Goal: Task Accomplishment & Management: Use online tool/utility

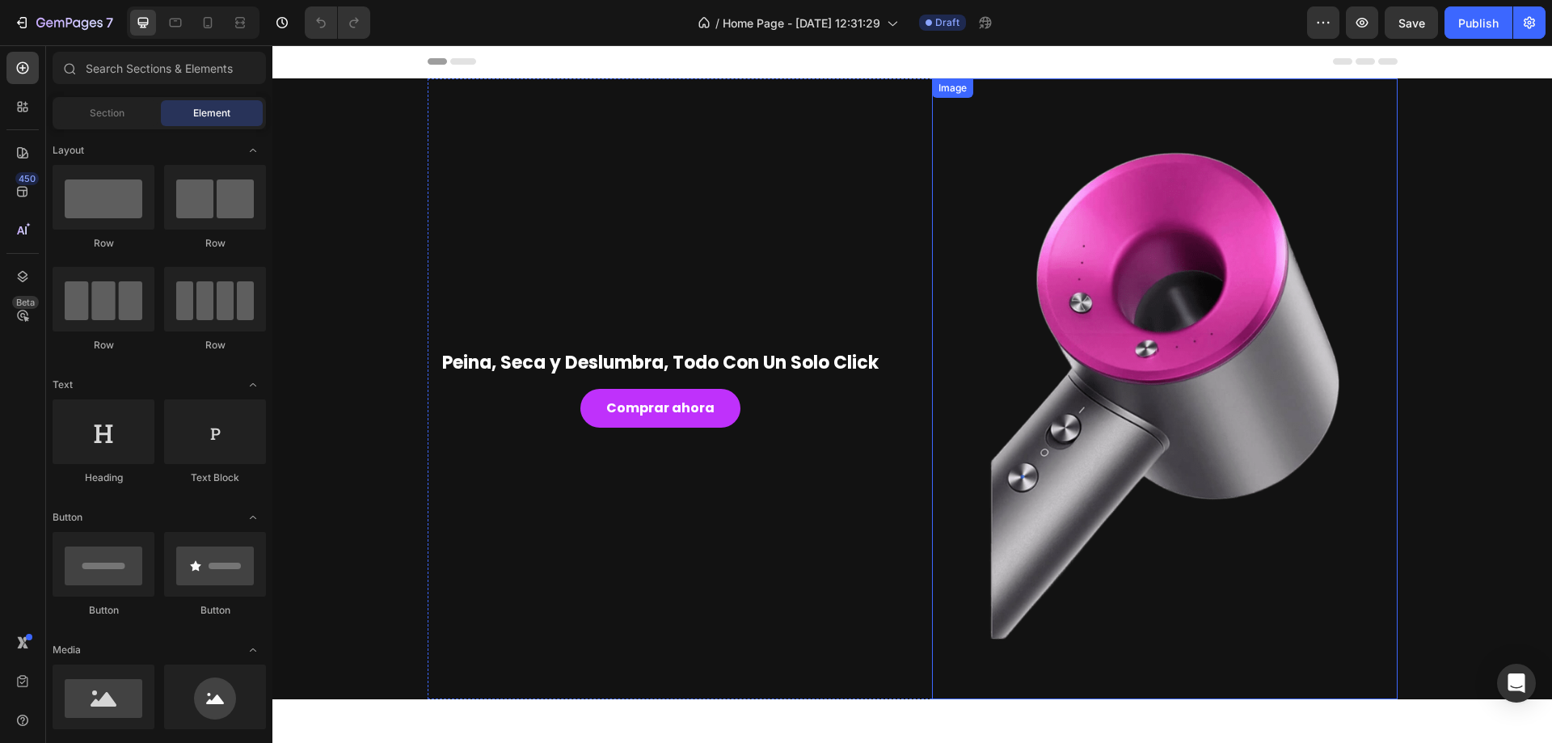
click at [1239, 373] on img at bounding box center [1165, 388] width 466 height 621
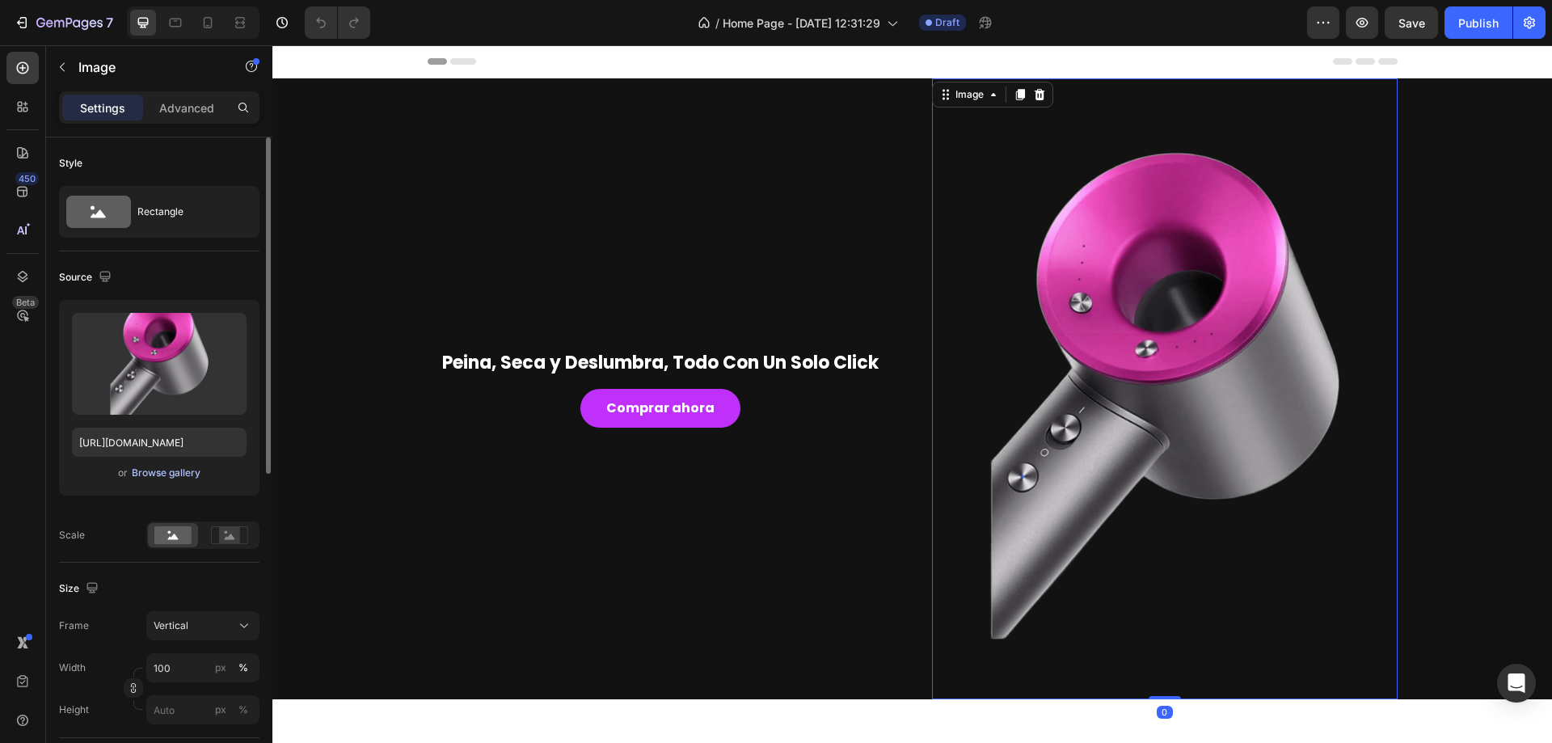
click at [177, 473] on div "Browse gallery" at bounding box center [166, 473] width 69 height 15
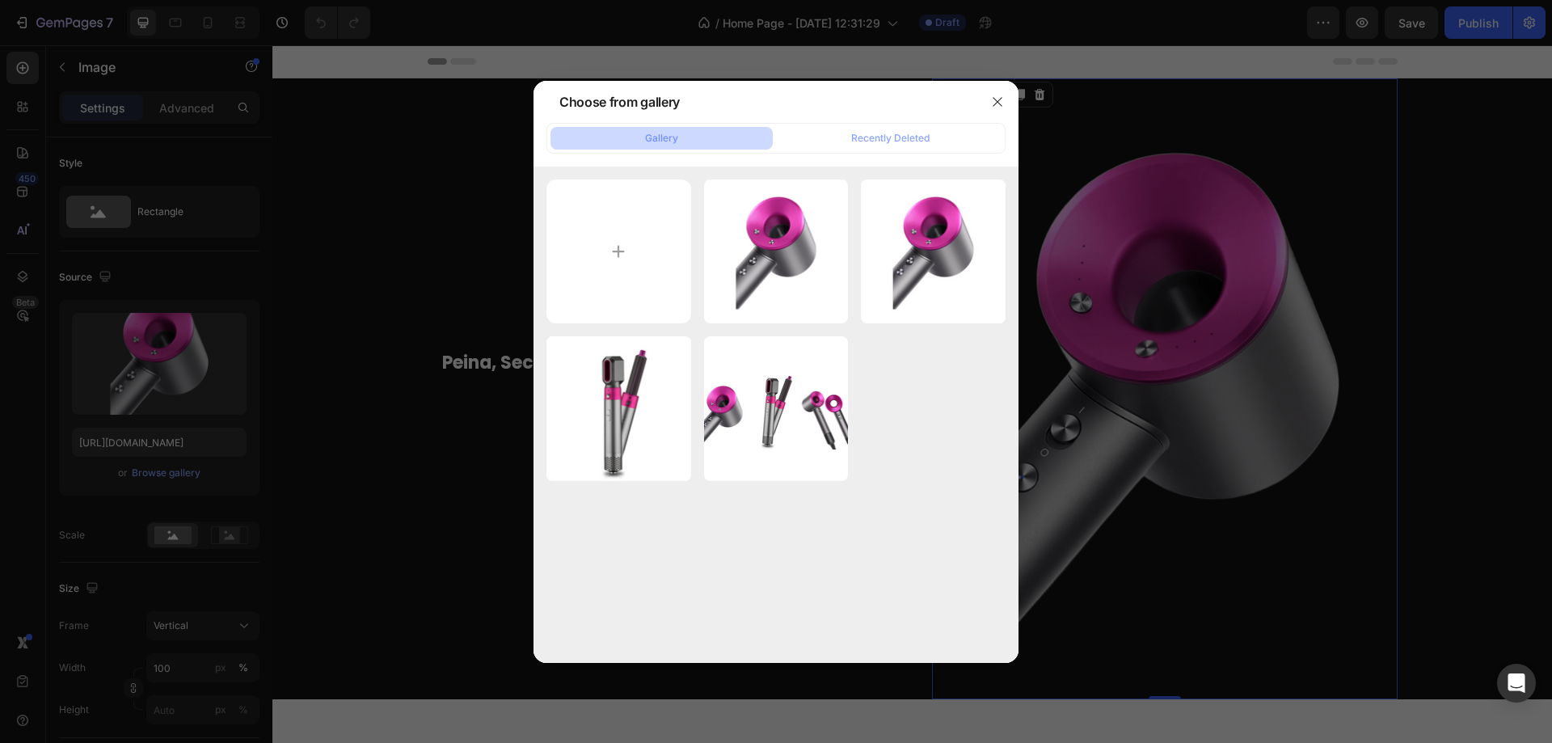
type input "C:\fakepath\Diseño sin título (37).png"
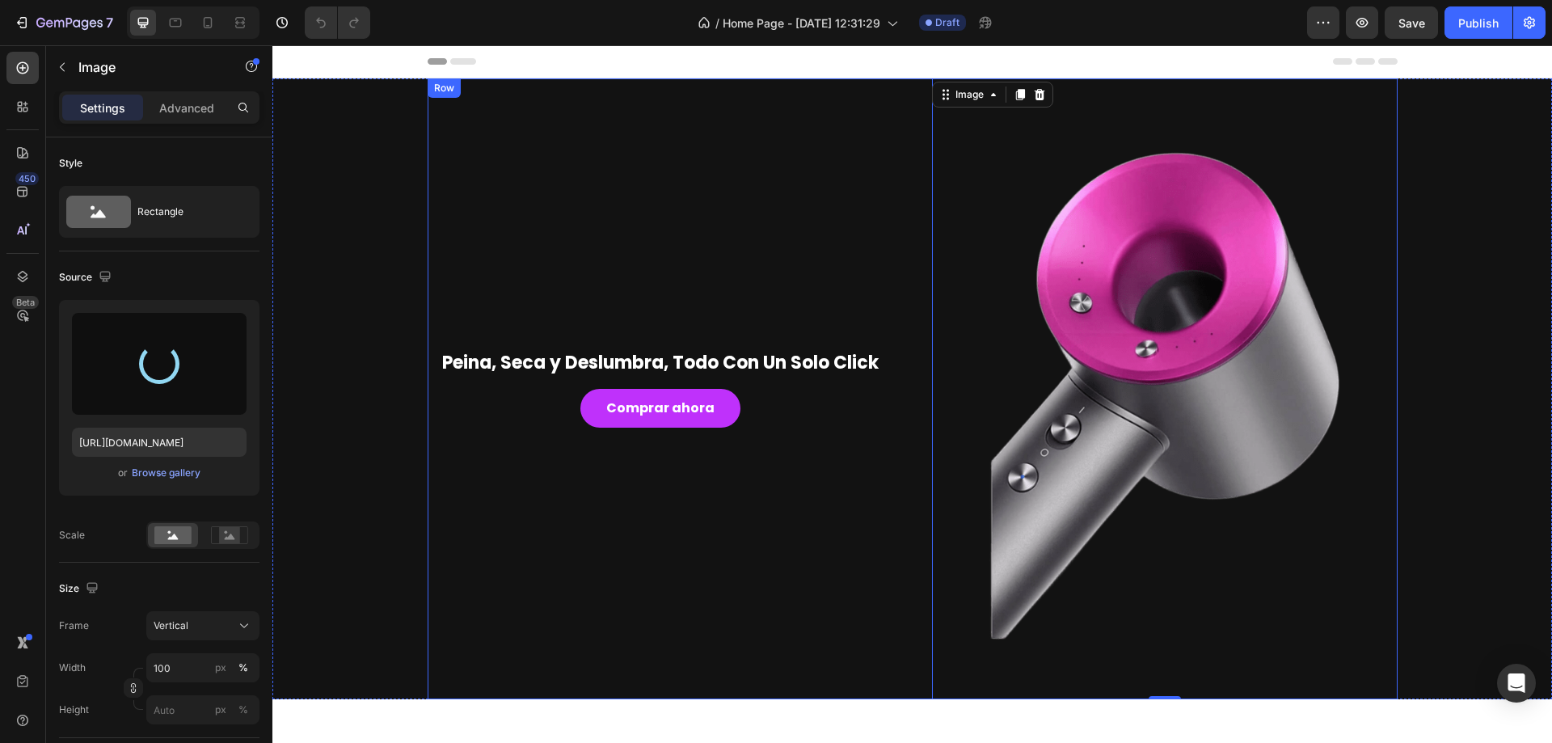
type input "https://cdn.shopify.com/s/files/1/0906/6492/7605/files/gempages_581768058020823…"
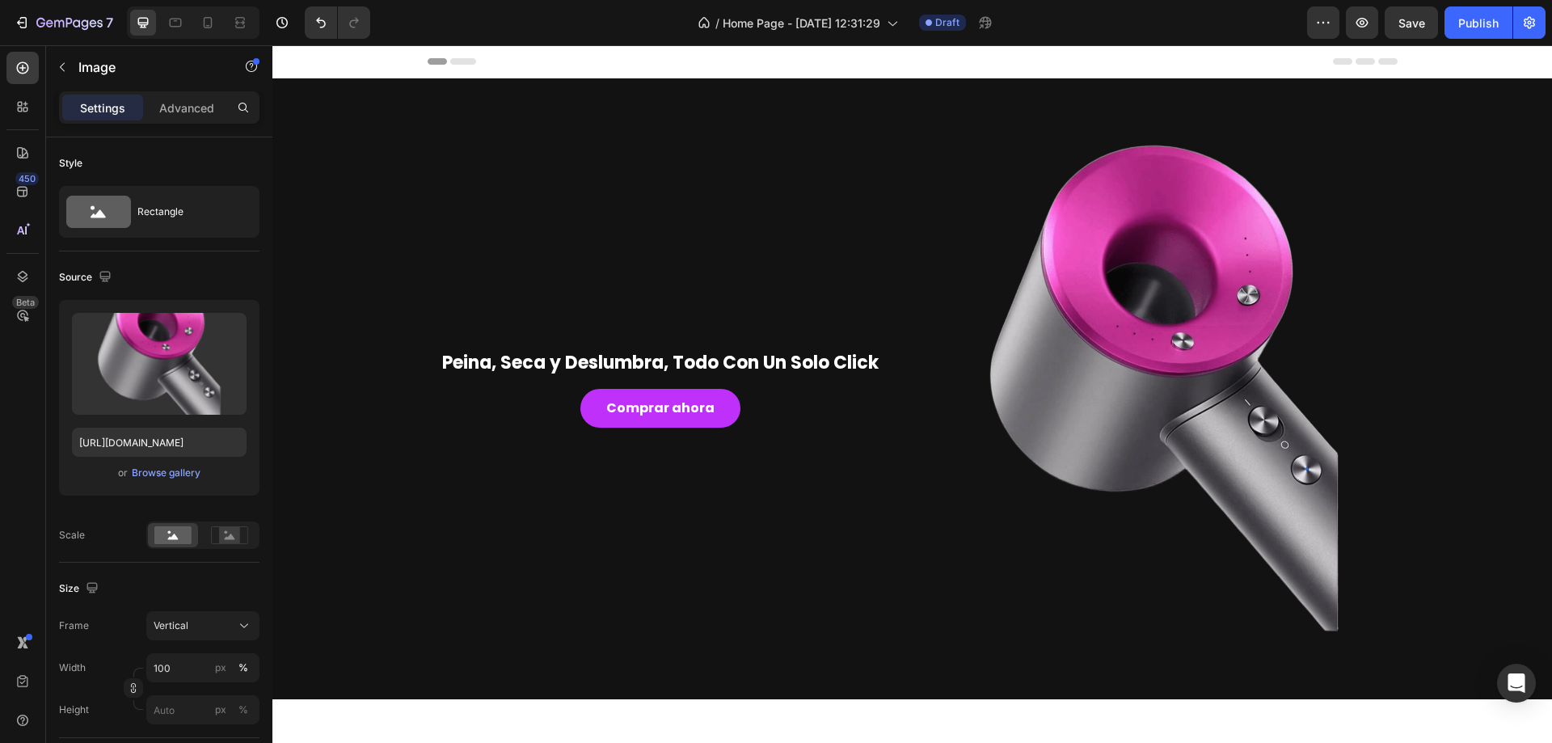
click at [1164, 60] on div "Header" at bounding box center [913, 61] width 970 height 32
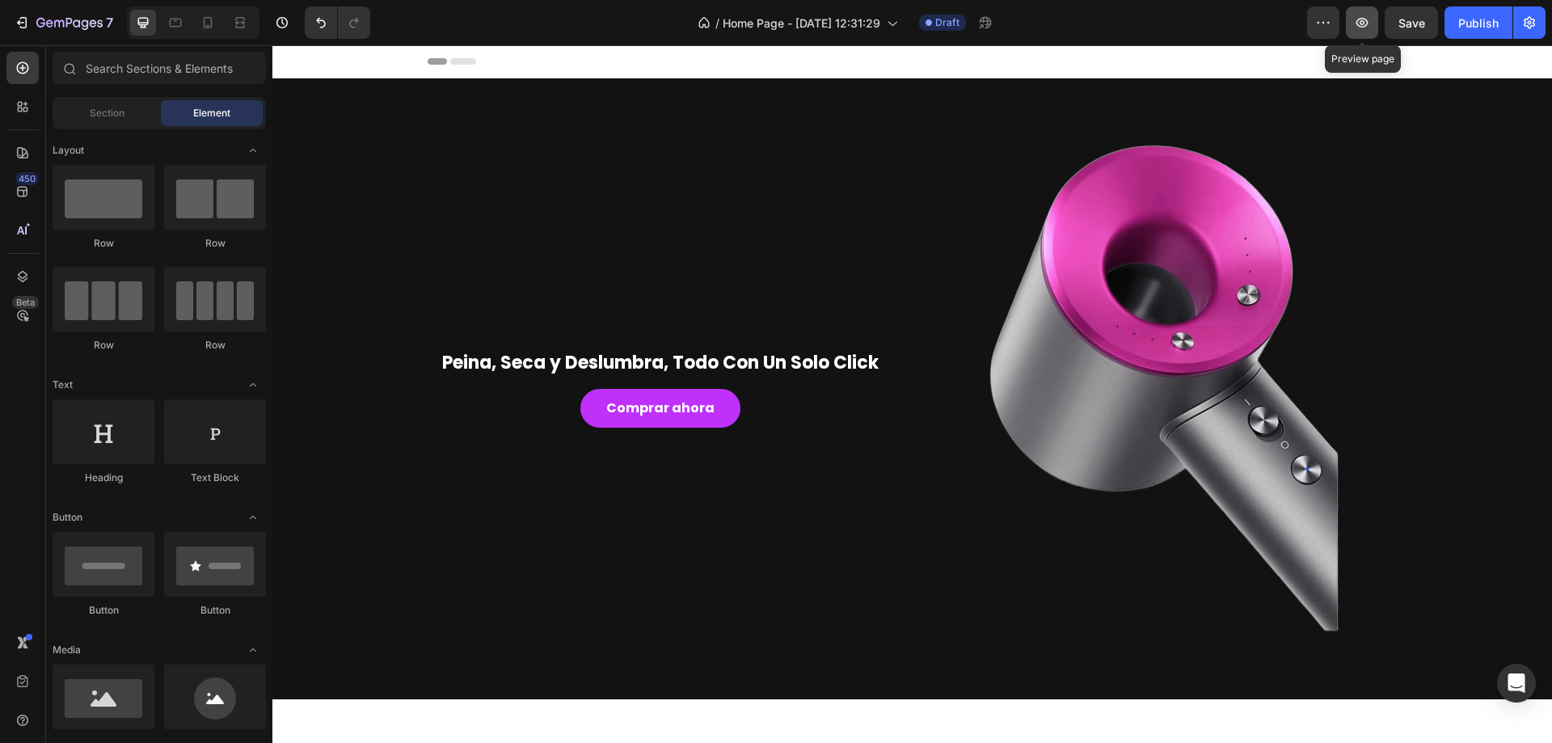
click at [1370, 19] on icon "button" at bounding box center [1362, 23] width 16 height 16
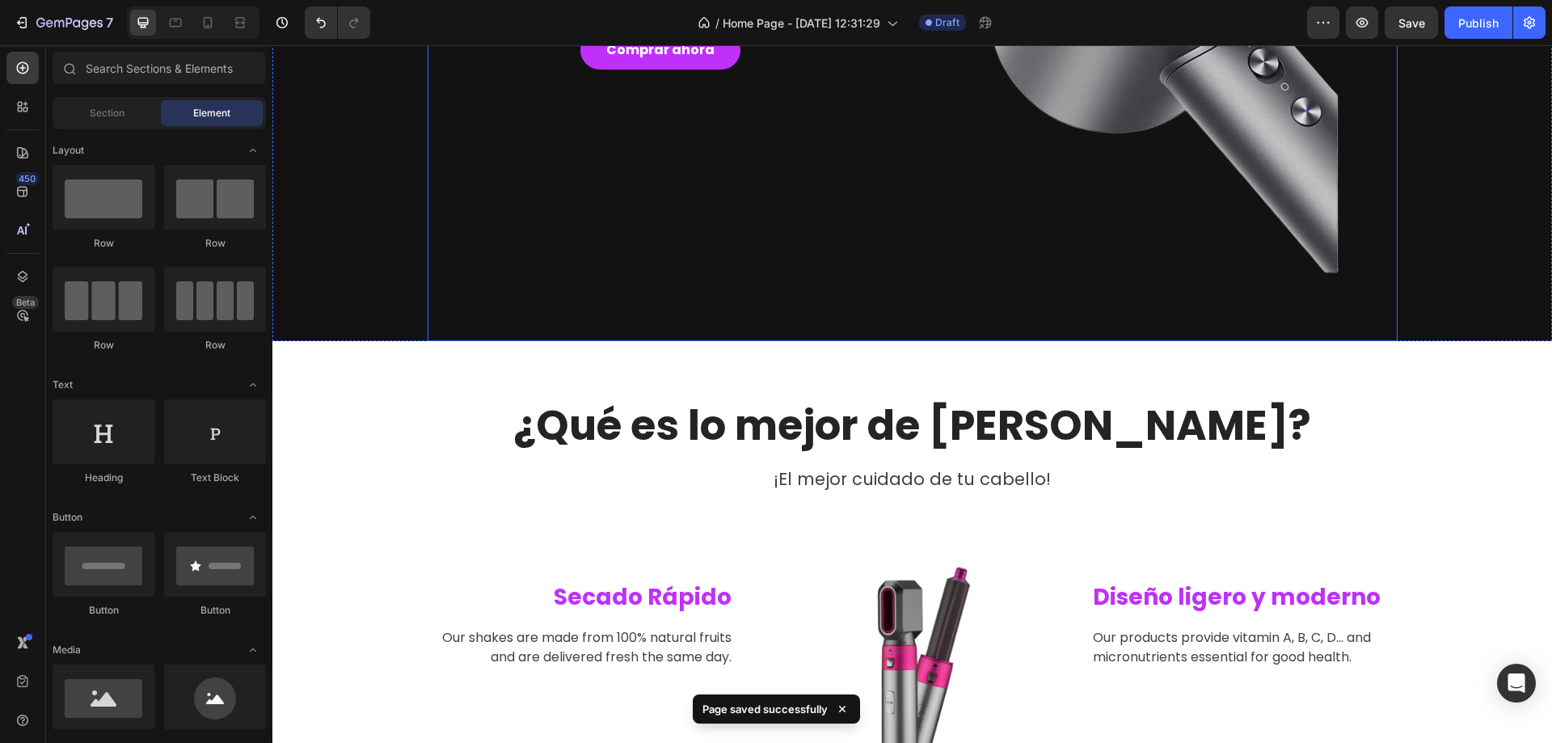
scroll to position [566, 0]
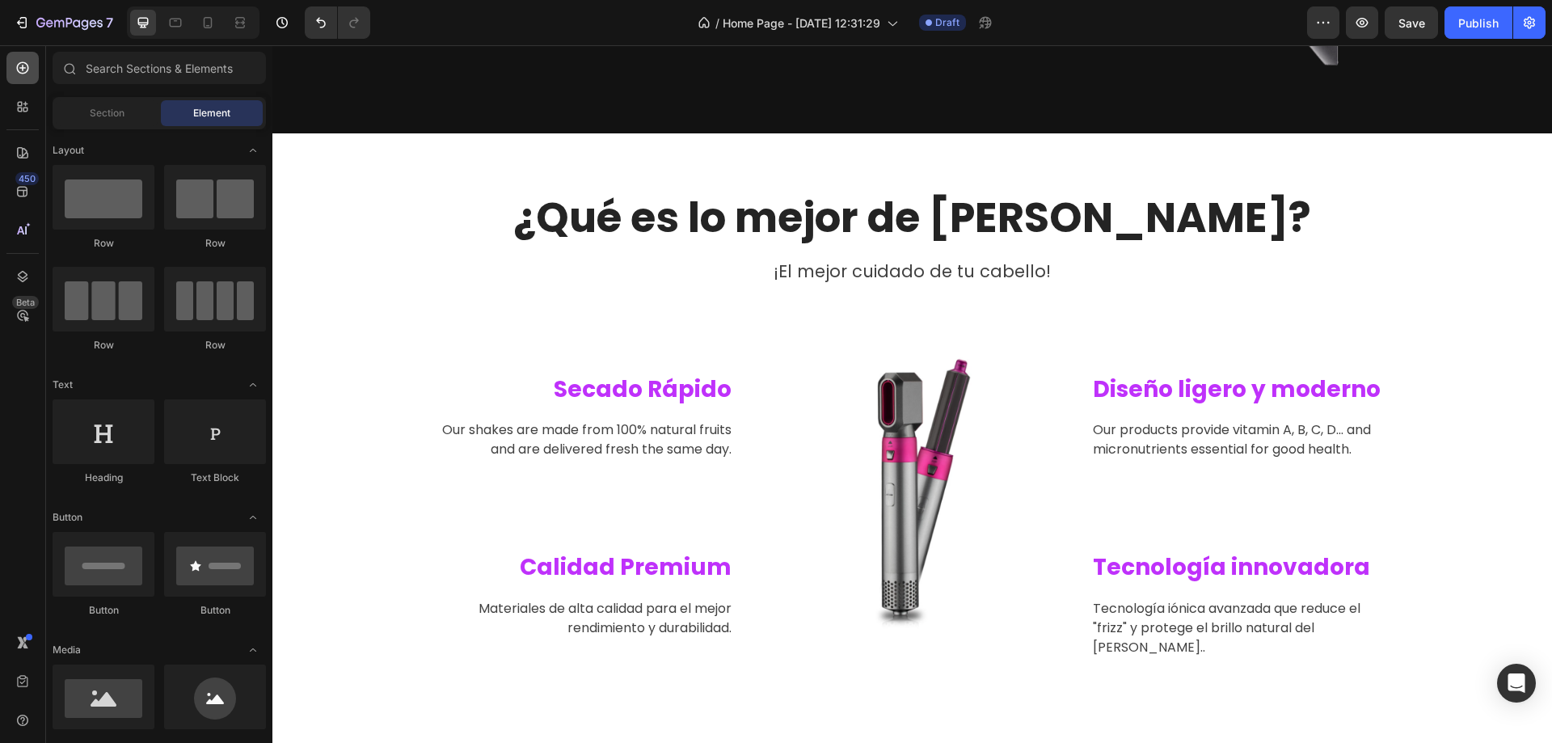
click at [22, 56] on div at bounding box center [22, 68] width 32 height 32
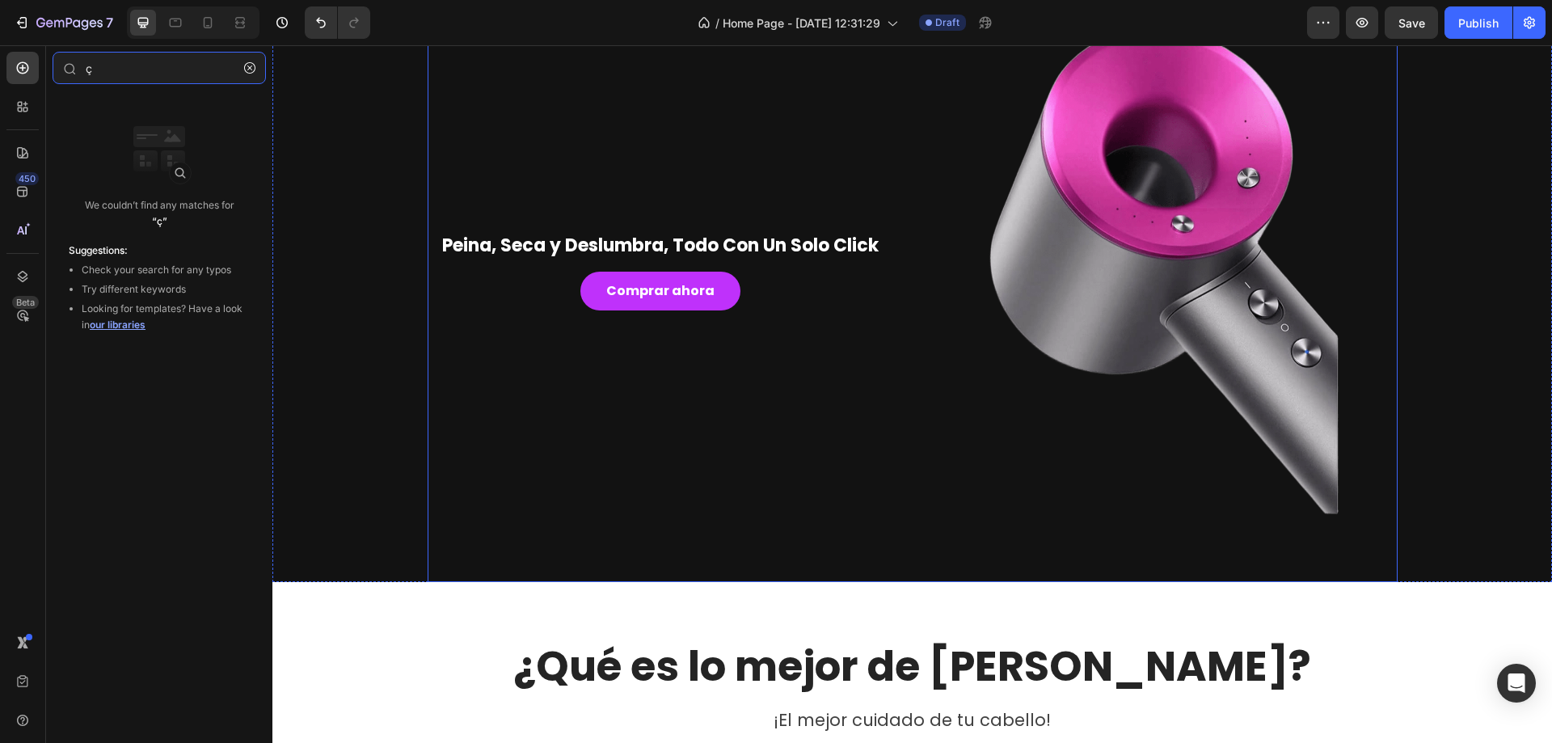
scroll to position [188, 0]
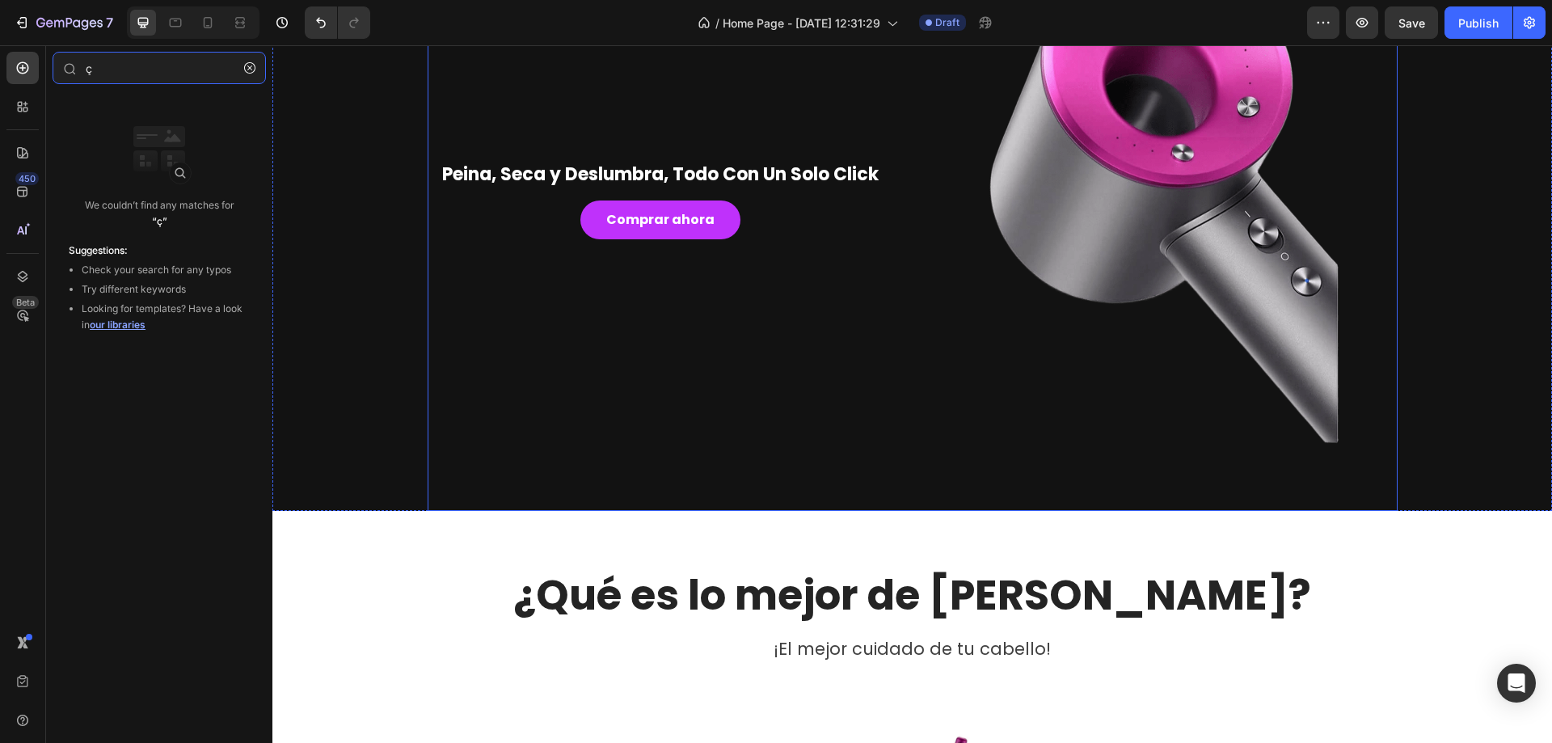
type input "ç"
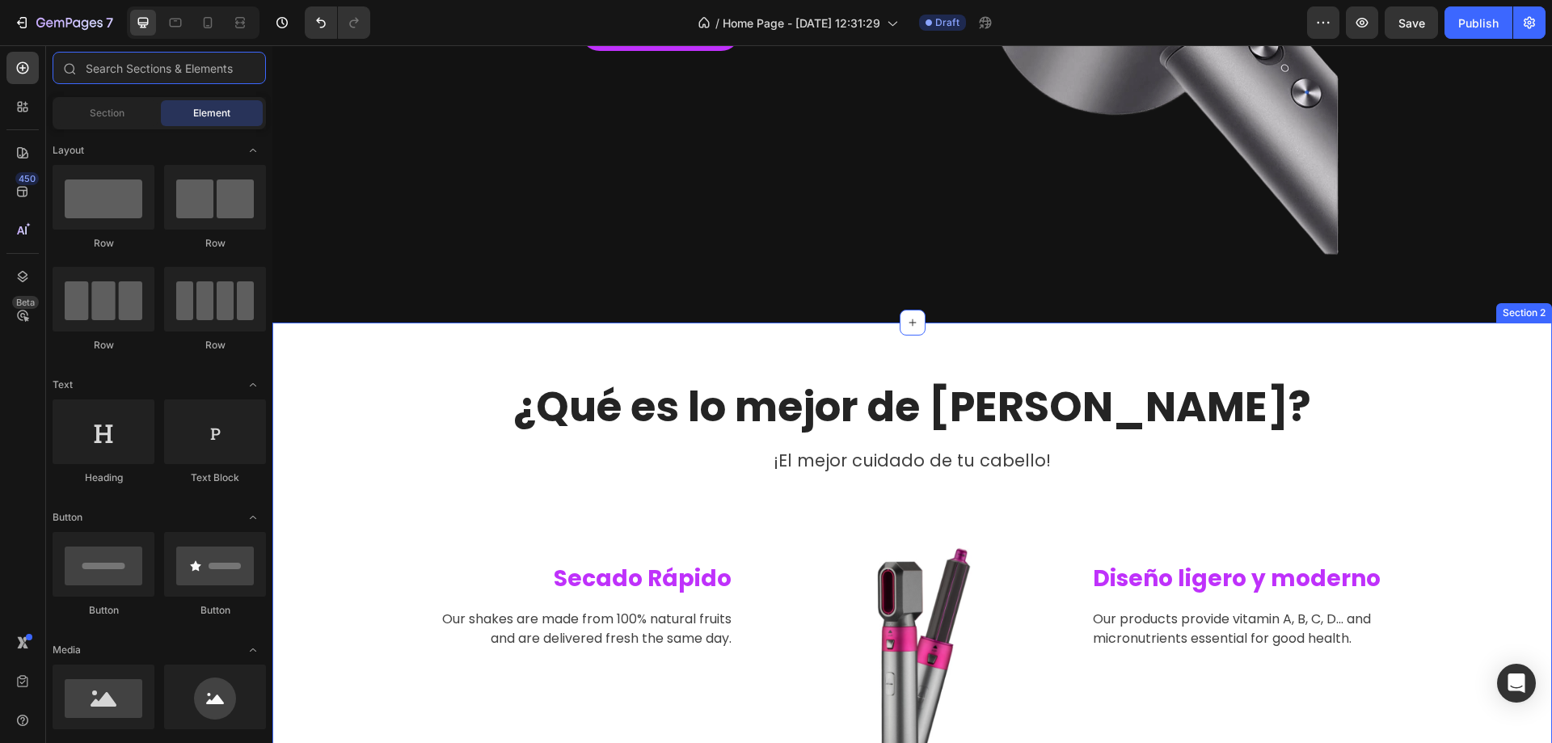
scroll to position [378, 0]
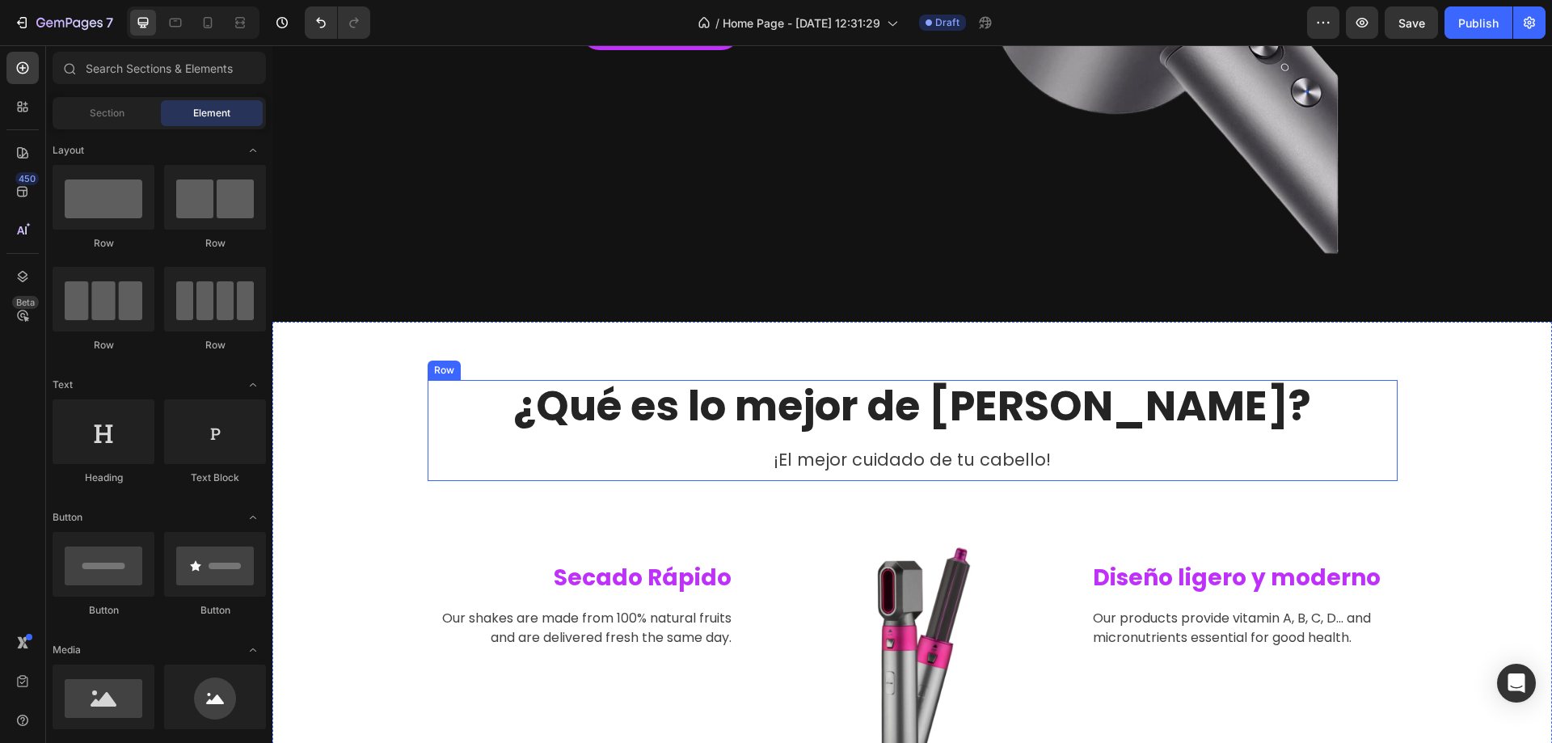
click at [885, 397] on h2 "¿Qué es lo mejor de [PERSON_NAME]?" at bounding box center [913, 406] width 970 height 53
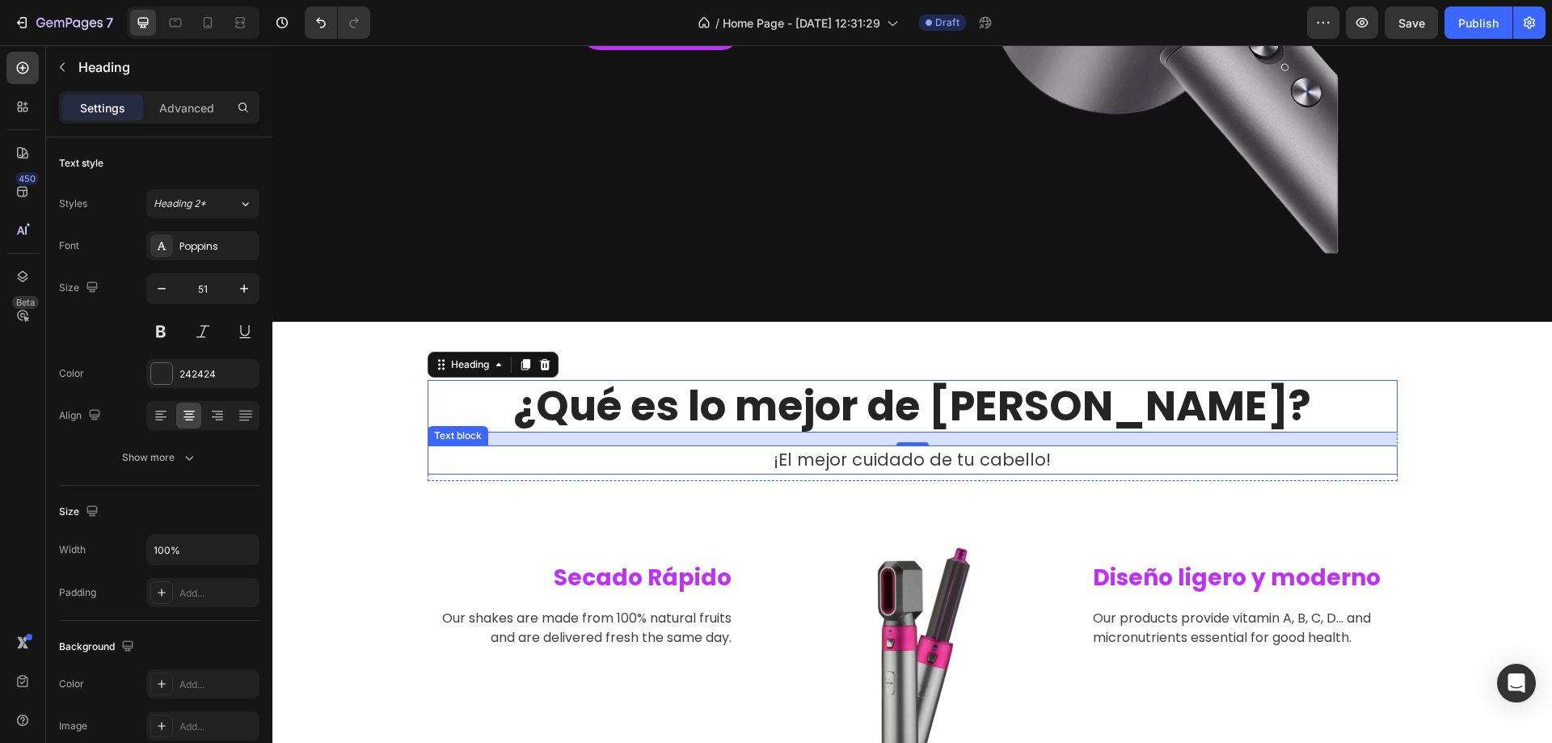
click at [880, 466] on p "¡El mejor cuidado de tu cabello!" at bounding box center [912, 460] width 967 height 26
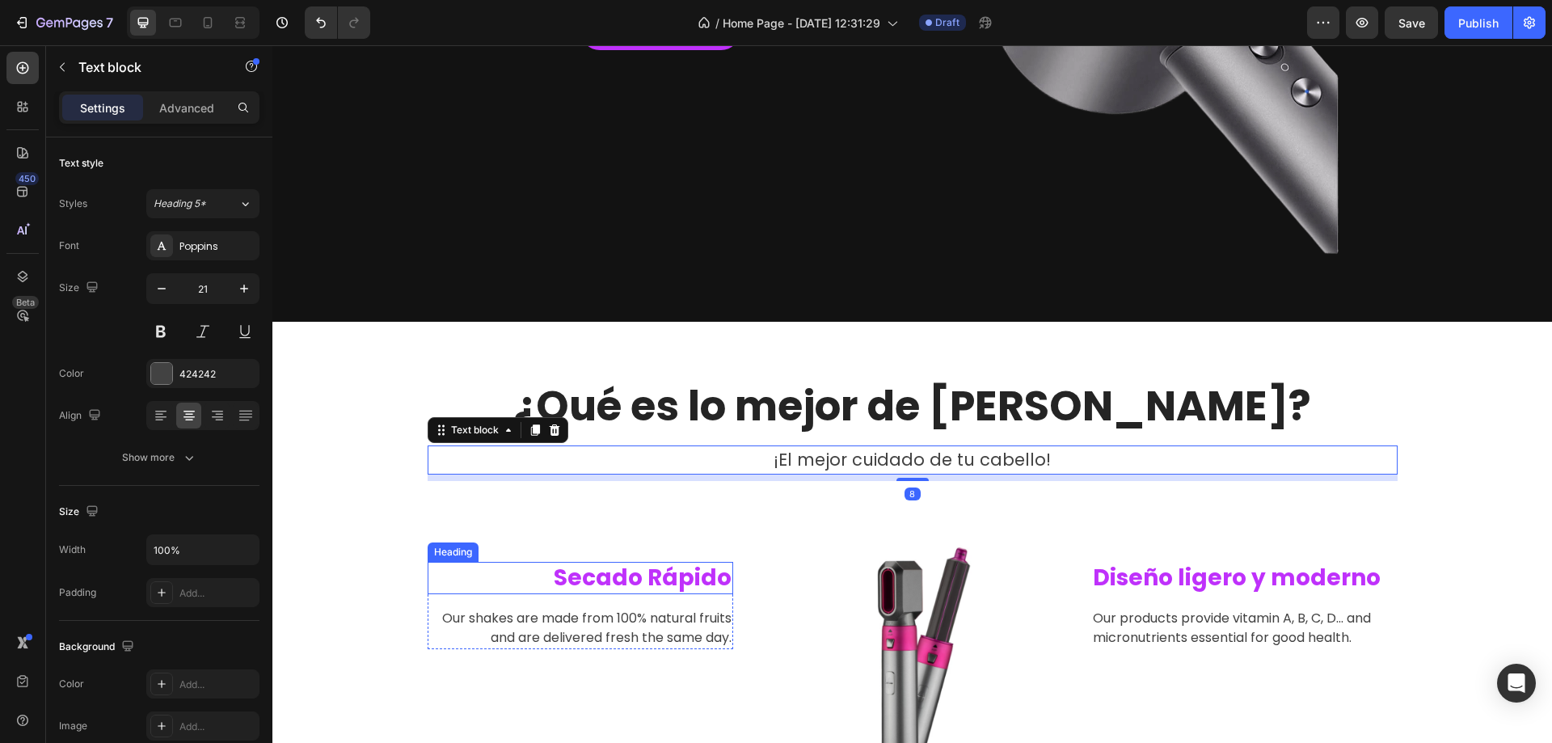
click at [642, 572] on h2 "Secado Rápido" at bounding box center [581, 578] width 306 height 32
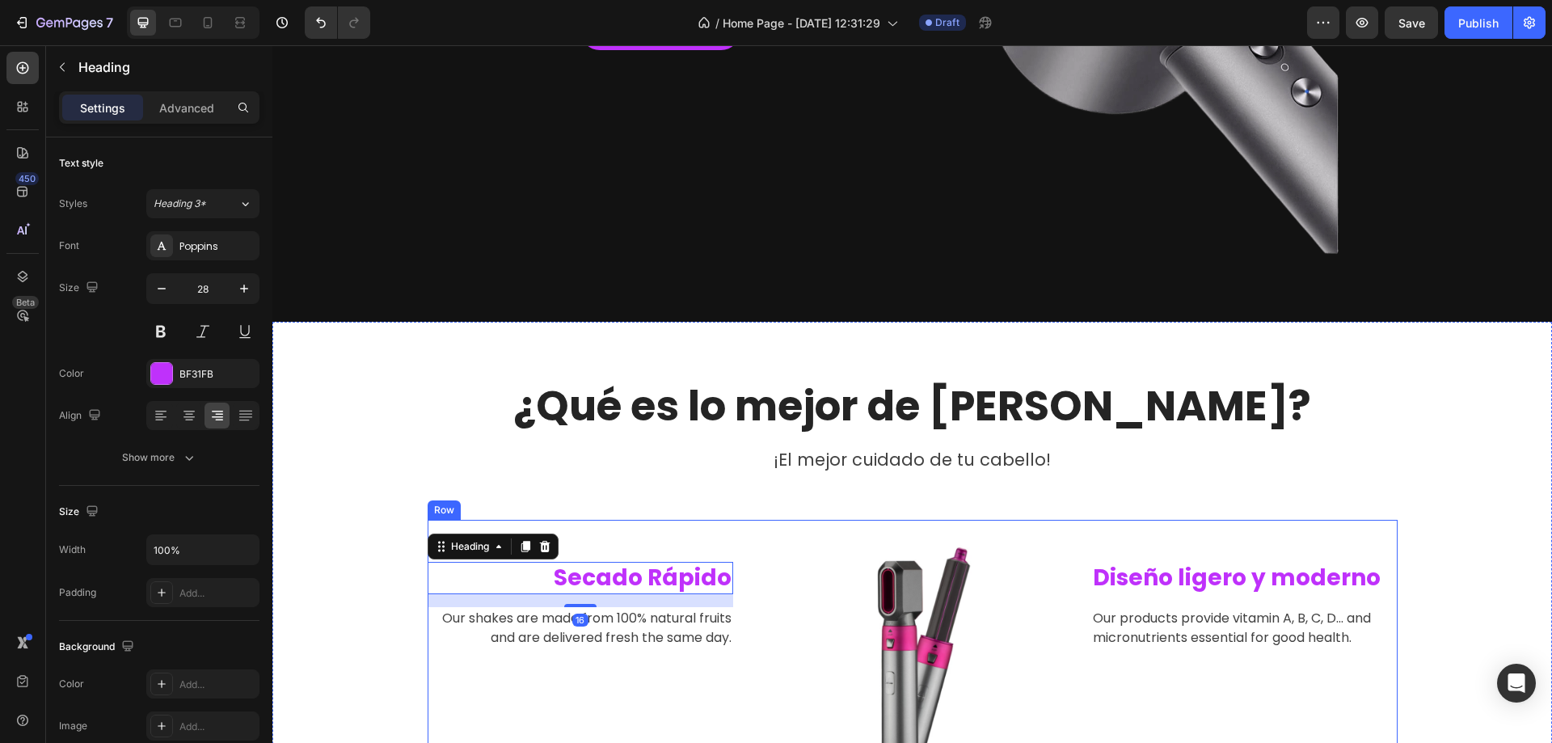
click at [1176, 571] on h2 "Diseño ligero y moderno" at bounding box center [1244, 578] width 306 height 32
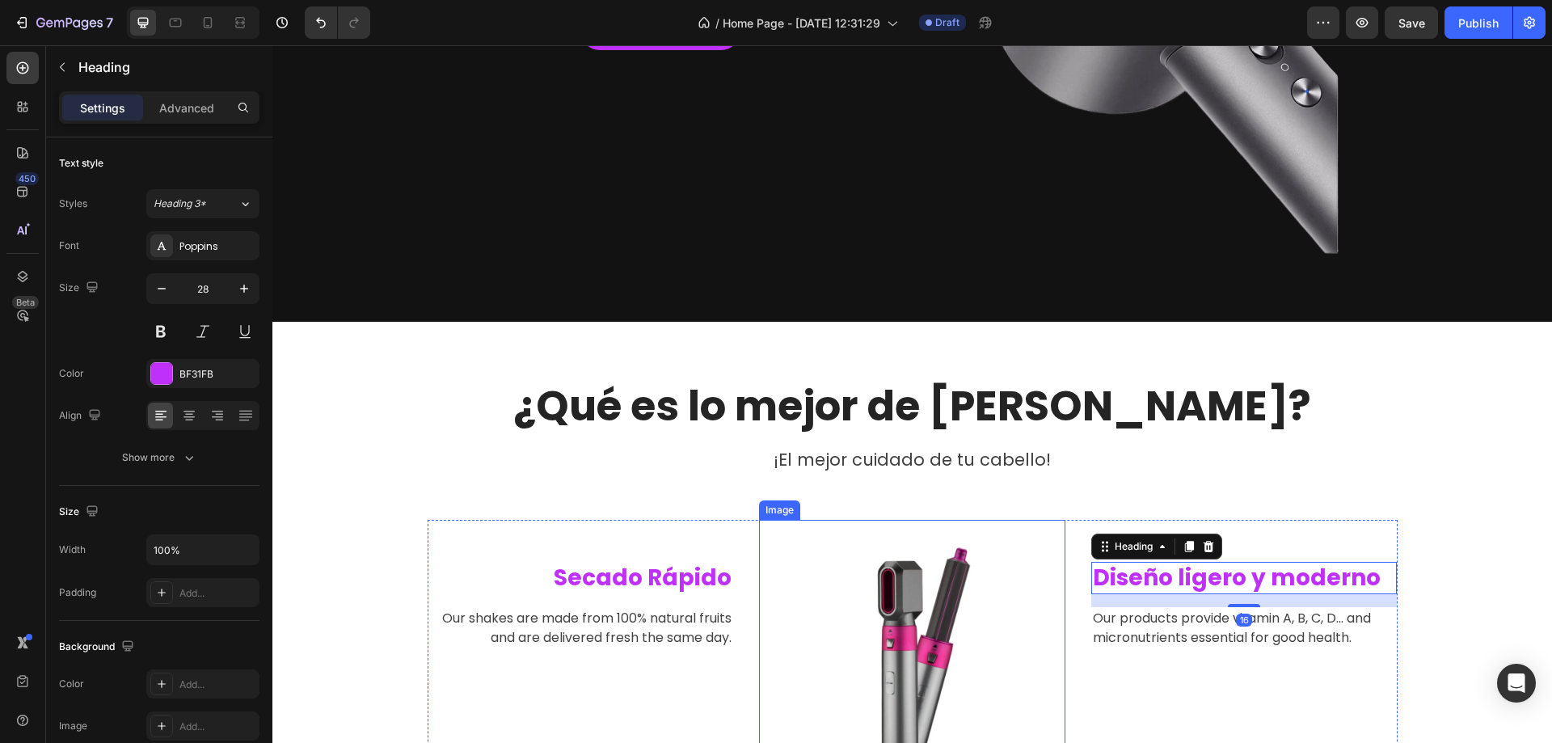
scroll to position [566, 0]
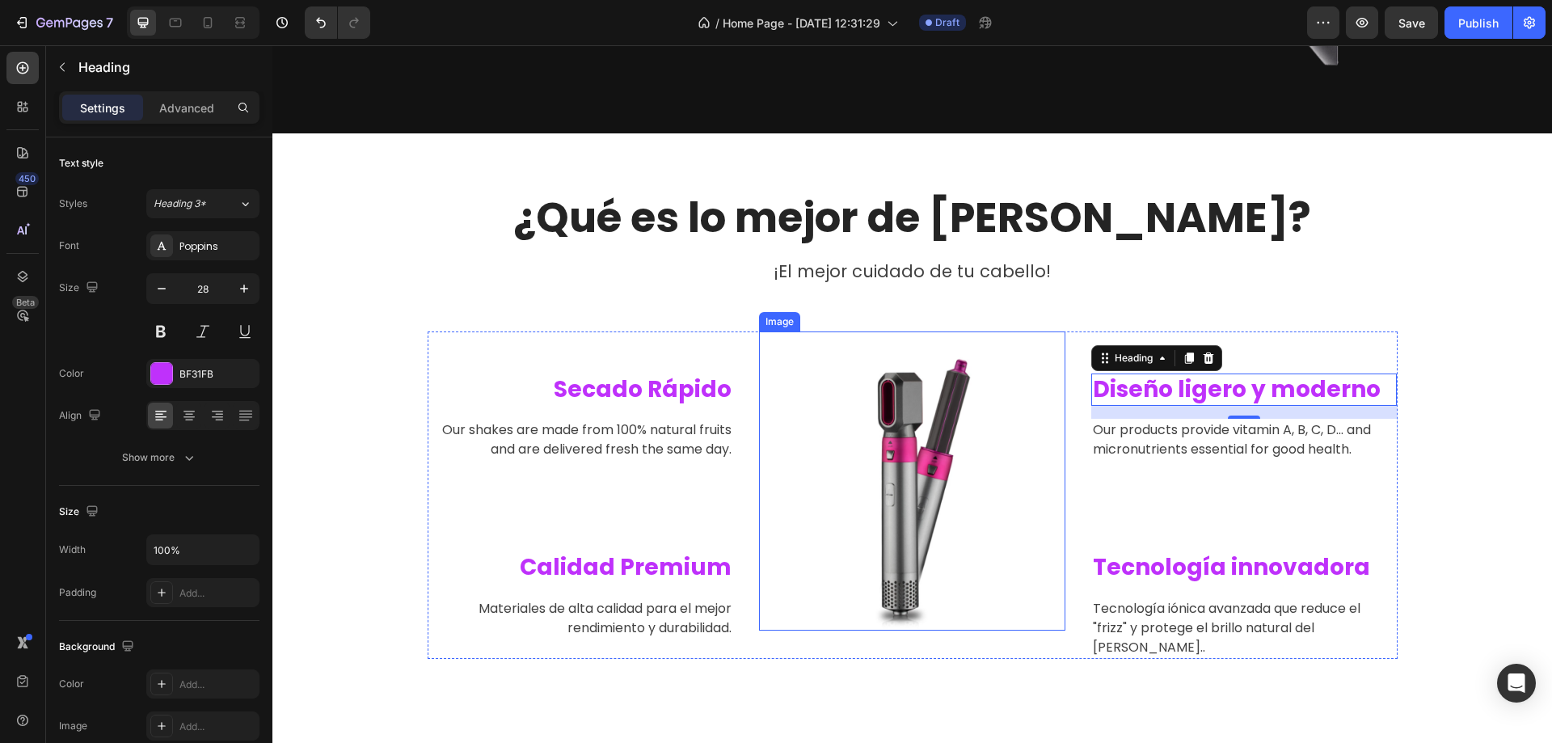
click at [889, 538] on img at bounding box center [911, 480] width 299 height 299
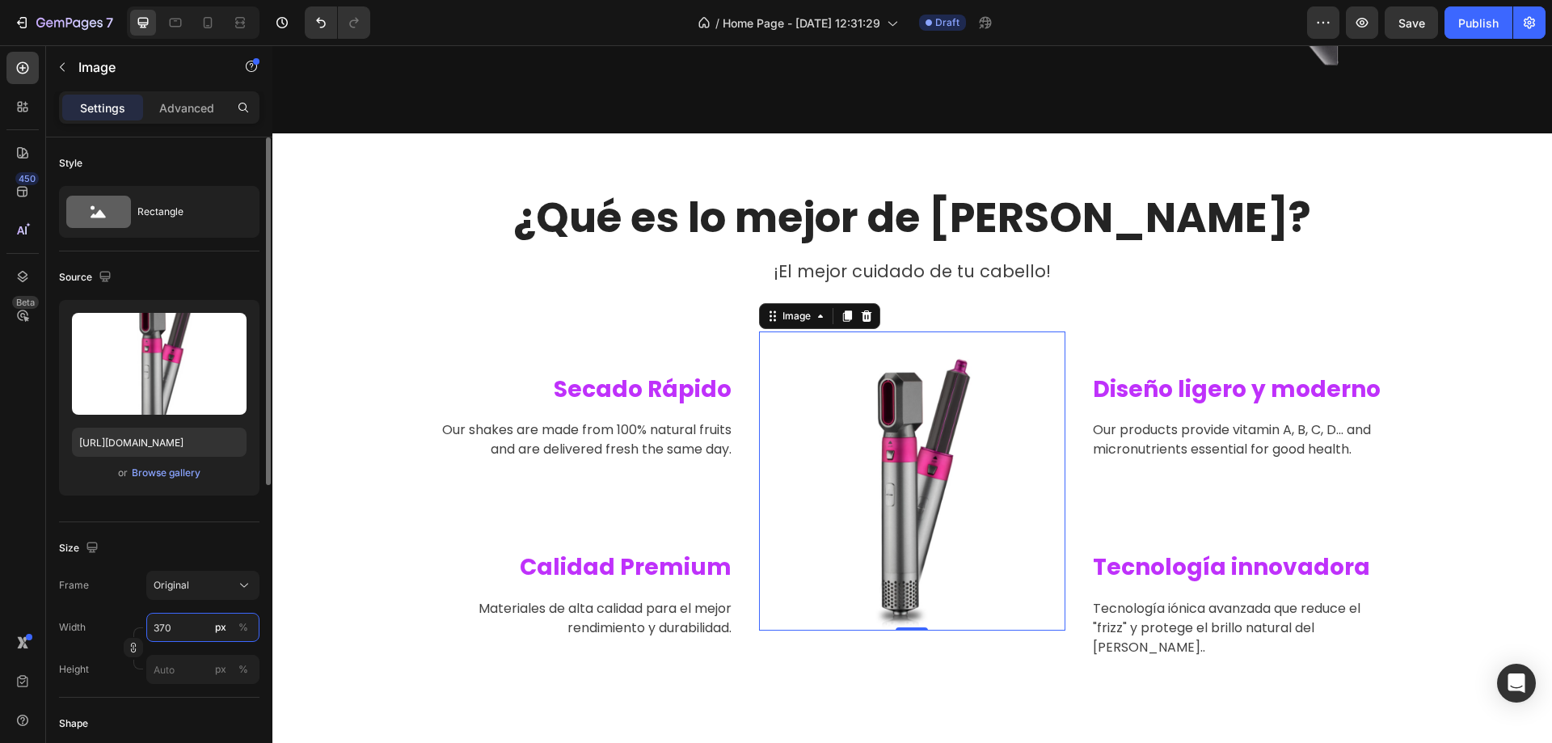
click at [184, 623] on input "370" at bounding box center [202, 627] width 113 height 29
click at [179, 663] on p "Full 100%" at bounding box center [200, 666] width 94 height 15
type input "100"
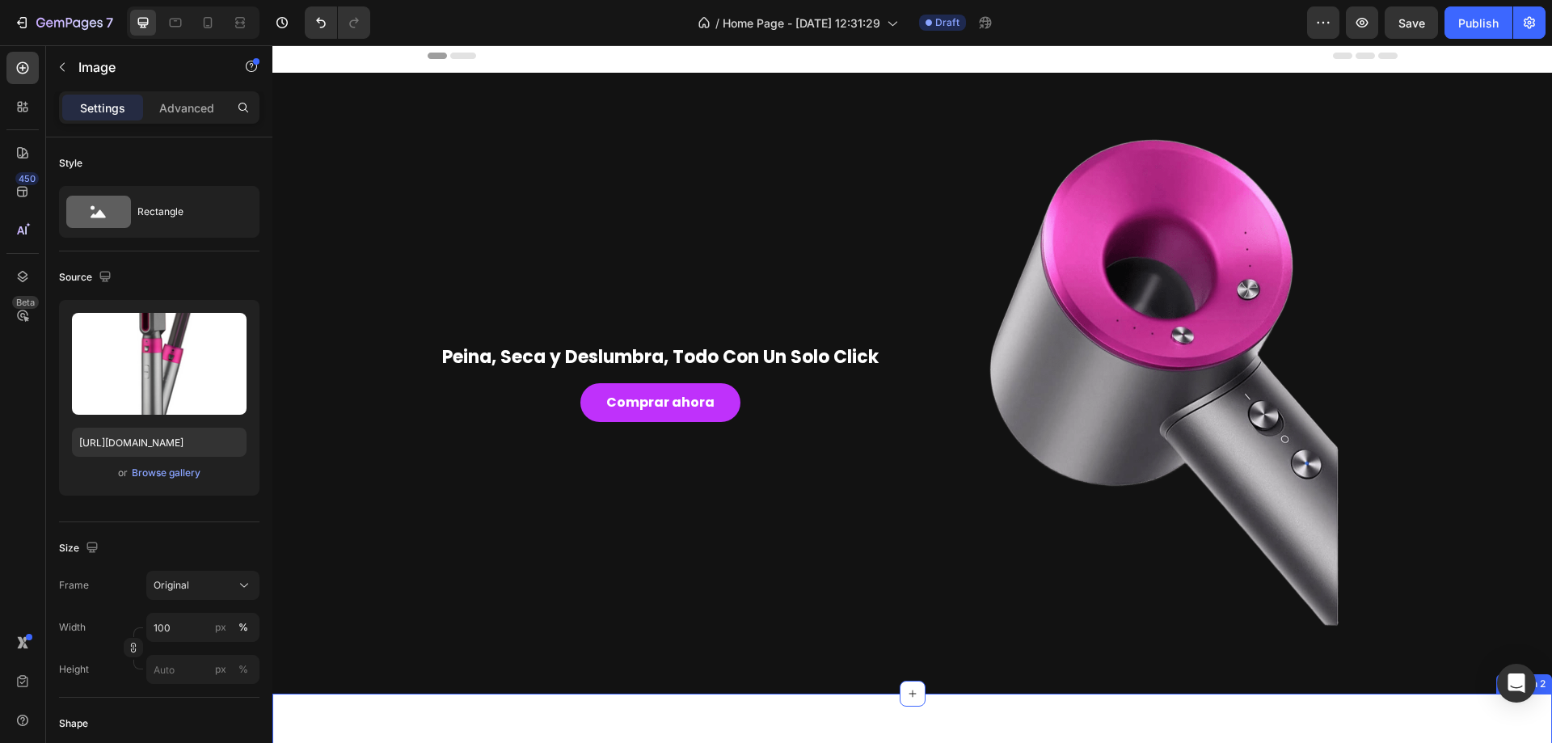
scroll to position [0, 0]
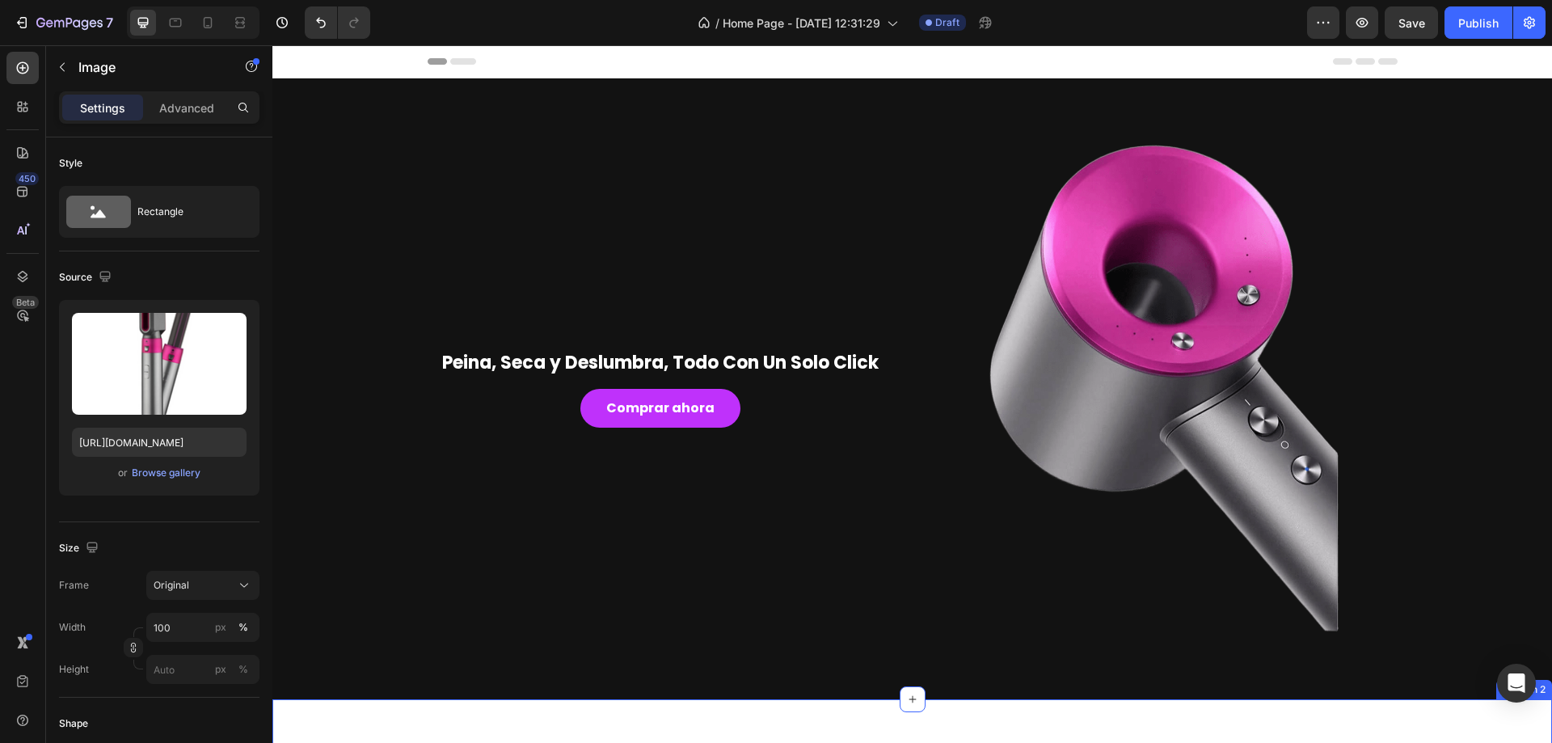
click at [1219, 354] on img at bounding box center [1165, 388] width 466 height 621
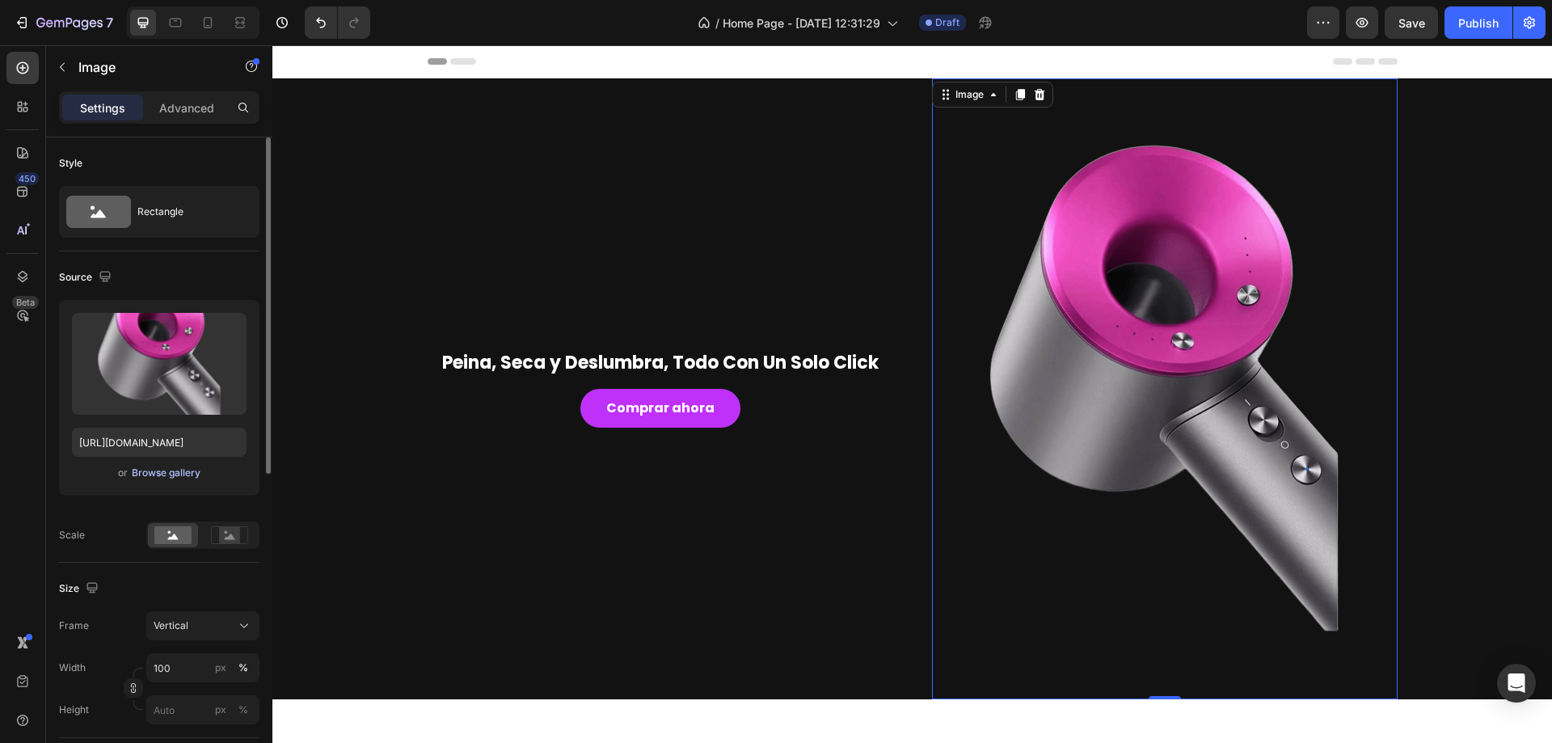
click at [159, 479] on div "Browse gallery" at bounding box center [166, 473] width 69 height 15
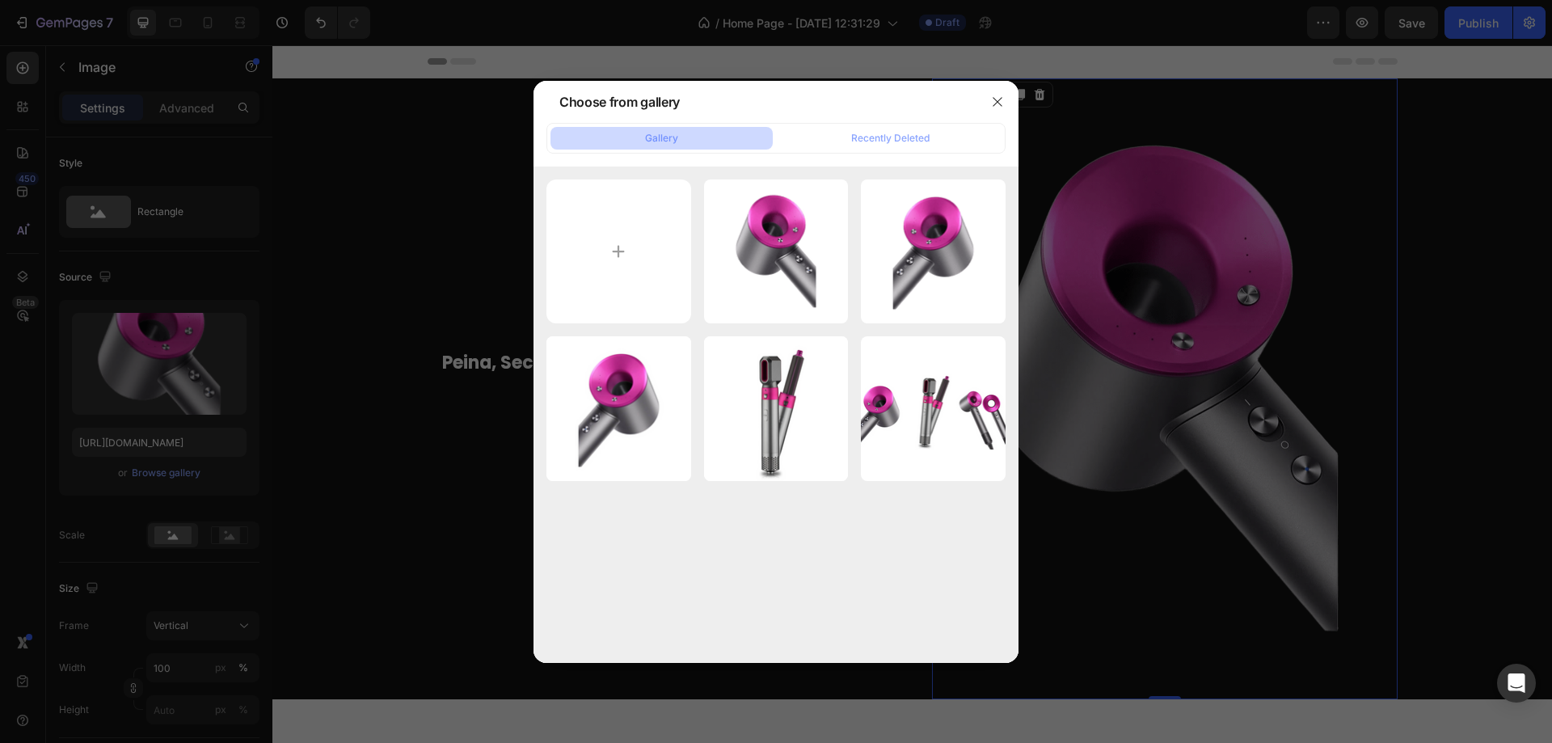
type input "C:\fakepath\Diseño sin título (39) (1).png"
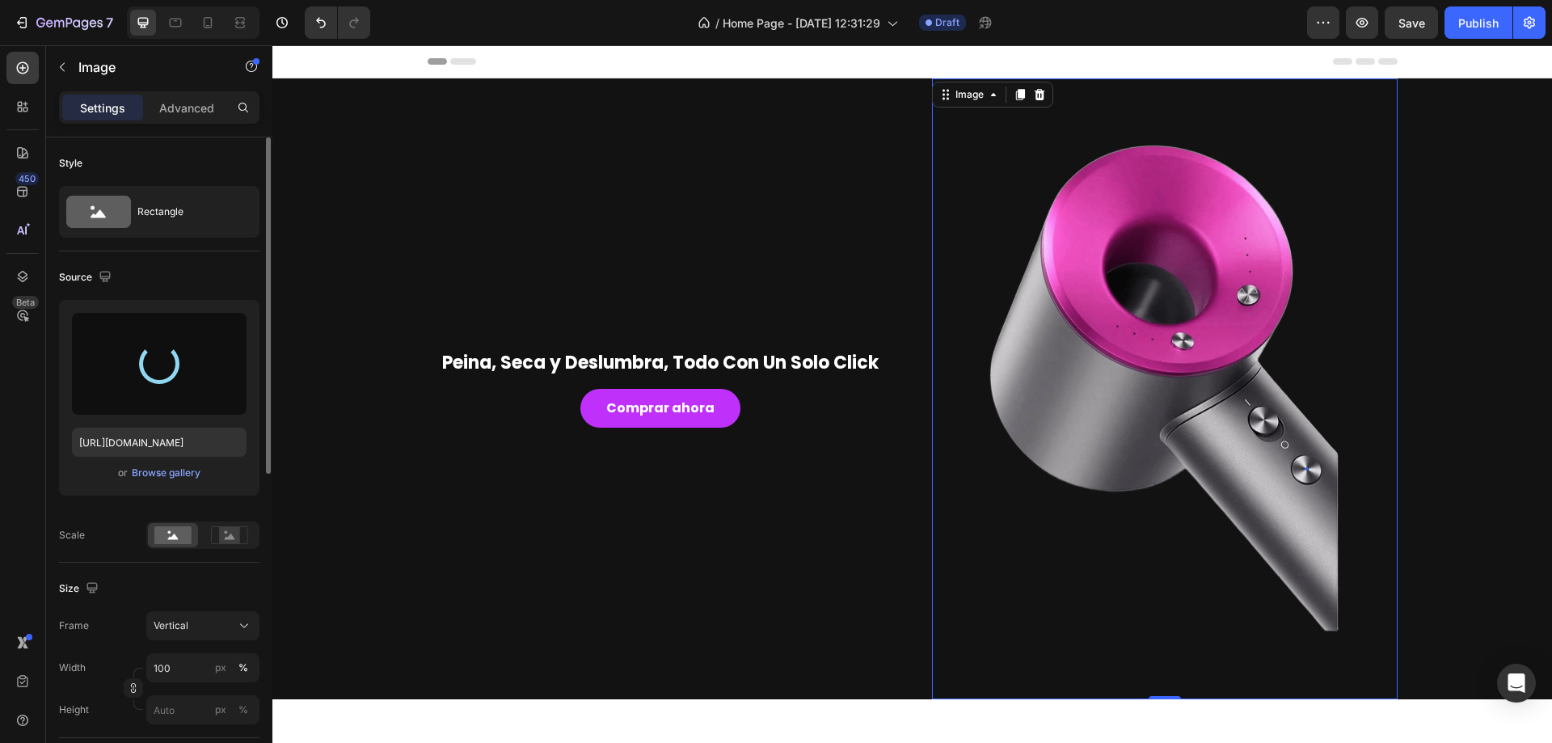
click at [182, 271] on div "Source" at bounding box center [159, 277] width 201 height 26
type input "https://cdn.shopify.com/s/files/1/0906/6492/7605/files/gempages_581768058020823…"
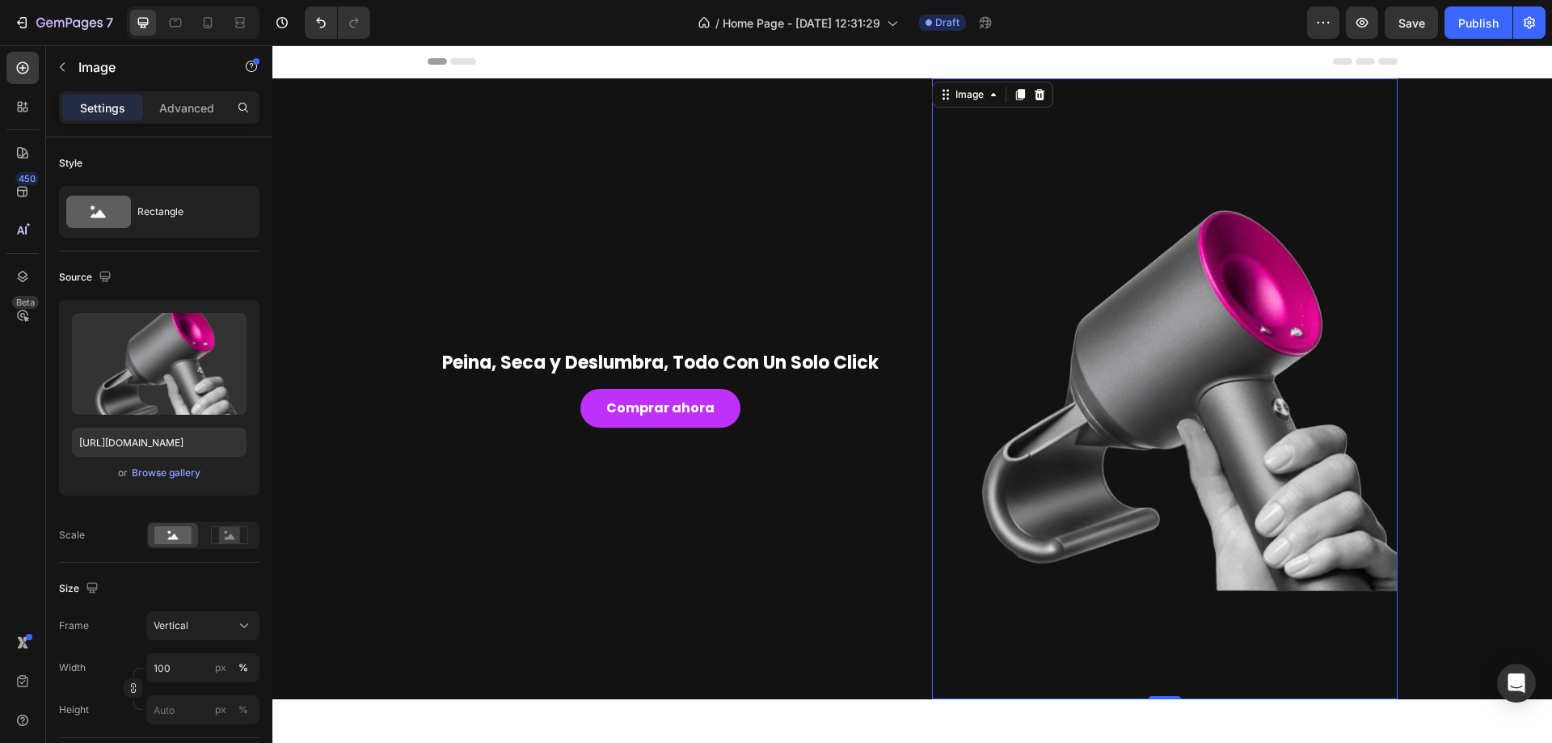
click at [1134, 320] on img at bounding box center [1165, 388] width 466 height 621
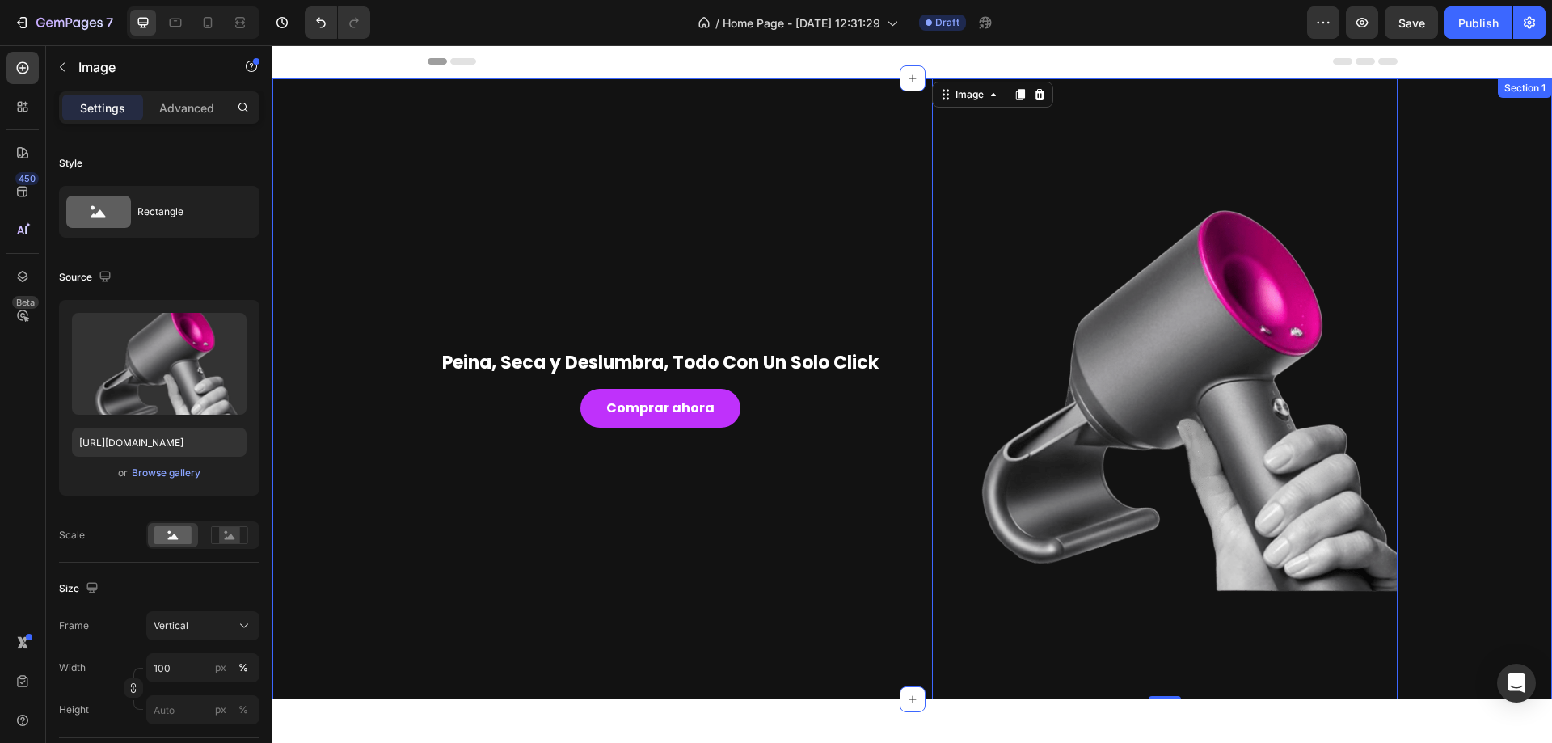
click at [1478, 305] on div "Peina, Seca y Deslumbra, Todo Con Un Solo Click Heading Comprar ahora Button Im…" at bounding box center [913, 388] width 1256 height 621
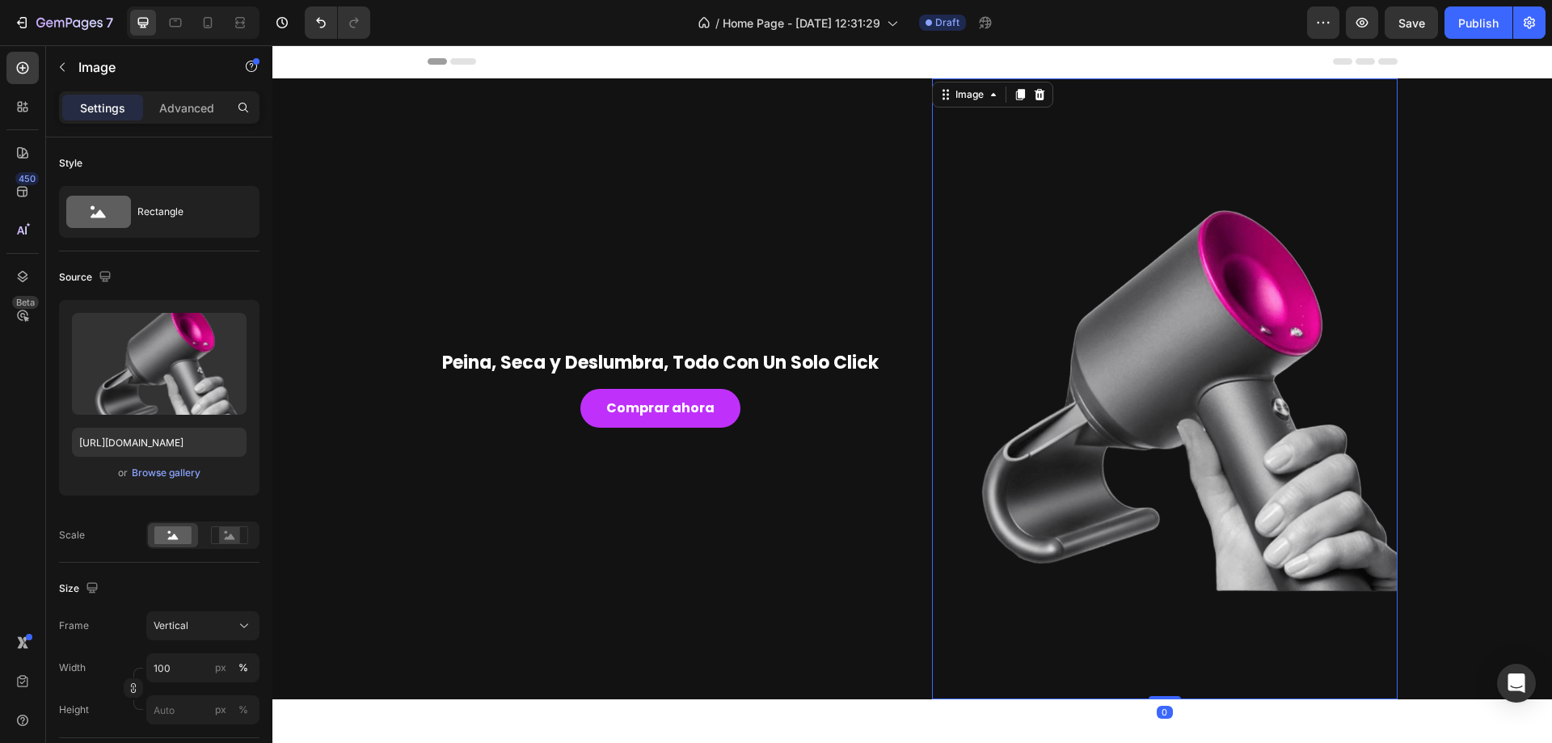
click at [1198, 413] on img at bounding box center [1165, 388] width 466 height 621
click at [168, 671] on input "100" at bounding box center [202, 667] width 113 height 29
click at [207, 665] on input "100" at bounding box center [202, 667] width 113 height 29
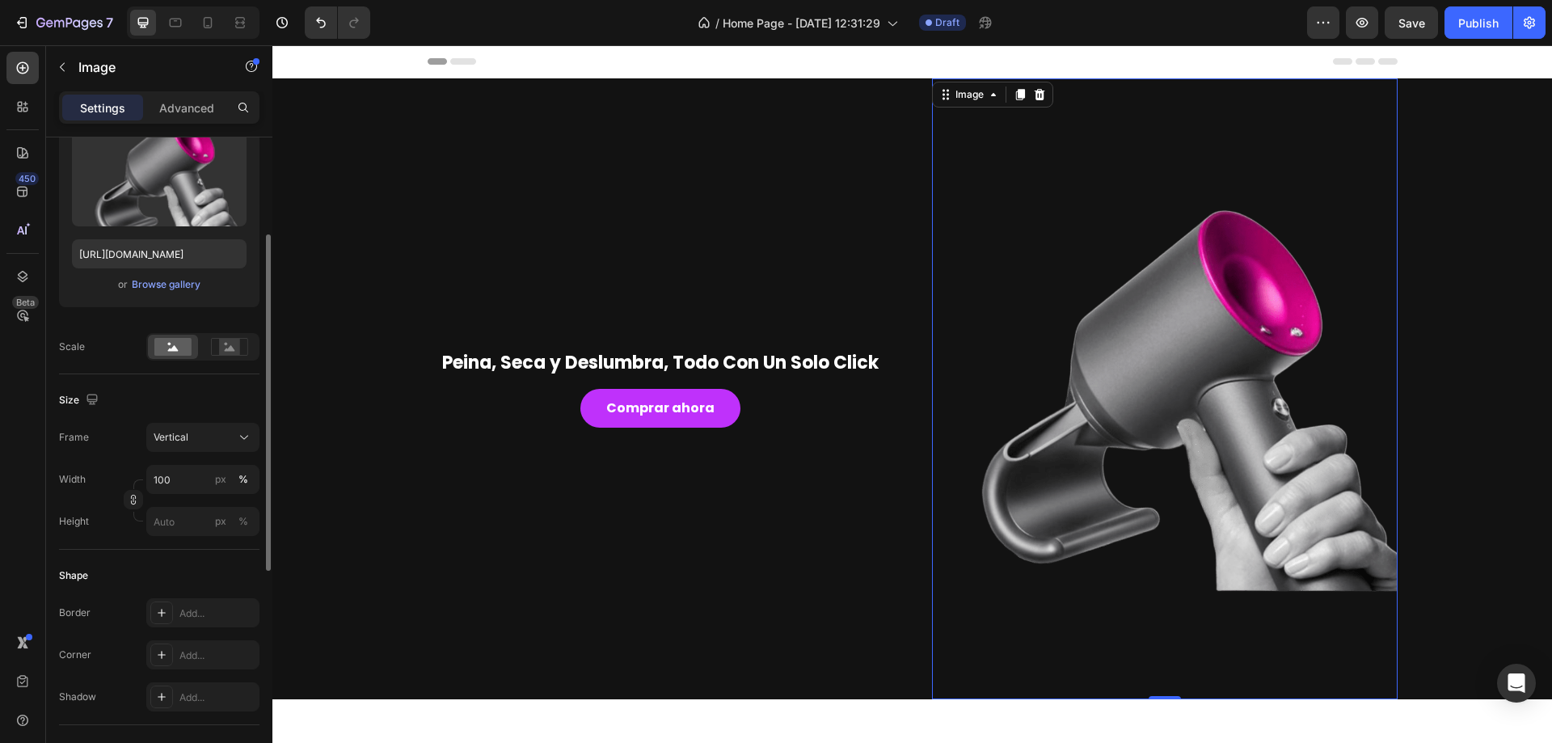
click at [76, 521] on label "Height" at bounding box center [74, 521] width 30 height 15
click at [131, 500] on icon "button" at bounding box center [133, 499] width 11 height 11
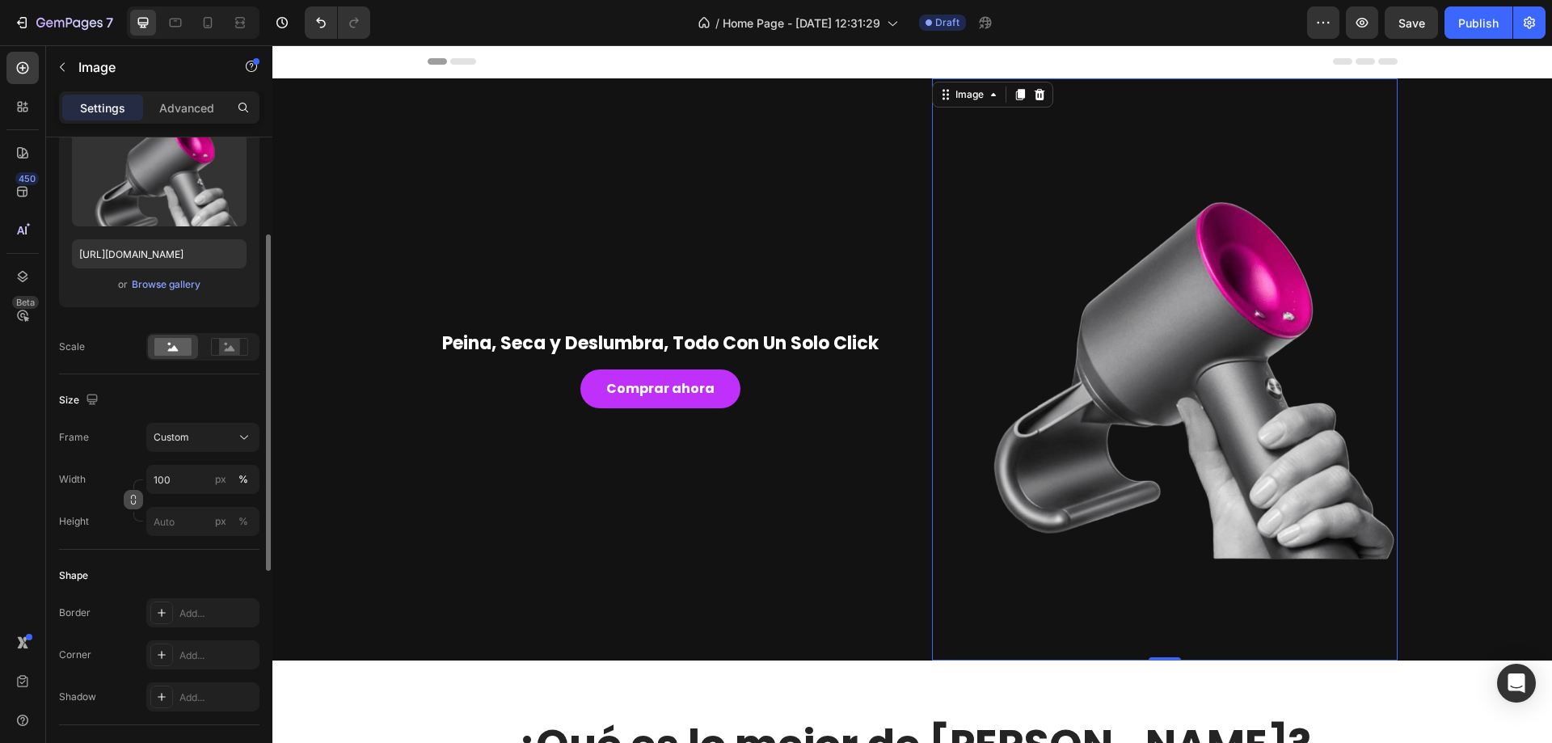
click at [131, 500] on icon "button" at bounding box center [133, 499] width 11 height 11
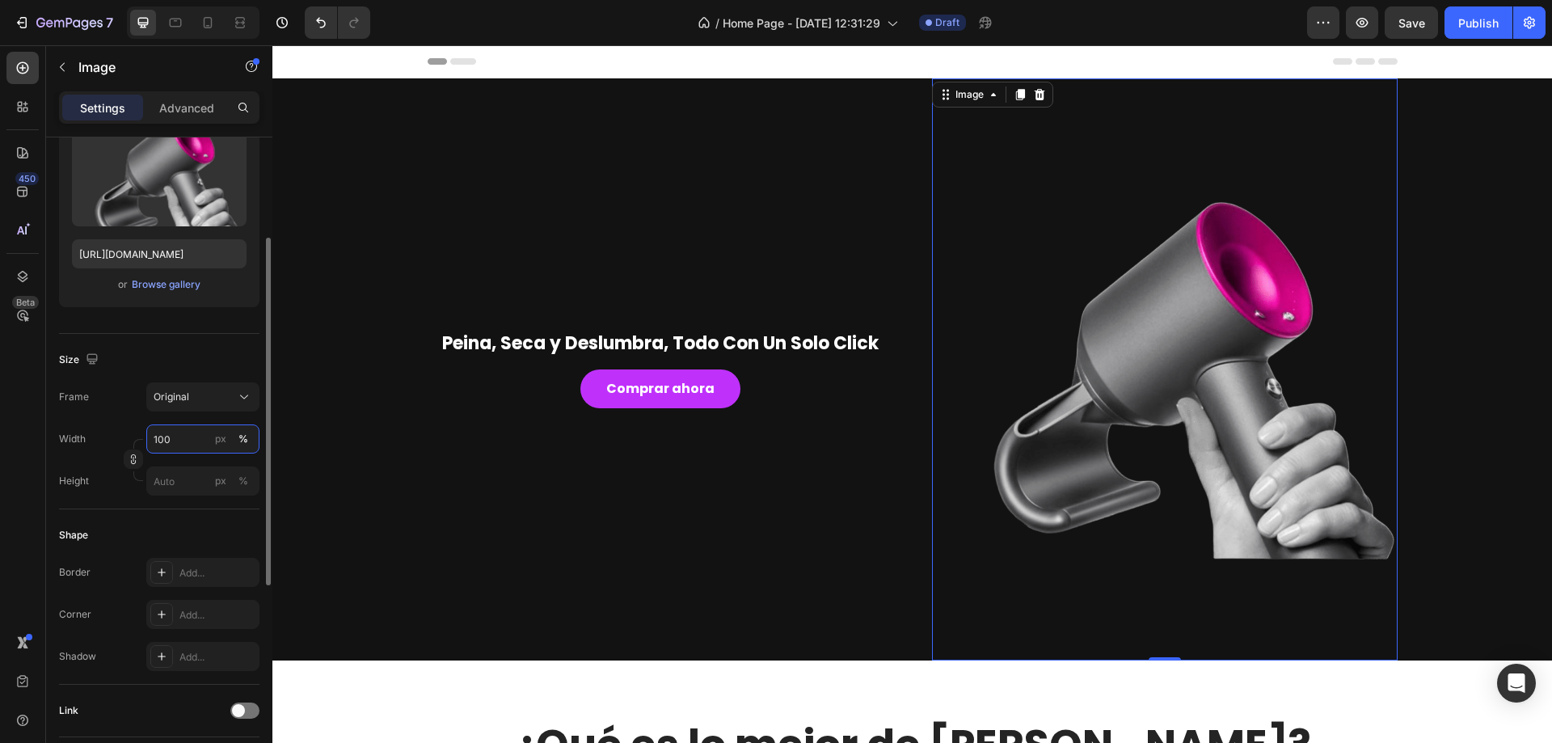
click at [178, 441] on input "100" at bounding box center [202, 438] width 113 height 29
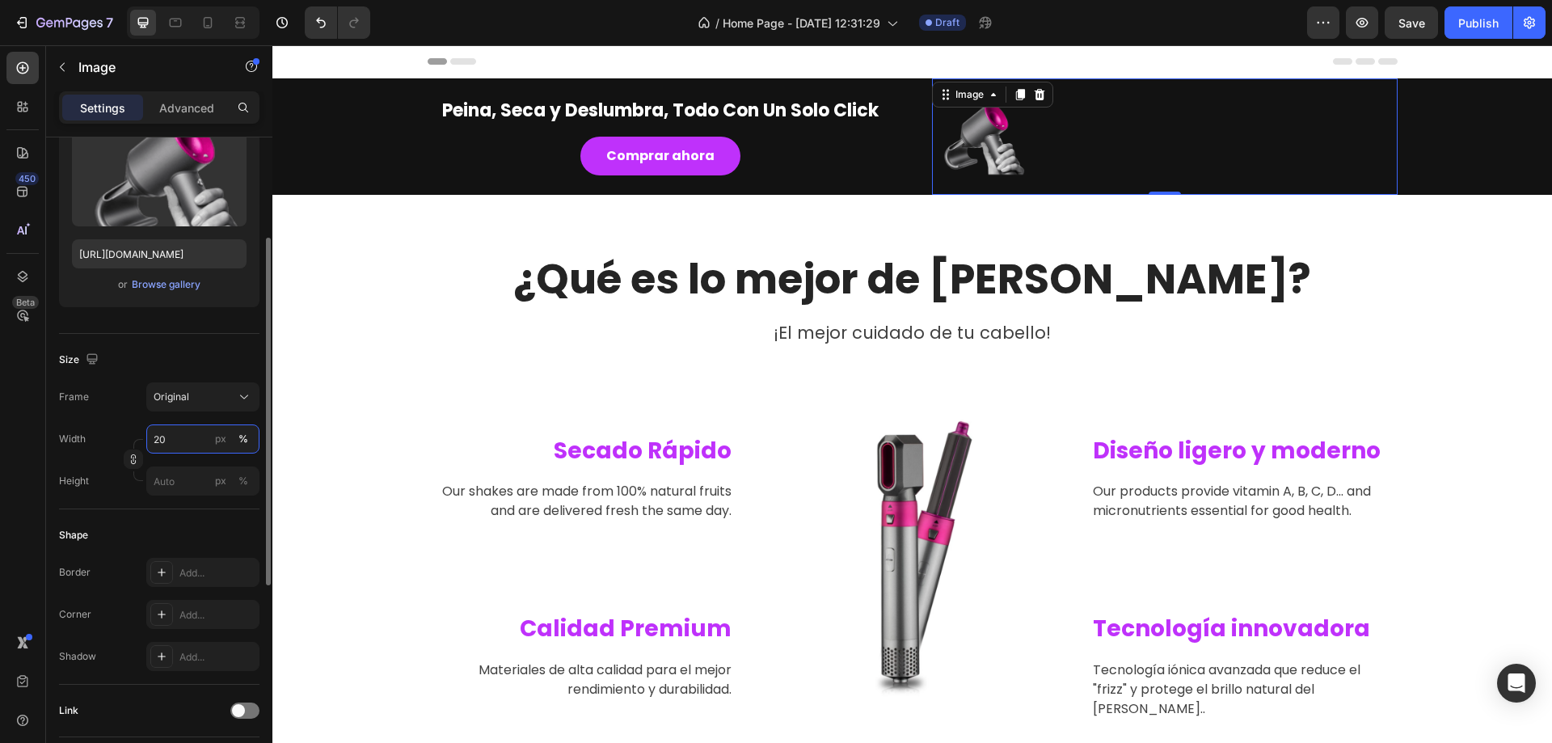
type input "2"
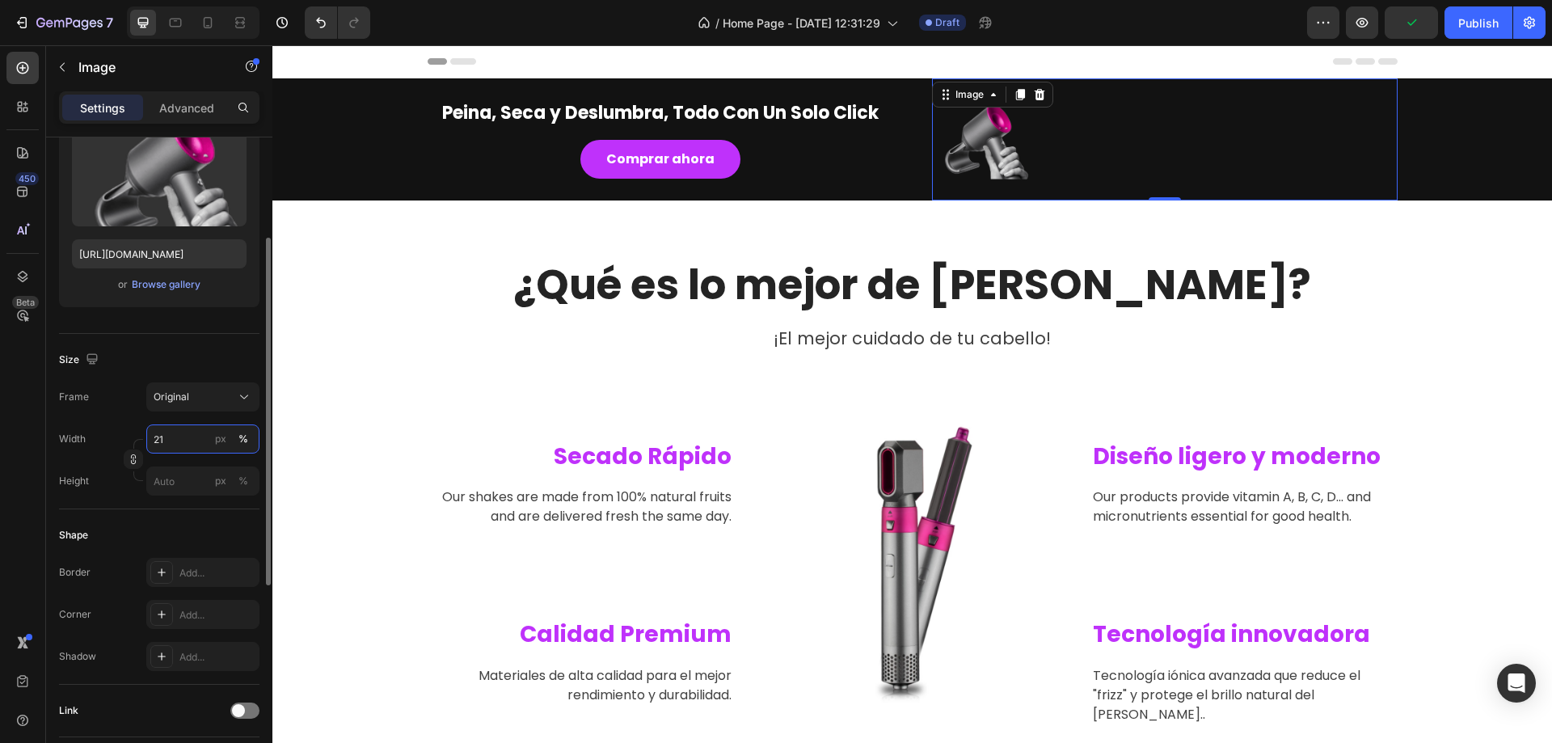
type input "2"
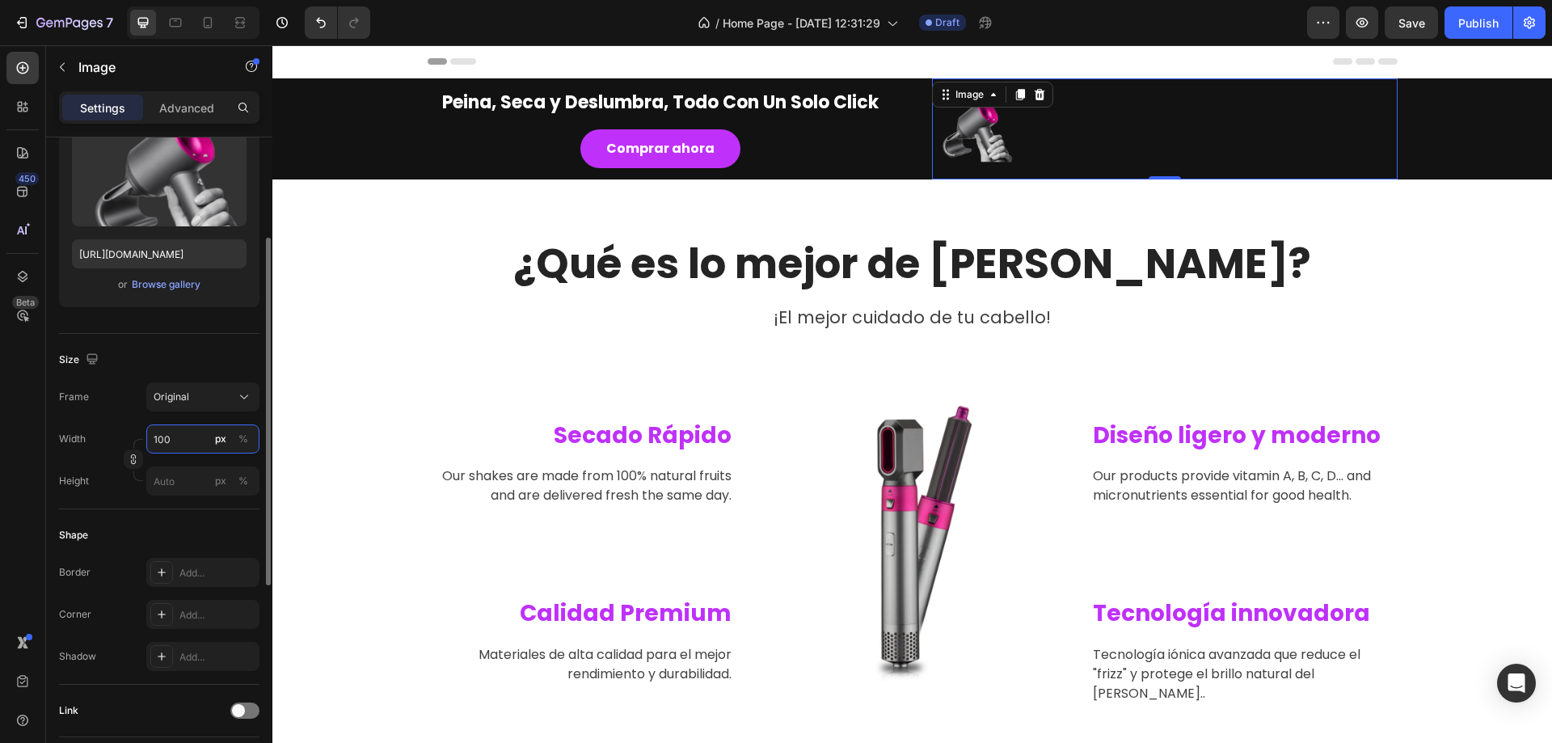
click at [198, 432] on input "100" at bounding box center [202, 438] width 113 height 29
type input "100"
click at [181, 483] on p "Full 100%" at bounding box center [200, 478] width 94 height 15
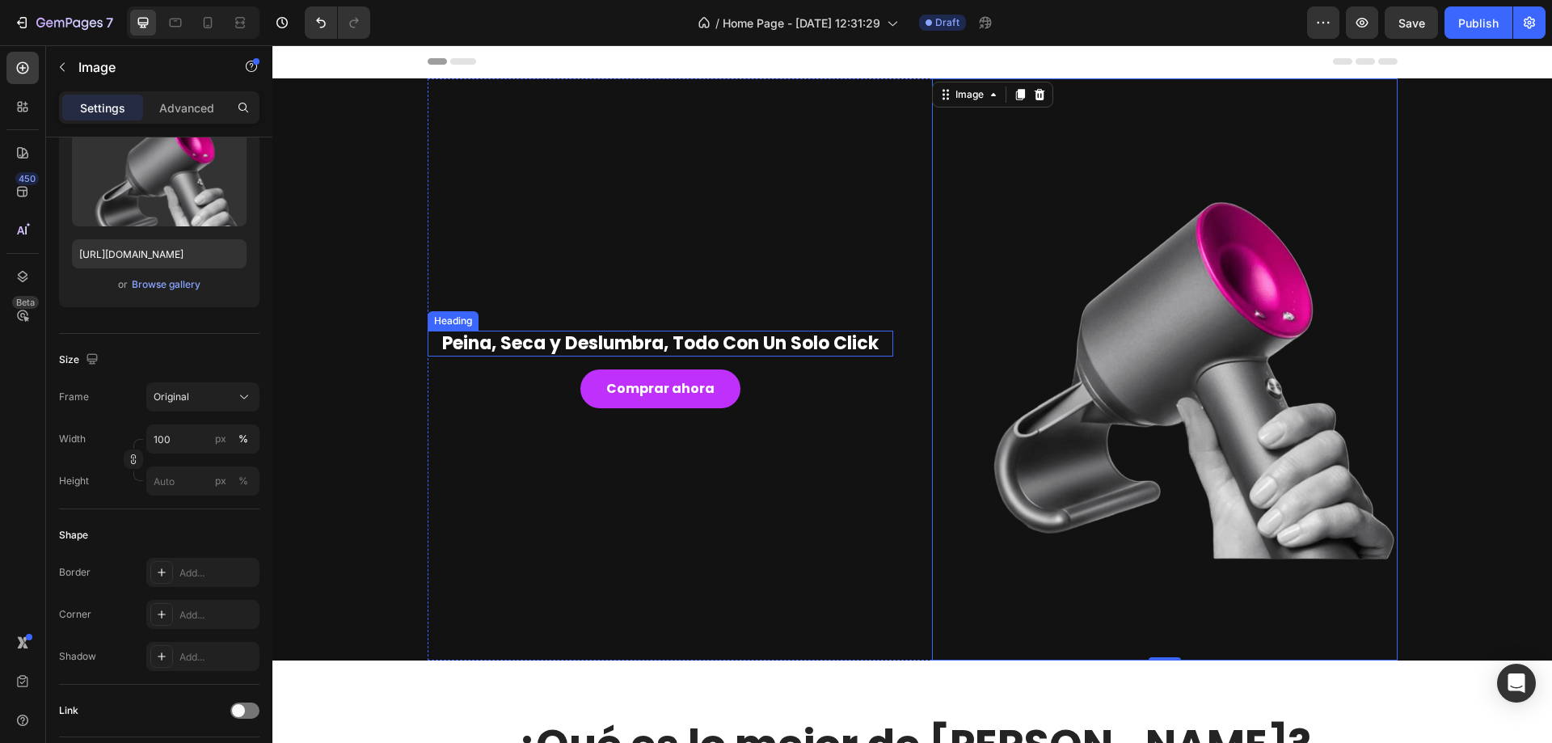
click at [1158, 306] on img at bounding box center [1165, 369] width 466 height 582
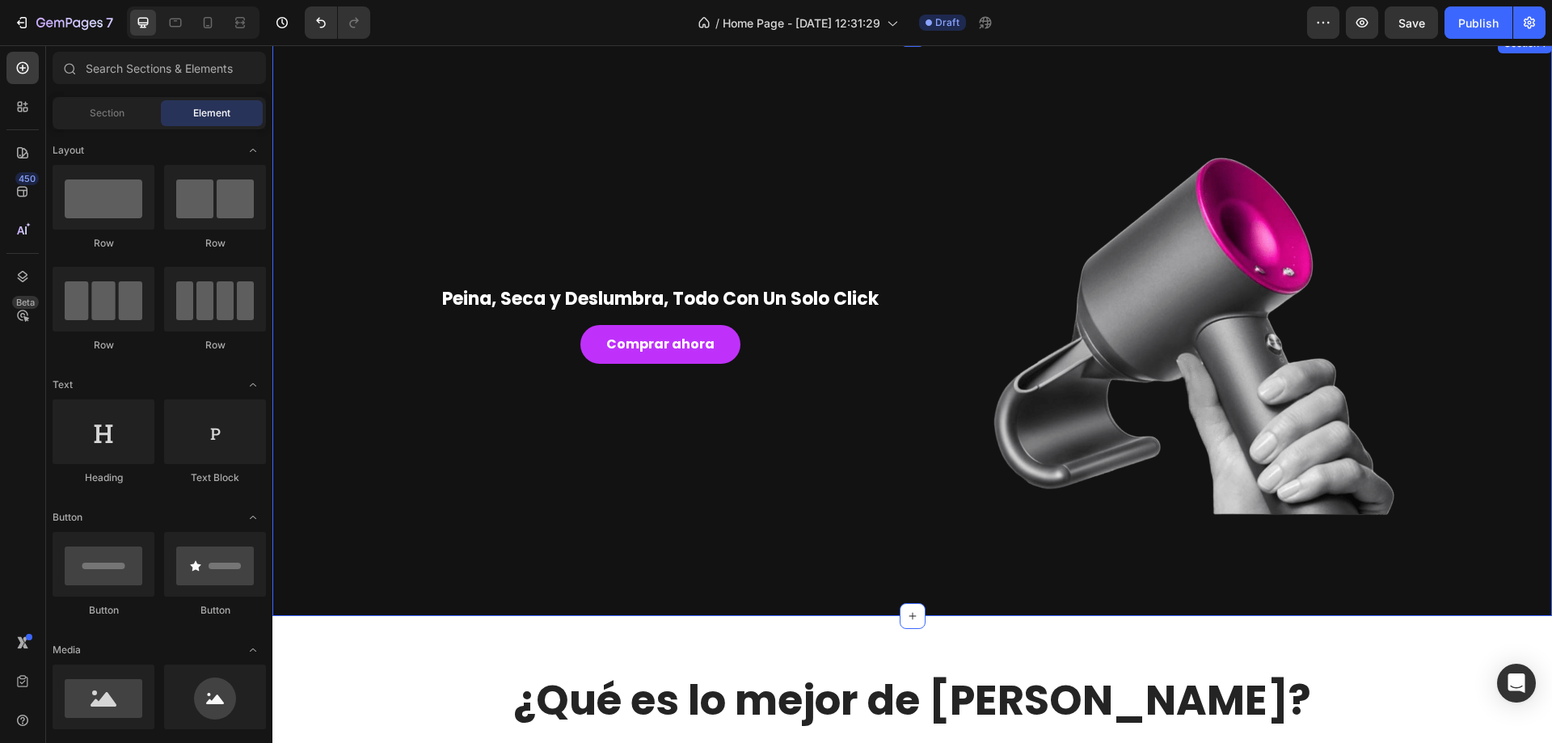
click at [1442, 427] on div "Peina, Seca y Deslumbra, Todo Con Un Solo Click Heading Comprar ahora Button Im…" at bounding box center [913, 325] width 1256 height 582
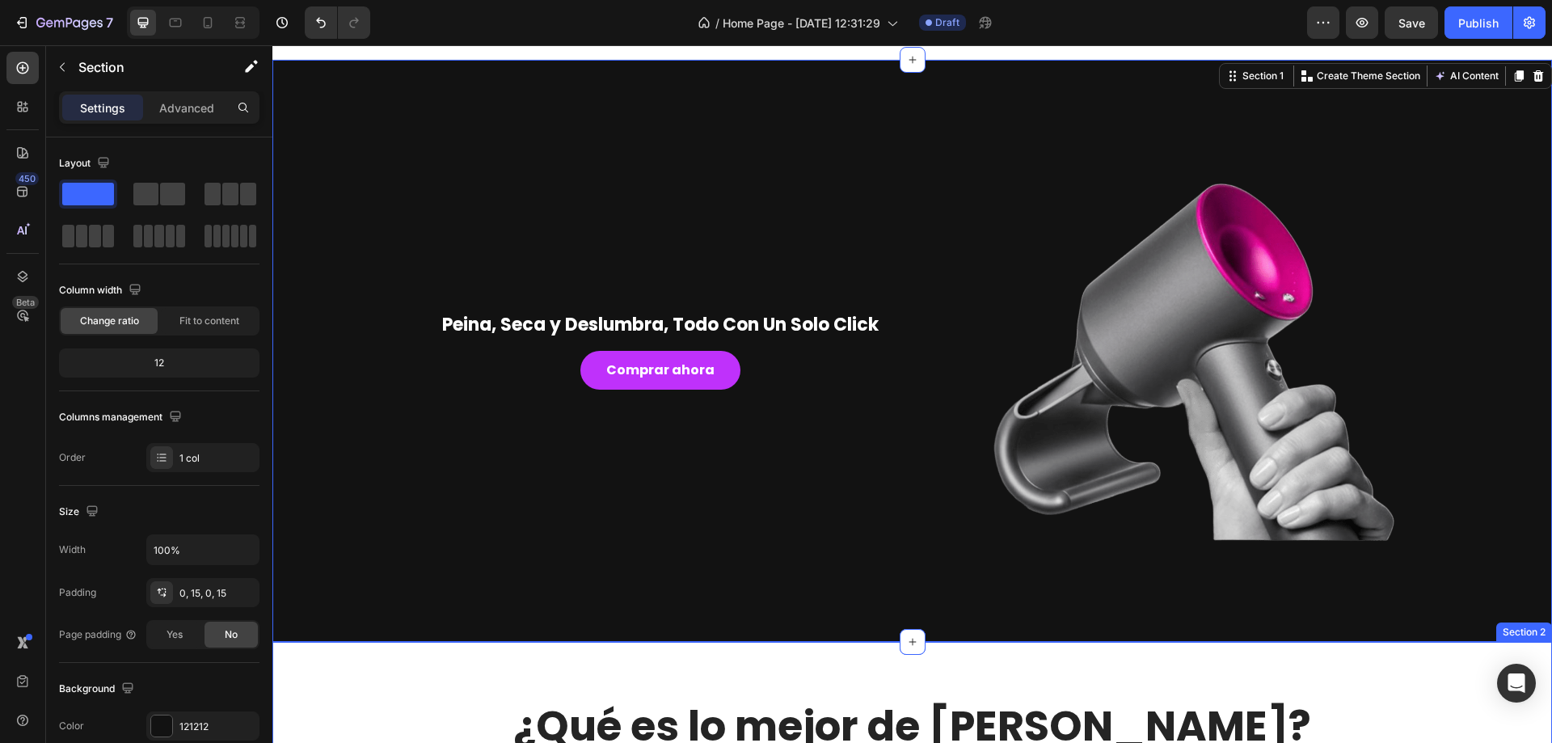
scroll to position [0, 0]
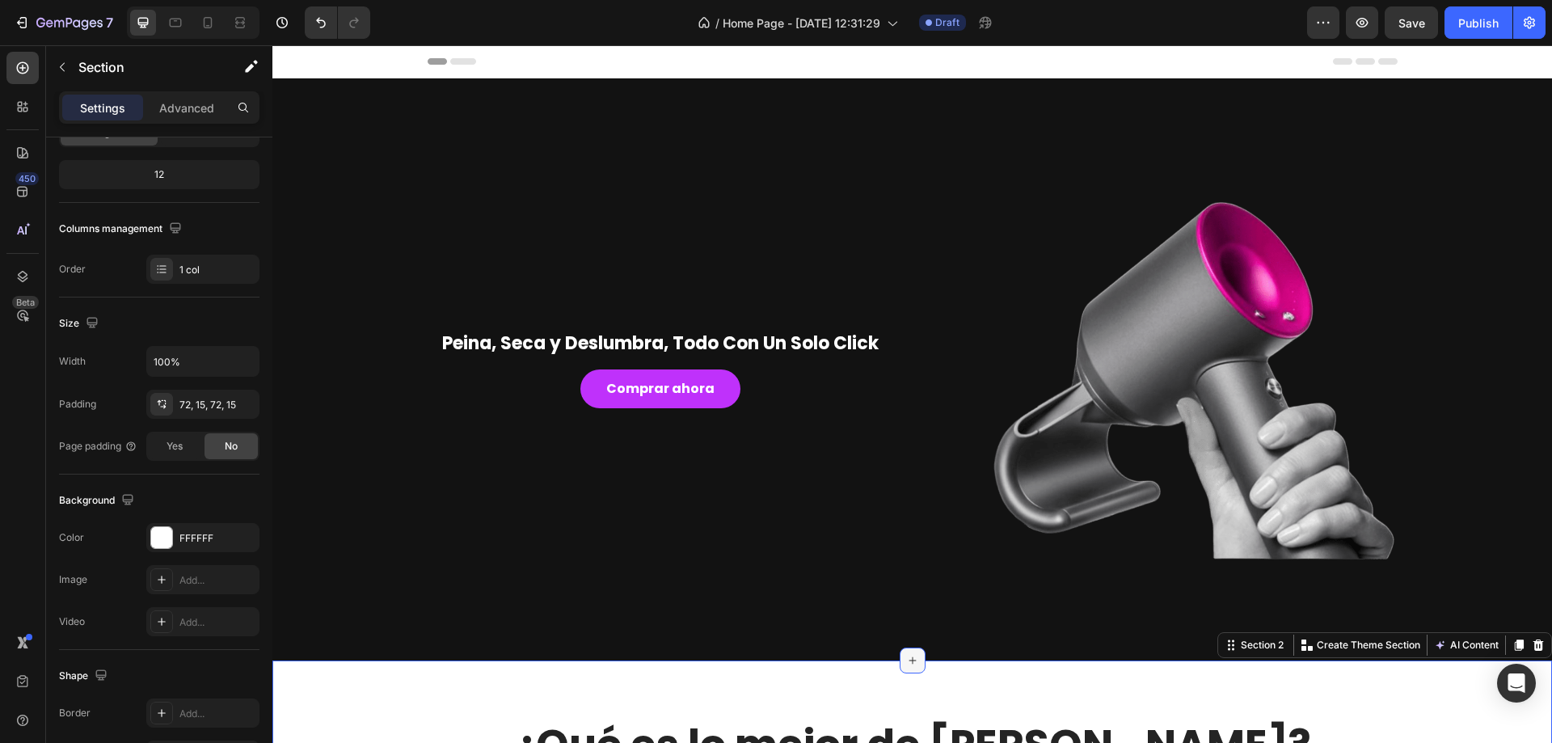
click at [909, 661] on icon at bounding box center [912, 660] width 7 height 7
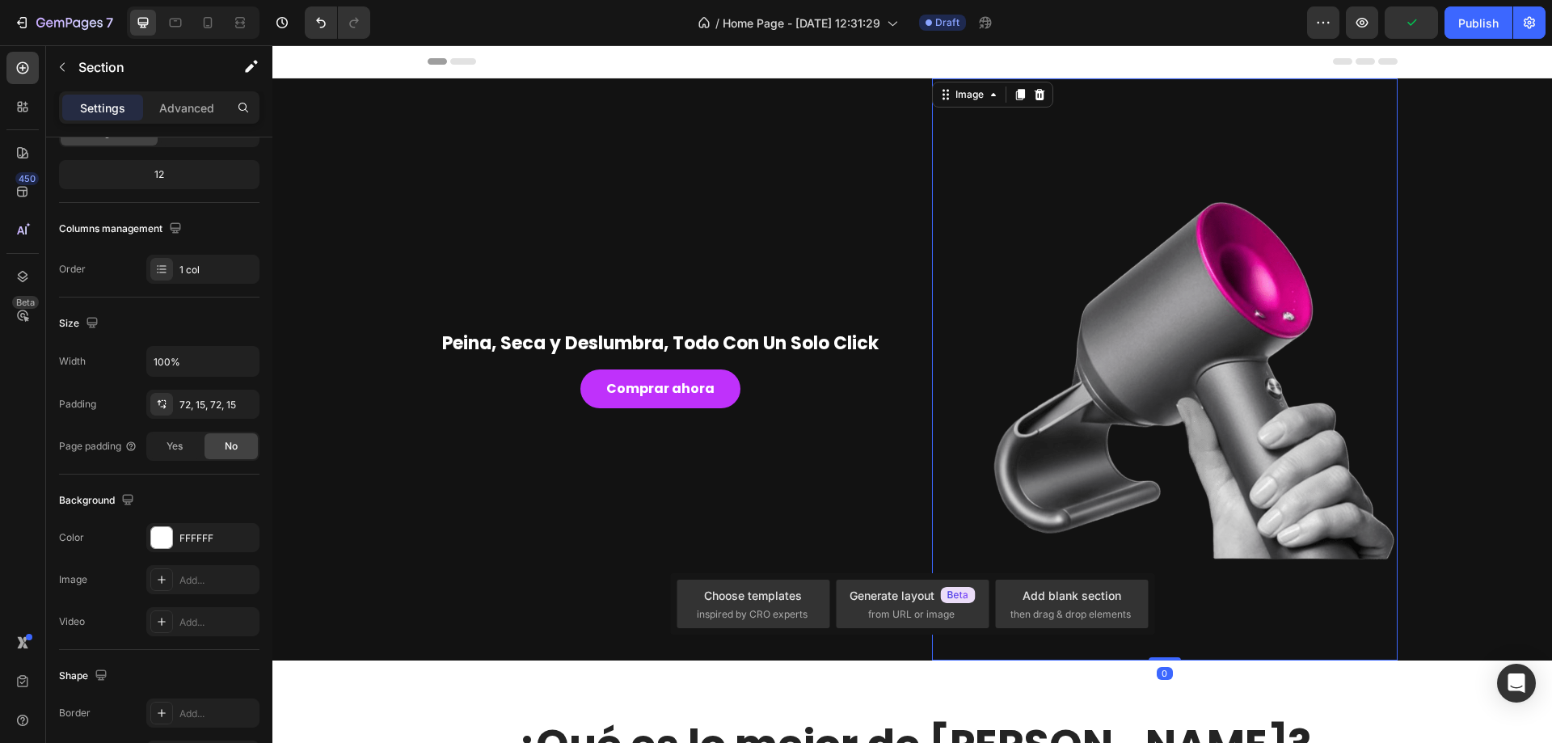
click at [1260, 572] on img at bounding box center [1165, 369] width 466 height 582
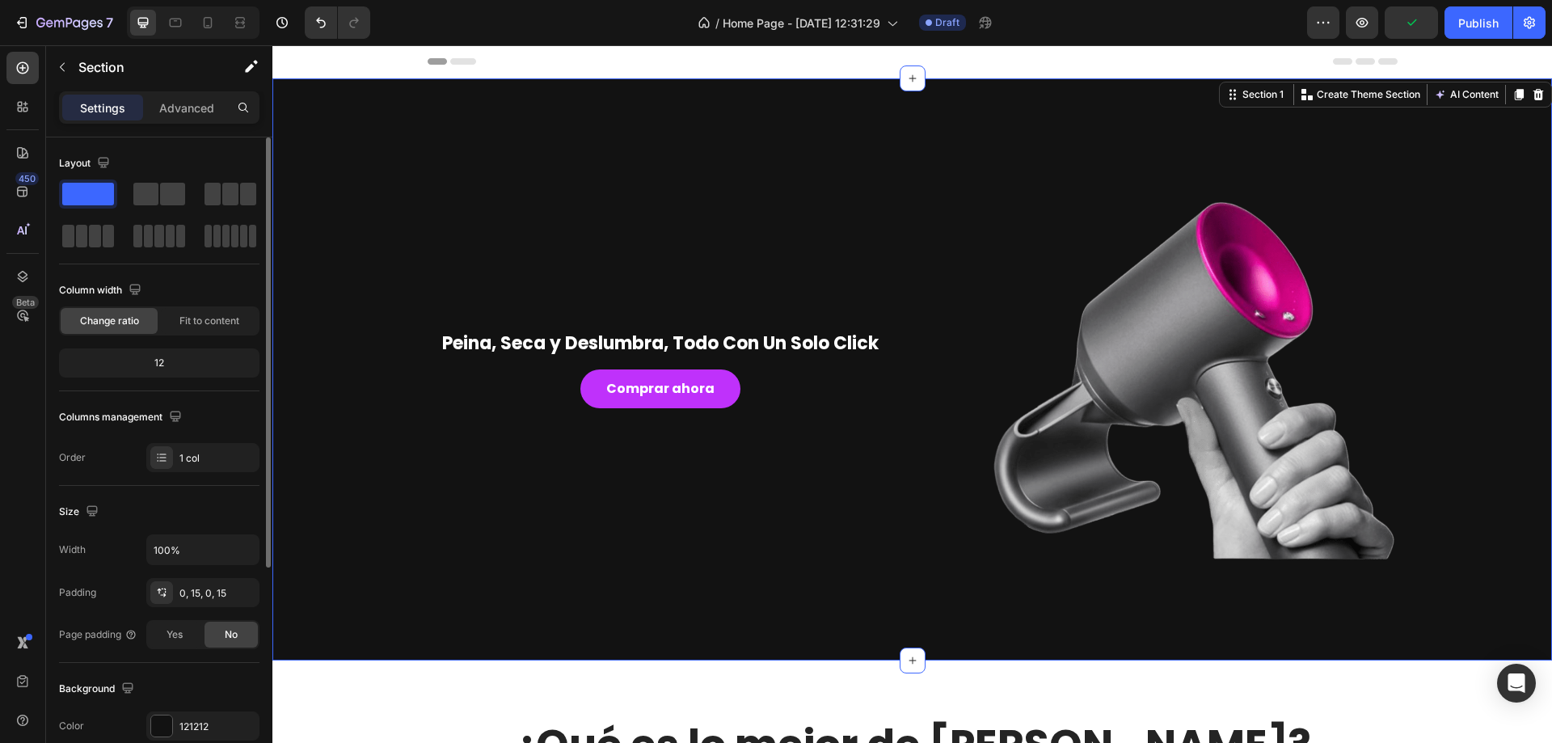
click at [1532, 560] on div "Peina, Seca y Deslumbra, Todo Con Un Solo Click Heading Comprar ahora Button Im…" at bounding box center [912, 369] width 1280 height 582
click at [1325, 570] on img at bounding box center [1165, 369] width 466 height 582
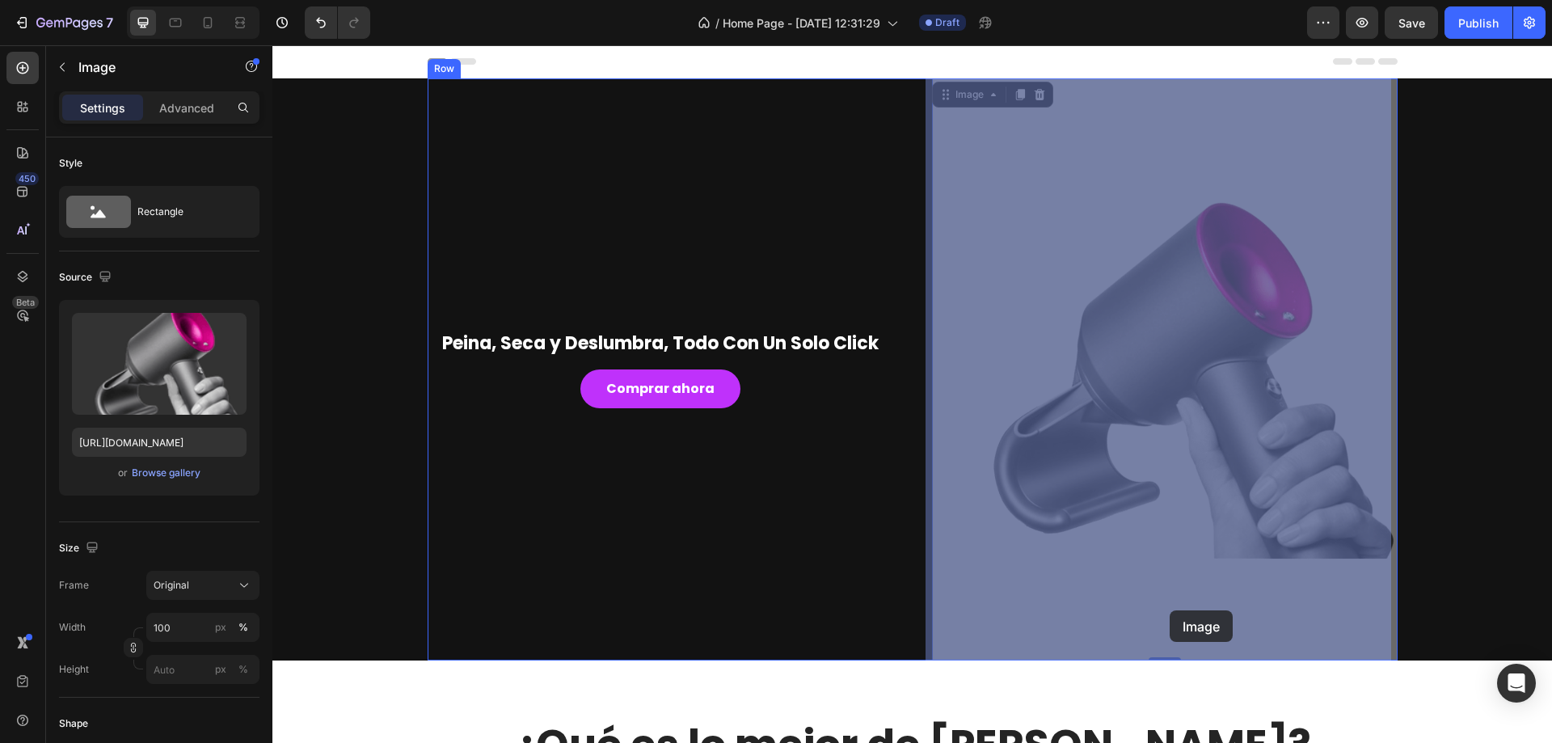
drag, startPoint x: 1165, startPoint y: 657, endPoint x: 1170, endPoint y: 610, distance: 46.3
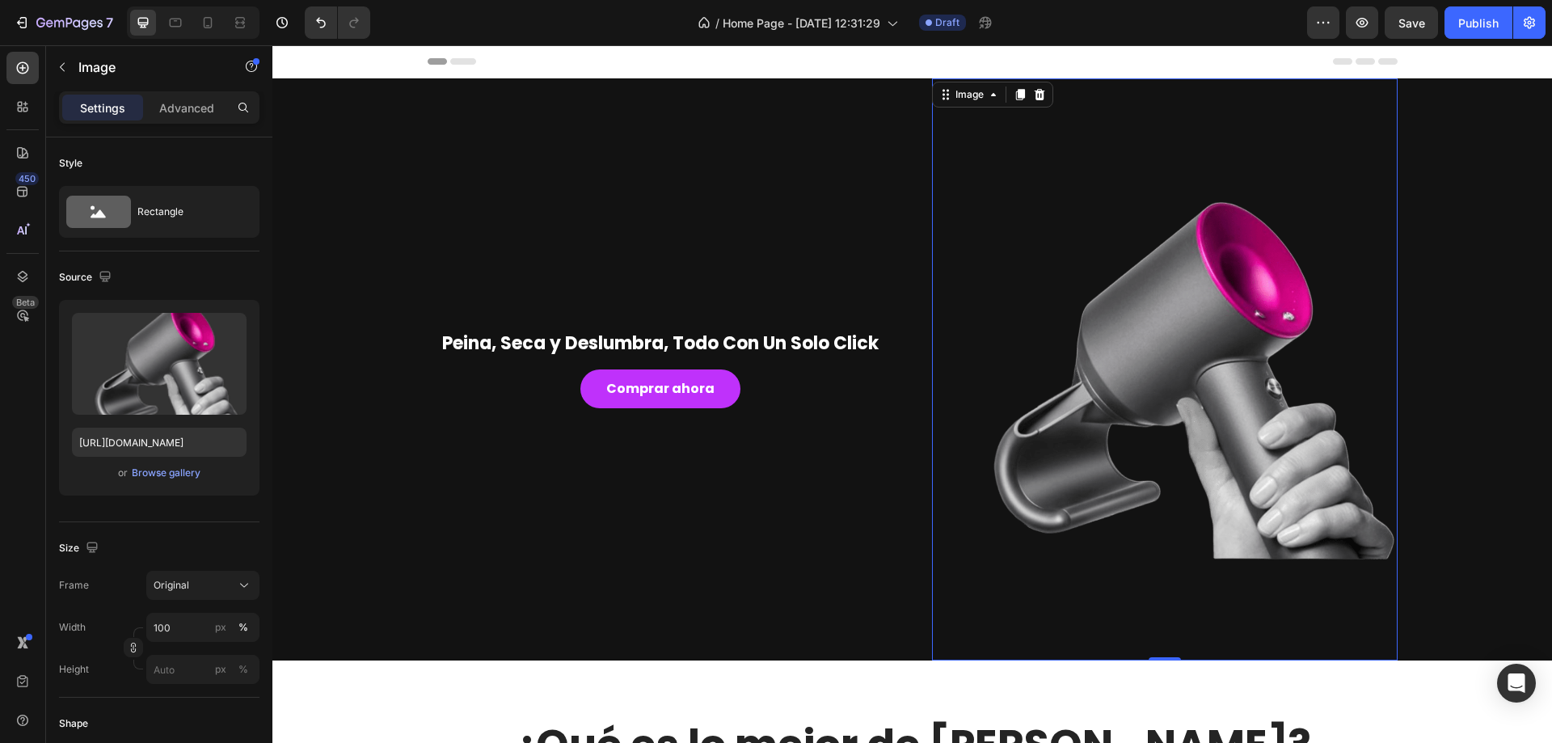
click at [1158, 656] on img at bounding box center [1165, 369] width 466 height 582
drag, startPoint x: 1159, startPoint y: 659, endPoint x: 1171, endPoint y: 348, distance: 311.5
click at [1171, 348] on div "Image 0" at bounding box center [1165, 369] width 466 height 582
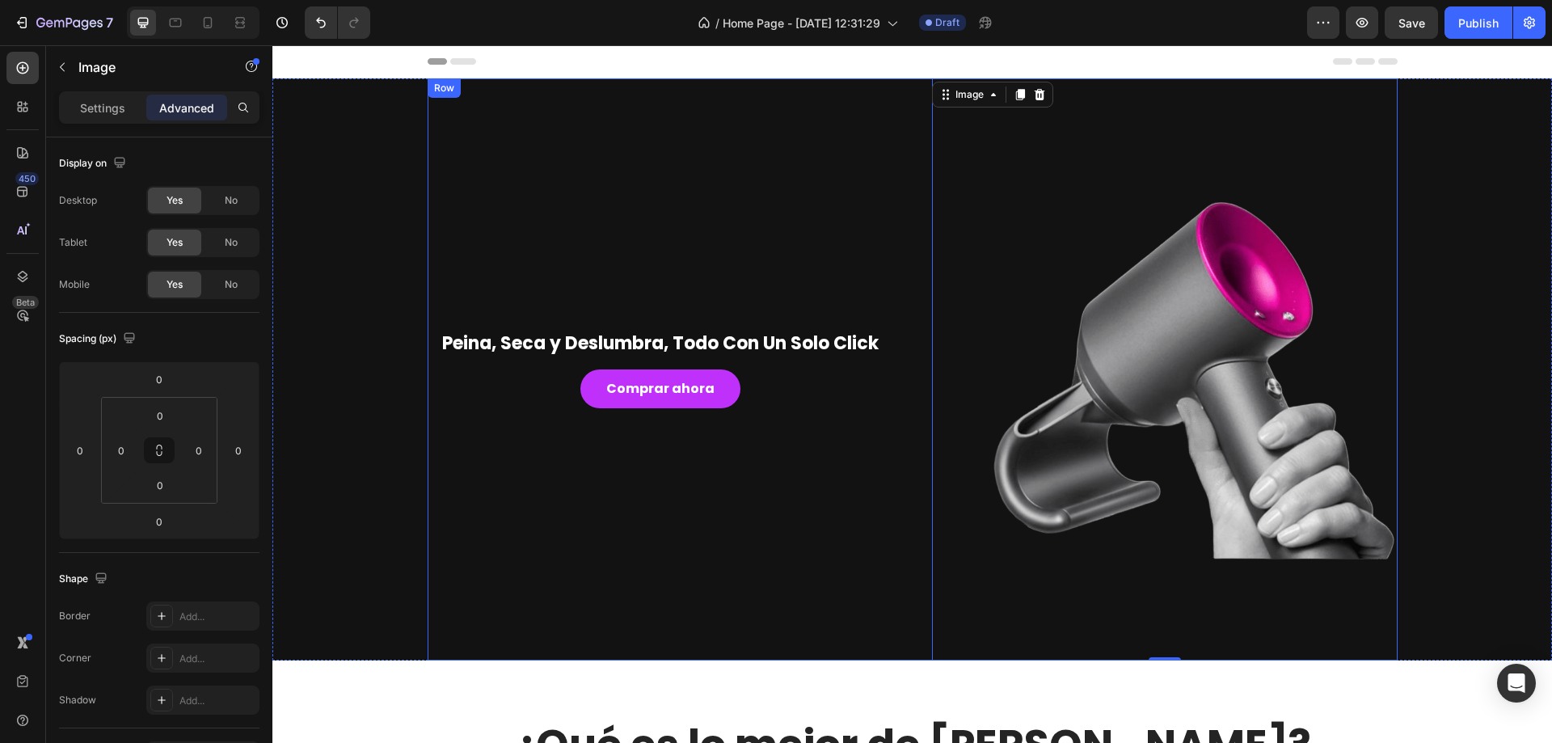
click at [1155, 260] on img at bounding box center [1165, 369] width 466 height 582
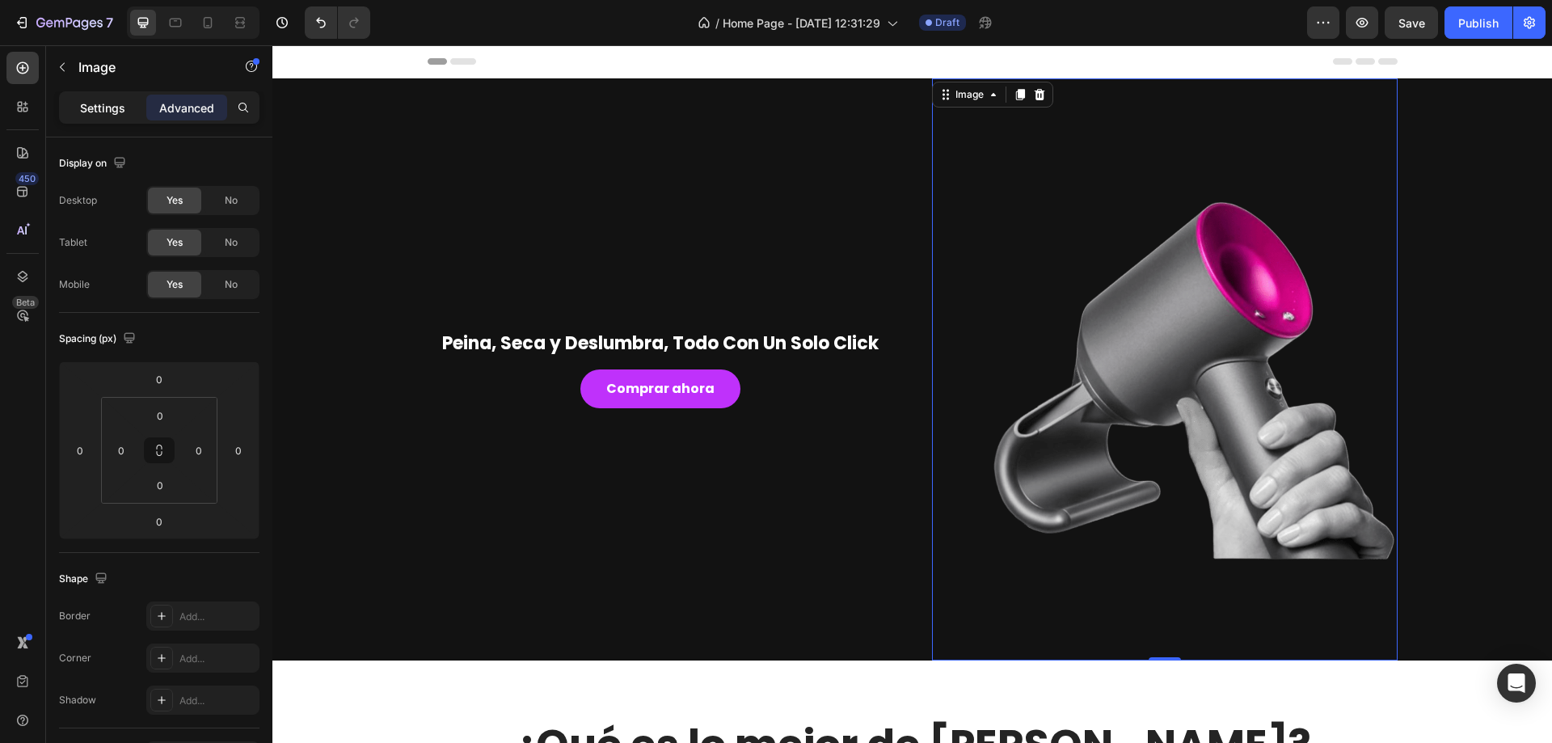
click at [102, 97] on div "Settings" at bounding box center [102, 108] width 81 height 26
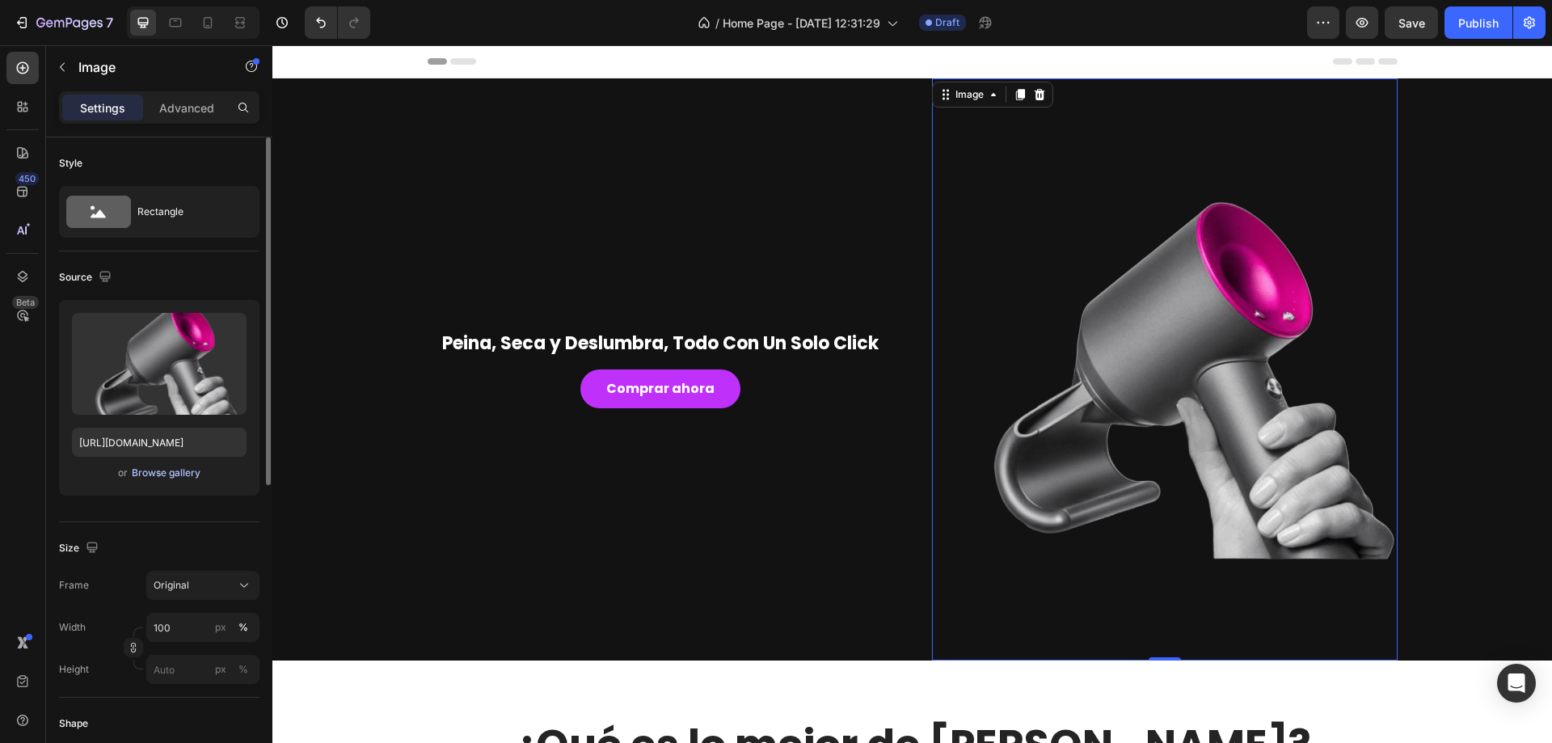
click at [167, 471] on div "Browse gallery" at bounding box center [166, 473] width 69 height 15
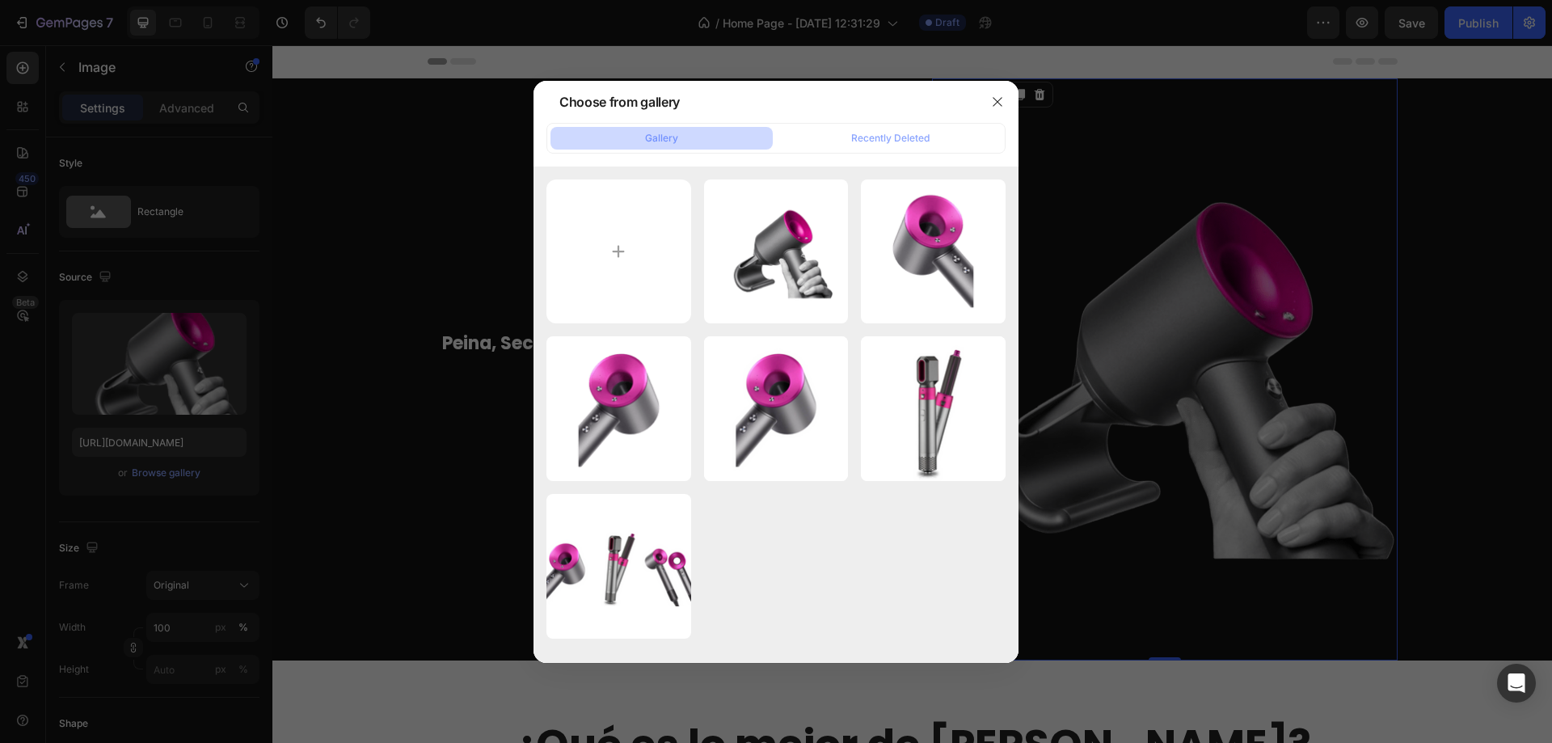
type input "C:\fakepath\Diseño sin título (42).png"
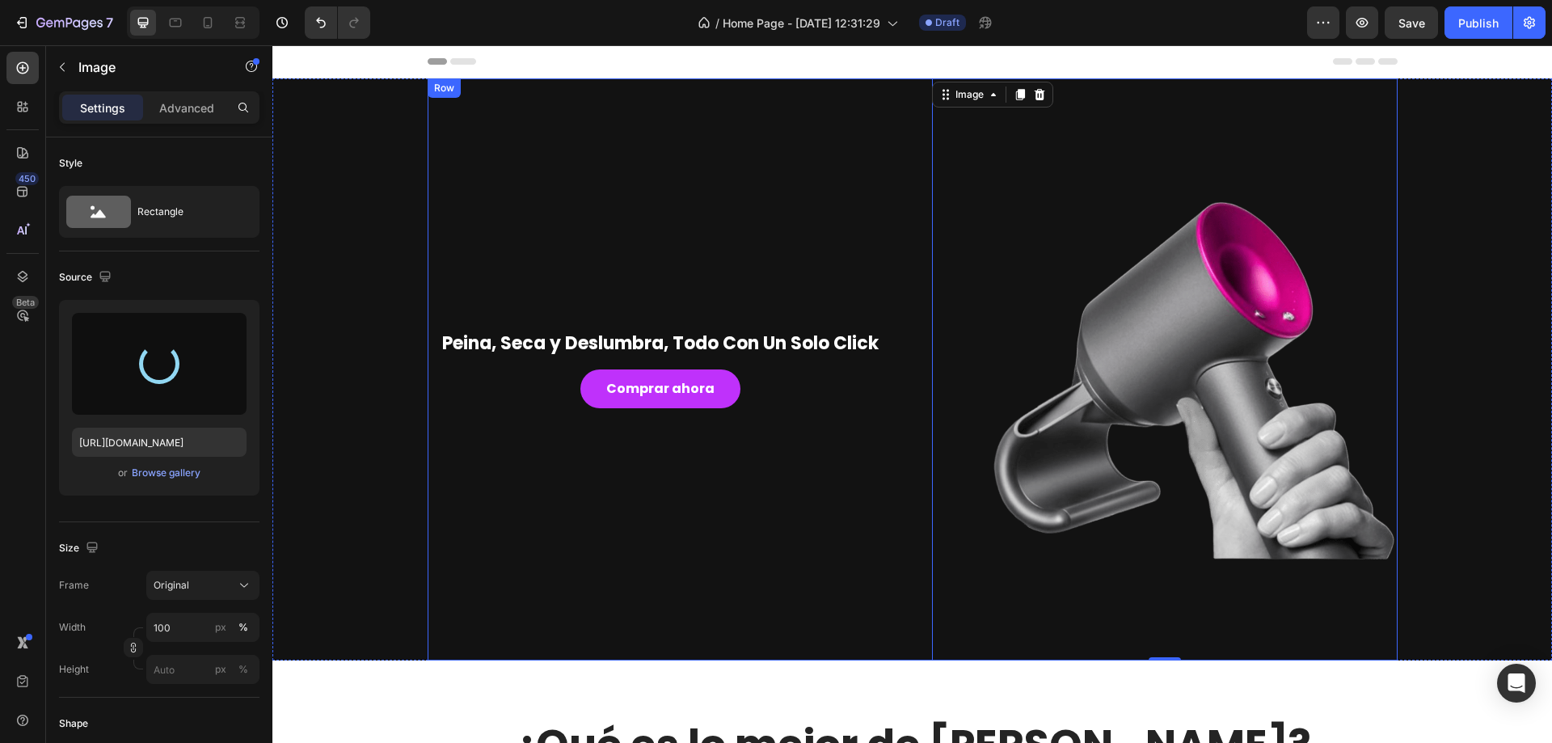
type input "https://cdn.shopify.com/s/files/1/0906/6492/7605/files/gempages_581768058020823…"
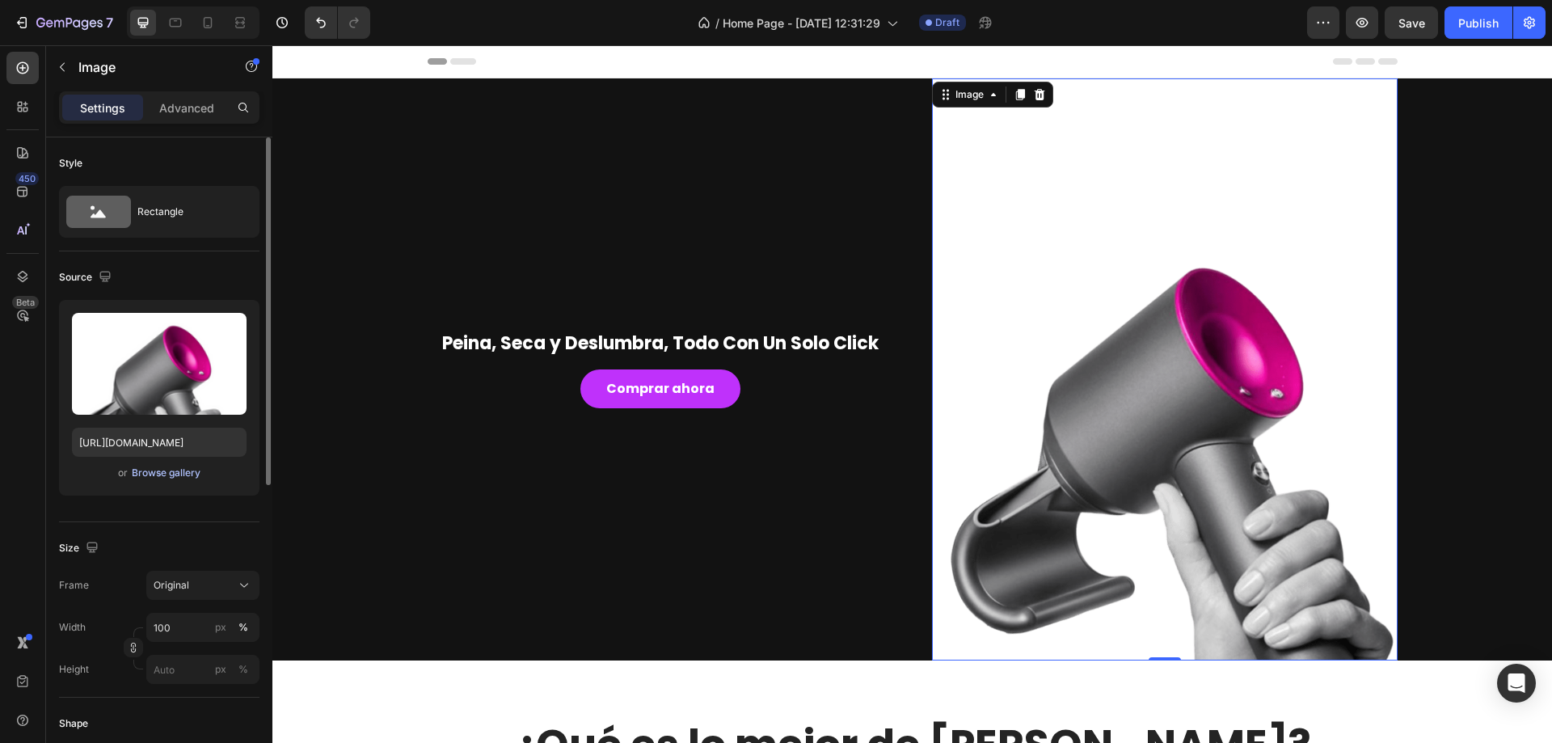
click at [170, 475] on div "Browse gallery" at bounding box center [166, 473] width 69 height 15
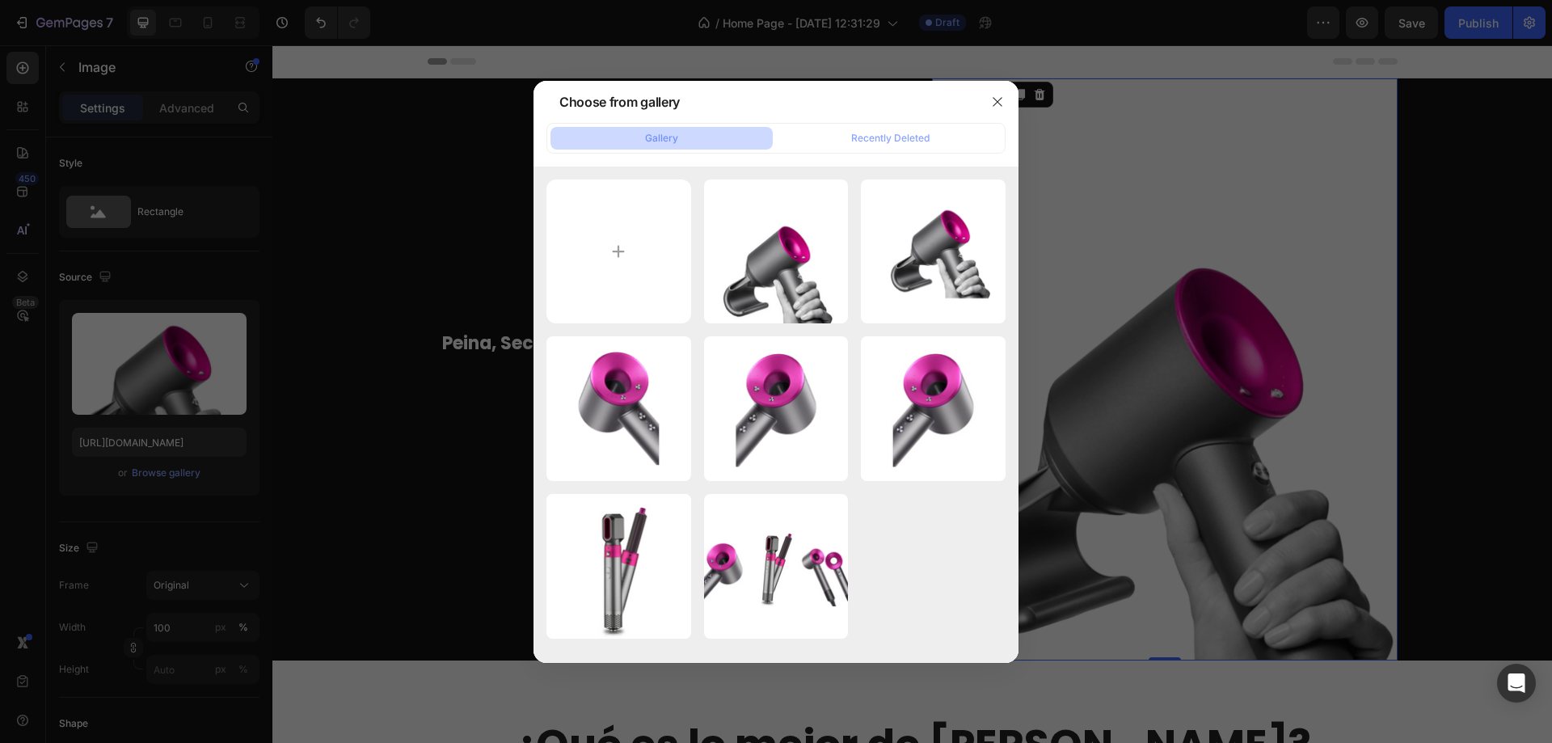
type input "C:\fakepath\Diseño sin título (42) (1).png"
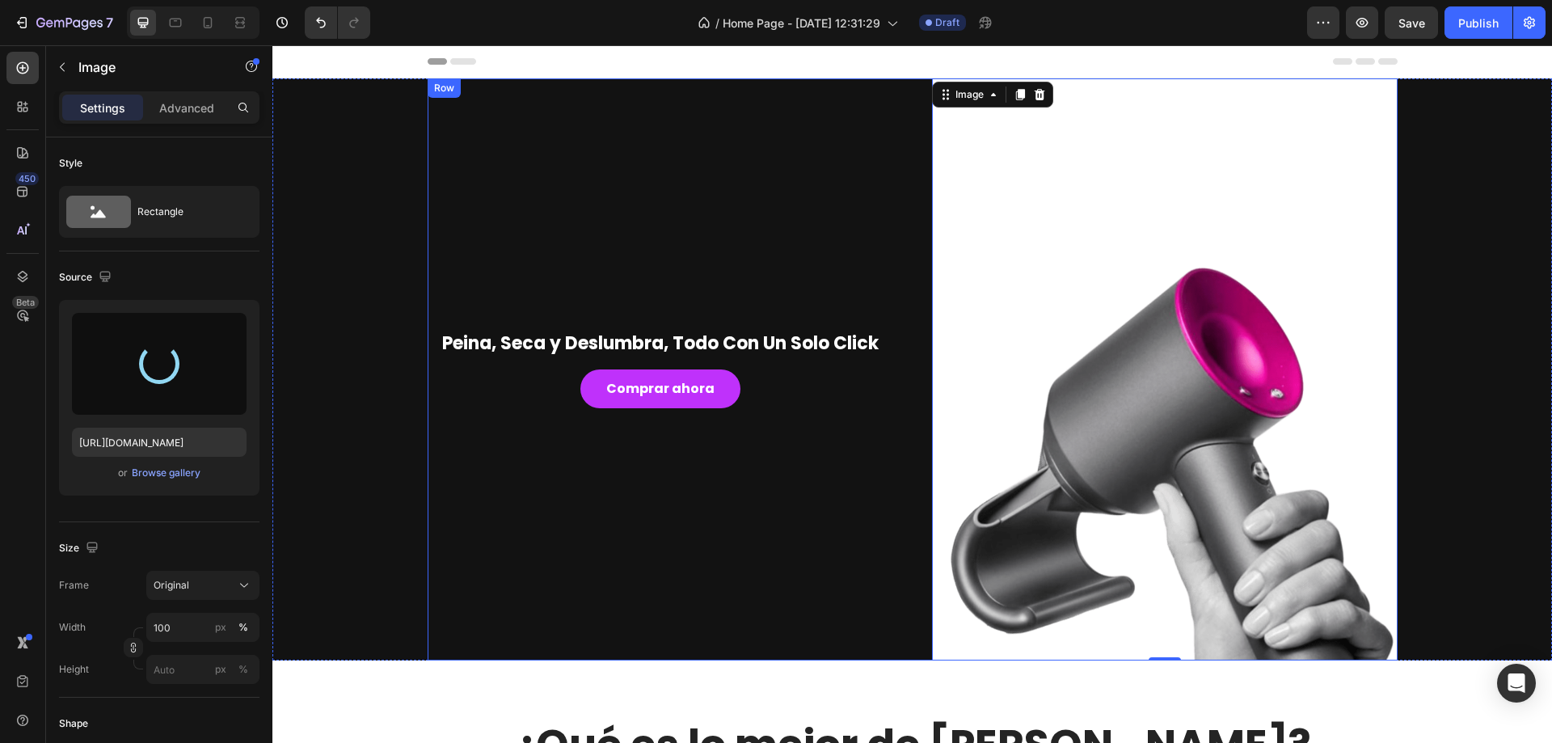
type input "https://cdn.shopify.com/s/files/1/0906/6492/7605/files/gempages_581768058020823…"
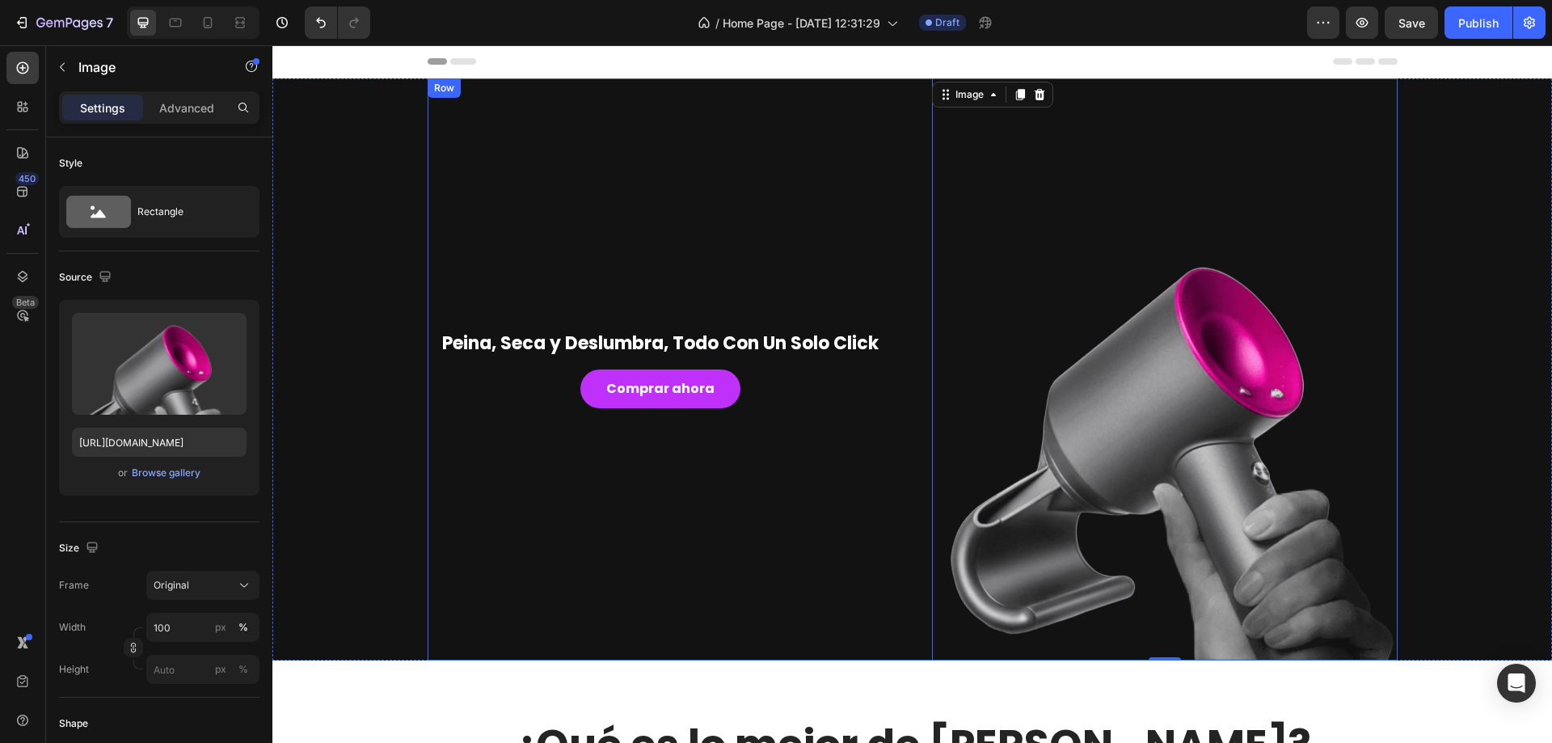
click at [872, 235] on div "Peina, Seca y Deslumbra, Todo Con Un Solo Click Heading Comprar ahora Button" at bounding box center [661, 369] width 466 height 582
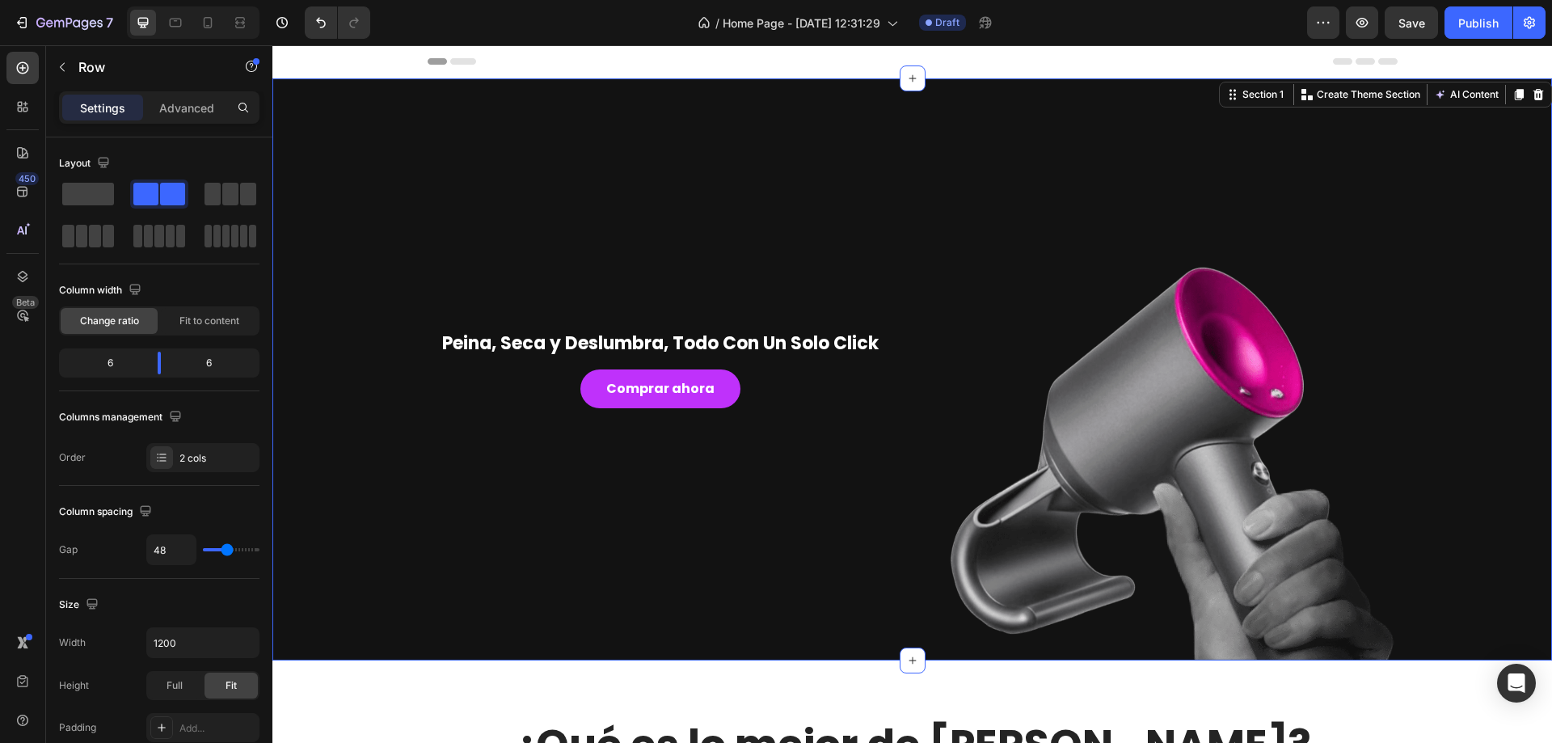
click at [1528, 268] on div "Peina, Seca y Deslumbra, Todo Con Un Solo Click Heading Comprar ahora Button Im…" at bounding box center [912, 369] width 1280 height 582
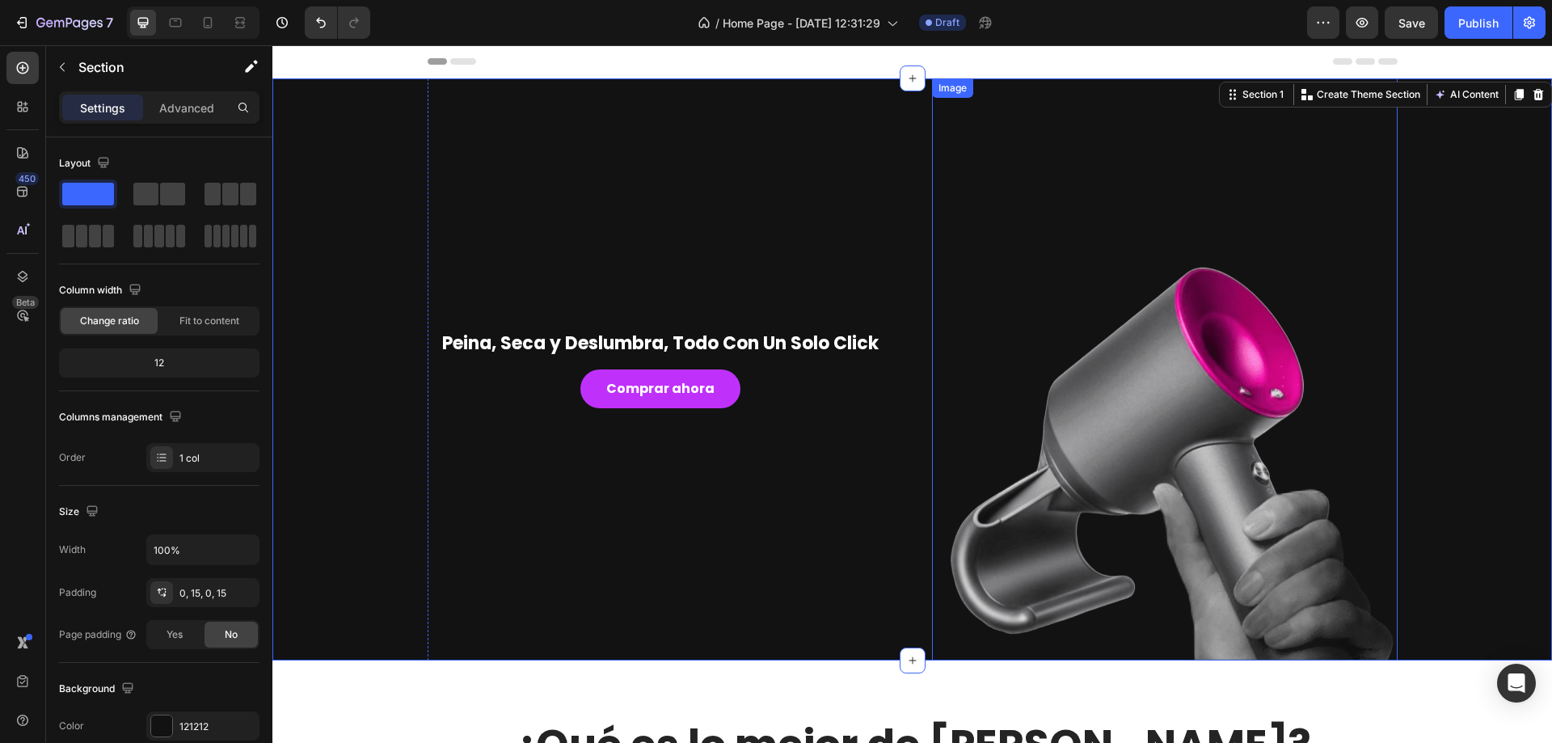
click at [1235, 514] on img at bounding box center [1165, 369] width 466 height 582
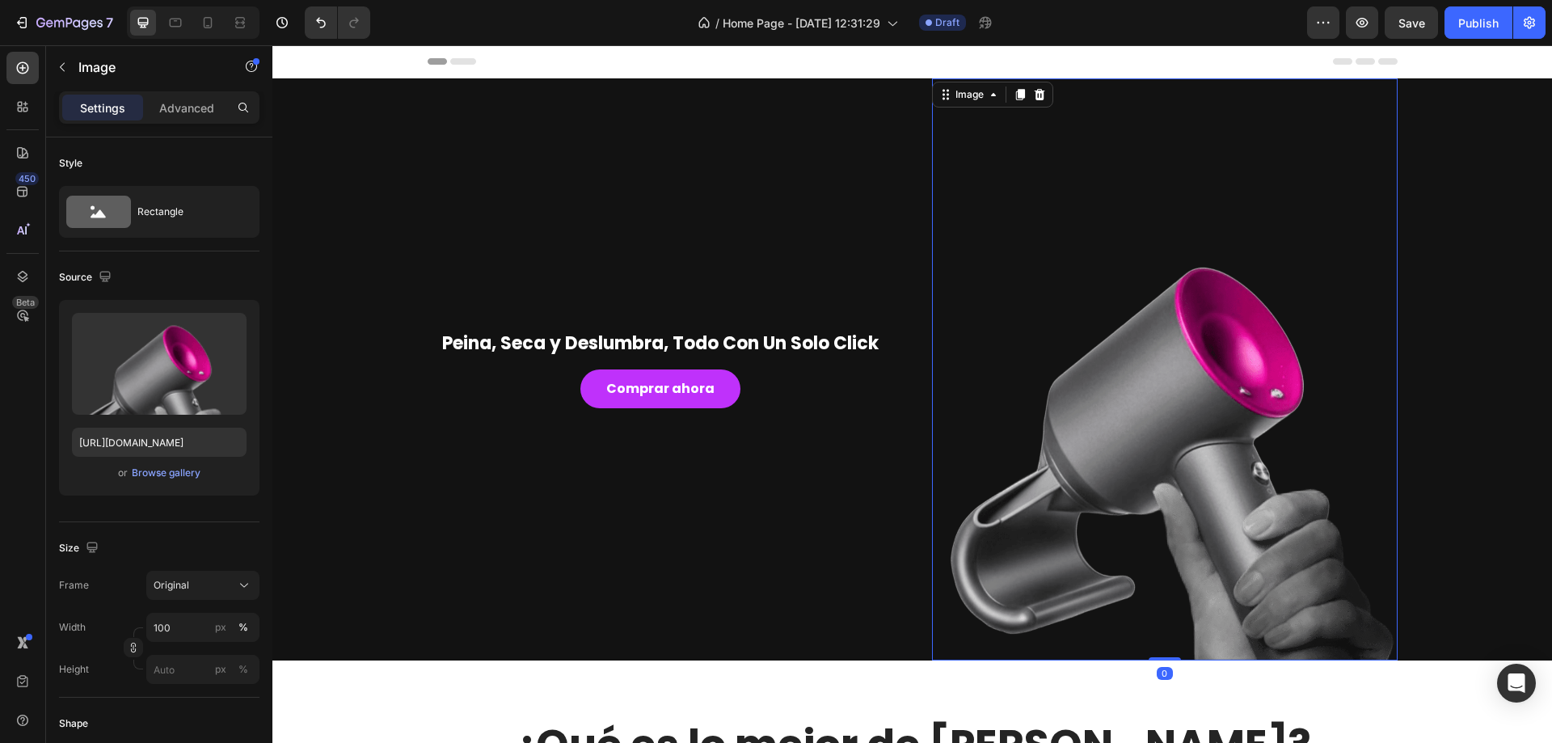
click at [894, 243] on div "Peina, Seca y Deslumbra, Todo Con Un Solo Click Heading Comprar ahora Button Im…" at bounding box center [913, 369] width 970 height 582
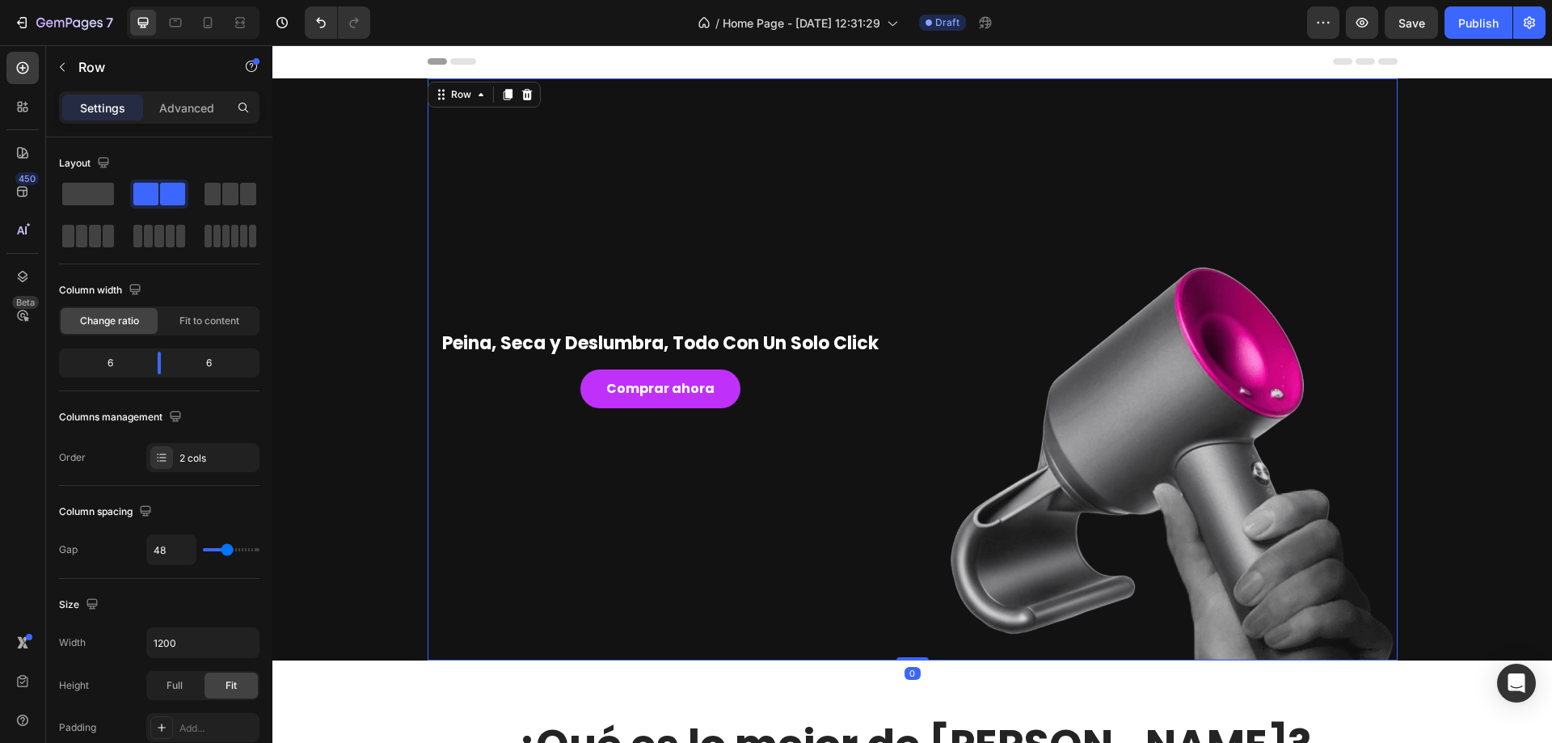
click at [859, 81] on div "Peina, Seca y Deslumbra, Todo Con Un Solo Click Heading Comprar ahora Button" at bounding box center [661, 369] width 466 height 582
click at [1259, 145] on img at bounding box center [1165, 369] width 466 height 582
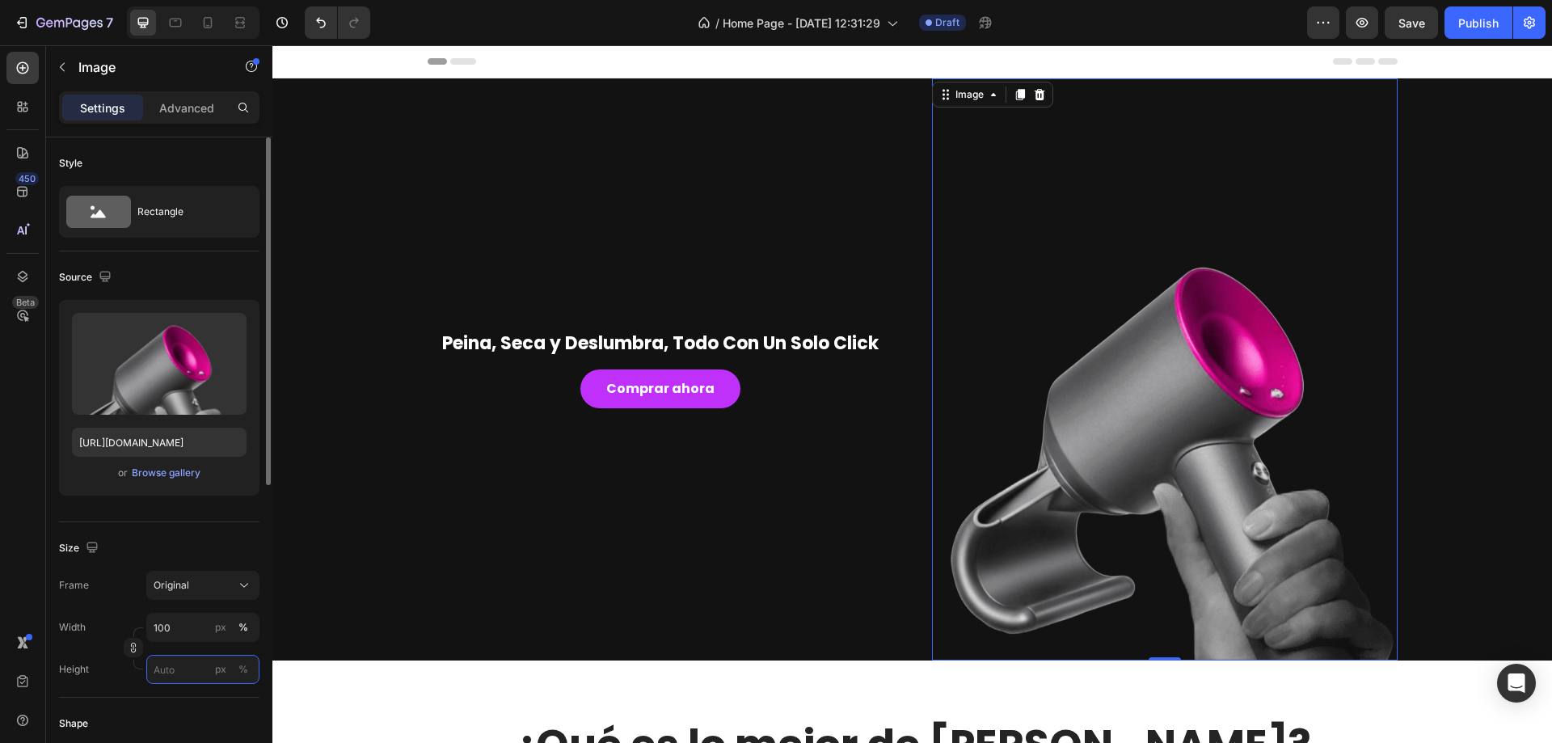
click at [163, 676] on input "px %" at bounding box center [202, 669] width 113 height 29
click at [188, 666] on input "px %" at bounding box center [202, 669] width 113 height 29
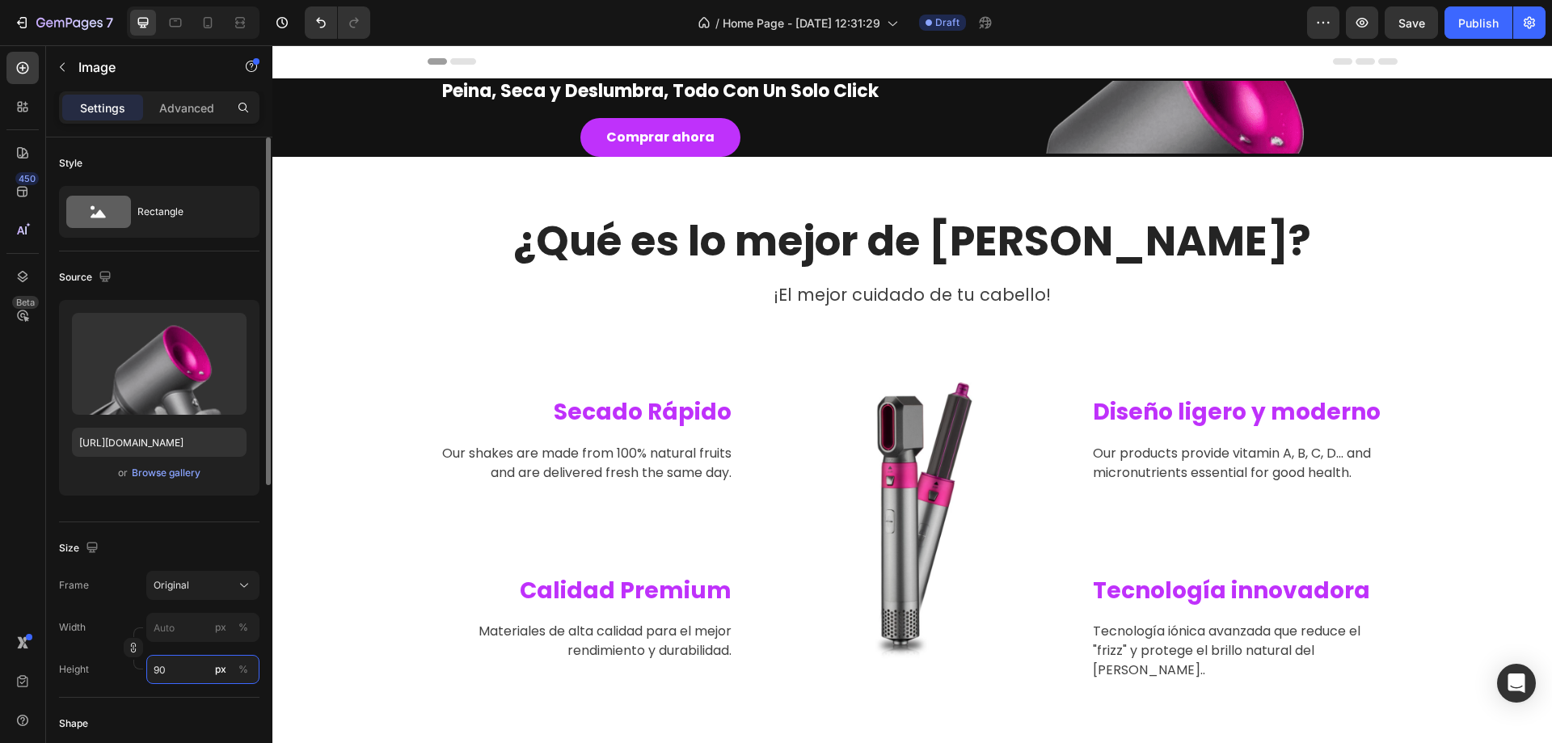
click at [182, 673] on input "90" at bounding box center [202, 669] width 113 height 29
click at [179, 705] on div "Full 100%" at bounding box center [186, 708] width 133 height 29
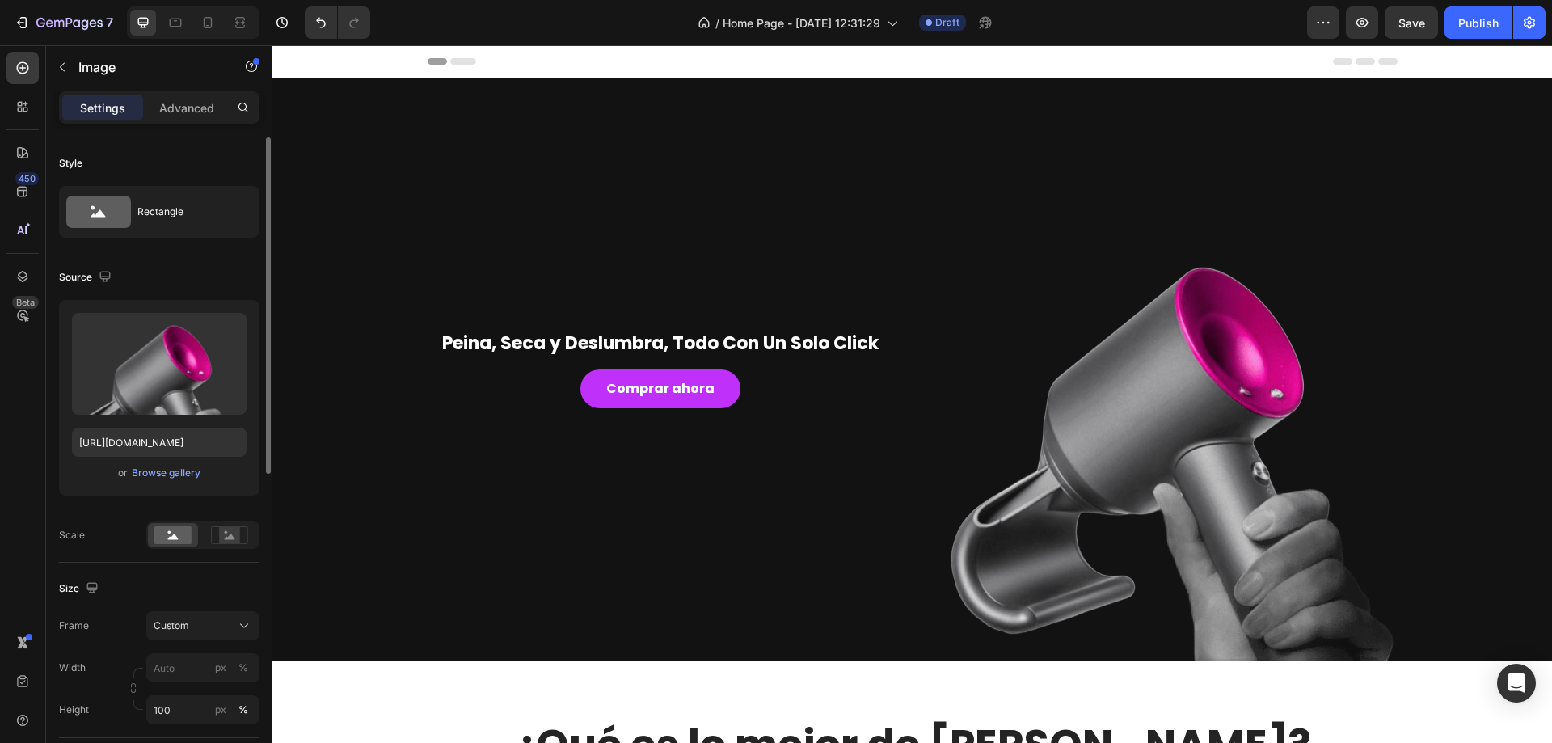
click at [179, 690] on div "Width px % Height 100 px %" at bounding box center [159, 688] width 201 height 71
click at [178, 706] on input "100" at bounding box center [202, 709] width 113 height 29
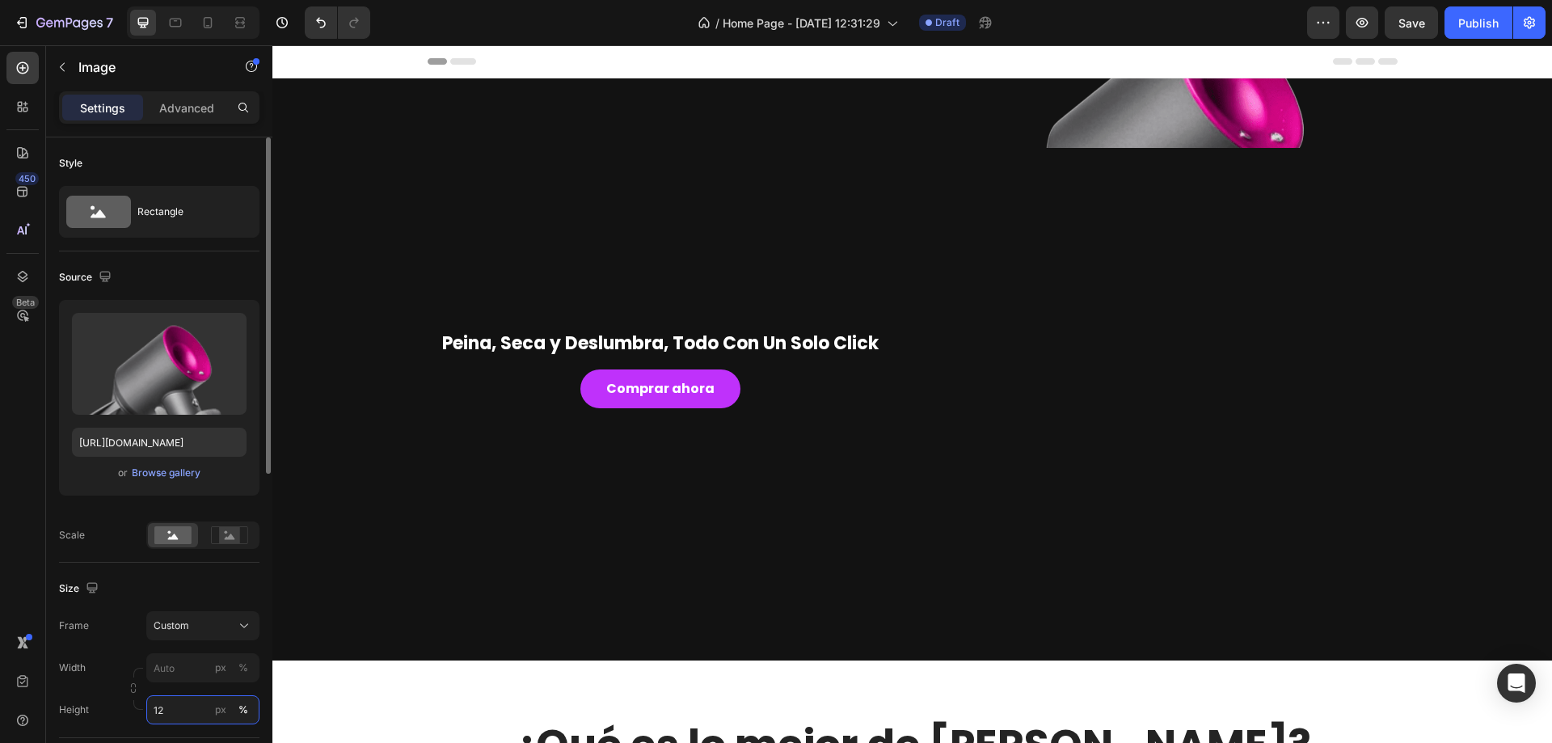
type input "1"
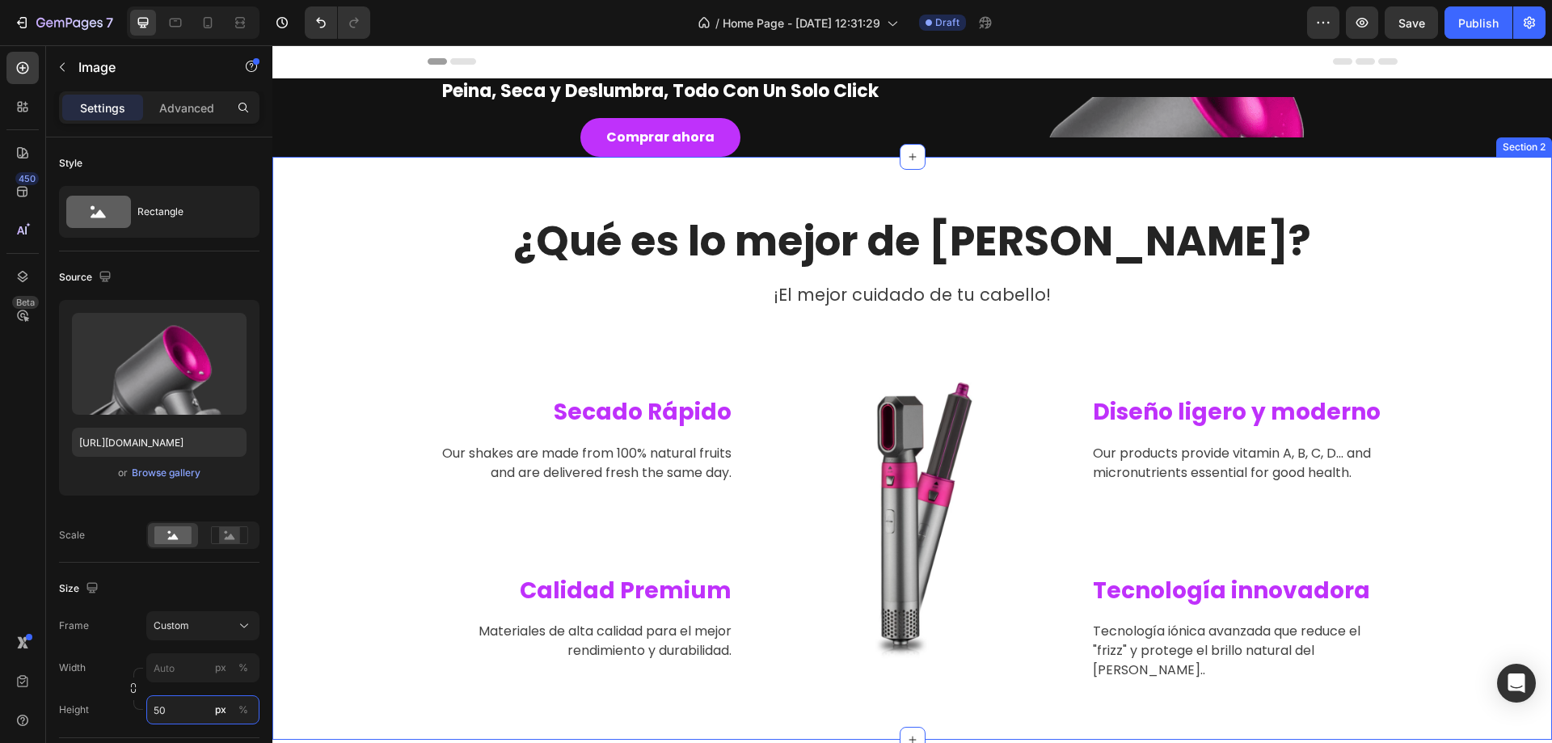
type input "5"
type input "8"
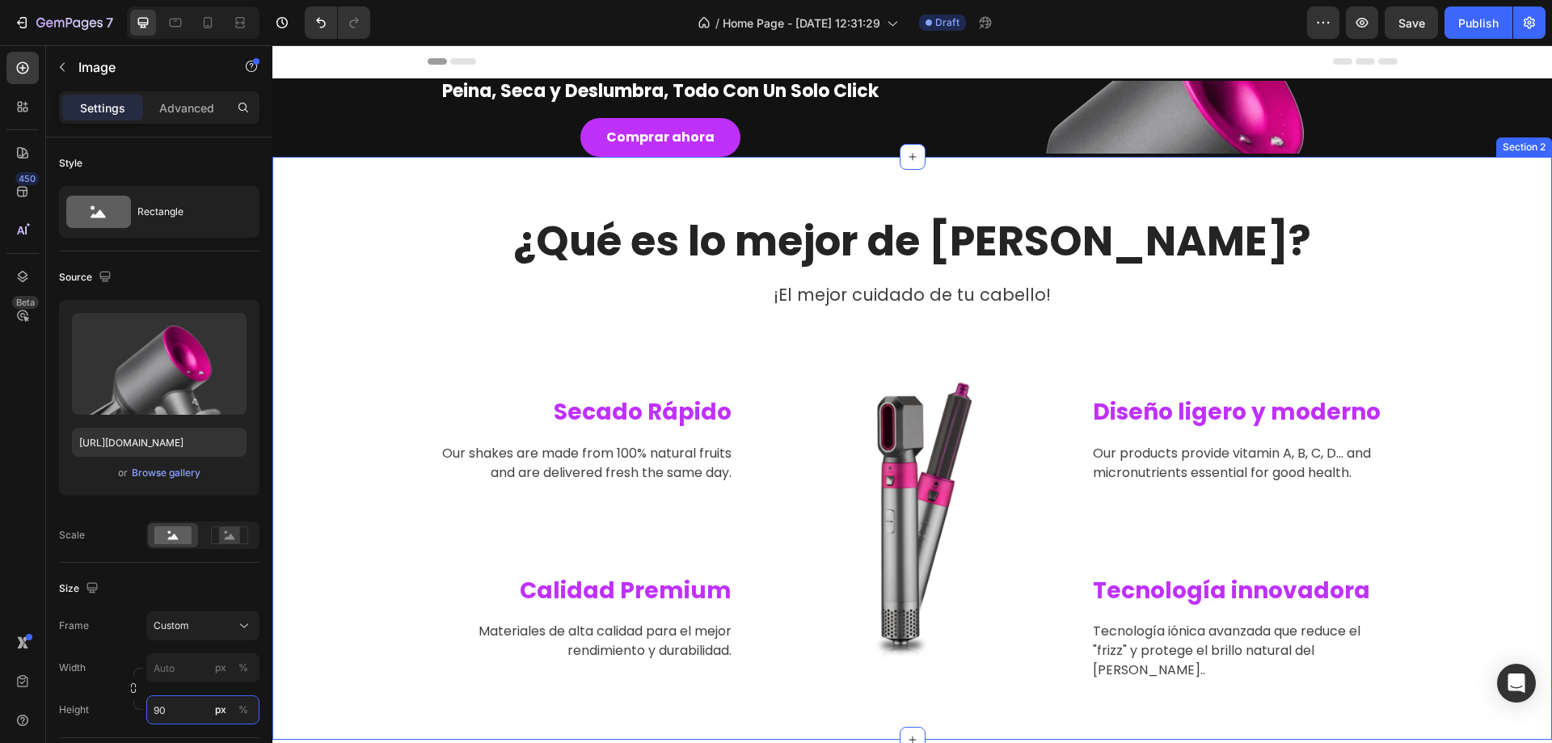
type input "9"
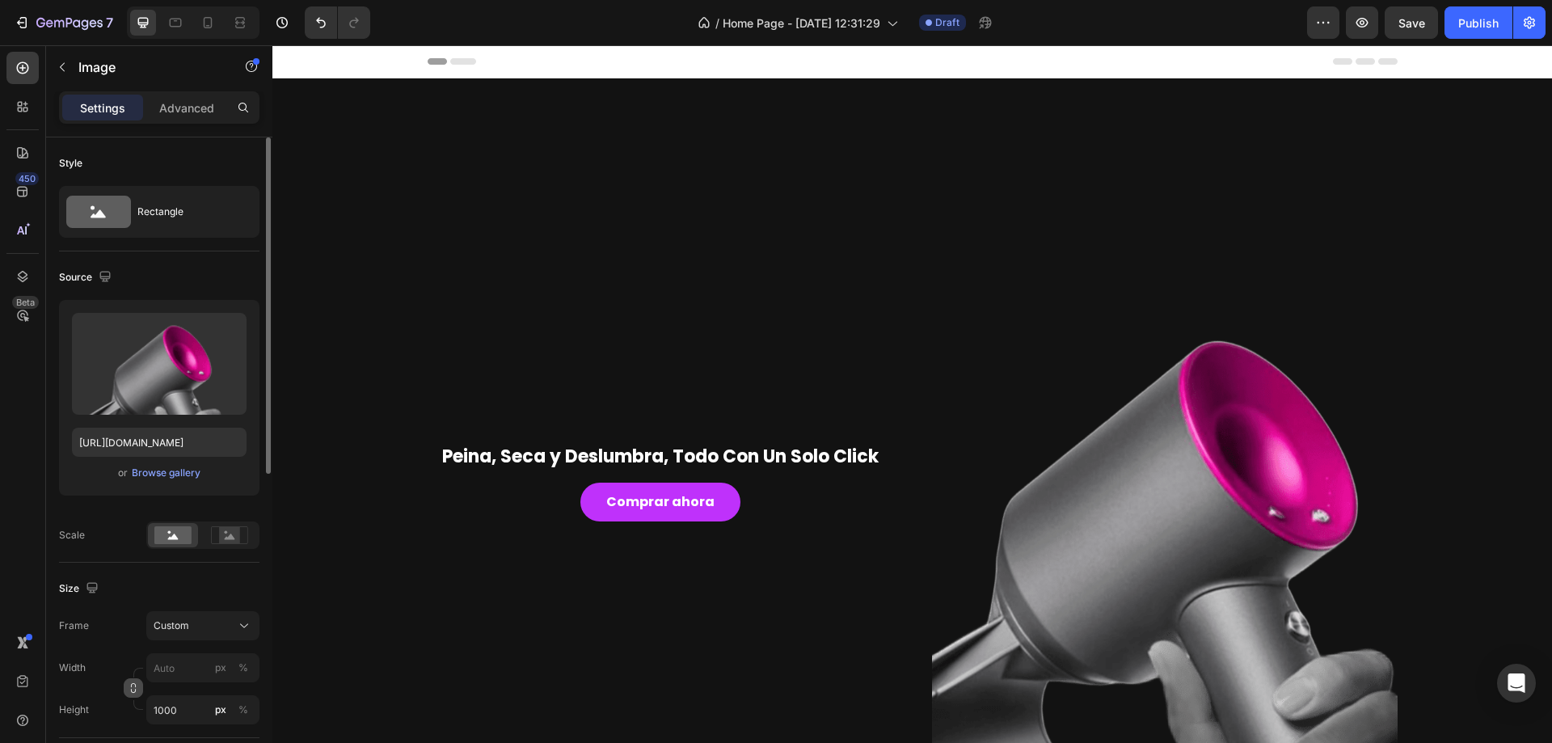
click at [131, 689] on icon "button" at bounding box center [133, 691] width 5 height 4
click at [130, 650] on icon "button" at bounding box center [133, 647] width 11 height 11
click at [194, 707] on input "1000" at bounding box center [202, 709] width 113 height 29
click at [217, 539] on icon at bounding box center [229, 535] width 37 height 18
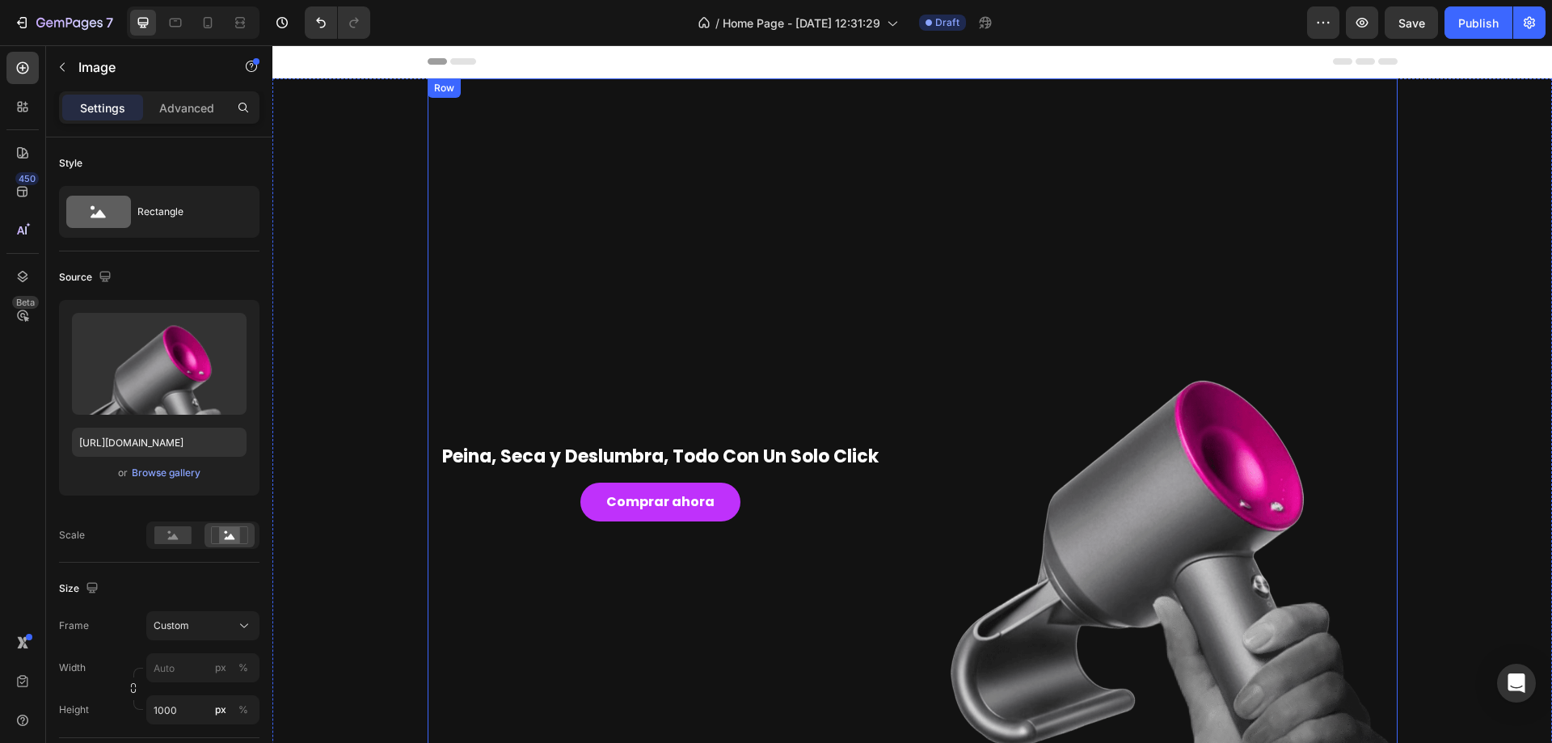
scroll to position [188, 0]
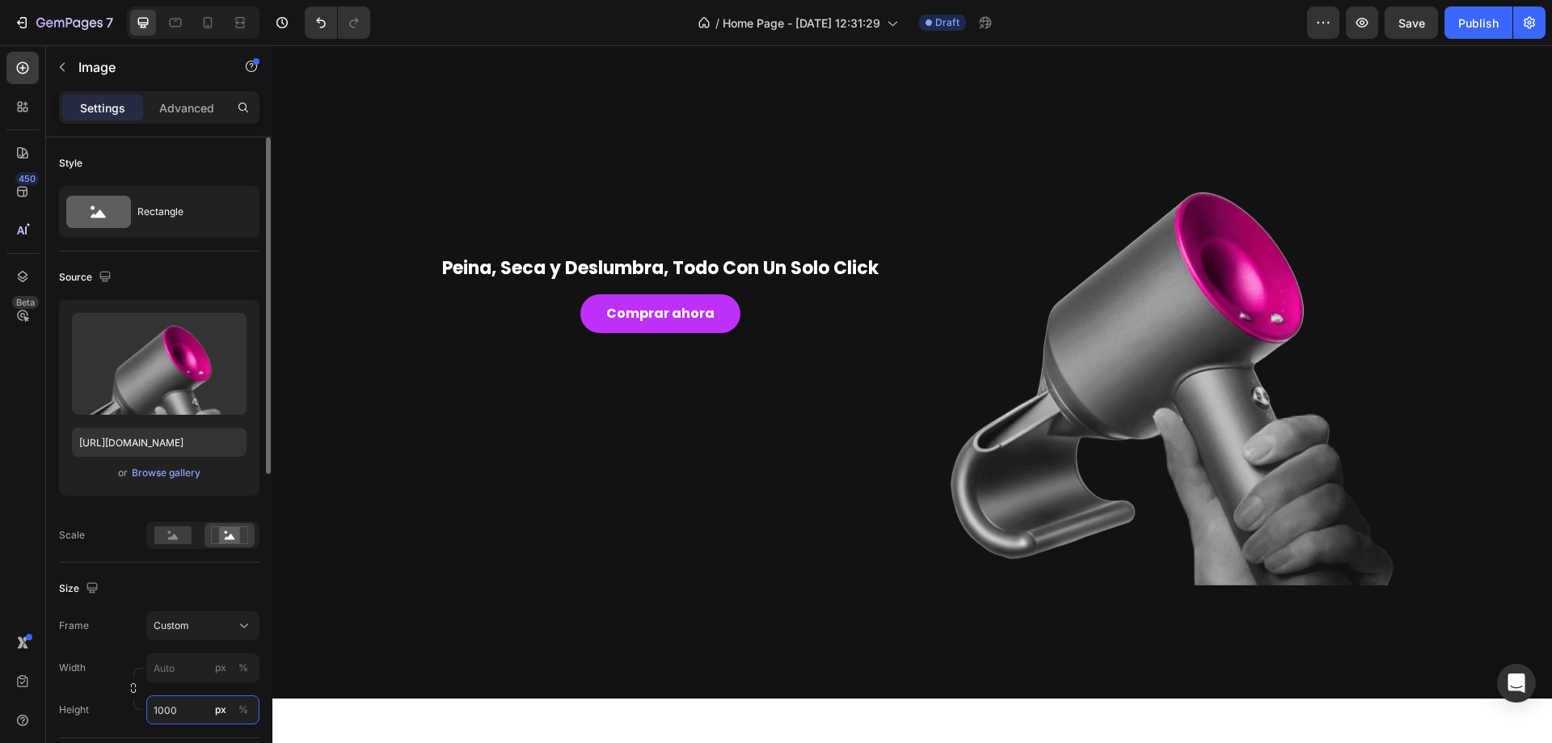
click at [193, 706] on input "1000" at bounding box center [202, 709] width 113 height 29
click at [192, 710] on input "1000" at bounding box center [202, 709] width 113 height 29
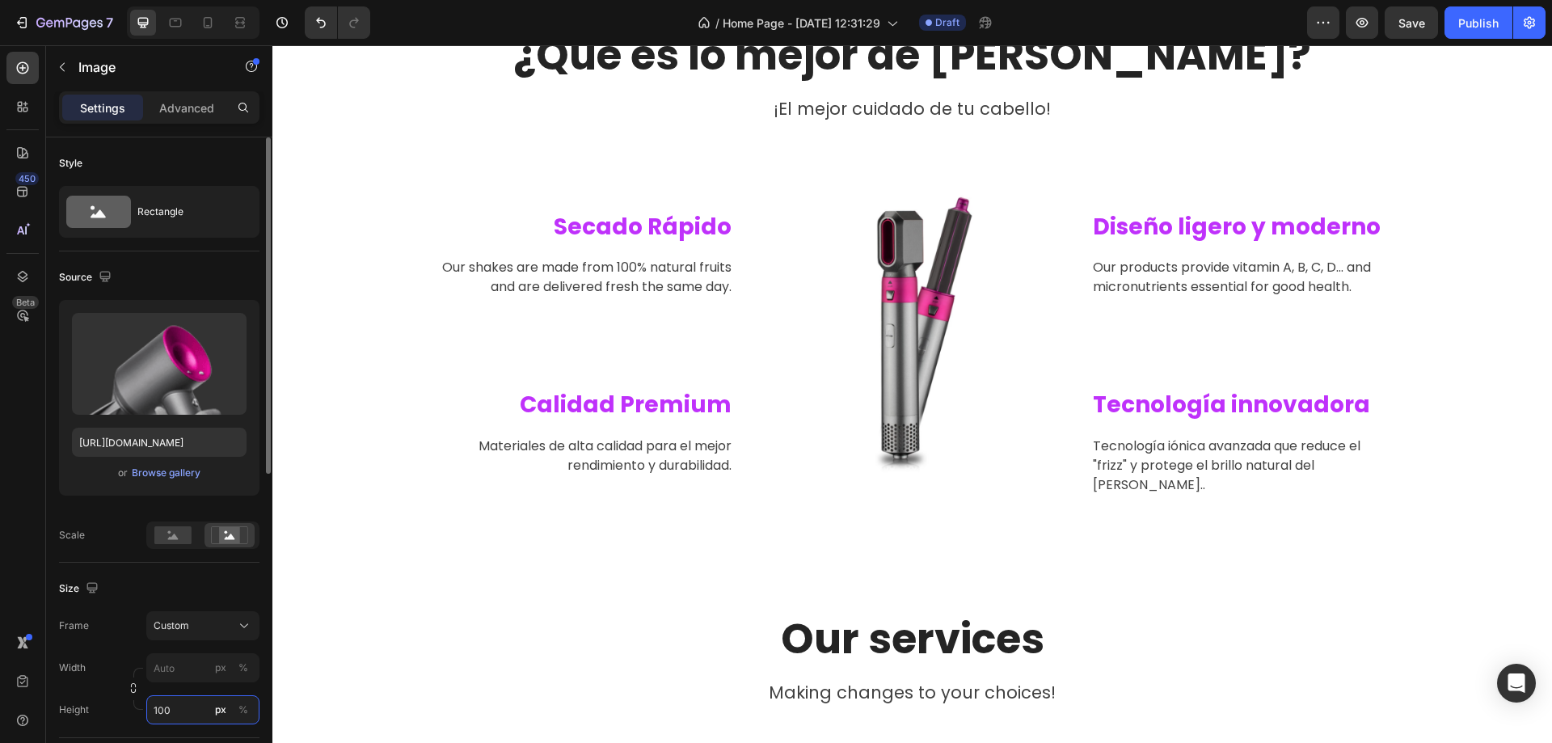
scroll to position [0, 0]
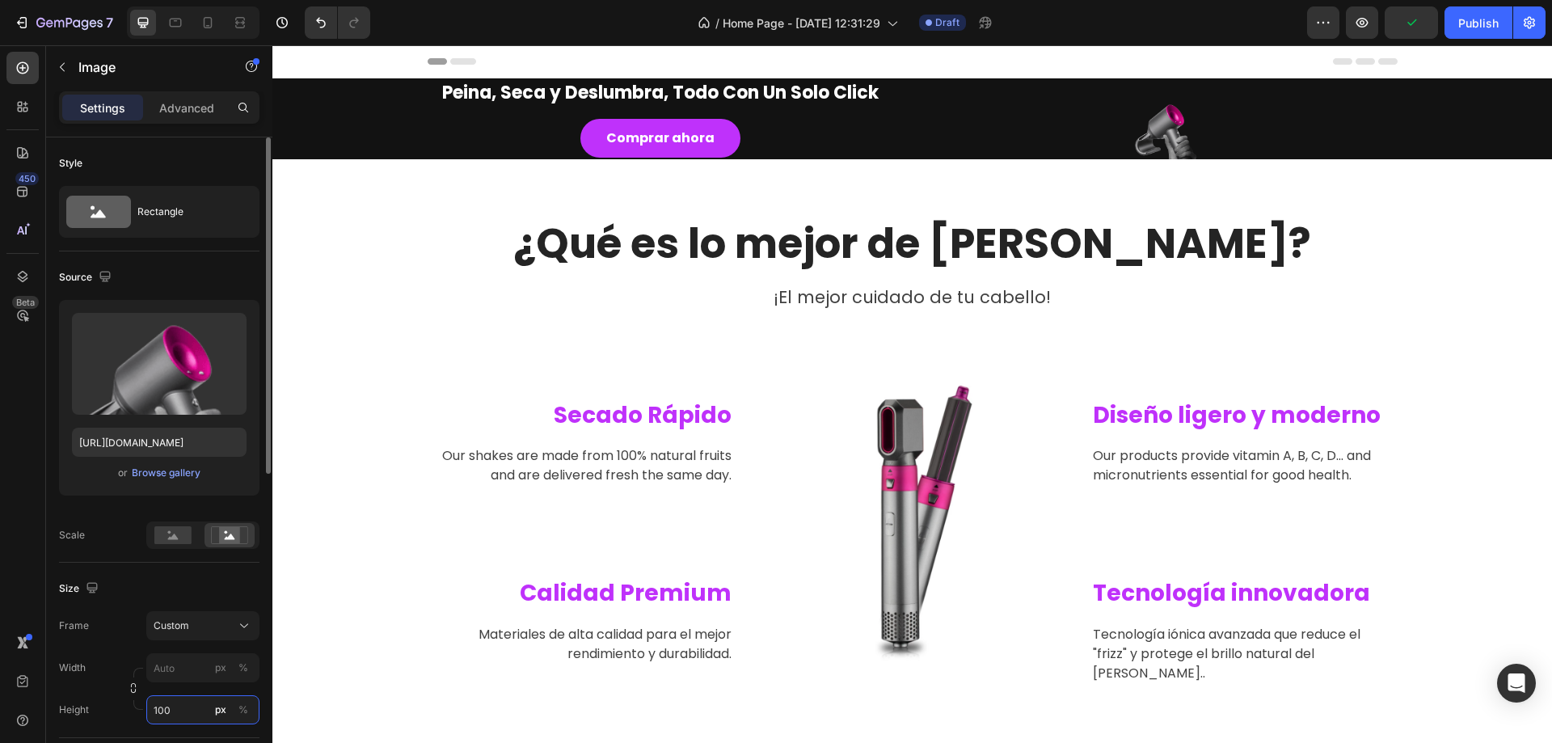
type input "100"
click at [207, 606] on div "Size Frame Custom Width px % Height 100 px %" at bounding box center [159, 650] width 201 height 175
click at [216, 627] on div "Custom" at bounding box center [193, 626] width 79 height 15
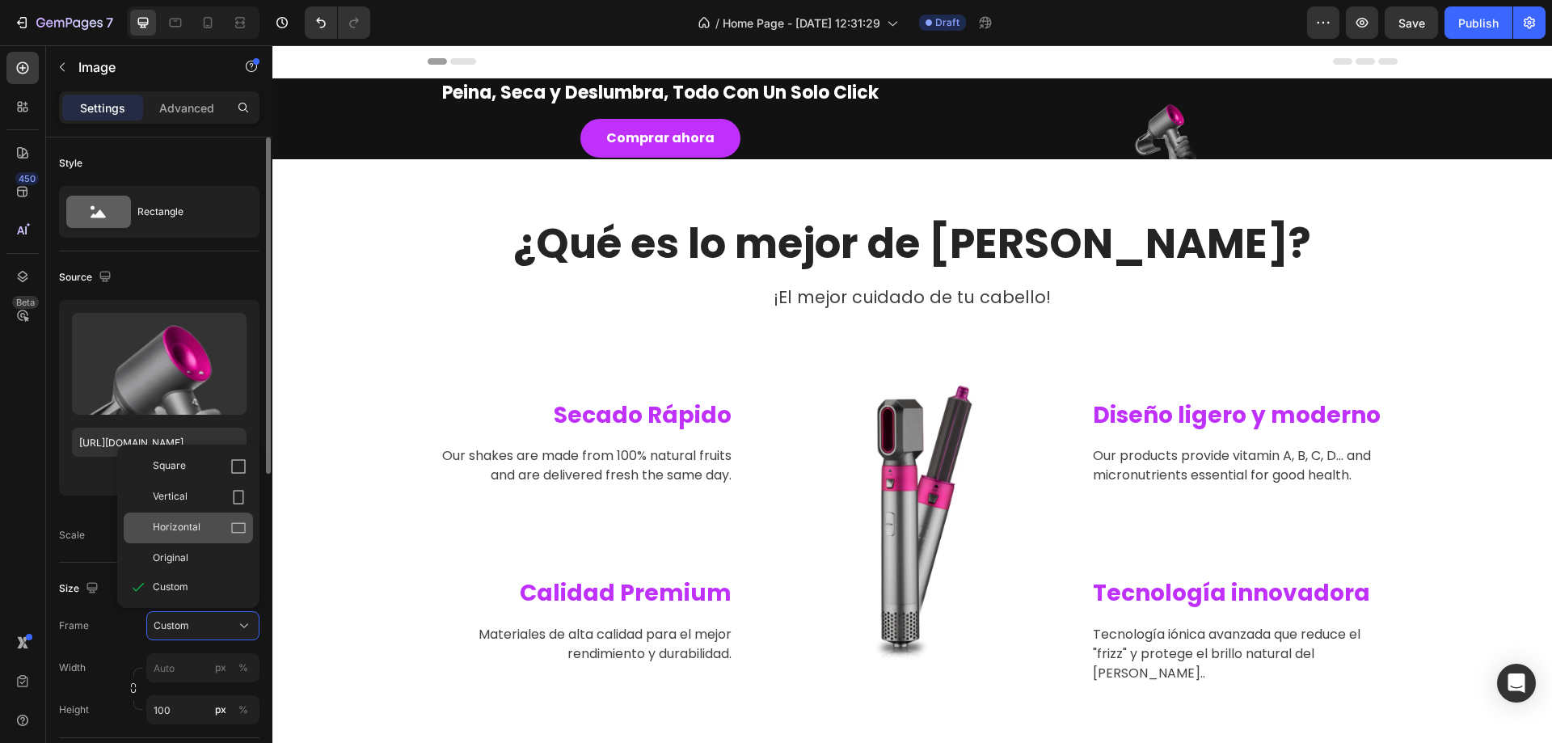
click at [196, 532] on span "Horizontal" at bounding box center [177, 528] width 48 height 16
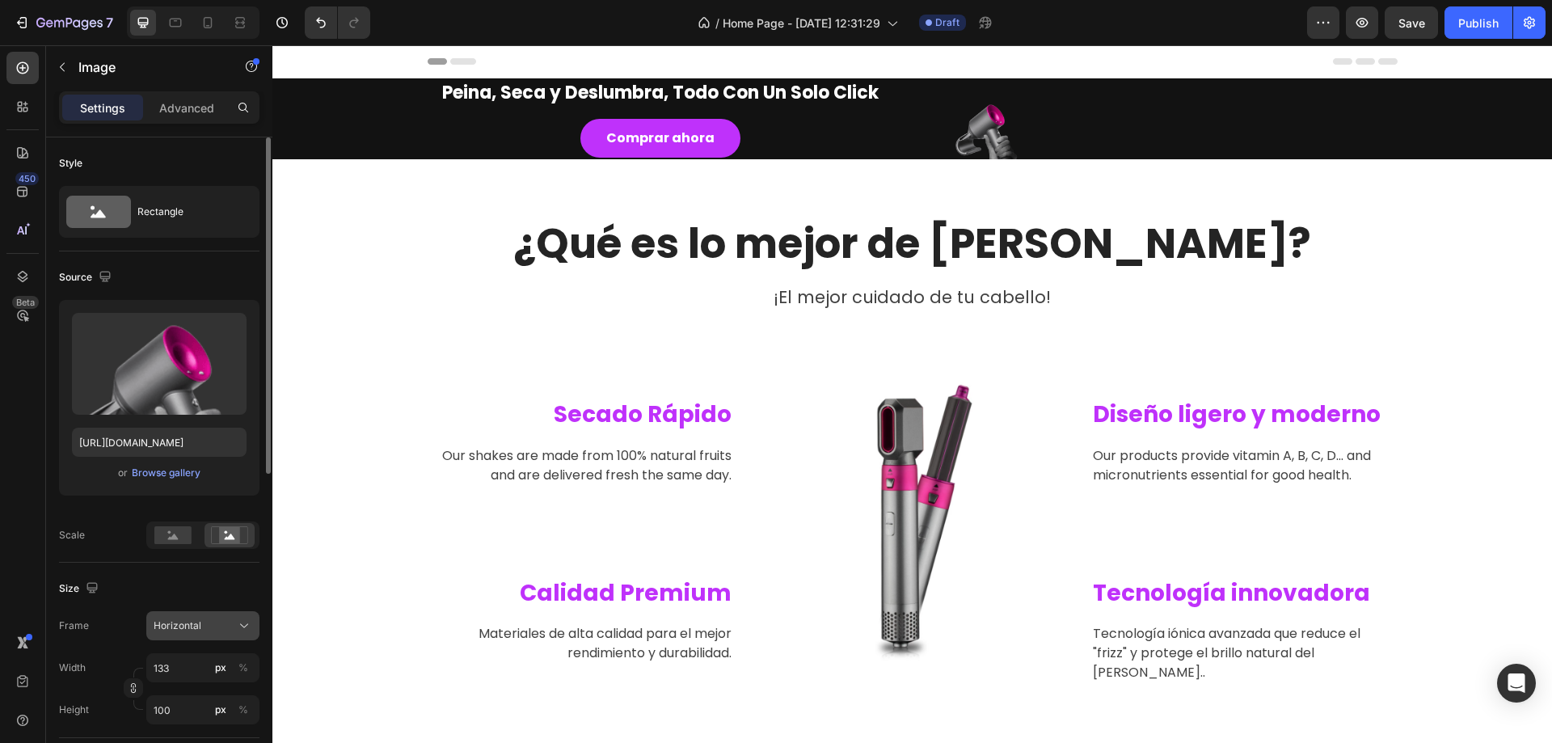
click at [214, 622] on div "Horizontal" at bounding box center [193, 626] width 79 height 15
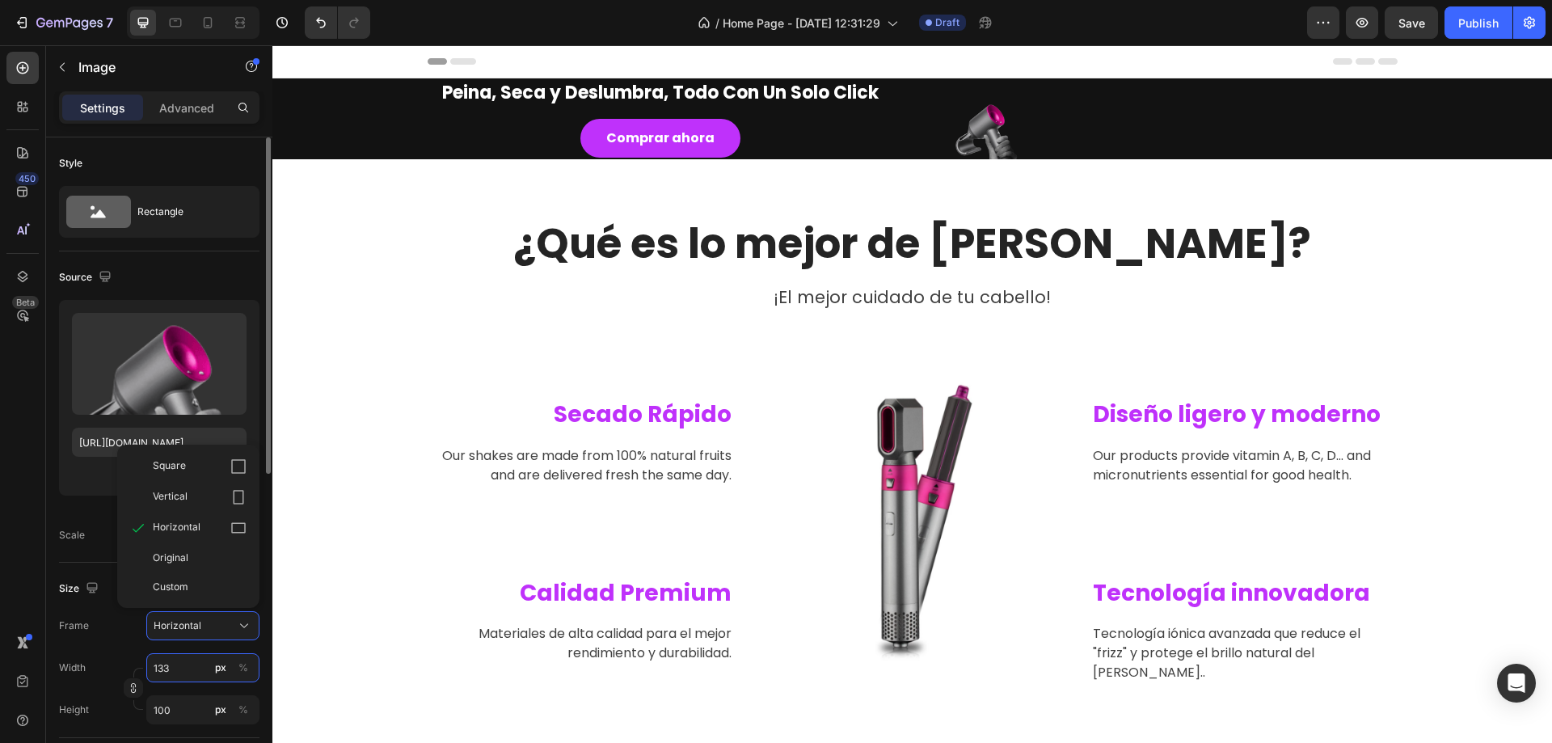
click at [189, 680] on input "133" at bounding box center [202, 667] width 113 height 29
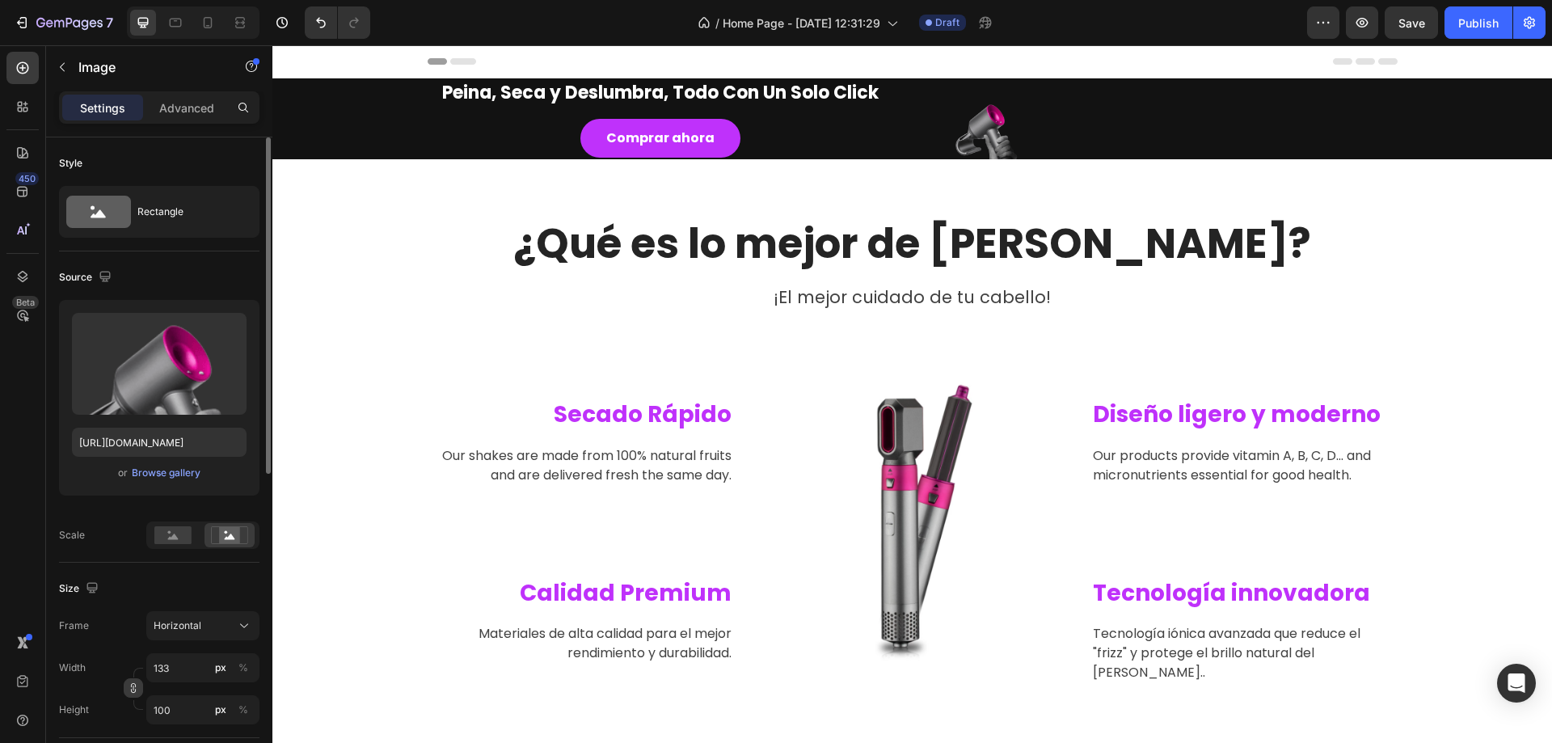
click at [137, 678] on button "button" at bounding box center [133, 687] width 19 height 19
click at [193, 664] on input "133" at bounding box center [202, 667] width 113 height 29
click at [175, 709] on p "Full 100%" at bounding box center [200, 706] width 94 height 15
type input "100"
click at [201, 630] on div "Custom" at bounding box center [193, 626] width 79 height 15
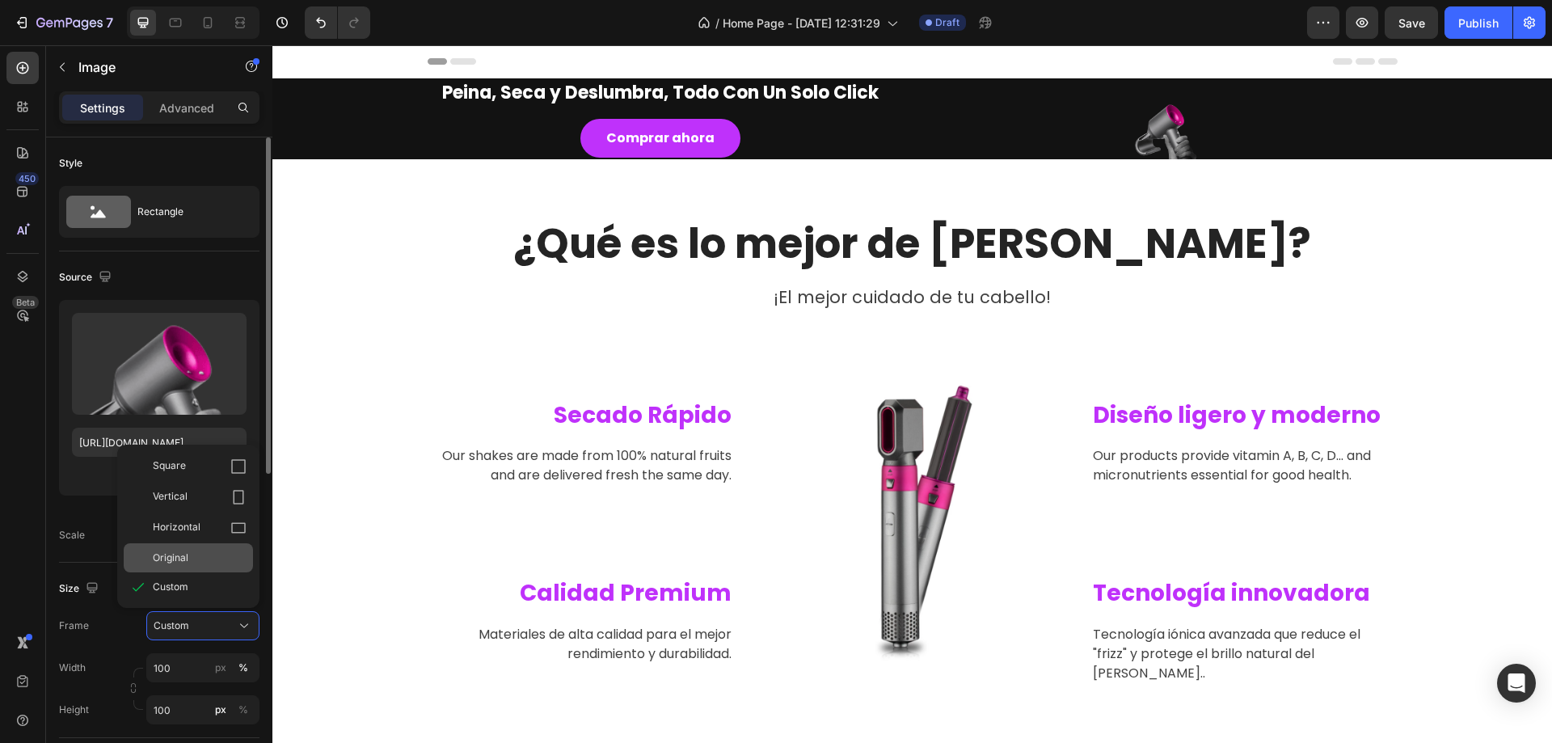
click at [192, 555] on div "Original" at bounding box center [200, 558] width 94 height 15
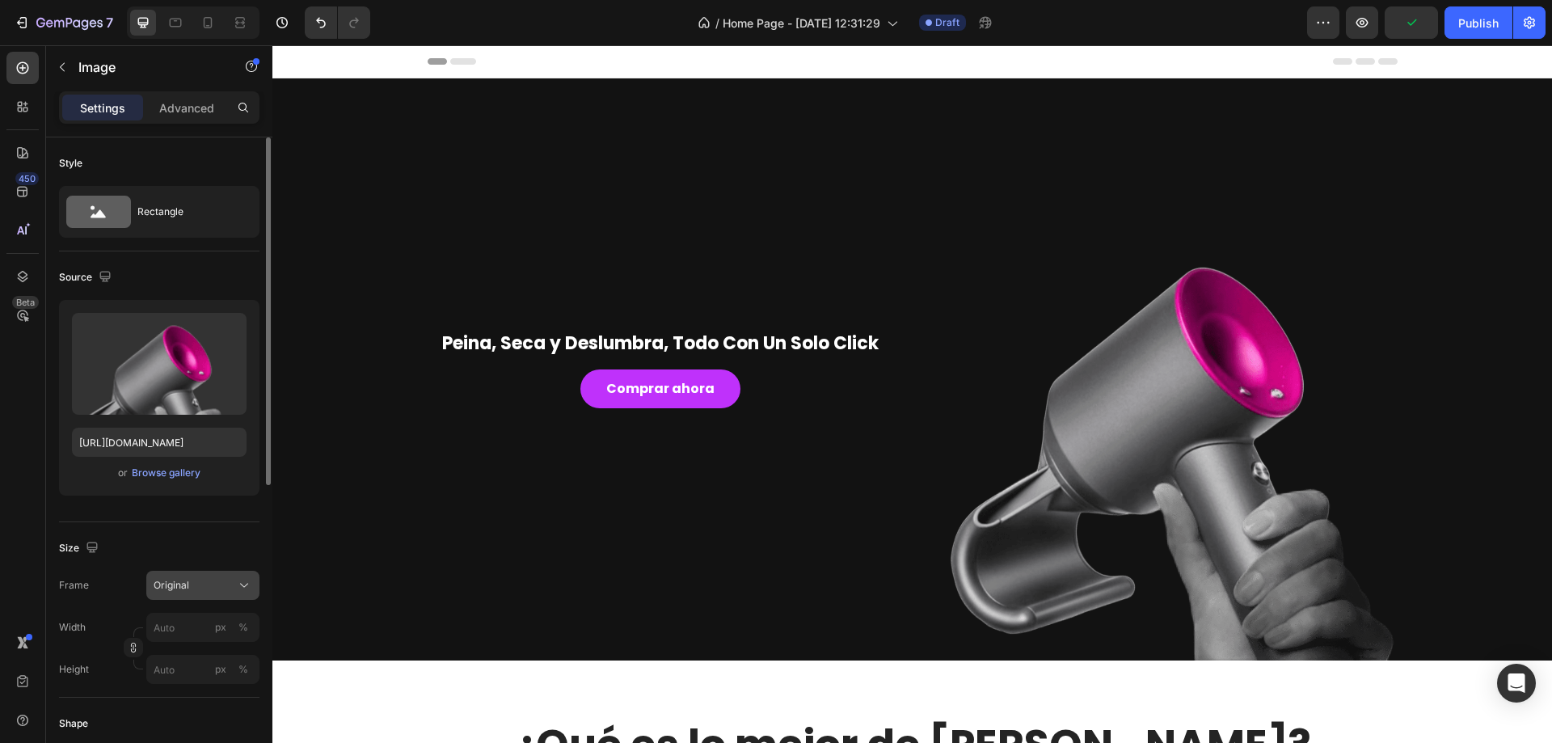
click at [209, 595] on button "Original" at bounding box center [202, 585] width 113 height 29
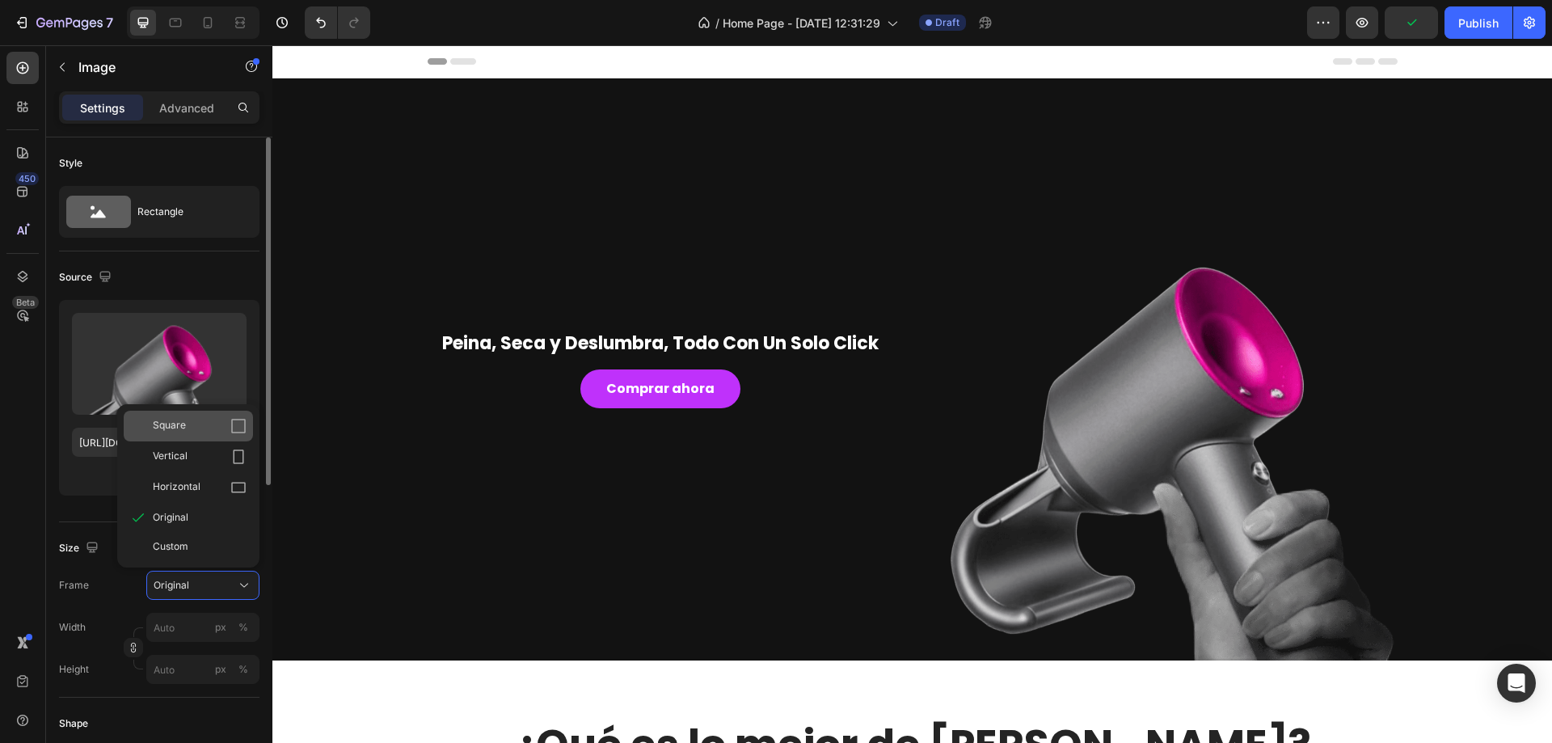
click at [196, 436] on div "Square" at bounding box center [188, 426] width 129 height 31
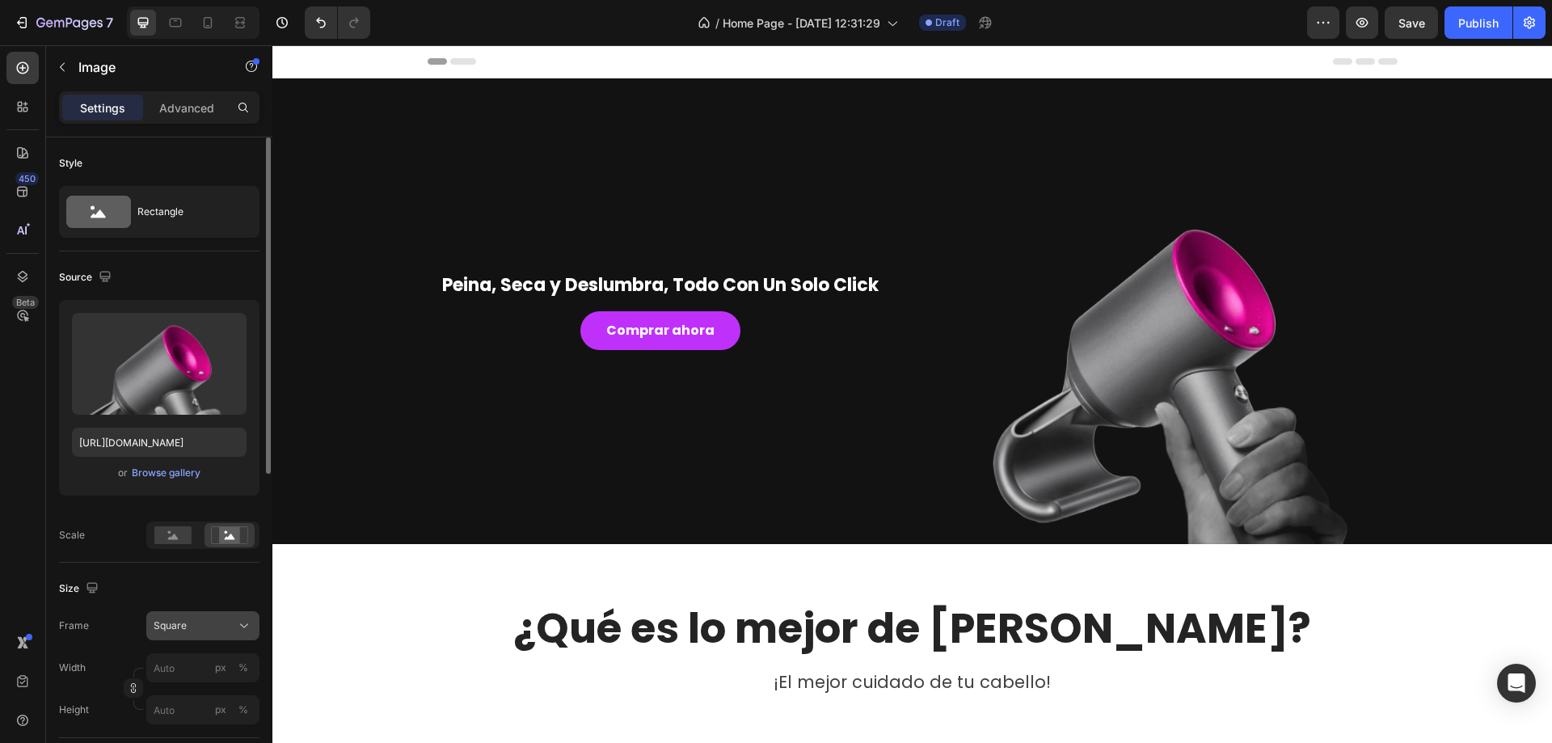
click at [179, 623] on span "Square" at bounding box center [170, 626] width 33 height 15
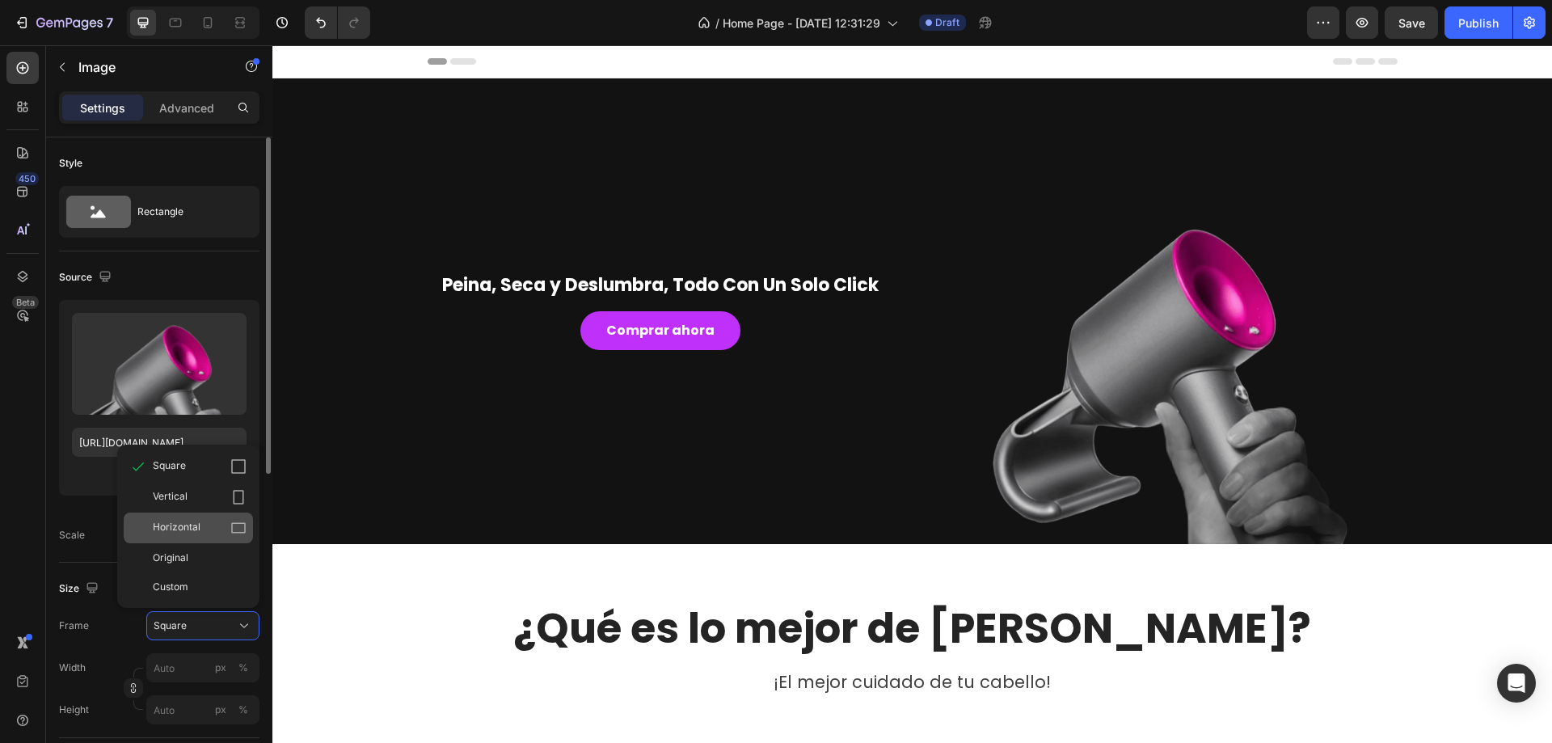
click at [165, 536] on span "Horizontal" at bounding box center [177, 528] width 48 height 16
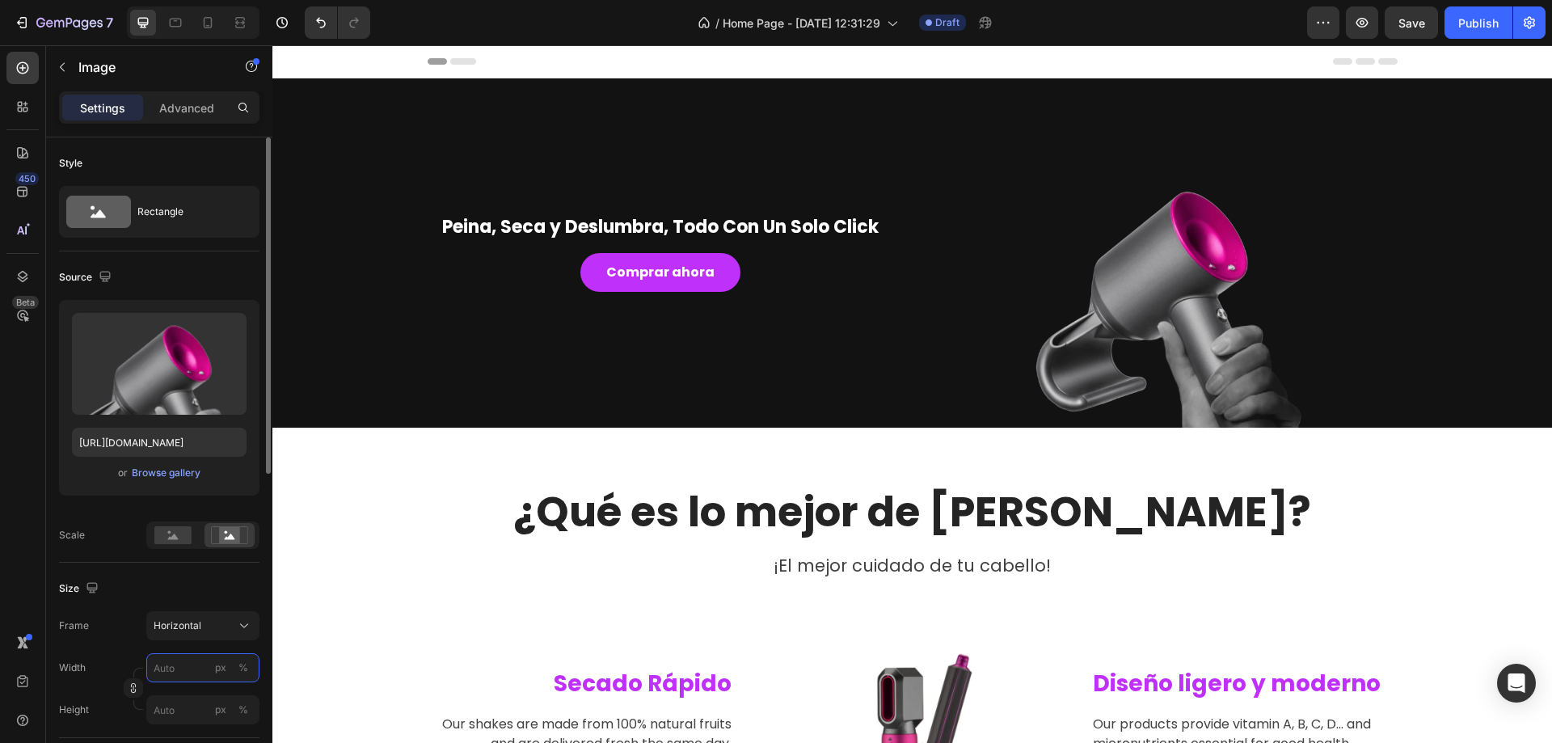
click at [196, 665] on input "px %" at bounding box center [202, 667] width 113 height 29
click at [183, 711] on p "Full 100%" at bounding box center [200, 706] width 94 height 15
click at [188, 663] on input "100" at bounding box center [202, 667] width 113 height 29
type input "1200"
click at [806, 364] on div "Peina, Seca y Deslumbra, Todo Con Un Solo Click Heading Comprar ahora Button" at bounding box center [661, 252] width 466 height 349
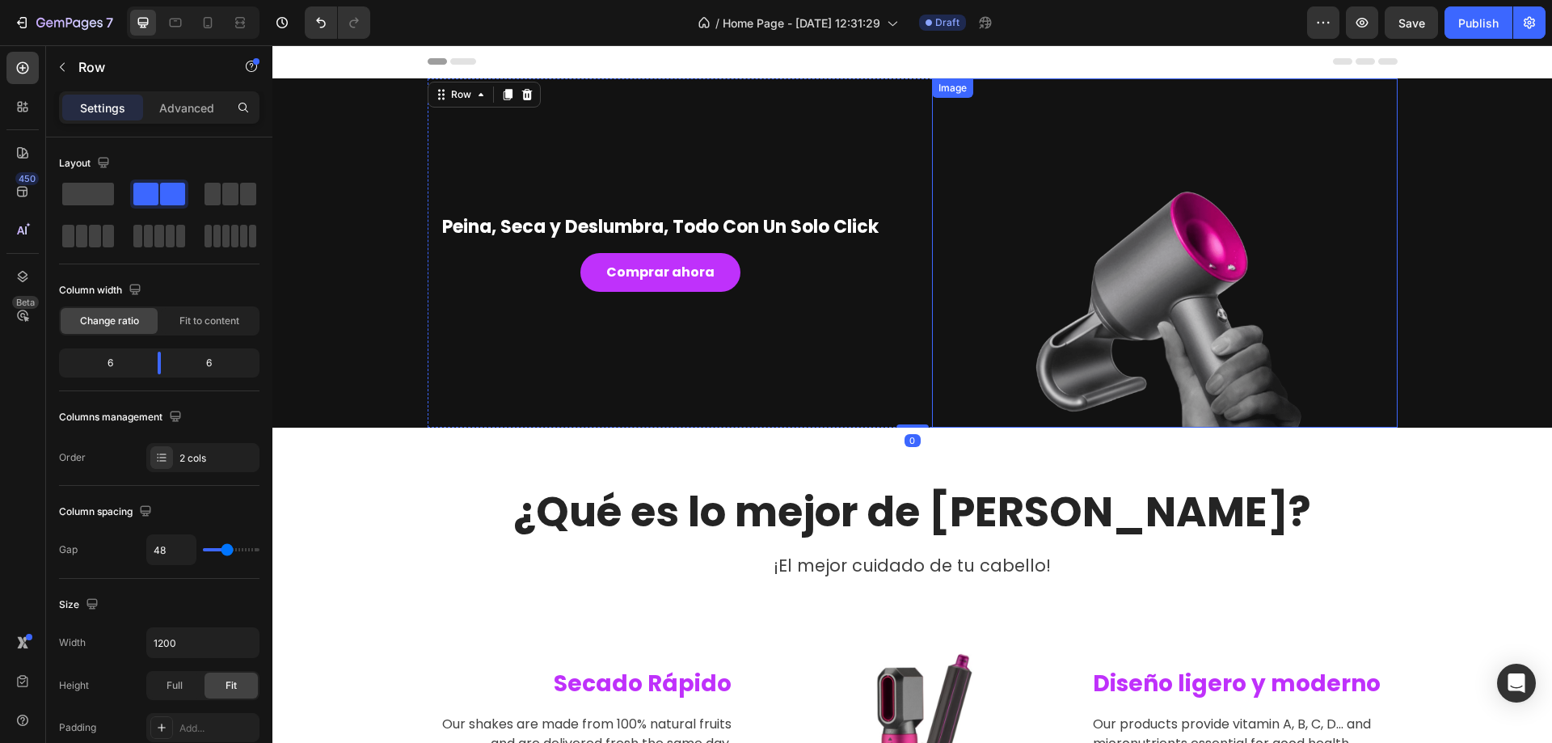
click at [1155, 248] on img at bounding box center [1165, 252] width 466 height 349
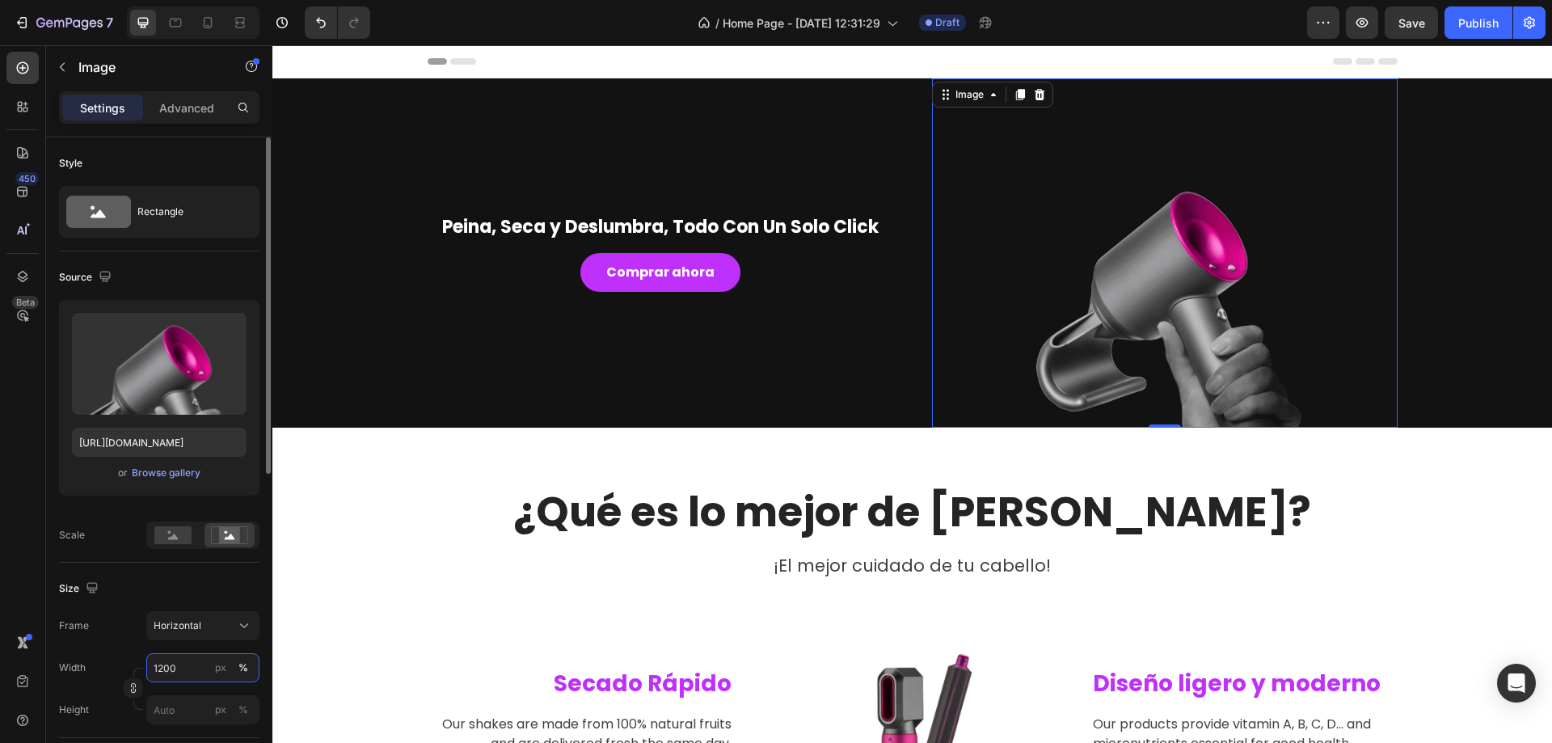
click at [177, 676] on input "1200" at bounding box center [202, 667] width 113 height 29
click at [163, 717] on div "Full 100%" at bounding box center [186, 706] width 133 height 29
type input "100"
click at [192, 628] on span "Horizontal" at bounding box center [178, 626] width 48 height 15
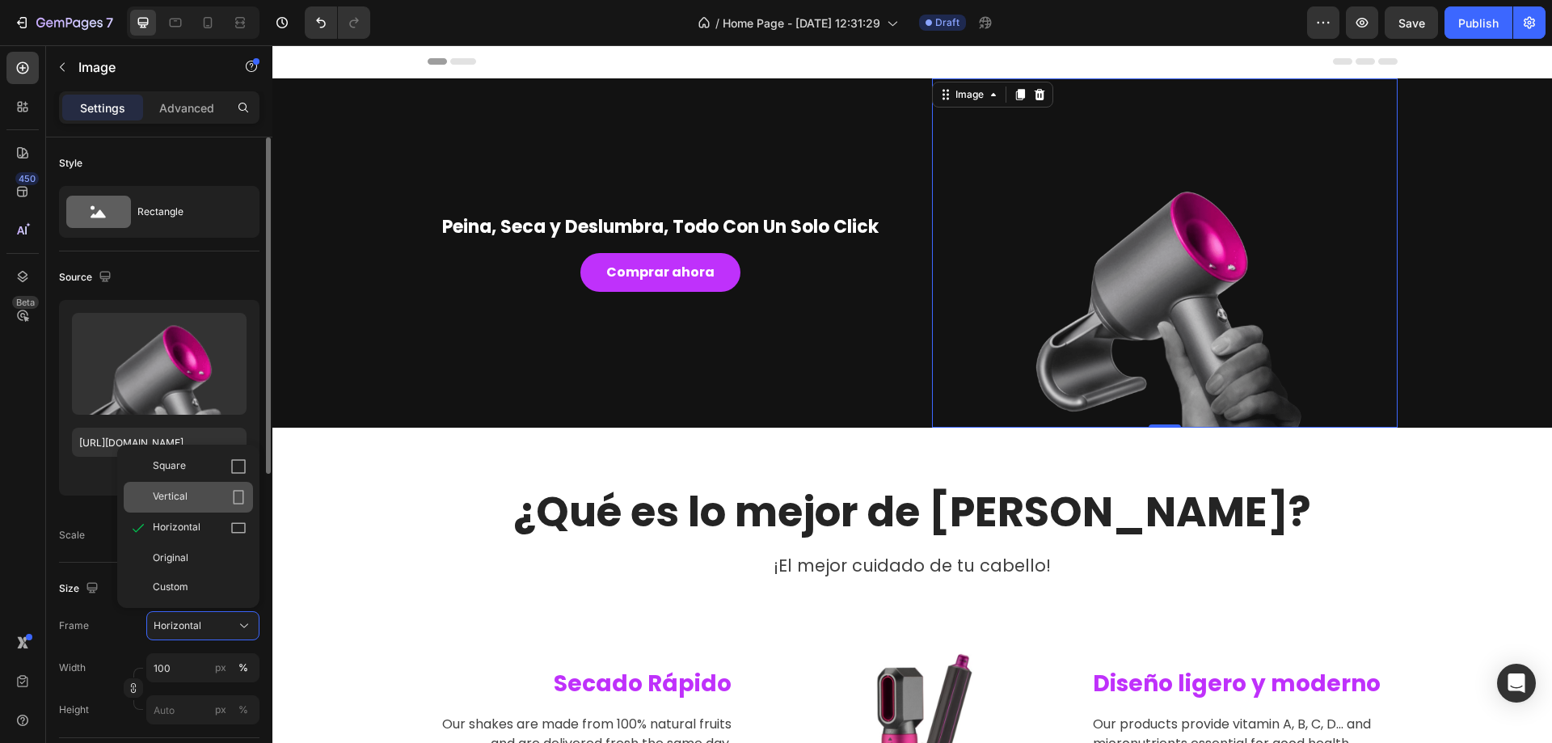
click at [199, 508] on div "Vertical" at bounding box center [188, 497] width 129 height 31
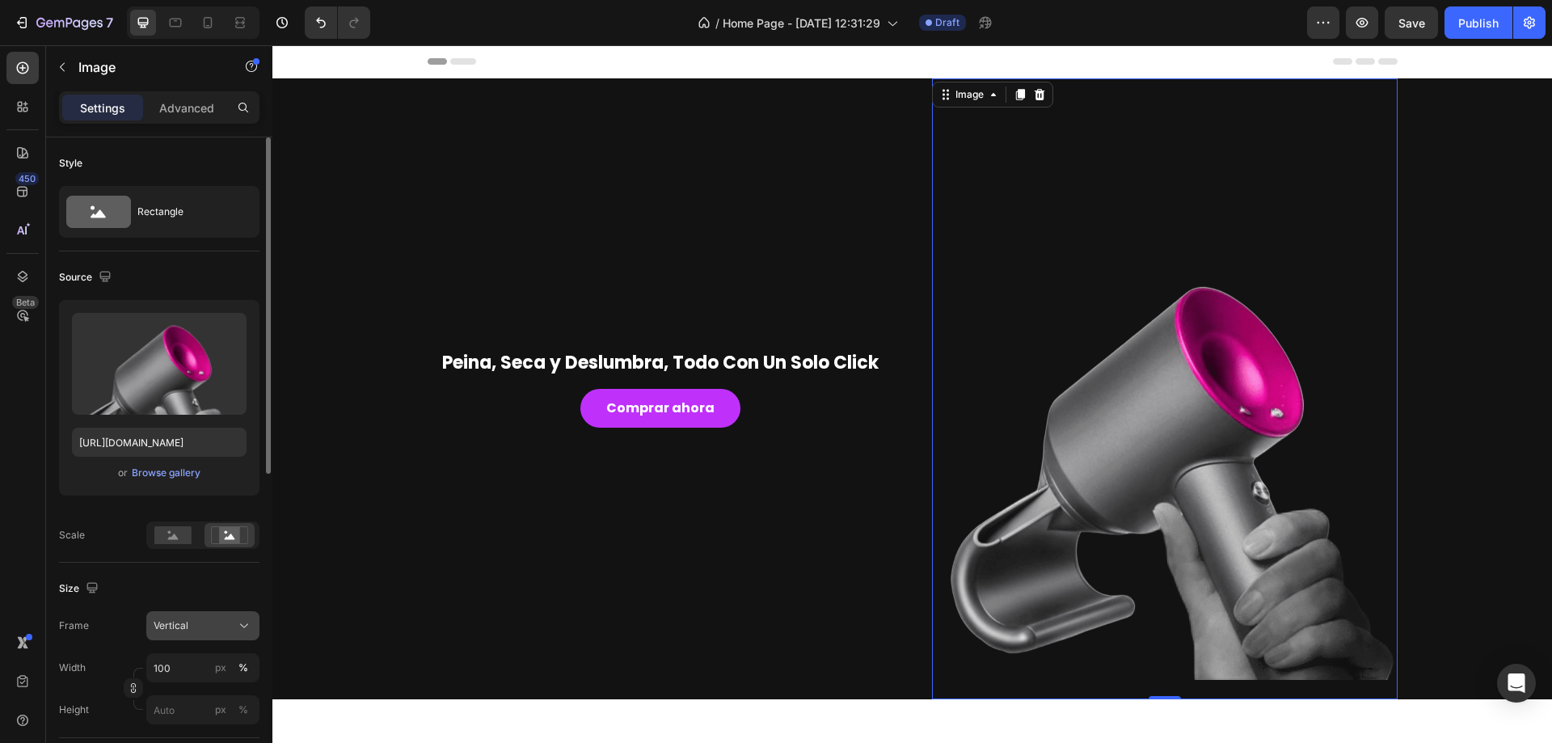
click at [201, 623] on div "Vertical" at bounding box center [193, 626] width 79 height 15
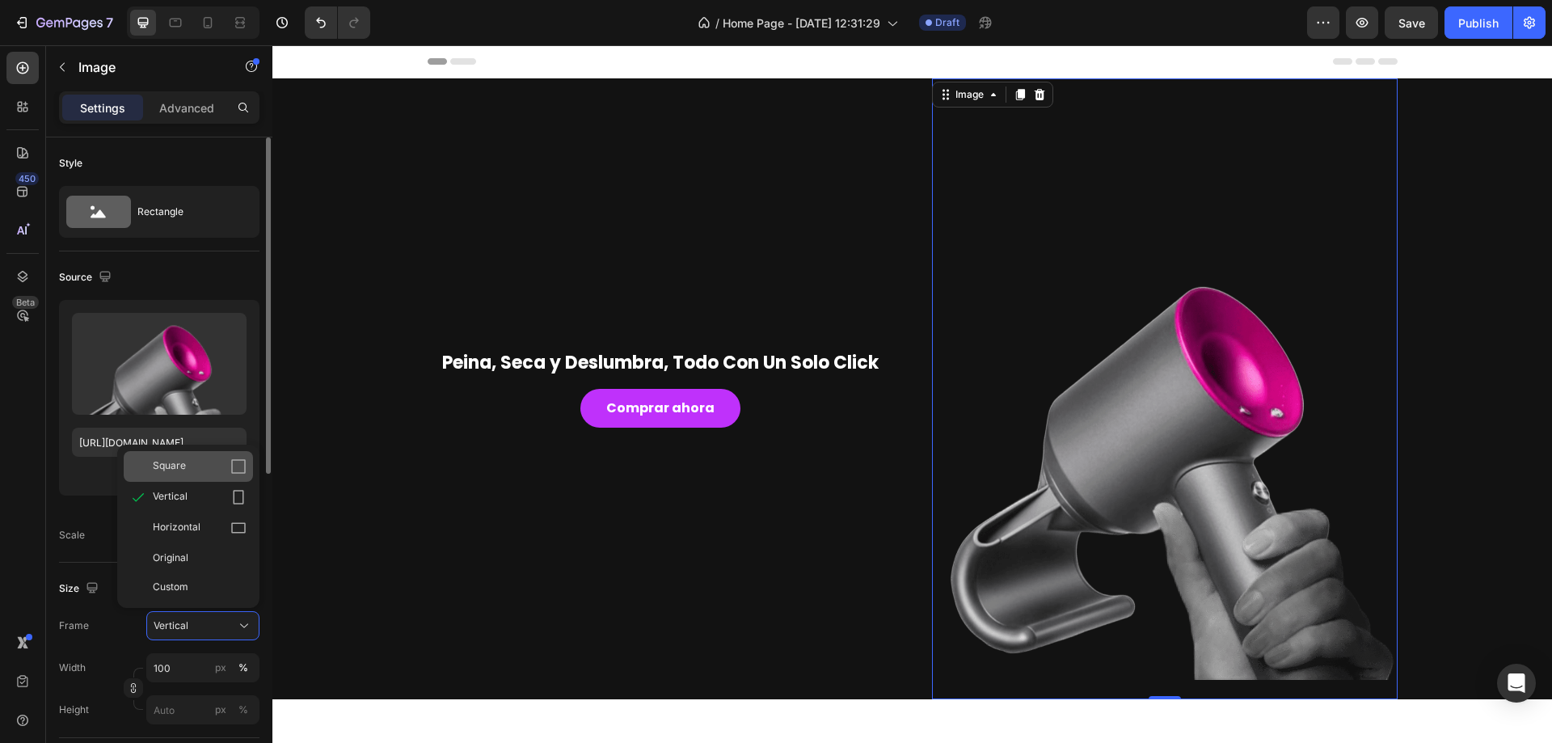
click at [196, 463] on div "Square" at bounding box center [200, 466] width 94 height 16
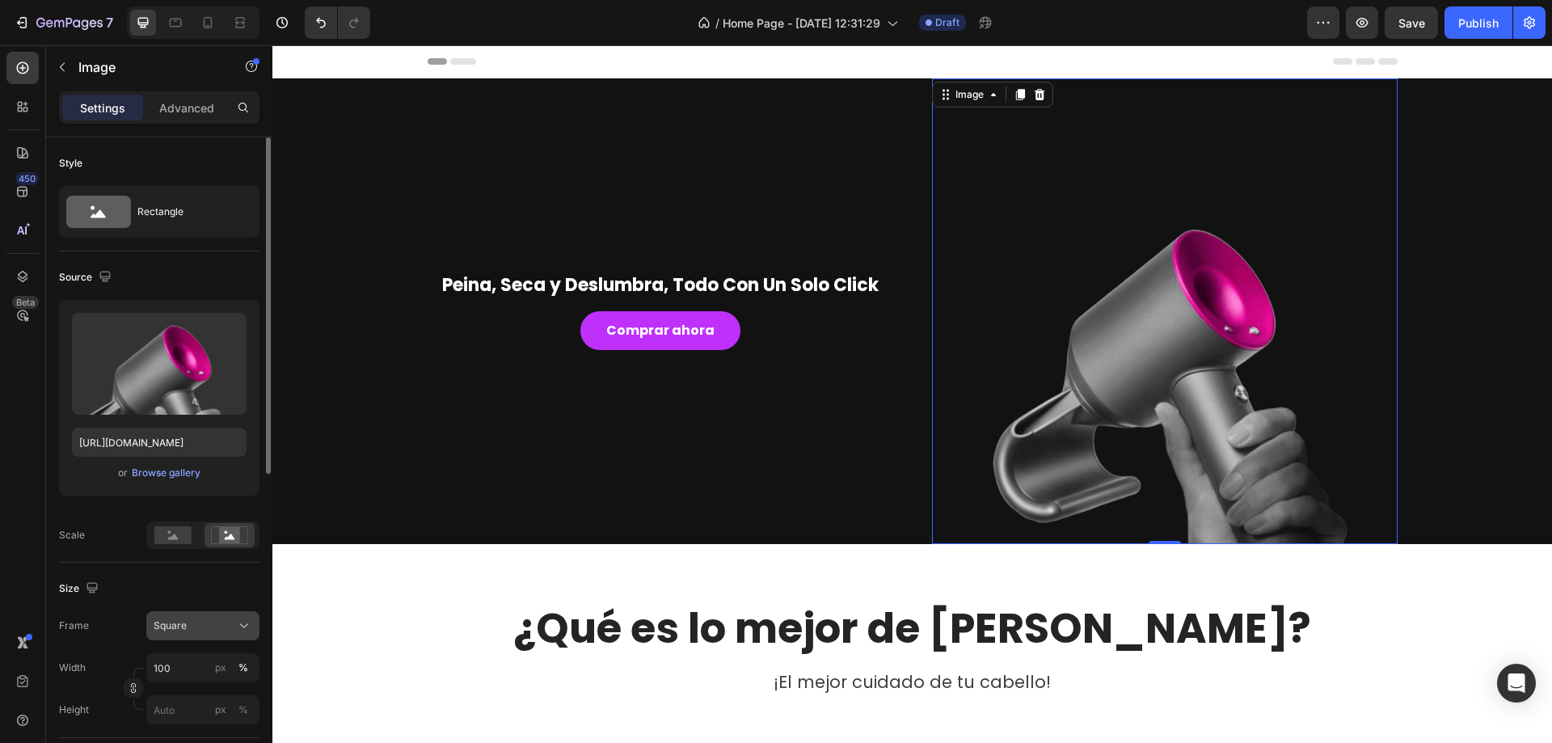
click at [188, 624] on div "Square" at bounding box center [193, 626] width 79 height 15
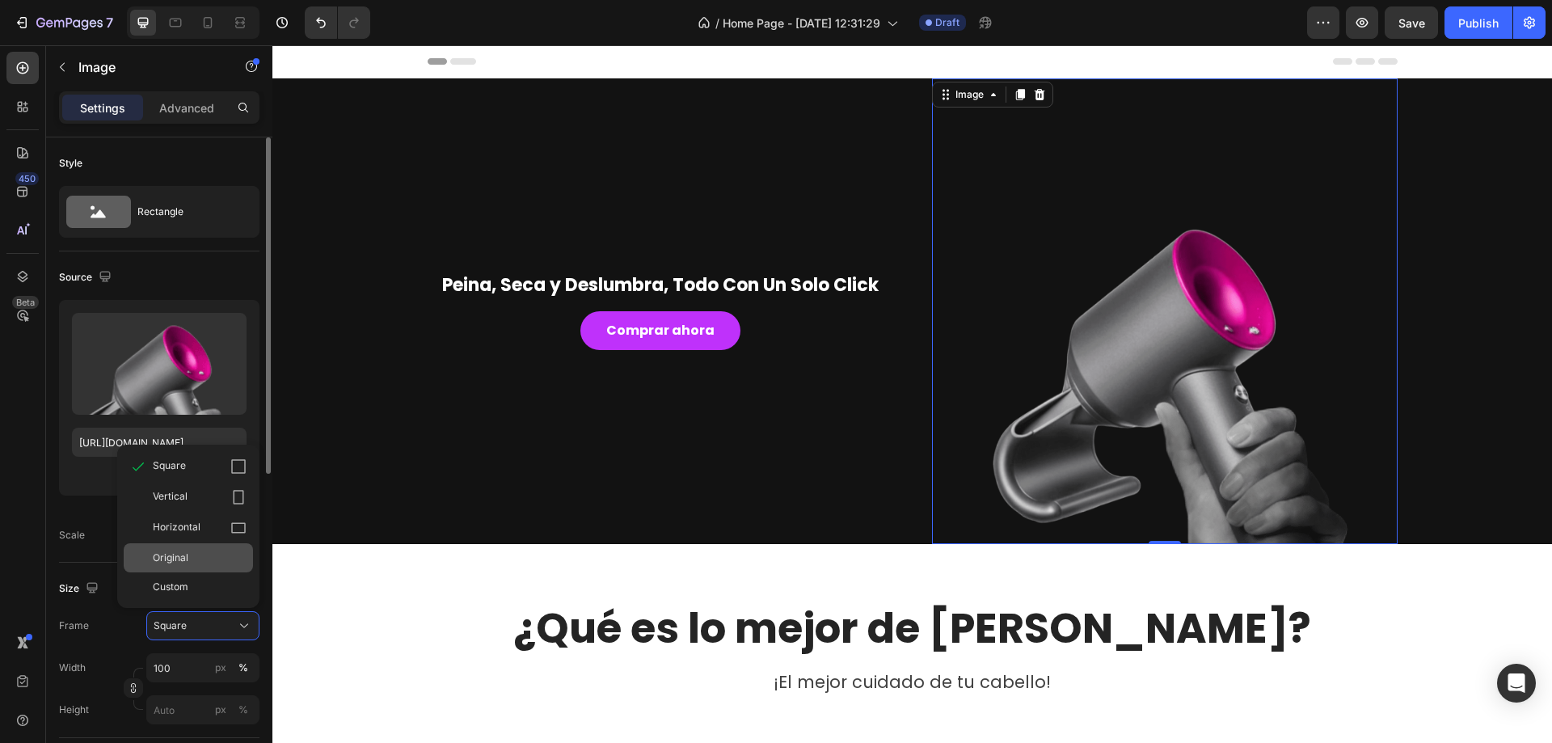
click at [197, 551] on div "Original" at bounding box center [200, 558] width 94 height 15
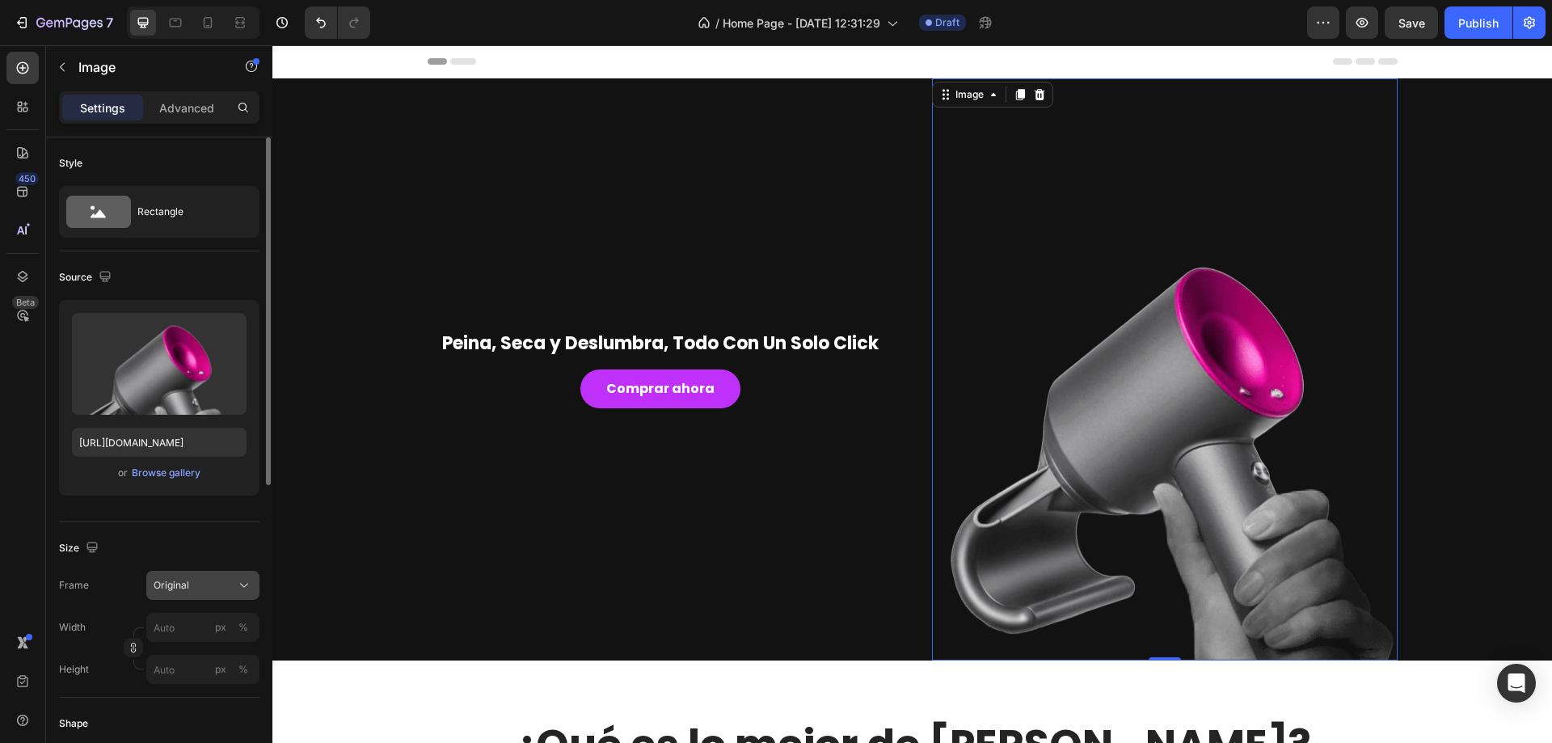
click at [206, 585] on div "Original" at bounding box center [193, 585] width 79 height 15
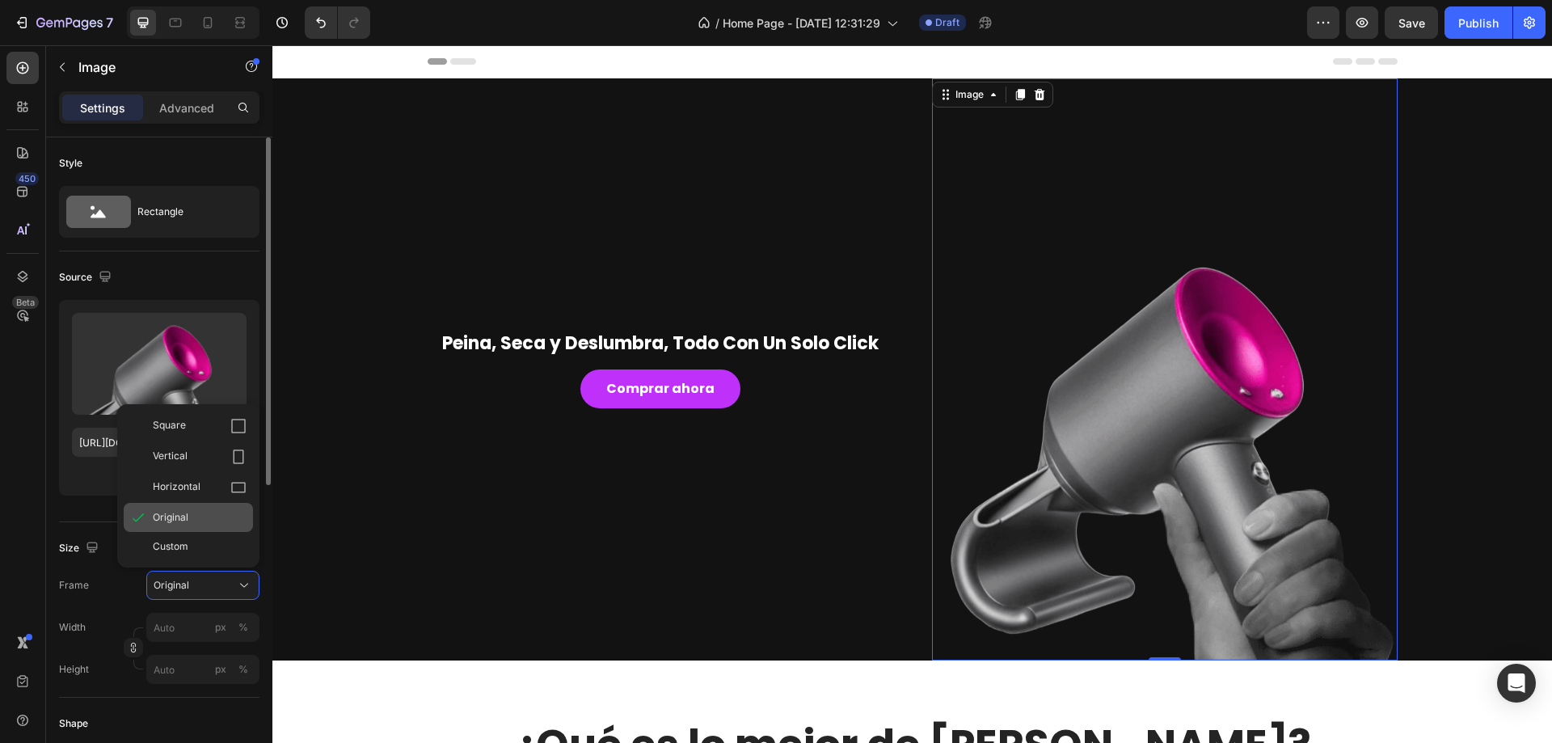
click at [194, 526] on div "Original" at bounding box center [188, 517] width 129 height 29
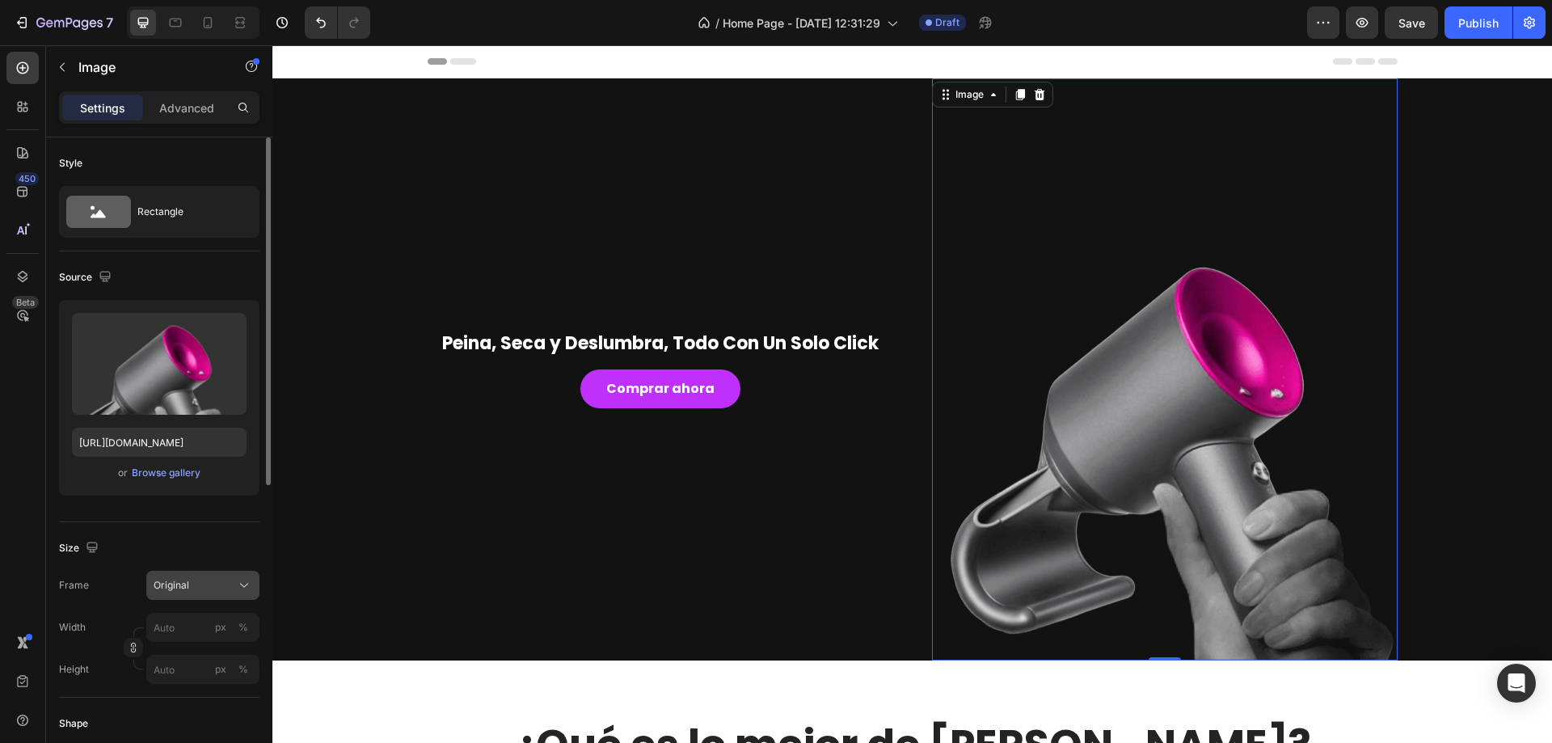
click at [192, 585] on div "Original" at bounding box center [193, 585] width 79 height 15
click at [103, 438] on input "https://cdn.shopify.com/s/files/1/0906/6492/7605/files/gempages_581768058020823…" at bounding box center [159, 442] width 175 height 29
click at [150, 466] on div "Browse gallery" at bounding box center [166, 473] width 69 height 15
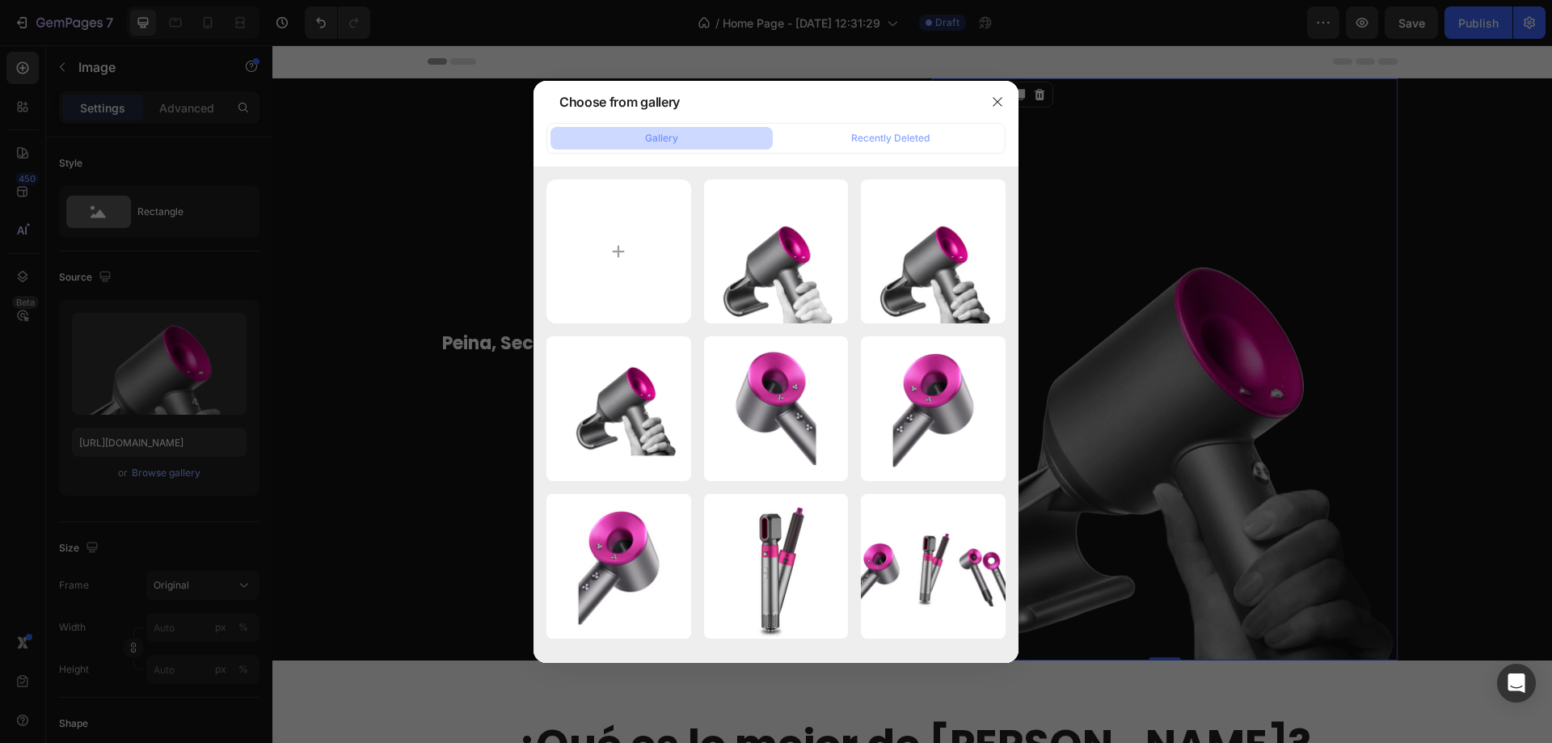
type input "C:\fakepath\Diseño sin título (43).png"
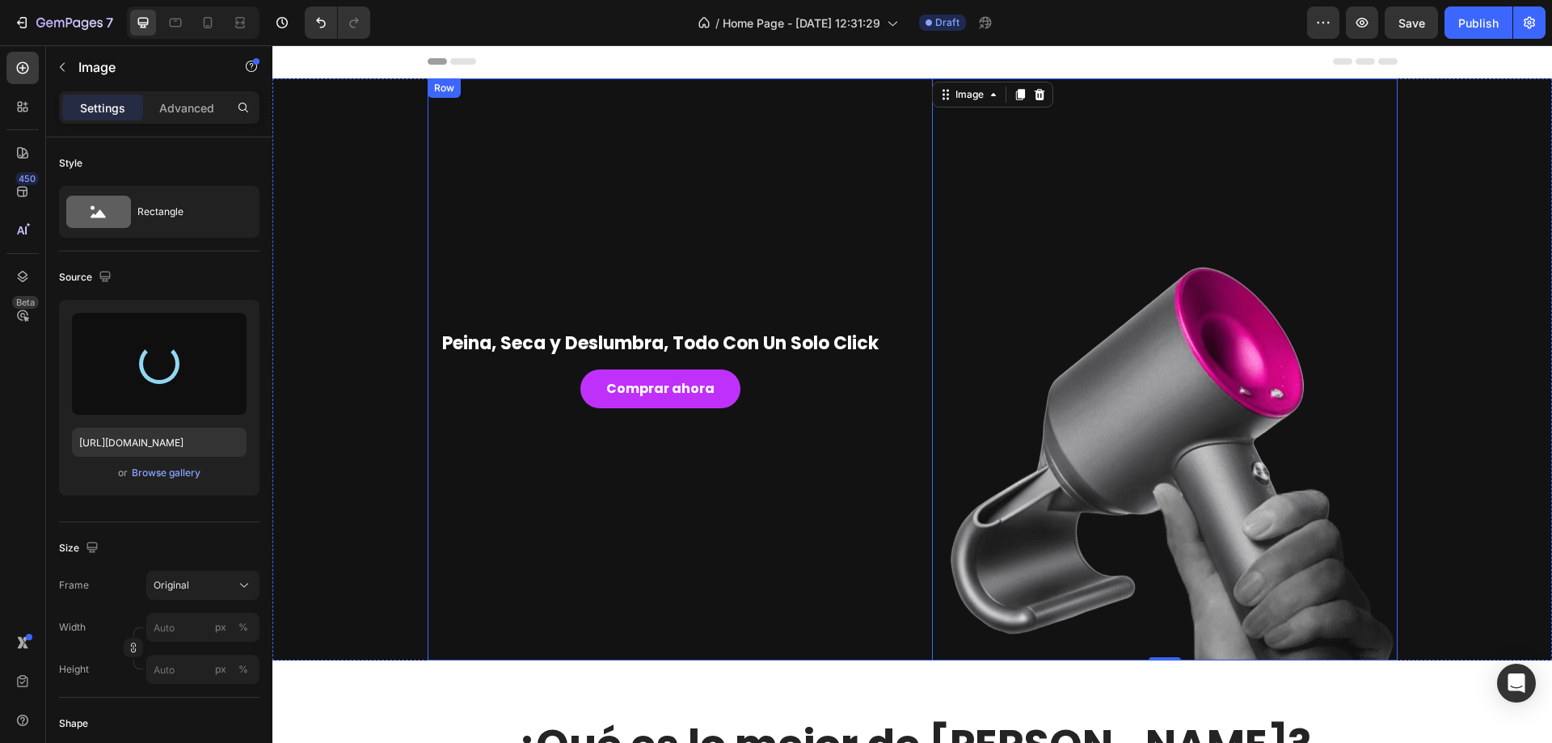
type input "[URL][DOMAIN_NAME]"
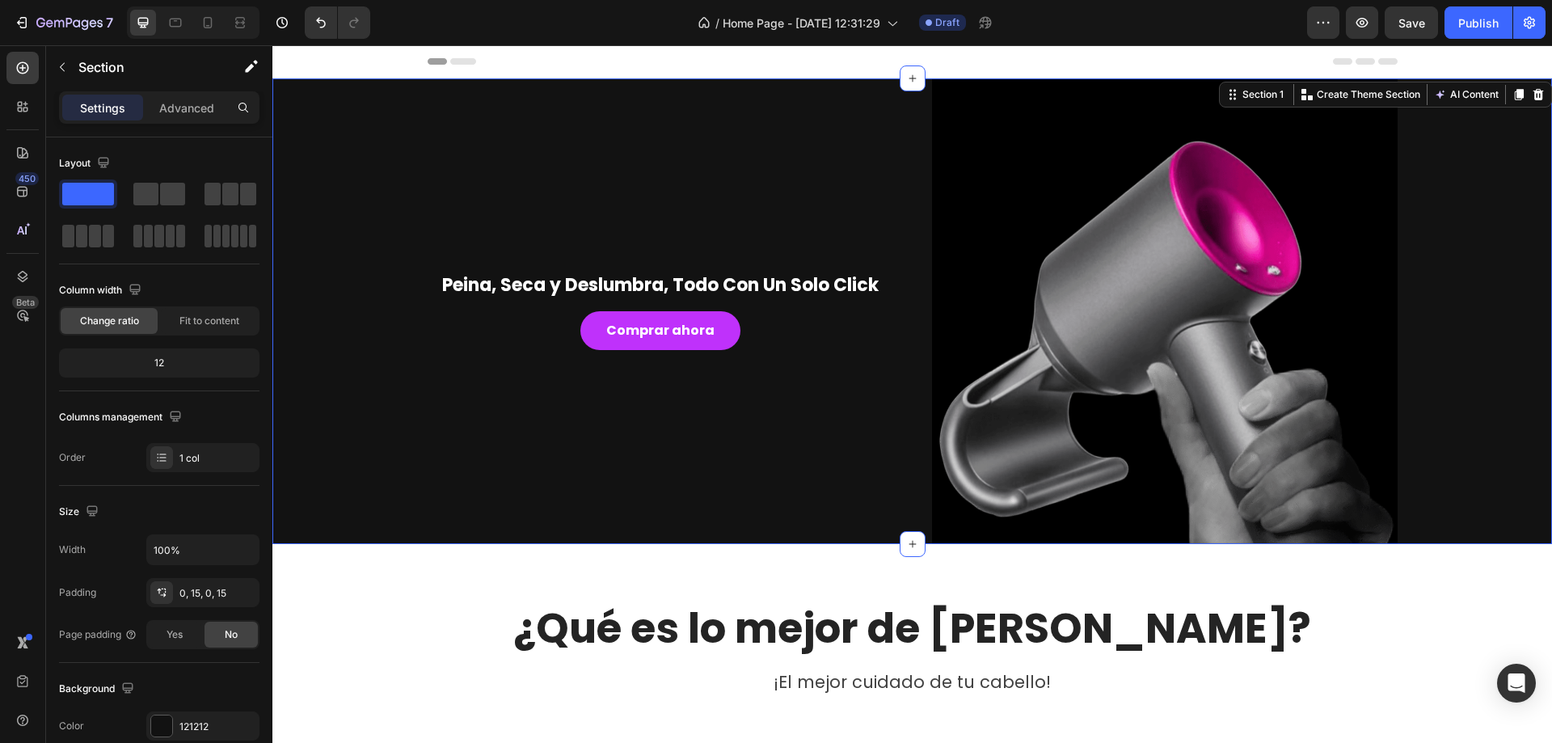
click at [361, 387] on div "Peina, Seca y Deslumbra, Todo Con Un Solo Click Heading Comprar ahora Button Im…" at bounding box center [913, 311] width 1256 height 466
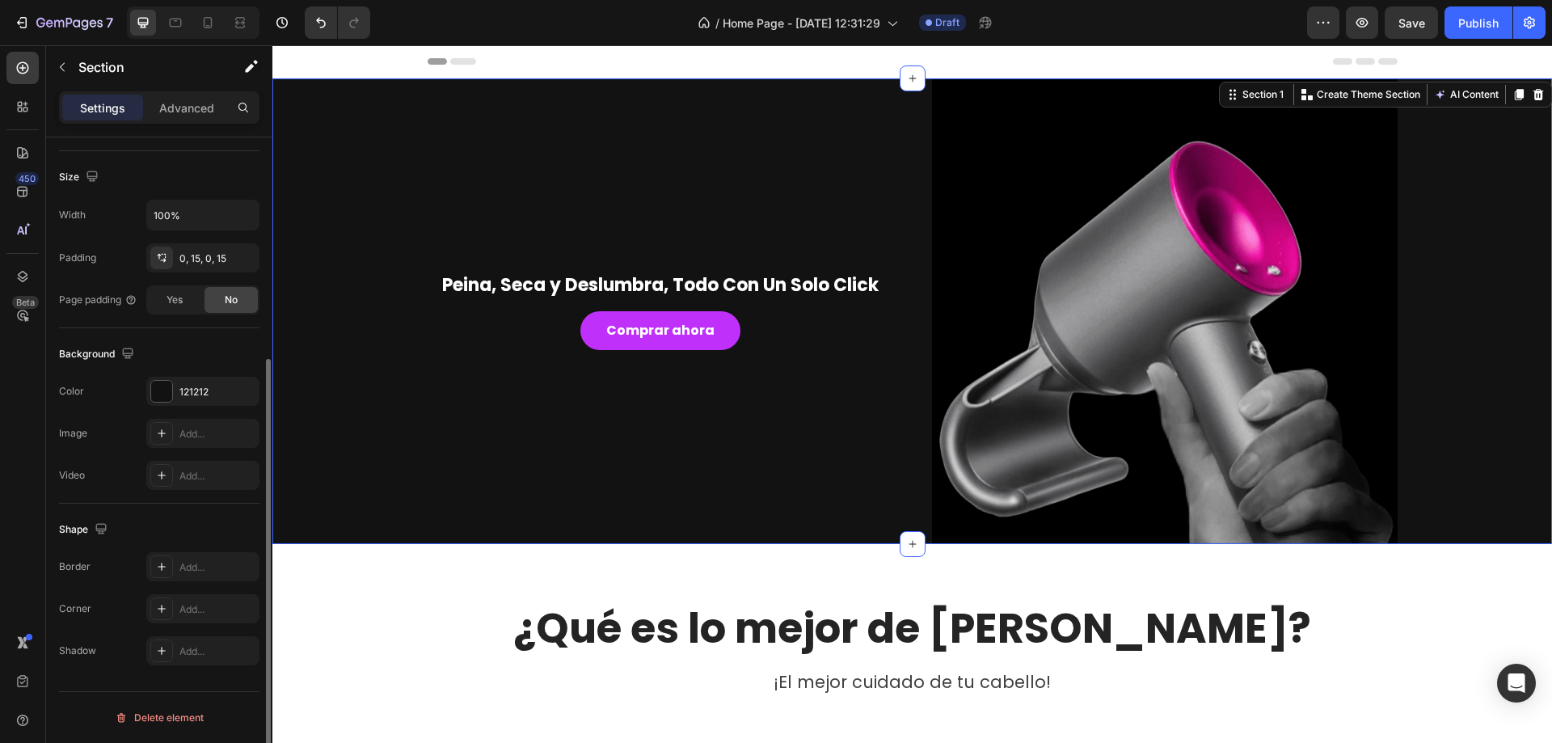
click at [205, 374] on div "Background The changes might be hidden by the video. Color 121212 Image Add... …" at bounding box center [159, 415] width 201 height 175
click at [206, 397] on div "121212" at bounding box center [202, 392] width 47 height 15
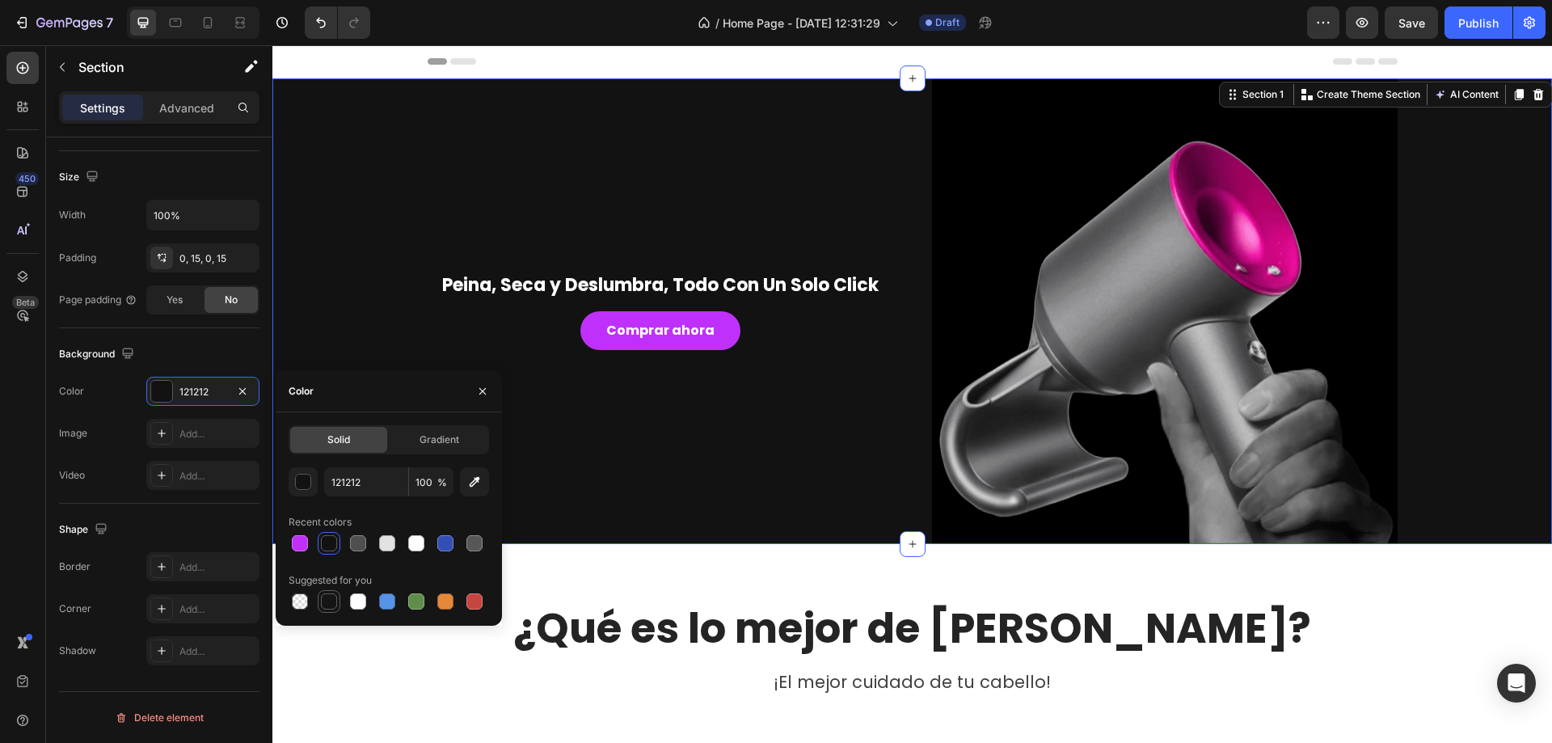
click at [323, 599] on div at bounding box center [329, 601] width 16 height 16
click at [483, 477] on button "button" at bounding box center [474, 481] width 29 height 29
type input "000000"
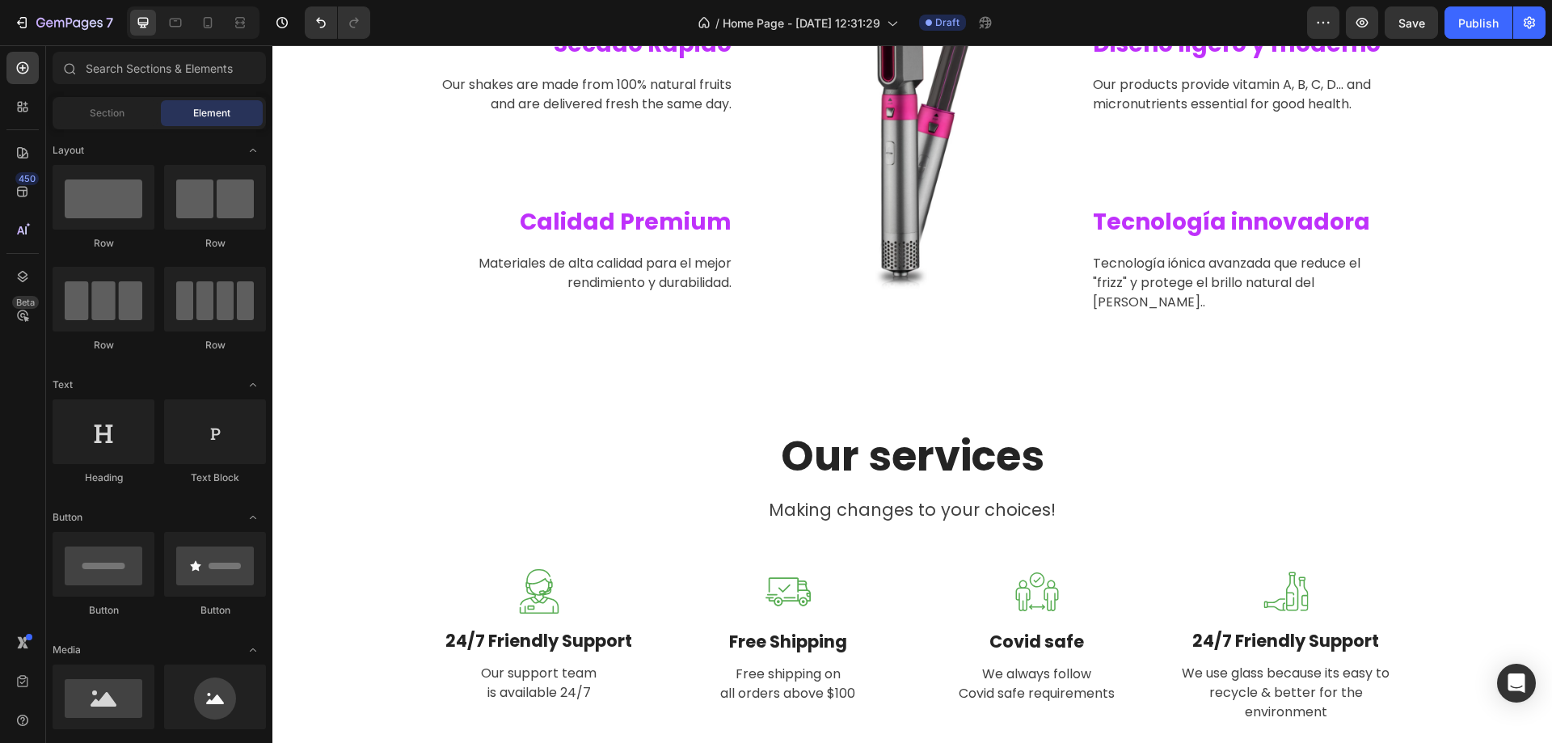
scroll to position [754, 0]
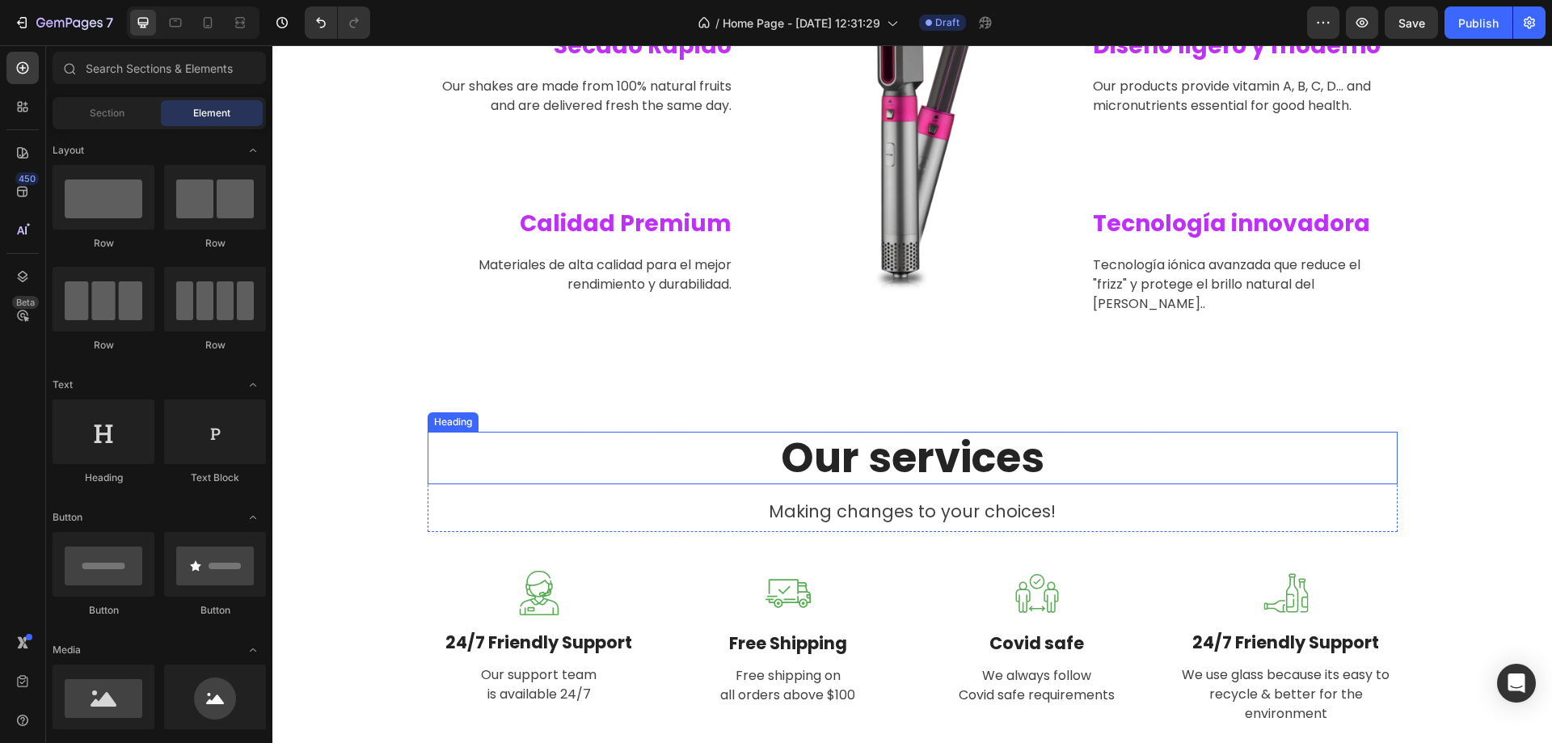
click at [934, 447] on p "Our services" at bounding box center [912, 457] width 967 height 49
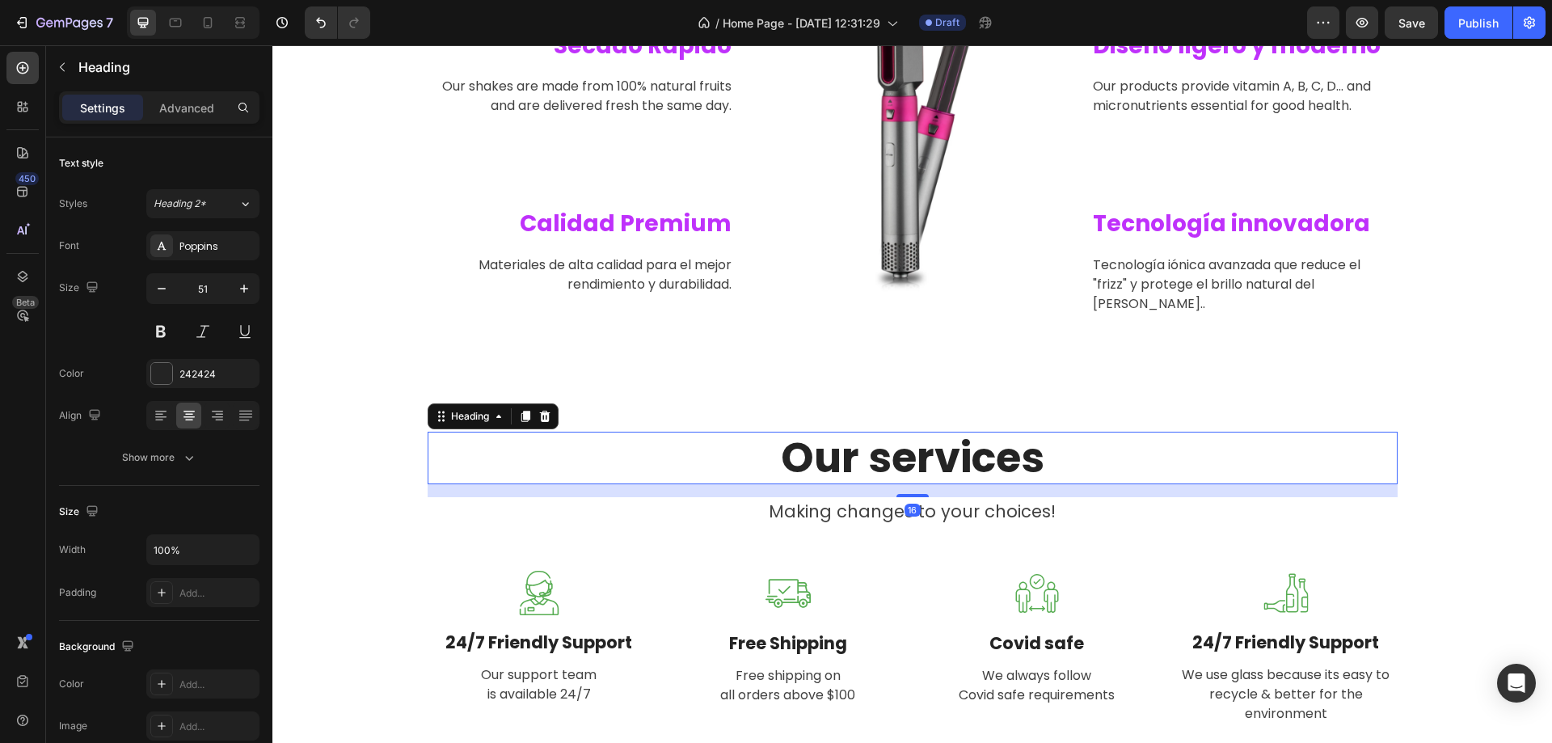
click at [934, 447] on p "Our services" at bounding box center [912, 457] width 967 height 49
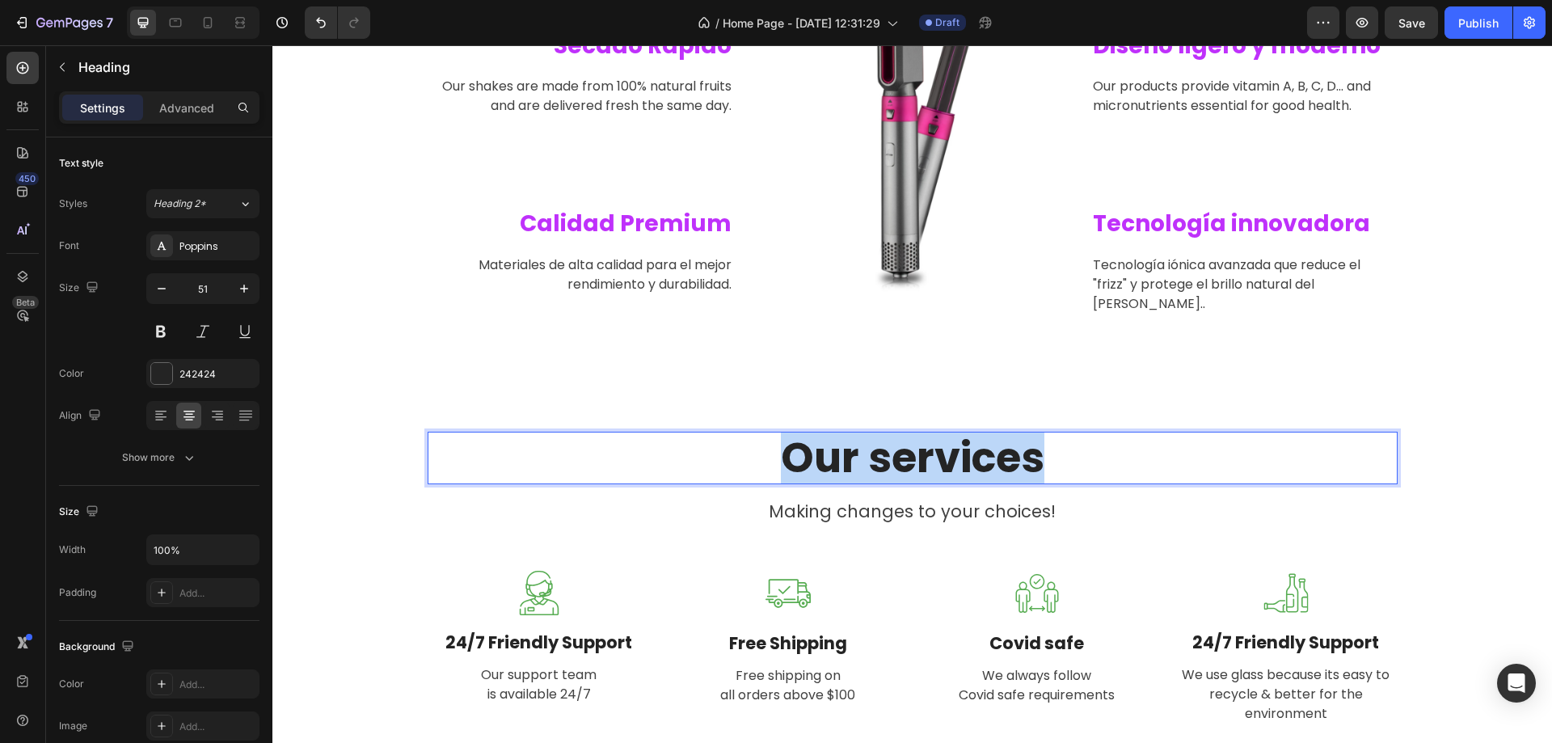
click at [934, 447] on p "Our services" at bounding box center [912, 457] width 967 height 49
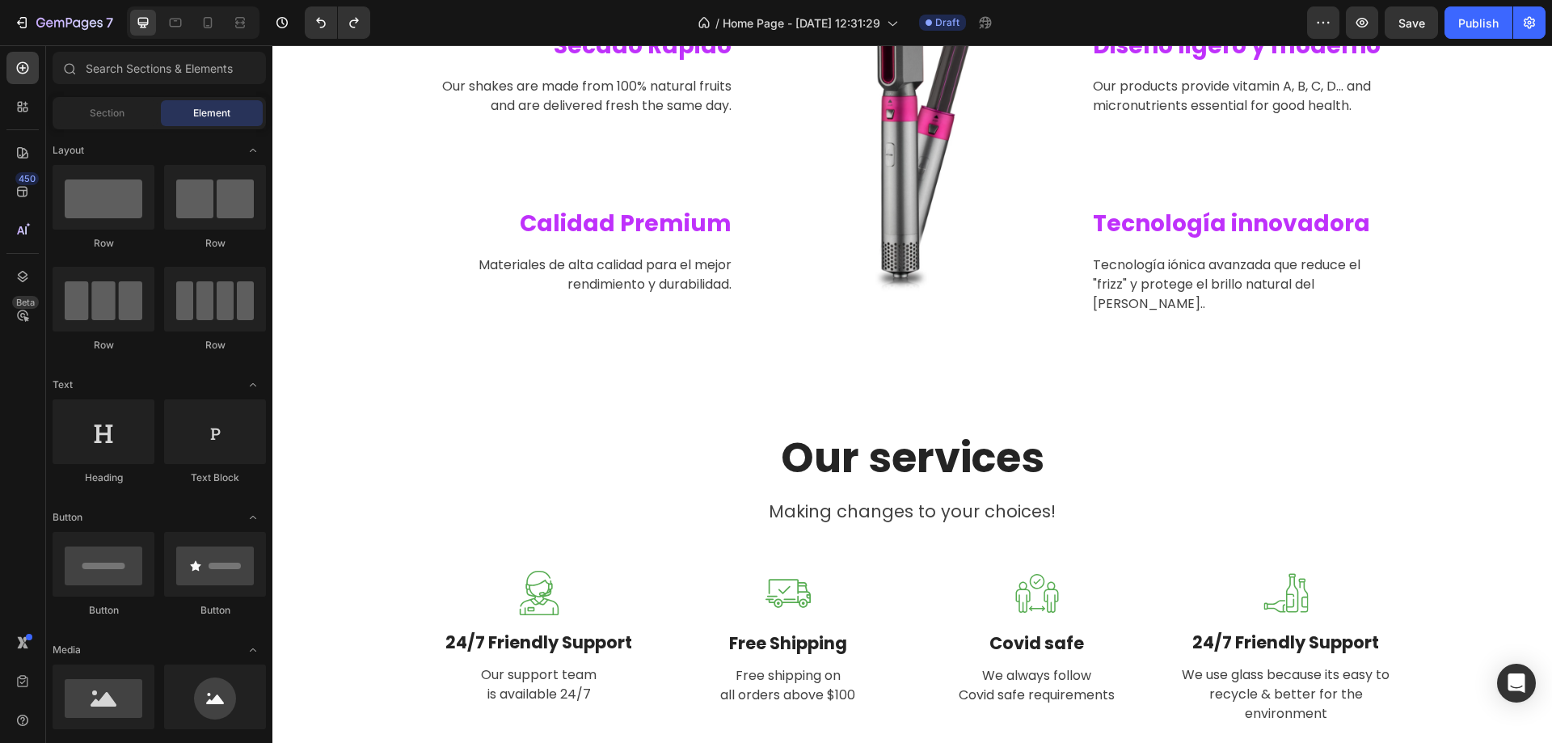
click at [934, 447] on p "Our services" at bounding box center [912, 457] width 967 height 49
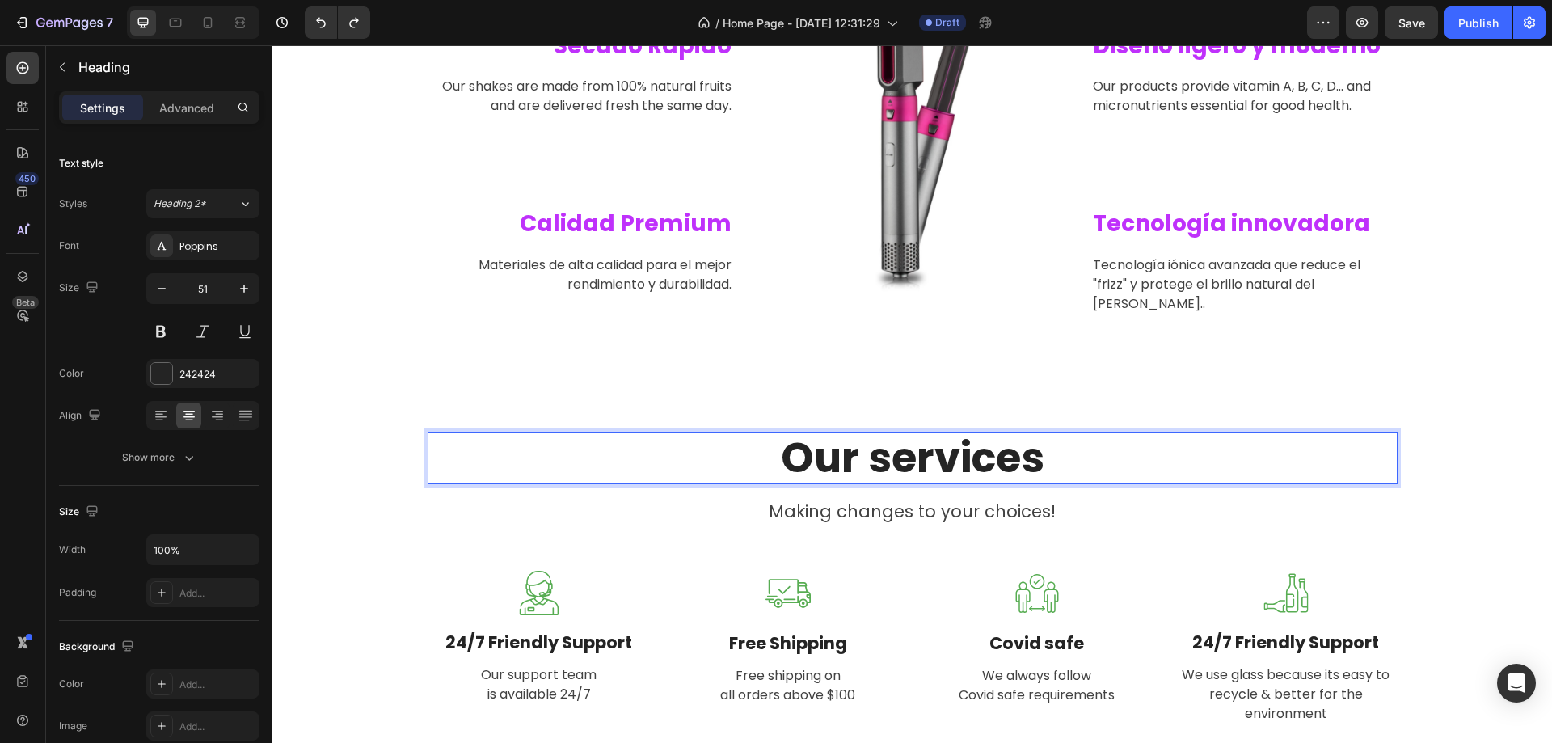
click at [934, 447] on p "Our services" at bounding box center [912, 457] width 967 height 49
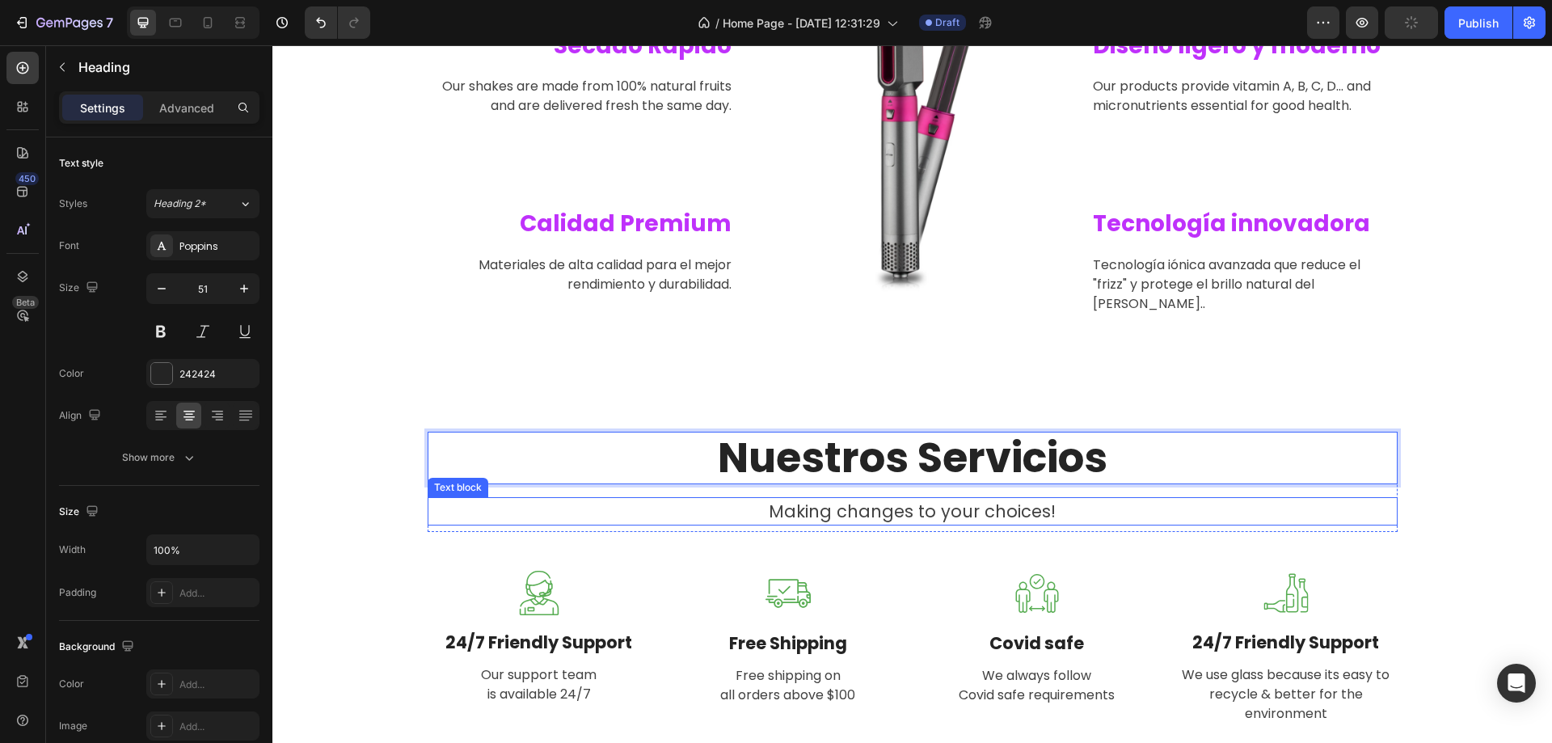
click at [881, 499] on p "Making changes to your choices!" at bounding box center [912, 512] width 967 height 26
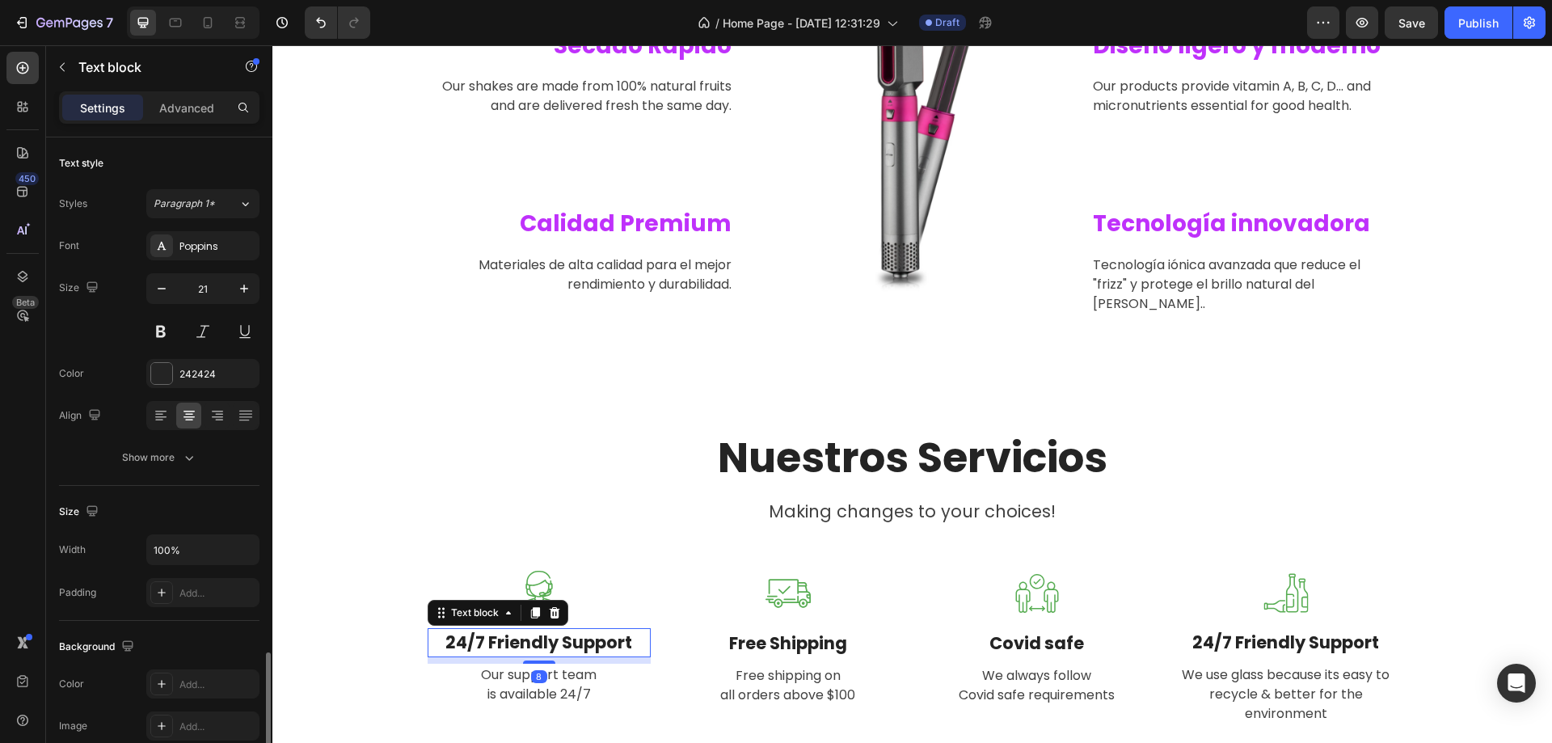
click at [562, 630] on p "24/7 Friendly Support" at bounding box center [539, 643] width 220 height 26
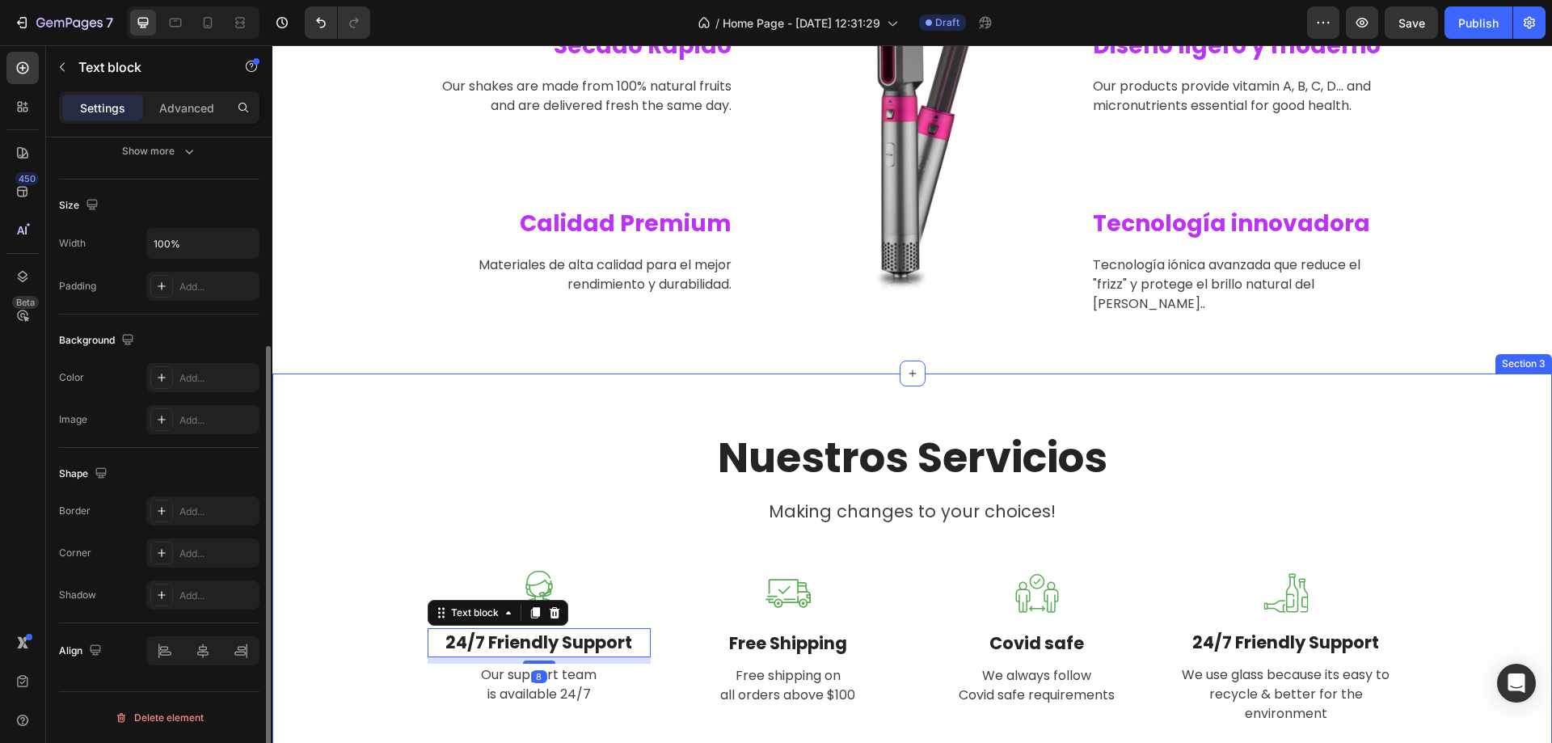
scroll to position [944, 0]
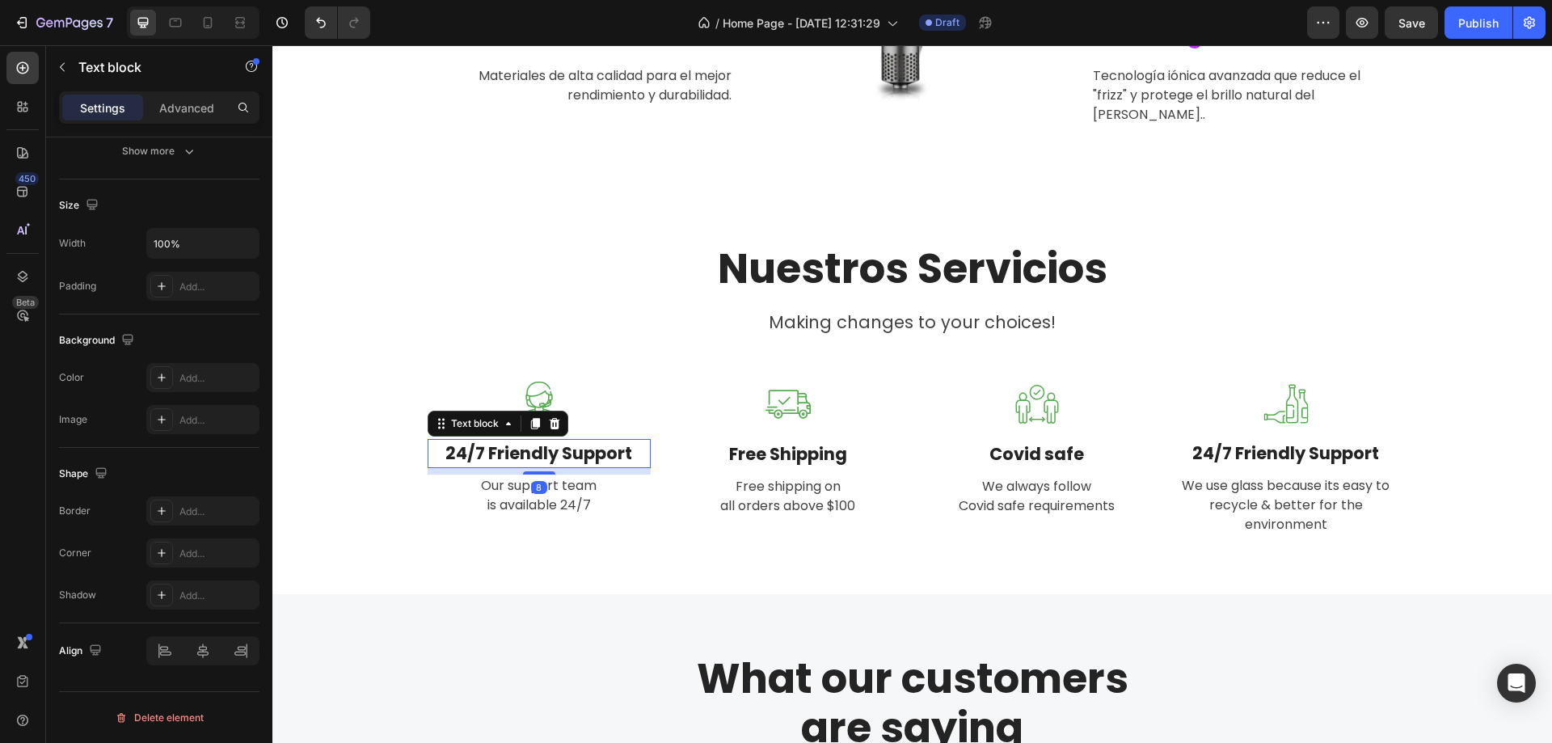
click at [589, 441] on p "24/7 Friendly Support" at bounding box center [539, 454] width 220 height 26
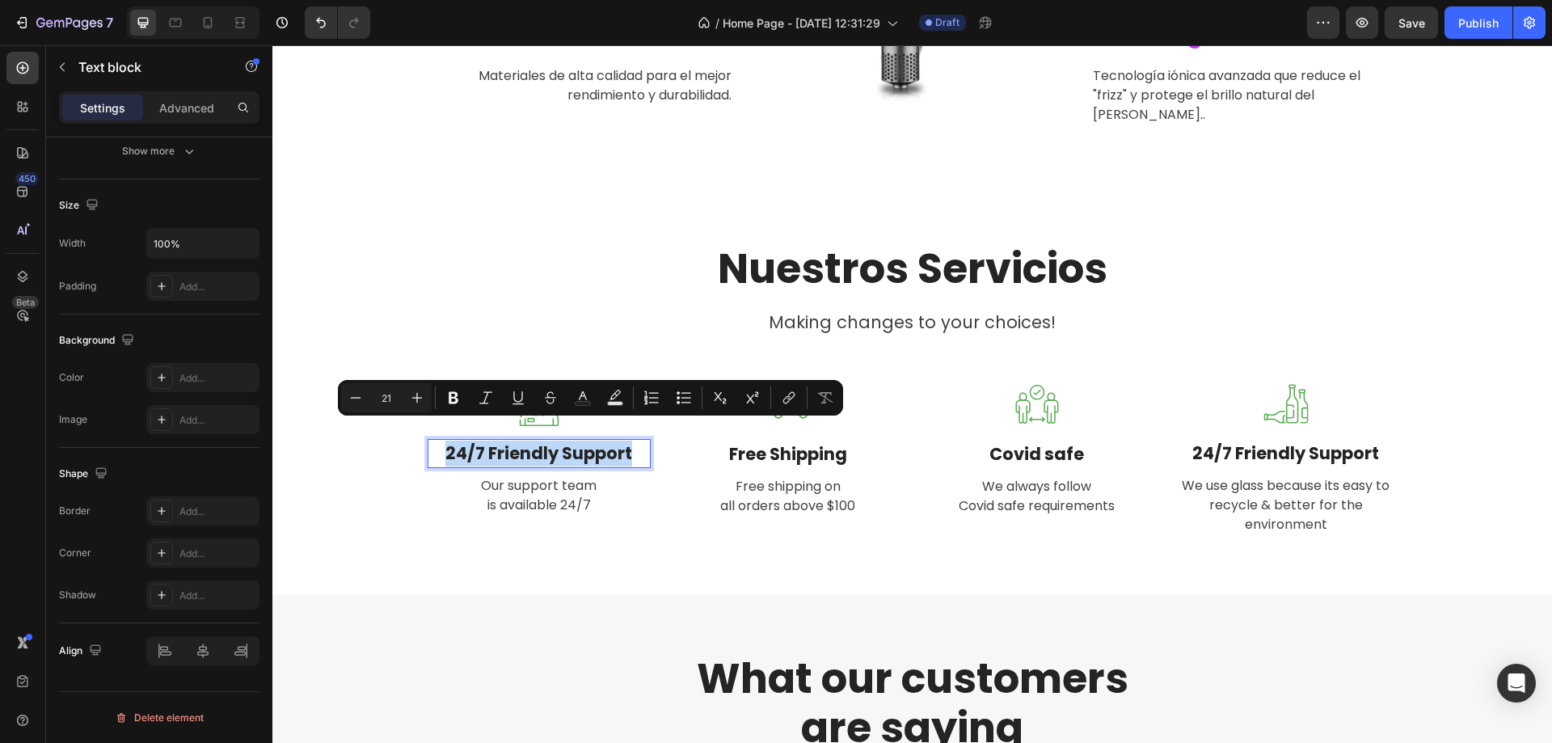
click at [589, 441] on p "24/7 Friendly Support" at bounding box center [539, 454] width 220 height 26
click at [616, 441] on p "24/7 Friendly Support" at bounding box center [539, 454] width 220 height 26
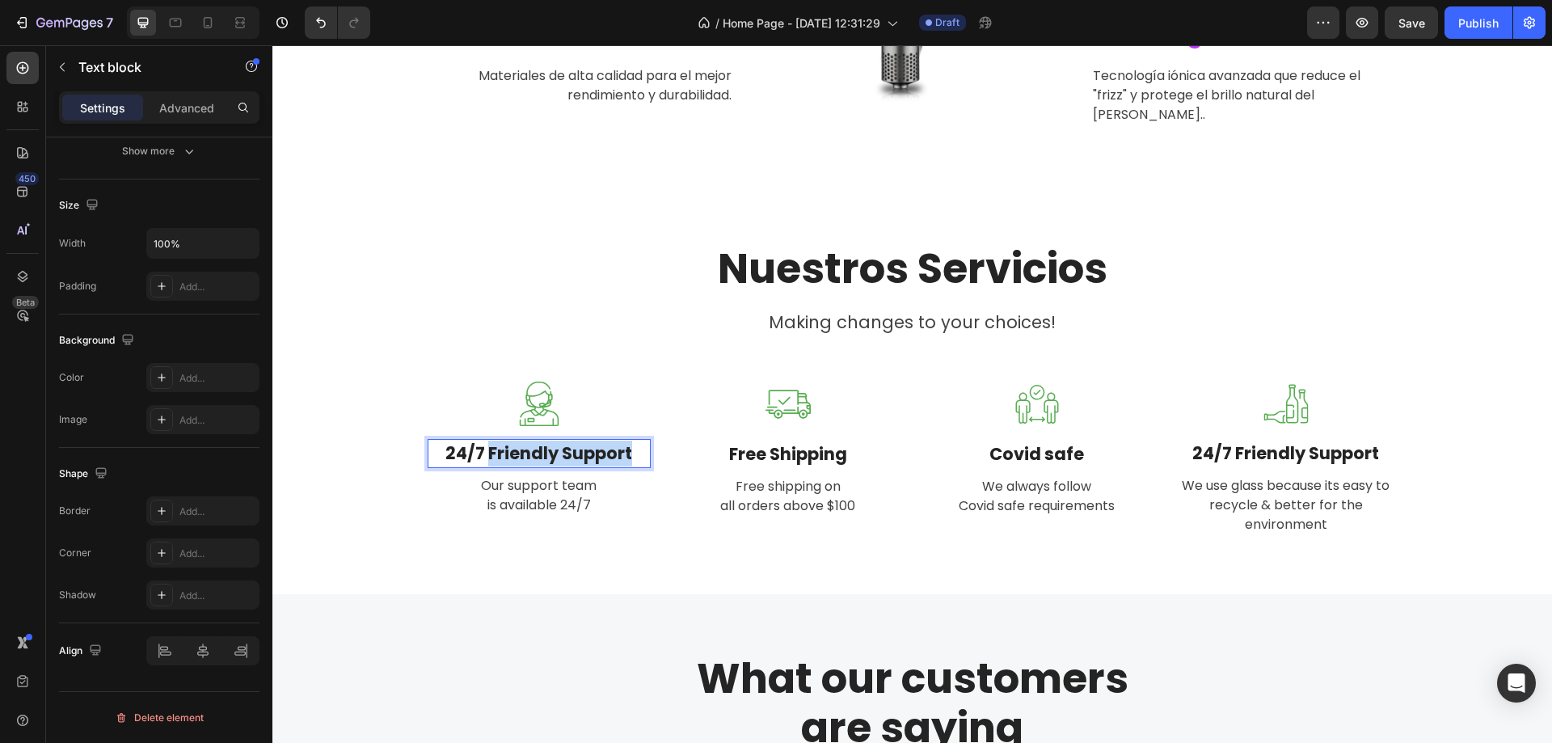
drag, startPoint x: 624, startPoint y: 435, endPoint x: 483, endPoint y: 437, distance: 141.5
click at [483, 441] on p "24/7 Friendly Support" at bounding box center [539, 454] width 220 height 26
click at [523, 441] on p "24/7" at bounding box center [539, 454] width 220 height 26
click at [514, 441] on p "24/7" at bounding box center [539, 454] width 220 height 26
click at [775, 445] on p "Free Shipping" at bounding box center [788, 454] width 220 height 26
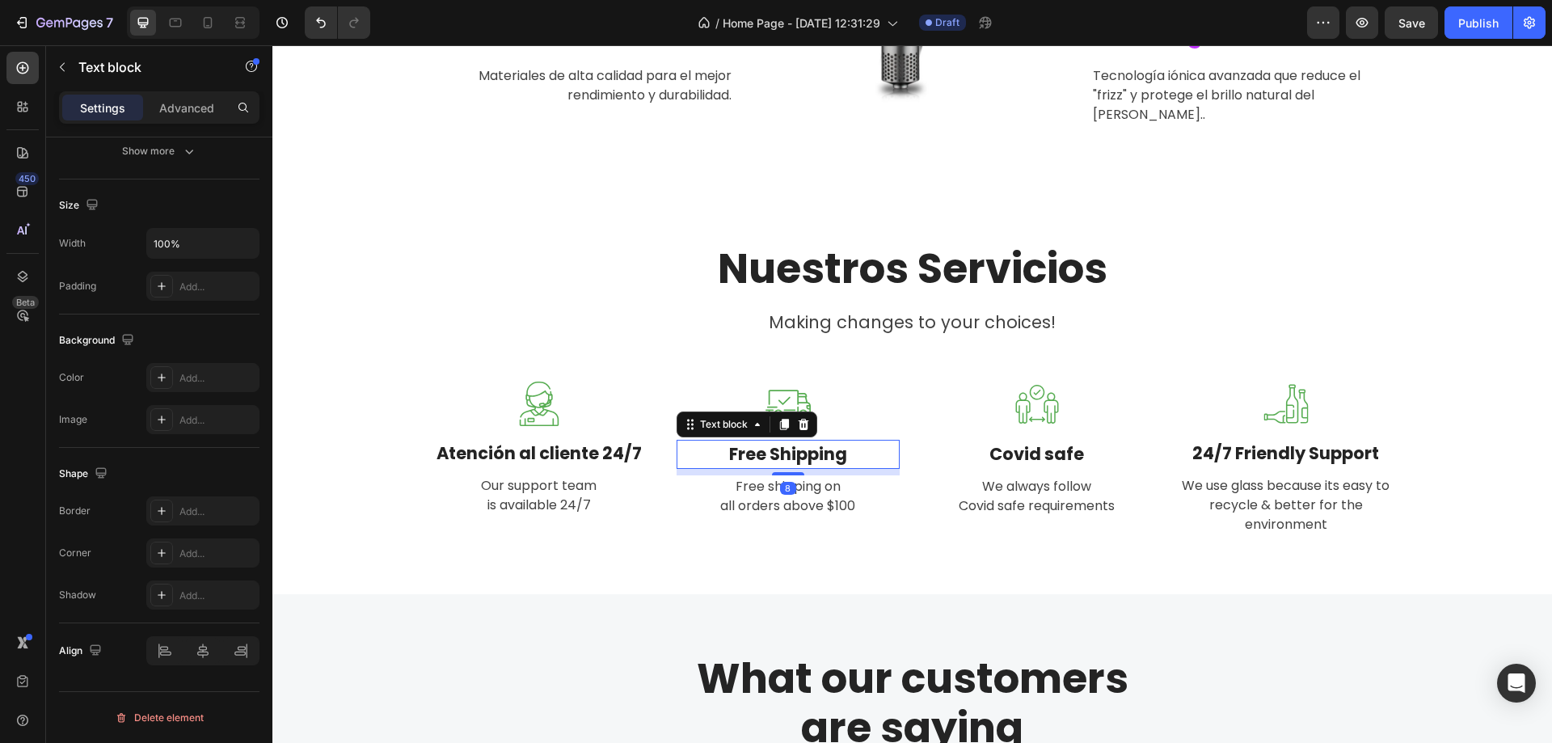
click at [775, 445] on p "Free Shipping" at bounding box center [788, 454] width 220 height 26
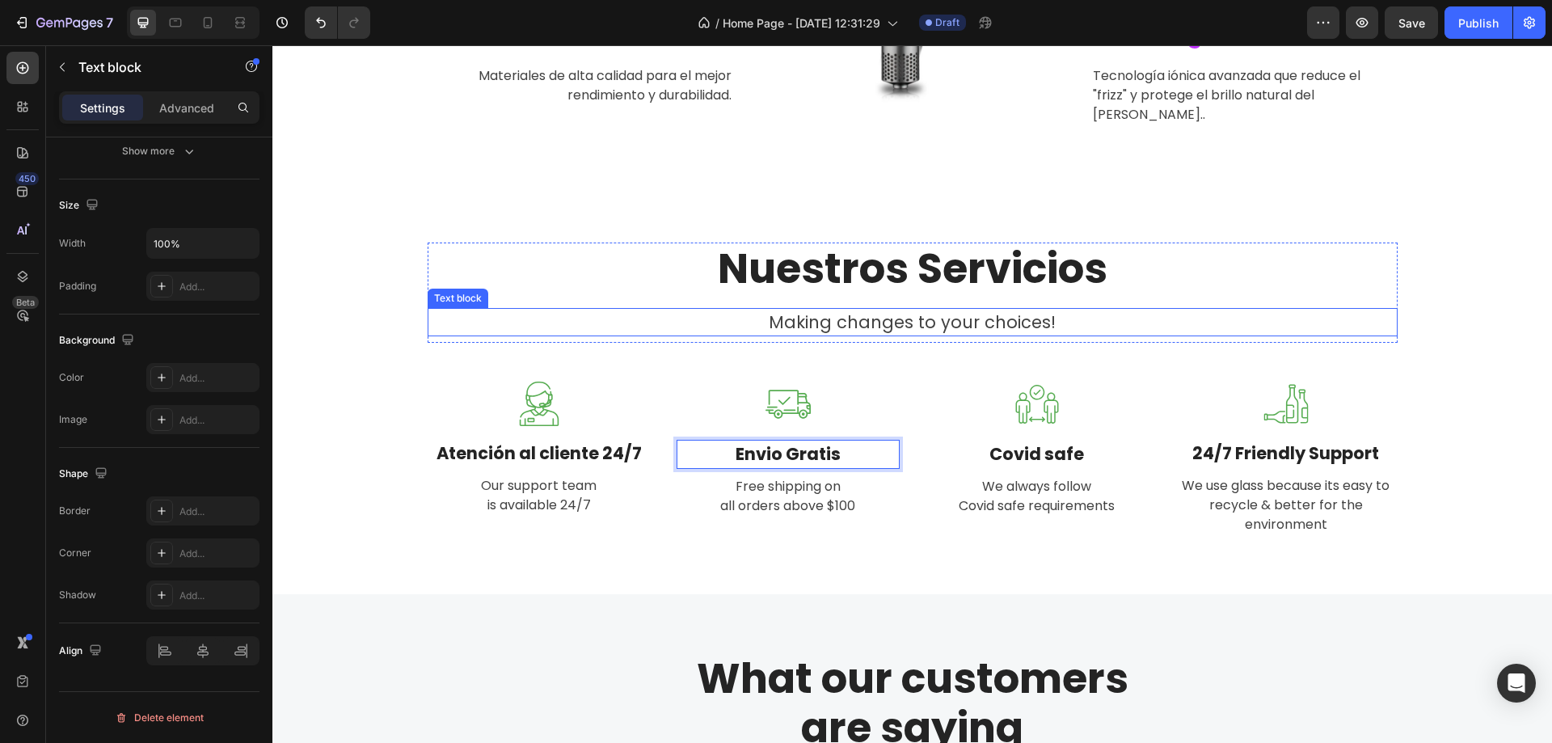
click at [996, 310] on p "Making changes to your choices!" at bounding box center [912, 323] width 967 height 26
click at [797, 441] on p "Envio Gratis" at bounding box center [788, 454] width 220 height 26
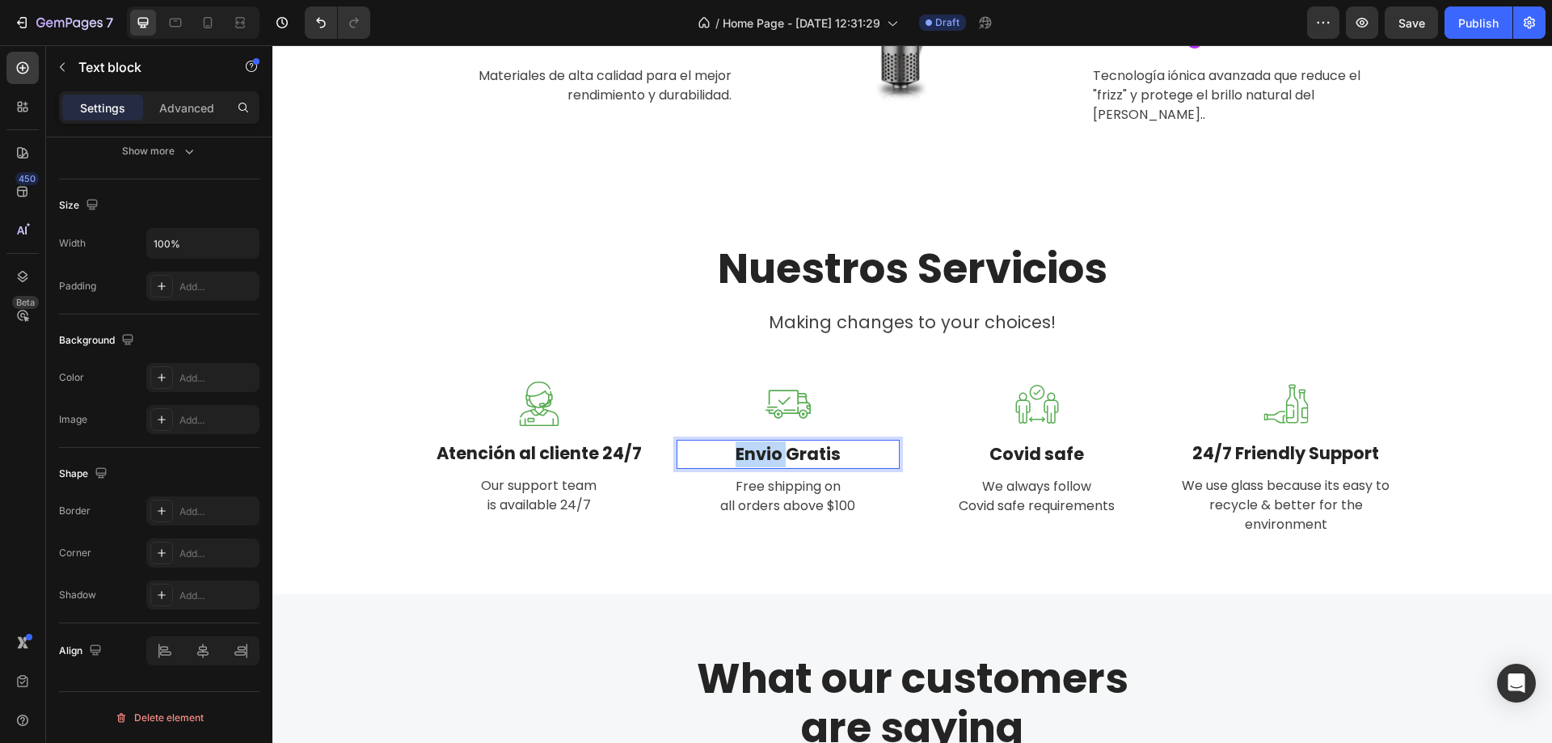
click at [766, 441] on p "Envio Gratis" at bounding box center [788, 454] width 220 height 26
click at [768, 441] on p "Envio Gratis" at bounding box center [788, 454] width 220 height 26
click at [1027, 441] on p "Covid safe" at bounding box center [1037, 454] width 220 height 26
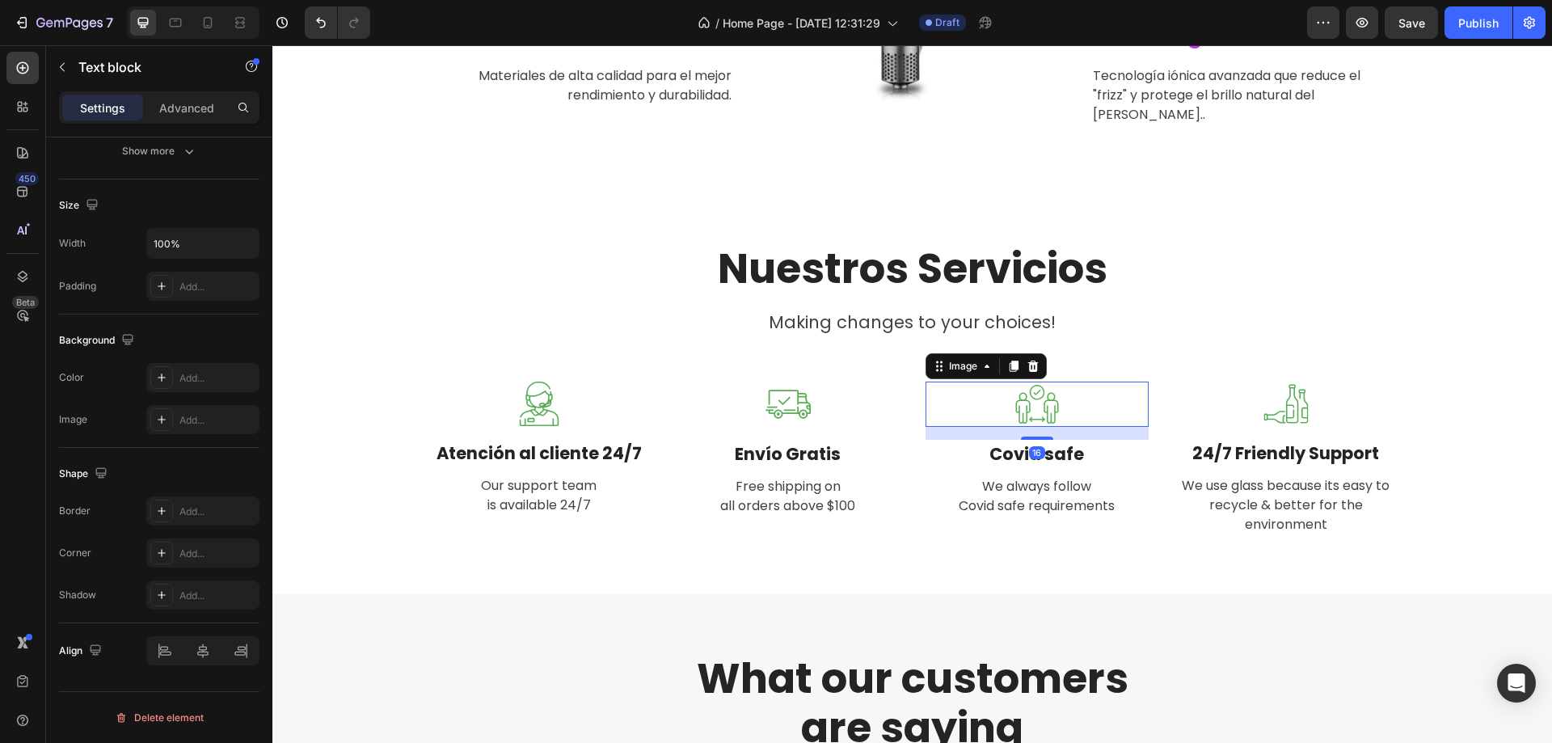
click at [1066, 382] on div at bounding box center [1037, 404] width 223 height 45
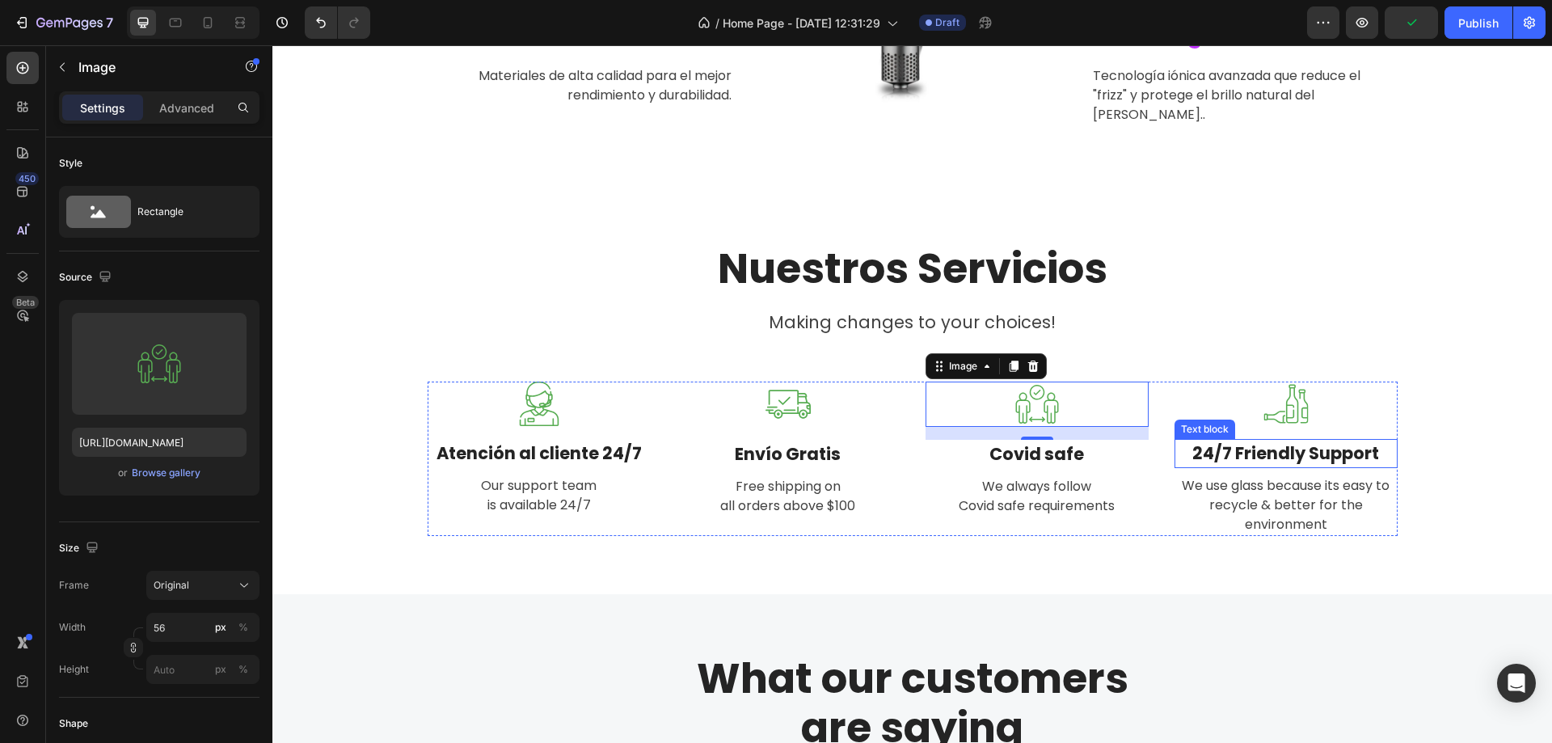
click at [1287, 441] on p "24/7 Friendly Support" at bounding box center [1286, 454] width 220 height 26
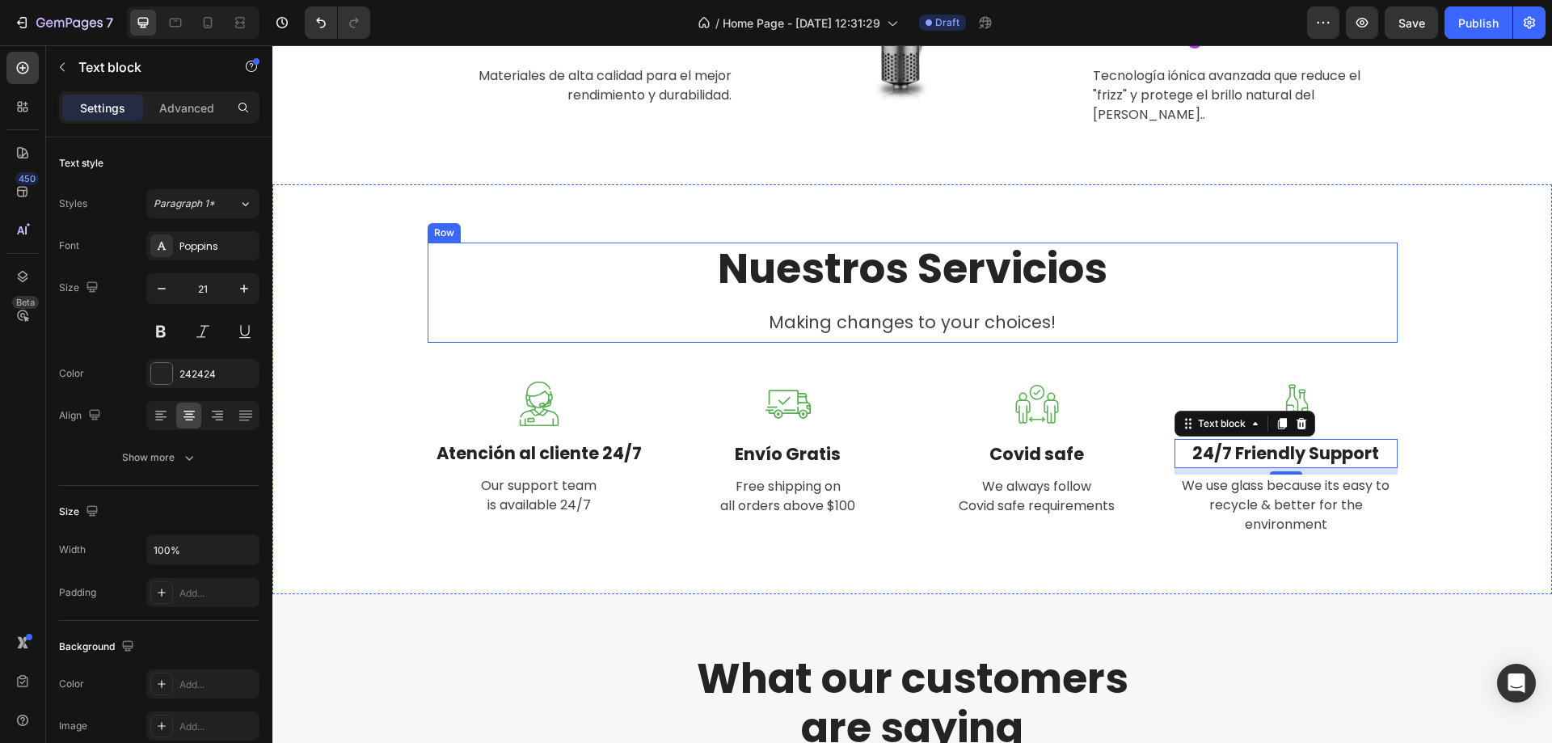
click at [1146, 321] on div "Nuestros Servicios Heading Making changes to your choices! Text block" at bounding box center [913, 293] width 970 height 101
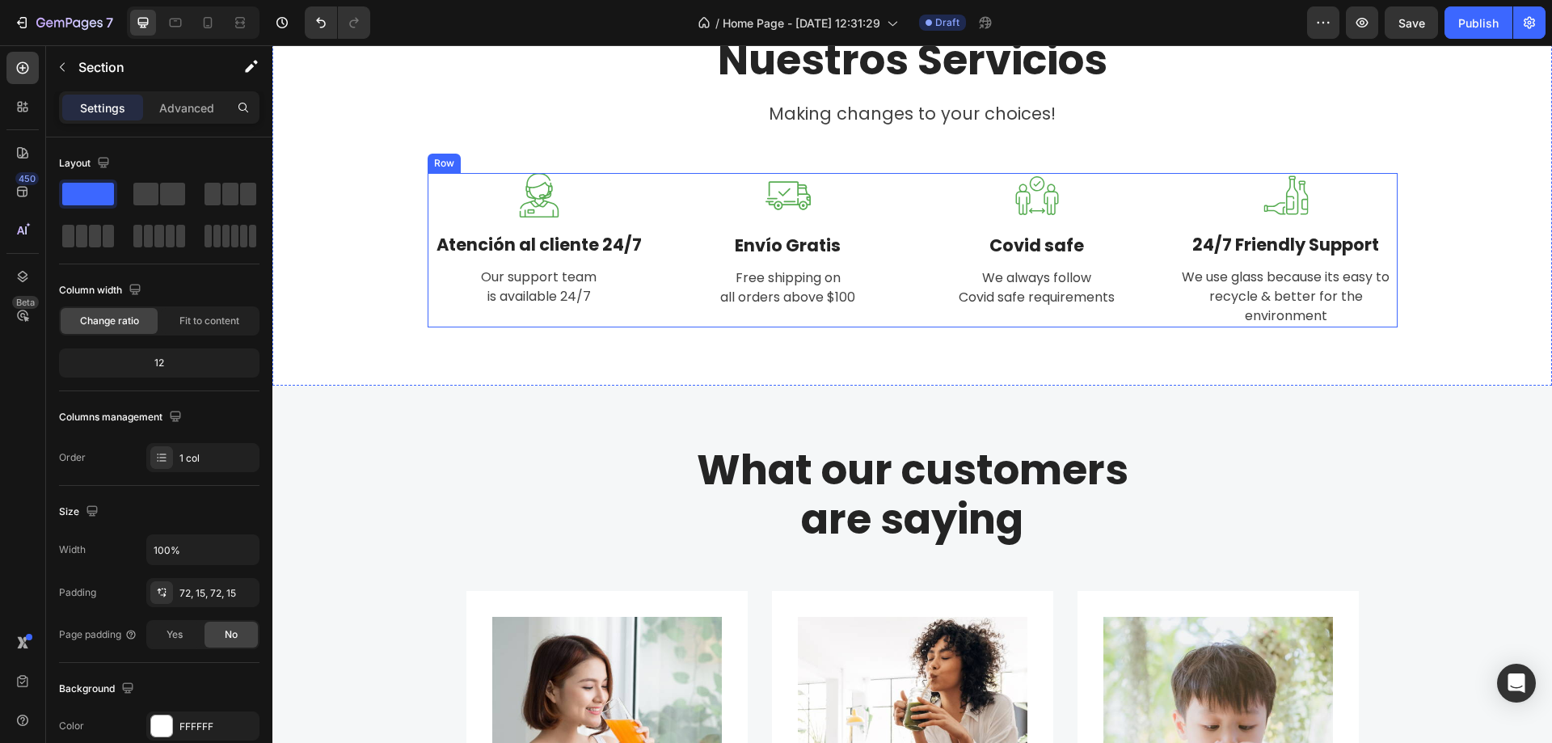
scroll to position [1132, 0]
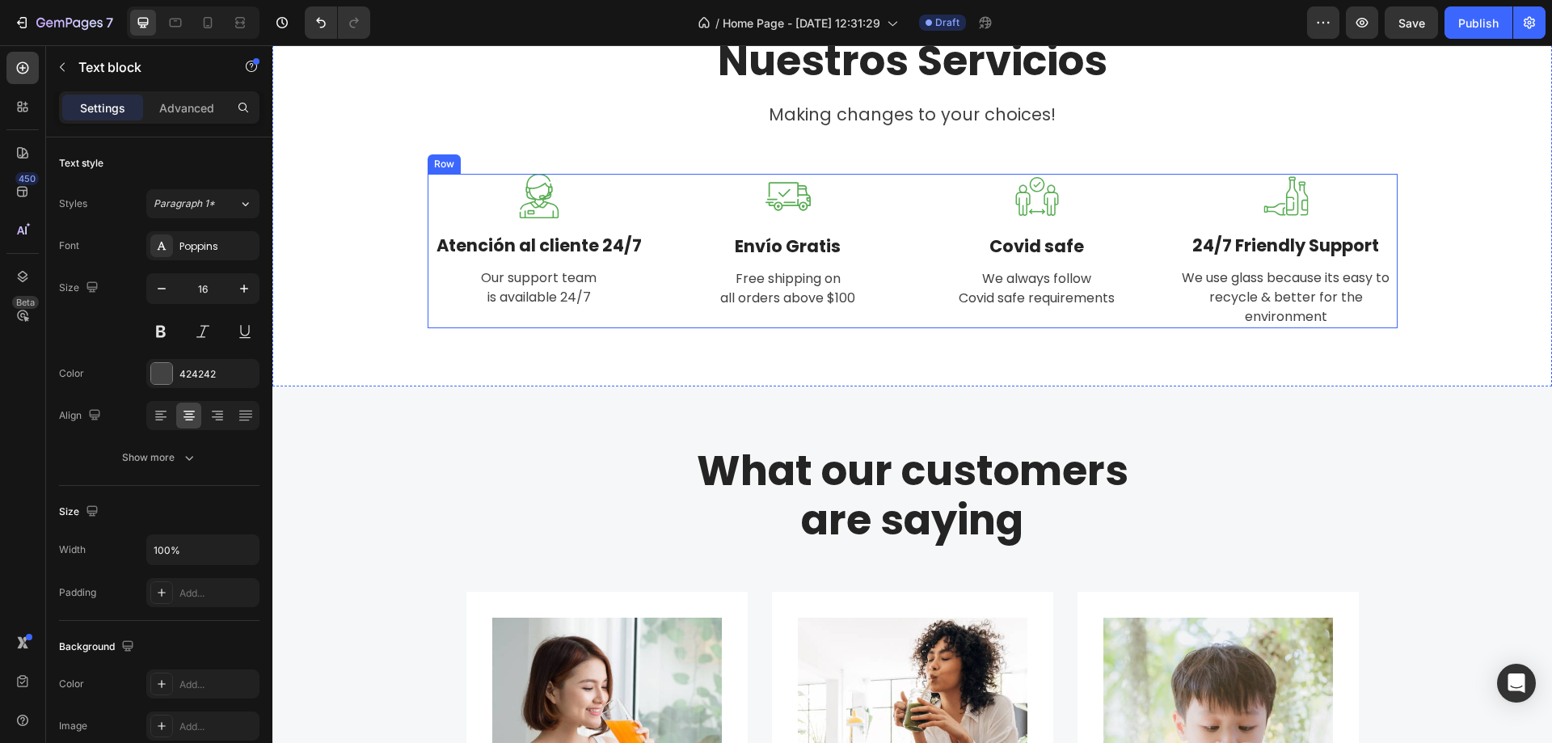
click at [788, 272] on p "Free shipping on all orders above $100" at bounding box center [788, 288] width 220 height 39
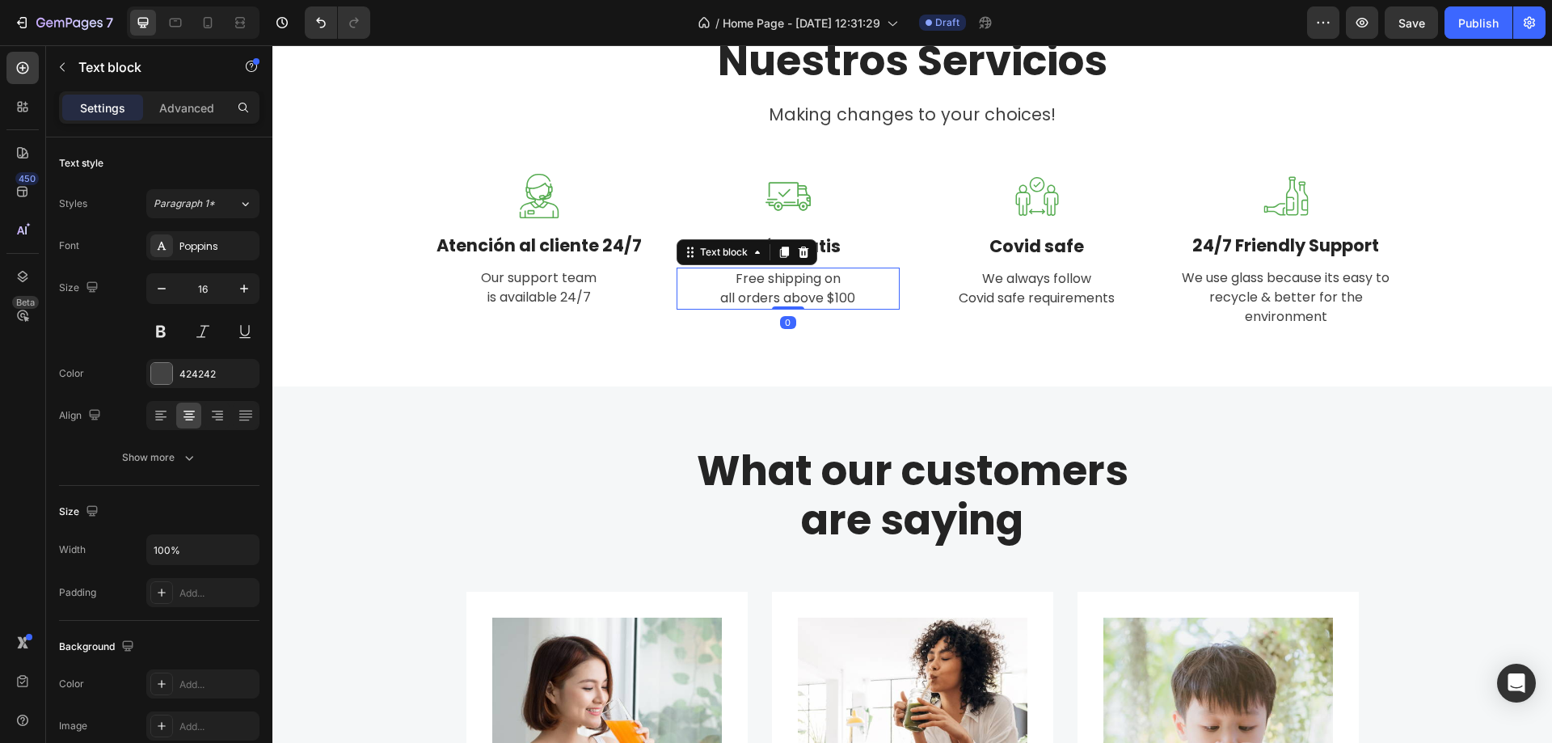
click at [788, 272] on p "Free shipping on all orders above $100" at bounding box center [788, 288] width 220 height 39
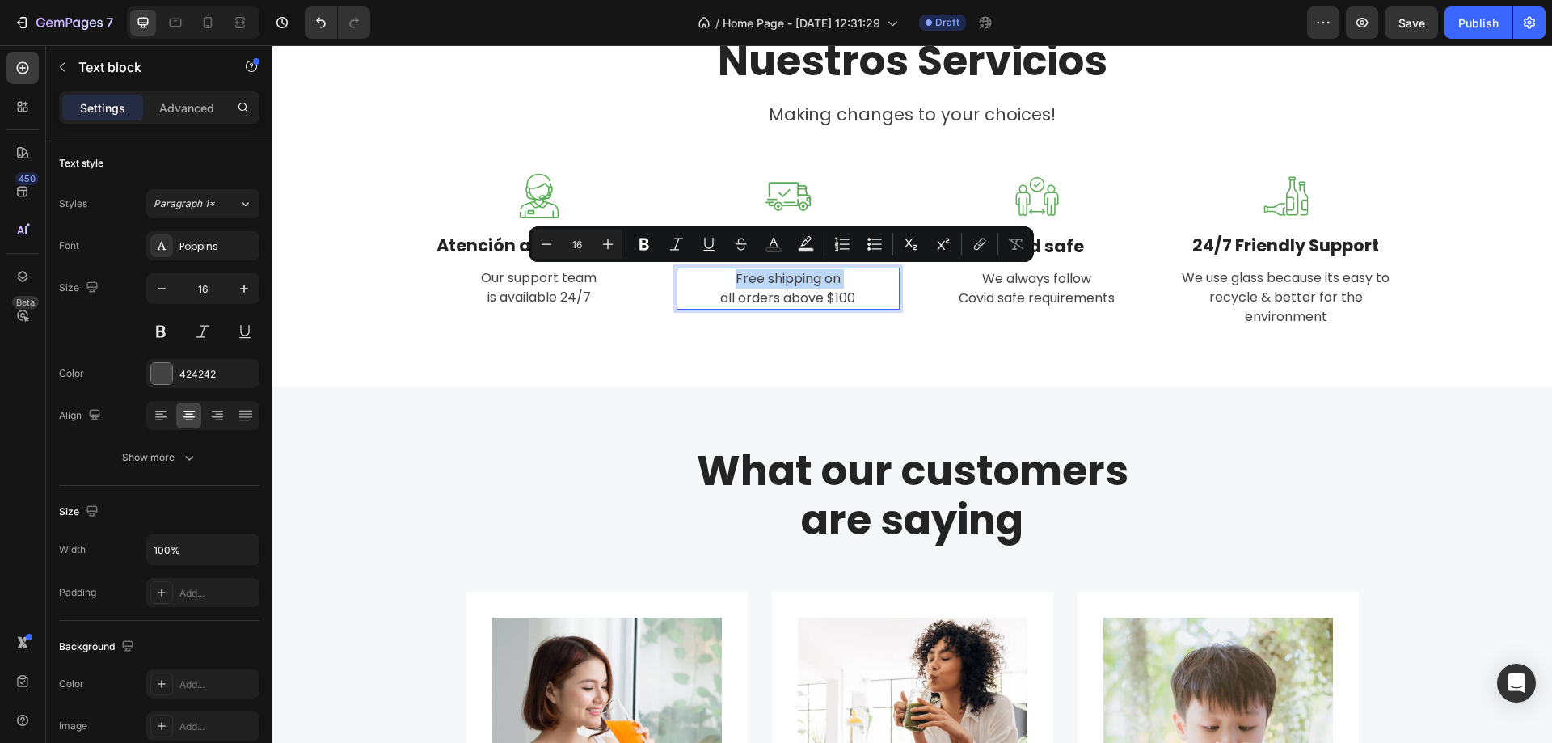
click at [788, 272] on p "Free shipping on all orders above $100" at bounding box center [788, 288] width 220 height 39
click at [826, 292] on p "Free shipping on all orders above $100" at bounding box center [788, 288] width 220 height 39
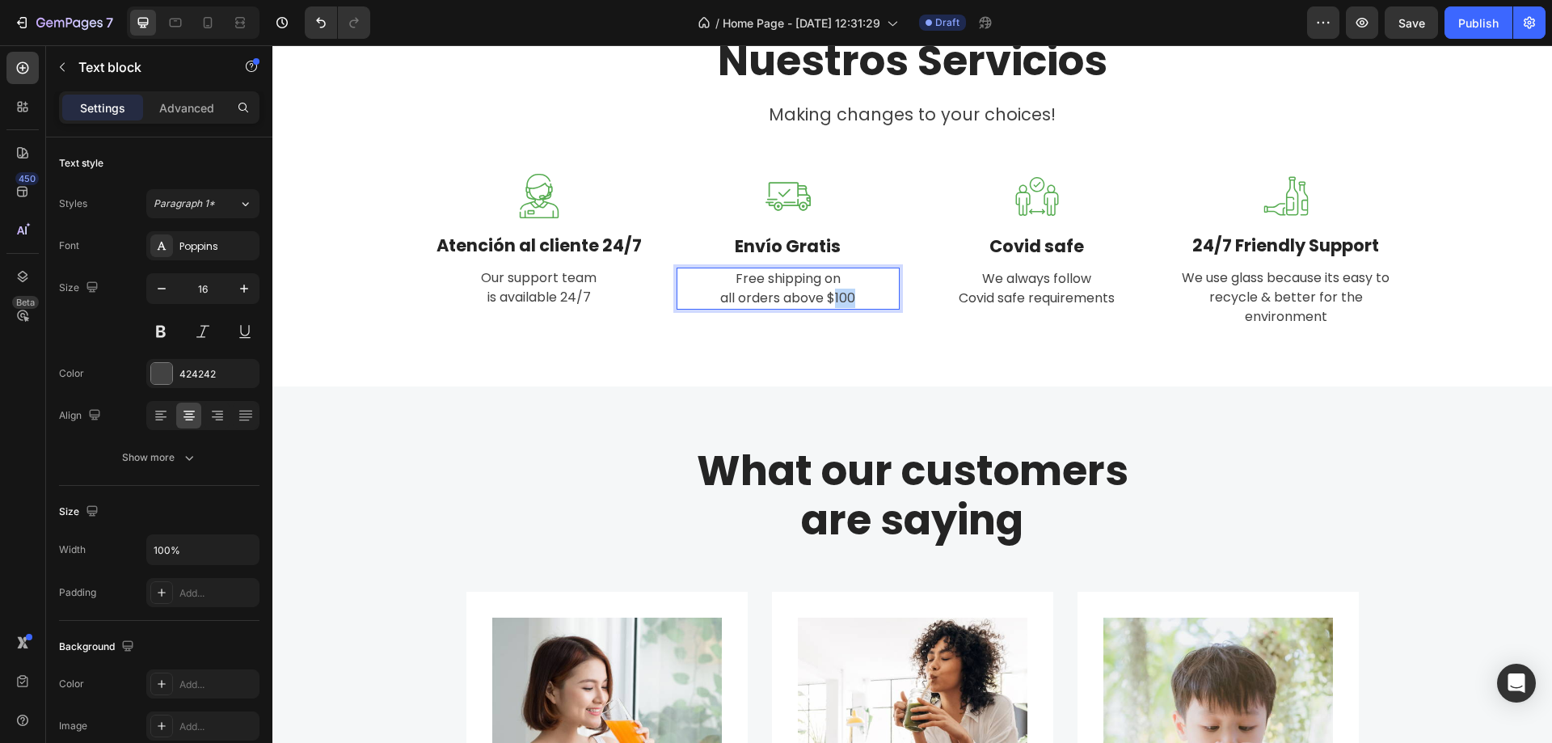
click at [826, 292] on p "Free shipping on all orders above $100" at bounding box center [788, 288] width 220 height 39
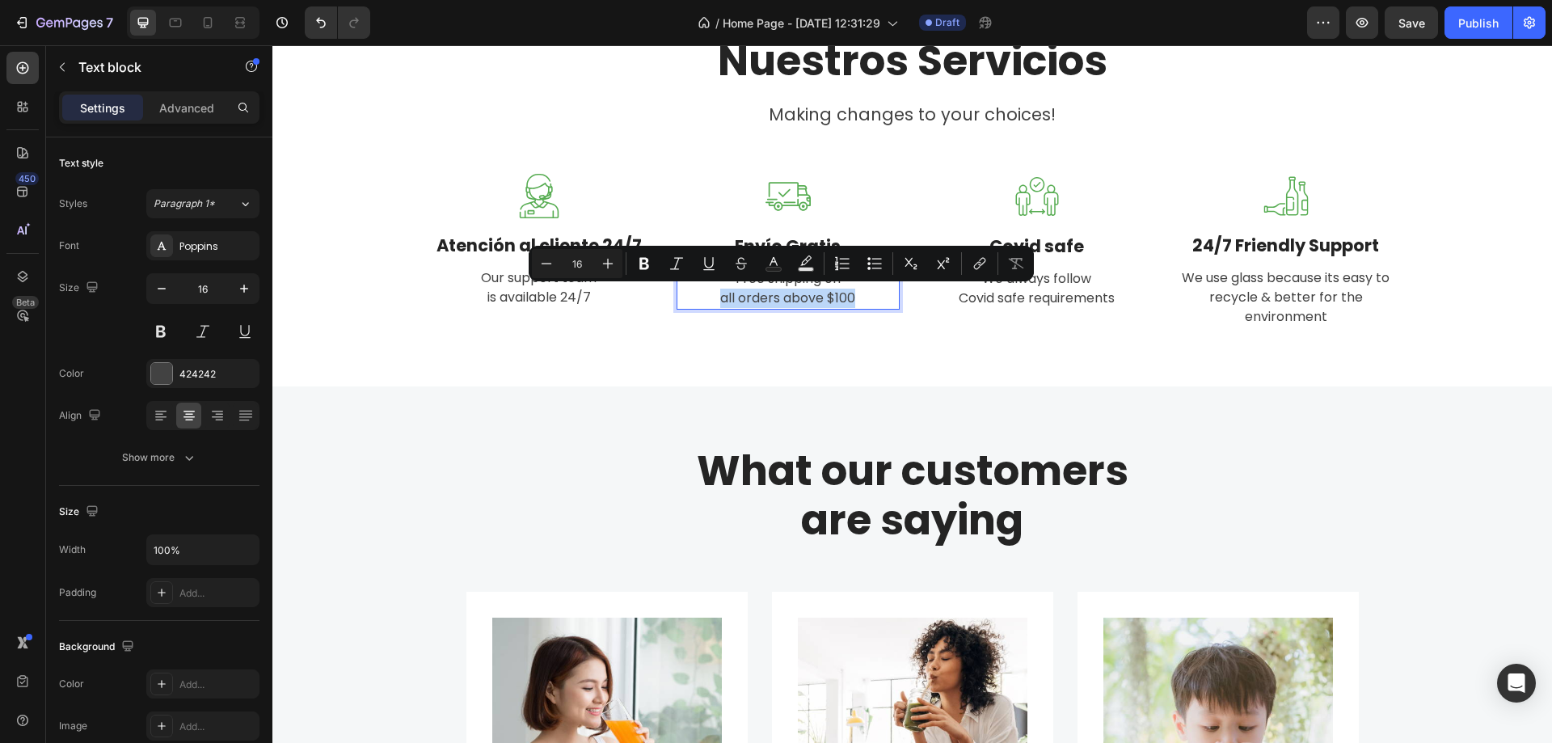
click at [853, 300] on p "Free shipping on all orders above $100" at bounding box center [788, 288] width 220 height 39
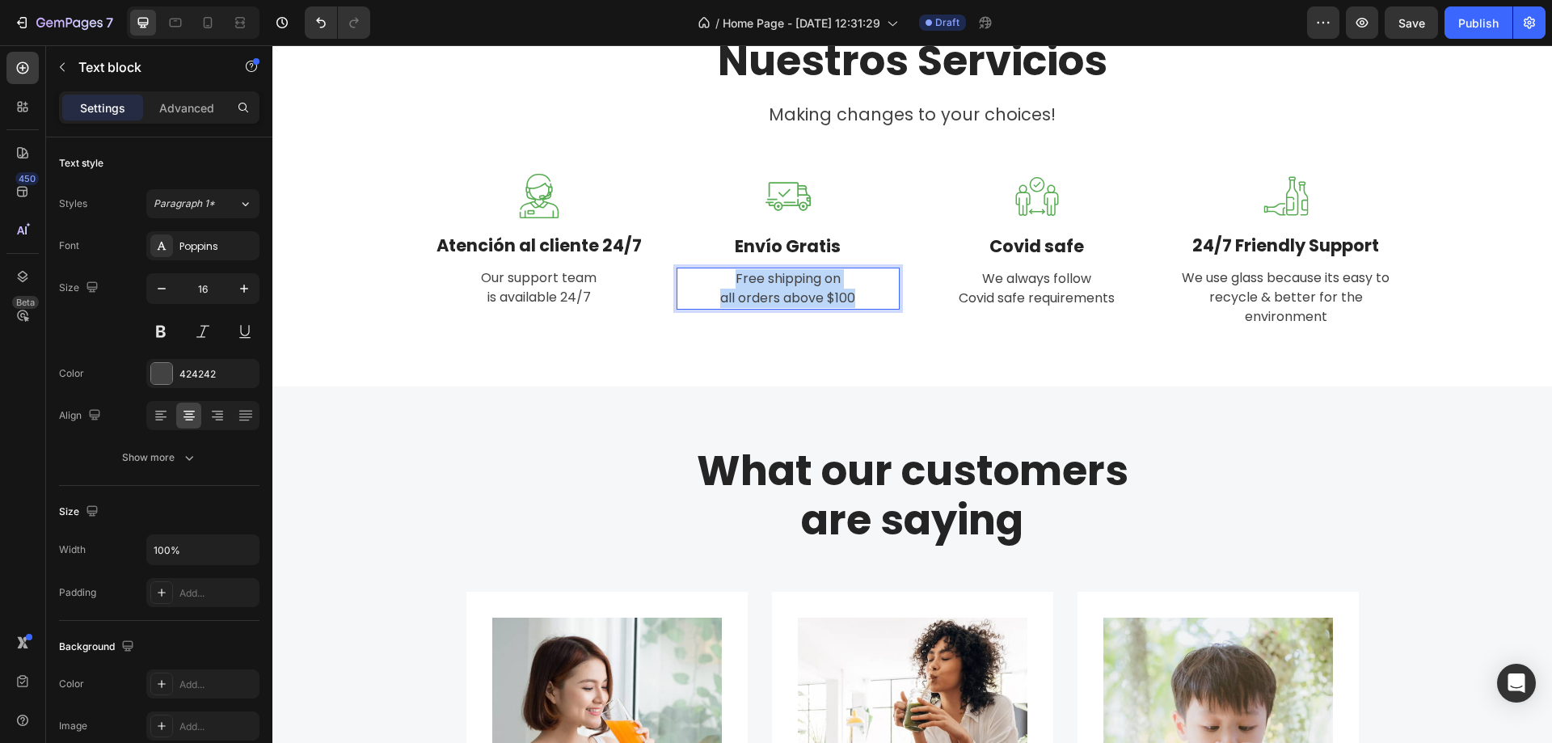
drag, startPoint x: 851, startPoint y: 297, endPoint x: 737, endPoint y: 279, distance: 115.4
click at [726, 268] on div "Free shipping on all orders above $100" at bounding box center [788, 289] width 223 height 42
click at [1053, 271] on p "We always follow Covid safe requirements" at bounding box center [1037, 288] width 220 height 39
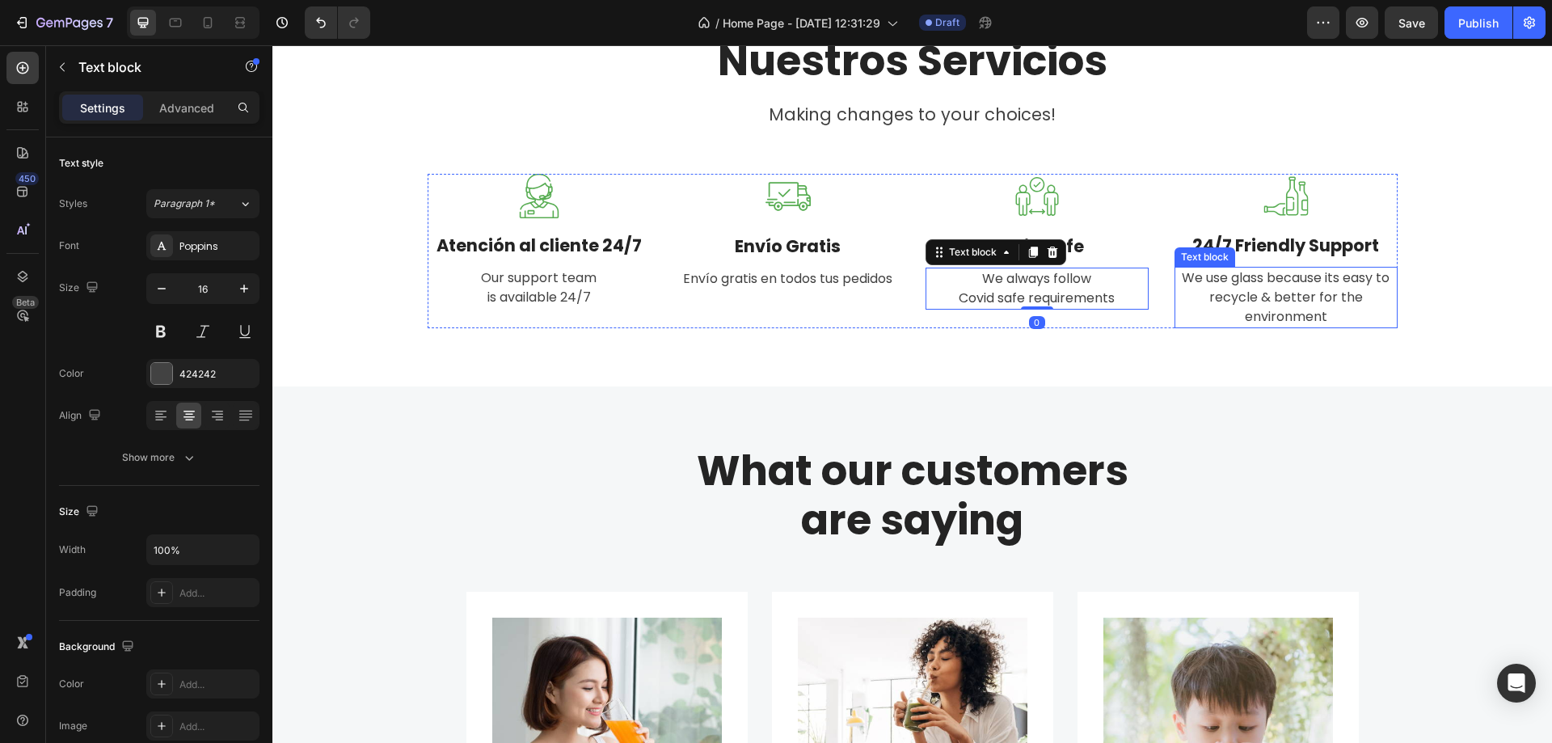
click at [1237, 290] on p "We use glass because its easy to recycle & better for the environment" at bounding box center [1286, 297] width 220 height 58
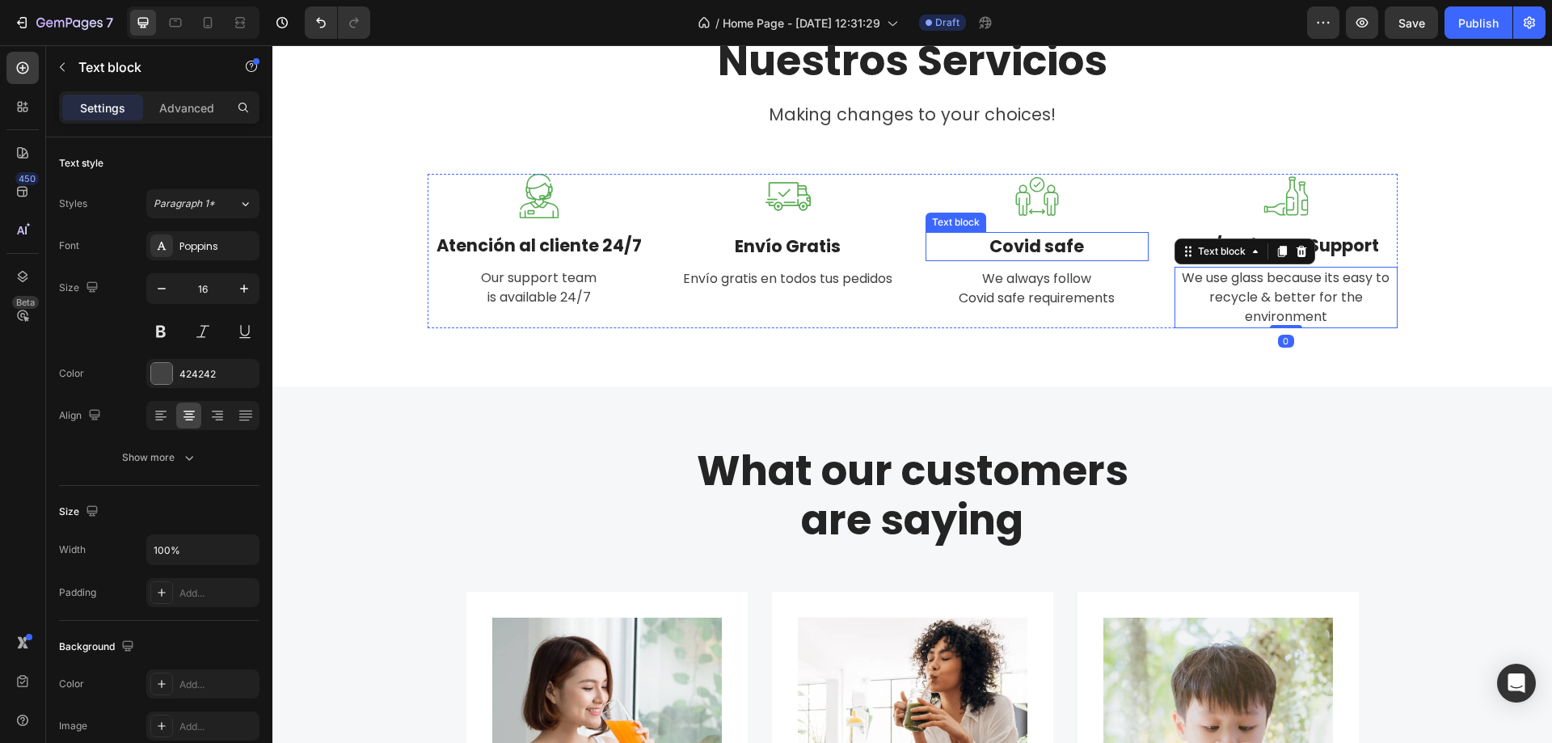
click at [1044, 248] on p "Covid safe" at bounding box center [1037, 247] width 220 height 26
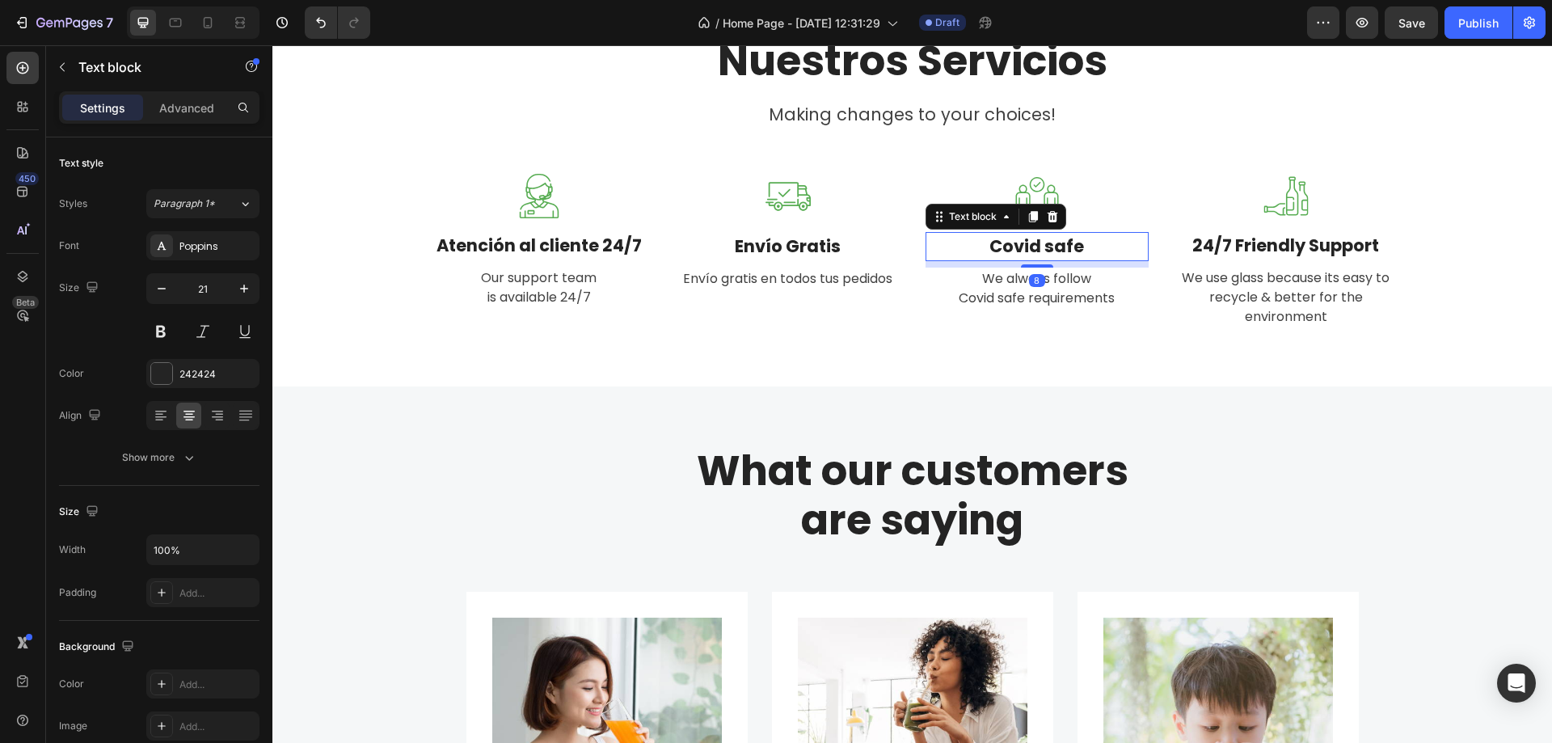
click at [1058, 248] on p "Covid safe" at bounding box center [1037, 247] width 220 height 26
click at [1047, 282] on p "We always follow Covid safe requirements" at bounding box center [1037, 288] width 220 height 39
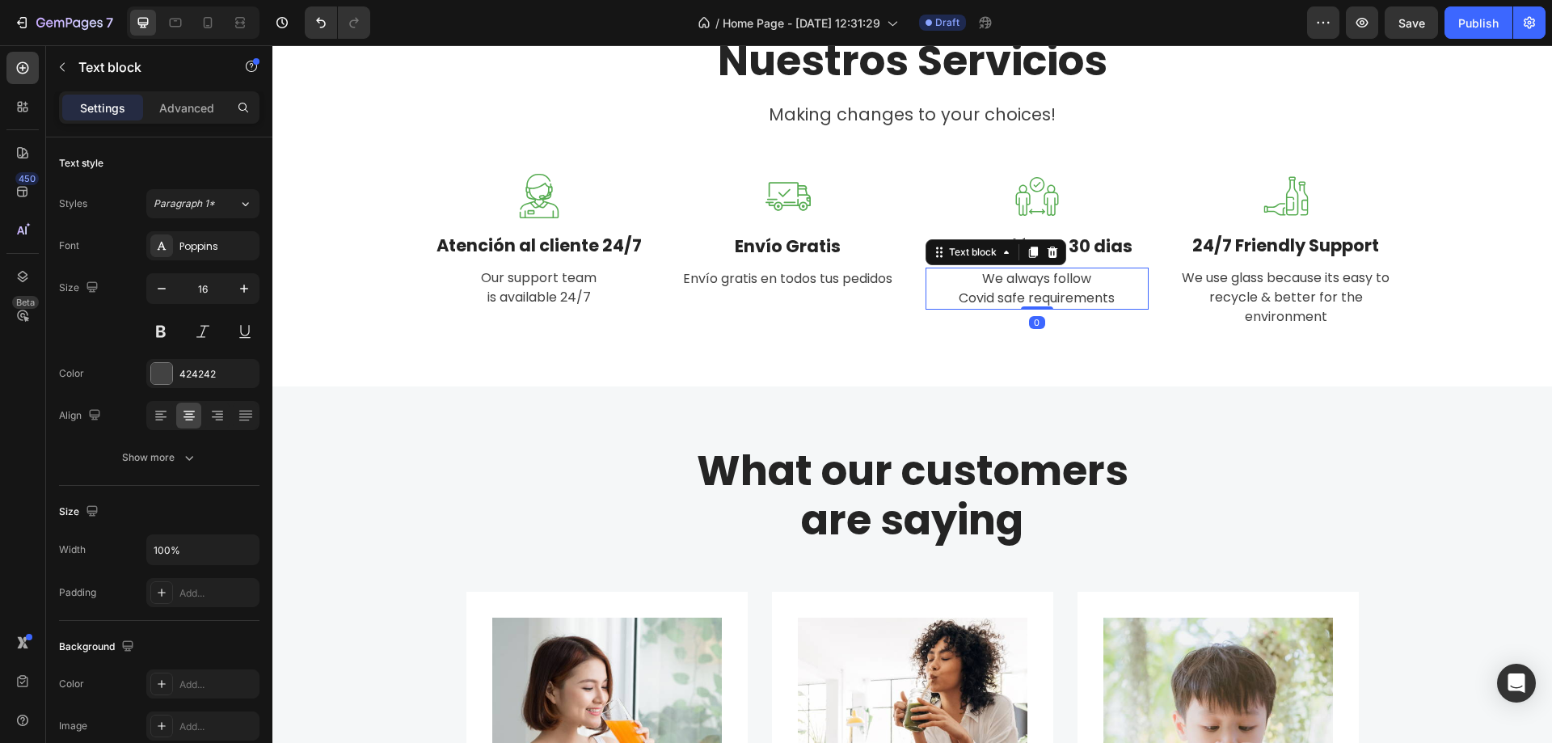
click at [1048, 285] on p "We always follow Covid safe requirements" at bounding box center [1037, 288] width 220 height 39
click at [1062, 294] on p "We always follow Covid safe requirements" at bounding box center [1037, 288] width 220 height 39
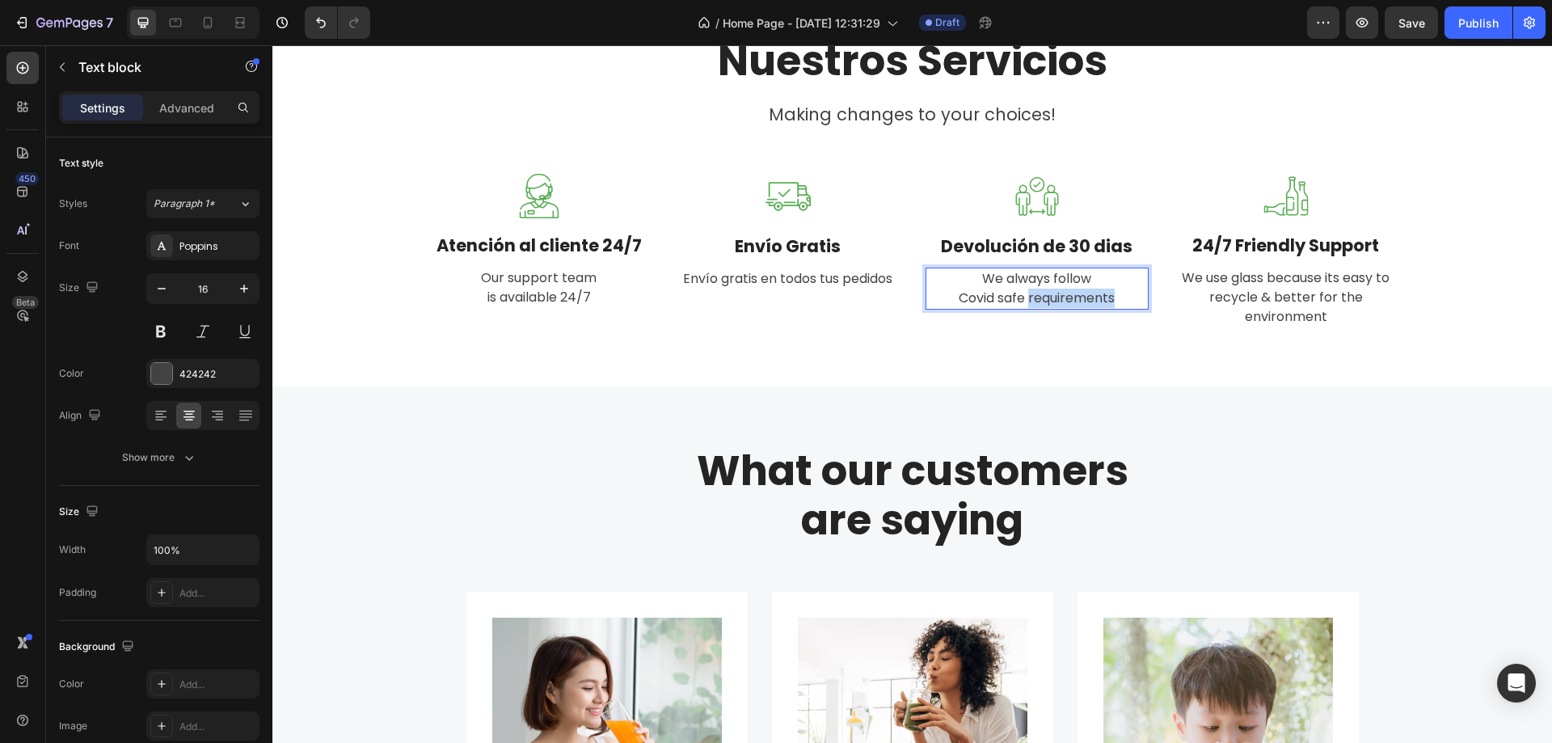
click at [1062, 294] on p "We always follow Covid safe requirements" at bounding box center [1037, 288] width 220 height 39
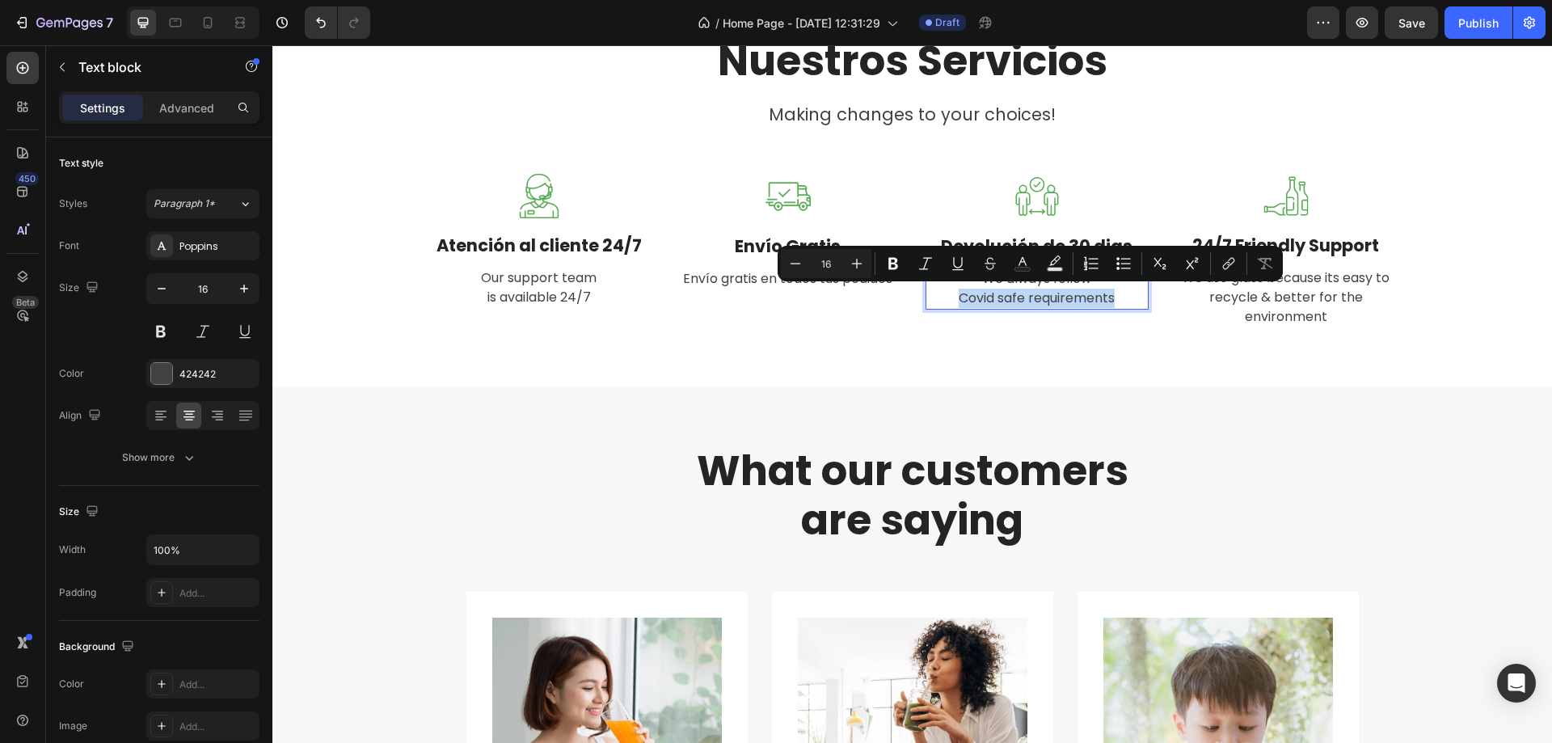
click at [1062, 294] on p "We always follow Covid safe requirements" at bounding box center [1037, 288] width 220 height 39
click at [1091, 294] on p "We always follow Covid safe requirements" at bounding box center [1037, 288] width 220 height 39
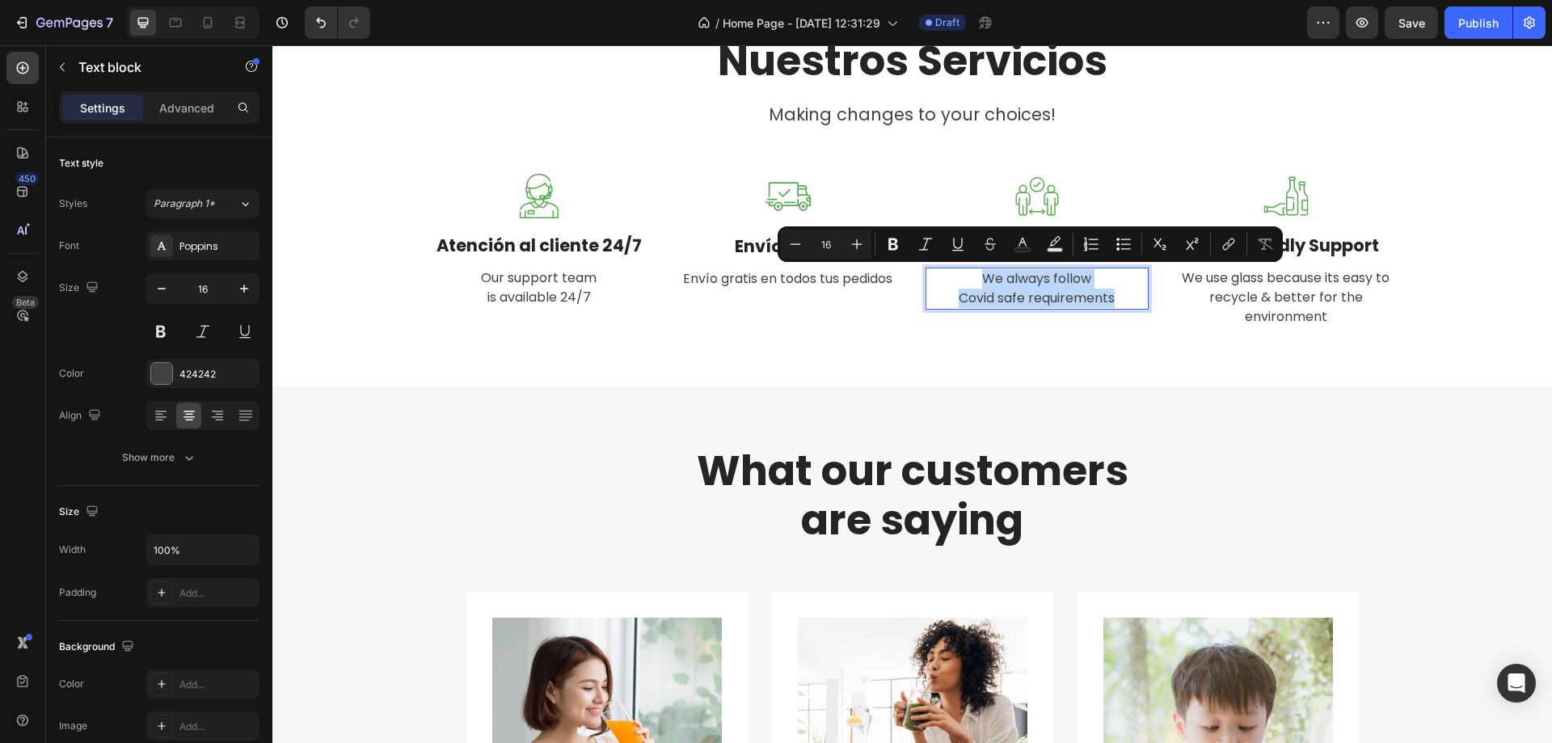
drag, startPoint x: 1109, startPoint y: 298, endPoint x: 994, endPoint y: 278, distance: 116.6
click at [949, 277] on p "We always follow Covid safe requirements" at bounding box center [1037, 288] width 220 height 39
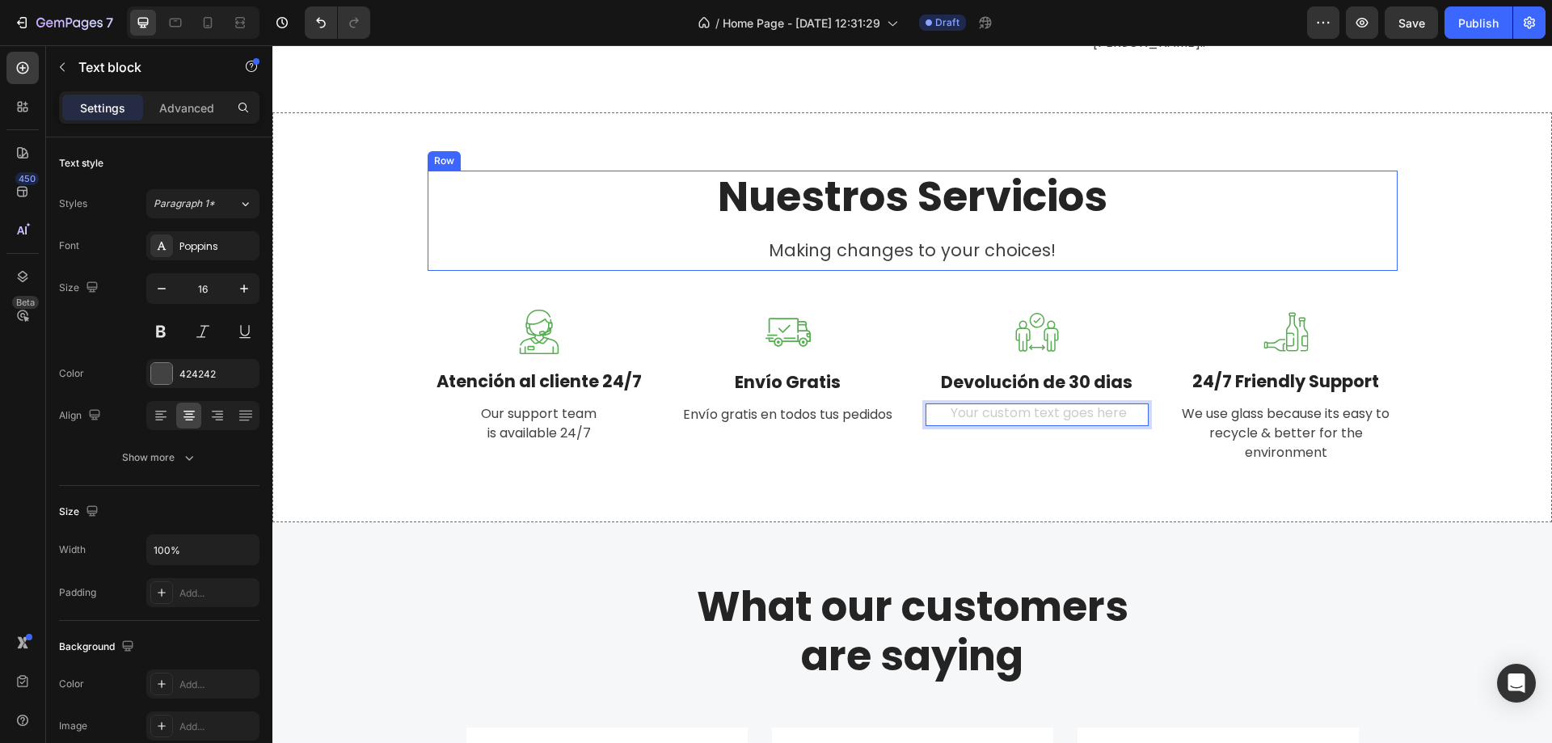
scroll to position [944, 0]
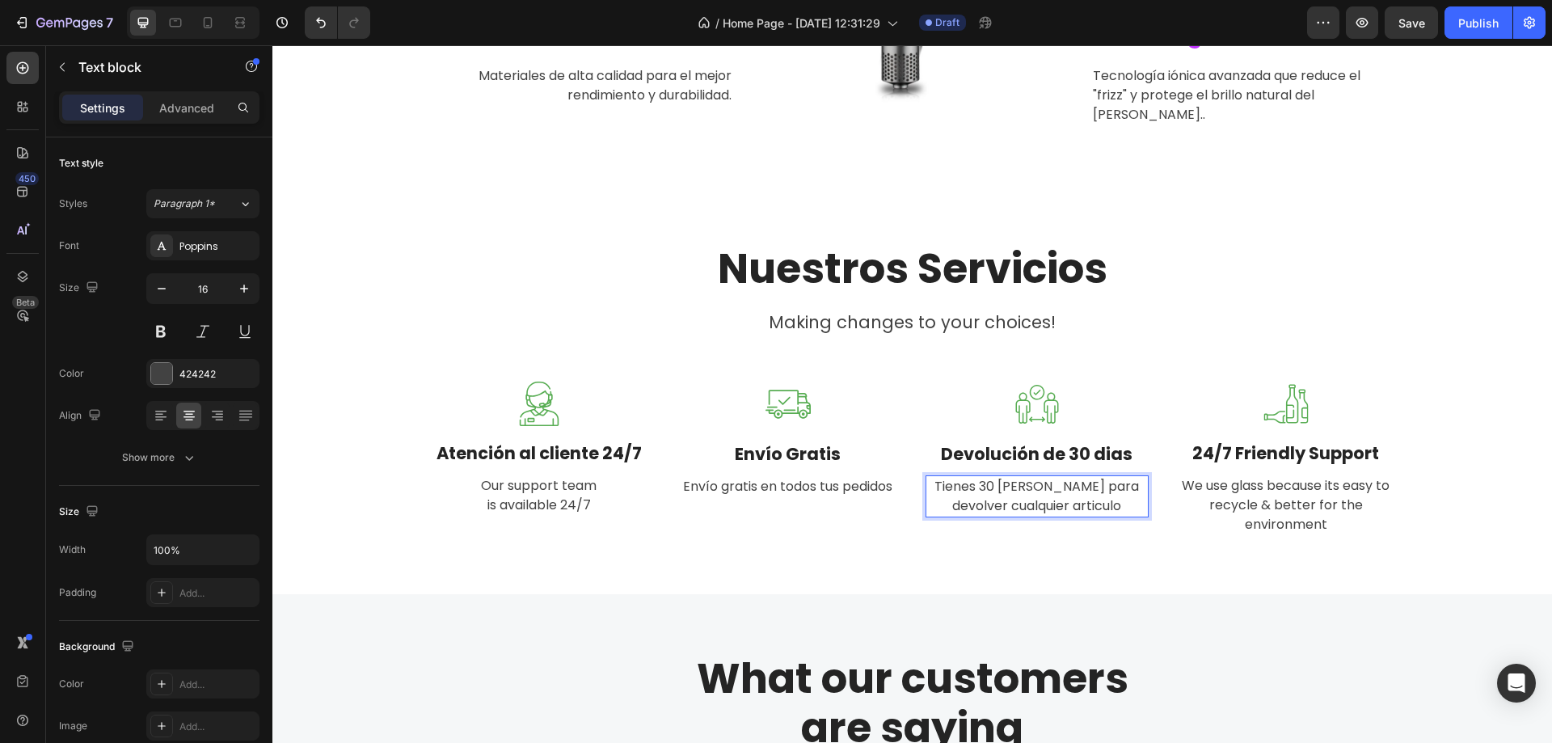
click at [1059, 490] on p "Tienes 30 dias para devolver cualquier articulo" at bounding box center [1037, 496] width 220 height 39
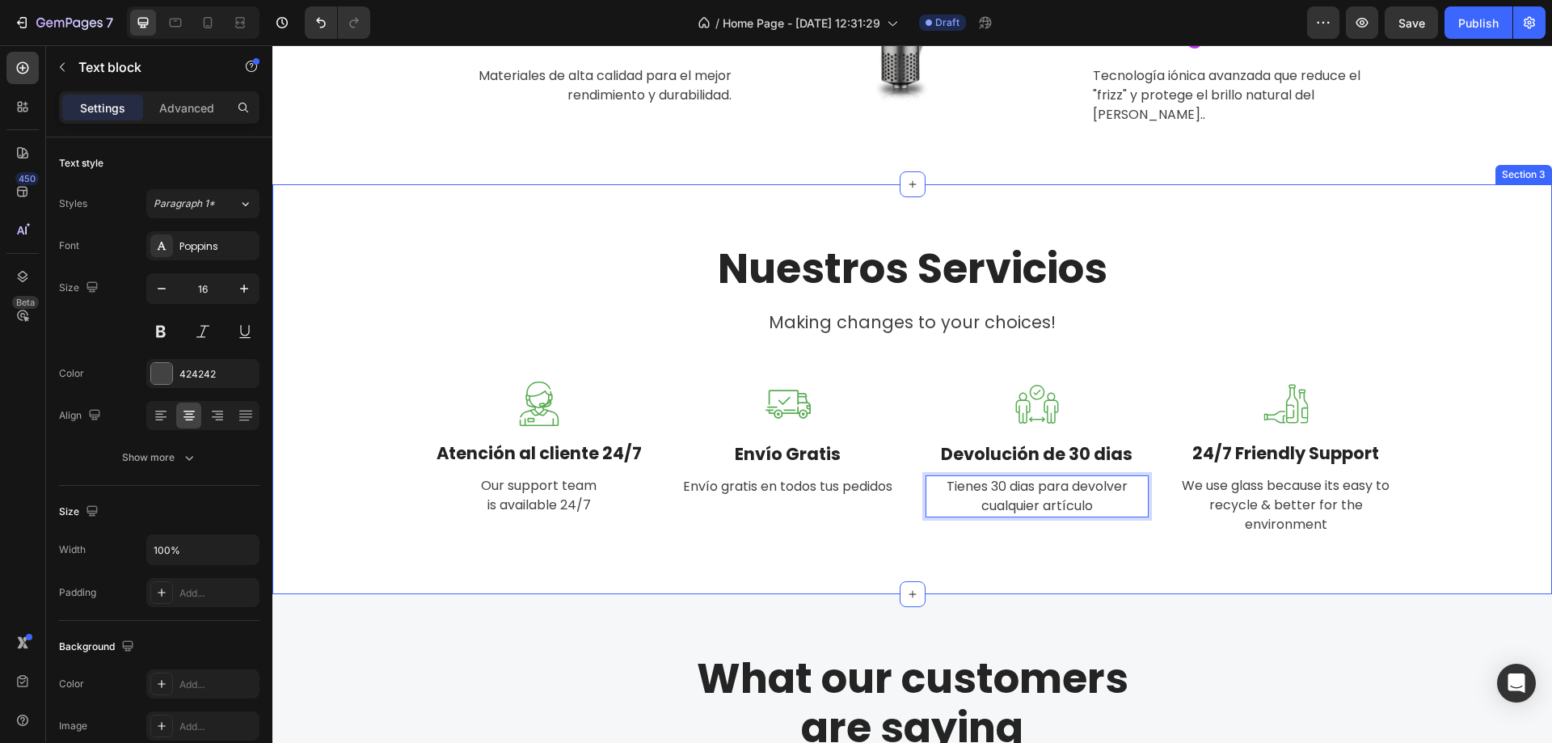
click at [1260, 337] on div "Nuestros Servicios Heading Making changes to your choices! Text block Row Image…" at bounding box center [913, 389] width 1256 height 293
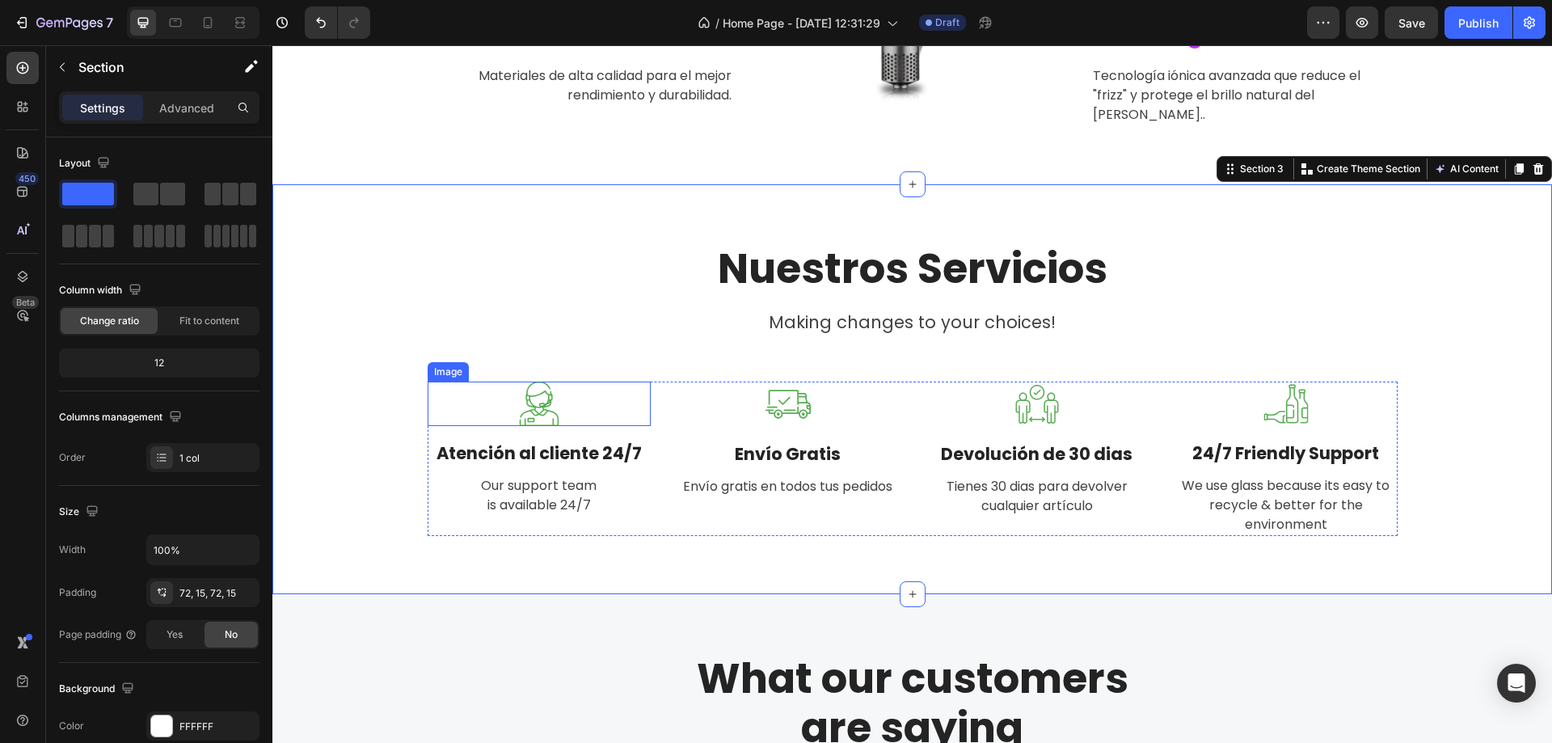
click at [540, 384] on img at bounding box center [539, 404] width 45 height 44
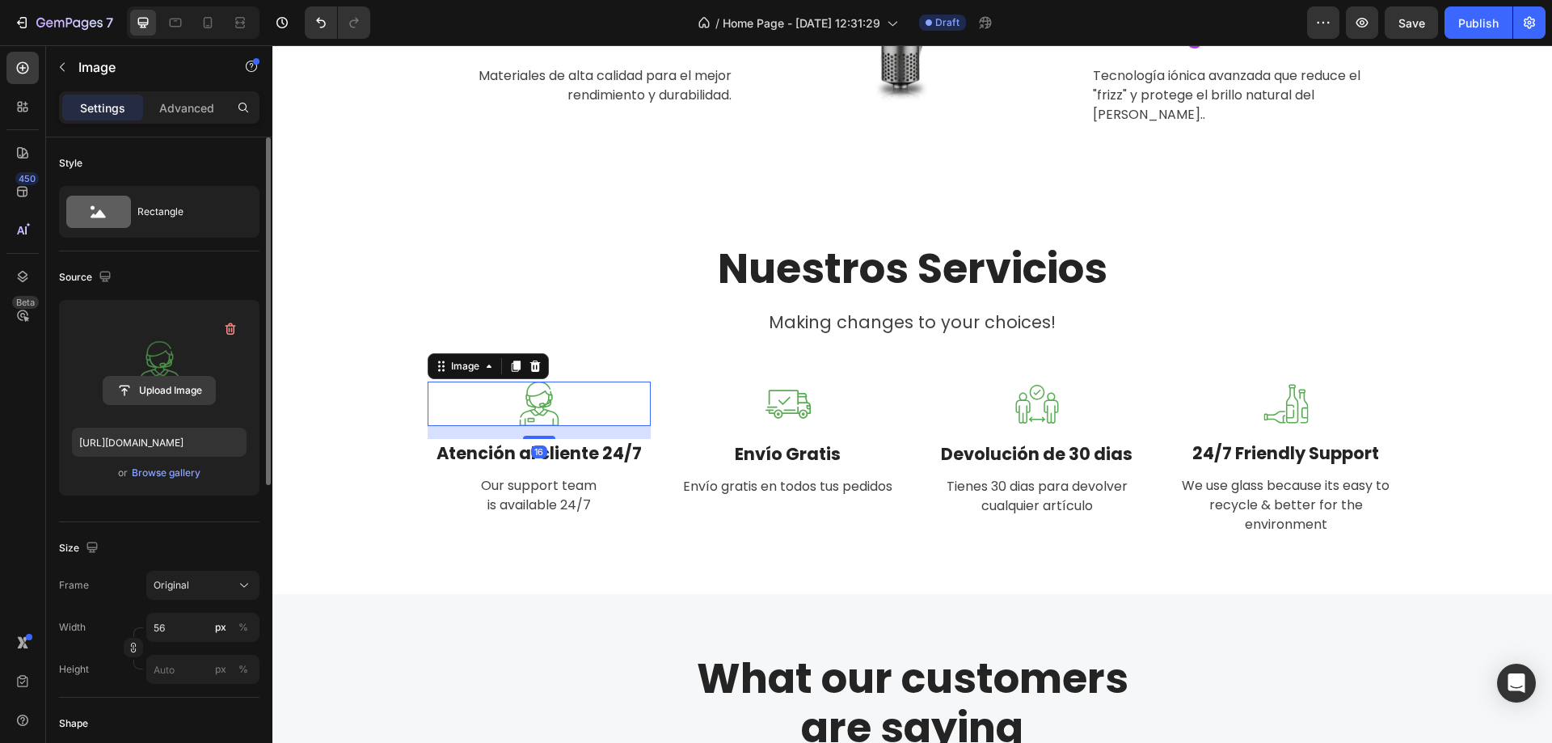
click at [178, 392] on input "file" at bounding box center [159, 390] width 112 height 27
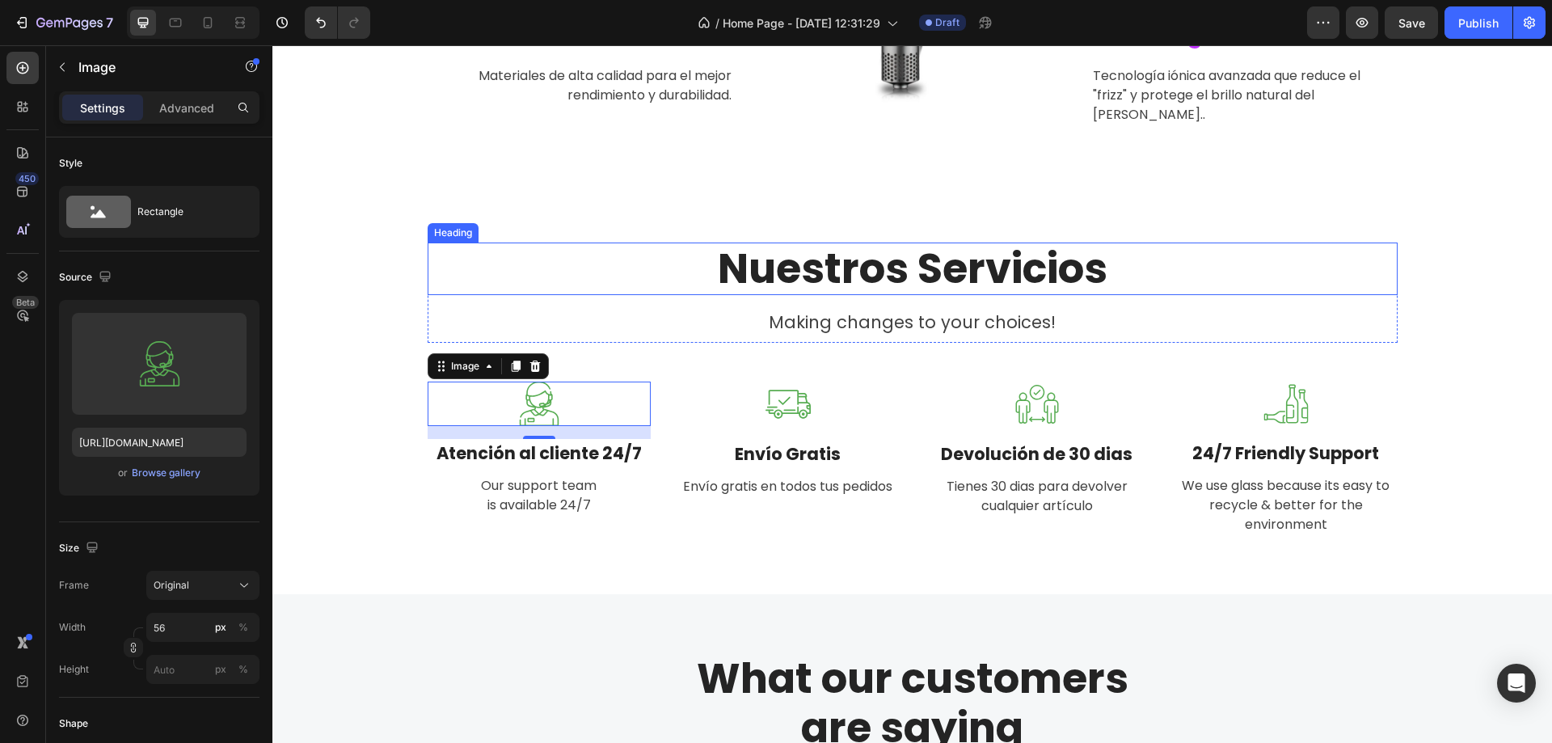
click at [635, 244] on p "Nuestros Servicios" at bounding box center [912, 268] width 967 height 49
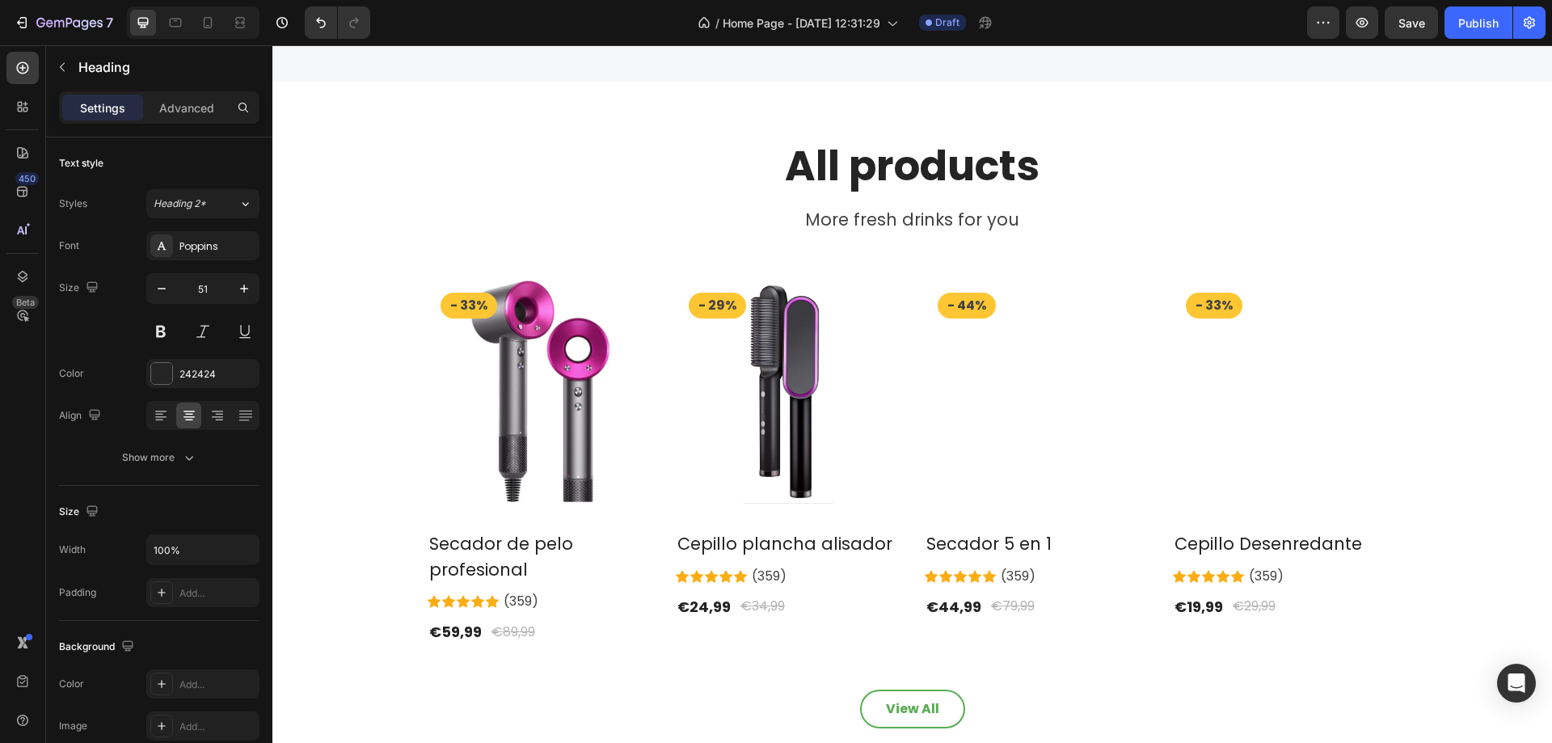
scroll to position [2264, 0]
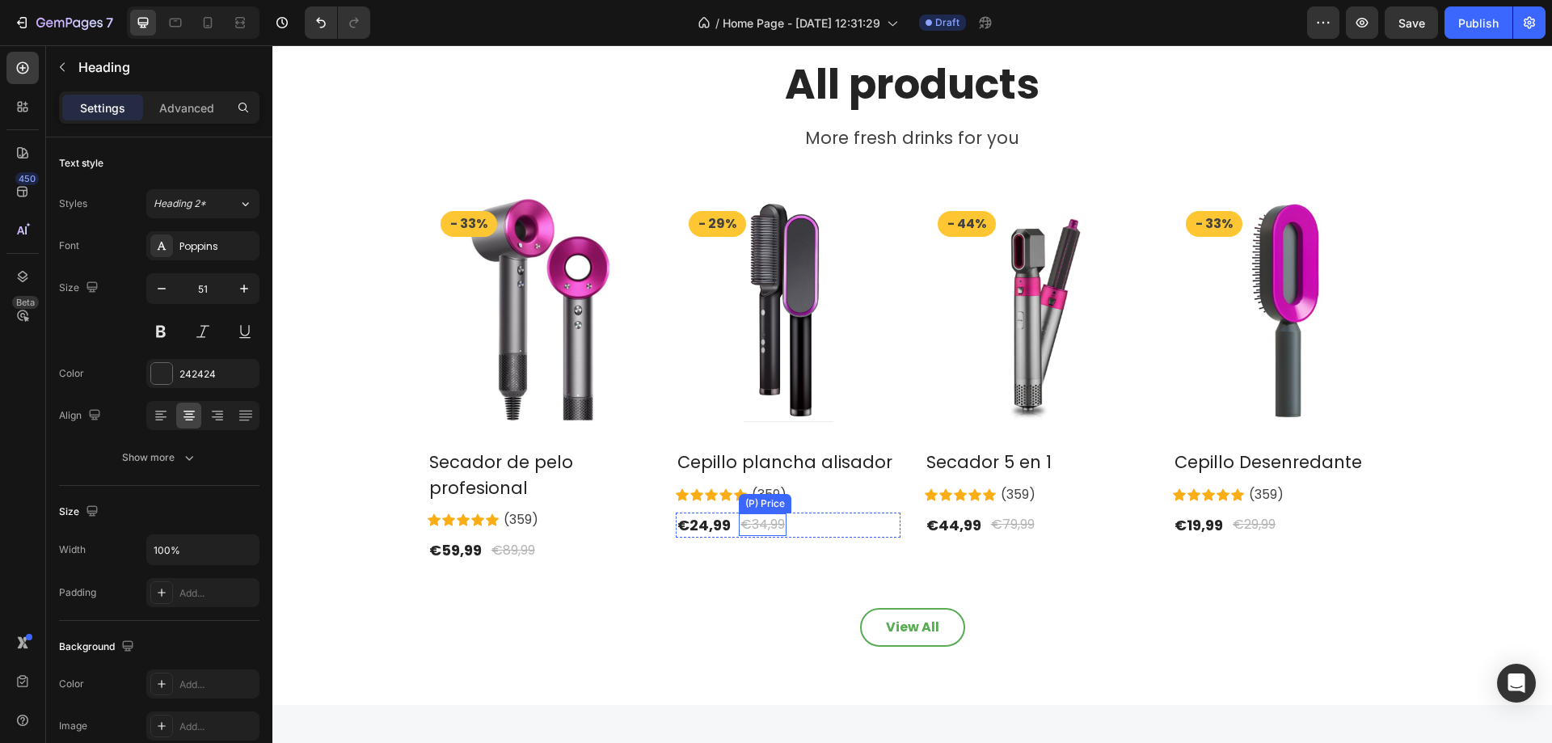
click at [540, 522] on div "(P) Price" at bounding box center [517, 529] width 46 height 15
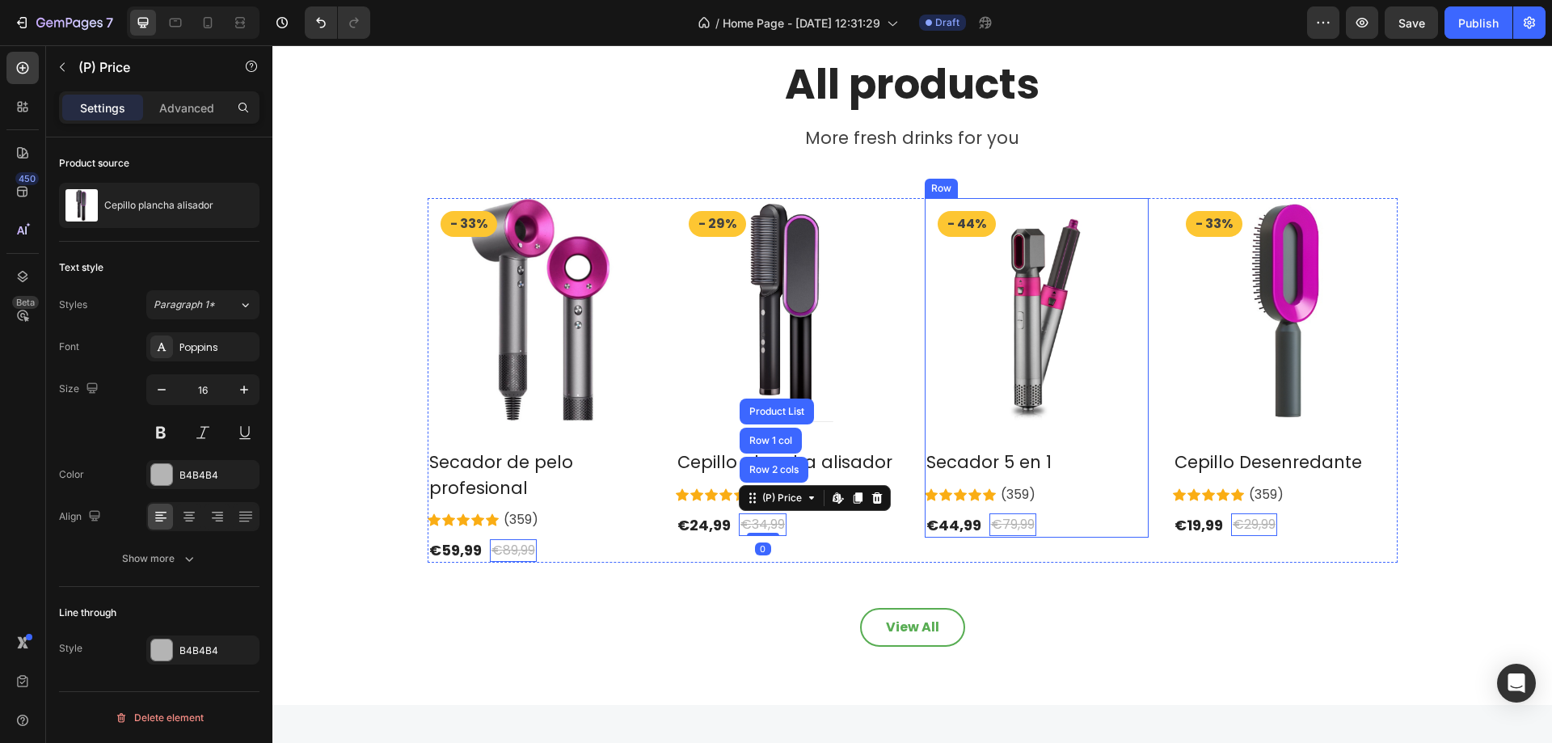
click at [538, 510] on p "(359)" at bounding box center [521, 519] width 35 height 19
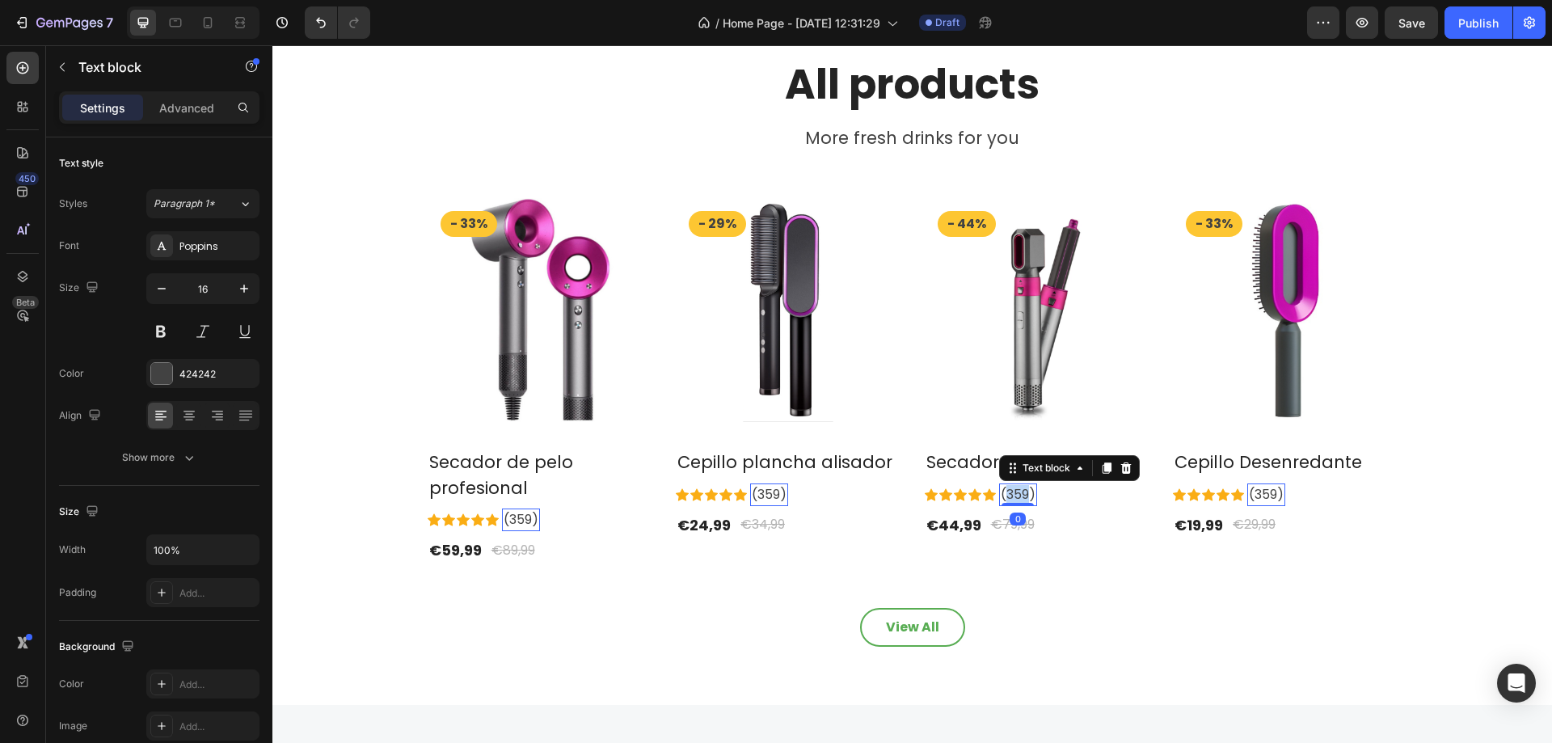
click at [1019, 498] on p "(359)" at bounding box center [1018, 494] width 35 height 19
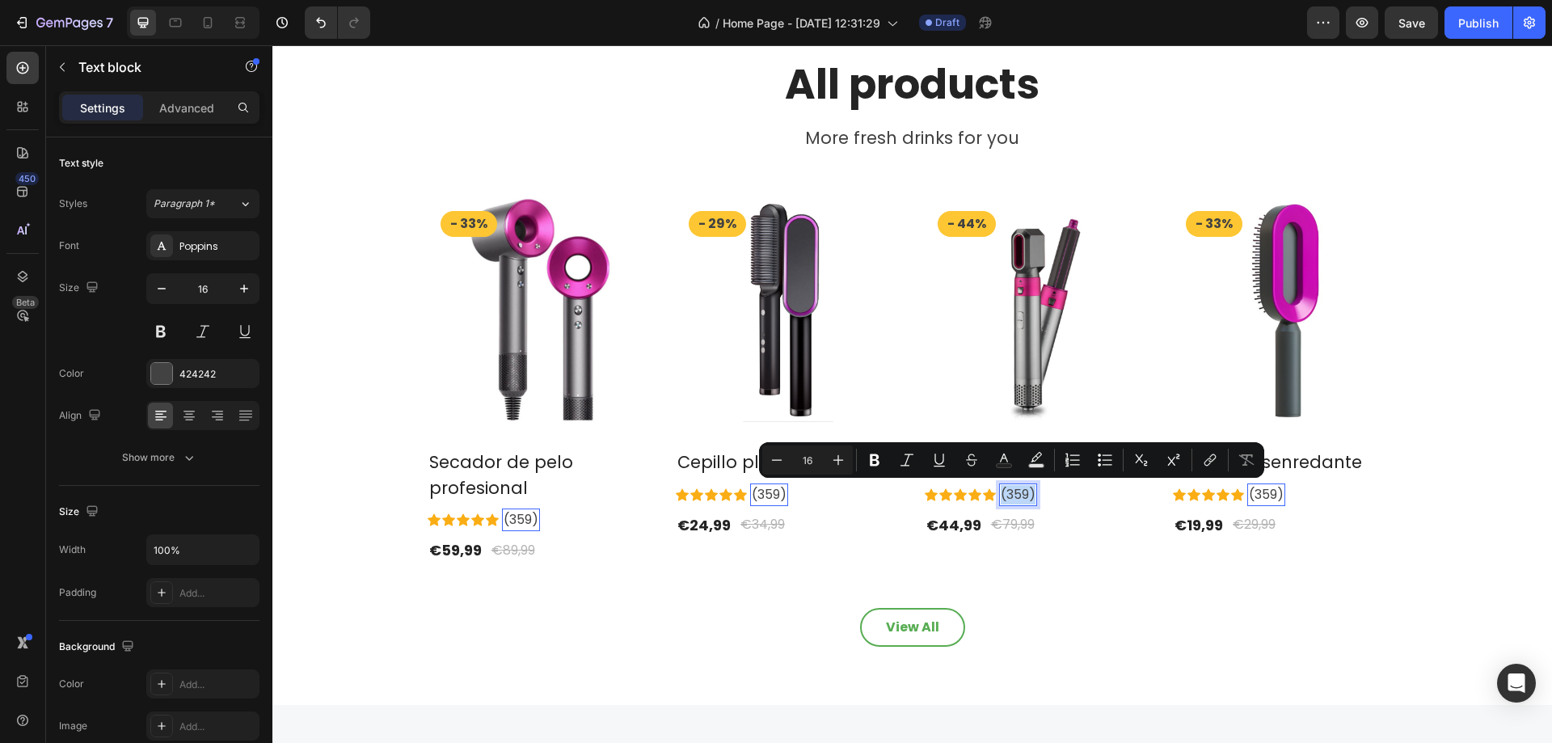
click at [1019, 498] on p "(359)" at bounding box center [1018, 494] width 35 height 19
click at [1019, 497] on p "(359)" at bounding box center [1018, 494] width 35 height 19
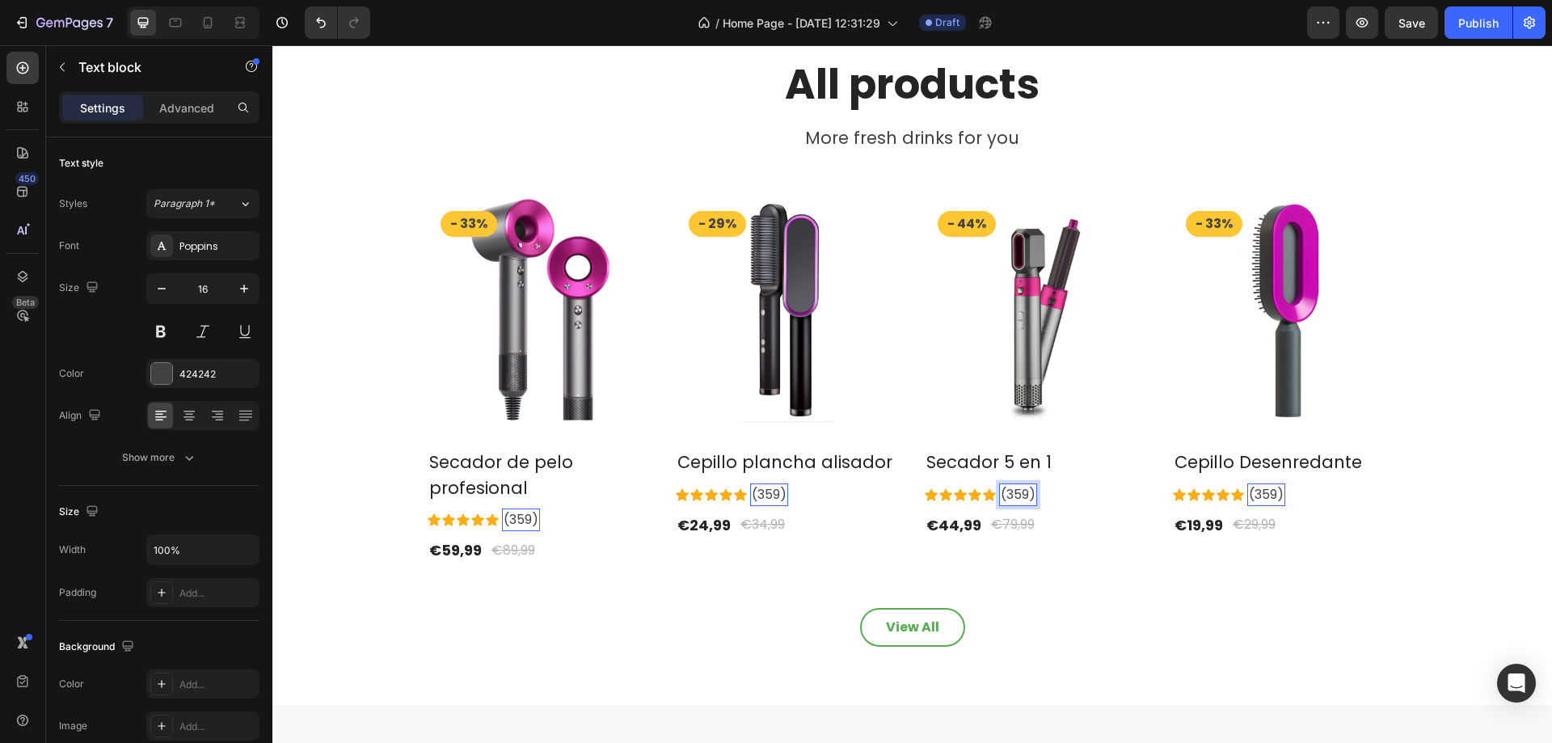
click at [1023, 498] on p "(359)" at bounding box center [1018, 494] width 35 height 19
click at [587, 424] on div "Product Images & Gallery - 33% Product Badge" at bounding box center [540, 317] width 225 height 238
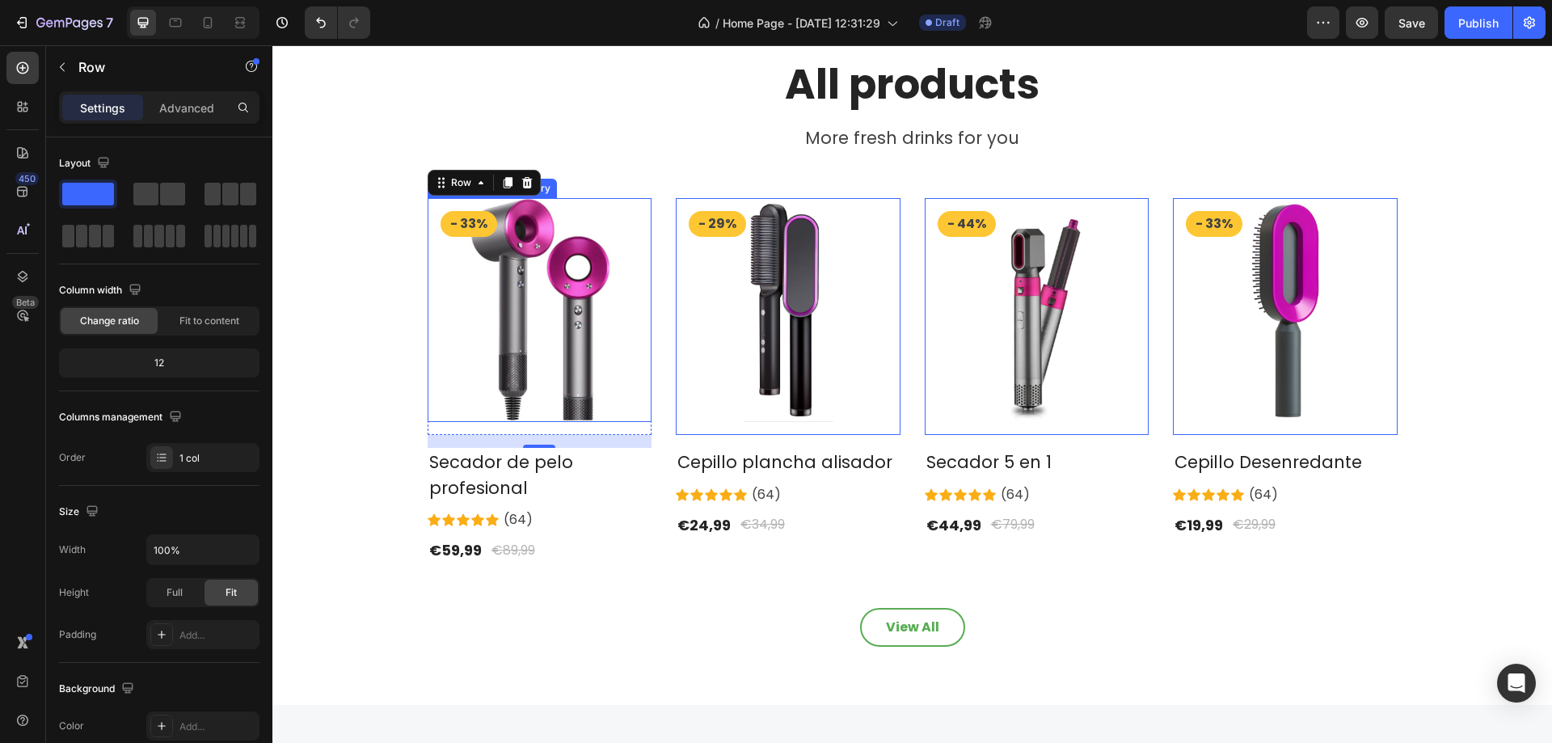
click at [576, 328] on img at bounding box center [540, 310] width 225 height 225
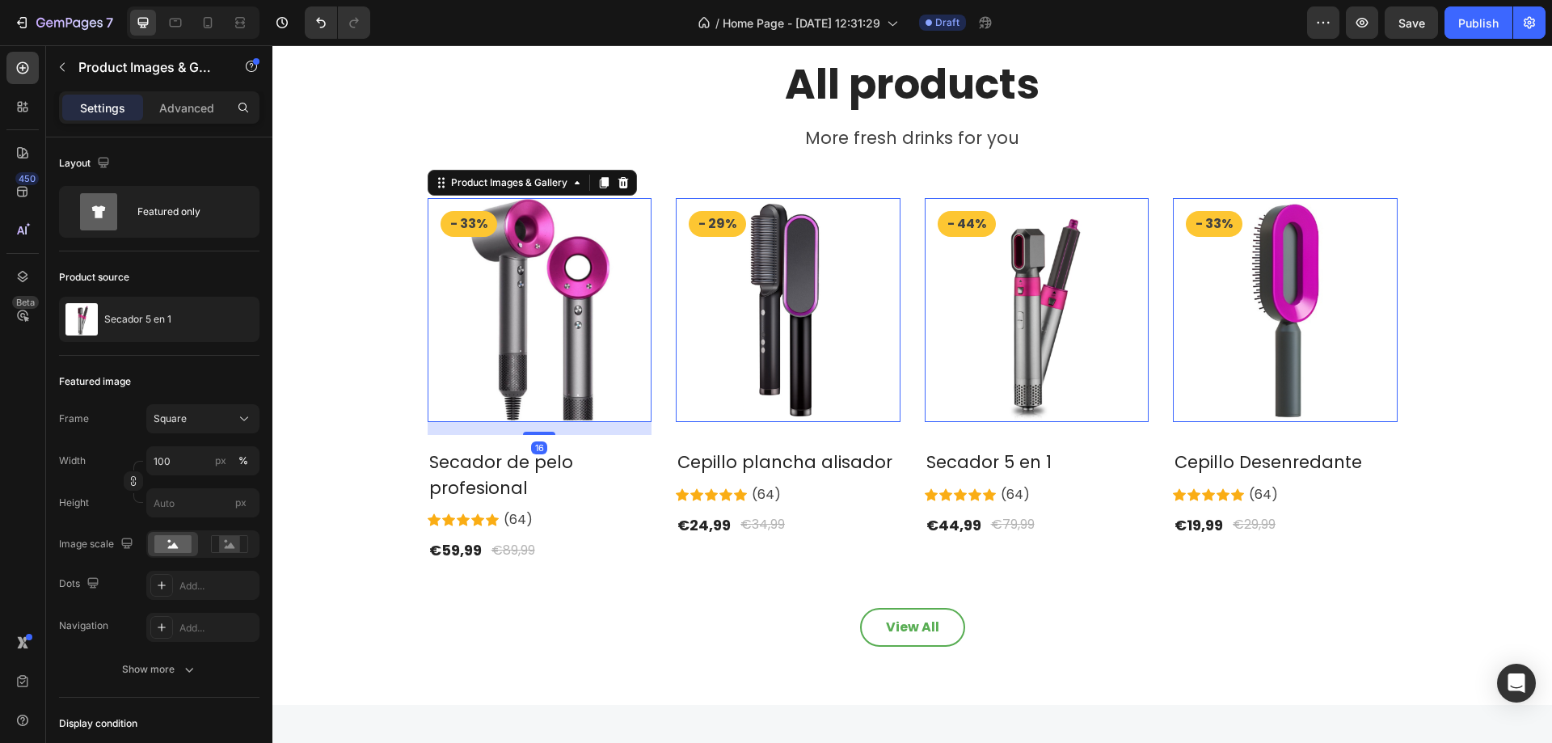
click at [1053, 298] on img at bounding box center [1037, 310] width 225 height 225
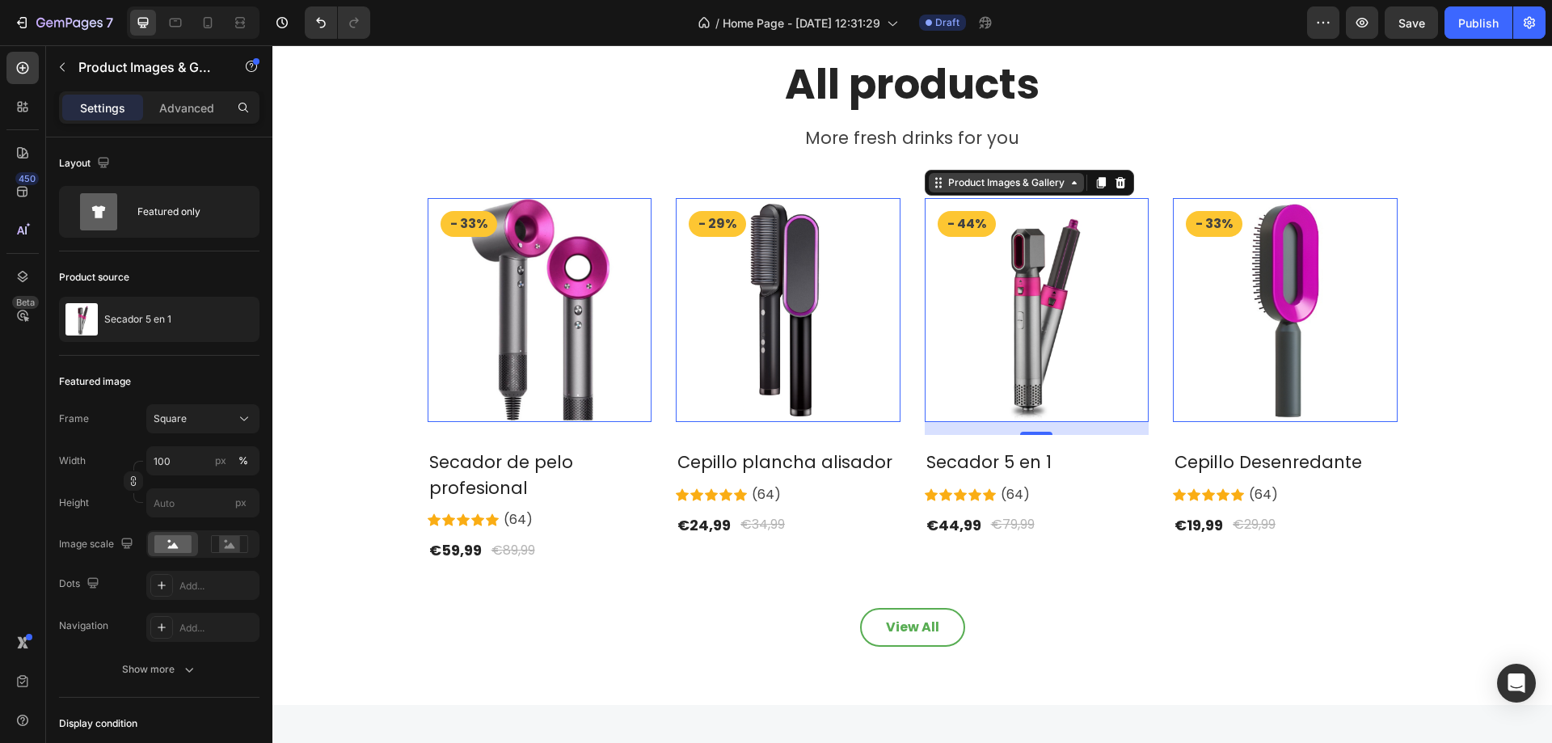
click at [555, 181] on div "Product Images & Gallery" at bounding box center [493, 188] width 123 height 15
click at [1066, 277] on img at bounding box center [1037, 310] width 225 height 225
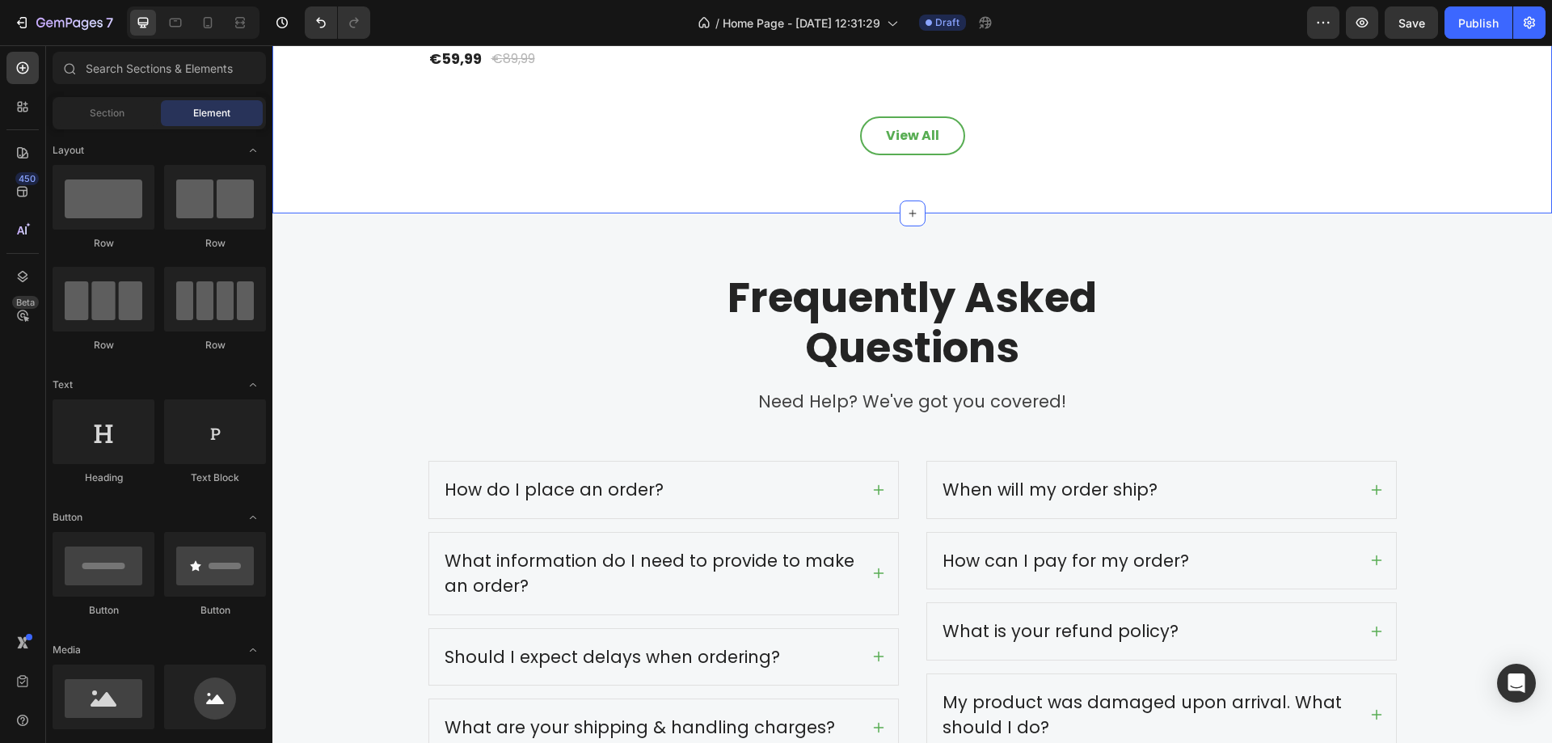
scroll to position [2830, 0]
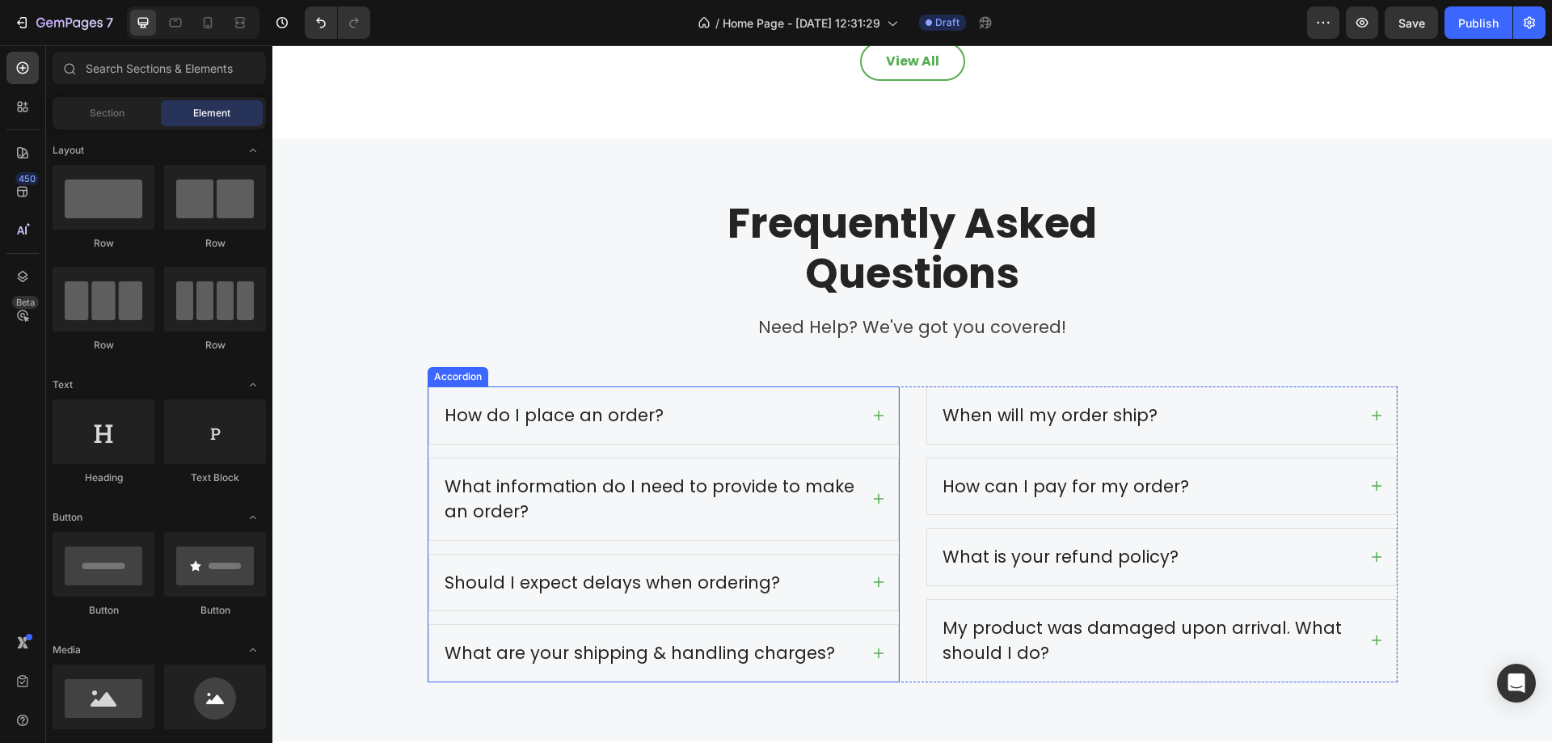
click at [774, 406] on div "How do I place an order?" at bounding box center [650, 415] width 417 height 31
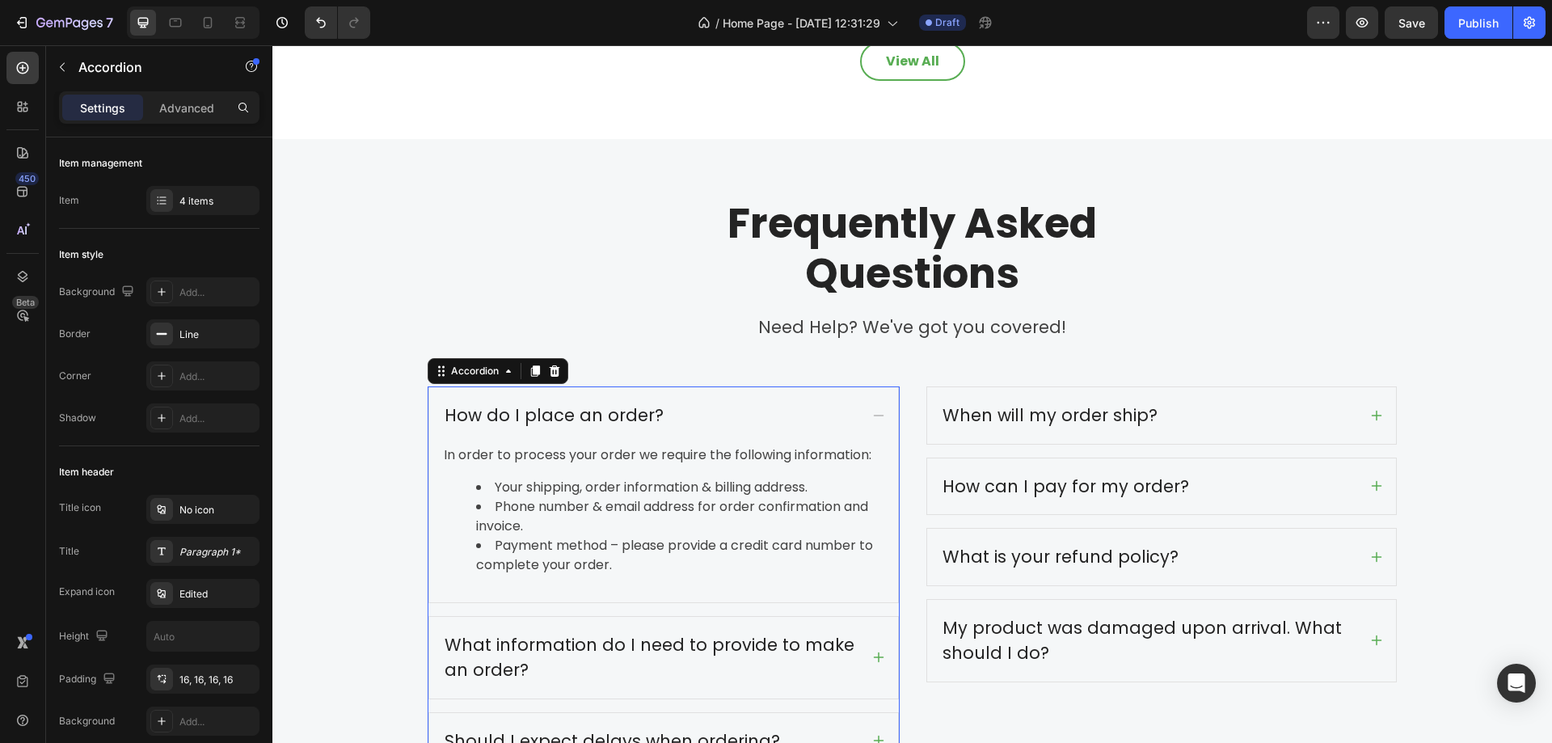
click at [830, 407] on div "How do I place an order?" at bounding box center [650, 415] width 417 height 31
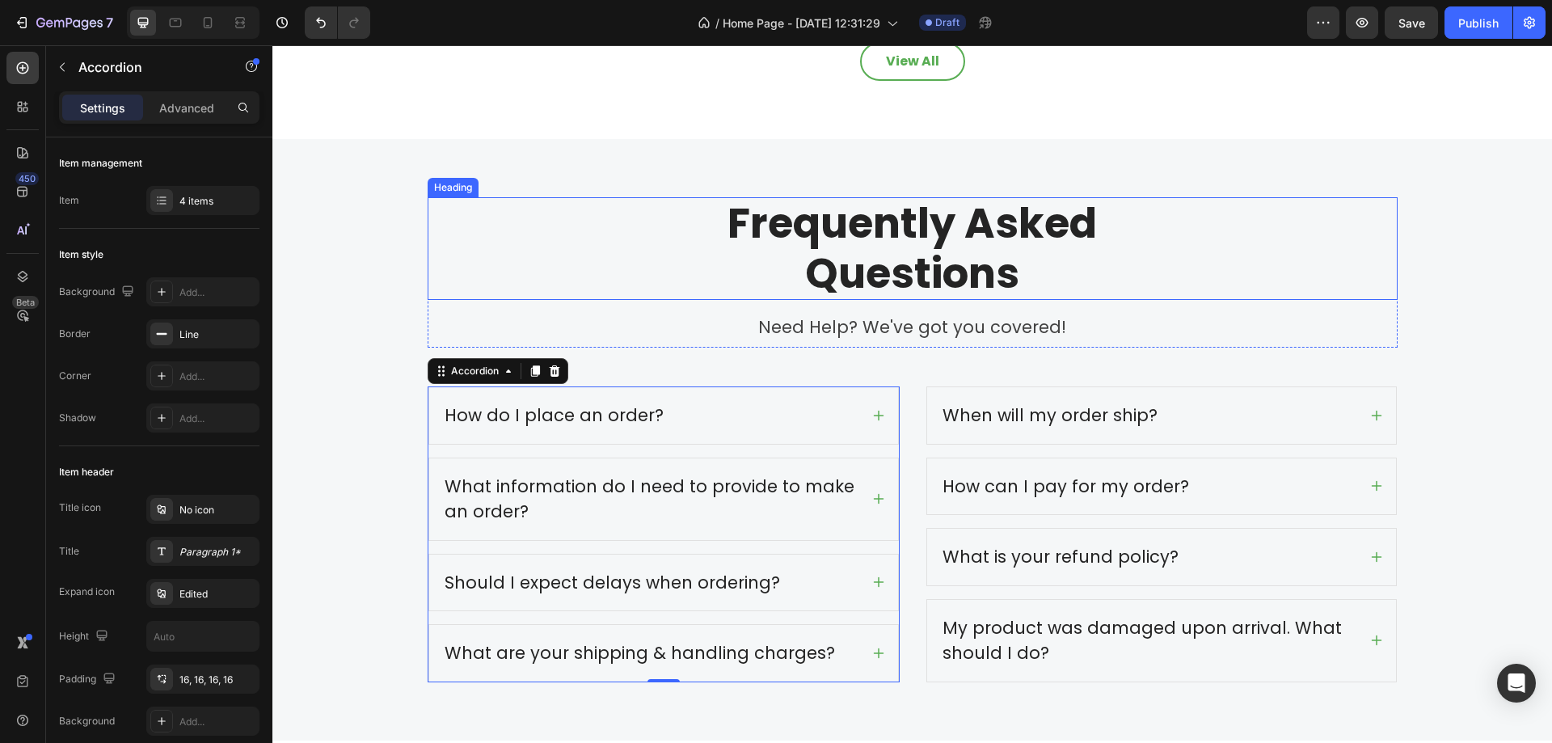
scroll to position [2452, 0]
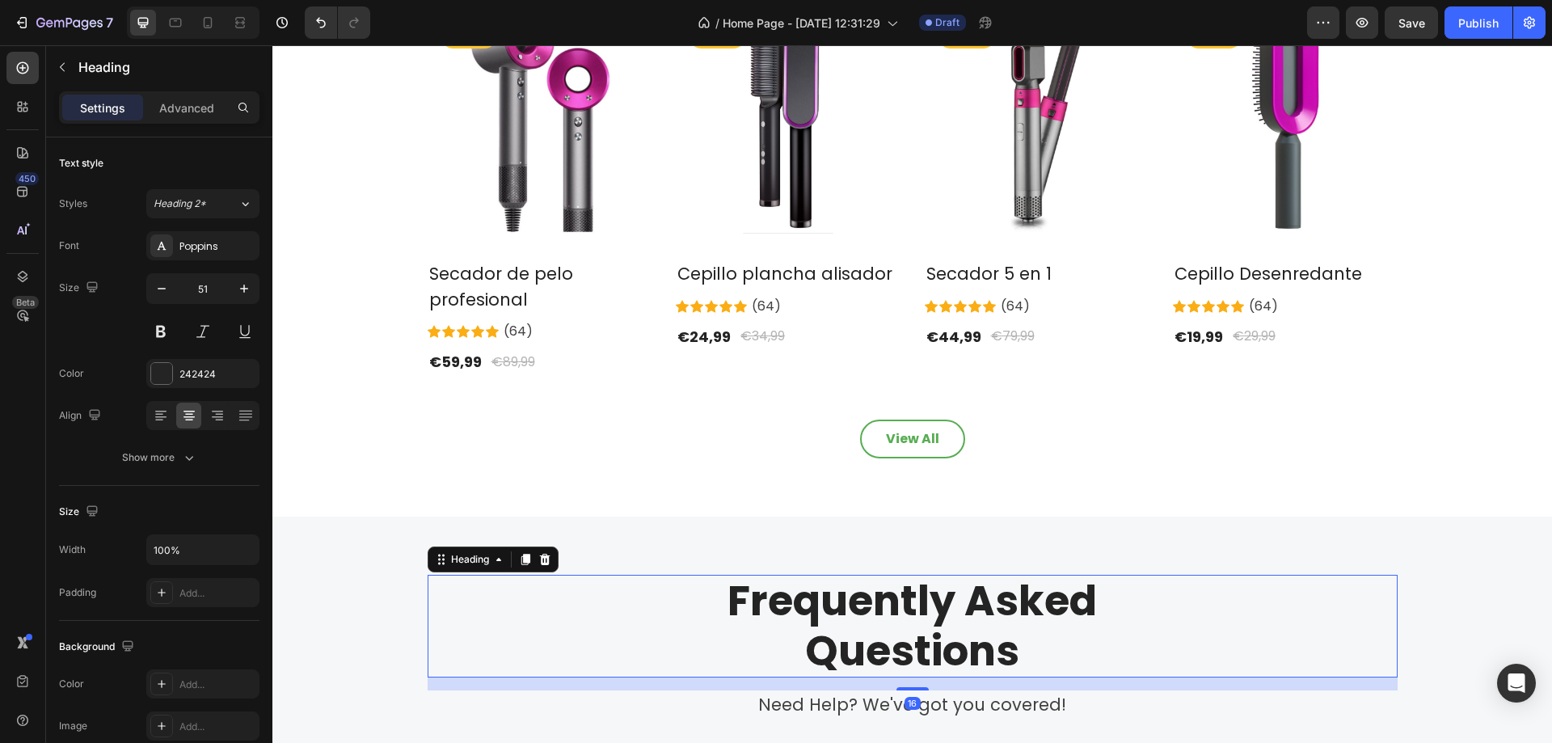
click at [976, 611] on p "Frequently Asked Questions" at bounding box center [912, 625] width 967 height 99
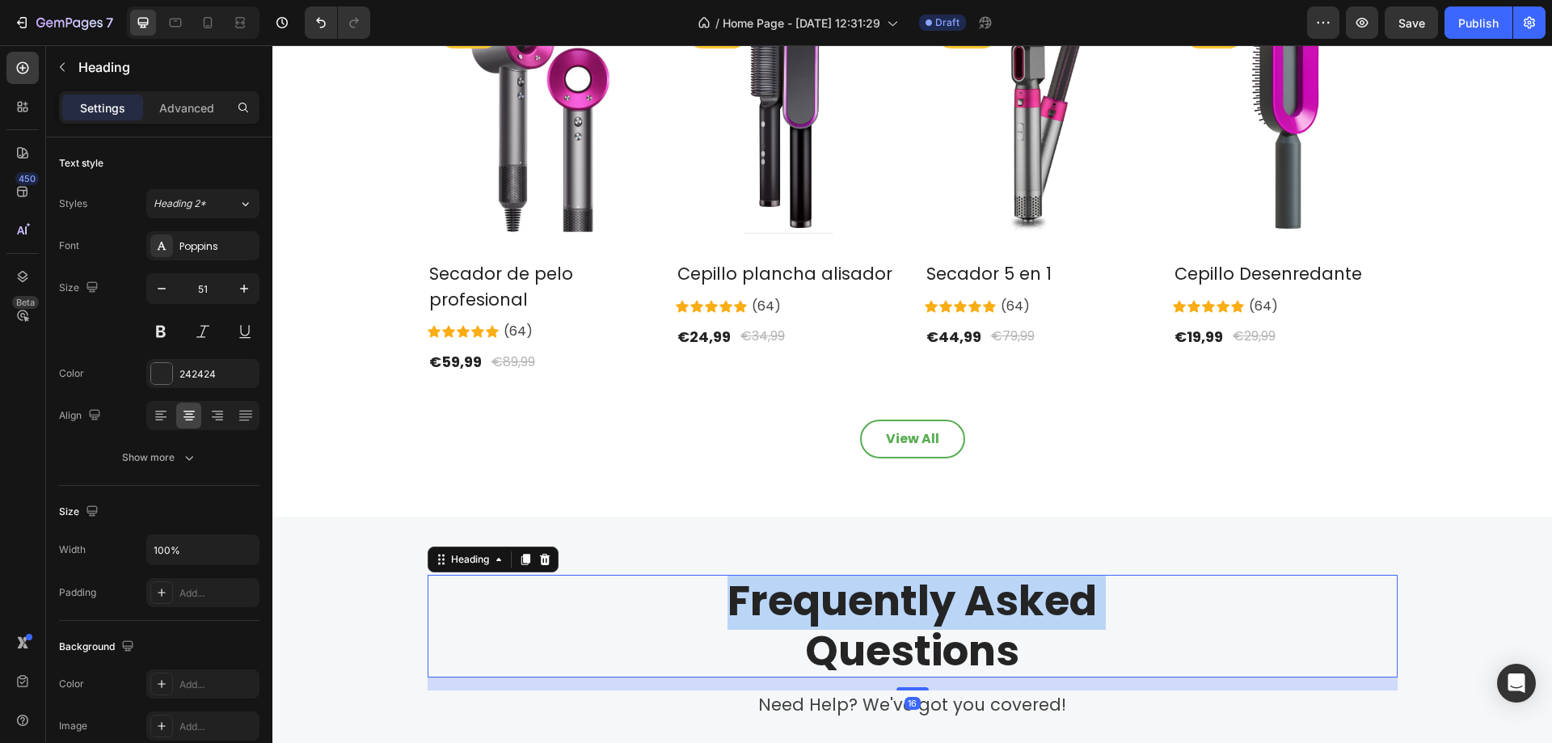
click at [976, 611] on p "Frequently Asked Questions" at bounding box center [912, 625] width 967 height 99
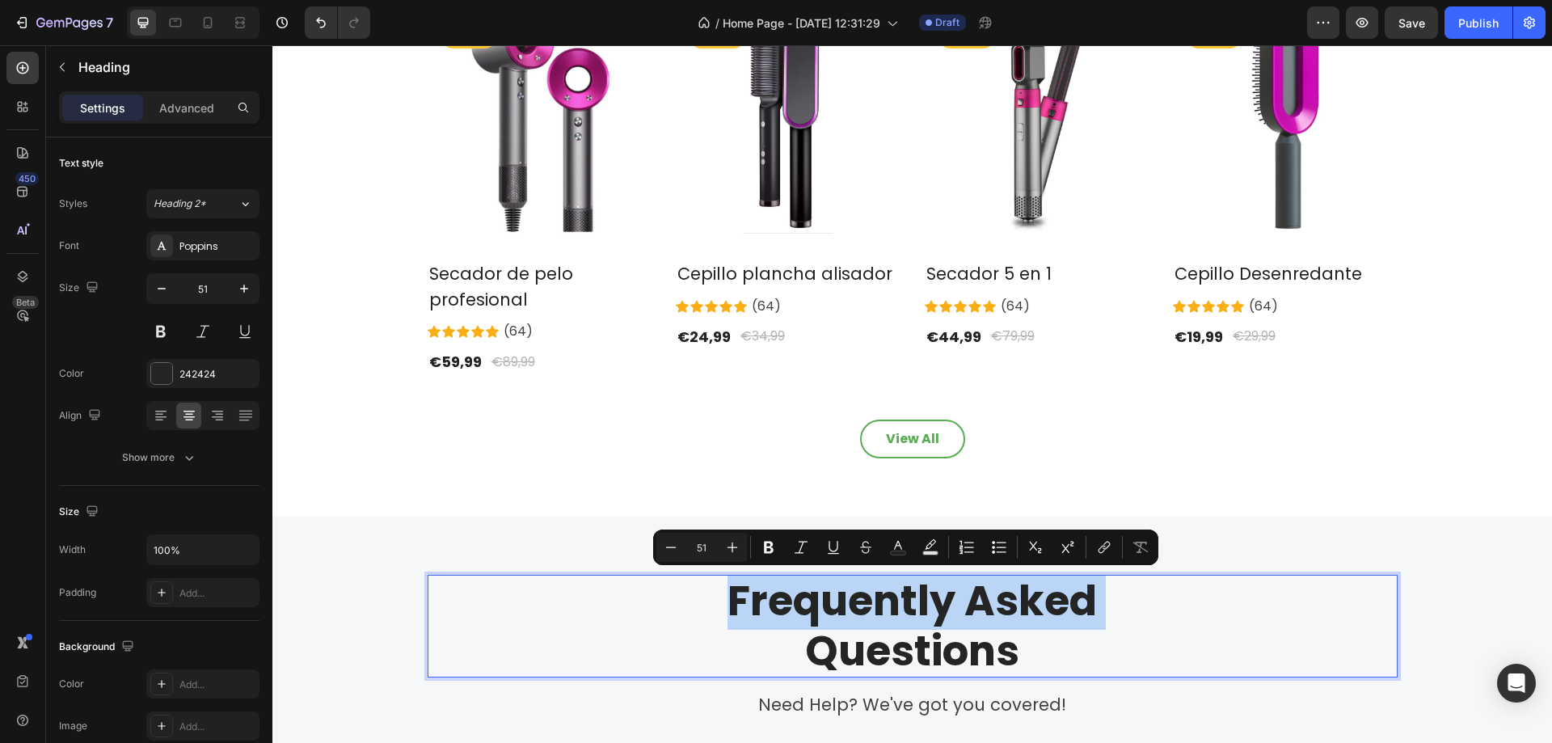
click at [976, 611] on p "Frequently Asked Questions" at bounding box center [912, 625] width 967 height 99
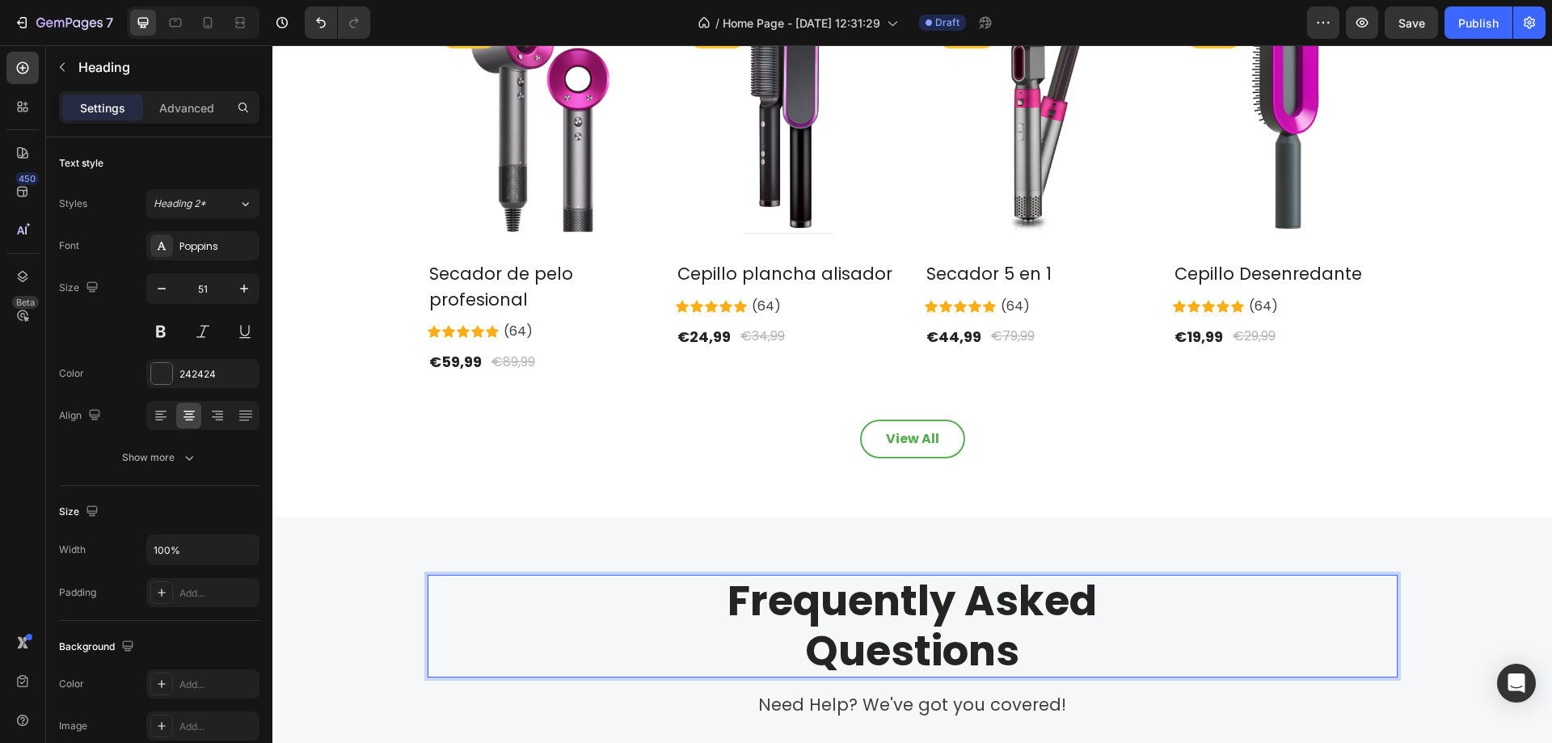
click at [994, 659] on p "Frequently Asked Questions" at bounding box center [912, 625] width 967 height 99
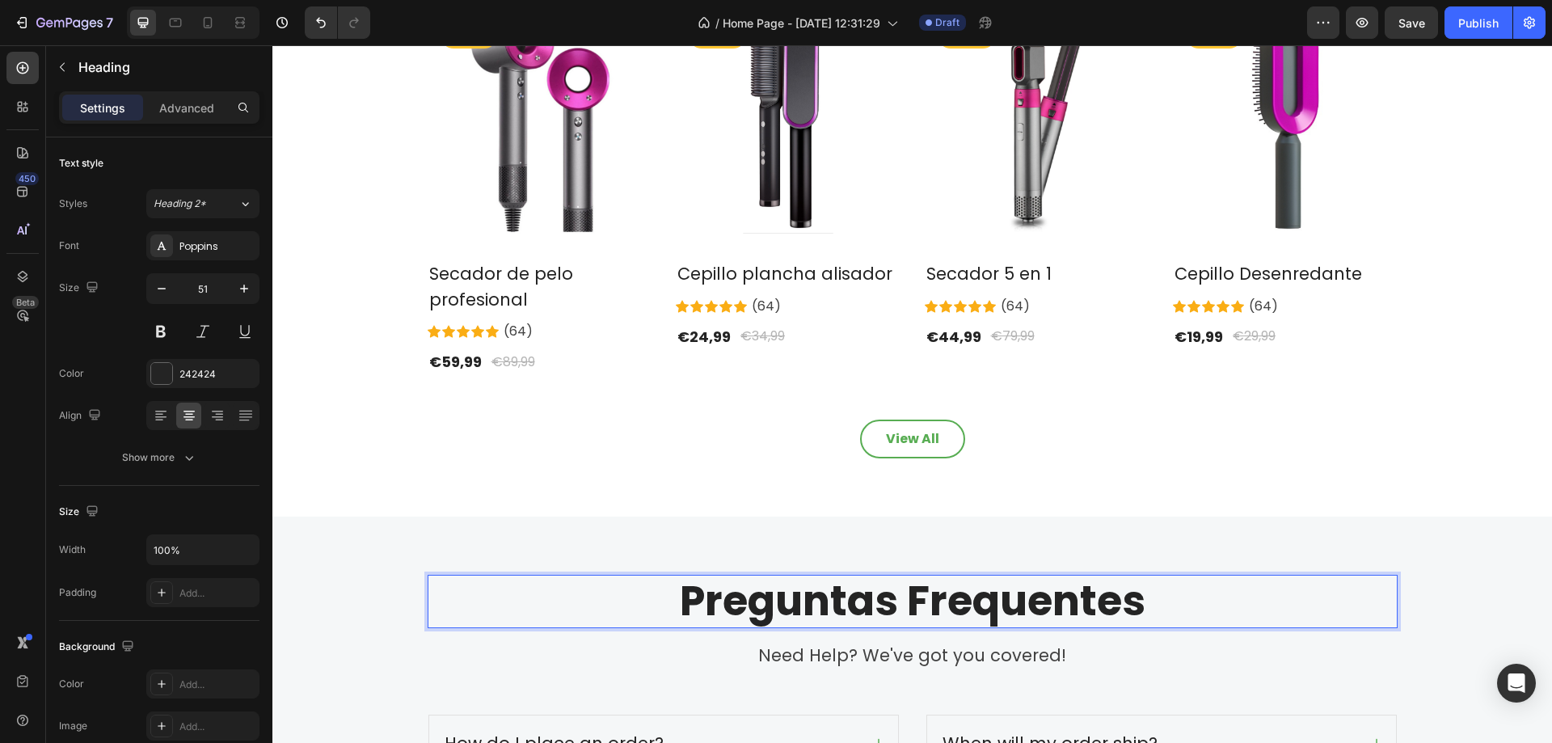
click at [991, 601] on p "Preguntas Frequentes" at bounding box center [912, 600] width 967 height 49
click at [1184, 474] on div "All products Heading More fresh drinks for you Text block Row Product Images & …" at bounding box center [912, 164] width 1280 height 705
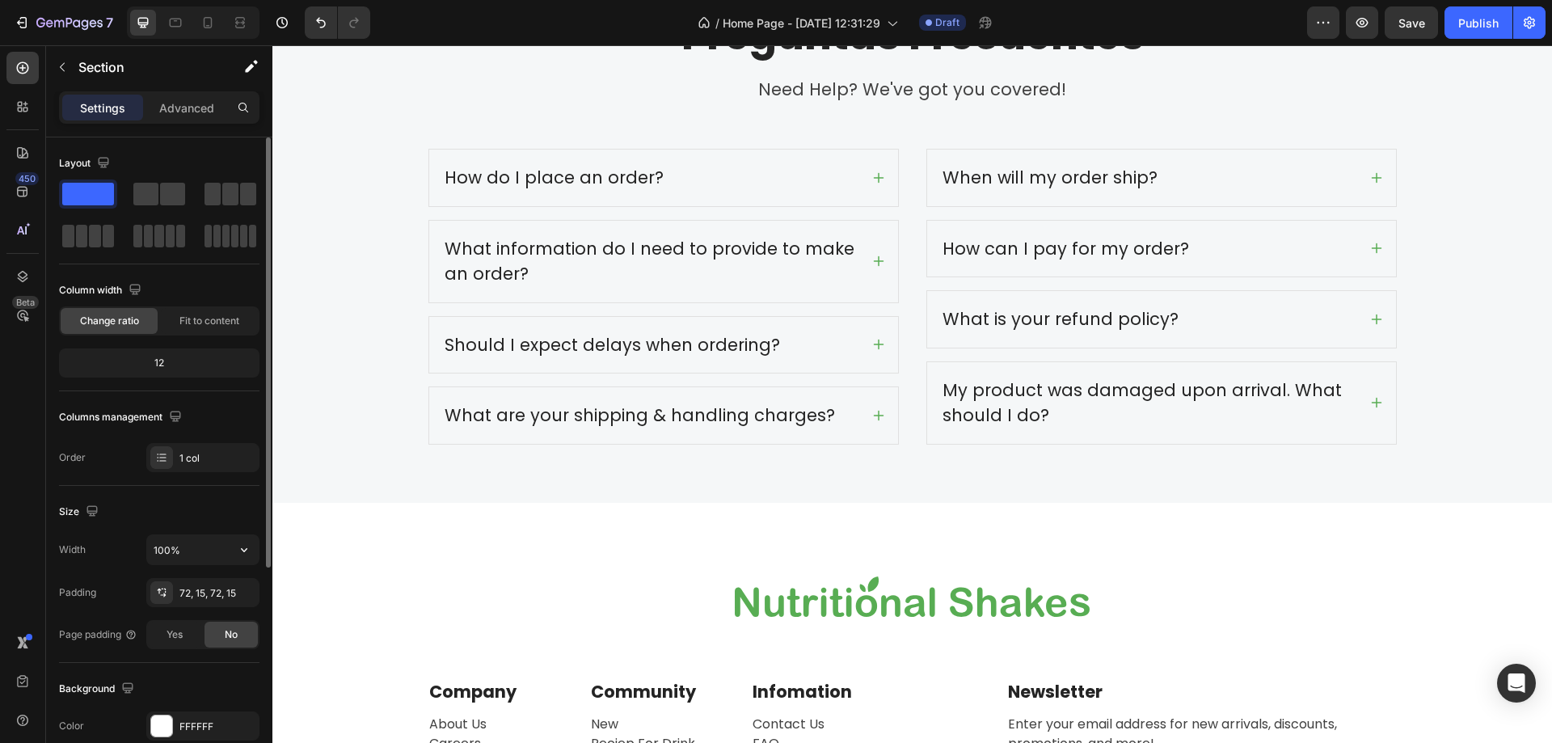
scroll to position [335, 0]
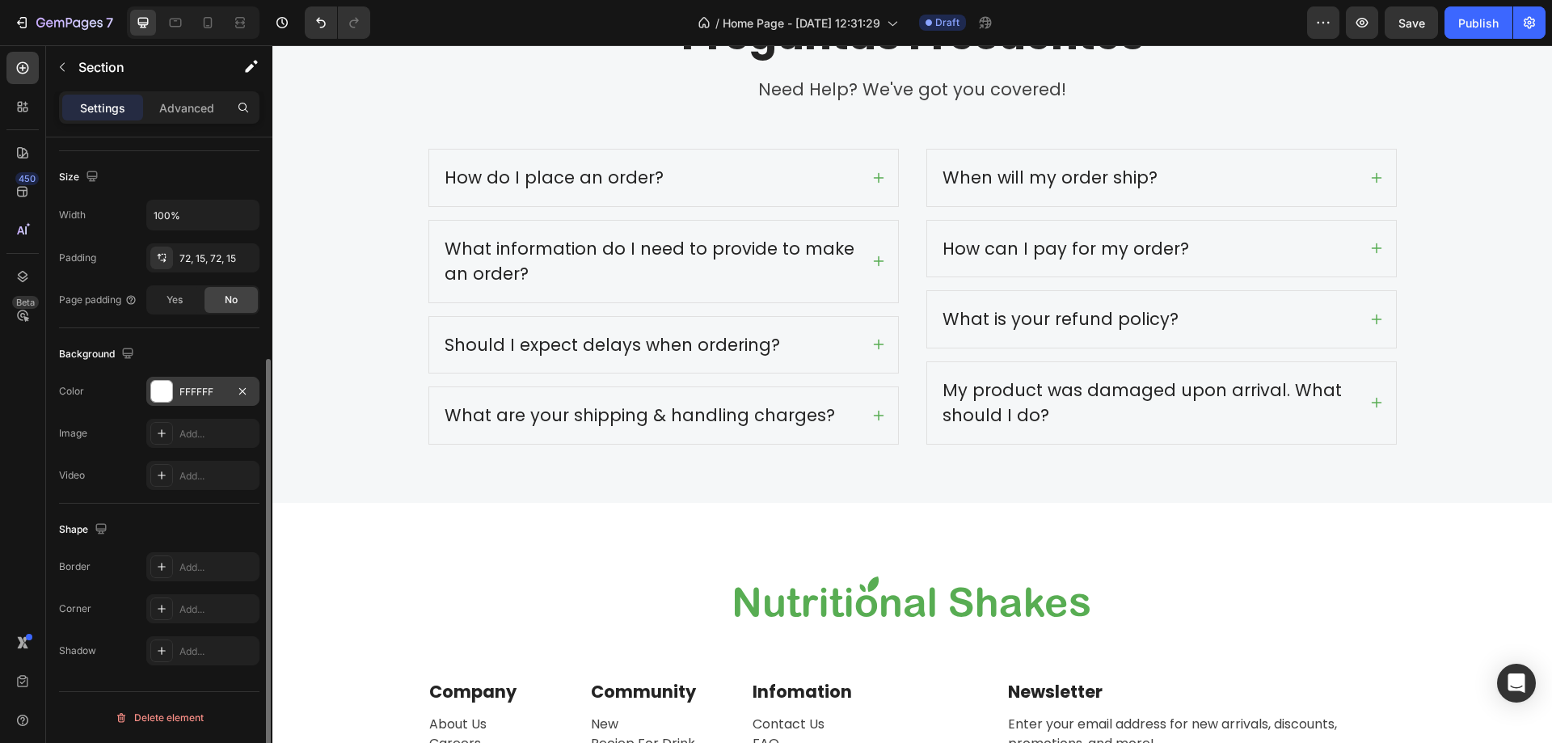
click at [185, 404] on div "FFFFFF" at bounding box center [202, 391] width 113 height 29
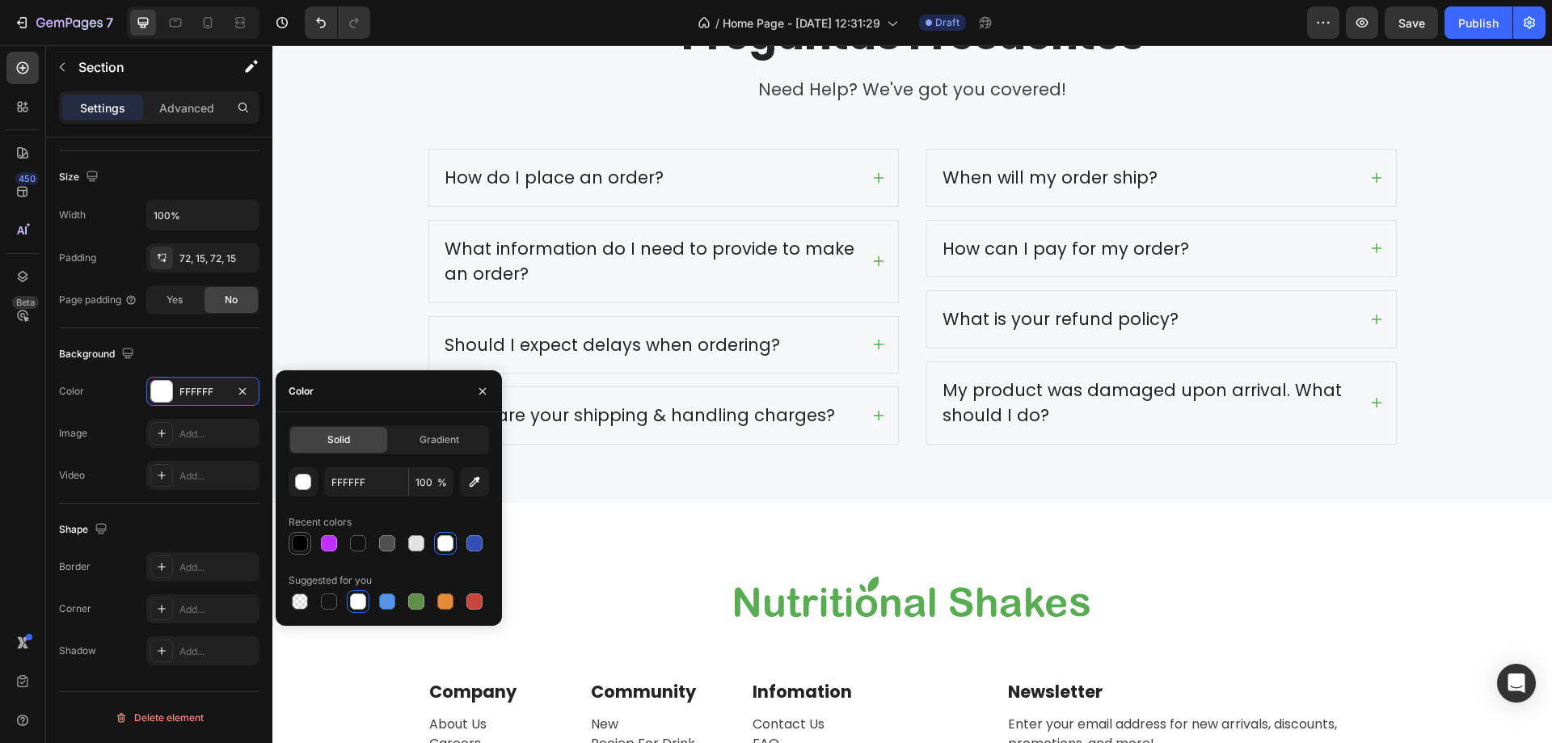
click at [295, 533] on div at bounding box center [300, 543] width 23 height 23
type input "000000"
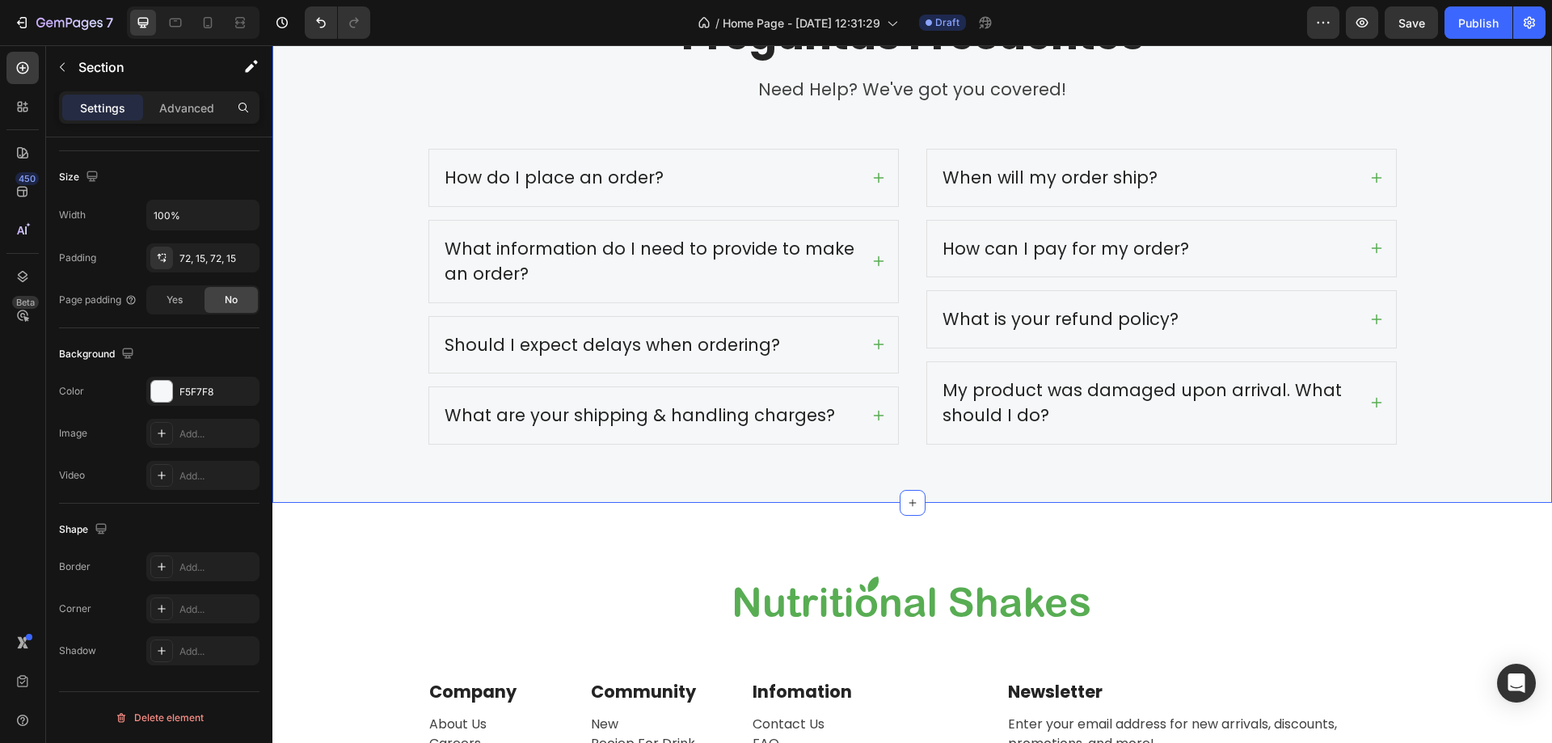
click at [334, 201] on div "Preguntas Frecuentes Heading Need Help? We've got you covered! Text block Row H…" at bounding box center [913, 226] width 1256 height 435
click at [344, 201] on div "Preguntas Frecuentes Heading Need Help? We've got you covered! Text block Row H…" at bounding box center [913, 226] width 1256 height 435
click at [243, 388] on icon "button" at bounding box center [242, 391] width 13 height 13
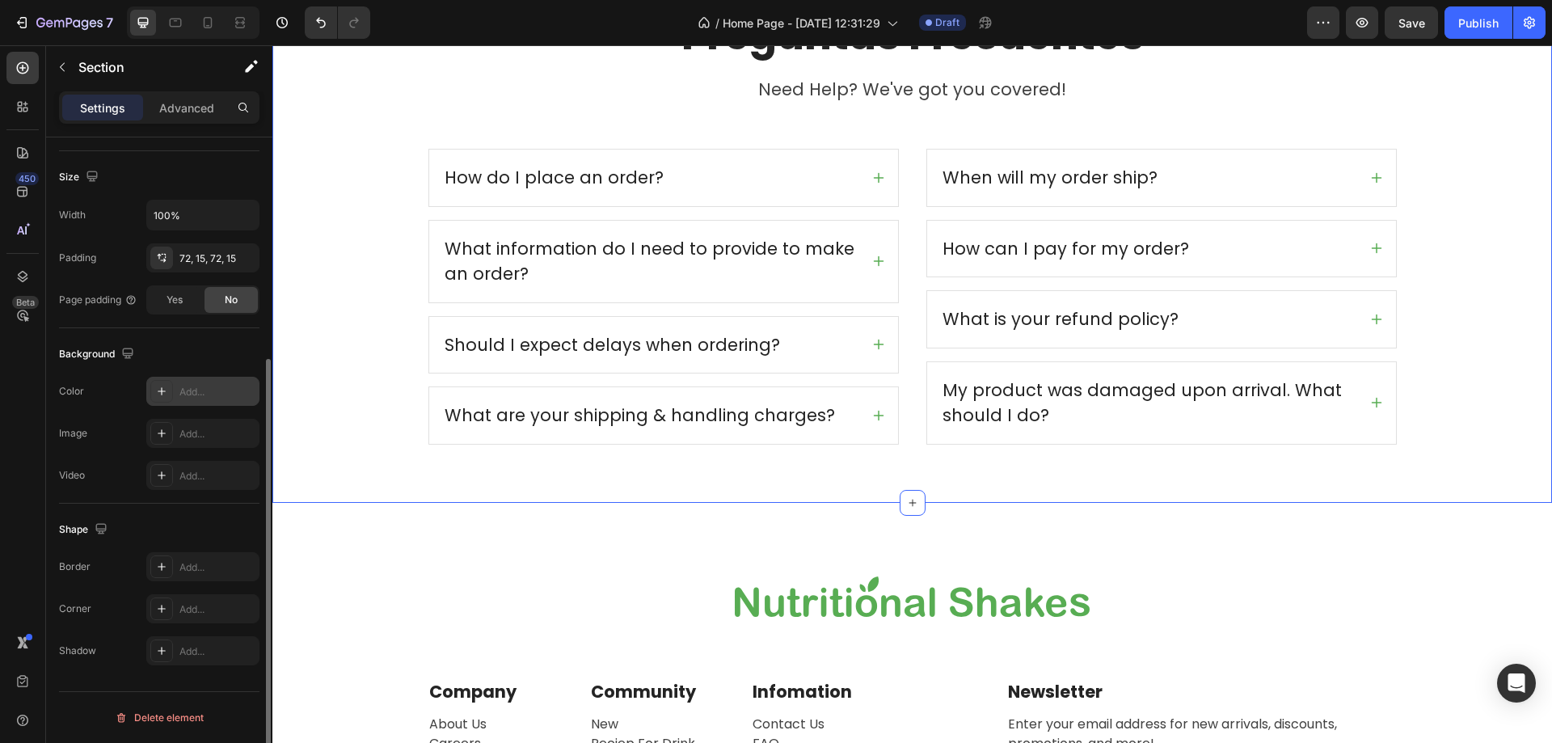
click at [192, 382] on div "Add..." at bounding box center [202, 391] width 113 height 29
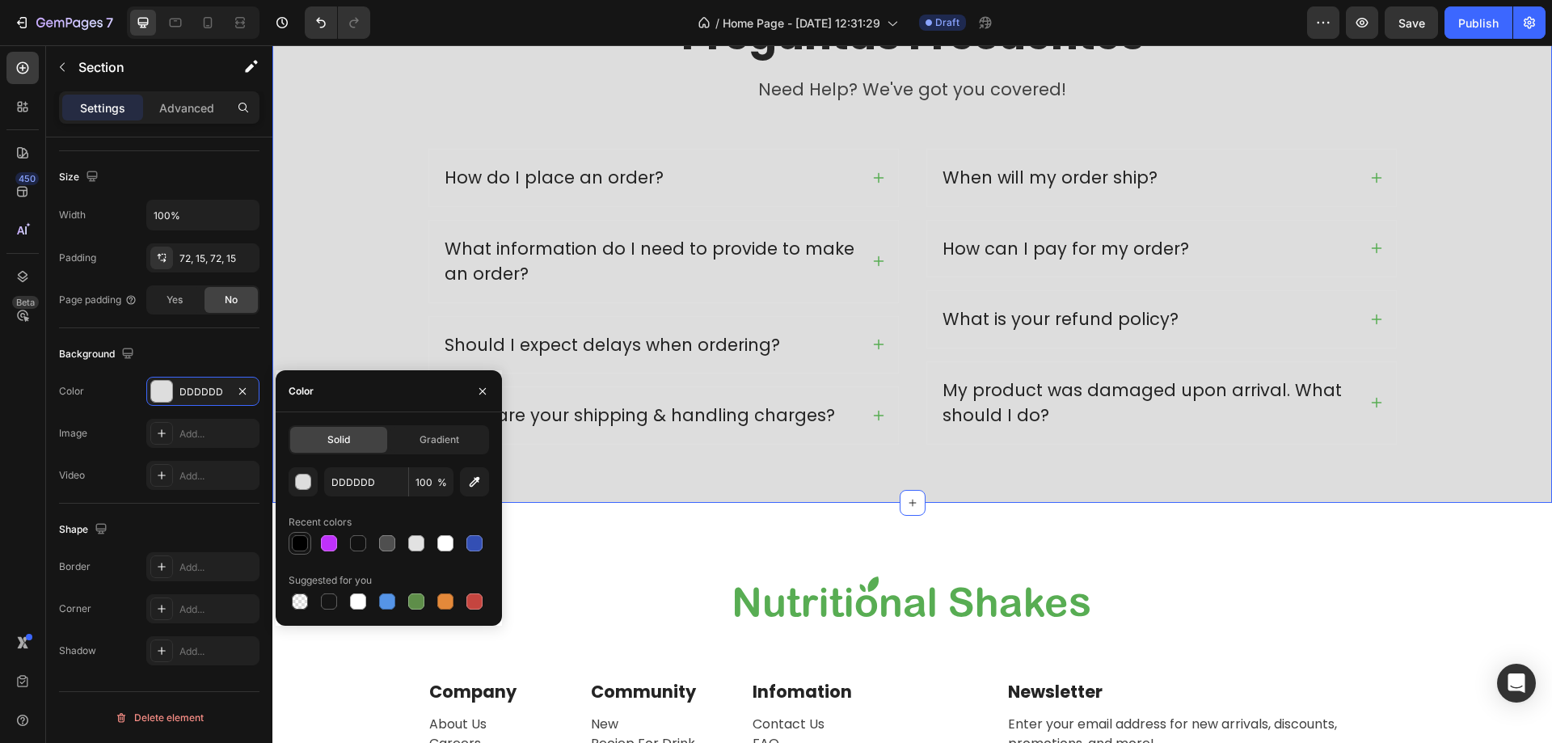
click at [303, 534] on div at bounding box center [299, 543] width 19 height 19
type input "000000"
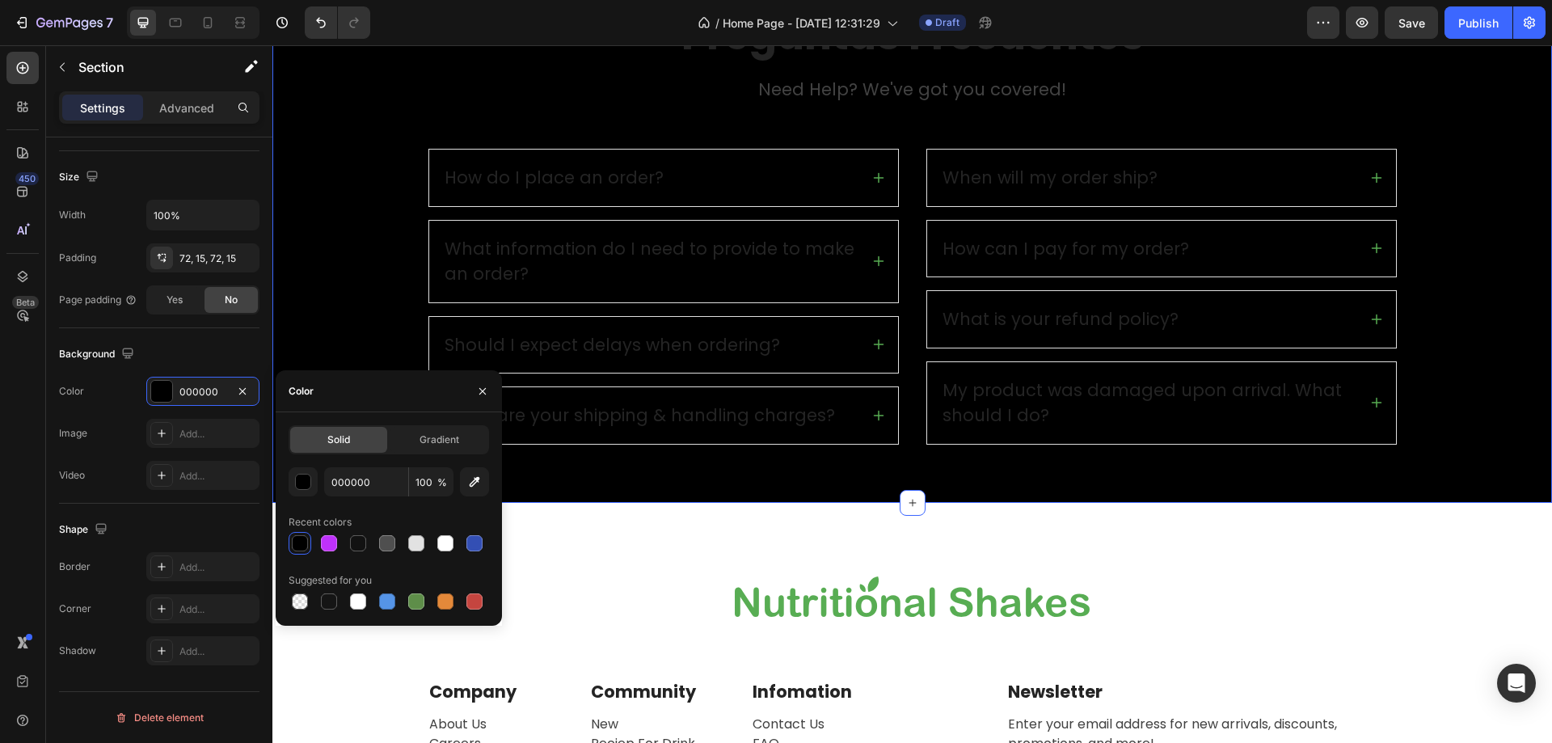
click at [337, 275] on div "Preguntas Frecuentes Heading Need Help? We've got you covered! Text block Row H…" at bounding box center [913, 226] width 1256 height 435
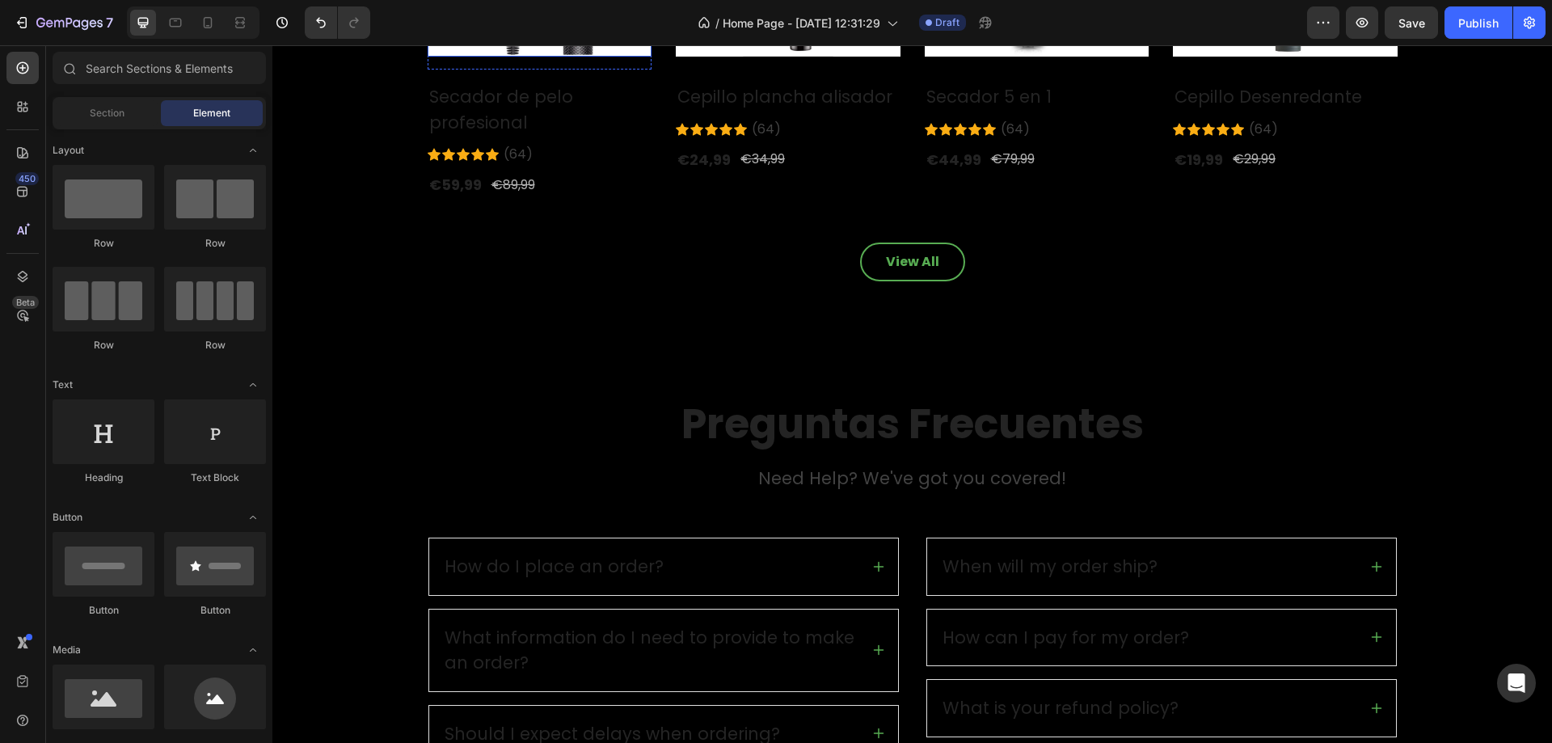
scroll to position [2440, 0]
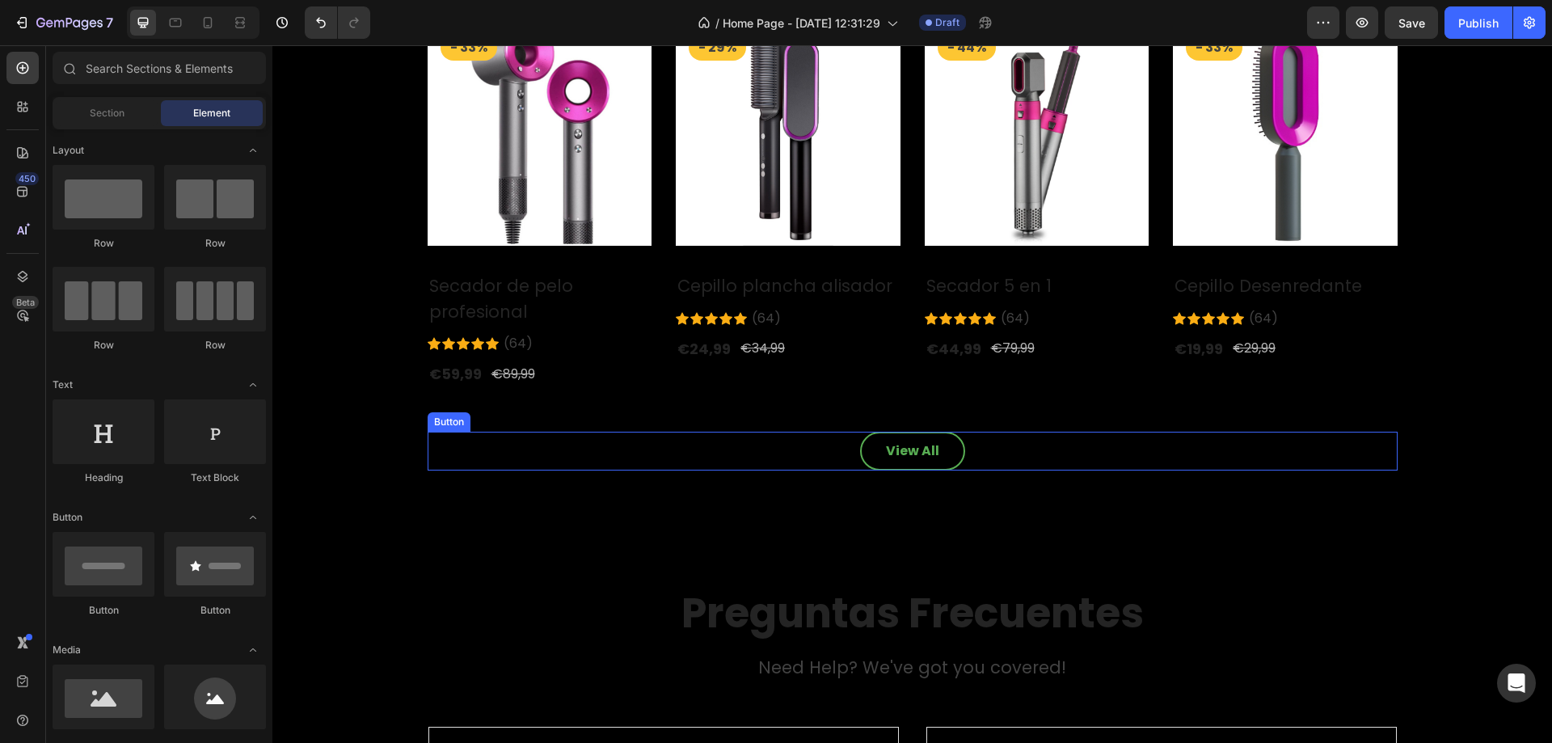
click at [1146, 433] on div "View All Button" at bounding box center [913, 451] width 970 height 39
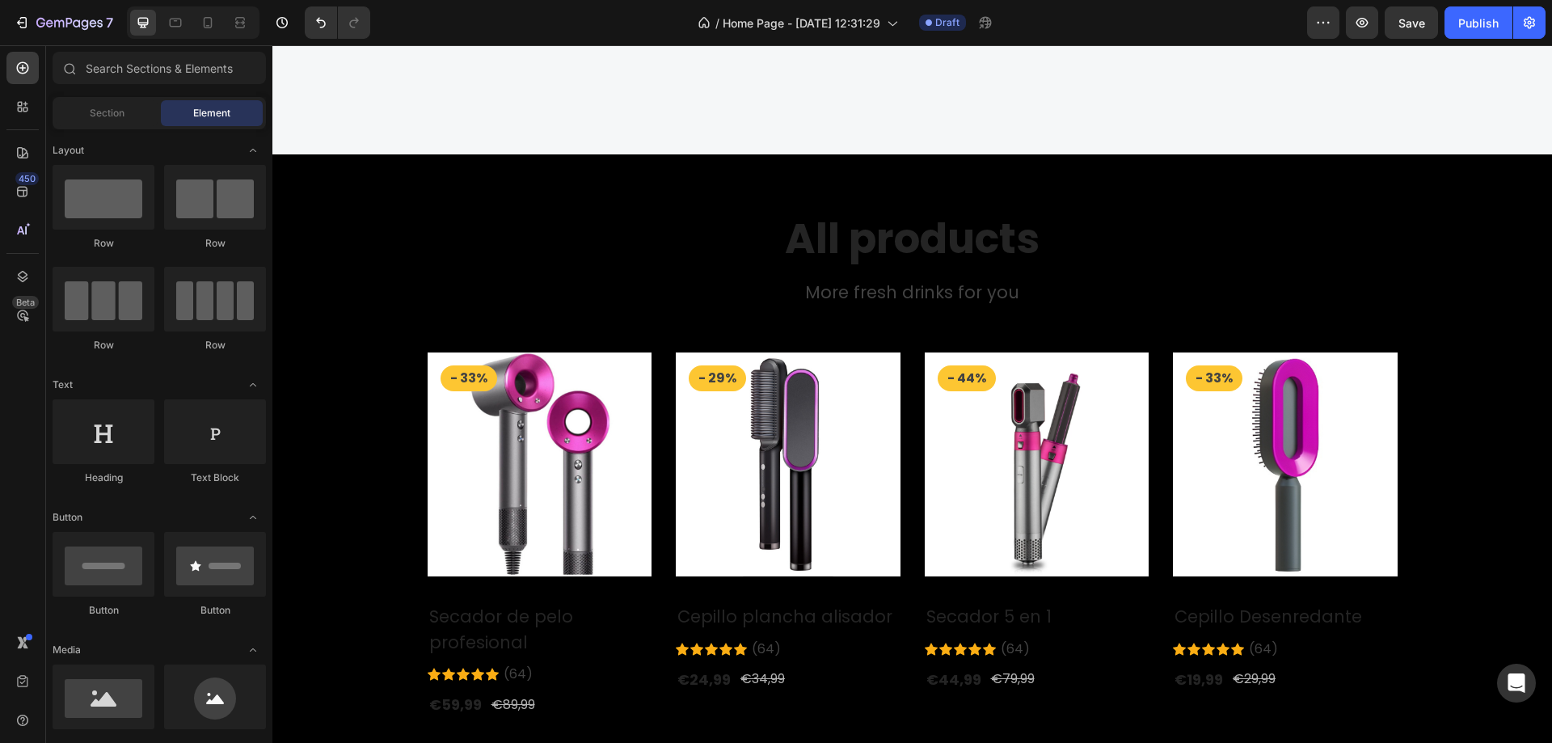
scroll to position [2264, 0]
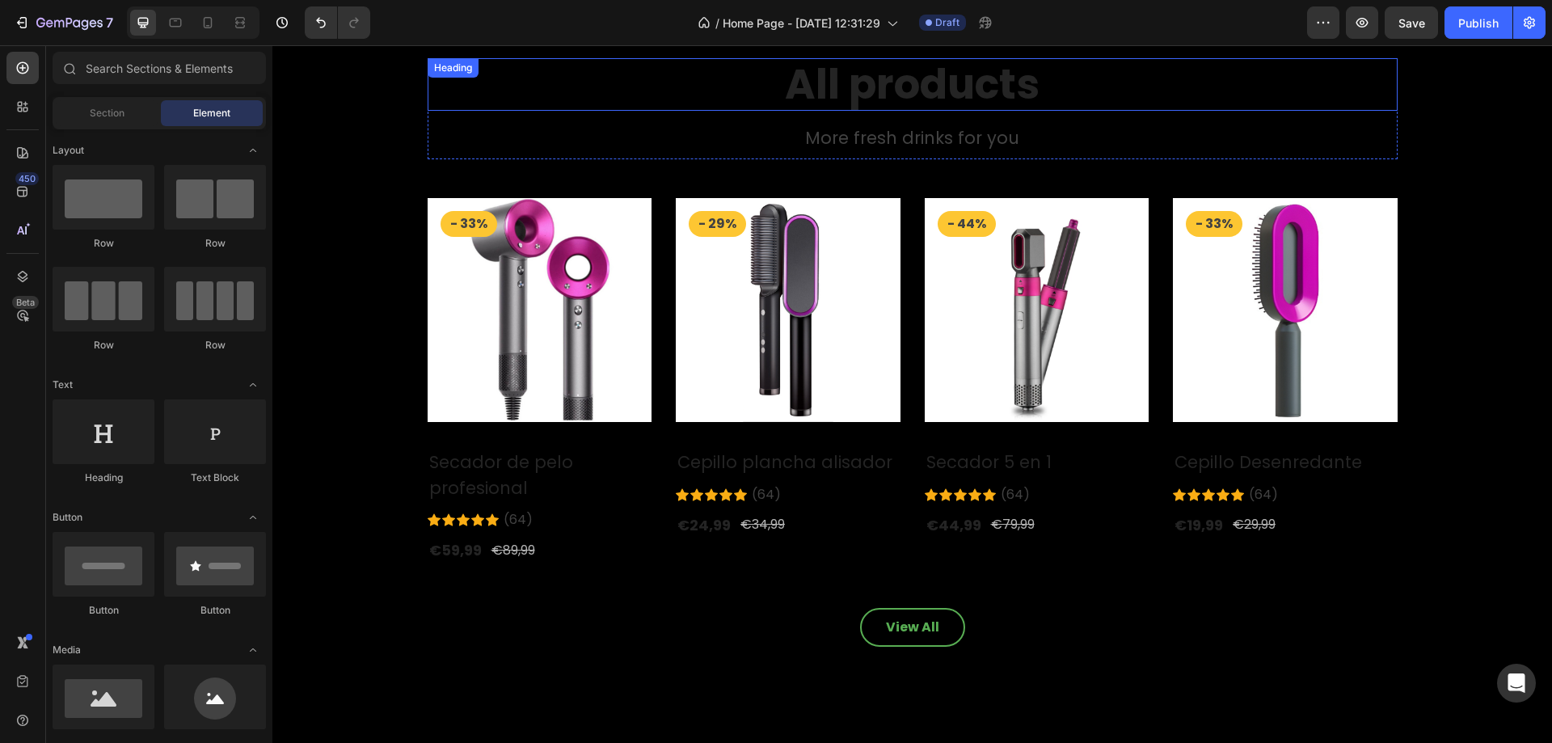
click at [927, 85] on p "All products" at bounding box center [912, 84] width 967 height 49
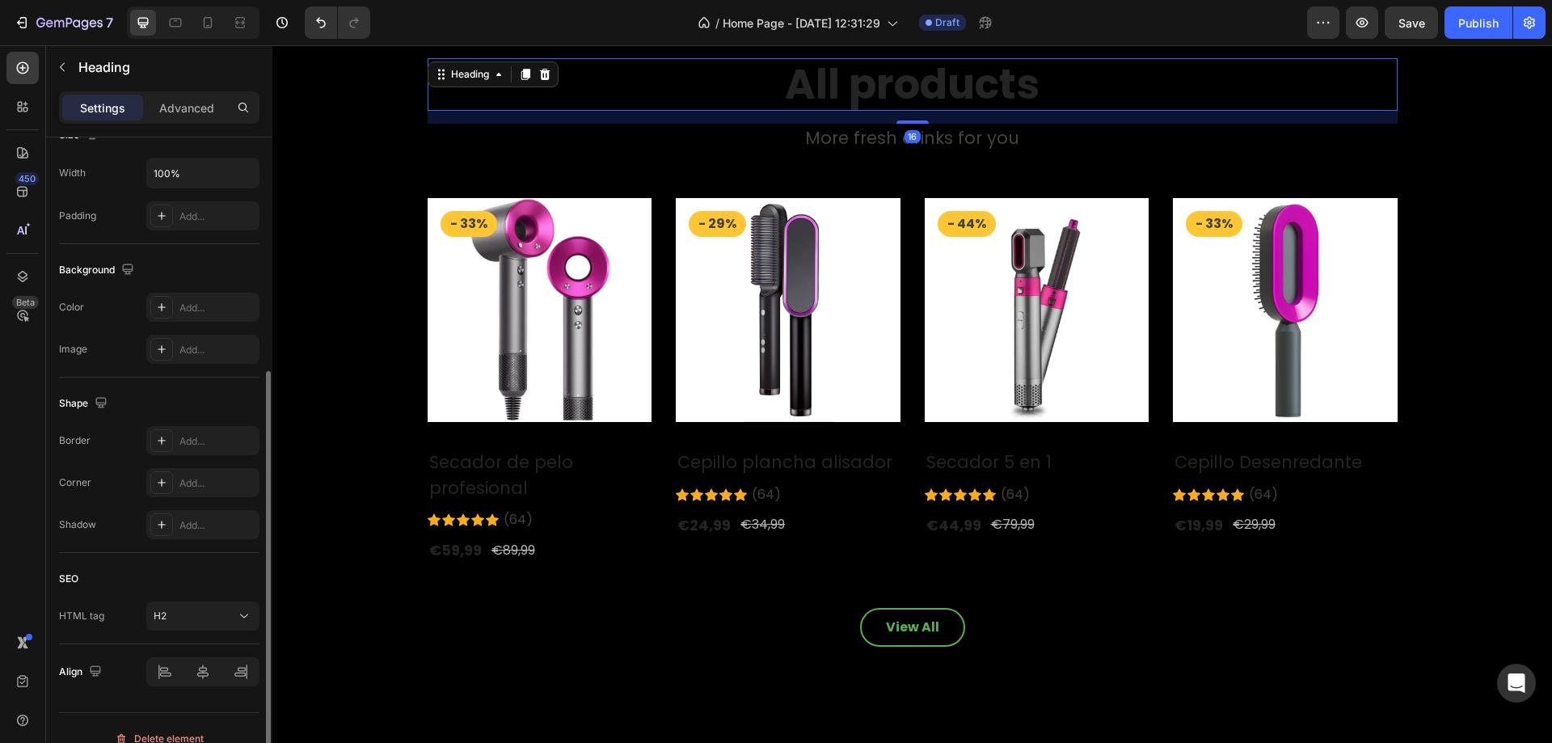
scroll to position [0, 0]
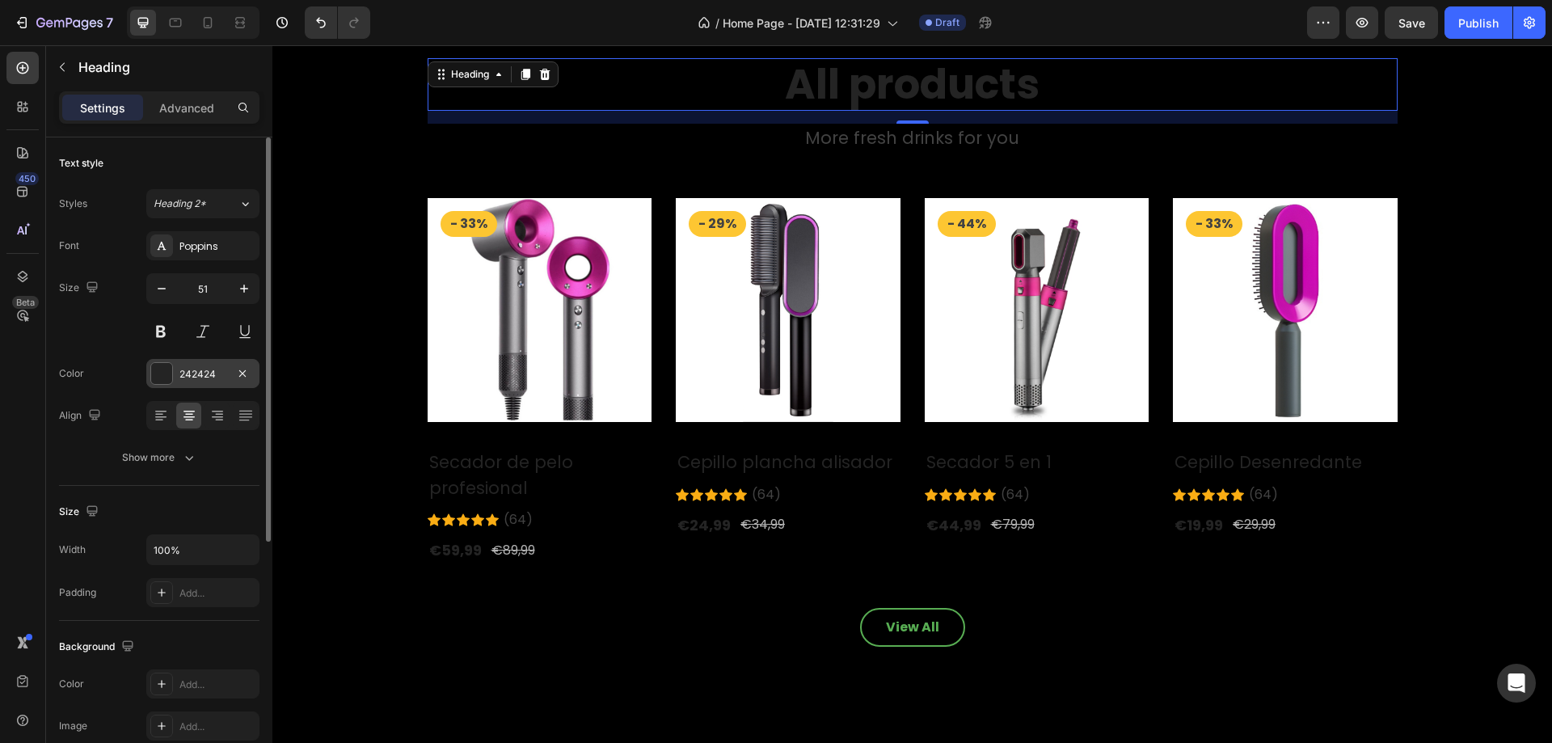
click at [195, 367] on div "242424" at bounding box center [202, 374] width 47 height 15
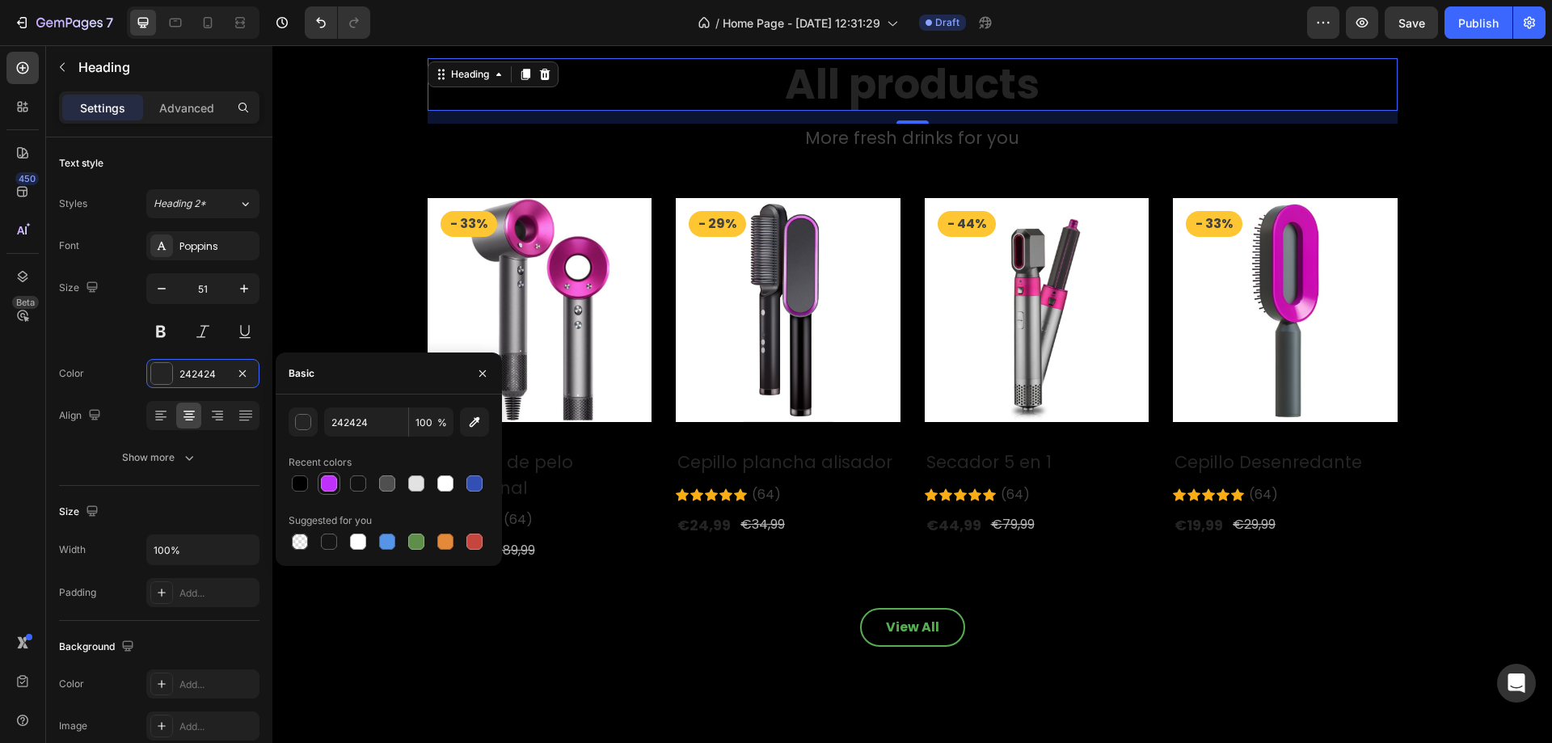
click at [323, 477] on div at bounding box center [329, 483] width 16 height 16
type input "BF31FB"
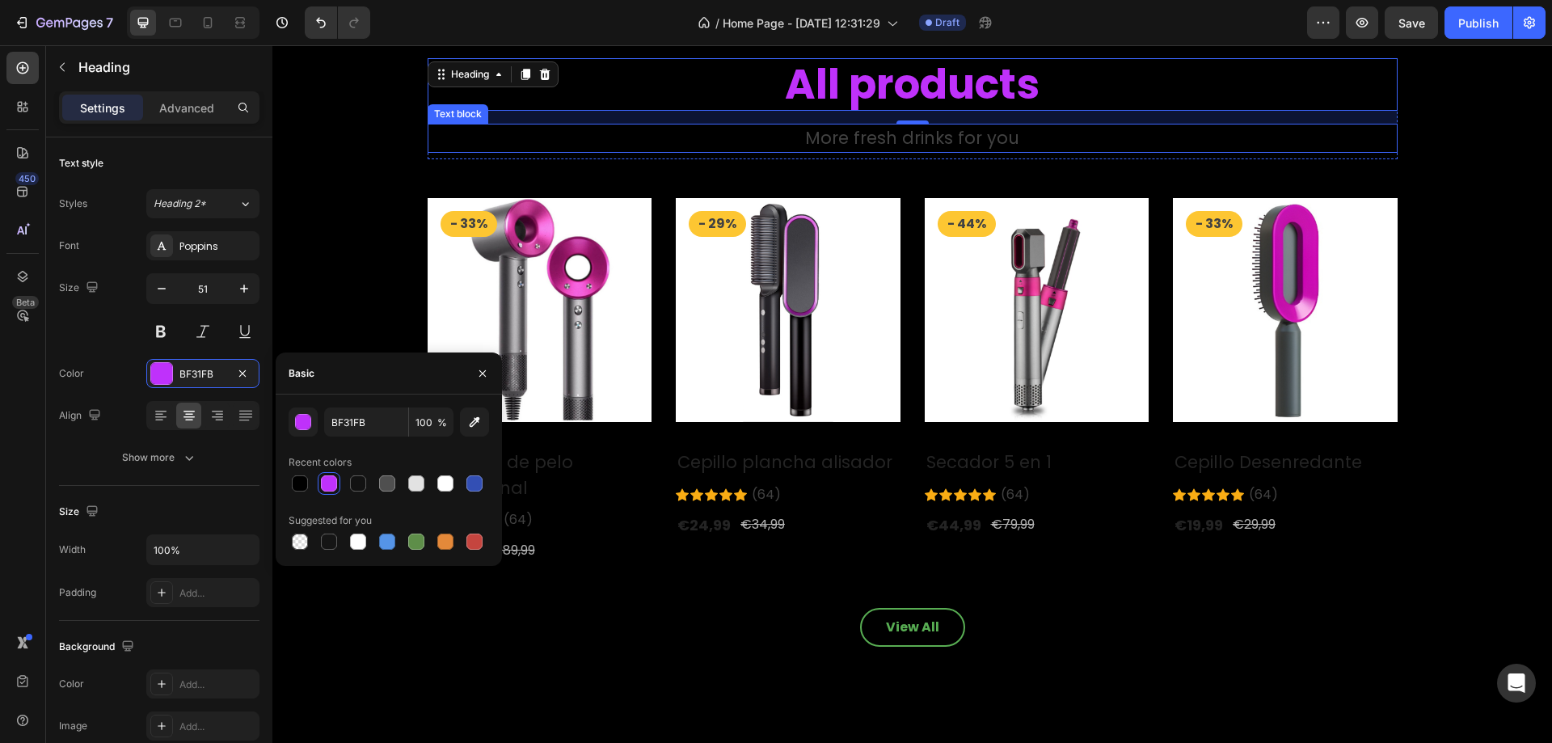
click at [975, 140] on p "More fresh drinks for you" at bounding box center [912, 138] width 967 height 26
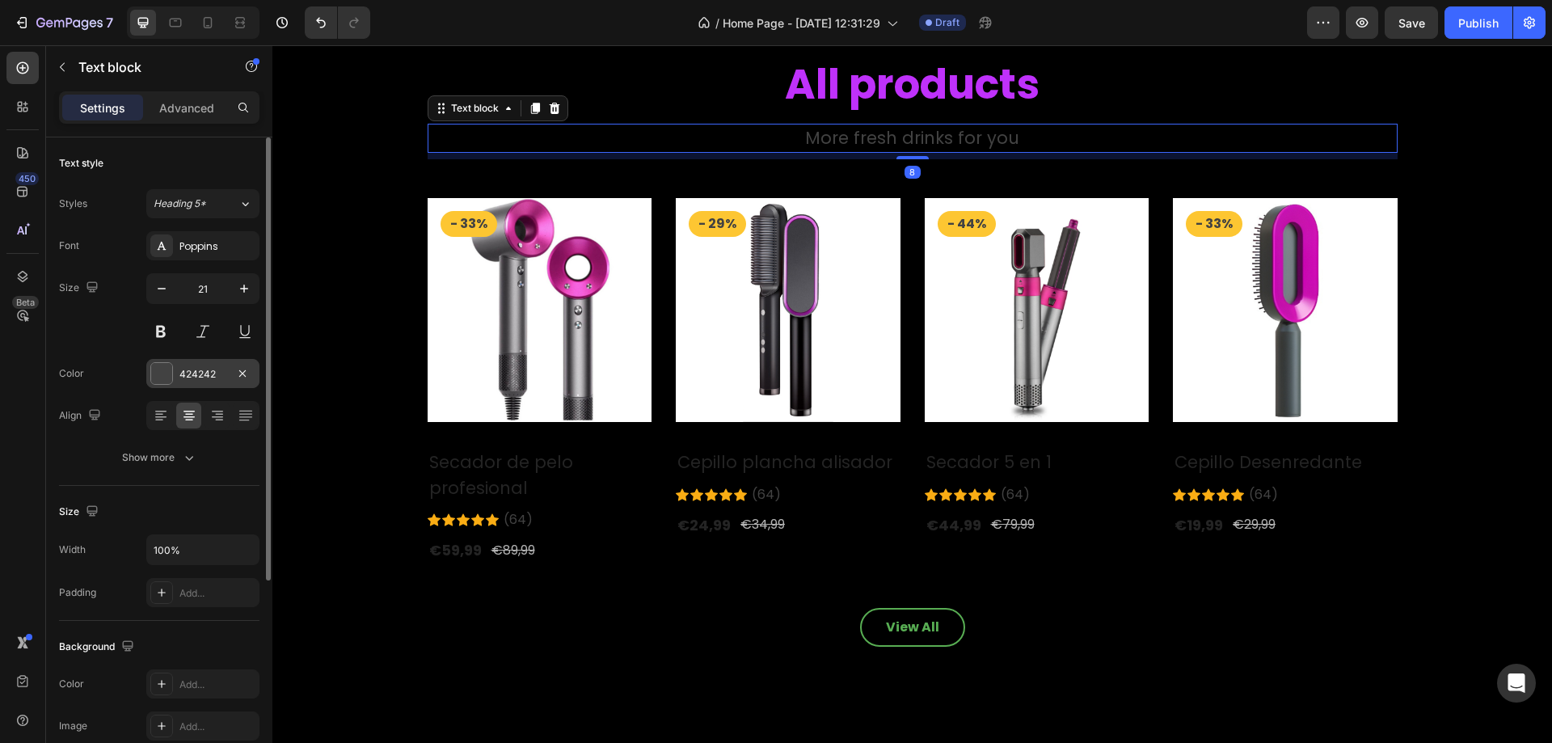
click at [171, 375] on div at bounding box center [161, 373] width 21 height 21
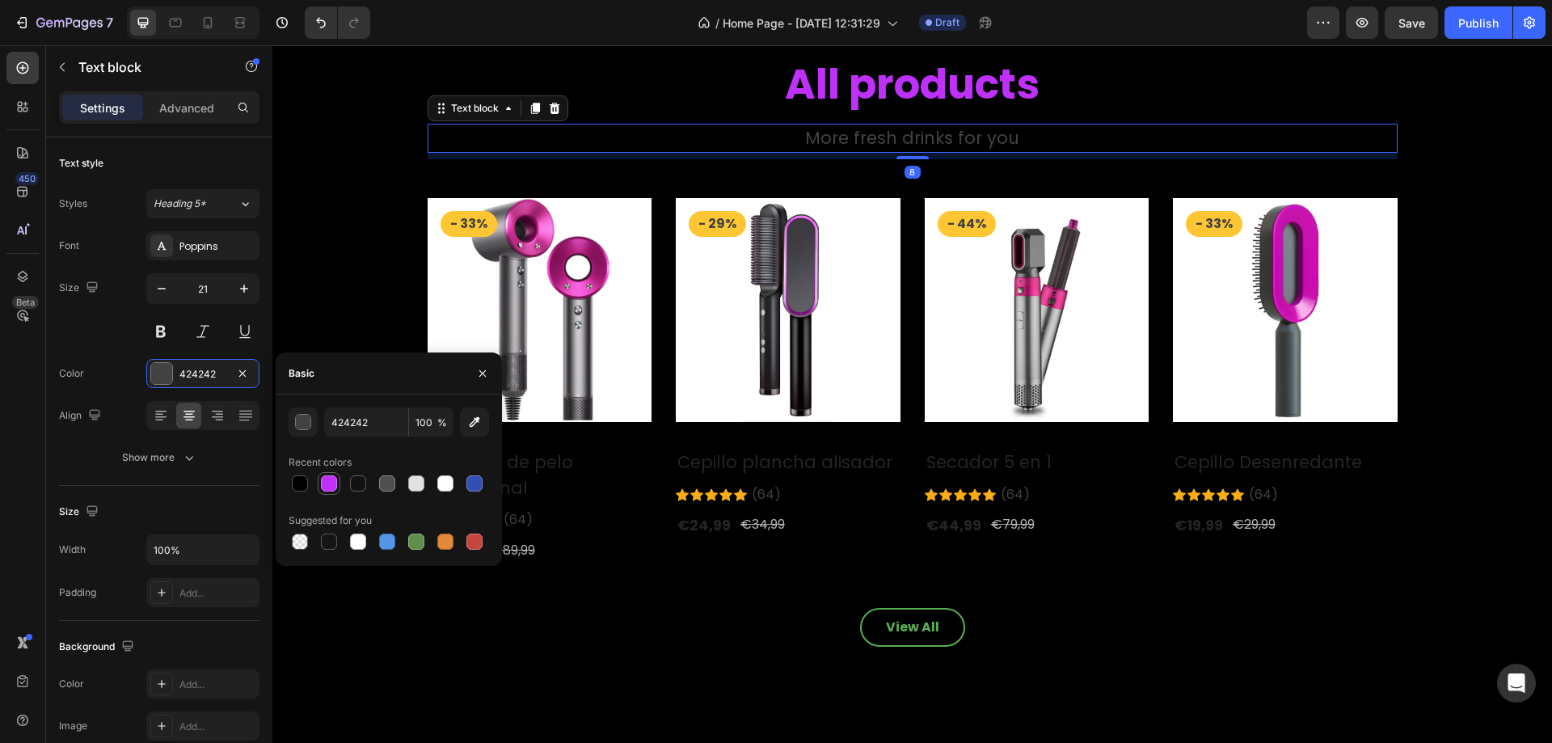
click at [323, 484] on div at bounding box center [329, 483] width 16 height 16
type input "BF31FB"
click at [652, 467] on h2 "Cepillo plancha alisador" at bounding box center [540, 475] width 225 height 54
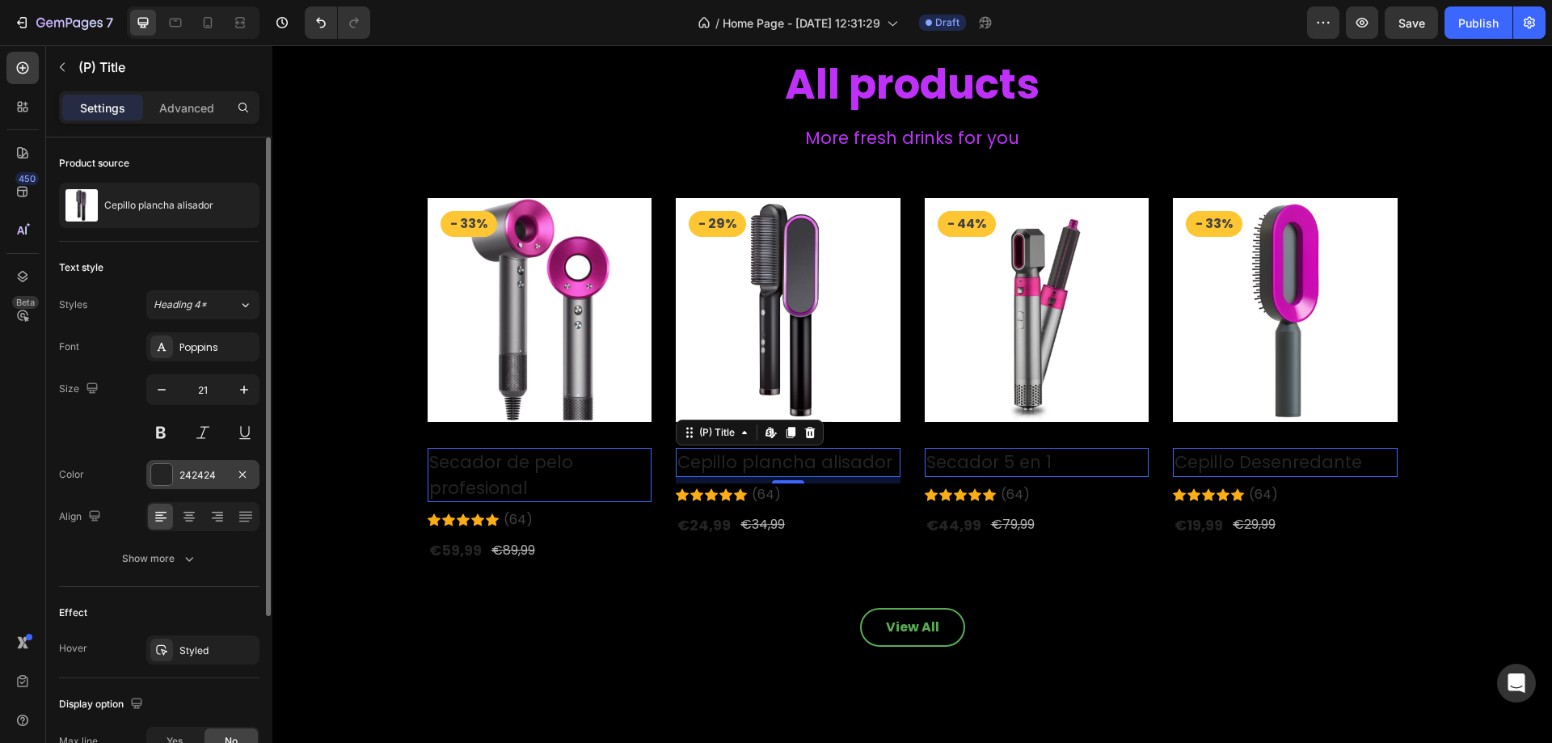
click at [193, 470] on div "242424" at bounding box center [202, 475] width 47 height 15
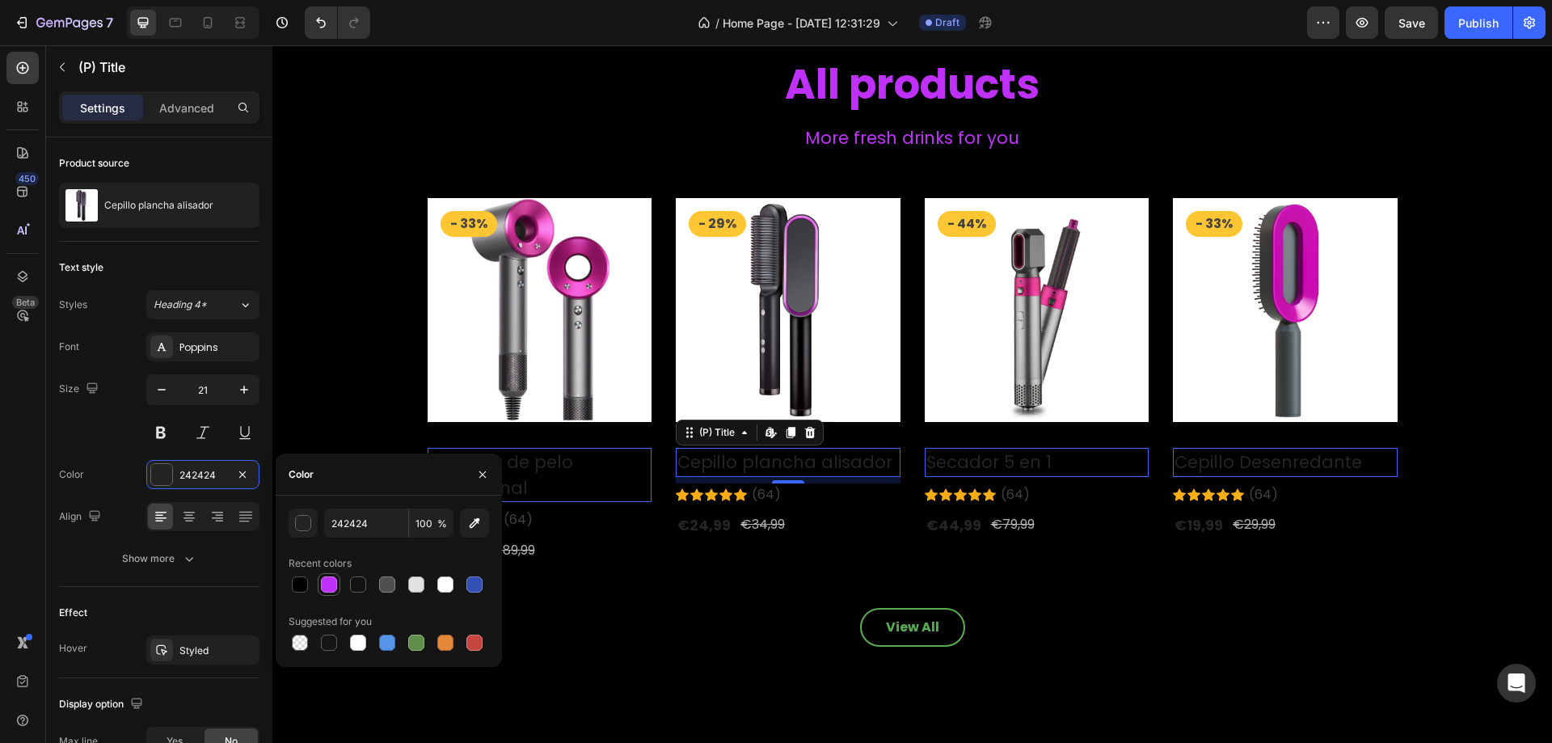
click at [329, 585] on div at bounding box center [329, 584] width 16 height 16
type input "BF31FB"
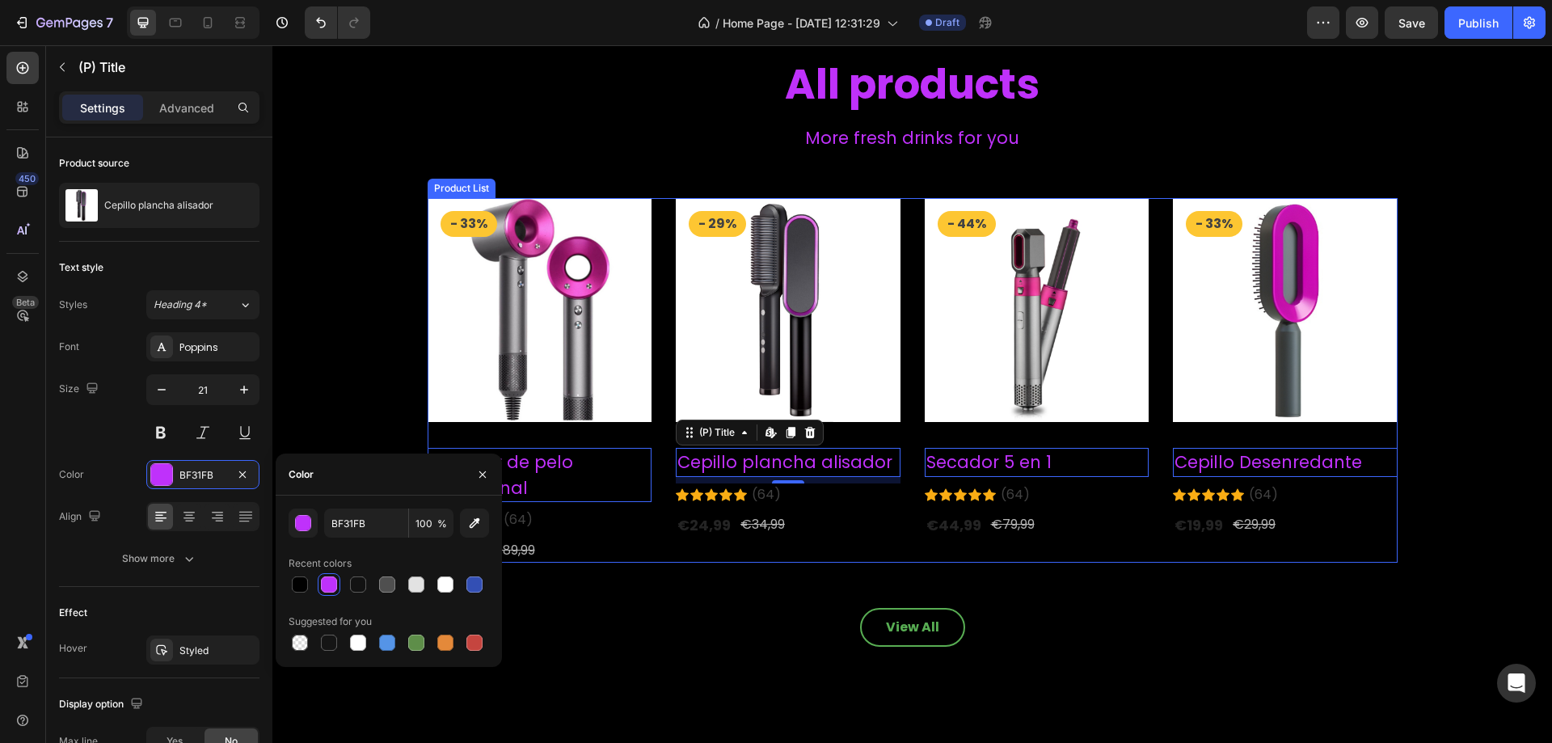
click at [483, 538] on div "€44,99" at bounding box center [456, 550] width 56 height 25
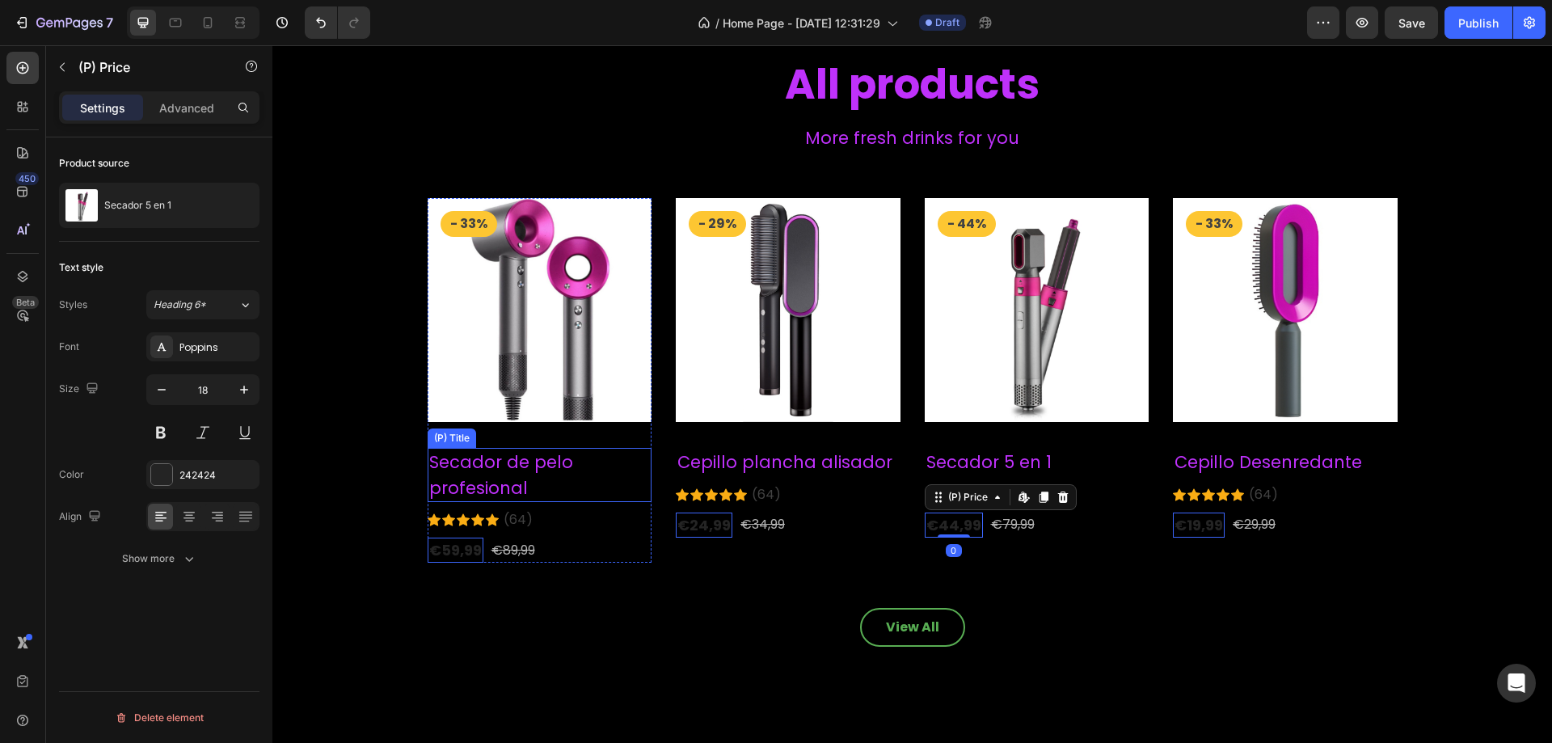
click at [518, 463] on h2 "Secador de pelo profesional" at bounding box center [540, 475] width 225 height 54
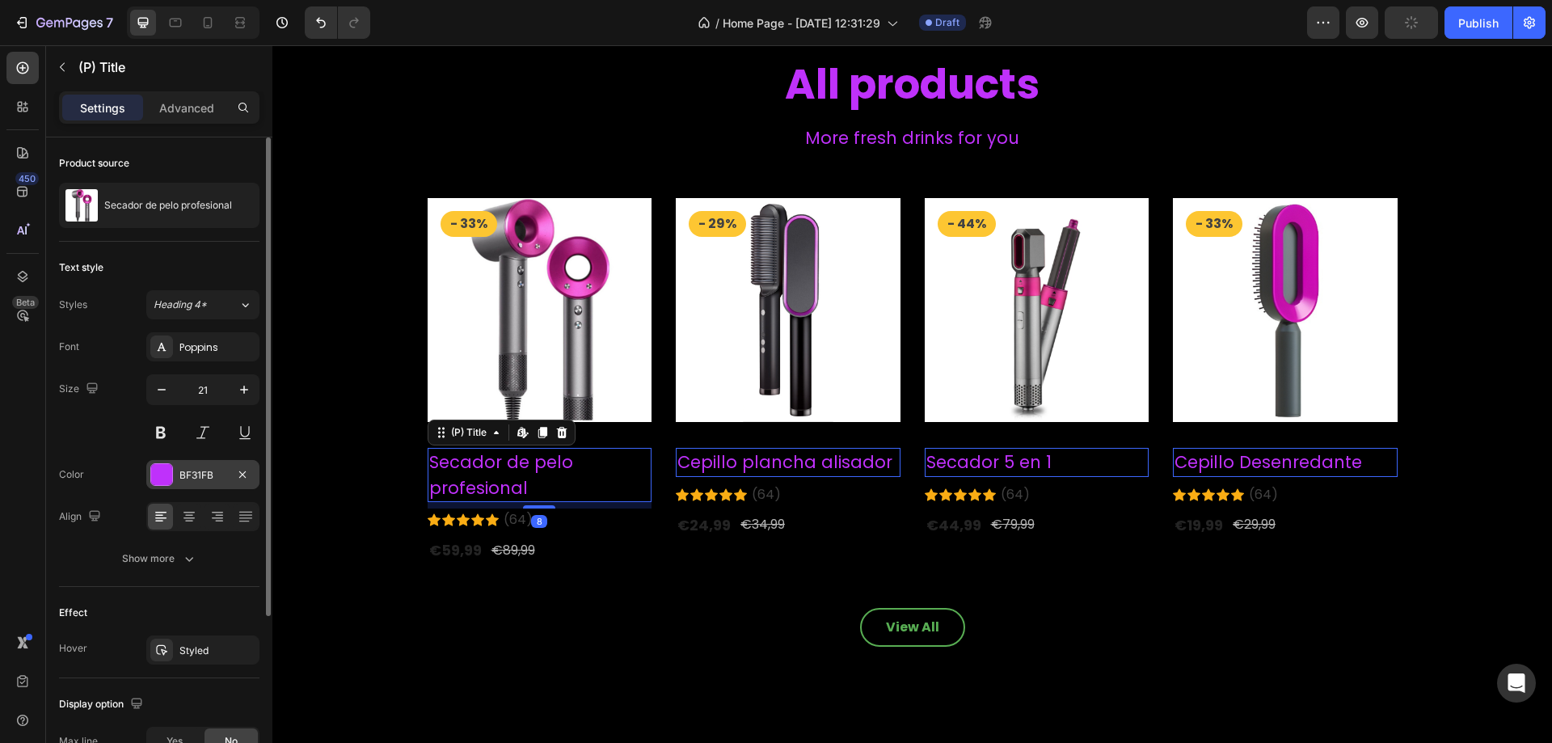
click at [224, 485] on div "BF31FB" at bounding box center [202, 474] width 113 height 29
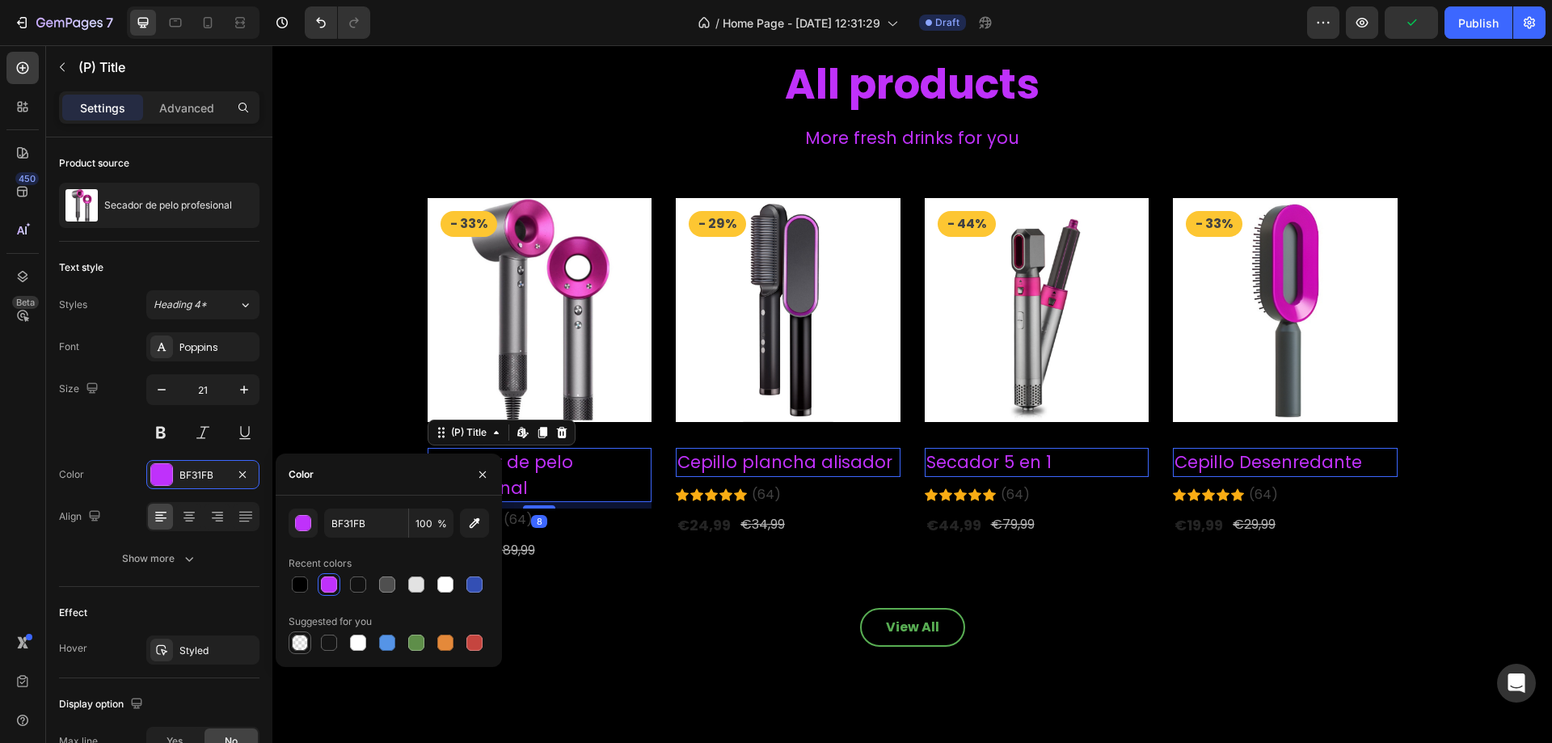
click at [293, 638] on div at bounding box center [300, 643] width 16 height 16
type input "000000"
type input "0"
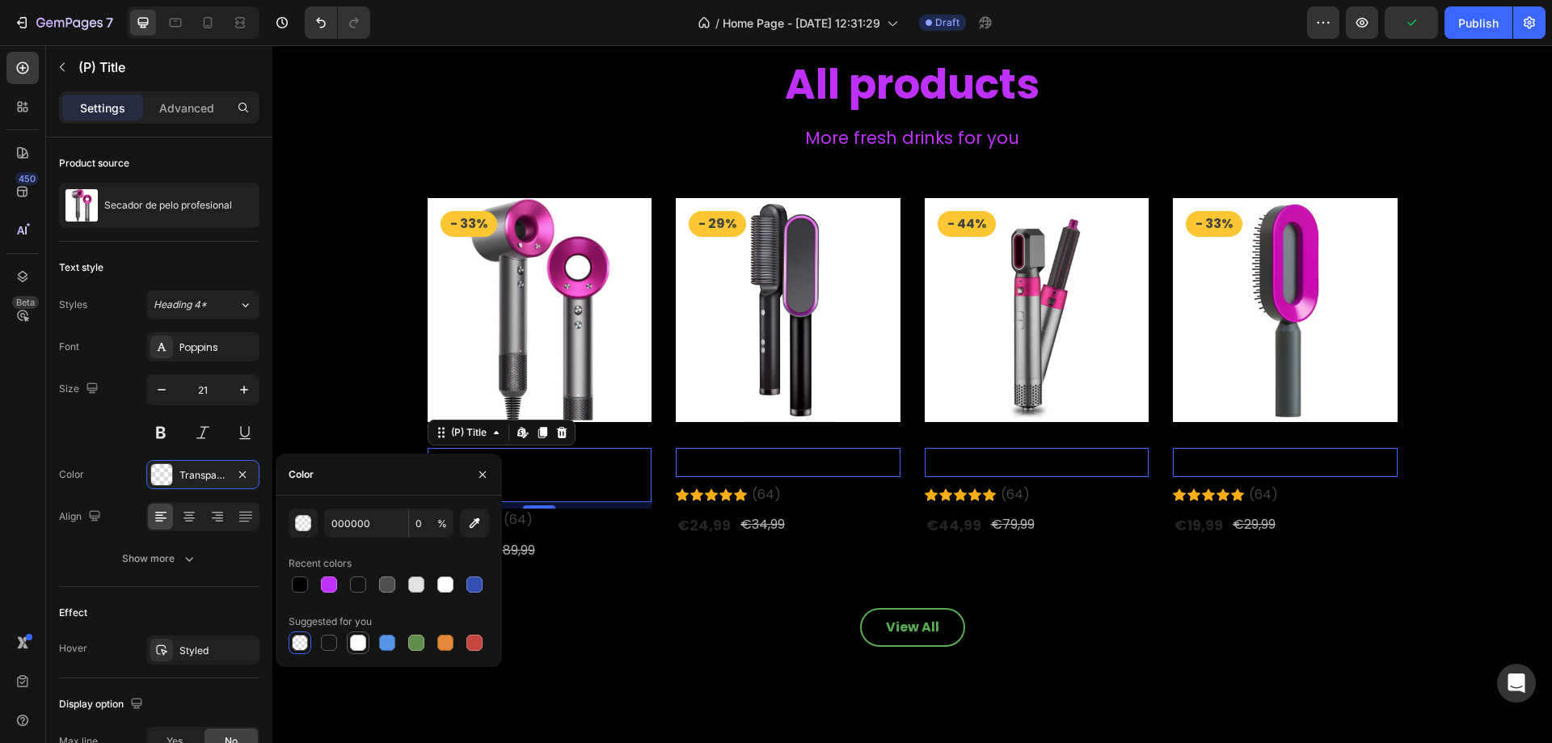
click at [357, 642] on div at bounding box center [358, 643] width 16 height 16
type input "FFFFFF"
type input "100"
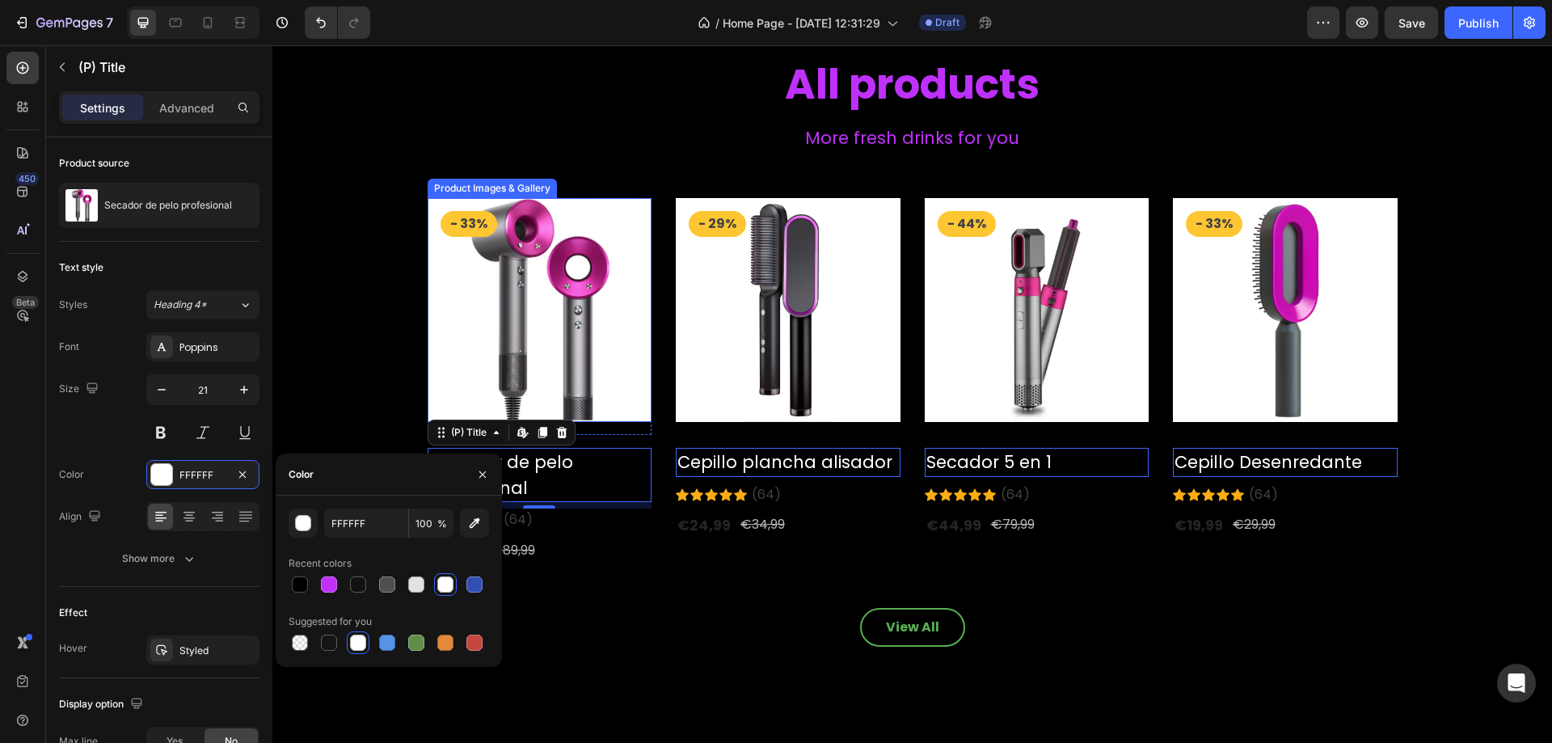
click at [447, 266] on img at bounding box center [540, 310] width 225 height 225
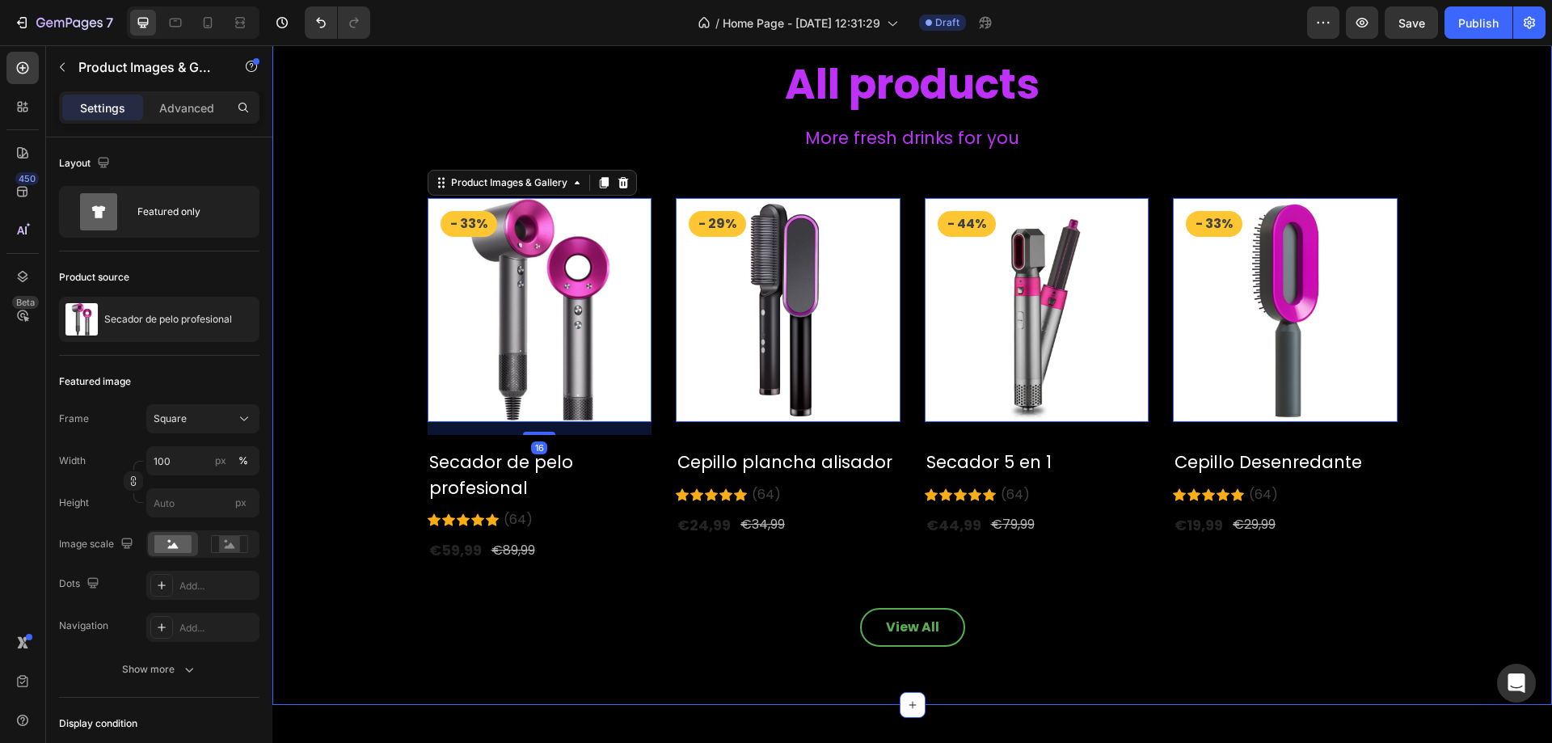
click at [419, 109] on div "All products Heading More fresh drinks for you Text block Row Product Images & …" at bounding box center [913, 352] width 1256 height 589
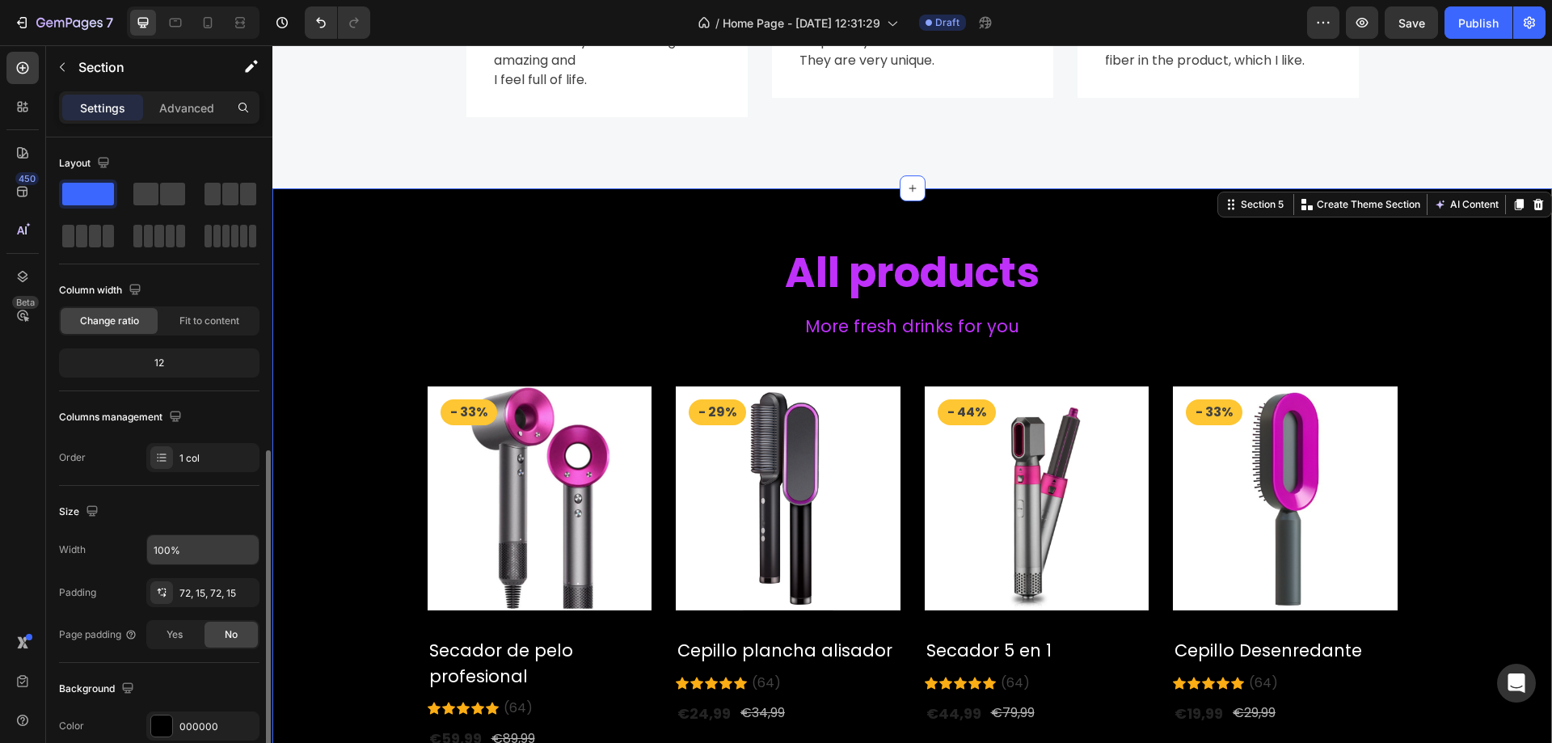
scroll to position [335, 0]
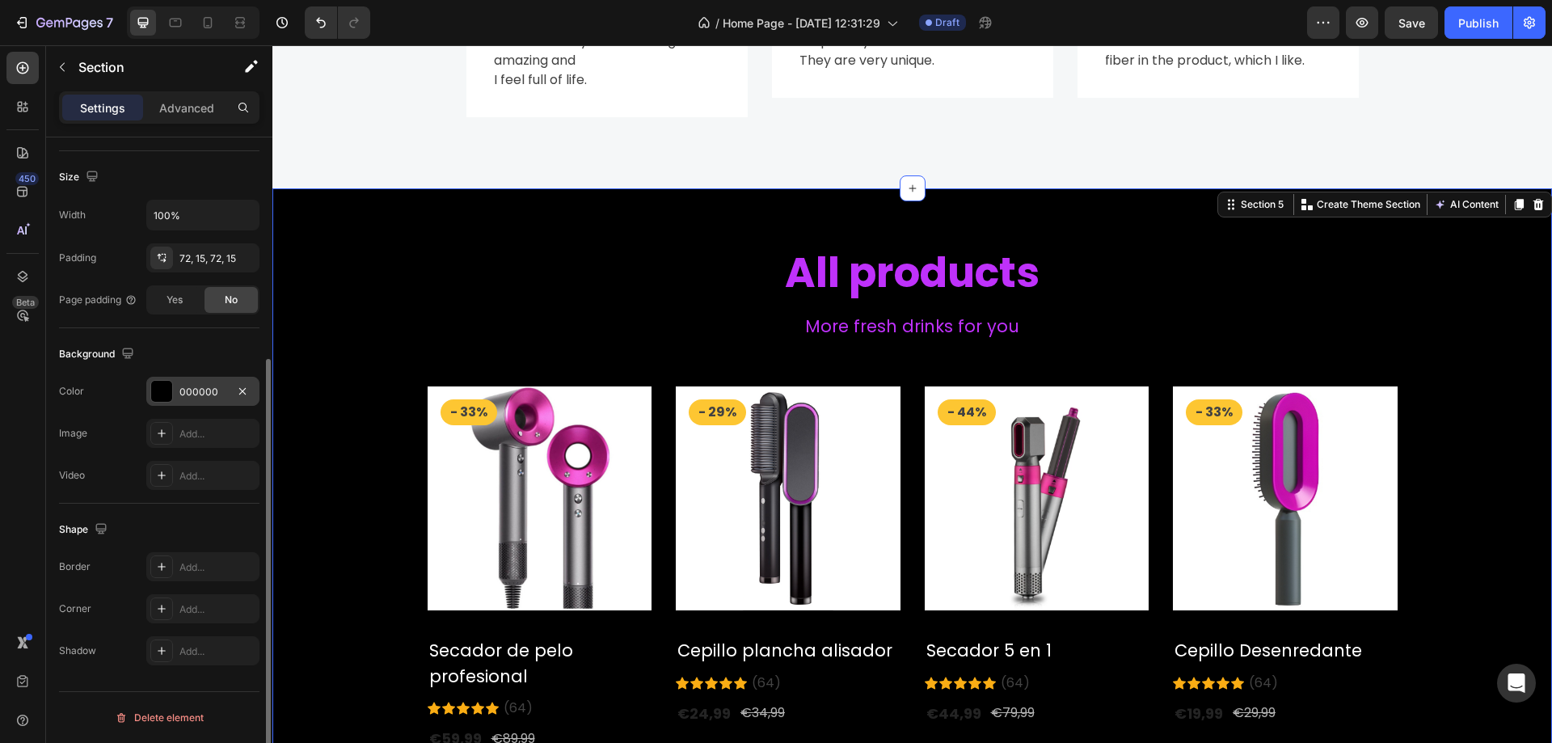
click at [181, 378] on div "000000" at bounding box center [202, 391] width 113 height 29
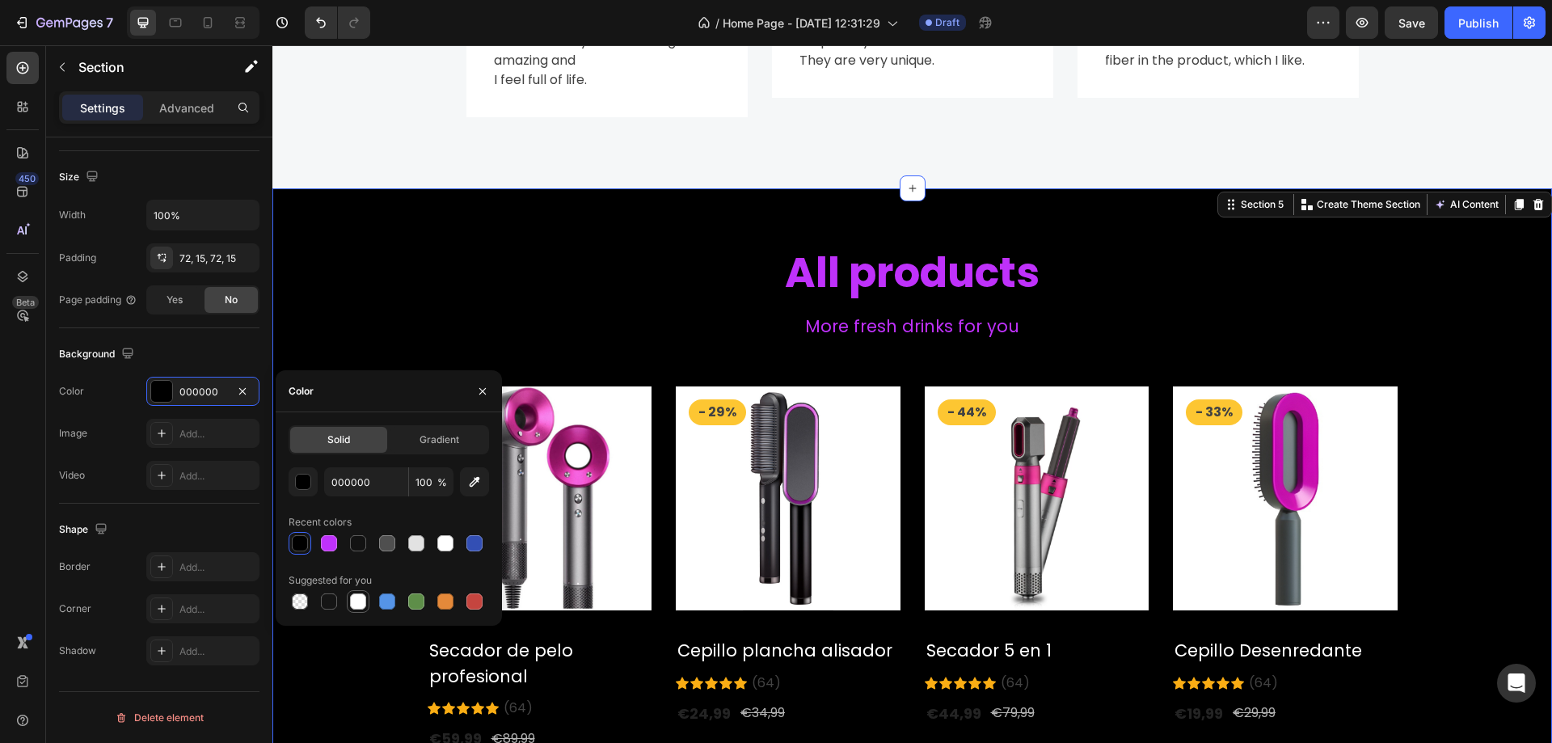
click at [357, 601] on div at bounding box center [358, 601] width 16 height 16
type input "FFFFFF"
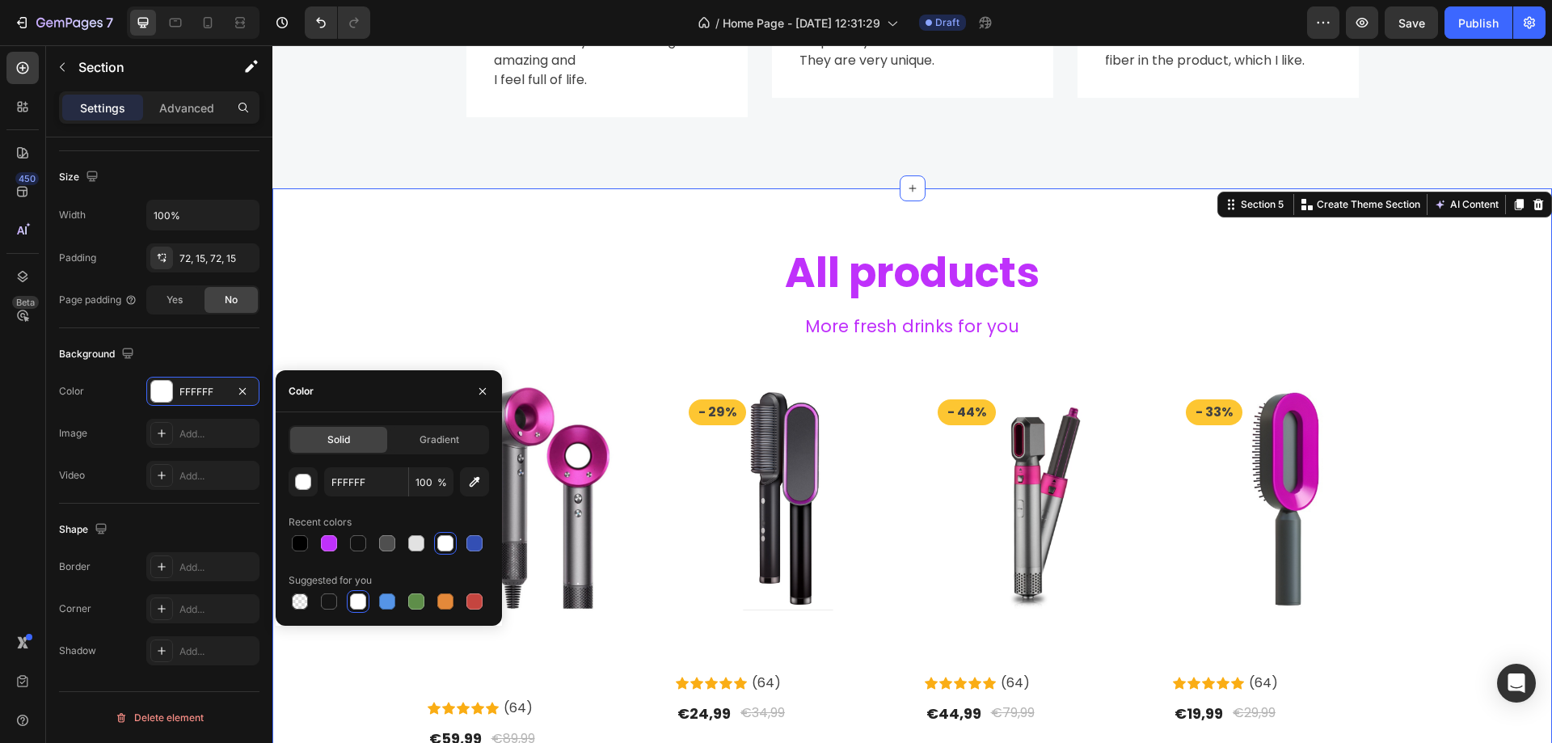
click at [455, 199] on div "All products Heading More fresh drinks for you Text block Row Product Images & …" at bounding box center [912, 540] width 1280 height 705
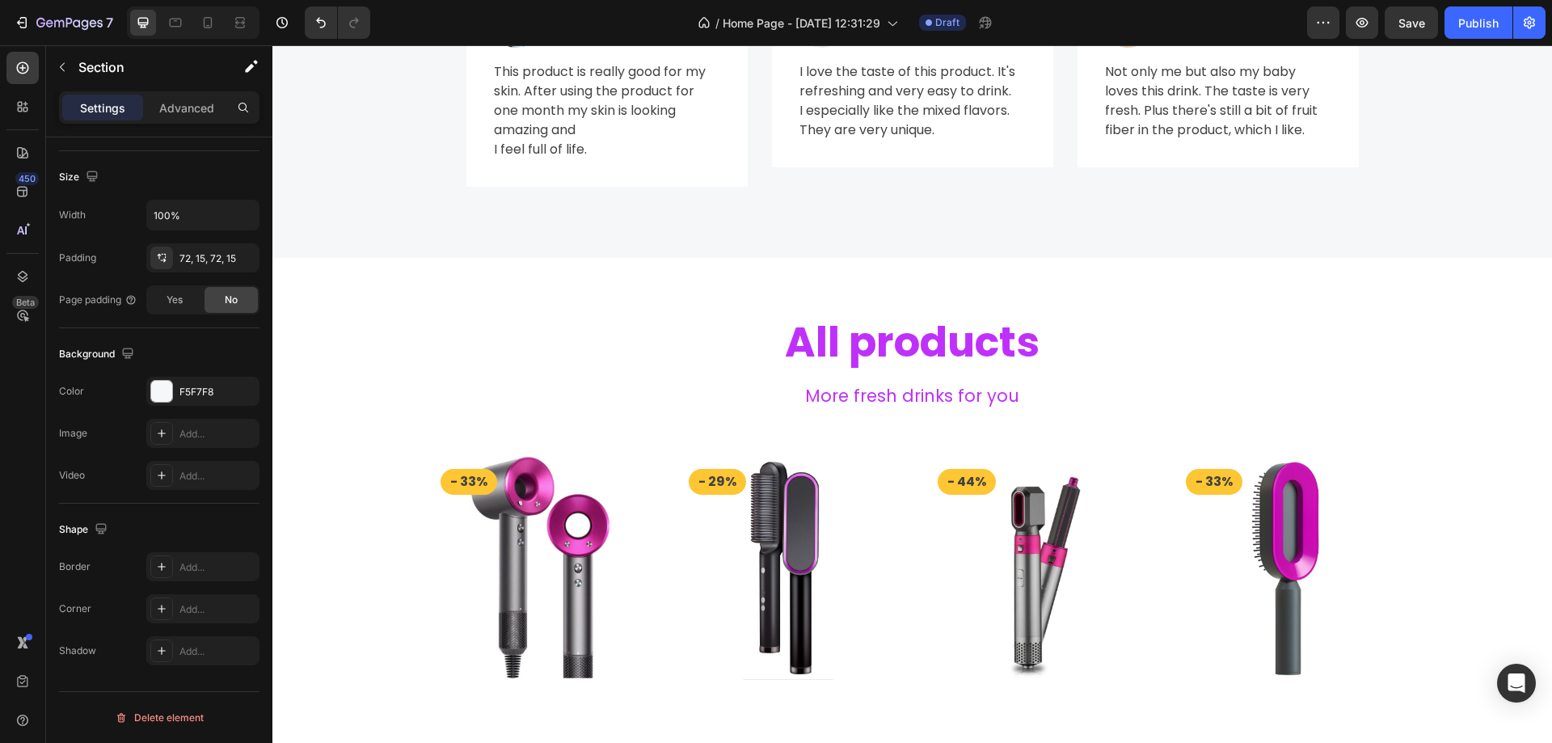
scroll to position [2075, 0]
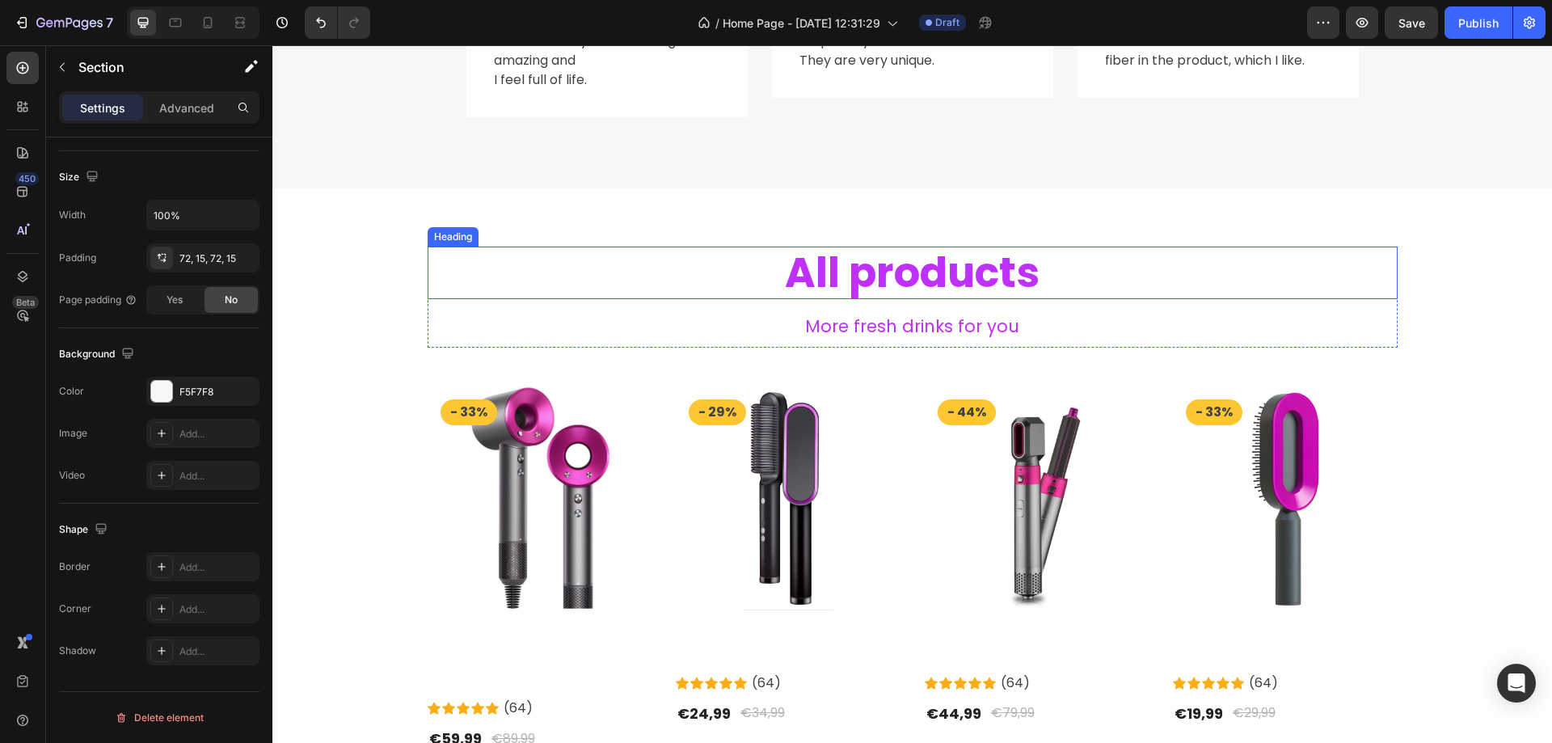
click at [972, 274] on p "All products" at bounding box center [912, 272] width 967 height 49
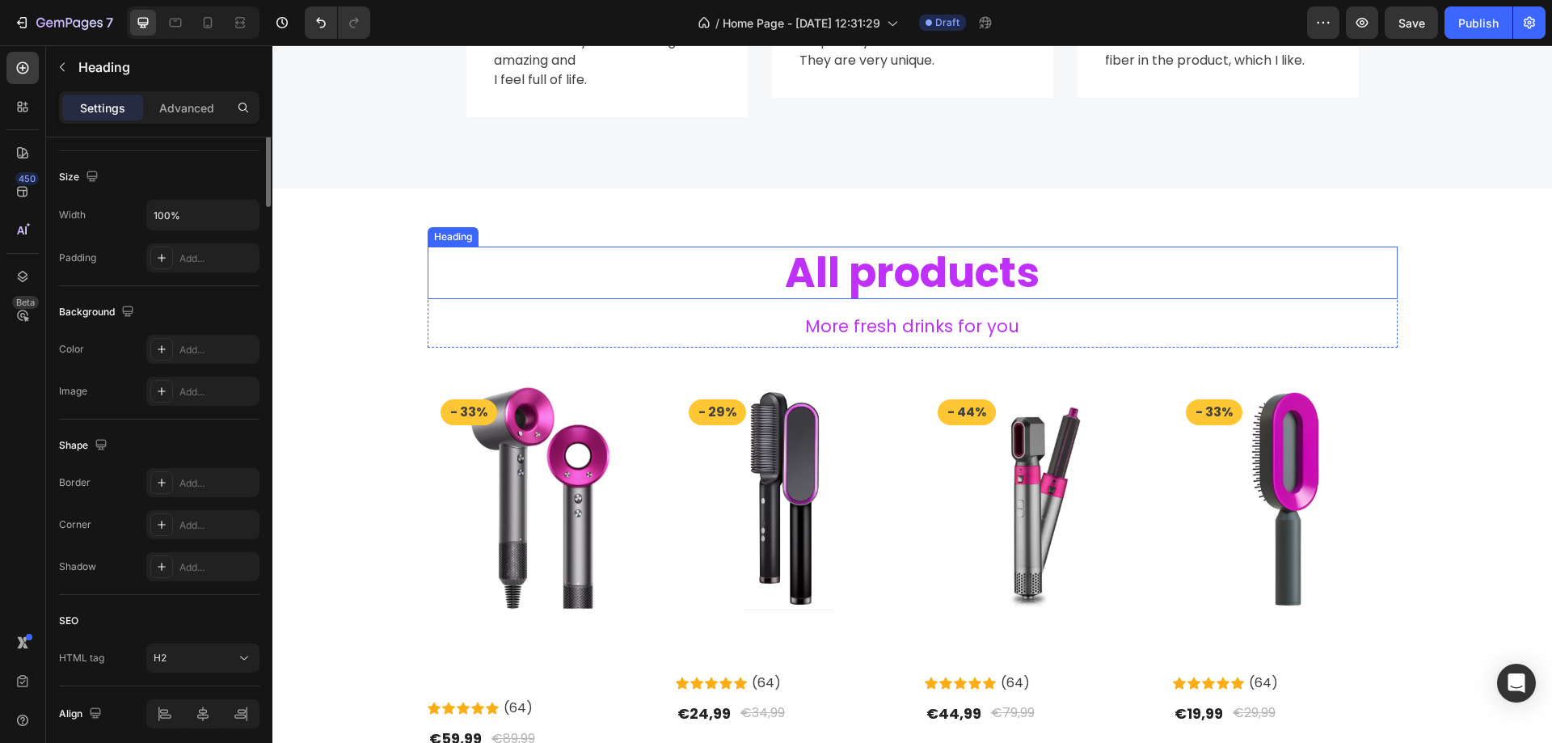
scroll to position [0, 0]
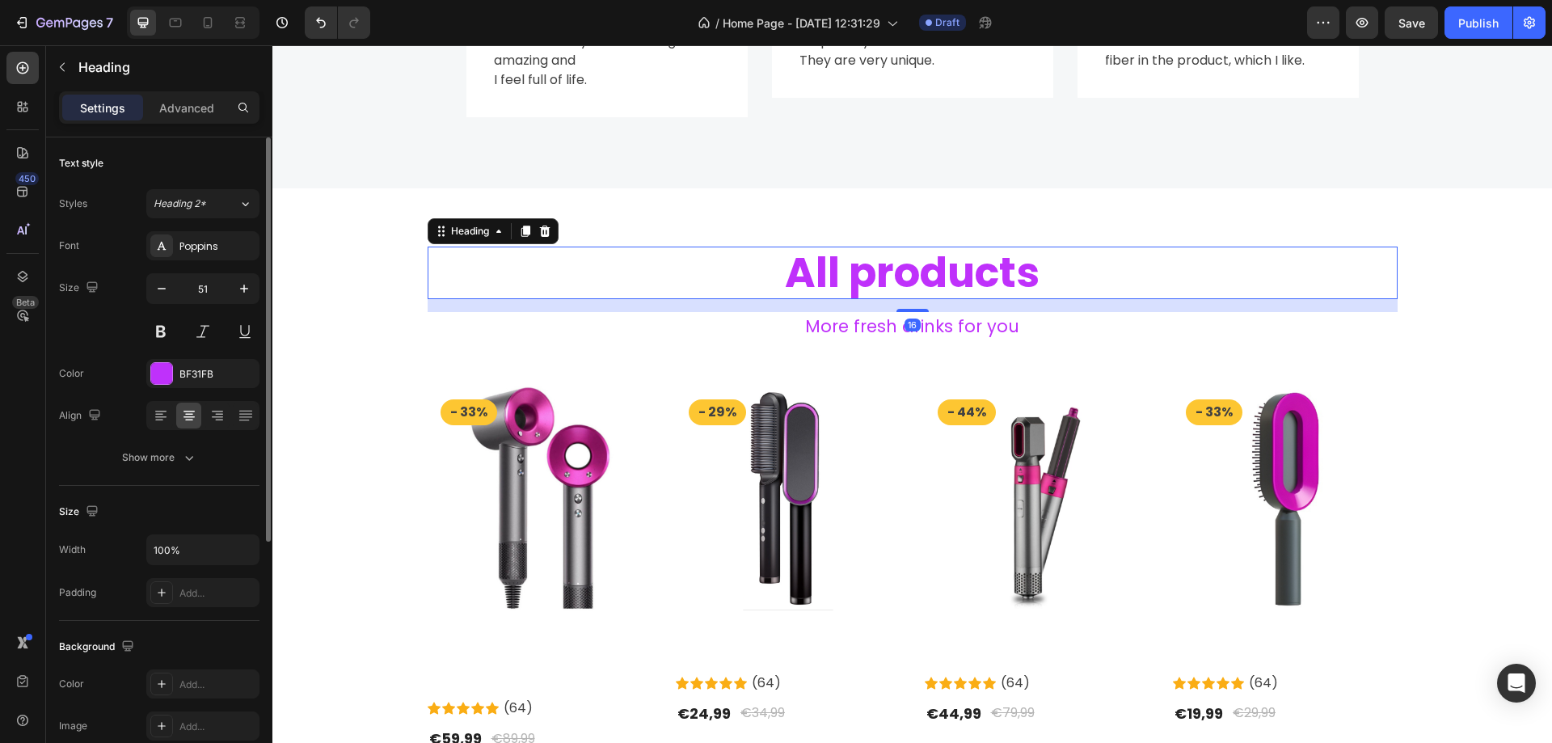
click at [178, 389] on div "Font Poppins Size 51 Color BF31FB Align Show more" at bounding box center [159, 351] width 201 height 241
click at [183, 378] on div "BF31FB" at bounding box center [202, 374] width 47 height 15
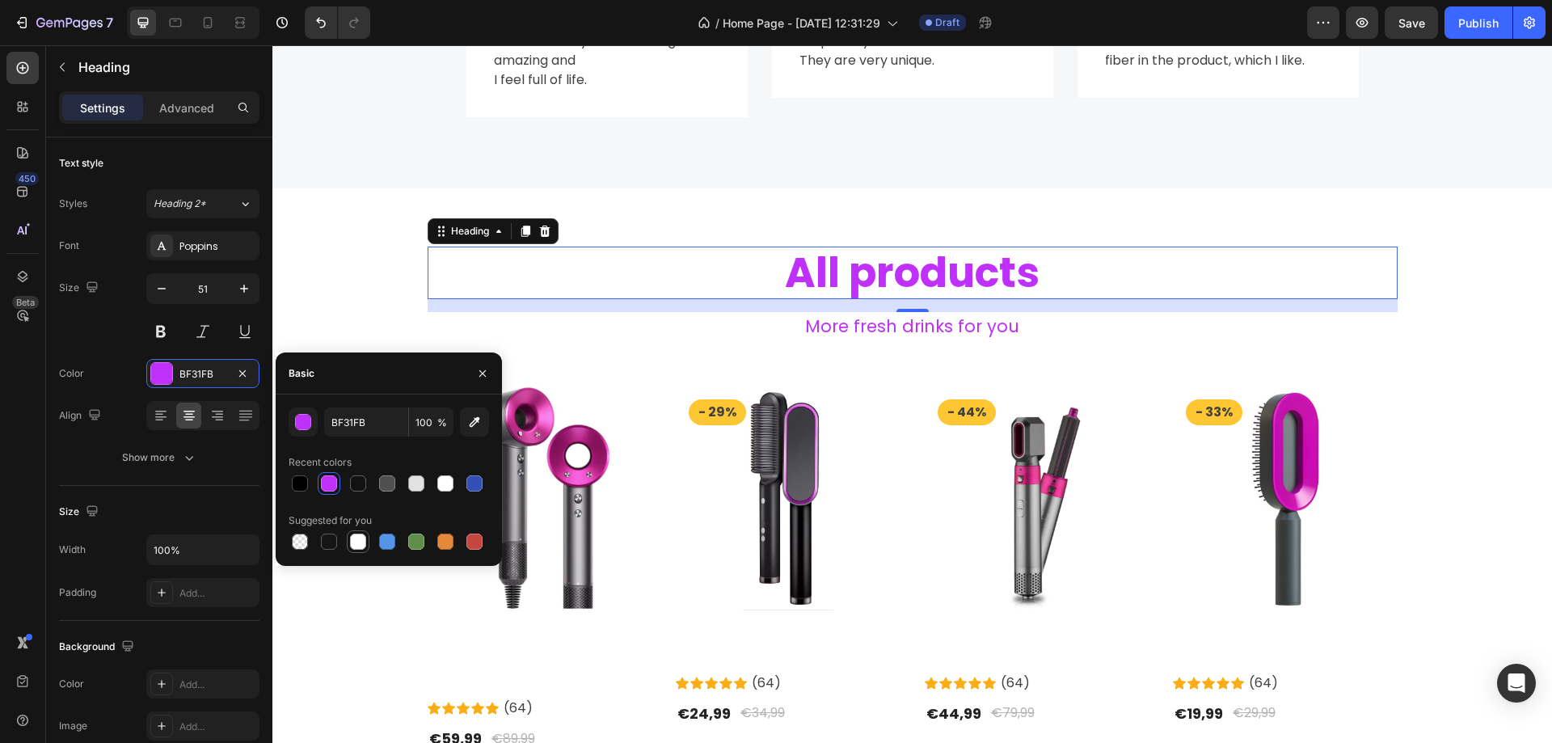
click at [361, 538] on div at bounding box center [358, 542] width 16 height 16
type input "FFFFFF"
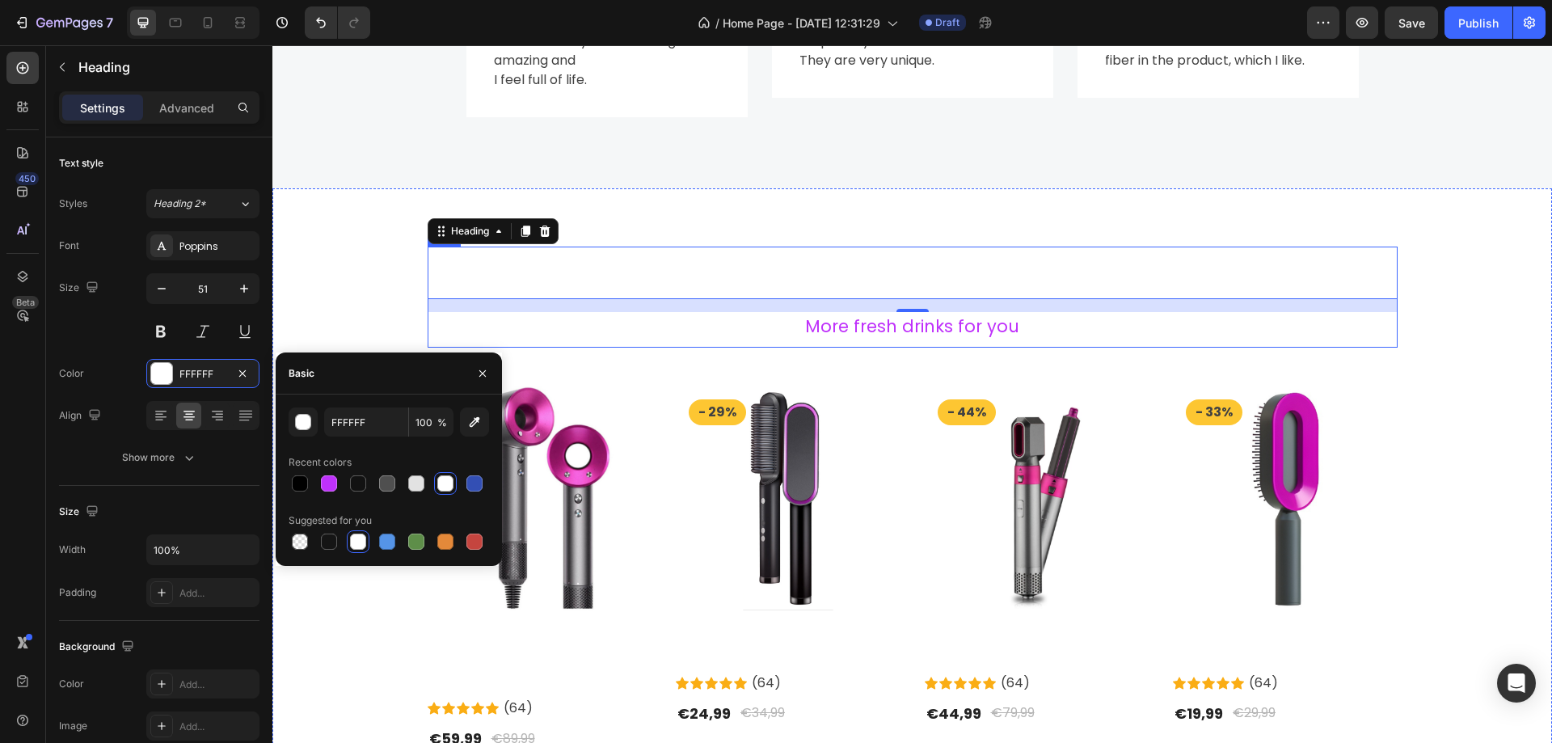
click at [830, 340] on div "More fresh drinks for you Text block" at bounding box center [913, 326] width 970 height 29
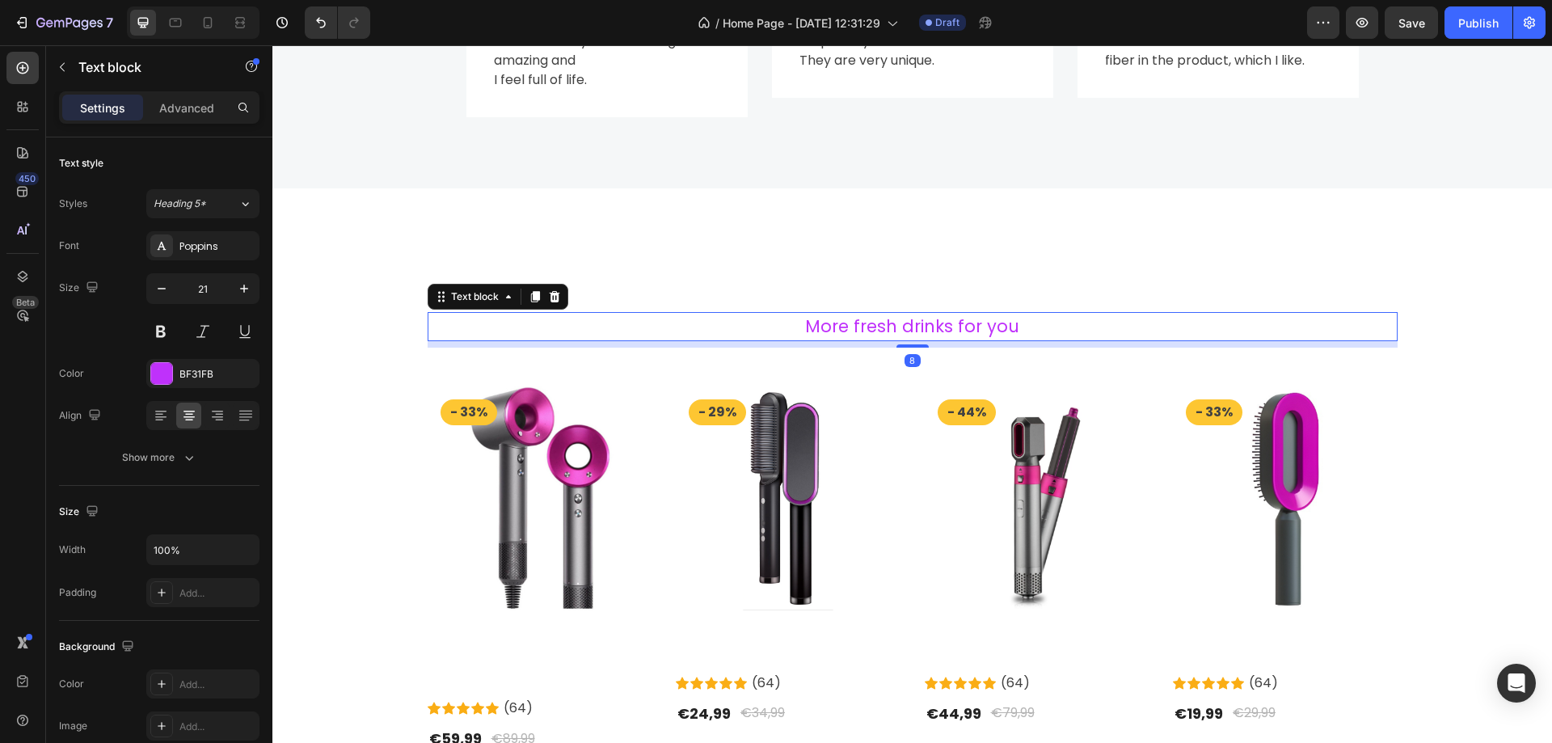
click at [862, 287] on p "All products" at bounding box center [912, 272] width 967 height 49
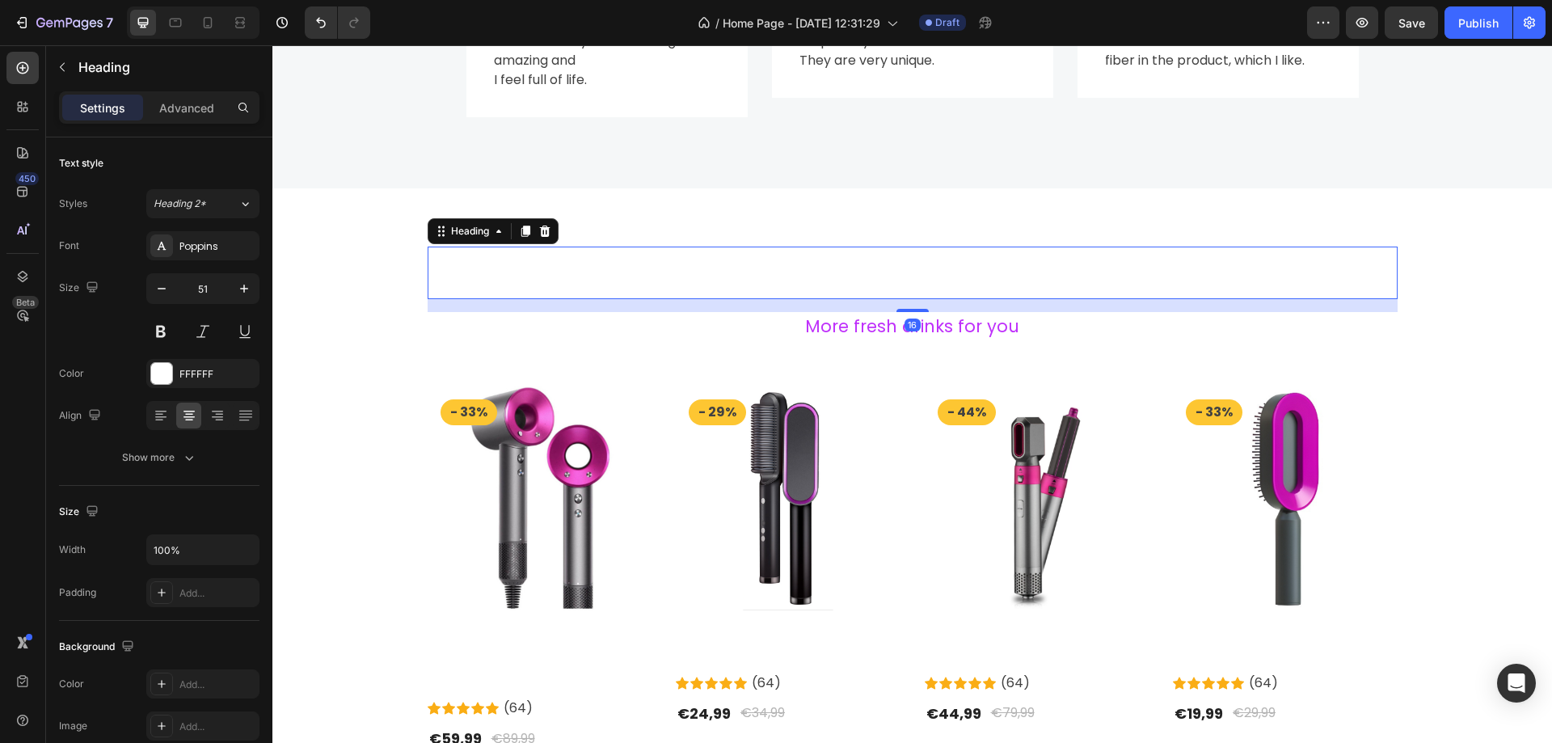
click at [900, 268] on p "All products" at bounding box center [912, 272] width 967 height 49
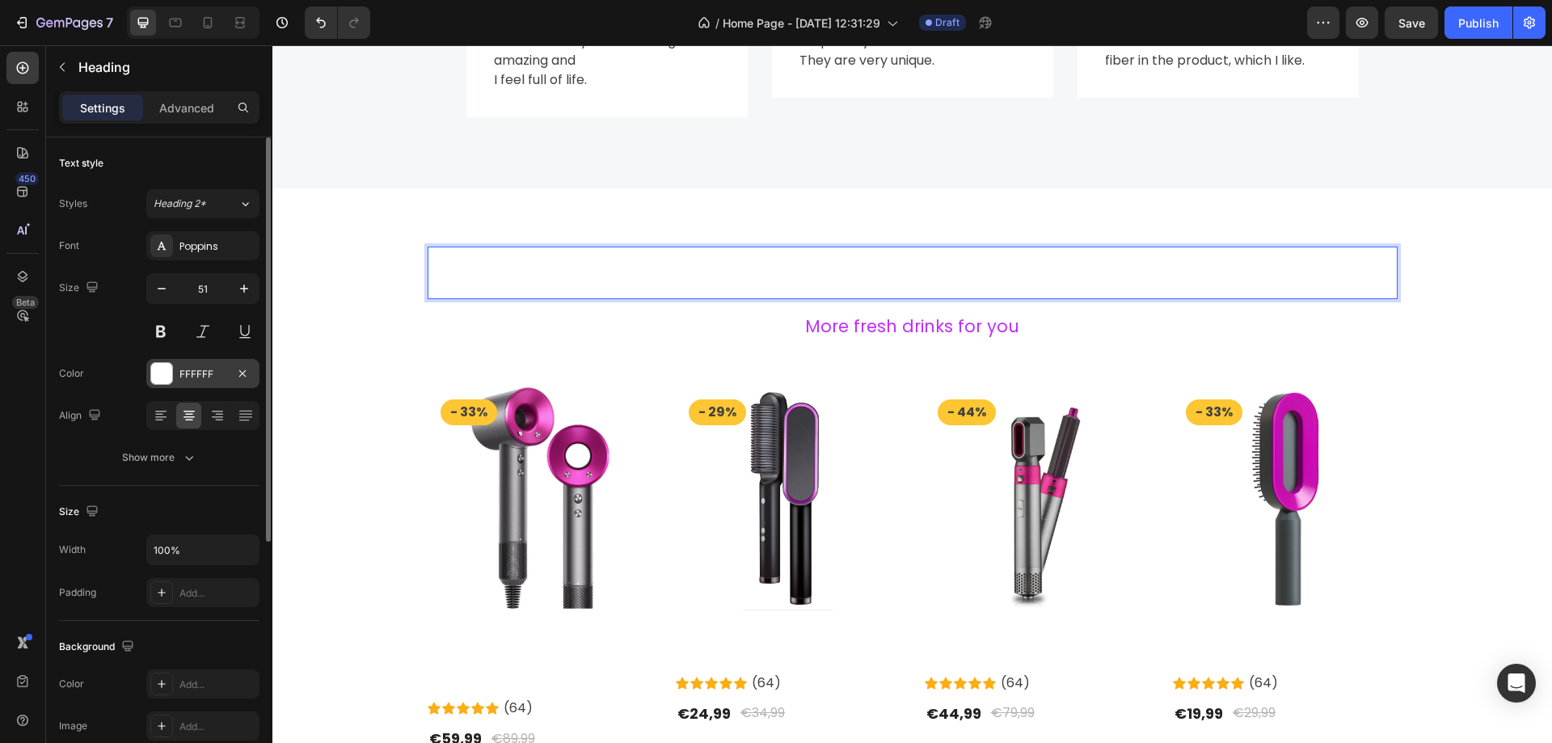
click at [185, 373] on div "FFFFFF" at bounding box center [202, 374] width 47 height 15
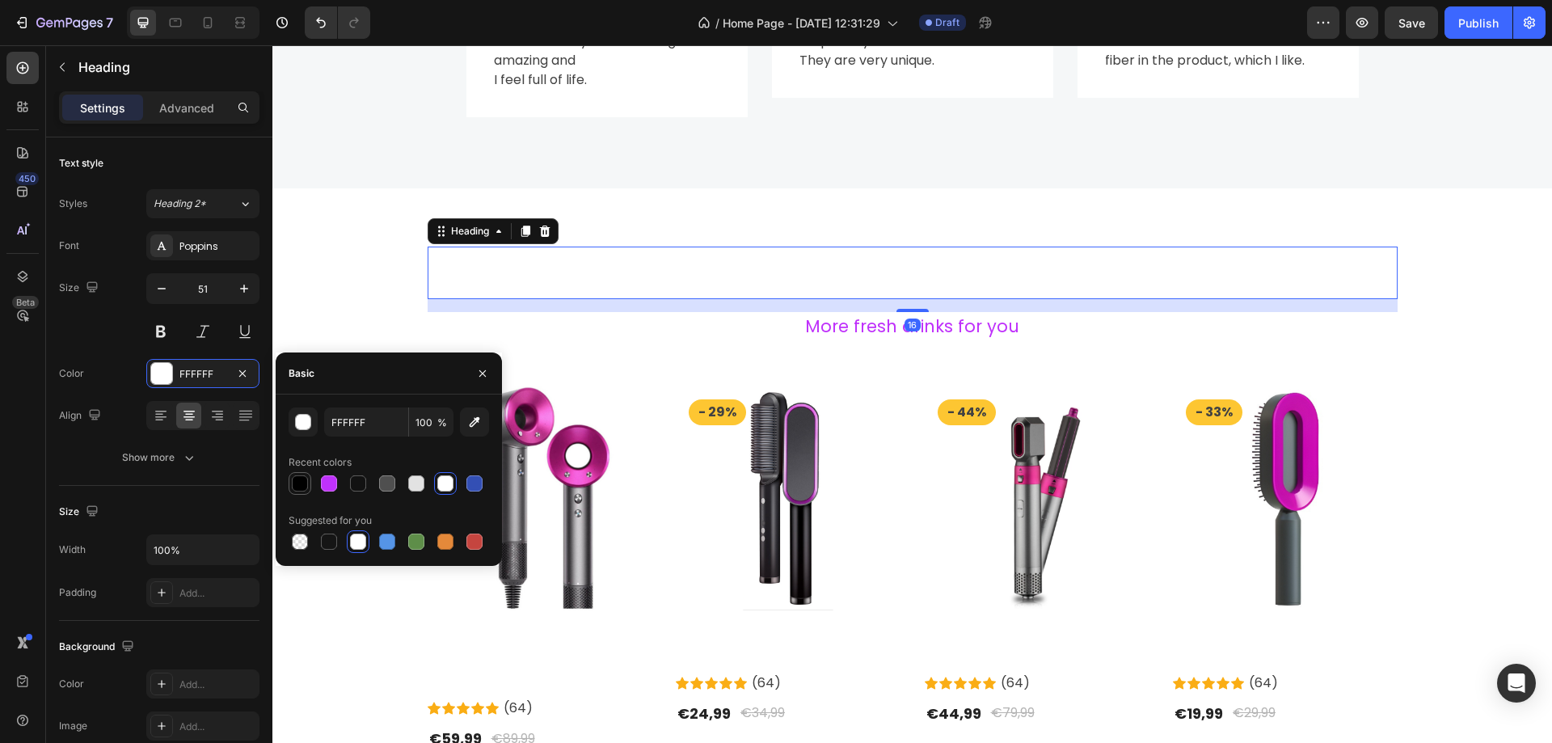
click at [300, 483] on div at bounding box center [300, 483] width 16 height 16
type input "000000"
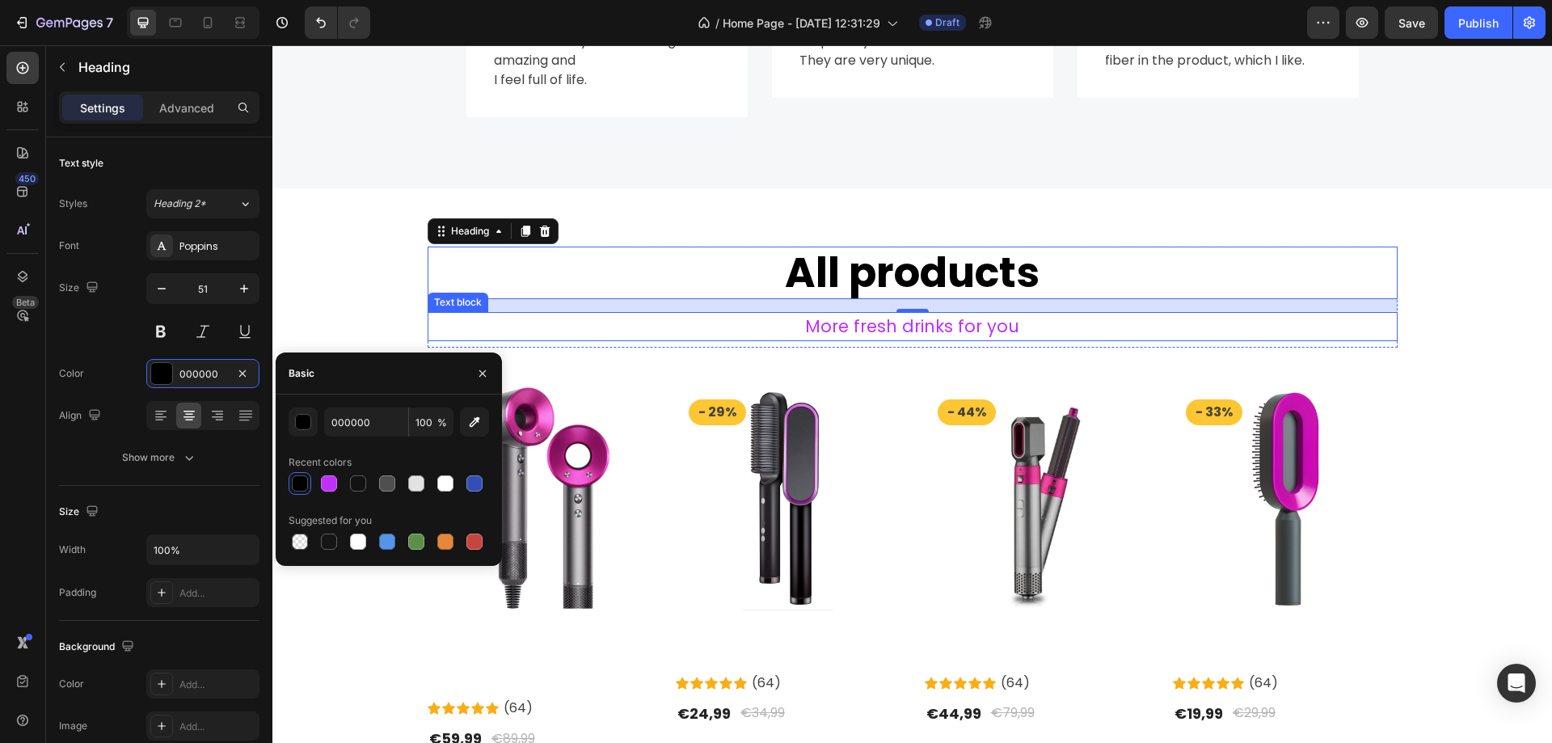
click at [811, 333] on p "More fresh drinks for you" at bounding box center [912, 327] width 967 height 26
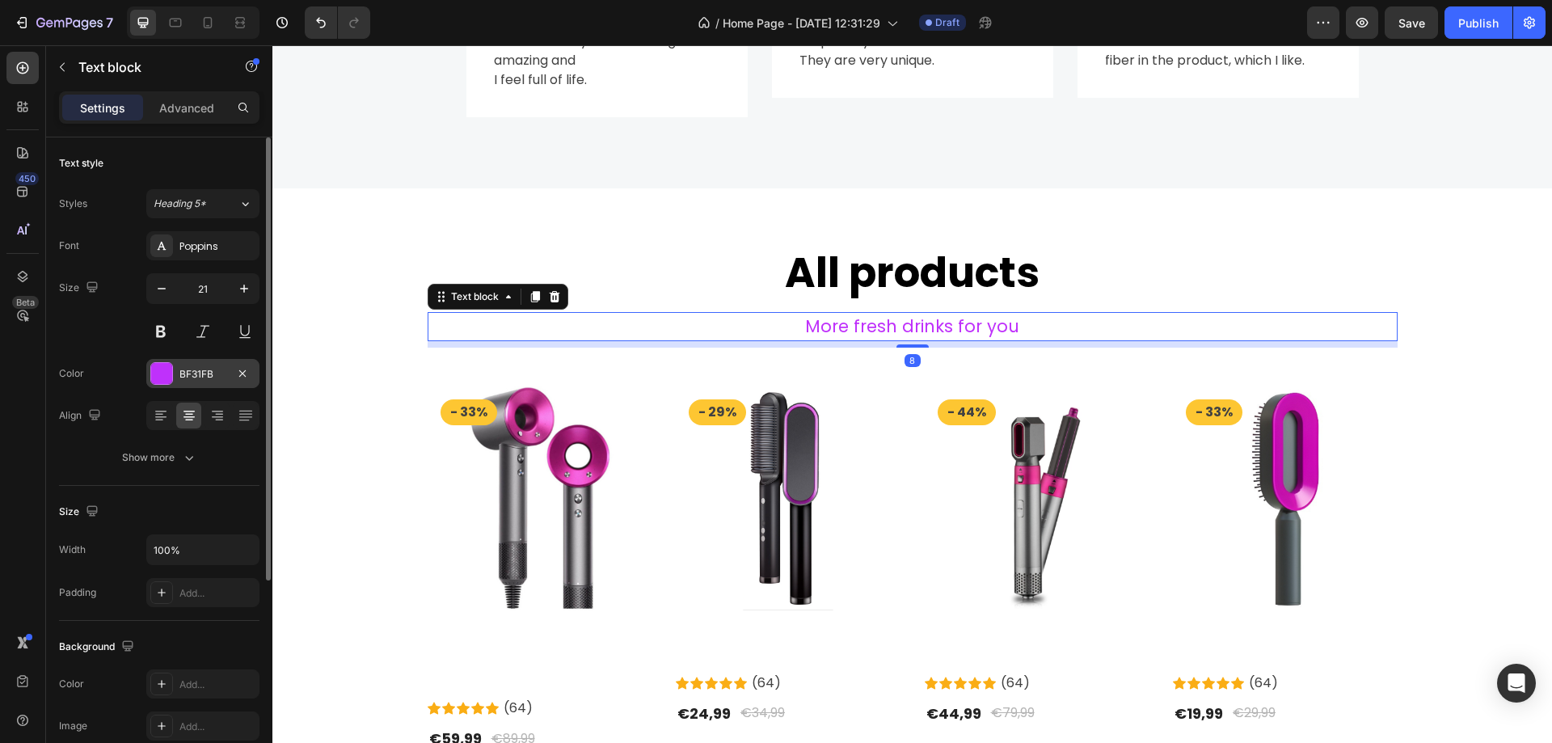
click at [188, 382] on div "BF31FB" at bounding box center [202, 373] width 113 height 29
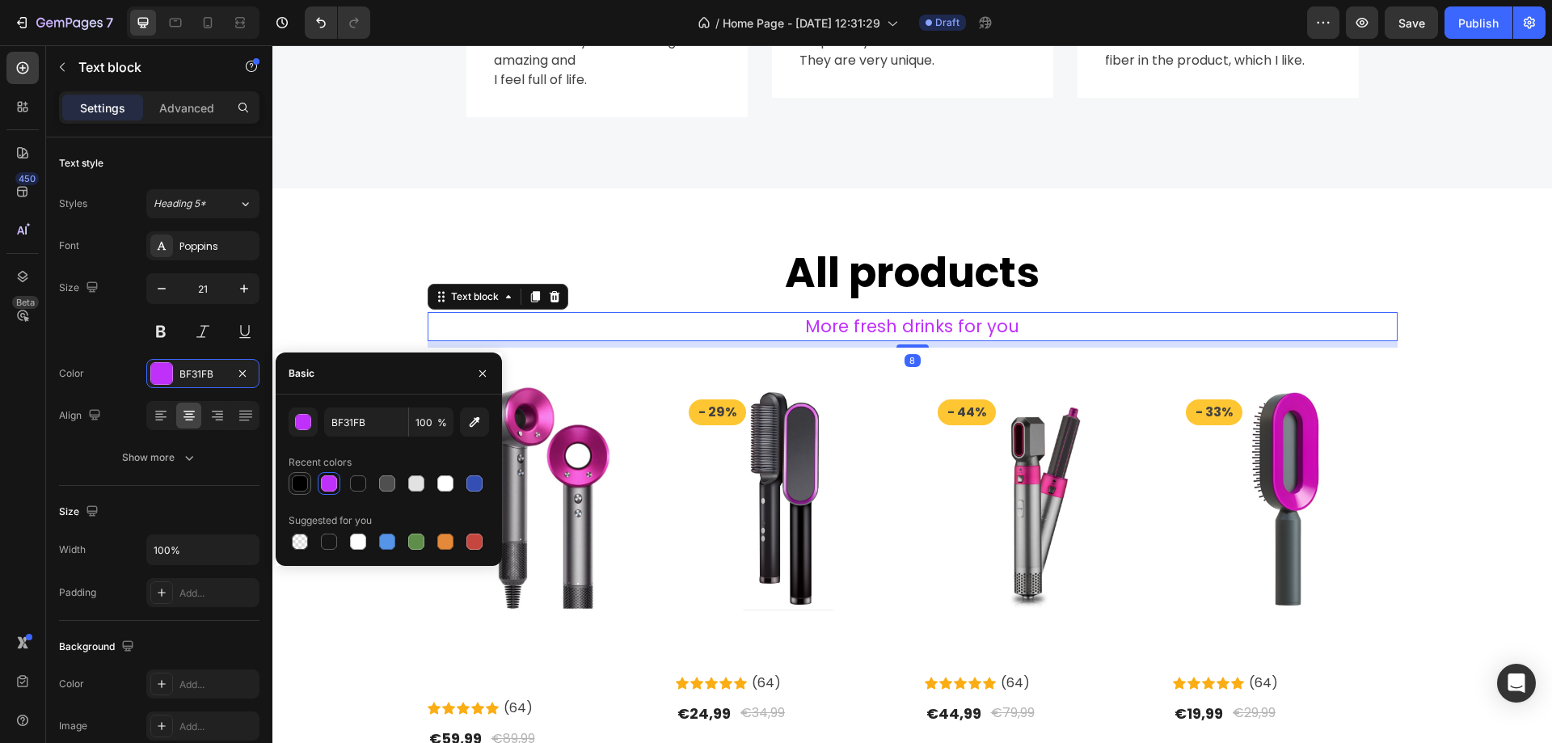
click at [294, 479] on div at bounding box center [300, 483] width 16 height 16
type input "000000"
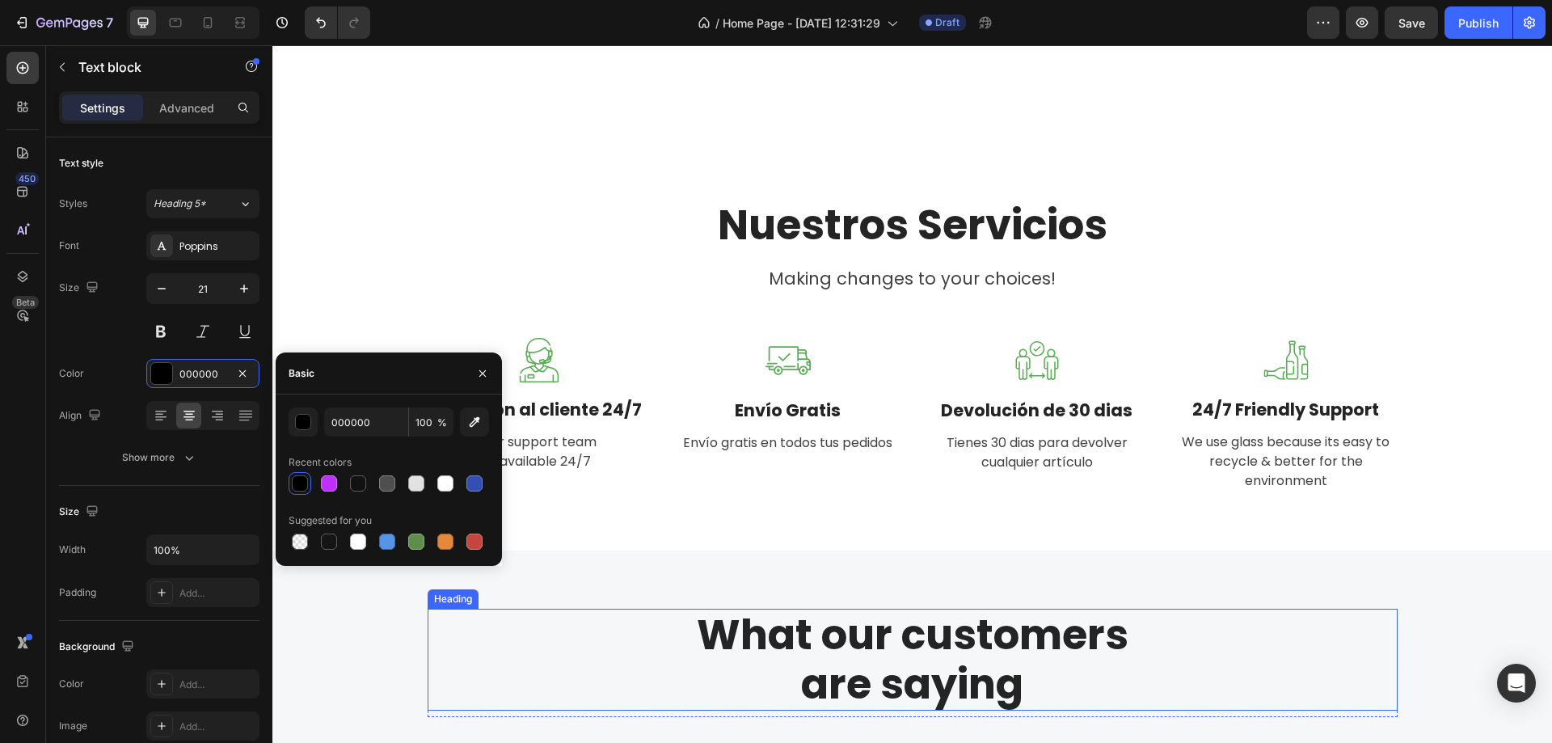
scroll to position [944, 0]
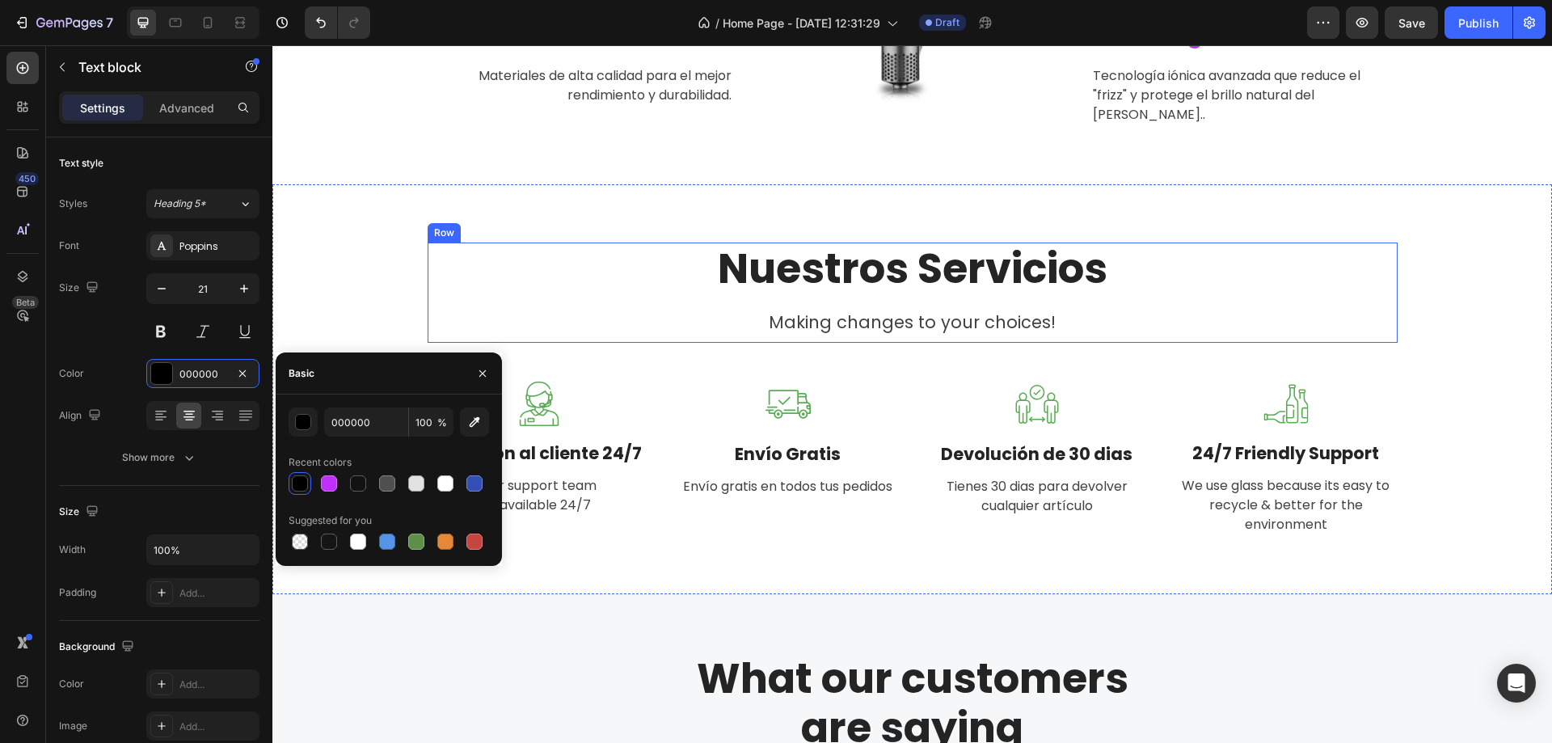
click at [875, 268] on h2 "Nuestros Servicios" at bounding box center [913, 269] width 970 height 53
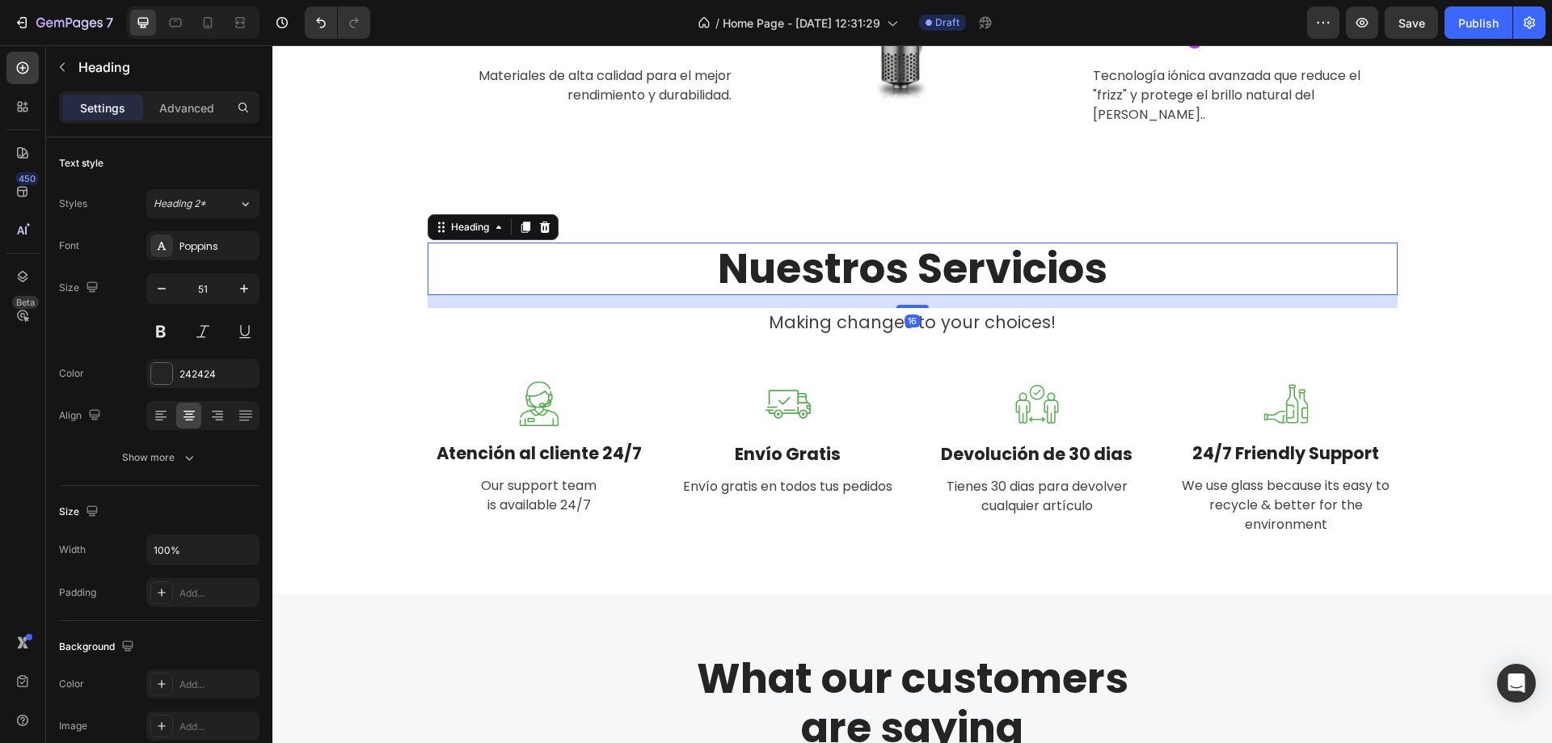
click at [879, 251] on h2 "Nuestros Servicios" at bounding box center [913, 269] width 970 height 53
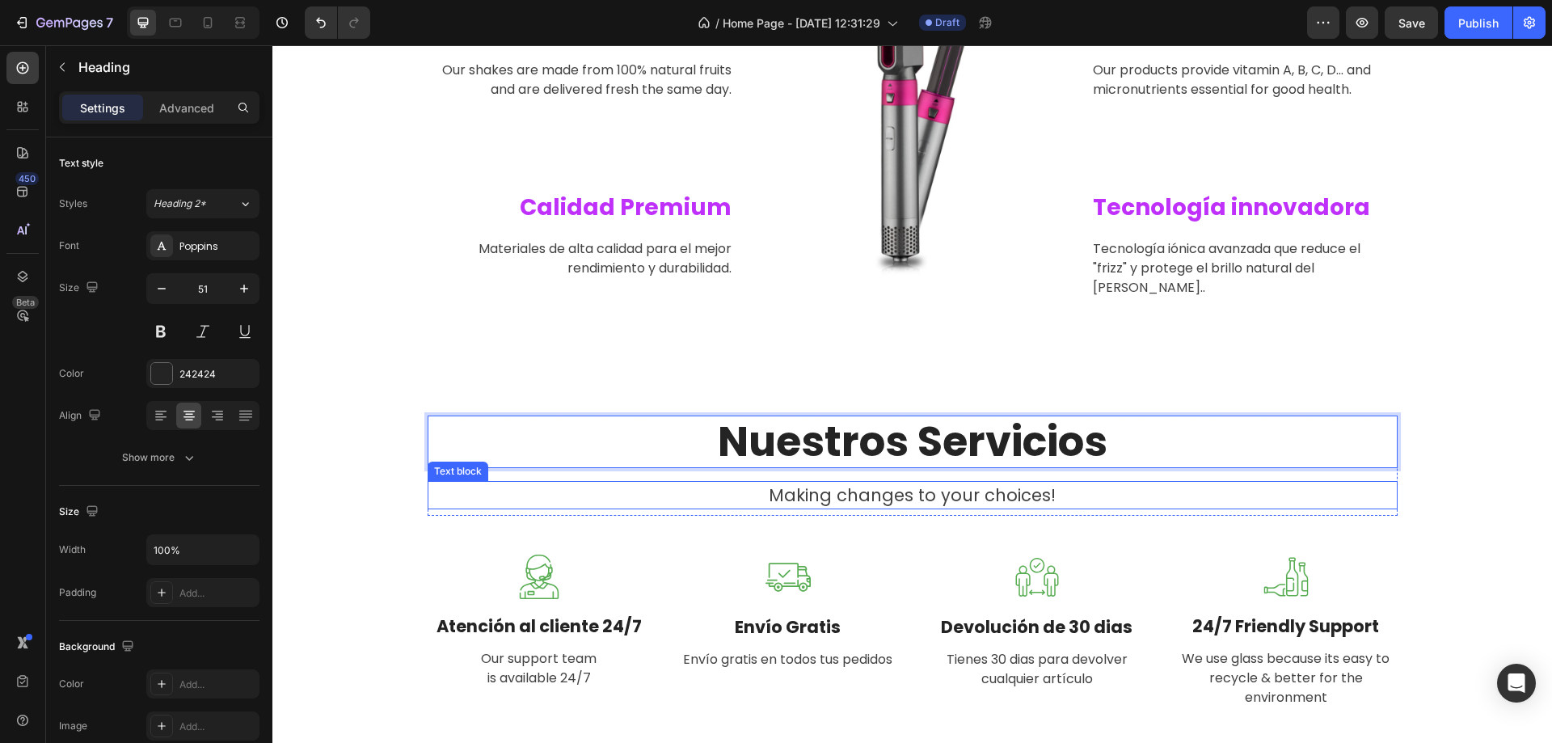
scroll to position [566, 0]
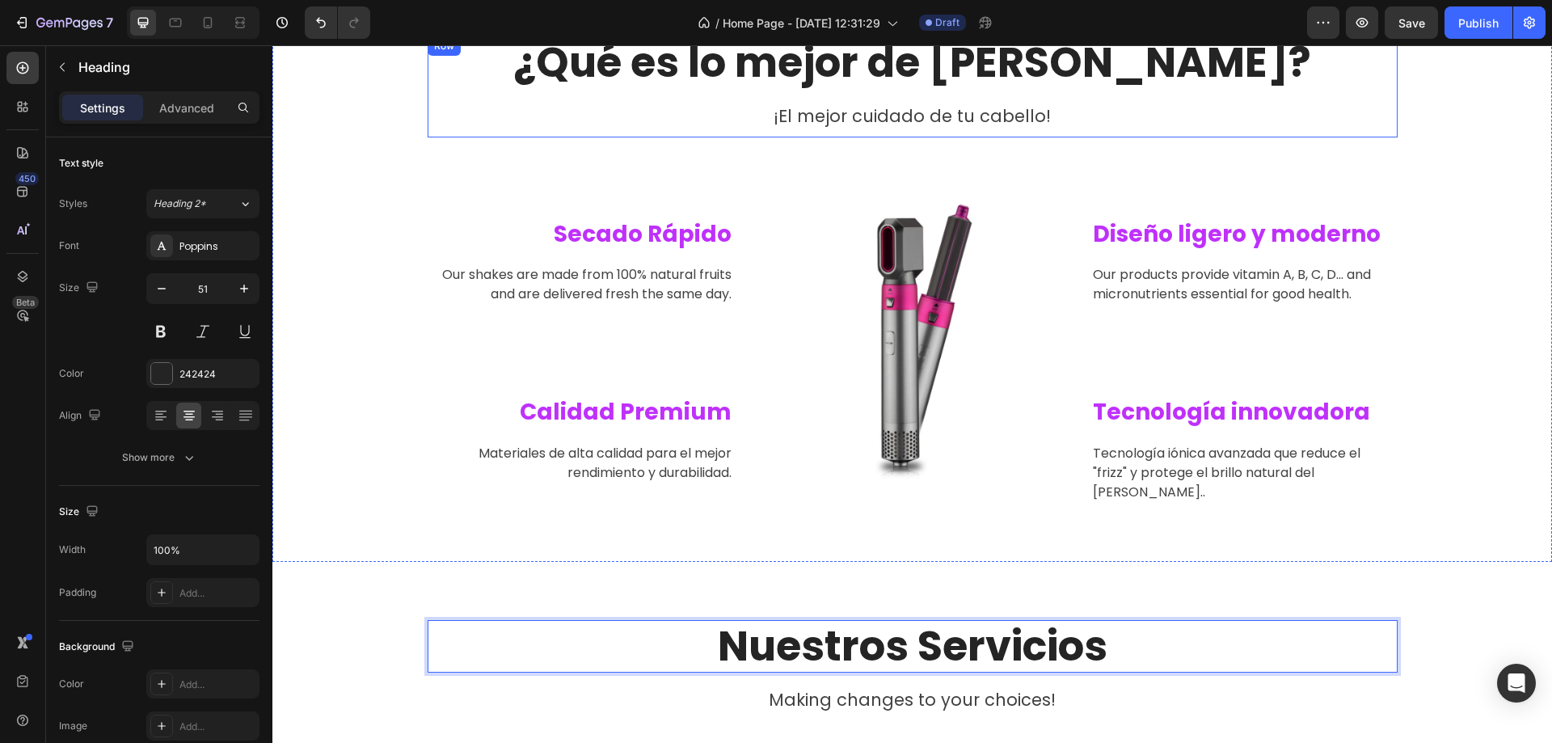
click at [740, 74] on h2 "¿Qué es lo mejor de [PERSON_NAME]?" at bounding box center [913, 62] width 970 height 53
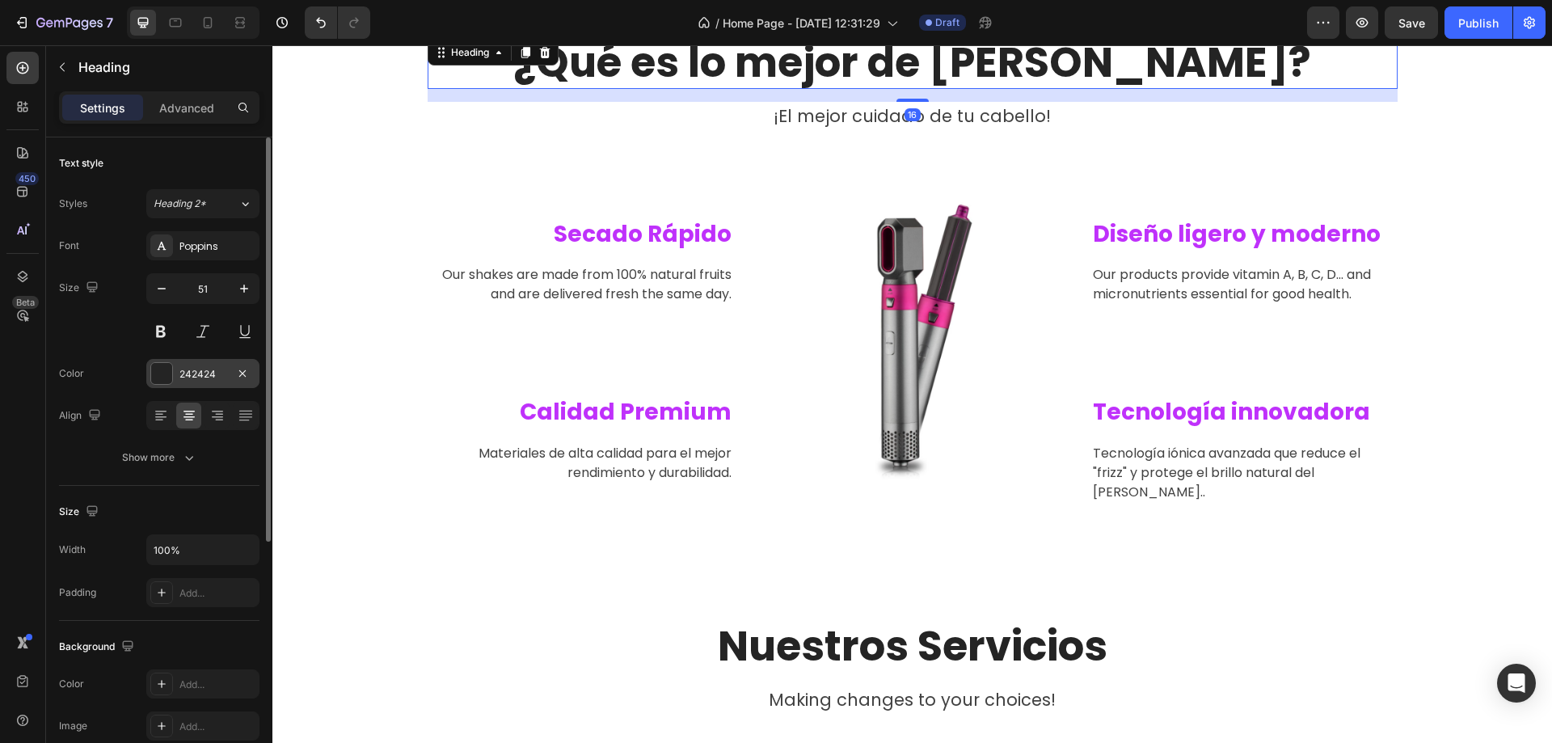
click at [212, 370] on div "242424" at bounding box center [202, 374] width 47 height 15
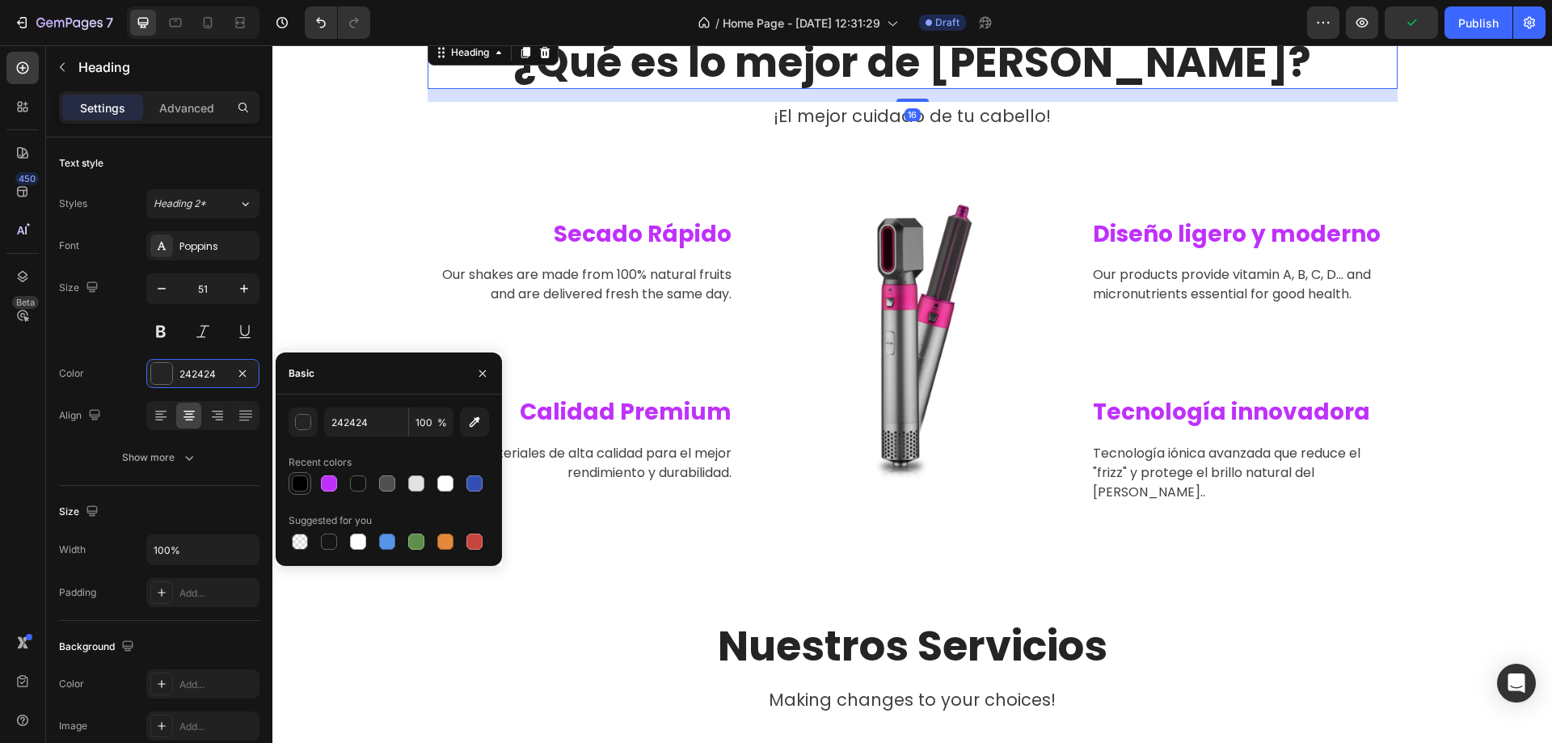
click at [297, 479] on div at bounding box center [300, 483] width 16 height 16
type input "000000"
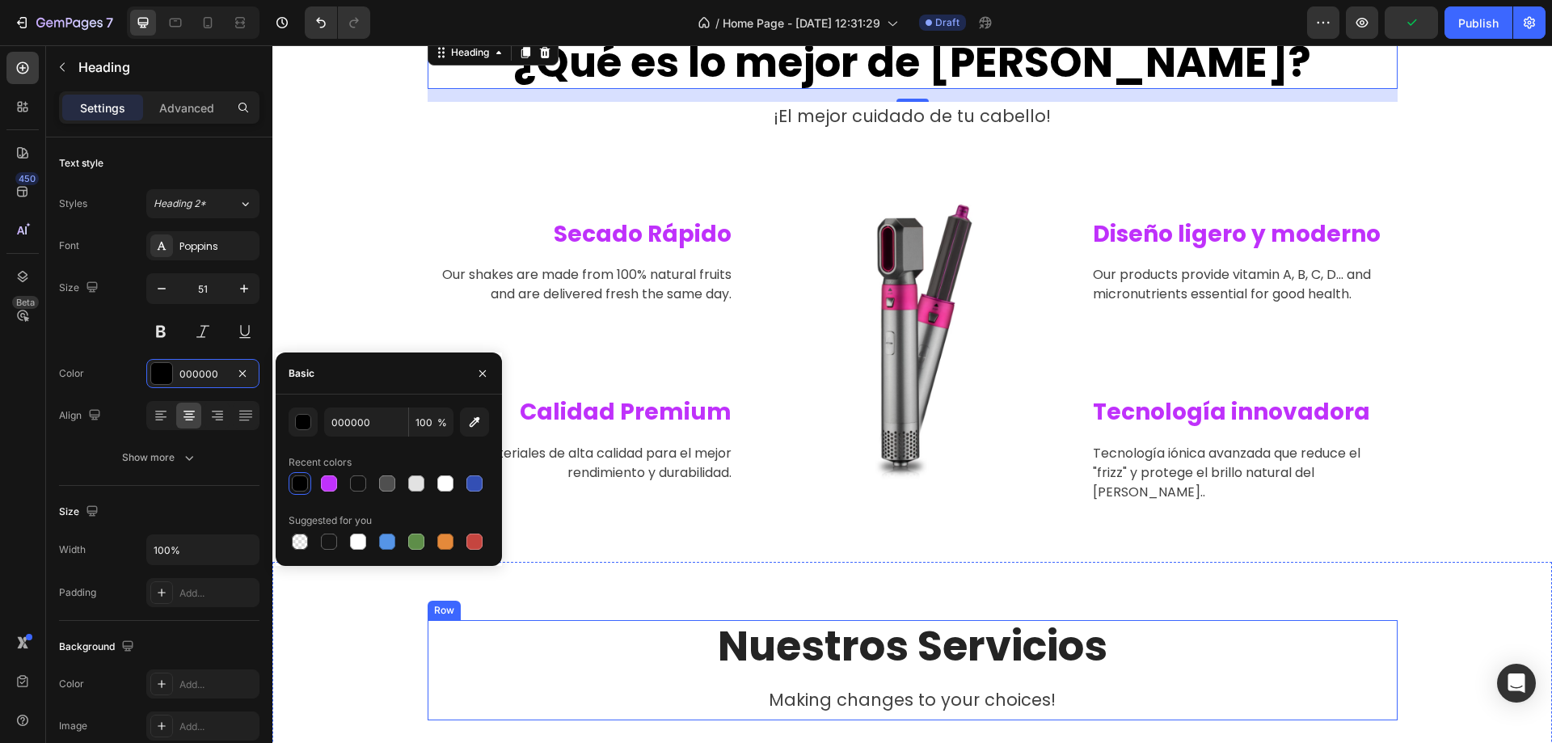
click at [762, 622] on p "Nuestros Servicios" at bounding box center [912, 646] width 967 height 49
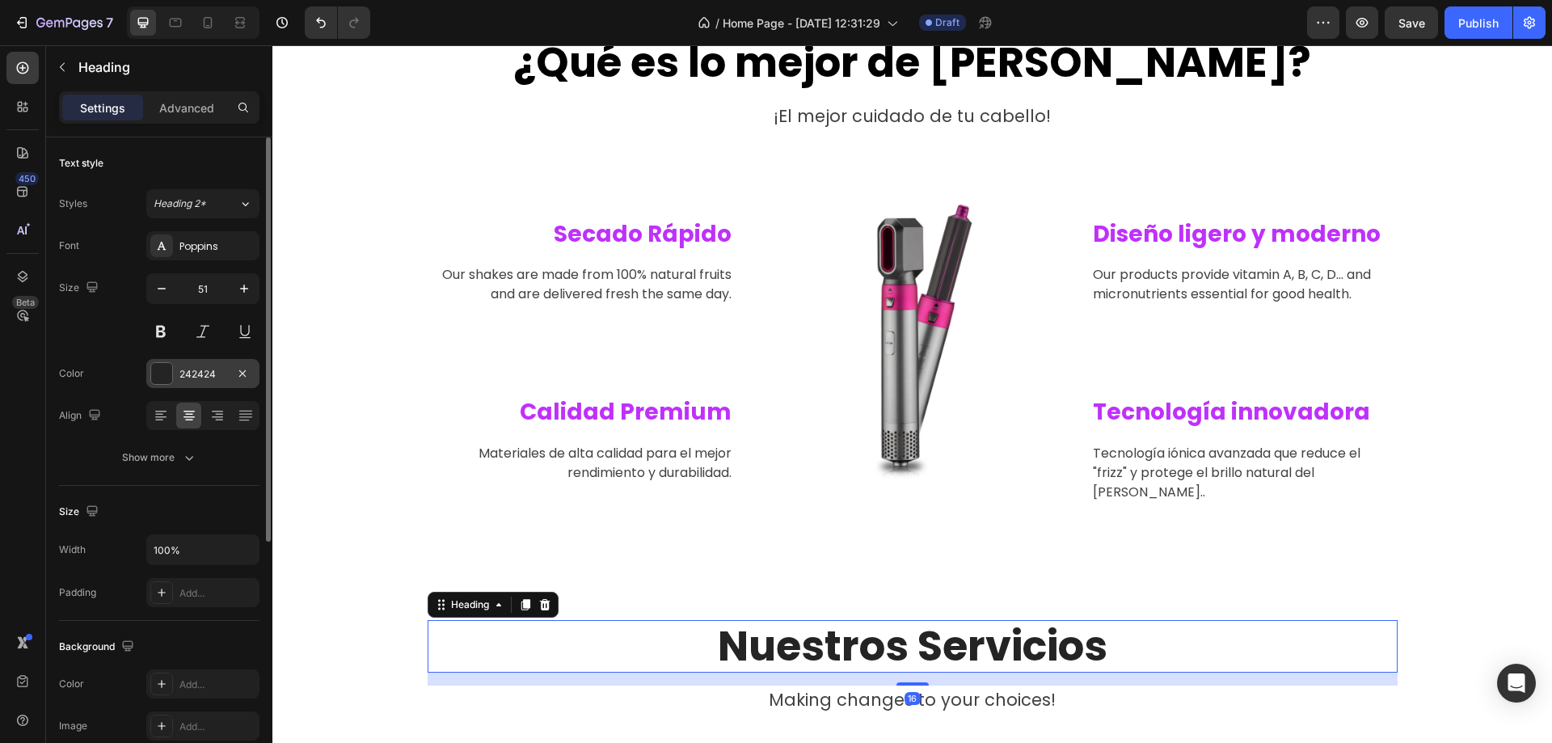
click at [173, 378] on div "242424" at bounding box center [202, 373] width 113 height 29
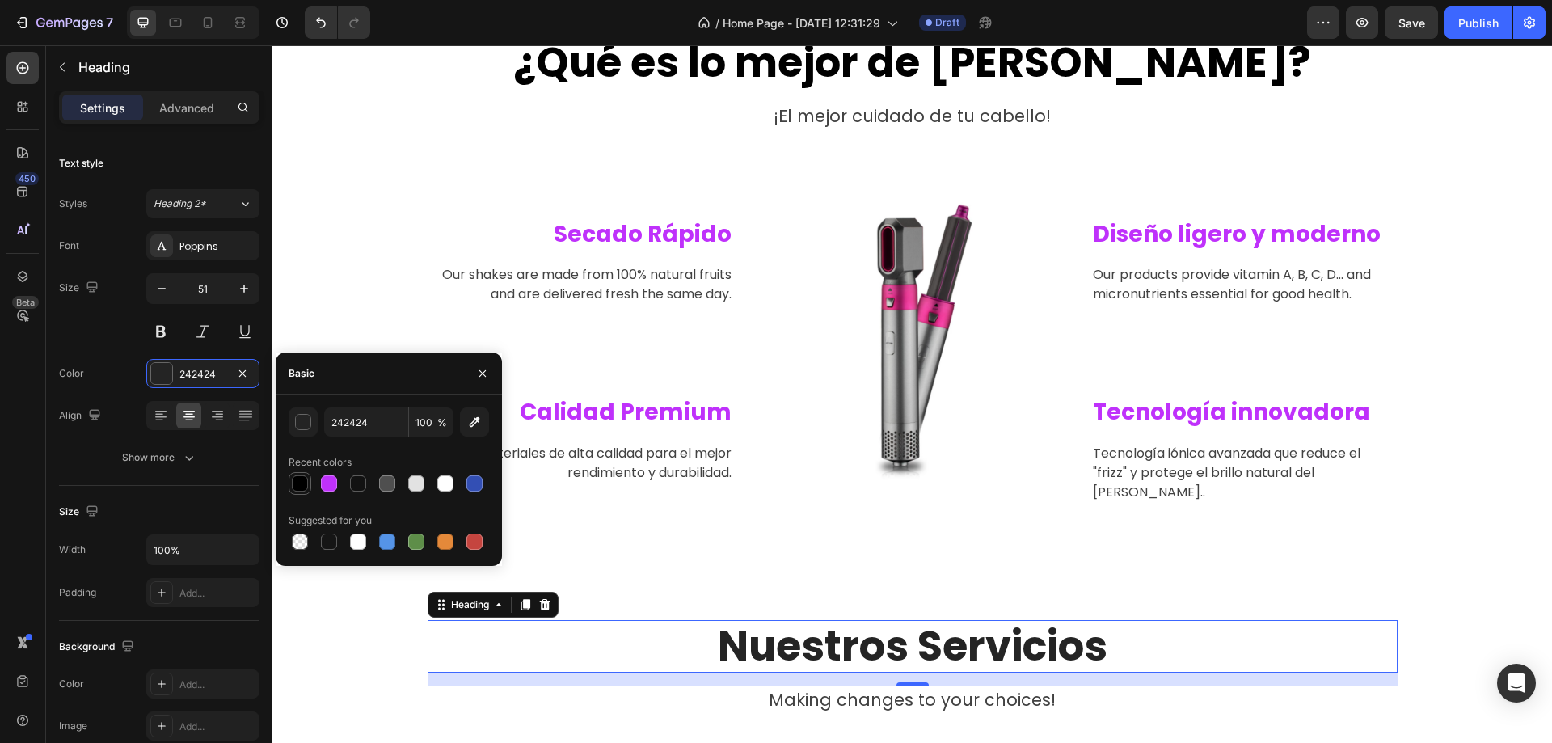
click at [298, 478] on div at bounding box center [300, 483] width 16 height 16
type input "000000"
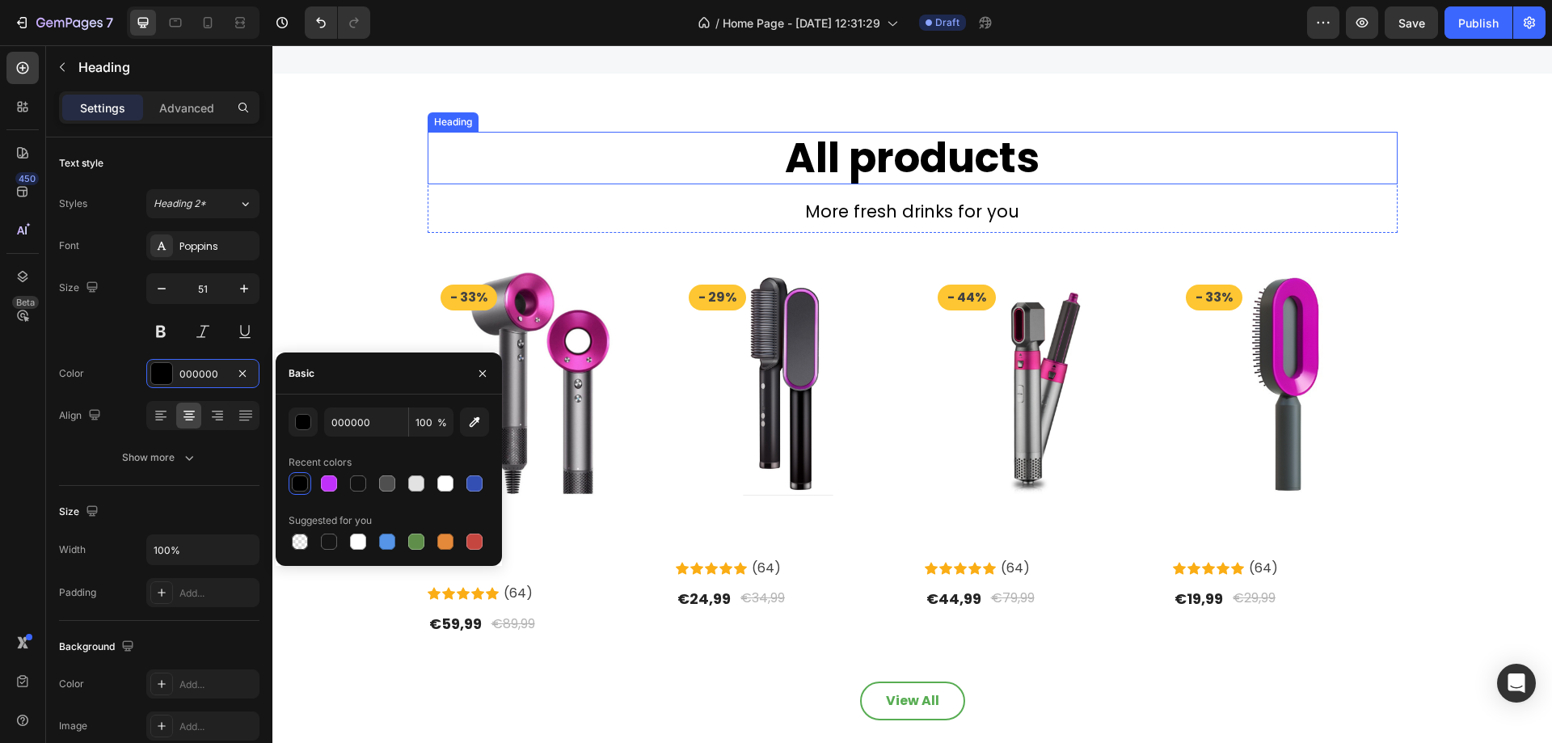
scroll to position [2264, 0]
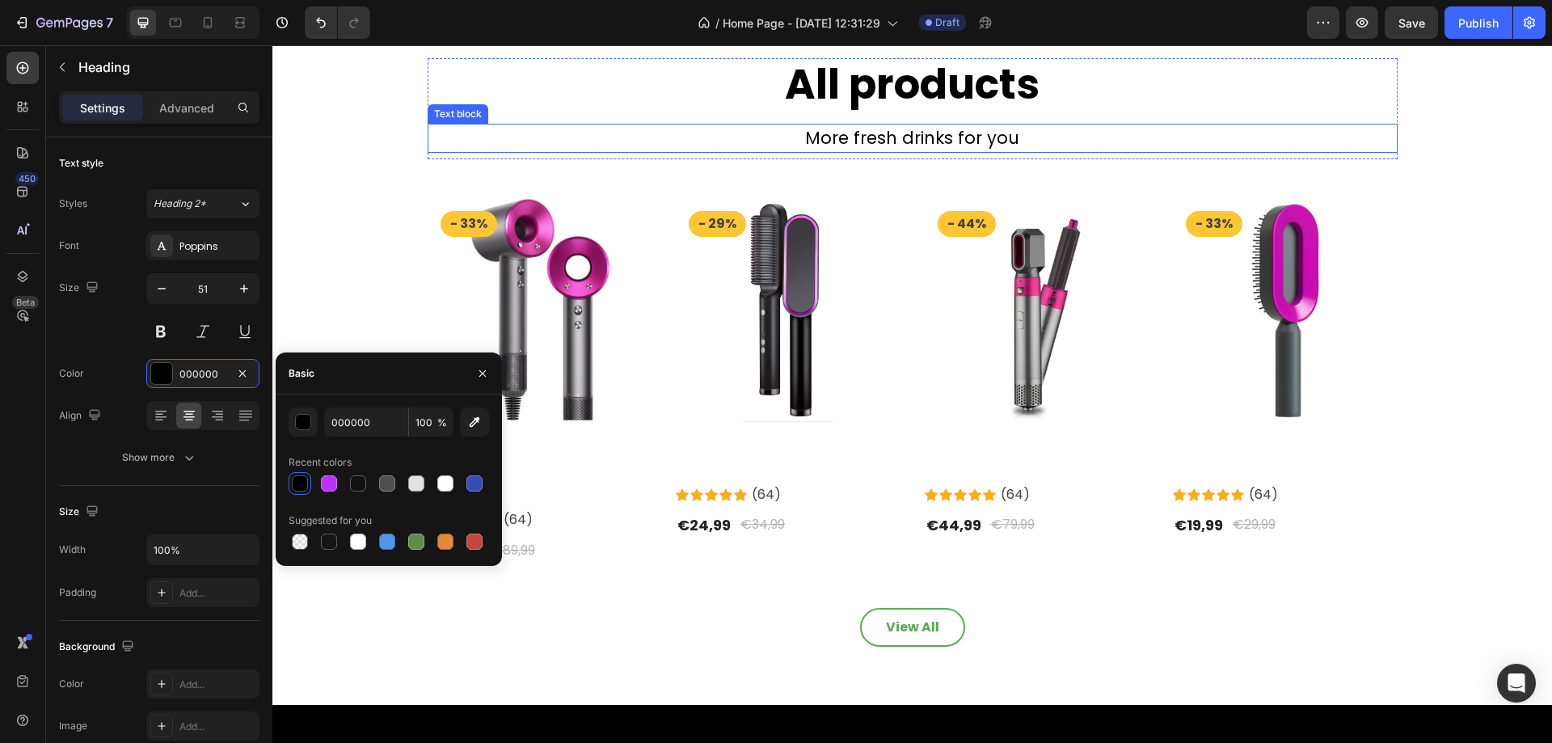
click at [938, 128] on p "More fresh drinks for you" at bounding box center [912, 138] width 967 height 26
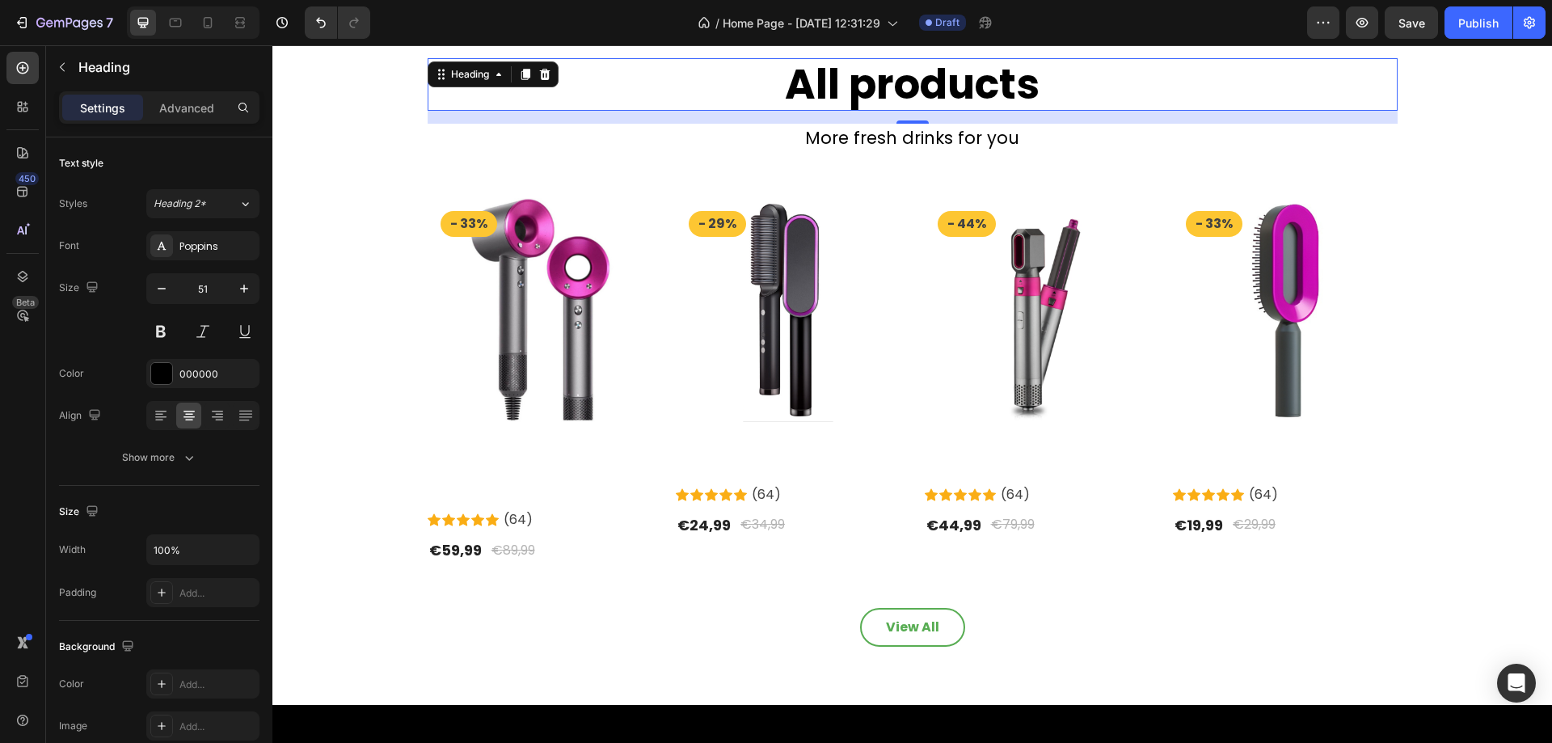
click at [959, 87] on h2 "All products" at bounding box center [913, 84] width 970 height 53
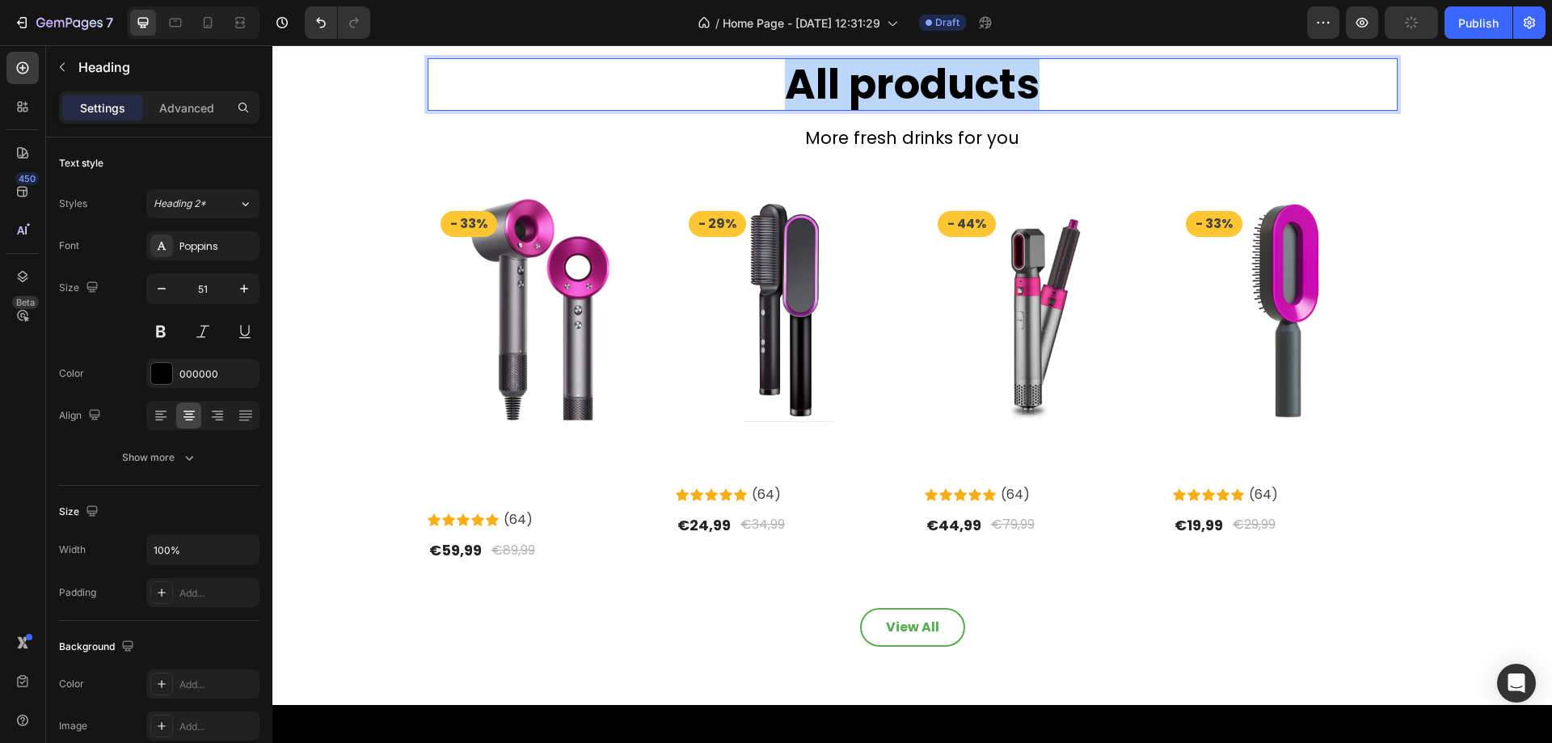
click at [959, 87] on p "All products" at bounding box center [912, 84] width 967 height 49
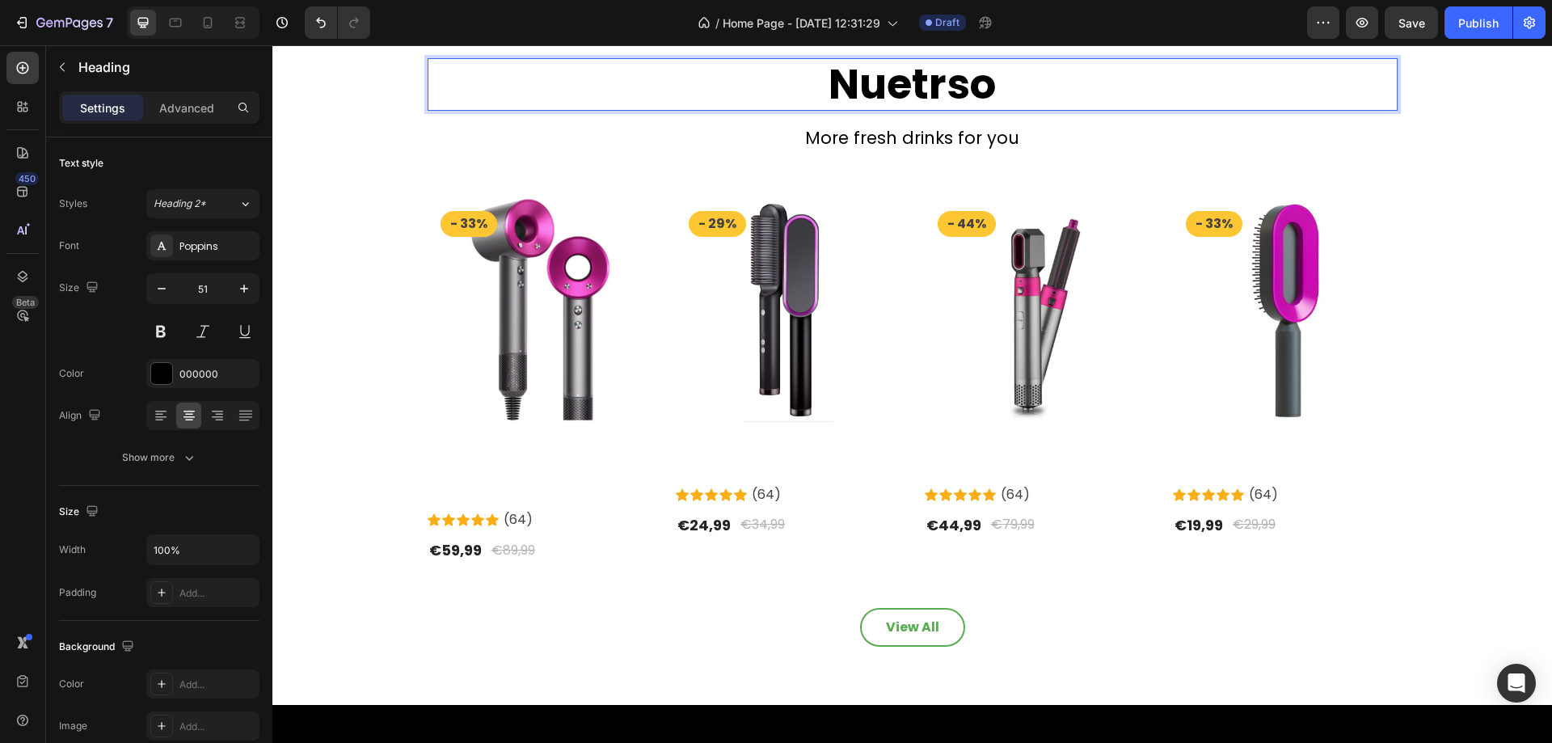
scroll to position [2257, 0]
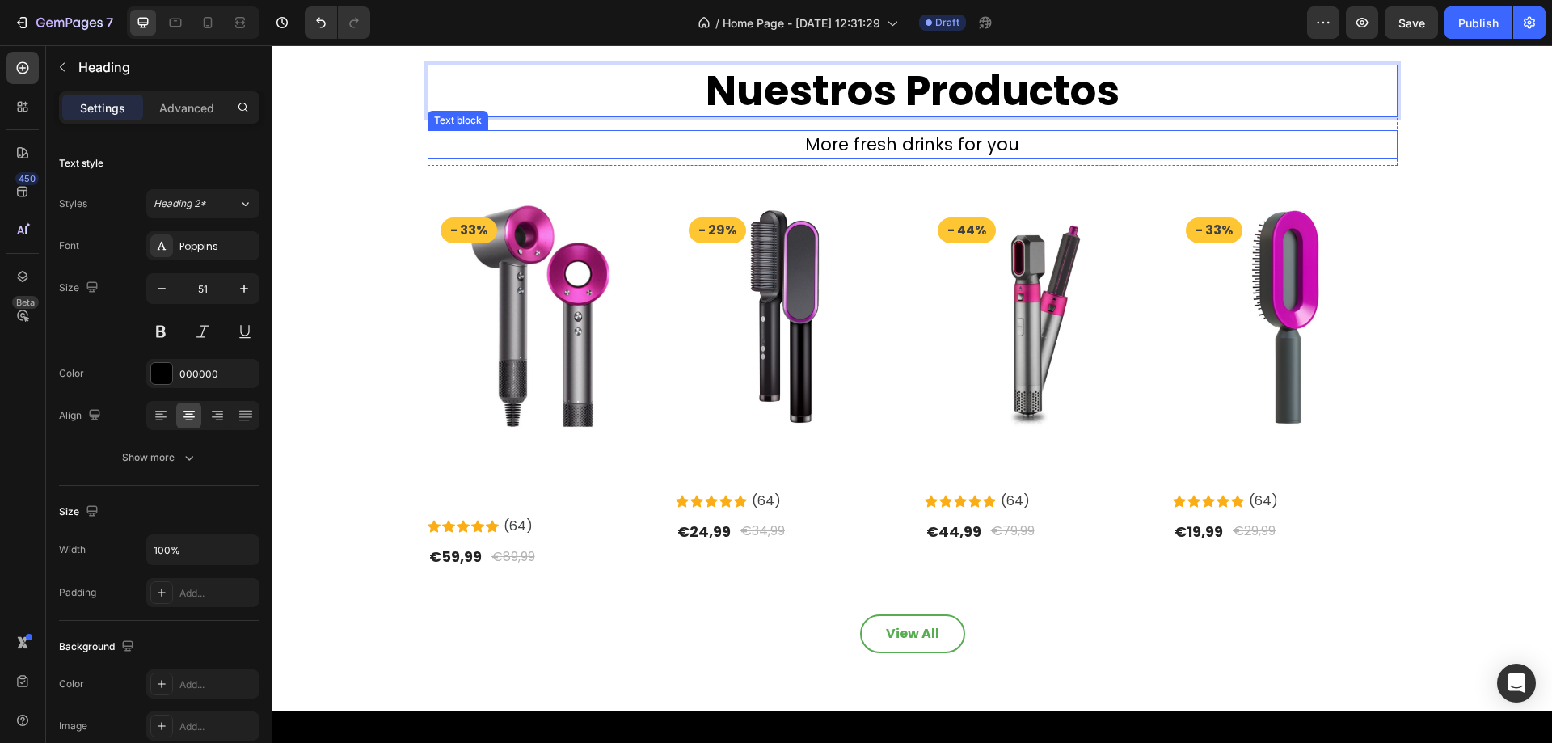
click at [962, 136] on p "More fresh drinks for you" at bounding box center [912, 145] width 967 height 26
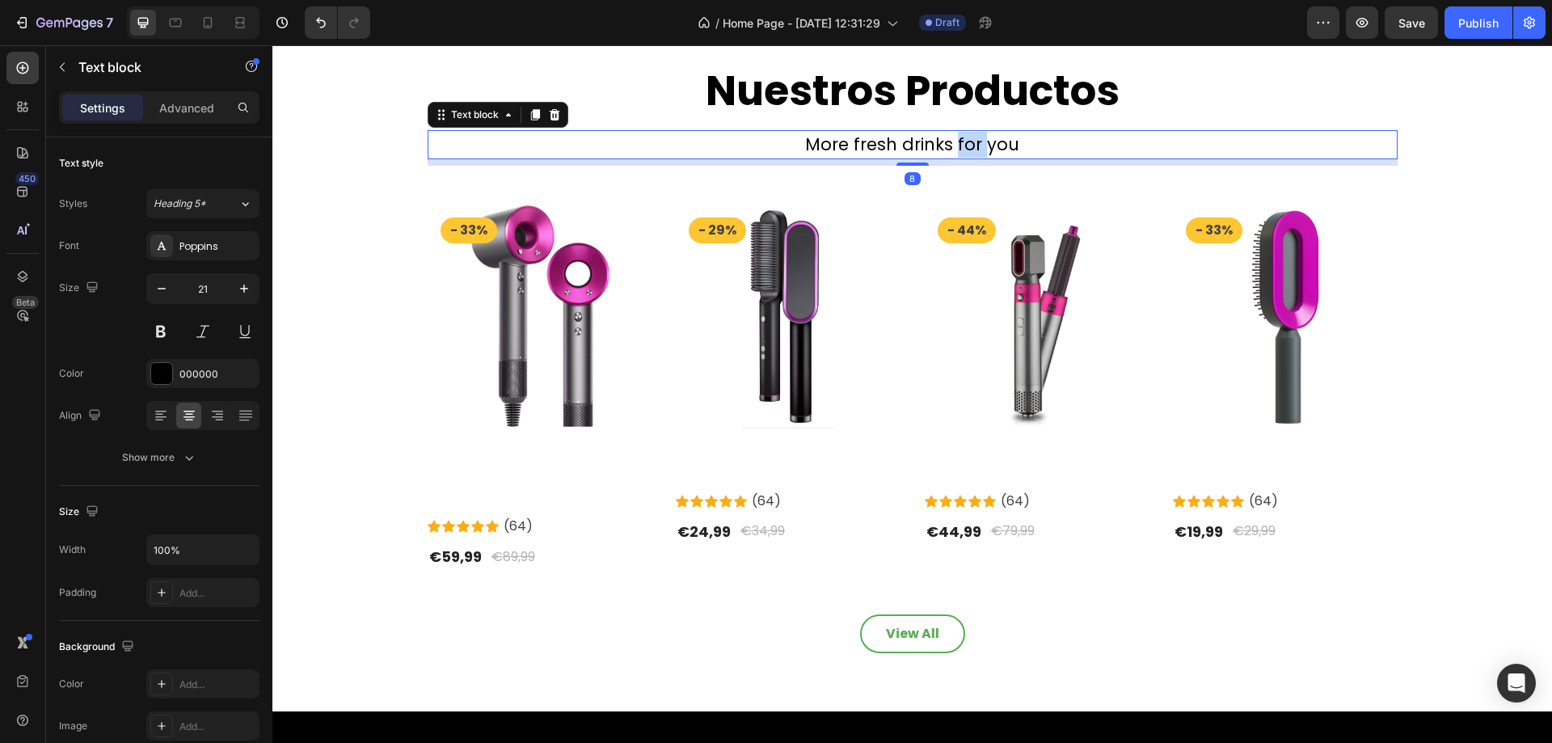
click at [962, 136] on p "More fresh drinks for you" at bounding box center [912, 145] width 967 height 26
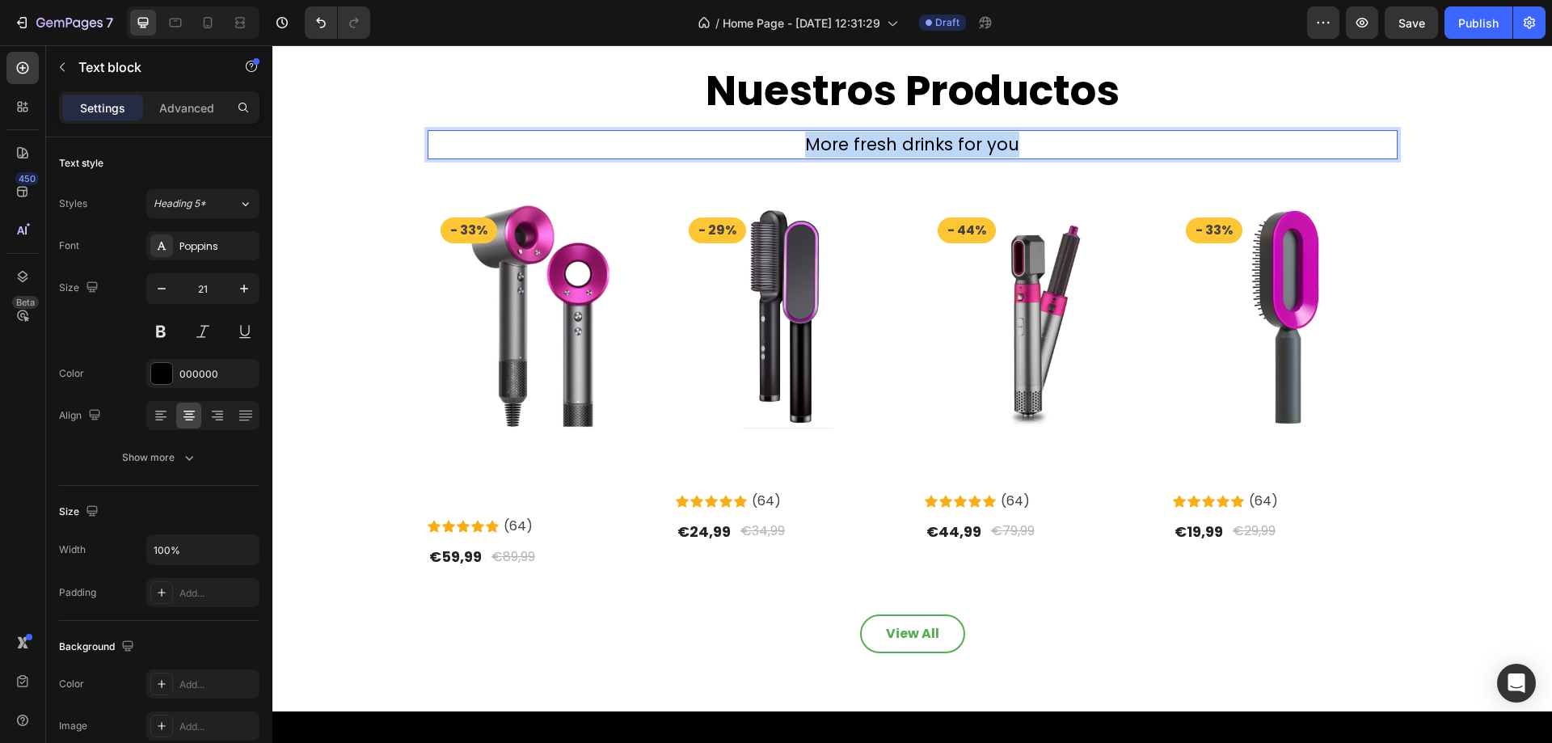
click at [962, 136] on p "More fresh drinks for you" at bounding box center [912, 145] width 967 height 26
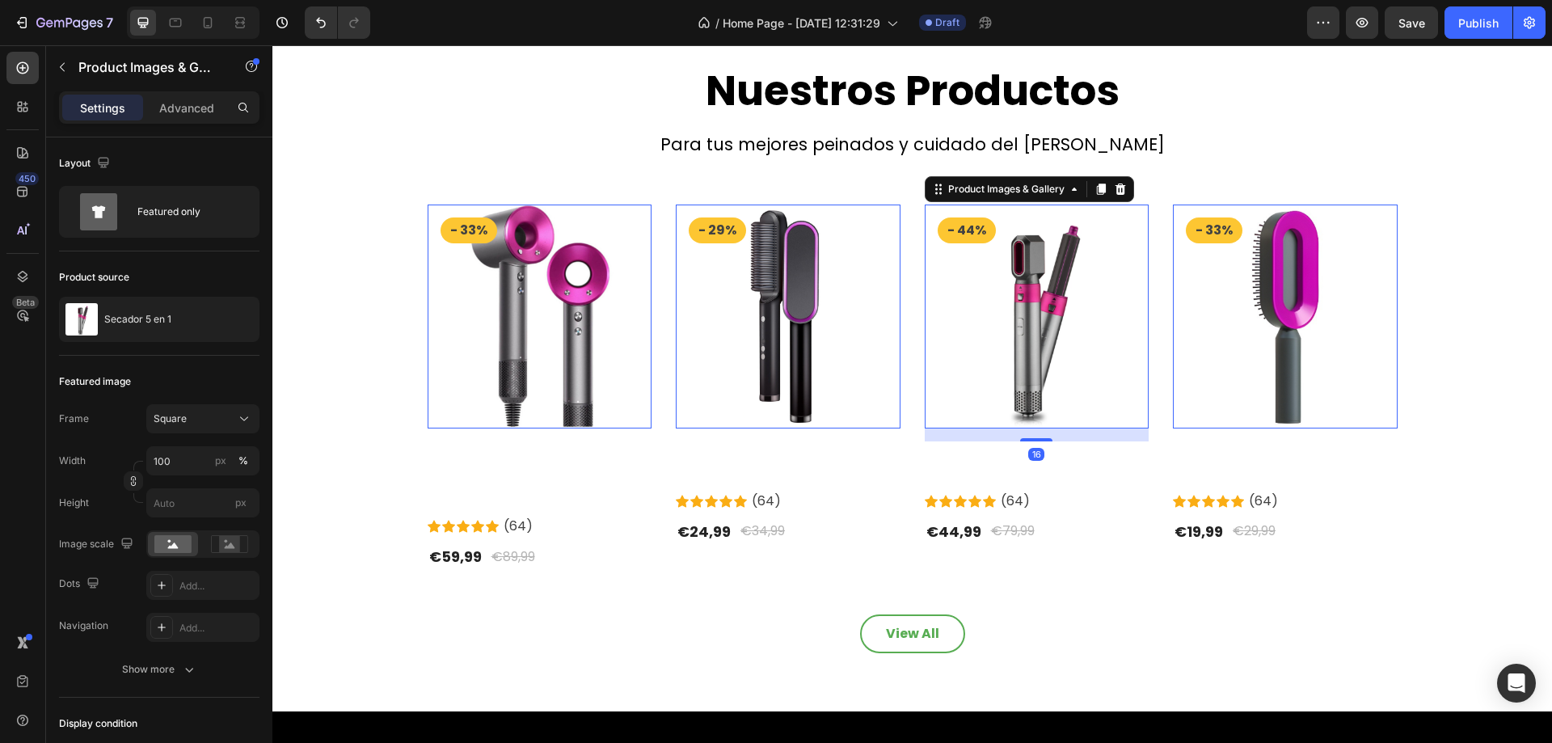
click at [1068, 289] on img at bounding box center [1037, 317] width 225 height 225
click at [548, 483] on h2 "Secador de pelo profesional" at bounding box center [540, 481] width 225 height 54
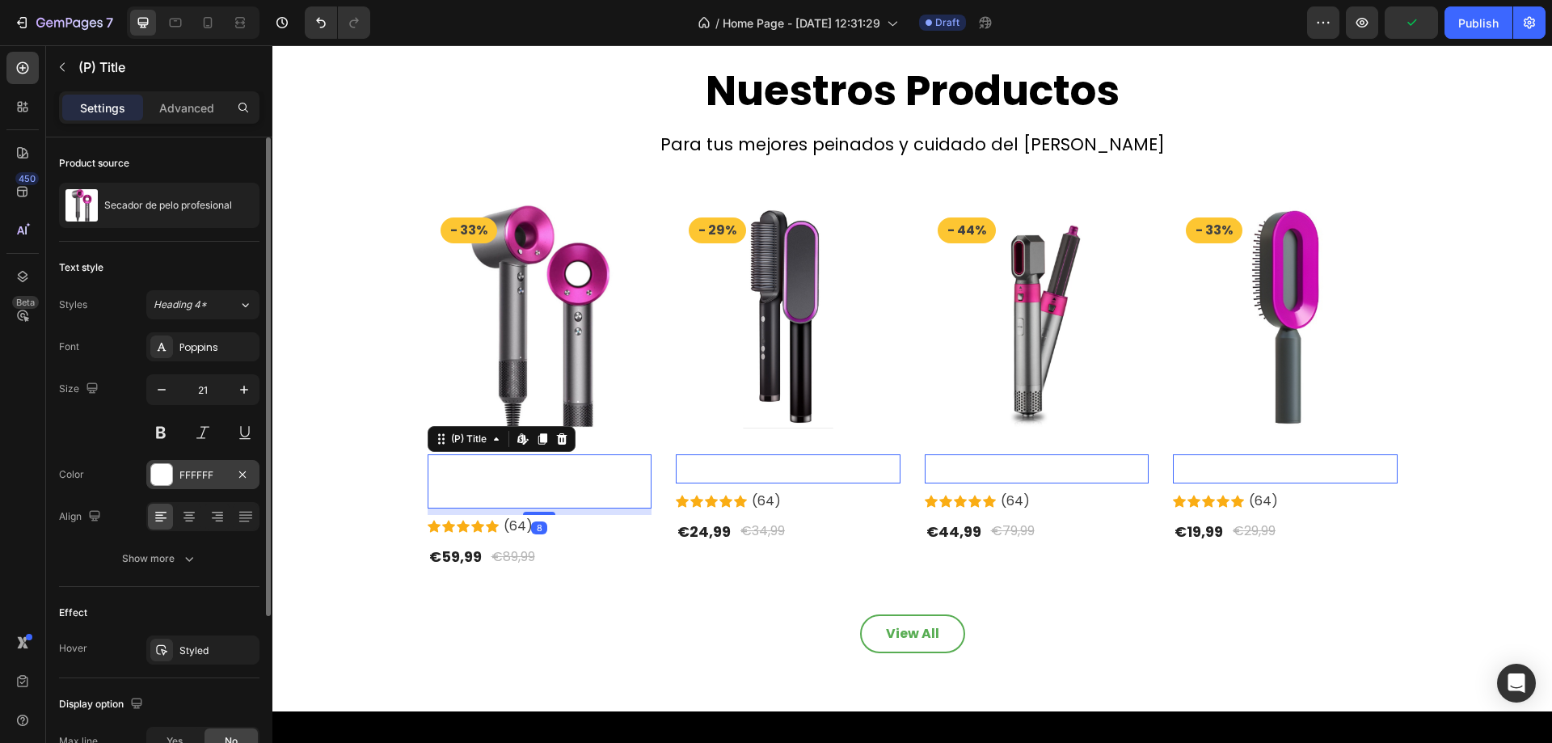
click at [206, 476] on div "FFFFFF" at bounding box center [202, 475] width 47 height 15
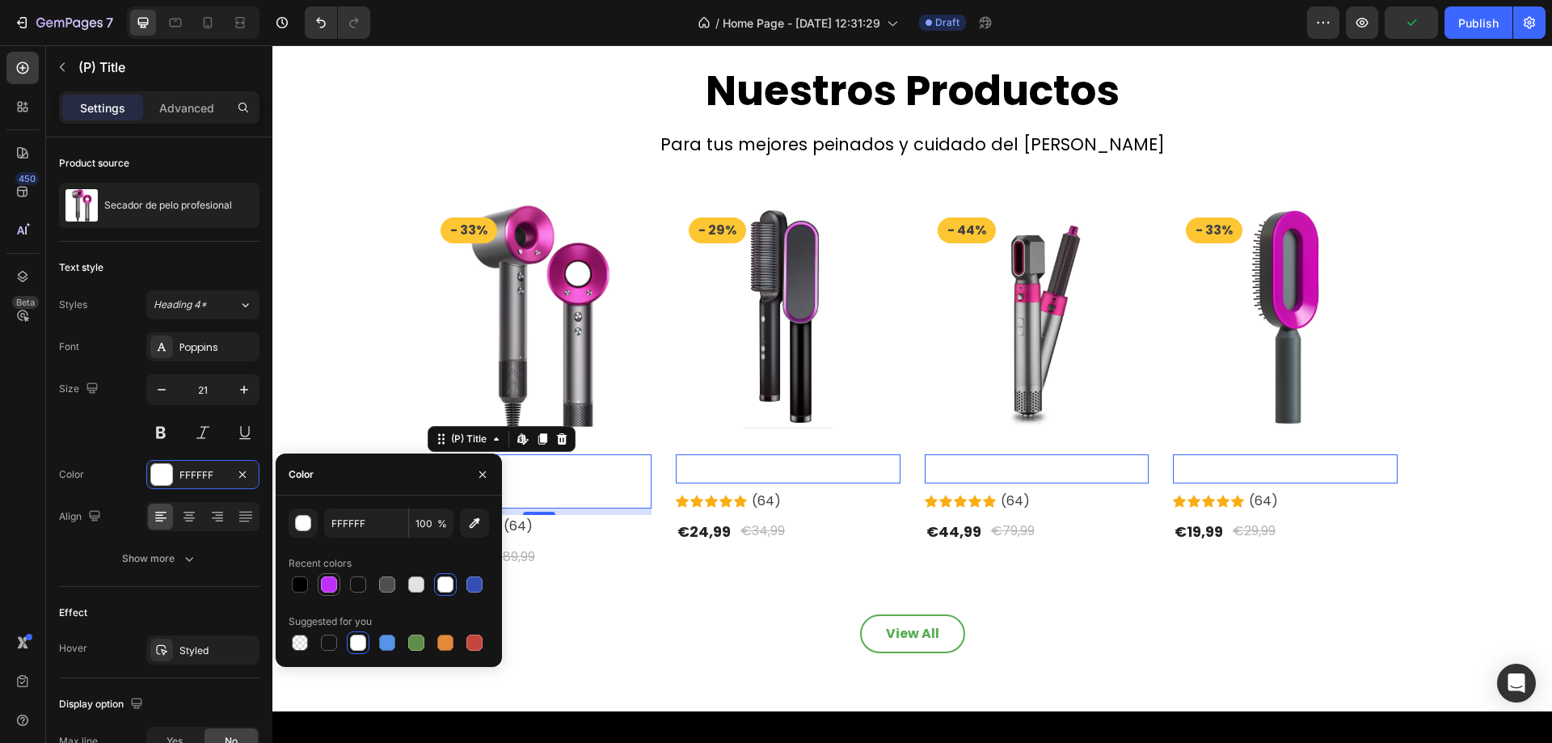
click at [331, 590] on div at bounding box center [329, 584] width 16 height 16
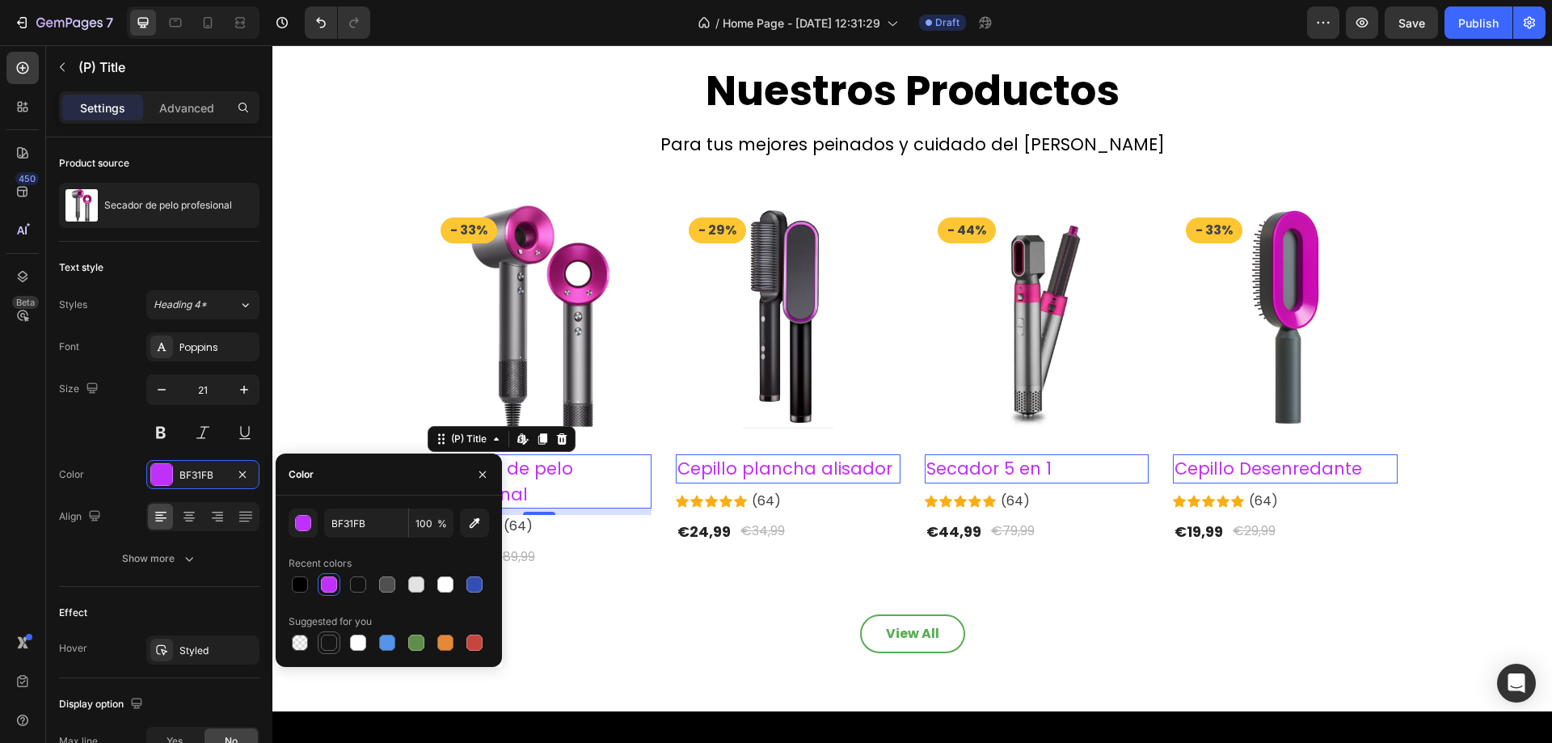
click at [321, 643] on div at bounding box center [329, 643] width 16 height 16
type input "151515"
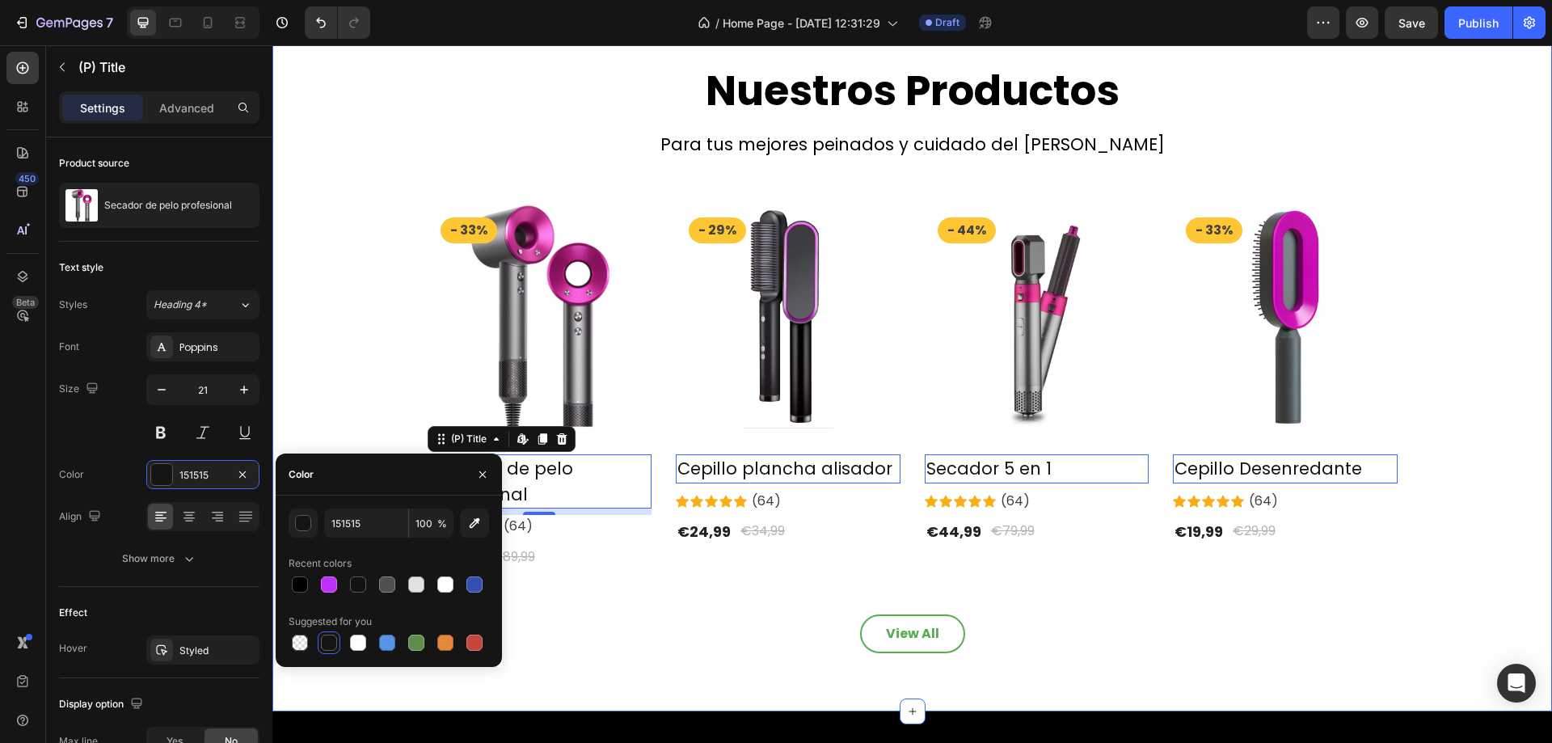
click at [306, 170] on div "Nuestros Productos Heading Para tus mejores peinados y cuidado del cabello Text…" at bounding box center [913, 359] width 1256 height 589
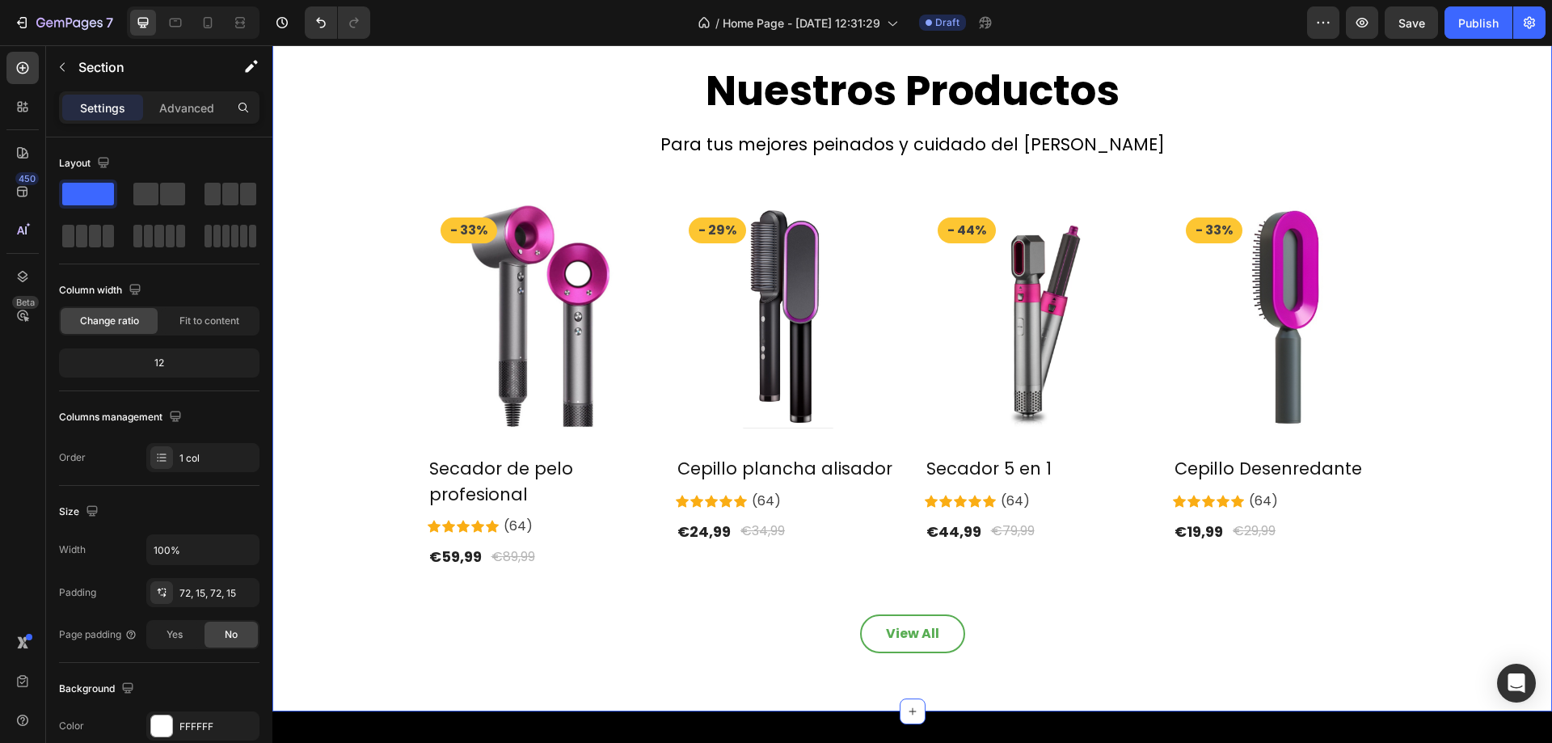
click at [462, 198] on div "Nuestros Productos Heading Para tus mejores peinados y cuidado del cabello Text…" at bounding box center [913, 359] width 1256 height 589
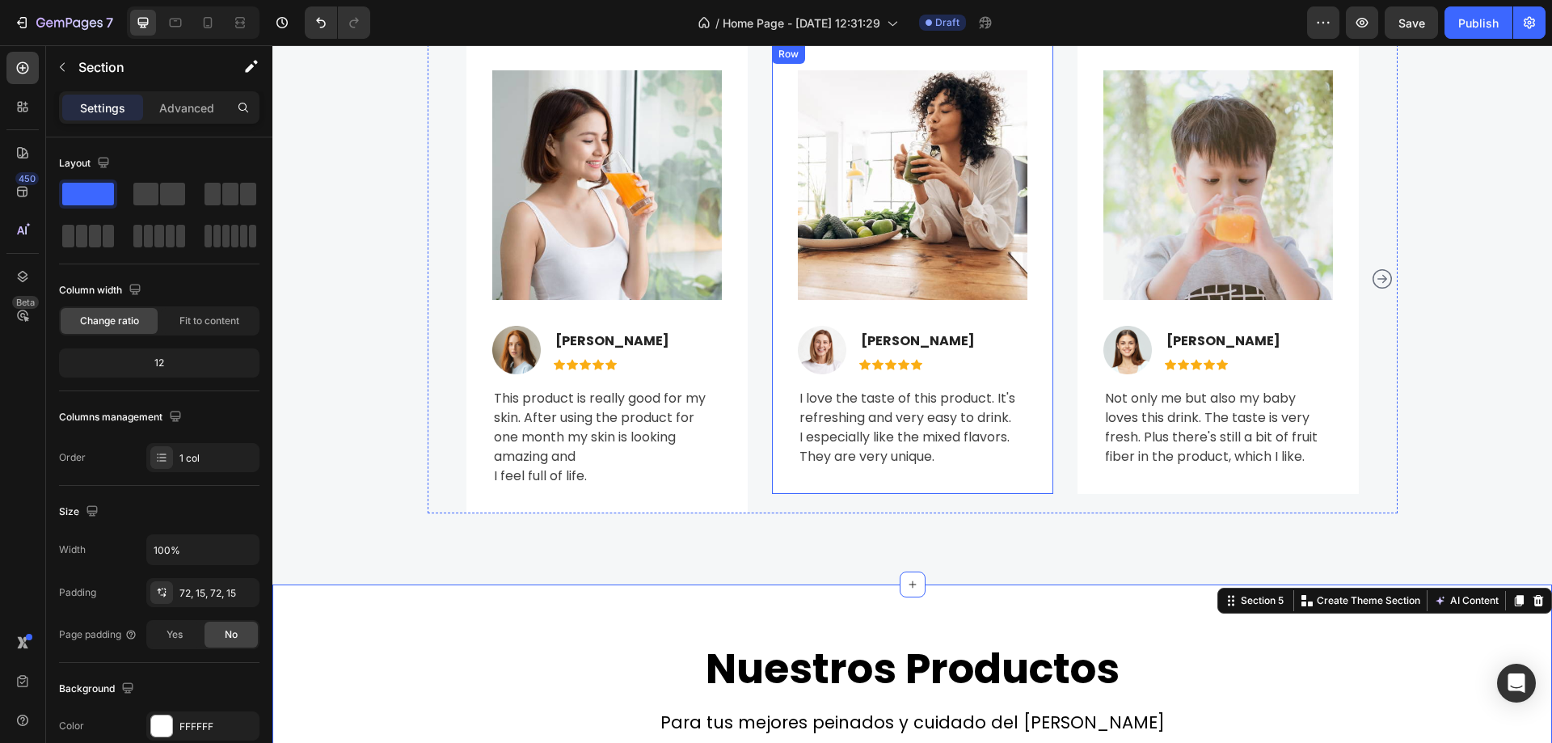
scroll to position [1491, 0]
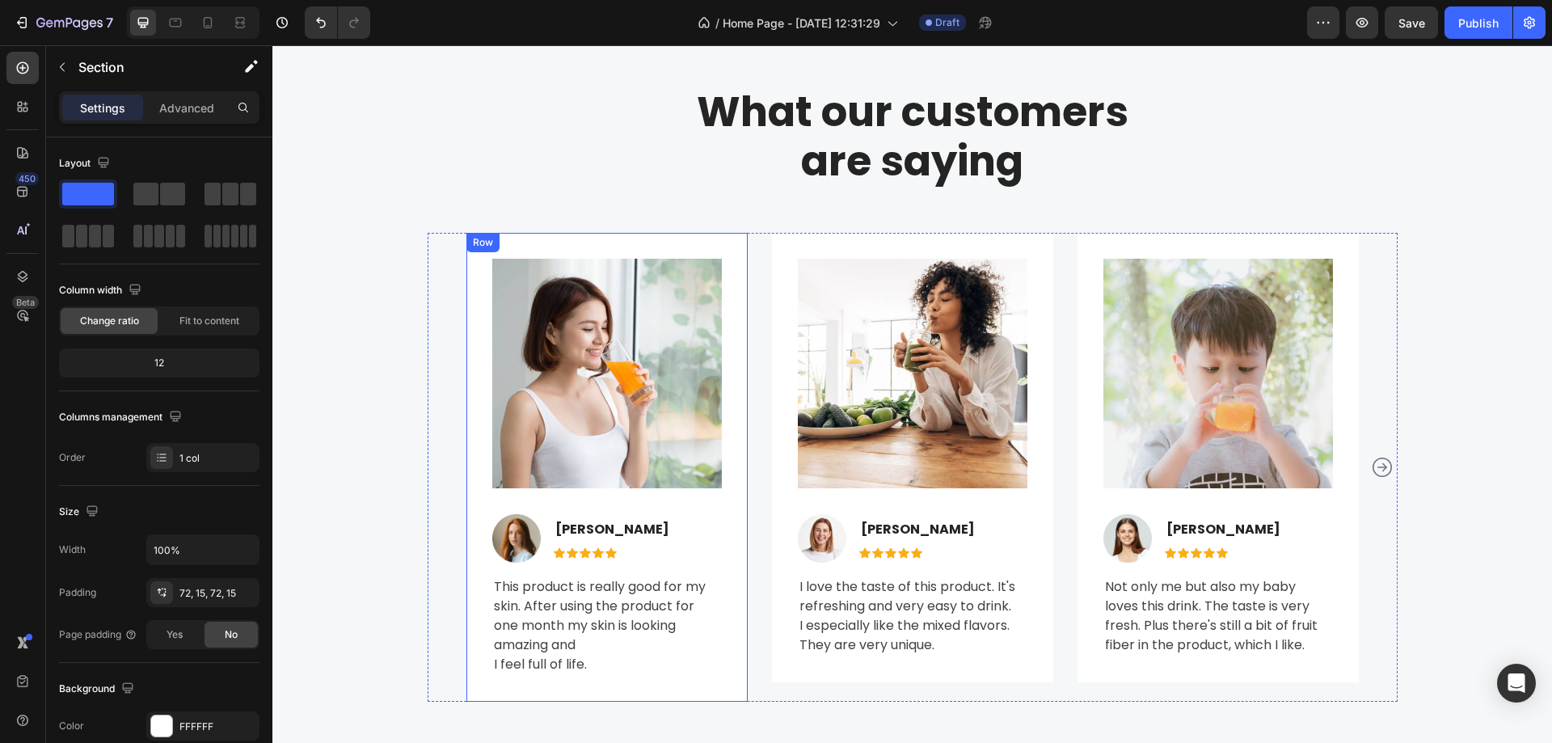
click at [651, 254] on div "Image Image Jennifer Cobb Text block Icon Icon Icon Icon Icon Icon List Hoz Row…" at bounding box center [607, 467] width 281 height 469
click at [467, 239] on div "Row" at bounding box center [523, 249] width 113 height 26
click at [428, 241] on div "Image Image Jennifer Cobb Text block Icon Icon Icon Icon Icon Icon List Hoz Row…" at bounding box center [913, 467] width 970 height 469
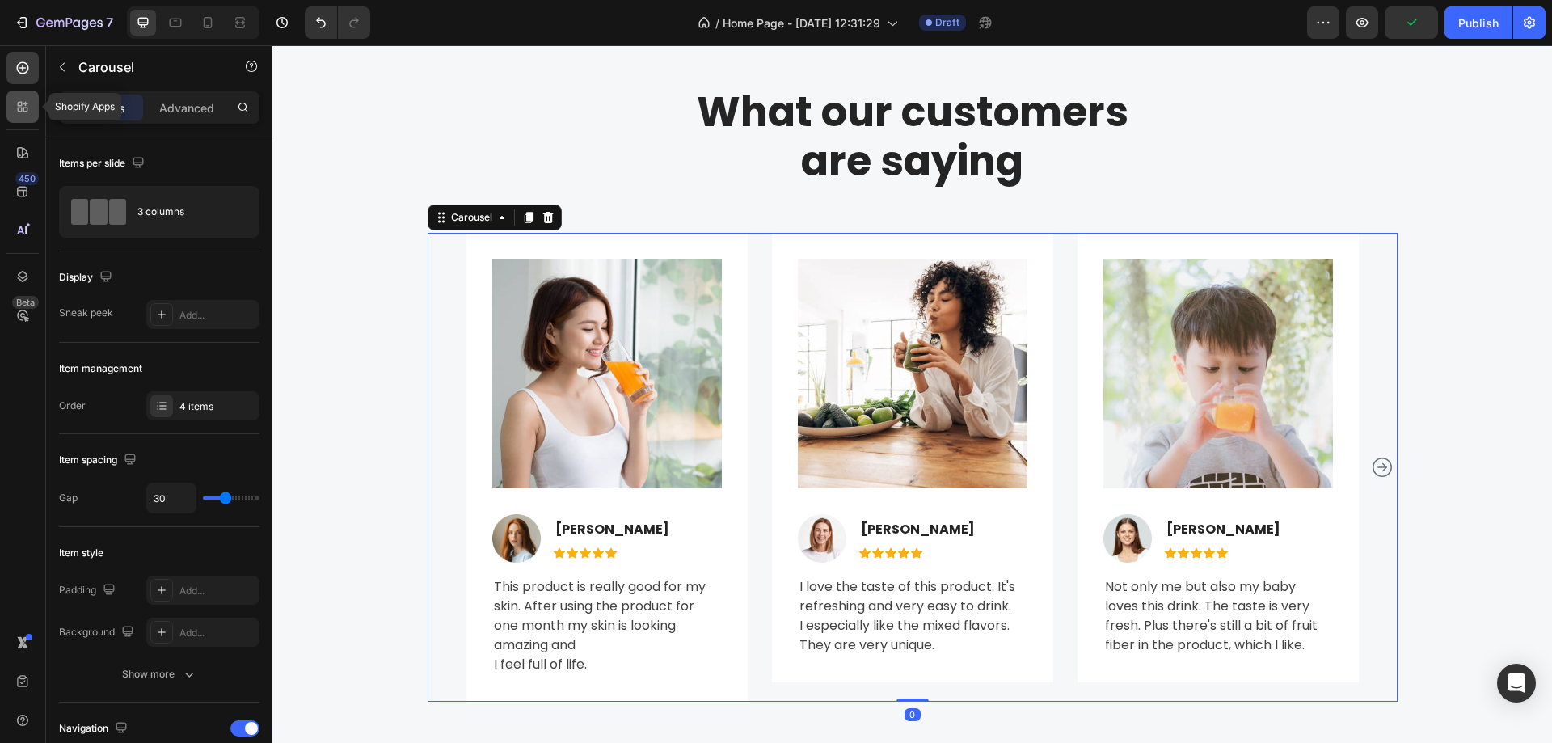
click at [33, 103] on div at bounding box center [22, 107] width 32 height 32
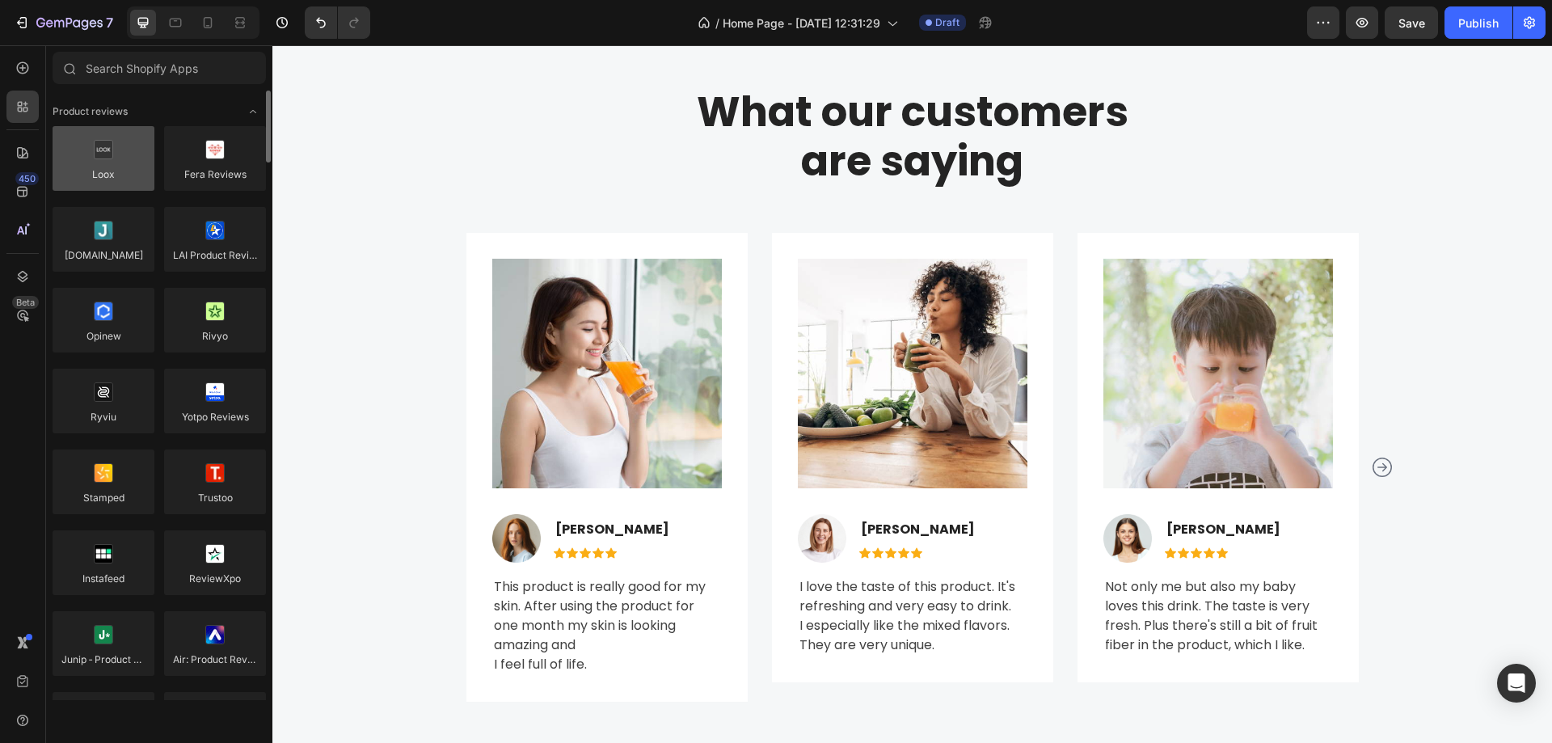
click at [127, 168] on div at bounding box center [104, 158] width 102 height 65
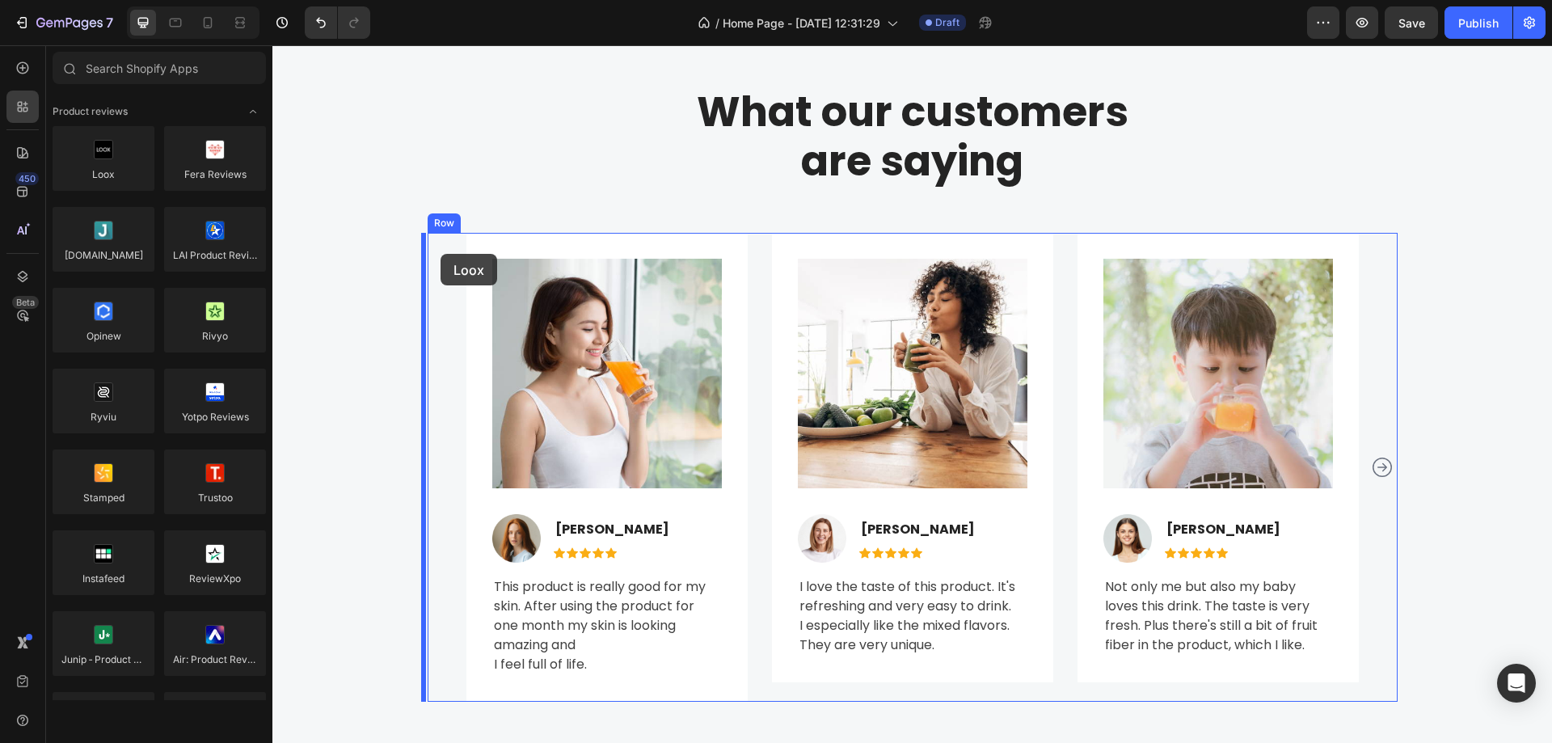
drag, startPoint x: 363, startPoint y: 190, endPoint x: 441, endPoint y: 254, distance: 100.5
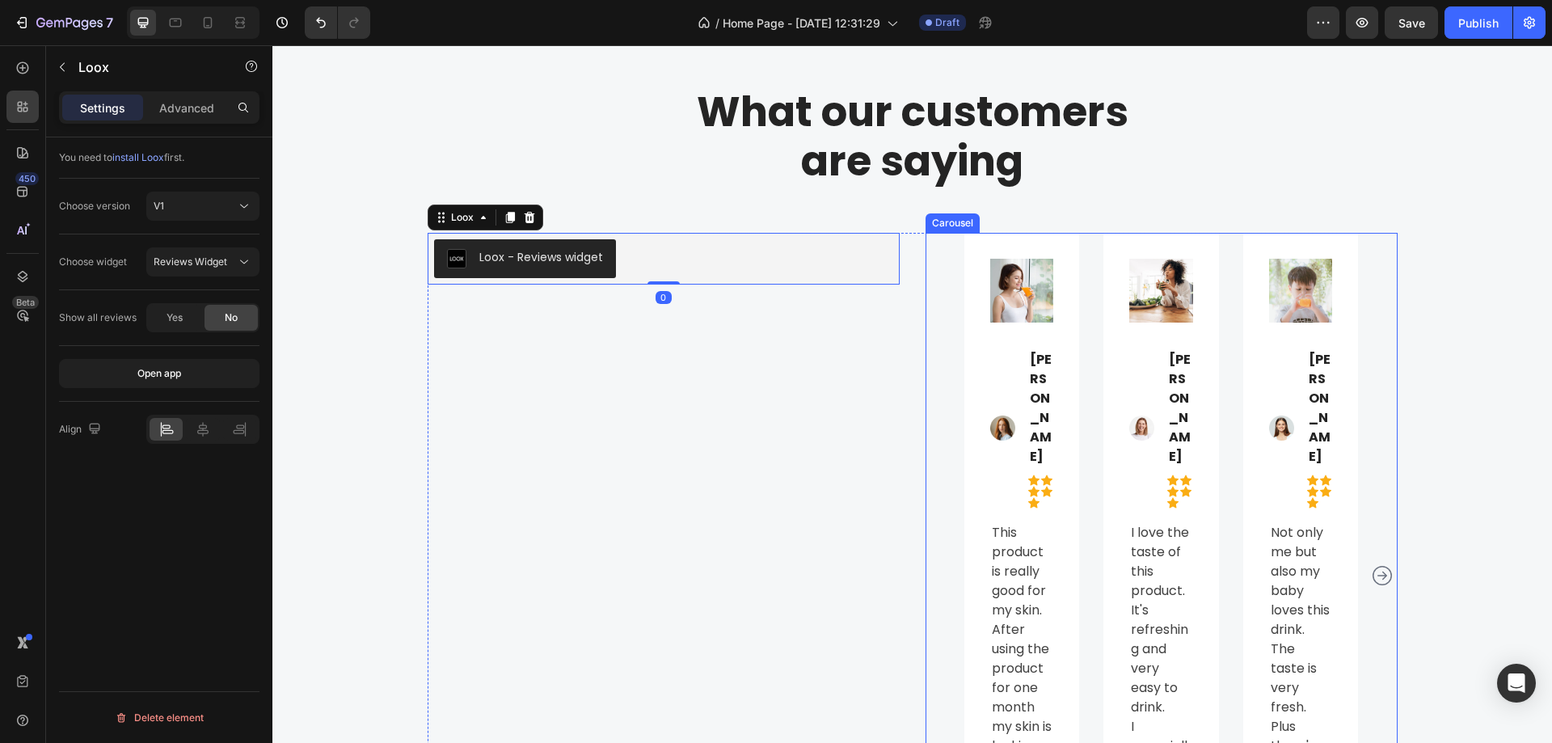
click at [1032, 335] on div "Image Image Jennifer Cobb Text block Icon Icon Icon Icon Icon Icon List Hoz Row…" at bounding box center [1022, 547] width 64 height 576
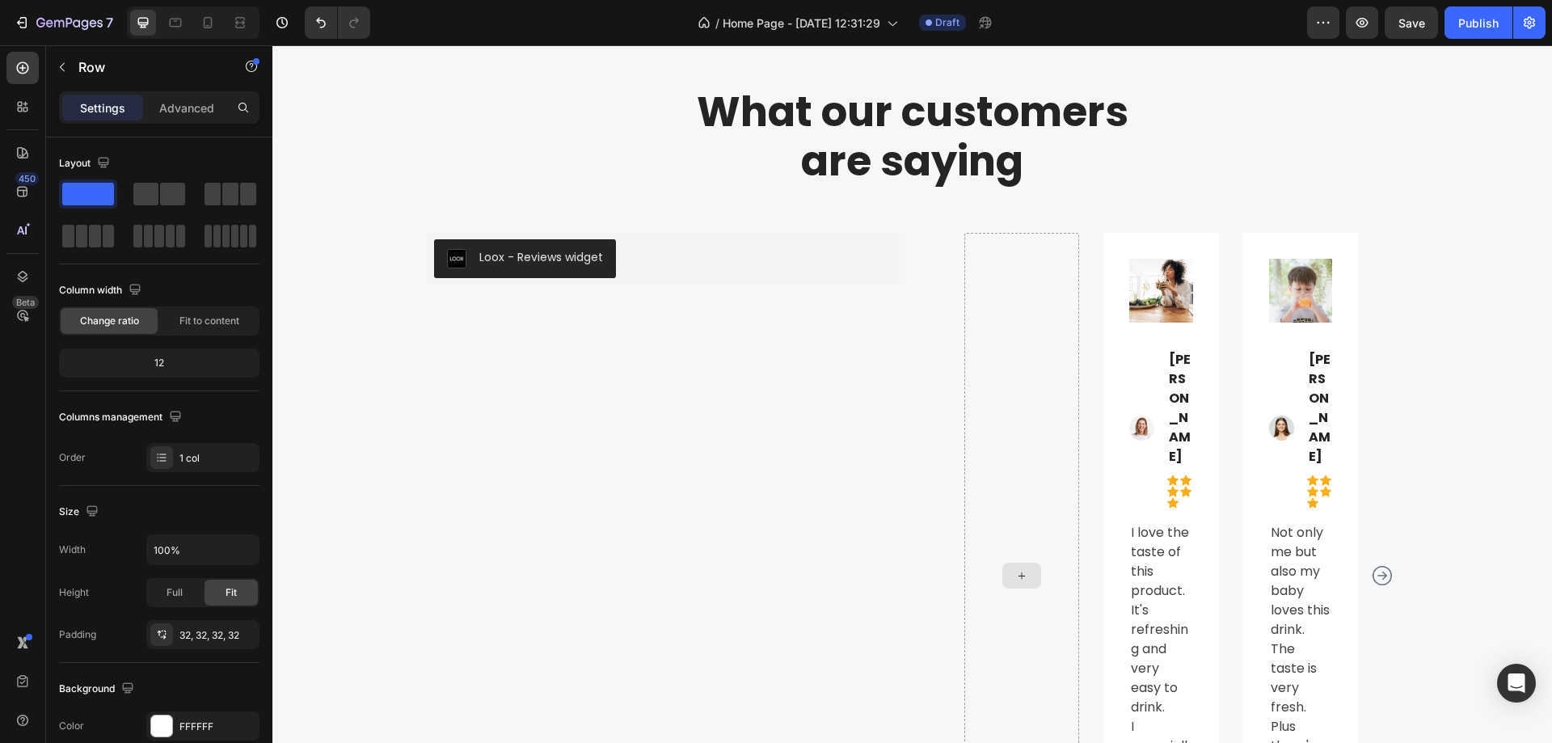
click at [1205, 308] on div "Image Image Emily Weaver Text block Icon Icon Icon Icon Icon Icon List Hoz Row …" at bounding box center [1162, 566] width 116 height 667
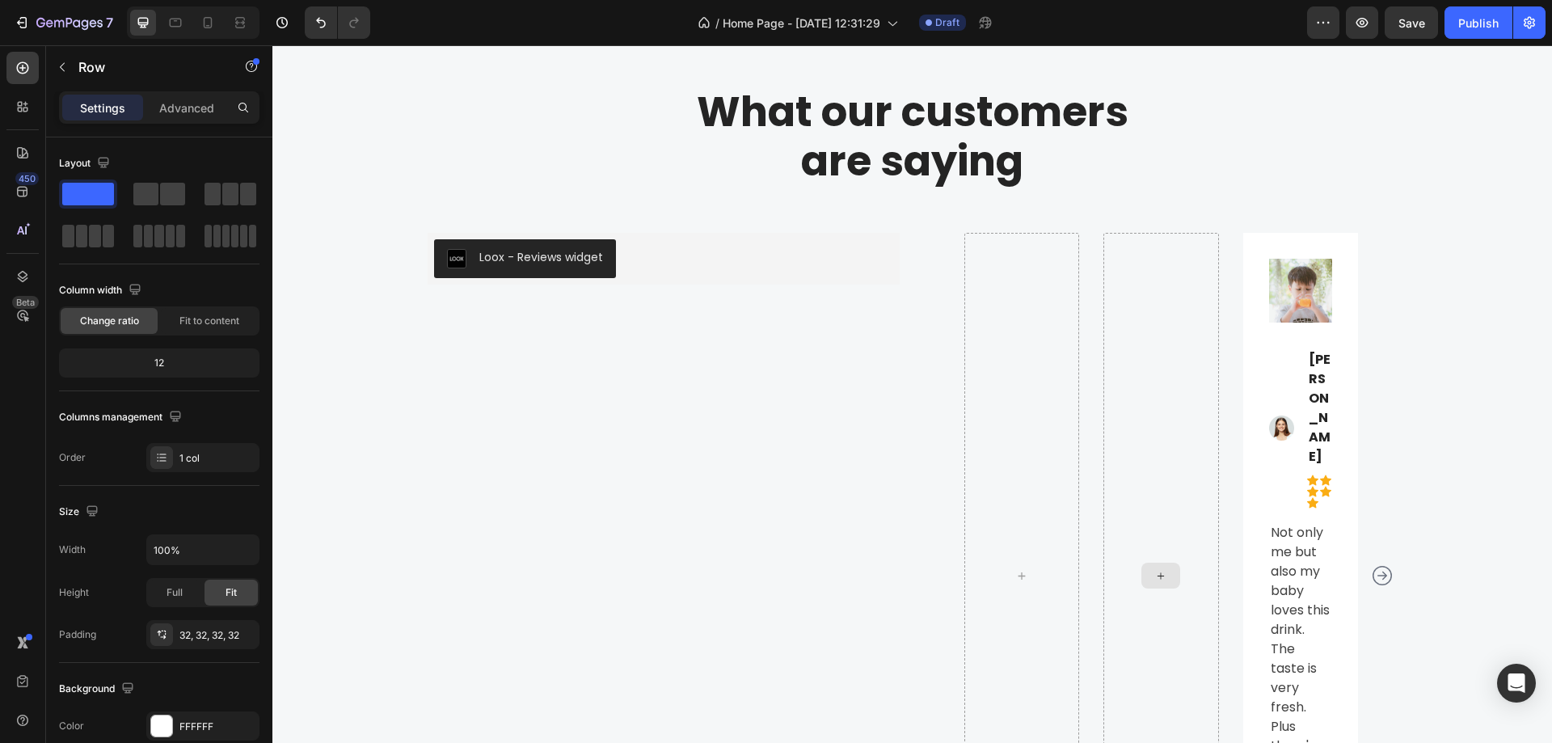
click at [1261, 306] on div "Image Image Halle Warner Text block Icon Icon Icon Icon Icon Icon List Hoz Row …" at bounding box center [1301, 576] width 116 height 686
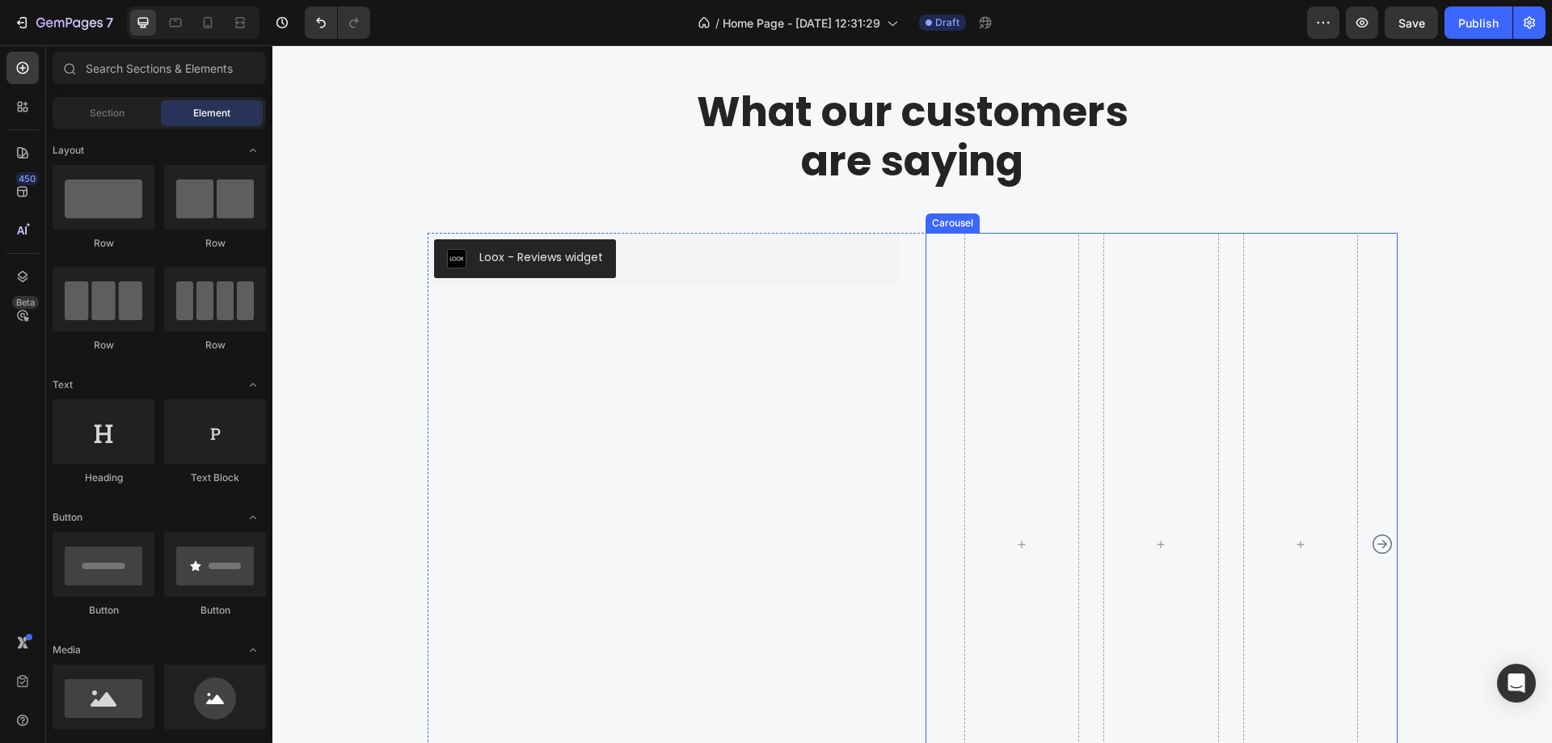
click at [1190, 323] on div at bounding box center [1162, 544] width 116 height 623
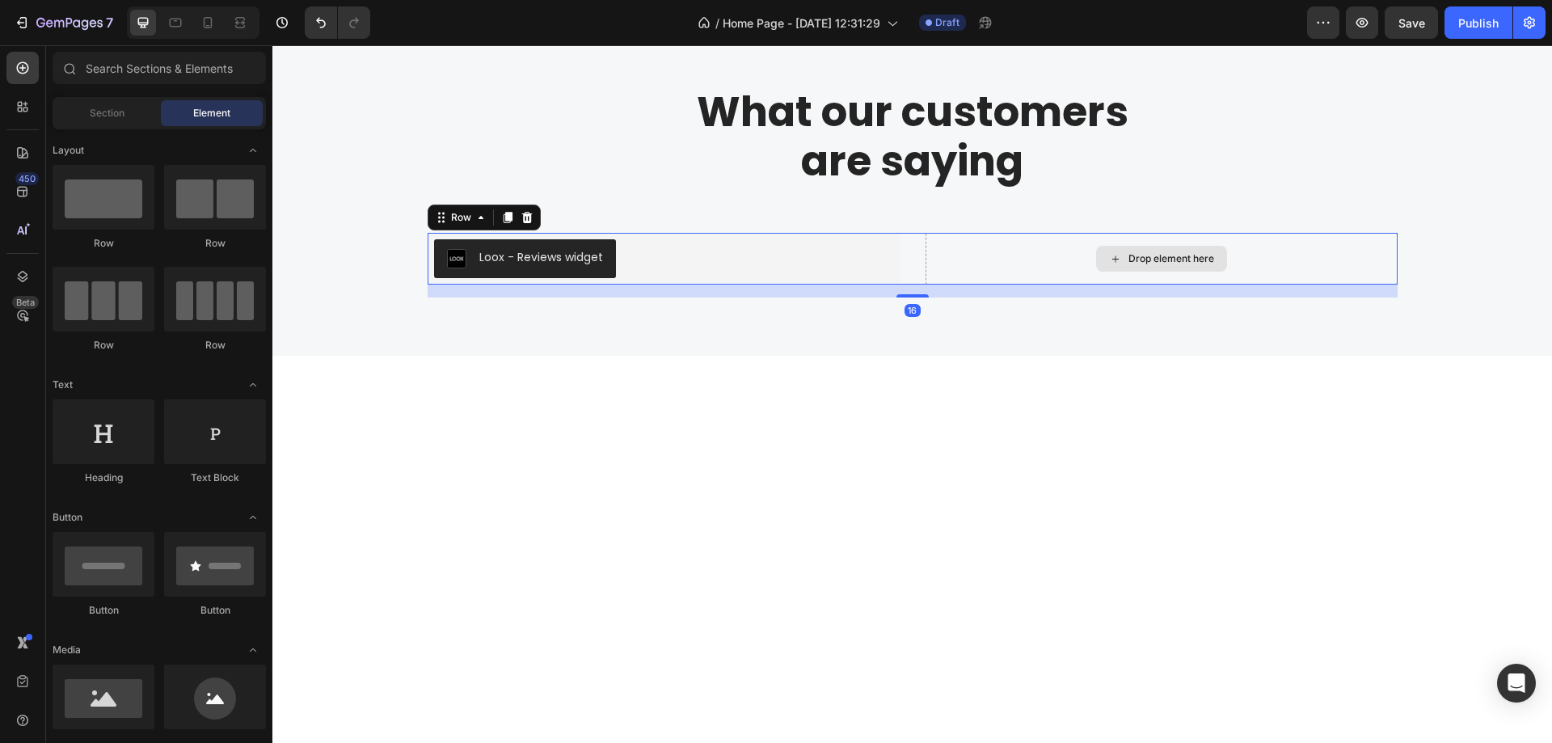
click at [969, 266] on div "Drop element here" at bounding box center [1162, 259] width 472 height 52
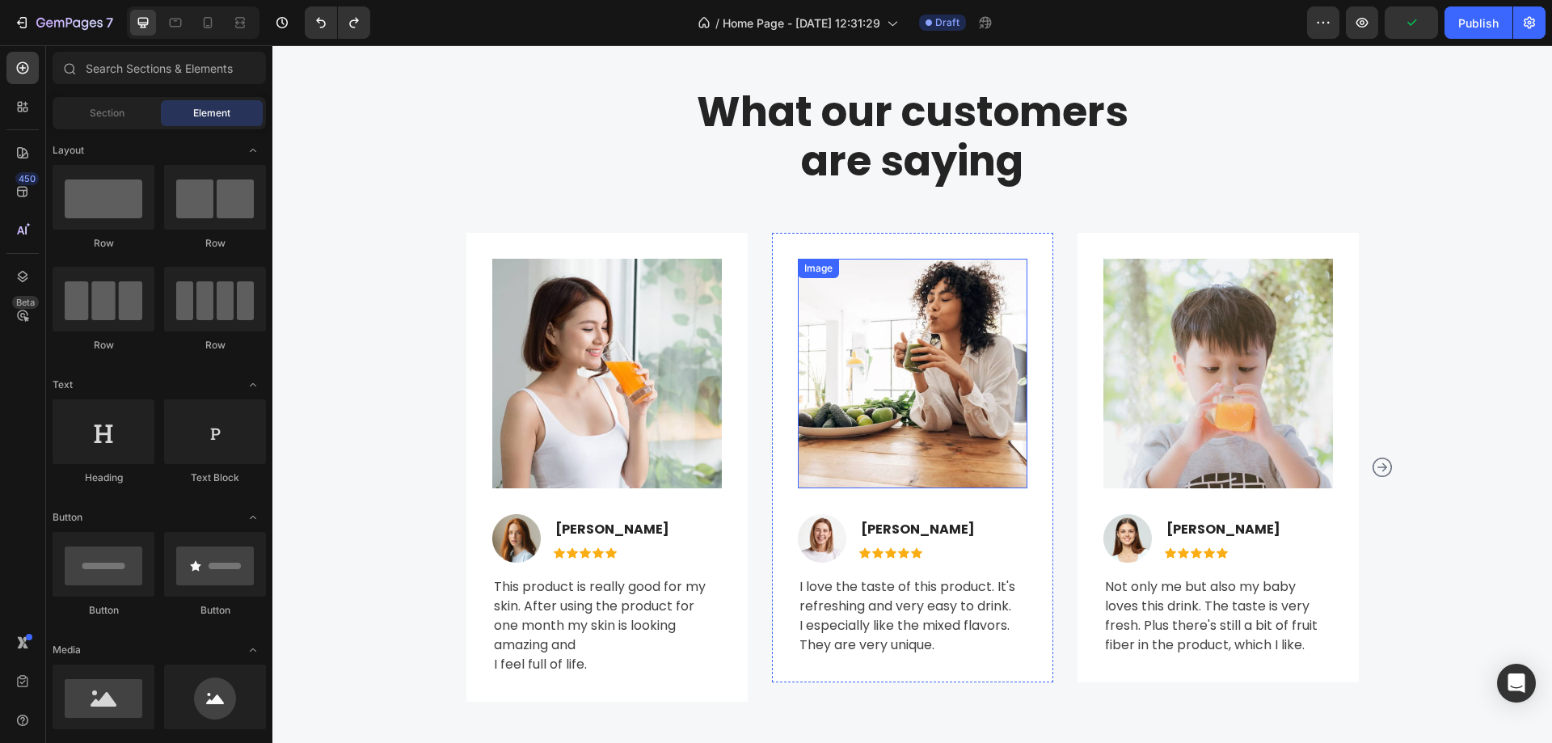
click at [798, 347] on img at bounding box center [913, 374] width 230 height 230
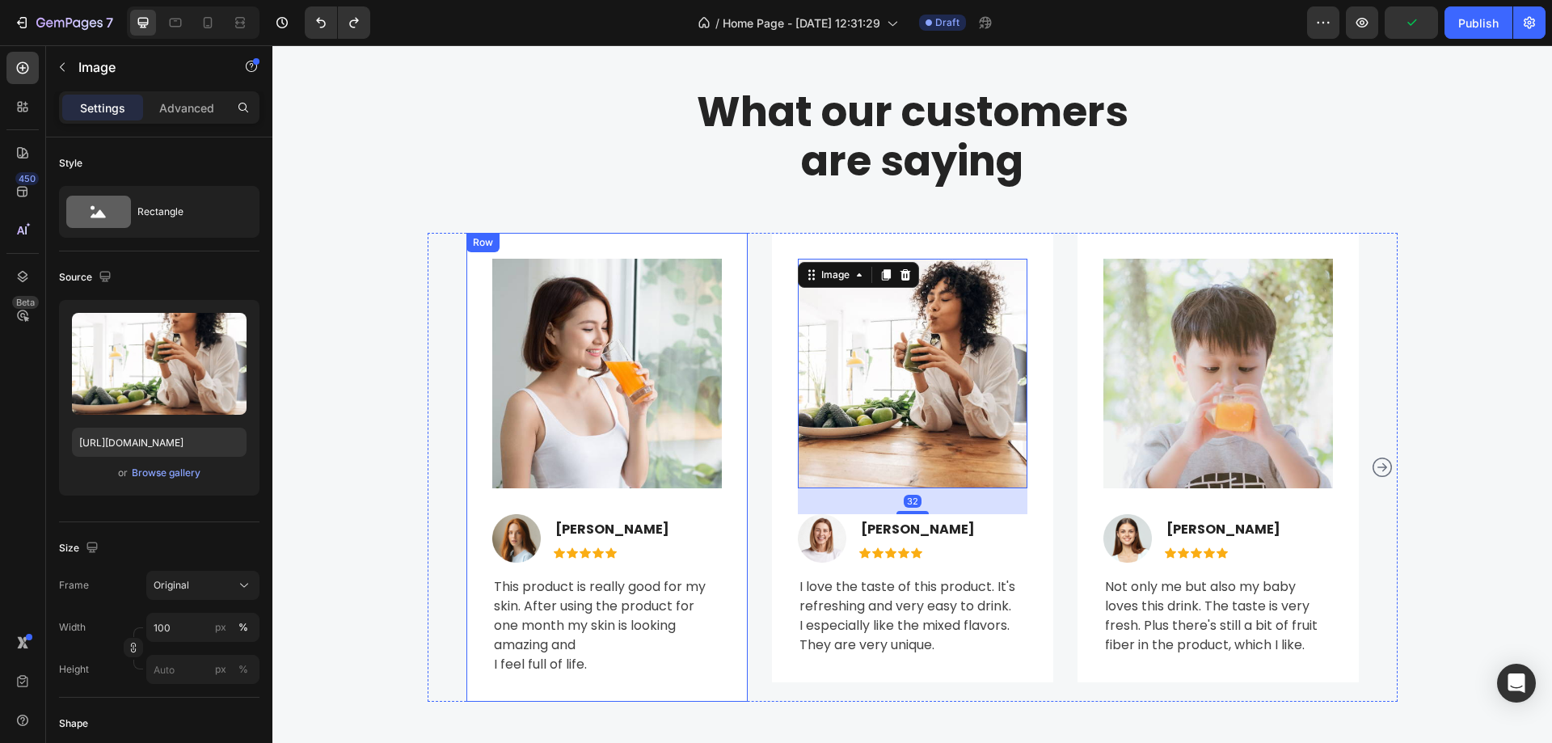
click at [682, 244] on div "Image Image Jennifer Cobb Text block Icon Icon Icon Icon Icon Icon List Hoz Row…" at bounding box center [607, 467] width 281 height 469
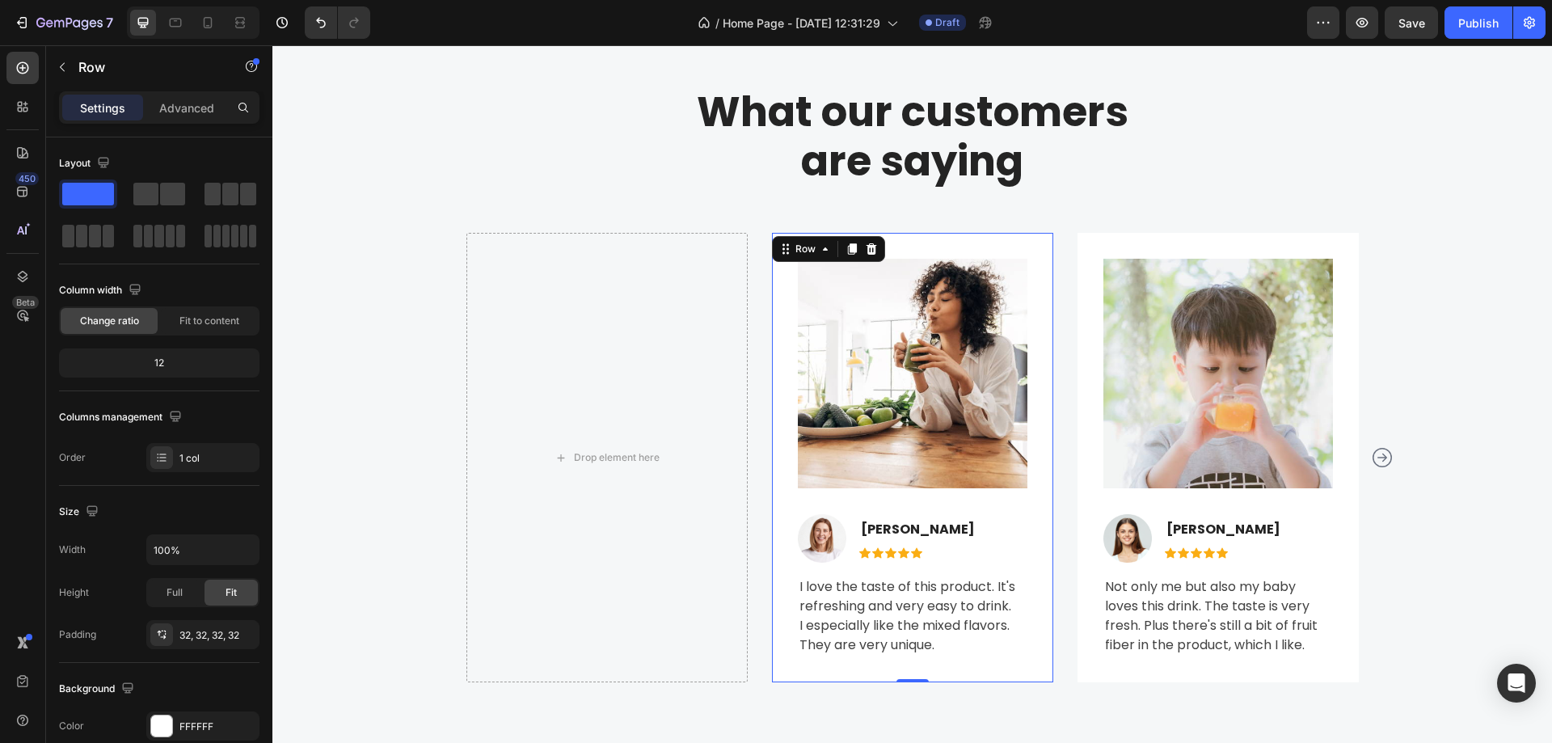
click at [866, 247] on div "Image Image Emily Weaver Text block Icon Icon Icon Icon Icon Icon List Hoz Row …" at bounding box center [912, 458] width 281 height 450
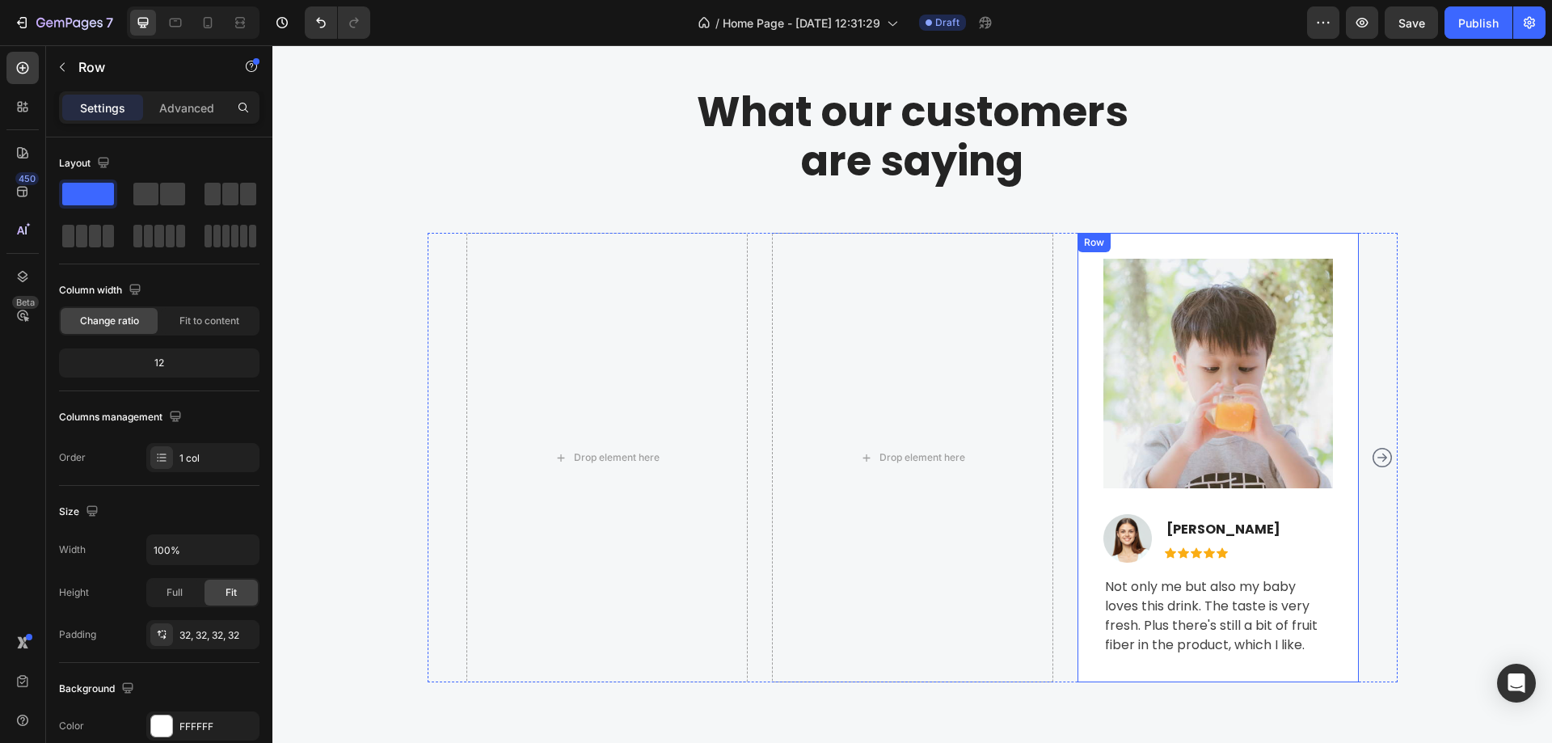
click at [1221, 252] on div "Image Image Halle Warner Text block Icon Icon Icon Icon Icon Icon List Hoz Row …" at bounding box center [1218, 458] width 281 height 450
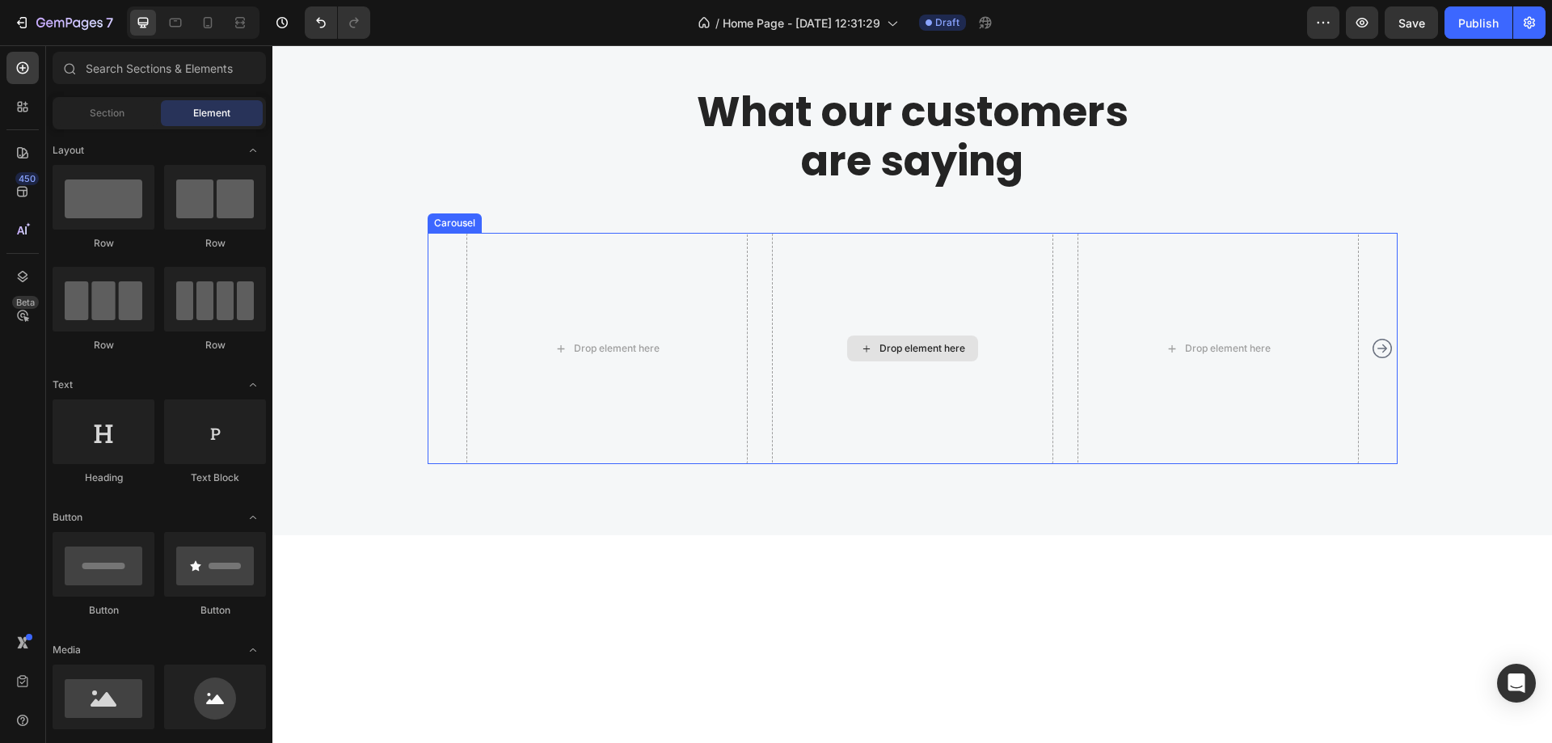
click at [922, 361] on div "Drop element here" at bounding box center [912, 349] width 131 height 26
click at [11, 110] on div at bounding box center [22, 107] width 32 height 32
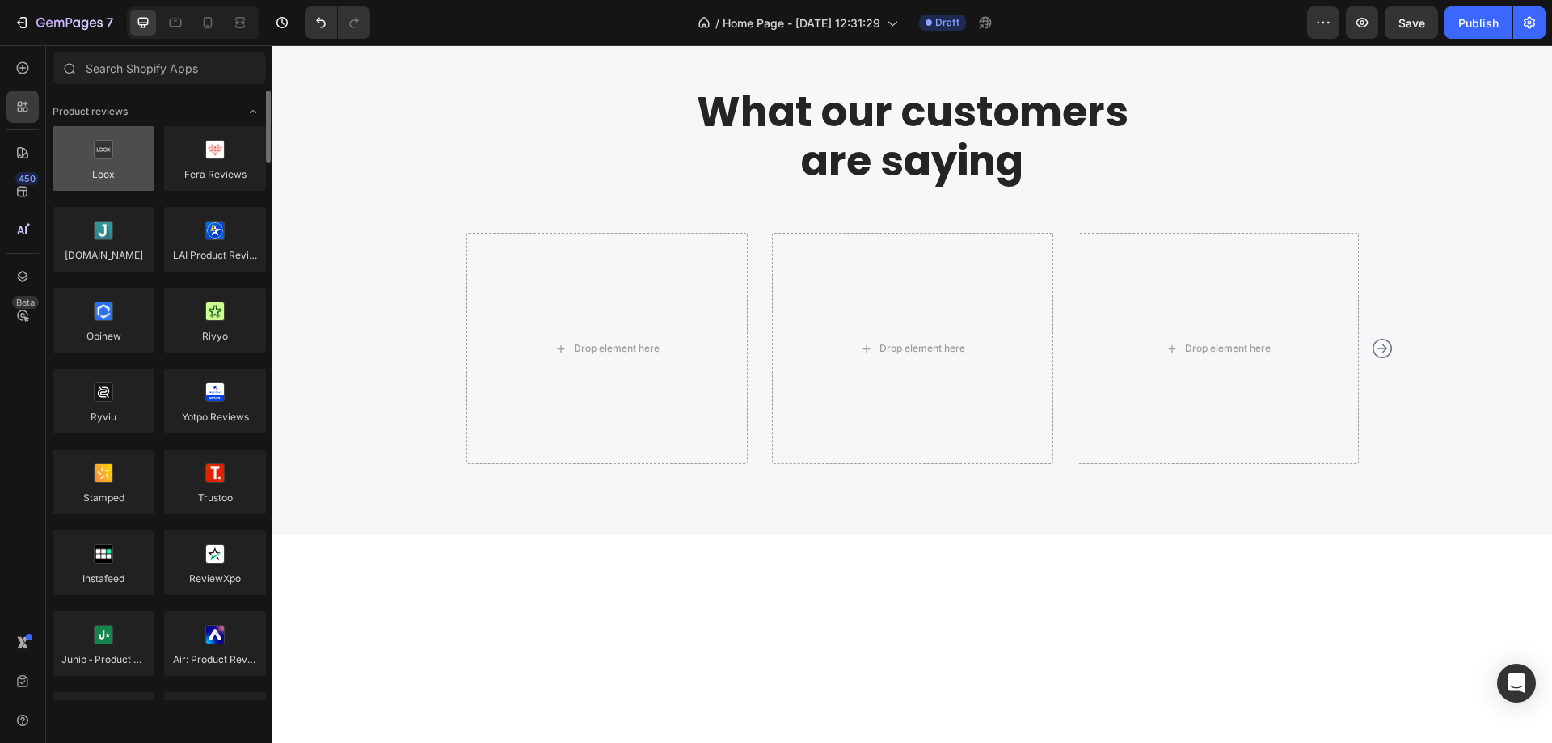
click at [129, 167] on div at bounding box center [104, 158] width 102 height 65
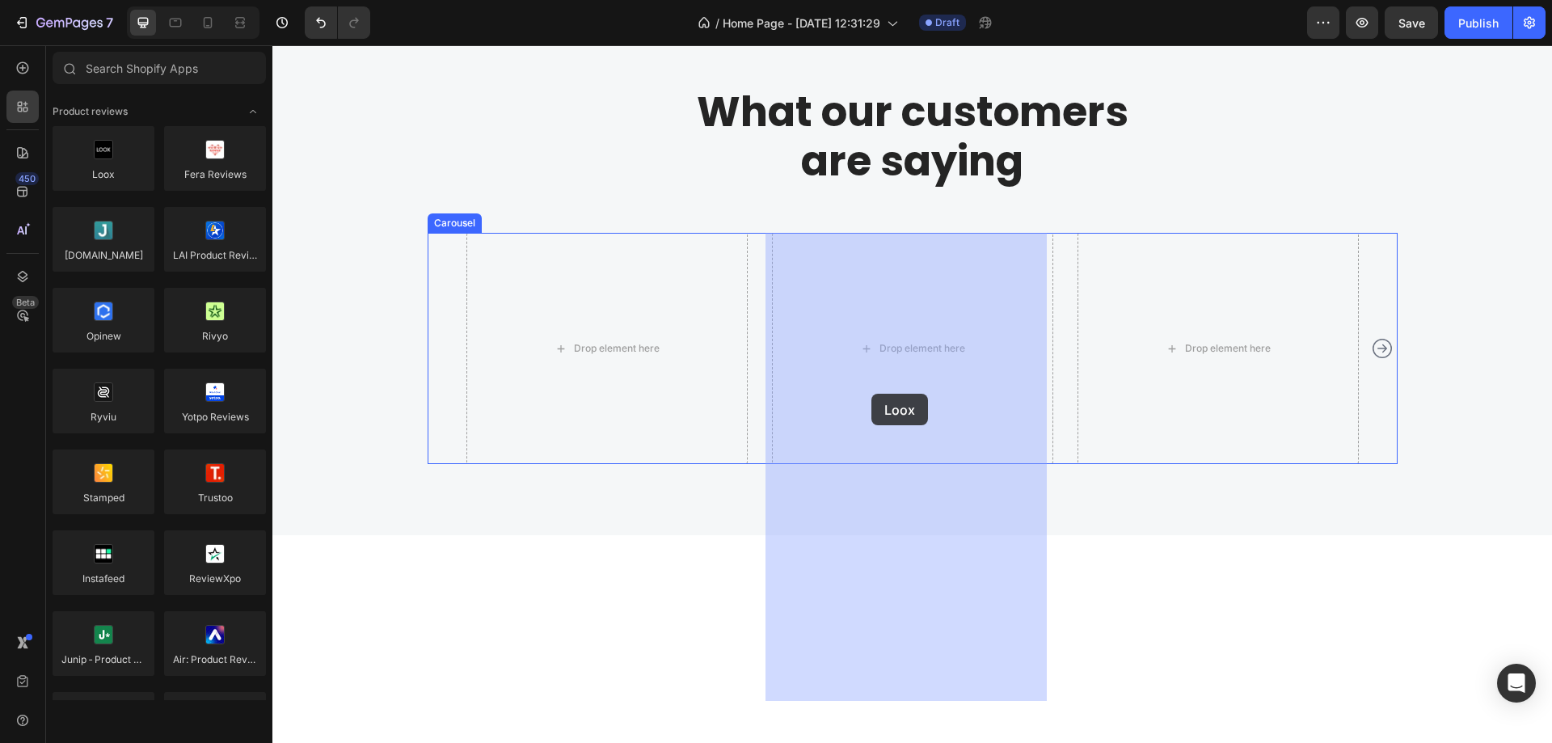
drag, startPoint x: 374, startPoint y: 200, endPoint x: 874, endPoint y: 402, distance: 539.0
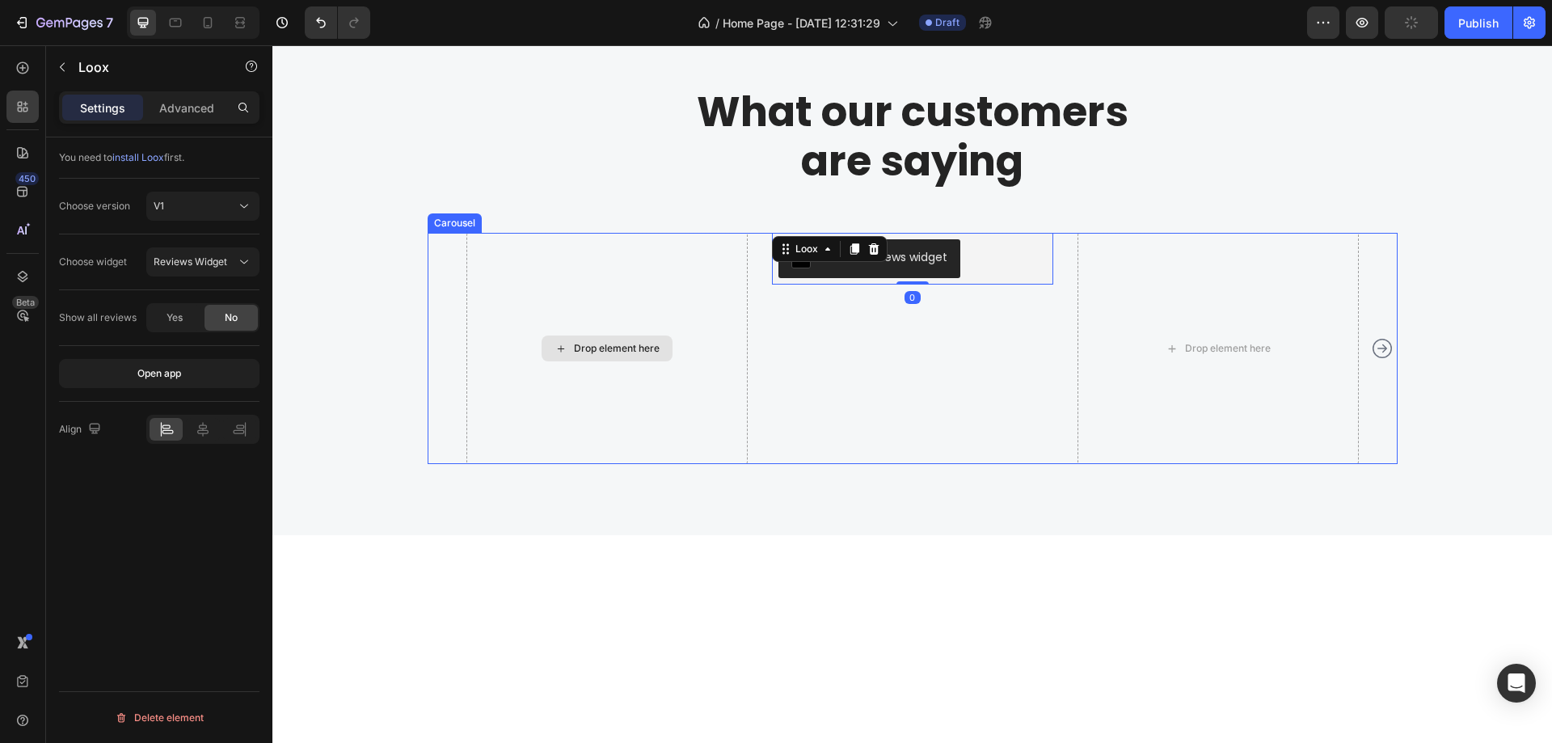
click at [634, 372] on div "Drop element here" at bounding box center [607, 348] width 281 height 231
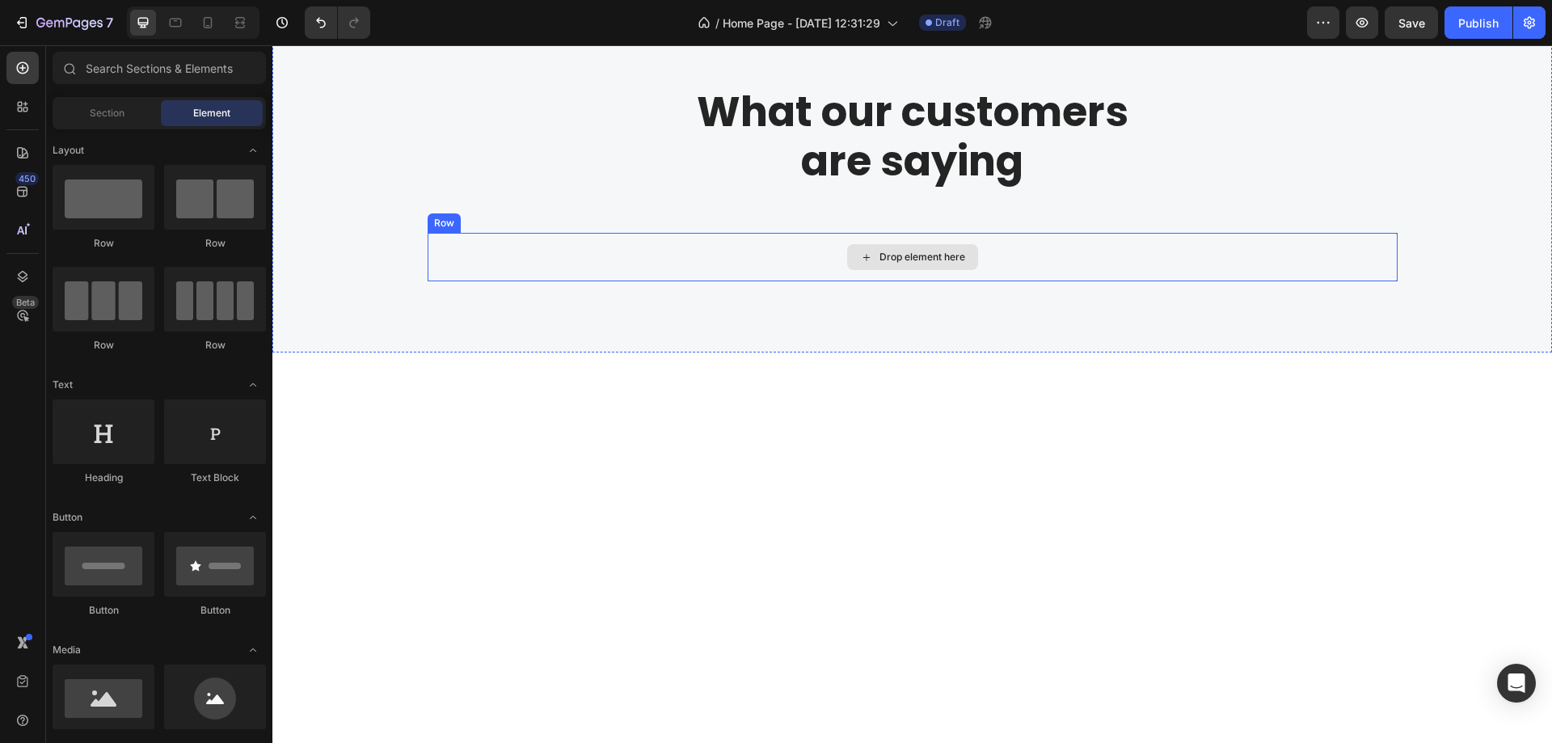
click at [982, 242] on div "Drop element here" at bounding box center [913, 257] width 970 height 49
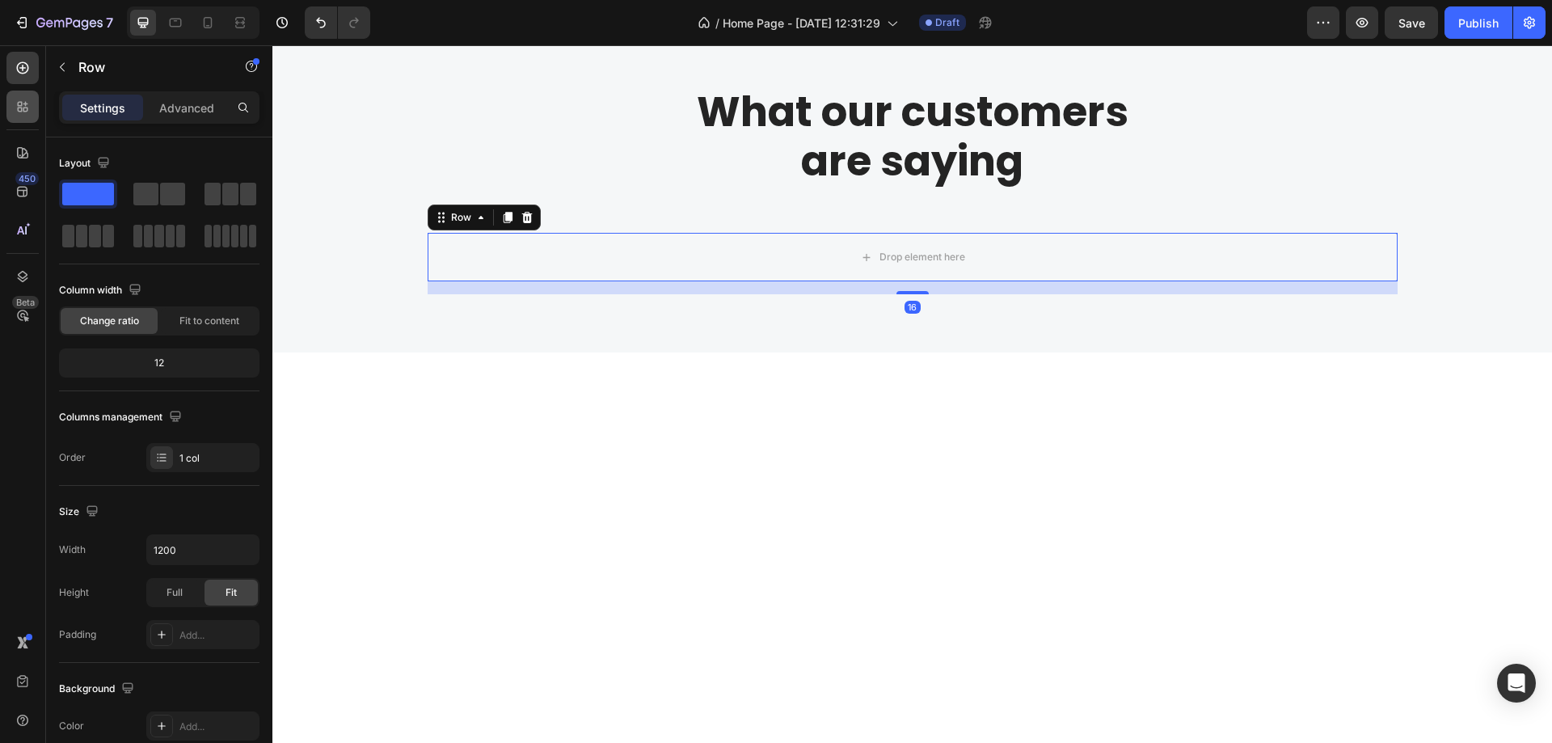
click at [24, 116] on div at bounding box center [22, 107] width 32 height 32
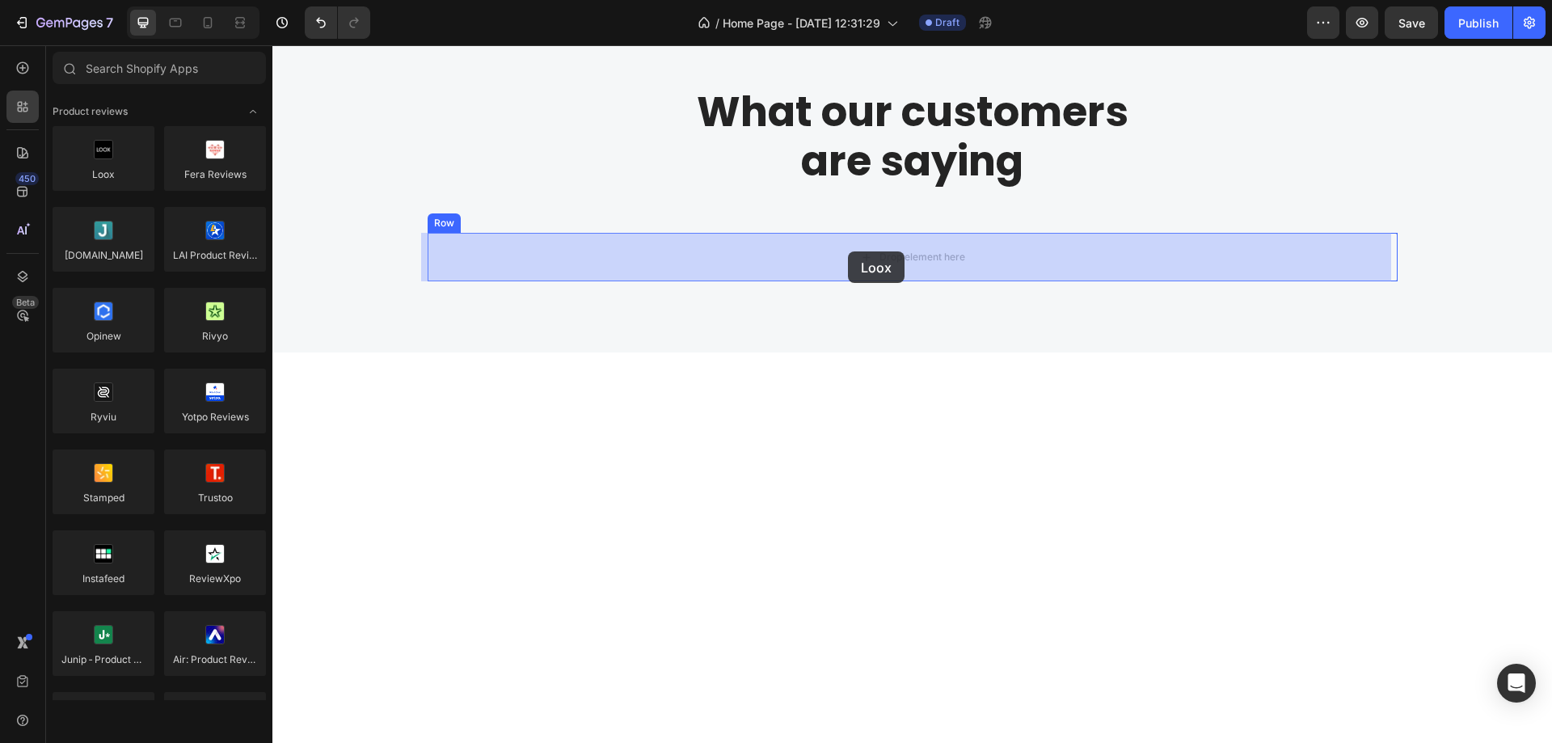
drag, startPoint x: 386, startPoint y: 196, endPoint x: 849, endPoint y: 252, distance: 466.6
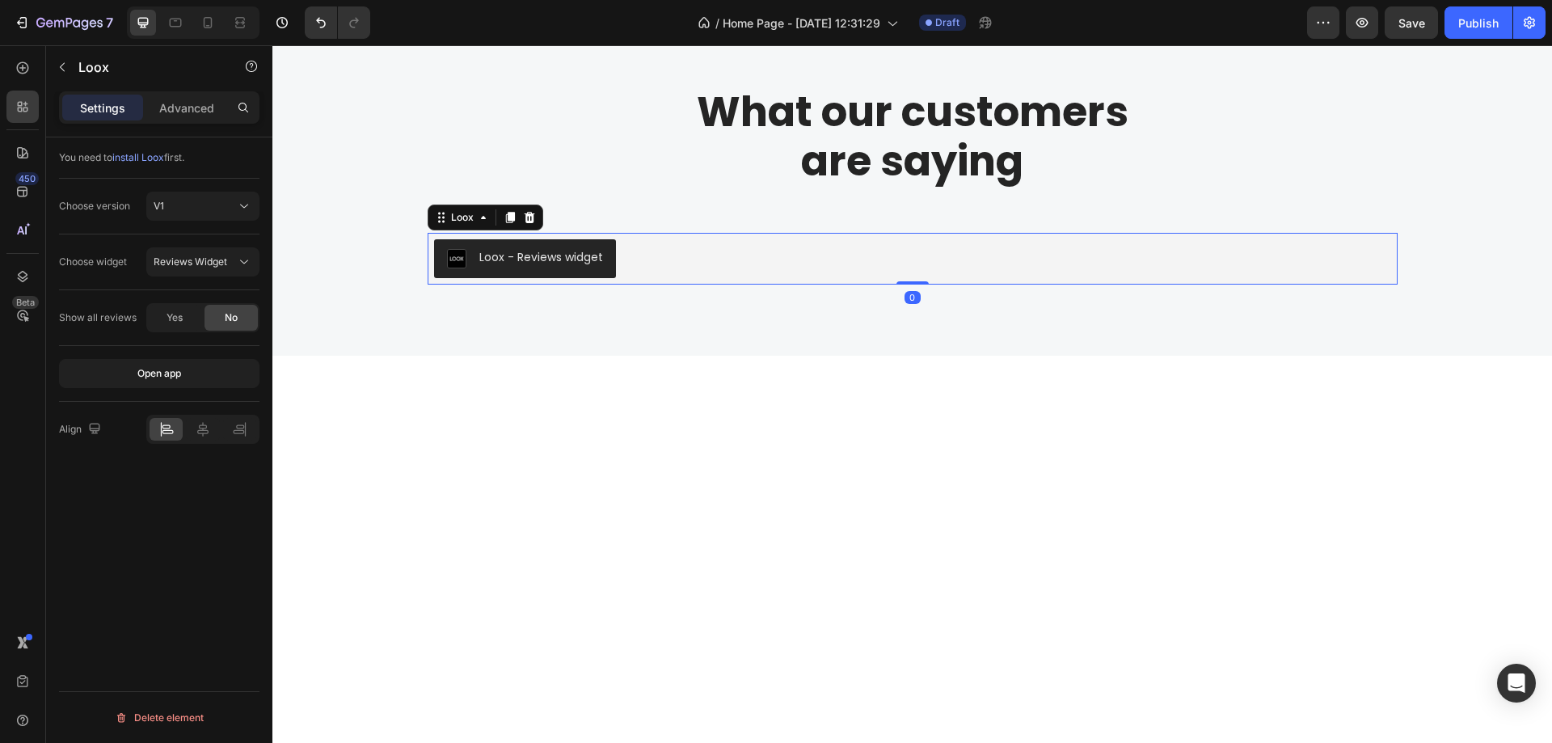
click at [824, 383] on div at bounding box center [912, 708] width 1280 height 705
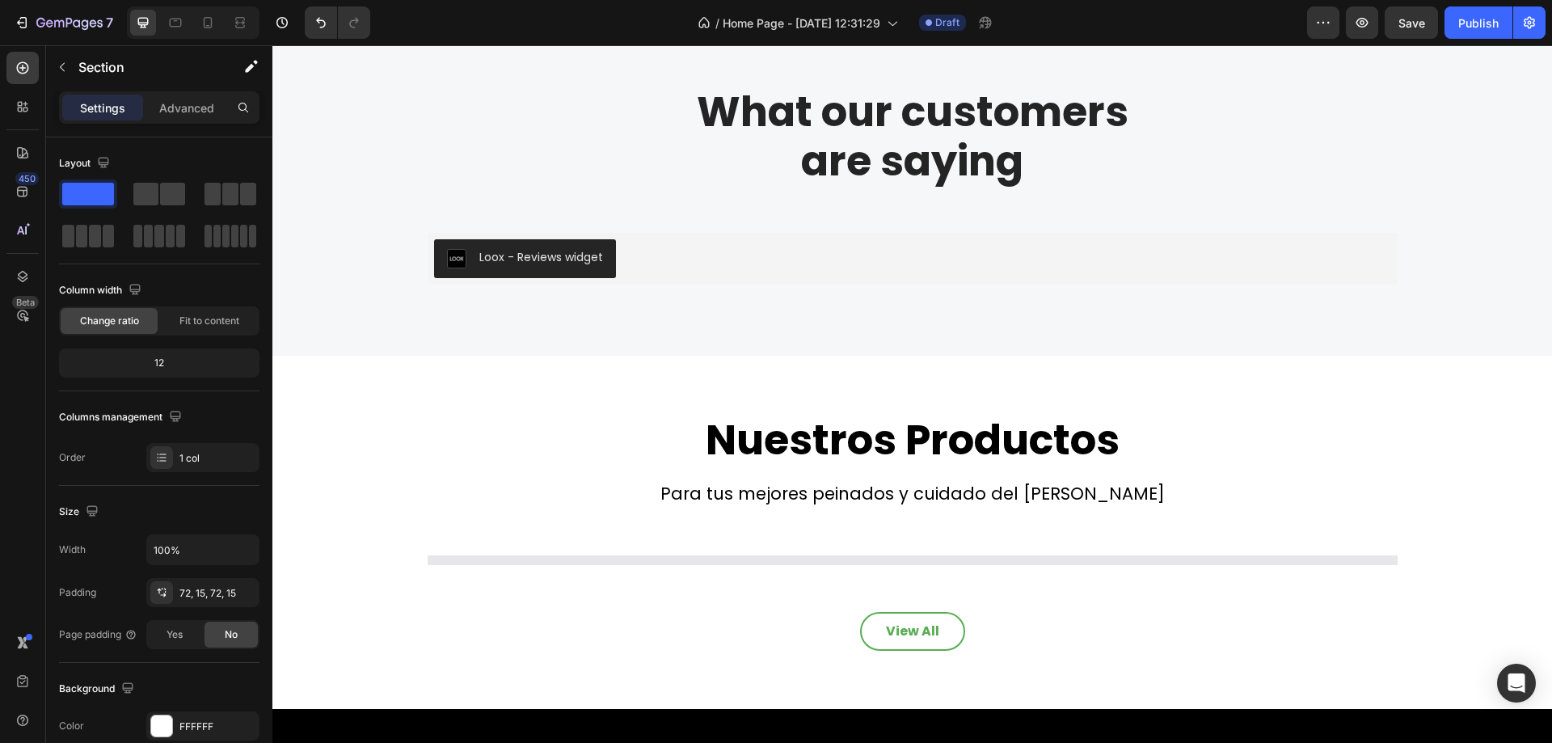
scroll to position [1113, 0]
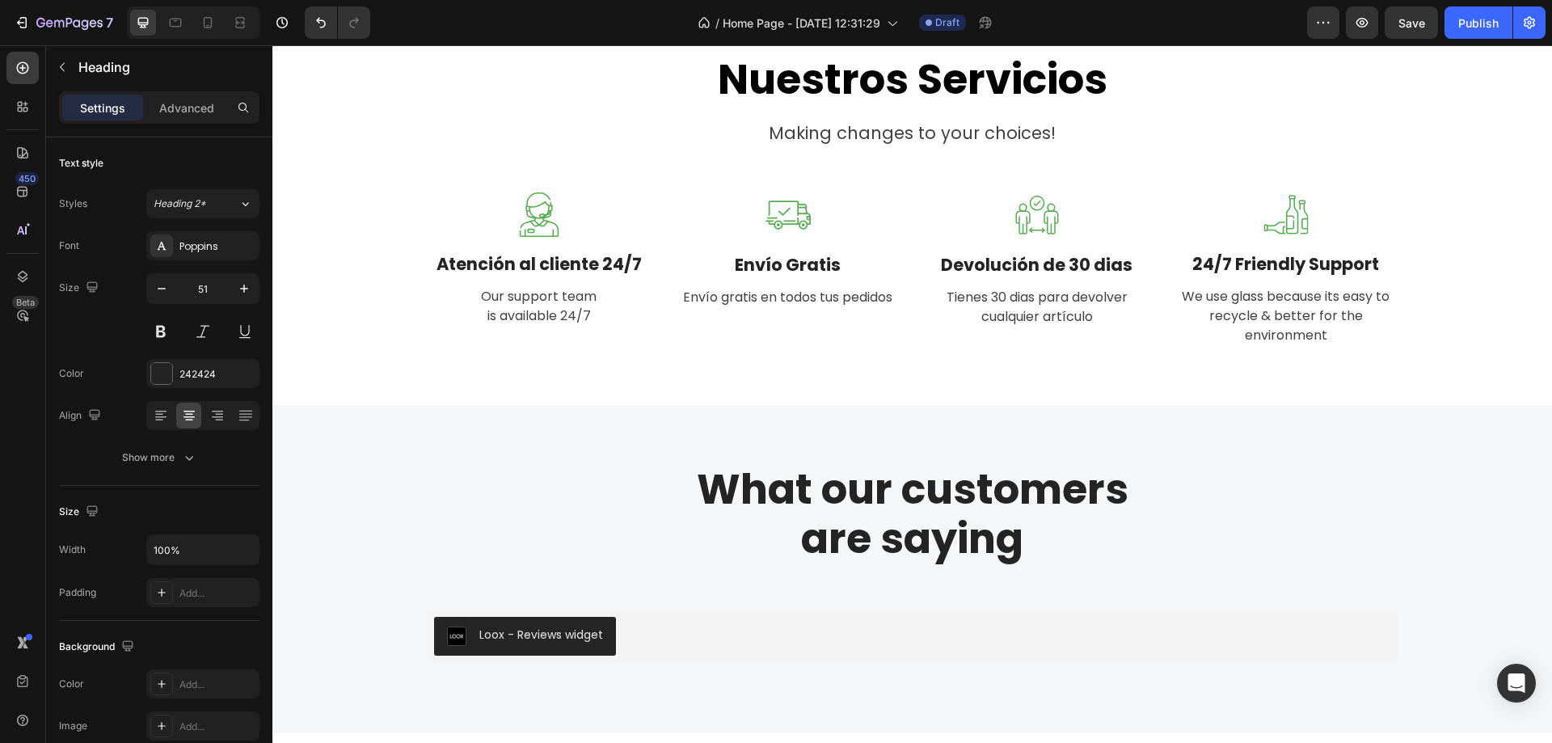
click at [950, 498] on p "What our customers are saying" at bounding box center [912, 514] width 967 height 99
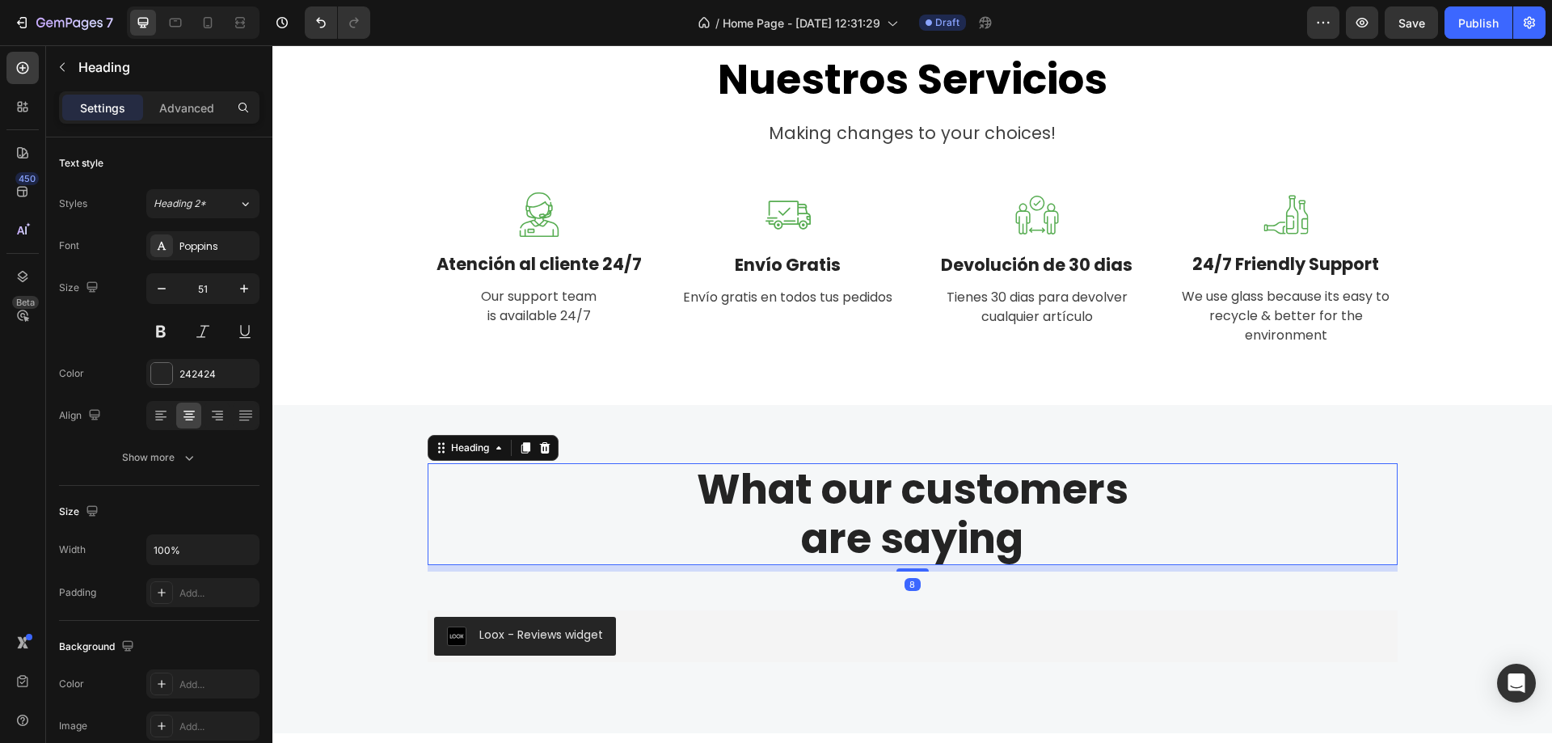
click at [951, 498] on p "What our customers are saying" at bounding box center [912, 514] width 967 height 99
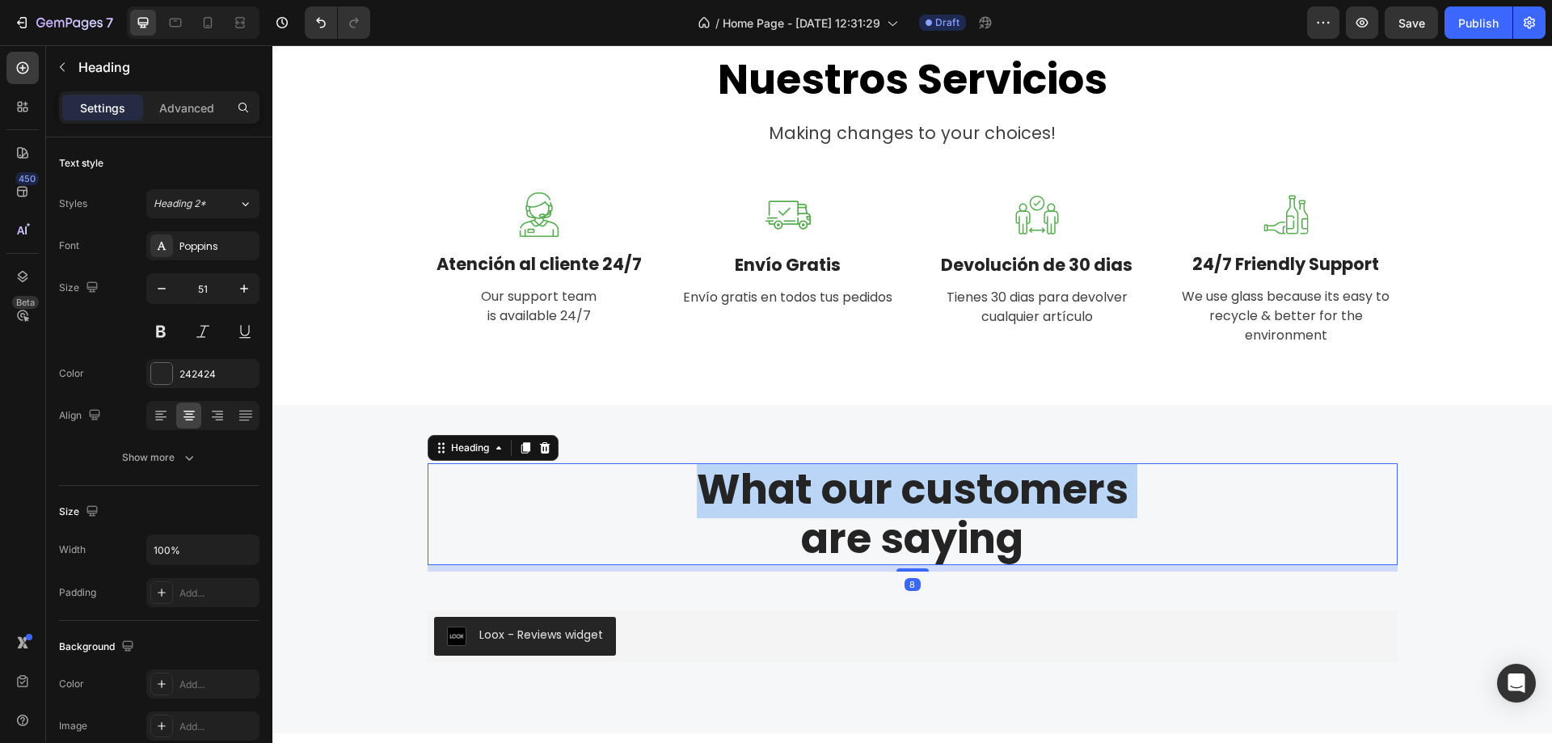
click at [951, 498] on p "What our customers are saying" at bounding box center [912, 514] width 967 height 99
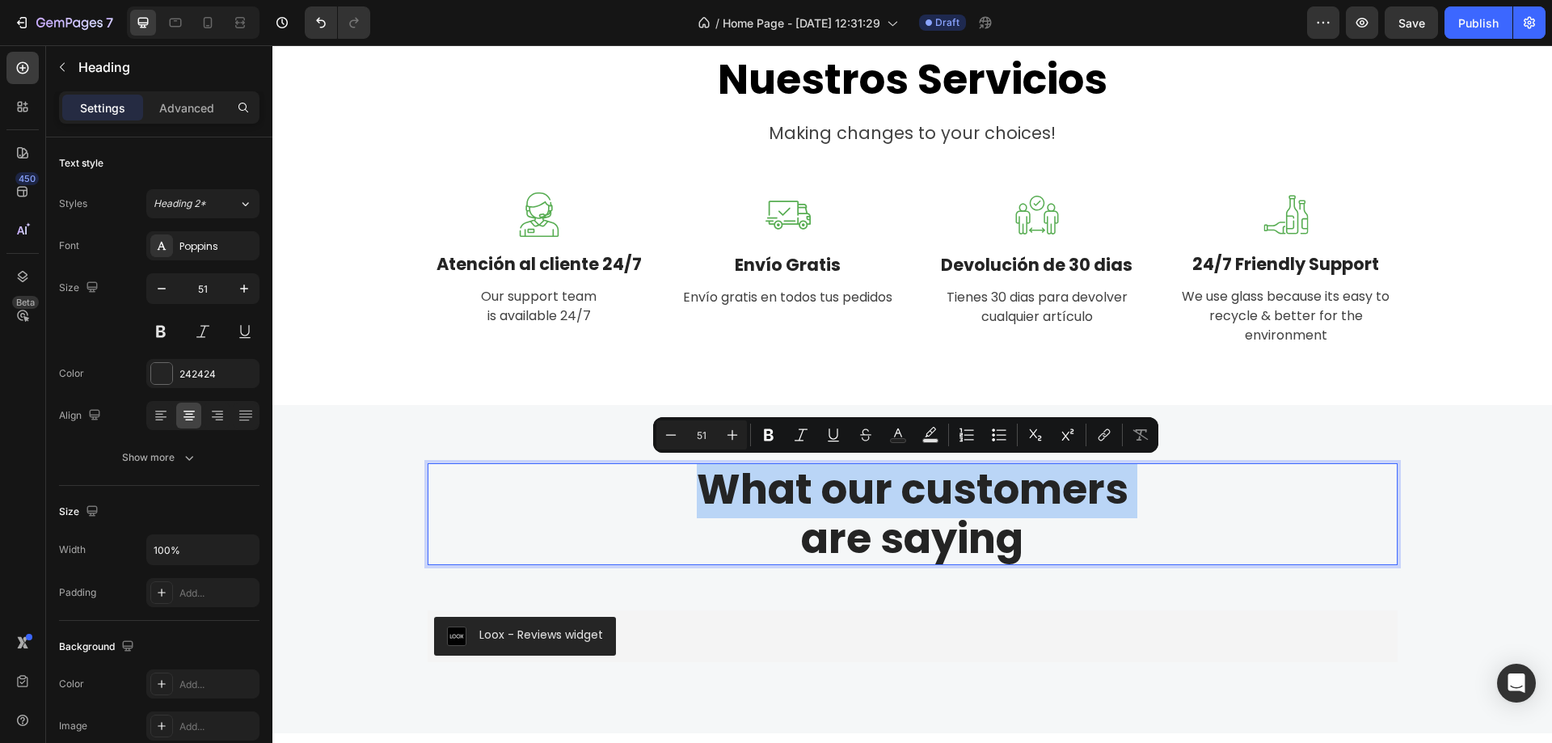
click at [951, 498] on p "What our customers are saying" at bounding box center [912, 514] width 967 height 99
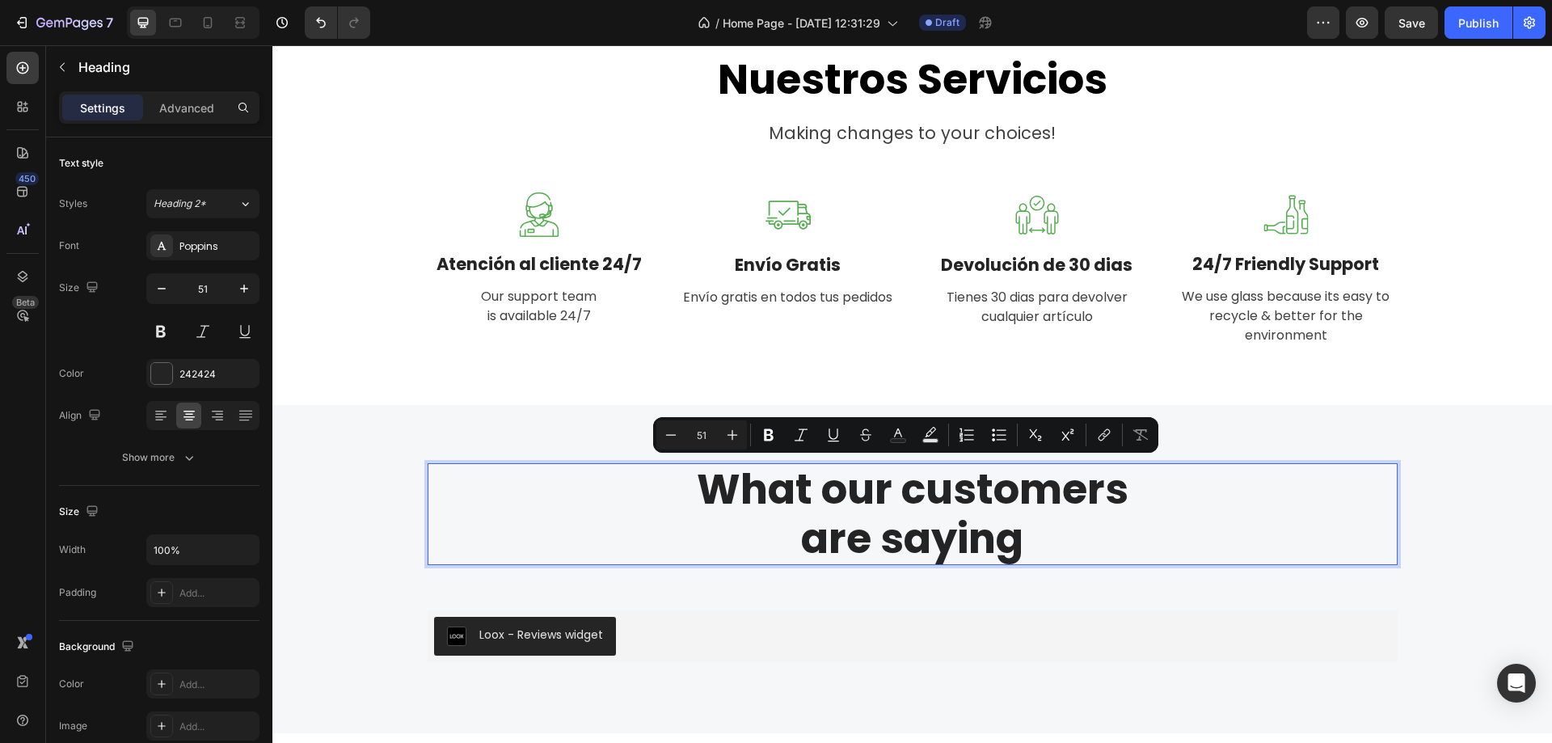
click at [959, 542] on p "What our customers are saying" at bounding box center [912, 514] width 967 height 99
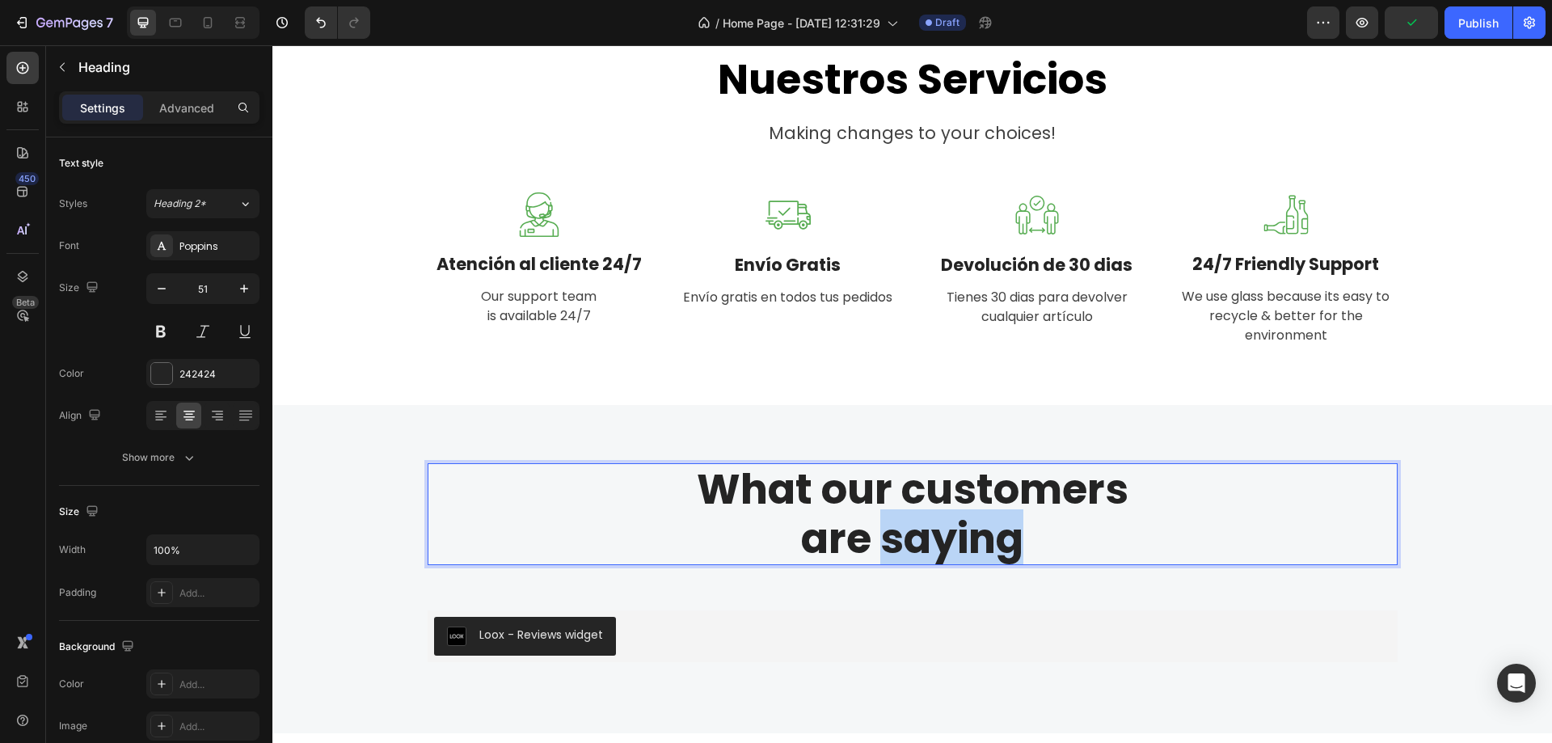
click at [959, 542] on p "What our customers are saying" at bounding box center [912, 514] width 967 height 99
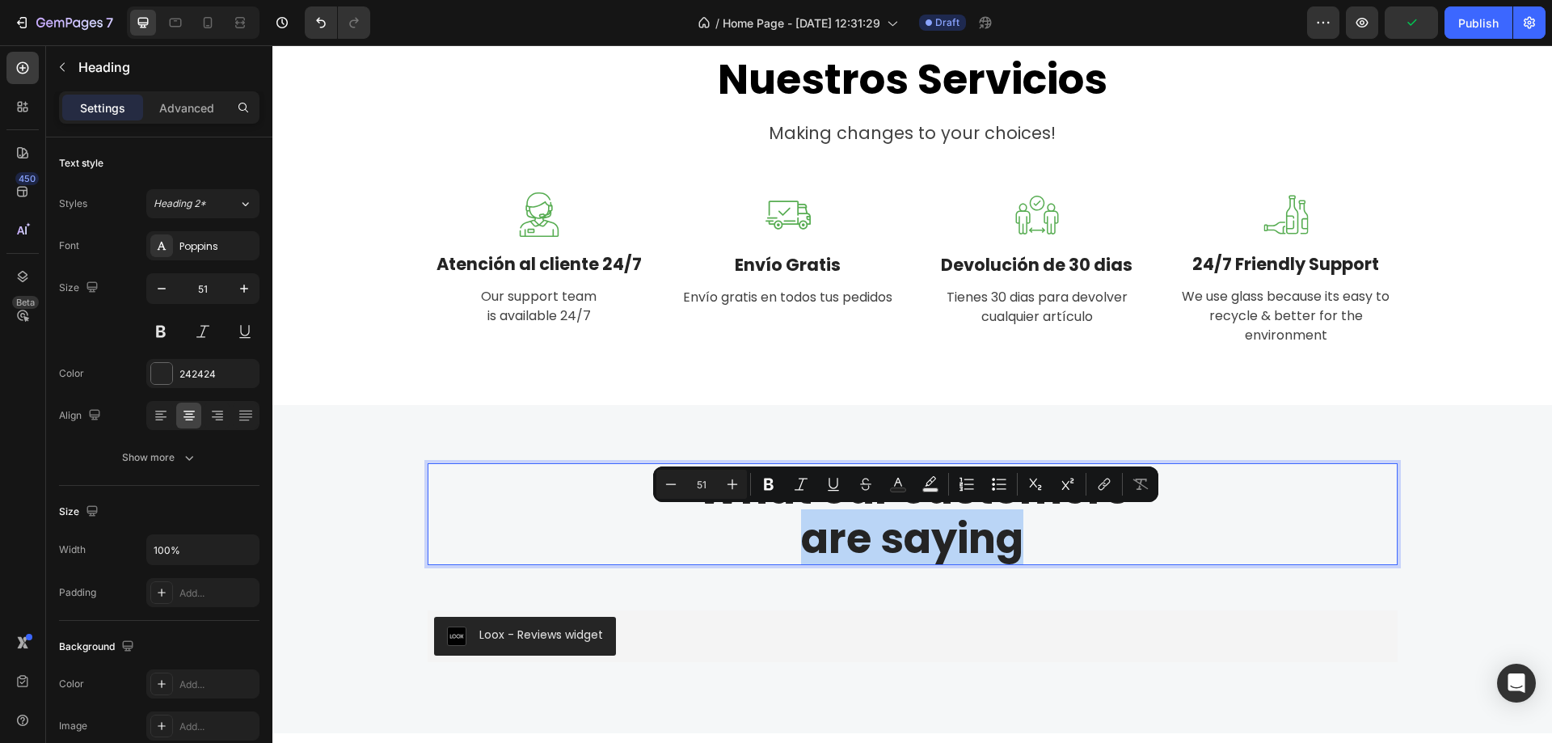
click at [991, 538] on p "What our customers are saying" at bounding box center [912, 514] width 967 height 99
click at [1009, 540] on p "What our customers are saying" at bounding box center [912, 514] width 967 height 99
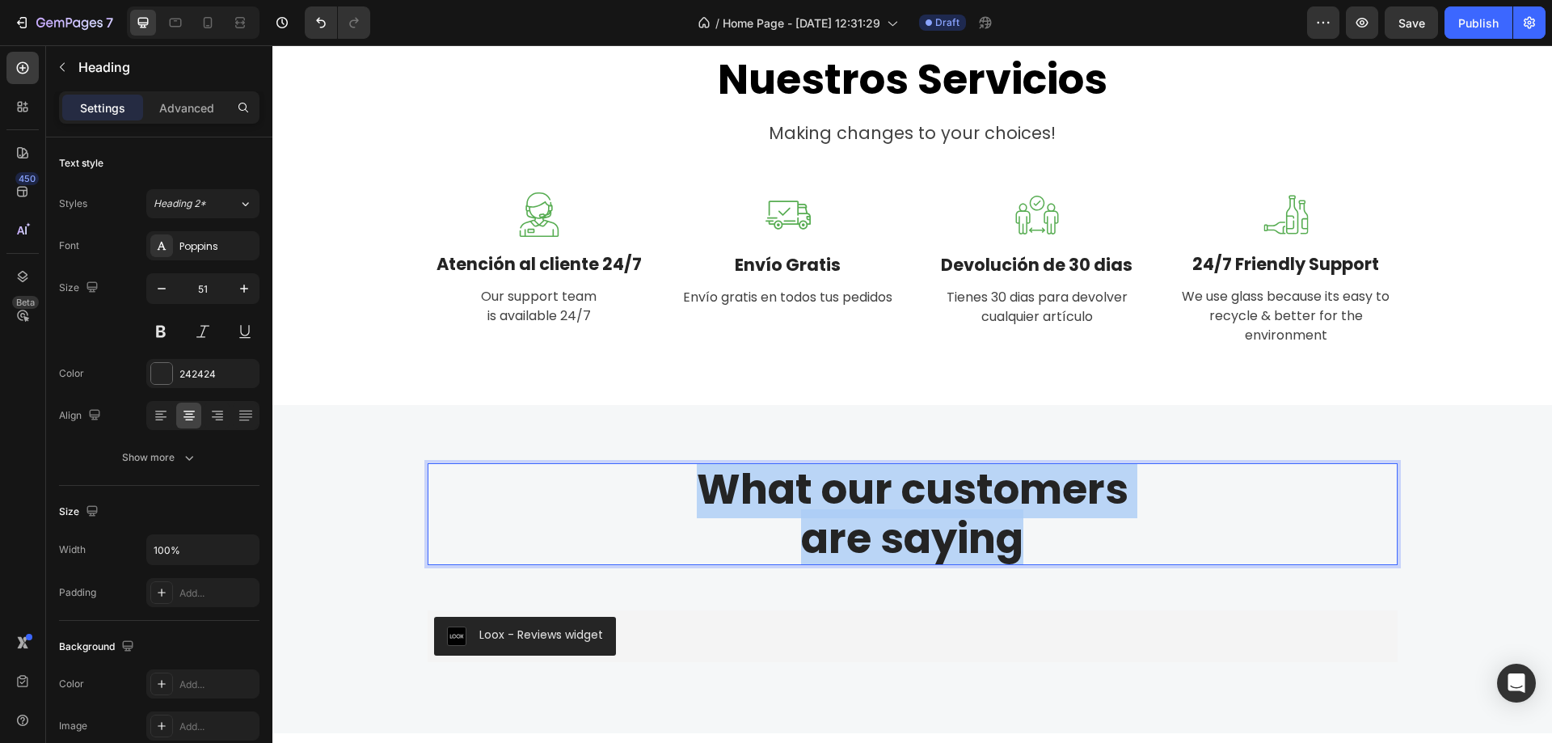
drag, startPoint x: 1014, startPoint y: 547, endPoint x: 691, endPoint y: 475, distance: 330.5
click at [691, 475] on p "What our customers are saying" at bounding box center [912, 514] width 967 height 99
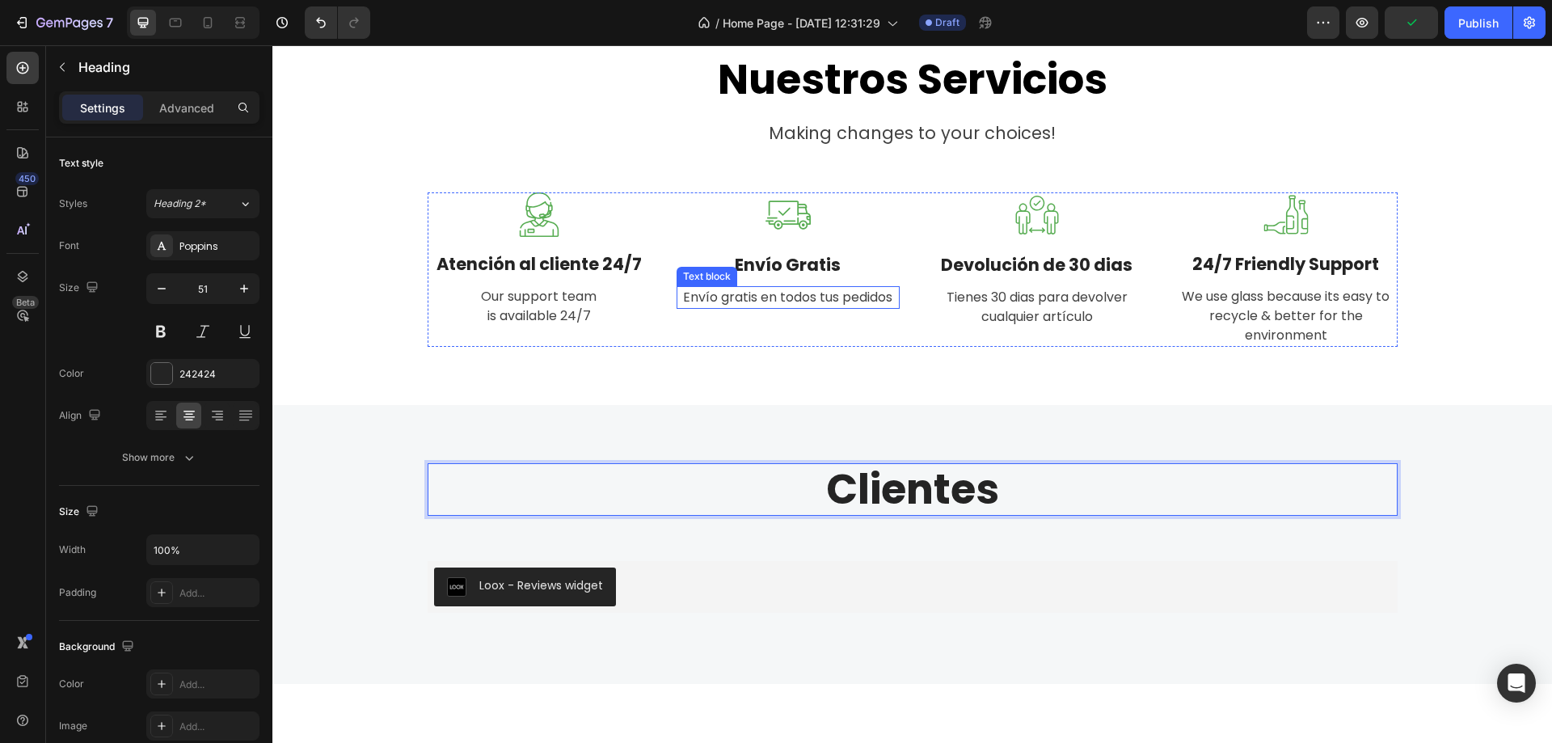
click at [834, 306] on p "Envío gratis en todos tus pedidos" at bounding box center [788, 297] width 220 height 19
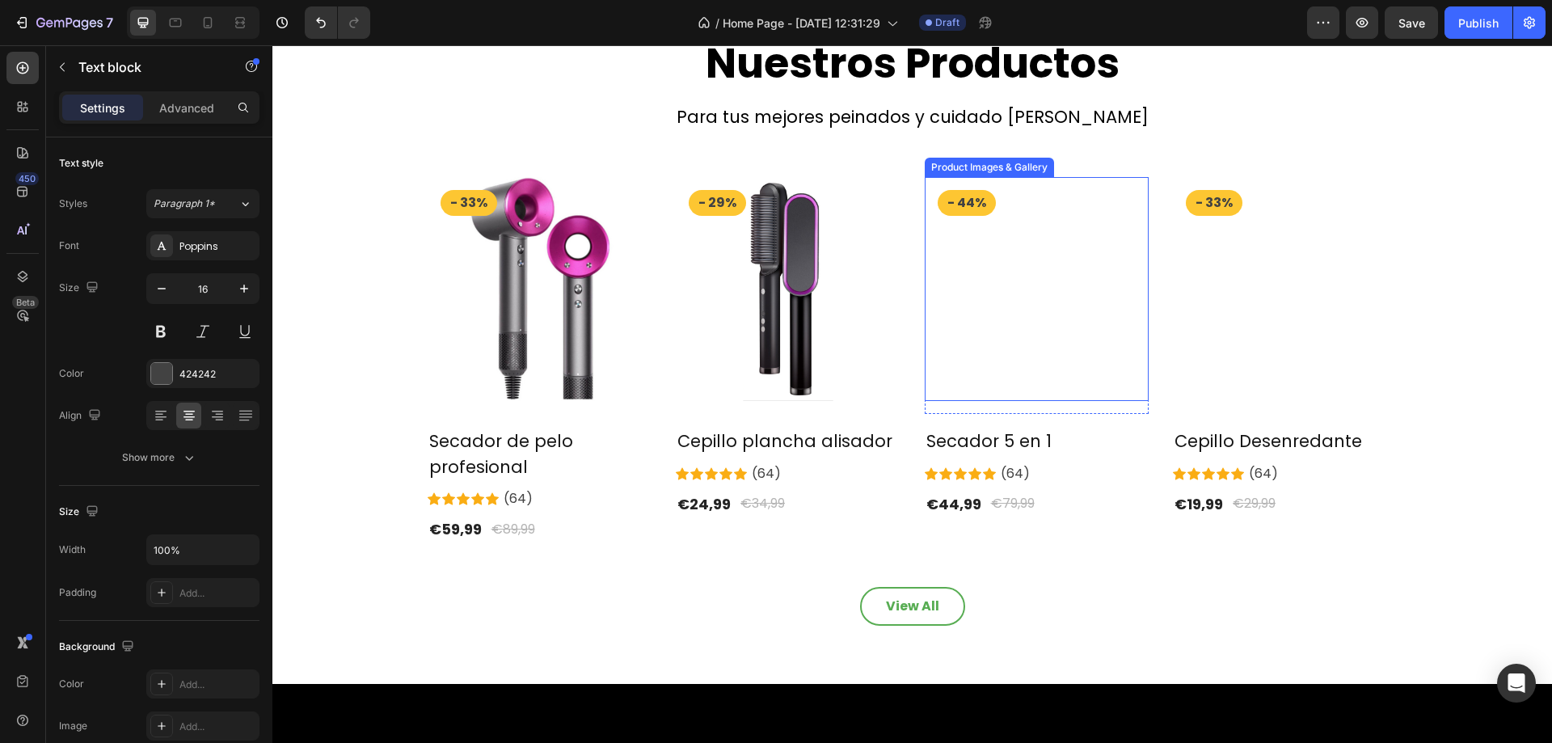
scroll to position [1886, 0]
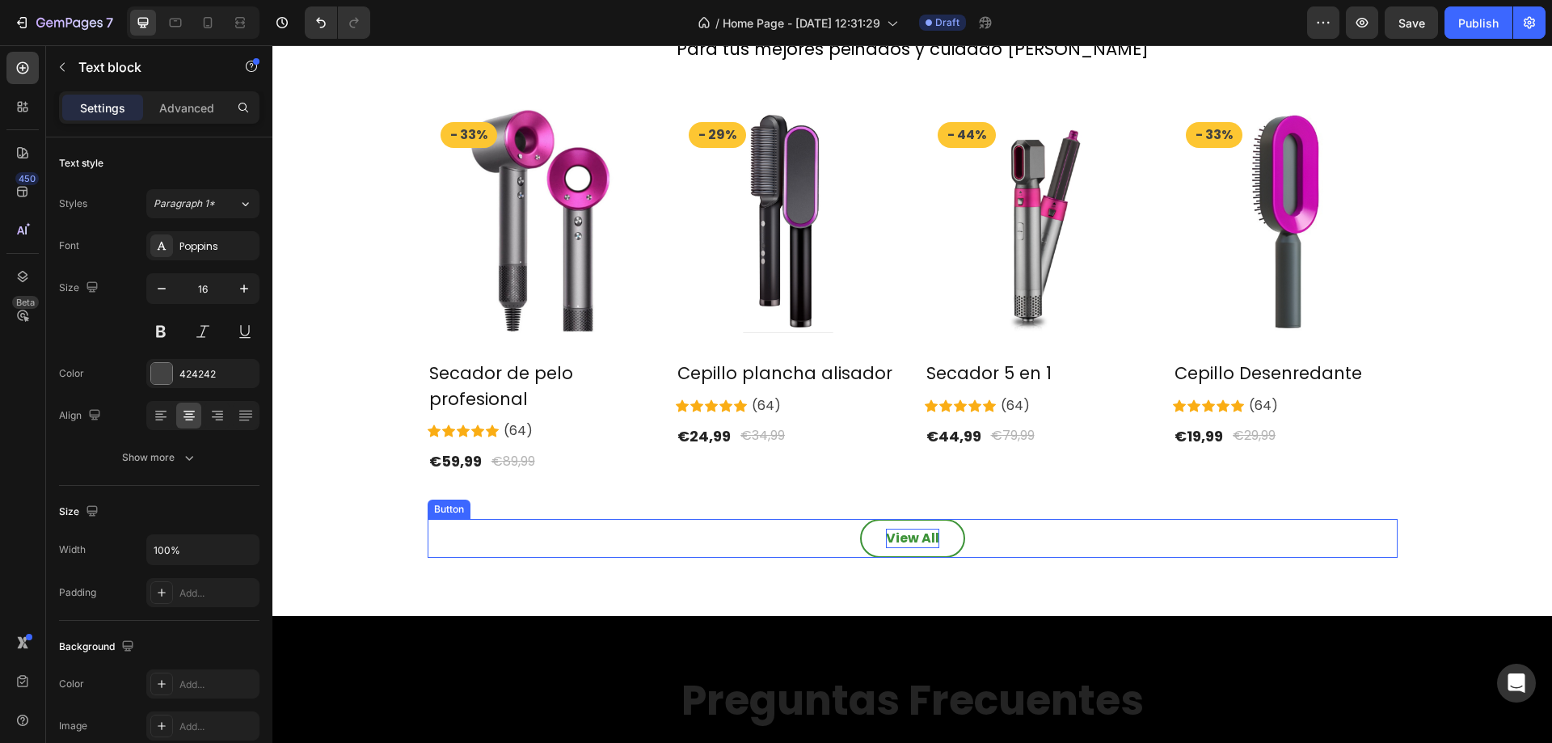
click at [918, 532] on div "View All" at bounding box center [912, 538] width 53 height 19
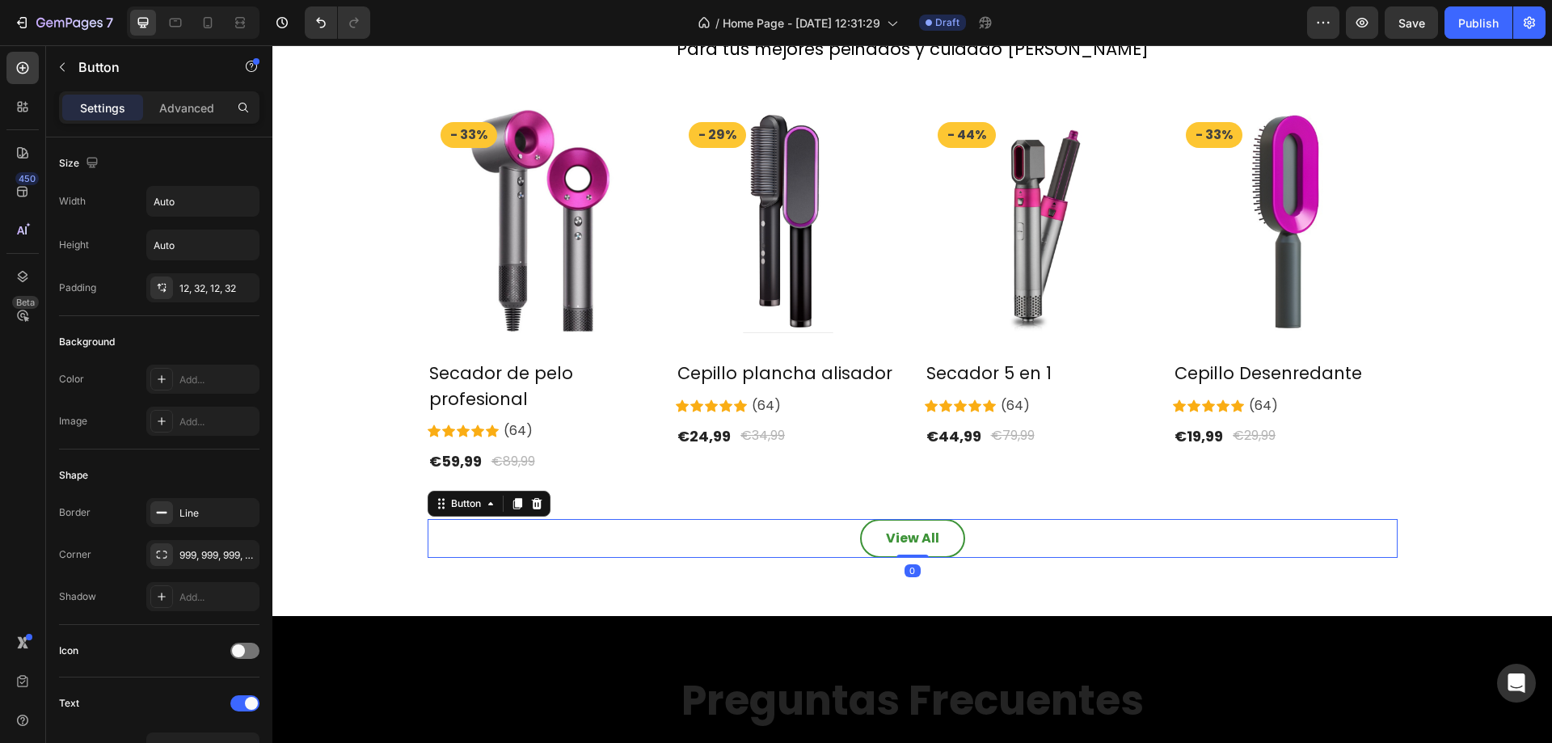
click at [945, 529] on link "View All" at bounding box center [912, 538] width 105 height 39
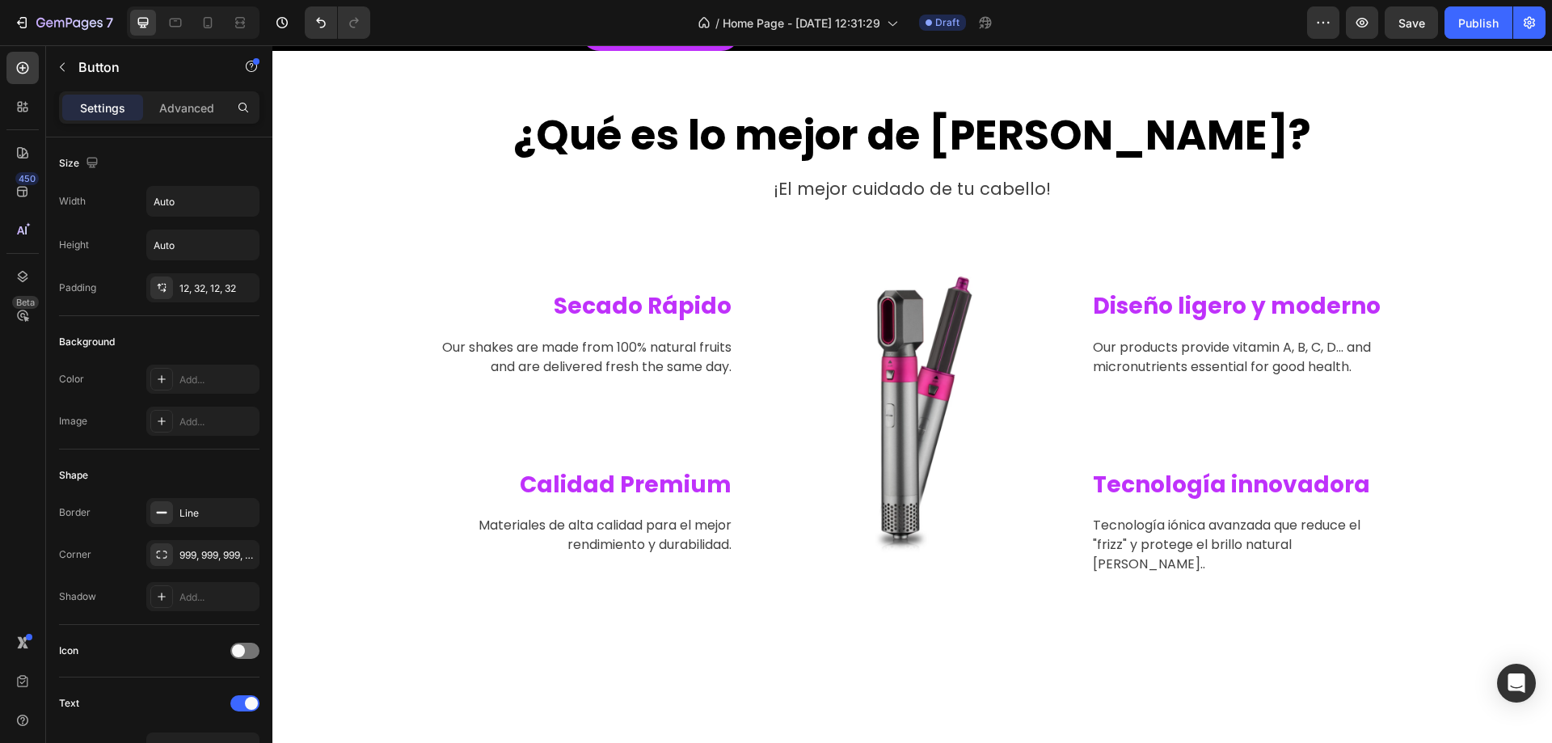
scroll to position [0, 0]
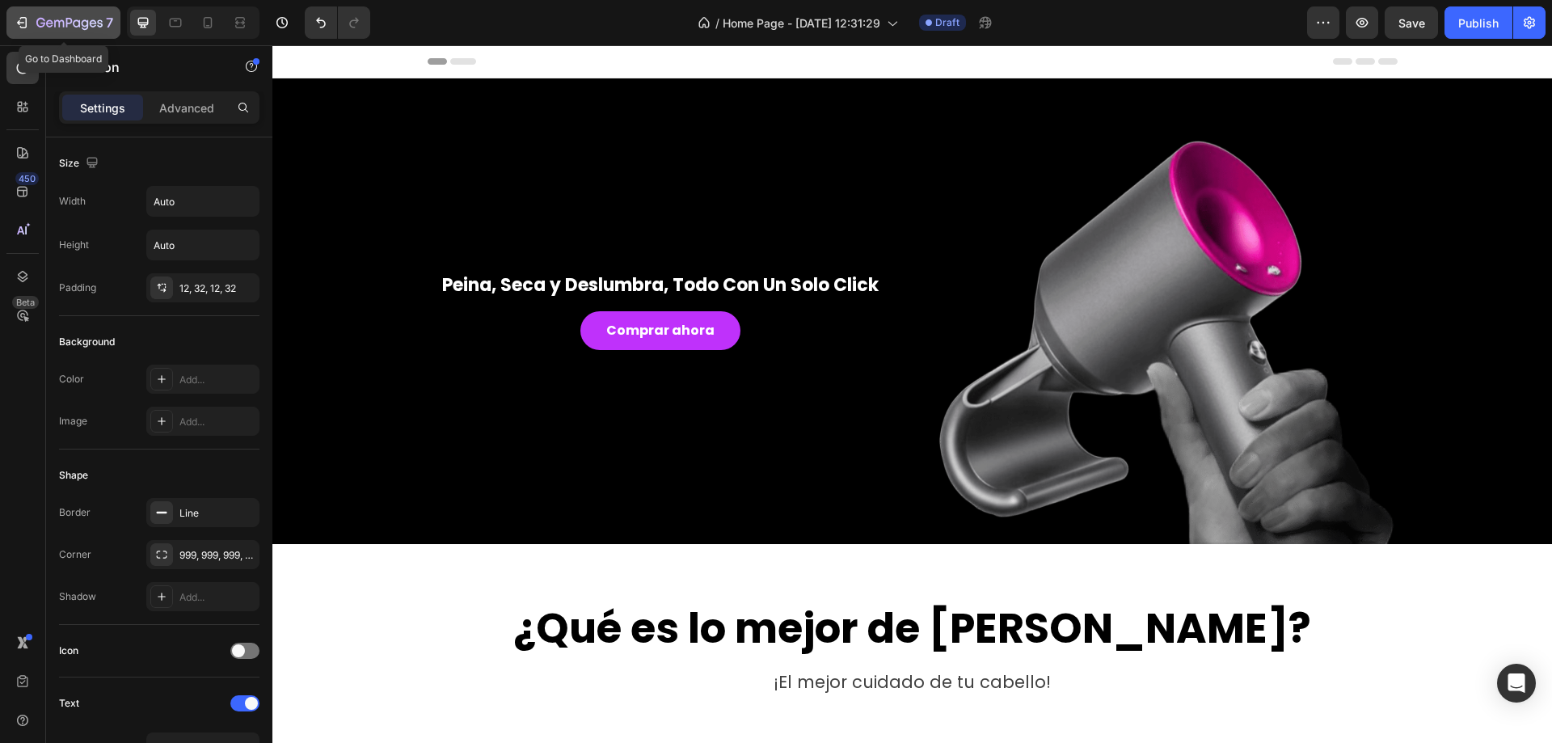
click at [49, 19] on icon "button" at bounding box center [69, 24] width 66 height 14
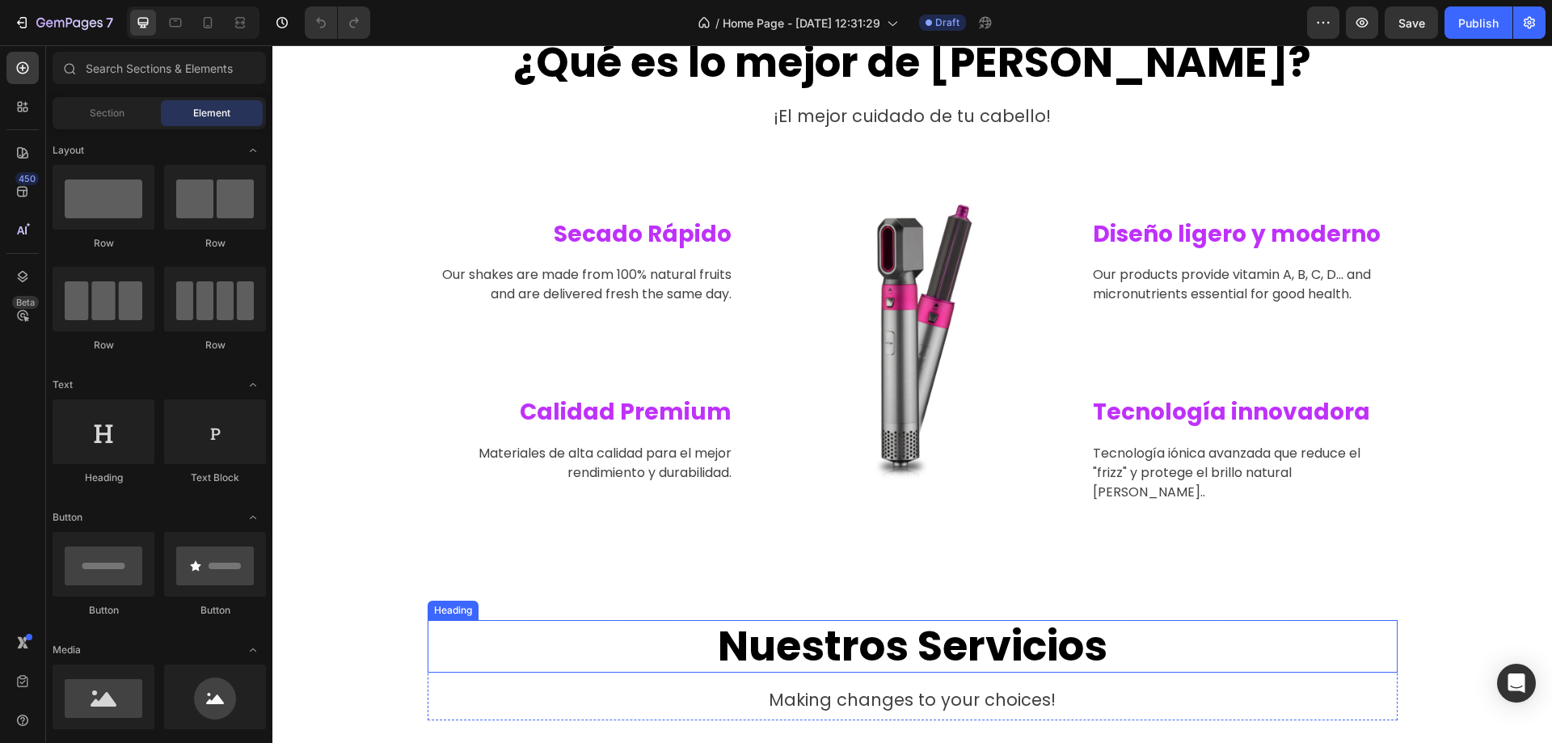
scroll to position [1320, 0]
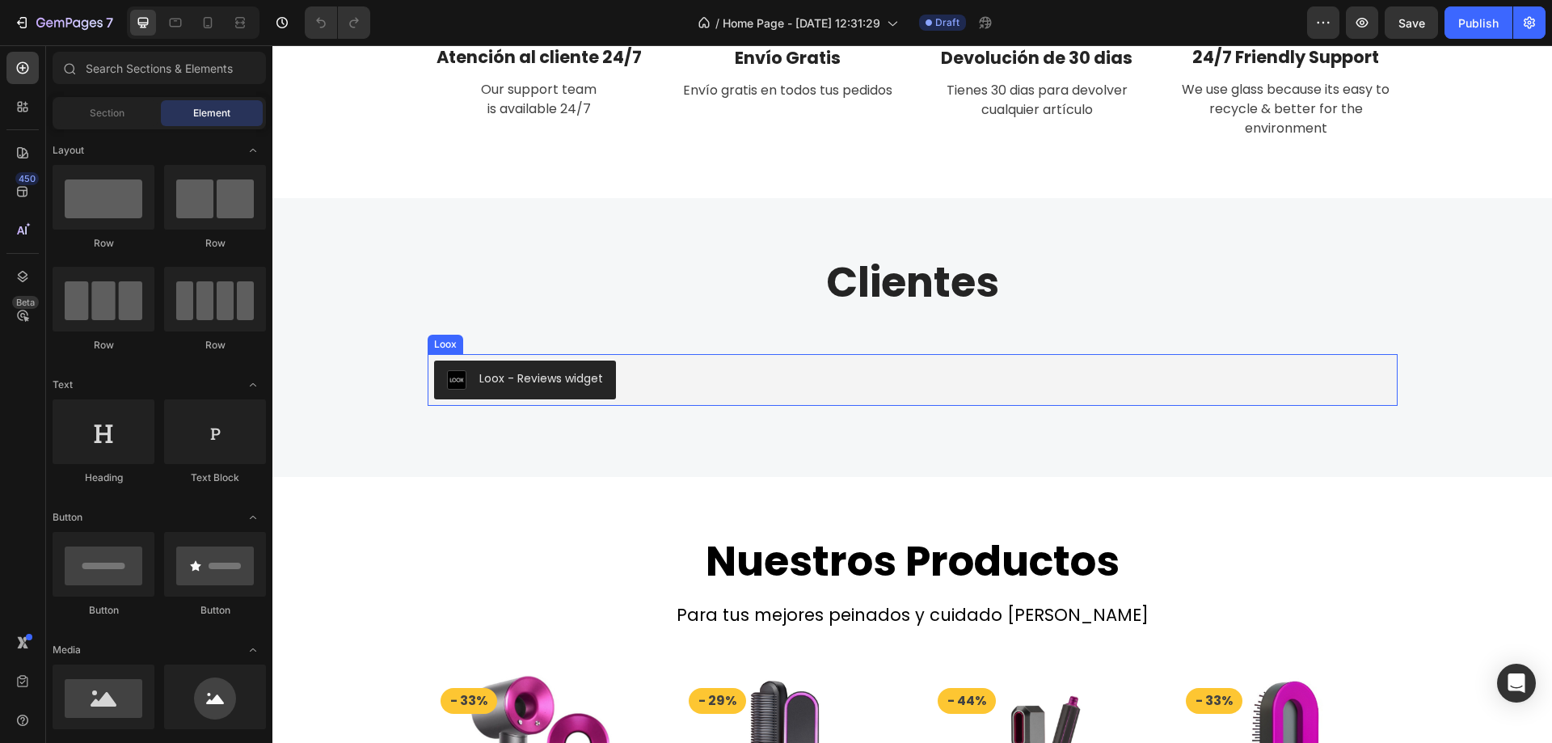
click at [562, 377] on div "Loox - Reviews widget" at bounding box center [541, 378] width 124 height 17
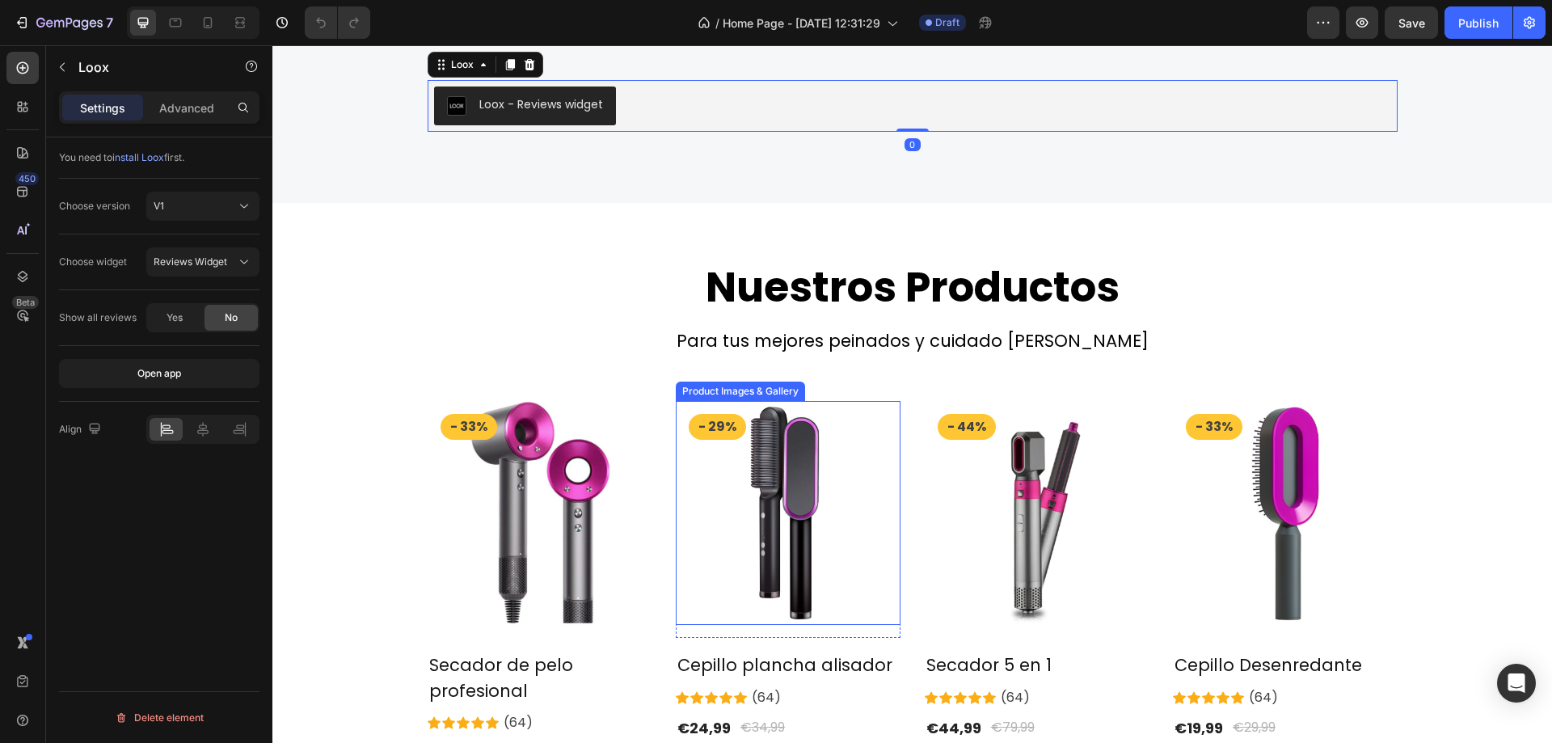
scroll to position [1698, 0]
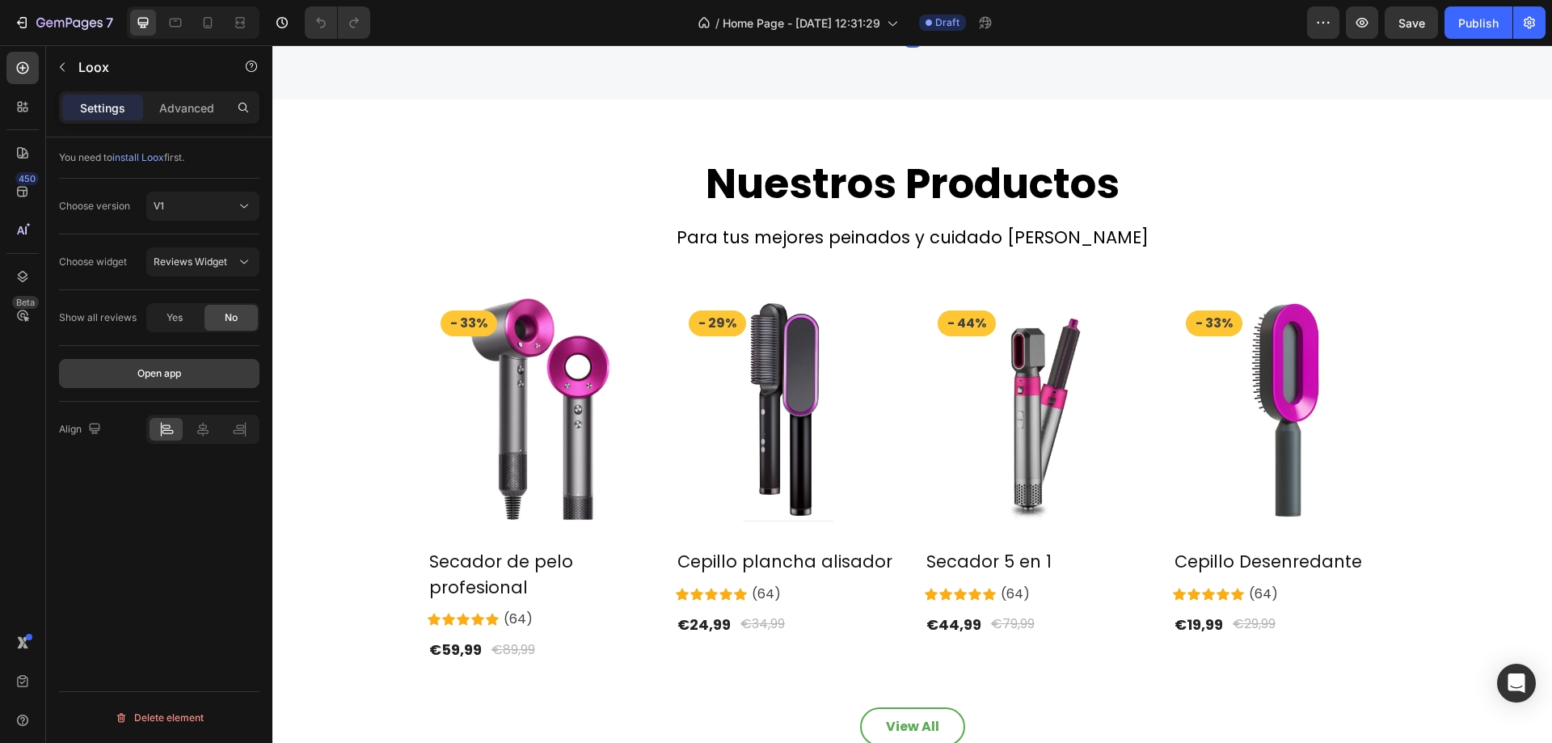
click at [196, 376] on button "Open app" at bounding box center [159, 373] width 201 height 29
click at [1358, 26] on icon "button" at bounding box center [1362, 23] width 16 height 16
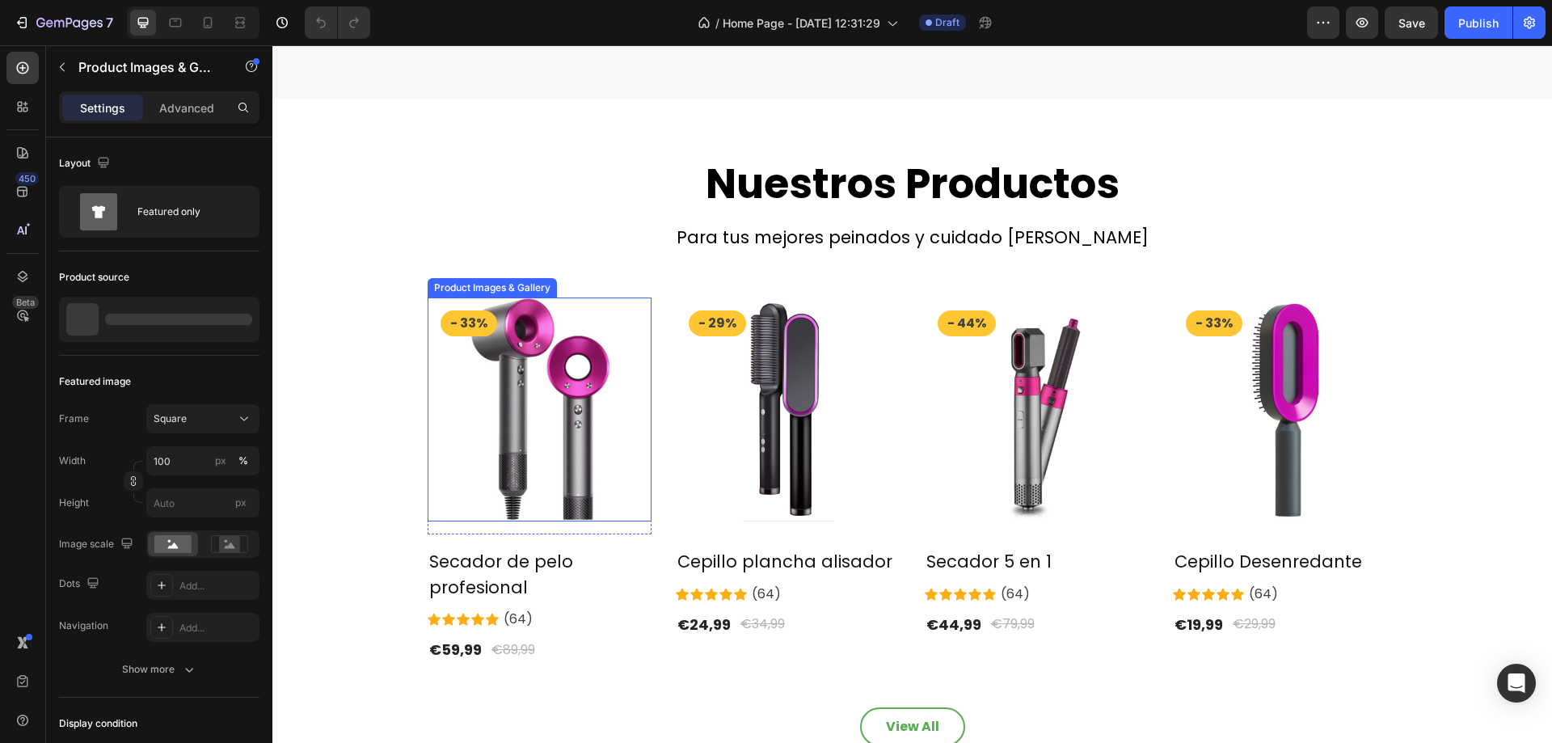
click at [510, 346] on img at bounding box center [540, 410] width 225 height 225
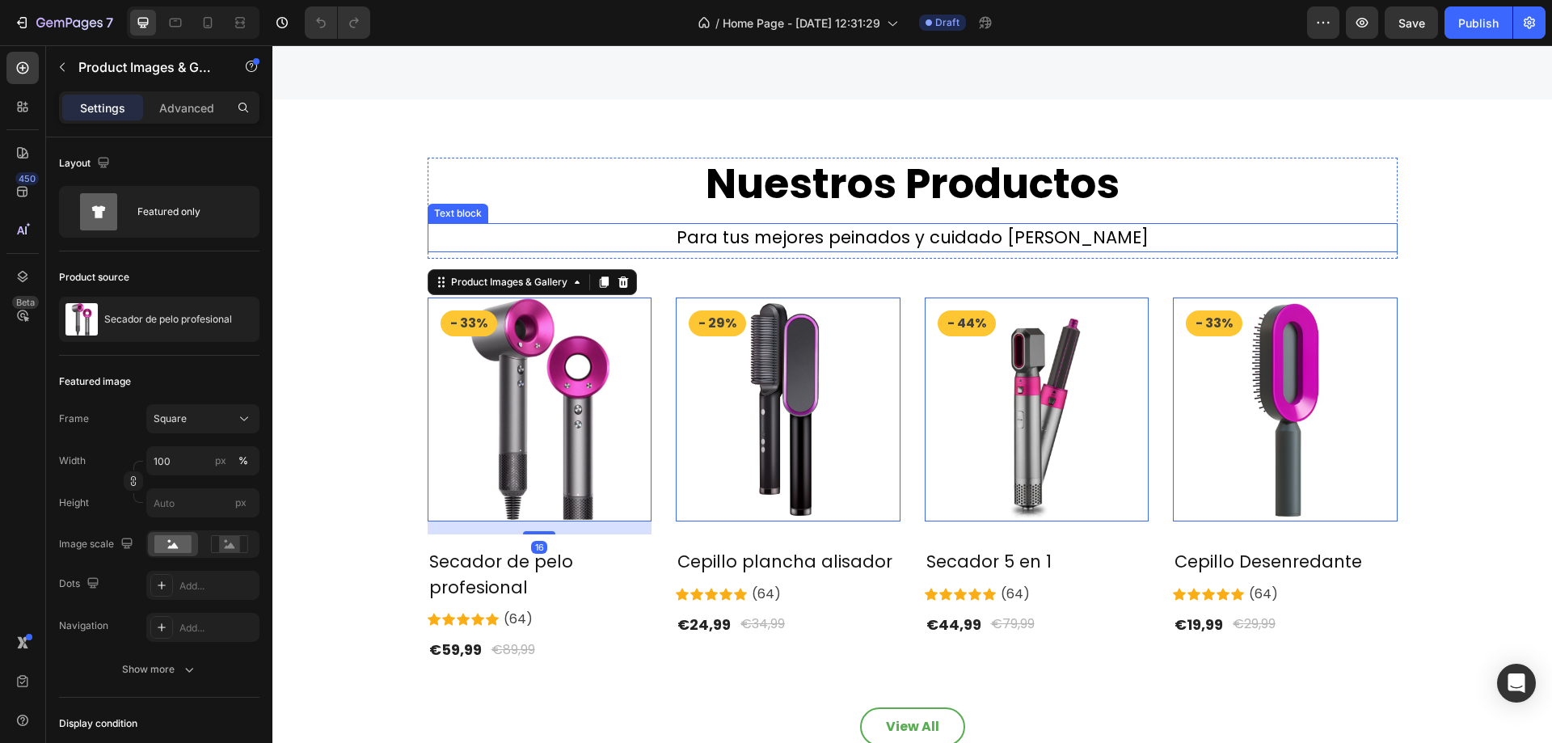
click at [550, 226] on p "Para tus mejores peinados y cuidado [PERSON_NAME]" at bounding box center [912, 238] width 967 height 26
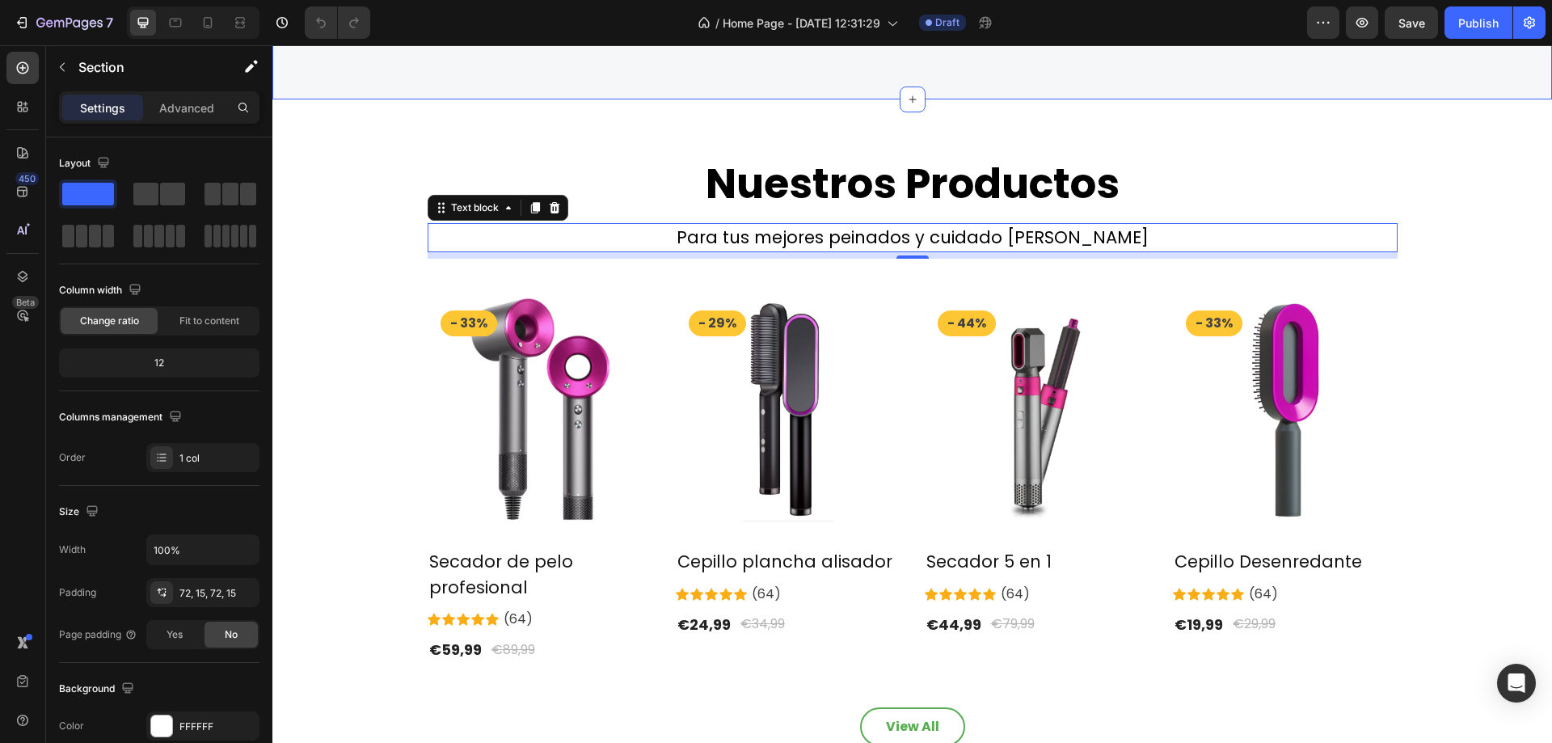
click at [648, 107] on div "Nuestros Productos Heading Para tus mejores peinados y cuidado [PERSON_NAME] Te…" at bounding box center [912, 451] width 1280 height 705
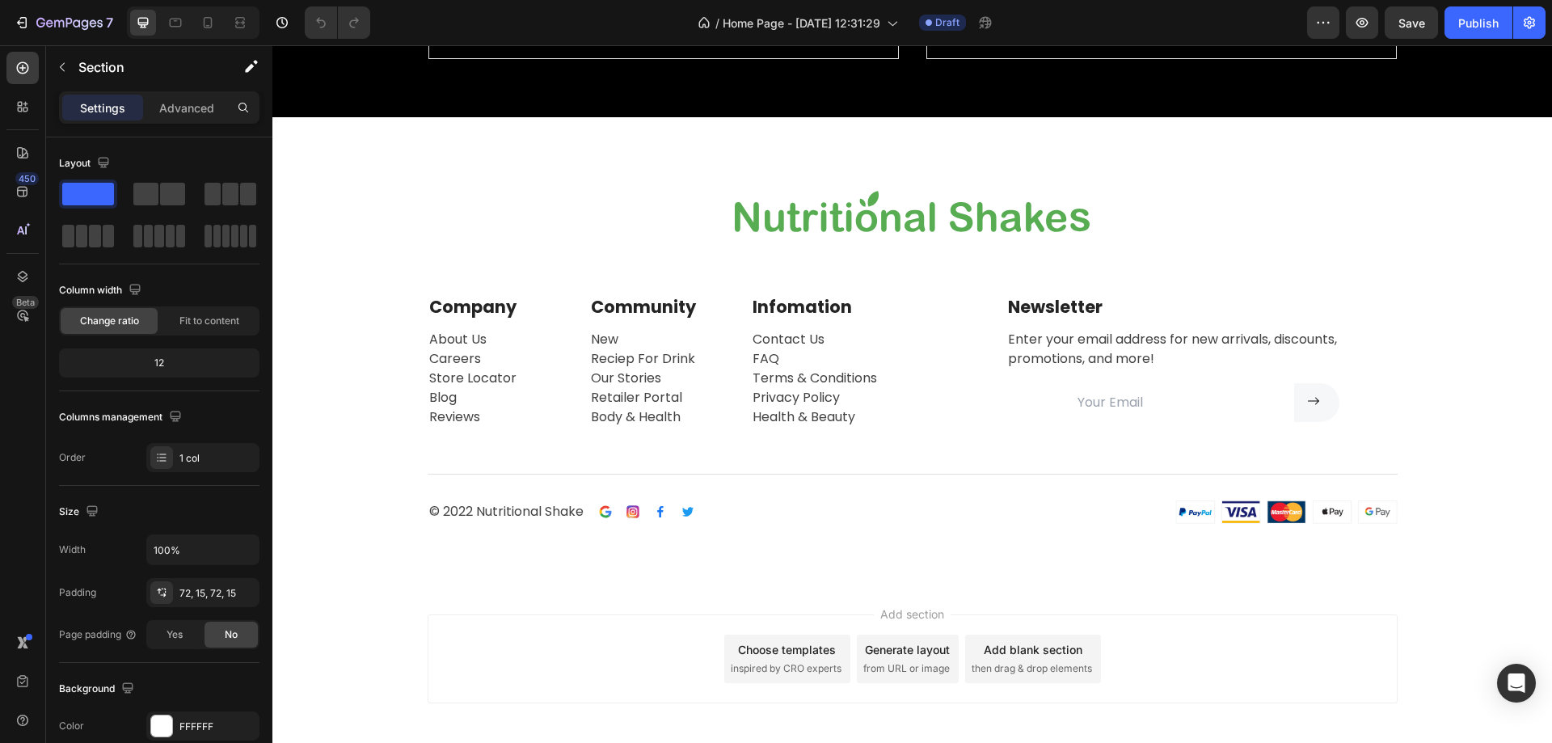
scroll to position [3008, 0]
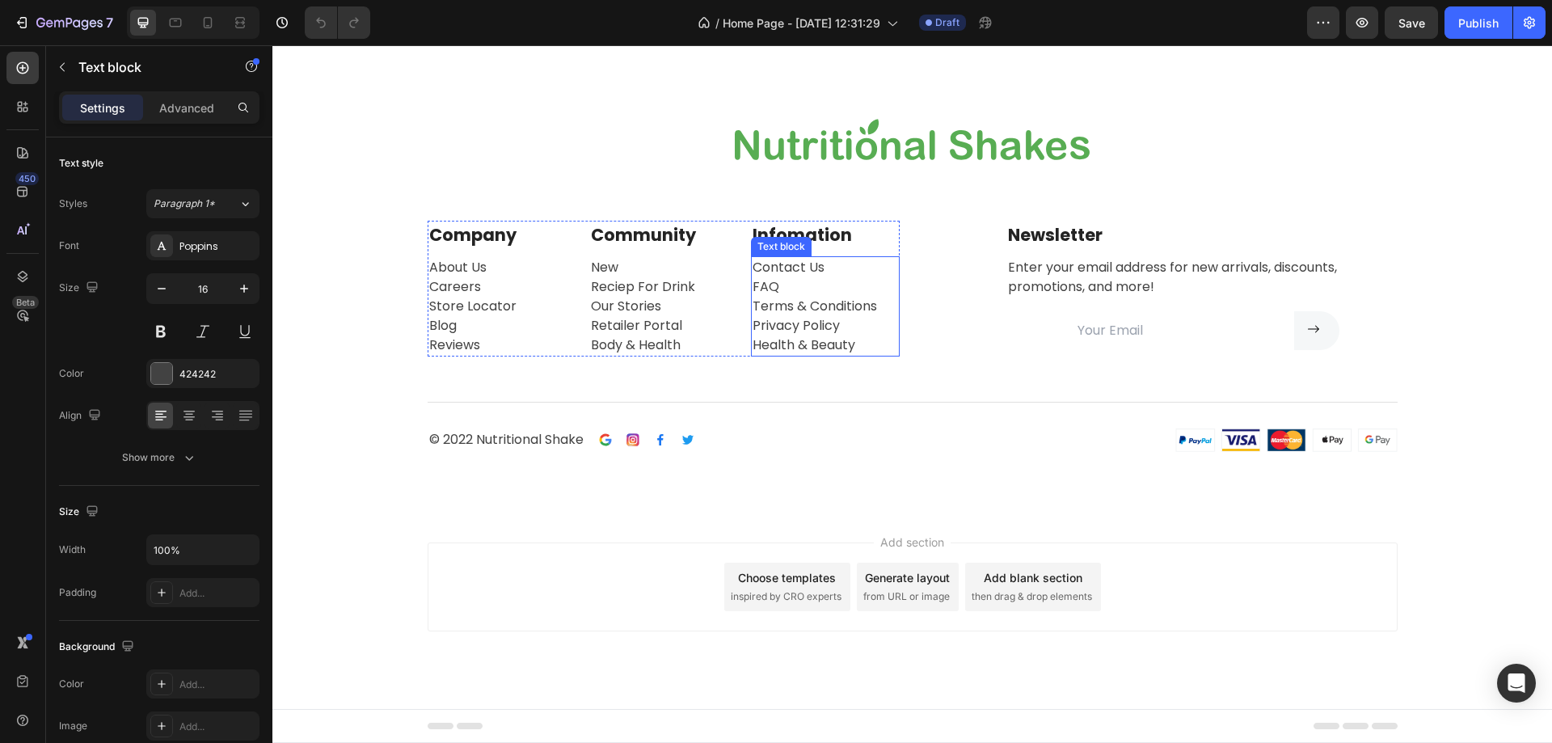
click at [865, 321] on p "Contact Us FAQ Terms & Conditions Privacy Policy Health & Beauty" at bounding box center [826, 306] width 146 height 97
click at [533, 437] on p "© 2022 Nutritional Shake" at bounding box center [506, 439] width 154 height 19
click at [638, 437] on div "Image Image Image Image Row 0" at bounding box center [646, 440] width 97 height 15
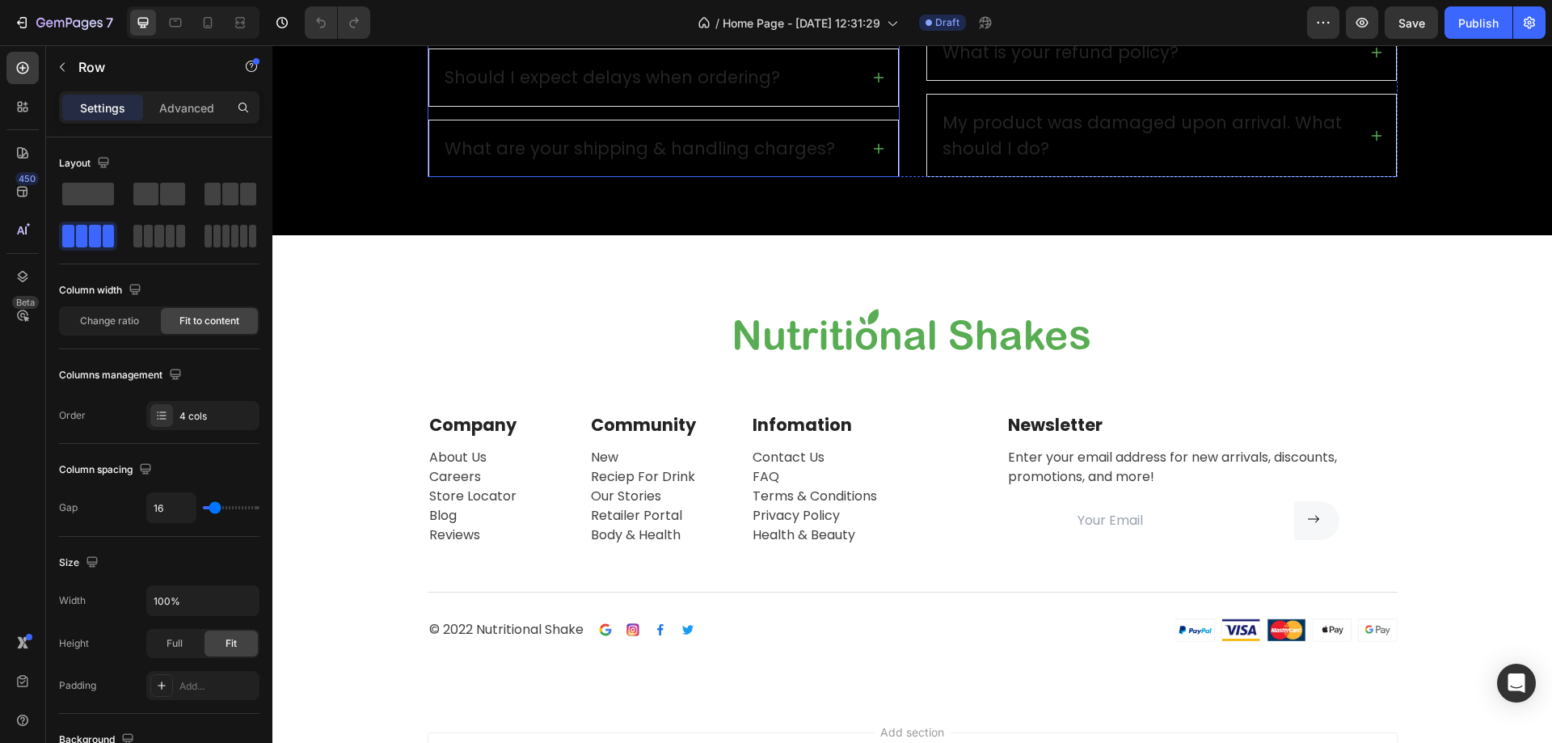
scroll to position [2820, 0]
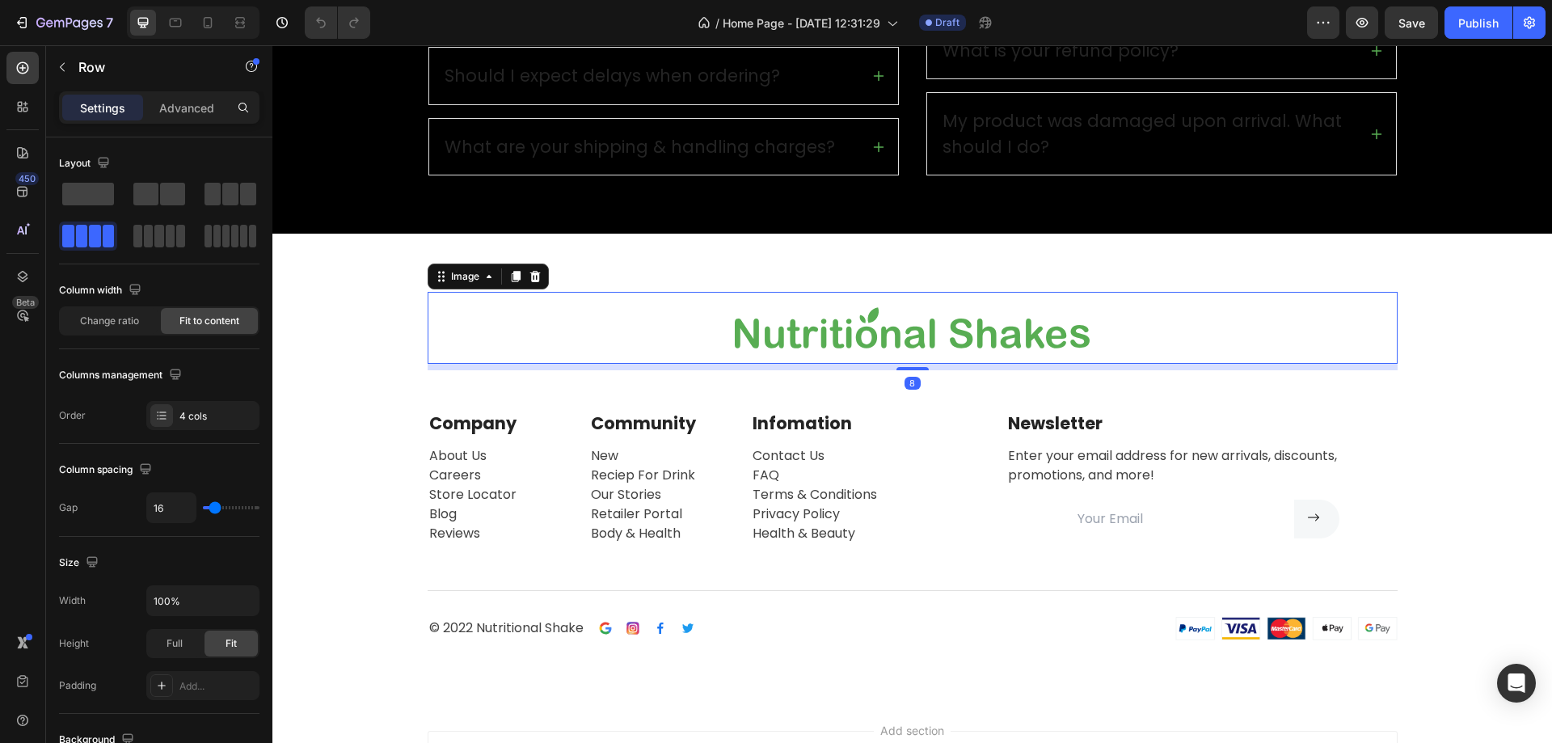
click at [897, 327] on img at bounding box center [912, 328] width 391 height 72
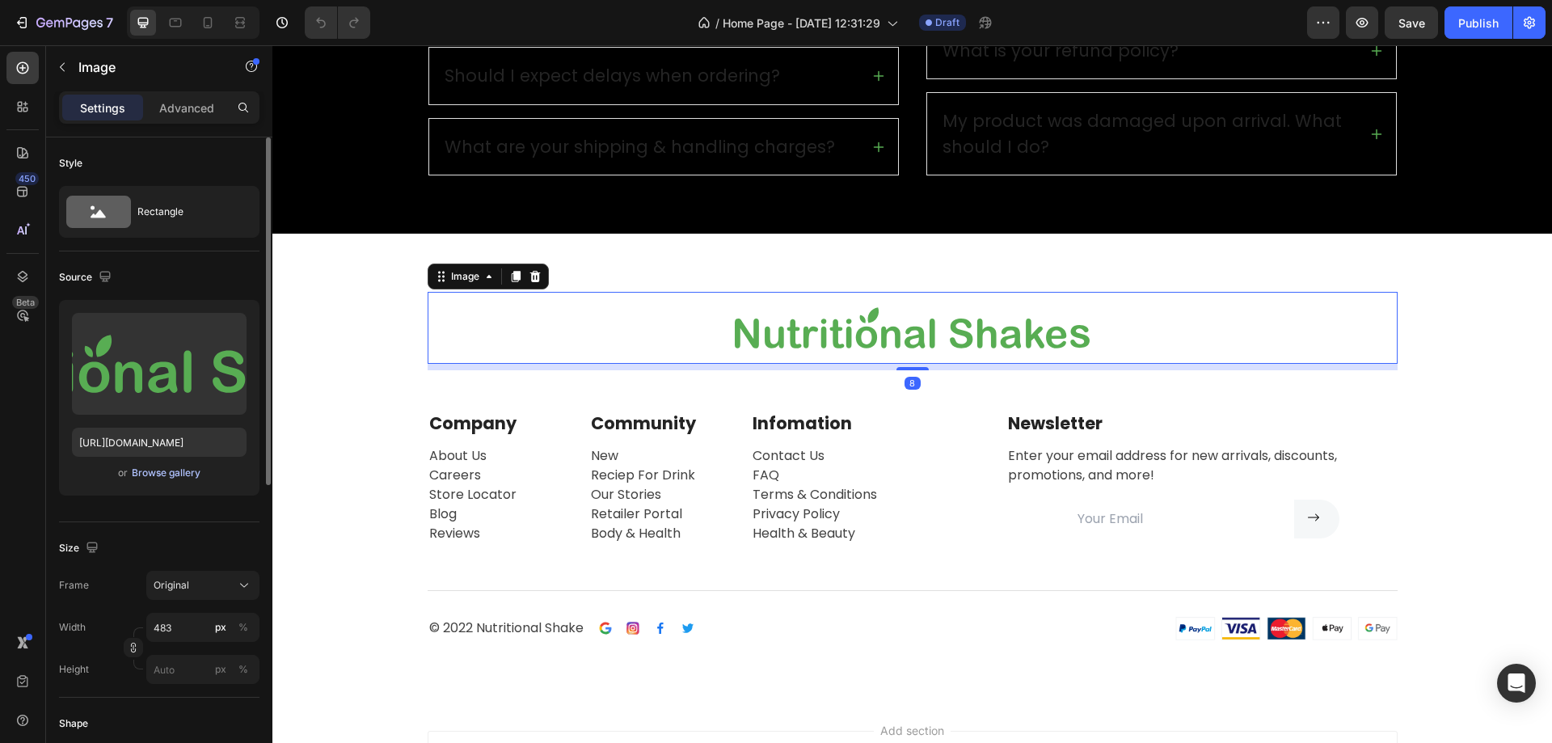
click at [179, 467] on div "Browse gallery" at bounding box center [166, 473] width 69 height 15
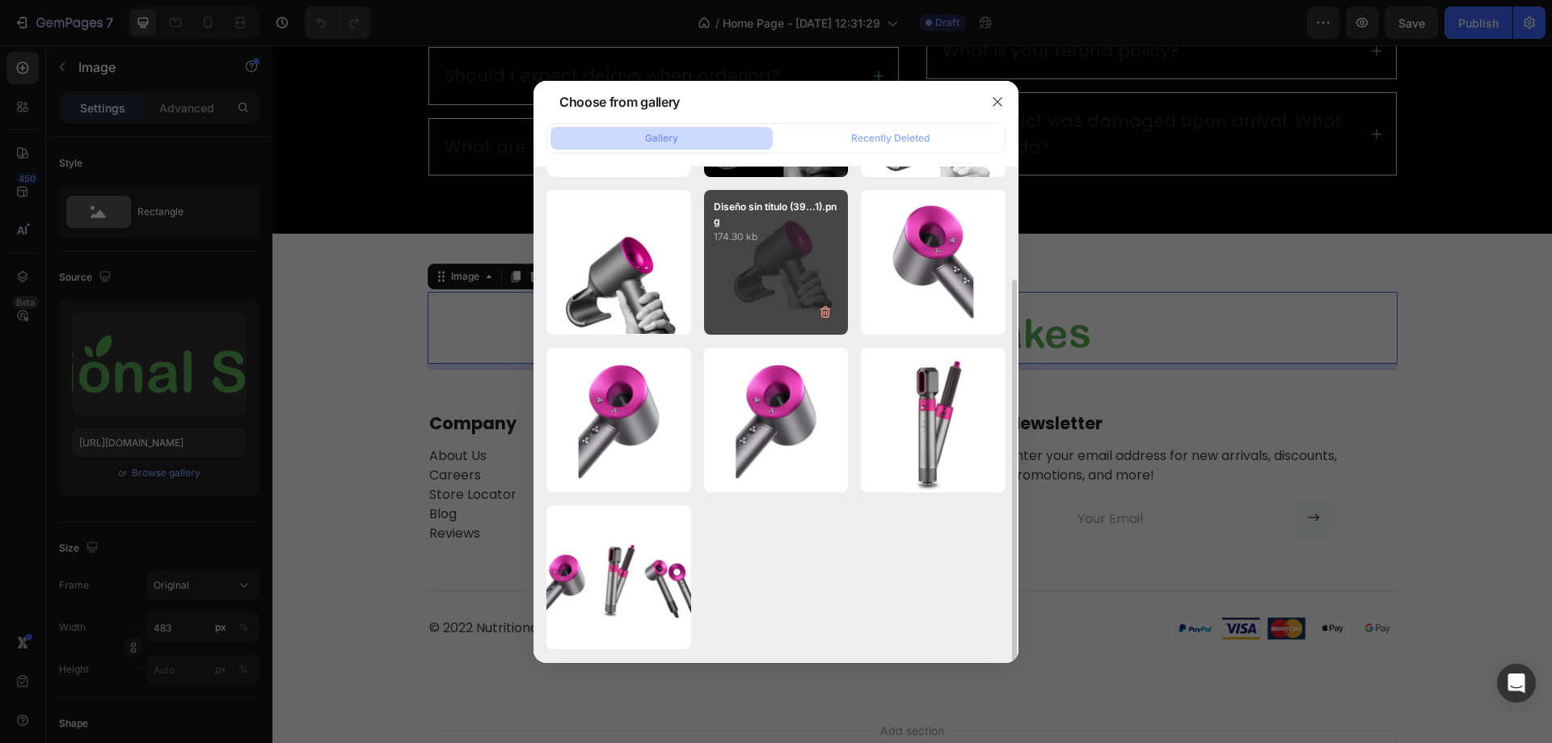
scroll to position [0, 0]
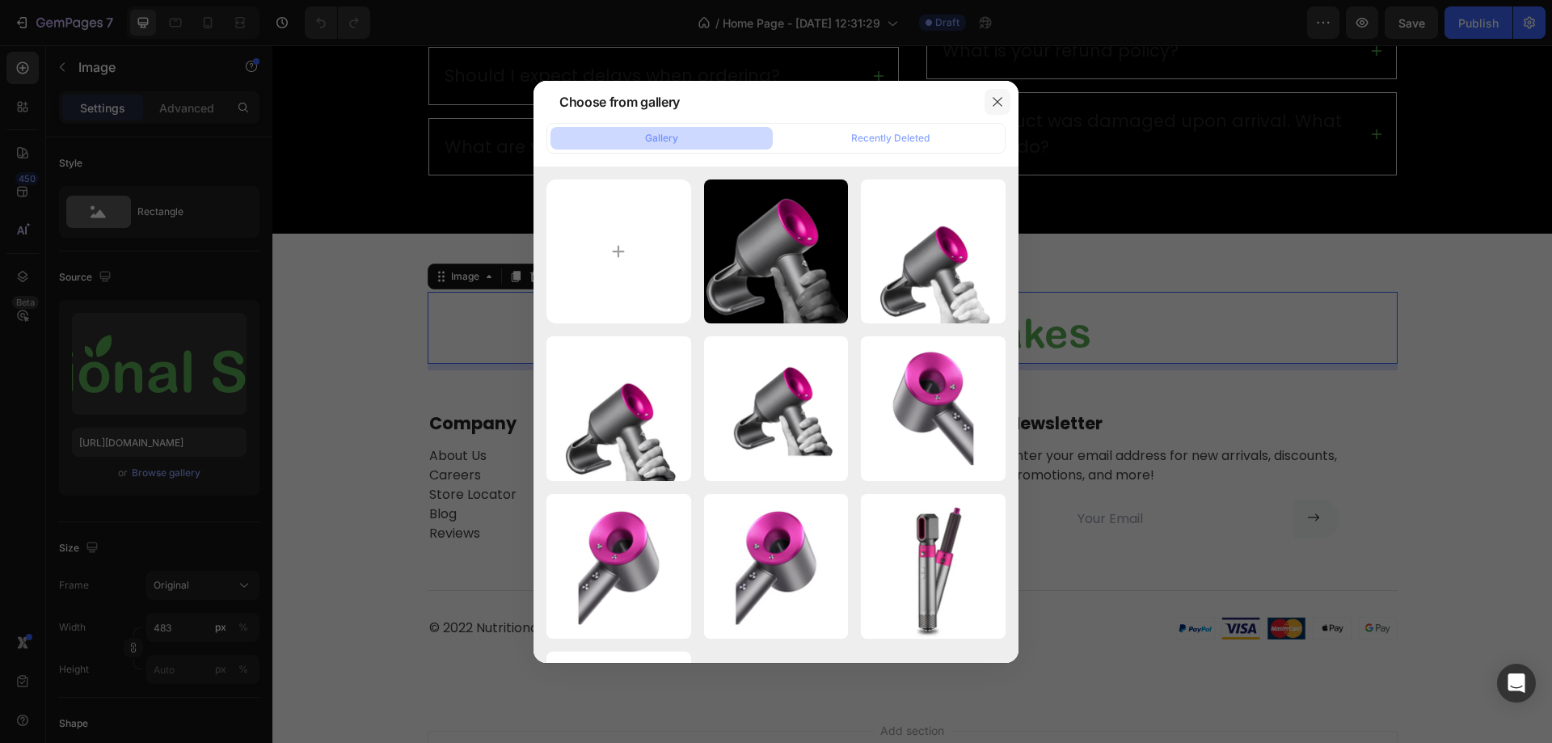
click at [990, 103] on button "button" at bounding box center [998, 102] width 26 height 26
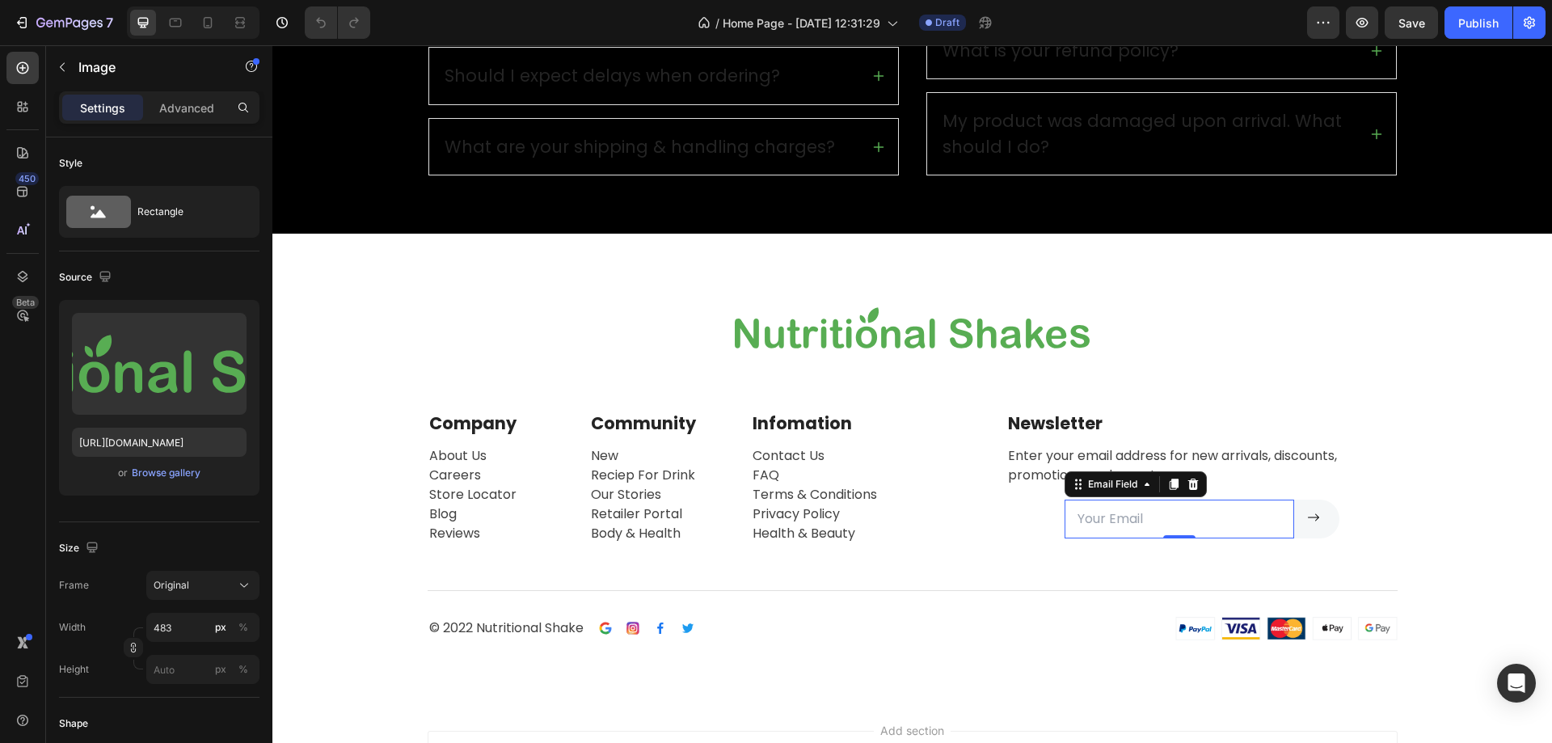
click at [1131, 532] on input "email" at bounding box center [1180, 519] width 230 height 39
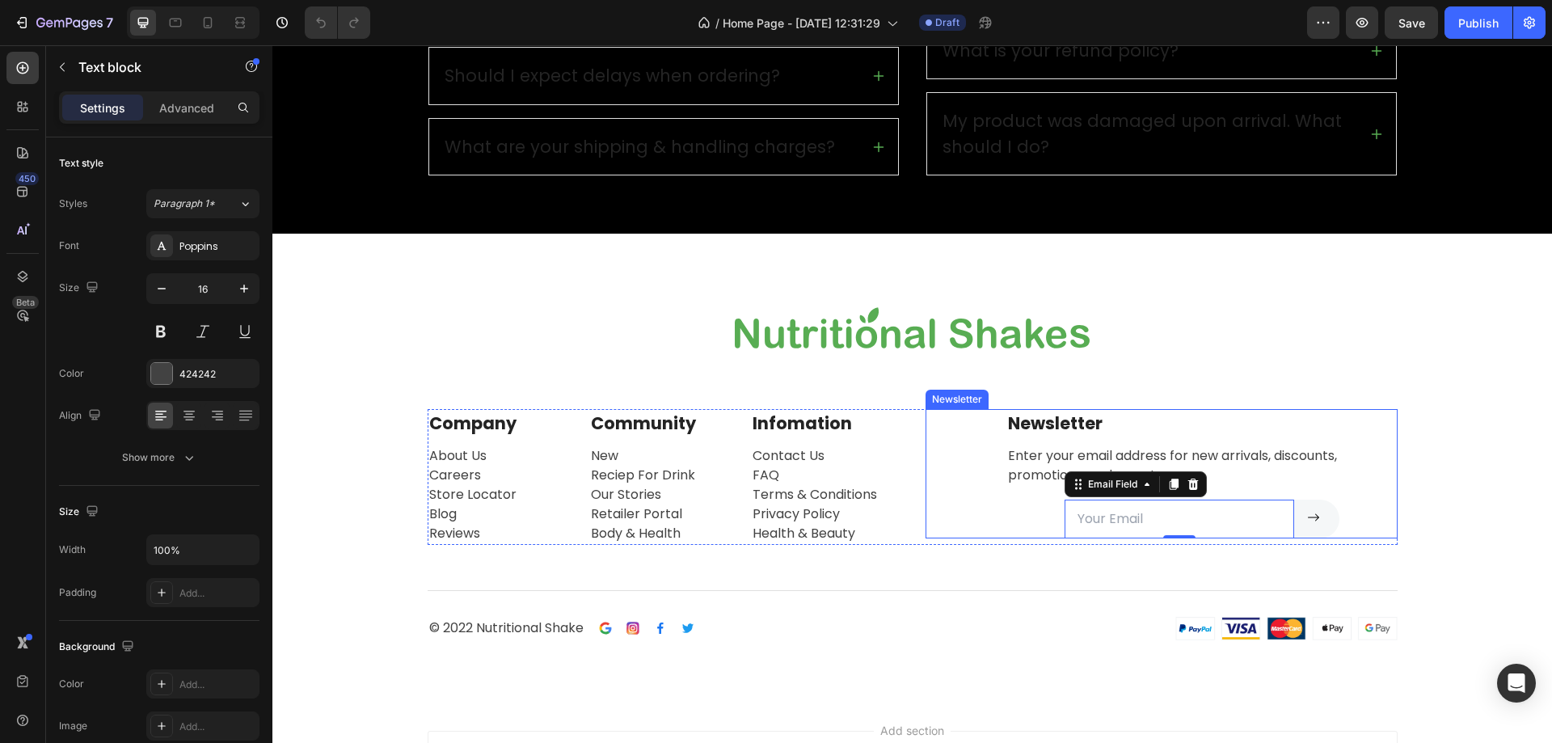
click at [1015, 453] on p "Enter your email address for new arrivals, discounts, promotions, and more!" at bounding box center [1202, 465] width 388 height 39
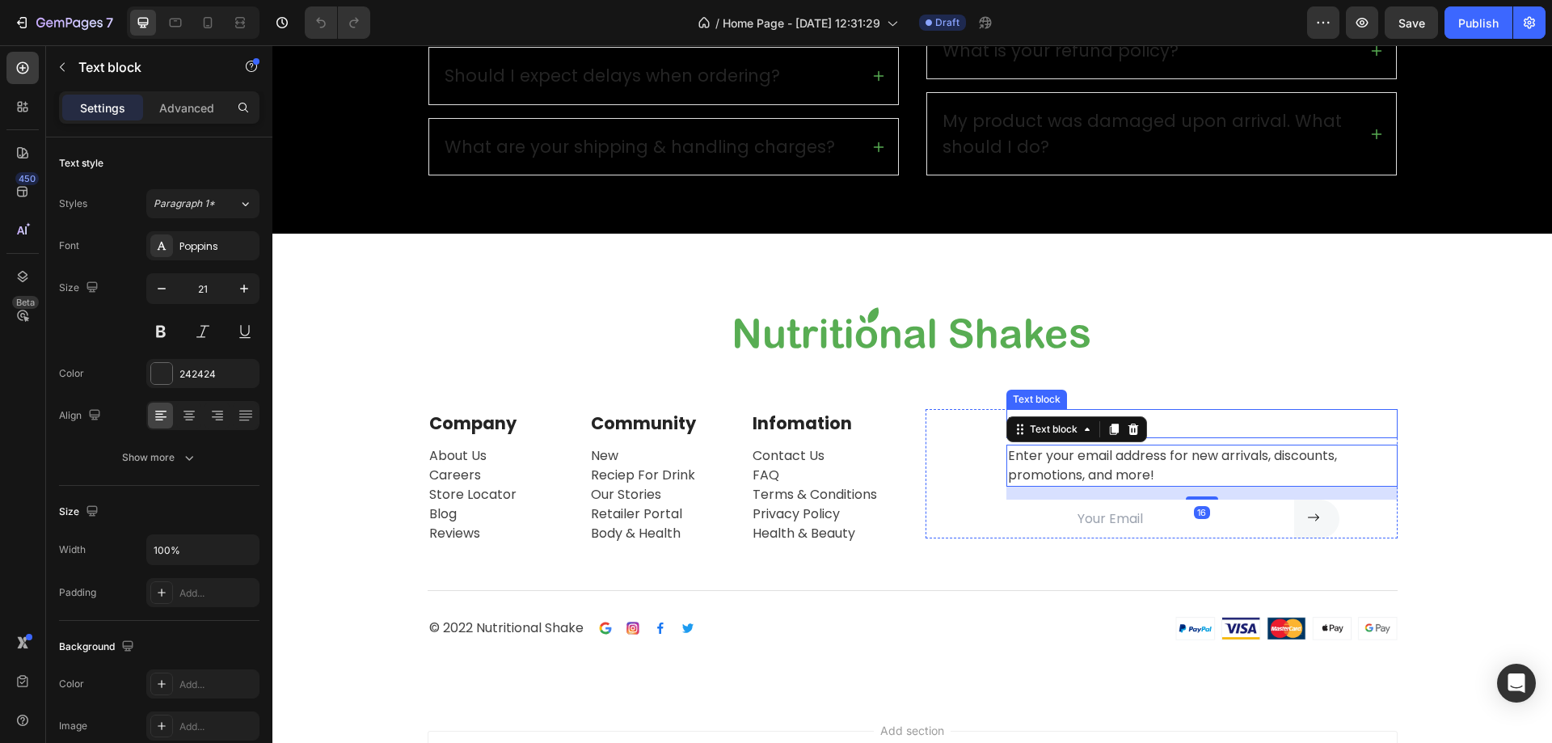
click at [1205, 412] on p "Newsletter" at bounding box center [1202, 424] width 388 height 26
click at [1079, 477] on p "Enter your email address for new arrivals, discounts, promotions, and more!" at bounding box center [1202, 465] width 388 height 39
click at [1079, 470] on p "Enter your email address for new arrivals, discounts, promotions, and more!" at bounding box center [1202, 465] width 388 height 39
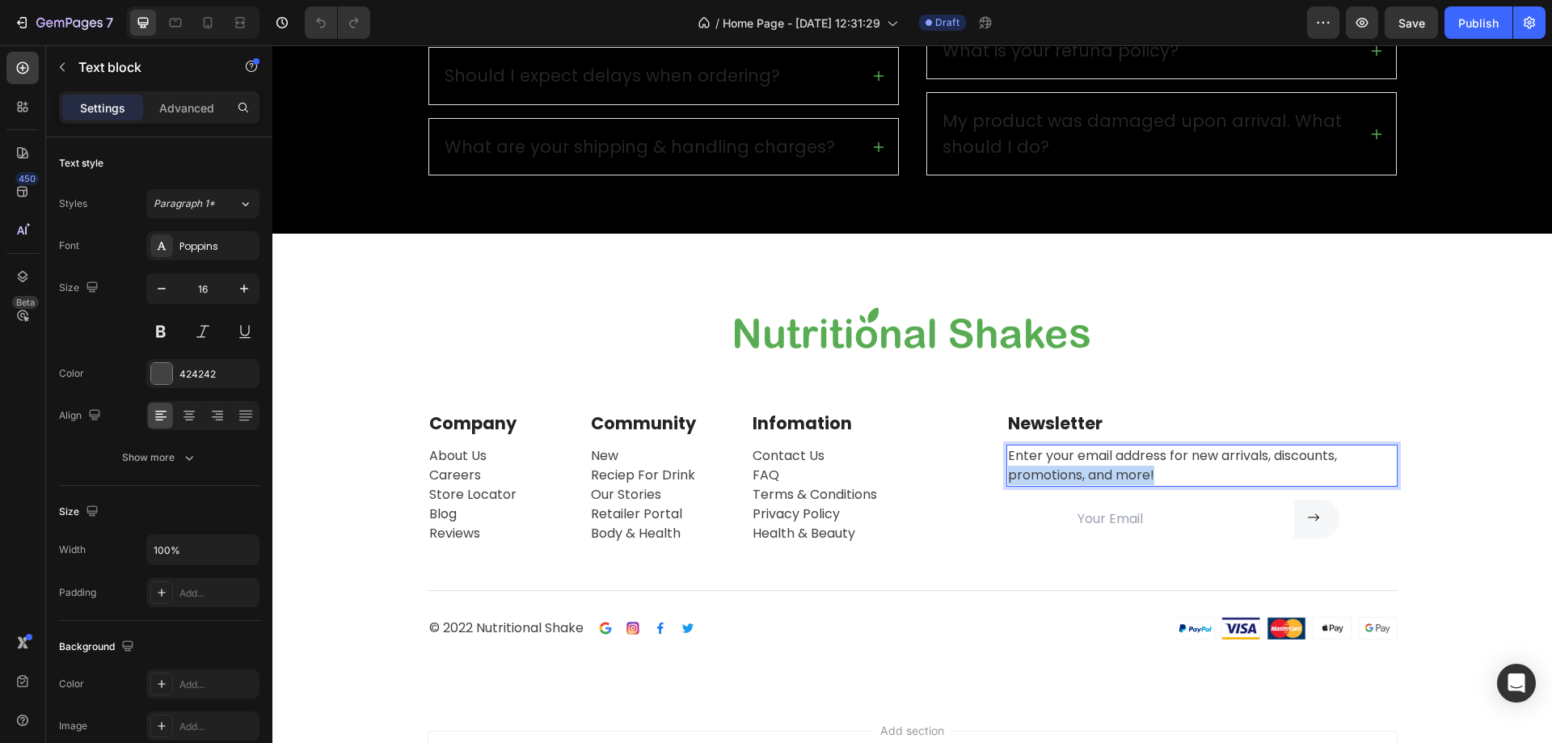
click at [1079, 470] on p "Enter your email address for new arrivals, discounts, promotions, and more!" at bounding box center [1202, 465] width 388 height 39
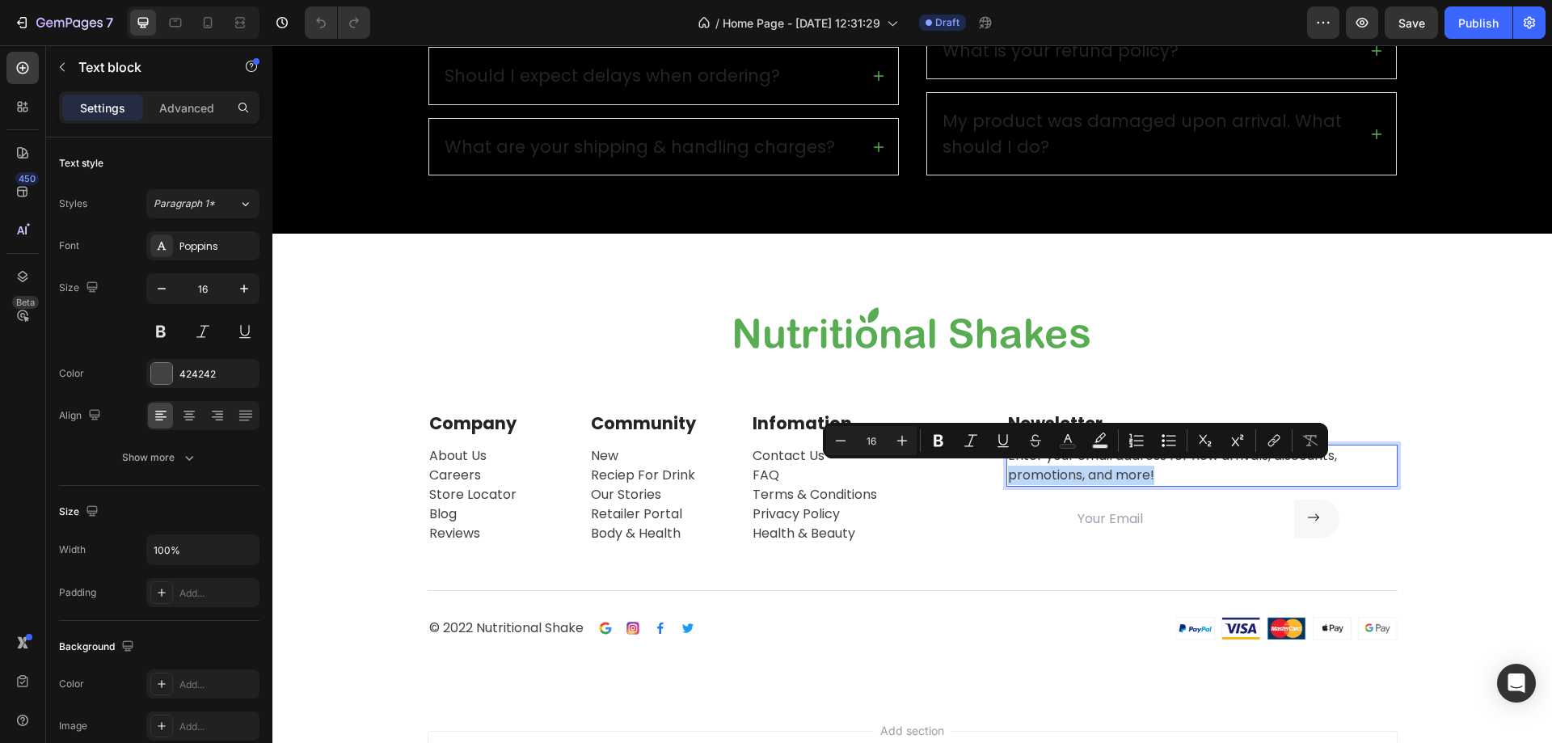
click at [1135, 470] on p "Enter your email address for new arrivals, discounts, promotions, and more!" at bounding box center [1202, 465] width 388 height 39
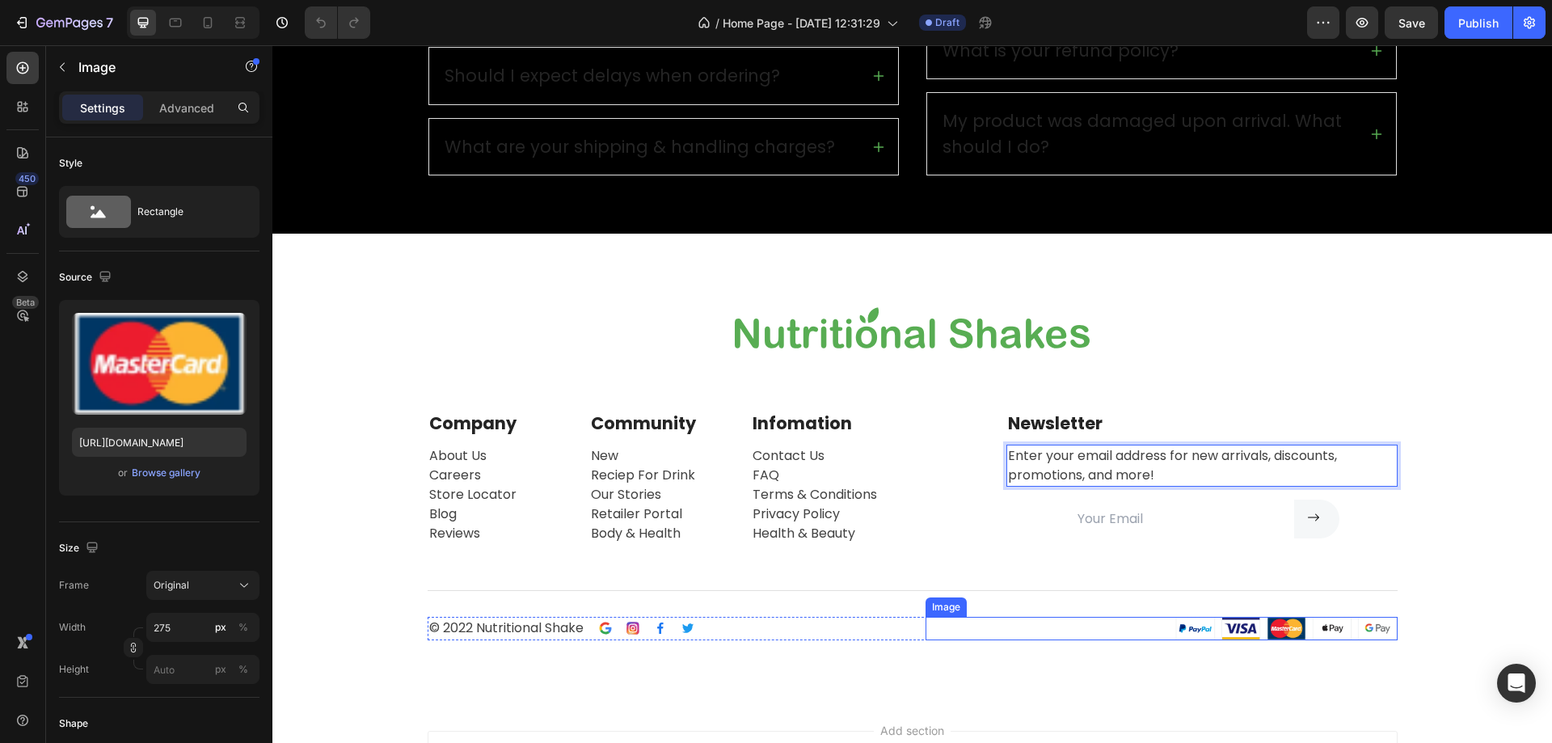
click at [1194, 633] on img at bounding box center [1287, 628] width 222 height 23
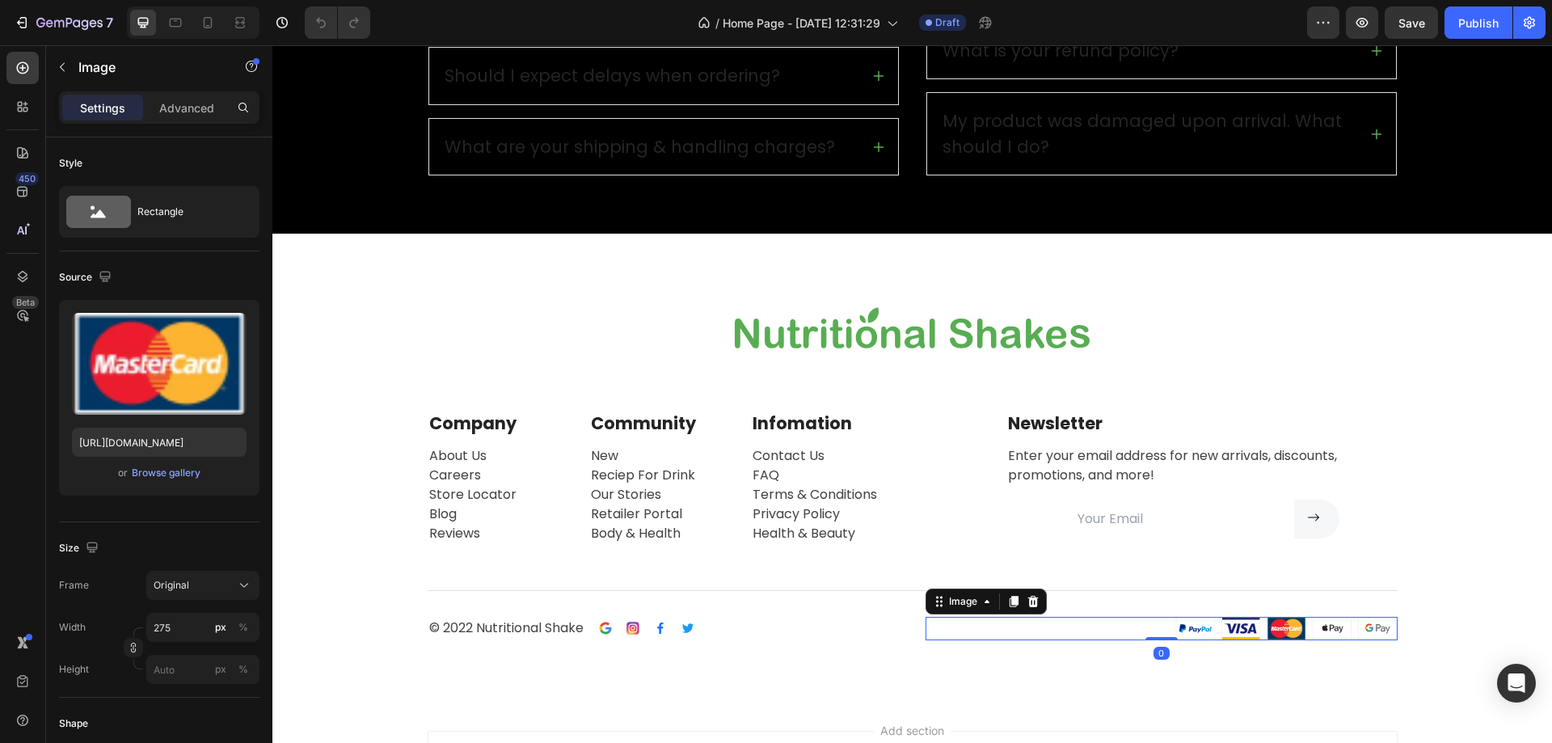
click at [1235, 632] on img at bounding box center [1287, 628] width 222 height 23
click at [1189, 626] on img at bounding box center [1287, 628] width 222 height 23
click at [1290, 624] on img at bounding box center [1287, 628] width 222 height 23
click at [1332, 628] on img at bounding box center [1287, 628] width 222 height 23
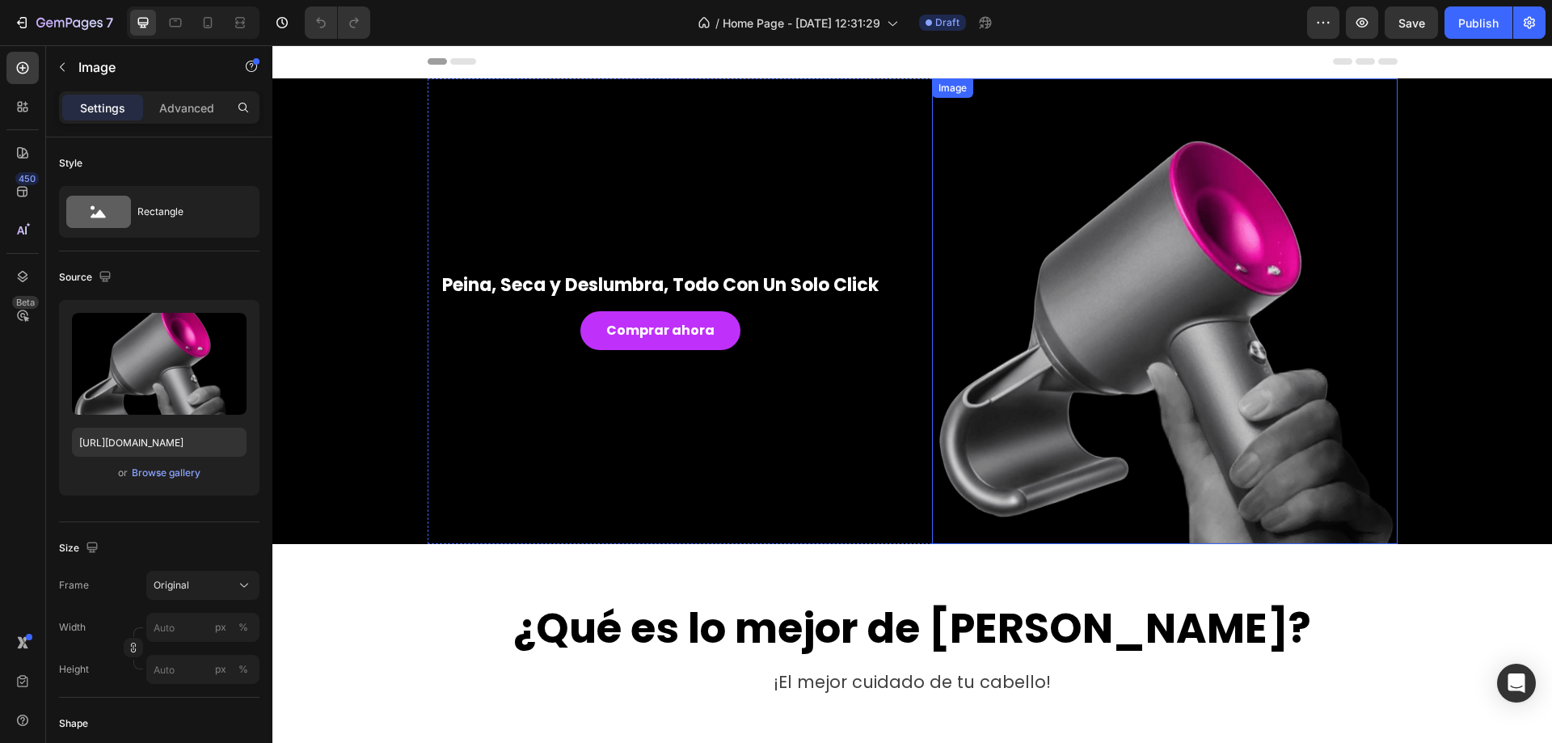
click at [1291, 324] on img at bounding box center [1165, 311] width 466 height 466
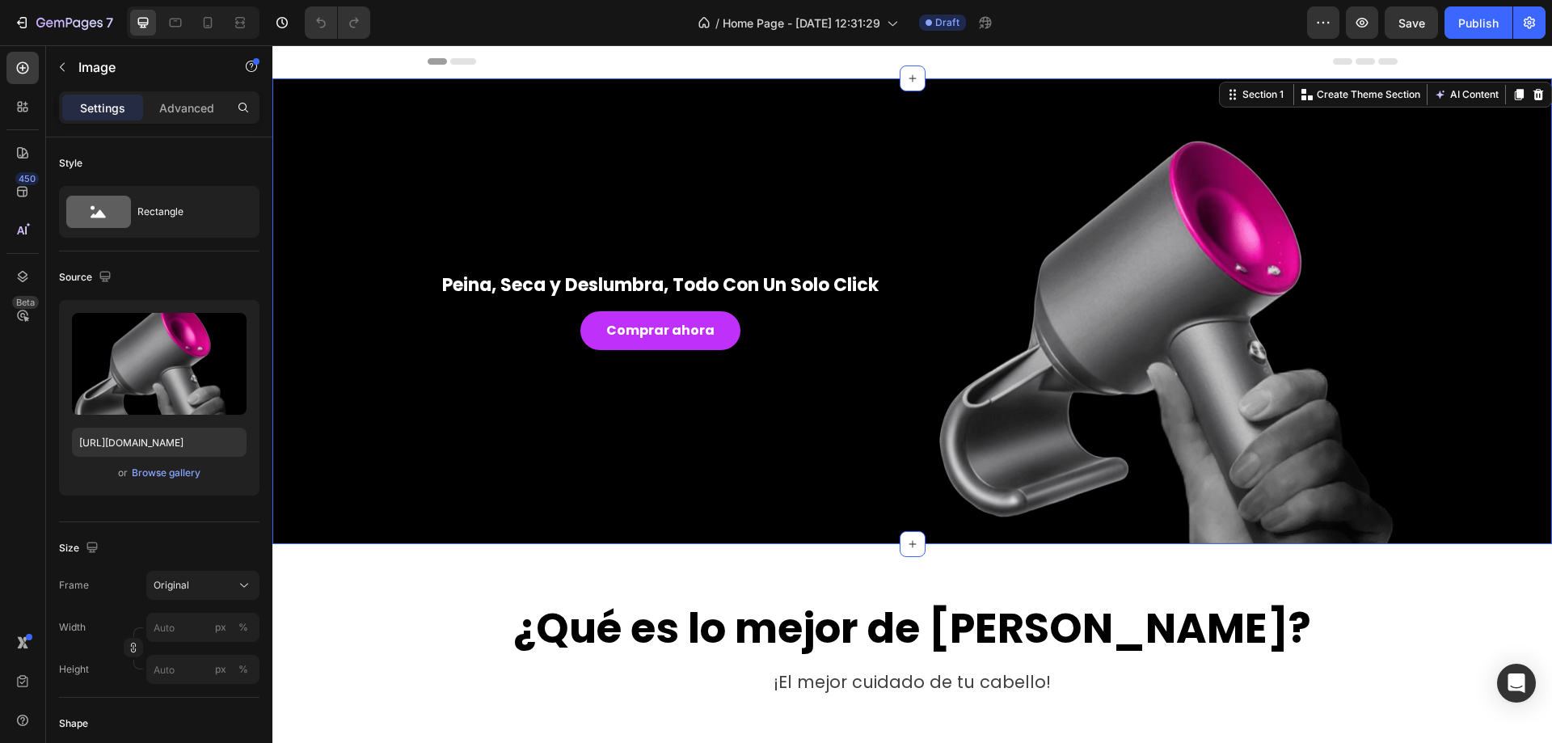
click at [1455, 394] on div "Peina, Seca y Deslumbra, Todo Con Un Solo Click Heading Comprar ahora Button Im…" at bounding box center [913, 311] width 1256 height 466
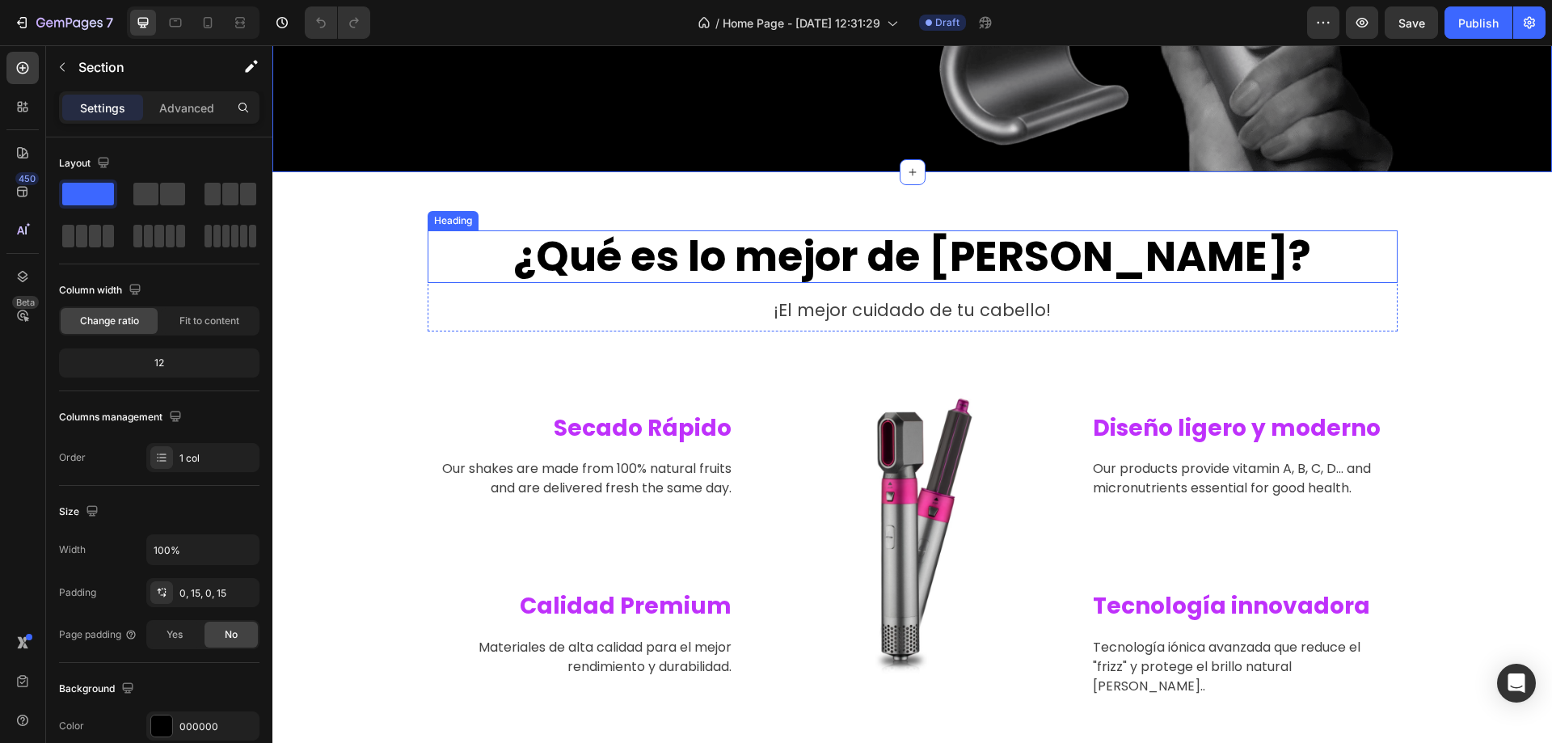
scroll to position [378, 0]
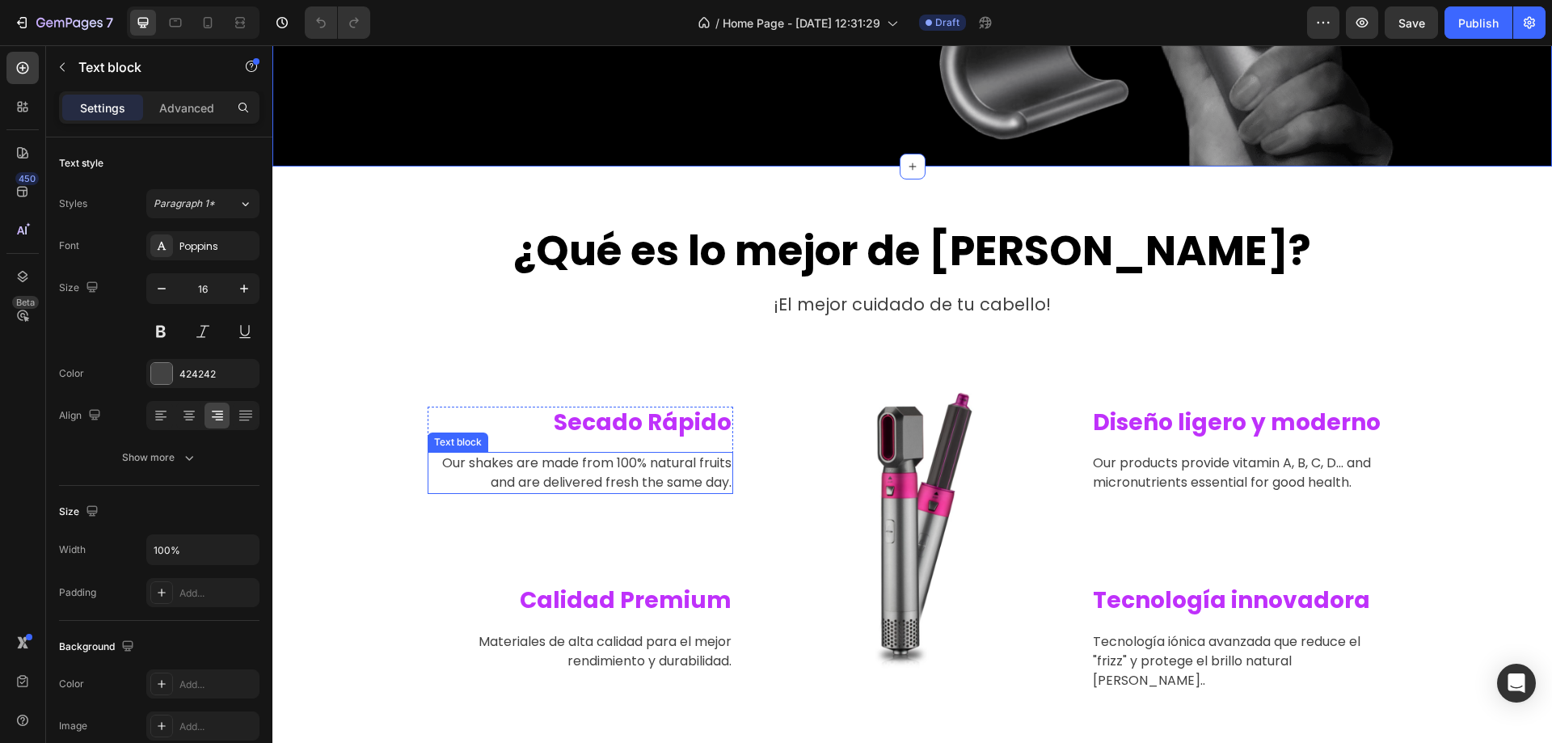
click at [690, 475] on p "Our shakes are made from 100% natural fruits and are delivered fresh the same d…" at bounding box center [580, 473] width 303 height 39
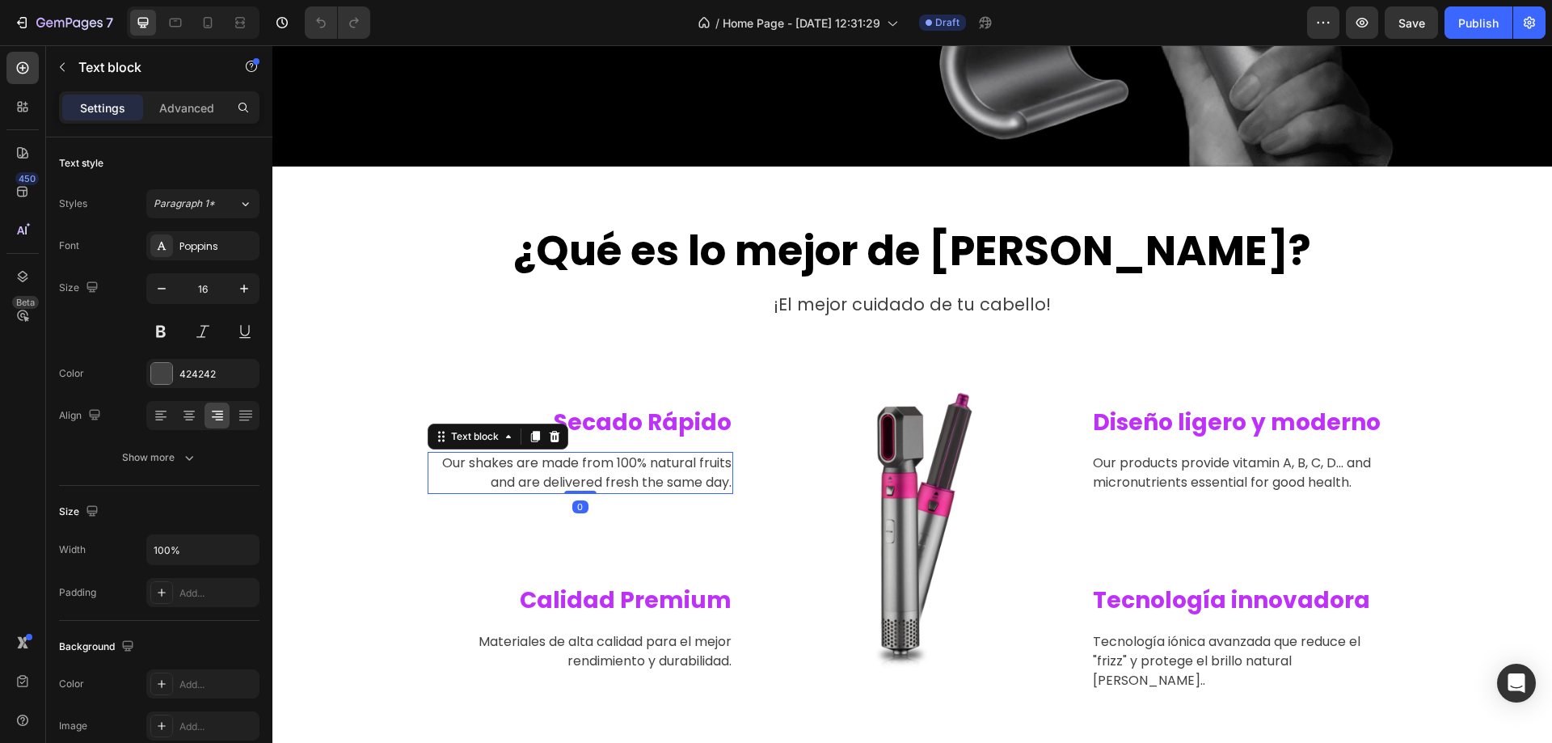
click at [690, 475] on p "Our shakes are made from 100% natural fruits and are delivered fresh the same d…" at bounding box center [580, 473] width 303 height 39
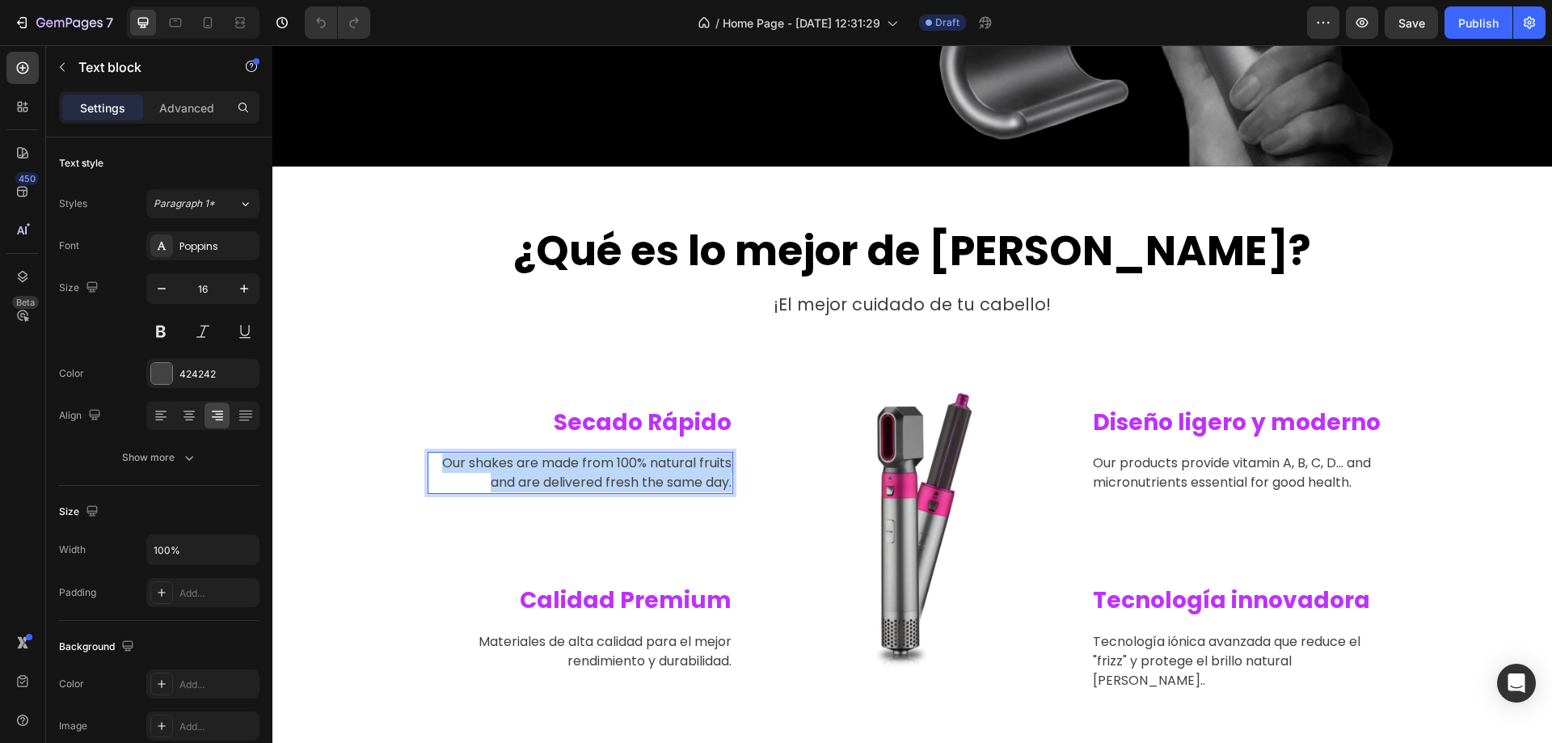
click at [690, 475] on p "Our shakes are made from 100% natural fruits and are delivered fresh the same d…" at bounding box center [580, 473] width 303 height 39
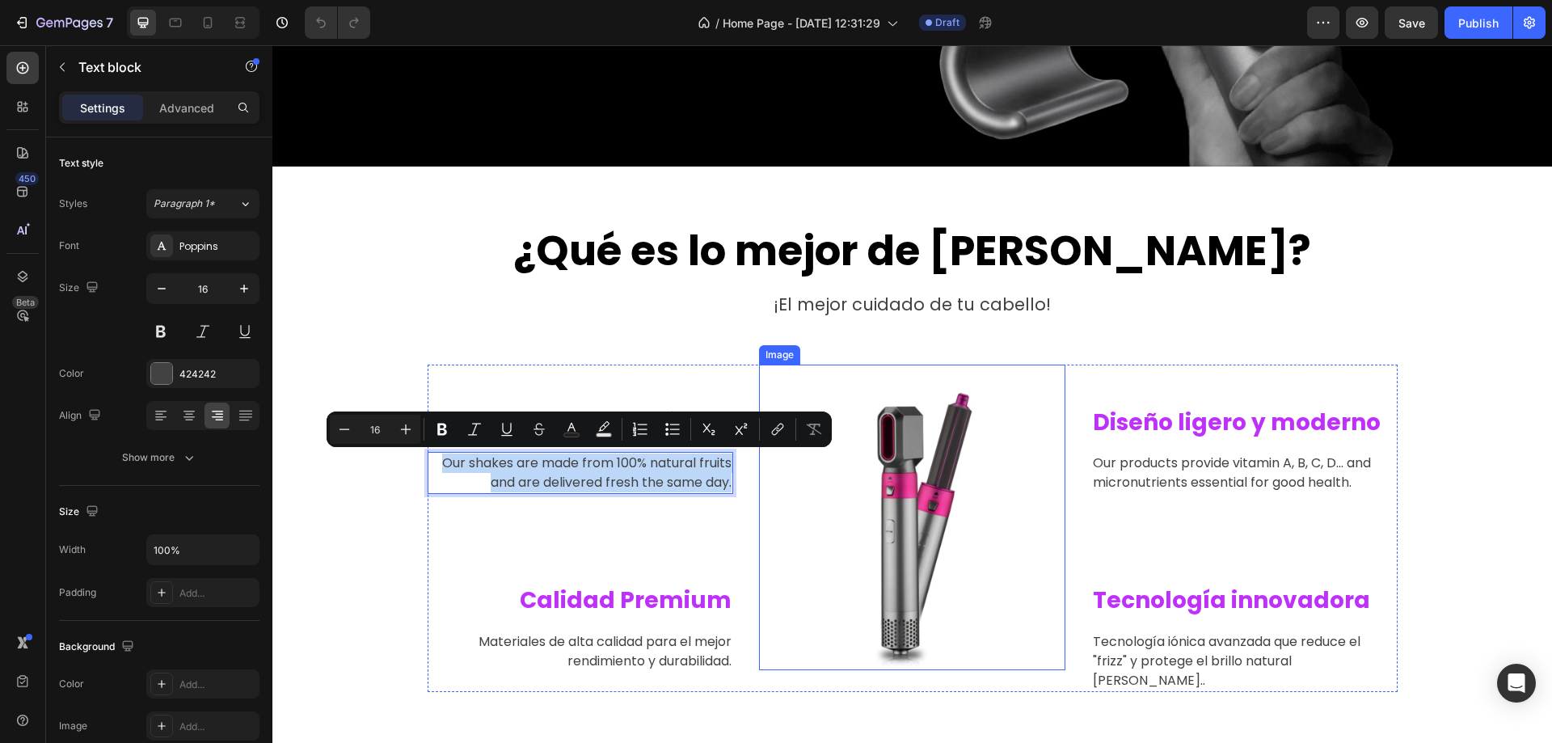
click at [882, 670] on img at bounding box center [912, 518] width 306 height 306
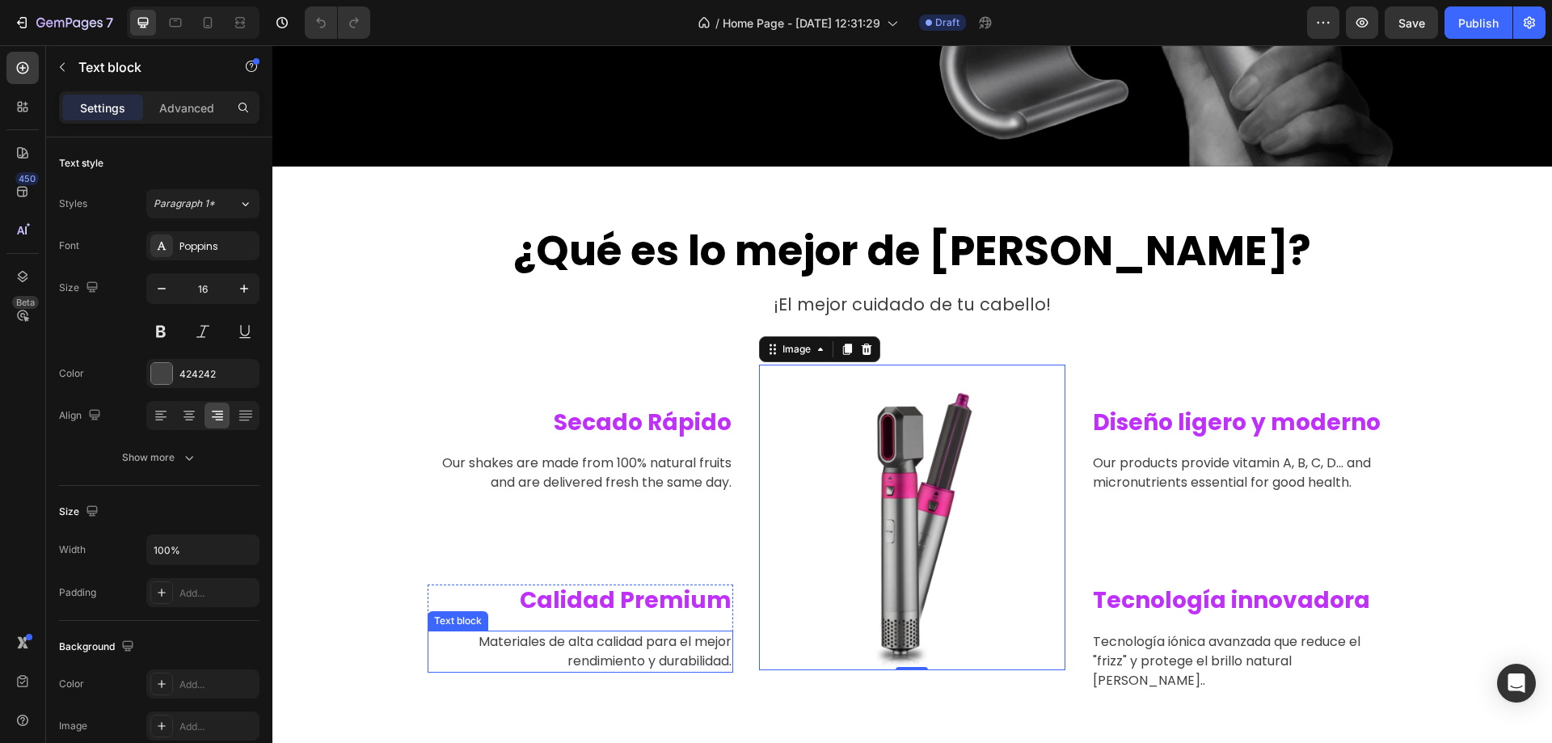
click at [666, 658] on p "Materiales de alta calidad para el mejor rendimiento y durabilidad." at bounding box center [580, 651] width 303 height 39
click at [467, 641] on p "Materiales de alta calidad para el mejor rendimiento y durabilidad." at bounding box center [580, 651] width 303 height 39
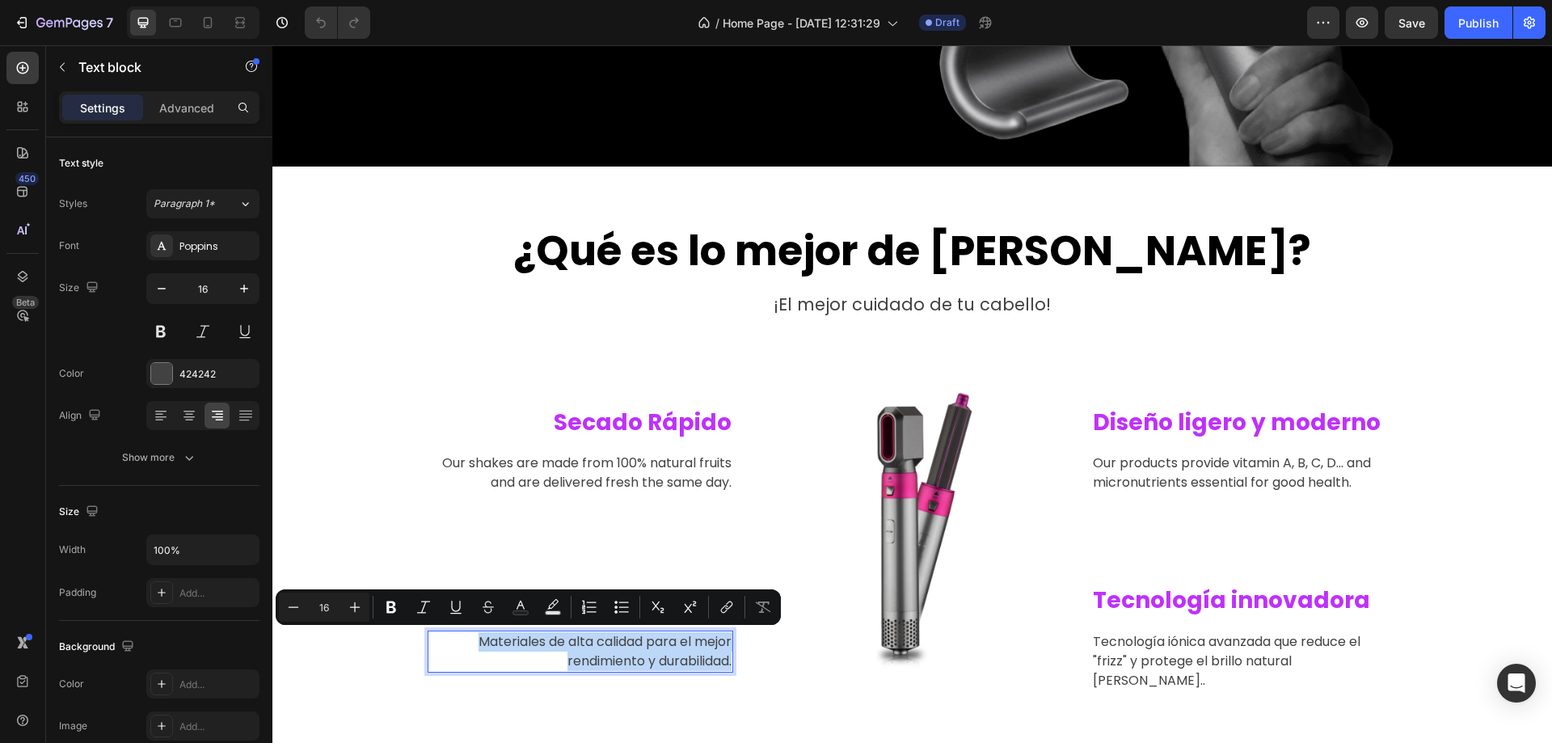
click at [467, 641] on p "Materiales de alta calidad para el mejor rendimiento y durabilidad." at bounding box center [580, 651] width 303 height 39
click at [466, 644] on p "Materiales de alta calidad para el mejor rendimiento y durabilidad." at bounding box center [580, 651] width 303 height 39
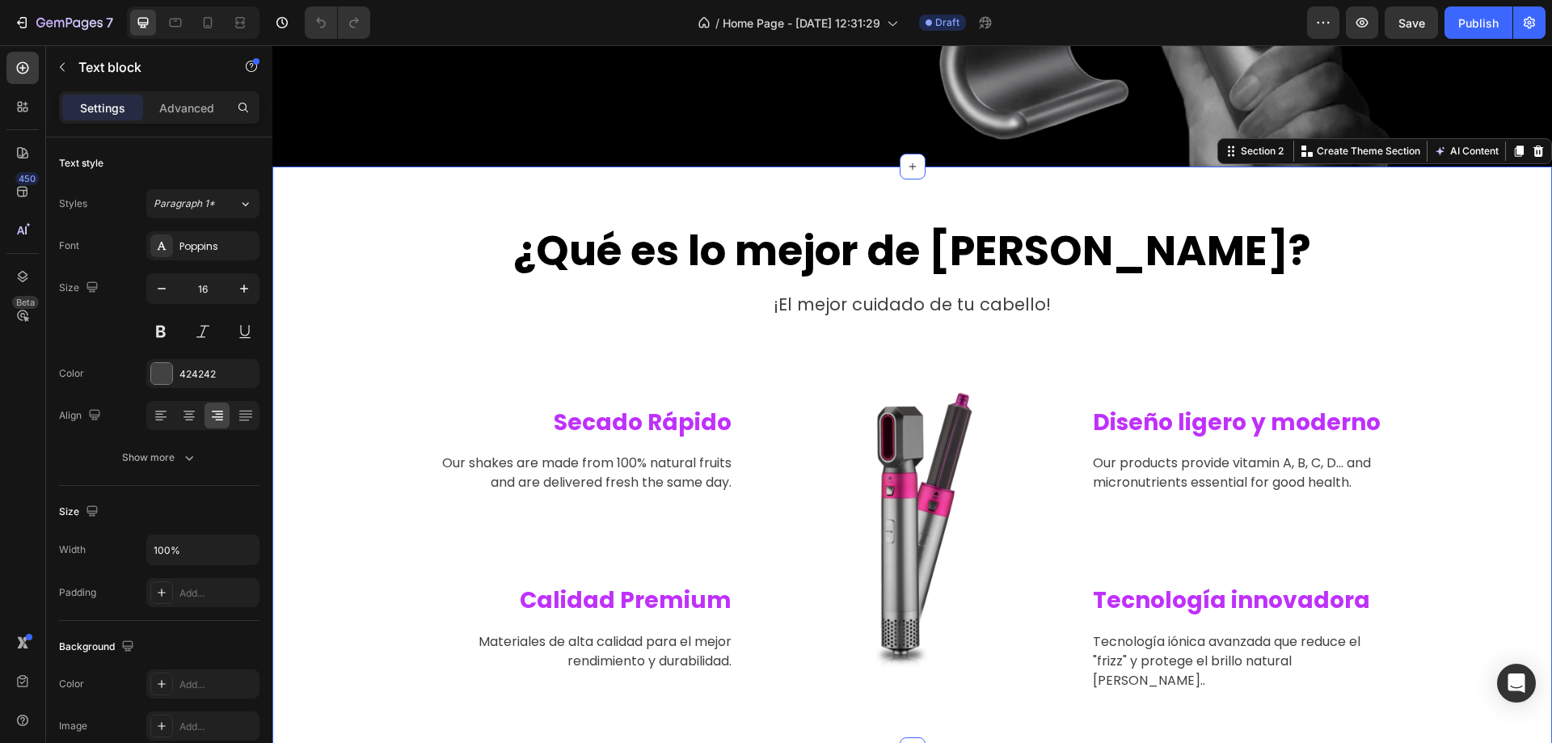
click at [417, 651] on div "¿Qué es lo mejor de [PERSON_NAME]? Heading ¡El mejor cuidado de tu cabello! Tex…" at bounding box center [913, 458] width 1256 height 467
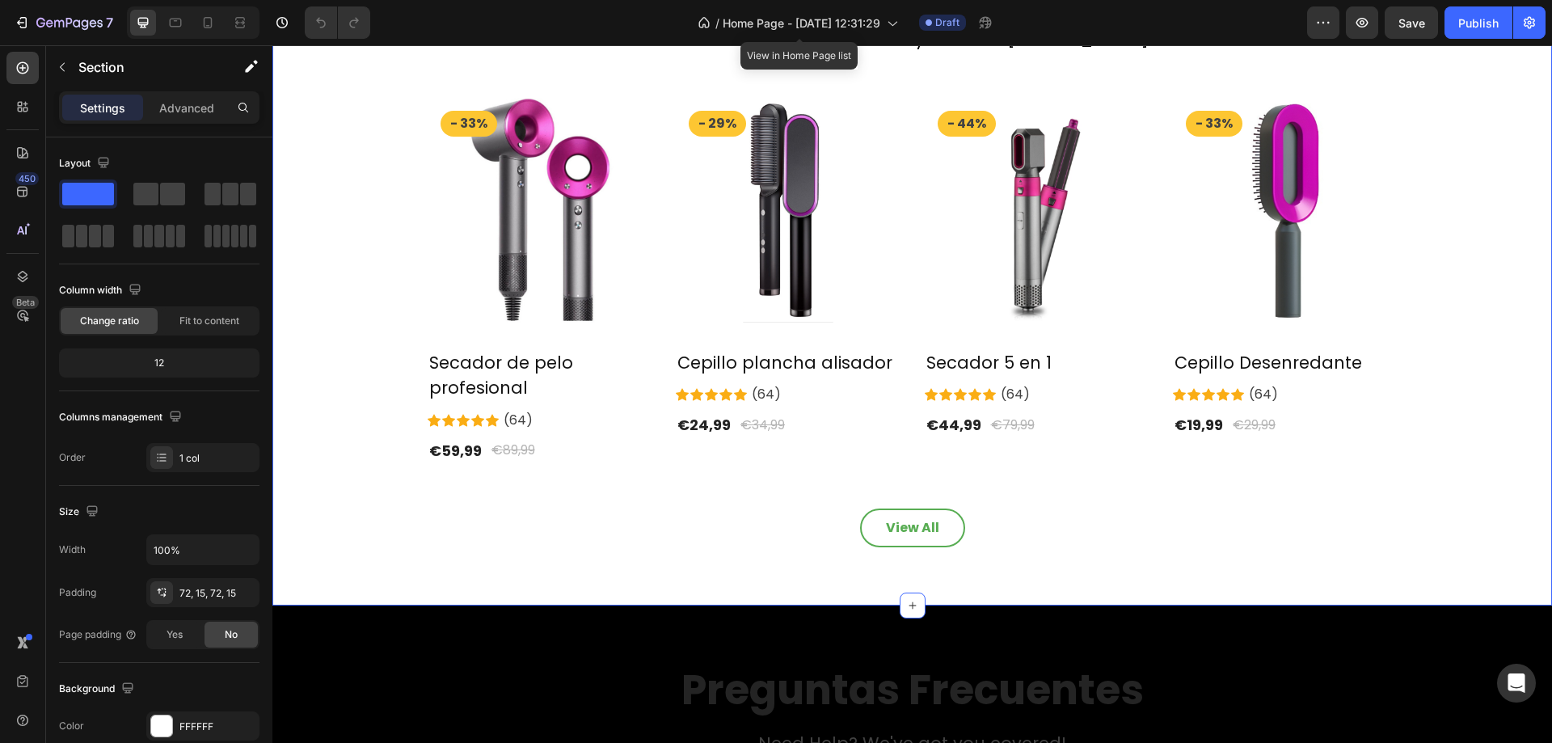
scroll to position [1886, 0]
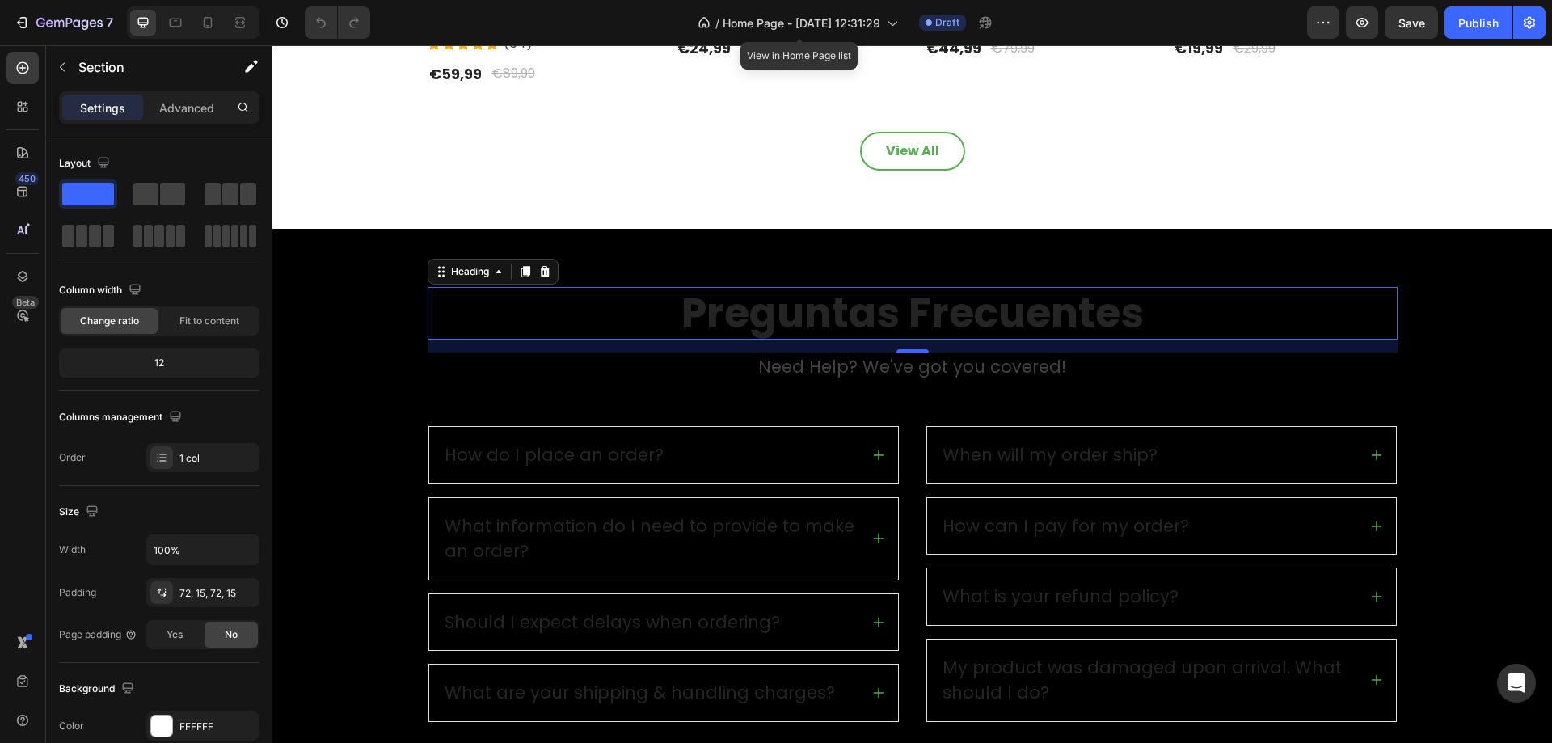
click at [965, 317] on h2 "Preguntas Frecuentes" at bounding box center [913, 313] width 970 height 53
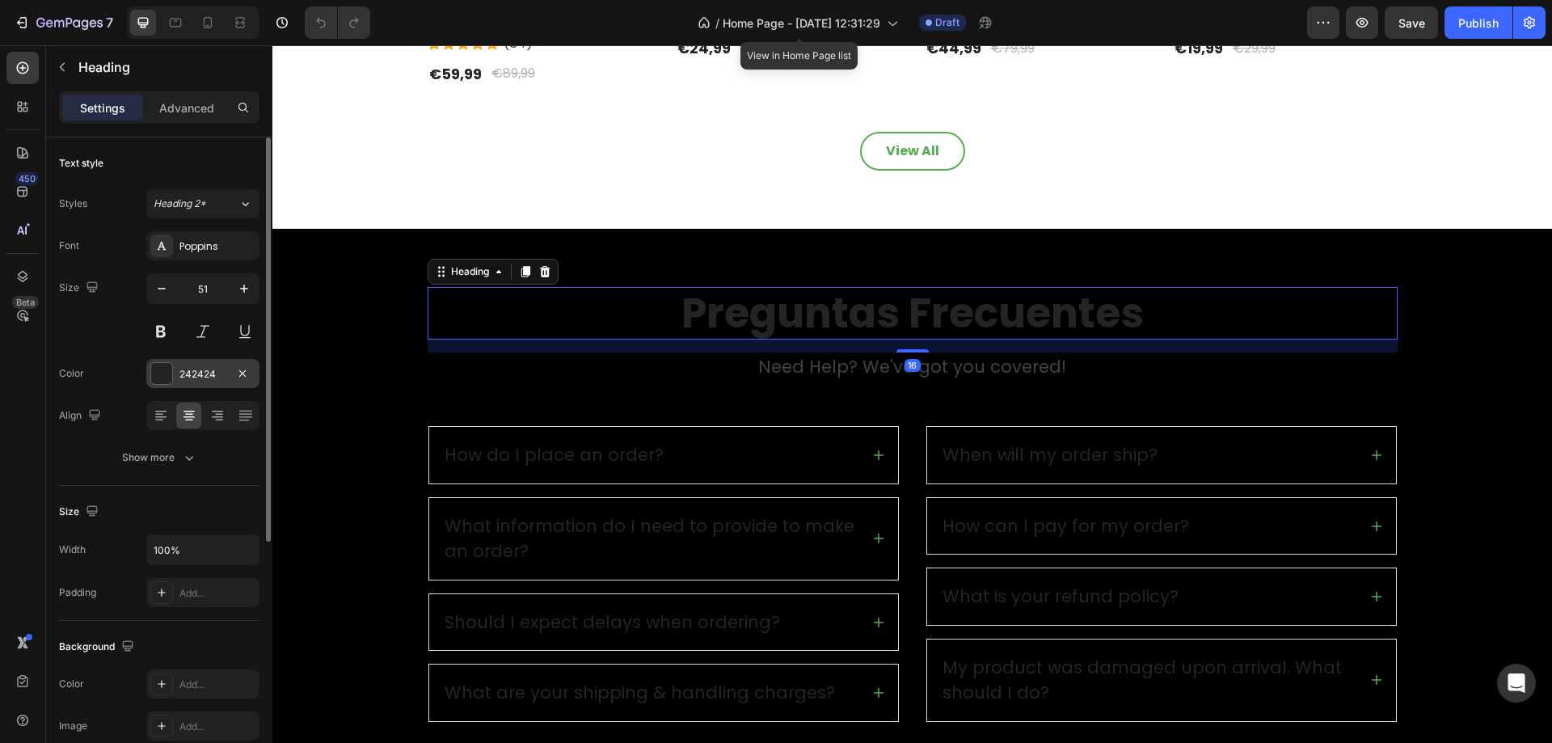
click at [201, 381] on div "242424" at bounding box center [202, 374] width 47 height 15
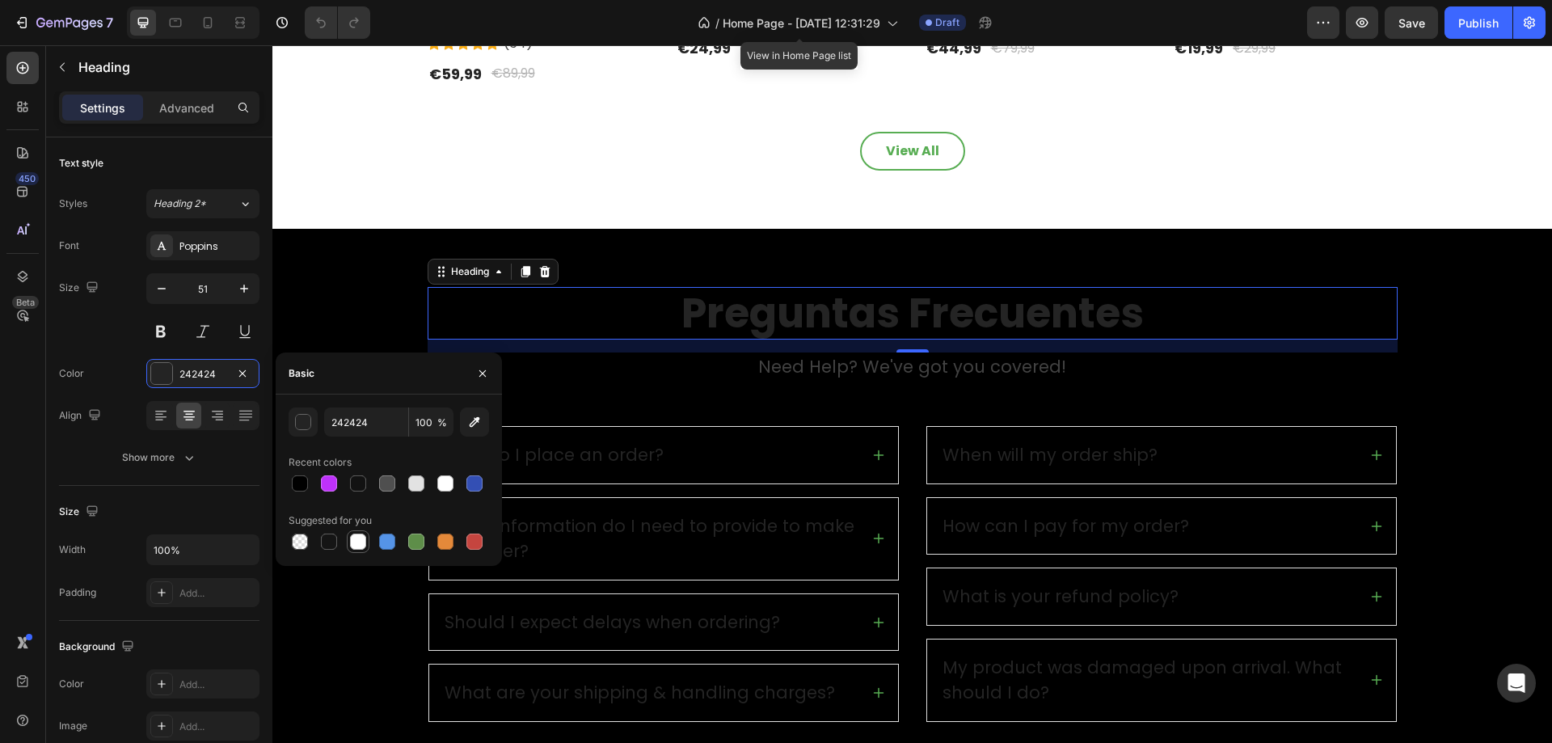
click at [353, 535] on div at bounding box center [358, 542] width 16 height 16
type input "FFFFFF"
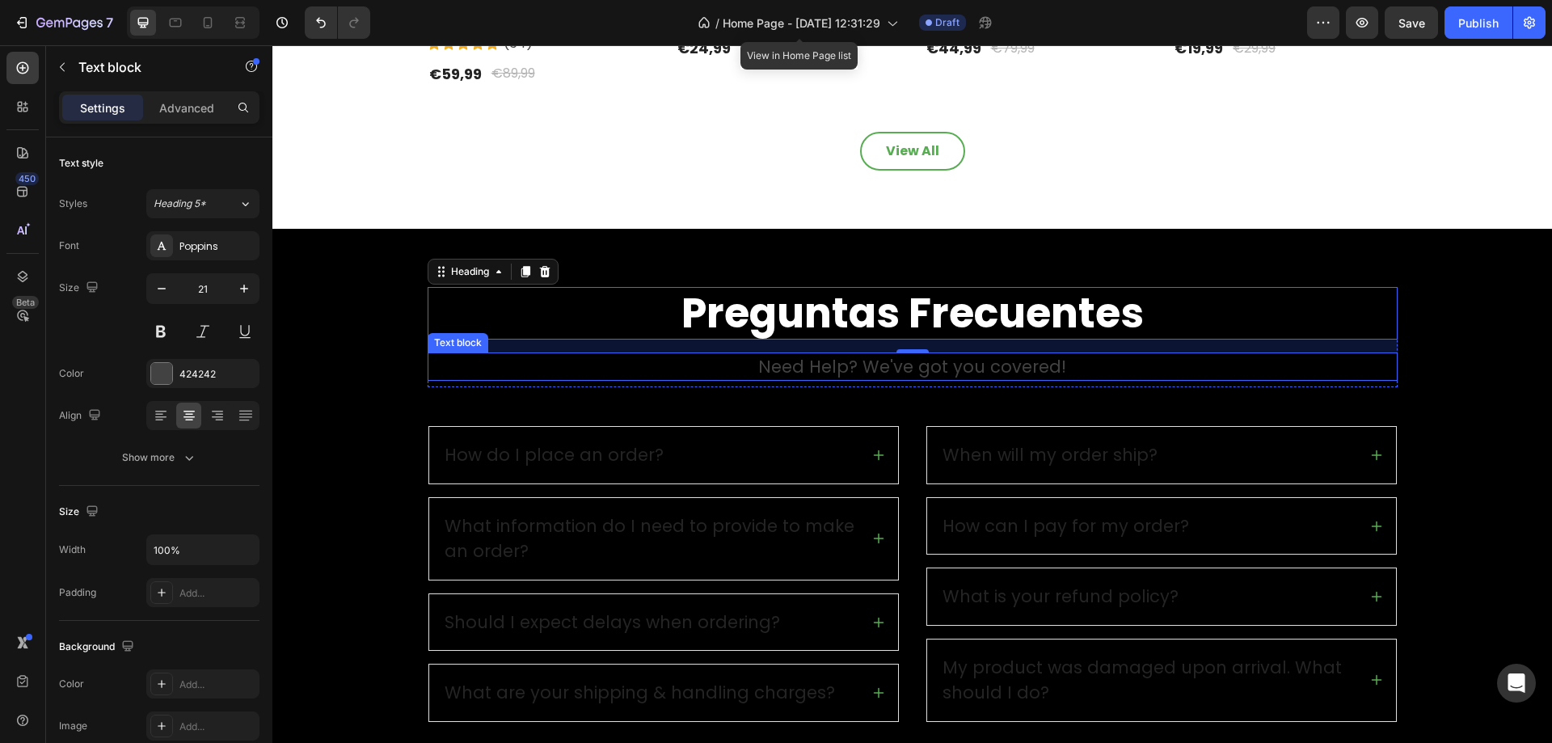
click at [820, 362] on p "Need Help? We've got you covered!" at bounding box center [912, 367] width 967 height 26
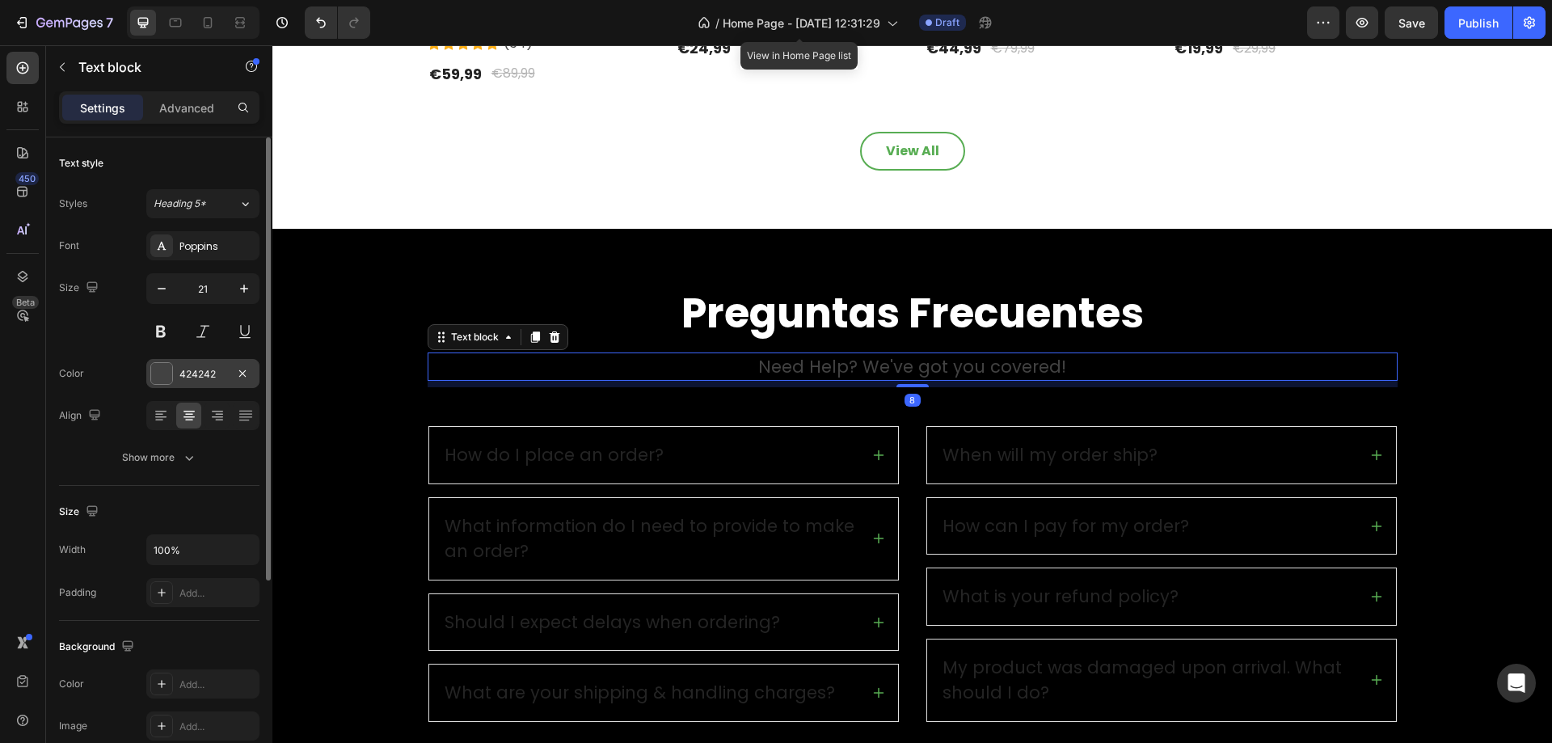
click at [208, 372] on div "424242" at bounding box center [202, 374] width 47 height 15
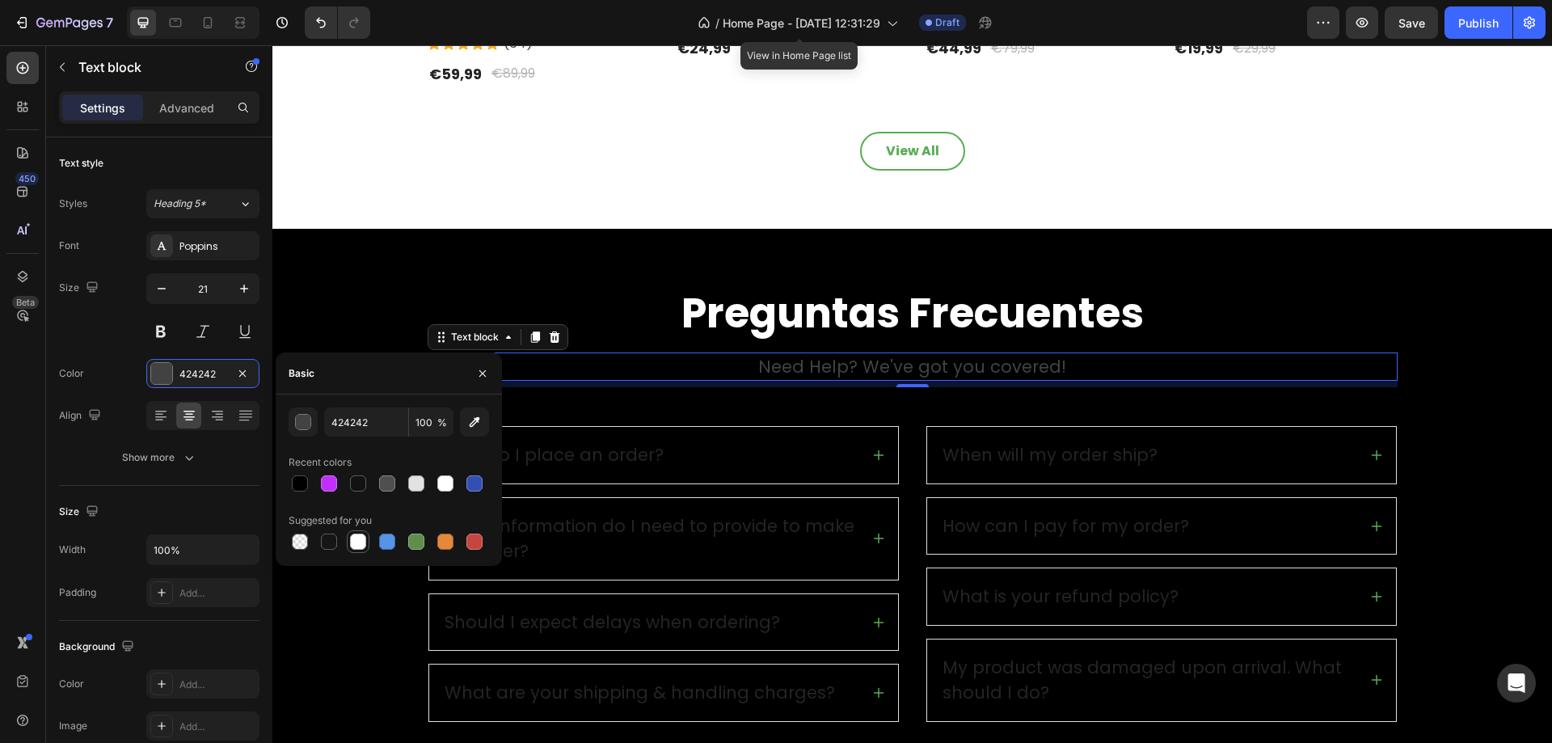
click at [355, 544] on div at bounding box center [358, 542] width 16 height 16
type input "FFFFFF"
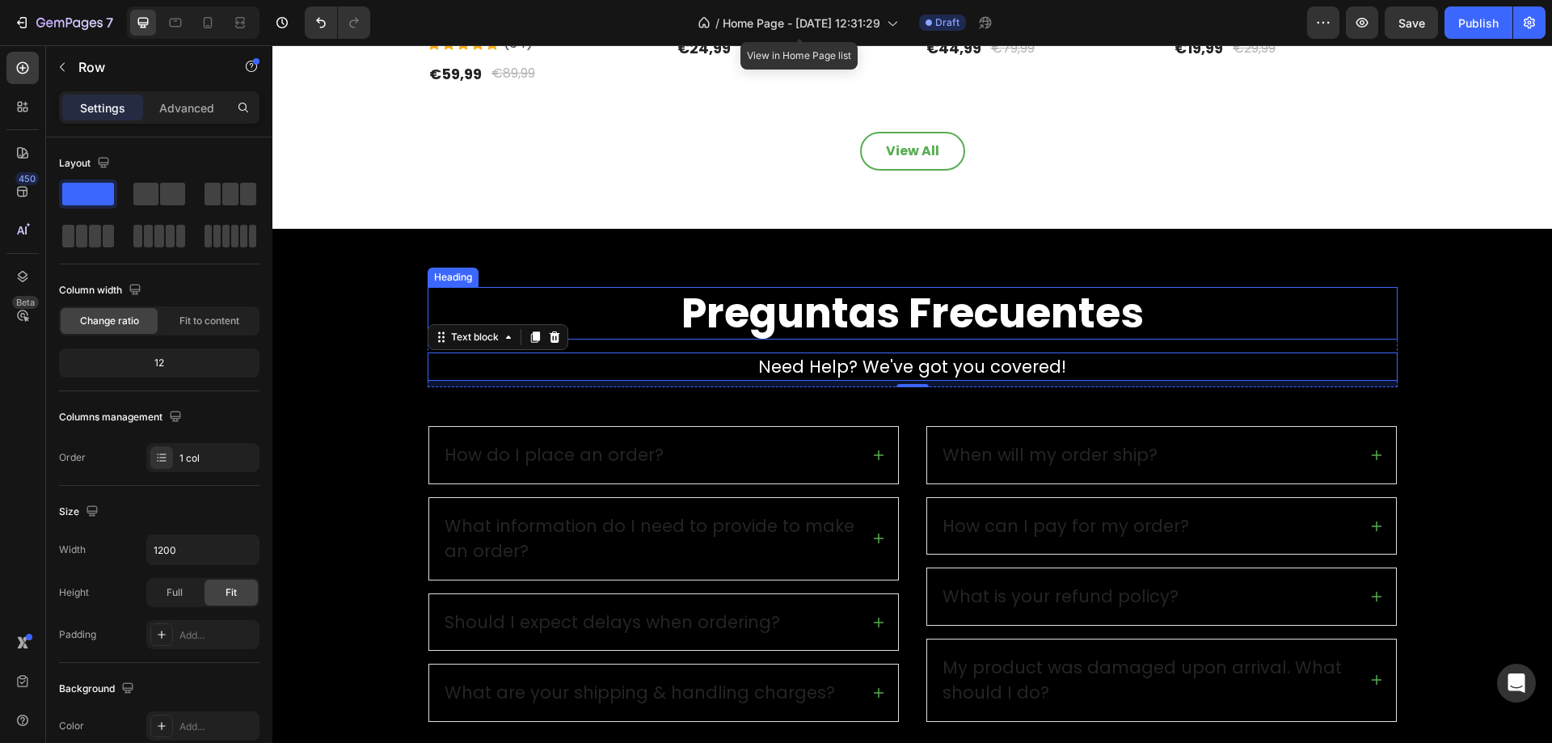
click at [809, 349] on div "Preguntas Frecuentes Heading Need Help? We've got you covered! Text block 8" at bounding box center [913, 337] width 970 height 101
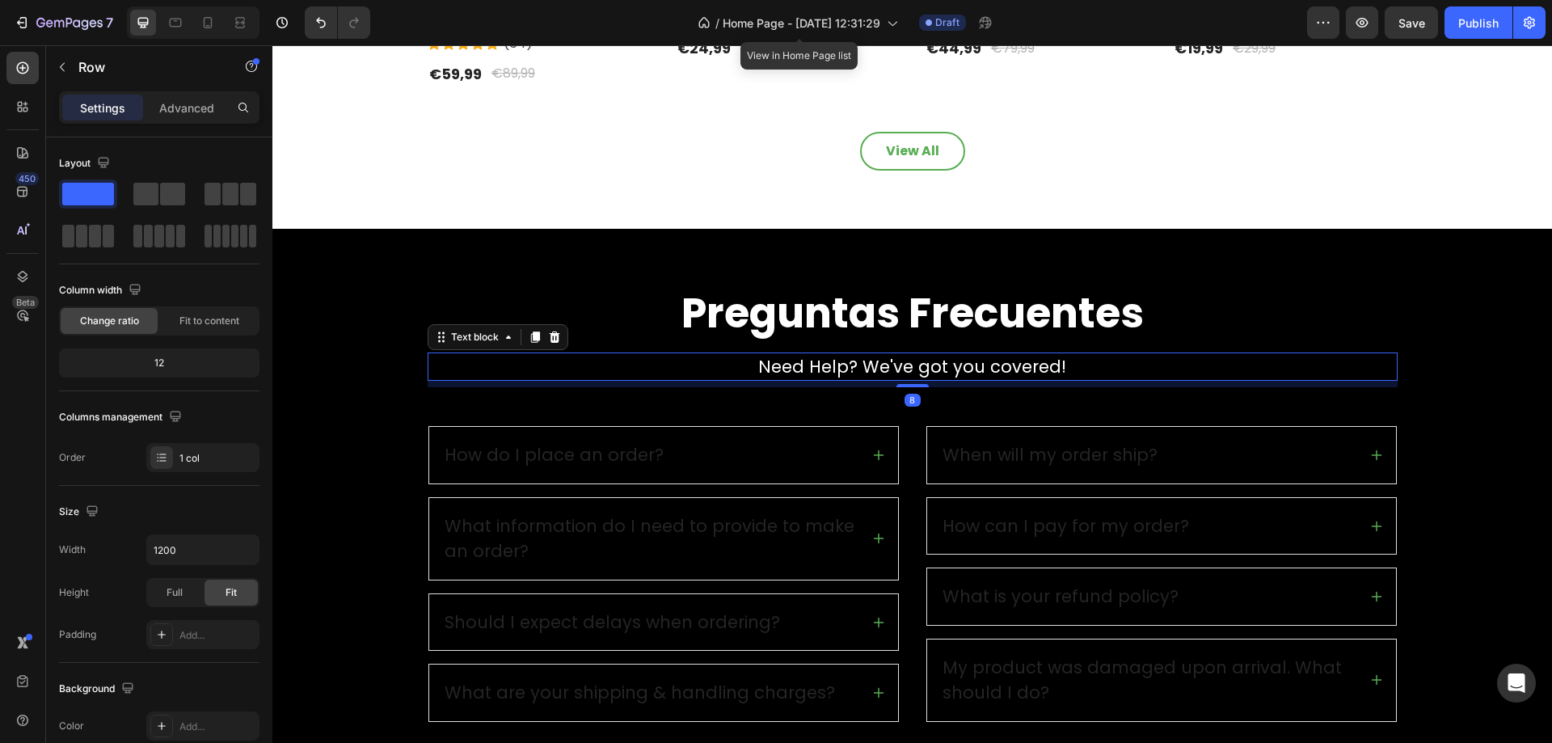
click at [821, 365] on p "Need Help? We've got you covered!" at bounding box center [912, 367] width 967 height 26
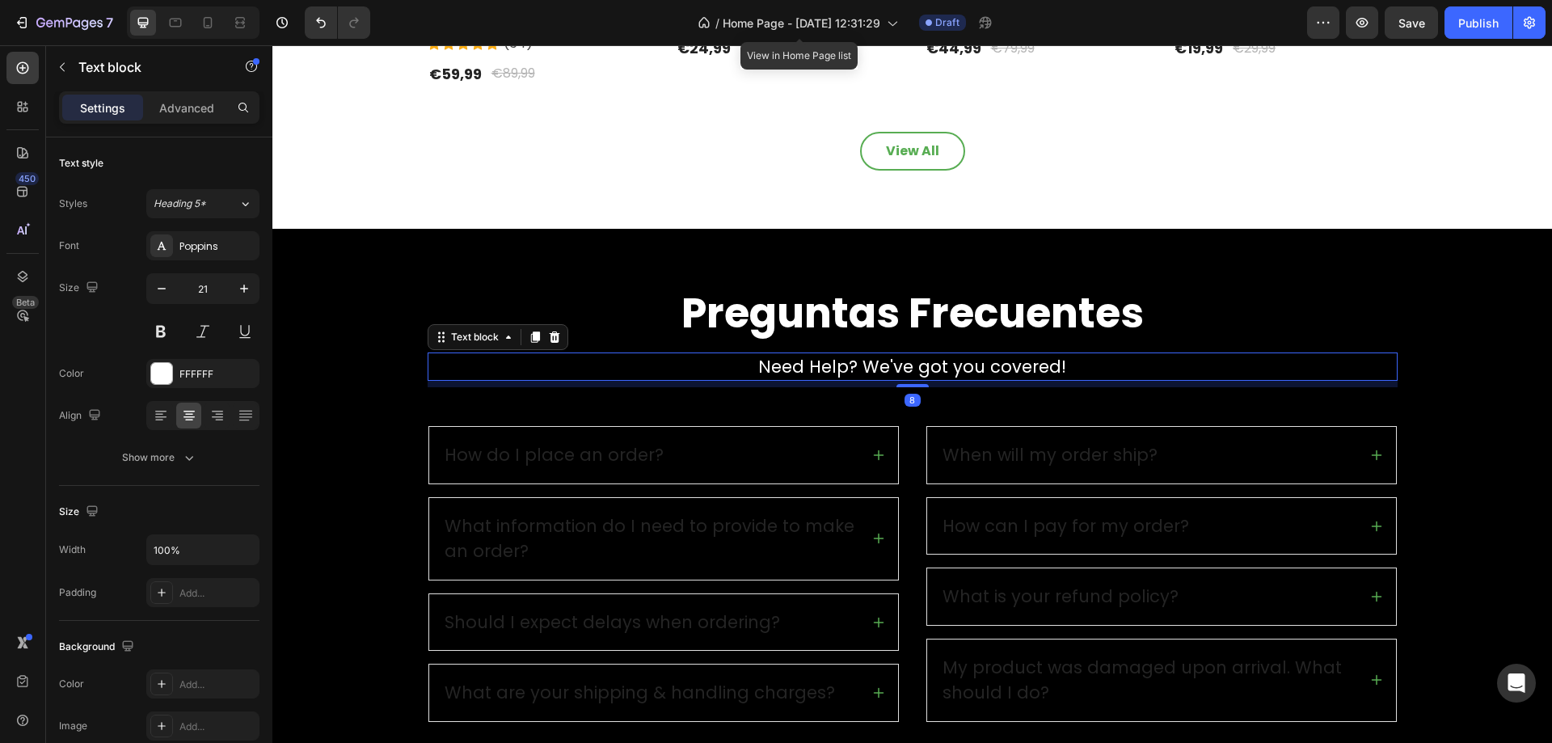
click at [821, 365] on p "Need Help? We've got you covered!" at bounding box center [912, 367] width 967 height 26
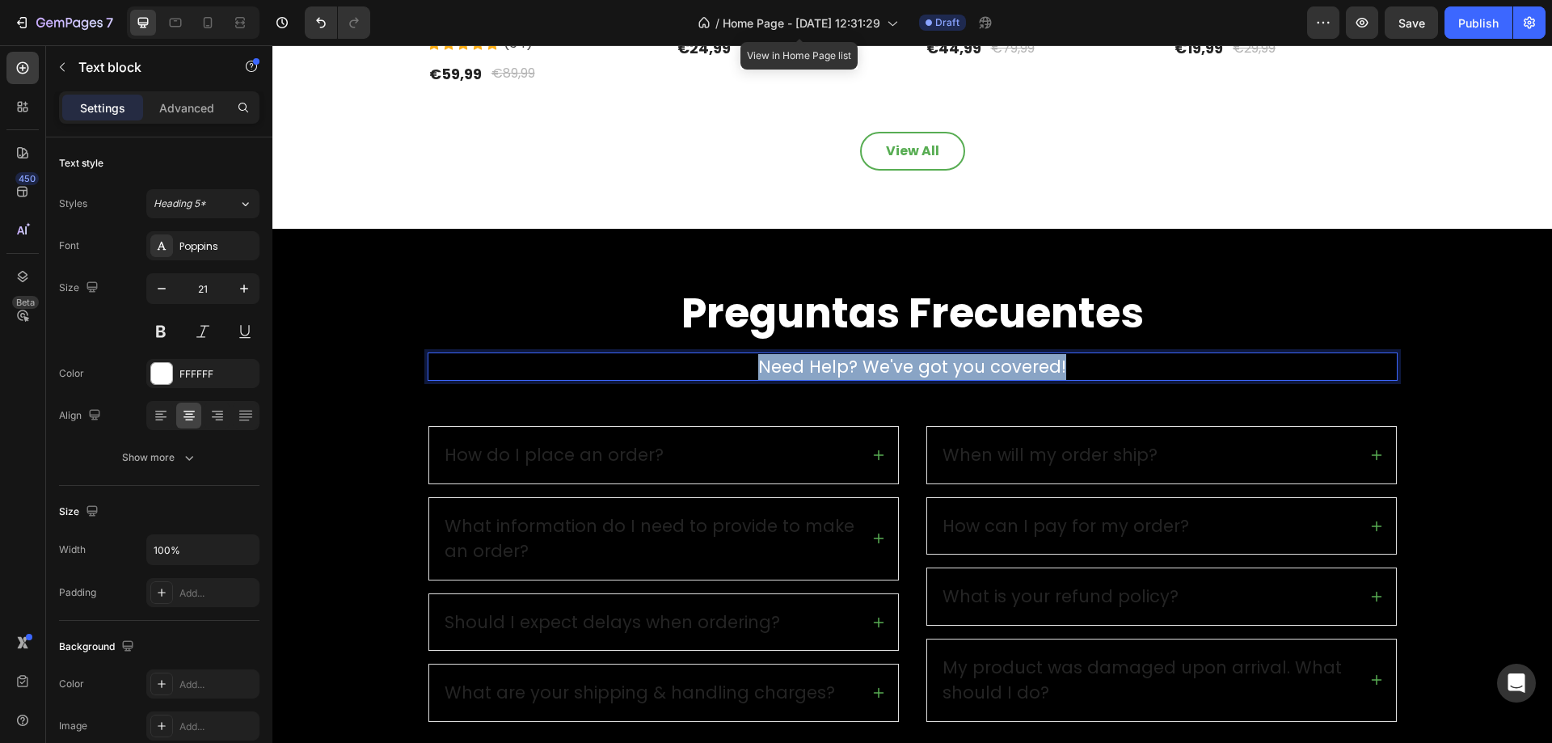
click at [821, 365] on p "Need Help? We've got you covered!" at bounding box center [912, 367] width 967 height 26
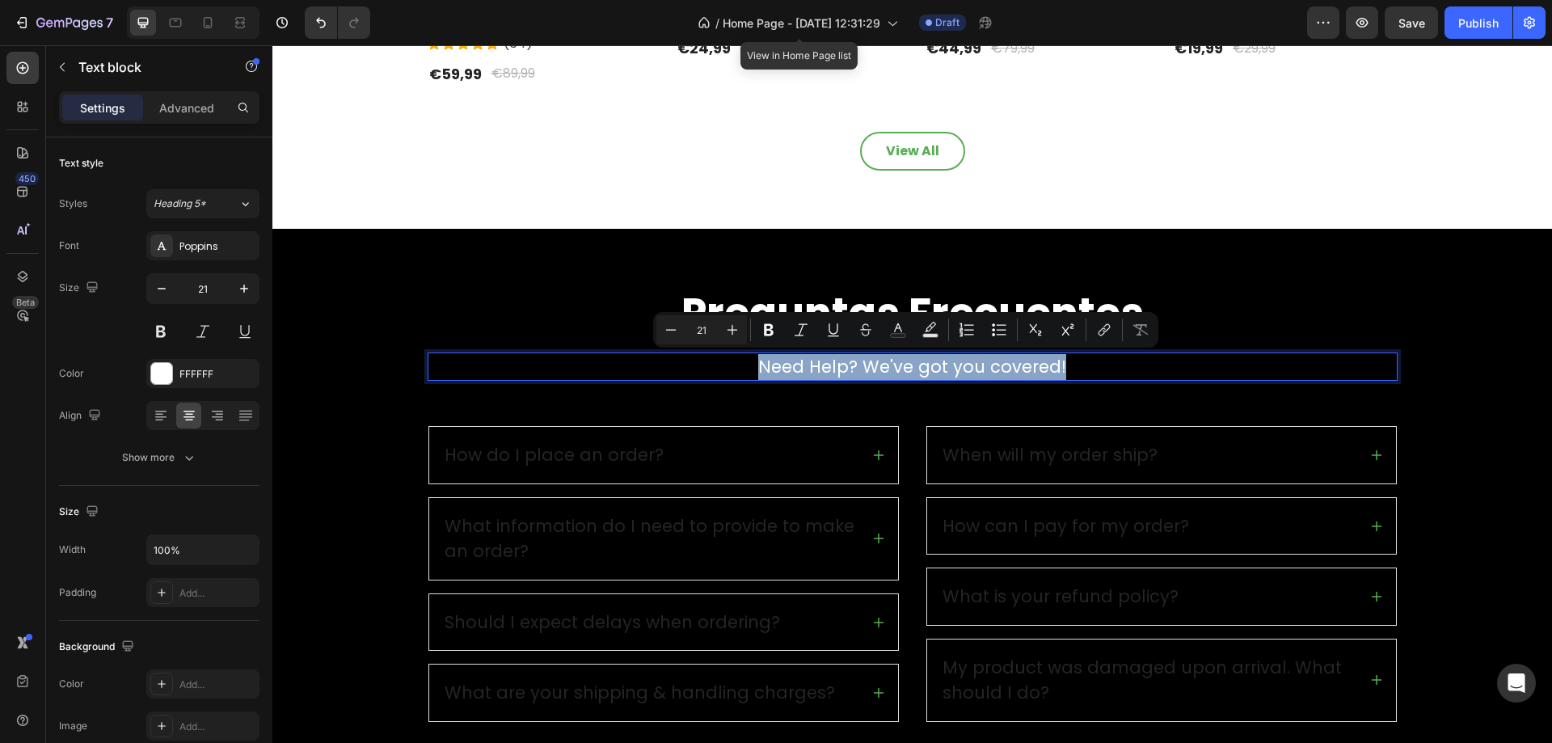
click at [821, 365] on p "Need Help? We've got you covered!" at bounding box center [912, 367] width 967 height 26
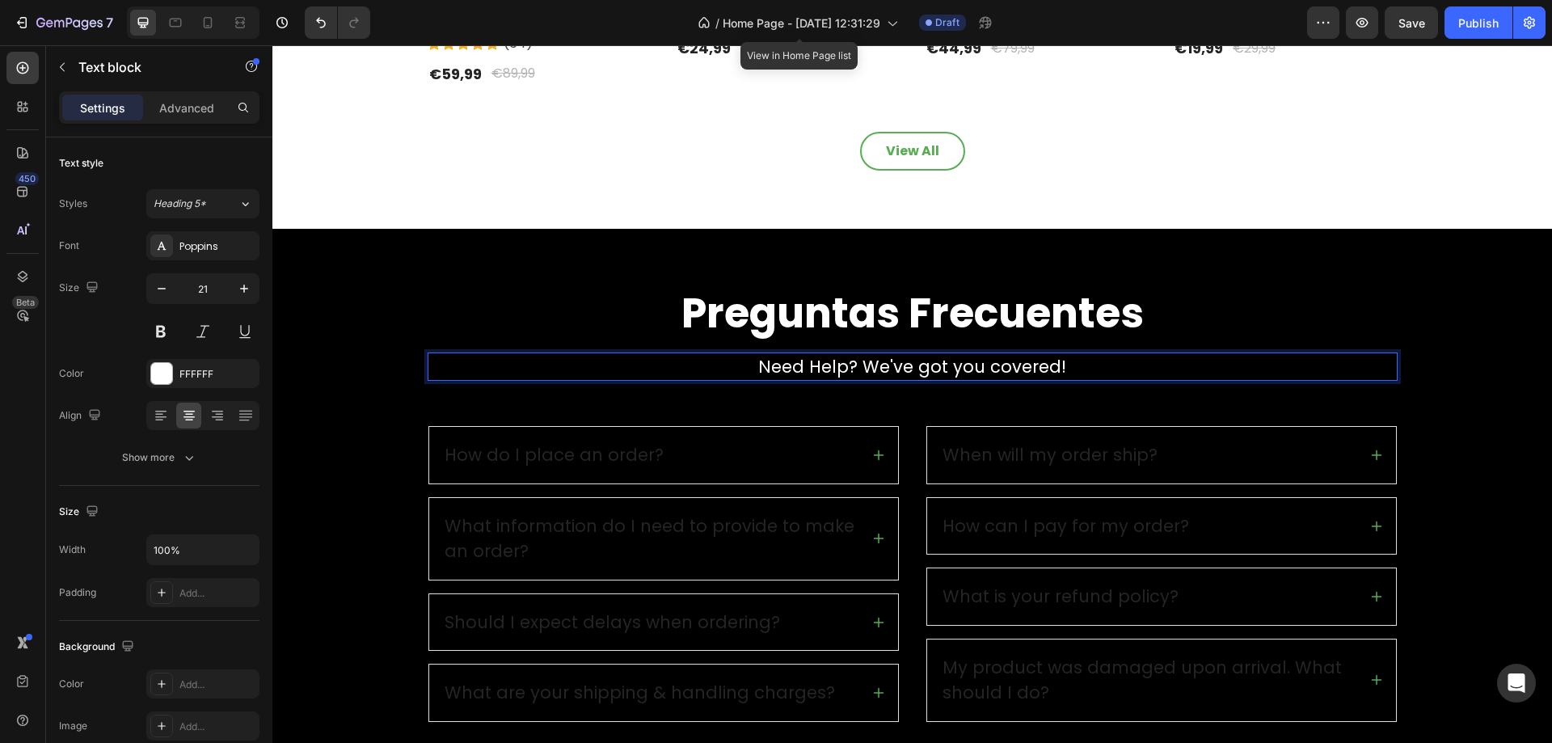
click at [801, 366] on p "Need Help? We've got you covered!" at bounding box center [912, 367] width 967 height 26
click at [859, 368] on p "Necesitas Help? We've got you covered!" at bounding box center [912, 367] width 967 height 26
click at [1001, 361] on p "Necesitas Ayuda? We've got you covered!" at bounding box center [912, 367] width 967 height 26
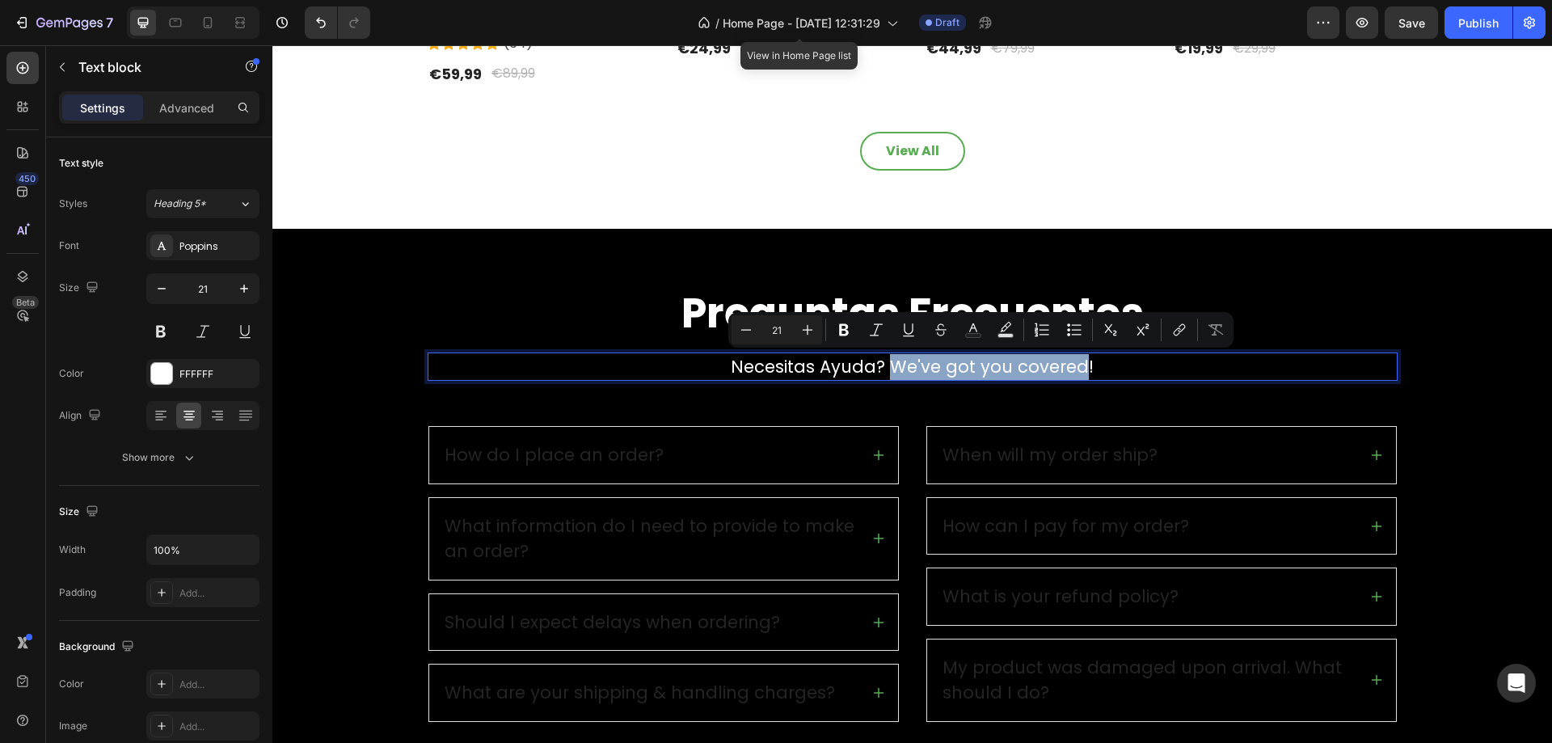
drag, startPoint x: 1078, startPoint y: 367, endPoint x: 889, endPoint y: 369, distance: 189.2
click at [889, 369] on p "Necesitas Ayuda? We've got you covered!" at bounding box center [912, 367] width 967 height 26
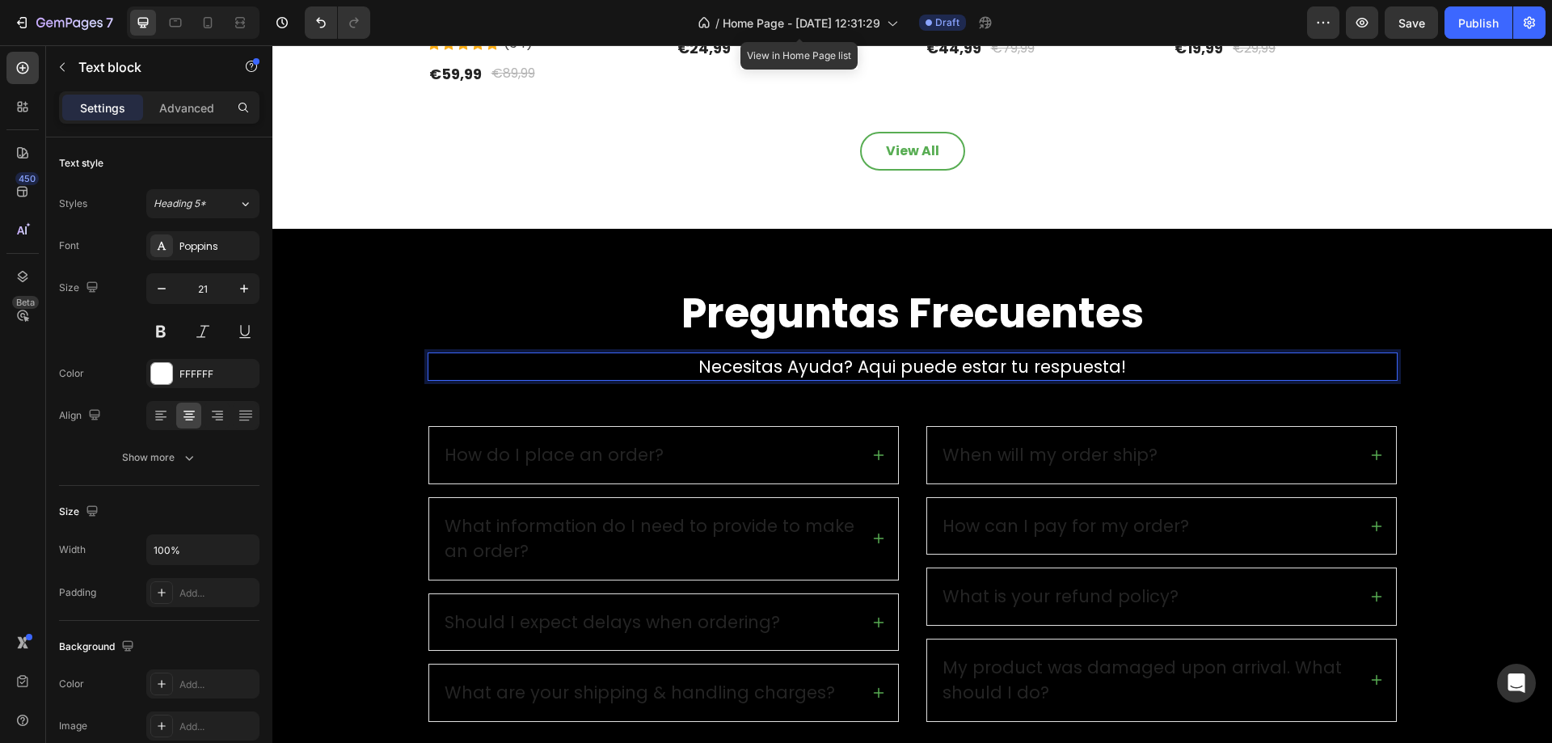
click at [1032, 364] on p "Necesitas Ayuda? Aqui puede estar tu respuesta!" at bounding box center [912, 367] width 967 height 26
click at [629, 447] on div "How do I place an order?" at bounding box center [554, 455] width 224 height 31
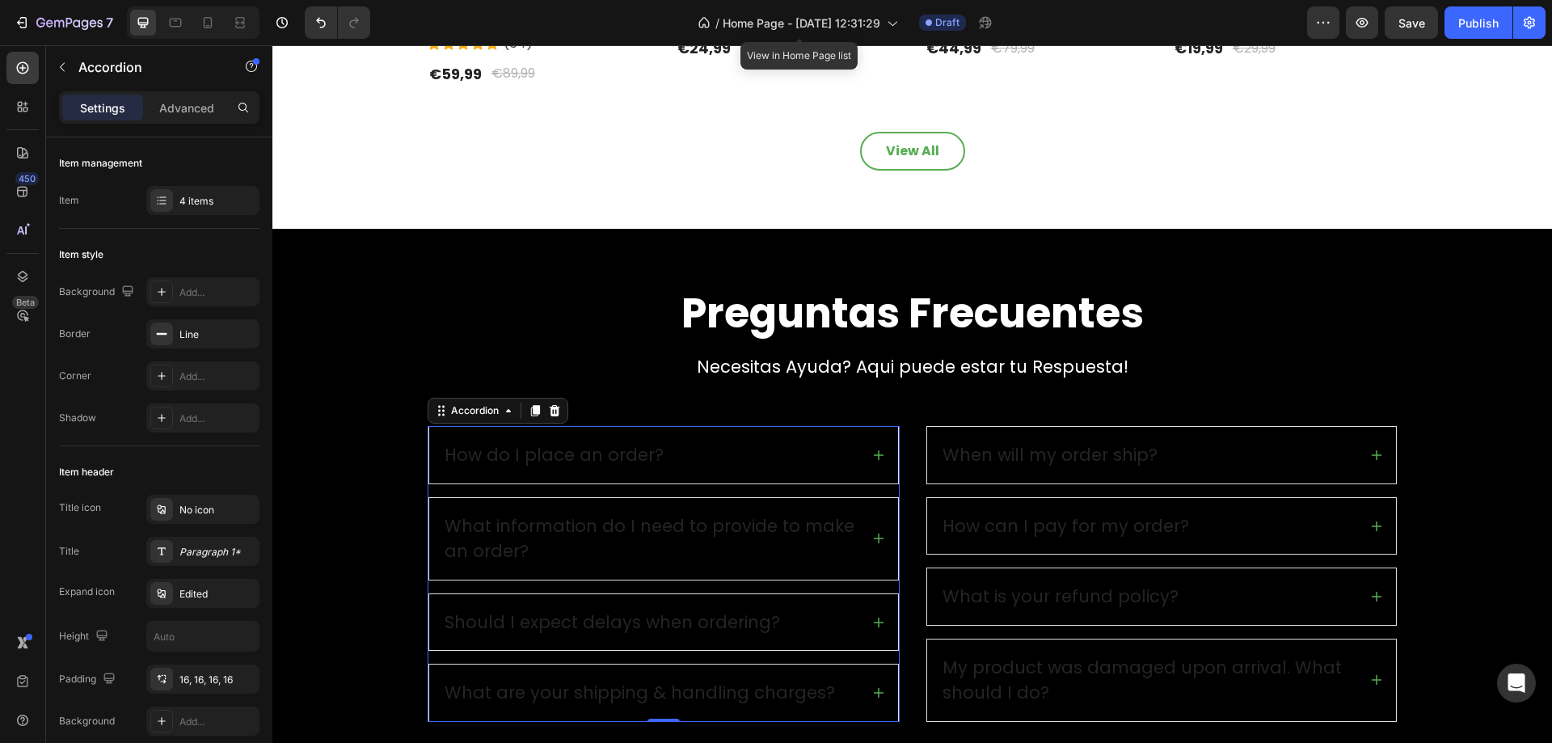
click at [535, 457] on div "How do I place an order?" at bounding box center [554, 455] width 224 height 31
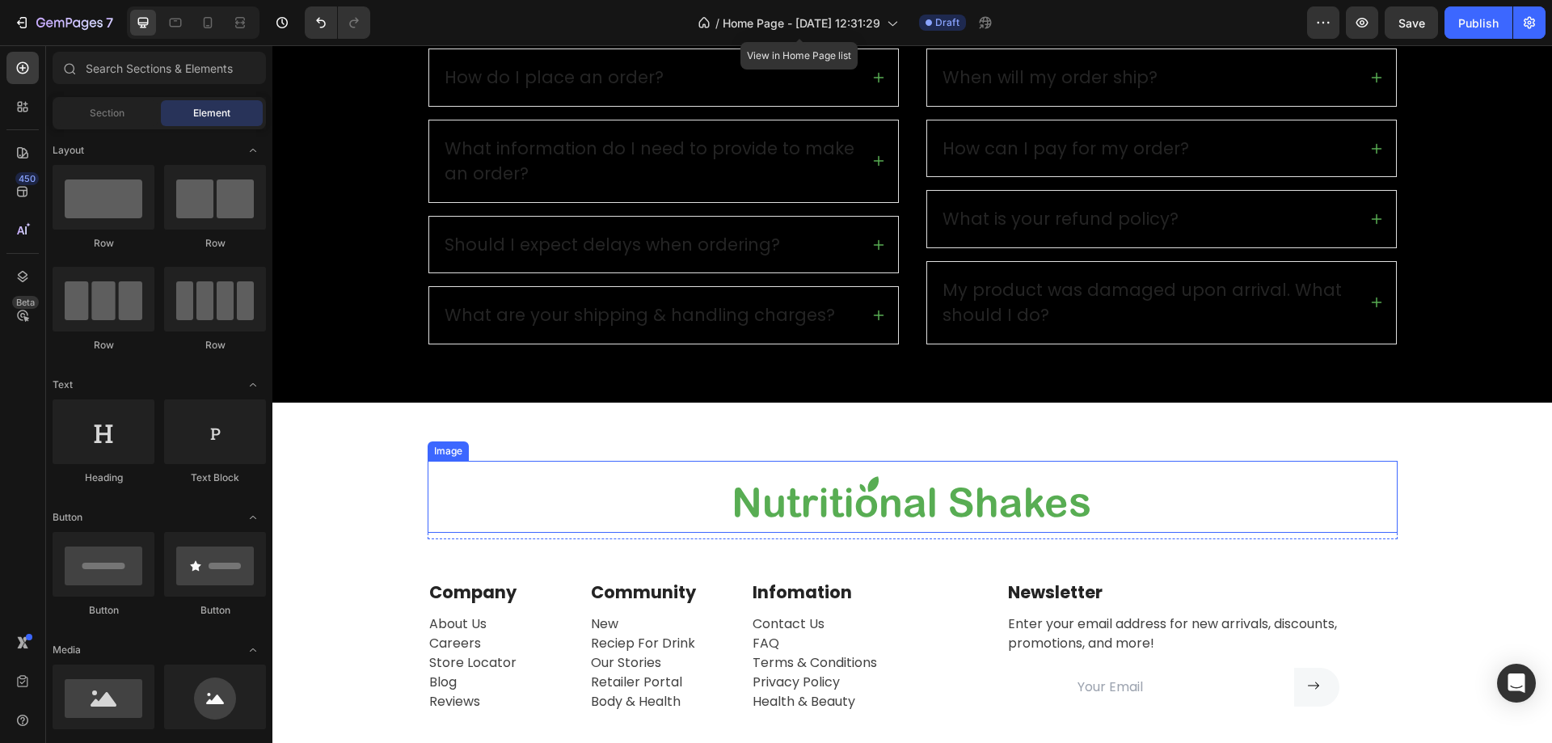
click at [965, 505] on img at bounding box center [912, 497] width 391 height 72
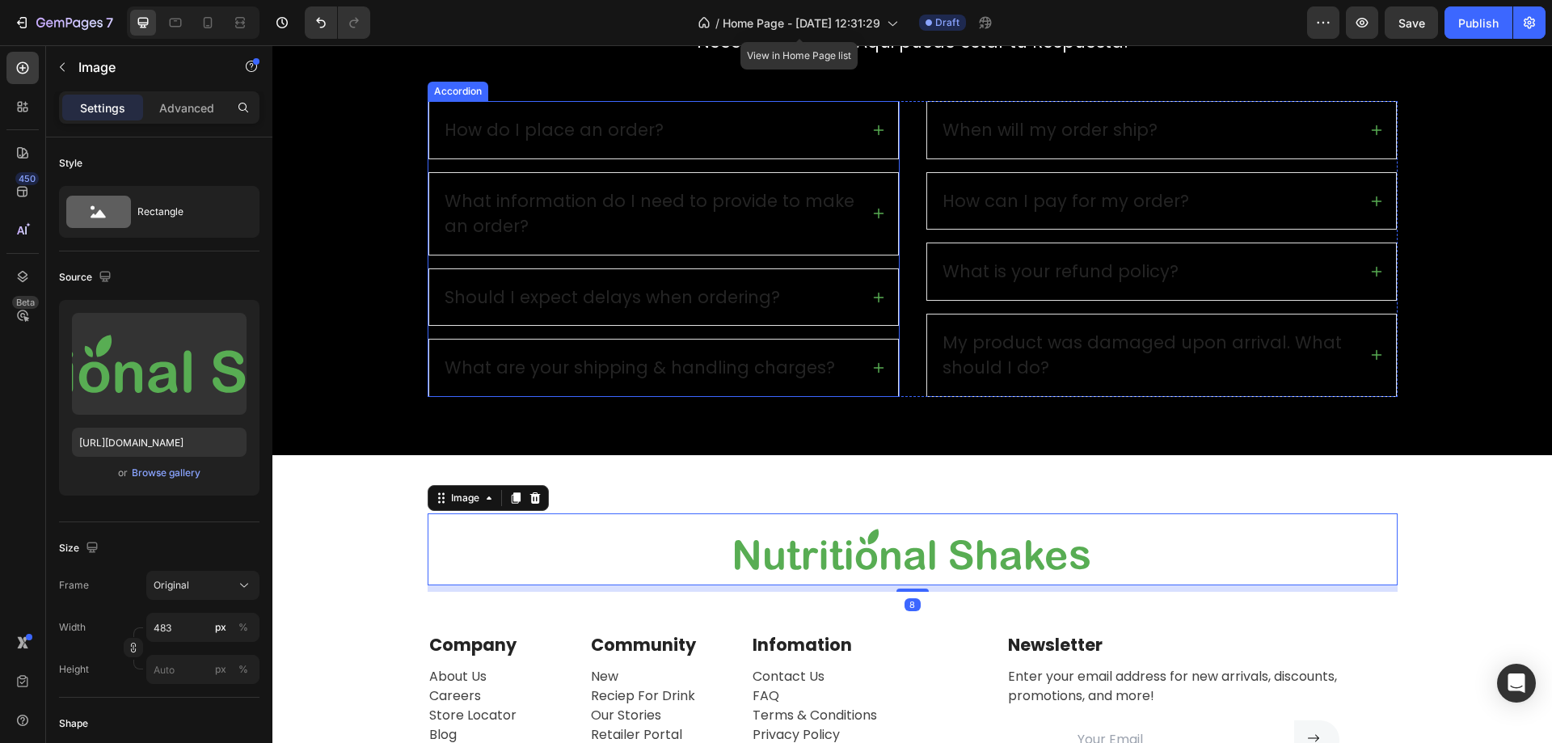
scroll to position [2264, 0]
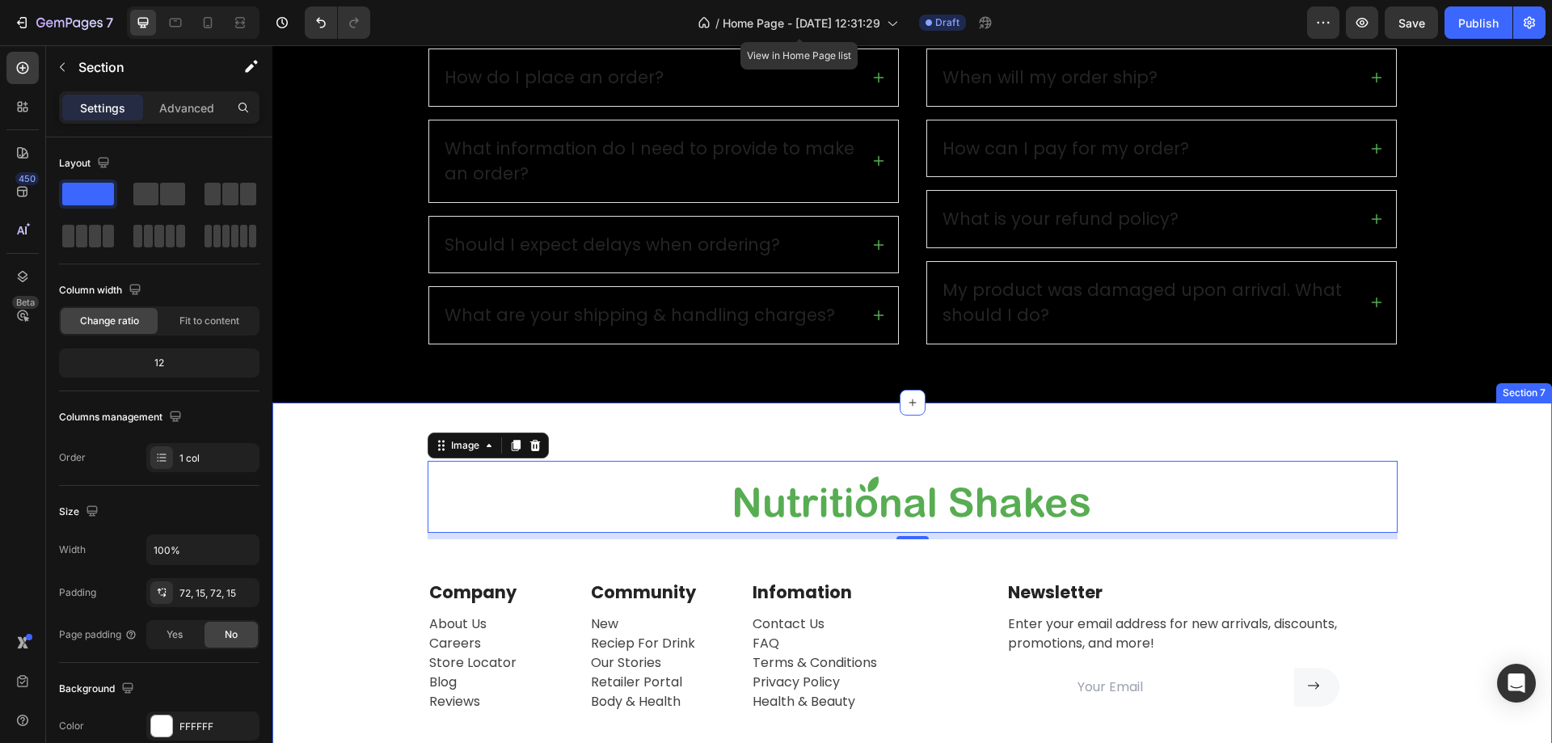
click at [382, 432] on div "Image 8 Row Company Text block About Us Careers Store Locator Blog Reviews Text…" at bounding box center [912, 635] width 1280 height 465
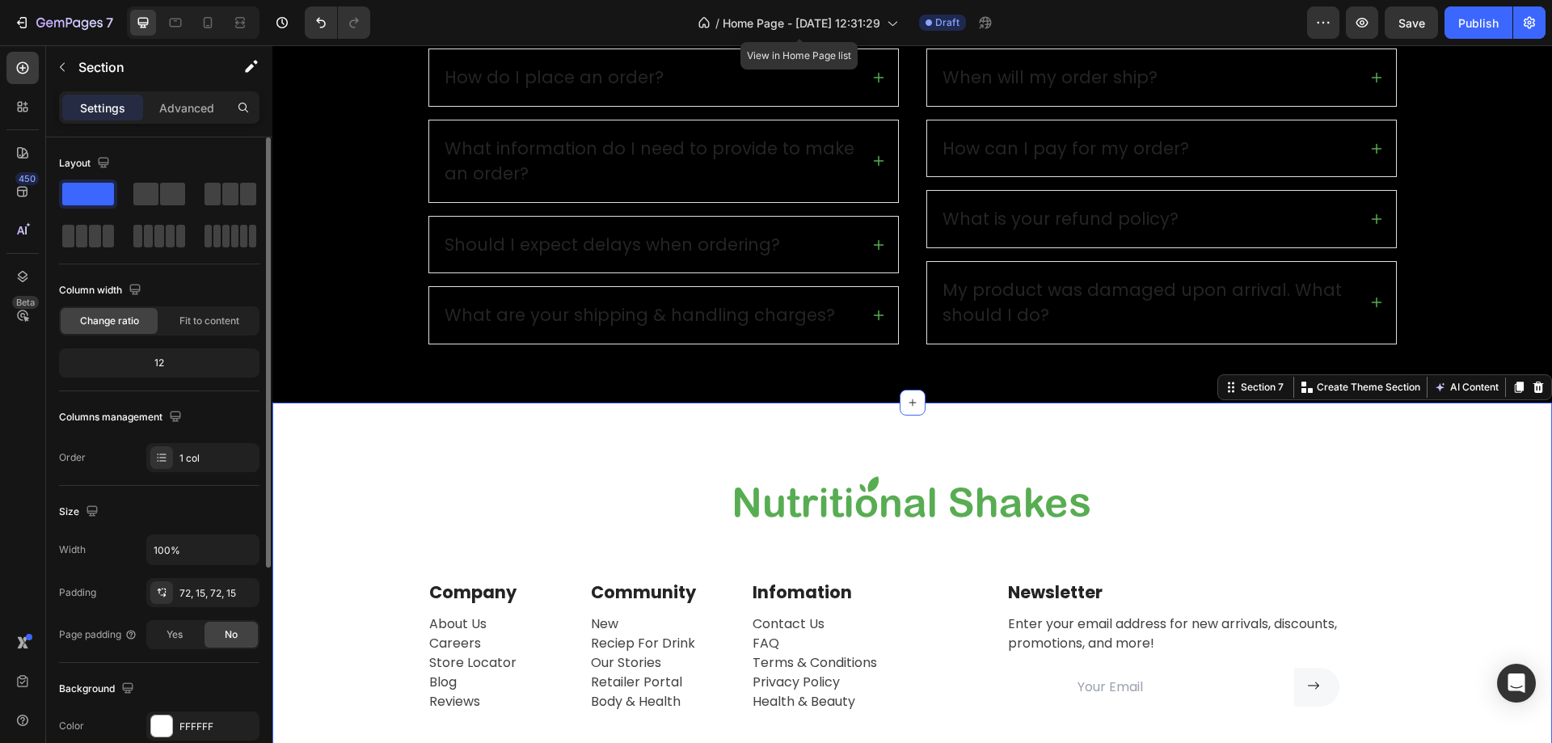
scroll to position [335, 0]
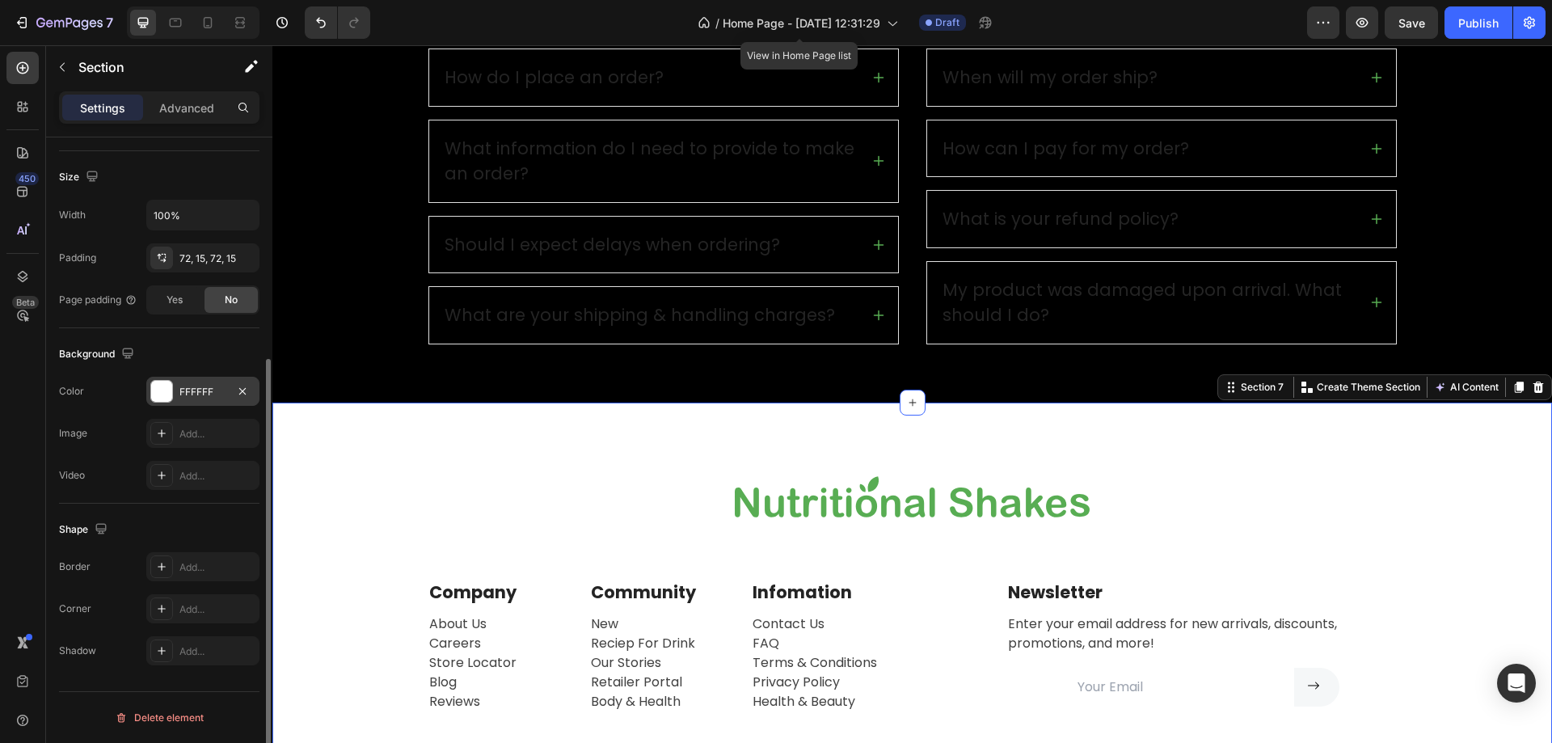
click at [201, 395] on div "FFFFFF" at bounding box center [202, 392] width 47 height 15
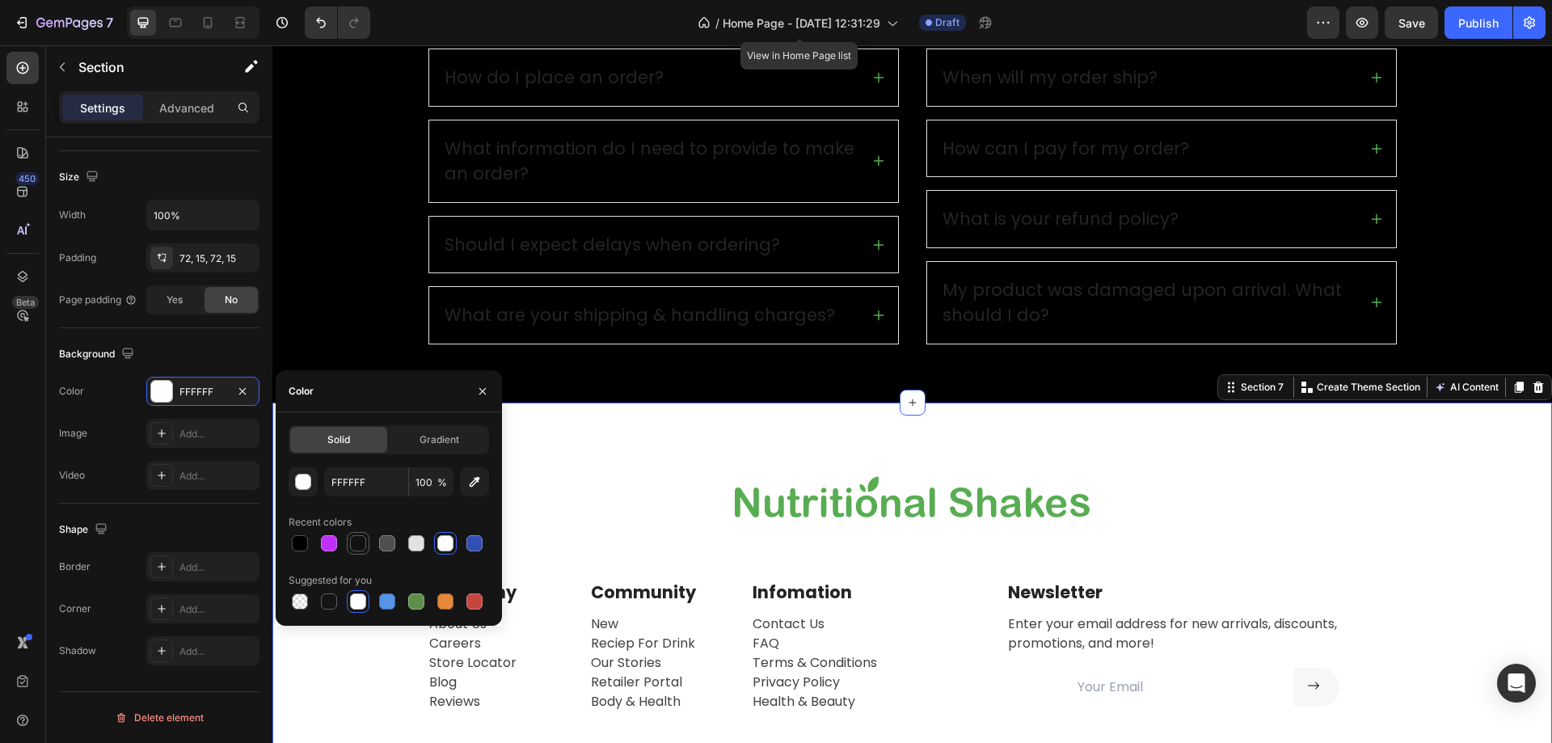
click at [361, 540] on div at bounding box center [358, 543] width 16 height 16
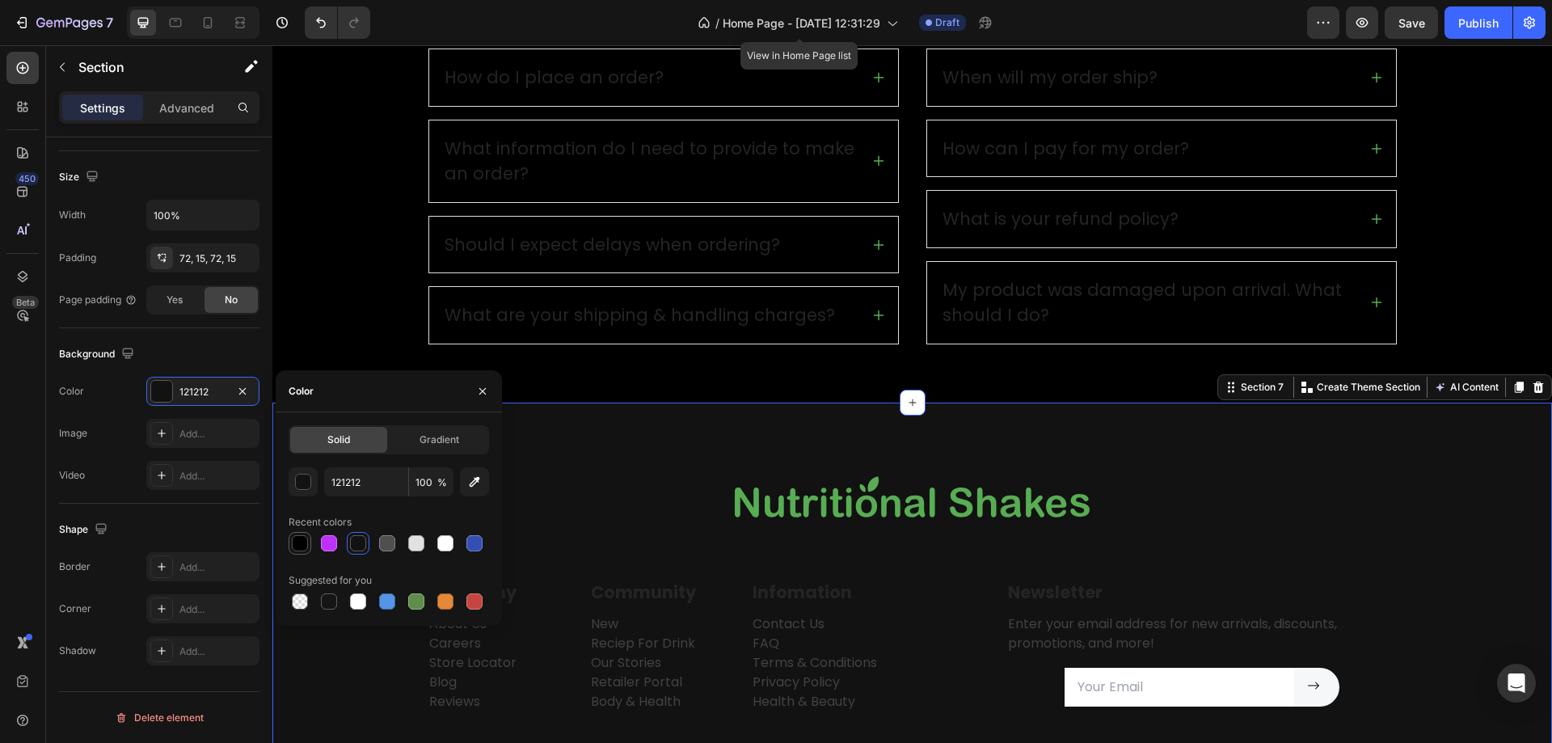
click at [302, 541] on div at bounding box center [300, 543] width 16 height 16
type input "000000"
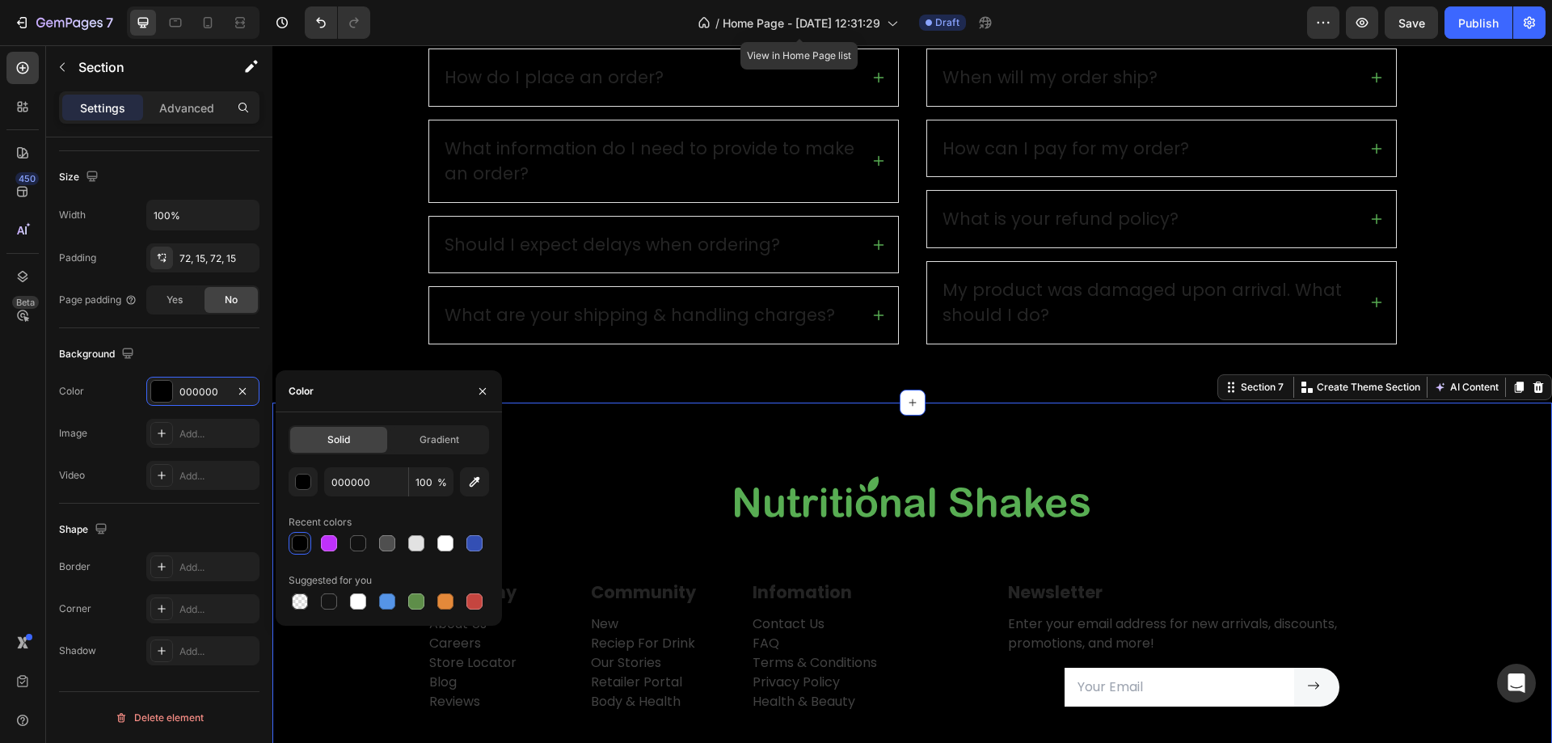
click at [309, 295] on div "Preguntas Frecuentes Heading Necesitas Ayuda? Aqui puede estar tu Respuesta! Te…" at bounding box center [913, 126] width 1256 height 435
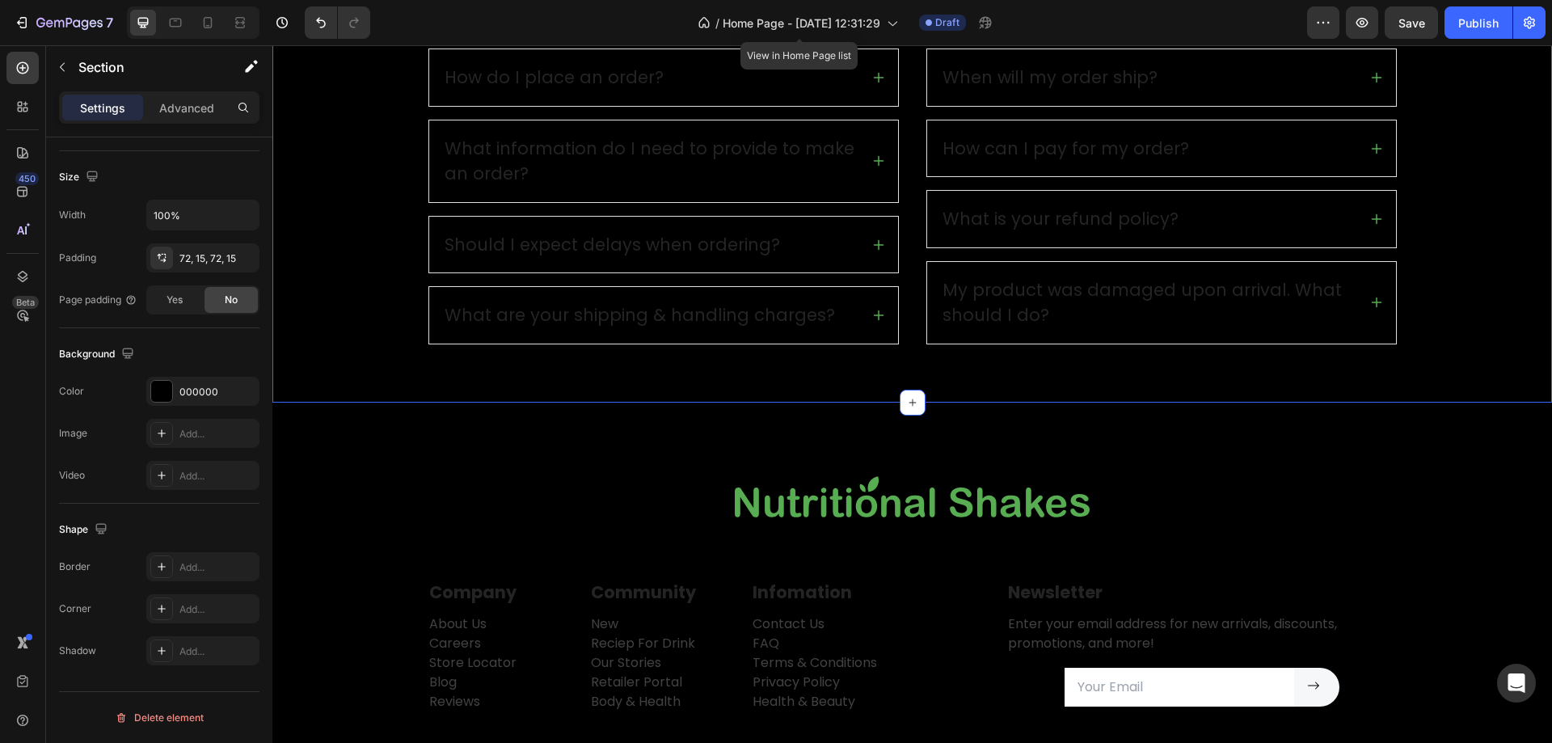
click at [391, 260] on div "Preguntas Frecuentes Heading Necesitas Ayuda? Aqui puede estar tu Respuesta! Te…" at bounding box center [913, 126] width 1256 height 435
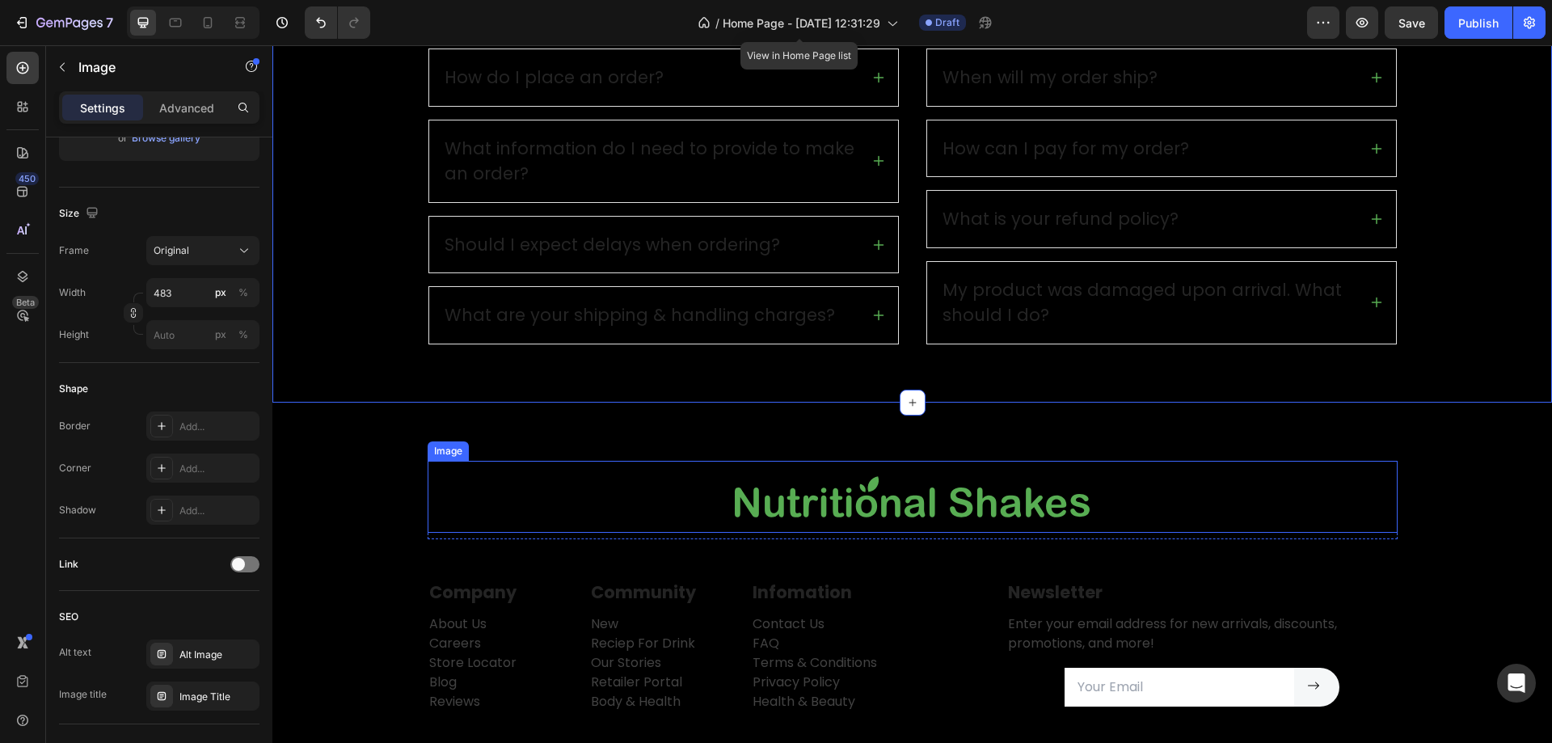
click at [908, 487] on img at bounding box center [912, 497] width 391 height 72
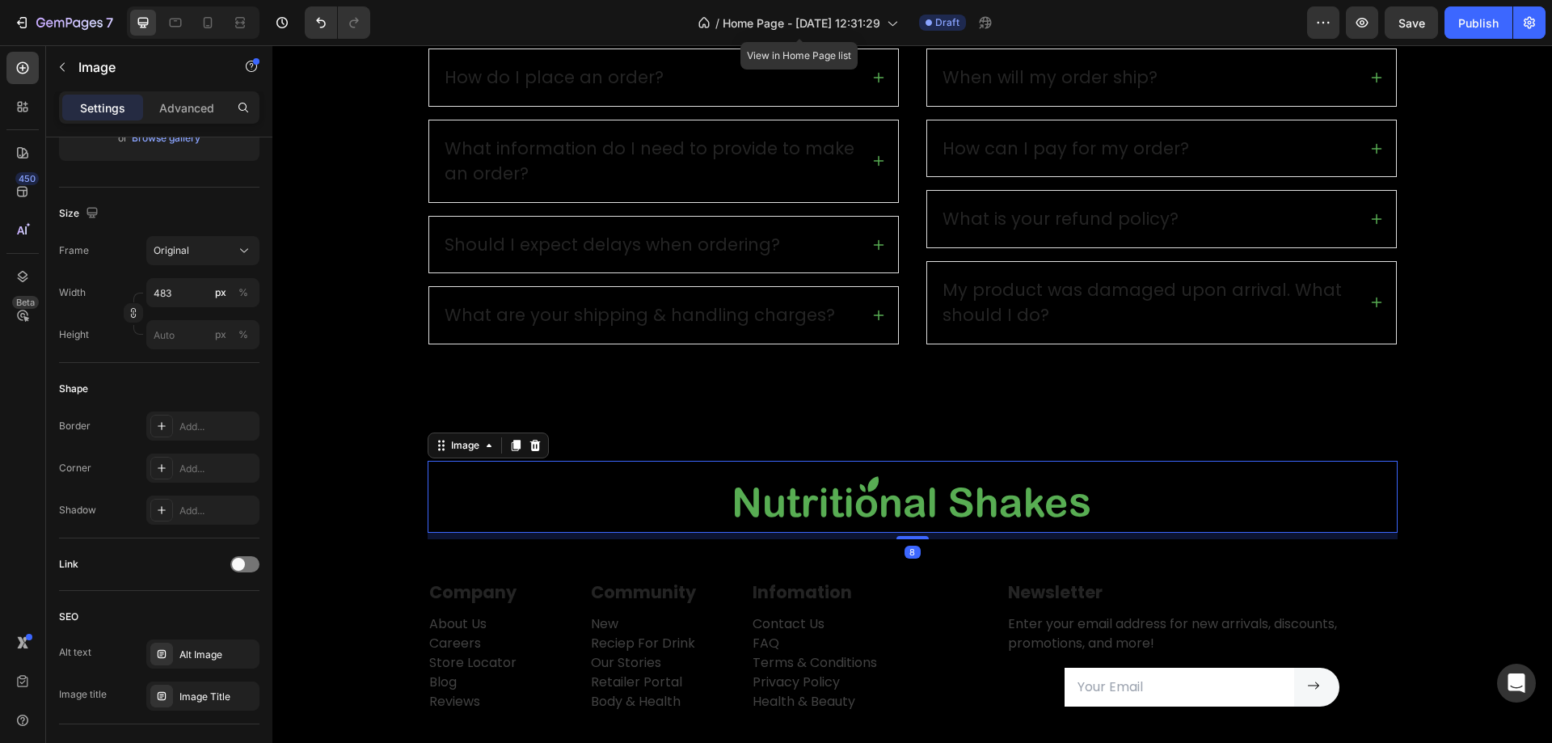
scroll to position [0, 0]
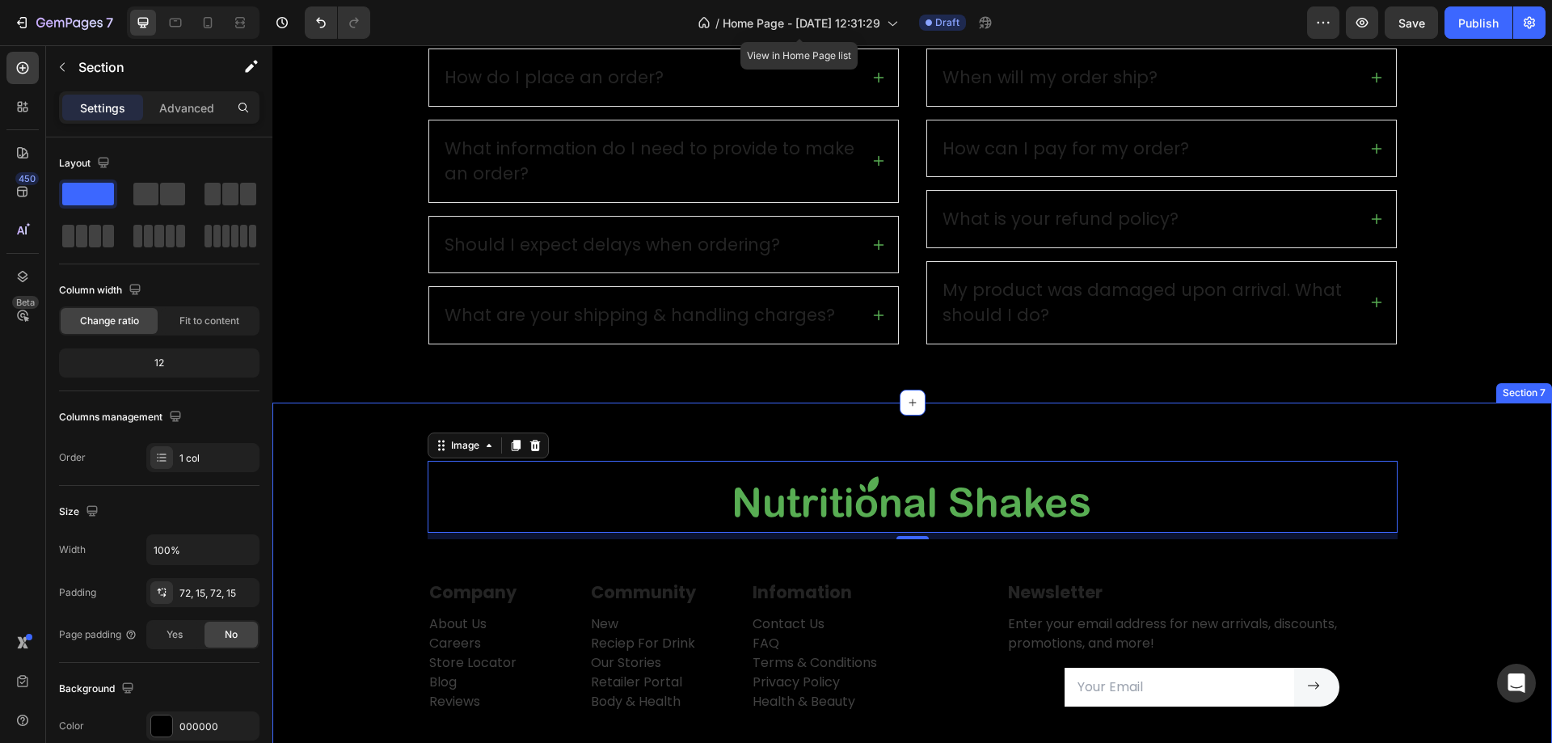
click at [336, 486] on div "Image 8 Row Company Text block About Us Careers Store Locator Blog Reviews Text…" at bounding box center [913, 635] width 1256 height 348
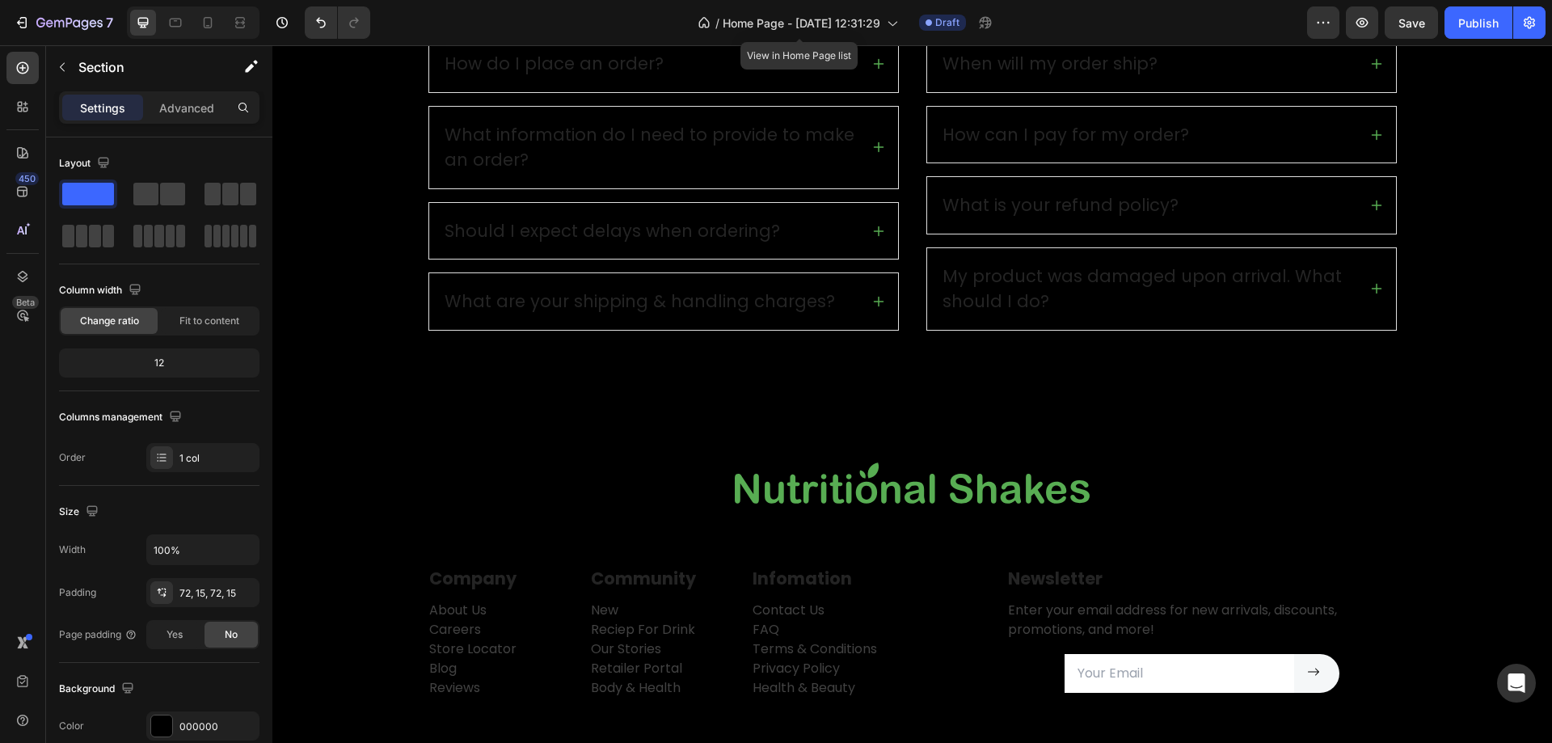
scroll to position [2452, 0]
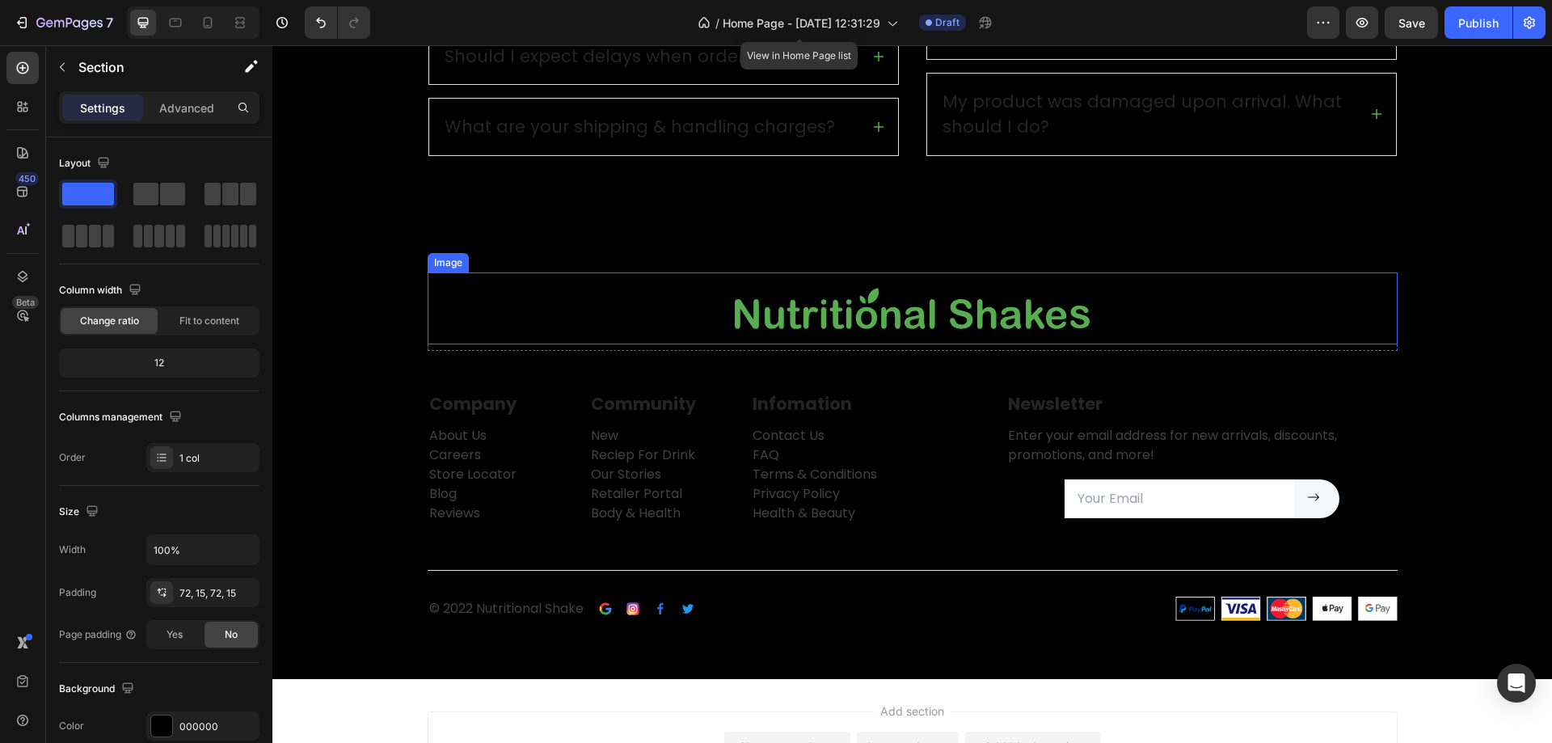
click at [576, 298] on div at bounding box center [913, 308] width 970 height 72
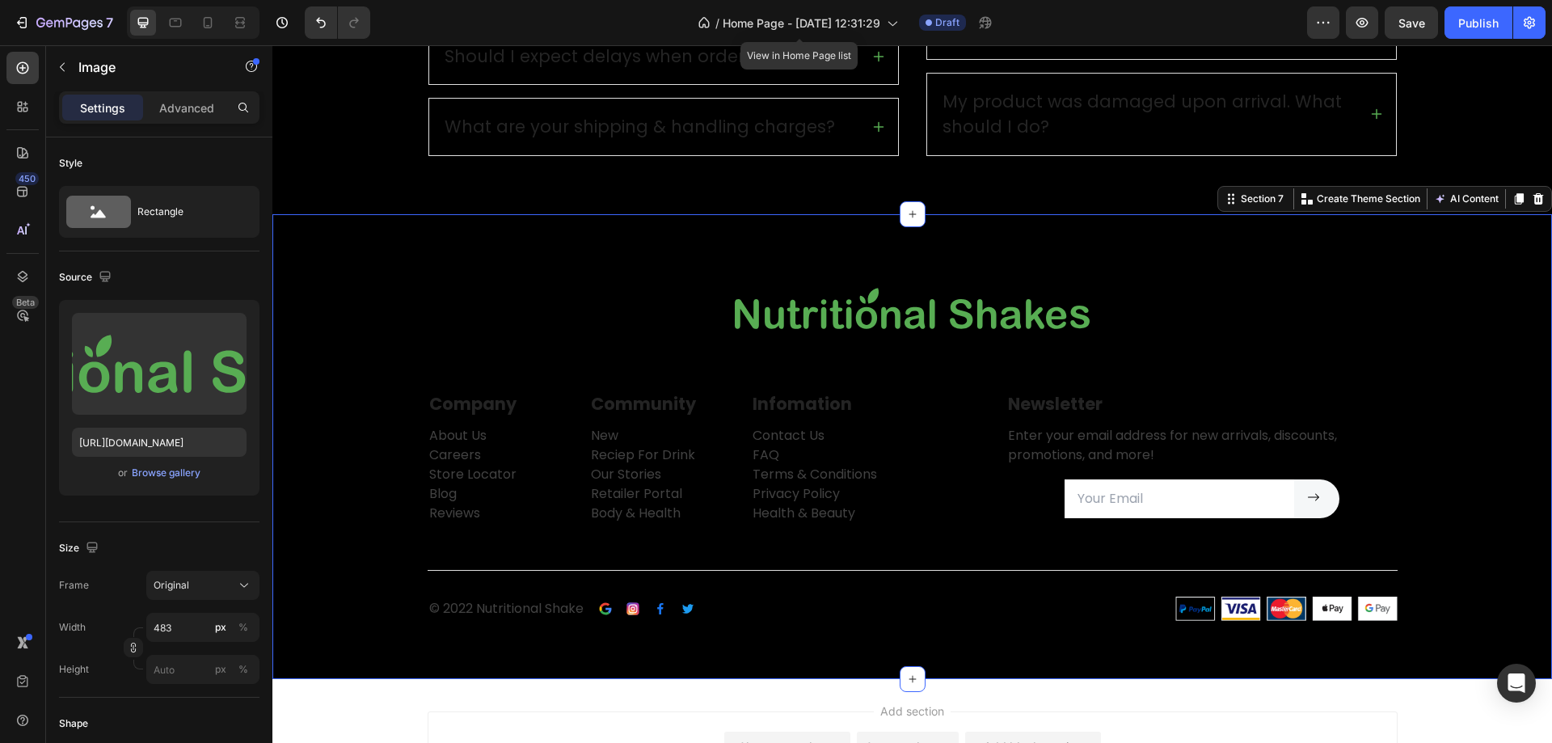
click at [401, 305] on div "Image Row Company Text block About Us Careers Store Locator Blog Reviews Text b…" at bounding box center [913, 446] width 1256 height 348
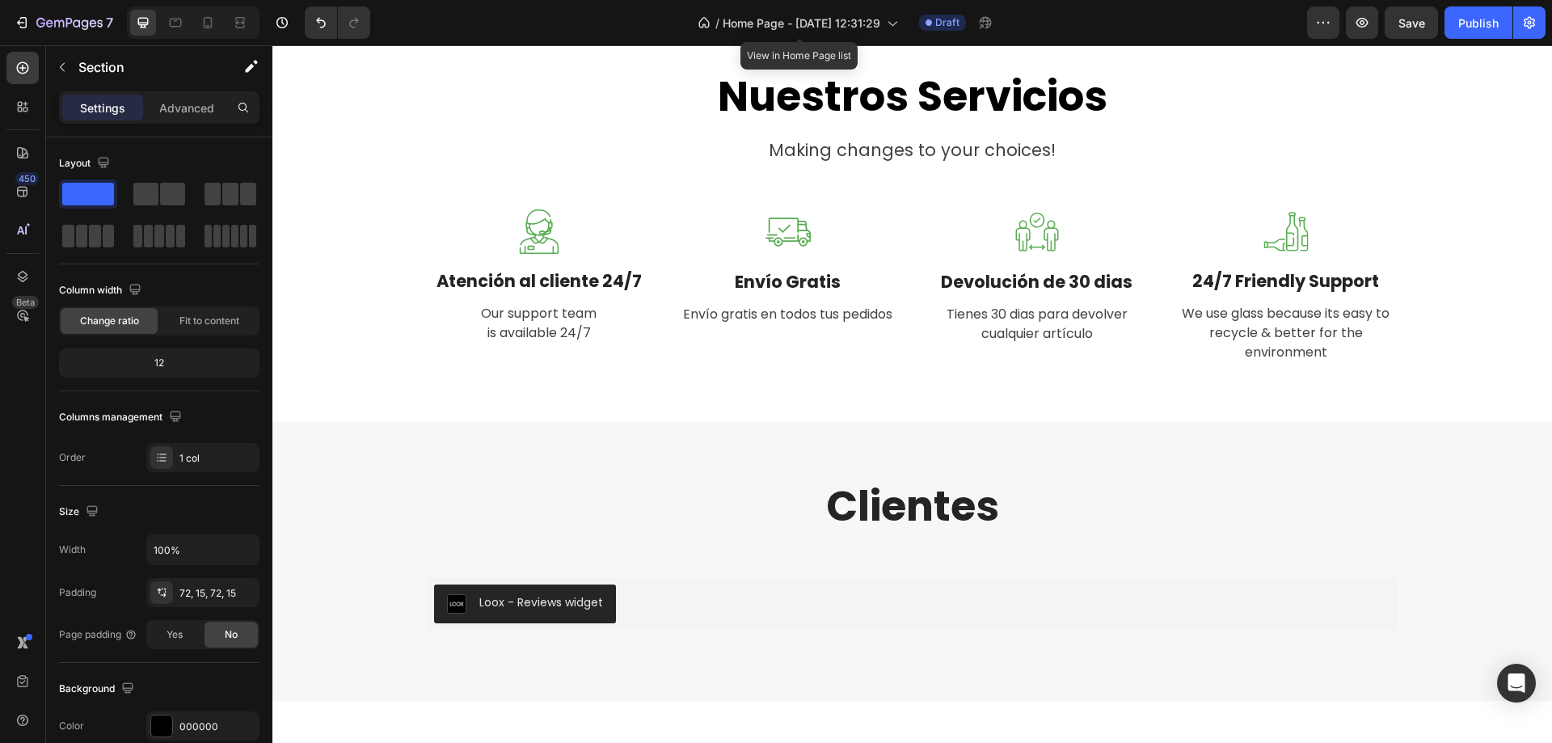
scroll to position [1132, 0]
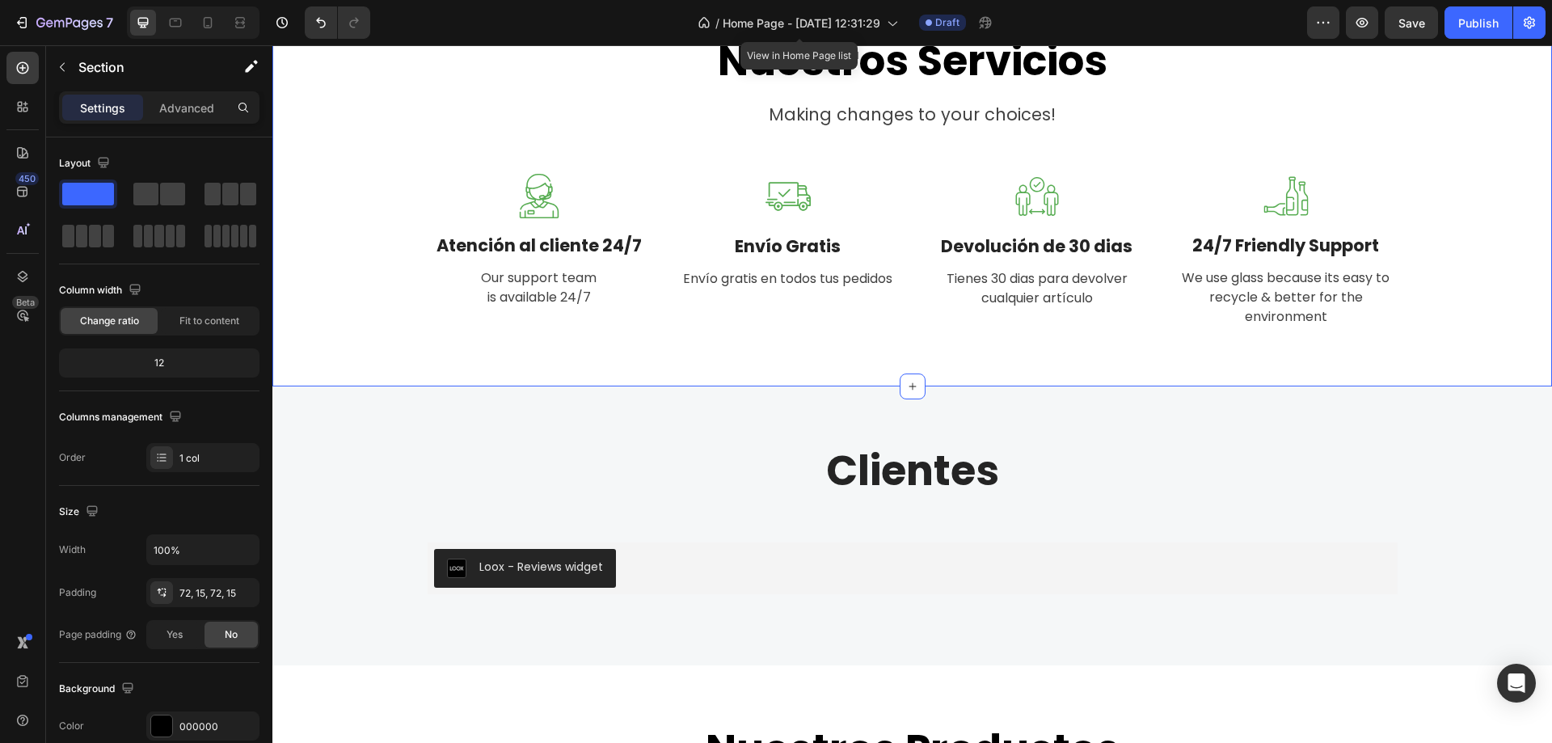
click at [1426, 359] on div "Nuestros Servicios Heading Making changes to your choices! Text block Row Image…" at bounding box center [912, 182] width 1280 height 410
click at [906, 378] on div at bounding box center [913, 387] width 26 height 26
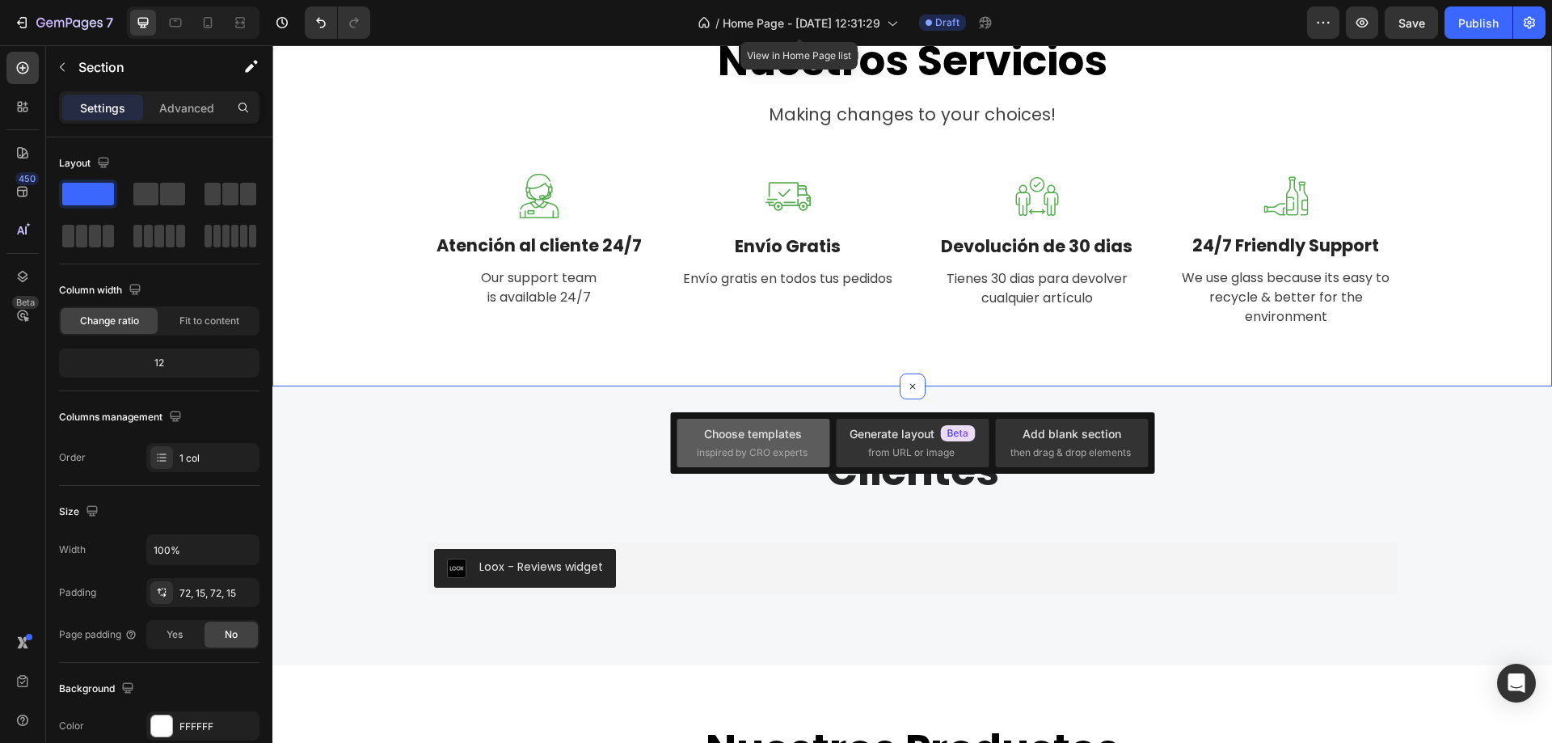
click at [767, 431] on div "Choose templates" at bounding box center [753, 433] width 98 height 17
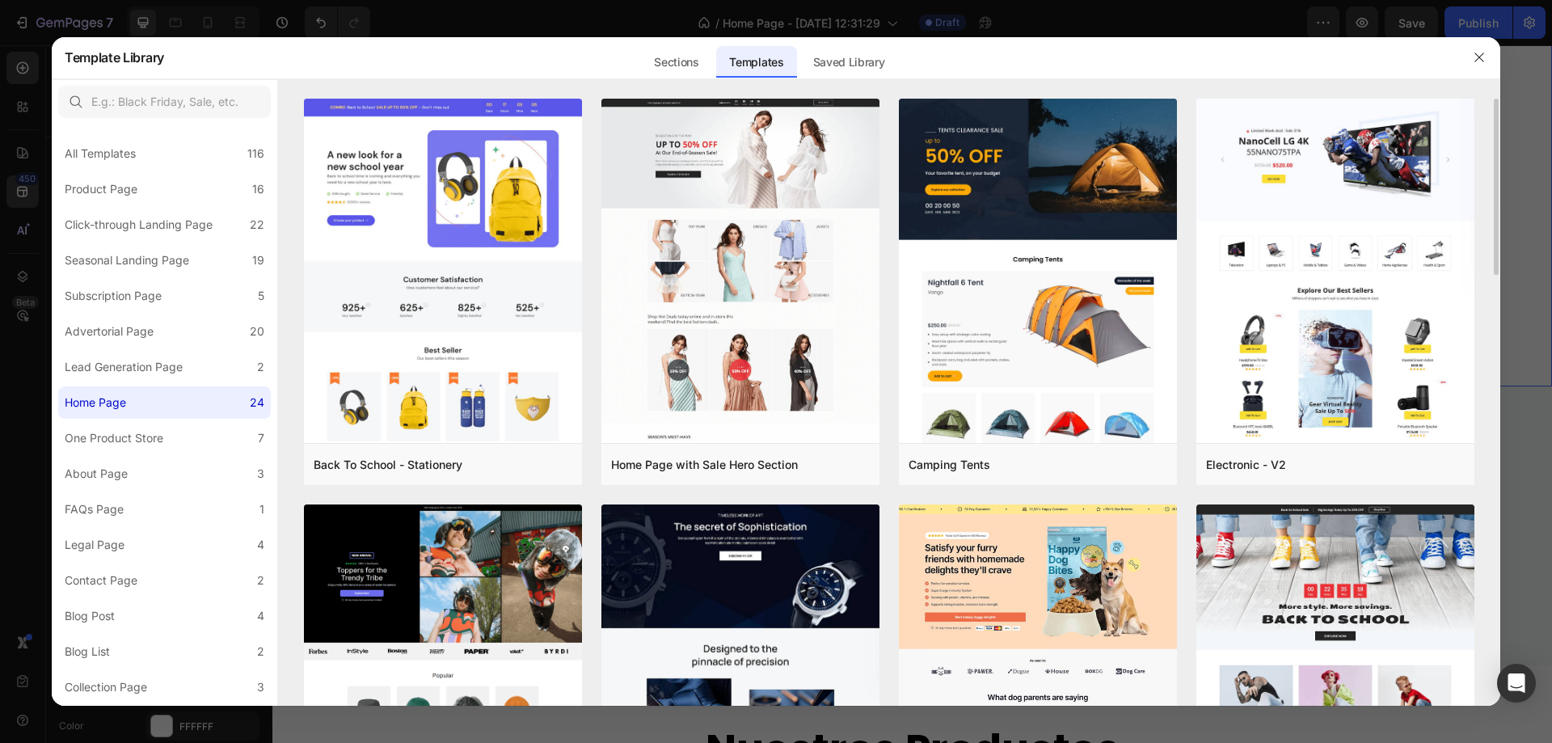
scroll to position [565, 0]
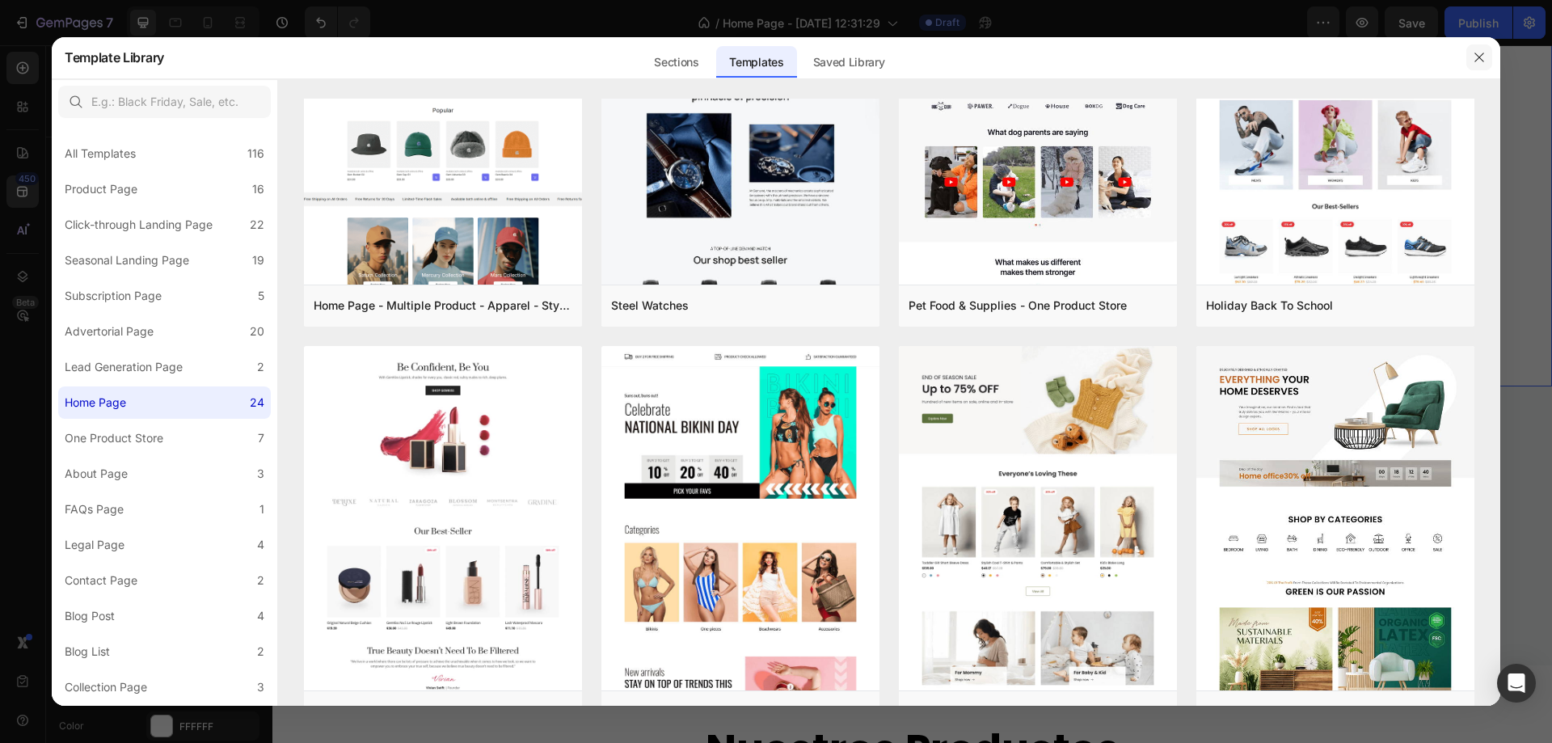
click at [1478, 54] on icon "button" at bounding box center [1479, 57] width 13 height 13
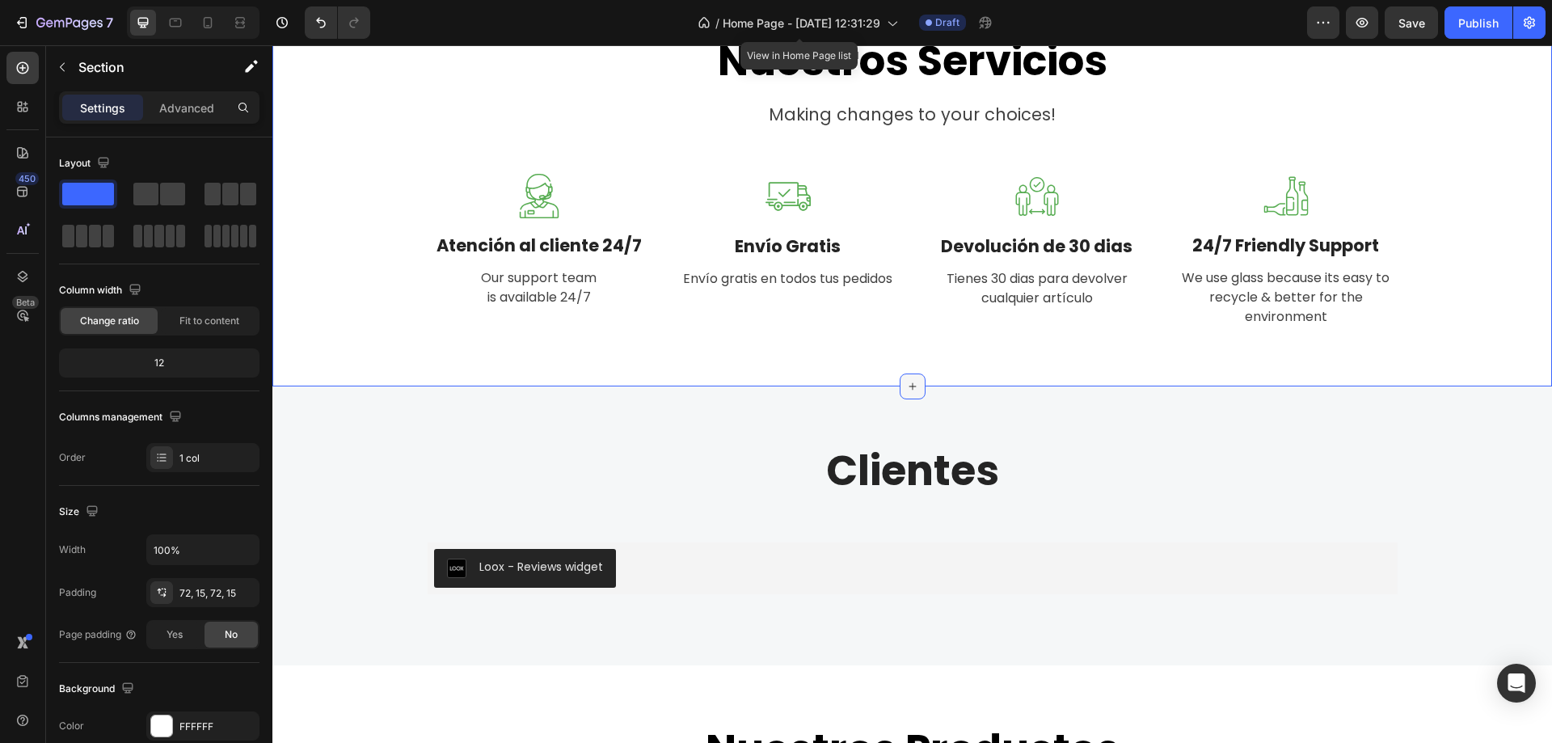
click at [900, 386] on div at bounding box center [913, 387] width 26 height 26
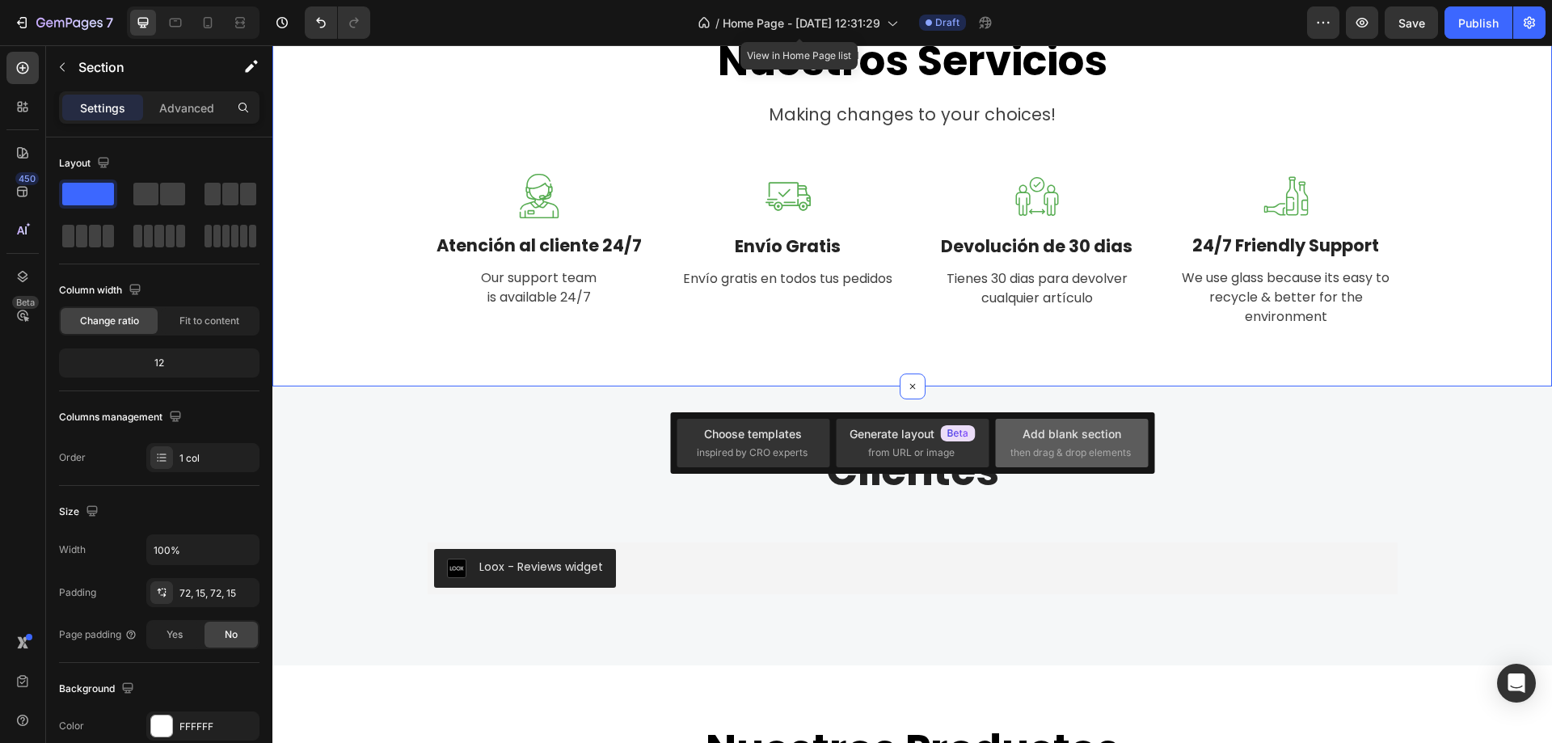
click at [1088, 445] on div "Add blank section then drag & drop elements" at bounding box center [1072, 442] width 123 height 35
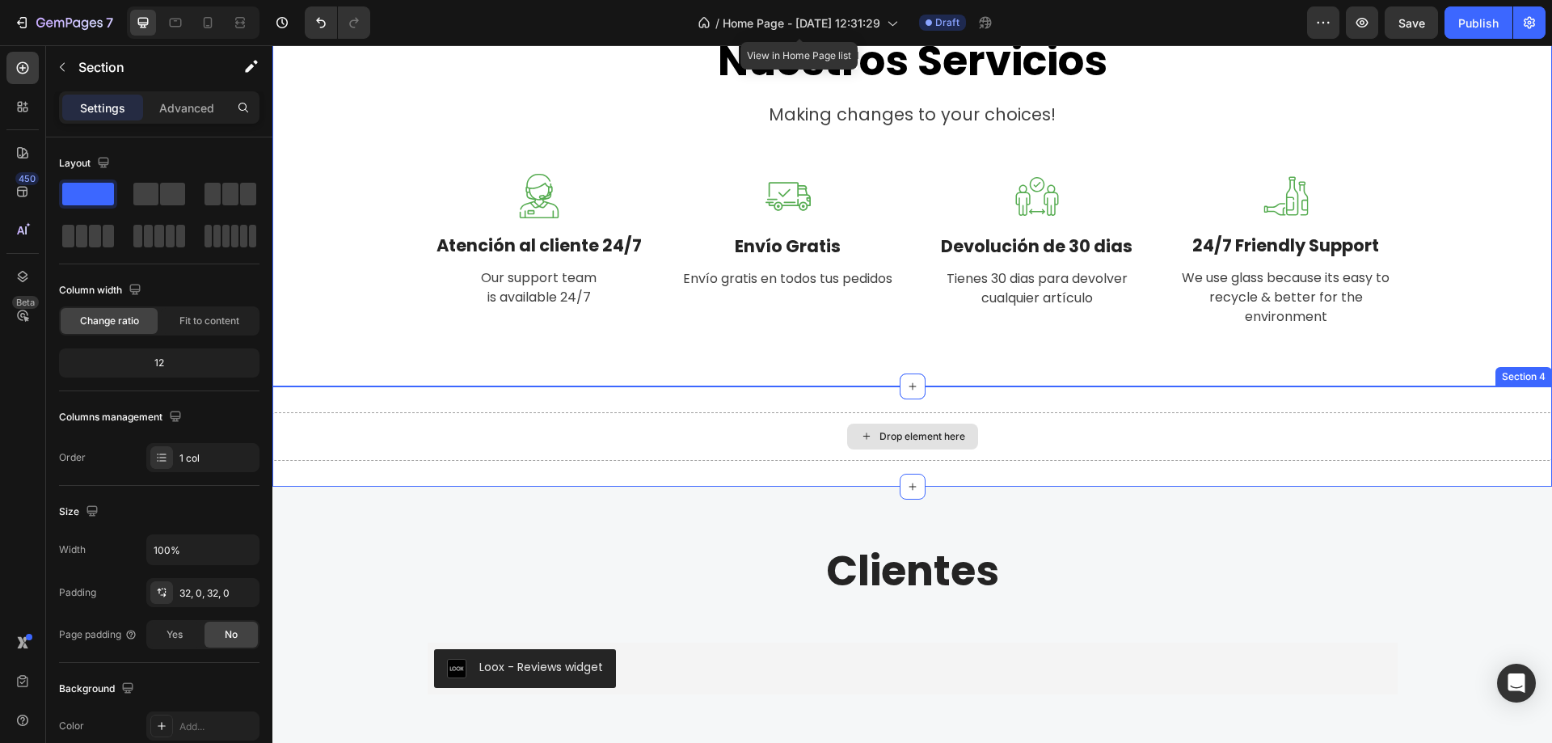
click at [1066, 436] on div "Drop element here" at bounding box center [912, 436] width 1280 height 49
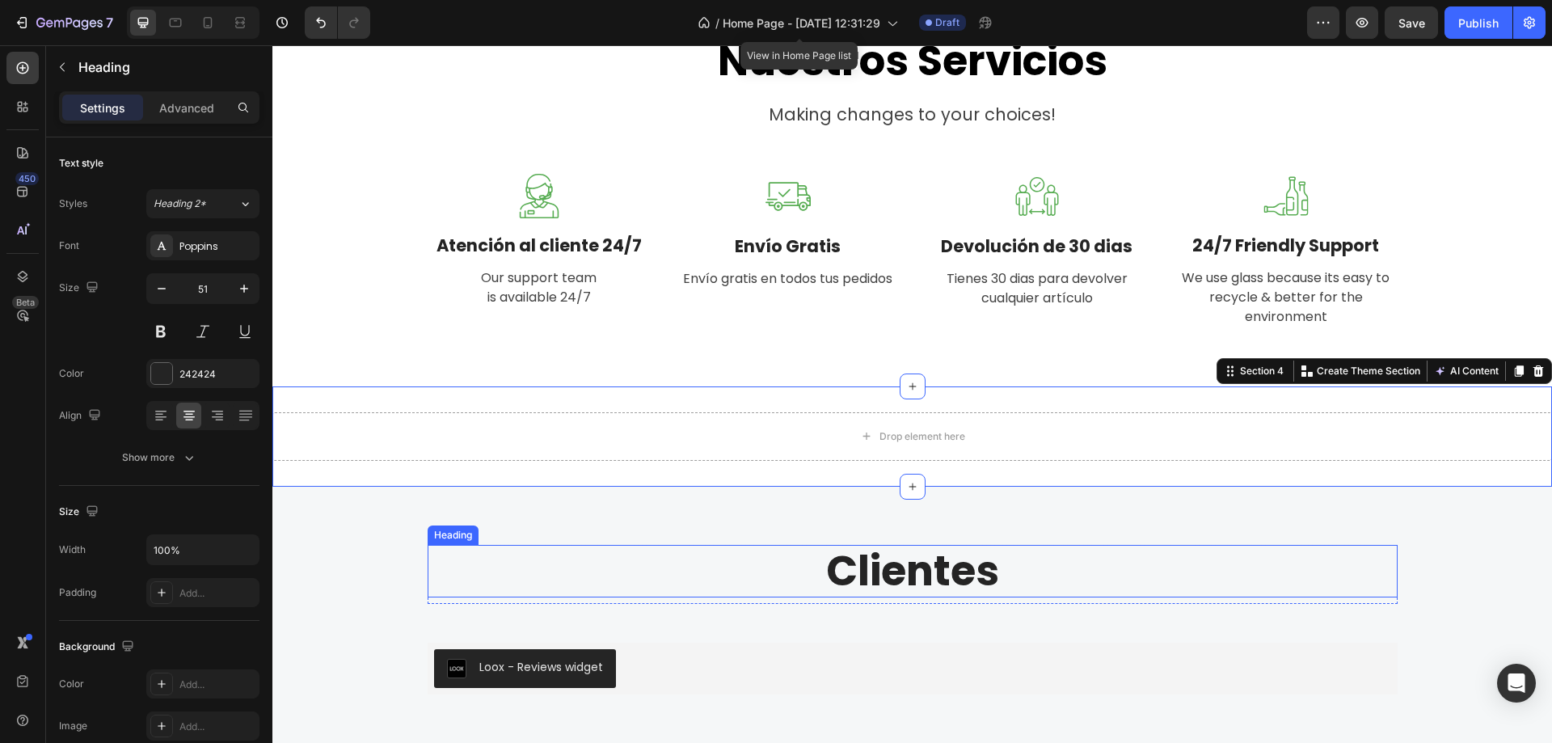
click at [947, 569] on h2 "Clientes" at bounding box center [913, 571] width 970 height 53
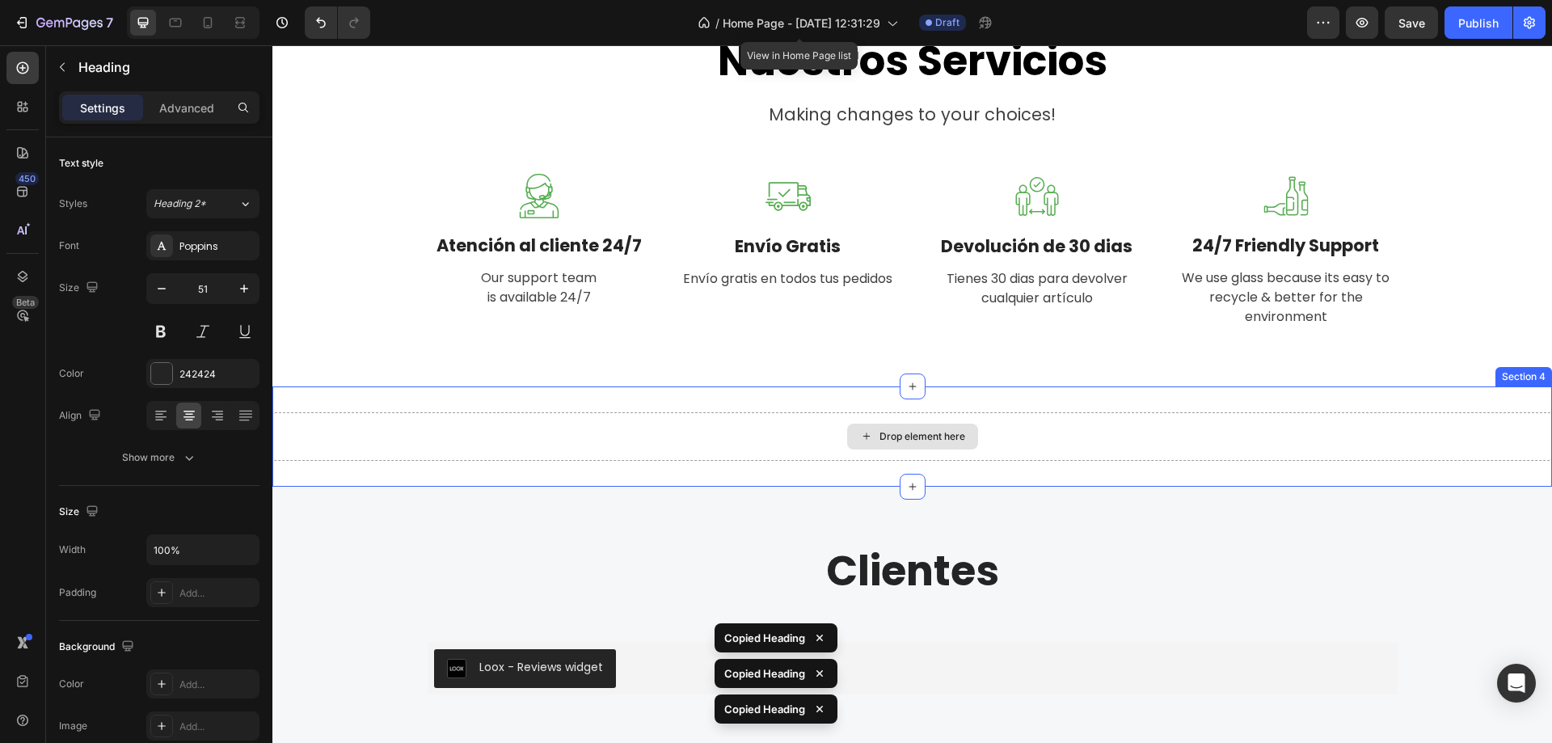
click at [942, 439] on div "Drop element here" at bounding box center [923, 436] width 86 height 13
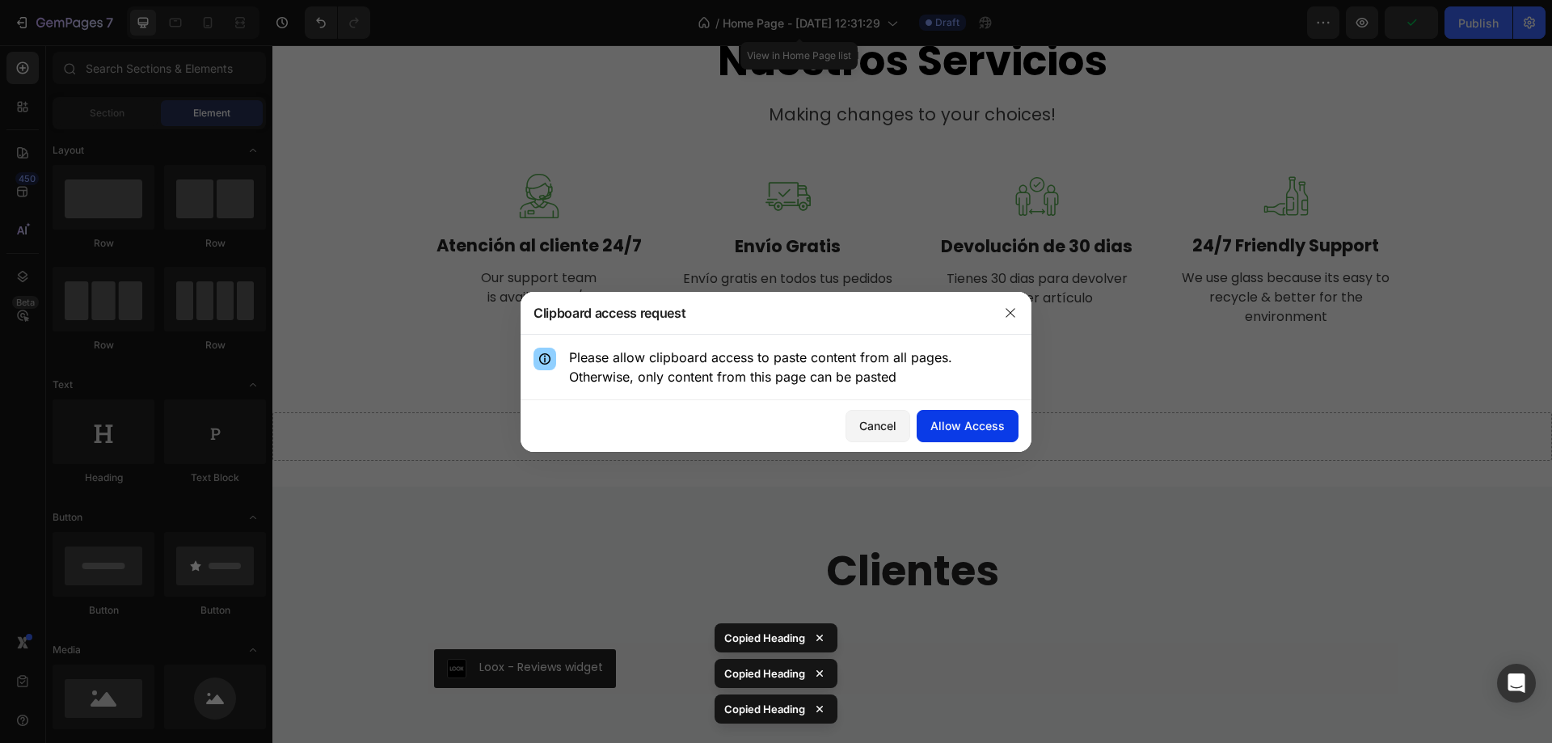
click at [956, 424] on div "Allow Access" at bounding box center [968, 425] width 74 height 17
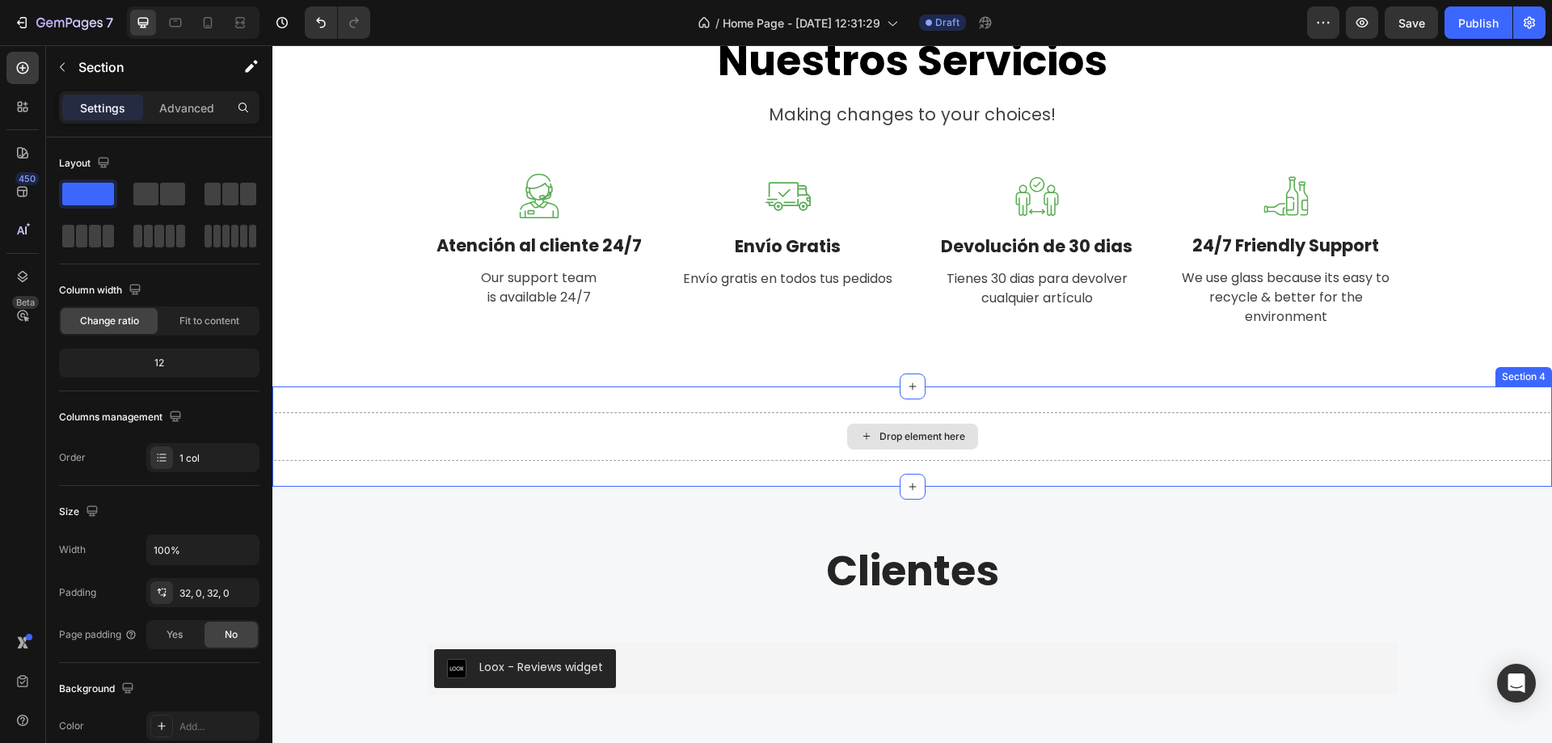
click at [1036, 435] on div "Drop element here" at bounding box center [912, 436] width 1280 height 49
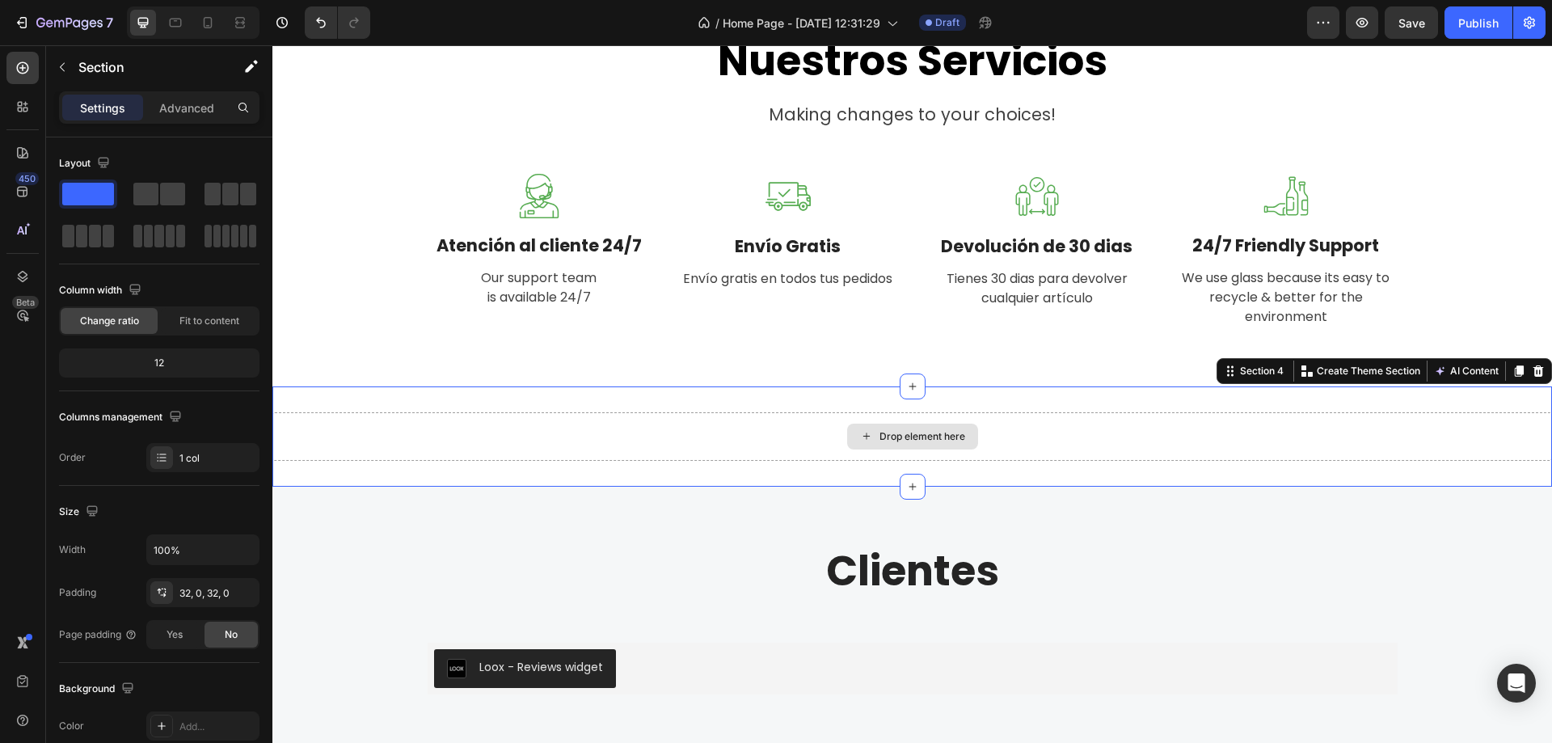
click at [900, 435] on div "Drop element here" at bounding box center [923, 436] width 86 height 13
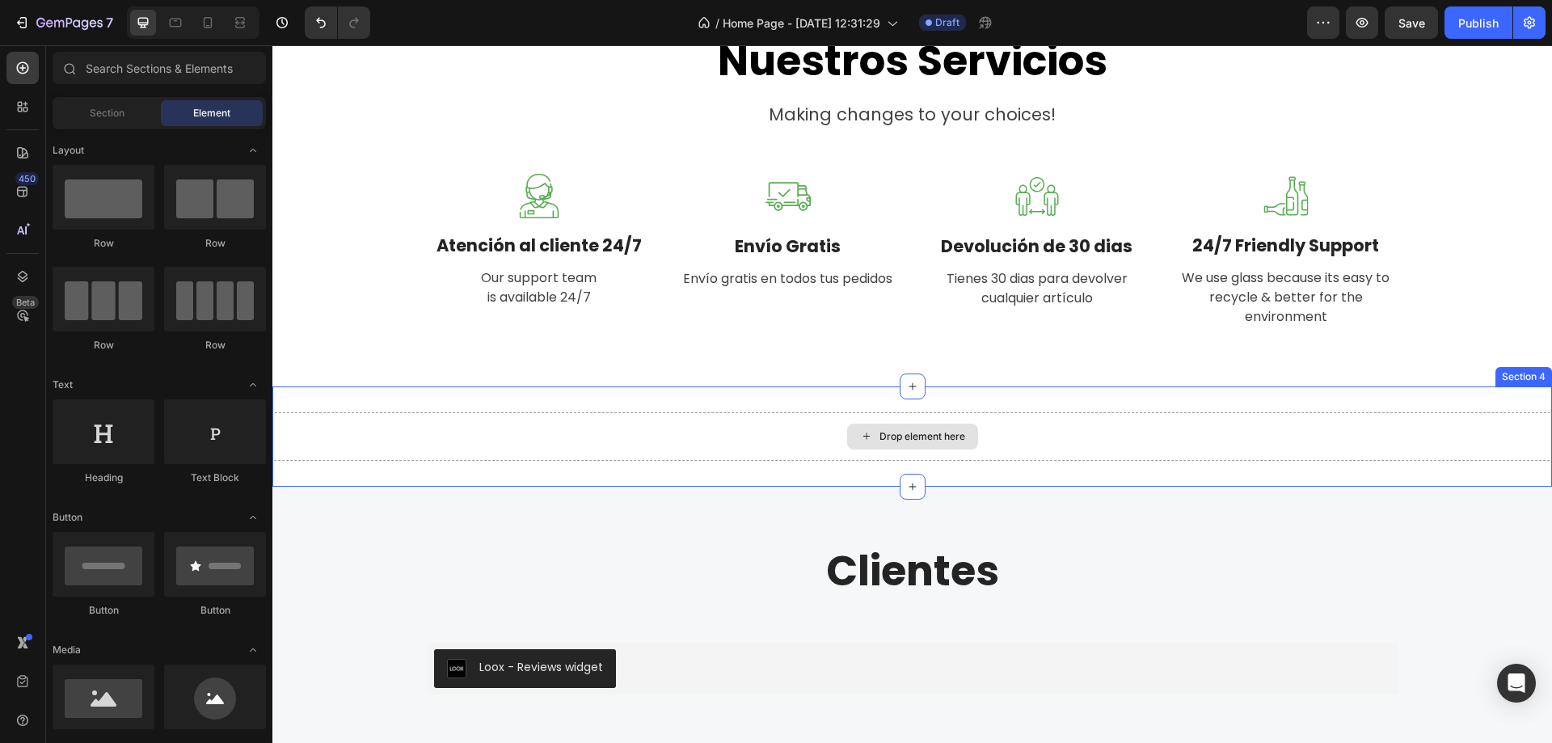
click at [891, 424] on div "Drop element here" at bounding box center [912, 437] width 131 height 26
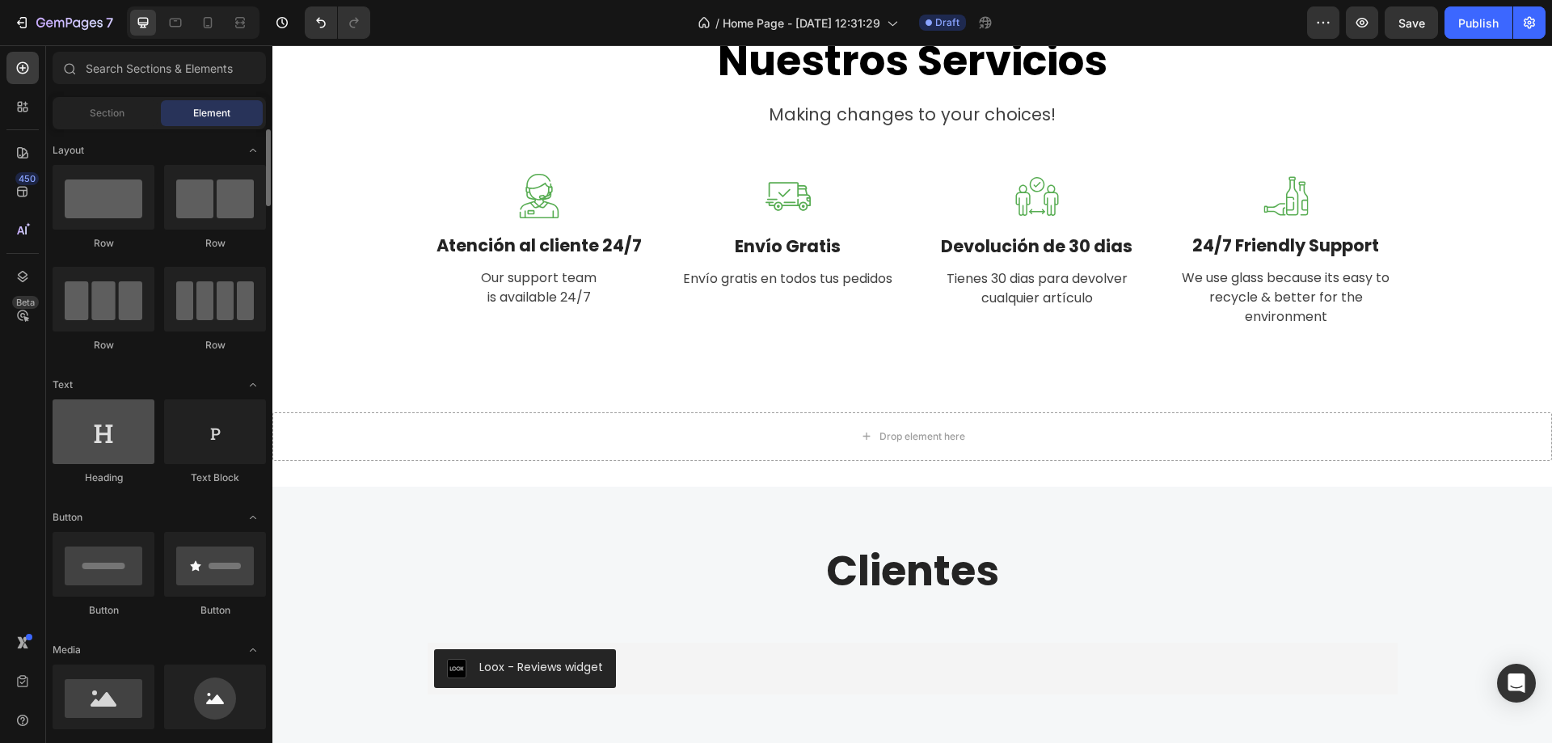
click at [109, 429] on div at bounding box center [104, 431] width 102 height 65
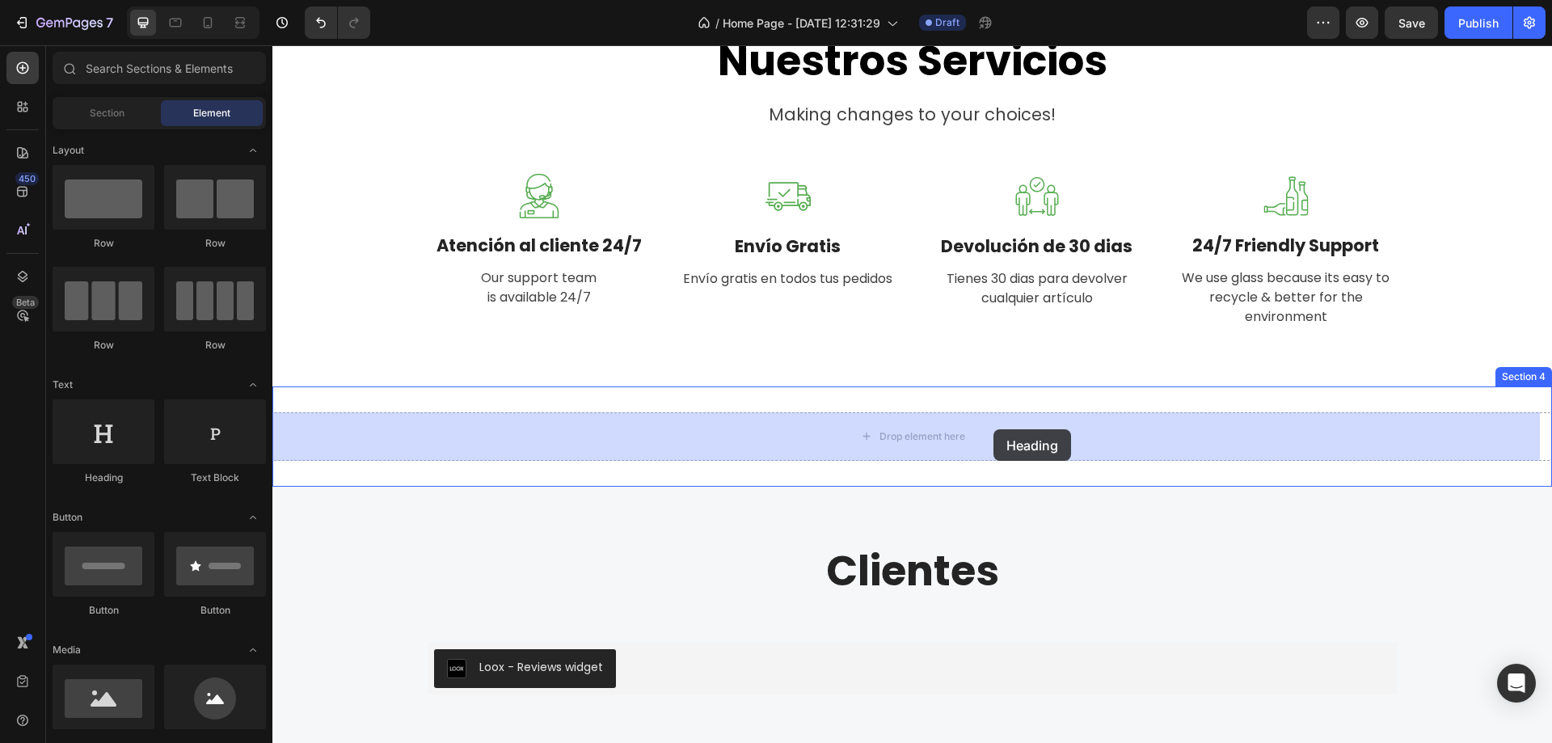
drag, startPoint x: 399, startPoint y: 485, endPoint x: 992, endPoint y: 429, distance: 596.1
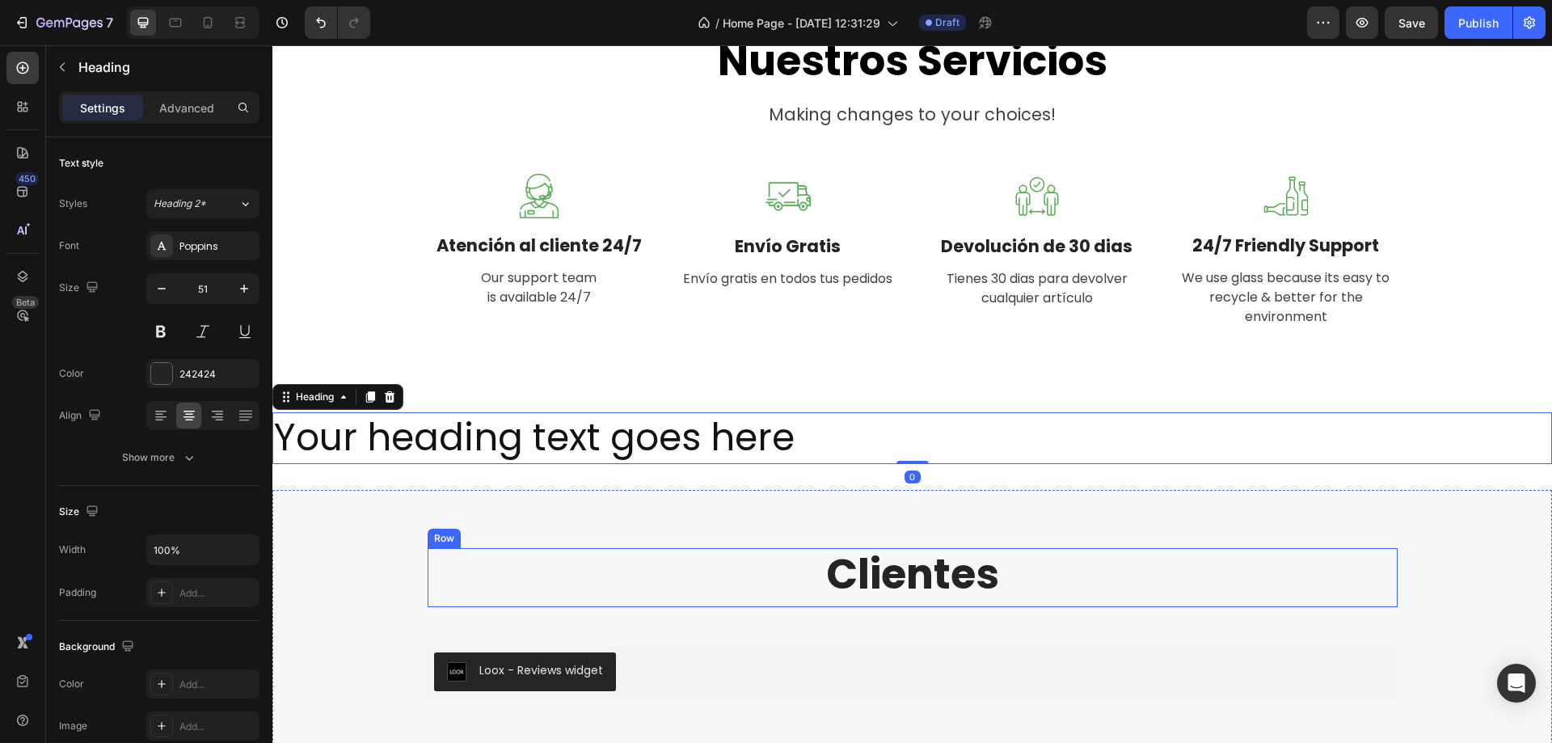
click at [907, 576] on h2 "Clientes" at bounding box center [913, 574] width 970 height 53
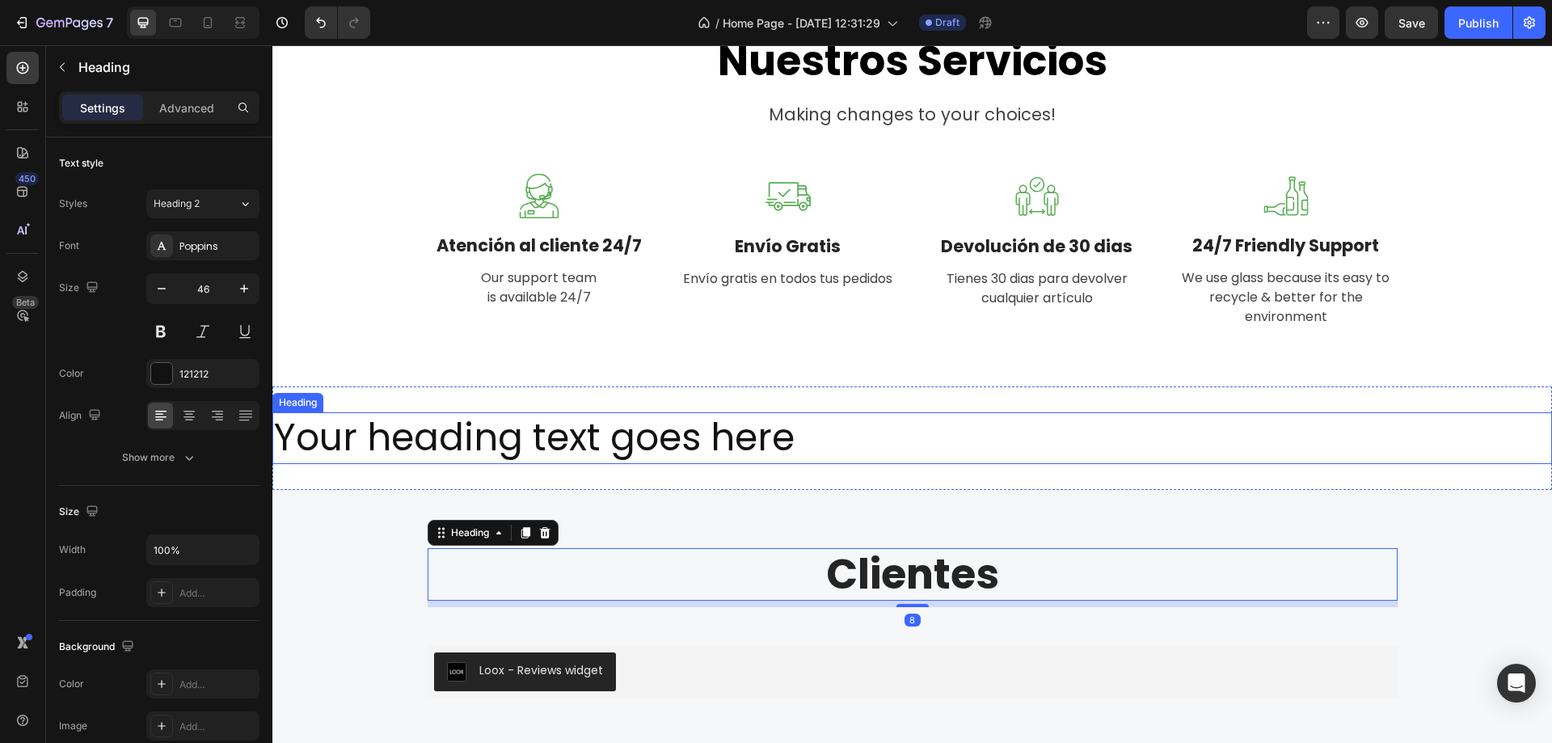
click at [590, 430] on h2 "Your heading text goes here" at bounding box center [912, 438] width 1280 height 52
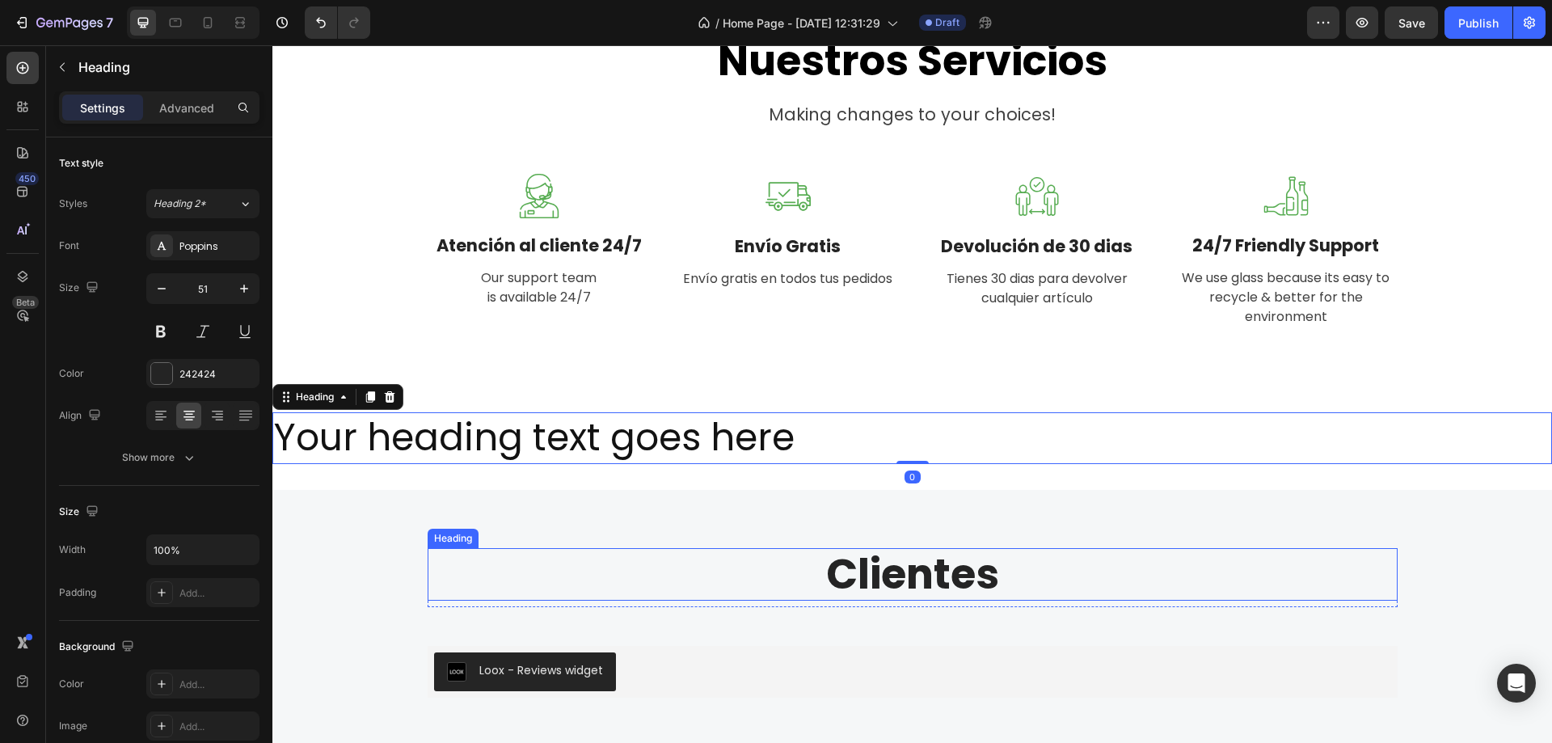
click at [888, 568] on h2 "Clientes" at bounding box center [913, 574] width 970 height 53
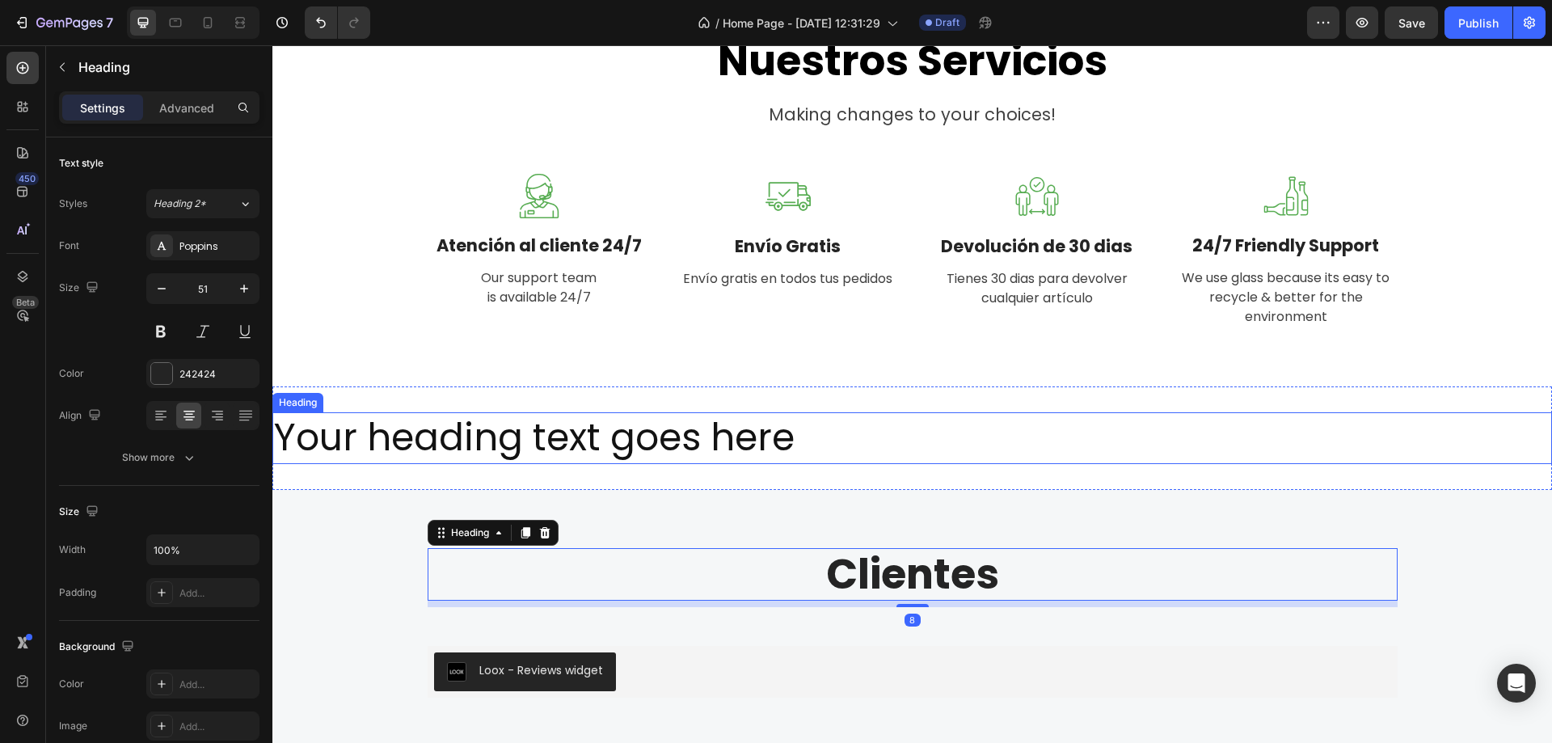
click at [658, 433] on h2 "Your heading text goes here" at bounding box center [912, 438] width 1280 height 52
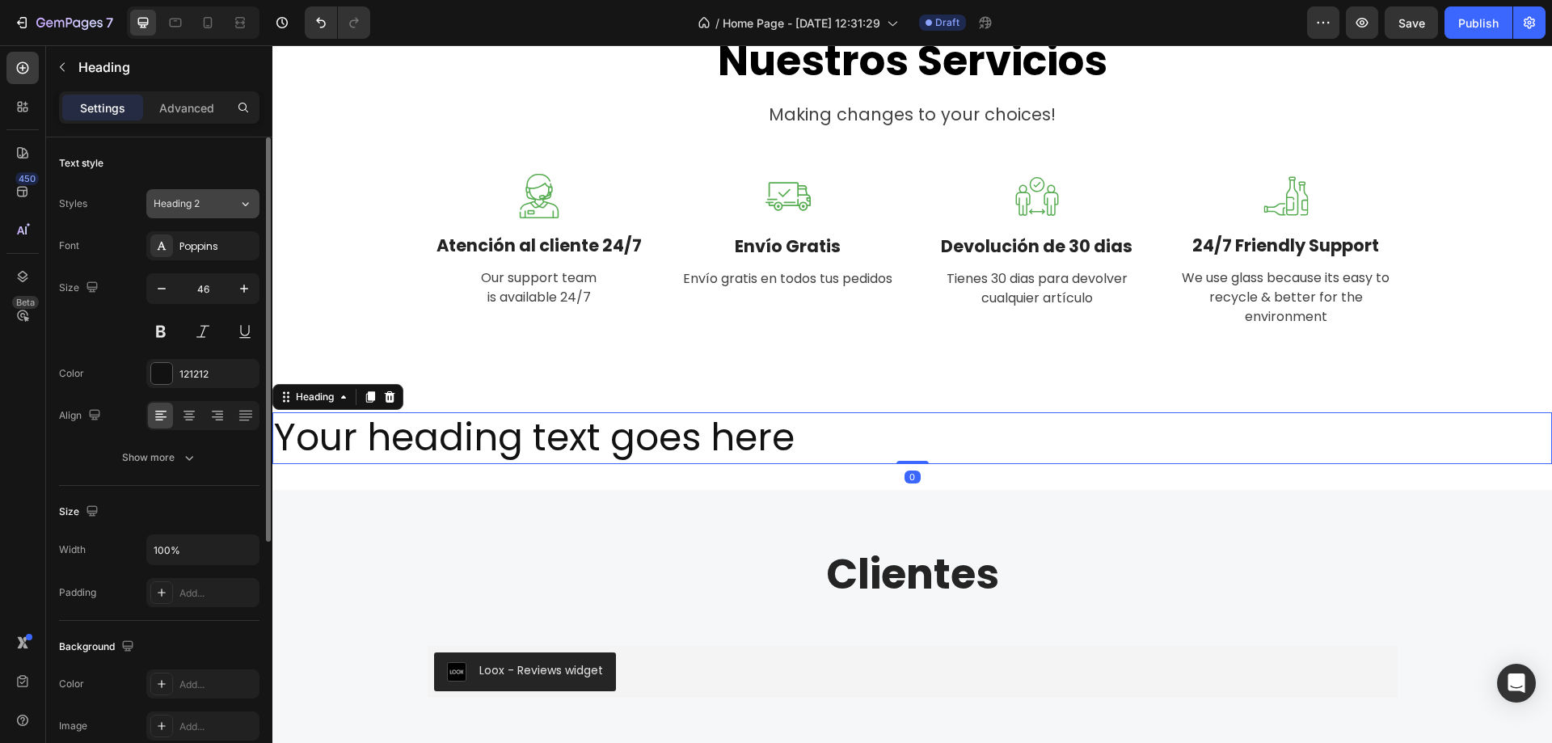
click at [224, 215] on button "Heading 2" at bounding box center [202, 203] width 113 height 29
click at [158, 169] on div "Text style" at bounding box center [159, 163] width 201 height 26
click at [205, 244] on div "Poppins" at bounding box center [217, 246] width 76 height 15
click at [103, 234] on div "Font Poppins" at bounding box center [159, 245] width 201 height 29
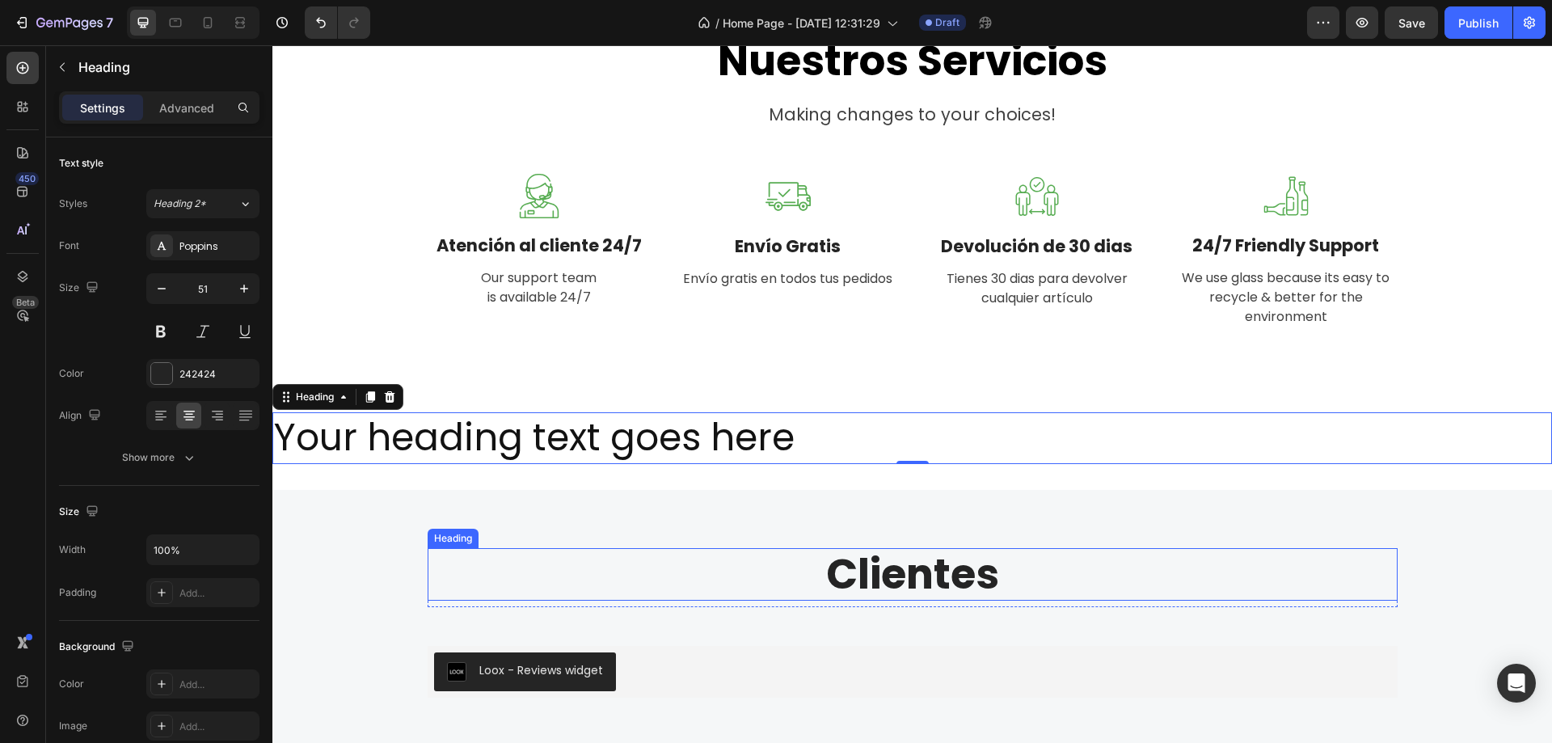
click at [922, 579] on h2 "Clientes" at bounding box center [913, 574] width 970 height 53
click at [685, 415] on h2 "Your heading text goes here" at bounding box center [912, 438] width 1280 height 52
click at [795, 572] on h2 "Clientes" at bounding box center [913, 574] width 970 height 53
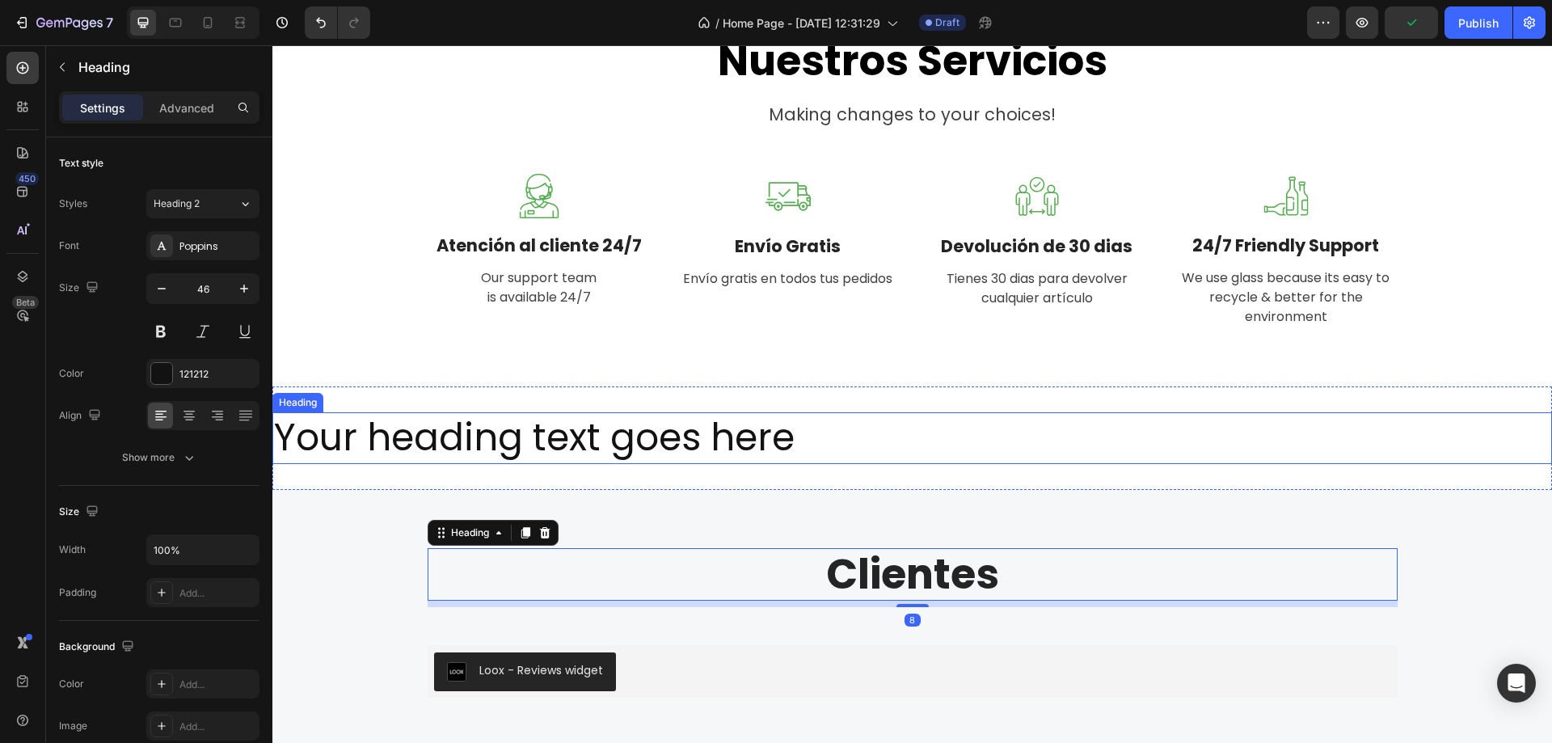
click at [582, 448] on h2 "Your heading text goes here" at bounding box center [912, 438] width 1280 height 52
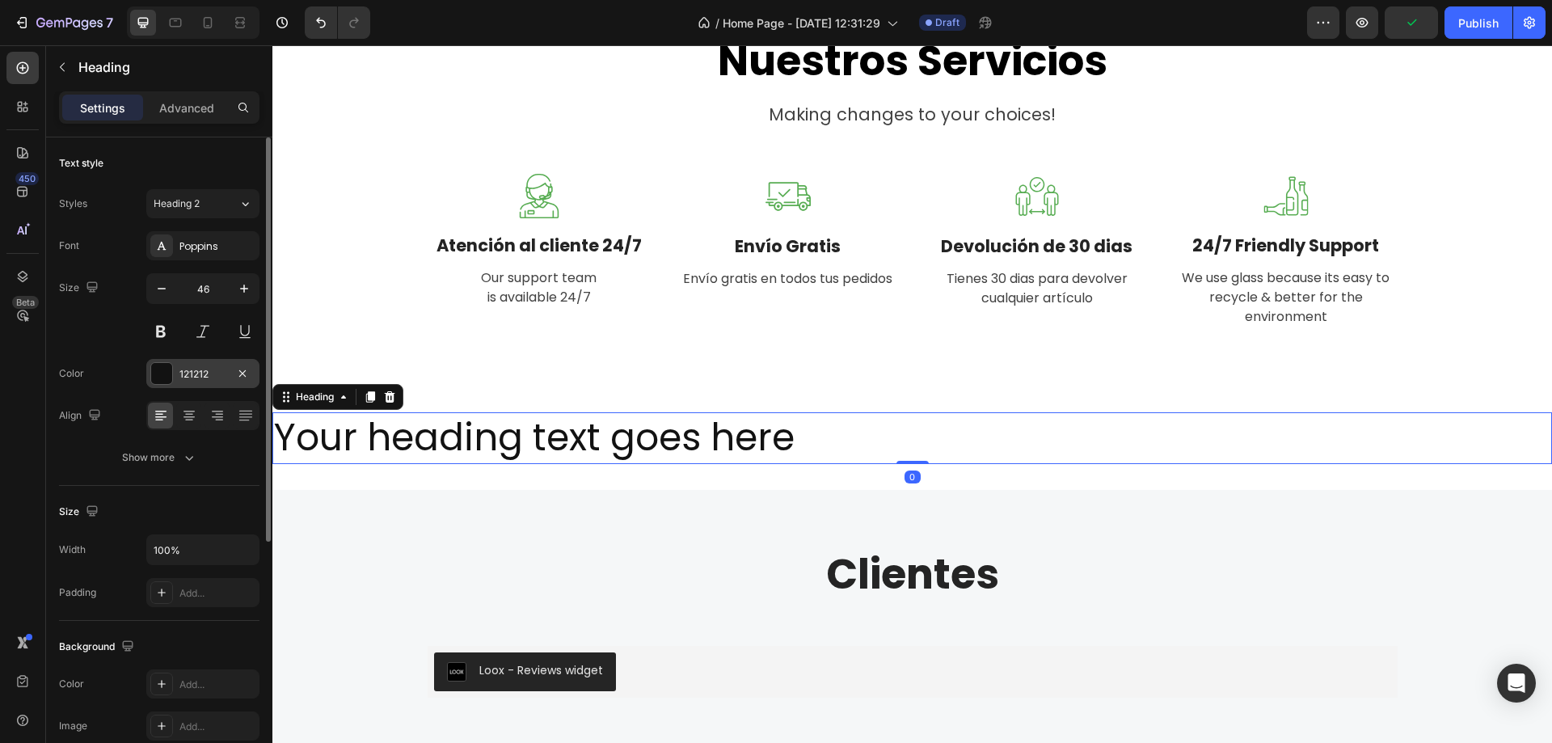
click at [221, 381] on div "121212" at bounding box center [202, 374] width 47 height 15
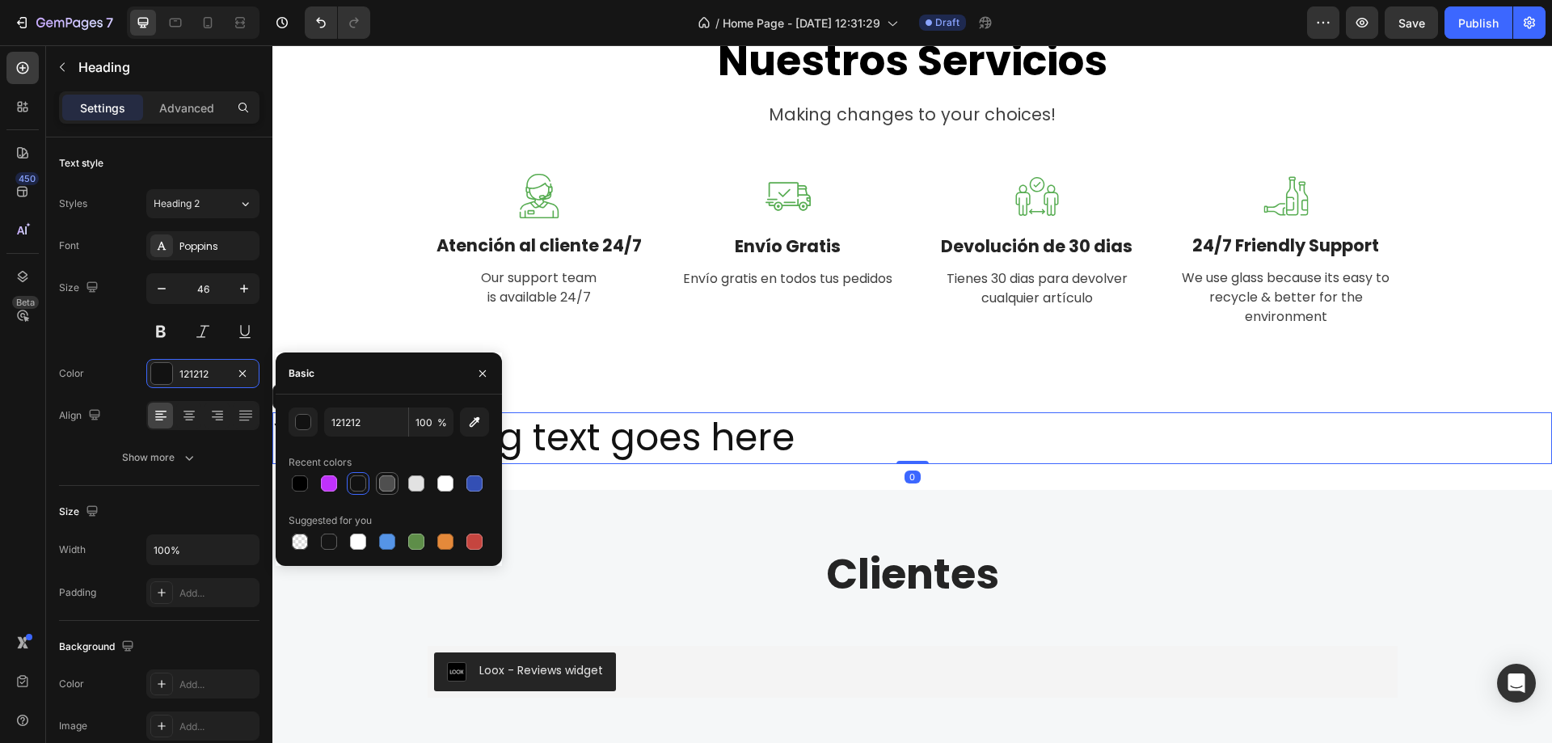
click at [390, 486] on div at bounding box center [387, 483] width 16 height 16
click at [332, 479] on div at bounding box center [329, 483] width 16 height 16
click at [384, 484] on div at bounding box center [387, 483] width 16 height 16
click at [338, 533] on div at bounding box center [329, 541] width 23 height 23
type input "151515"
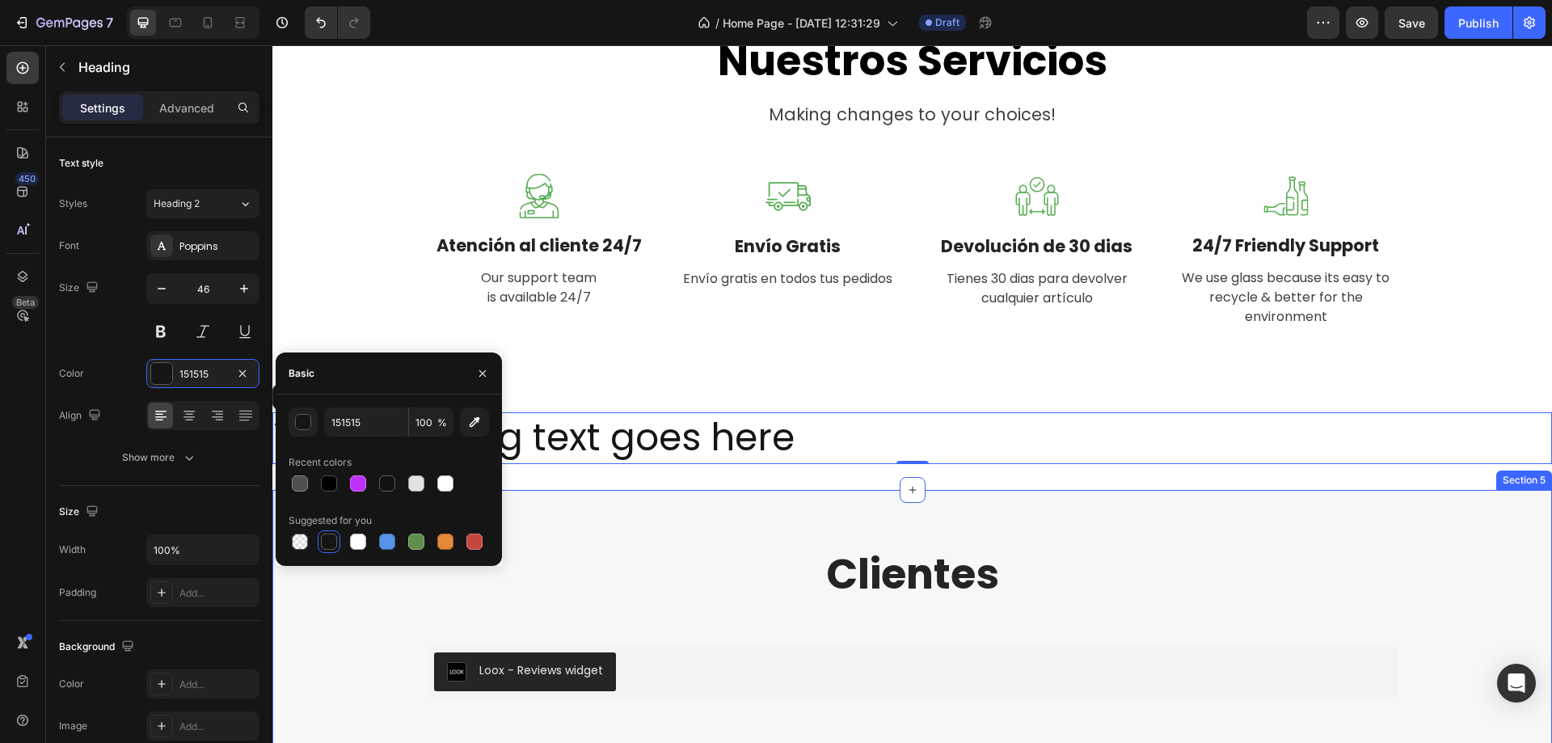
drag, startPoint x: 920, startPoint y: 521, endPoint x: 918, endPoint y: 549, distance: 27.6
click at [920, 526] on div "Clientes Heading Row Loox - Reviews widget Loox Row Section 5" at bounding box center [912, 629] width 1280 height 279
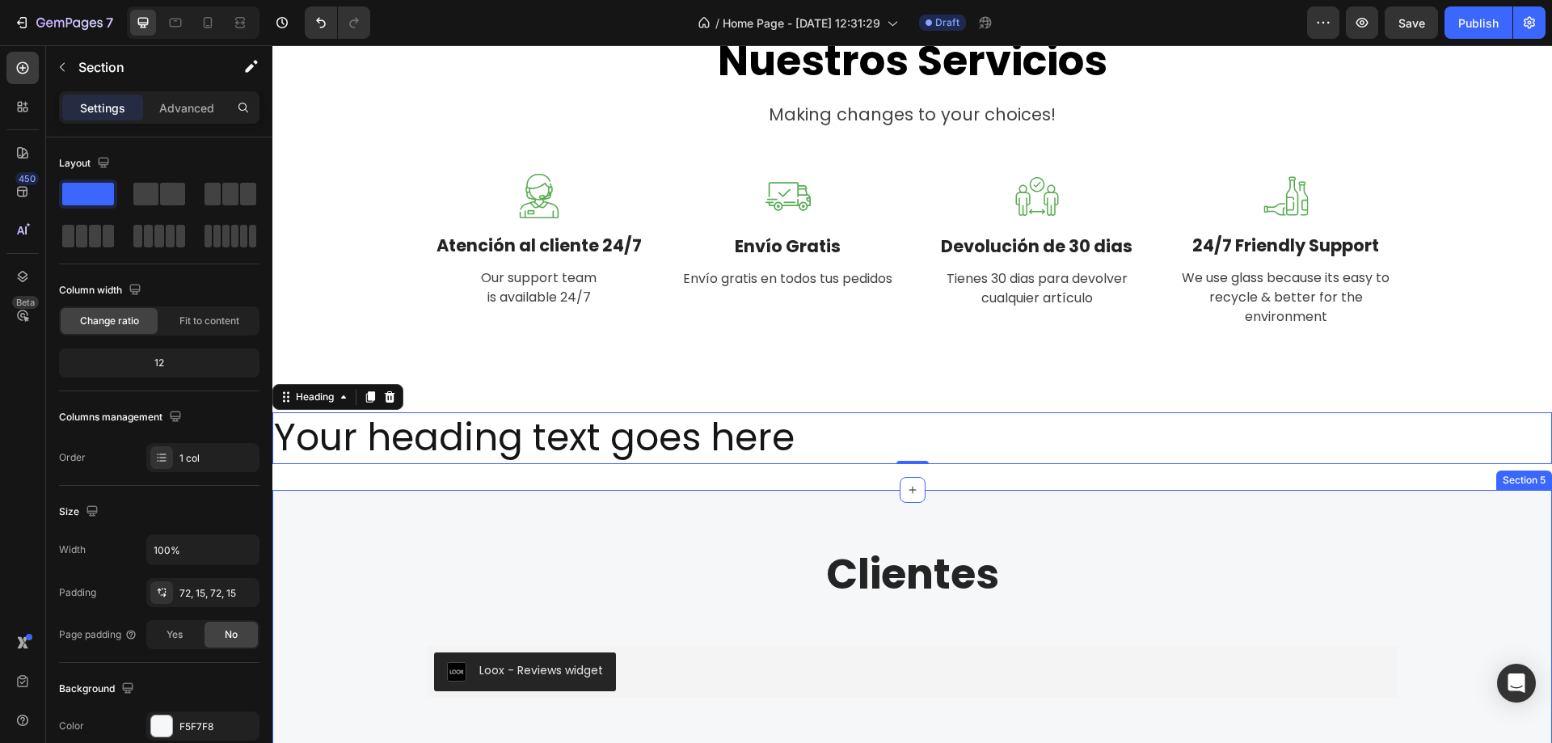
click at [918, 549] on h2 "Clientes" at bounding box center [913, 574] width 970 height 53
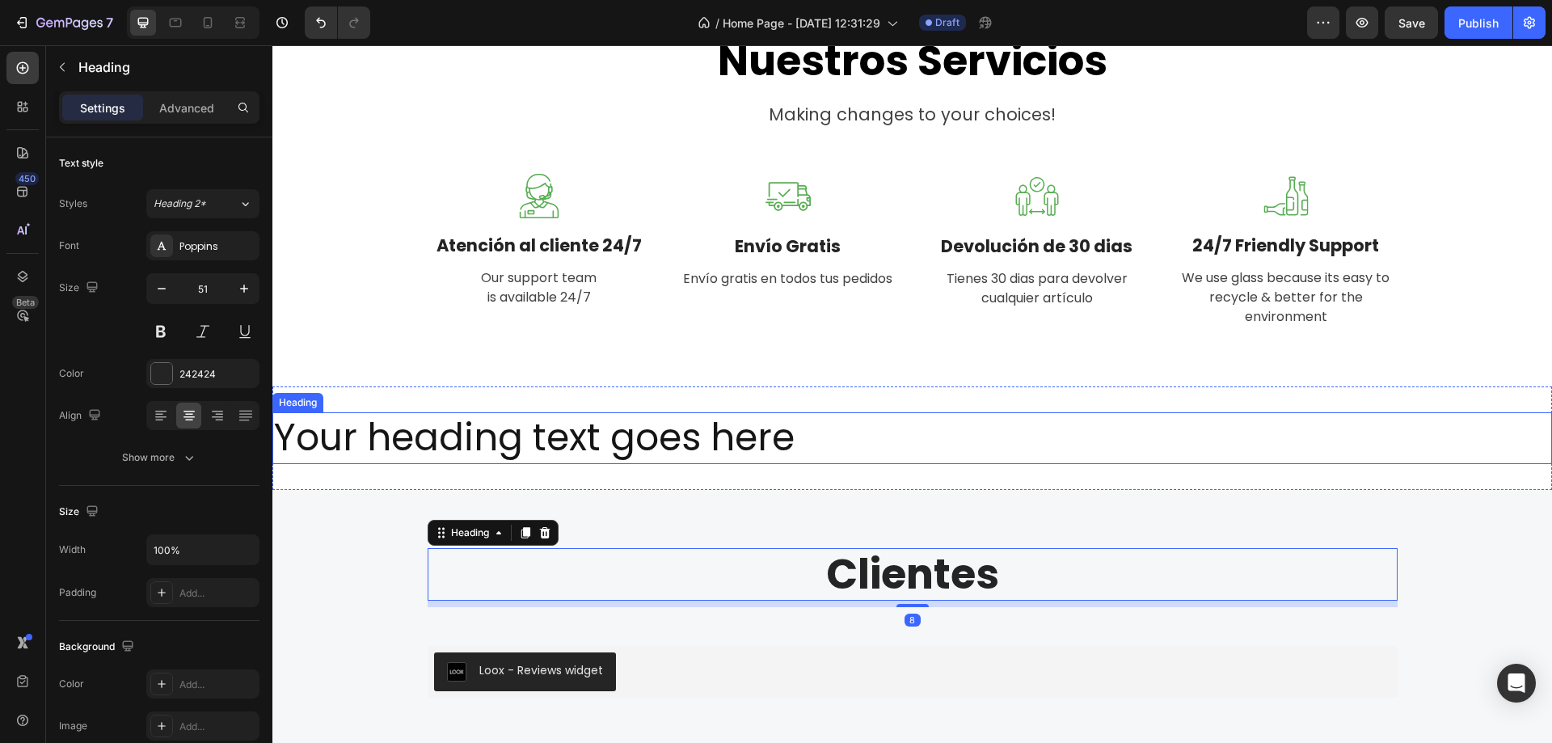
click at [720, 420] on h2 "Your heading text goes here" at bounding box center [912, 438] width 1280 height 52
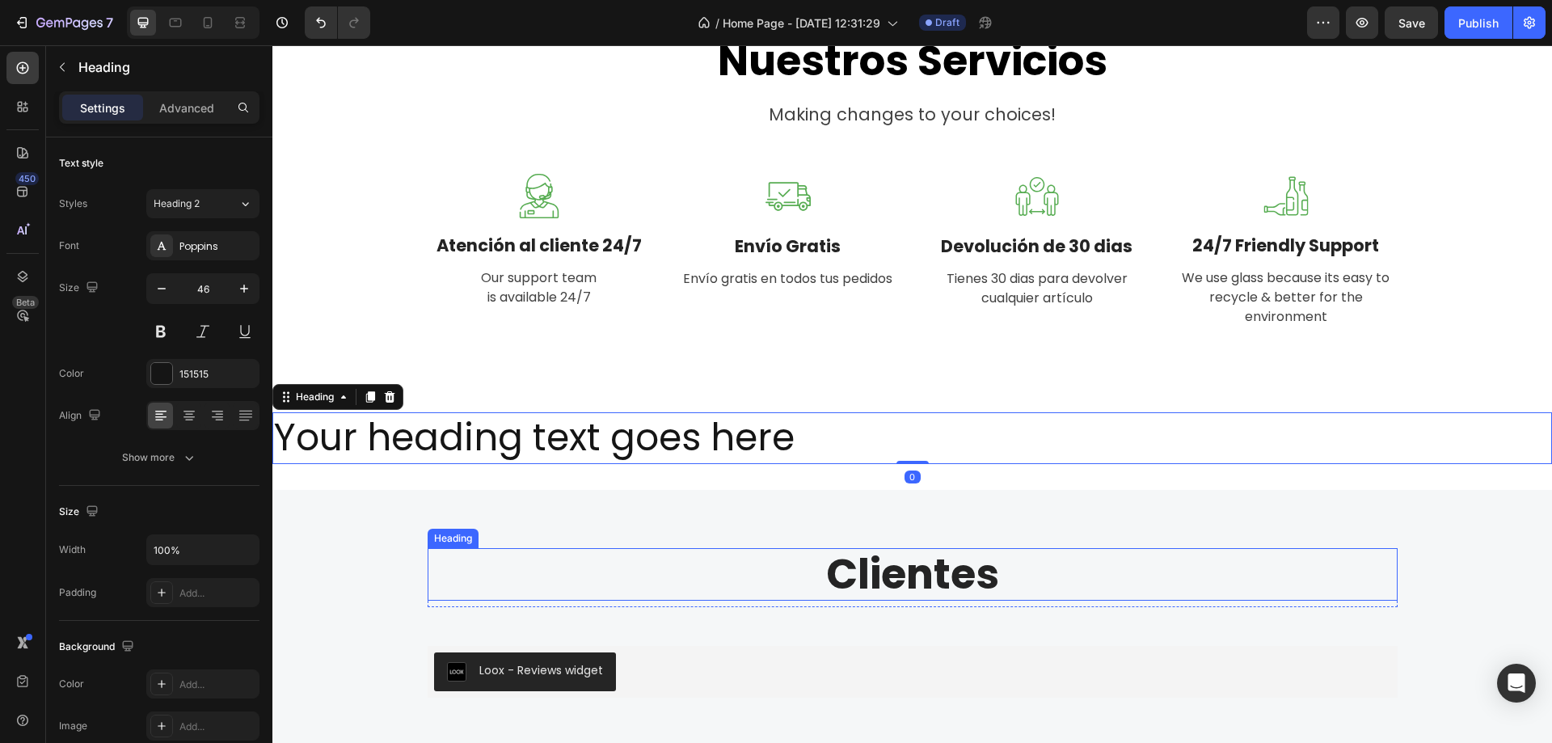
click at [890, 575] on h2 "Clientes" at bounding box center [913, 574] width 970 height 53
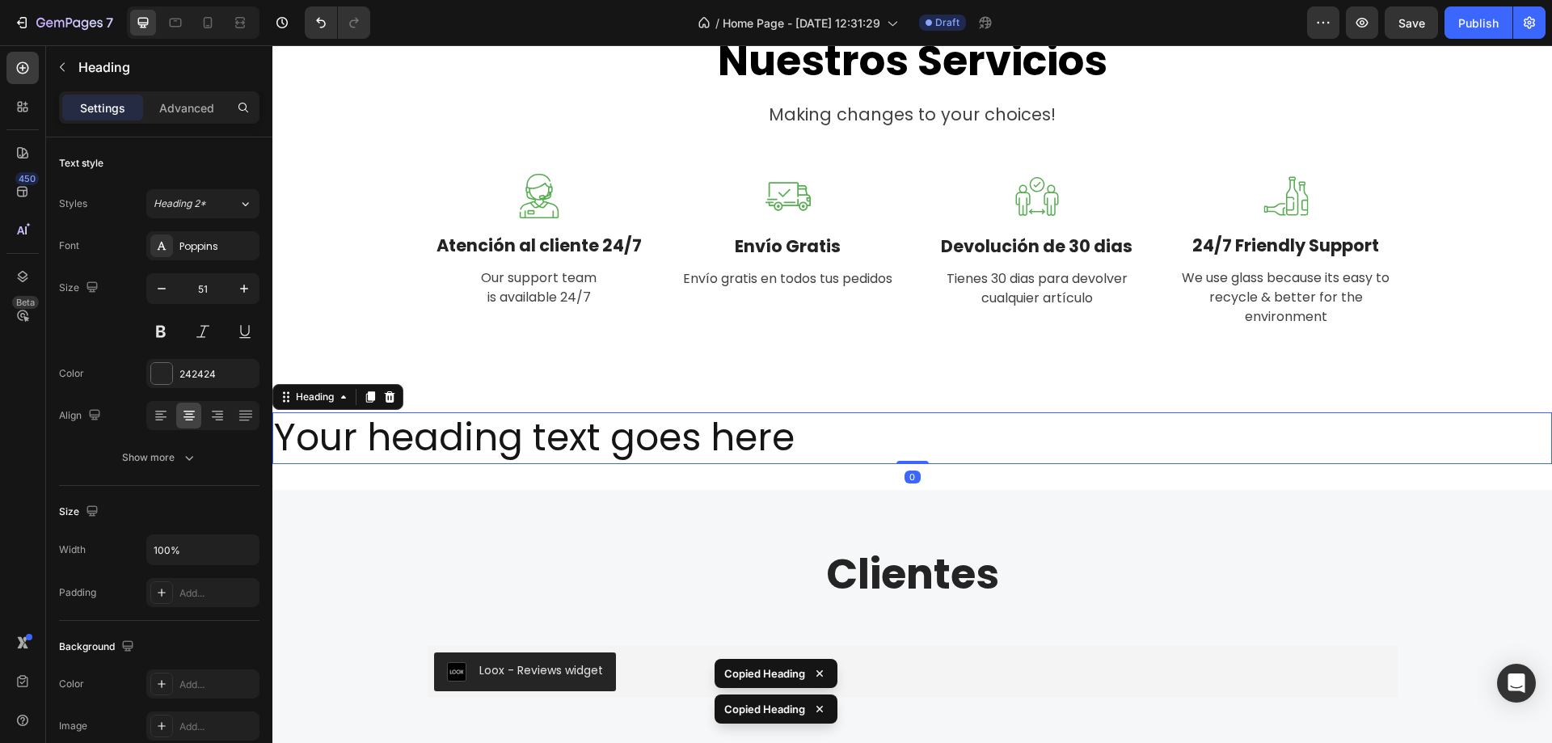
click at [901, 432] on h2 "Your heading text goes here" at bounding box center [912, 438] width 1280 height 52
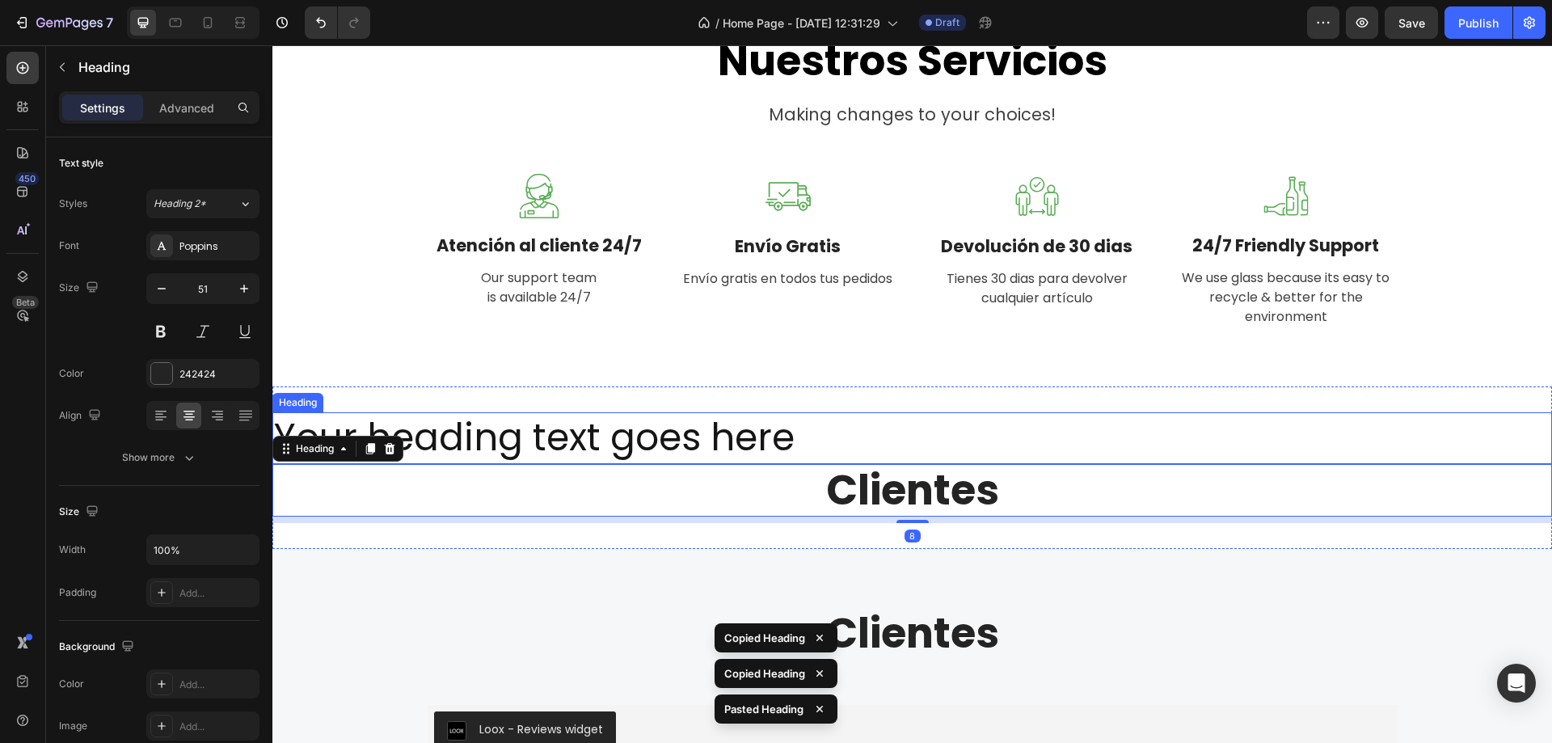
click at [800, 429] on h2 "Your heading text goes here" at bounding box center [912, 438] width 1280 height 52
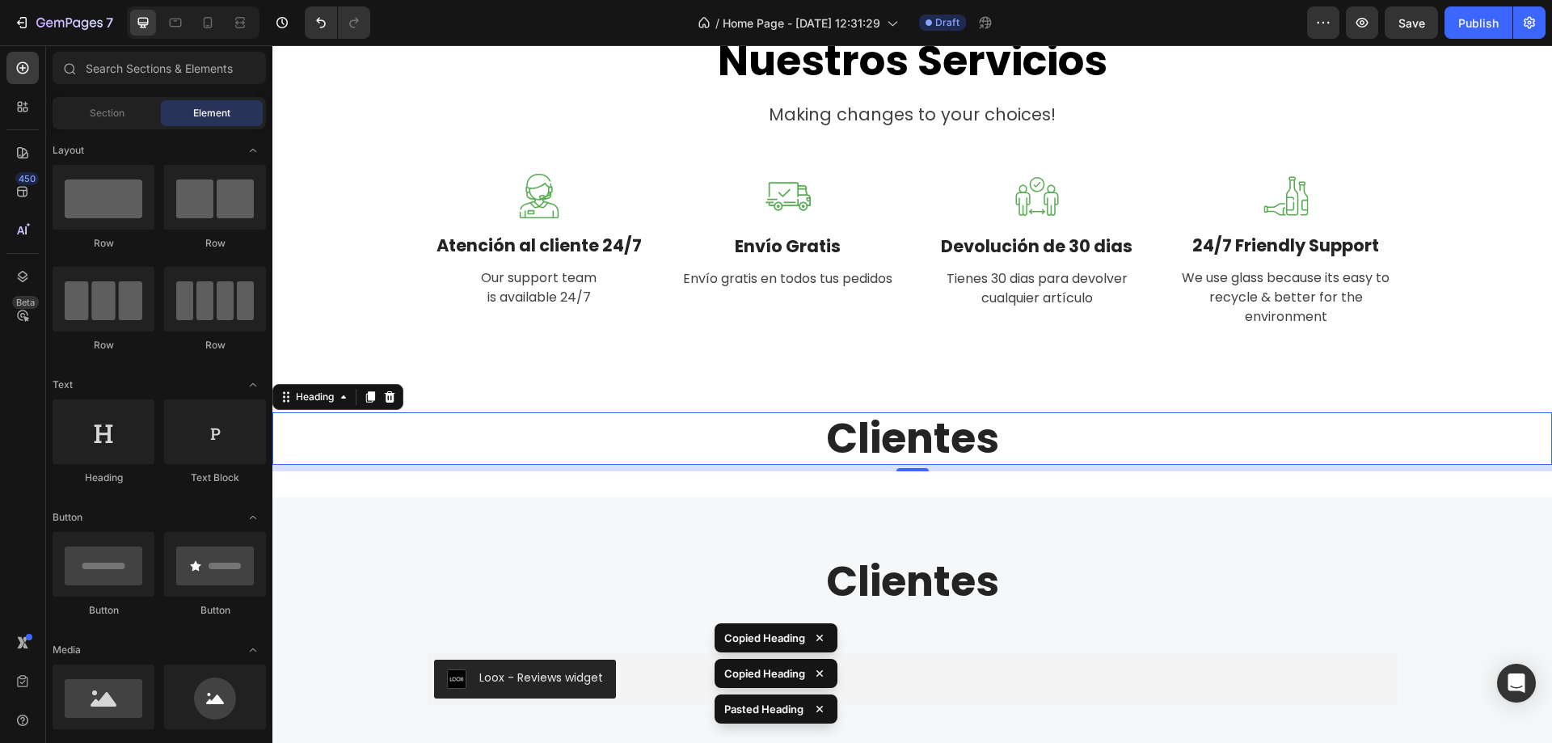
click at [903, 437] on h2 "Clientes" at bounding box center [912, 438] width 1280 height 53
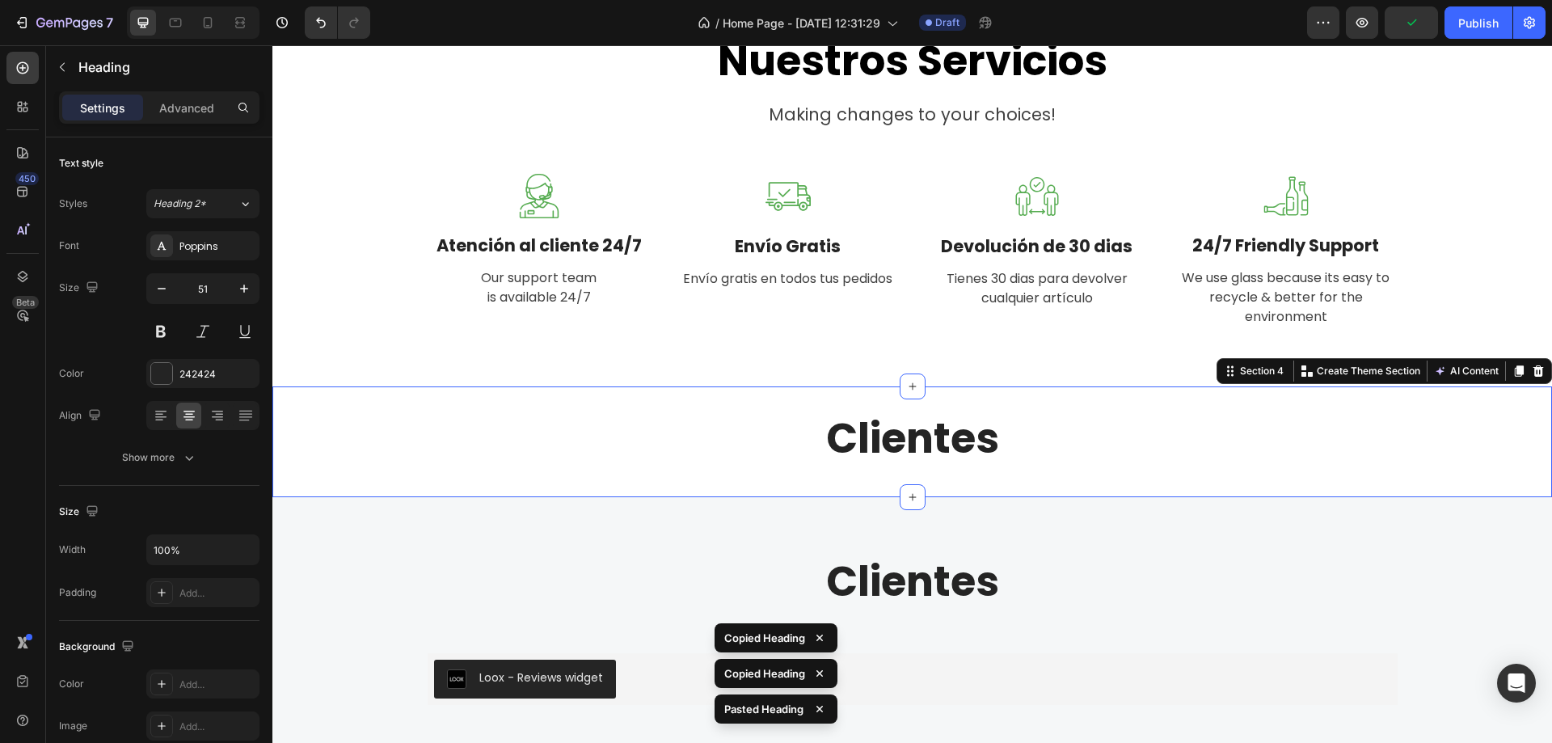
click at [1094, 483] on div "Clientes Heading Section 4 You can create reusable sections Create Theme Sectio…" at bounding box center [912, 441] width 1280 height 111
click at [973, 461] on h2 "Clientes" at bounding box center [912, 438] width 1280 height 53
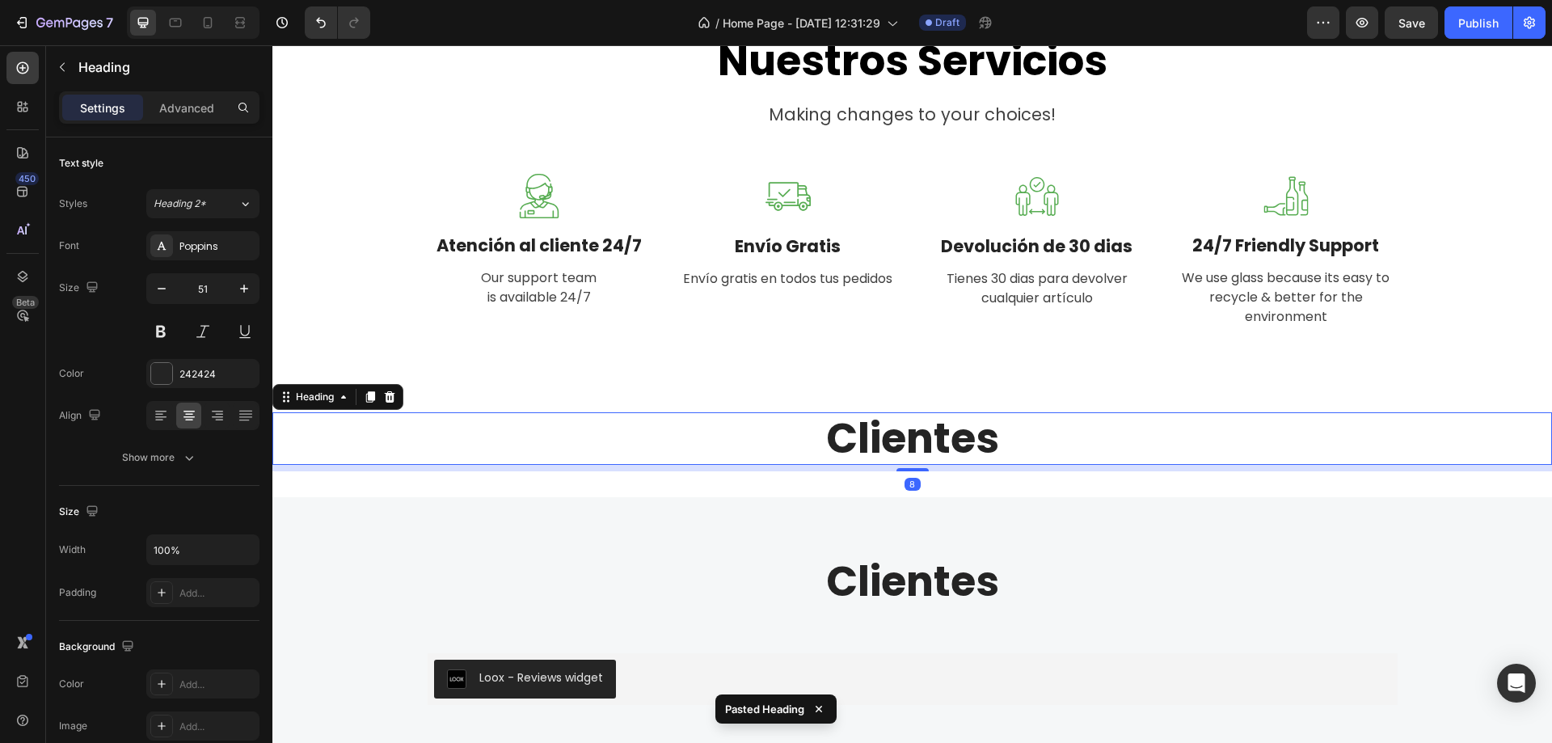
click at [973, 447] on h2 "Clientes" at bounding box center [912, 438] width 1280 height 53
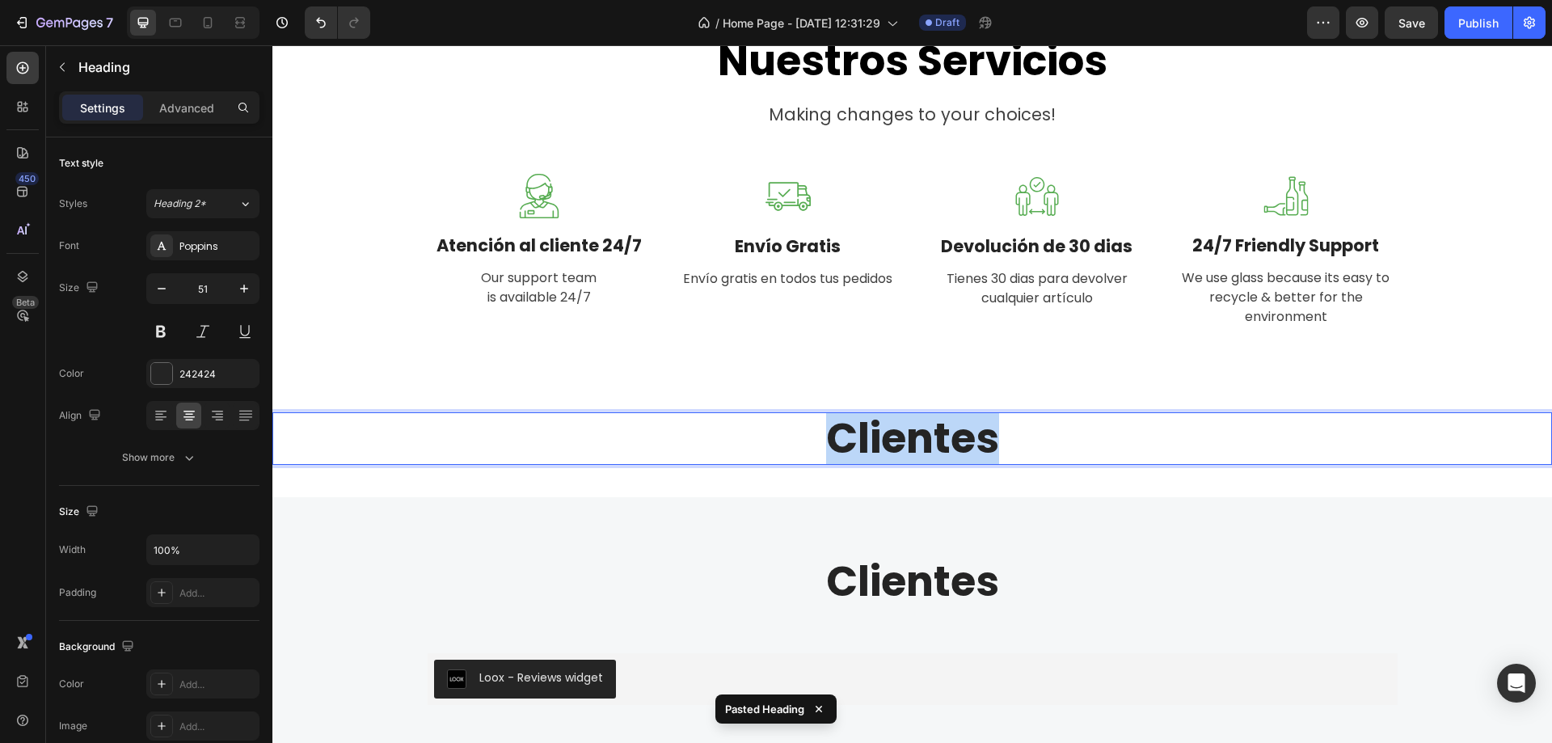
click at [973, 447] on p "Clientes" at bounding box center [912, 438] width 1277 height 49
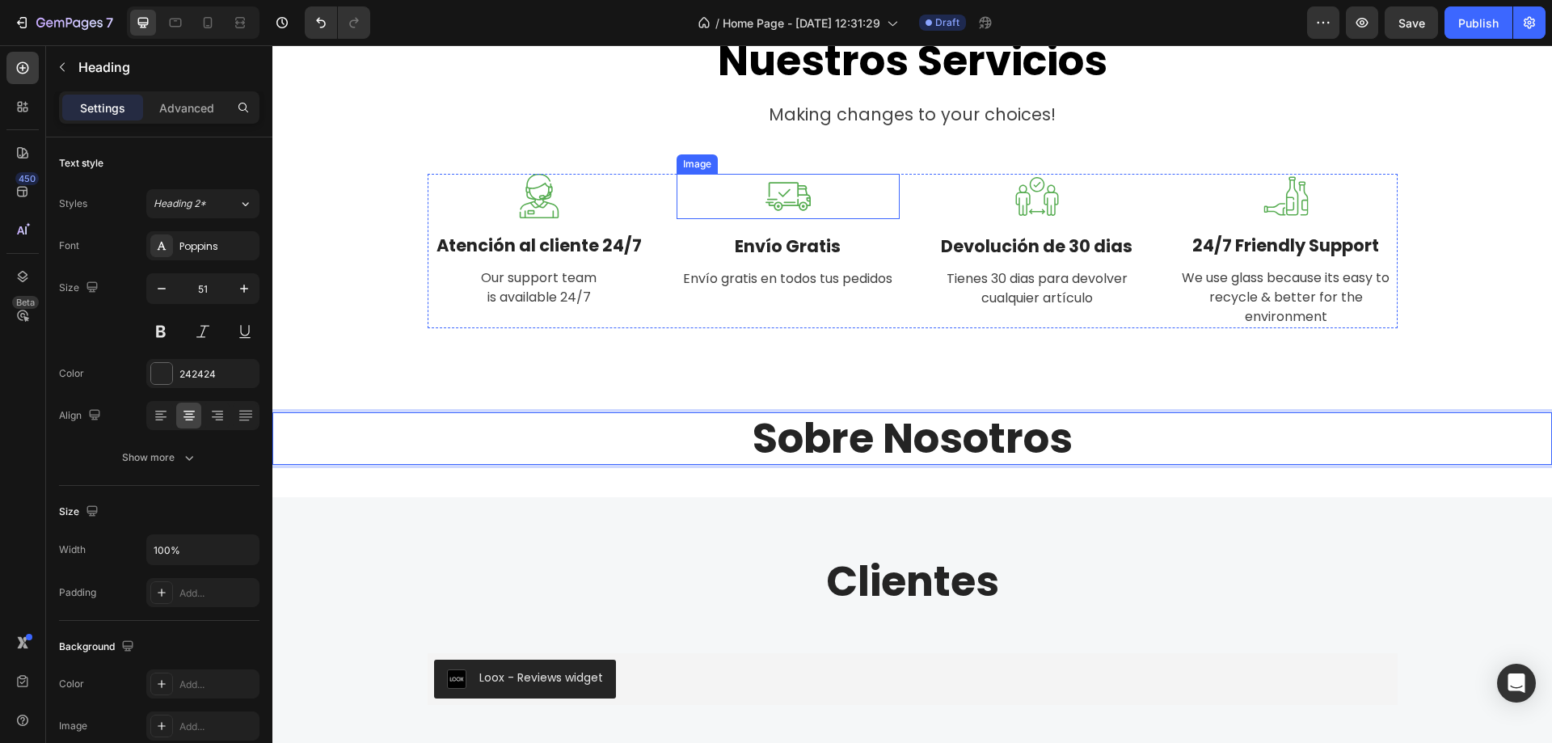
click at [823, 201] on div at bounding box center [788, 196] width 223 height 45
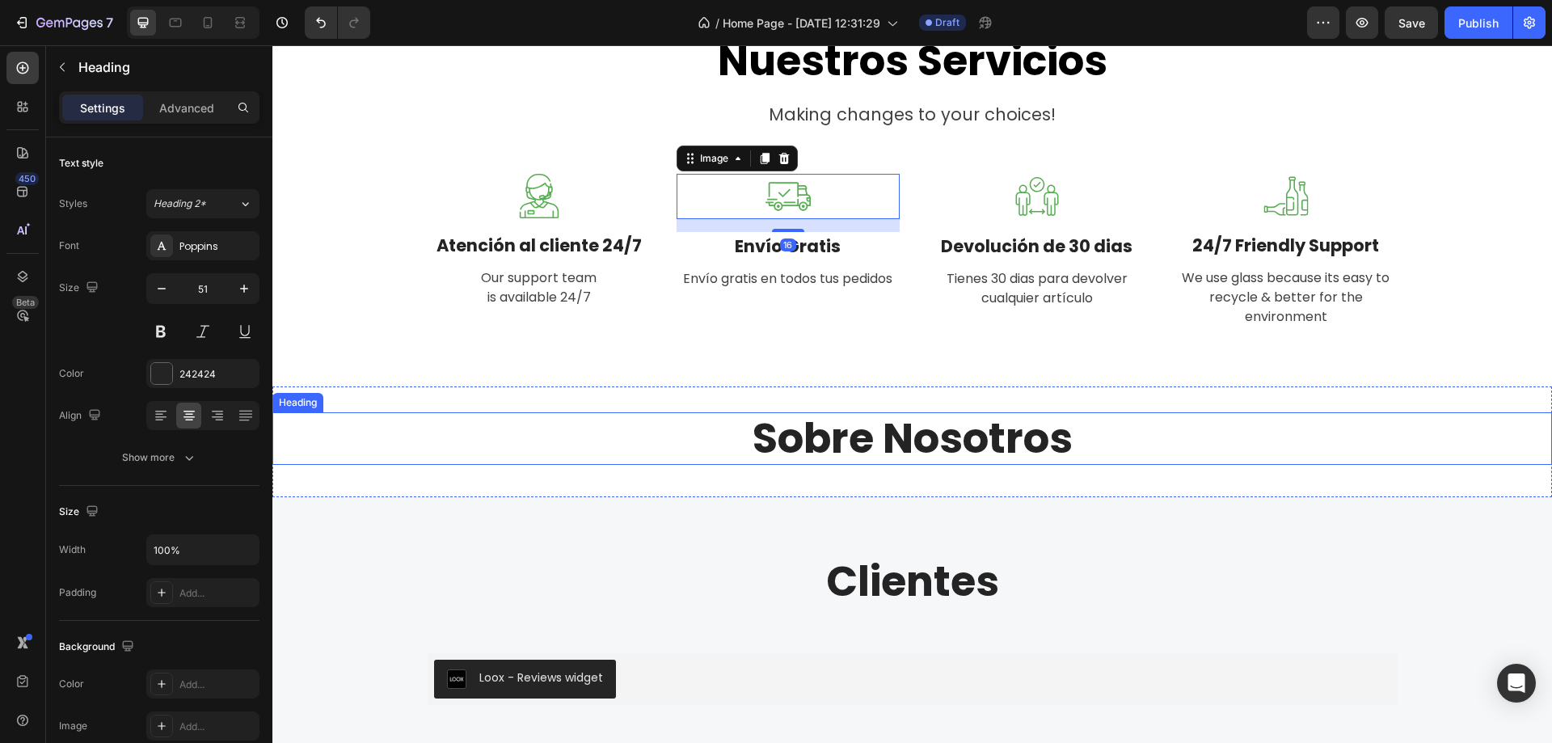
click at [932, 459] on p "Sobre Nosotros" at bounding box center [912, 438] width 1277 height 49
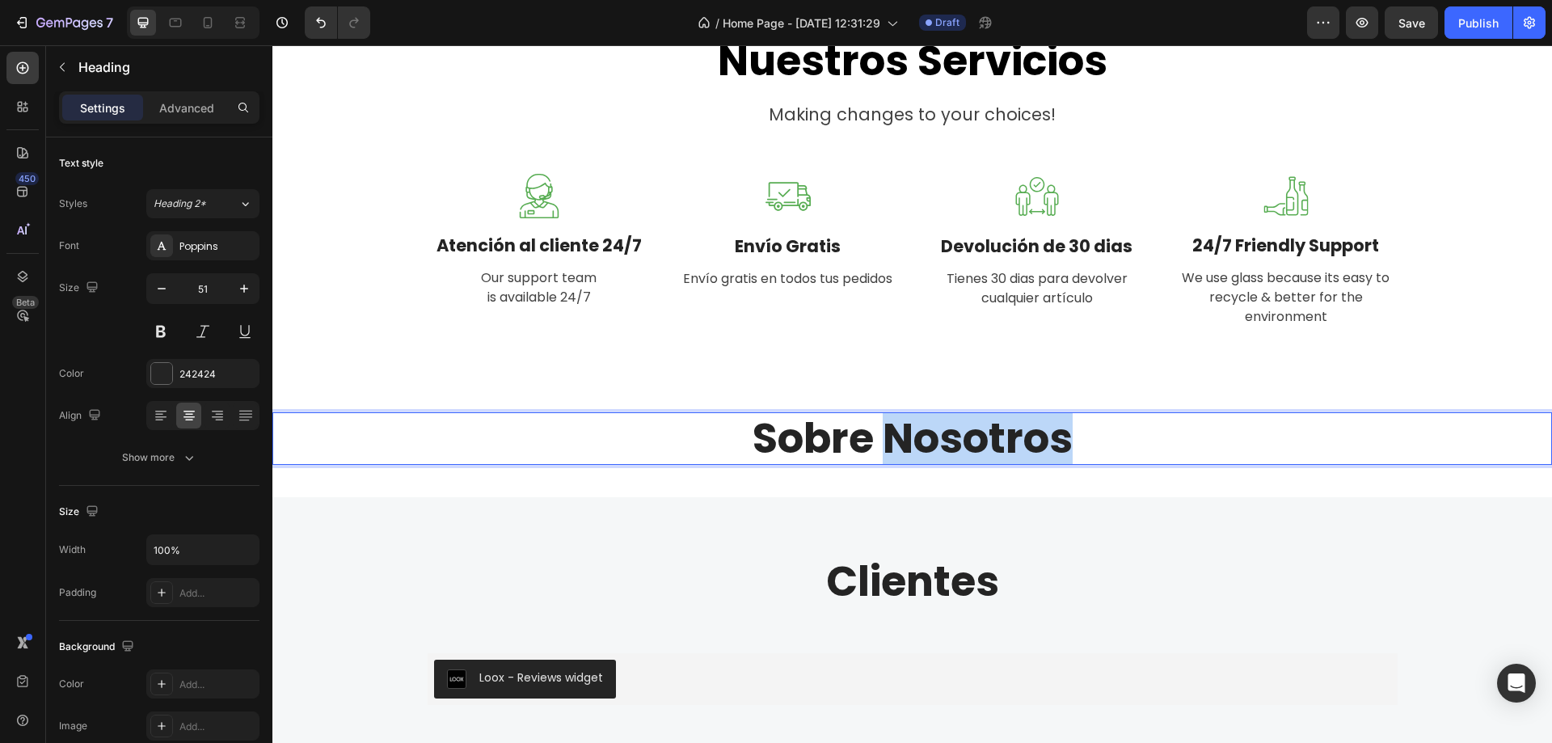
click at [948, 450] on p "Sobre Nosotros" at bounding box center [912, 438] width 1277 height 49
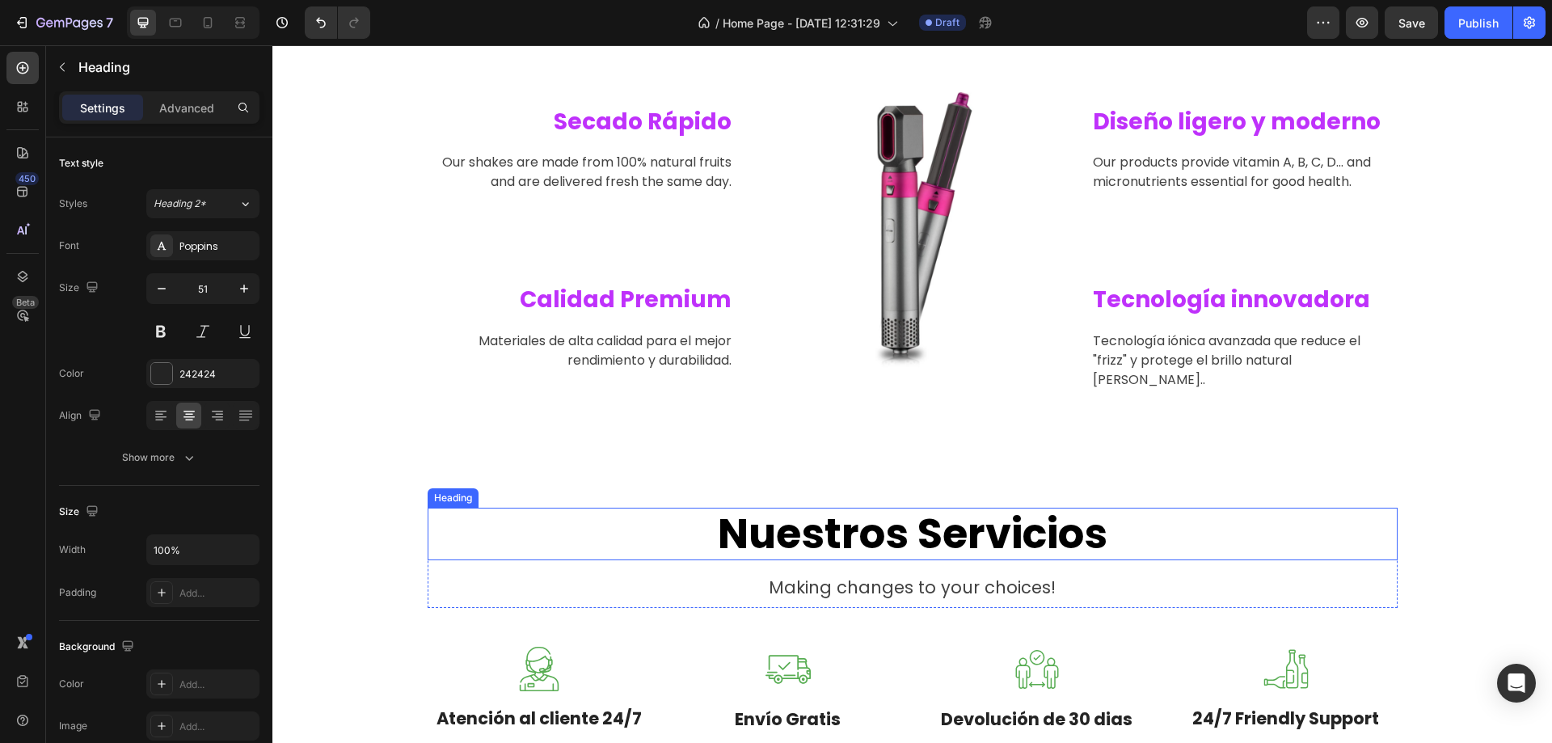
scroll to position [754, 0]
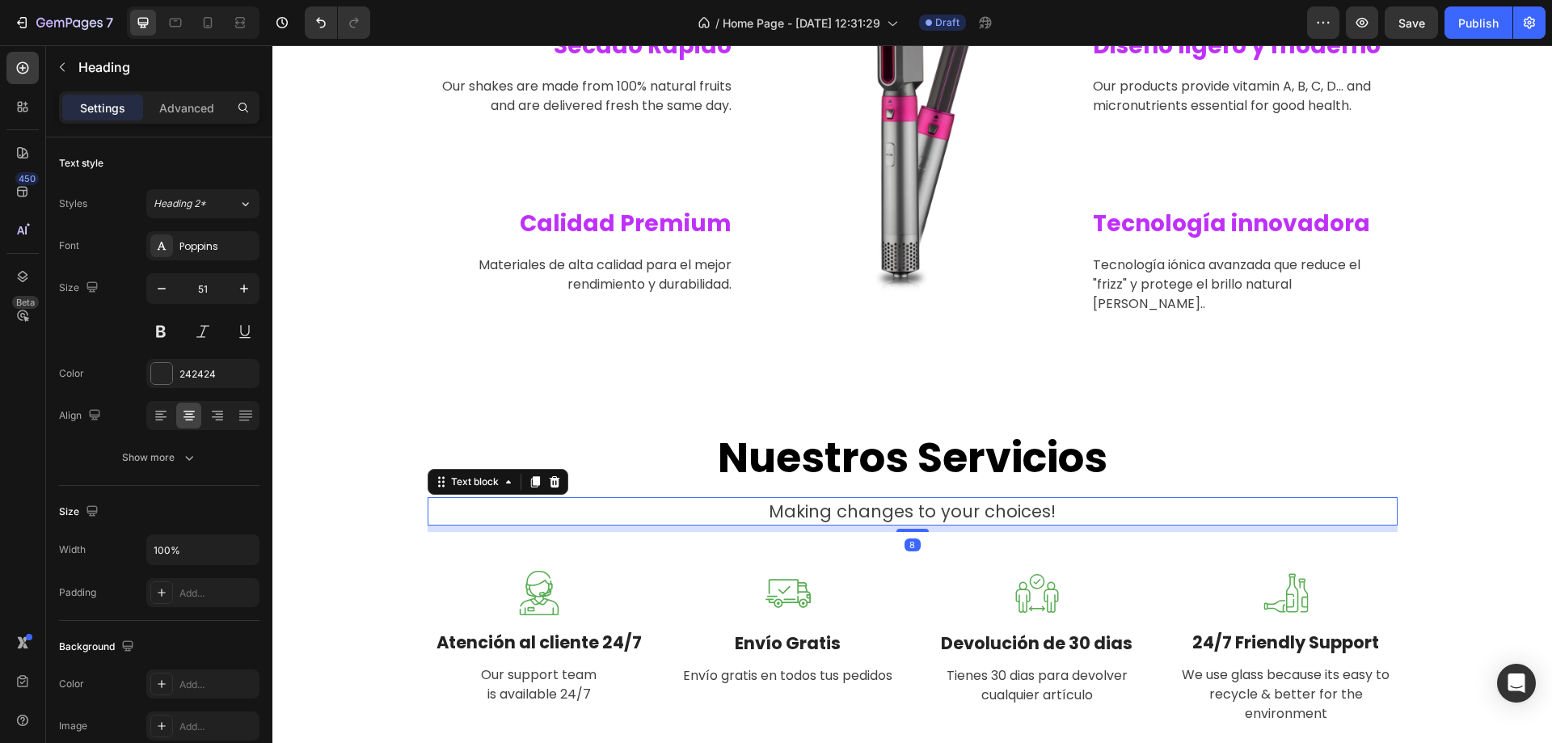
click at [965, 499] on p "Making changes to your choices!" at bounding box center [912, 512] width 967 height 26
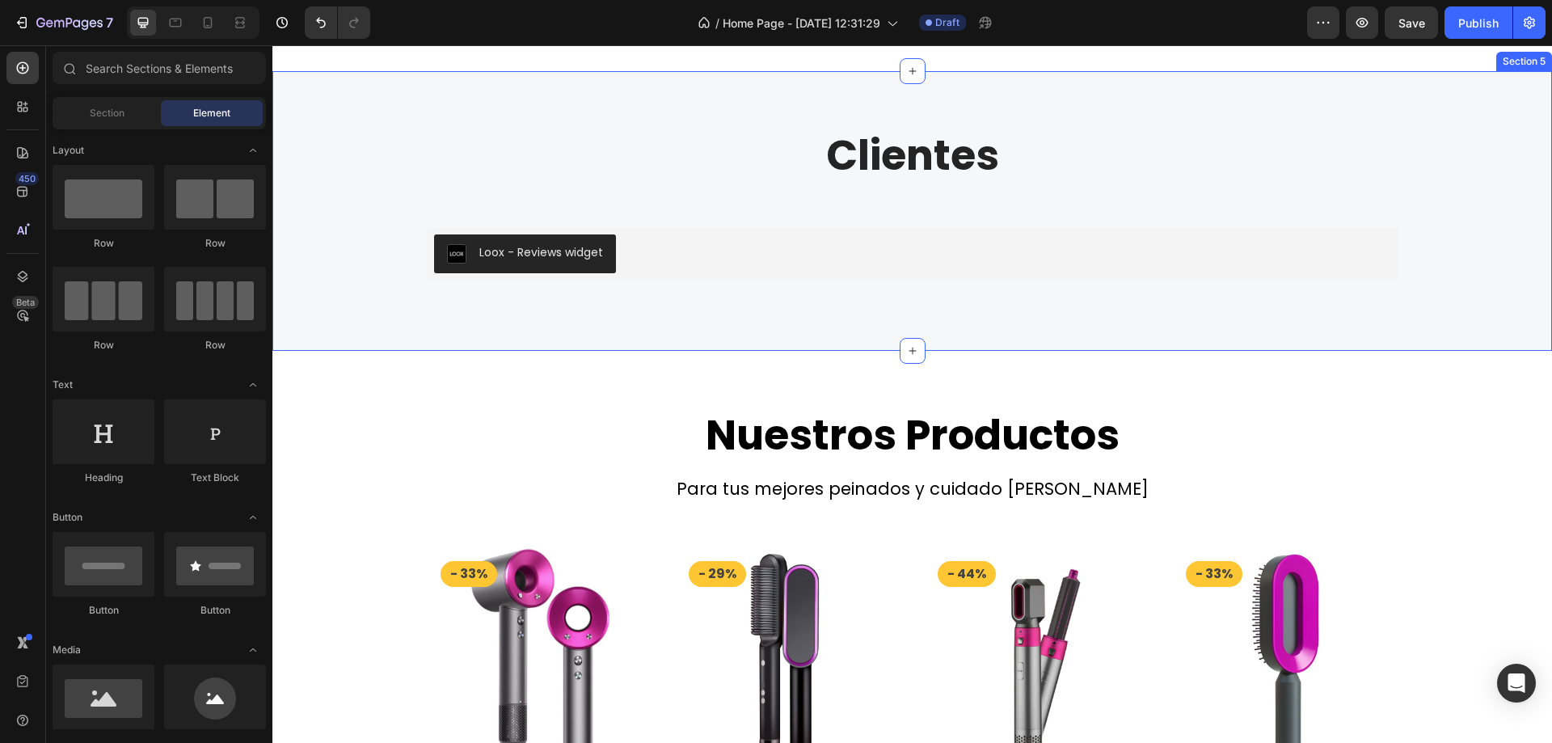
scroll to position [1698, 0]
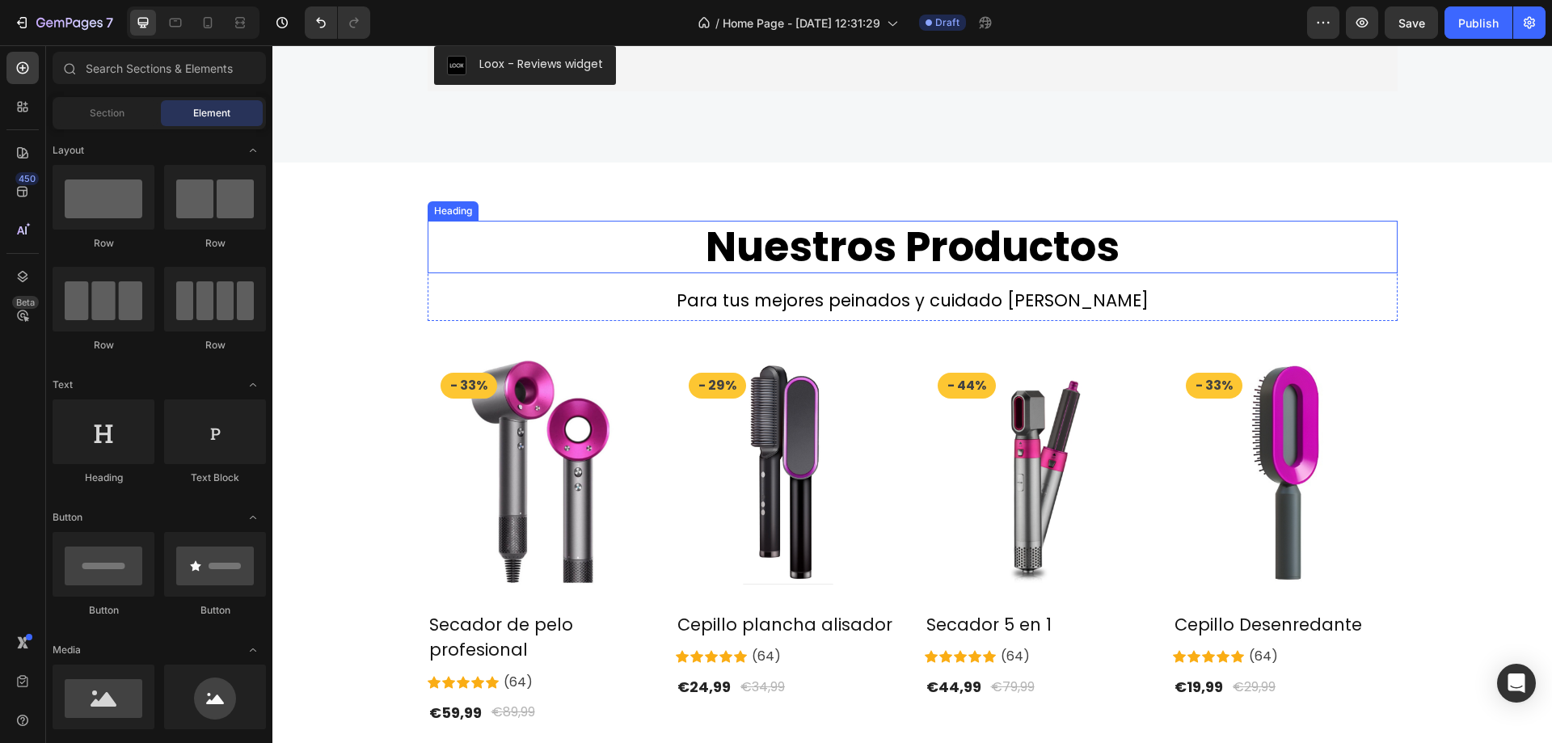
click at [972, 243] on h2 "Nuestros Productos" at bounding box center [913, 247] width 970 height 53
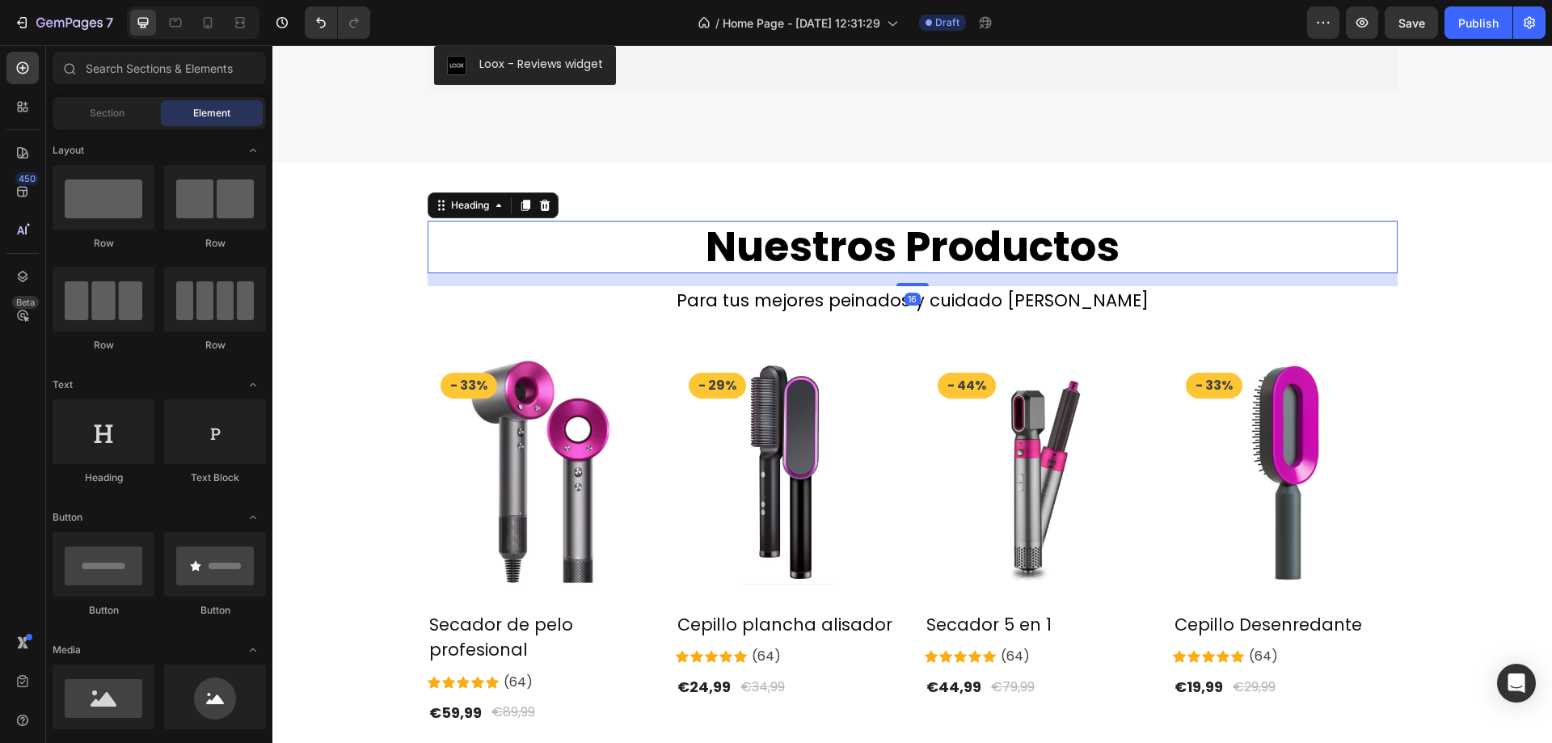
click at [972, 243] on h2 "Nuestros Productos" at bounding box center [913, 247] width 970 height 53
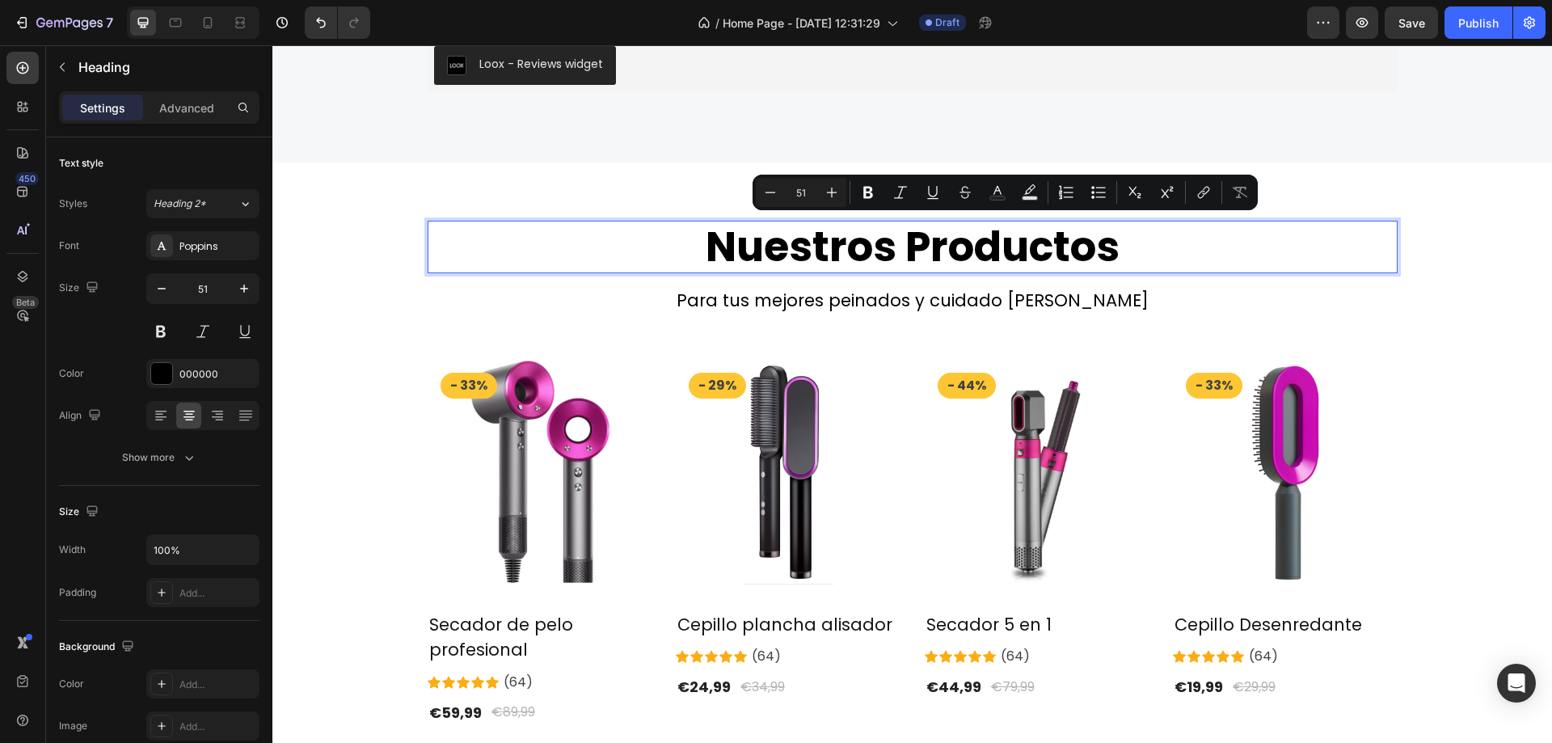
click at [897, 254] on p "Nuestros Productos" at bounding box center [912, 246] width 967 height 49
click at [888, 252] on p "Nuestros Productos" at bounding box center [912, 246] width 967 height 49
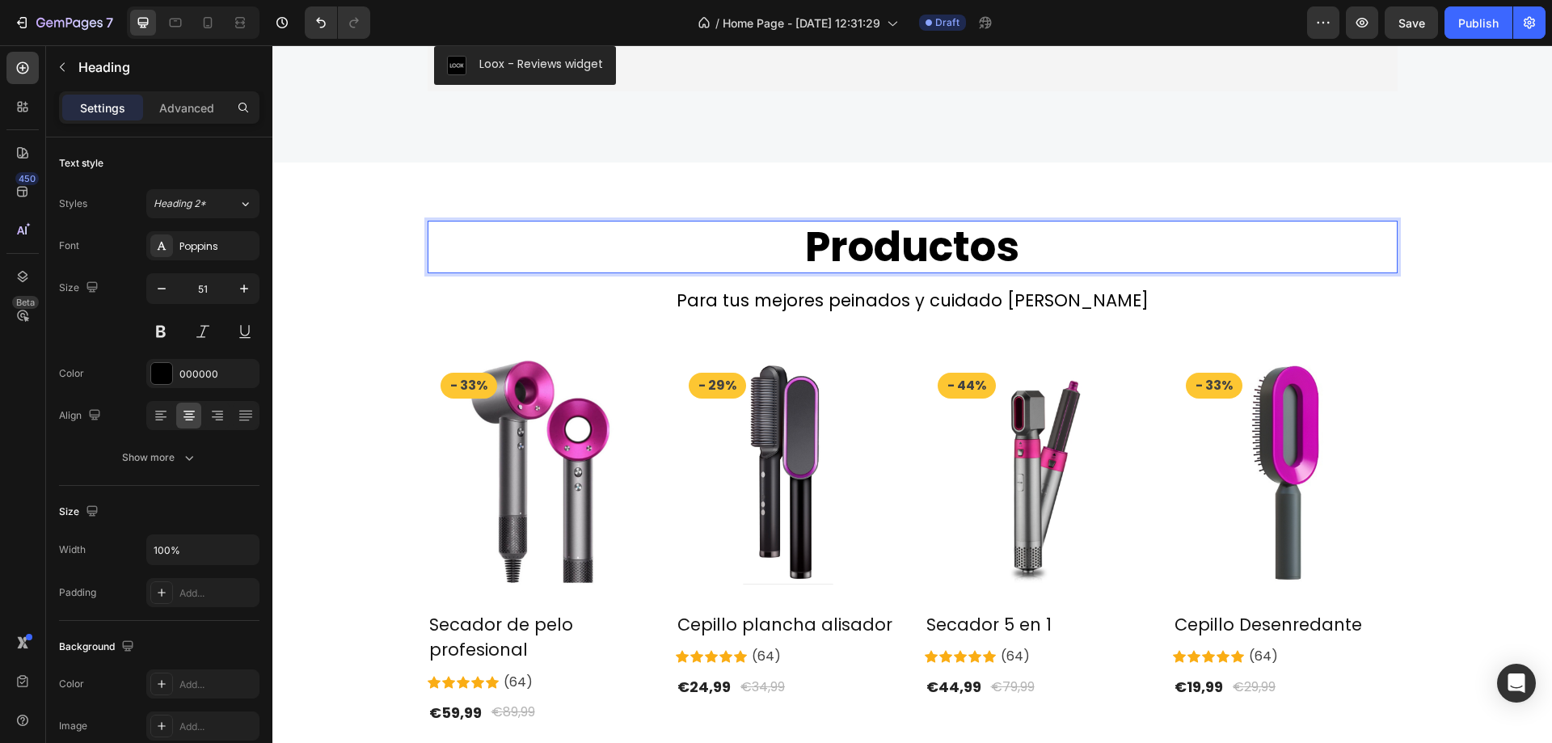
click at [1206, 262] on p "Productos" at bounding box center [912, 246] width 967 height 49
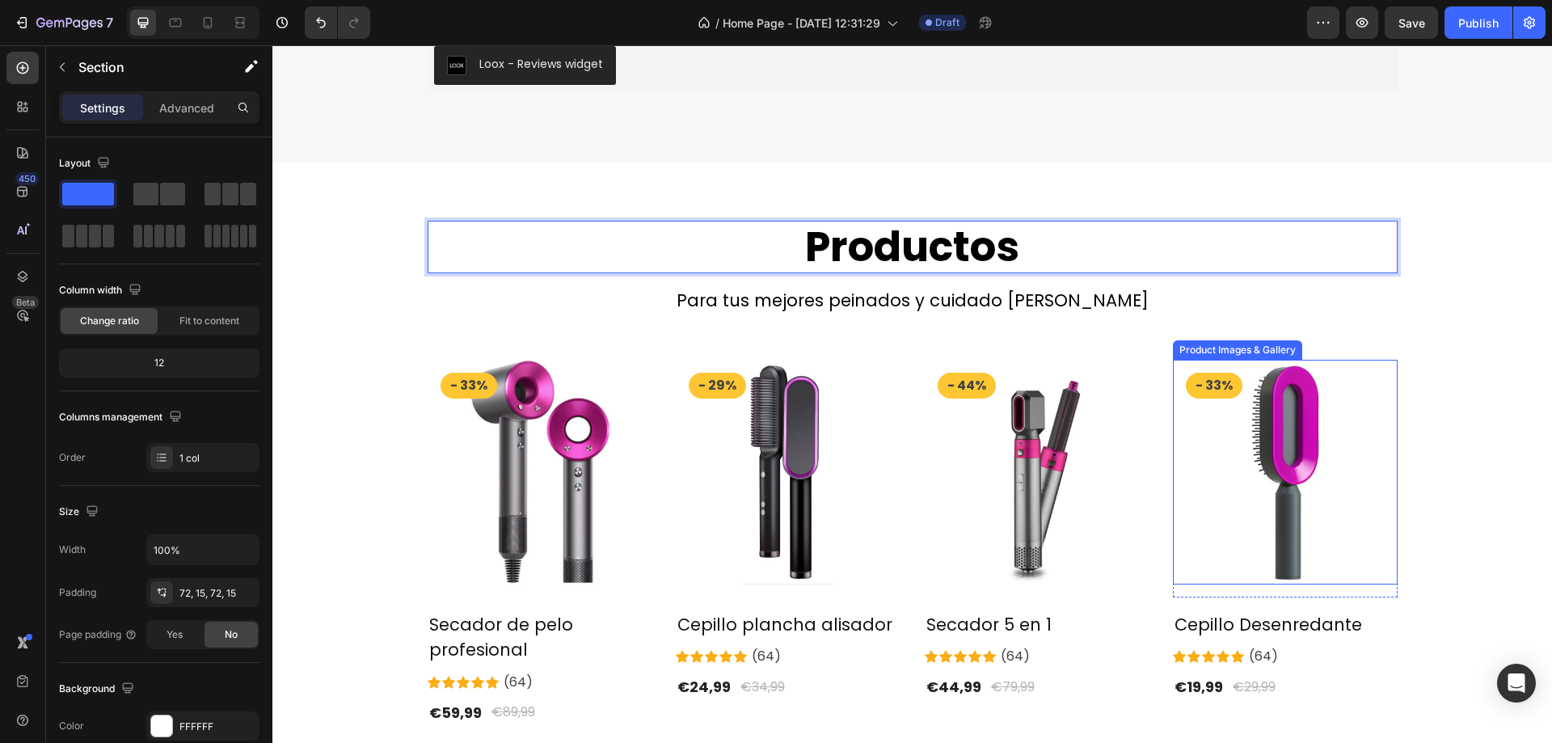
click at [1392, 378] on div "Productos Heading 16 Para tus mejores peinados y cuidado [PERSON_NAME] Text blo…" at bounding box center [913, 515] width 1256 height 589
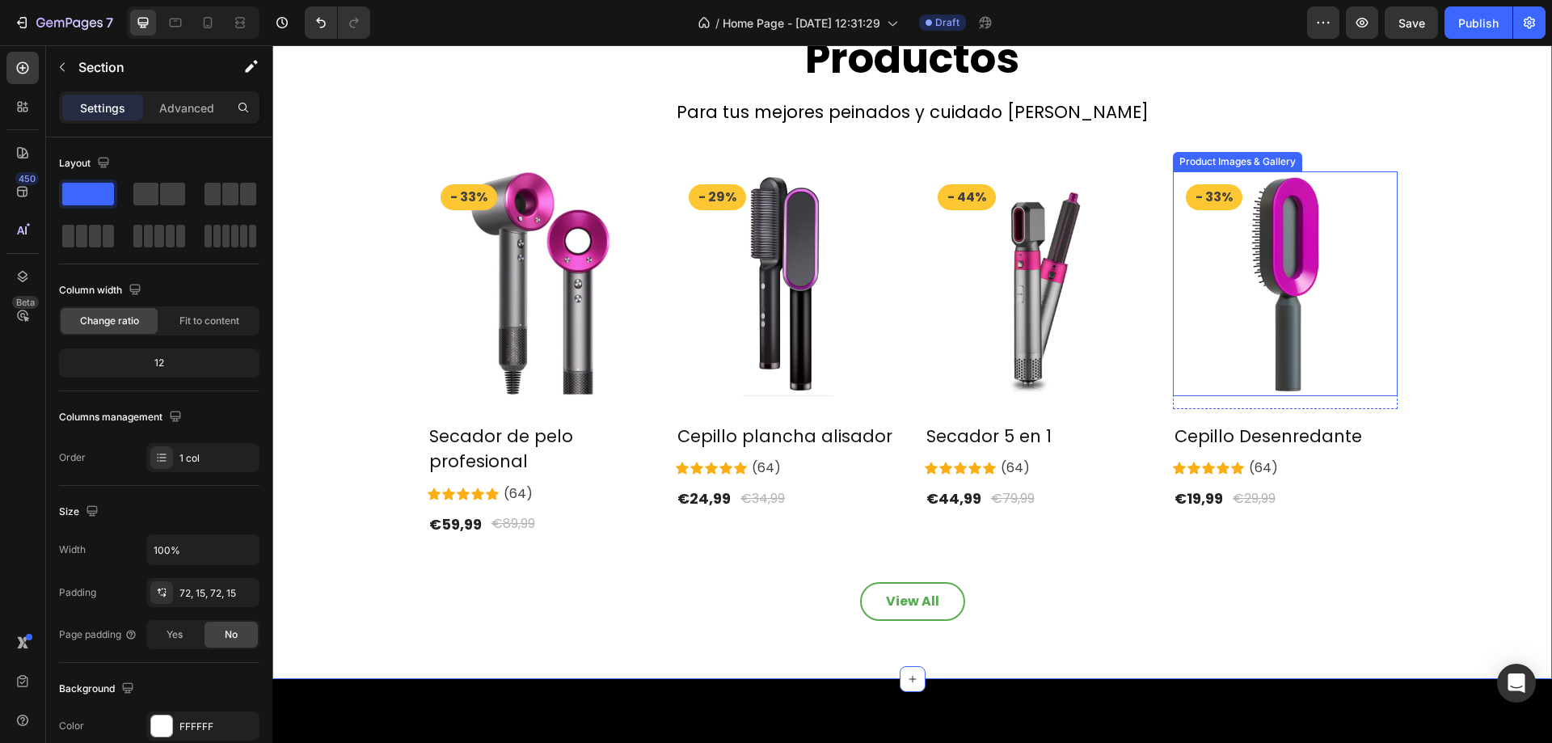
scroll to position [2075, 0]
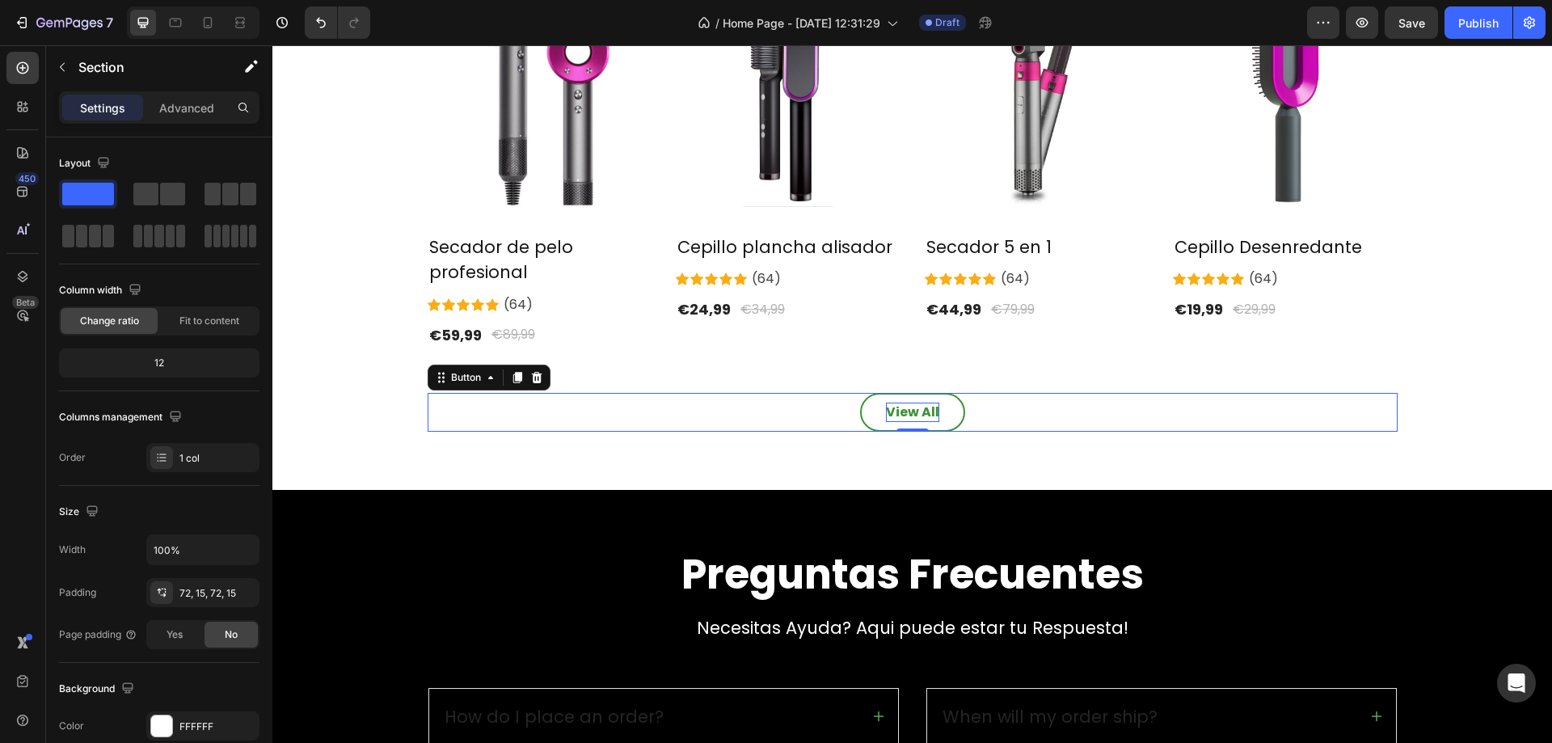
click at [921, 421] on div "View All" at bounding box center [912, 412] width 53 height 19
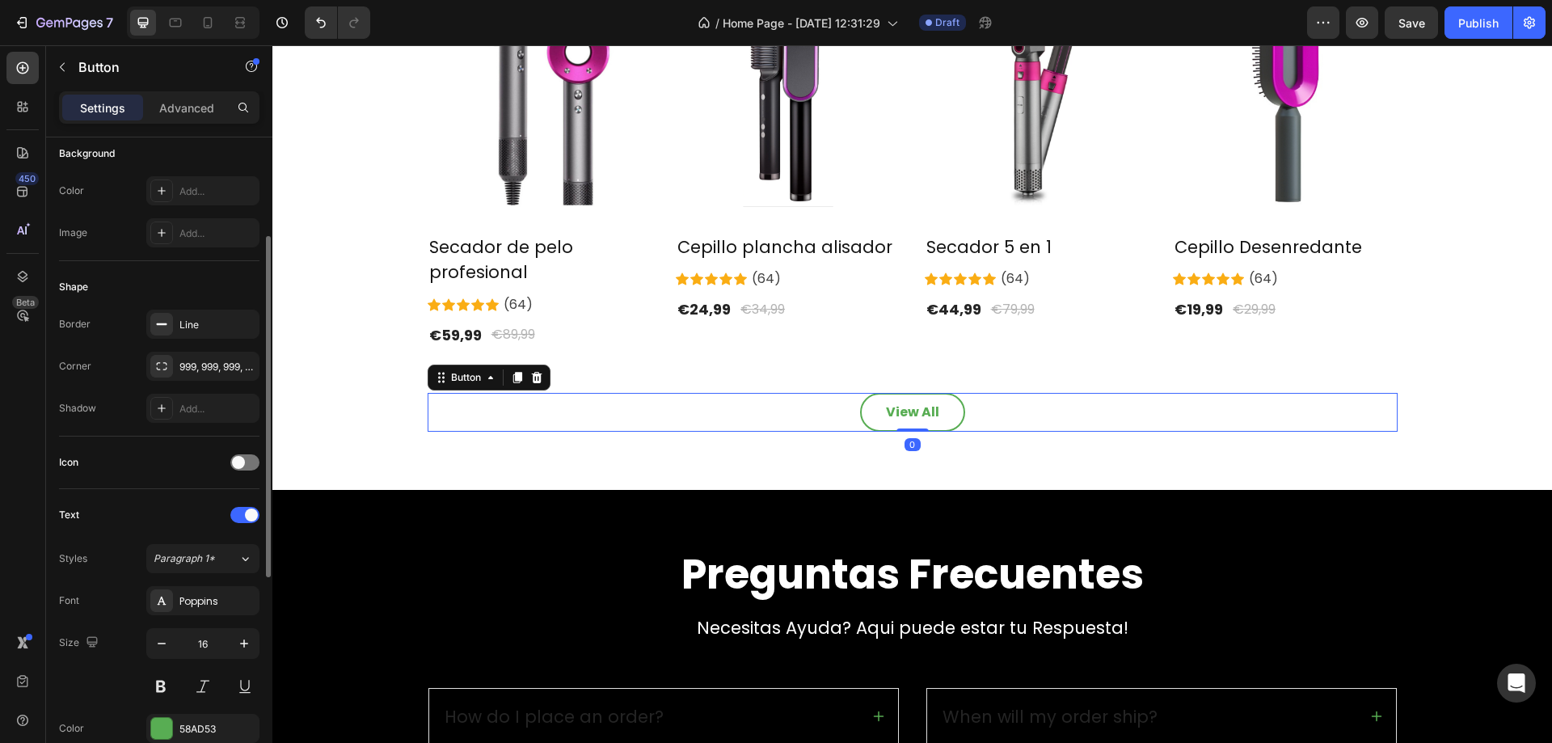
scroll to position [565, 0]
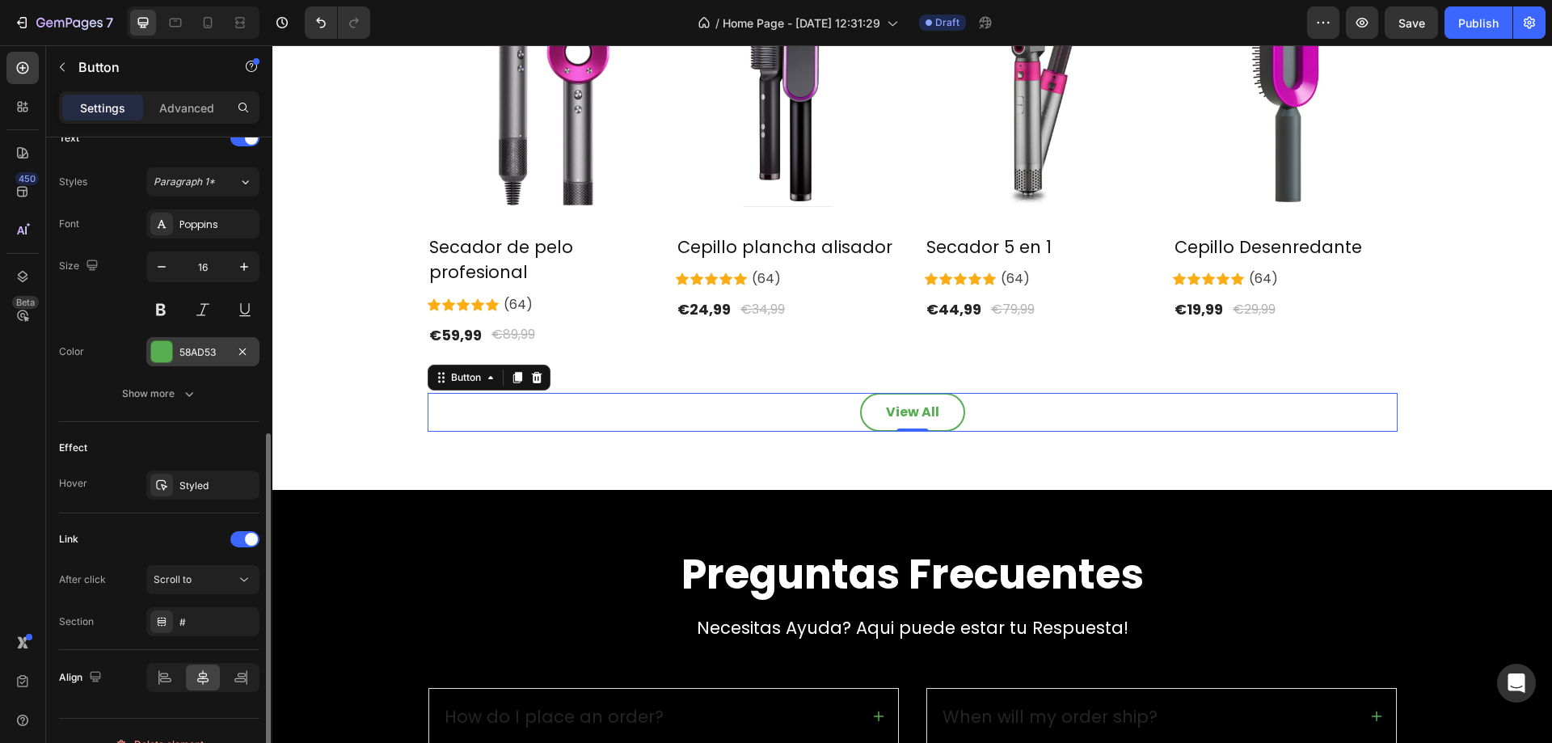
click at [184, 348] on div "58AD53" at bounding box center [202, 352] width 47 height 15
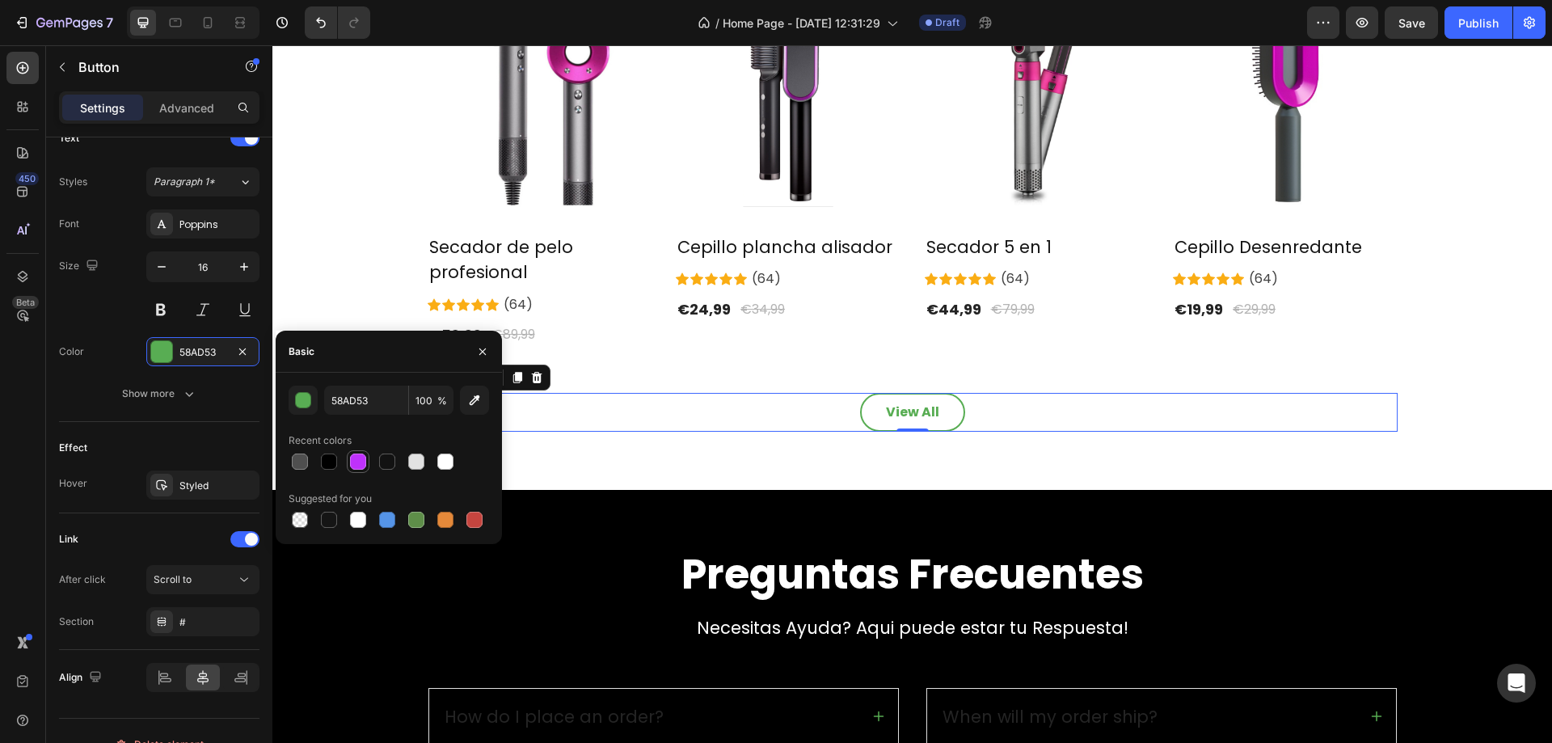
click at [365, 457] on div at bounding box center [358, 462] width 16 height 16
type input "BF31FB"
click at [993, 407] on div "View All Button 0" at bounding box center [913, 412] width 970 height 39
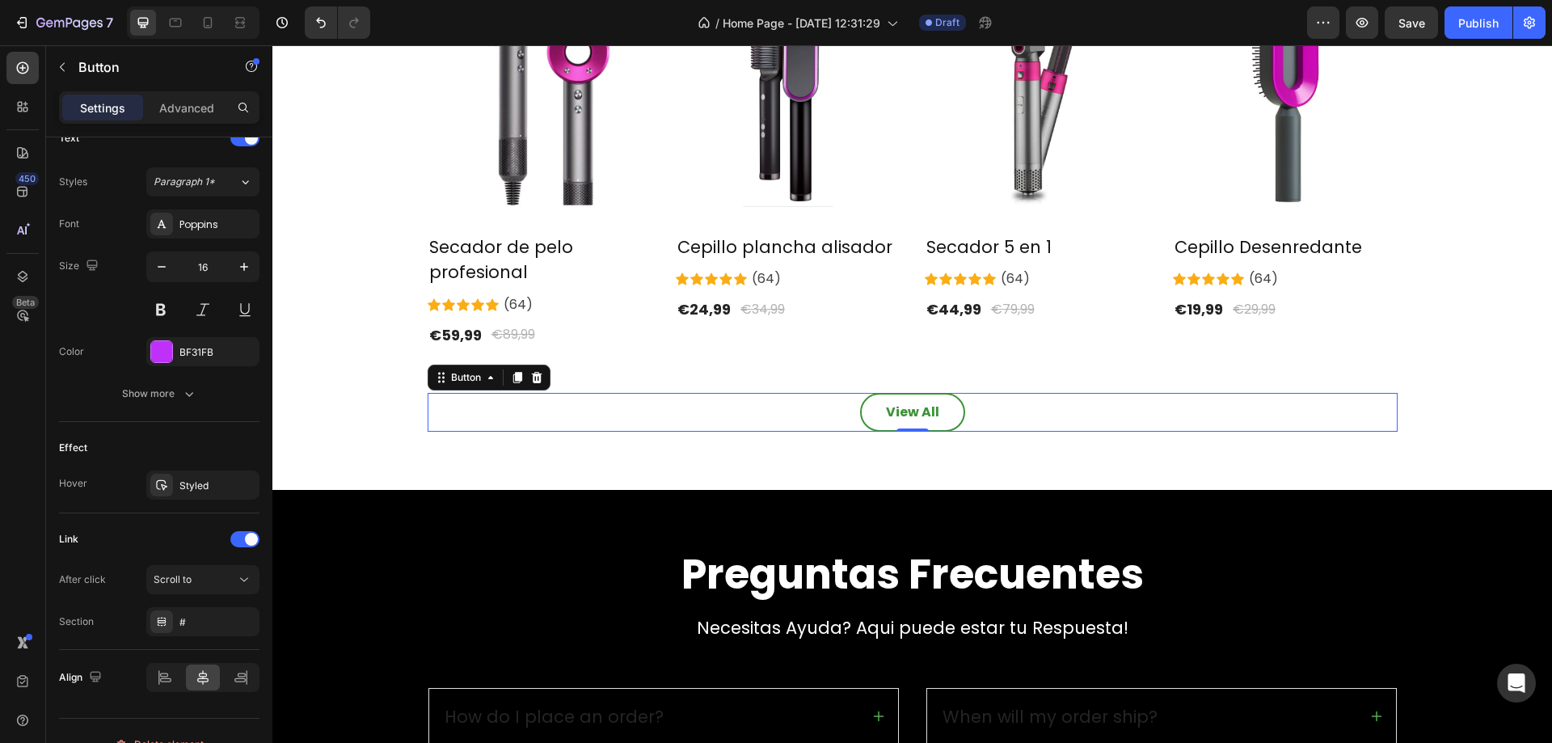
click at [954, 412] on link "View All" at bounding box center [912, 412] width 105 height 39
click at [1001, 412] on div "View All Button 0" at bounding box center [913, 412] width 970 height 39
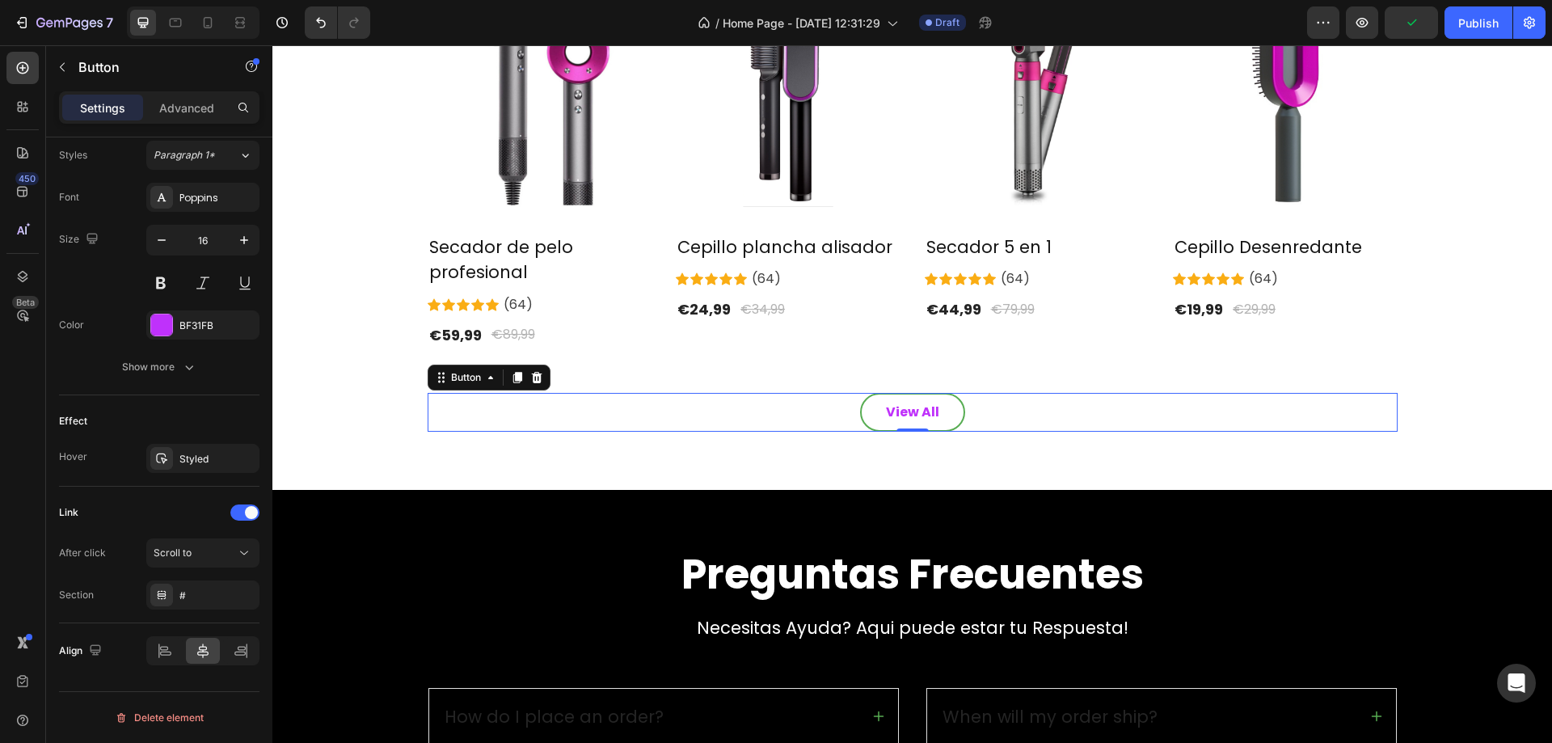
scroll to position [0, 0]
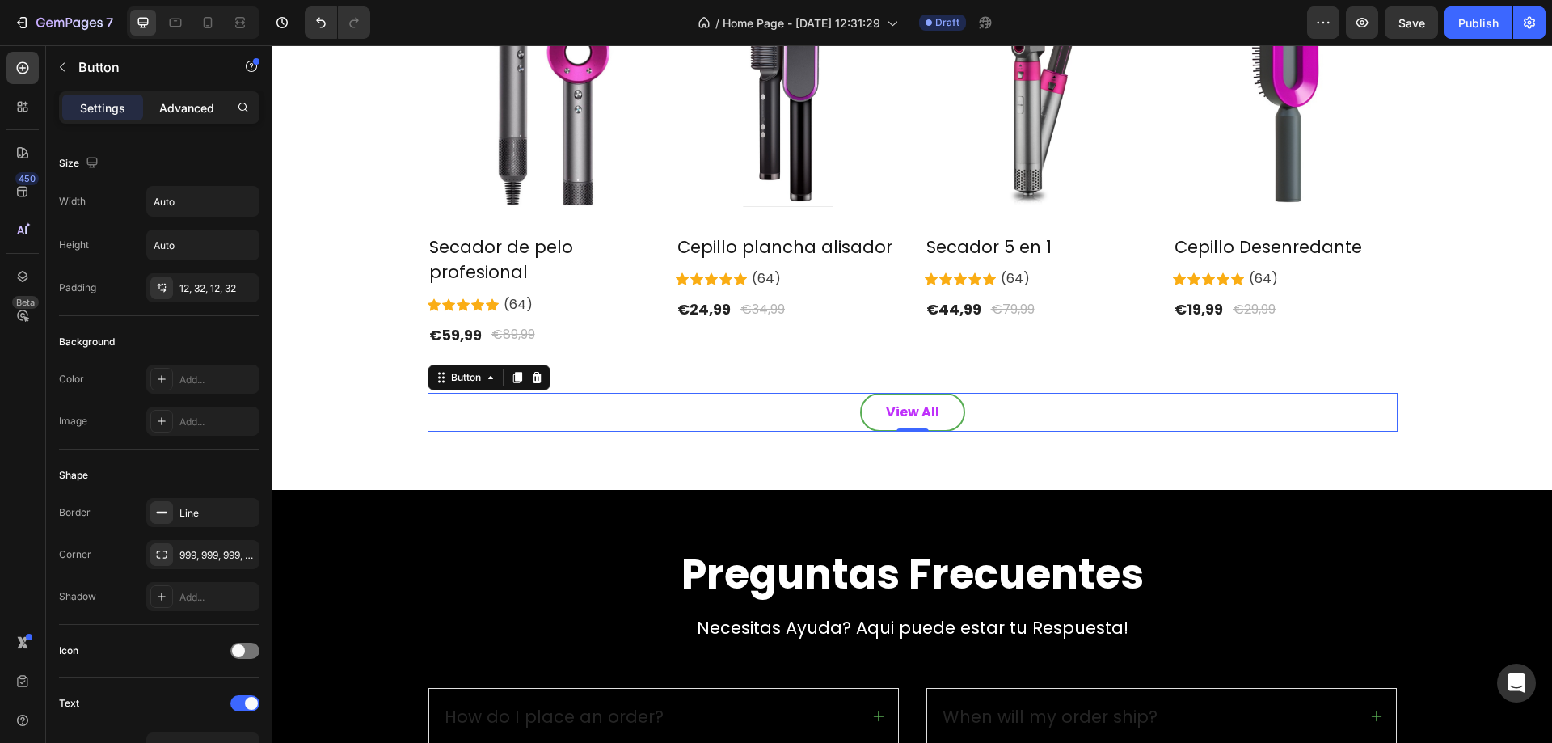
click at [180, 108] on p "Advanced" at bounding box center [186, 107] width 55 height 17
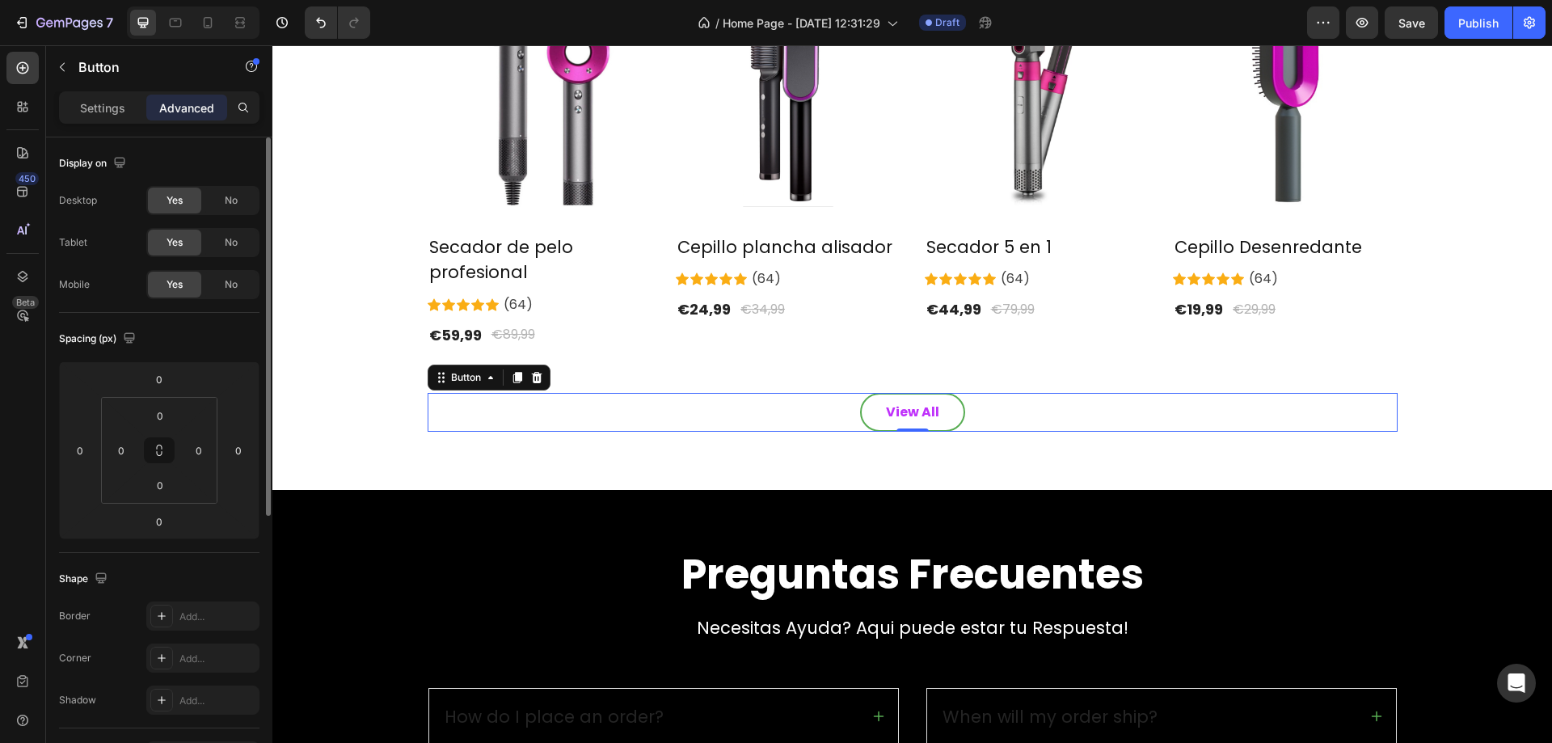
click at [100, 96] on div "Settings" at bounding box center [102, 108] width 81 height 26
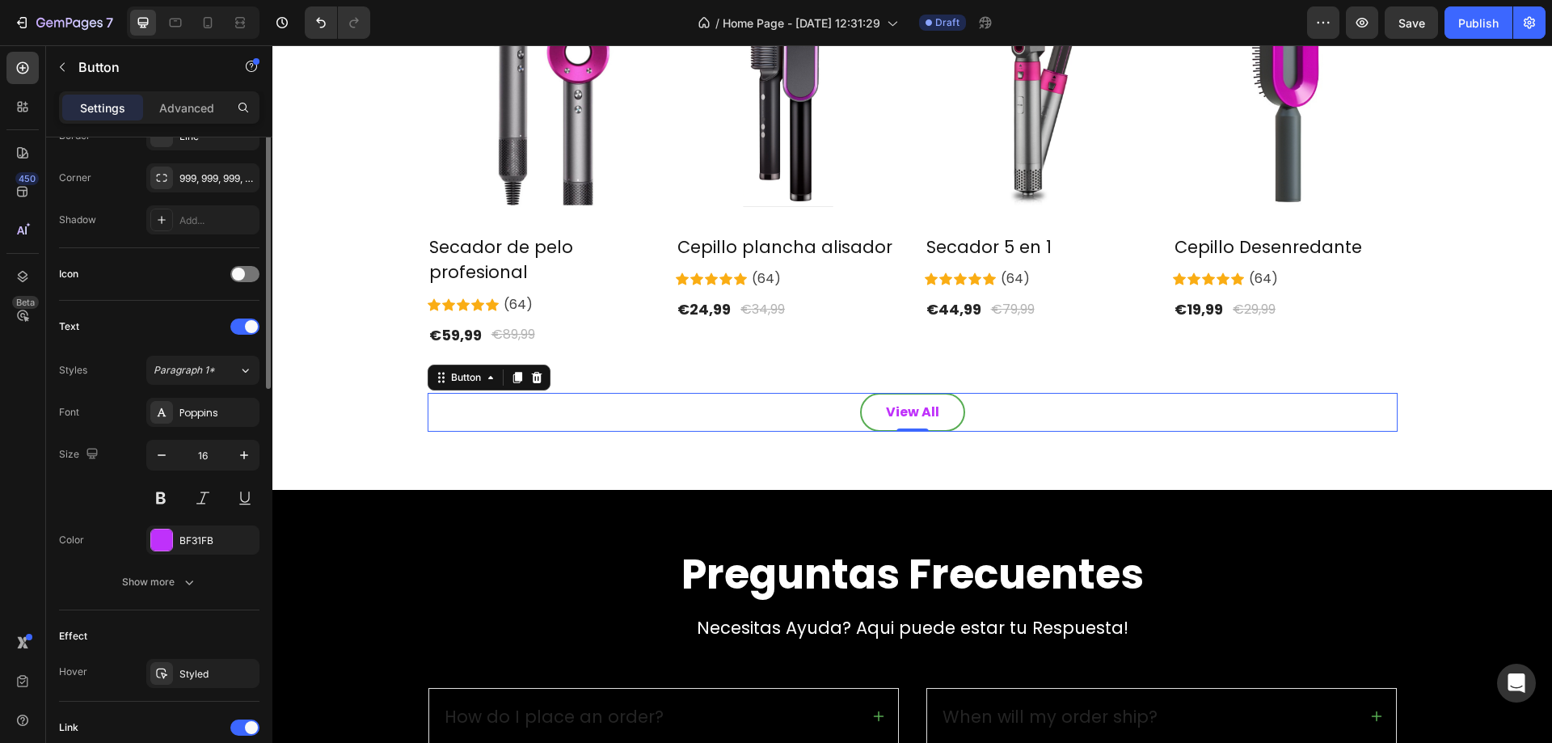
scroll to position [592, 0]
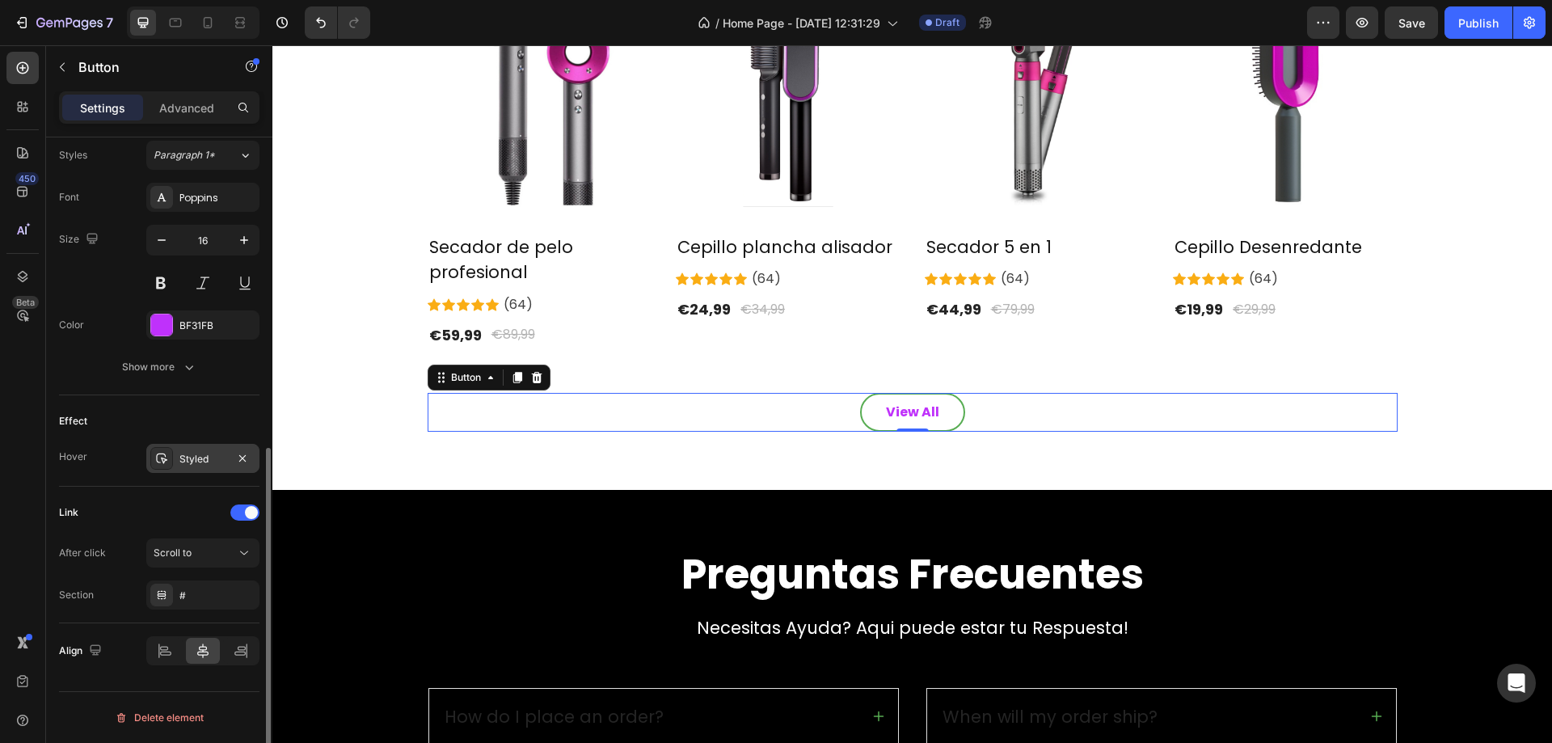
click at [191, 458] on div "Styled" at bounding box center [202, 459] width 47 height 15
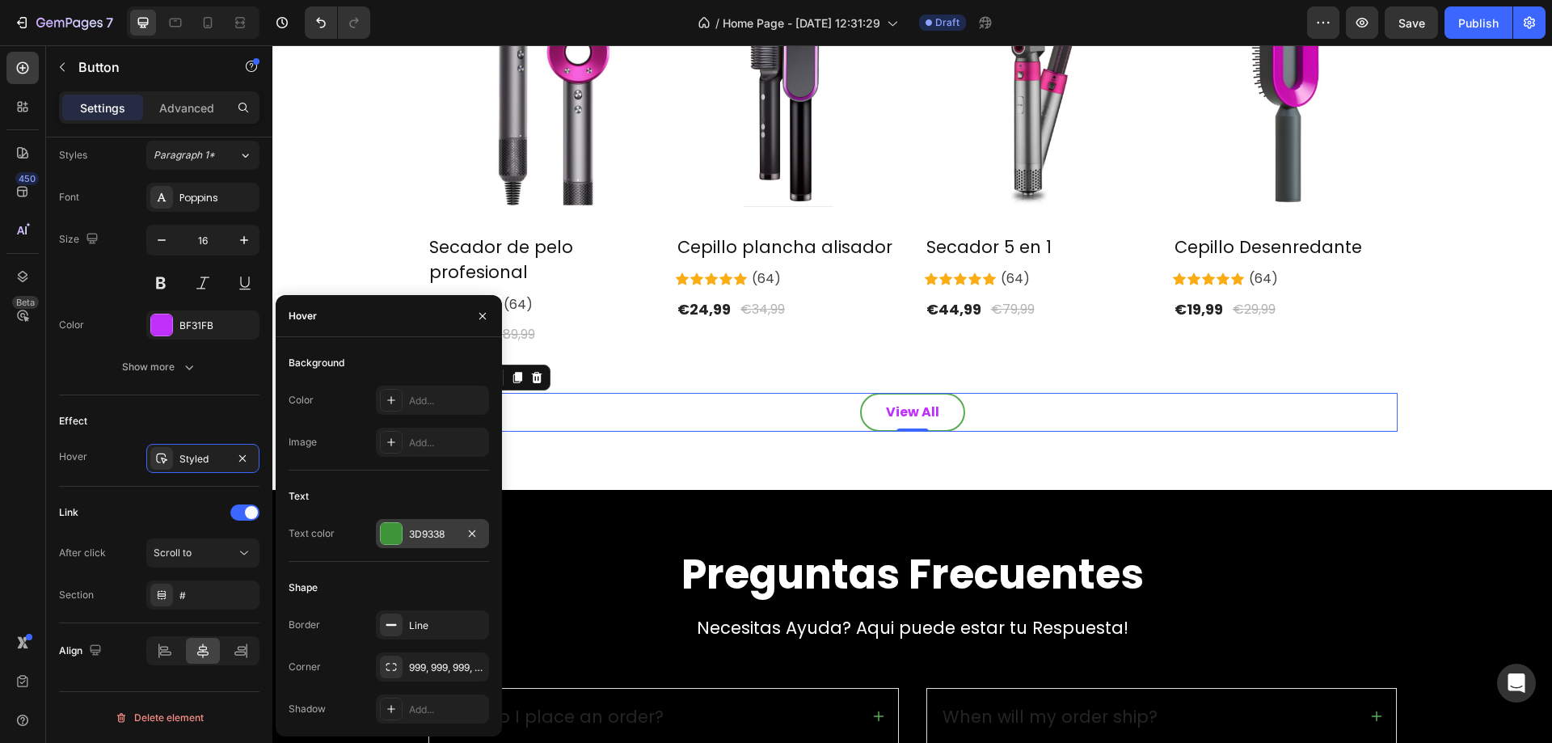
click at [411, 528] on div "3D9338" at bounding box center [432, 534] width 47 height 15
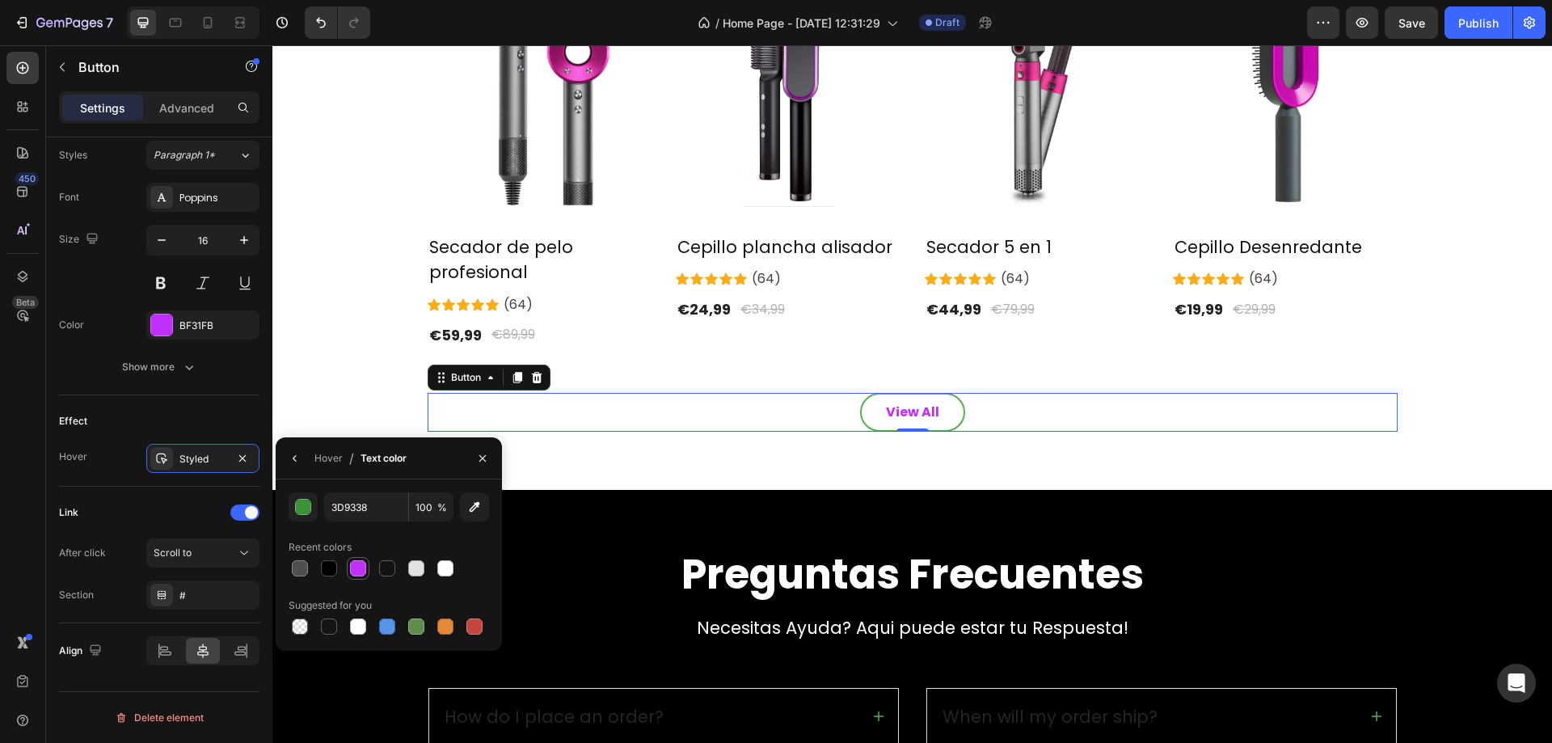
click at [362, 569] on div at bounding box center [358, 568] width 16 height 16
type input "BF31FB"
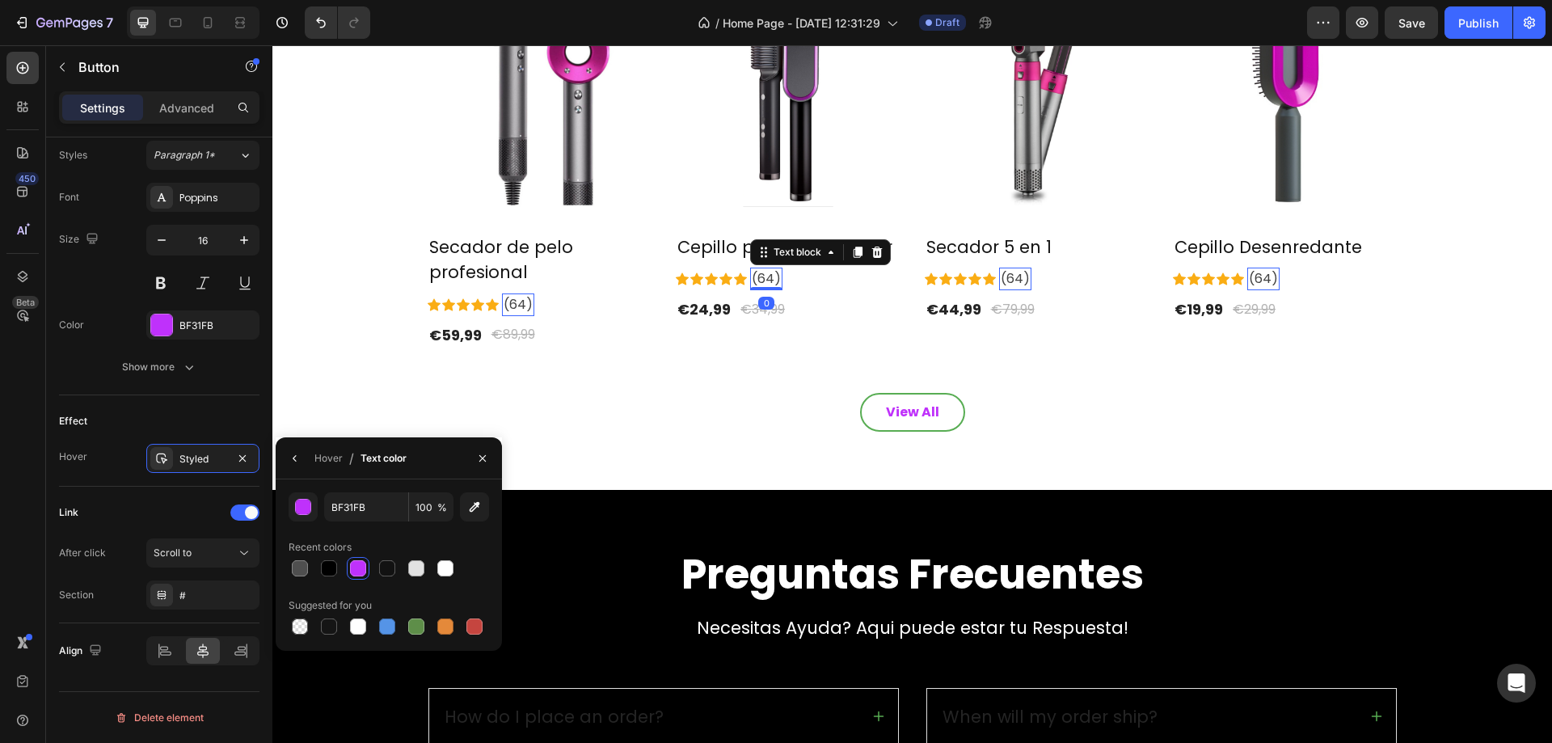
click at [533, 295] on p "(64)" at bounding box center [518, 304] width 29 height 19
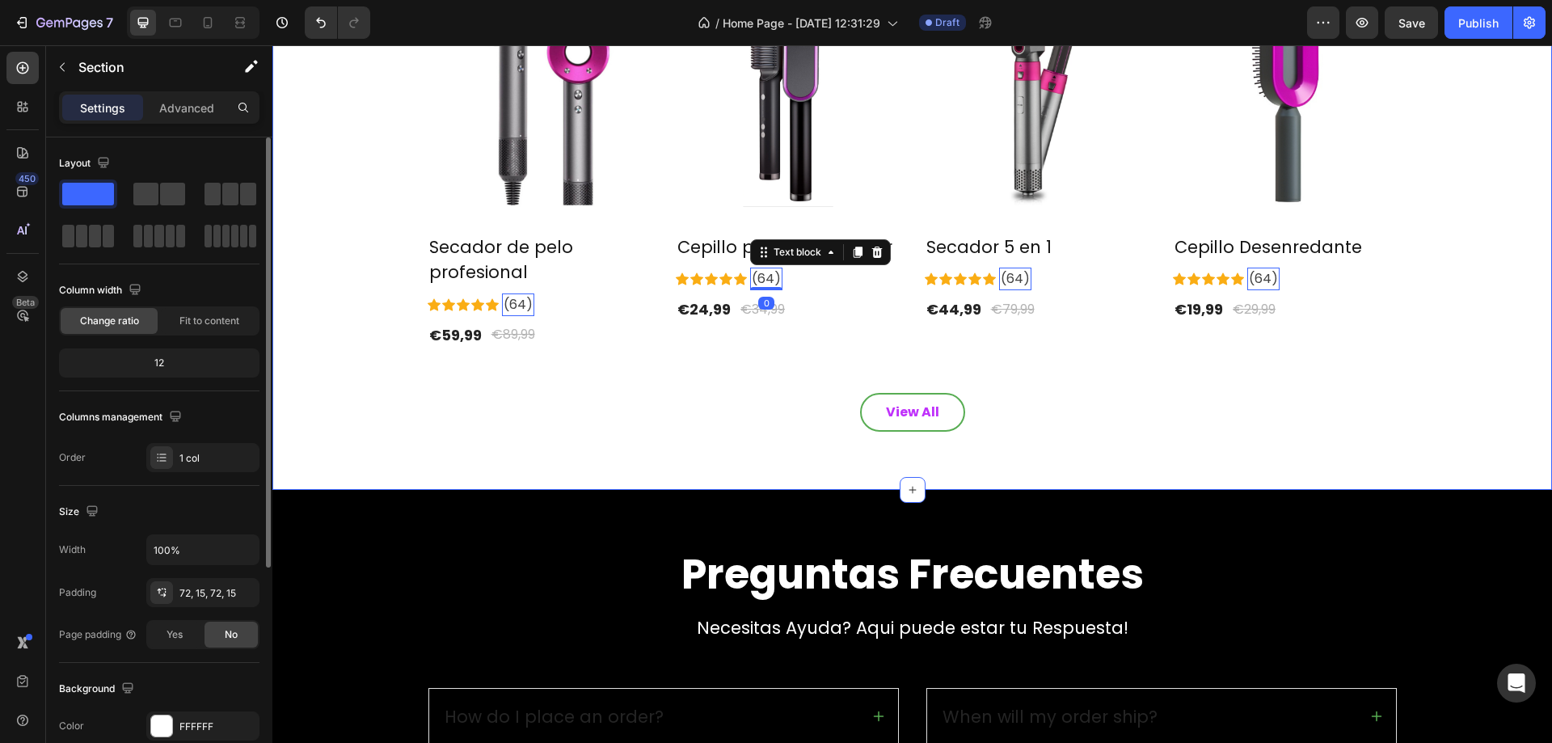
click at [814, 352] on div "Productos Heading Para tus mejores peinados y cuidado [PERSON_NAME] Text block …" at bounding box center [913, 137] width 1256 height 589
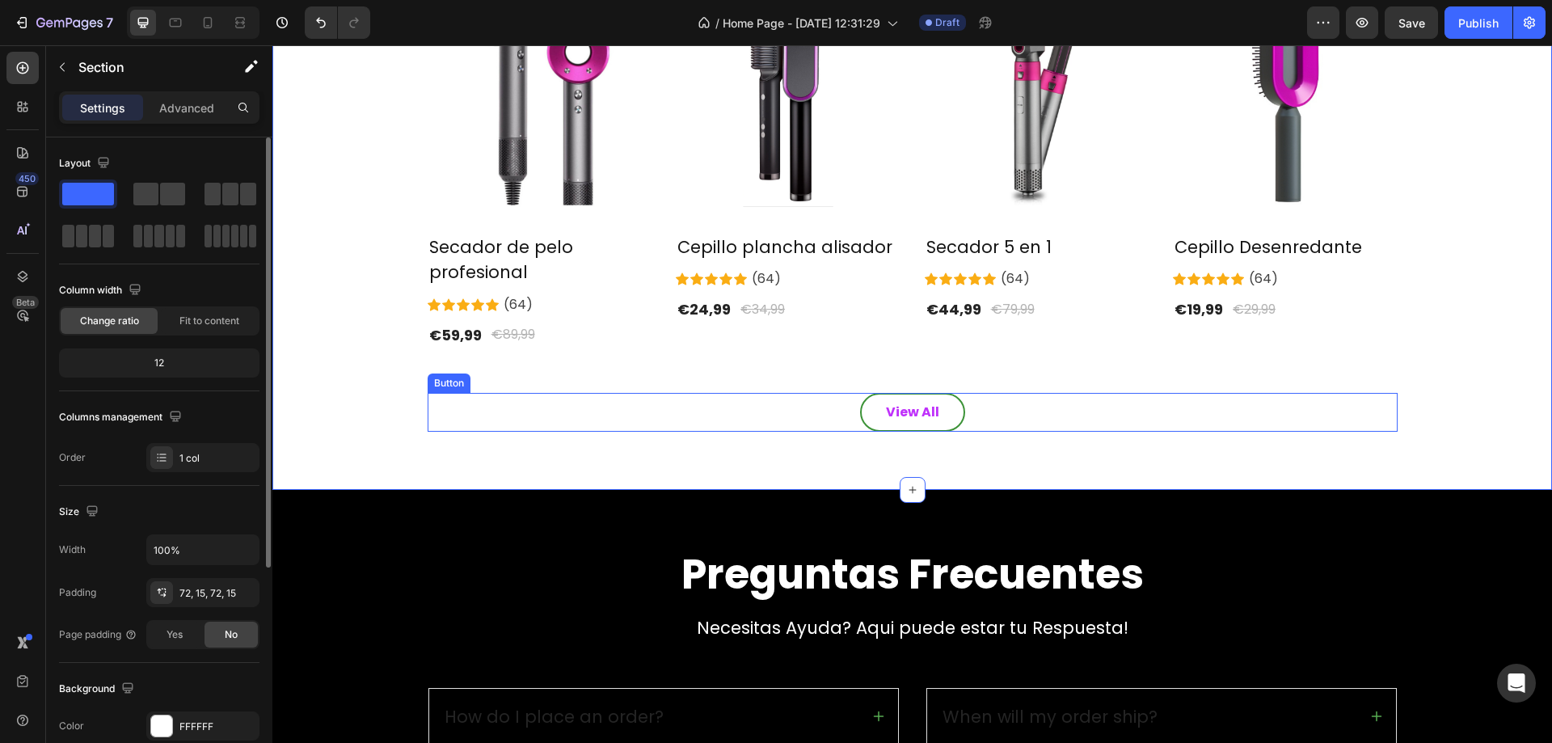
click at [933, 413] on link "View All" at bounding box center [912, 412] width 105 height 39
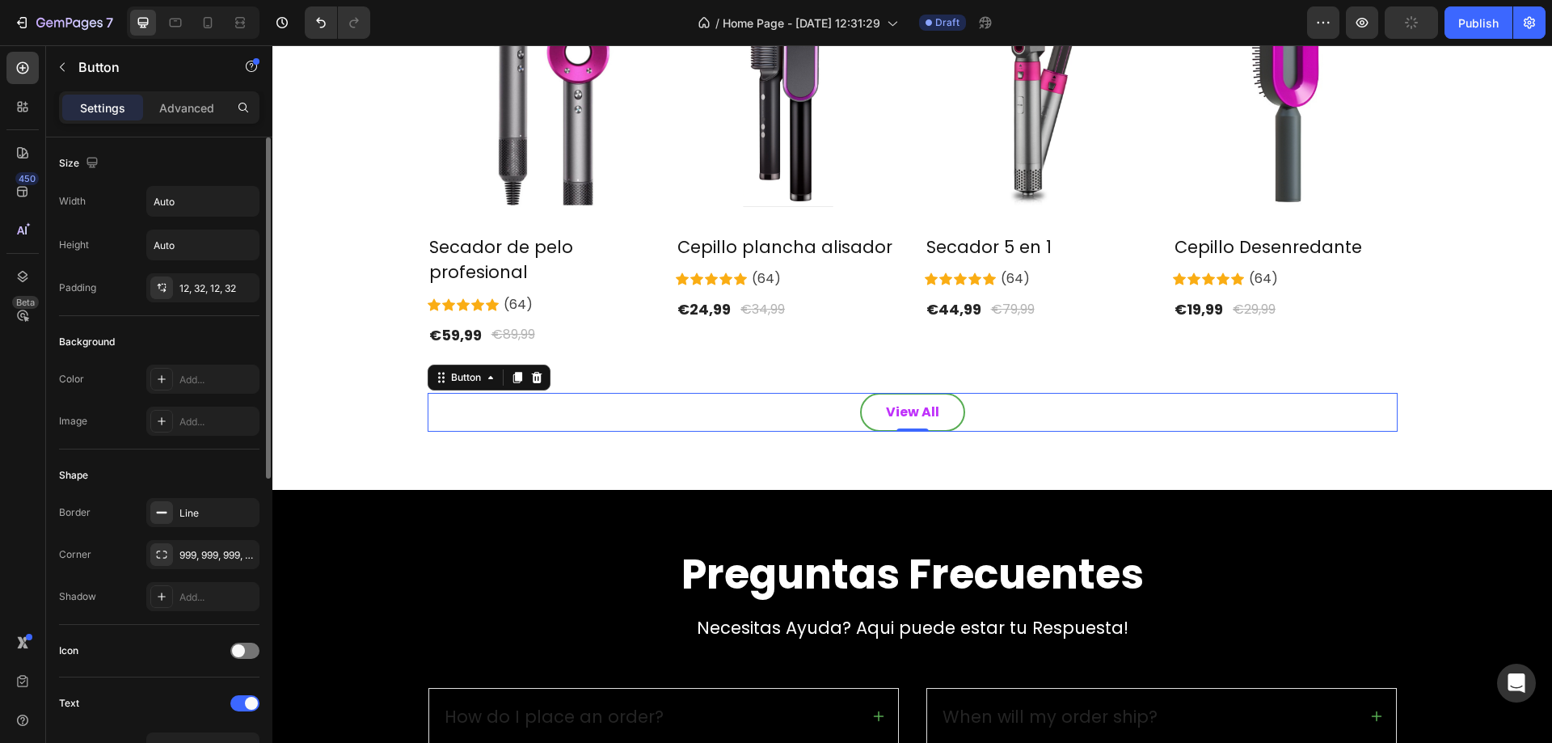
scroll to position [592, 0]
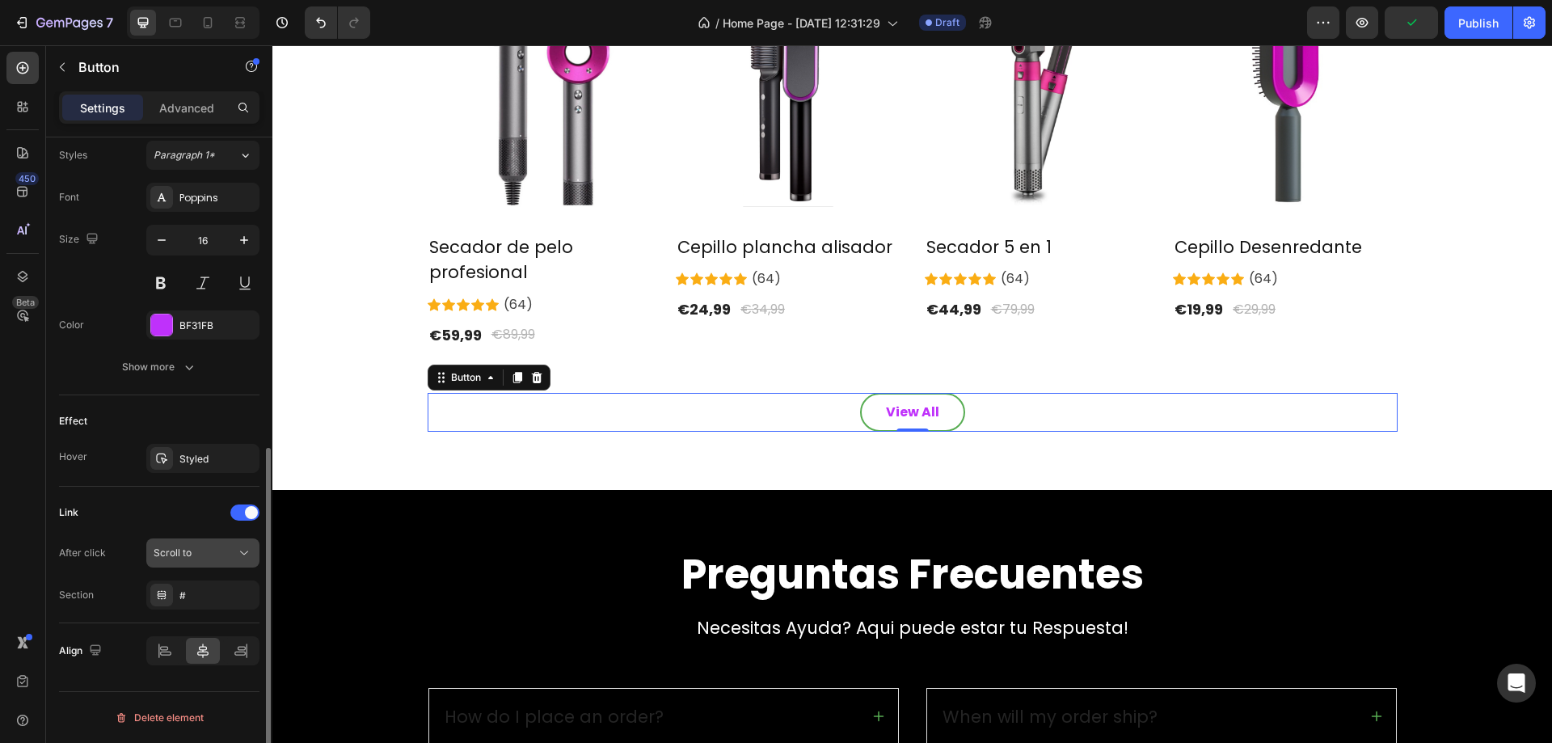
click at [188, 548] on span "Scroll to" at bounding box center [173, 553] width 38 height 12
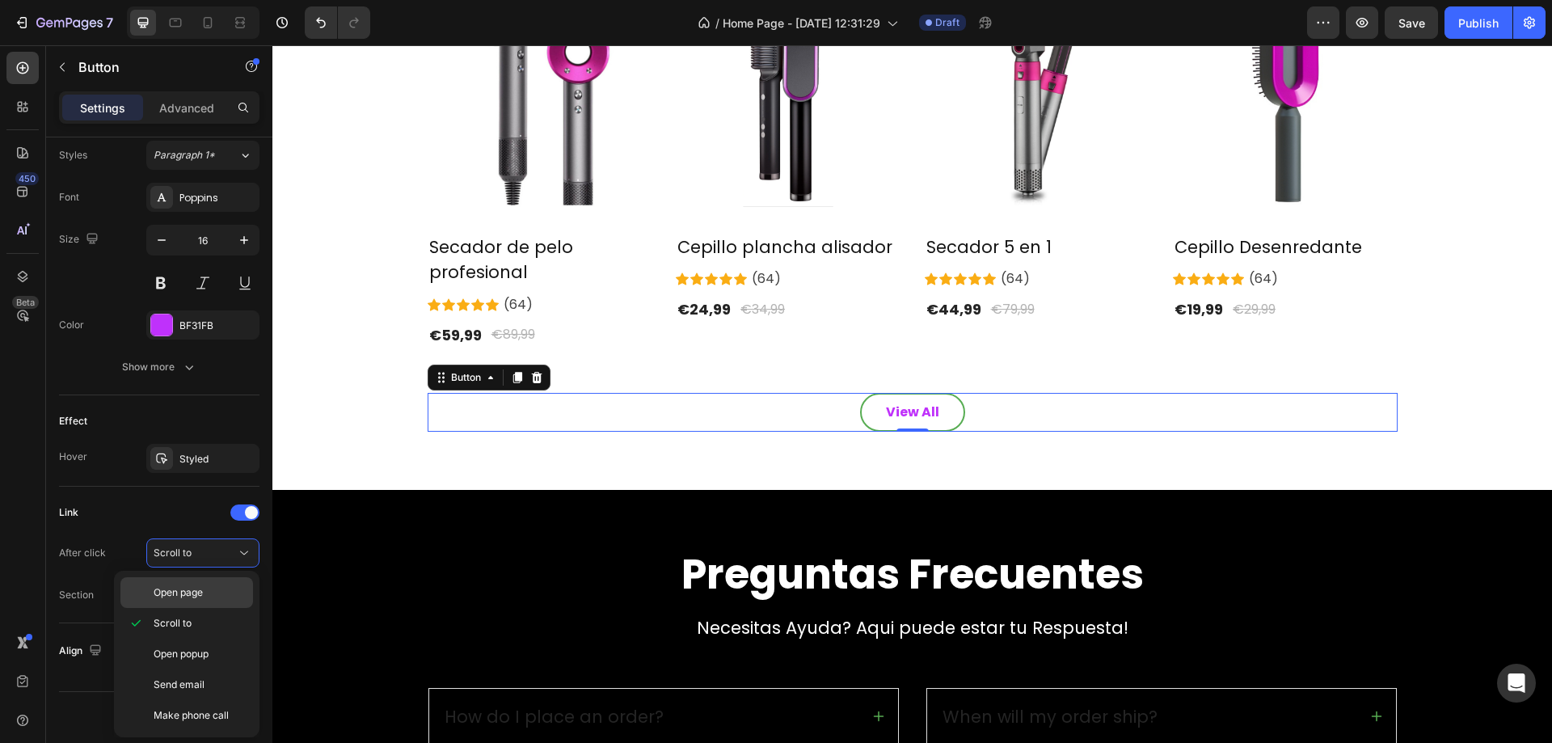
click at [198, 597] on span "Open page" at bounding box center [178, 592] width 49 height 15
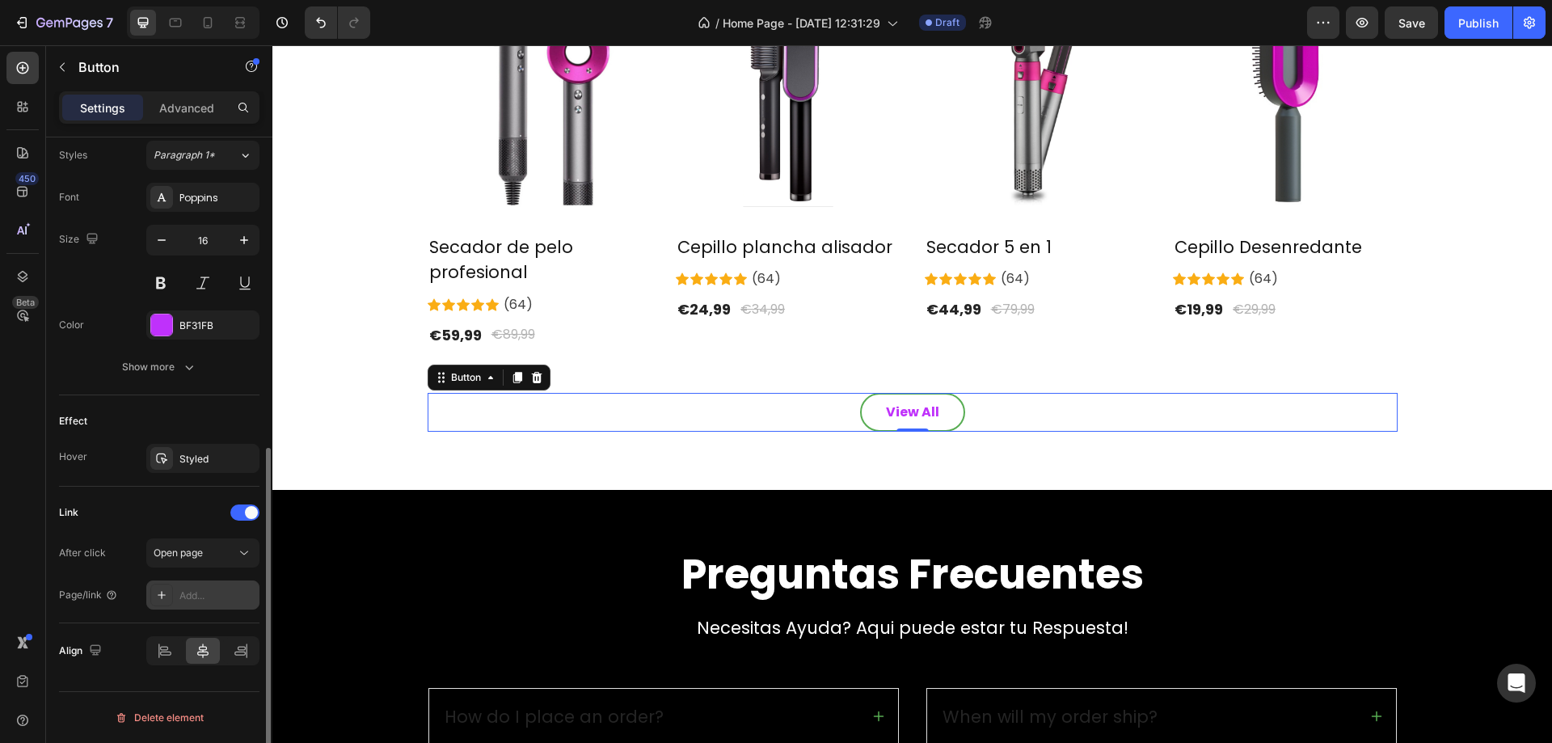
click at [230, 598] on div "Add..." at bounding box center [217, 596] width 76 height 15
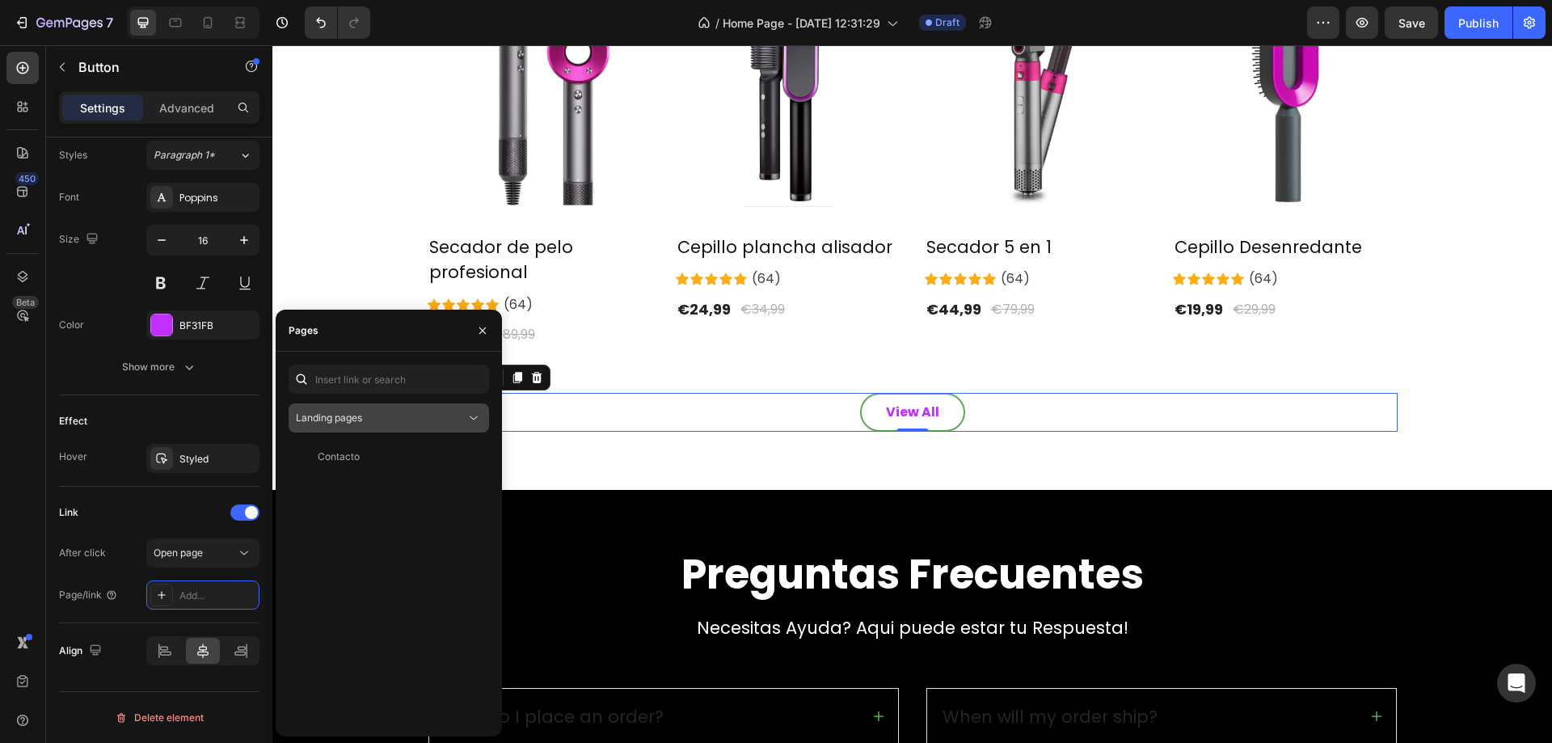
click at [345, 414] on span "Landing pages" at bounding box center [329, 418] width 66 height 12
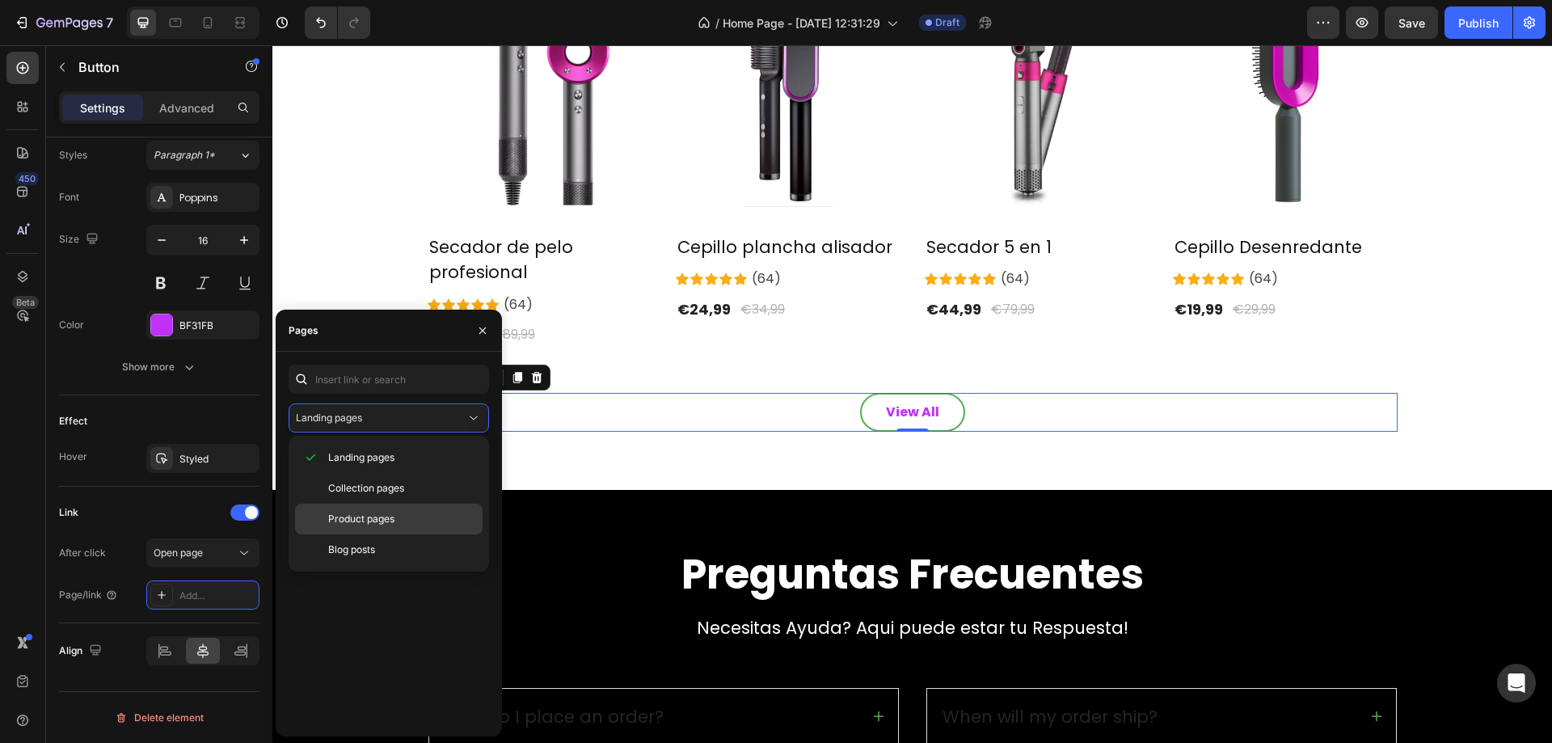
click at [370, 514] on span "Product pages" at bounding box center [361, 519] width 66 height 15
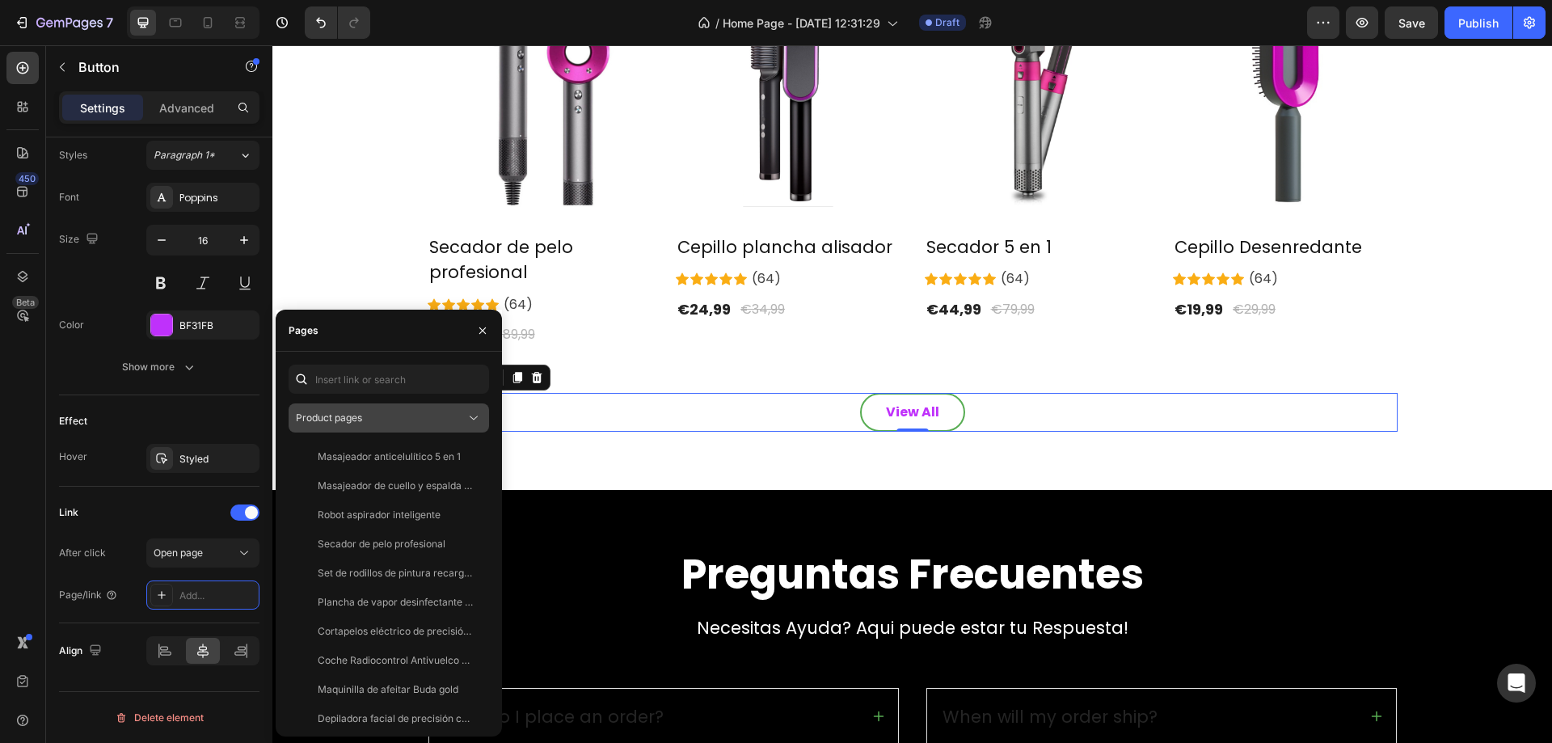
click at [384, 420] on div "Product pages" at bounding box center [381, 418] width 170 height 15
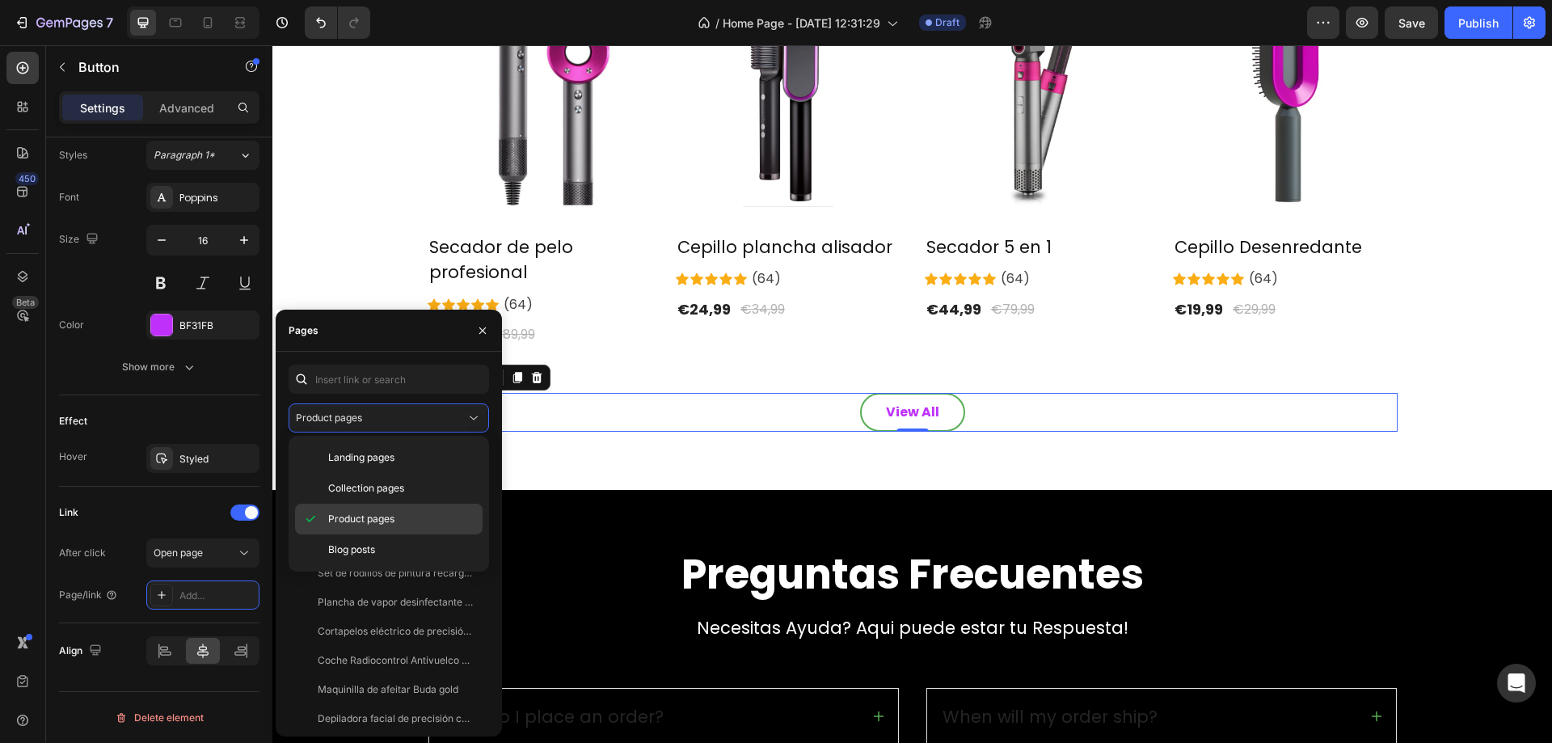
click at [384, 518] on span "Product pages" at bounding box center [361, 519] width 66 height 15
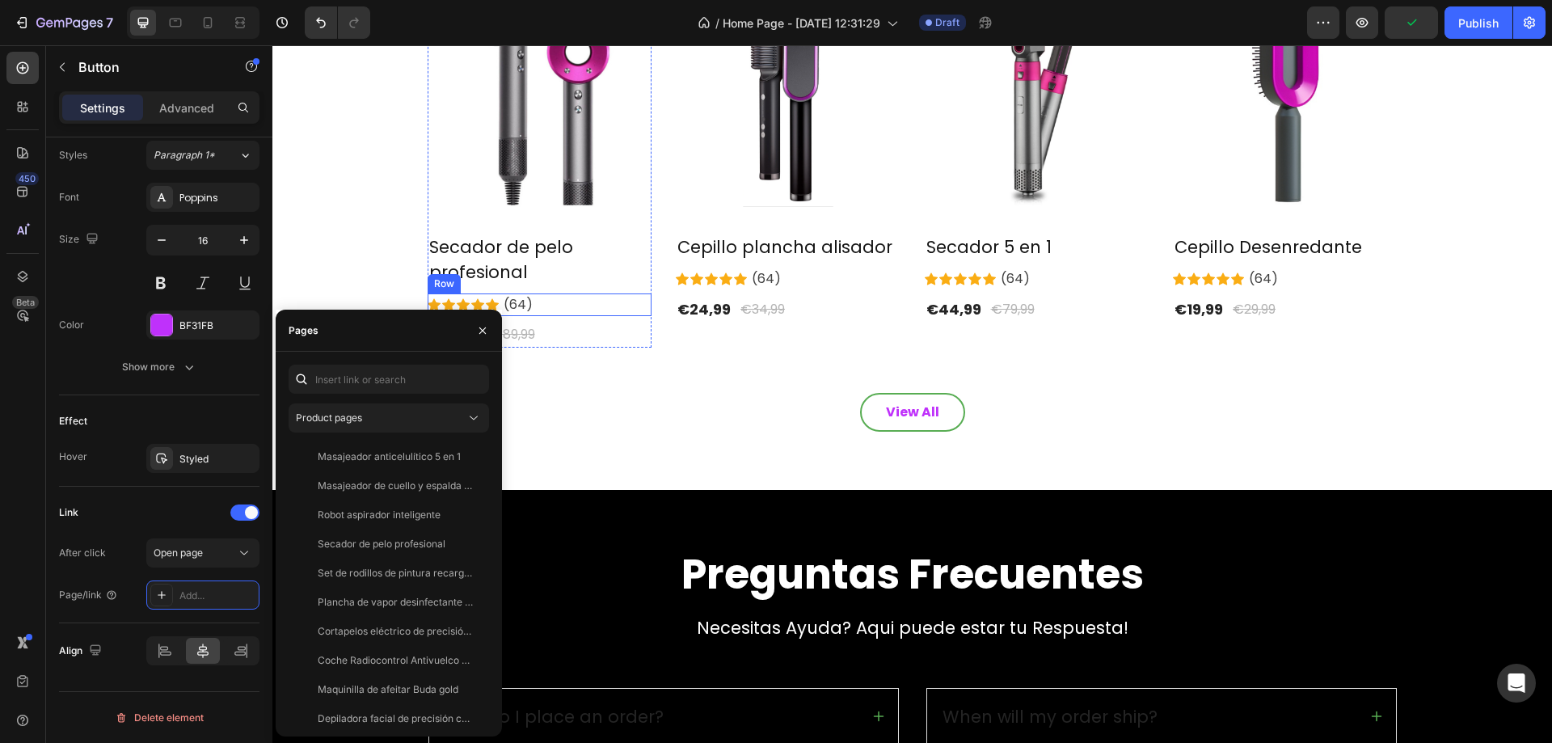
scroll to position [1886, 0]
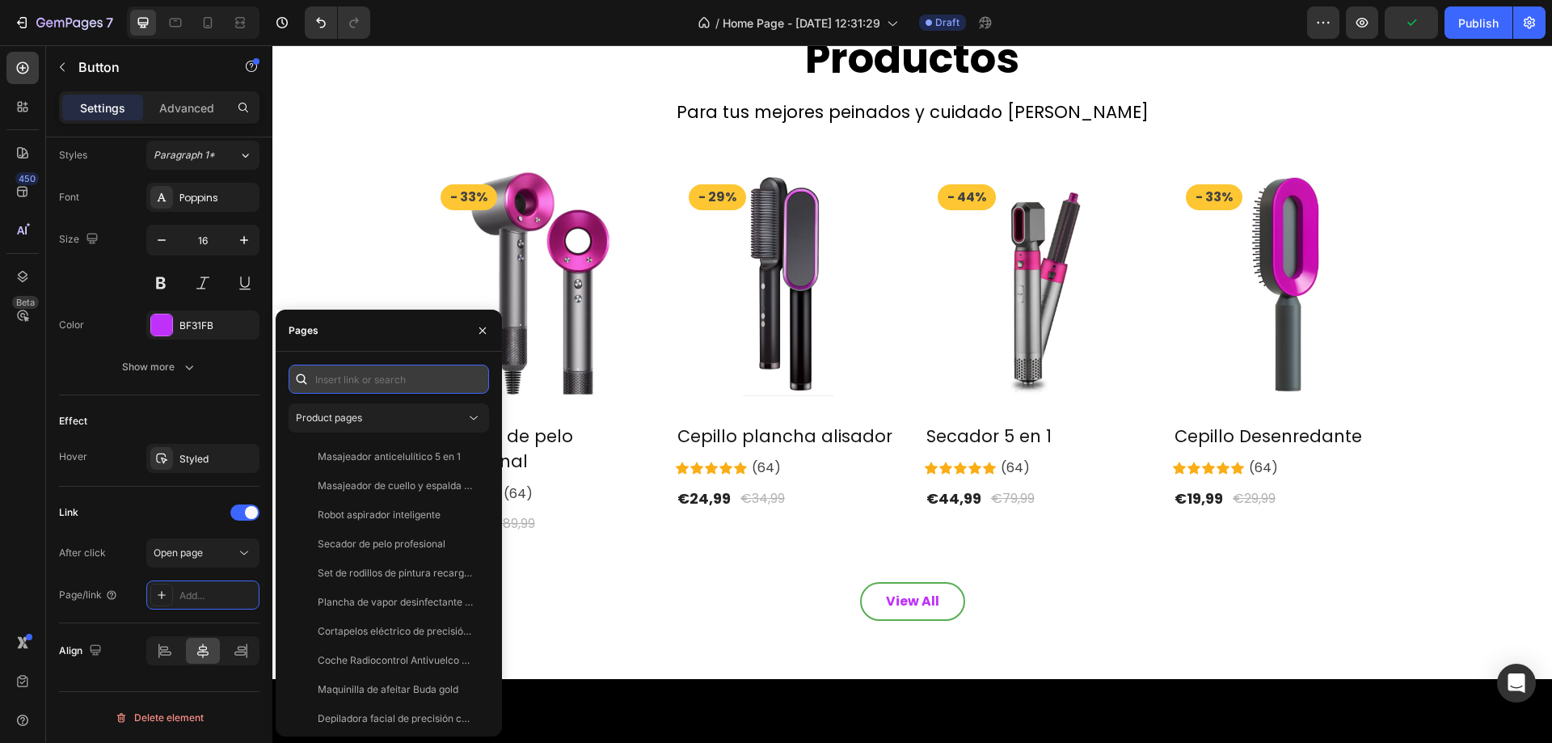
click at [419, 374] on input "text" at bounding box center [389, 379] width 201 height 29
click at [421, 413] on div "Product pages" at bounding box center [381, 418] width 170 height 15
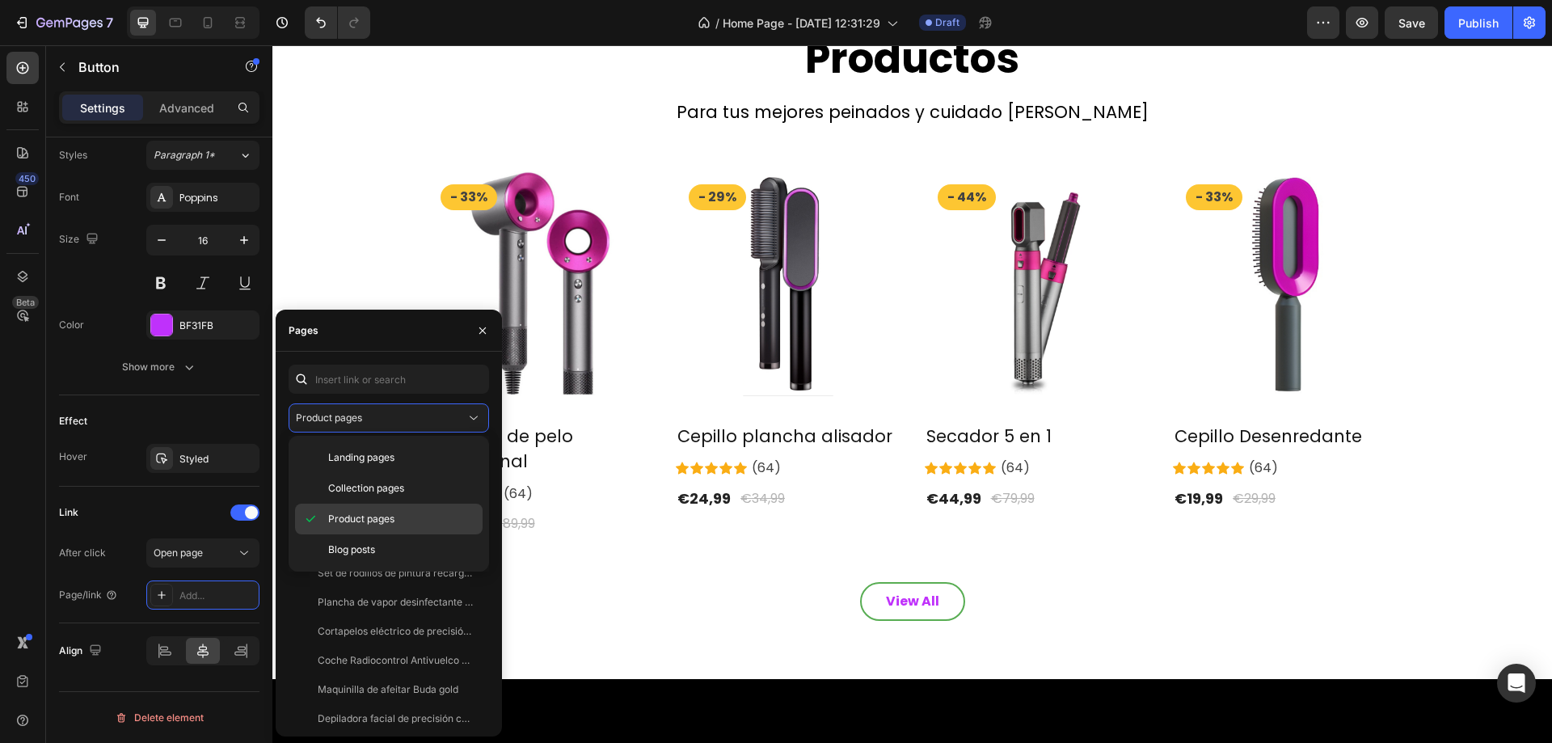
click at [392, 534] on div "Product pages" at bounding box center [389, 549] width 188 height 31
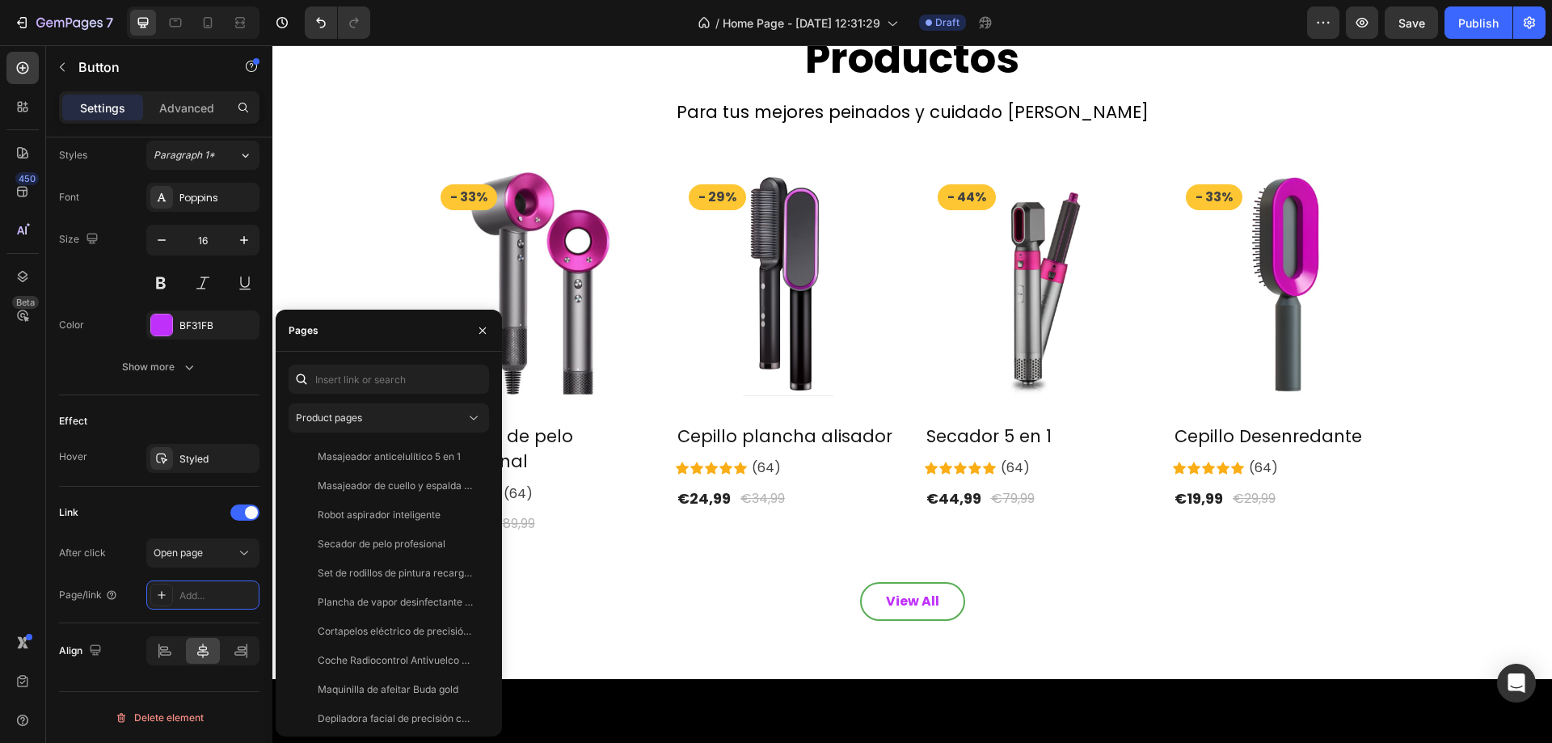
click at [732, 584] on div "View All Button" at bounding box center [913, 601] width 970 height 39
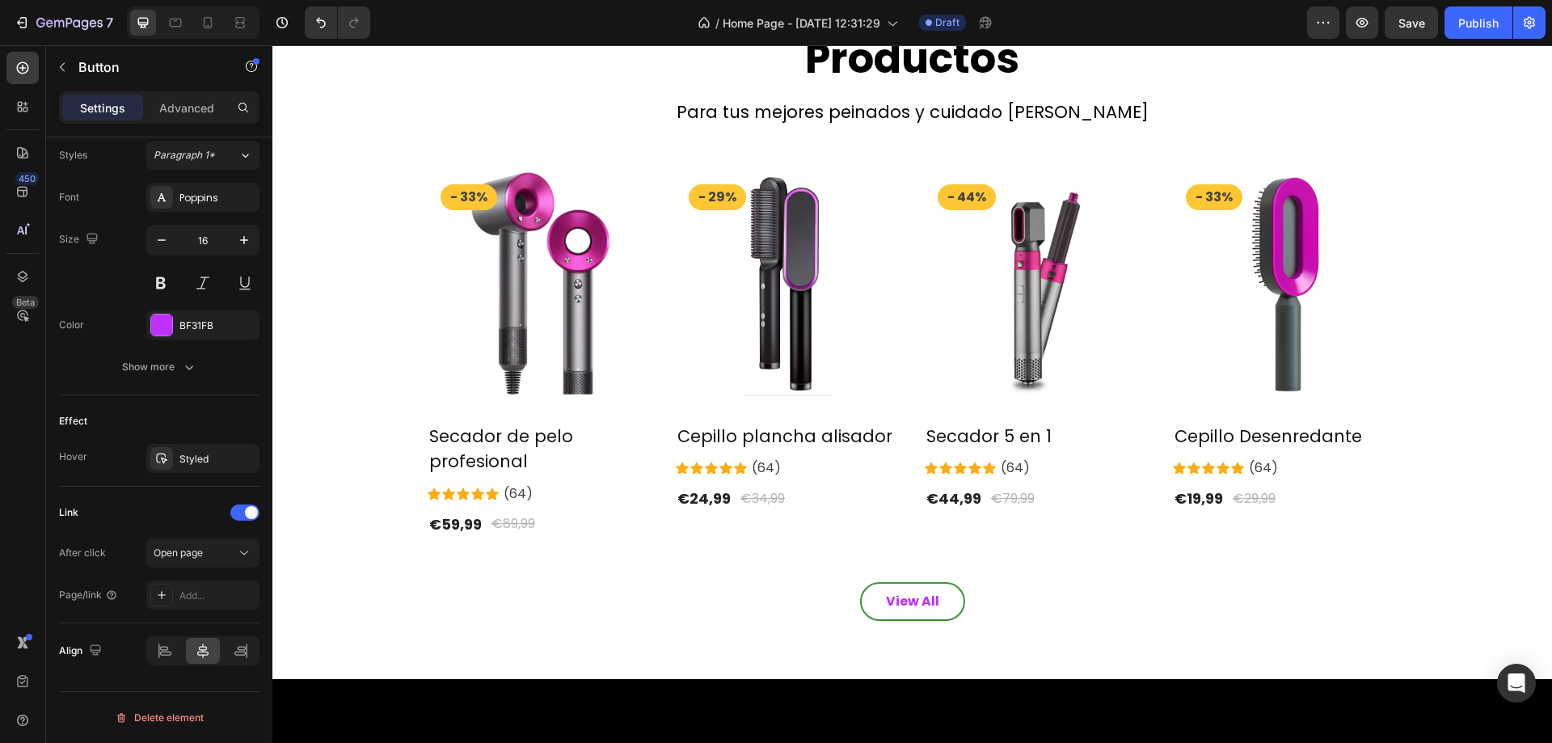
click at [912, 615] on button "View All" at bounding box center [912, 601] width 105 height 39
click at [908, 610] on div "View All" at bounding box center [912, 601] width 53 height 19
click at [859, 33] on div "/ Home Page - [DATE] 12:31:29" at bounding box center [798, 22] width 217 height 32
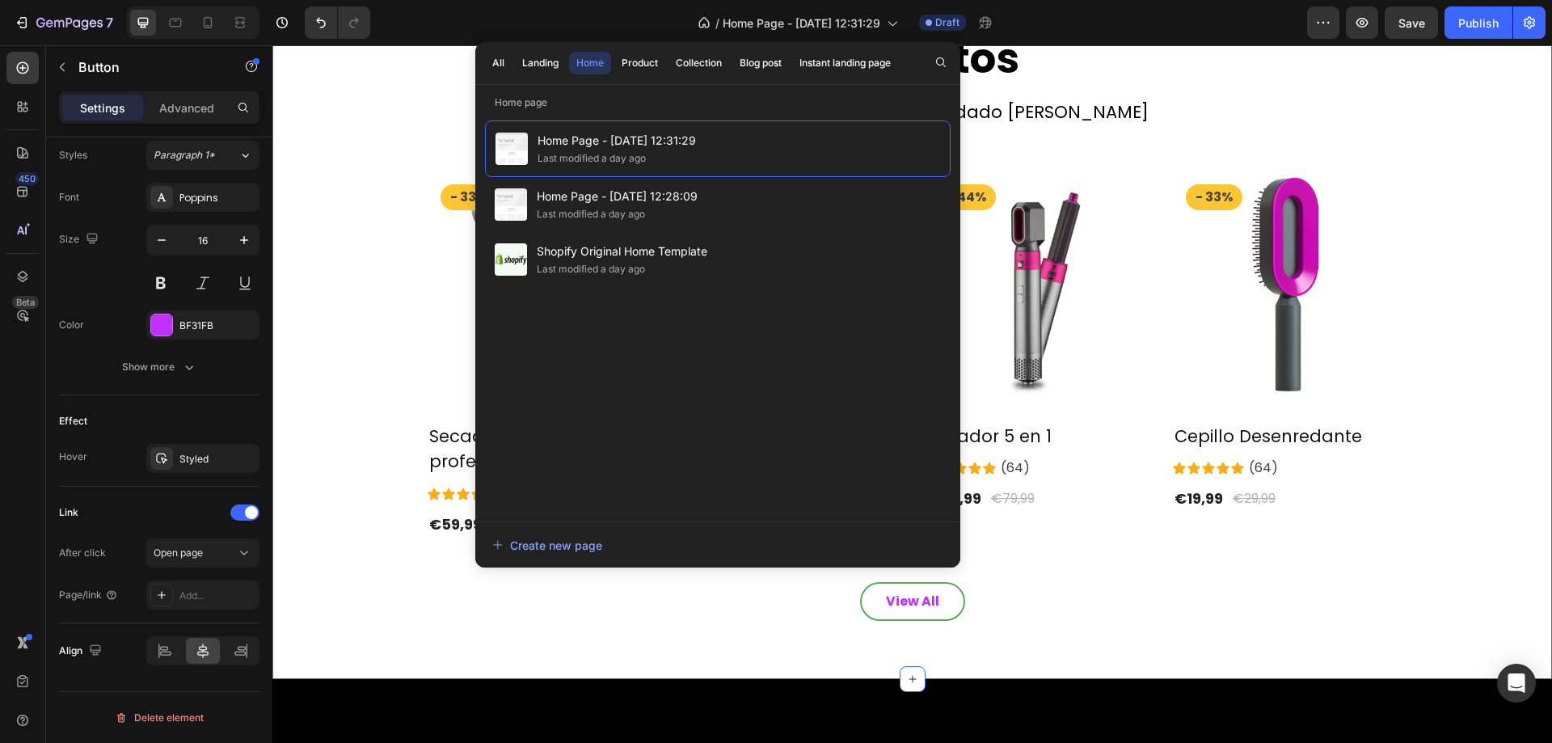
click at [319, 245] on div "Productos Heading Para tus mejores peinados y cuidado [PERSON_NAME] Text block …" at bounding box center [913, 326] width 1256 height 589
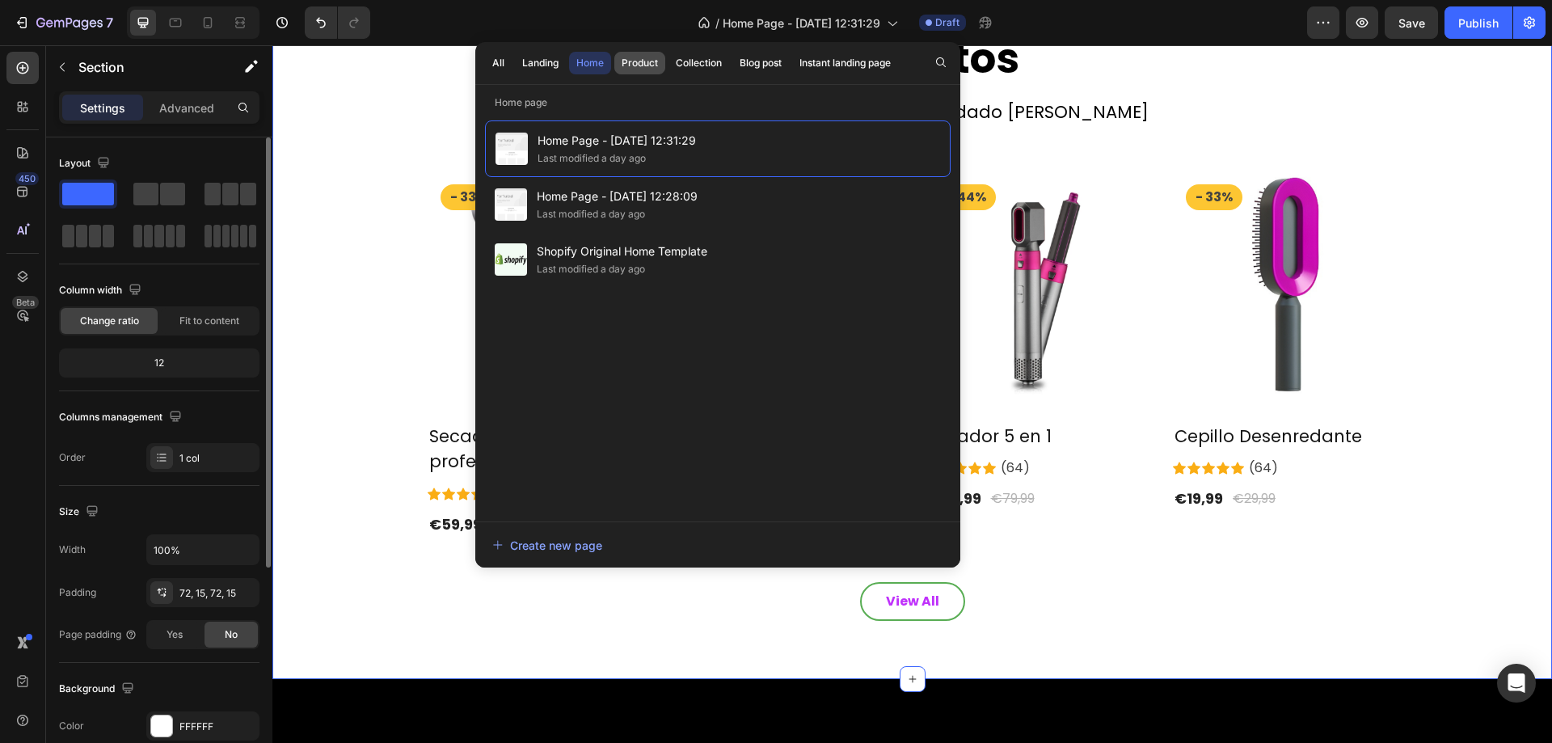
click at [635, 57] on div "Product" at bounding box center [640, 63] width 36 height 15
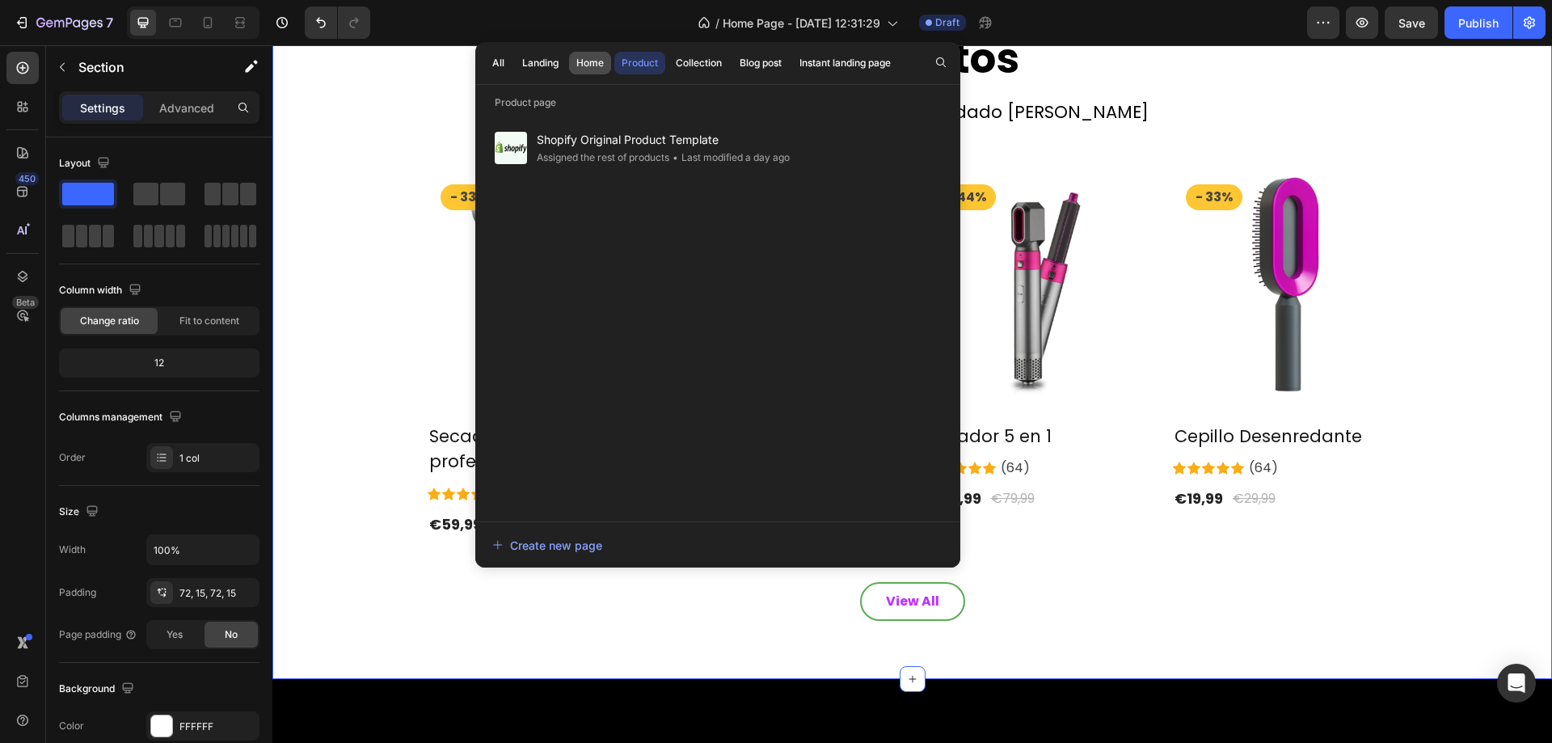
click at [582, 66] on div "Home" at bounding box center [589, 63] width 27 height 15
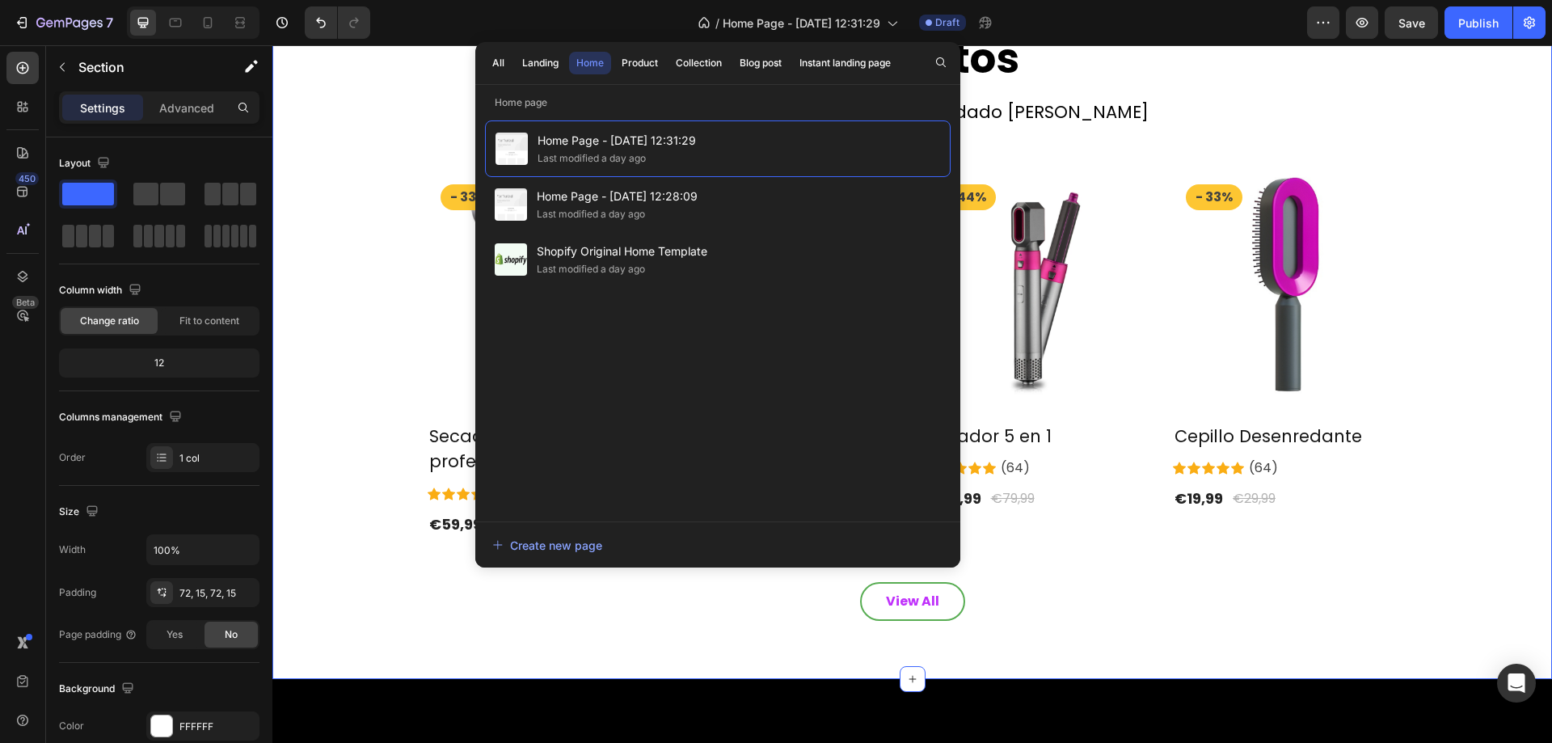
click at [415, 171] on div "Productos Heading Para tus mejores peinados y cuidado [PERSON_NAME] Text block …" at bounding box center [913, 326] width 1256 height 589
click at [999, 636] on div "Productos Heading Para tus mejores peinados y cuidado [PERSON_NAME] Text block …" at bounding box center [912, 326] width 1280 height 705
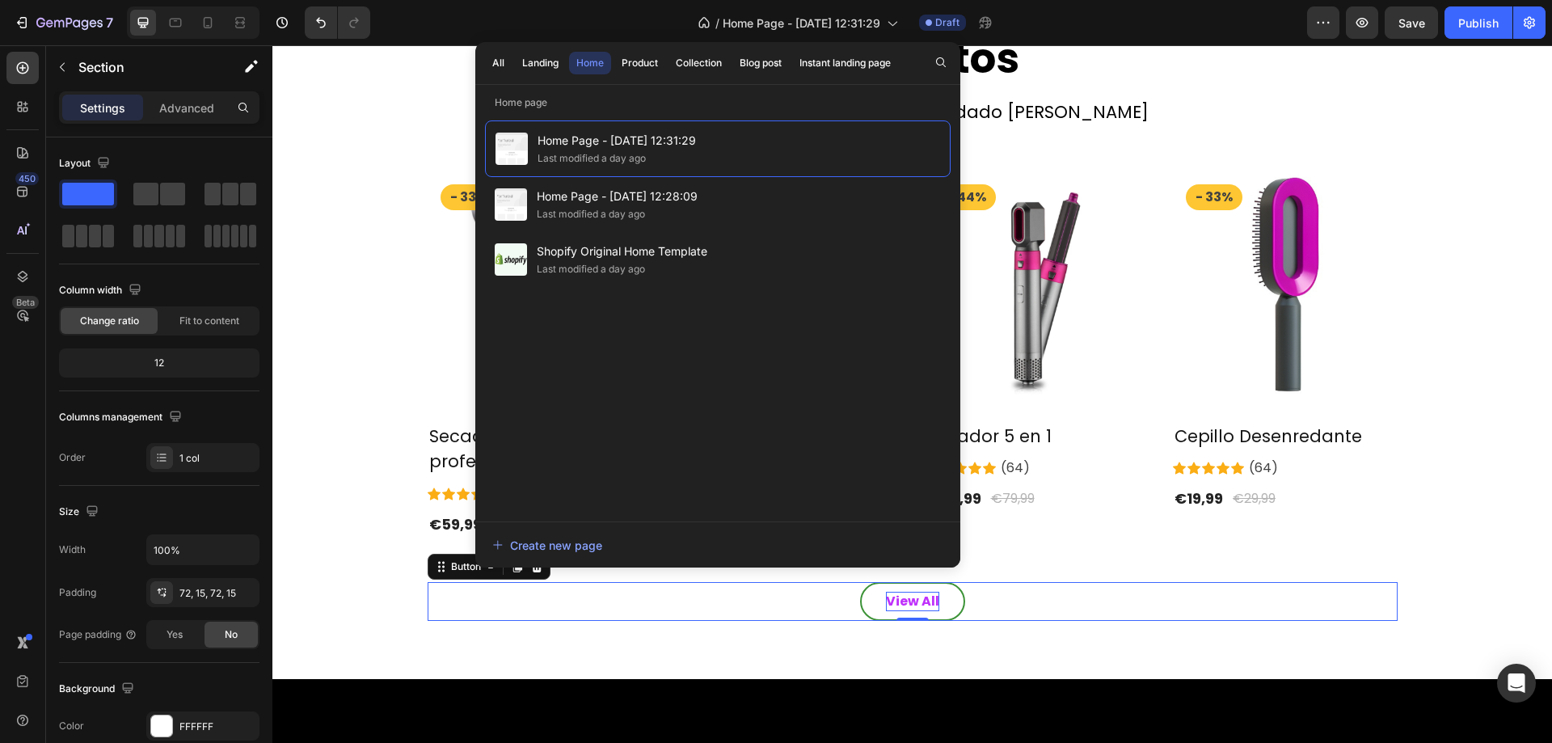
click at [895, 596] on p "View All" at bounding box center [912, 601] width 53 height 19
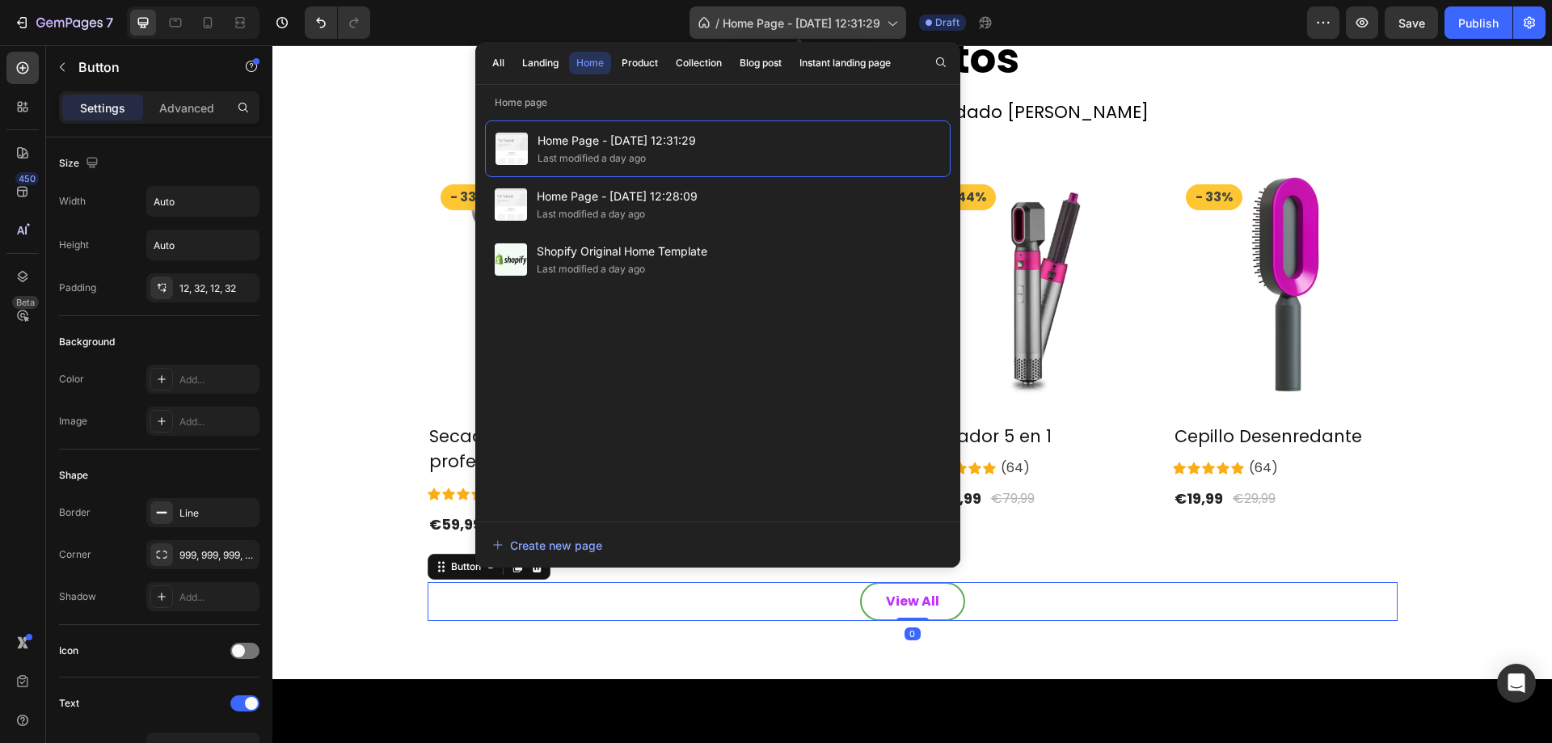
click at [834, 27] on span "Home Page - [DATE] 12:31:29" at bounding box center [802, 23] width 158 height 17
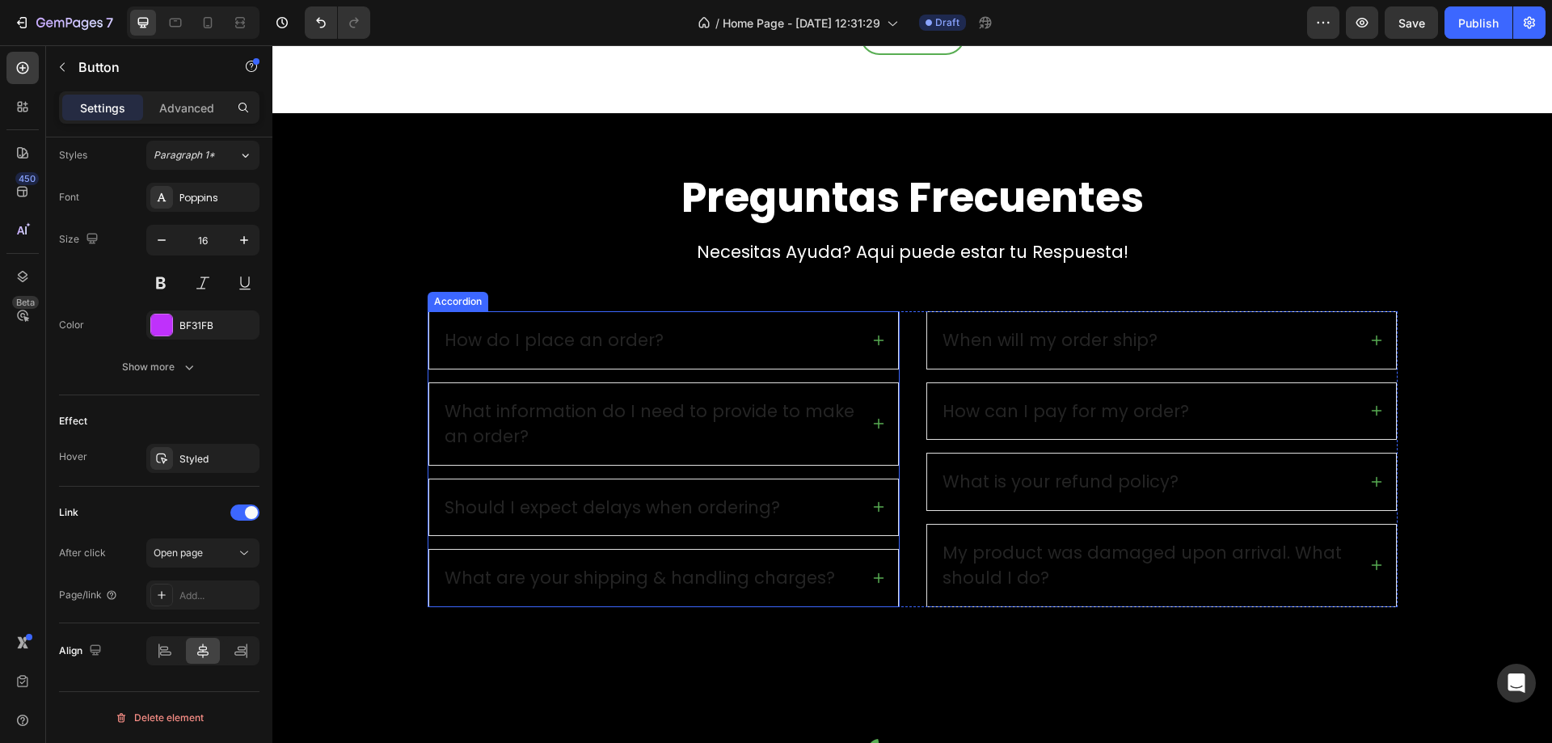
scroll to position [2452, 0]
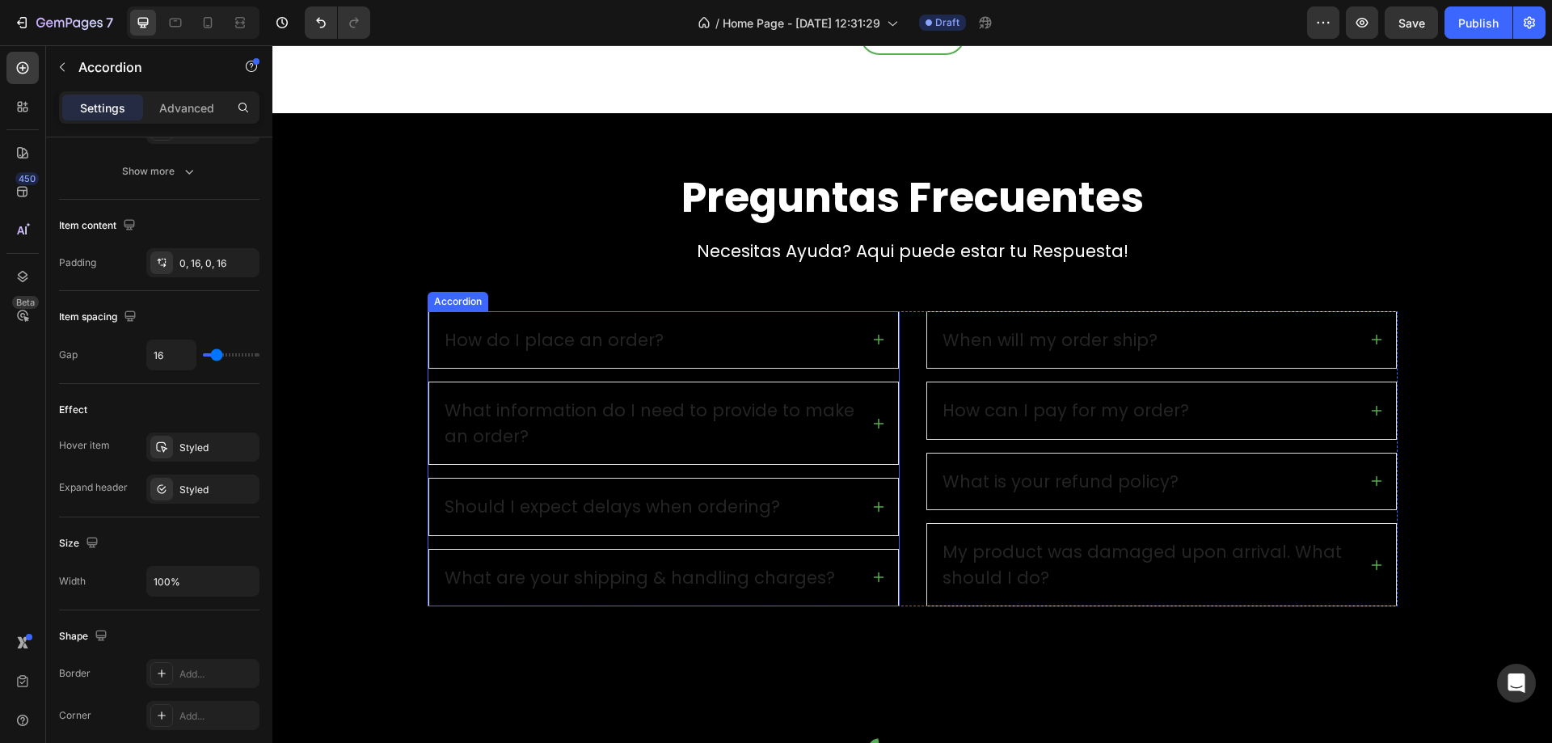
click at [581, 340] on div "How do I place an order?" at bounding box center [554, 340] width 224 height 31
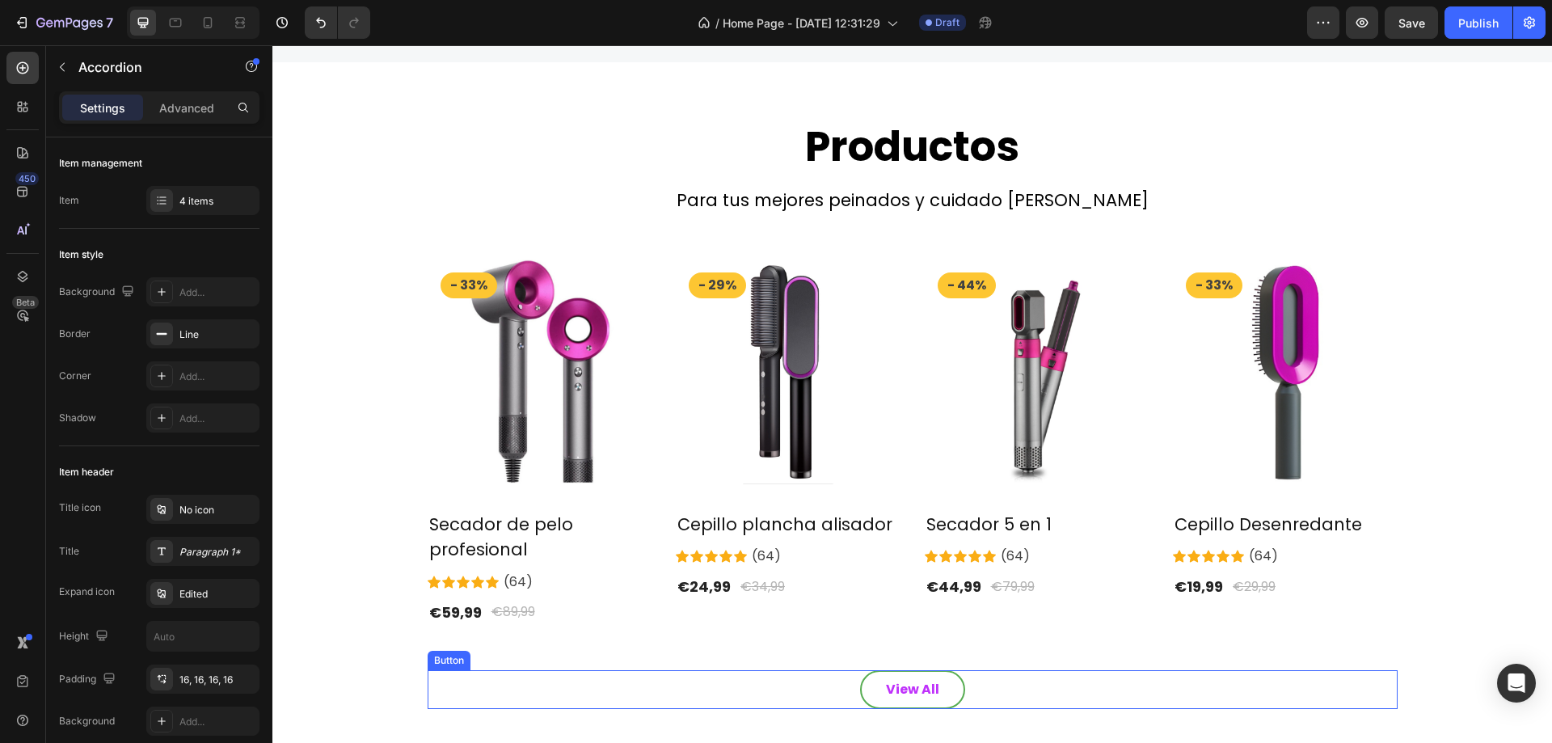
scroll to position [1698, 0]
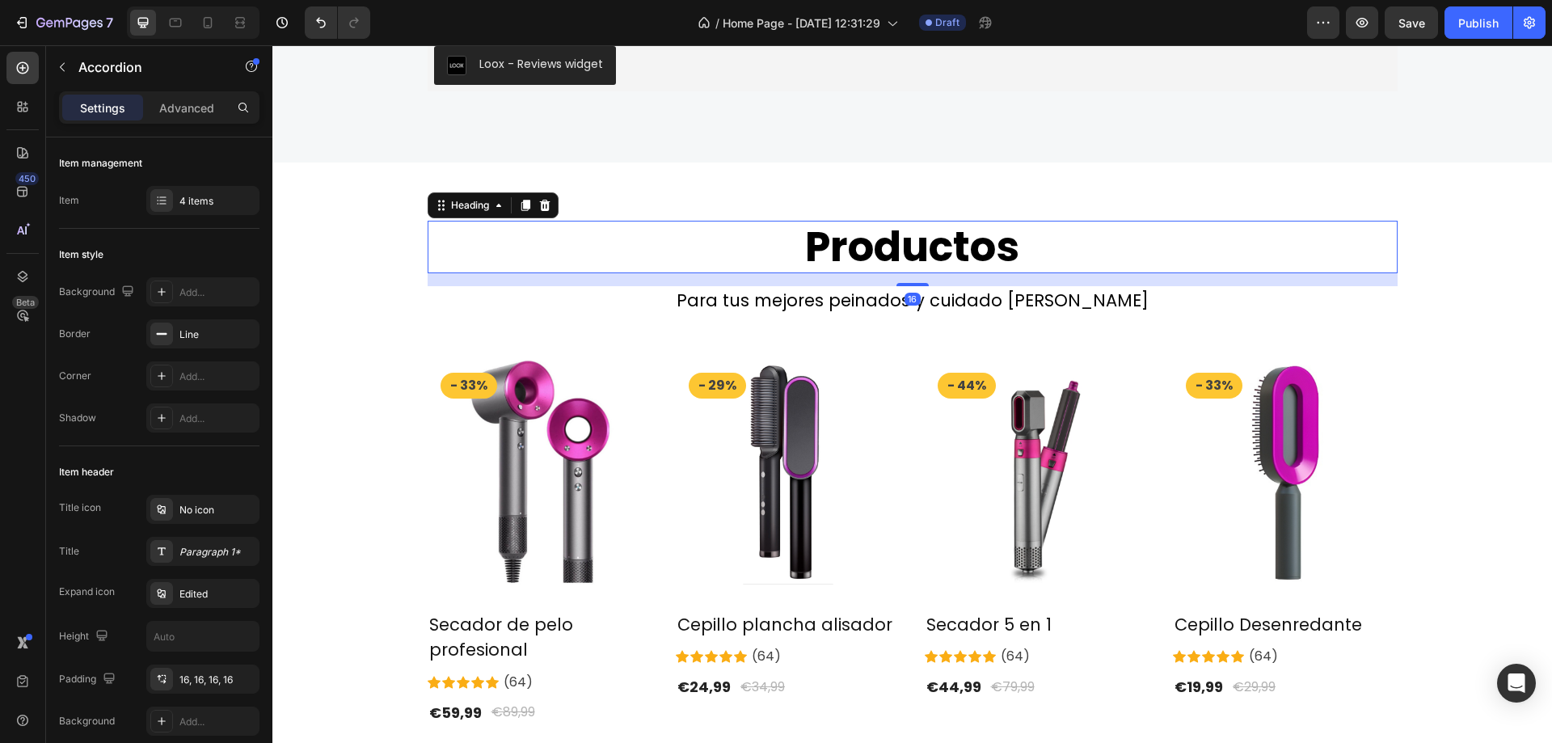
click at [923, 256] on h2 "Productos" at bounding box center [913, 247] width 970 height 53
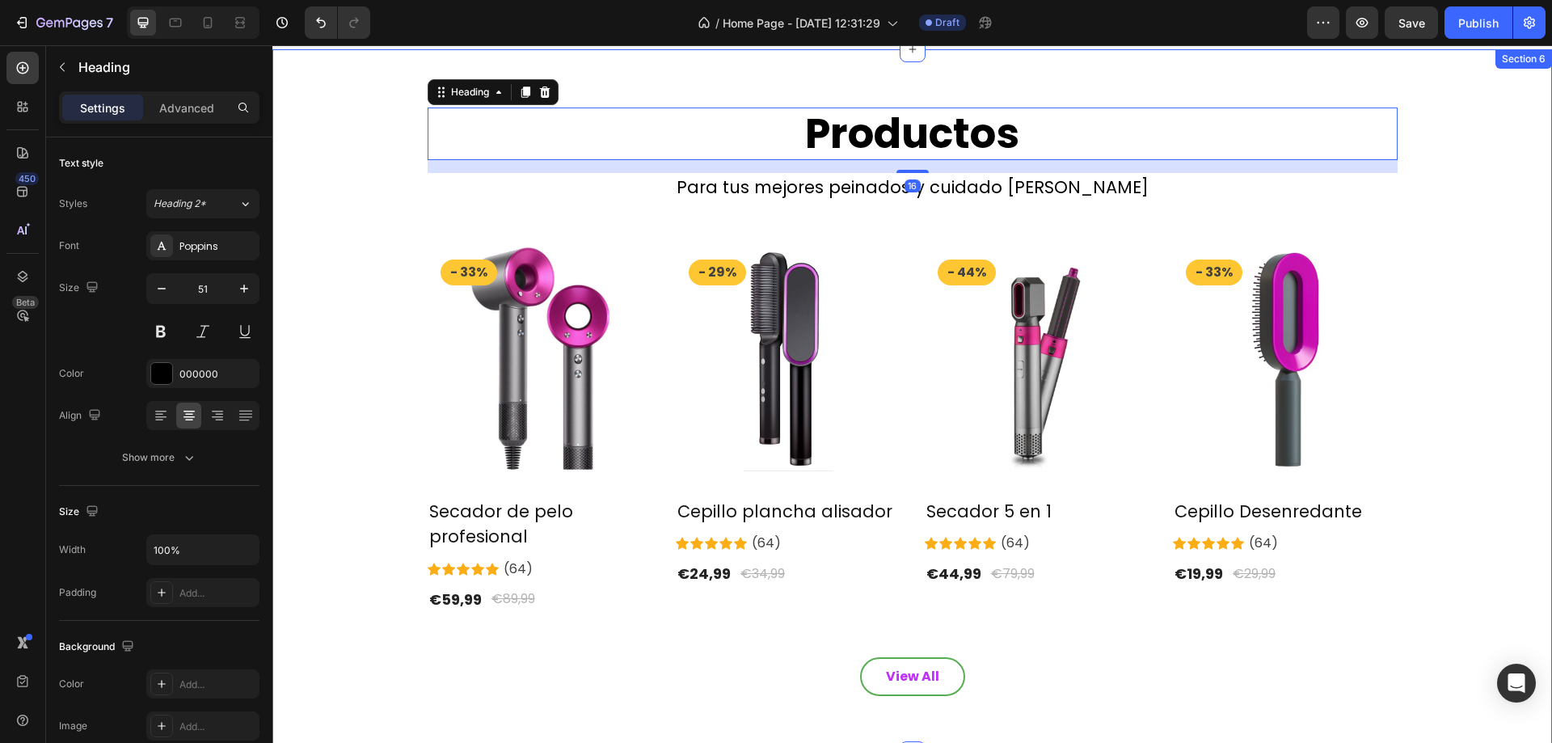
scroll to position [1886, 0]
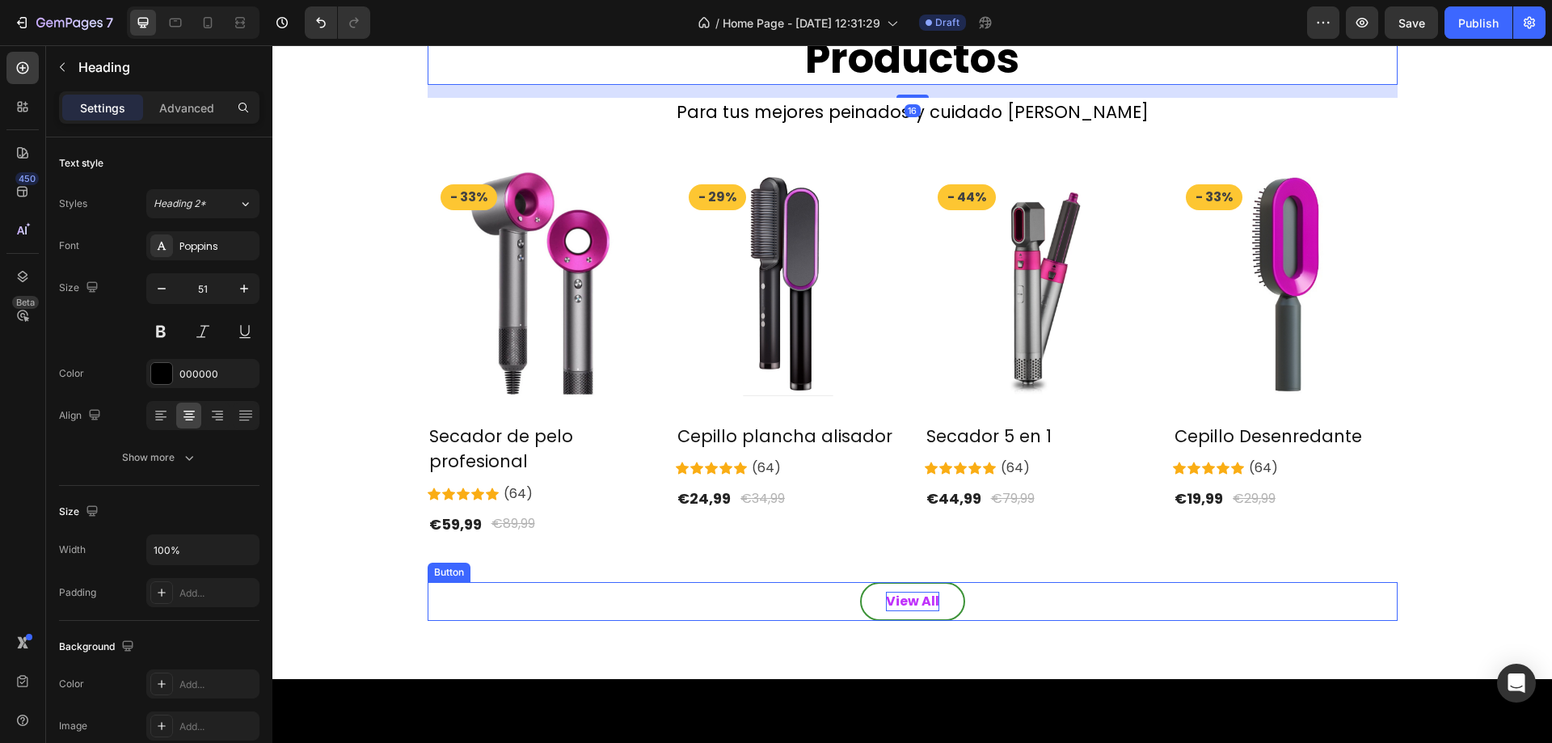
click at [931, 597] on div "View All" at bounding box center [912, 601] width 53 height 19
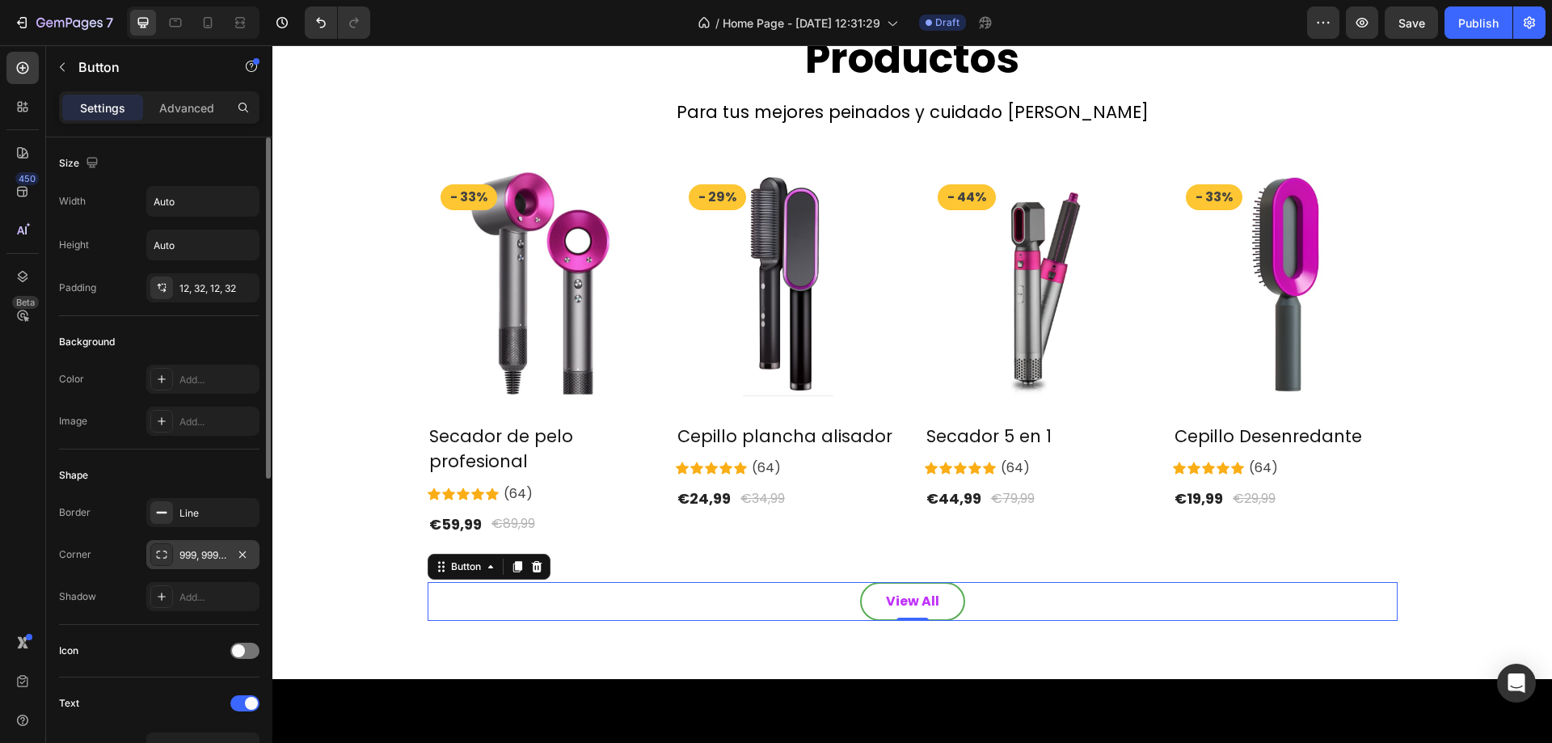
click at [198, 566] on div "999, 999, 999, 999" at bounding box center [202, 554] width 113 height 29
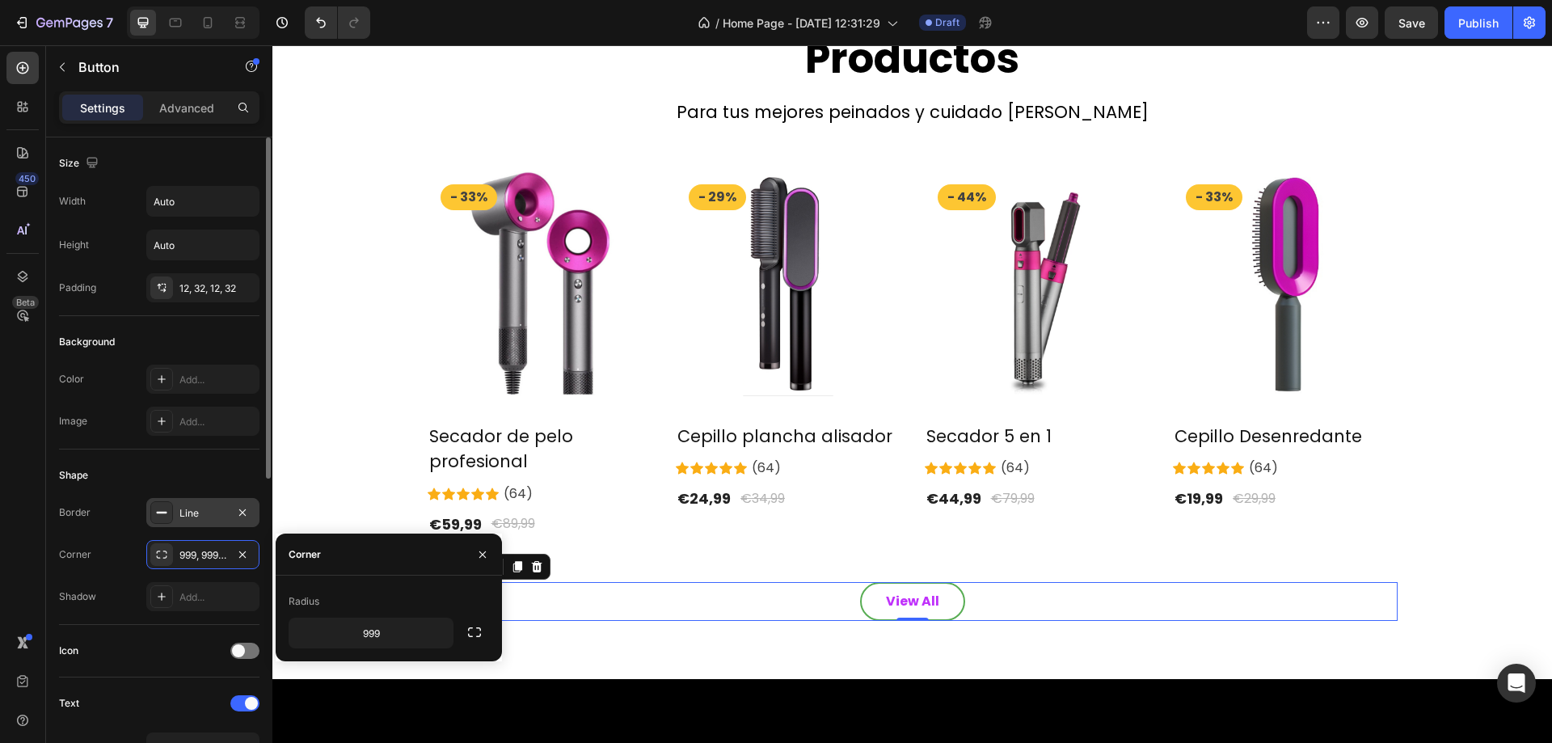
click at [197, 502] on div "Line" at bounding box center [202, 512] width 113 height 29
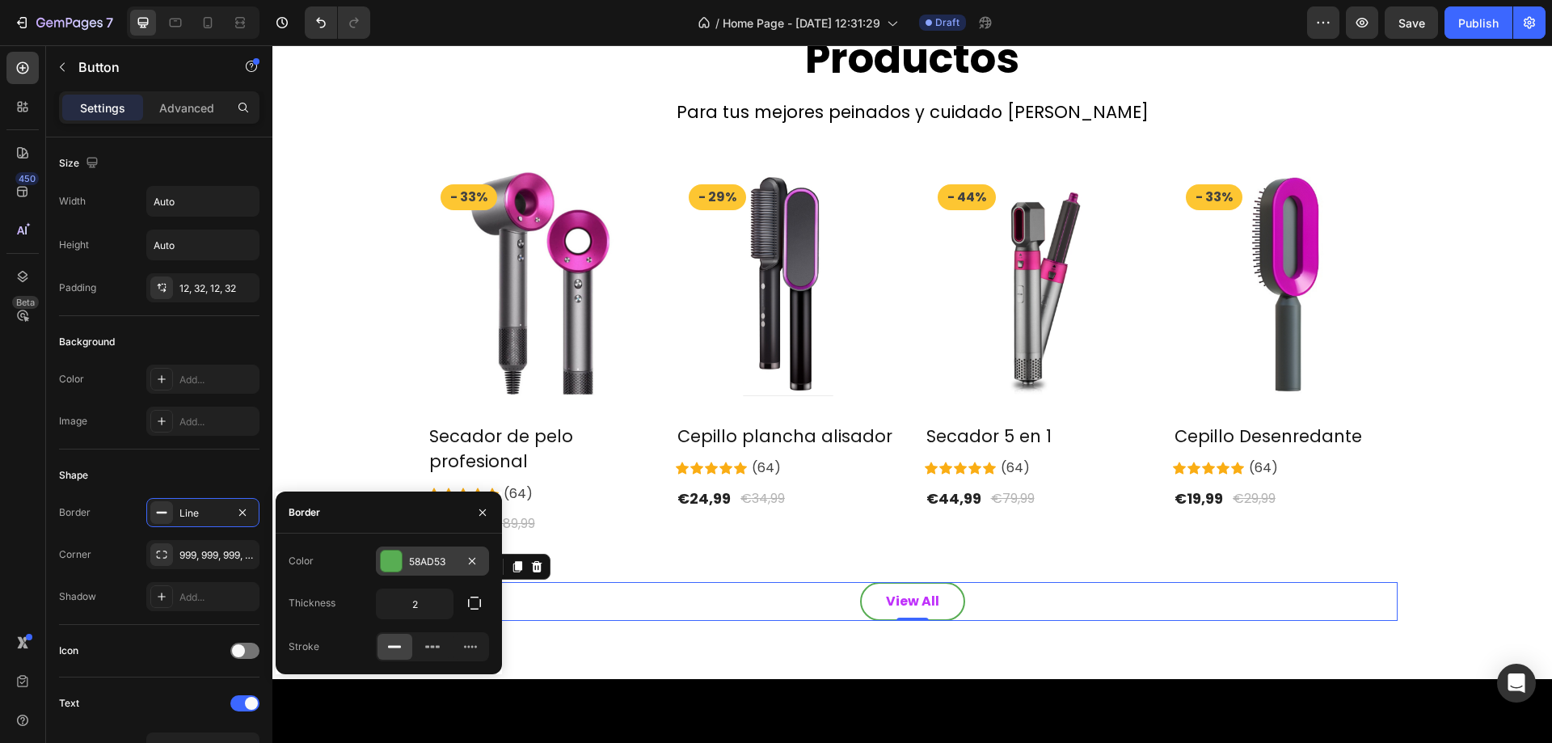
click at [413, 559] on div "58AD53" at bounding box center [432, 562] width 47 height 15
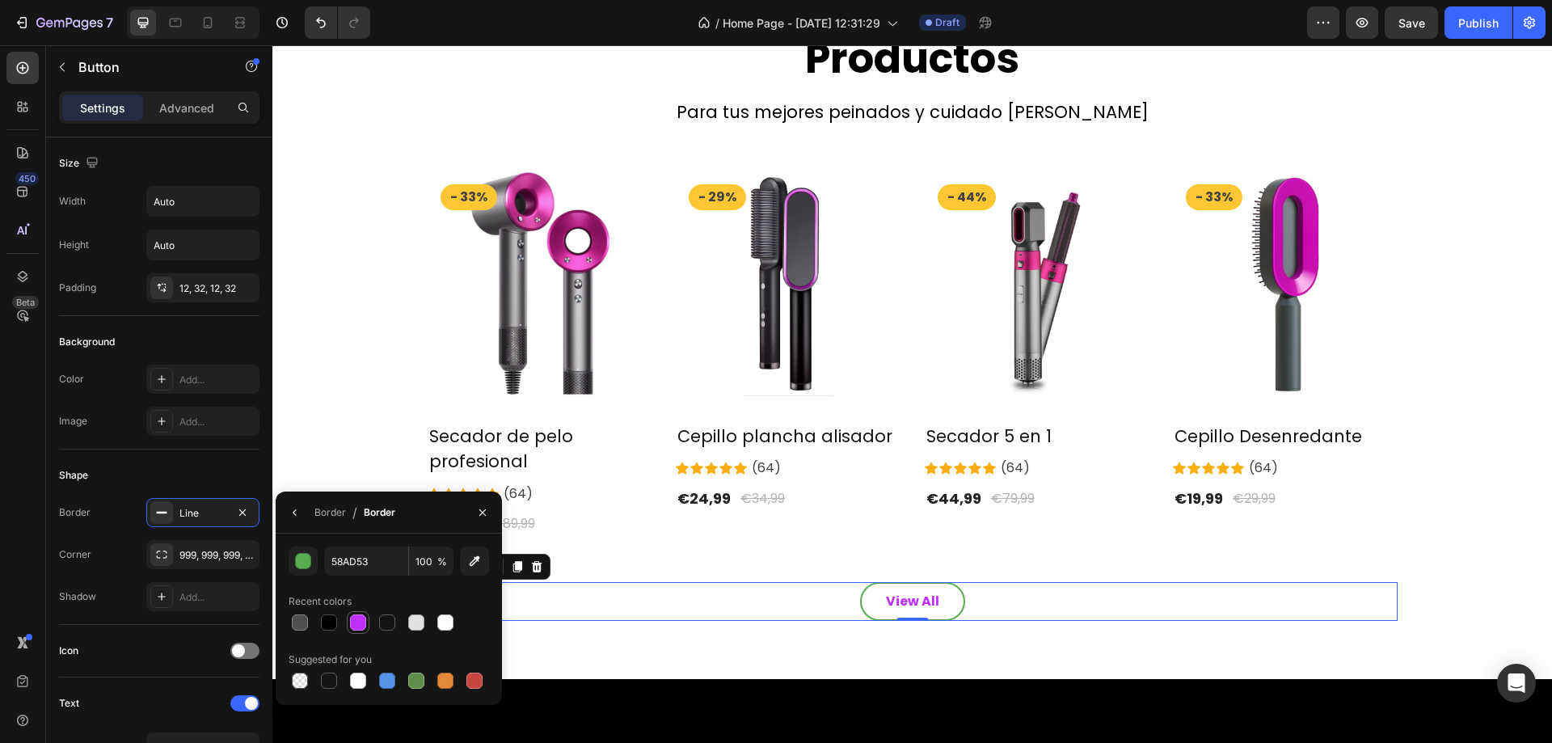
click at [356, 629] on div at bounding box center [358, 622] width 16 height 16
type input "BF31FB"
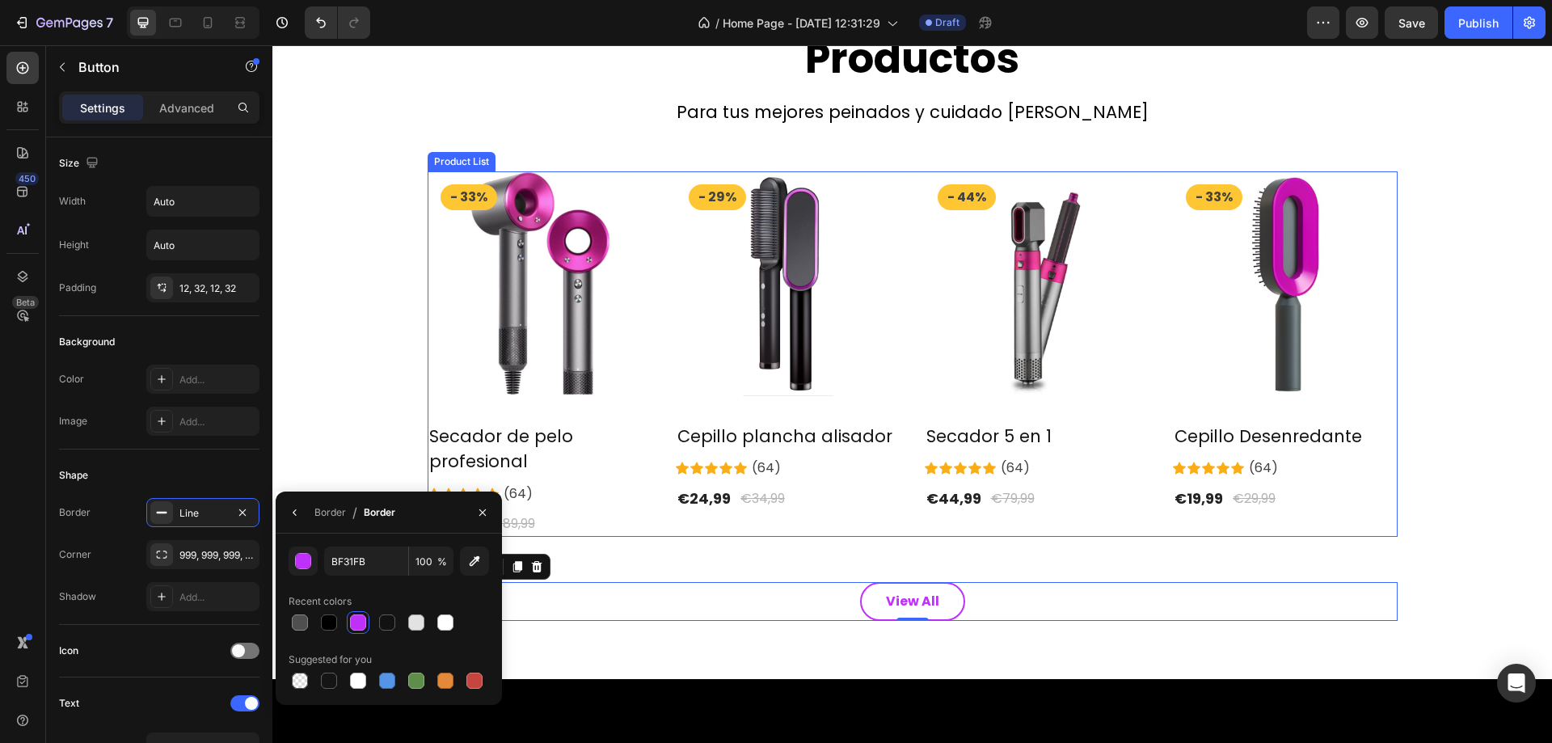
click at [857, 519] on div "Product Images & Gallery - 29% Product Badge Row Cepillo plancha alisador (P) T…" at bounding box center [788, 353] width 225 height 365
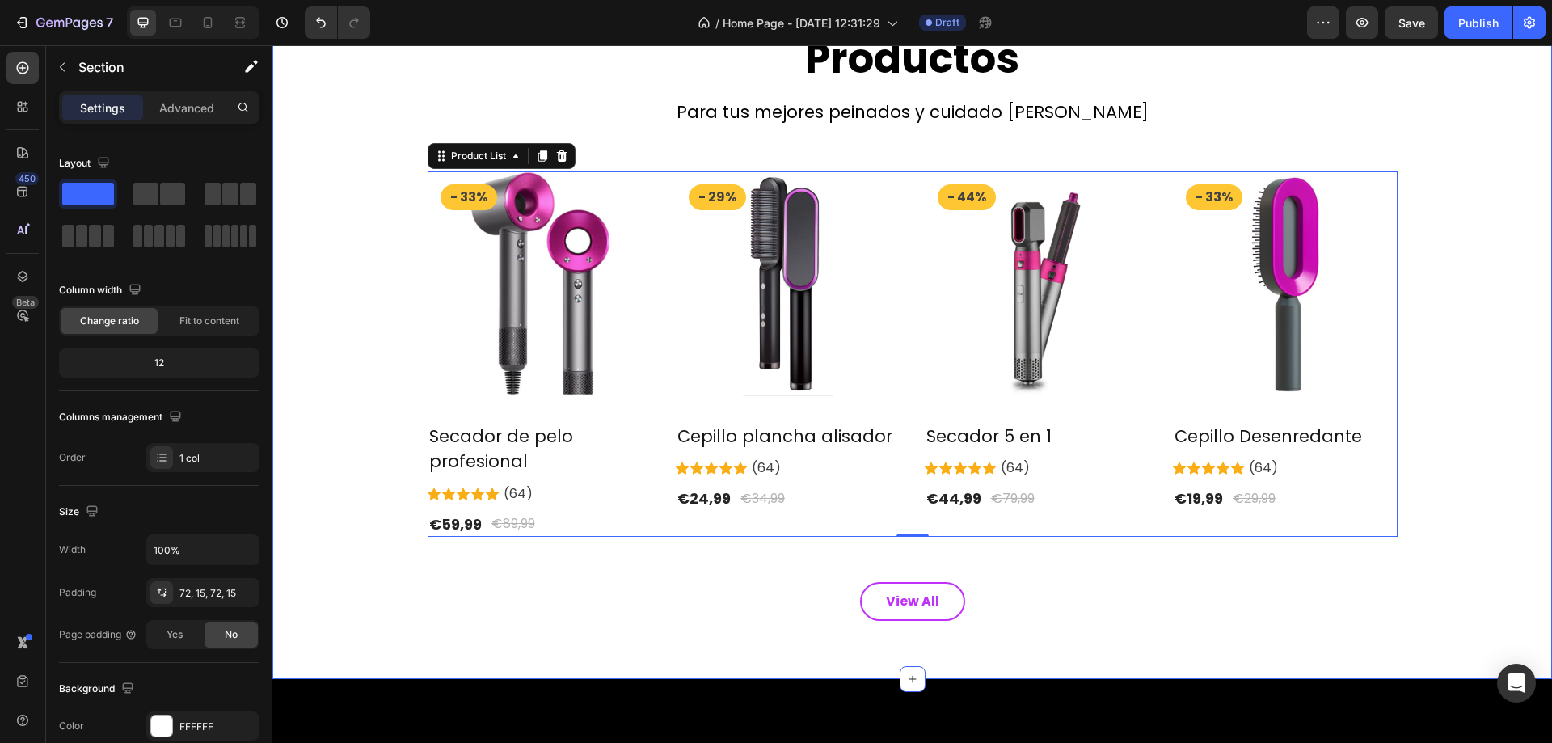
click at [1485, 542] on div "Productos Heading Para tus mejores peinados y cuidado [PERSON_NAME] Text block …" at bounding box center [913, 326] width 1256 height 589
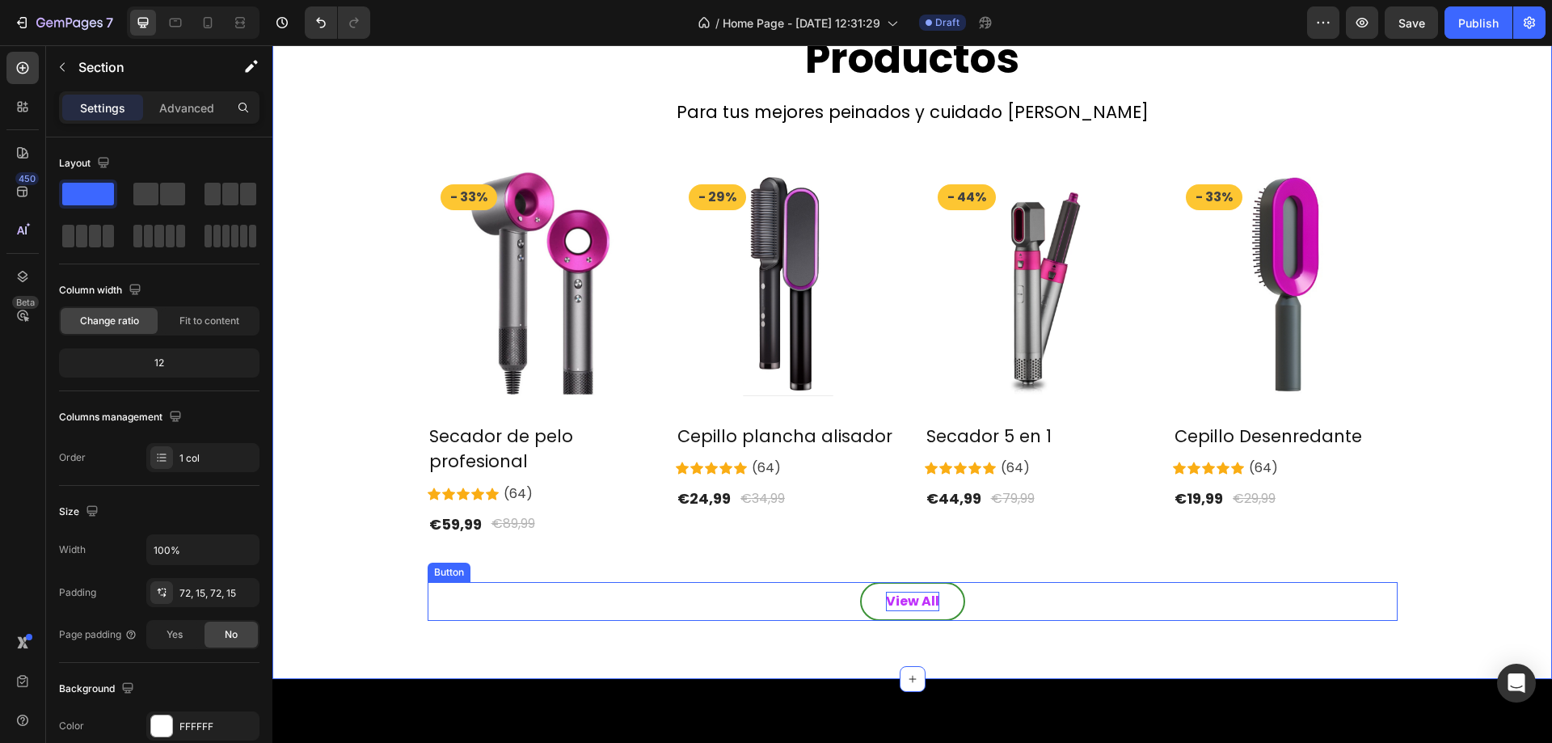
click at [901, 597] on div "View All" at bounding box center [912, 601] width 53 height 19
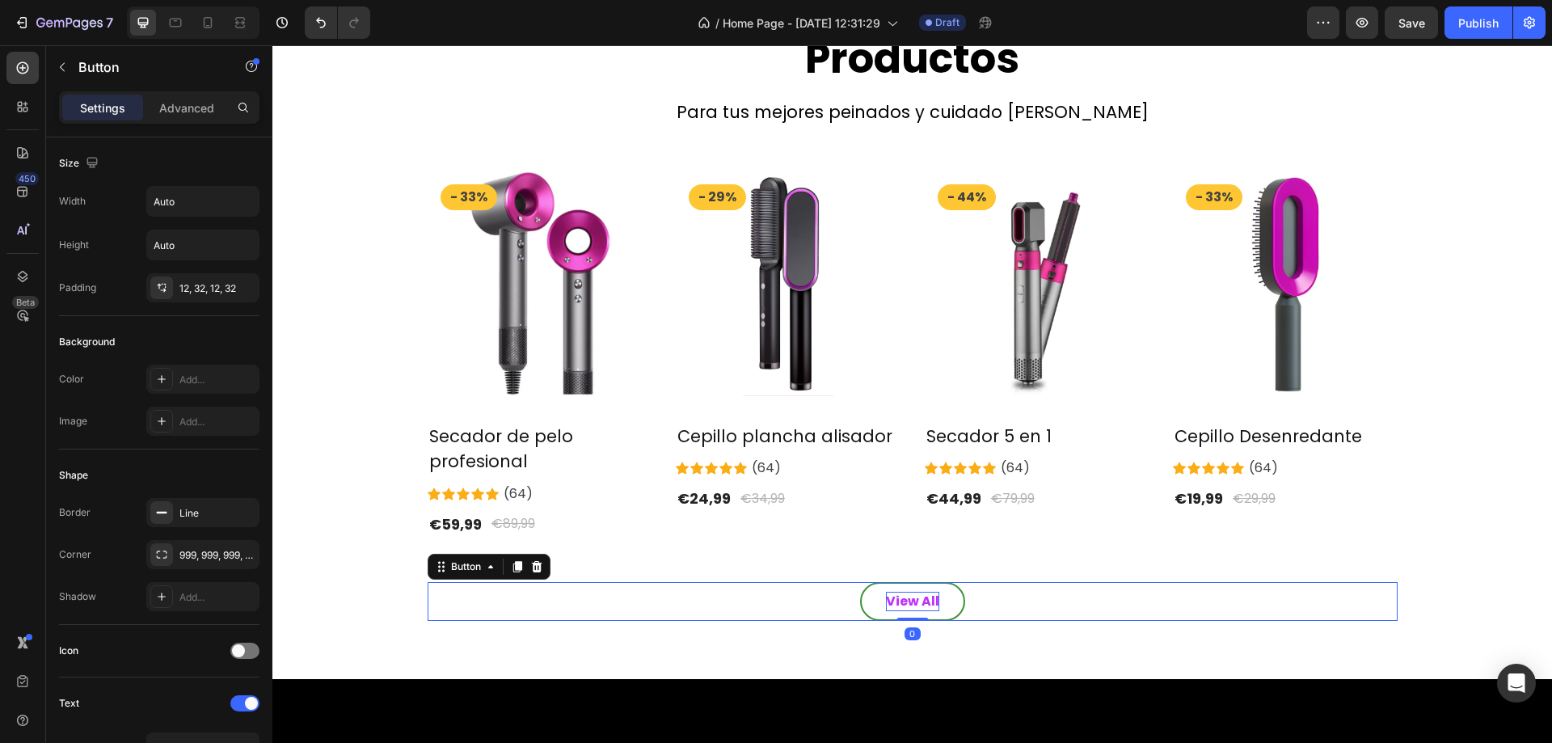
click at [902, 597] on div "View All" at bounding box center [912, 601] width 53 height 19
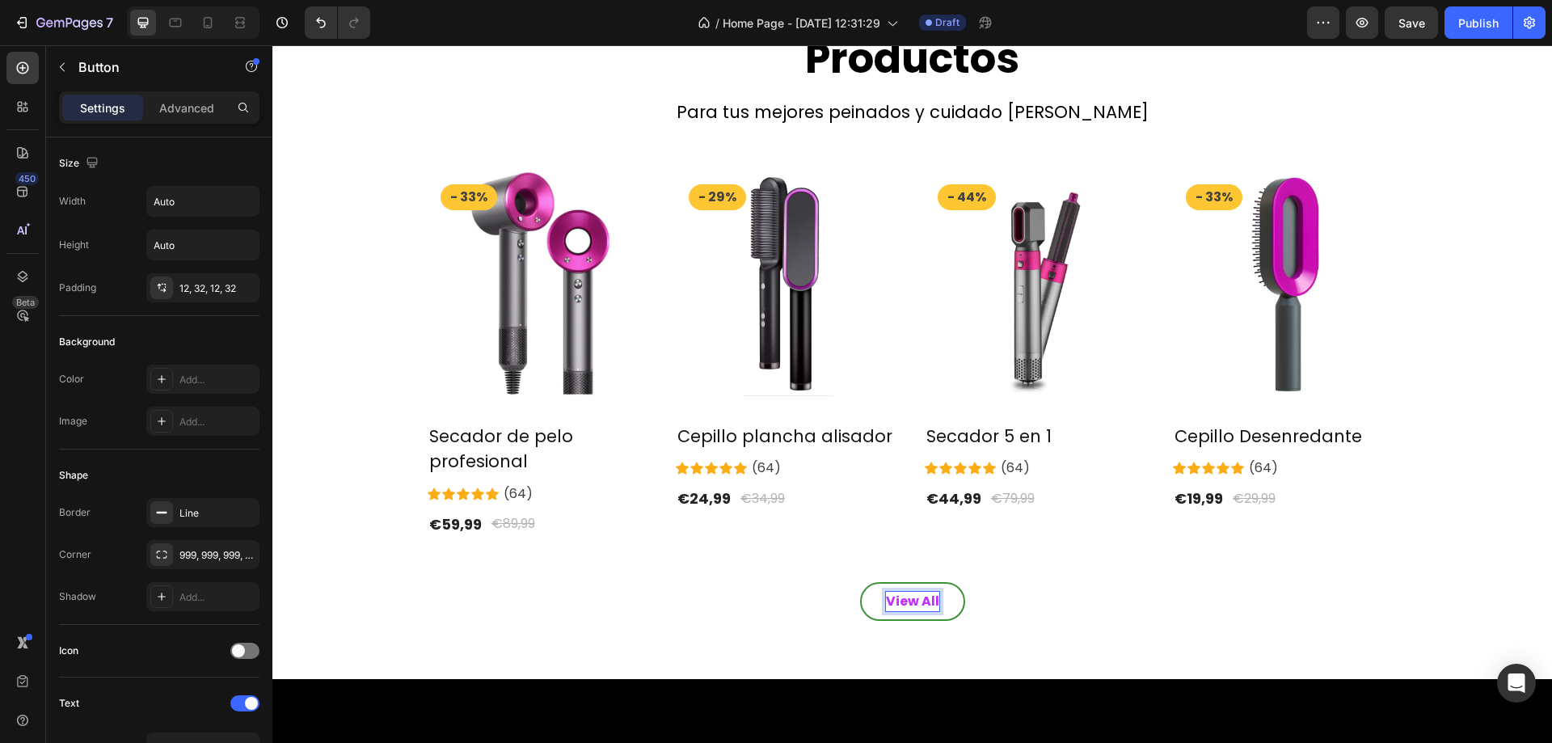
click at [902, 597] on p "View All" at bounding box center [912, 601] width 53 height 19
click at [876, 582] on button "ver" at bounding box center [913, 601] width 74 height 39
click at [875, 582] on button "Ver" at bounding box center [912, 601] width 75 height 39
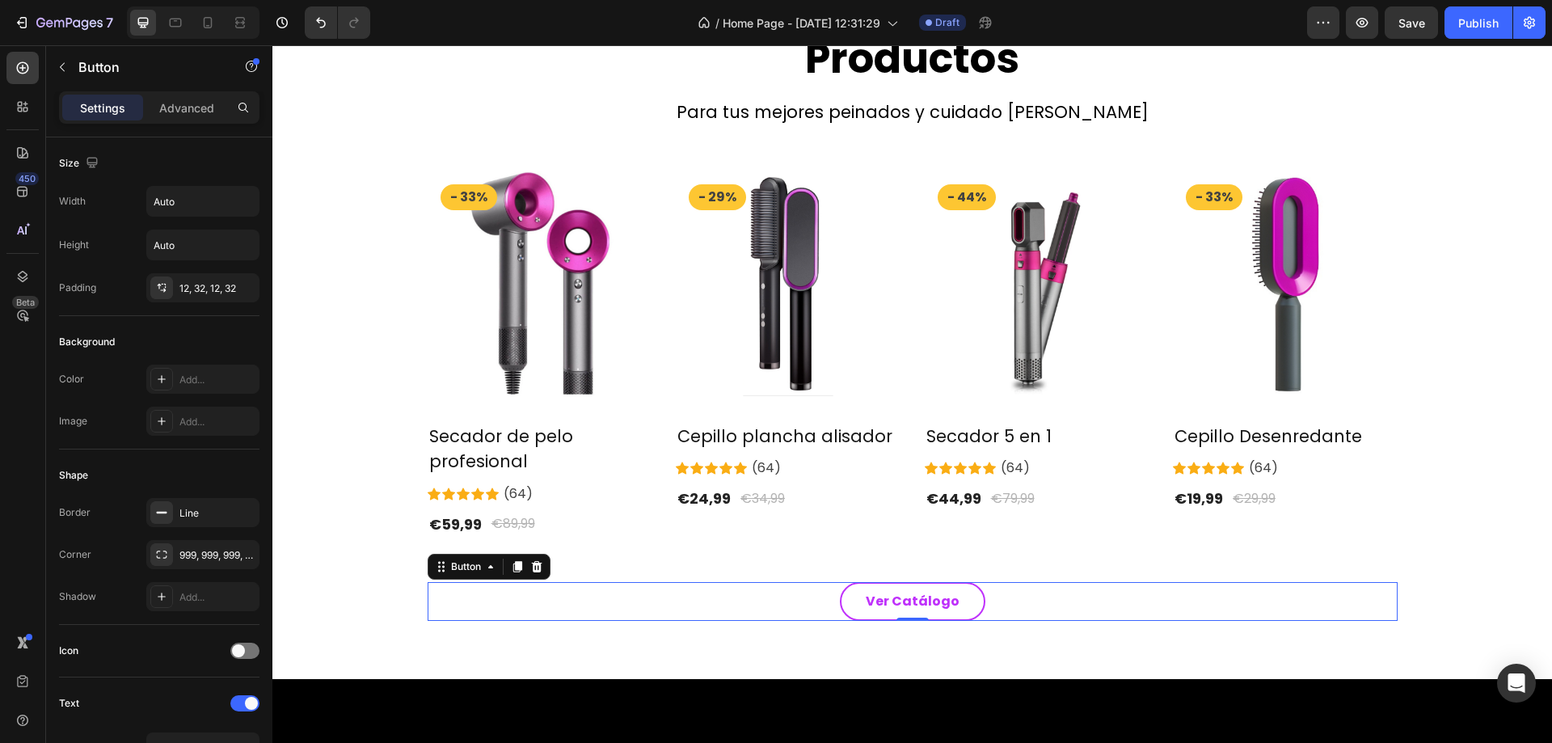
click at [1233, 608] on div "Ver Catálogo Button 0" at bounding box center [913, 601] width 970 height 39
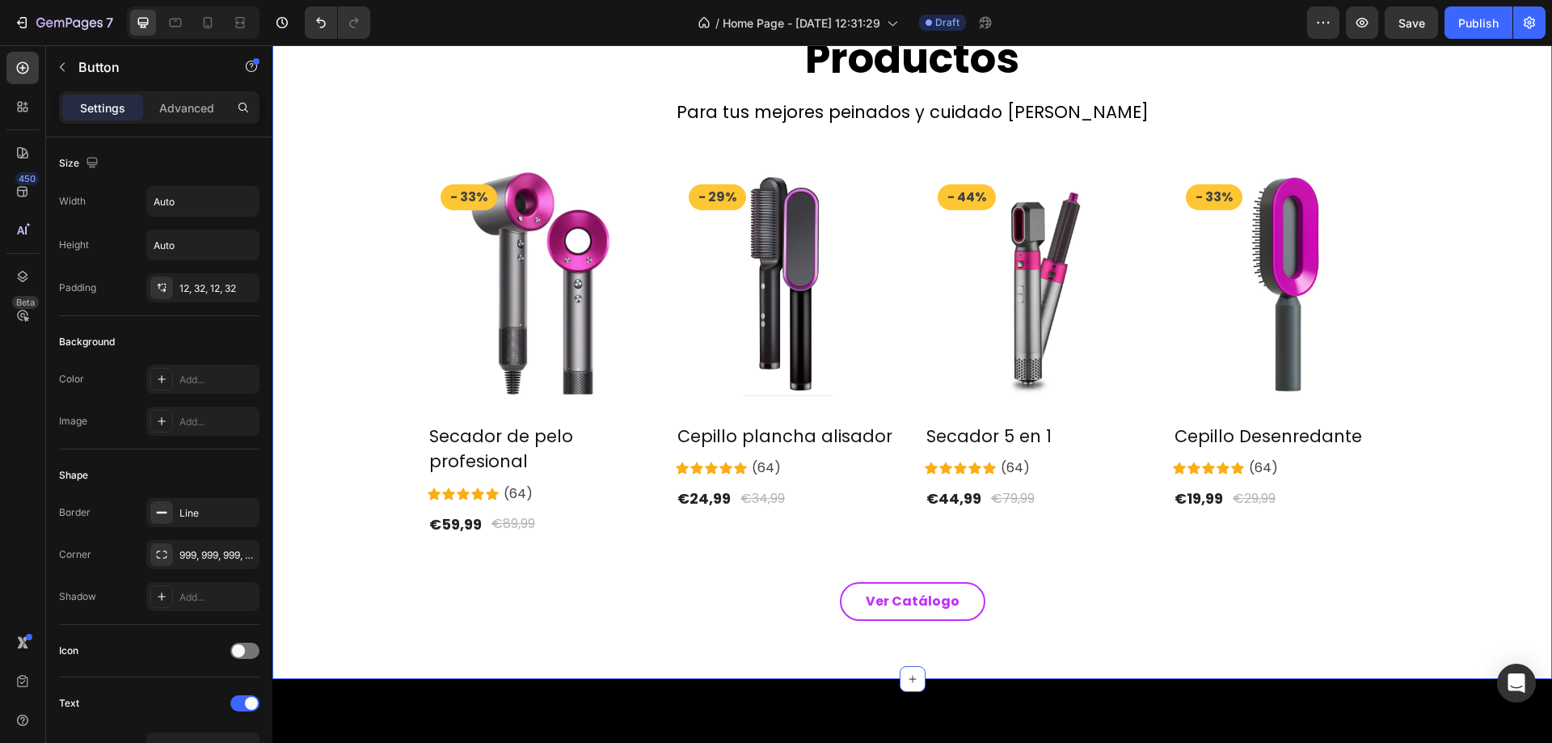
click at [1252, 650] on div "Productos Heading Para tus mejores peinados y cuidado [PERSON_NAME] Text block …" at bounding box center [912, 326] width 1280 height 705
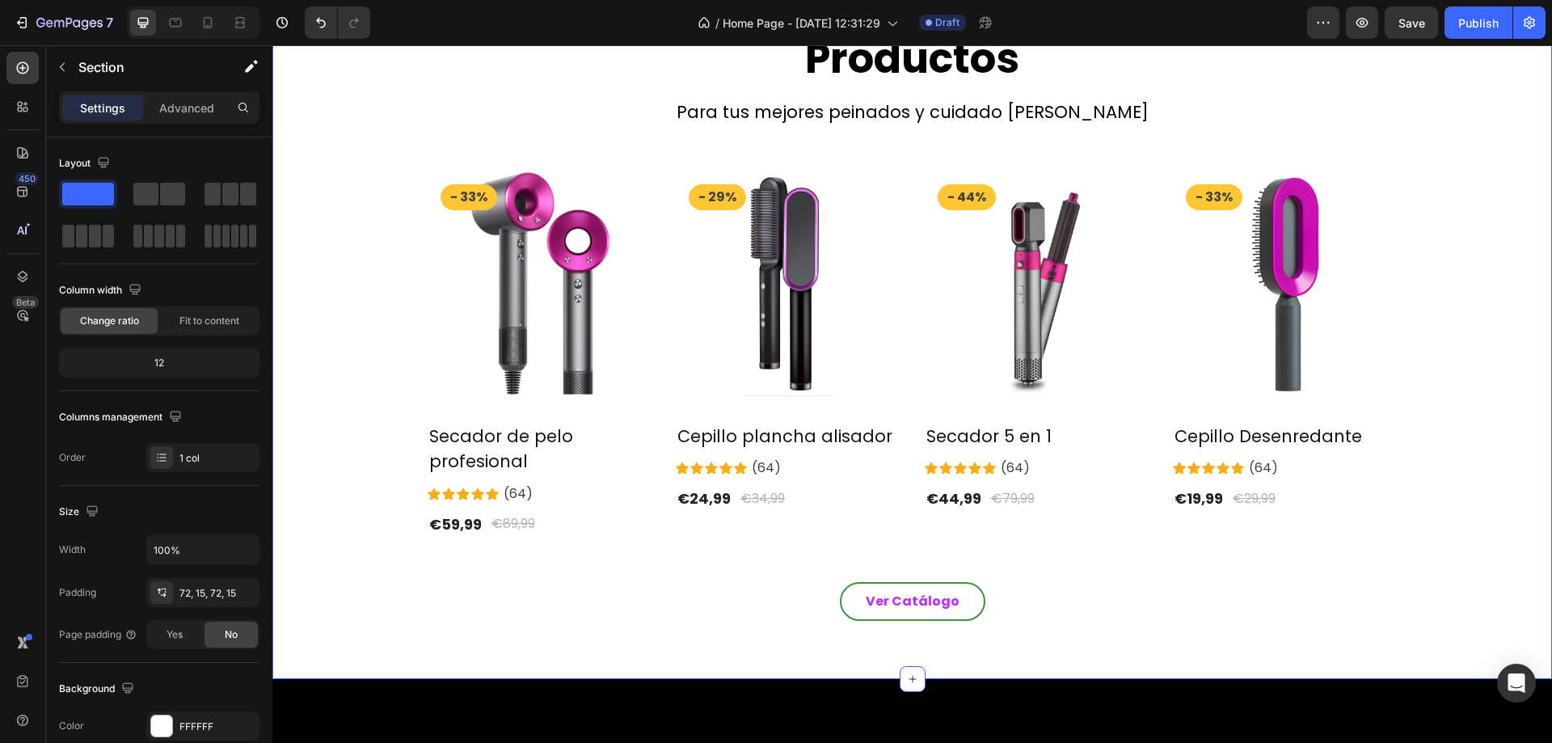
click at [942, 588] on button "Ver Catálogo" at bounding box center [913, 601] width 146 height 39
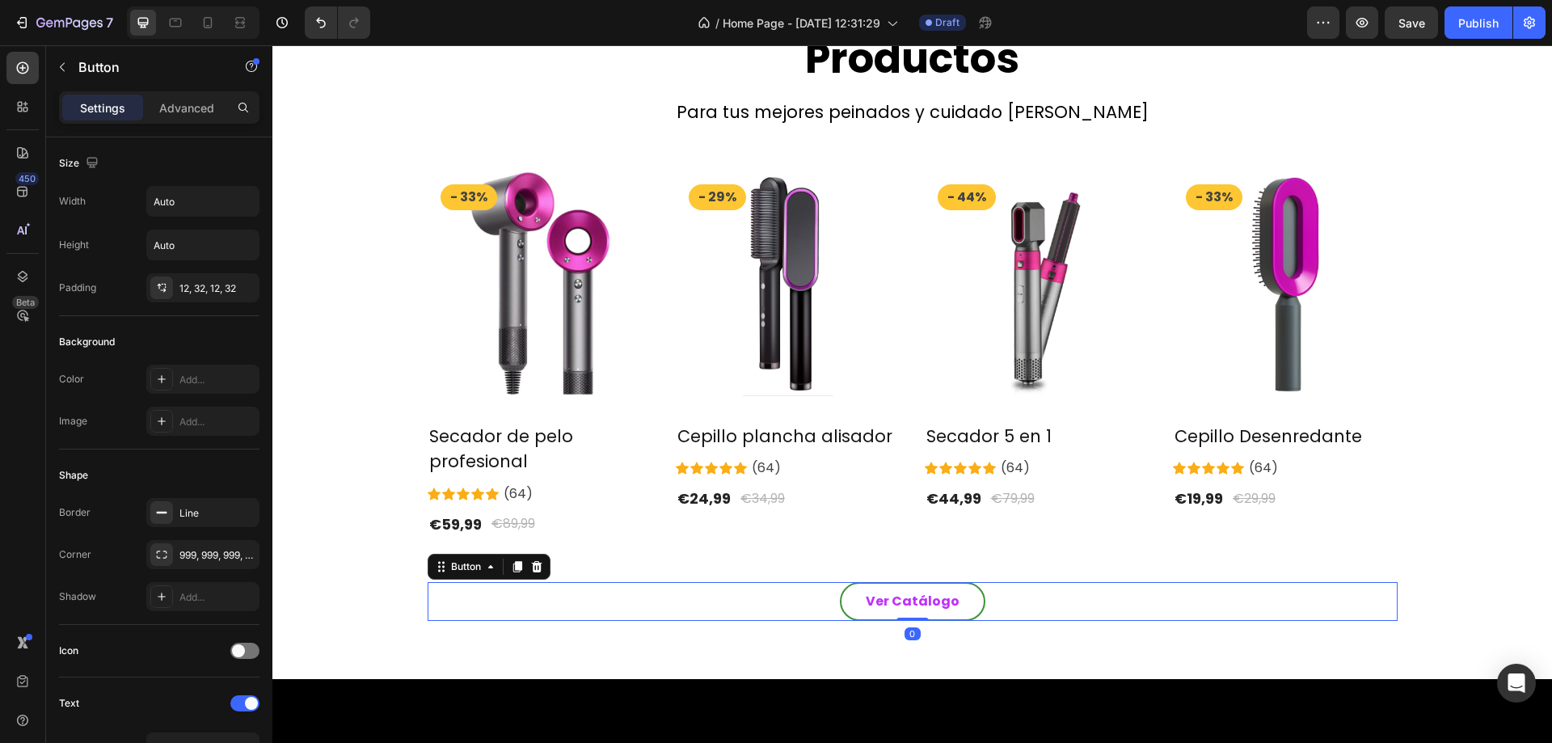
click at [972, 607] on button "Ver Catálogo" at bounding box center [913, 601] width 146 height 39
click at [186, 293] on div "12, 32, 12, 32" at bounding box center [202, 288] width 47 height 15
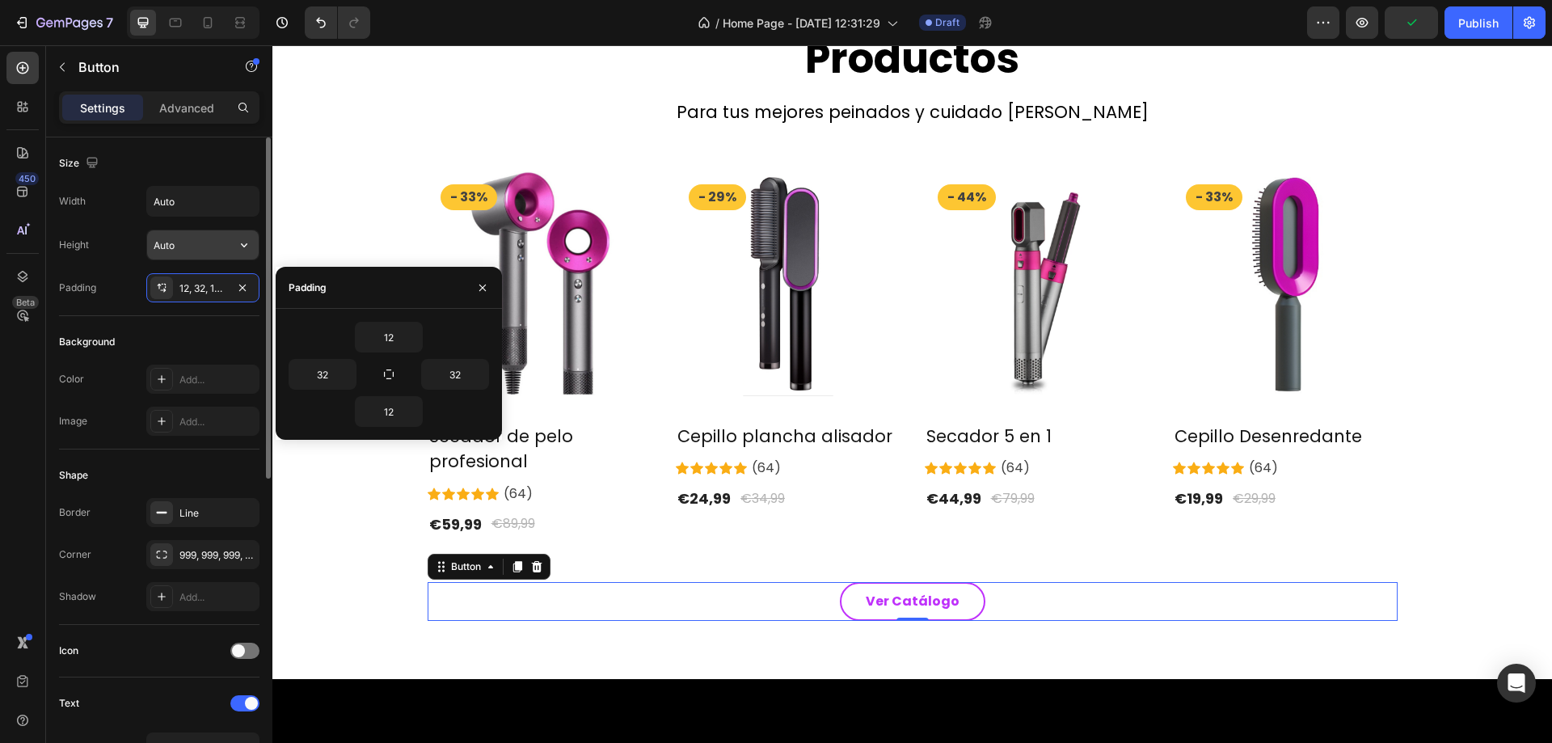
click at [196, 255] on input "Auto" at bounding box center [203, 244] width 112 height 29
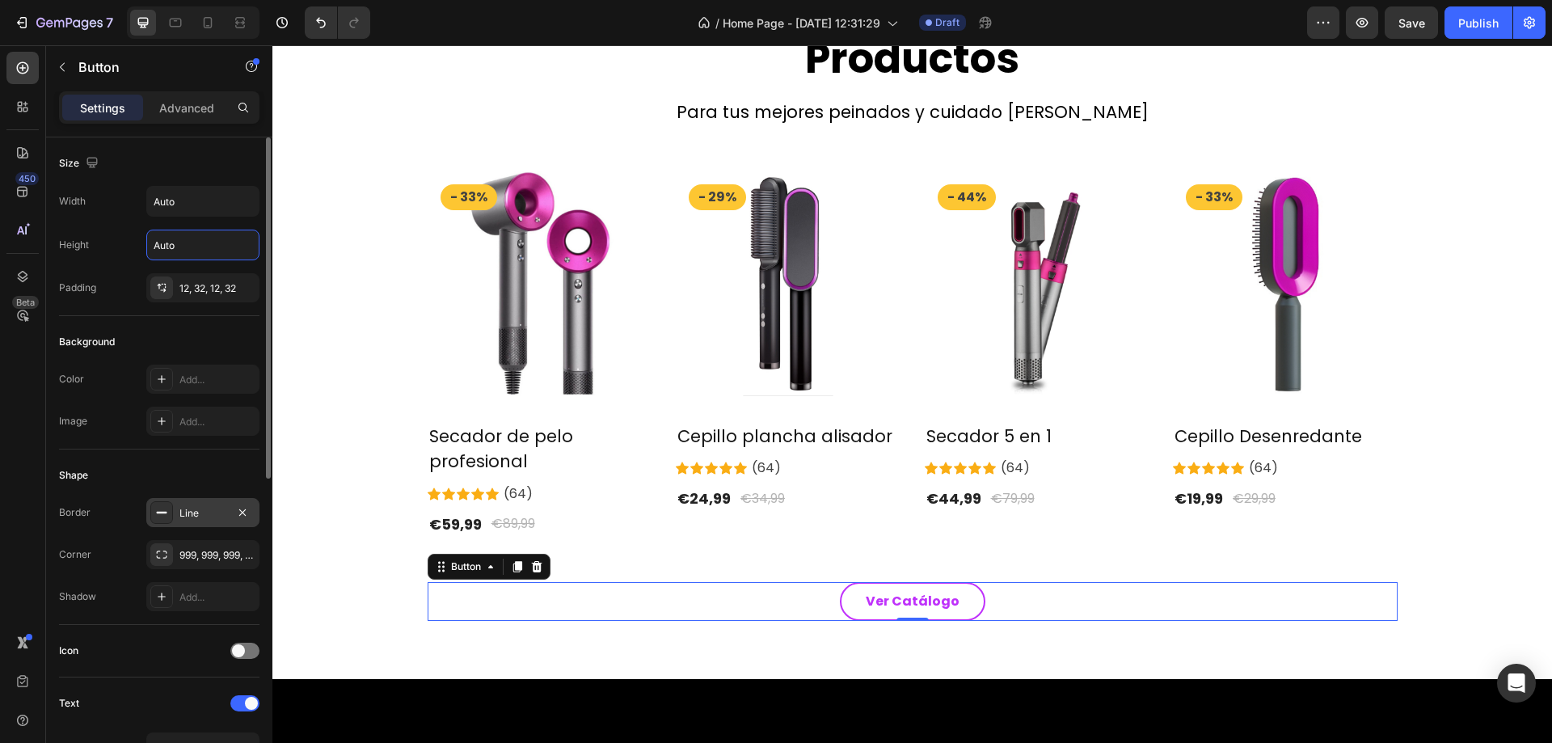
click at [202, 513] on div "Line" at bounding box center [202, 513] width 47 height 15
click at [201, 559] on div "999, 999, 999, 999" at bounding box center [202, 555] width 47 height 15
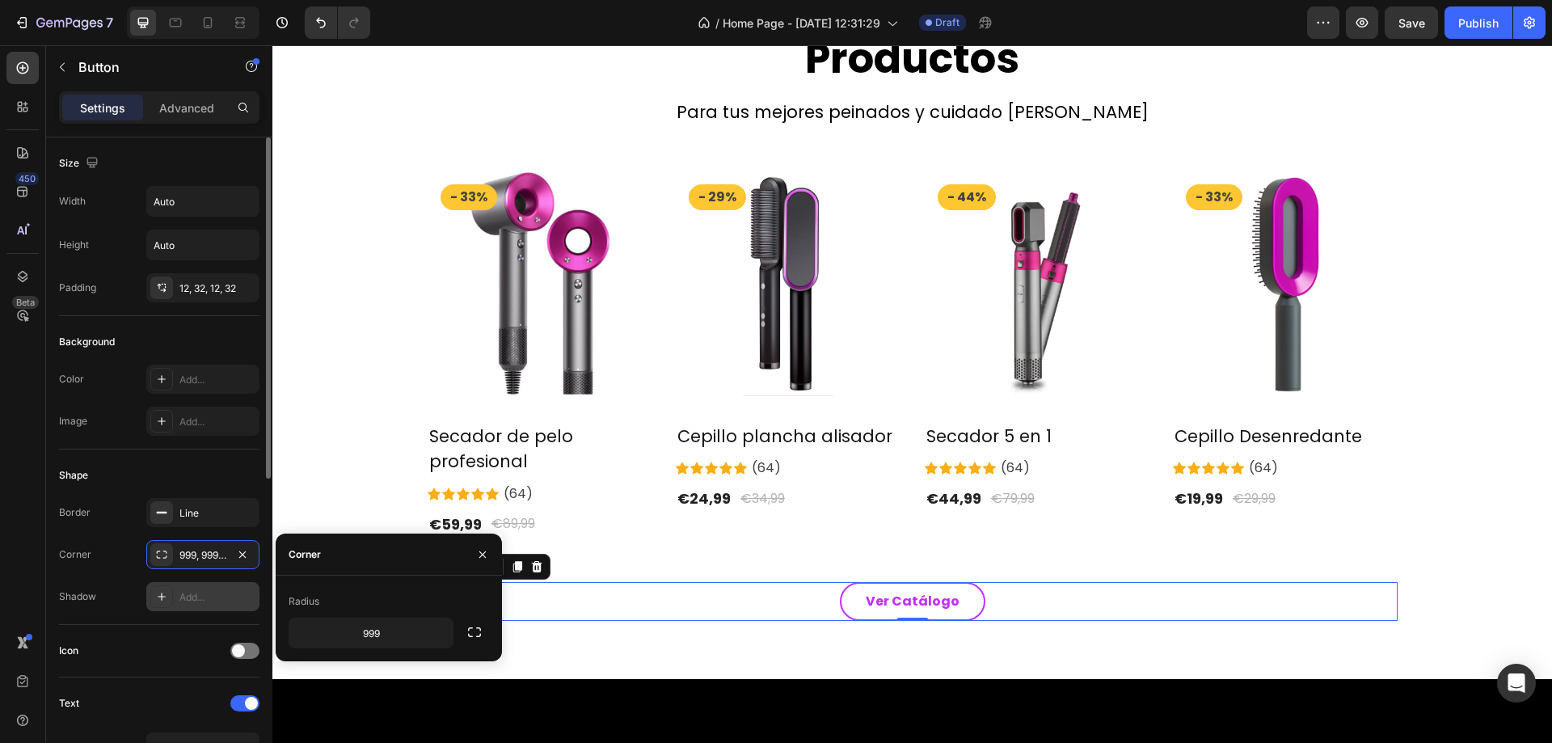
click at [201, 602] on div "Add..." at bounding box center [217, 597] width 76 height 15
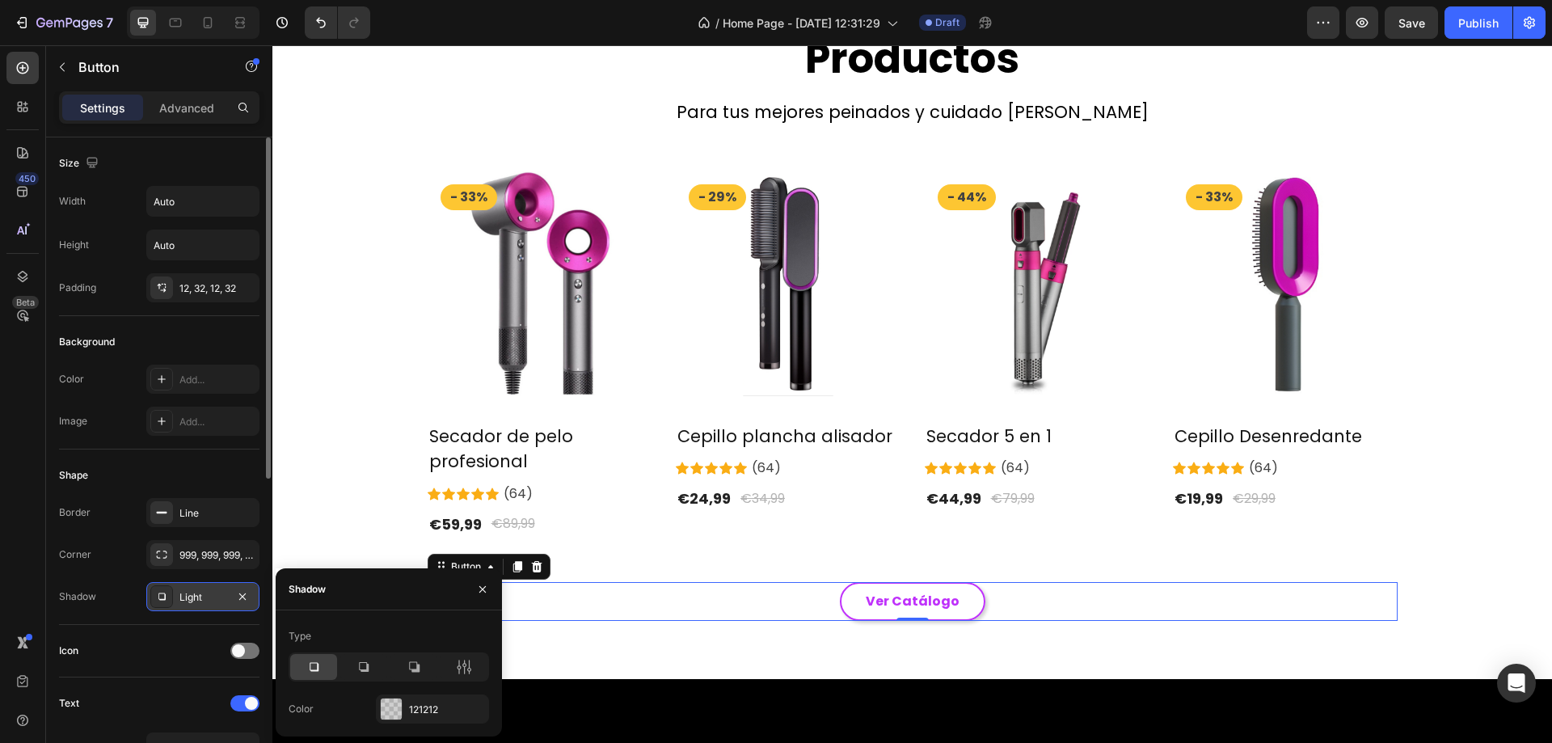
click at [131, 576] on div "Border Line Corner 999, 999, 999, 999 Shadow Light" at bounding box center [159, 554] width 201 height 113
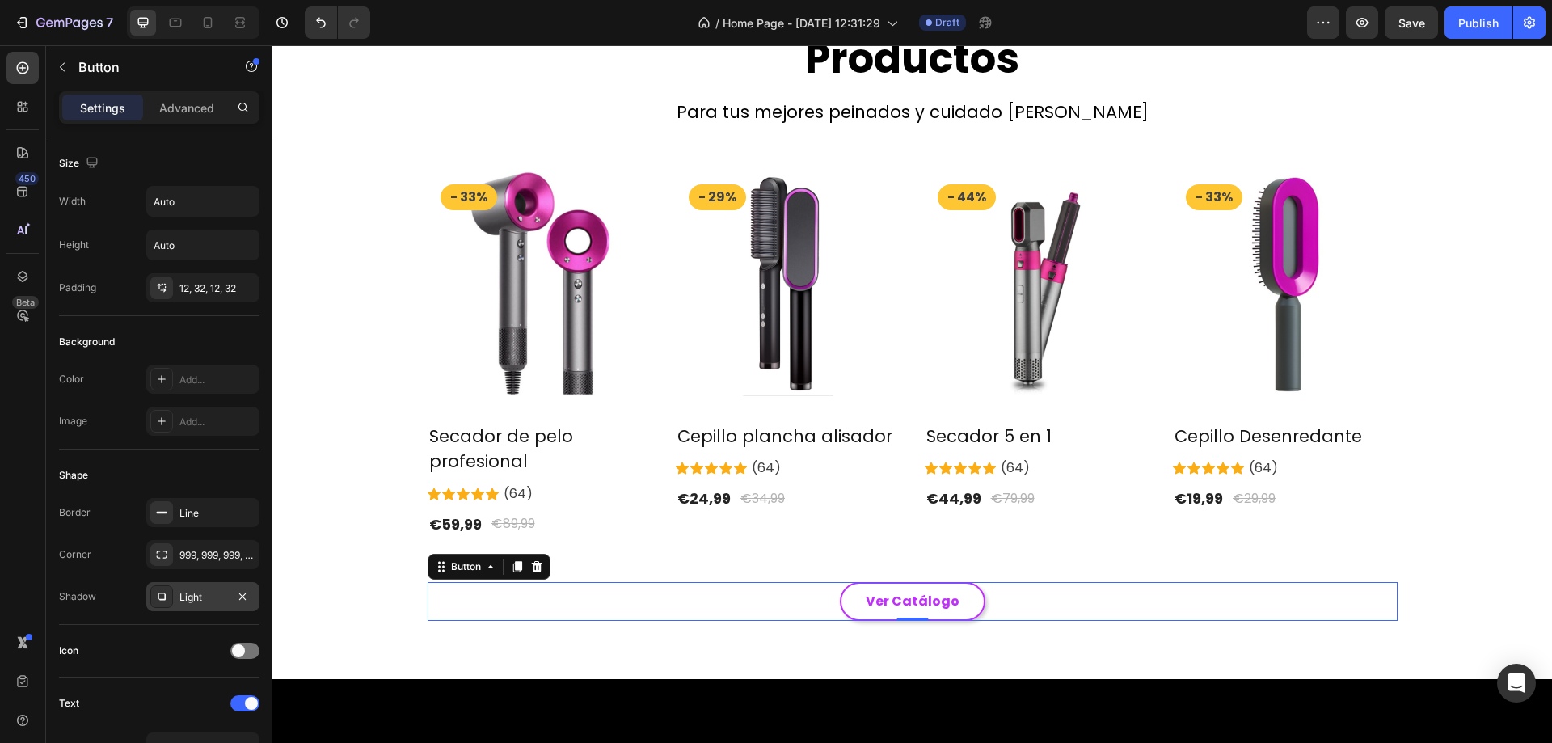
click at [188, 610] on div "Light" at bounding box center [202, 596] width 113 height 29
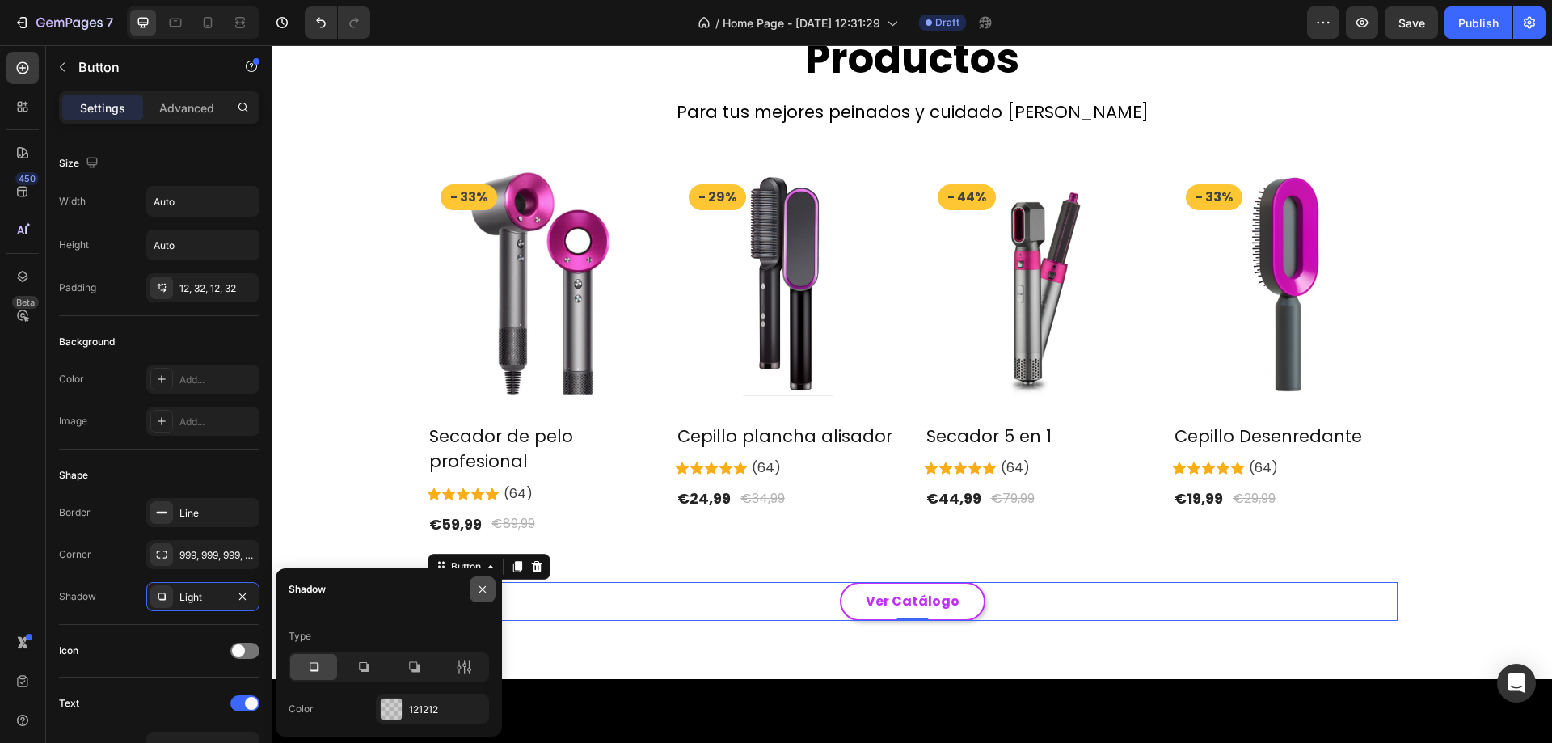
click at [484, 589] on icon "button" at bounding box center [482, 589] width 13 height 13
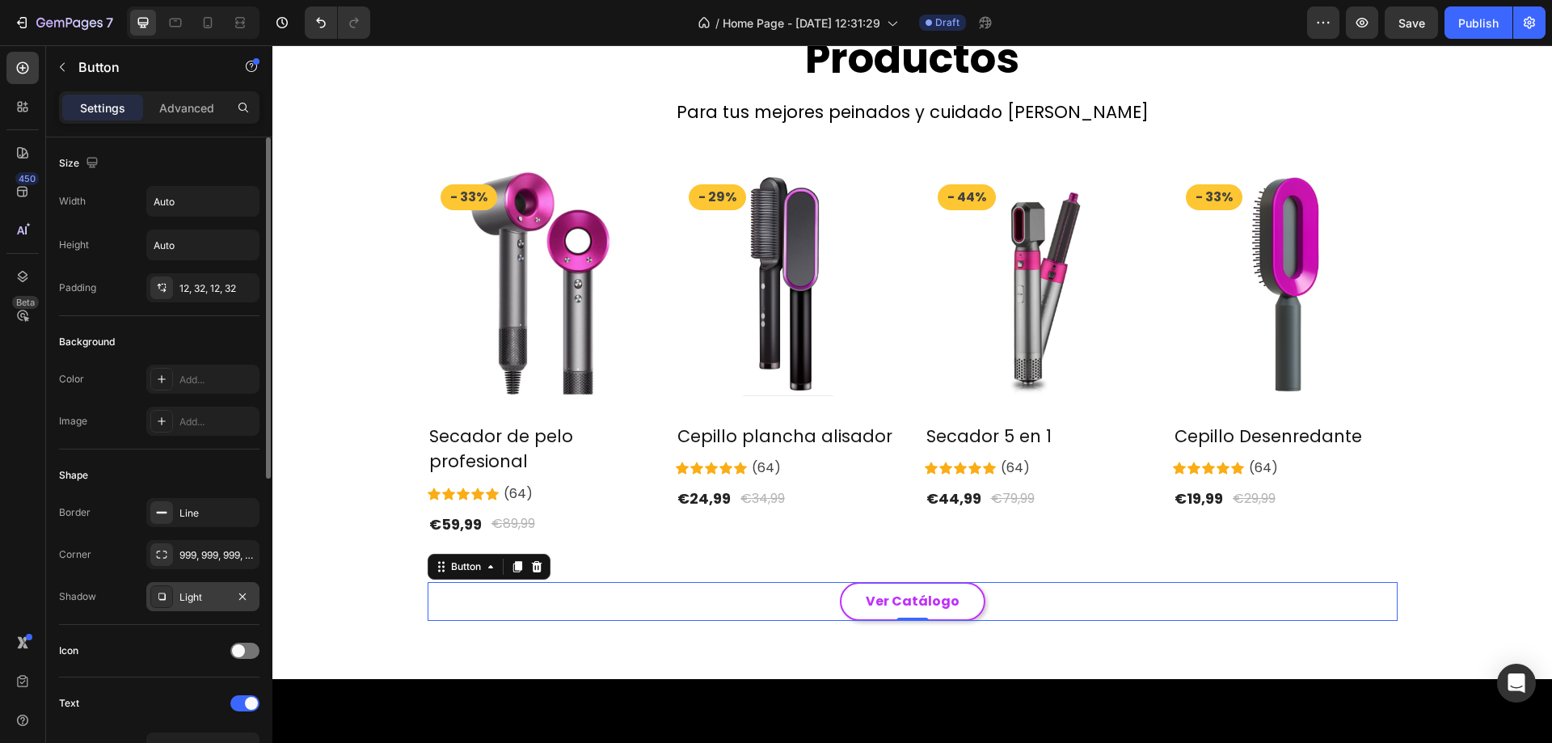
click at [196, 580] on div "Border Line Corner 999, 999, 999, 999 Shadow Light" at bounding box center [159, 554] width 201 height 113
click at [199, 595] on div "Light" at bounding box center [202, 597] width 47 height 15
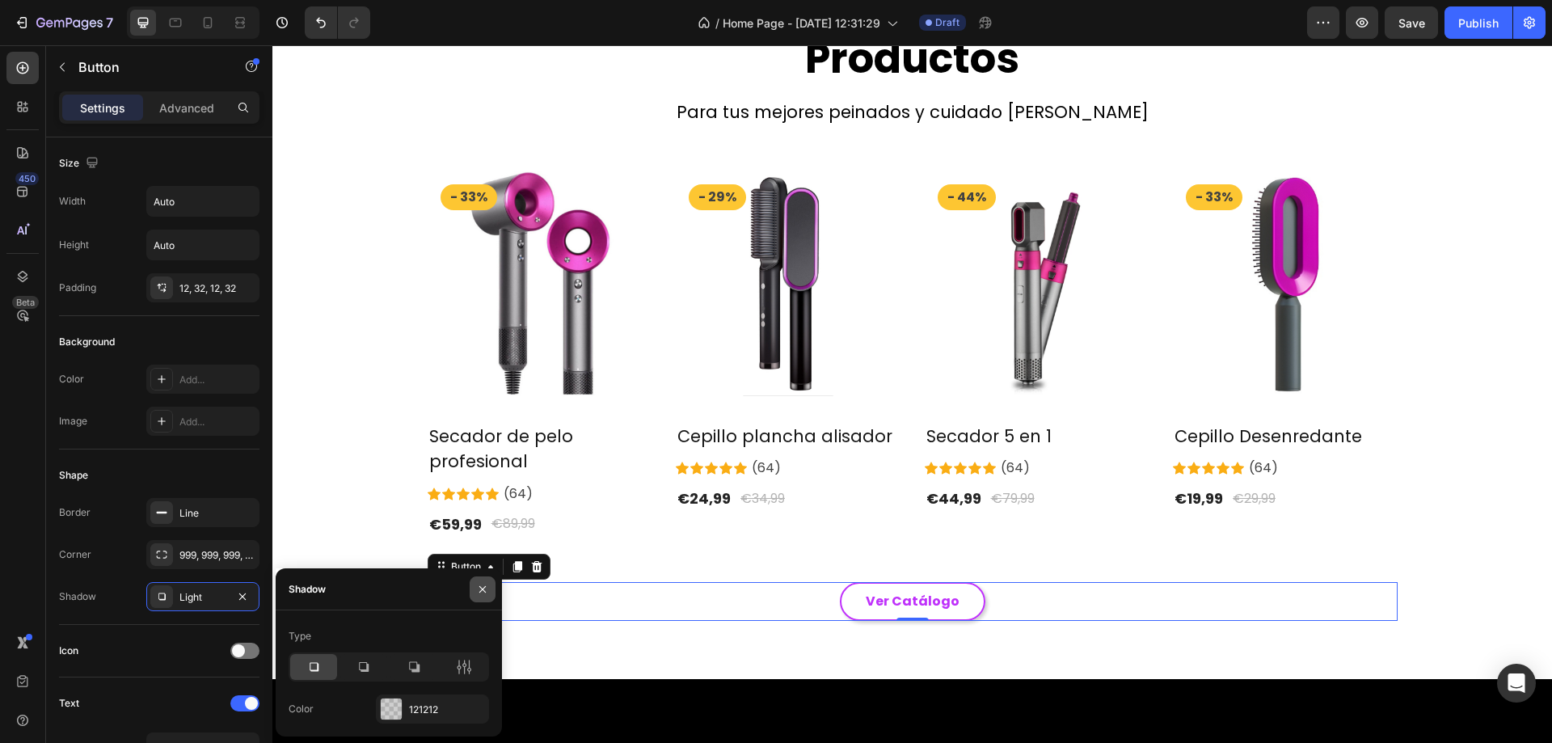
click at [478, 592] on icon "button" at bounding box center [482, 589] width 13 height 13
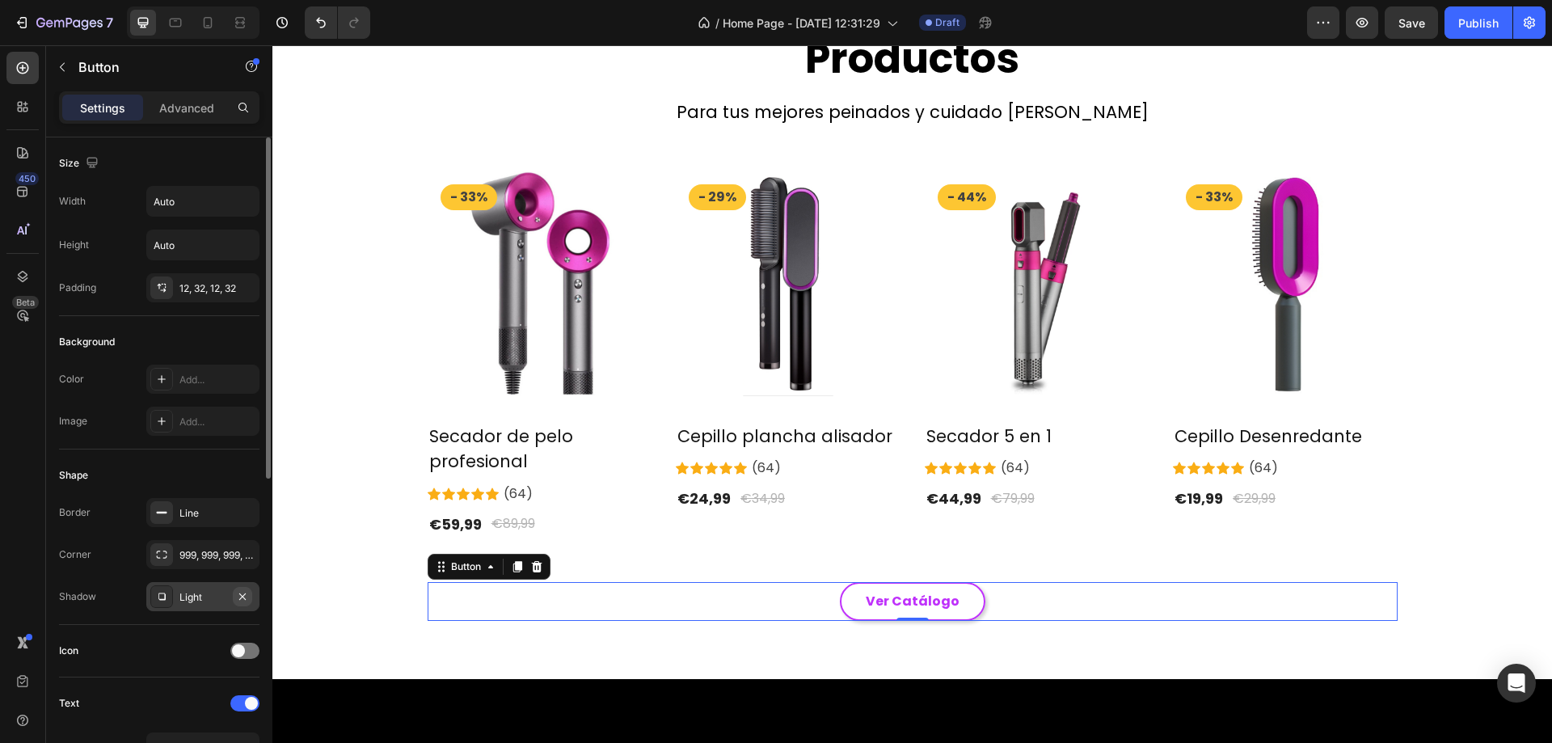
click at [246, 597] on icon "button" at bounding box center [242, 596] width 13 height 13
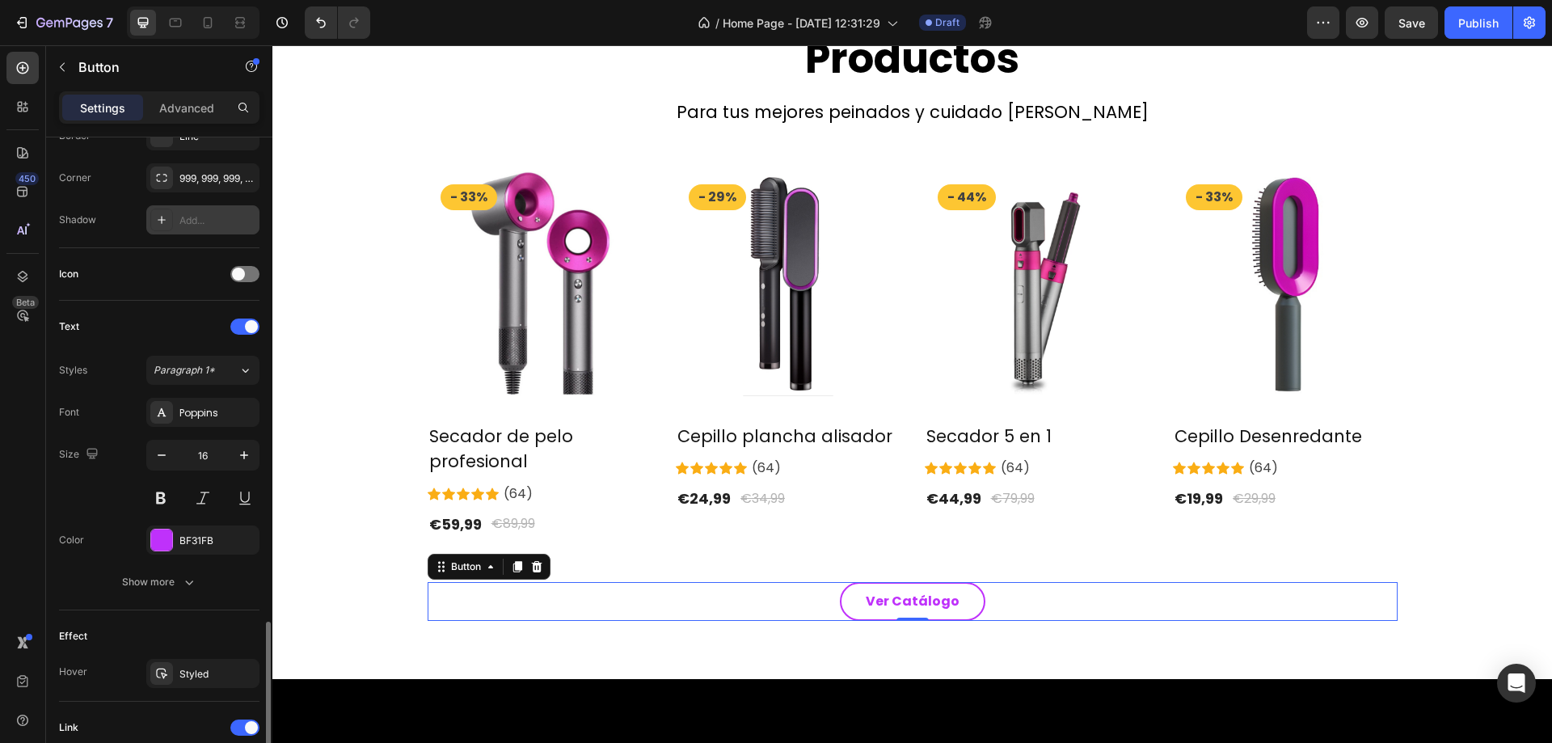
scroll to position [592, 0]
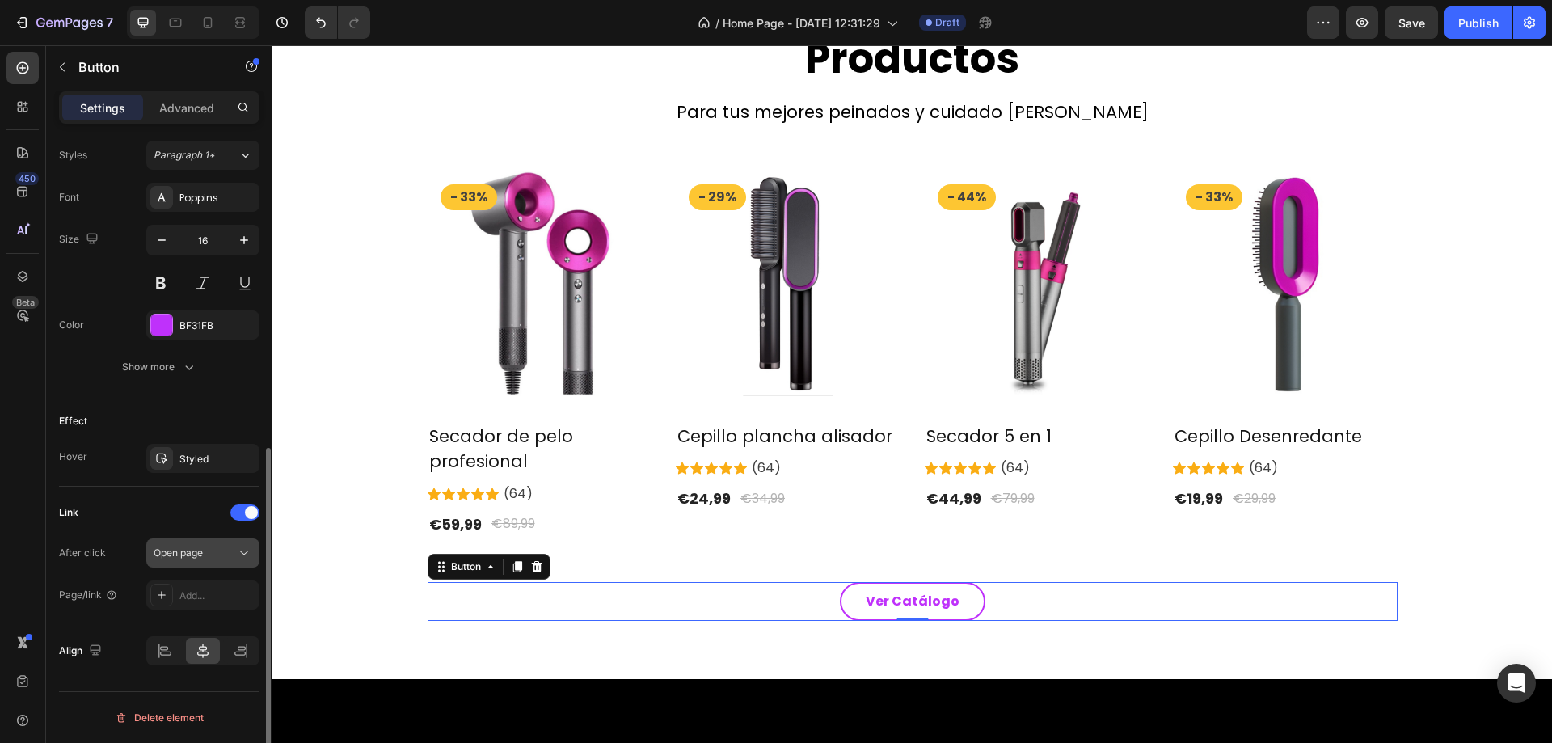
click at [201, 550] on span "Open page" at bounding box center [178, 553] width 49 height 12
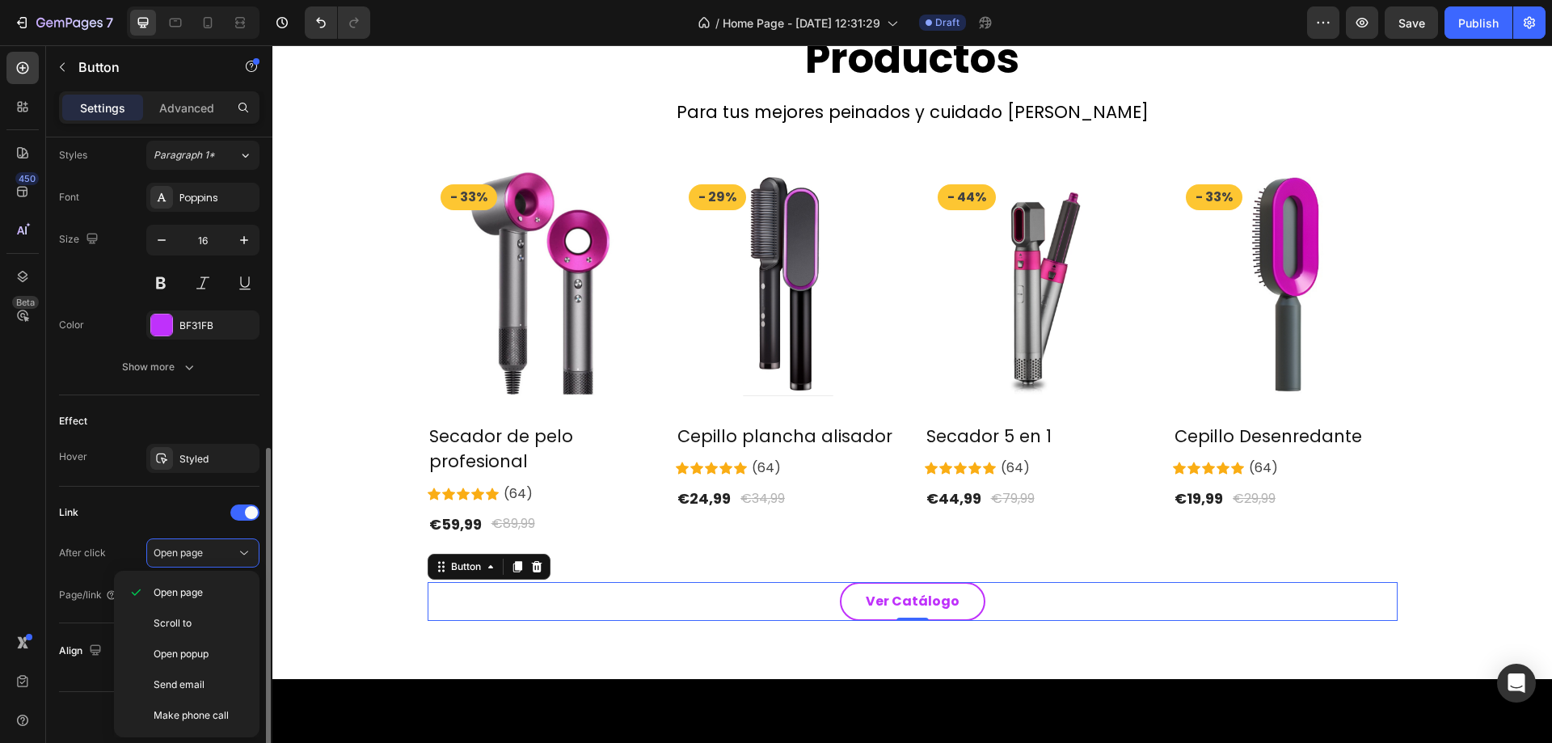
click at [144, 506] on div "Link" at bounding box center [159, 513] width 201 height 26
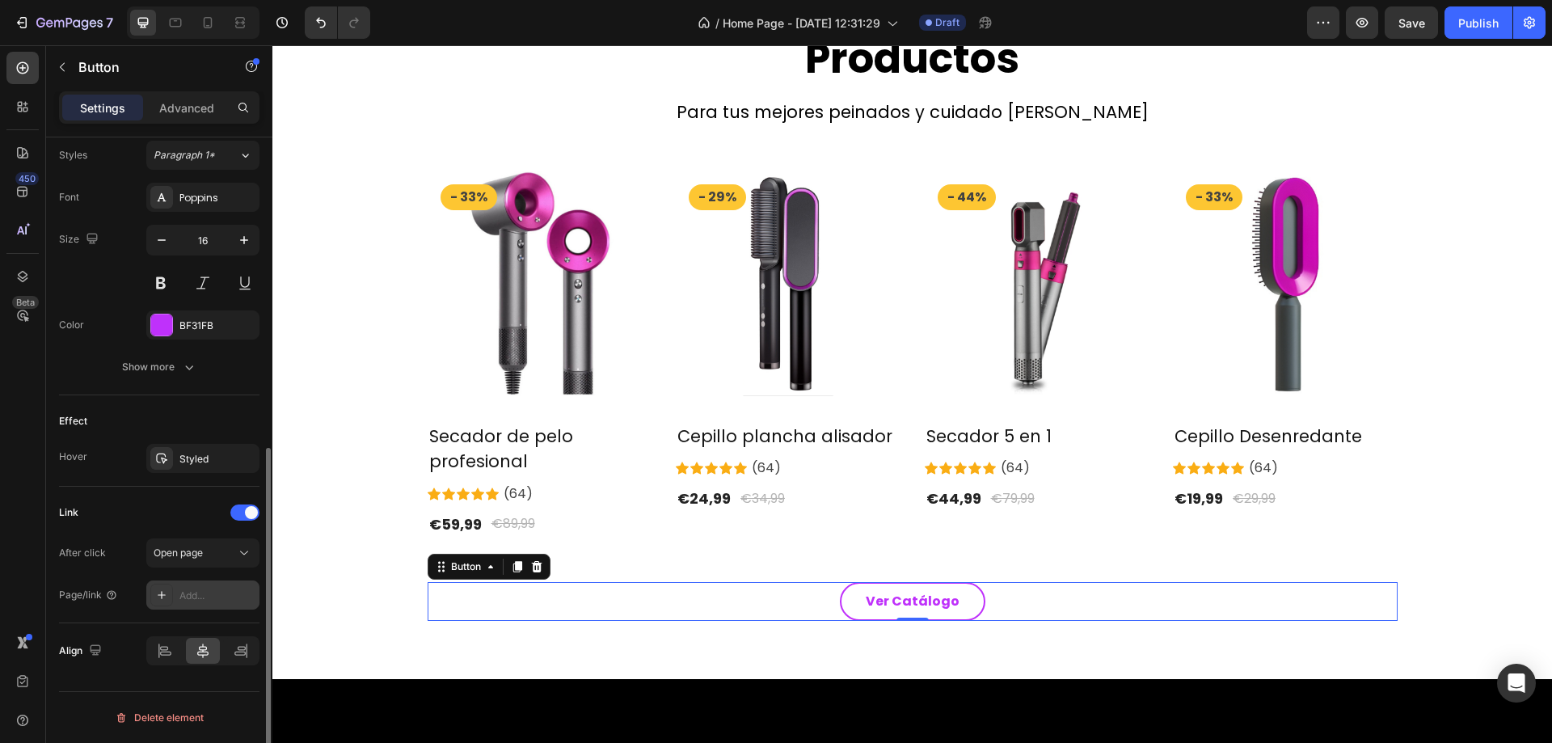
click at [198, 598] on div "Add..." at bounding box center [217, 596] width 76 height 15
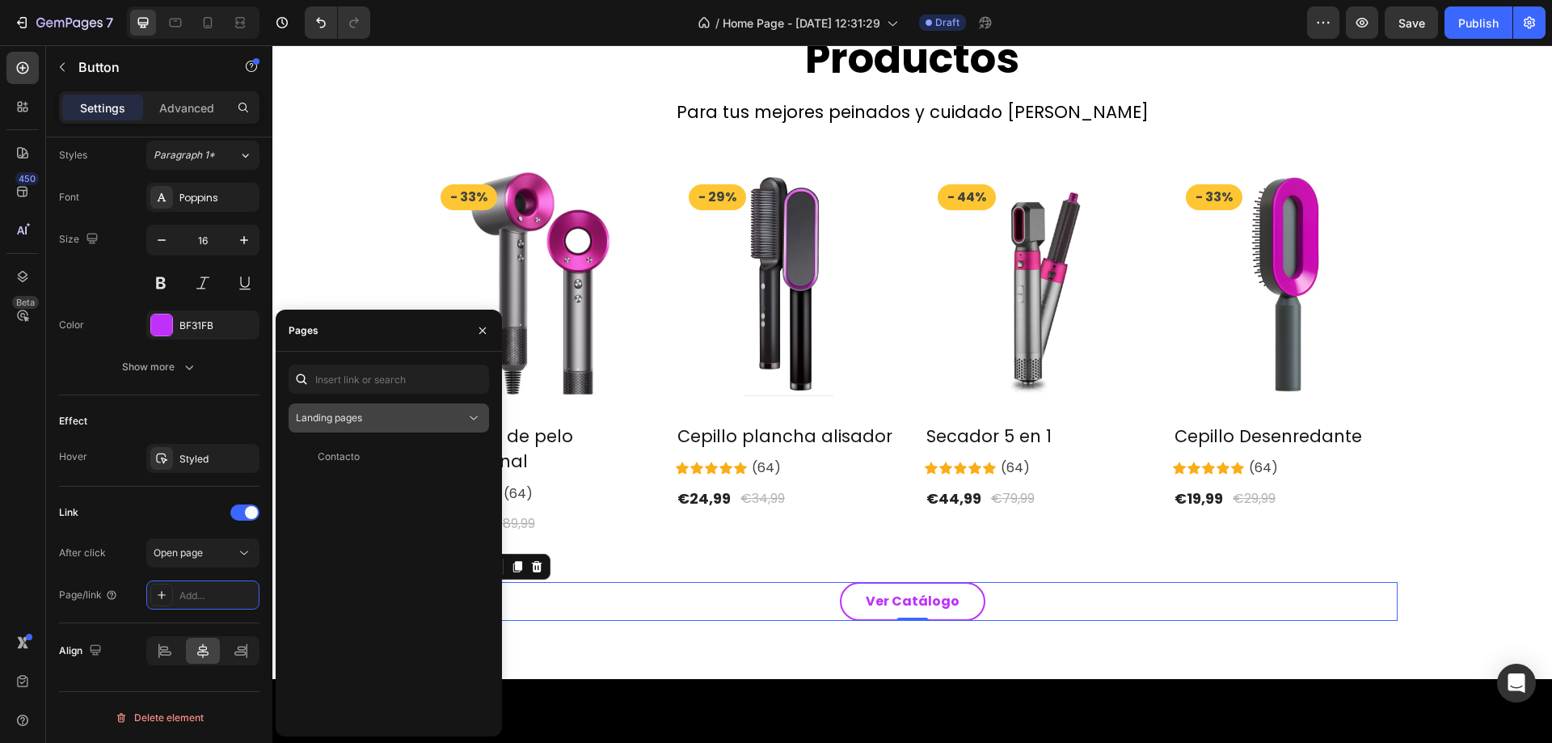
click at [349, 424] on span "Landing pages" at bounding box center [329, 418] width 66 height 15
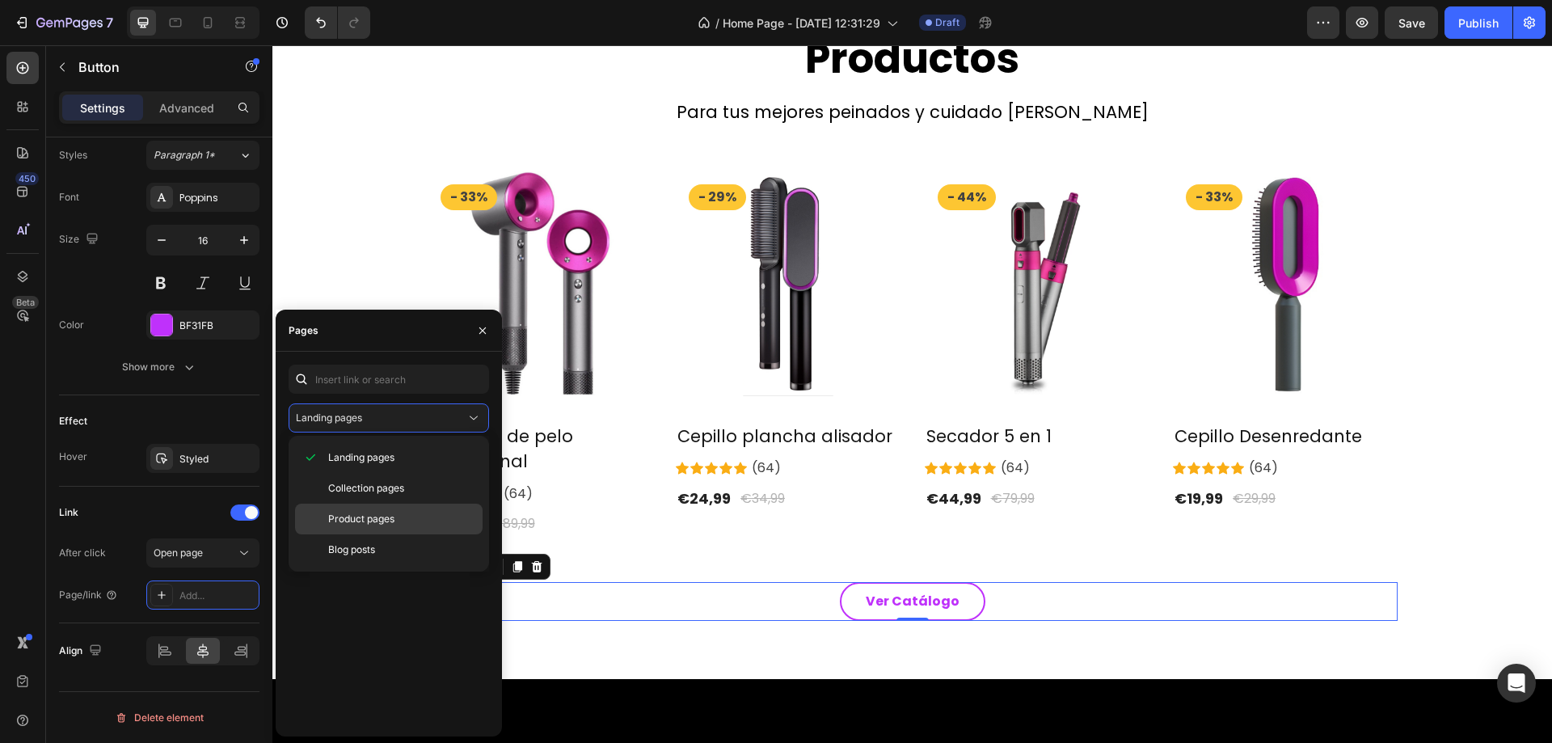
click at [361, 515] on span "Product pages" at bounding box center [361, 519] width 66 height 15
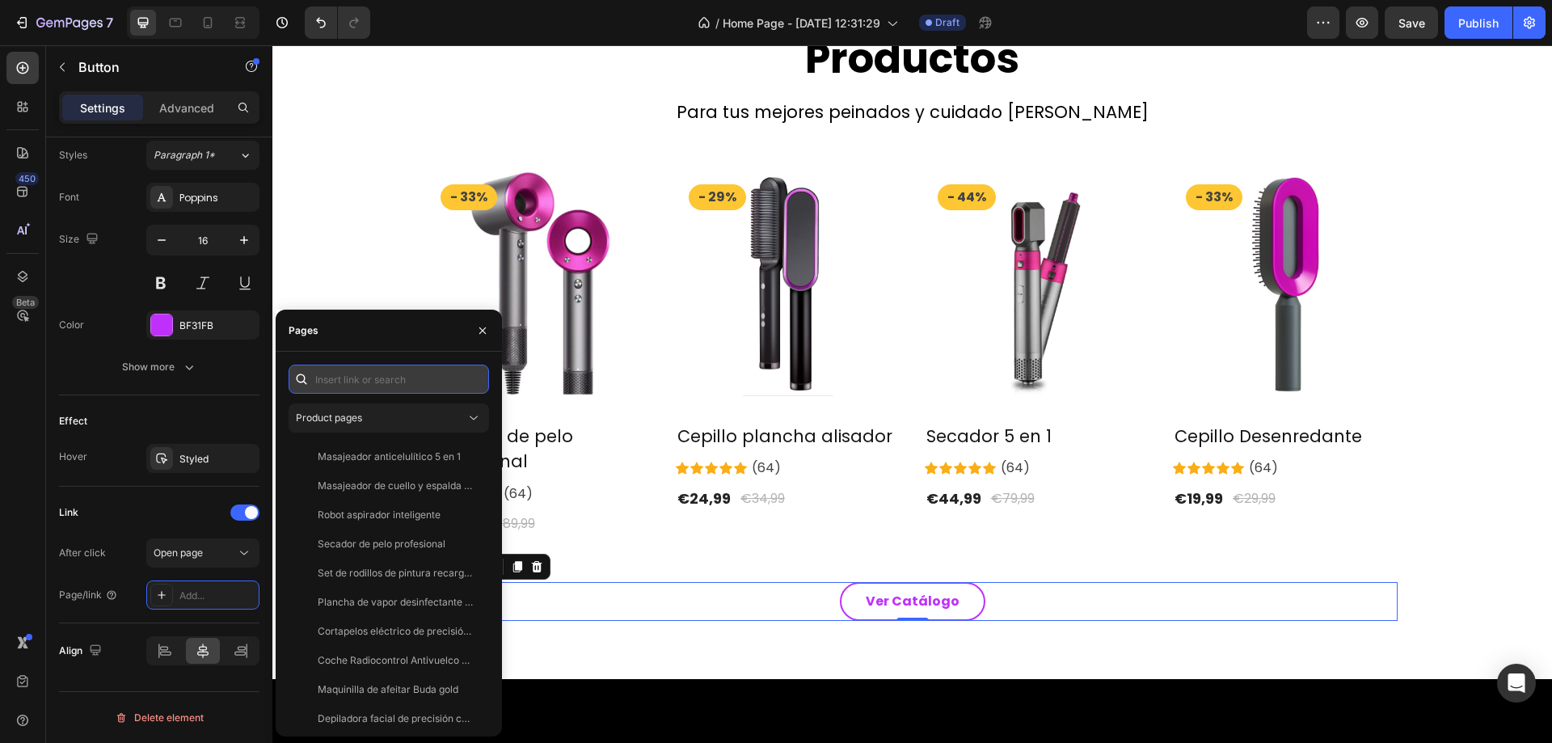
click at [380, 385] on input "text" at bounding box center [389, 379] width 201 height 29
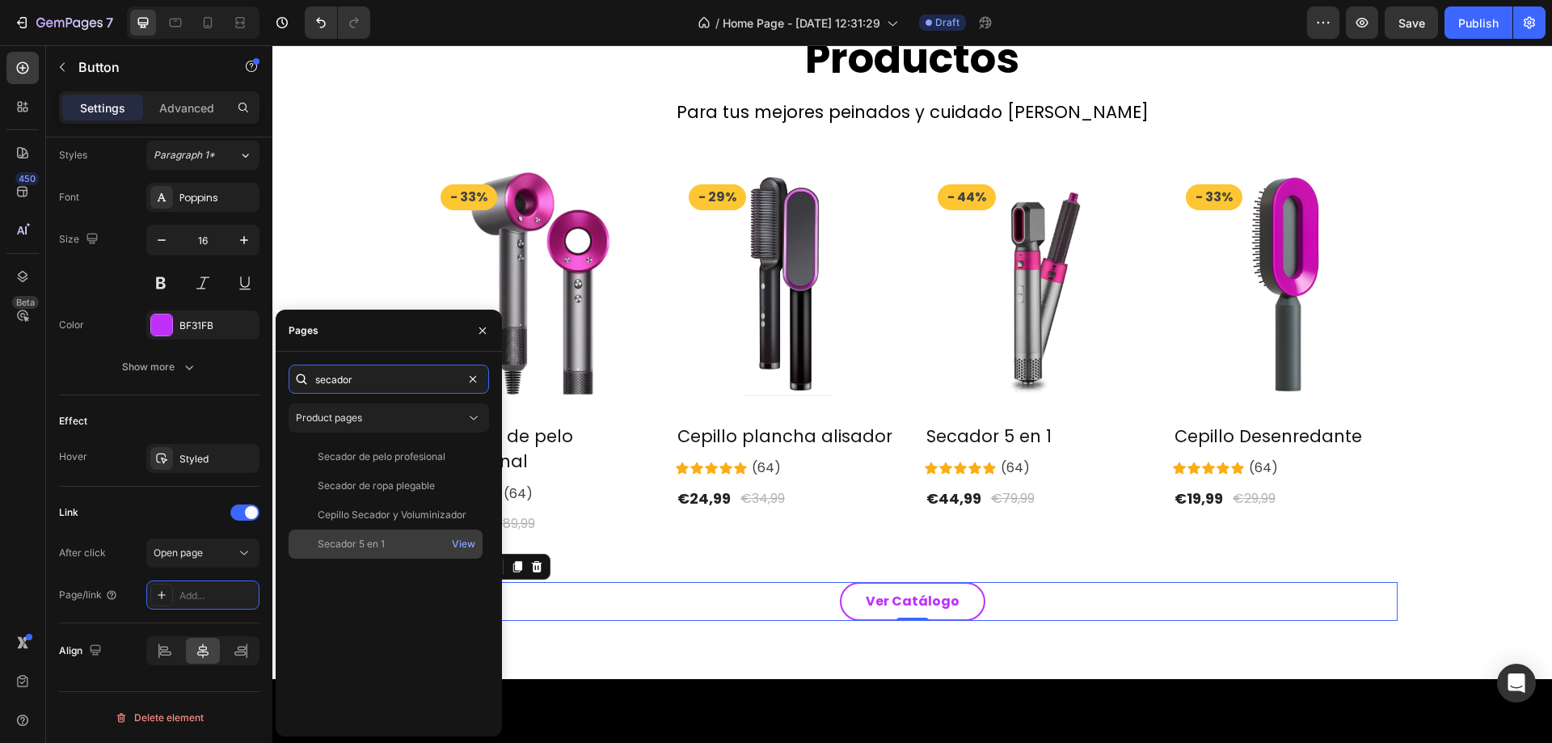
type input "secador"
click at [413, 538] on div "Secador 5 en 1" at bounding box center [385, 544] width 181 height 15
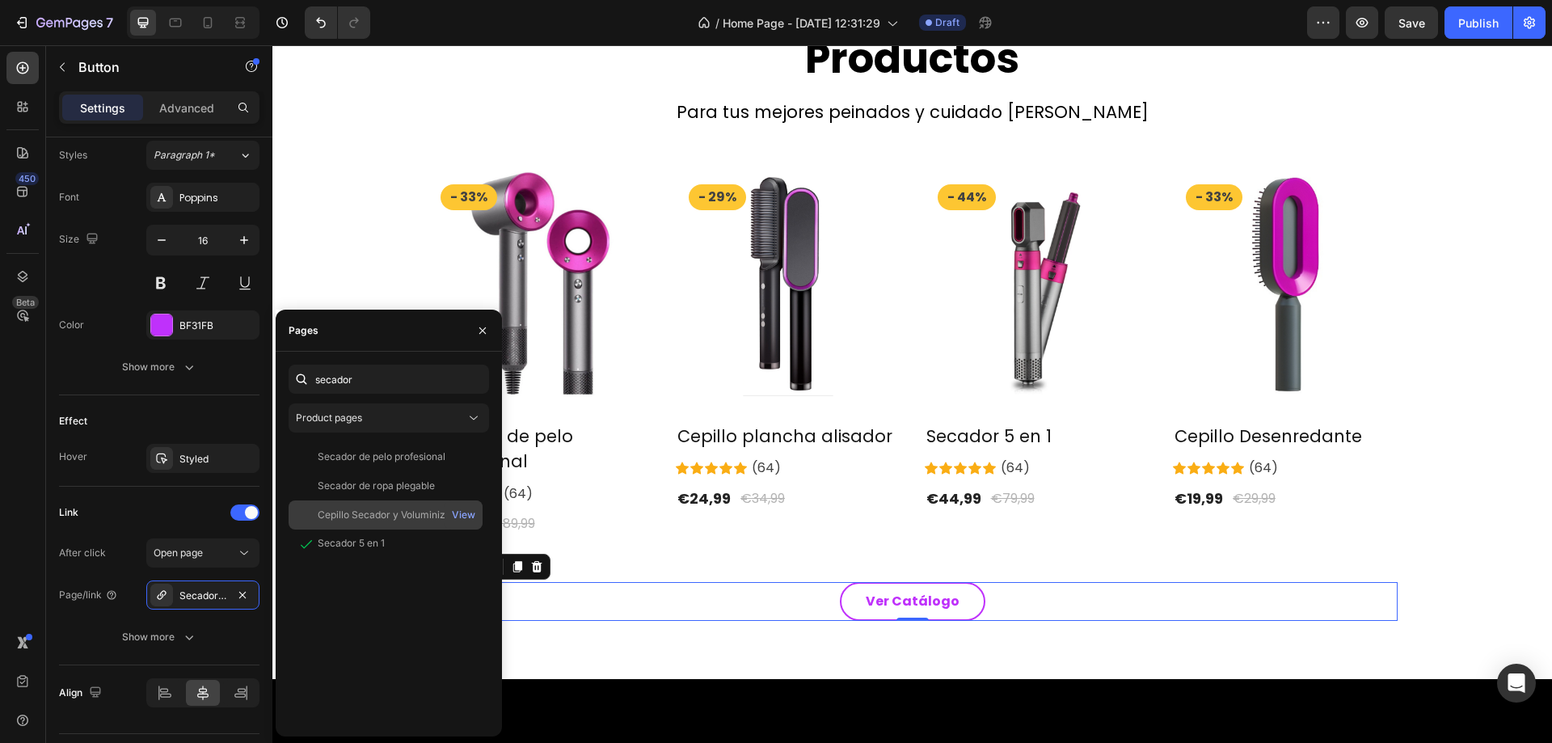
click at [399, 521] on div "Cepillo Secador y Voluminizador" at bounding box center [392, 515] width 149 height 15
click at [399, 490] on div "Secador de ropa plegable" at bounding box center [376, 486] width 117 height 15
click at [390, 532] on div "Secador 5 en 1 View" at bounding box center [386, 544] width 194 height 29
click at [237, 594] on icon "button" at bounding box center [242, 595] width 13 height 13
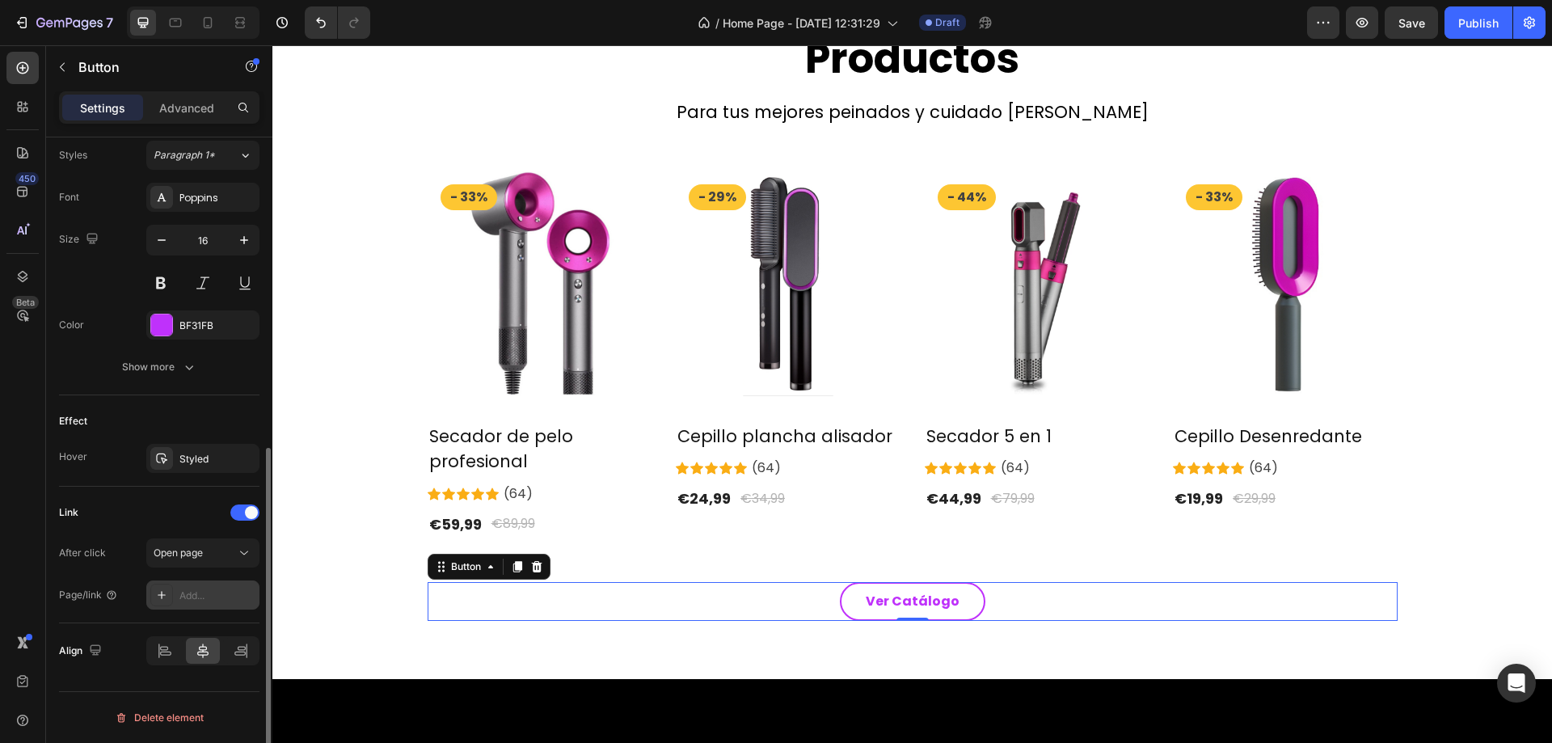
click at [171, 599] on div at bounding box center [161, 595] width 23 height 23
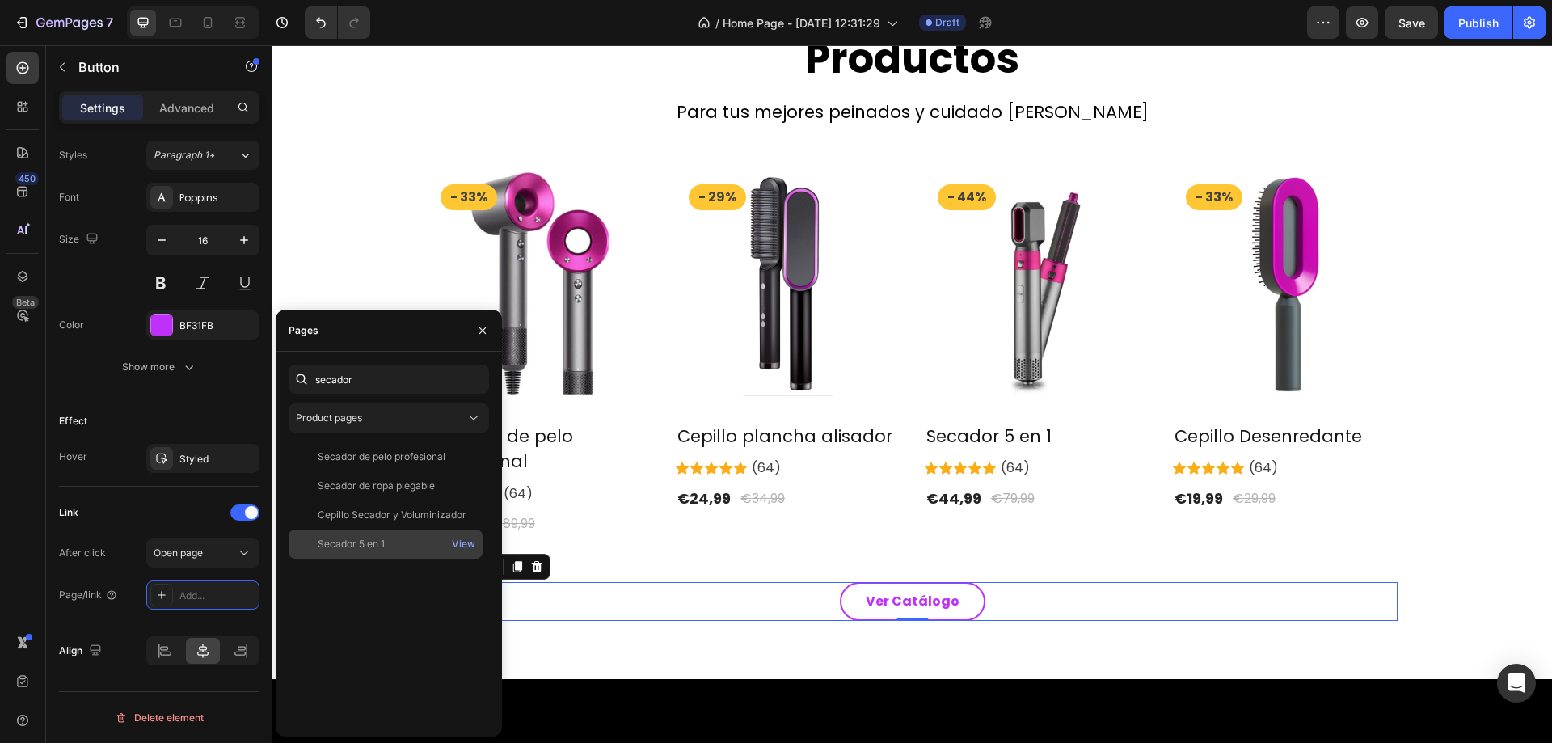
click at [329, 537] on div "Secador 5 en 1" at bounding box center [351, 544] width 67 height 15
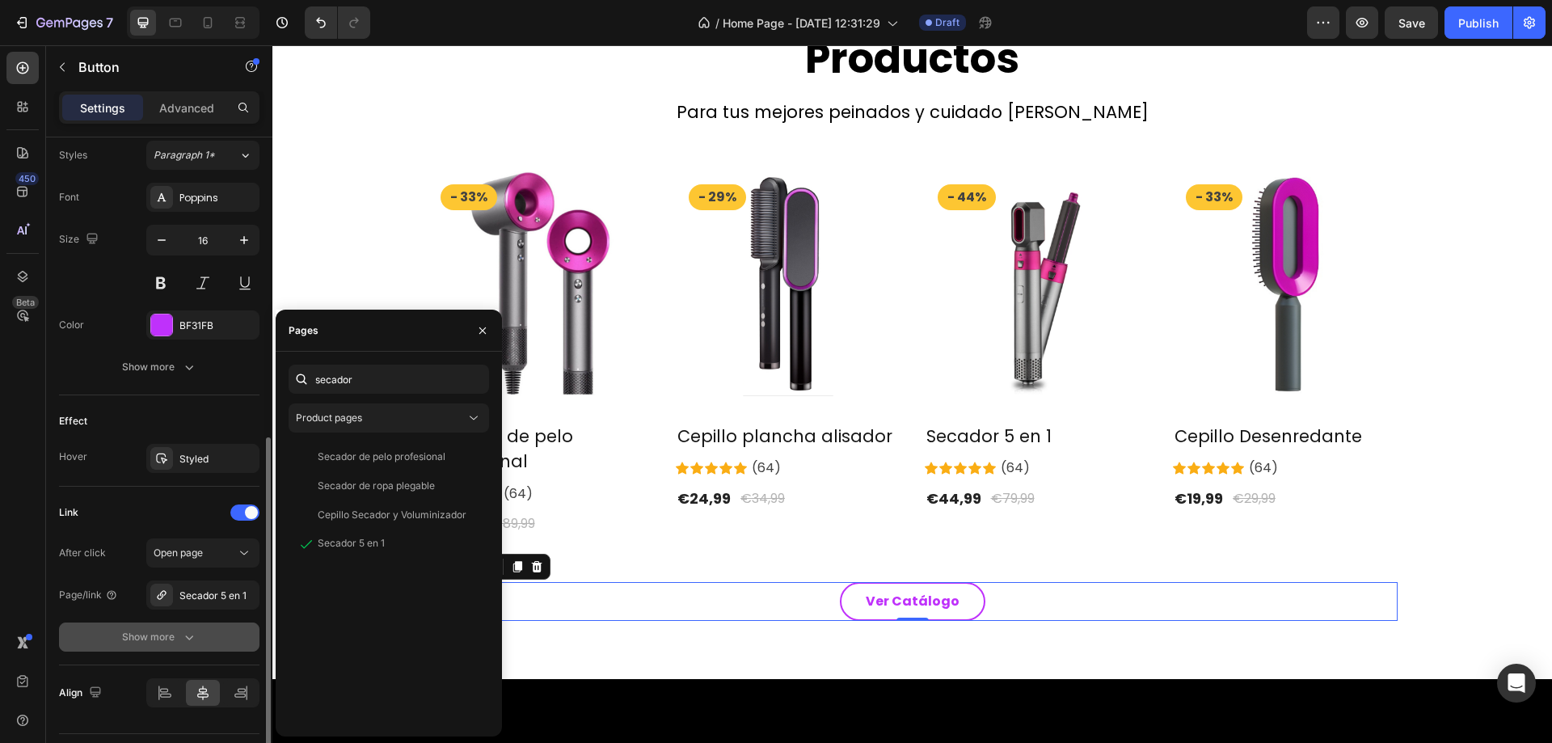
click at [142, 644] on div "Show more" at bounding box center [159, 637] width 75 height 16
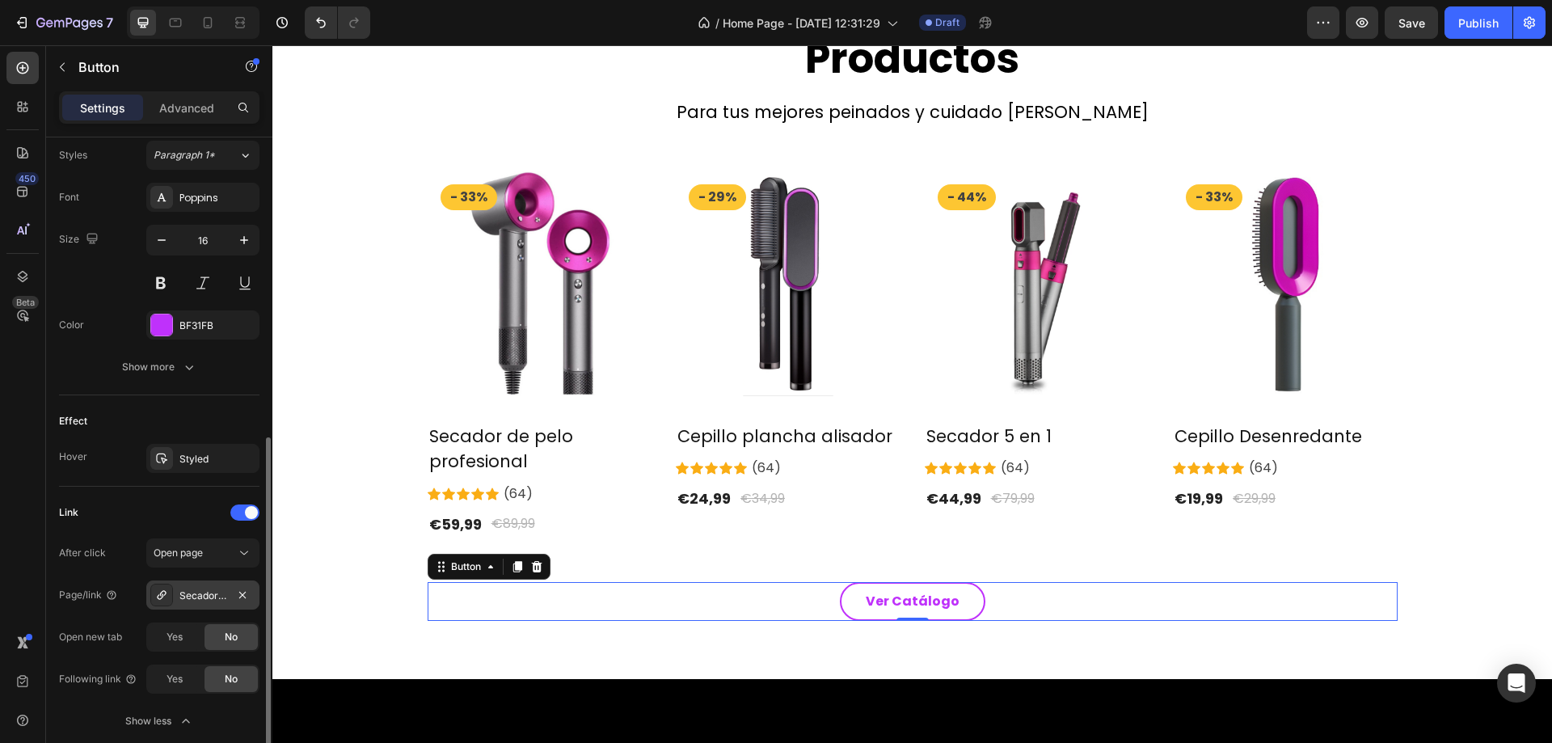
click at [197, 593] on div "Secador 5 en 1" at bounding box center [202, 596] width 47 height 15
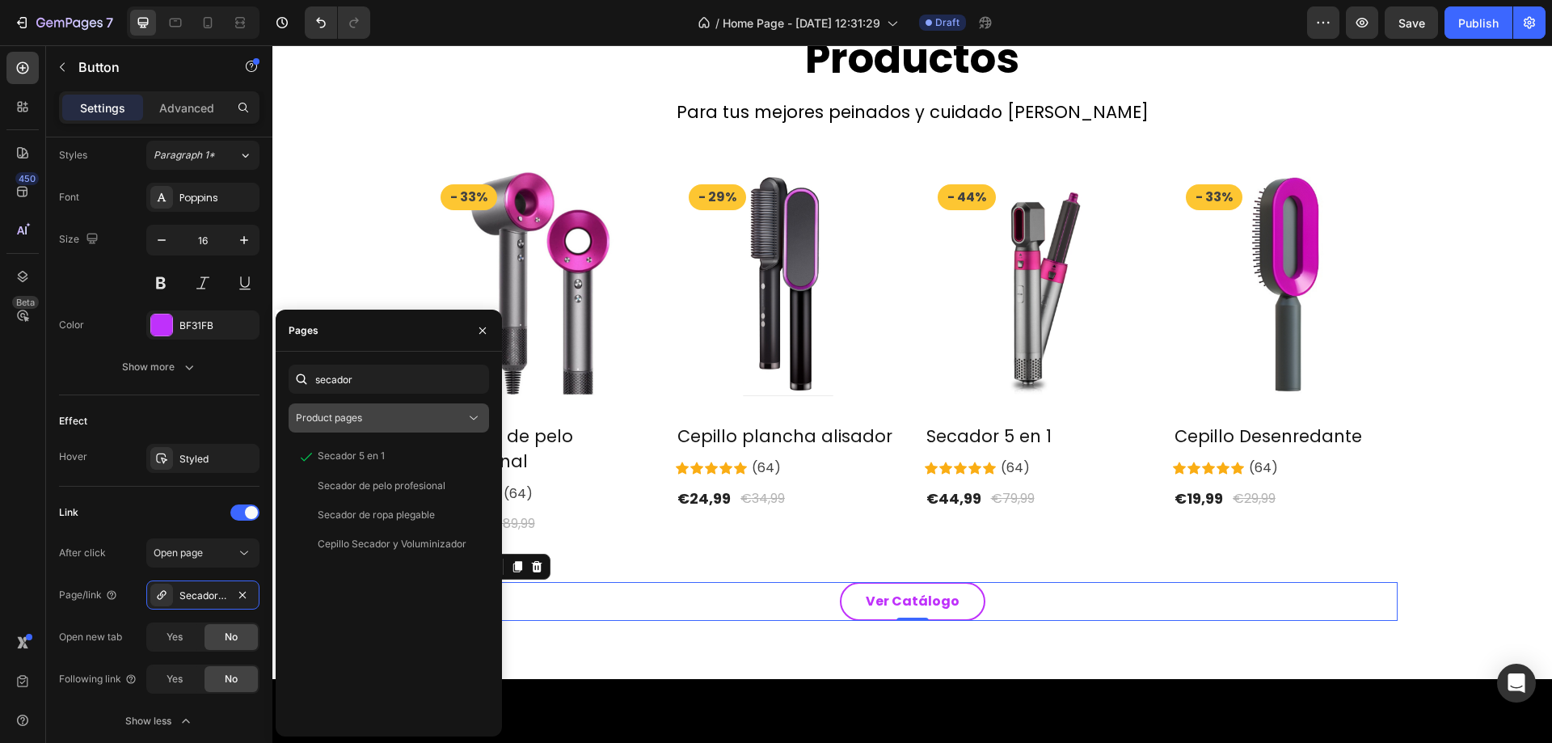
click at [393, 412] on div "Product pages" at bounding box center [381, 418] width 170 height 15
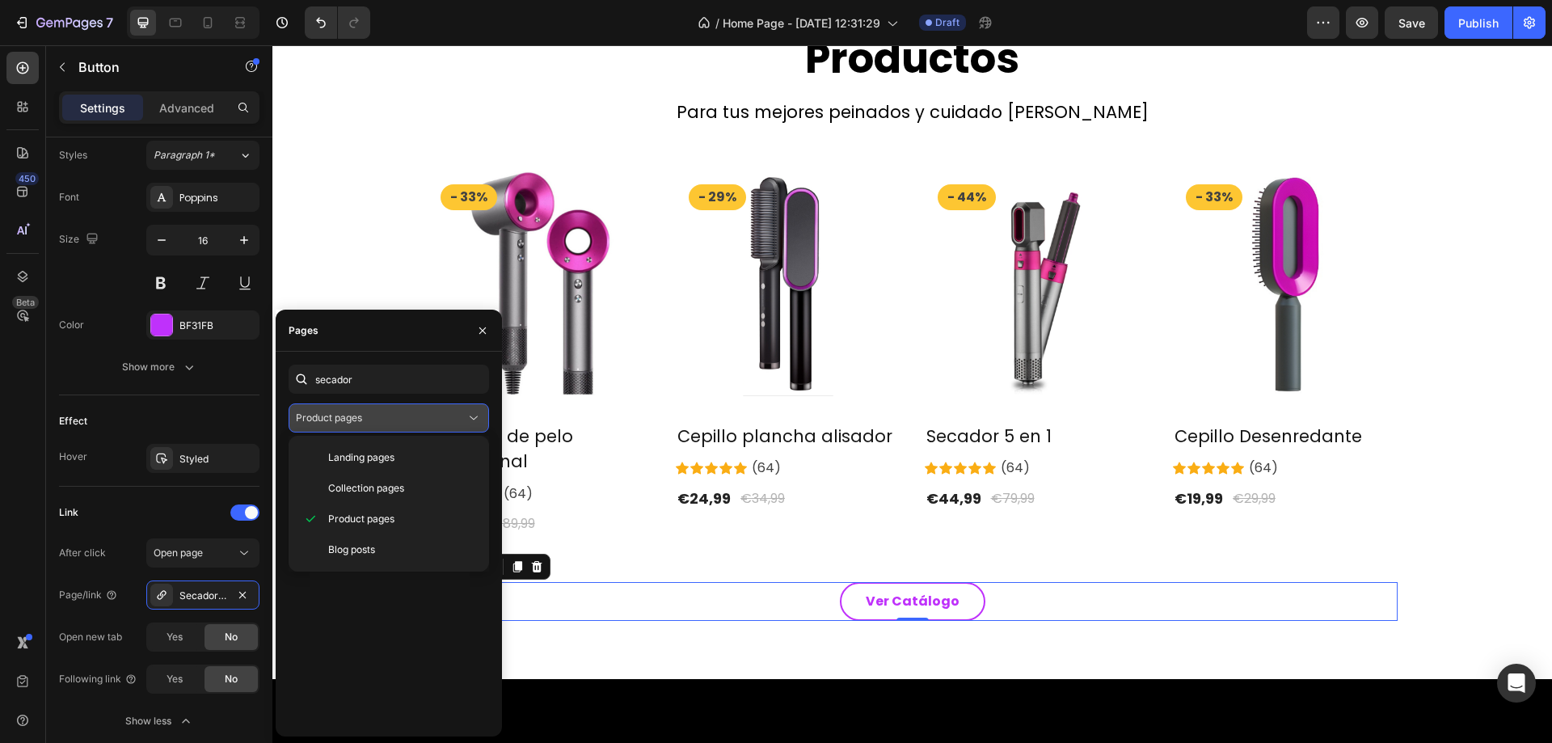
click at [437, 429] on button "Product pages" at bounding box center [389, 417] width 201 height 29
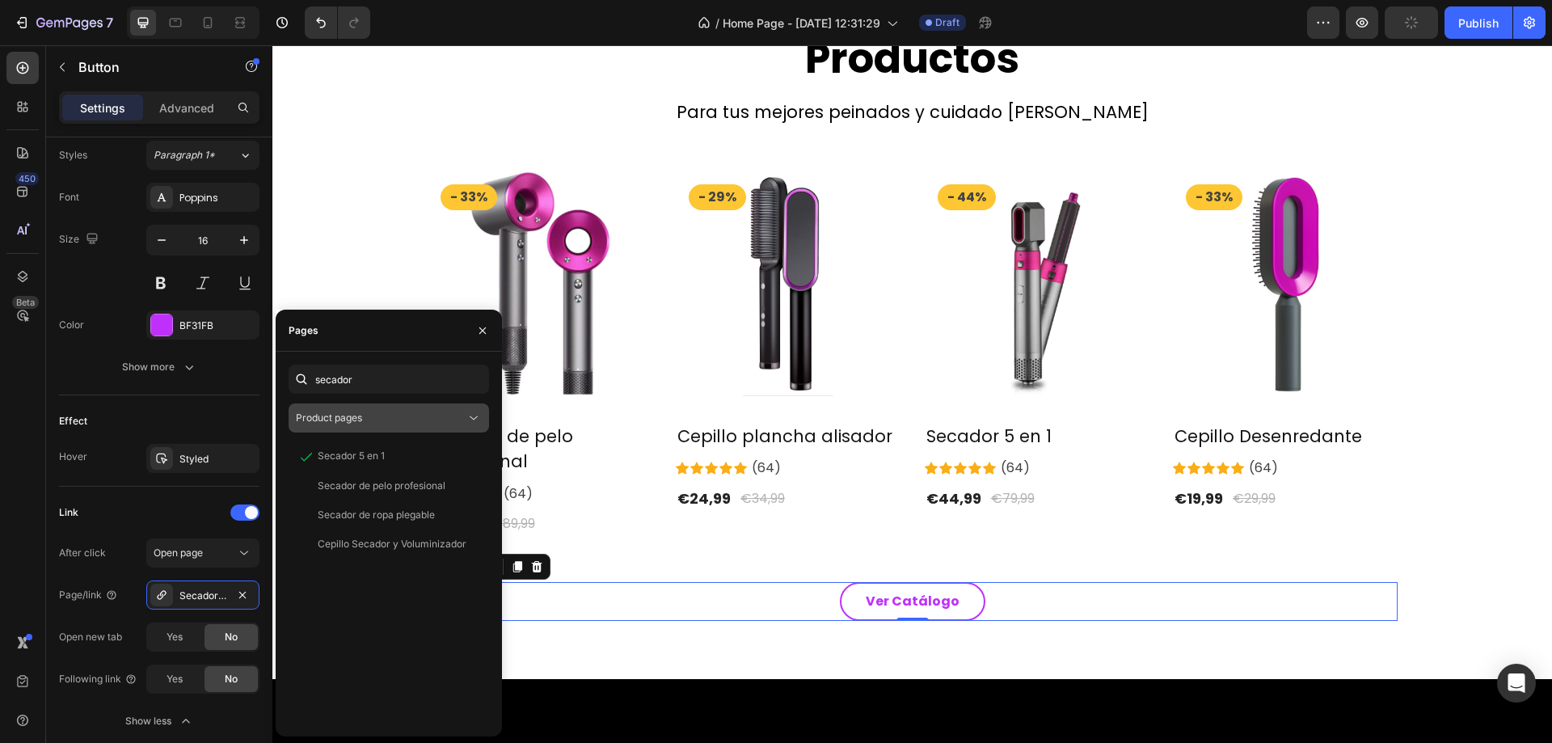
click at [322, 422] on span "Product pages" at bounding box center [329, 418] width 66 height 12
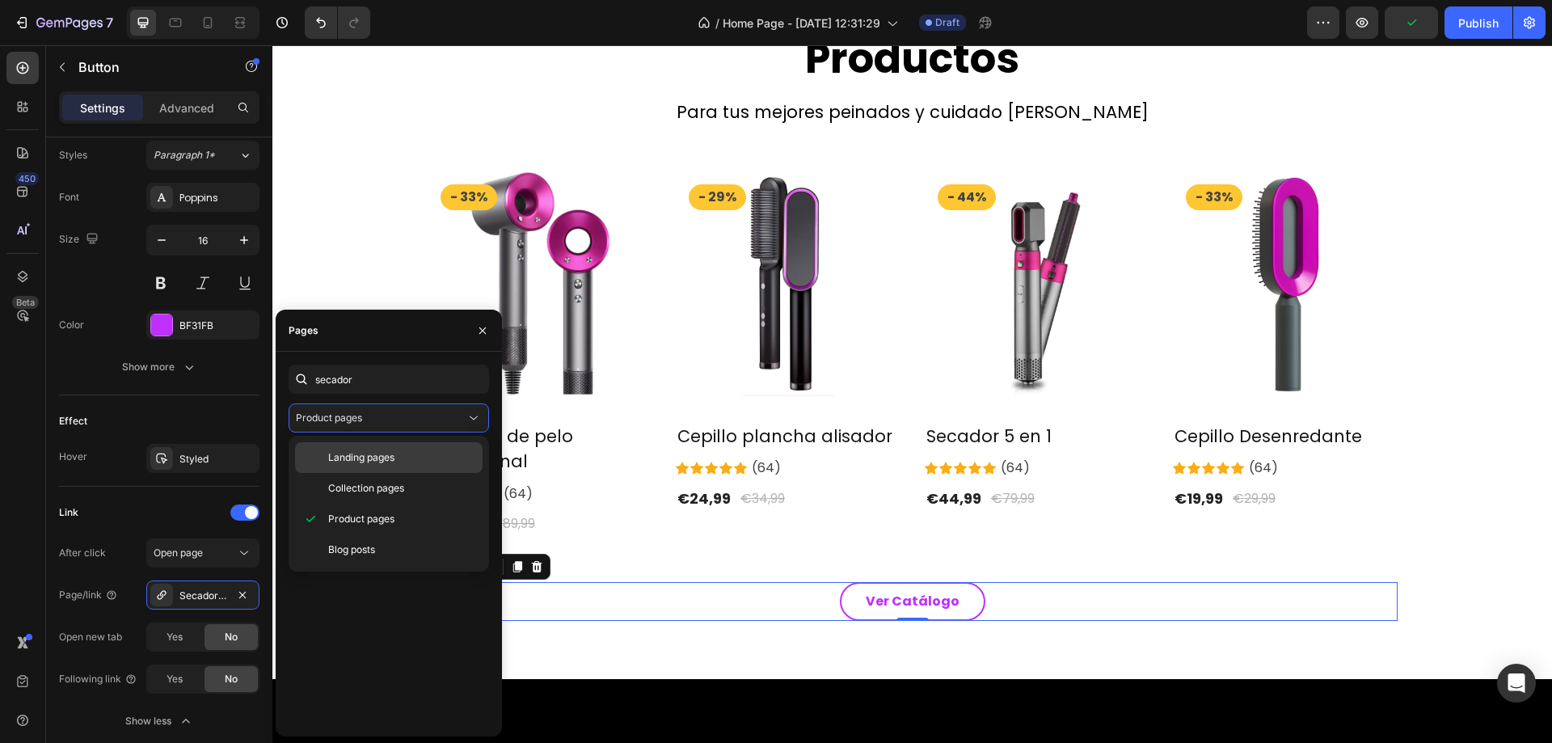
click at [355, 455] on span "Landing pages" at bounding box center [361, 457] width 66 height 15
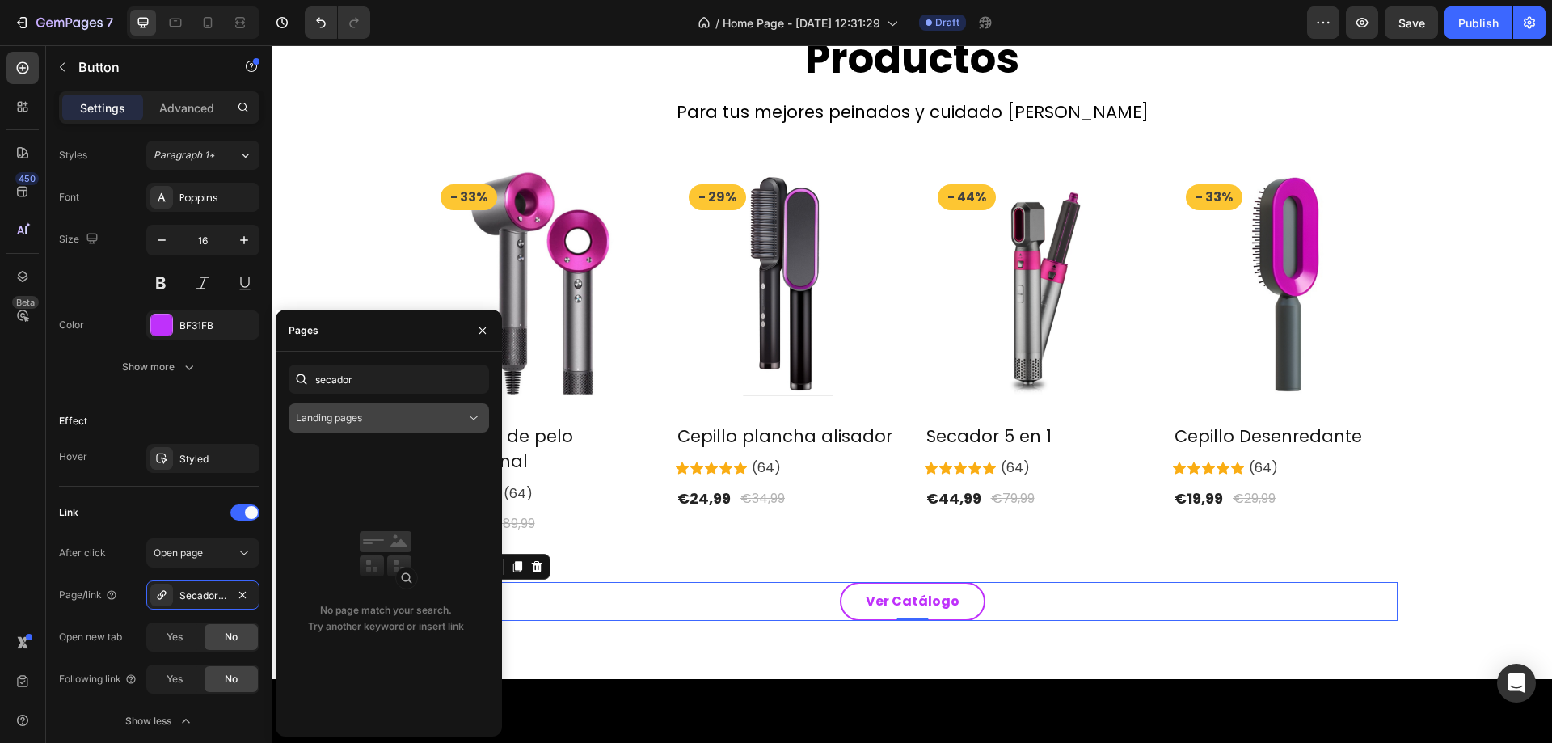
click at [398, 422] on div "Landing pages" at bounding box center [381, 418] width 170 height 15
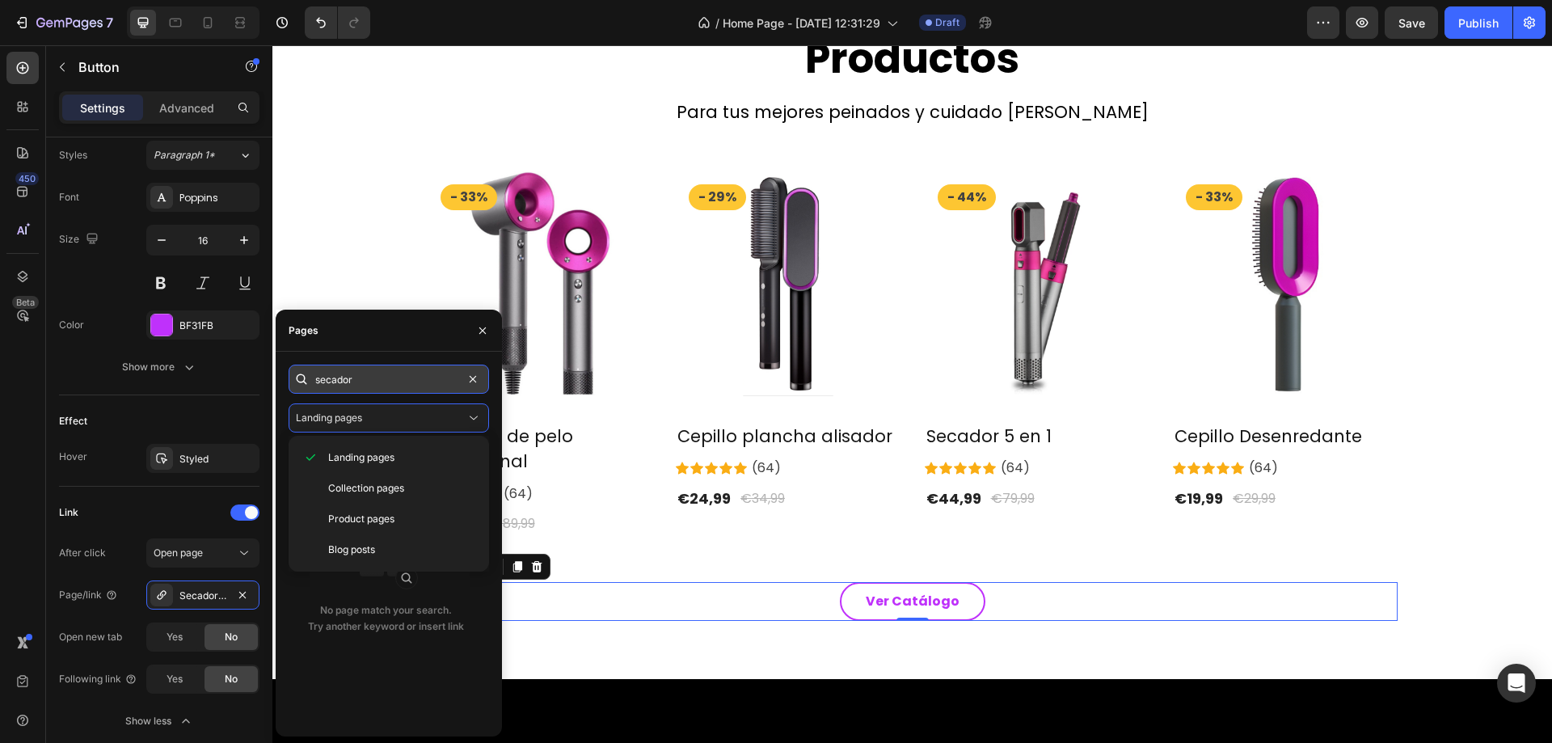
click at [387, 387] on input "secador" at bounding box center [389, 379] width 201 height 29
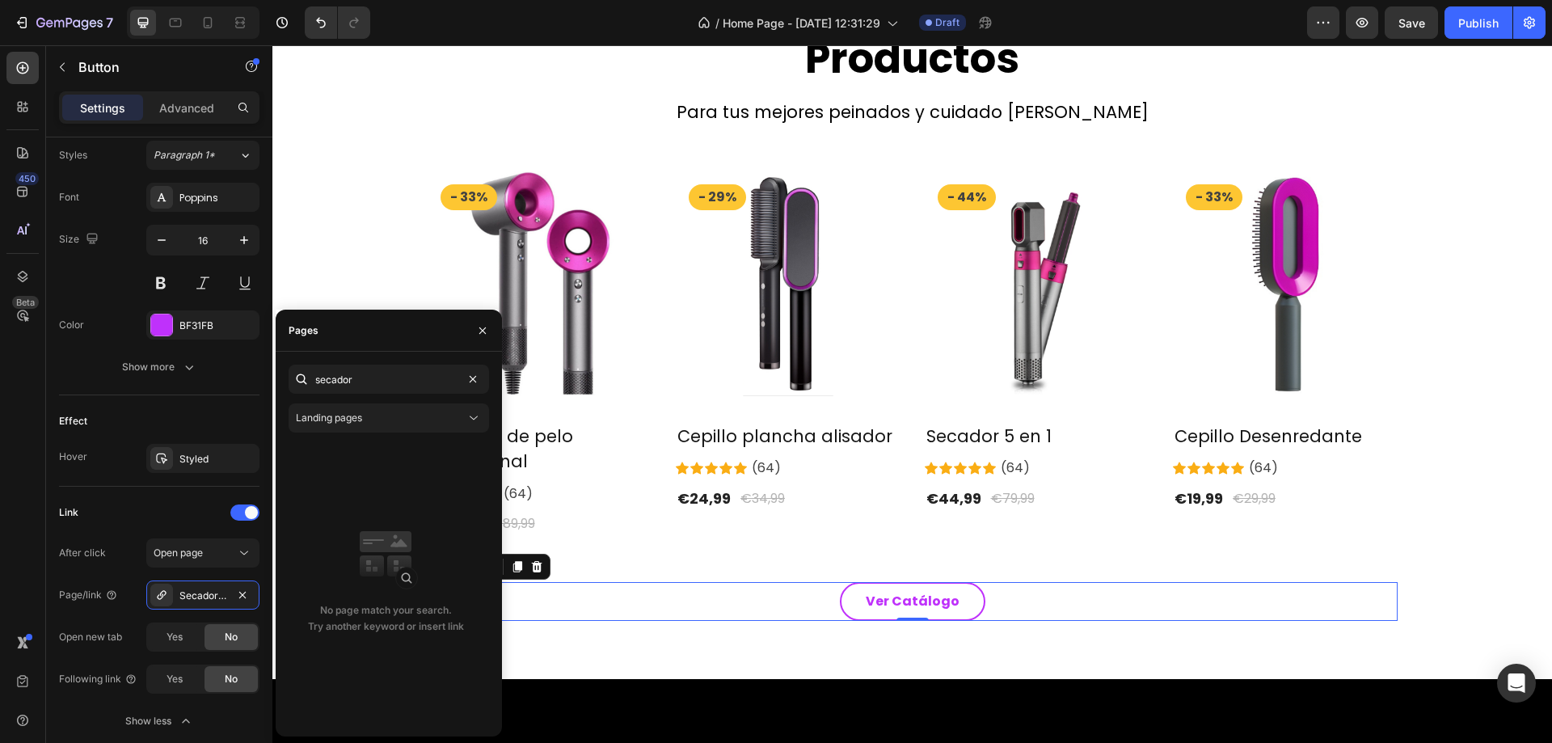
click at [497, 383] on div "secador Landing pages No page match your search. Try another keyword or insert …" at bounding box center [389, 544] width 226 height 359
click at [385, 415] on div "Landing pages" at bounding box center [381, 418] width 170 height 15
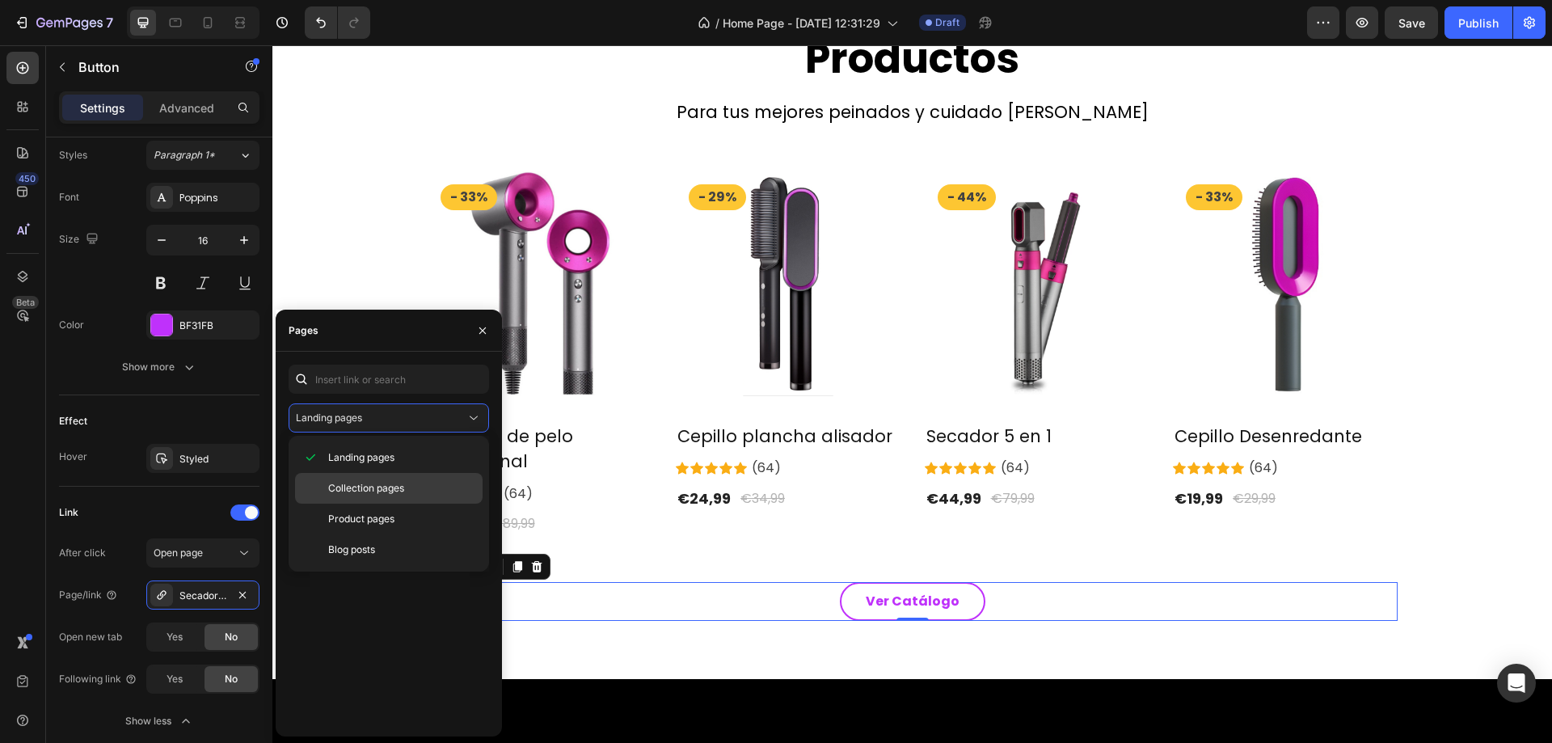
click at [369, 504] on div "Collection pages" at bounding box center [389, 519] width 188 height 31
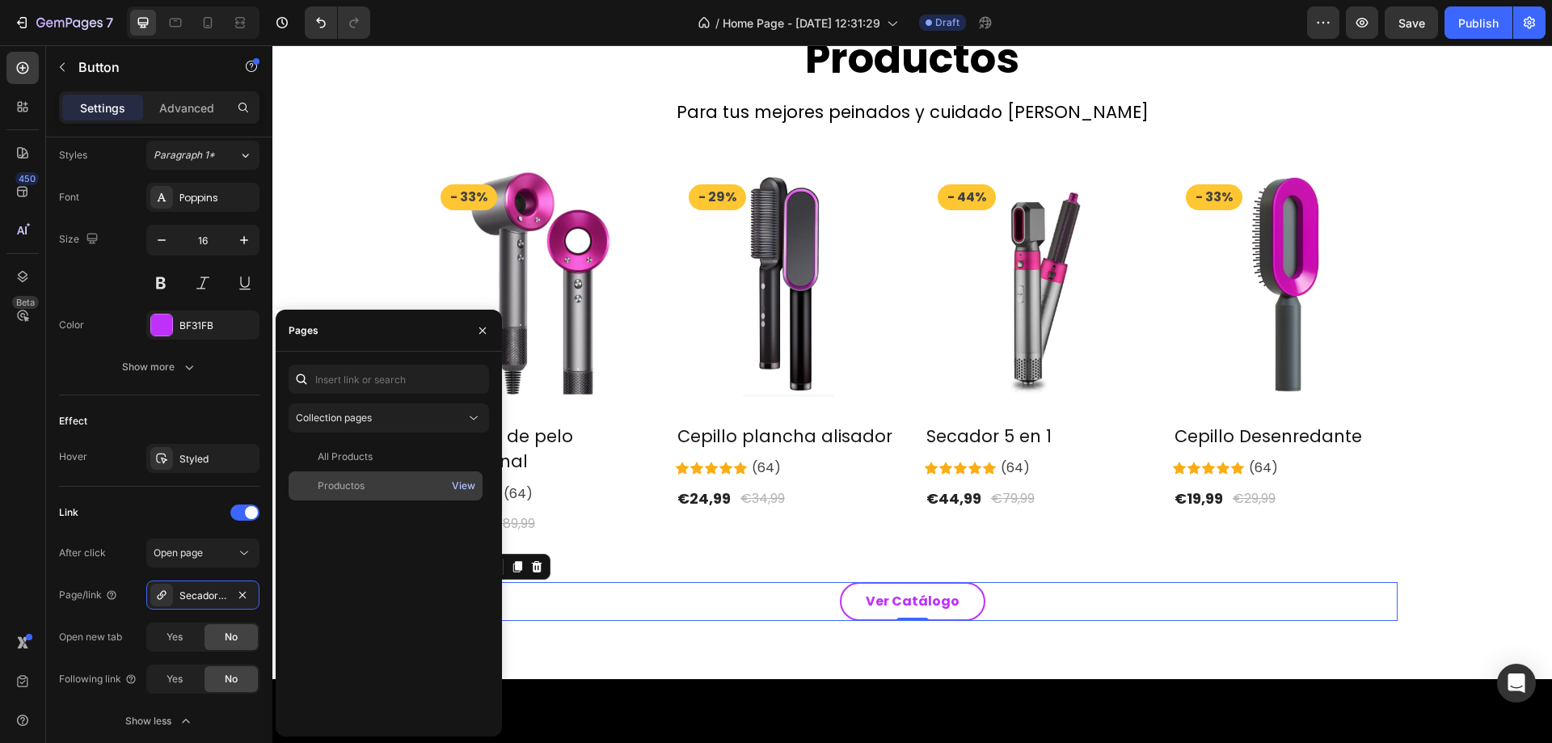
click at [460, 482] on div "View" at bounding box center [463, 486] width 23 height 15
click at [462, 458] on div "View" at bounding box center [463, 457] width 23 height 15
click at [350, 488] on div "Productos" at bounding box center [341, 486] width 47 height 15
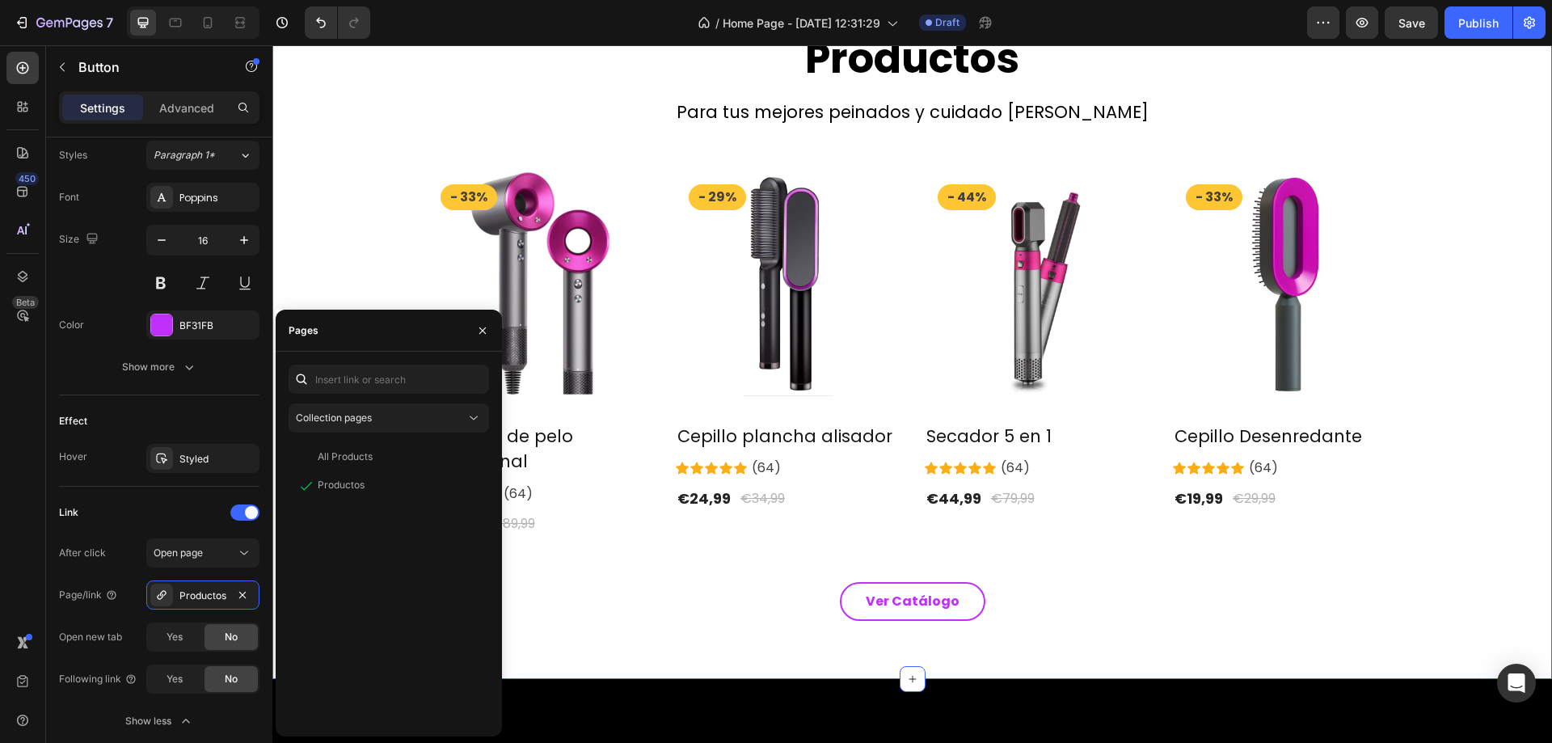
click at [668, 540] on div "Productos Heading Para tus mejores peinados y cuidado [PERSON_NAME] Text block …" at bounding box center [913, 326] width 1256 height 589
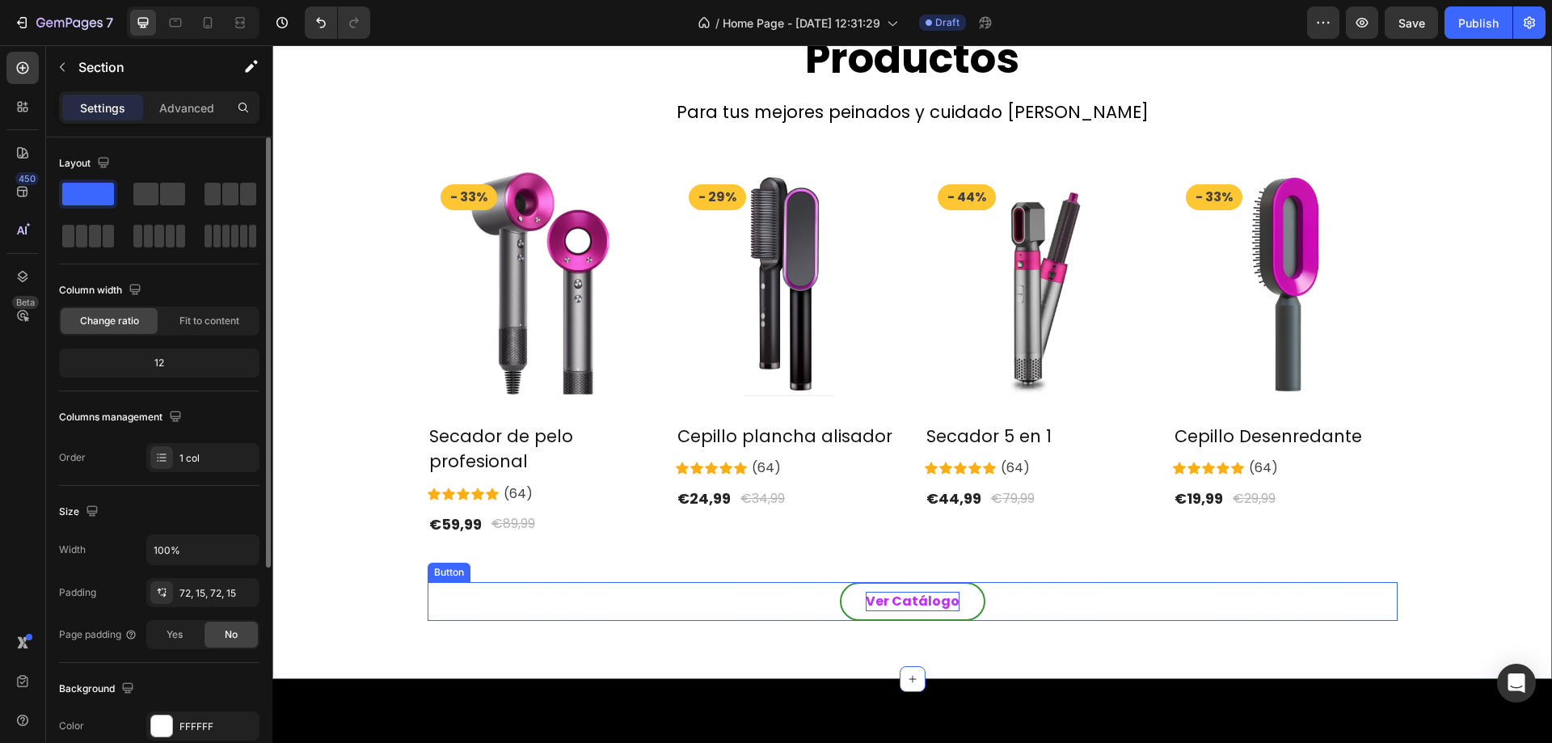
click at [901, 600] on p "Ver Catálogo" at bounding box center [913, 601] width 94 height 19
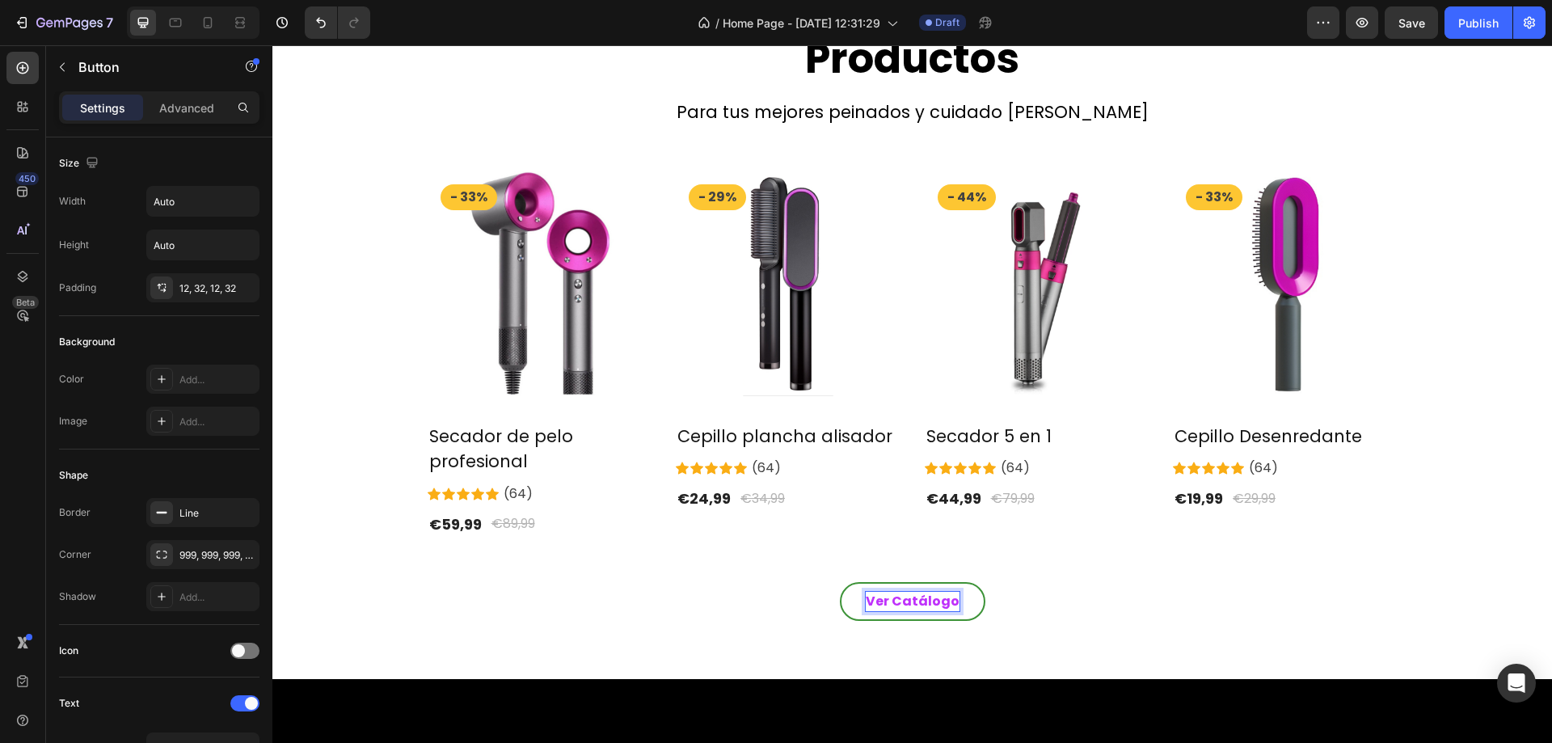
click at [901, 600] on p "Ver Catálogo" at bounding box center [913, 601] width 94 height 19
click at [779, 625] on div "Productos Heading Para tus mejores peinados y cuidado [PERSON_NAME] Text block …" at bounding box center [912, 326] width 1280 height 705
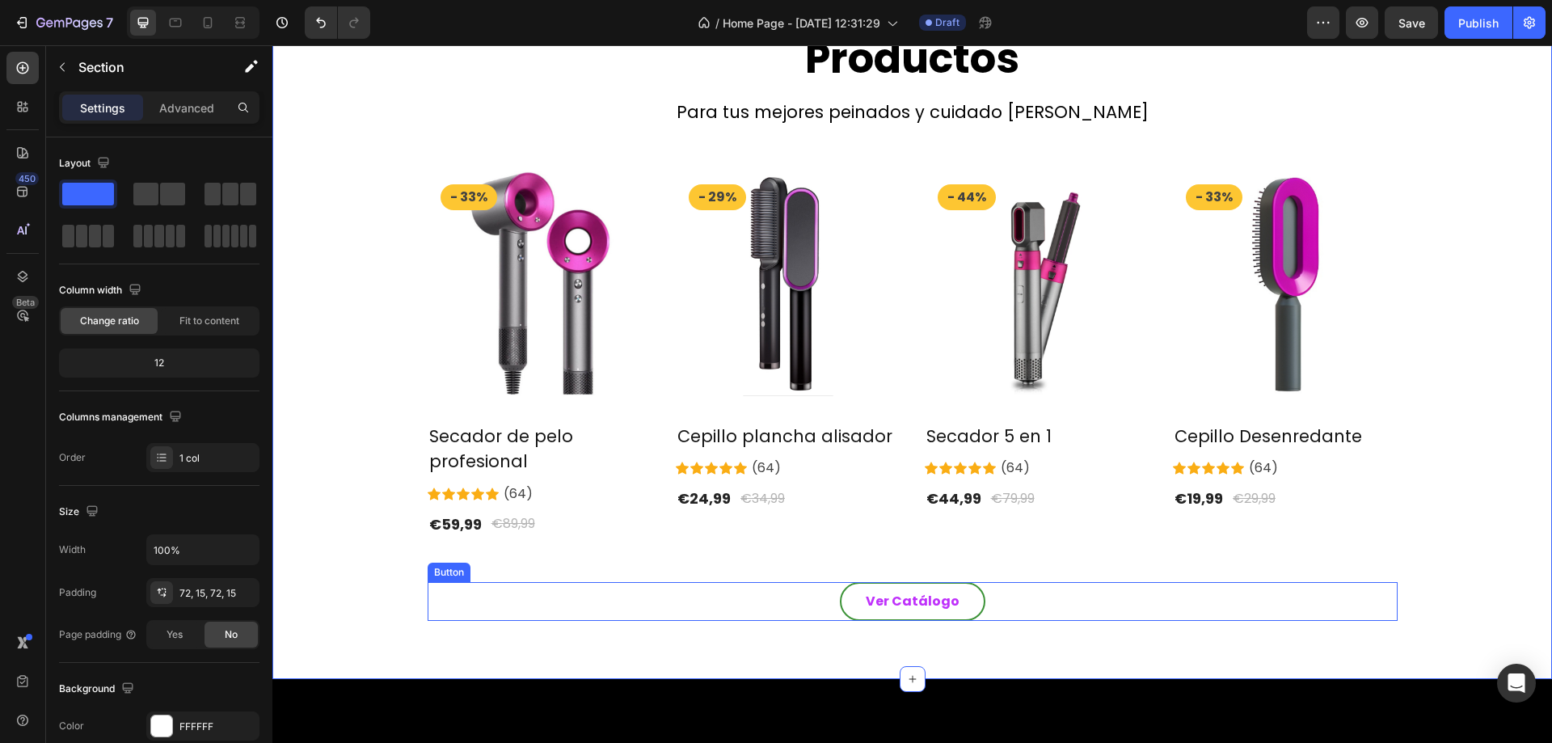
click at [925, 618] on link "Ver Catálogo" at bounding box center [913, 601] width 146 height 39
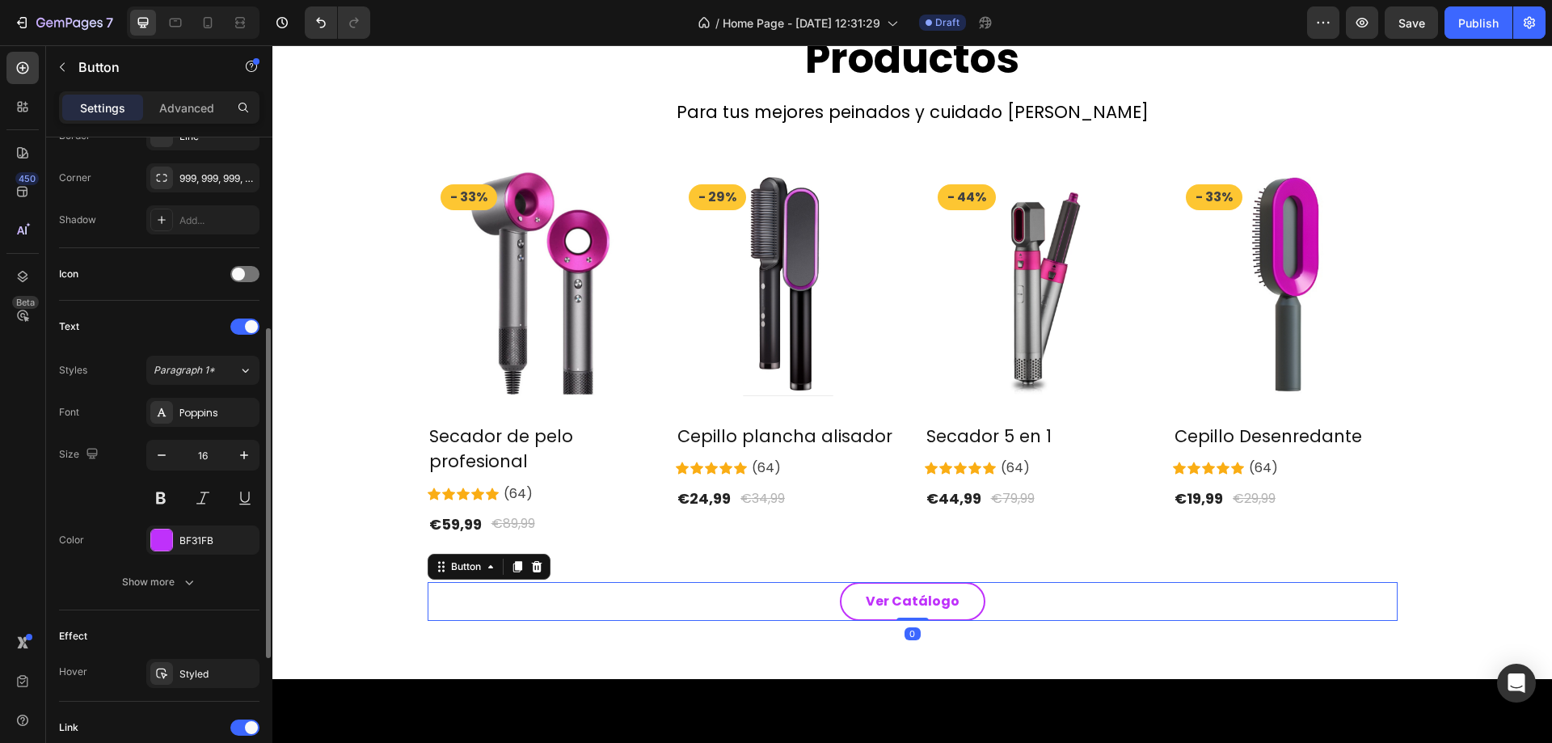
scroll to position [634, 0]
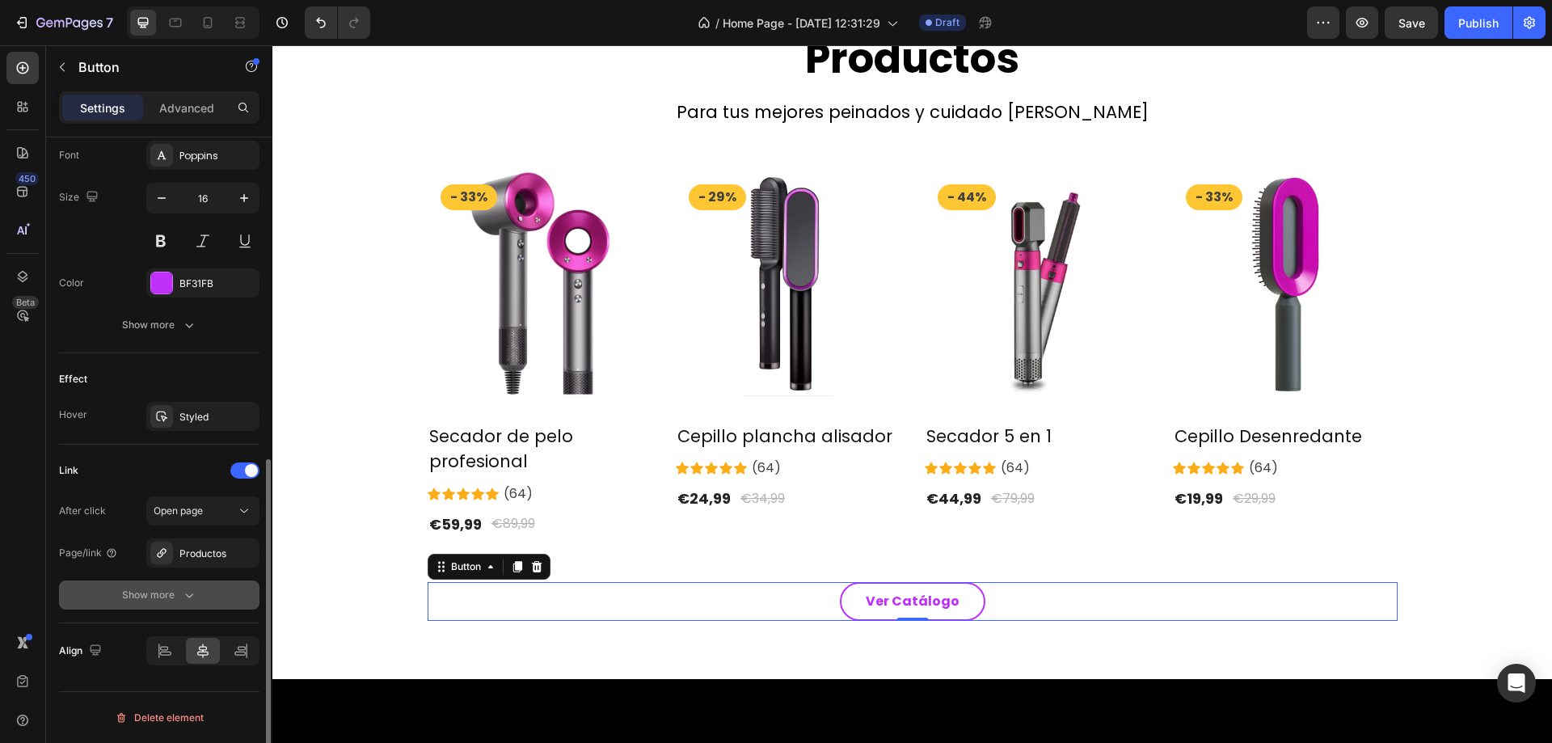
click at [157, 588] on div "Show more" at bounding box center [159, 595] width 75 height 16
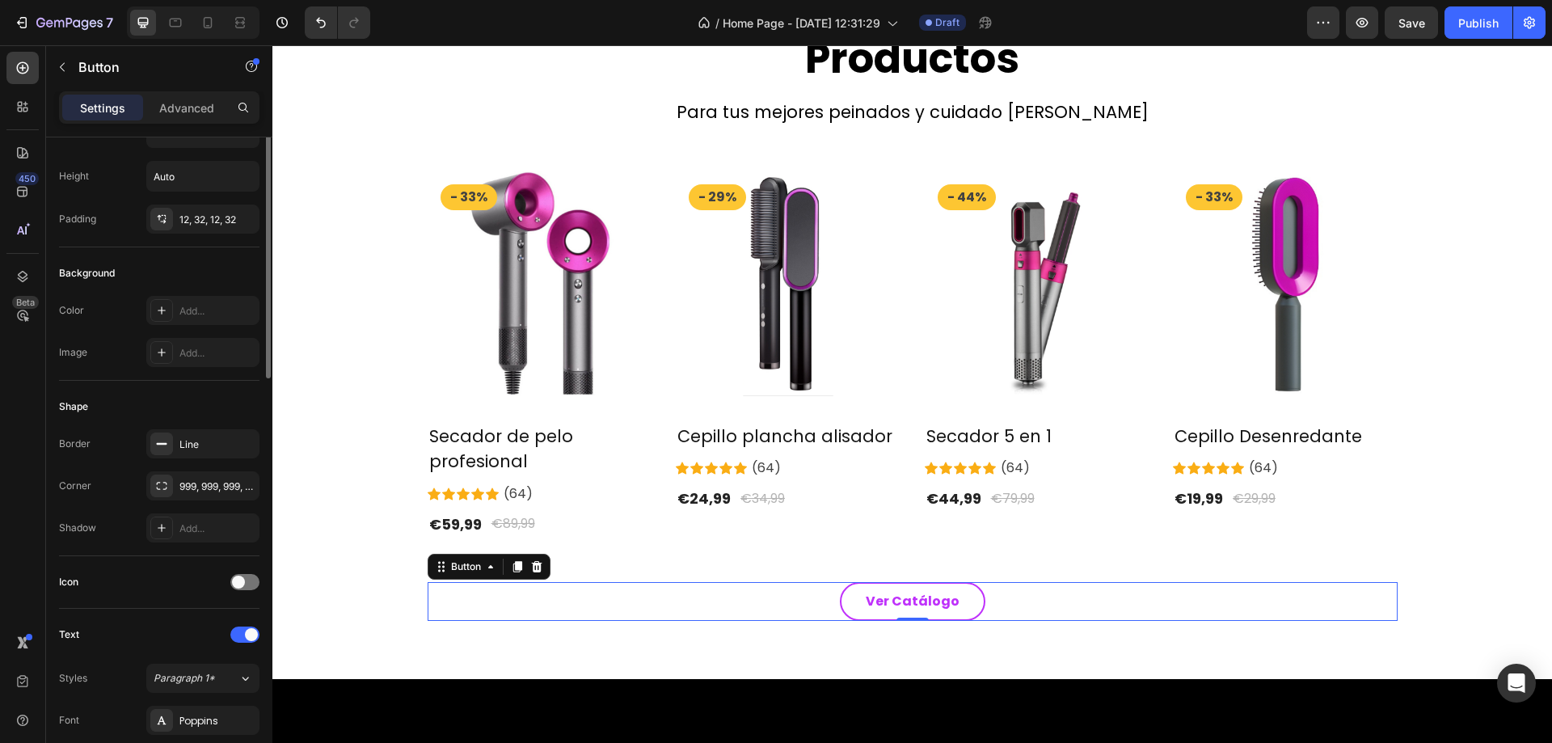
scroll to position [0, 0]
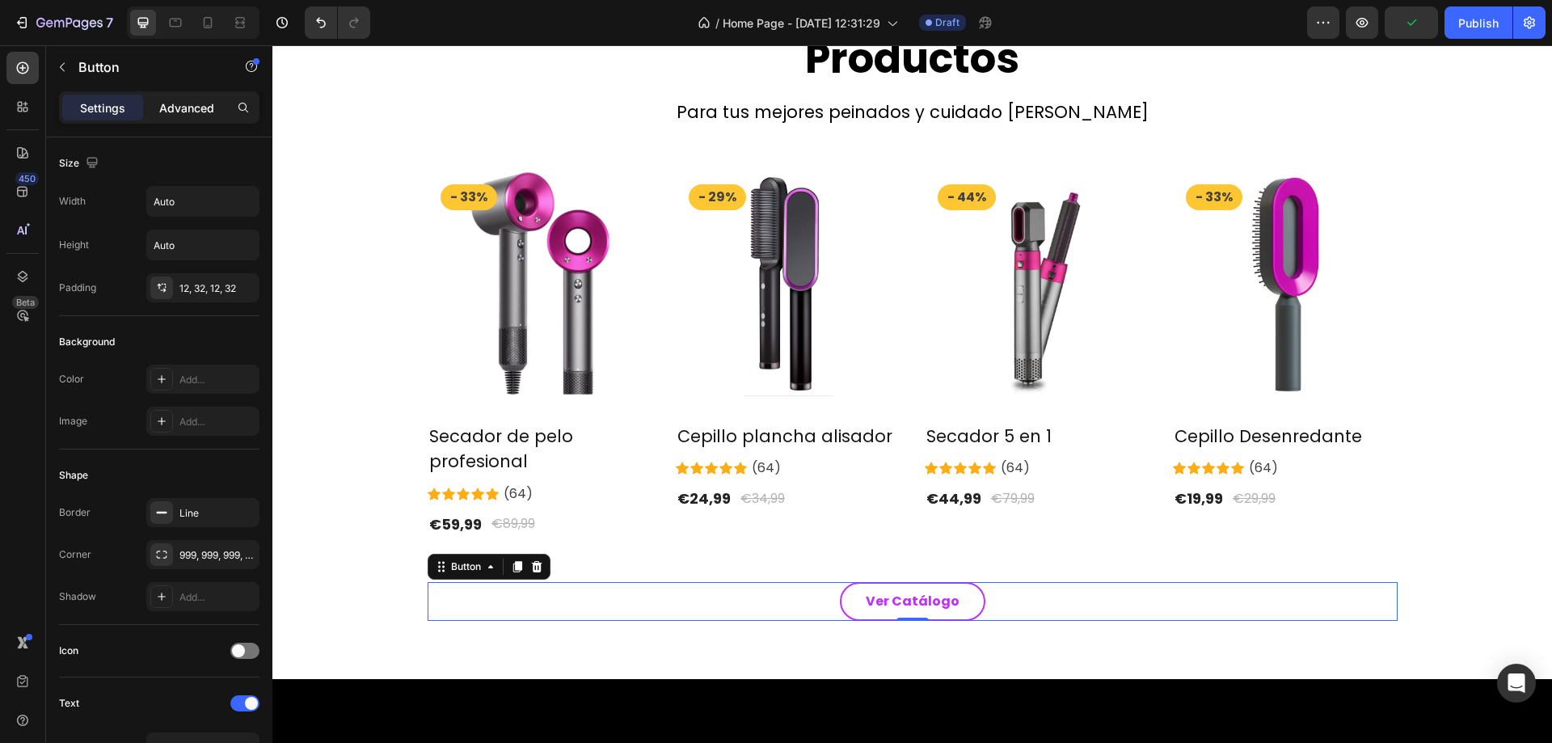
click at [186, 112] on p "Advanced" at bounding box center [186, 107] width 55 height 17
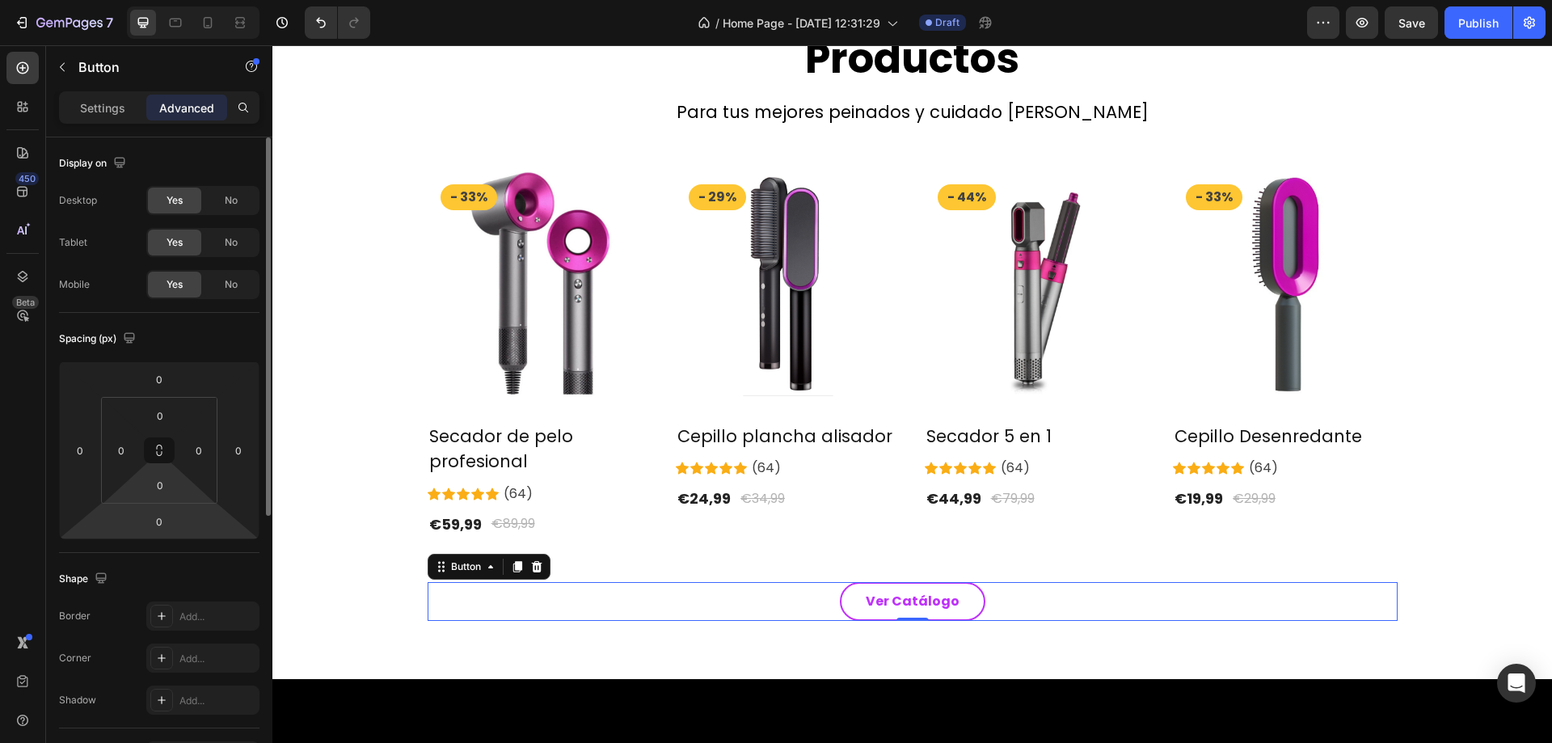
scroll to position [471, 0]
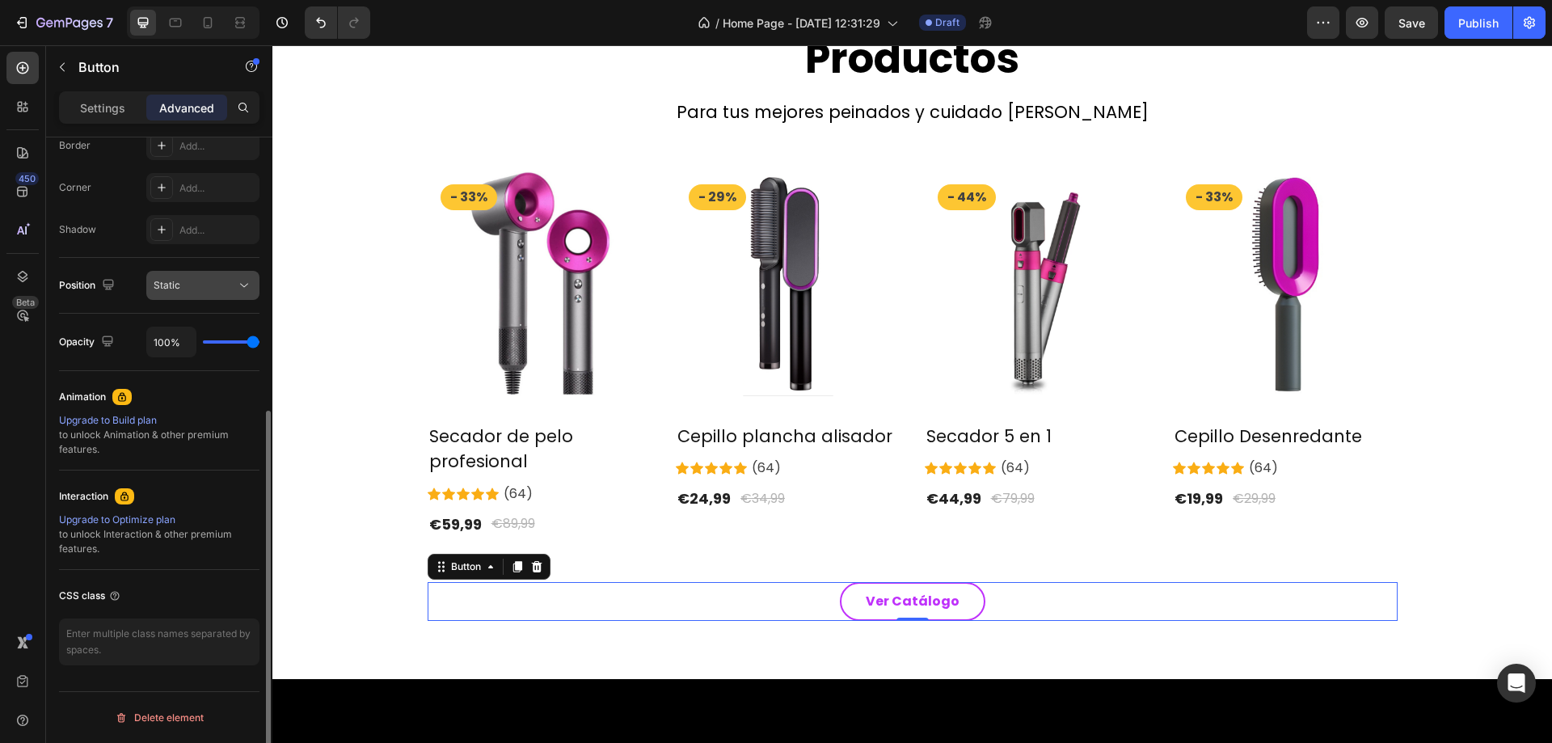
click at [201, 281] on div "Static" at bounding box center [195, 285] width 82 height 15
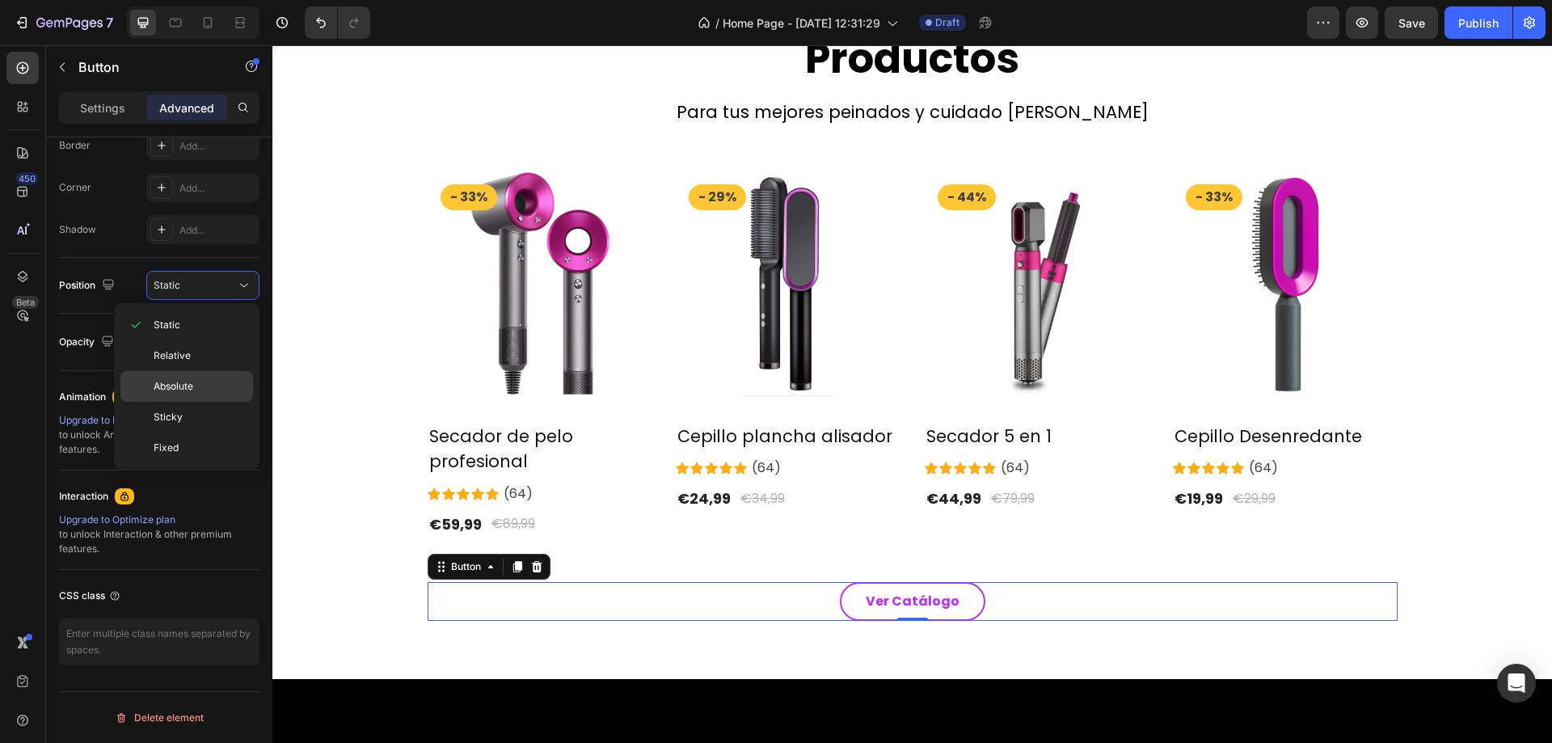
click at [194, 402] on div "Absolute" at bounding box center [186, 417] width 133 height 31
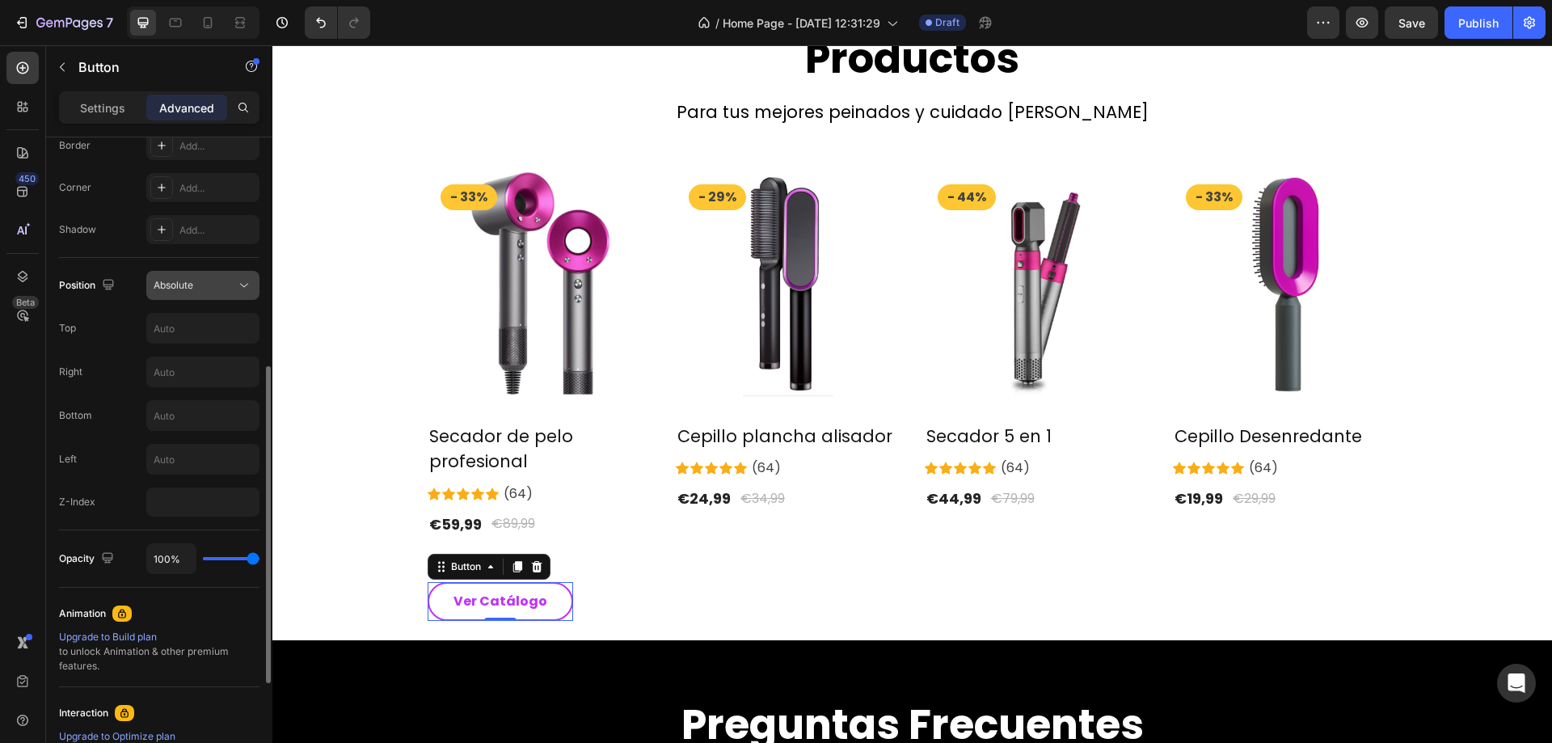
click at [203, 277] on button "Absolute" at bounding box center [202, 285] width 113 height 29
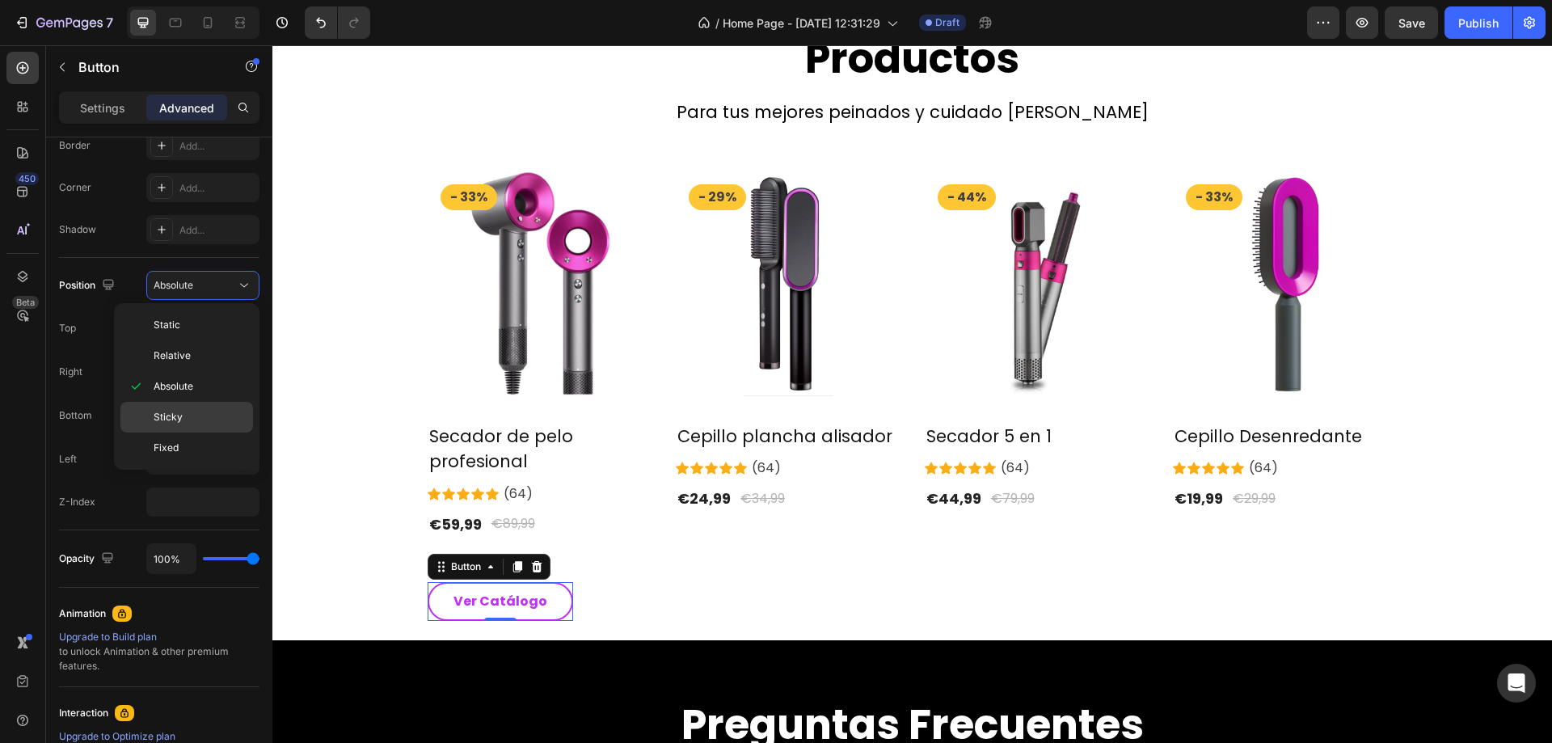
click at [188, 433] on div "Sticky" at bounding box center [186, 448] width 133 height 31
type input "0"
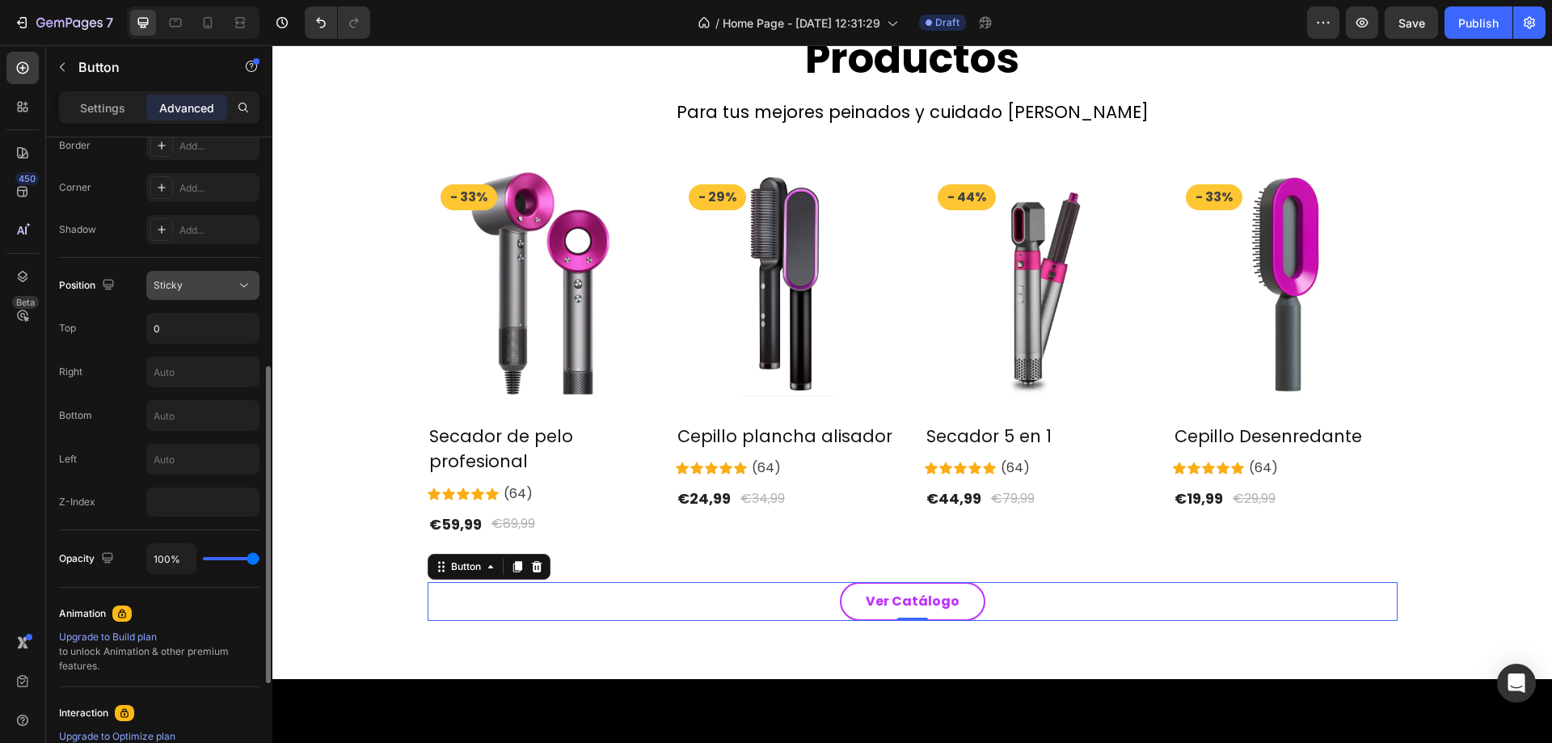
click at [192, 285] on div "Sticky" at bounding box center [195, 285] width 82 height 15
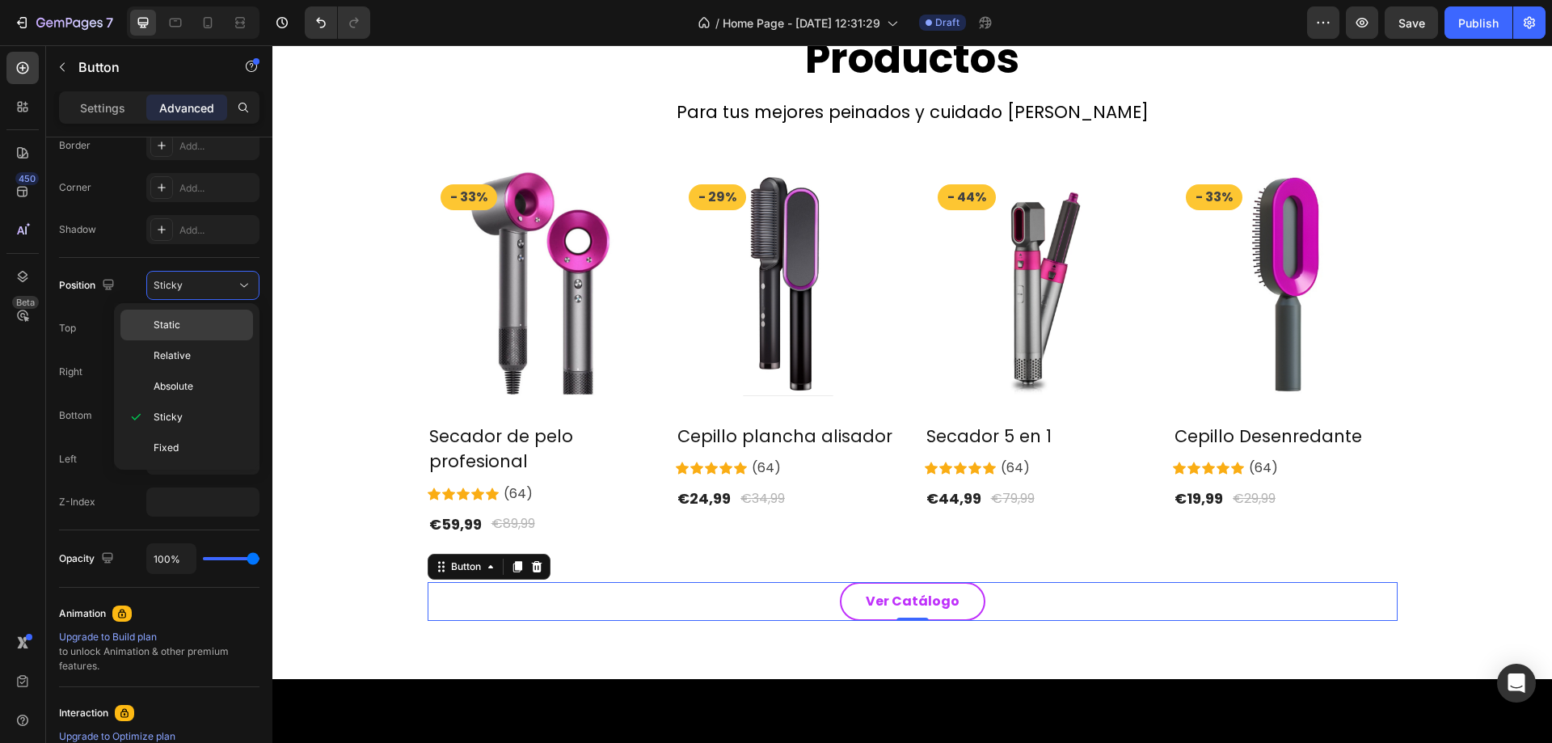
click at [194, 323] on p "Static" at bounding box center [200, 325] width 92 height 15
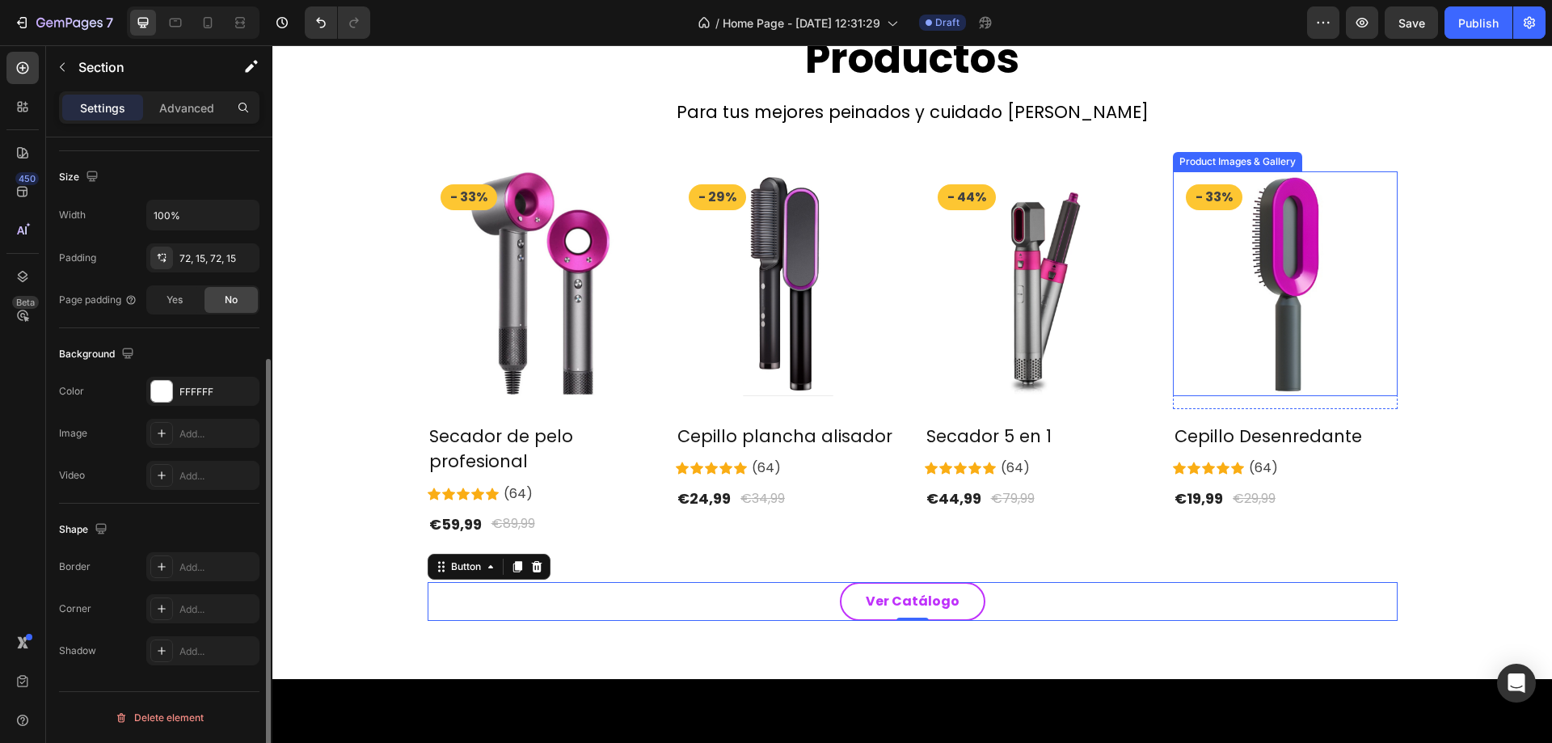
click at [1428, 388] on div "Productos Heading Para tus mejores peinados y cuidado [PERSON_NAME] Text block …" at bounding box center [913, 326] width 1256 height 589
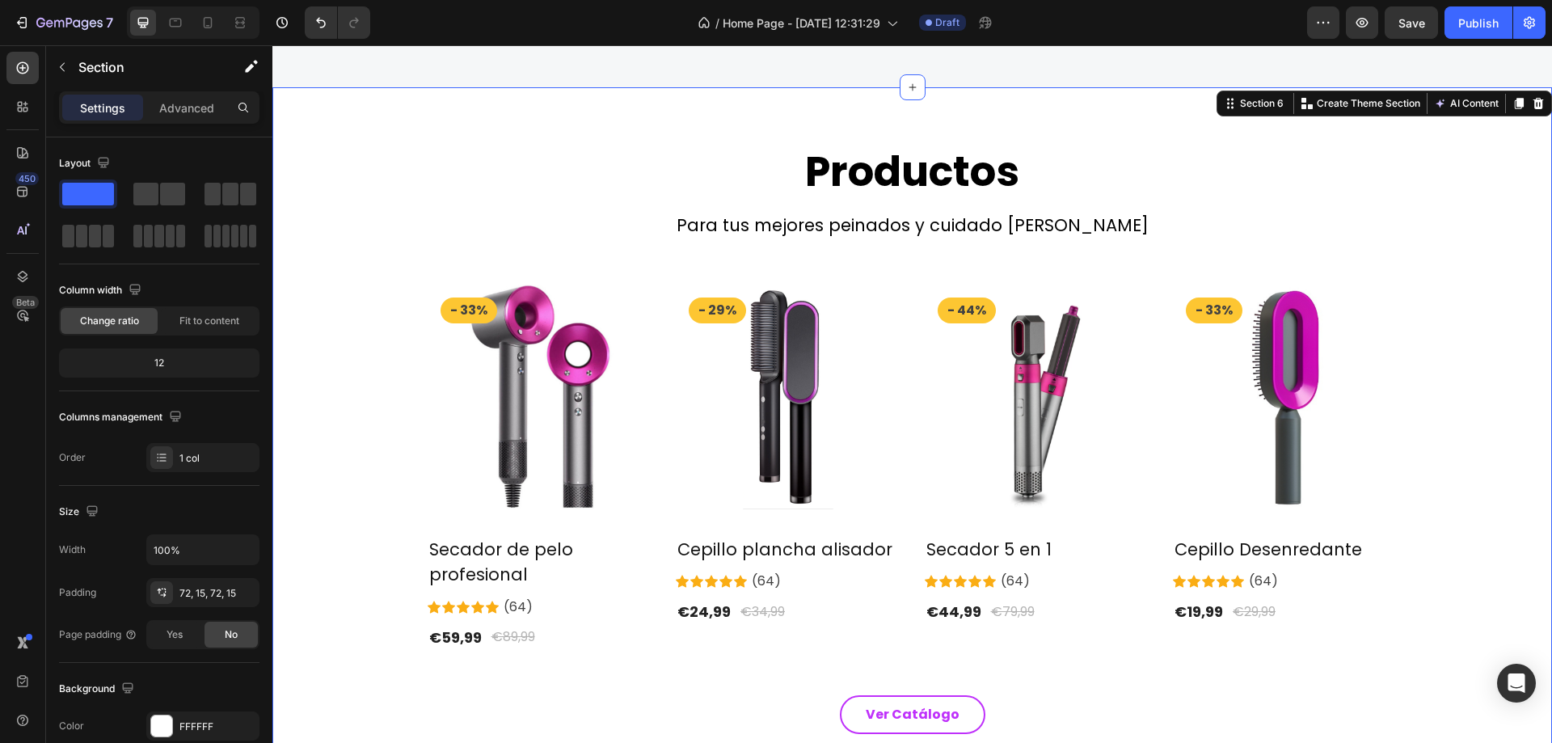
scroll to position [1698, 0]
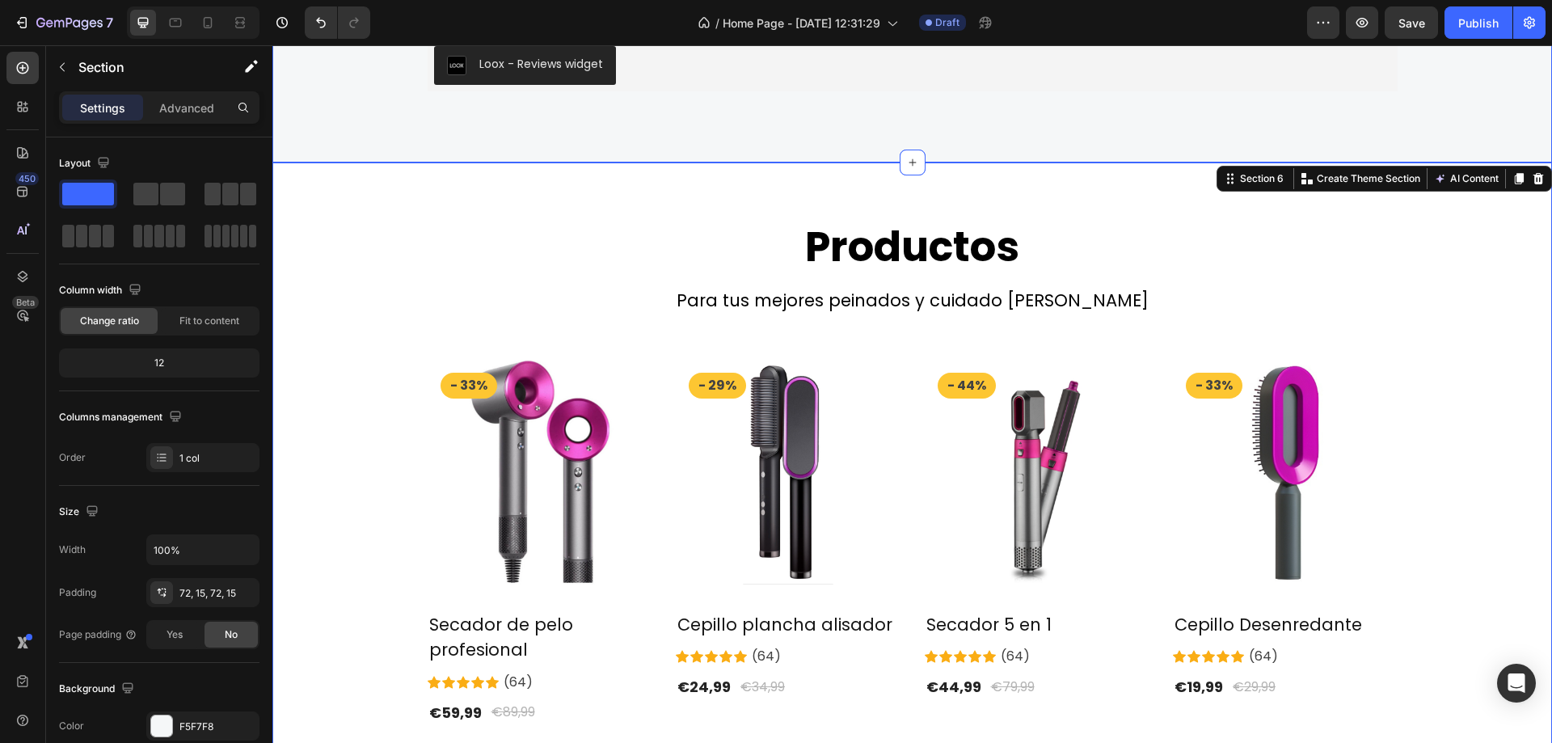
click at [1183, 101] on div "Clientes Heading Row Loox - Reviews widget Loox Row" at bounding box center [913, 22] width 1256 height 163
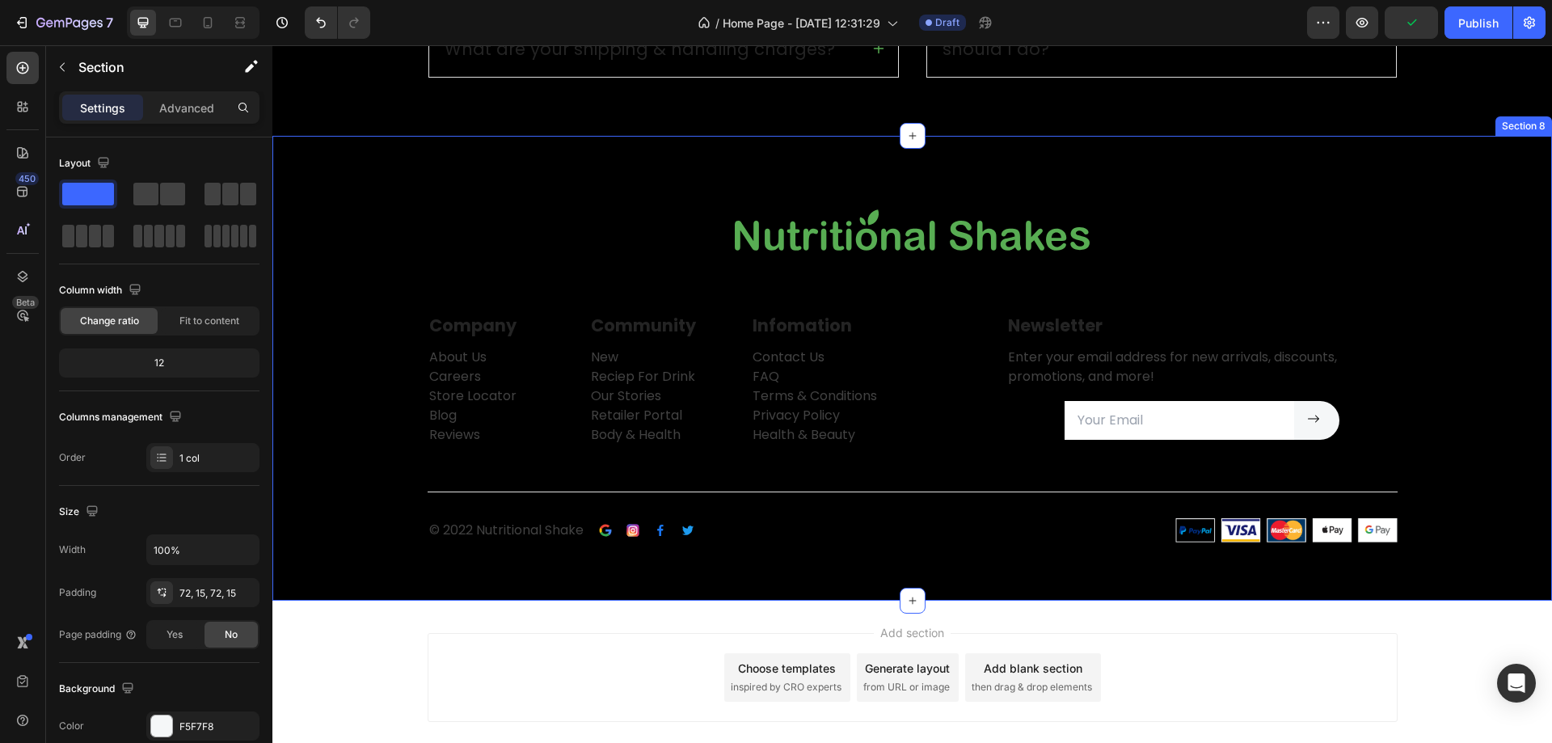
scroll to position [3018, 0]
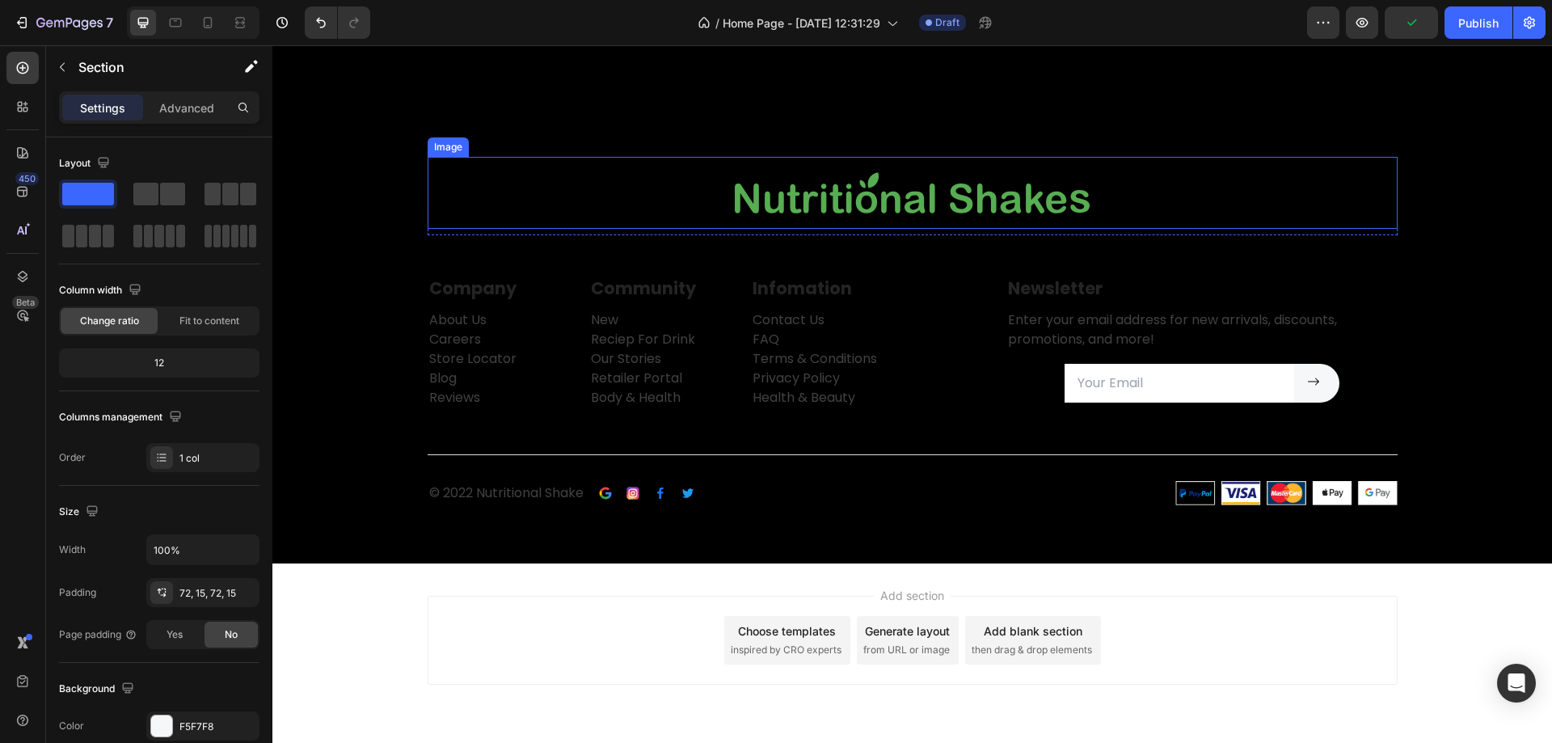
click at [1035, 196] on img at bounding box center [912, 193] width 391 height 72
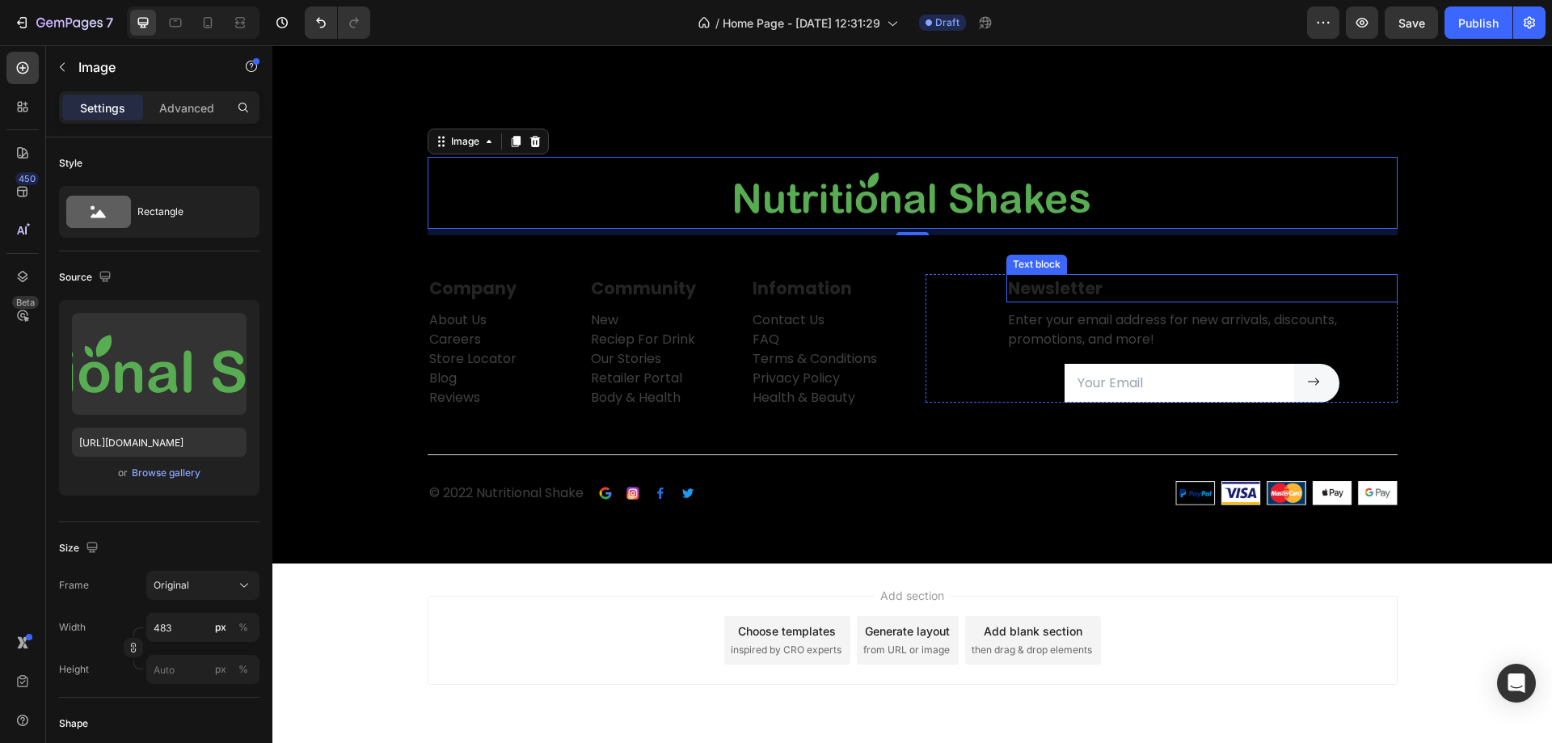
click at [1056, 262] on div "Text block" at bounding box center [1037, 264] width 54 height 15
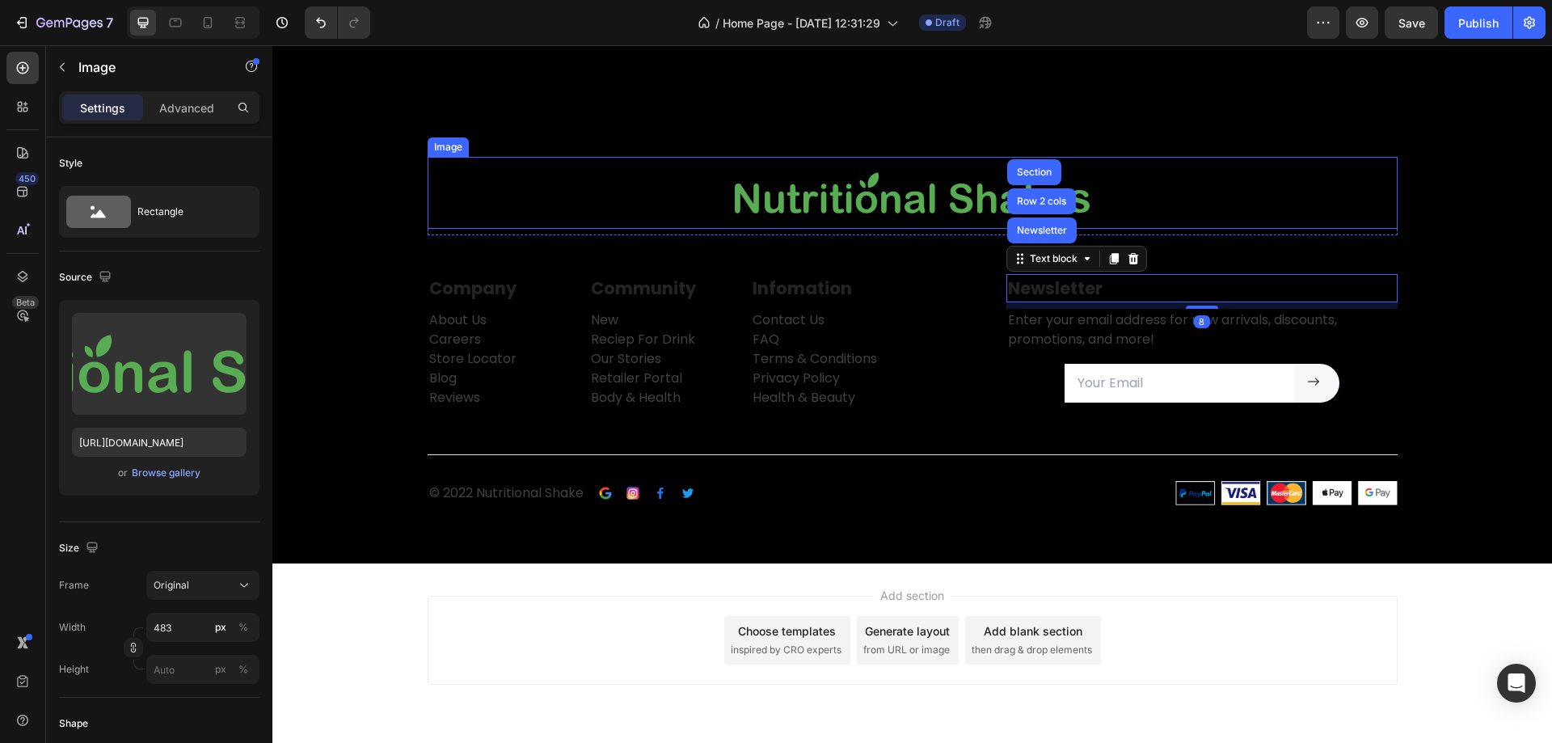
click at [909, 169] on img at bounding box center [912, 193] width 391 height 72
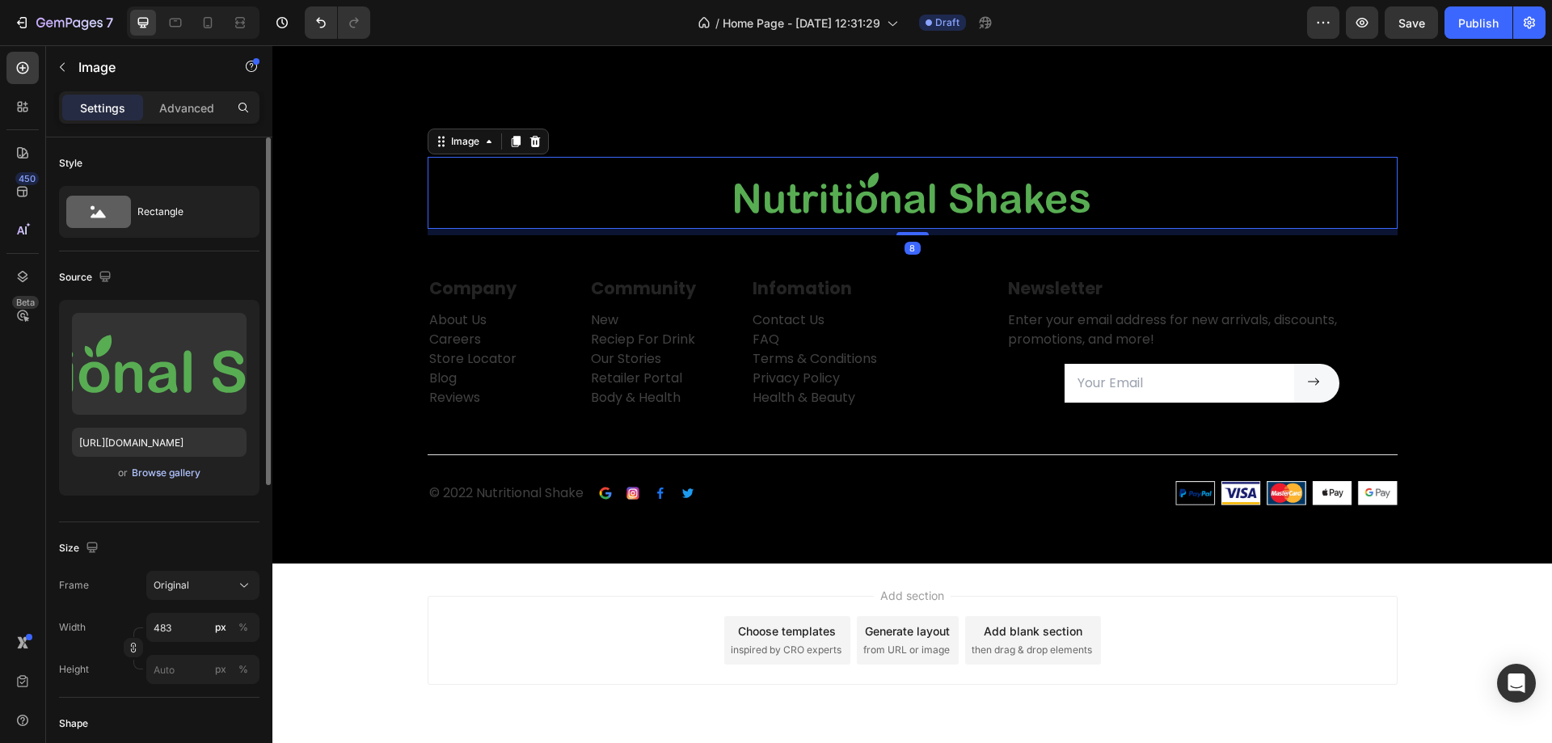
click at [174, 476] on div "Browse gallery" at bounding box center [166, 473] width 69 height 15
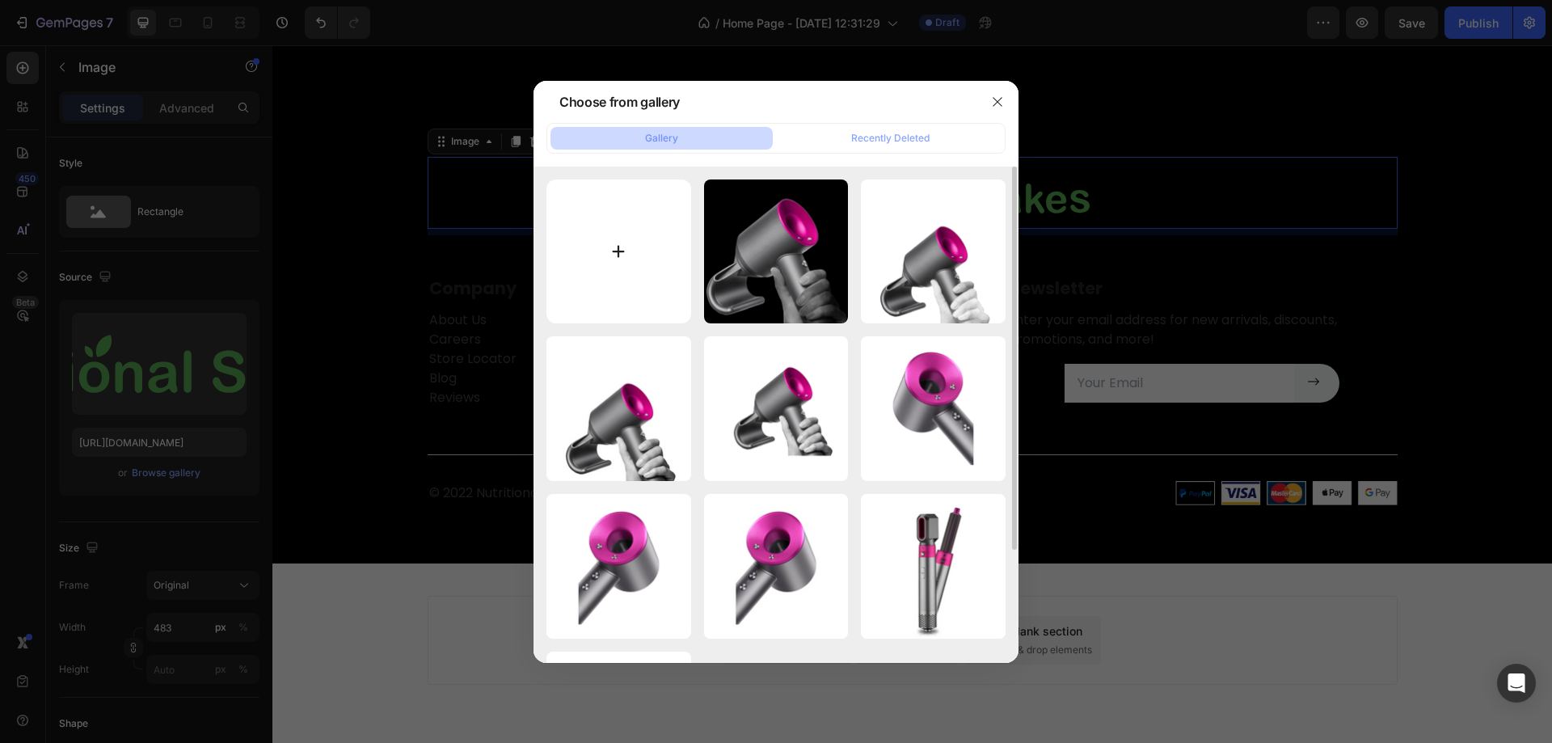
click at [640, 242] on input "file" at bounding box center [619, 251] width 145 height 145
type input "C:\fakepath\Diseño sin título (16).png"
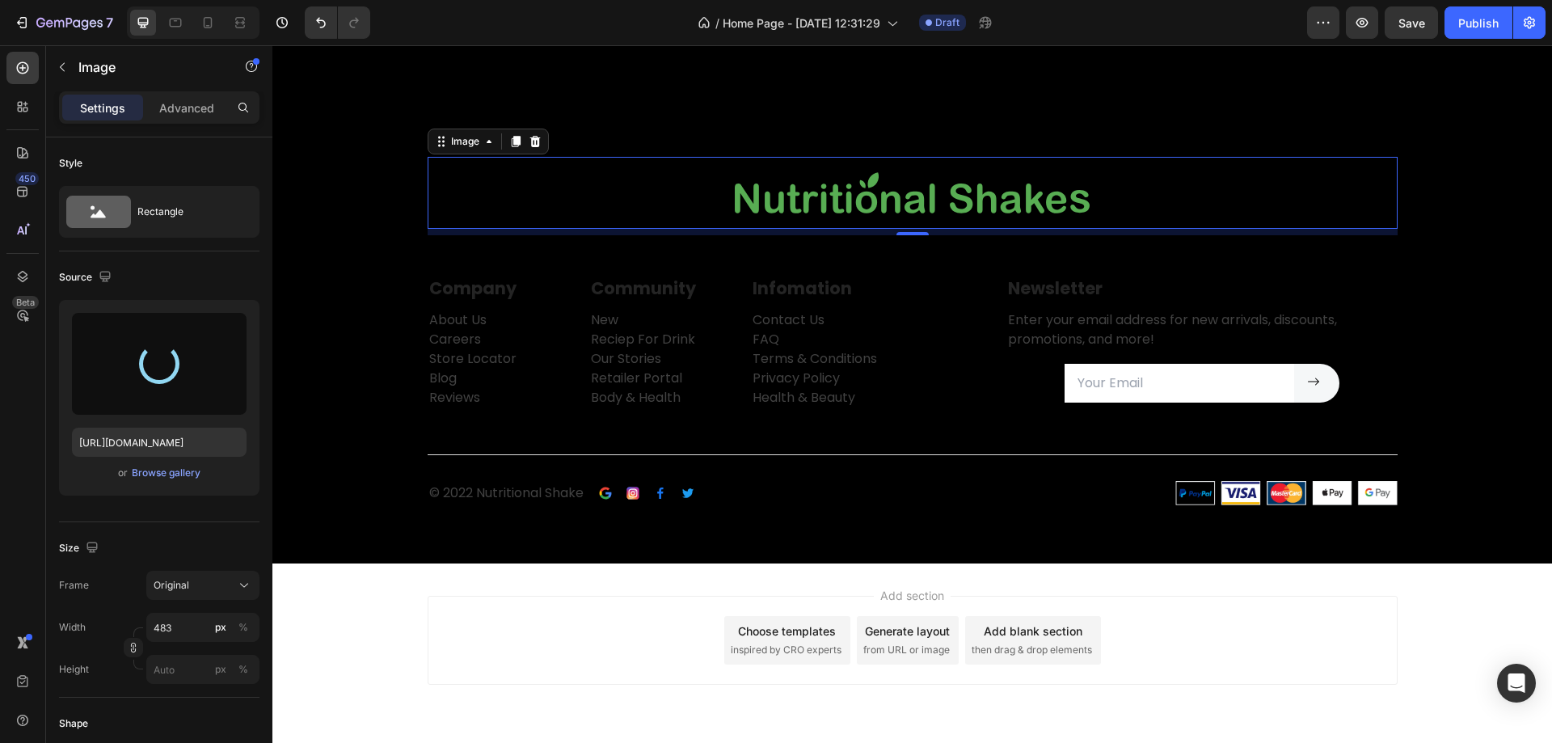
type input "[URL][DOMAIN_NAME]"
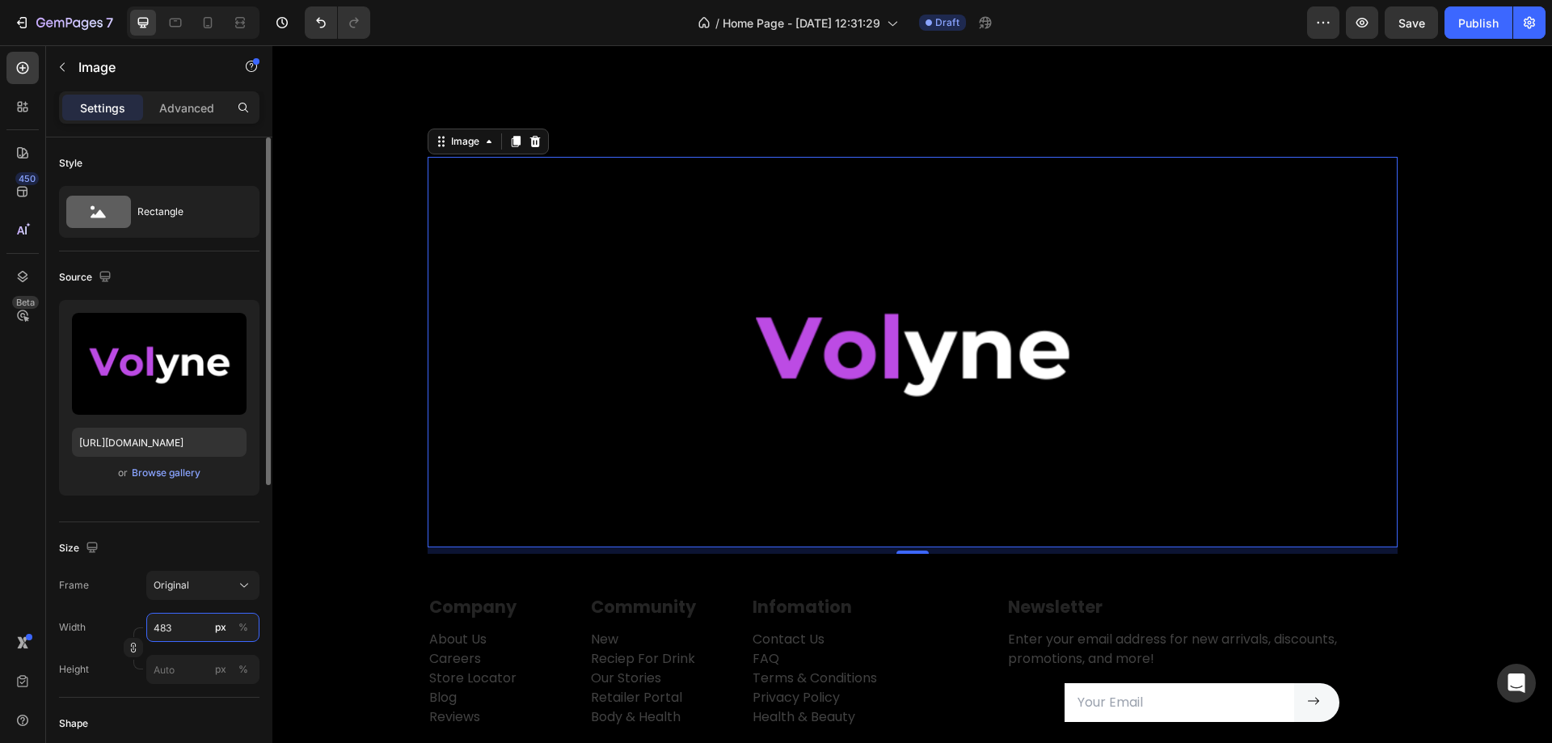
click at [203, 628] on input "483" at bounding box center [202, 627] width 113 height 29
click at [186, 672] on p "Full 100%" at bounding box center [200, 666] width 94 height 15
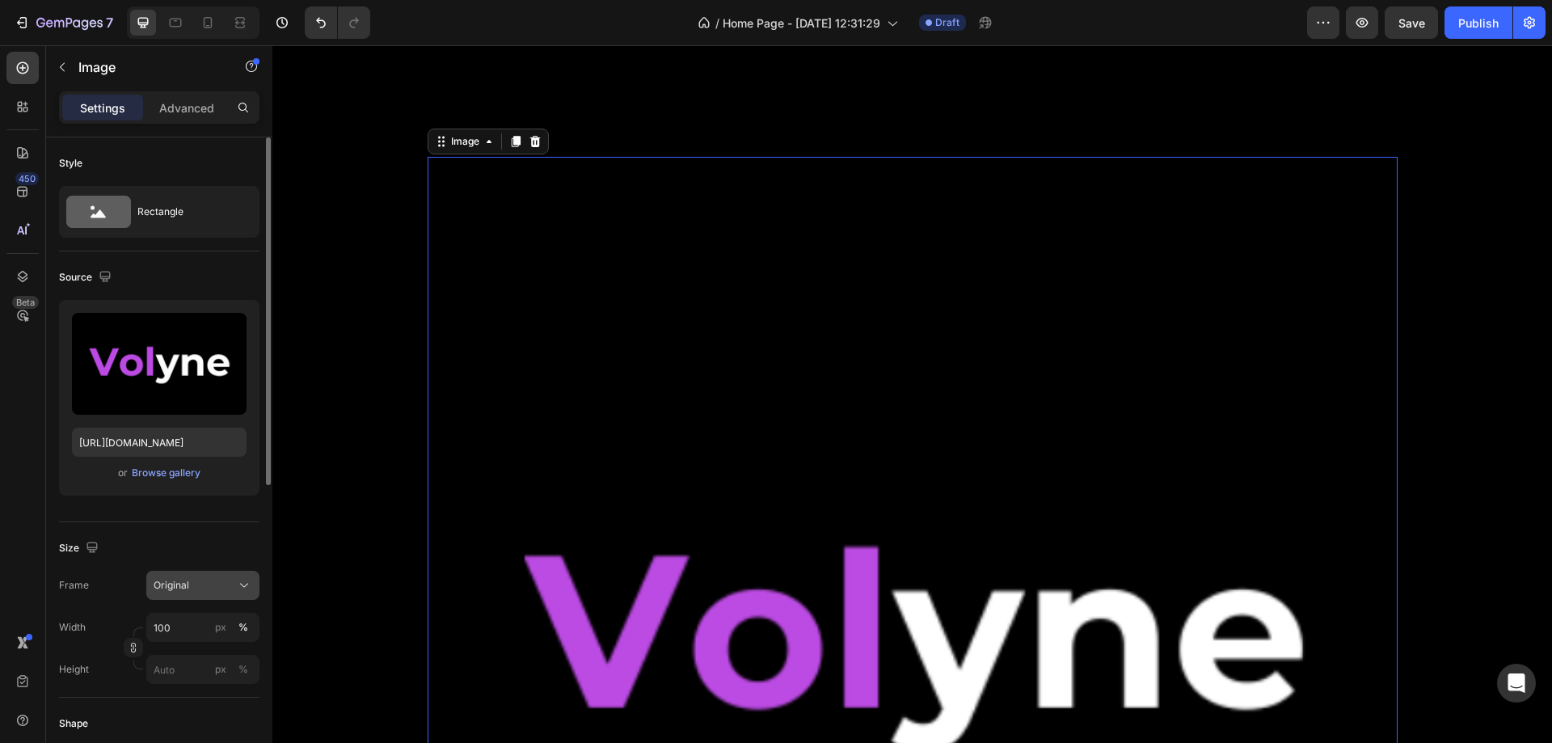
click at [192, 585] on div "Original" at bounding box center [193, 585] width 79 height 15
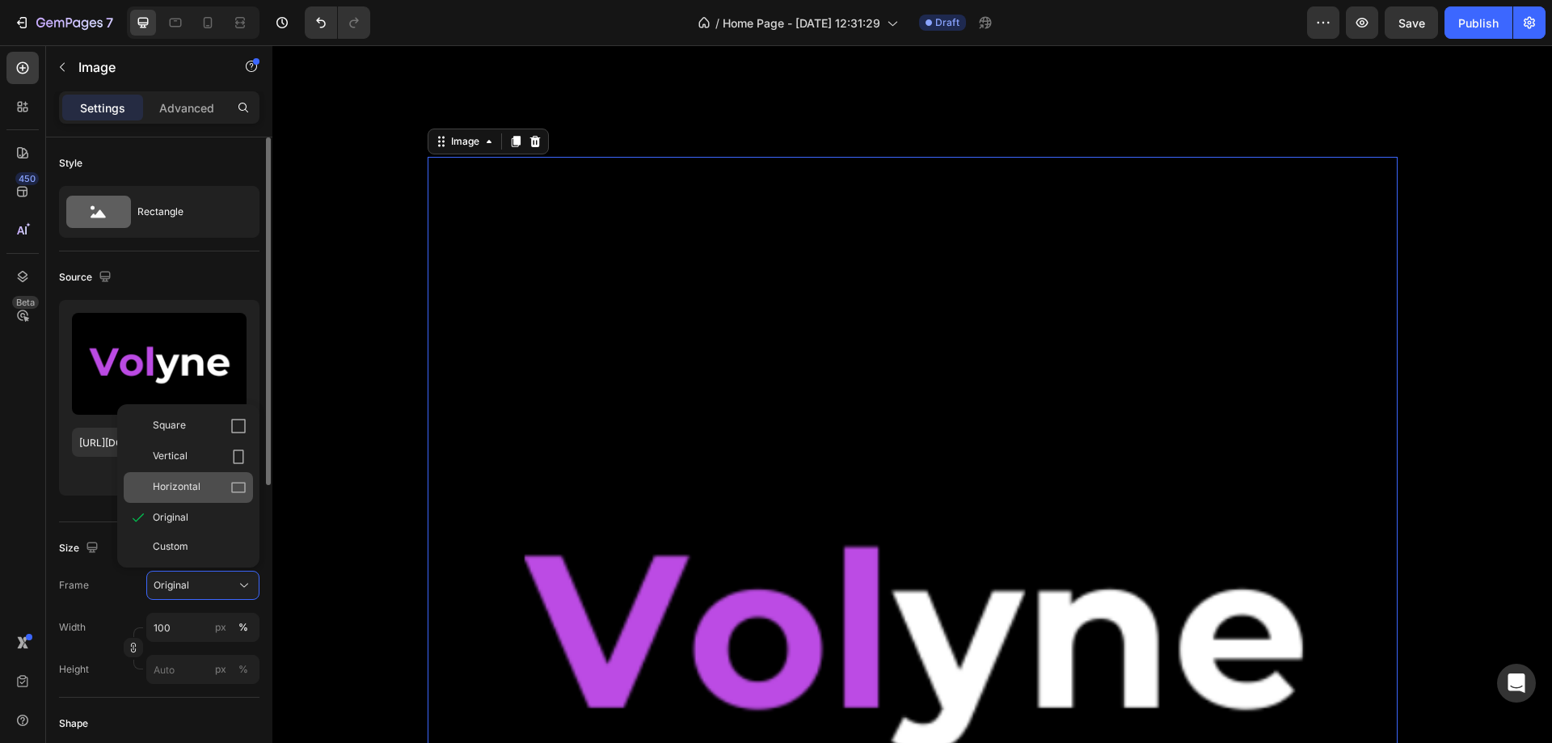
click at [188, 479] on span "Horizontal" at bounding box center [177, 487] width 48 height 16
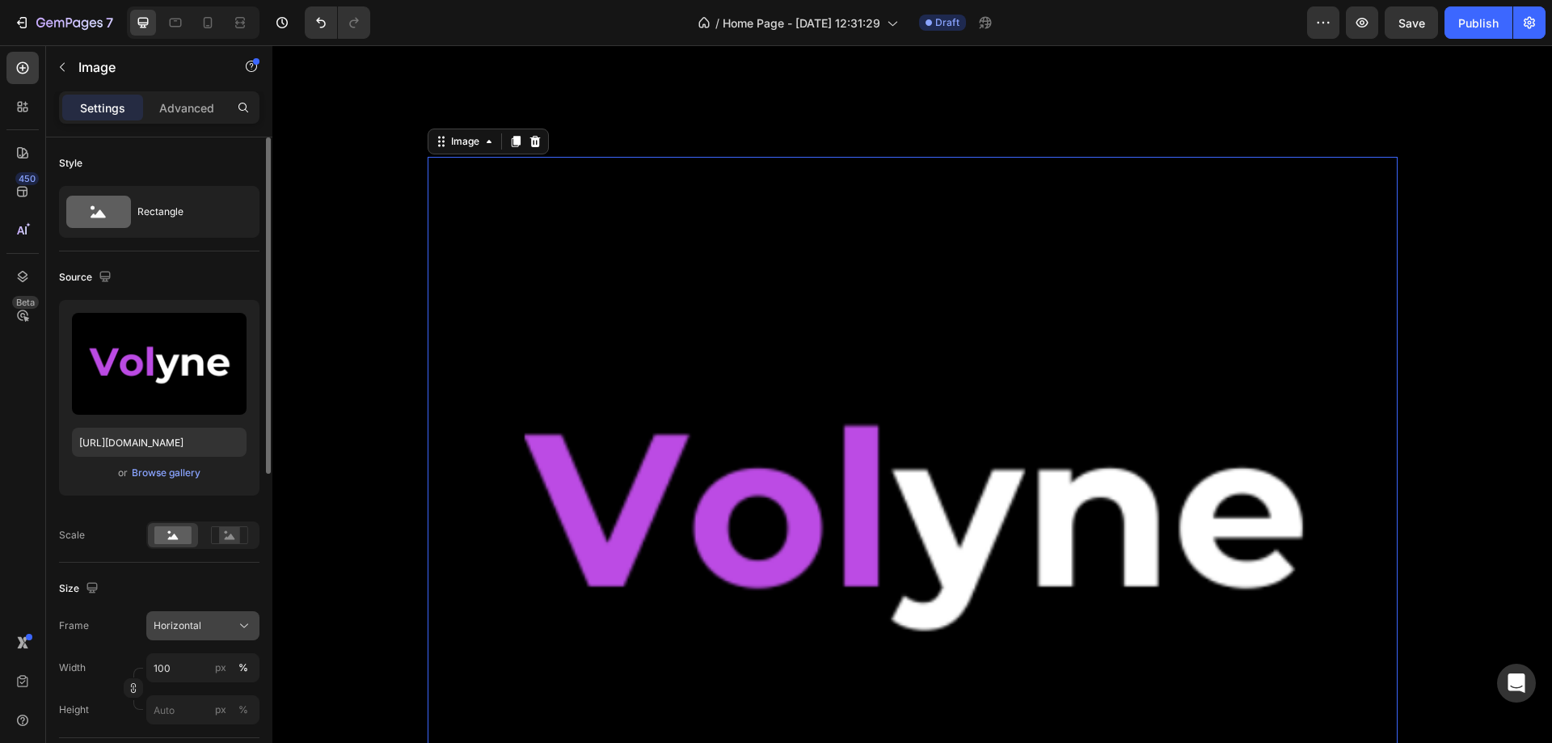
click at [192, 619] on span "Horizontal" at bounding box center [178, 626] width 48 height 15
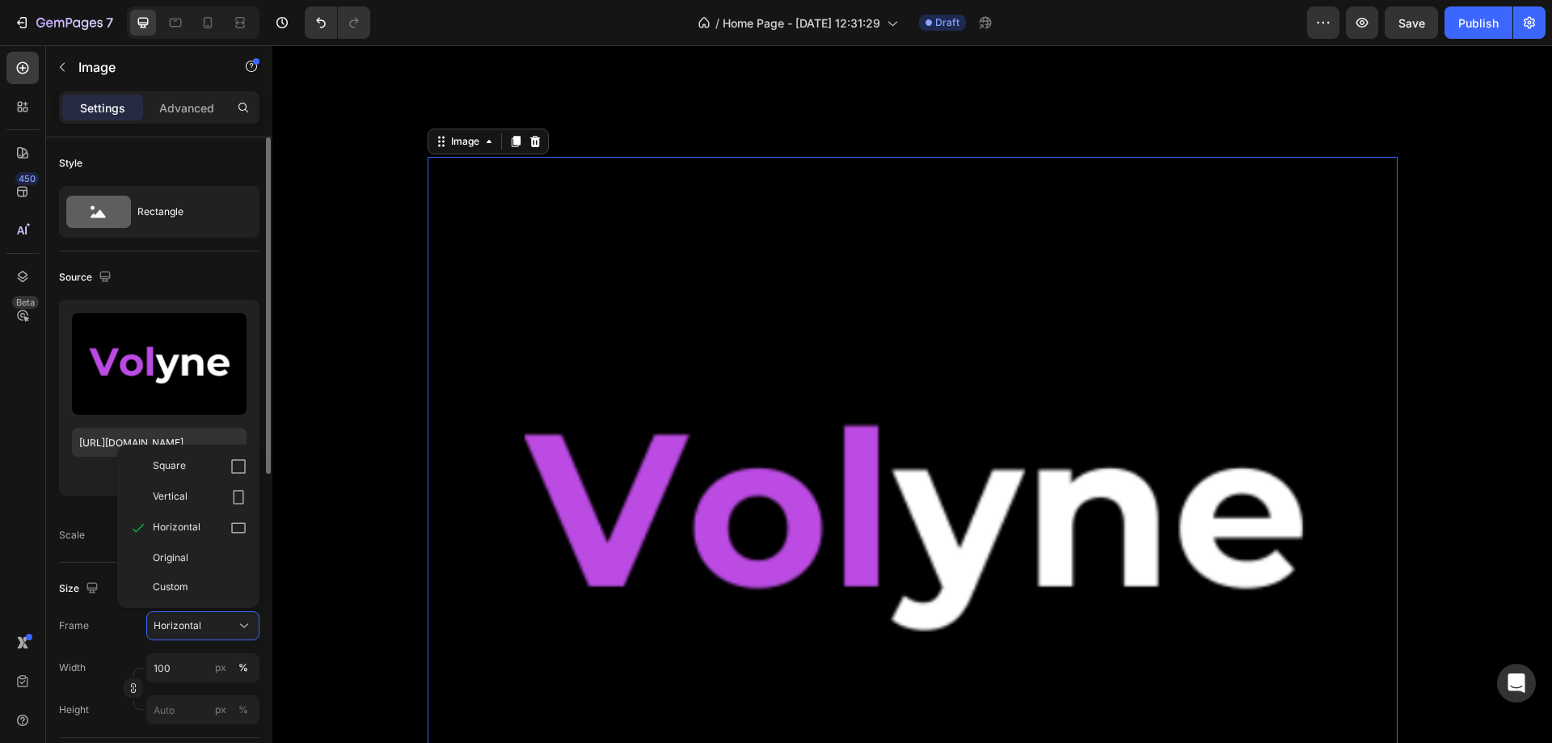
click at [209, 685] on div "Width 100 px % Height px %" at bounding box center [159, 688] width 201 height 71
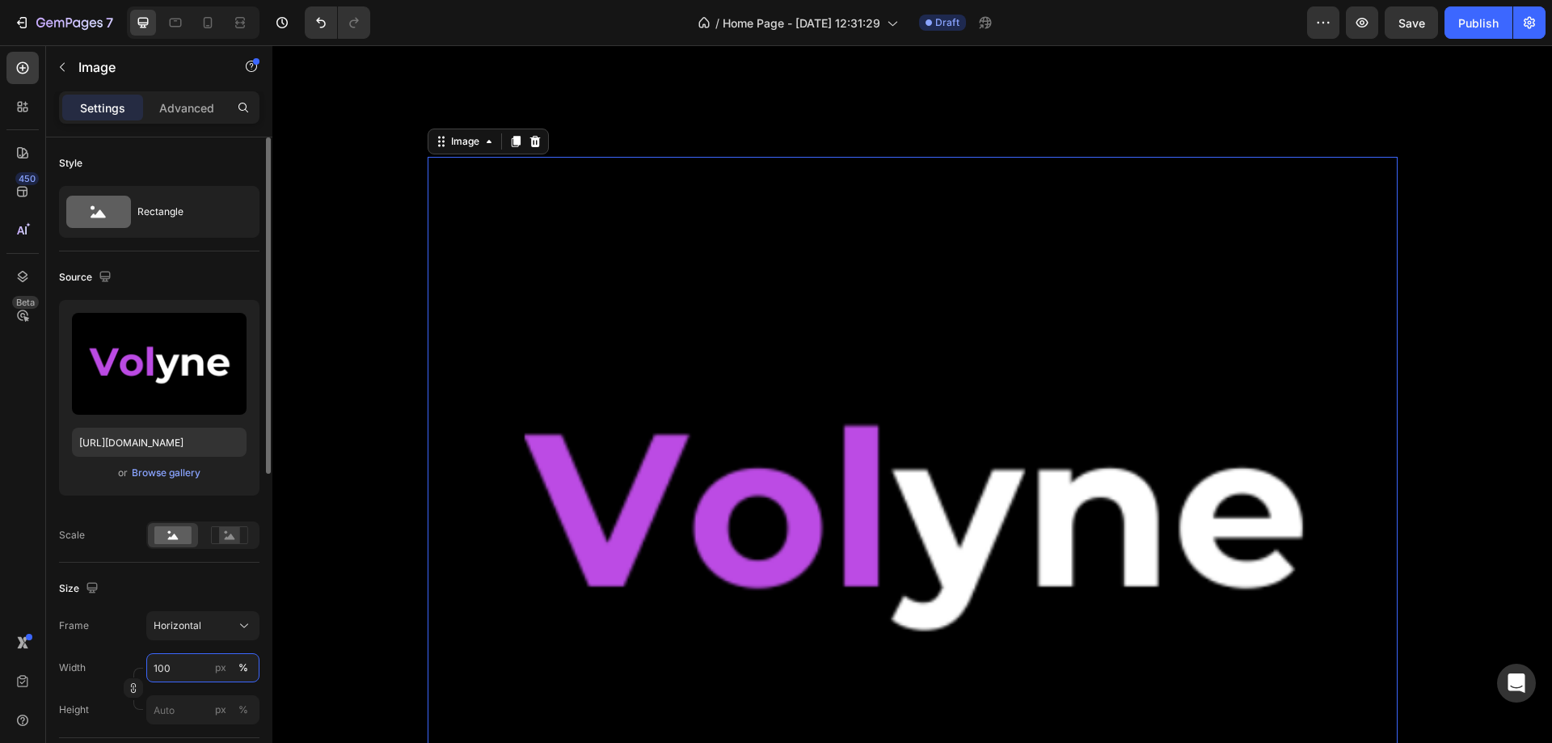
click at [195, 677] on input "100" at bounding box center [202, 667] width 113 height 29
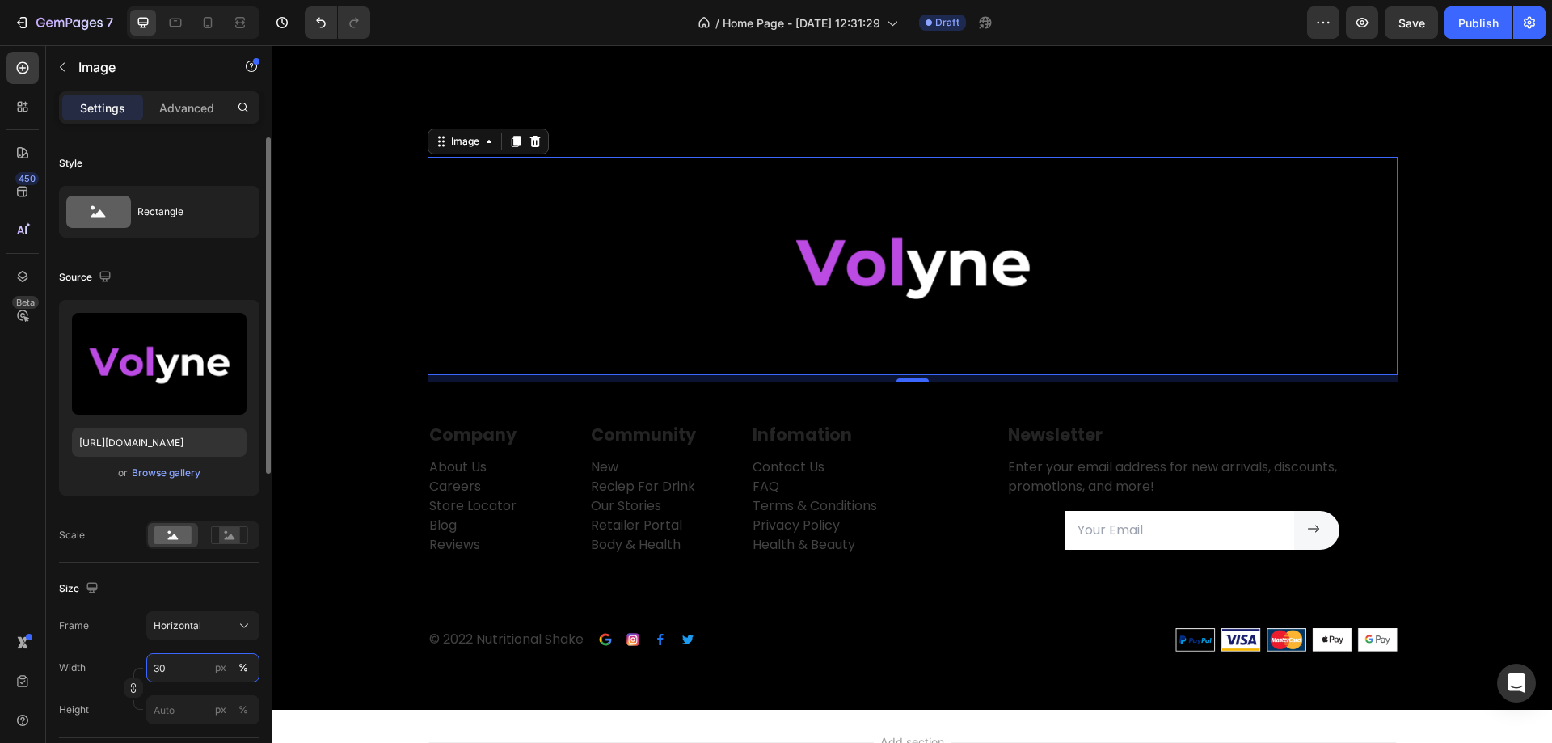
type input "3"
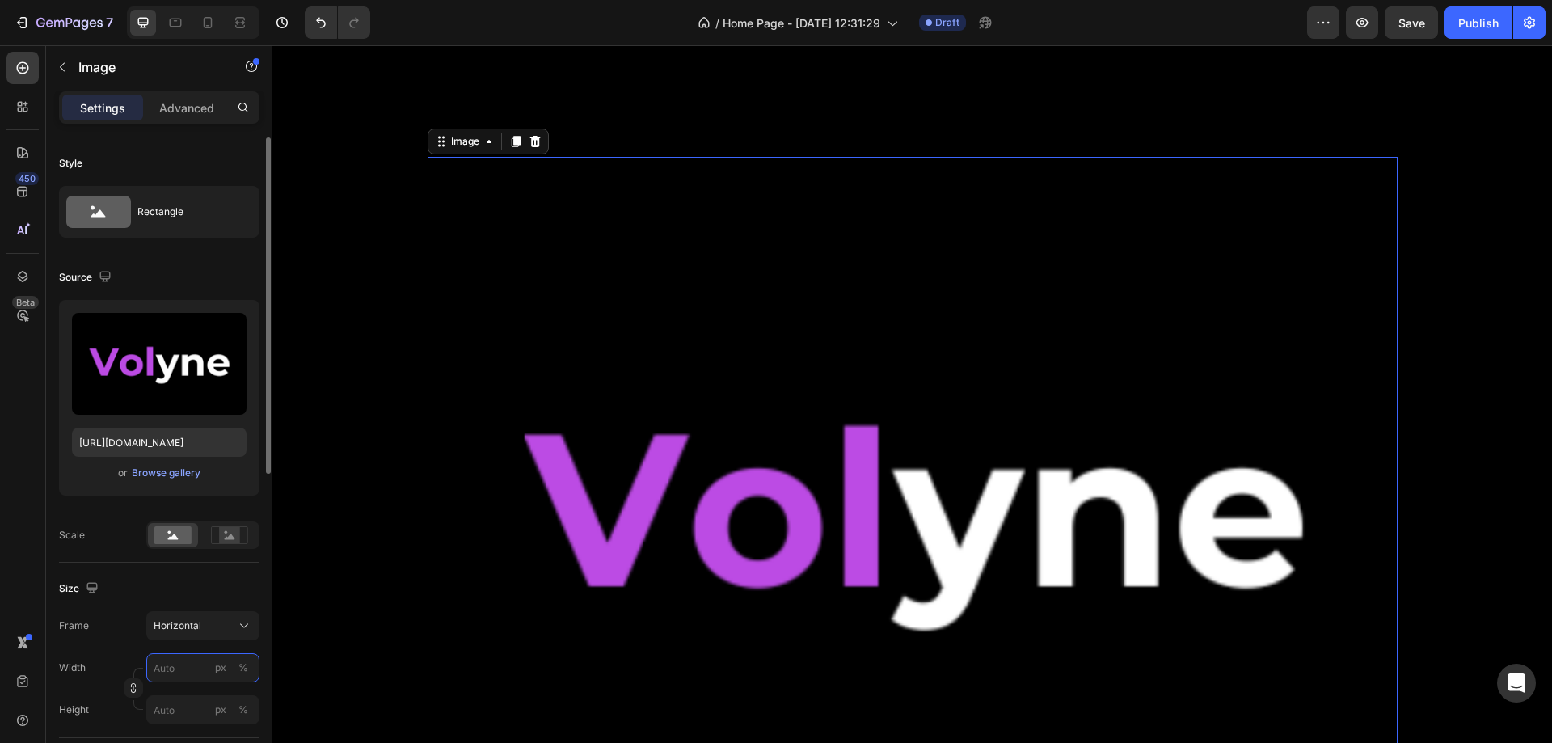
type input "1"
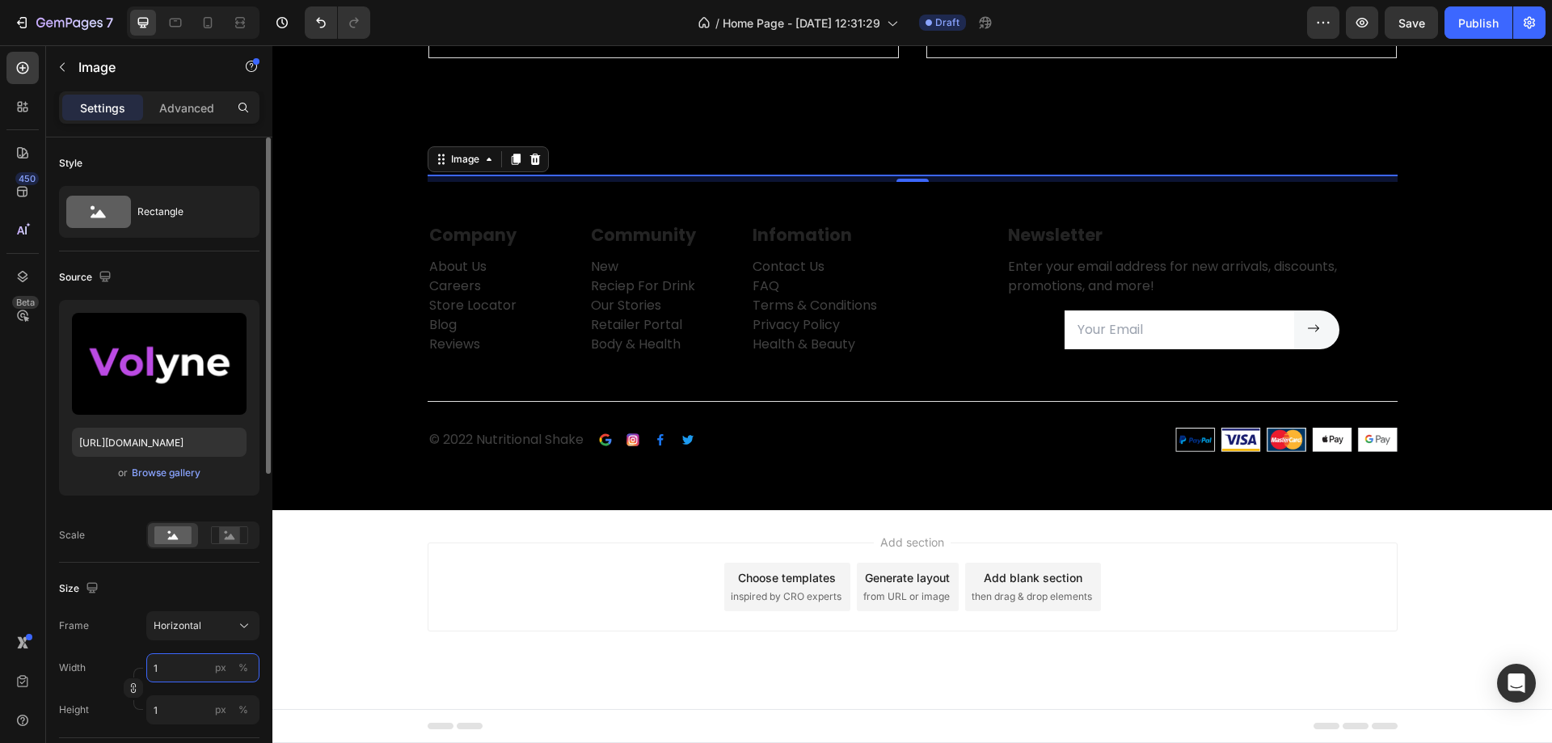
type input "10"
type input "8"
type input "1"
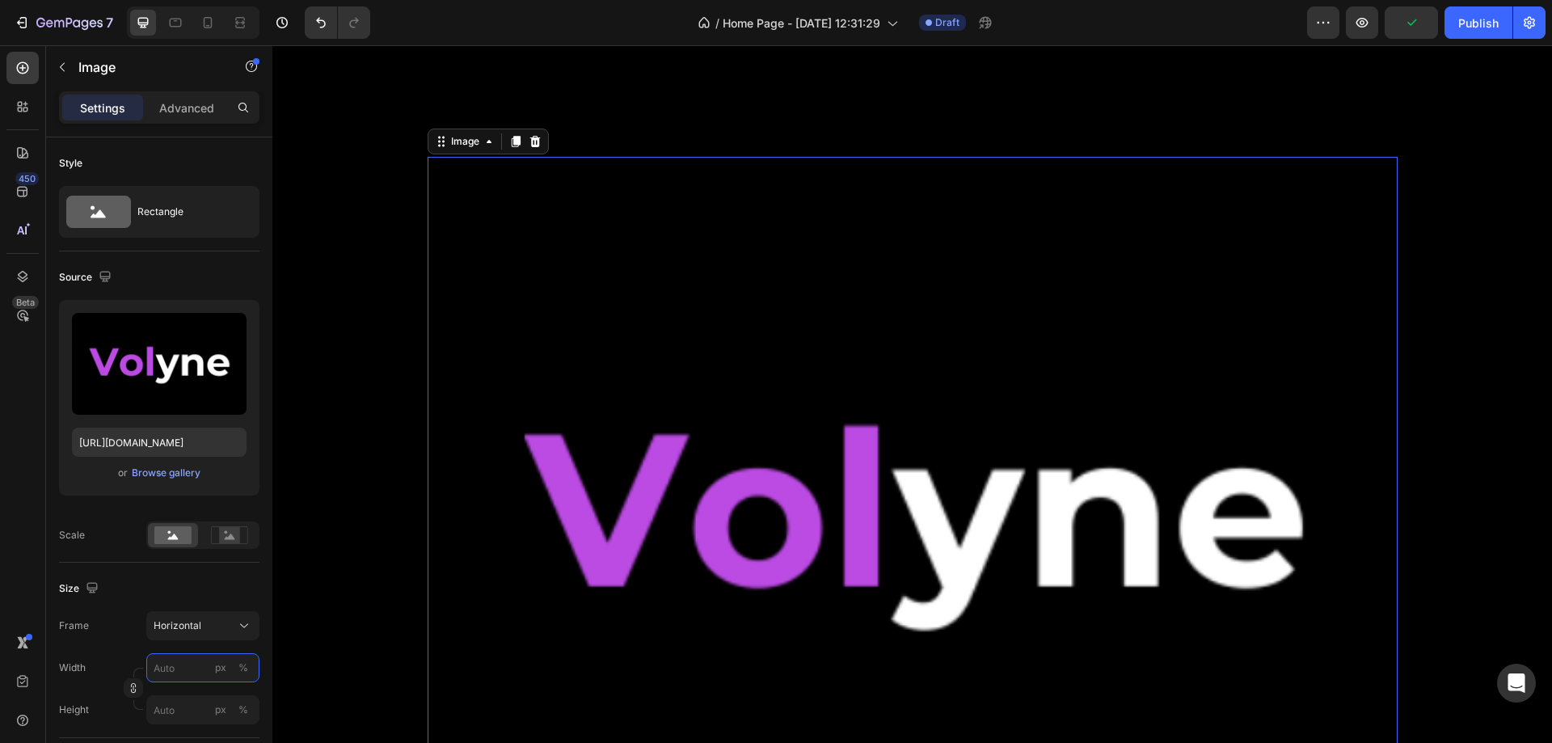
type input "2"
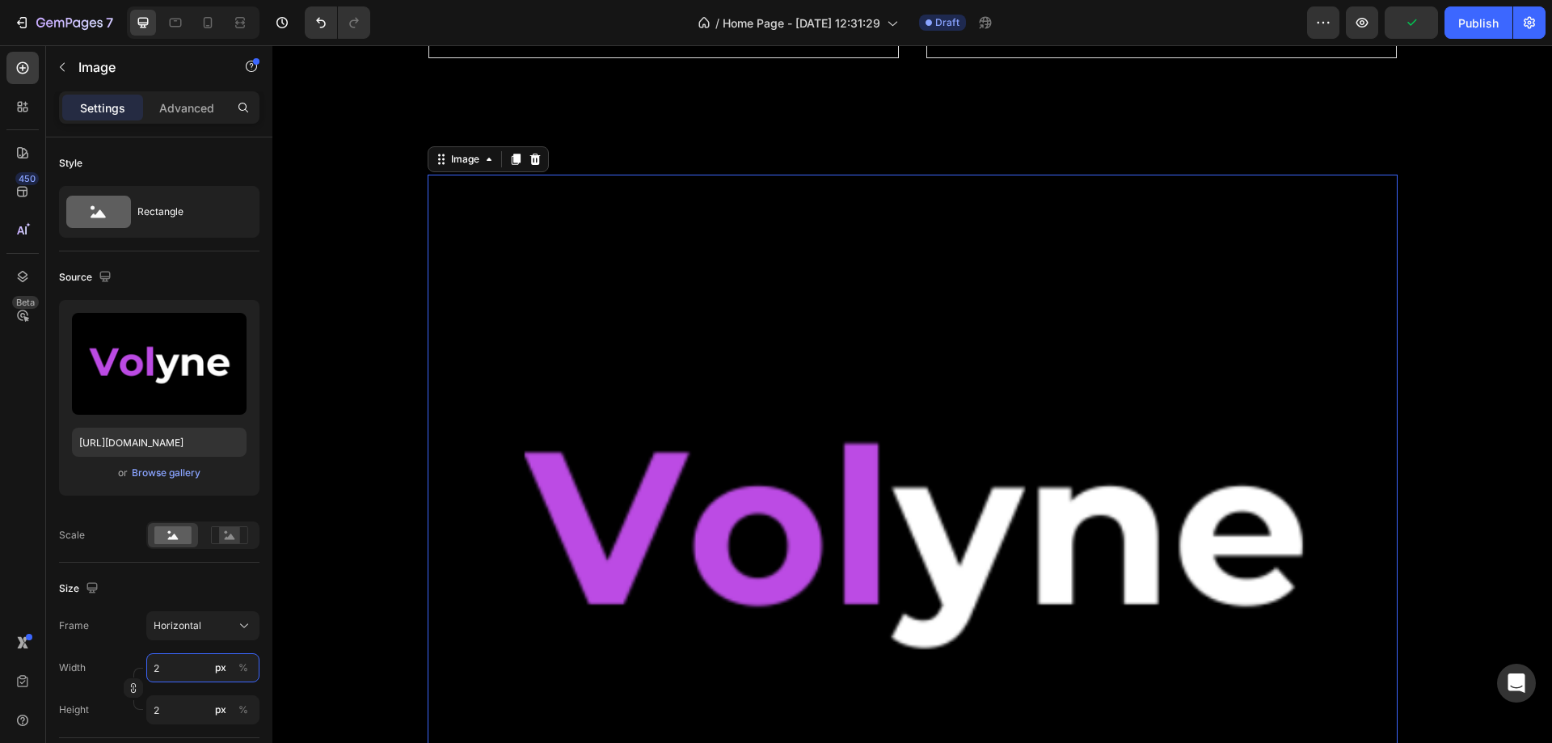
type input "20"
type input "15"
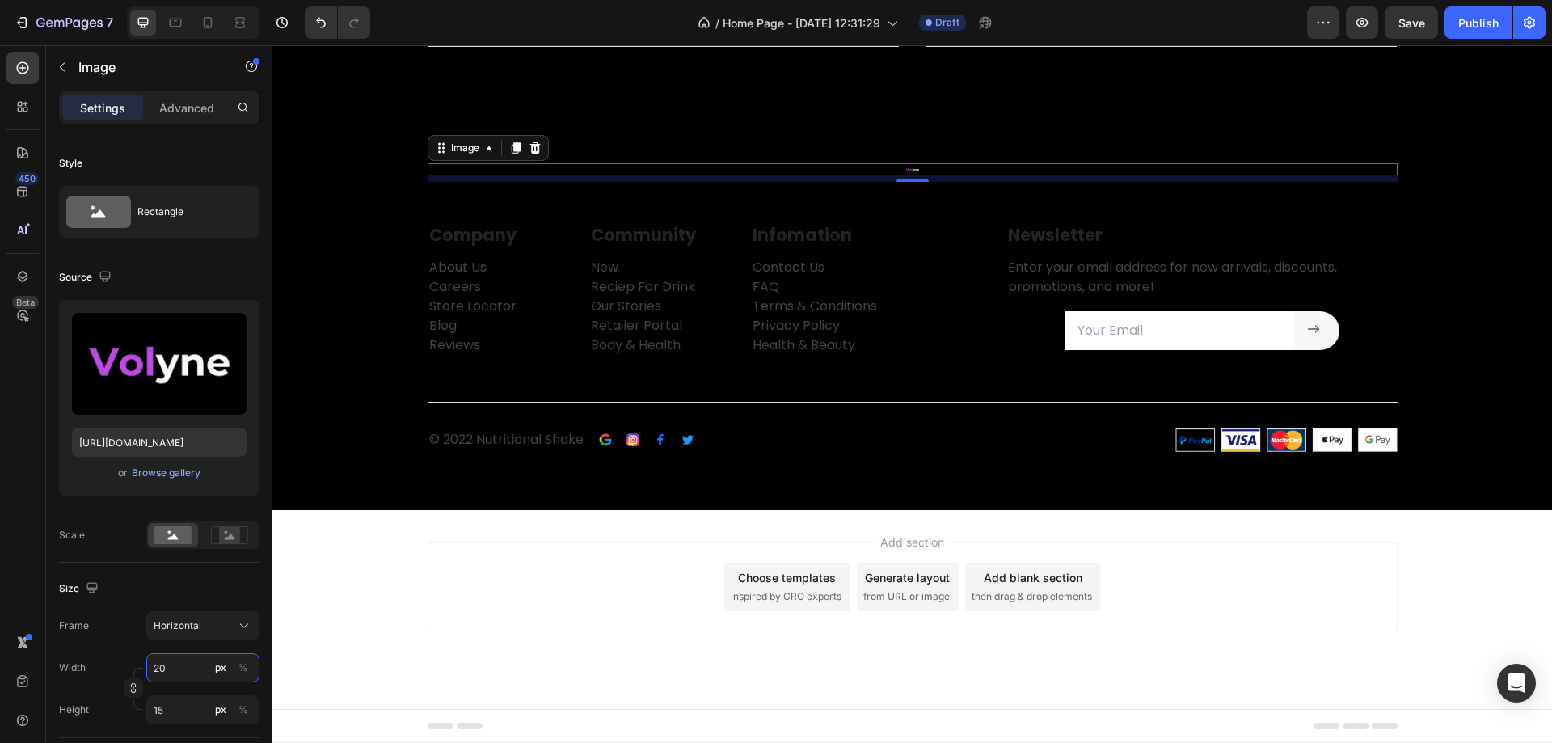
type input "2"
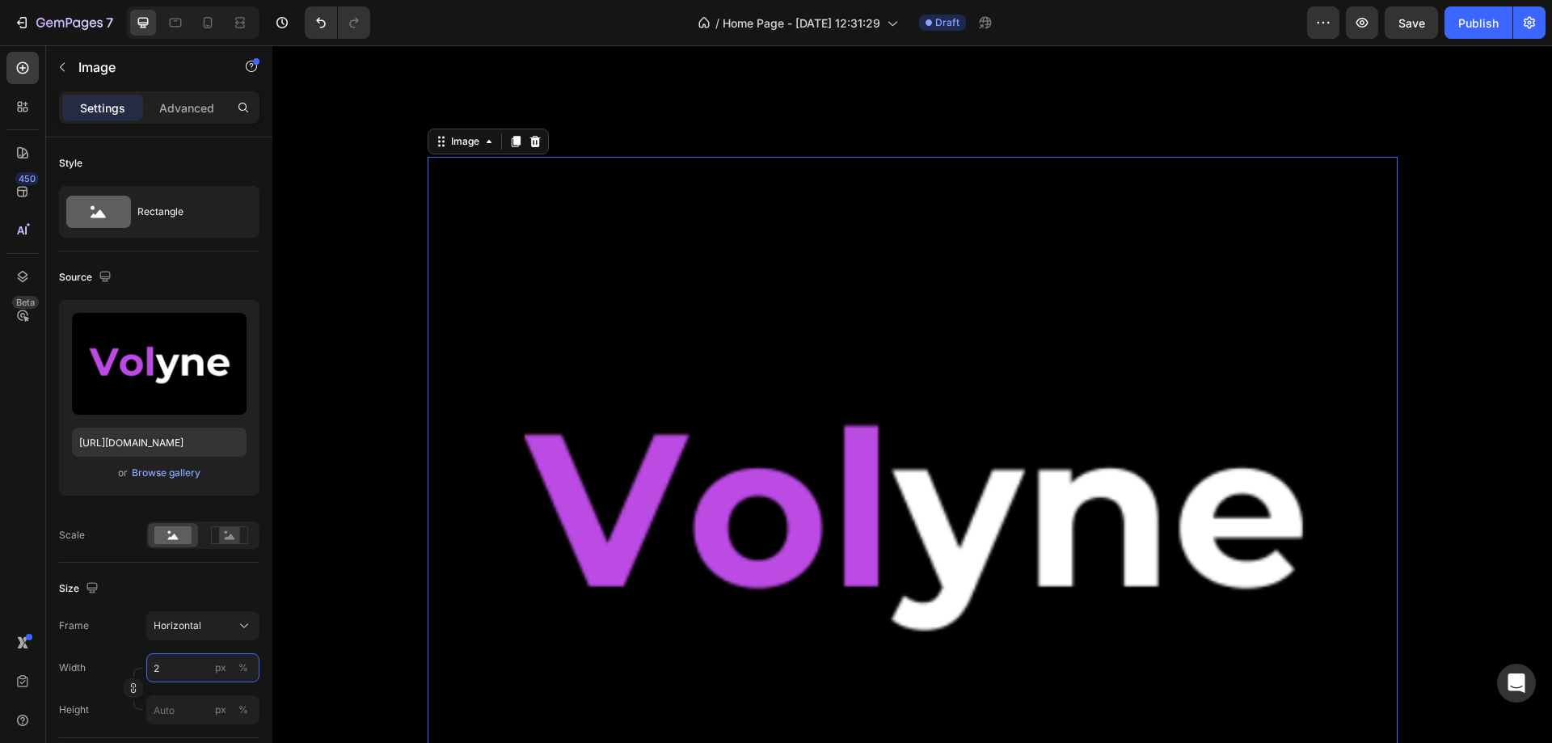
type input "23"
type input "17"
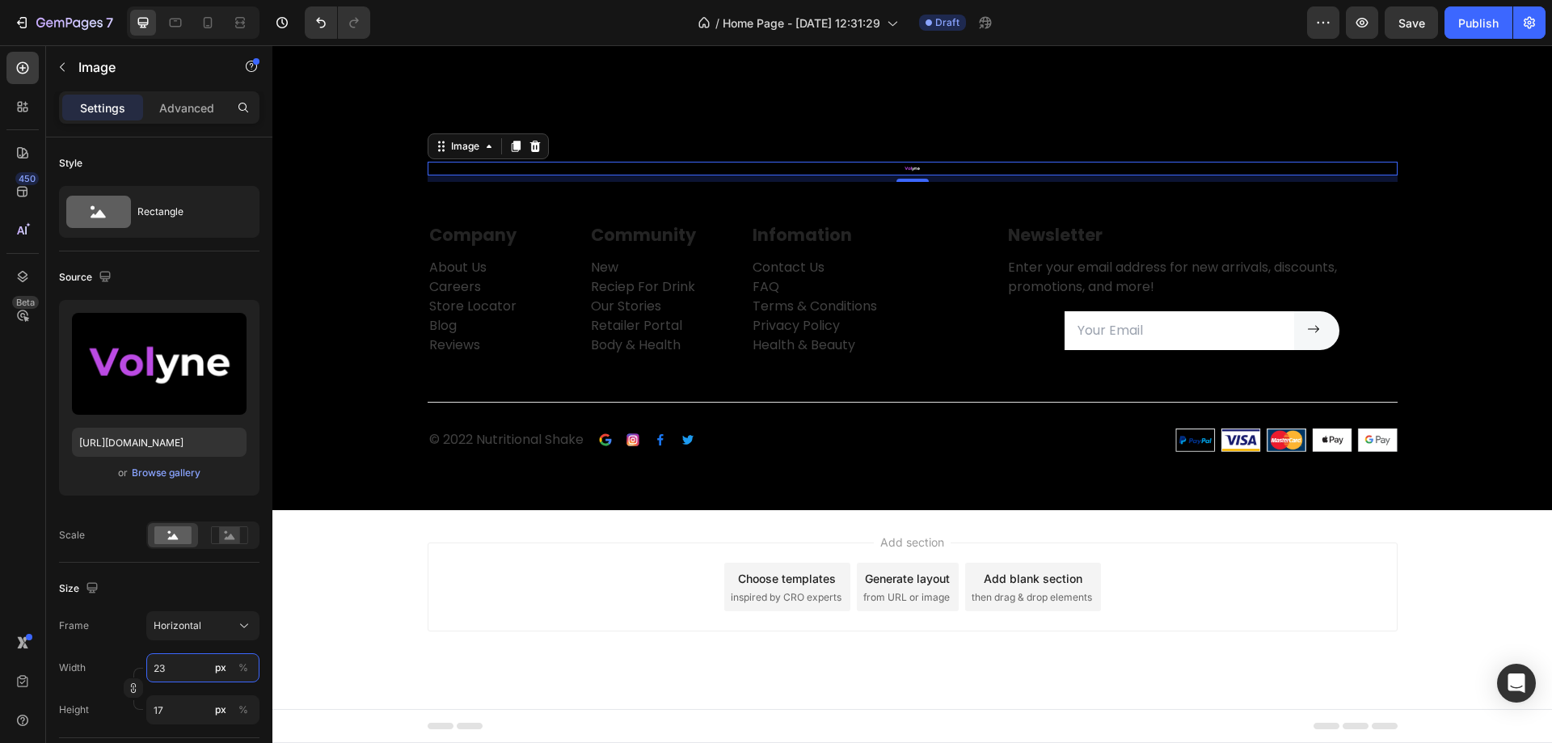
type input "230"
type input "173"
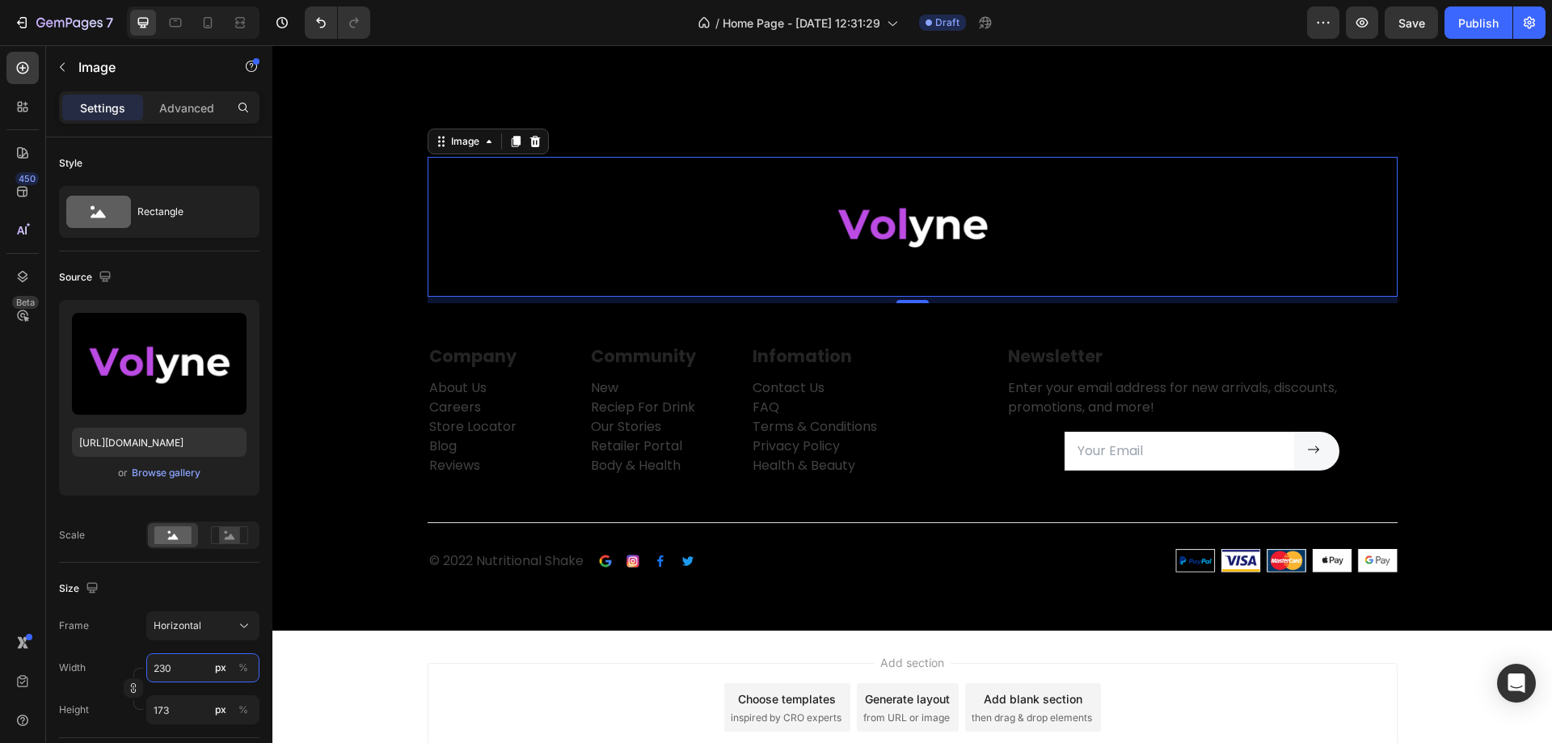
type input "23"
type input "17"
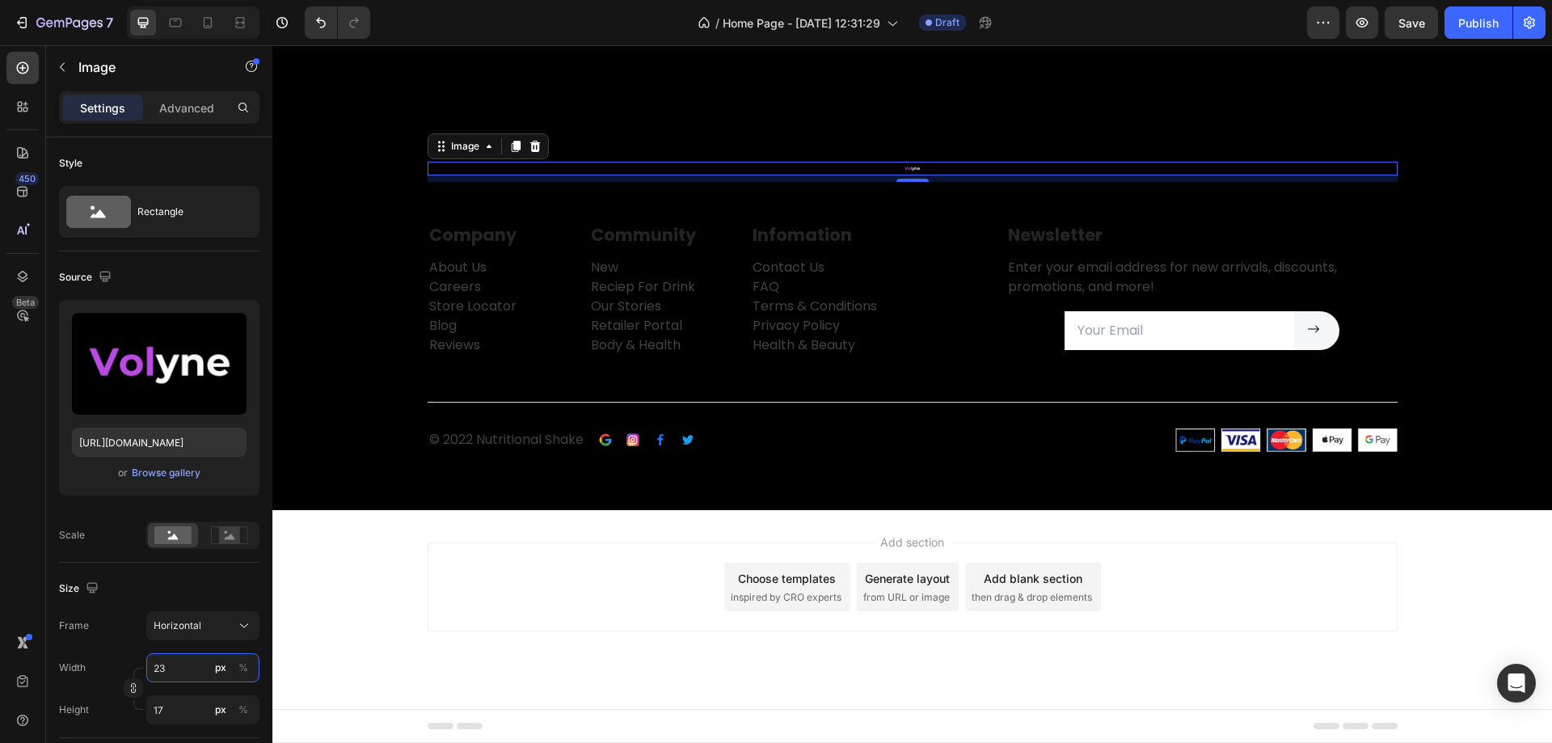
type input "2"
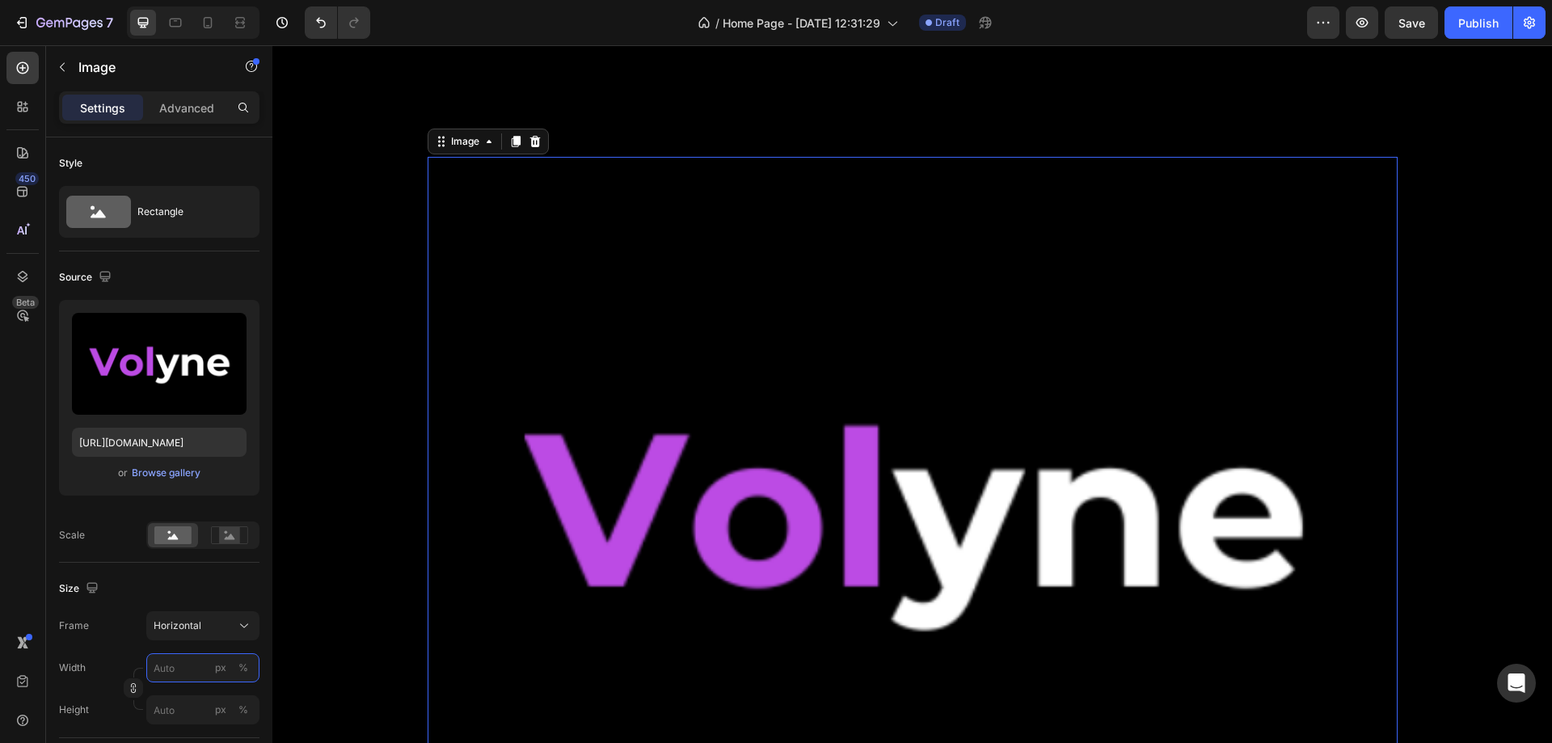
type input "3"
type input "2"
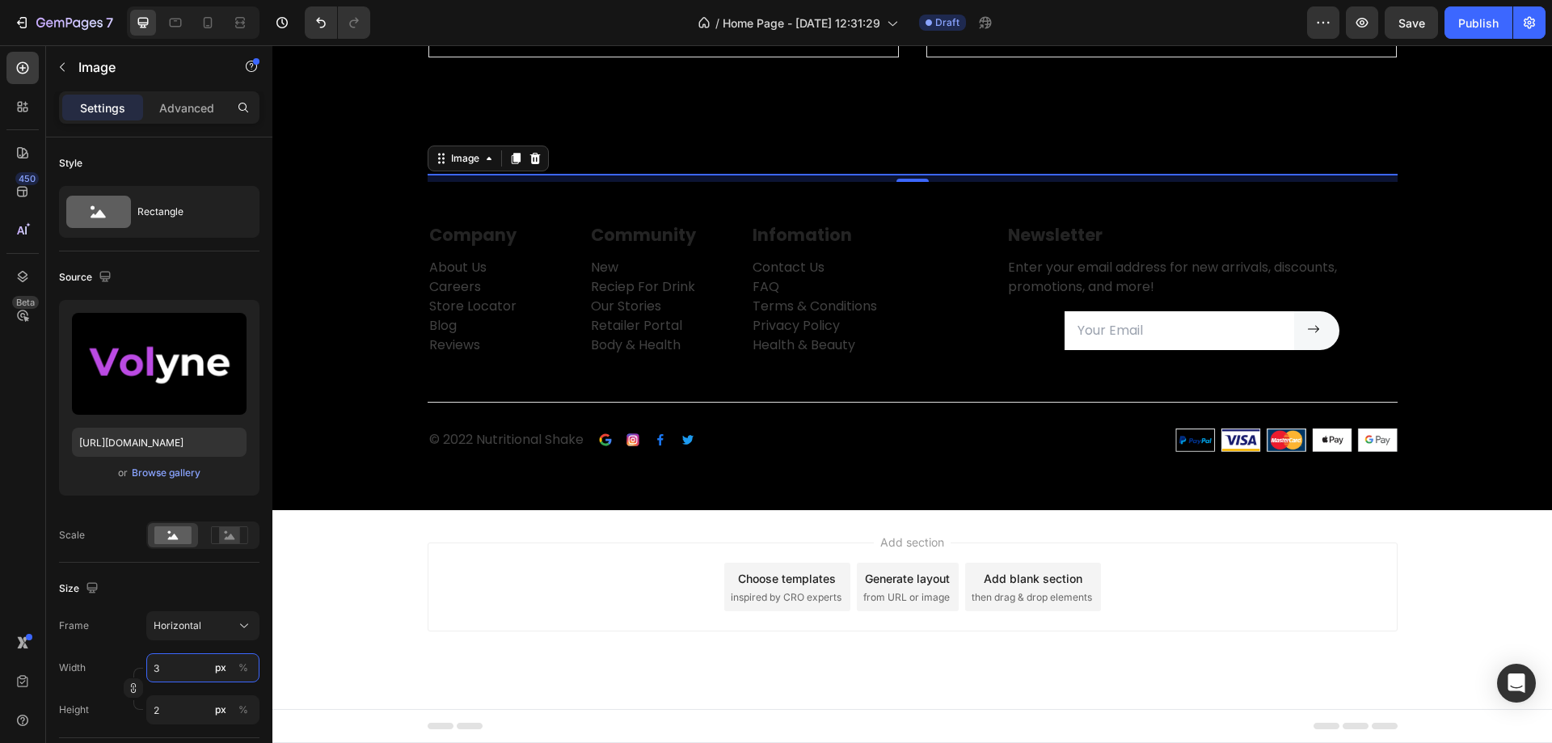
type input "30"
type input "23"
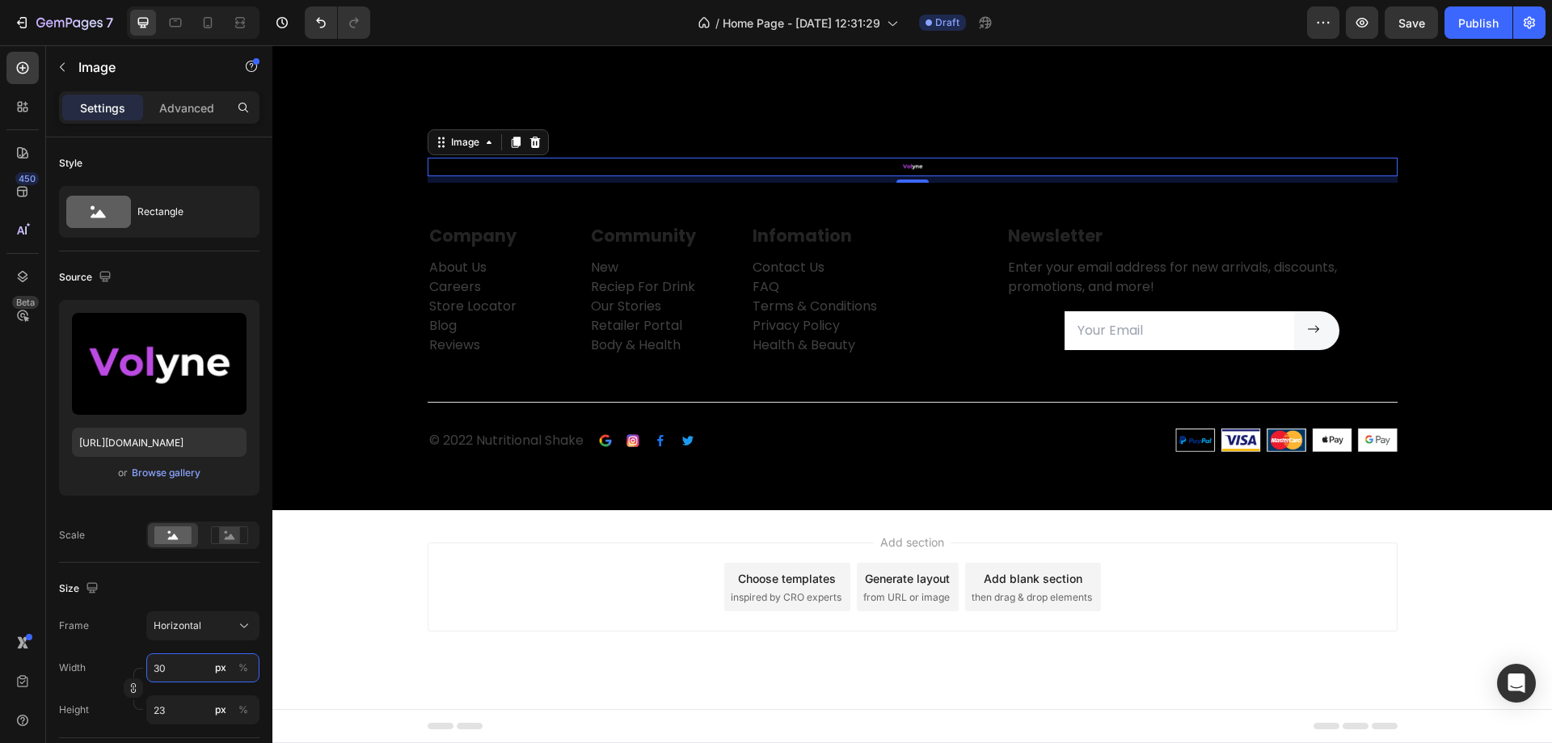
type input "3"
type input "2"
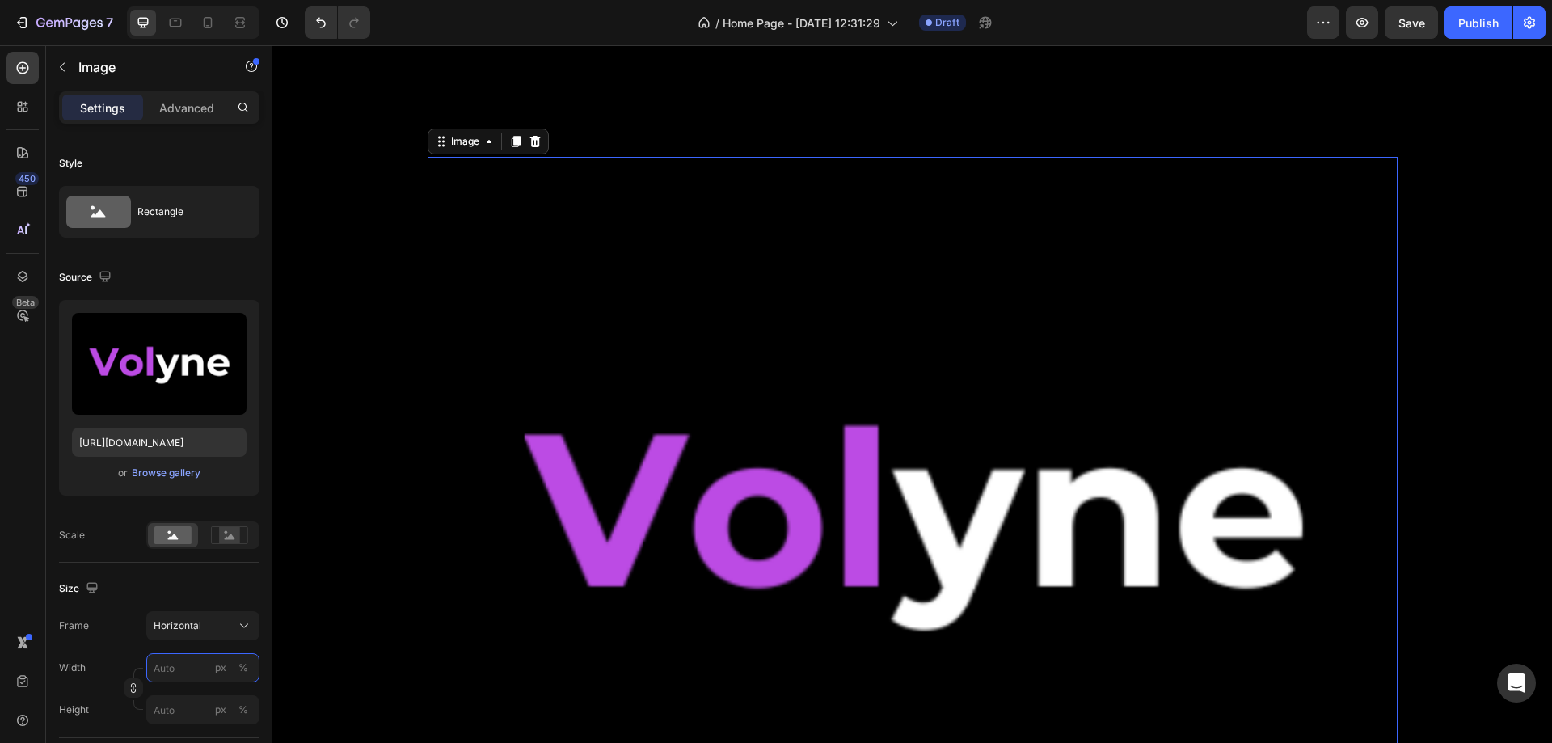
type input "1"
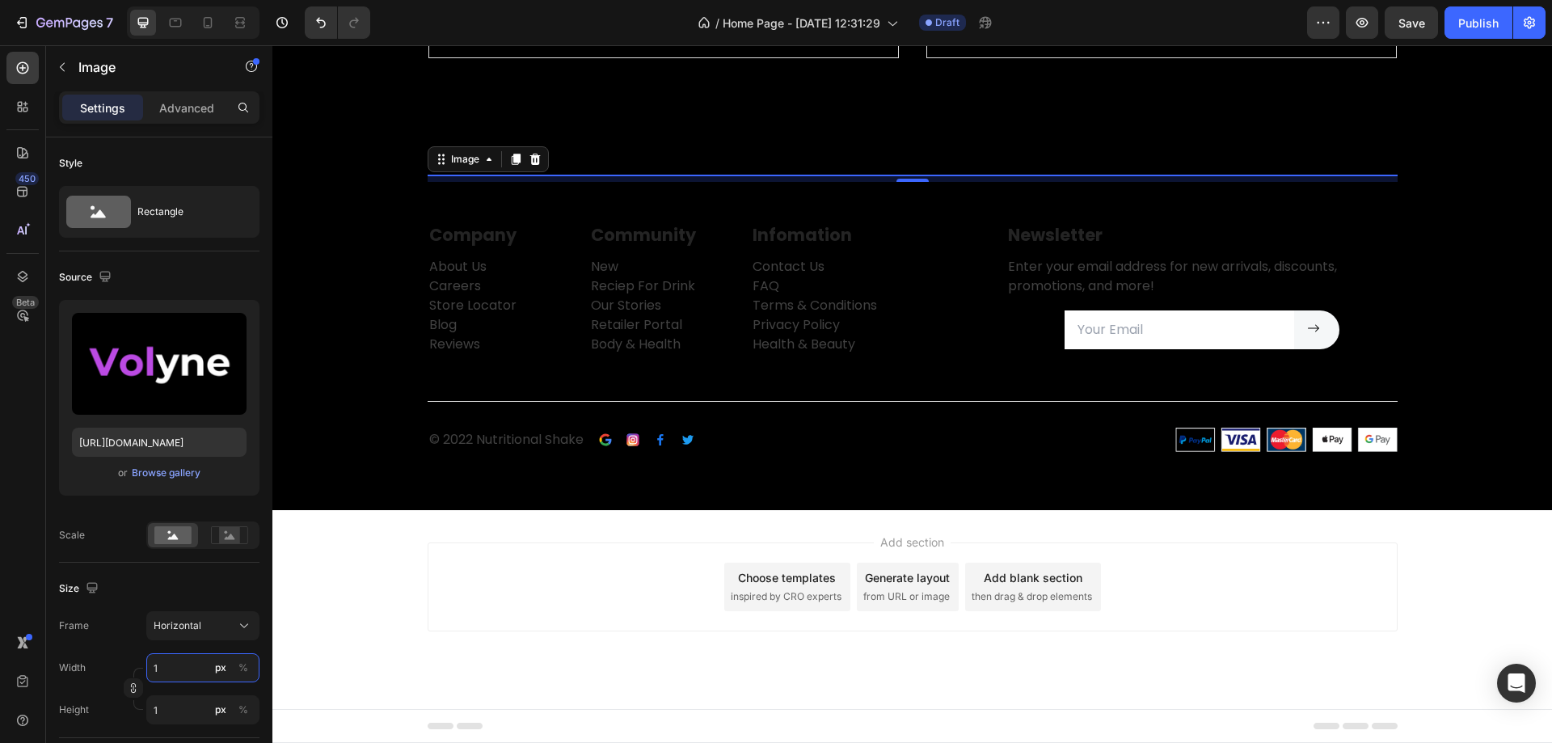
type input "12"
type input "9"
type input "120"
type input "90"
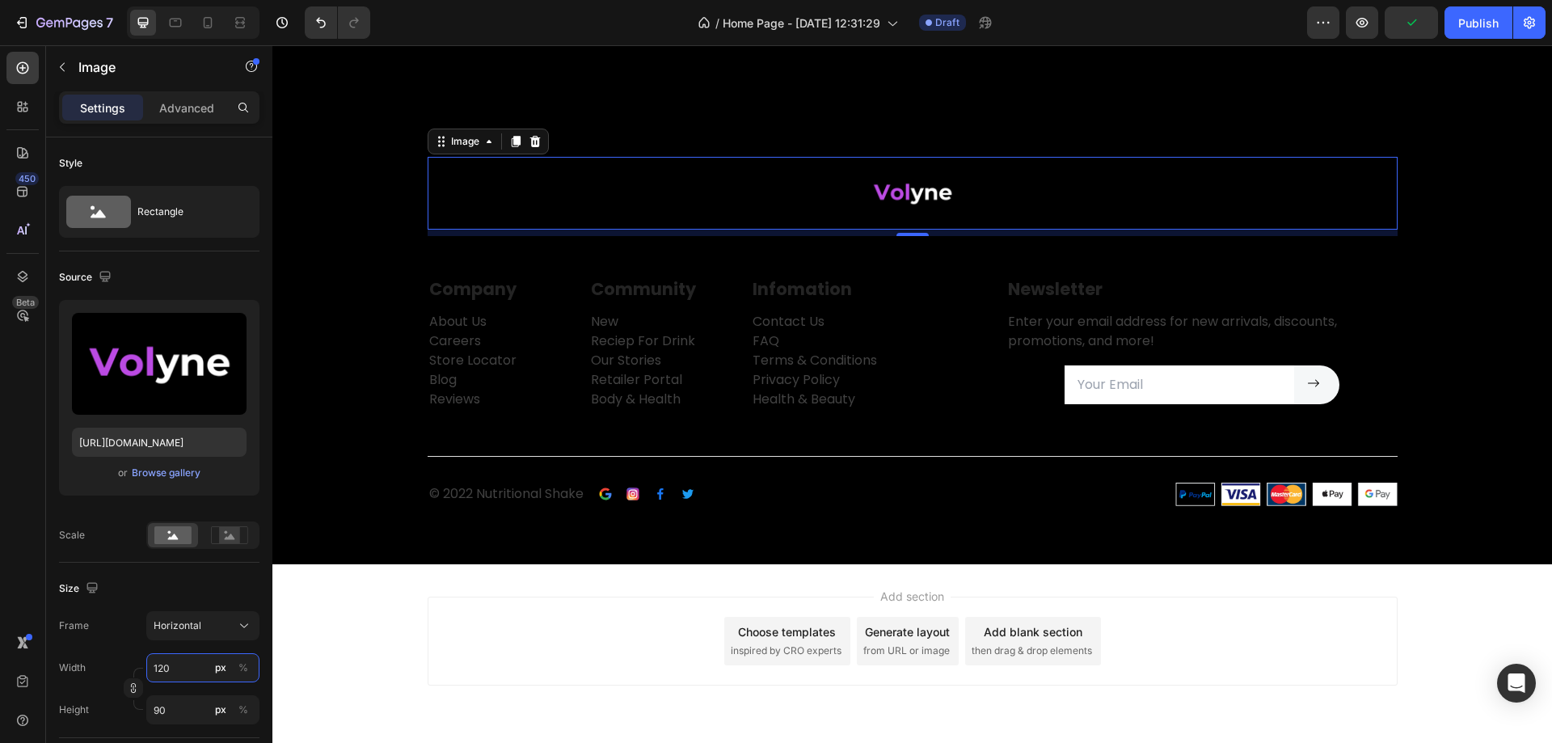
type input "12"
type input "9"
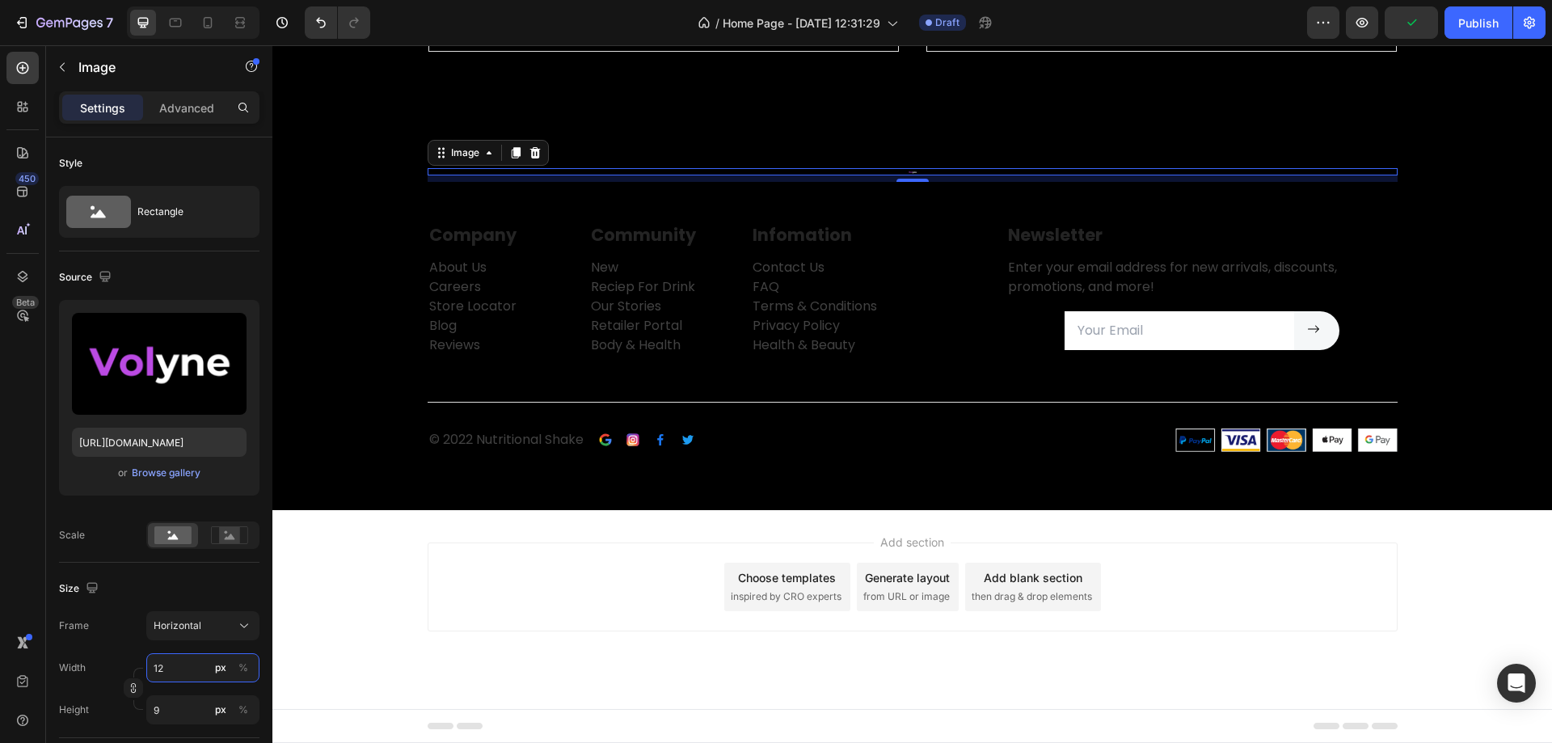
type input "1"
type input "18"
type input "14"
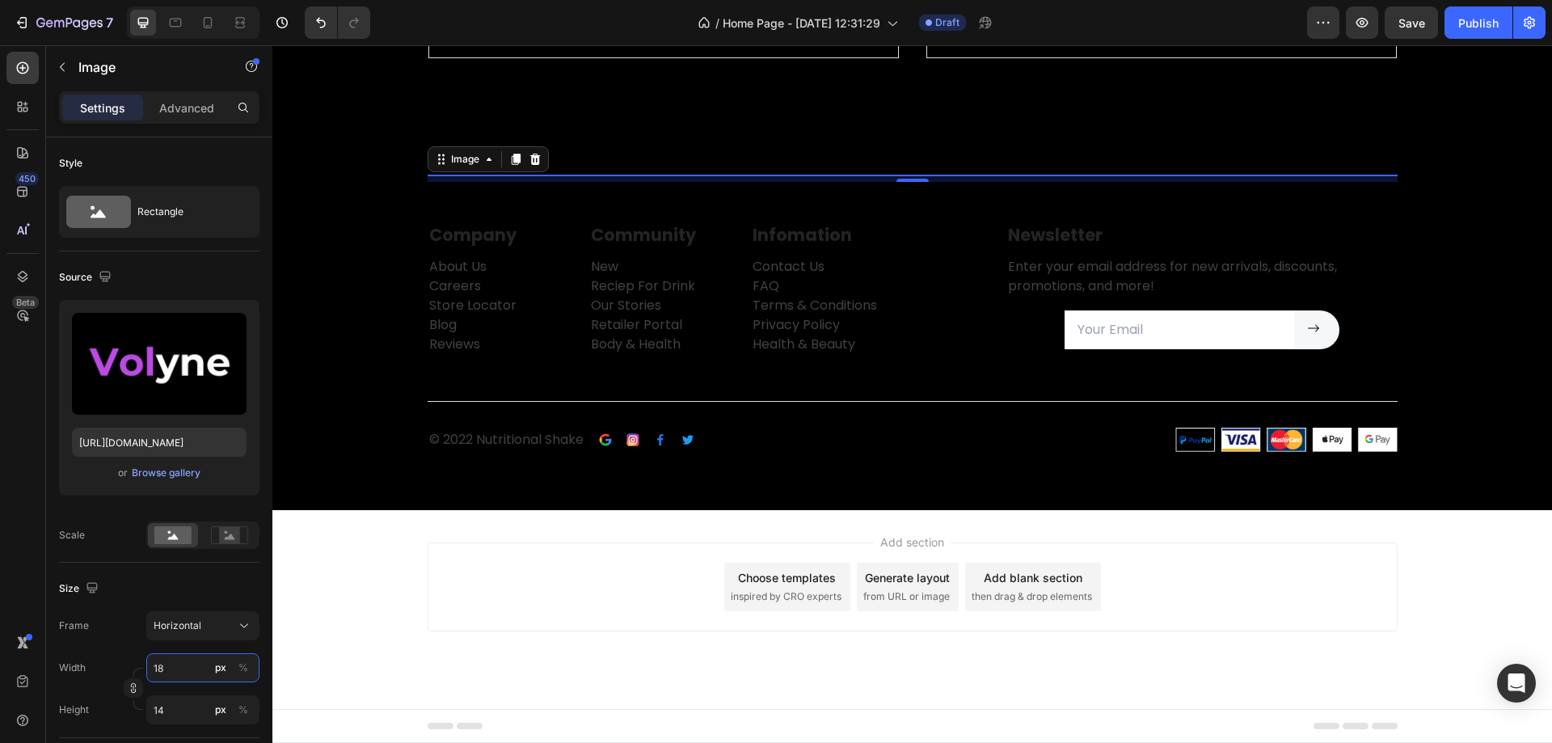
type input "180"
type input "135"
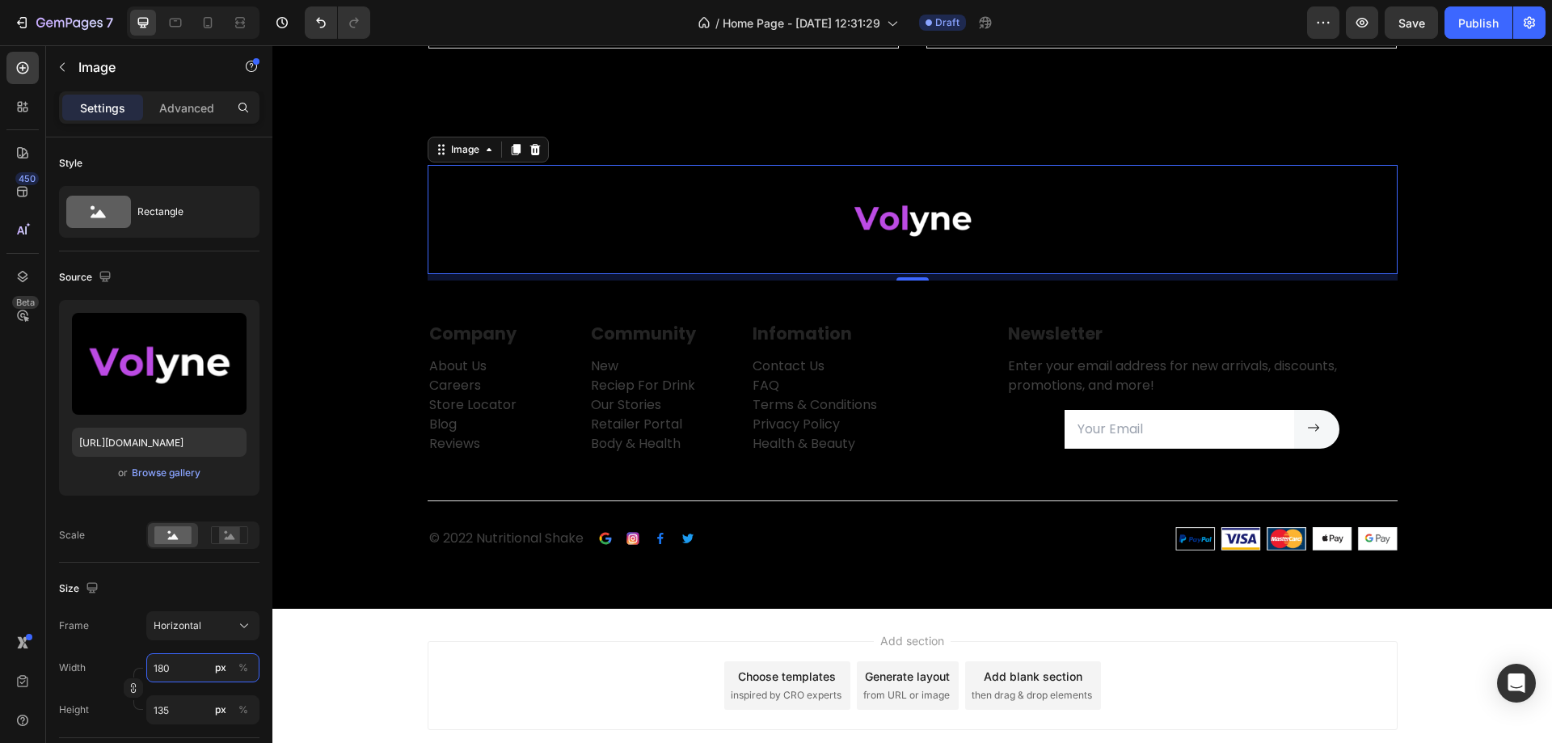
scroll to position [3018, 0]
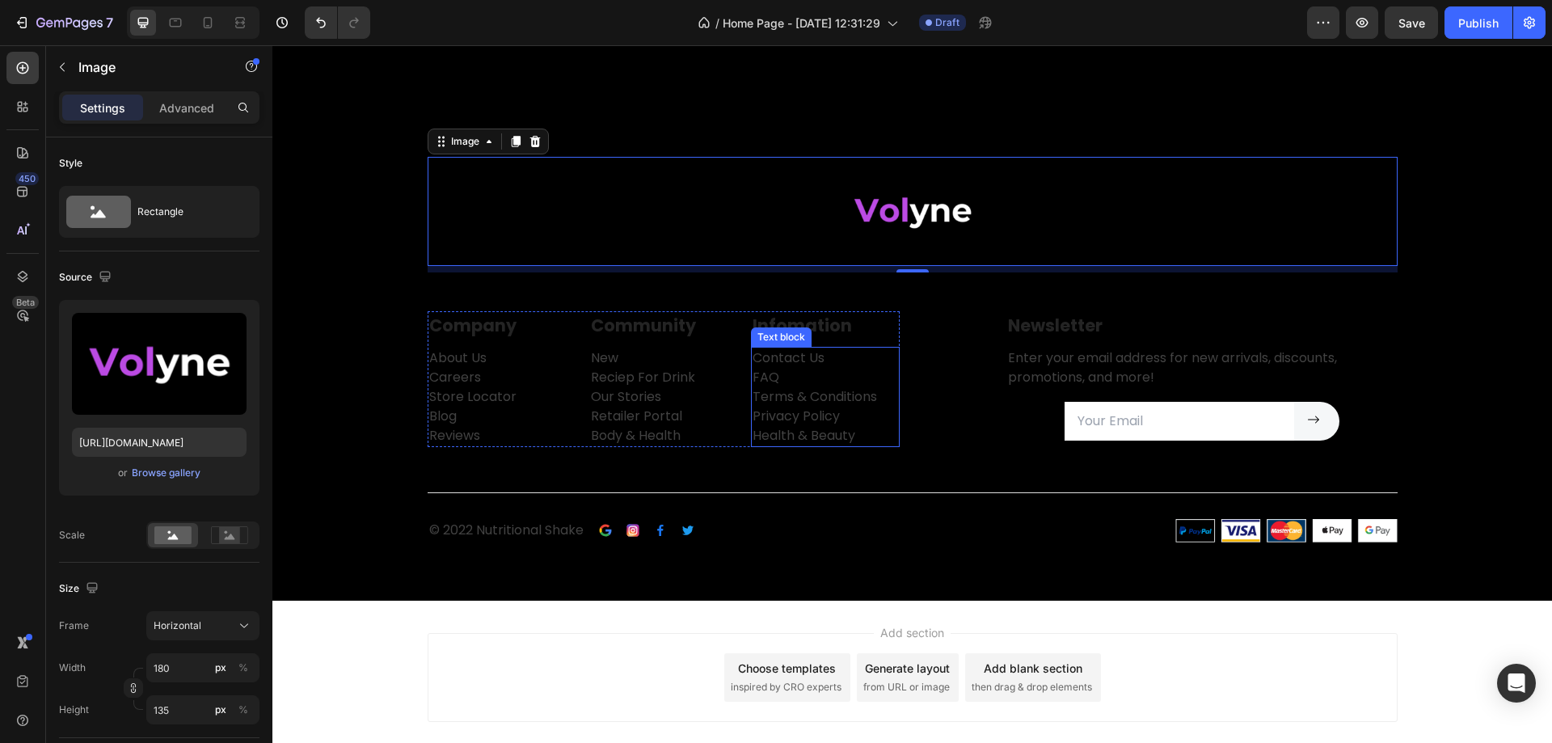
click at [825, 417] on p "Contact Us FAQ Terms & Conditions Privacy Policy Health & Beauty" at bounding box center [826, 396] width 146 height 97
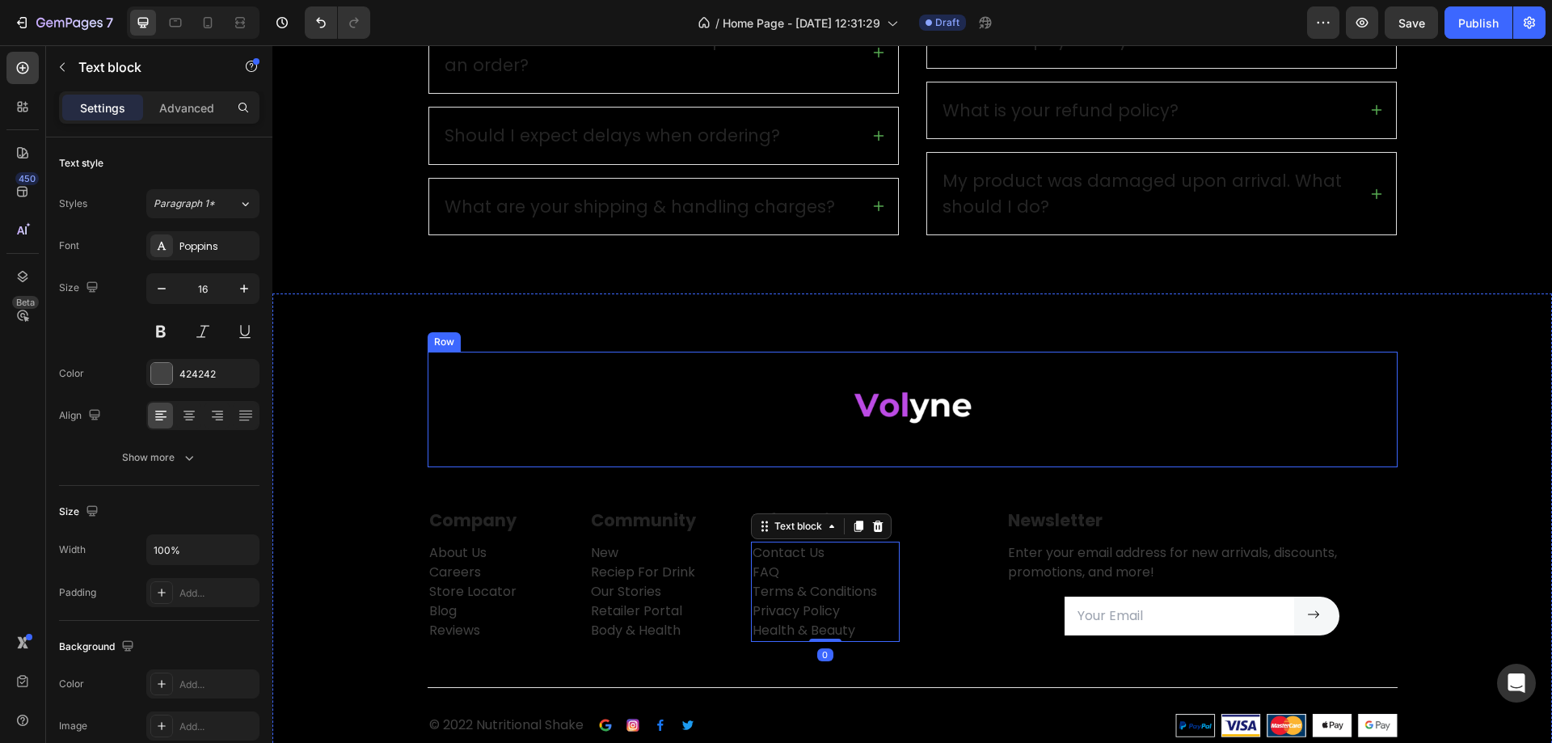
scroll to position [2641, 0]
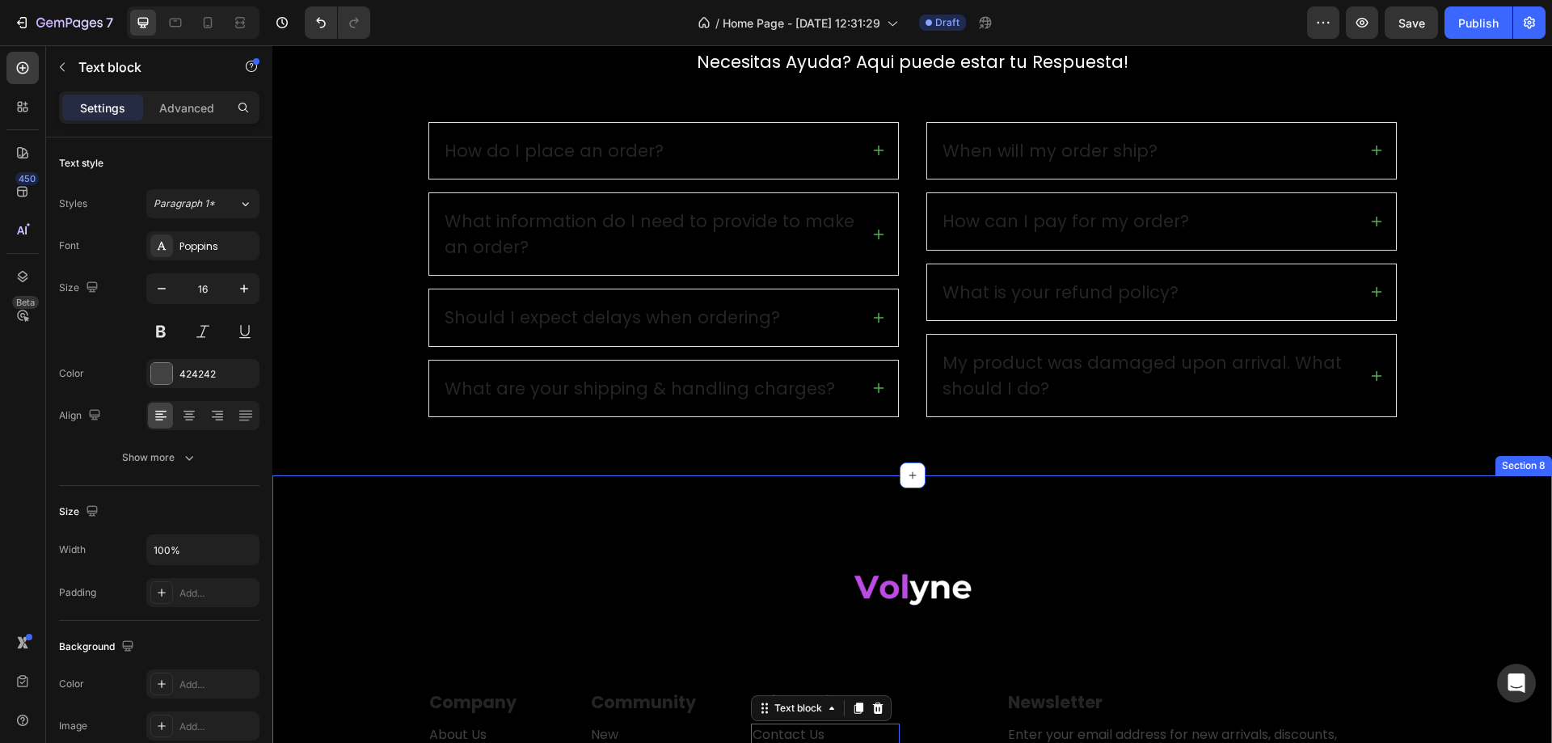
click at [1065, 520] on div "Image Row Company Text block About Us Careers Store Locator Blog Reviews Text b…" at bounding box center [912, 726] width 1280 height 502
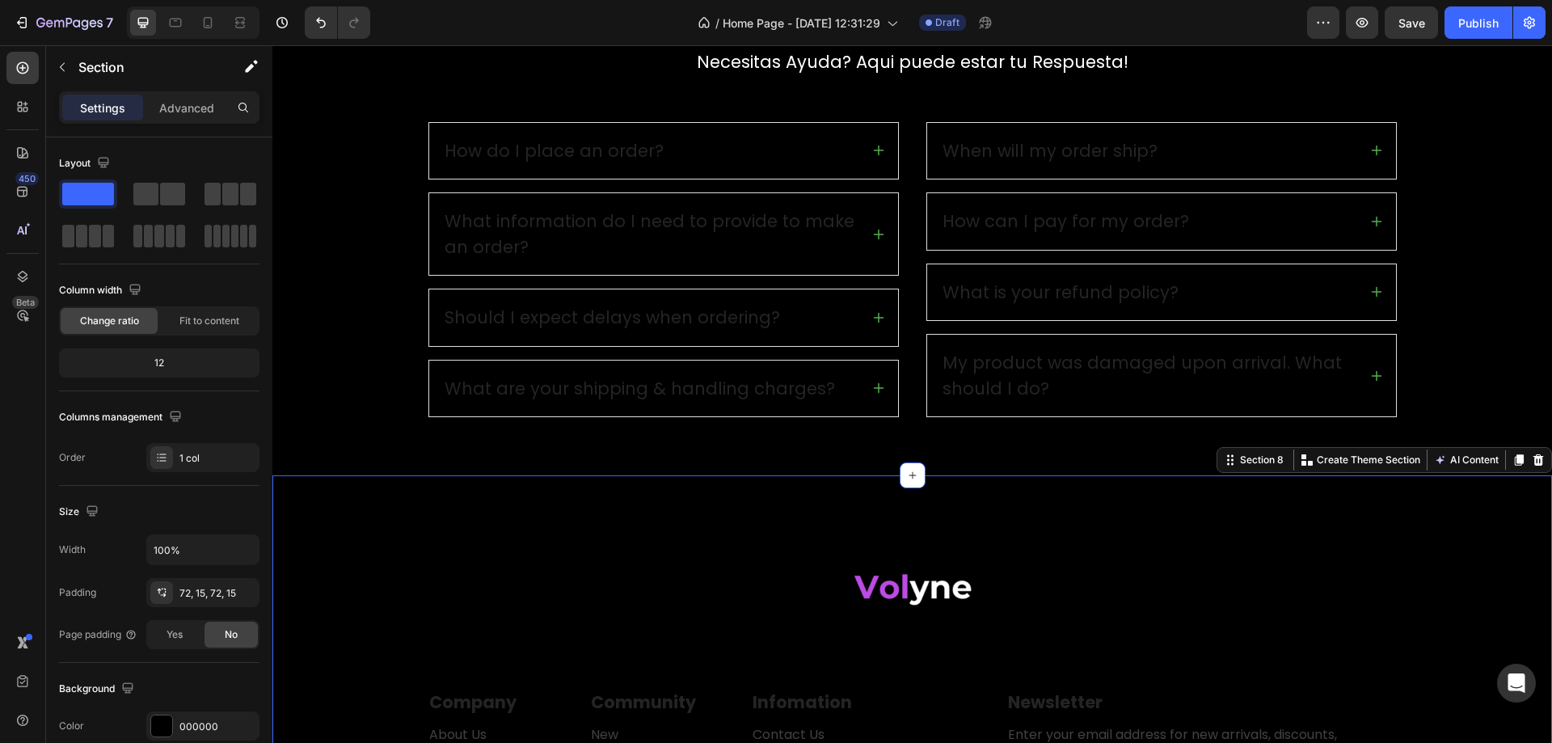
click at [964, 480] on div "Image Row Company Text block About Us Careers Store Locator Blog Reviews Text b…" at bounding box center [912, 726] width 1280 height 502
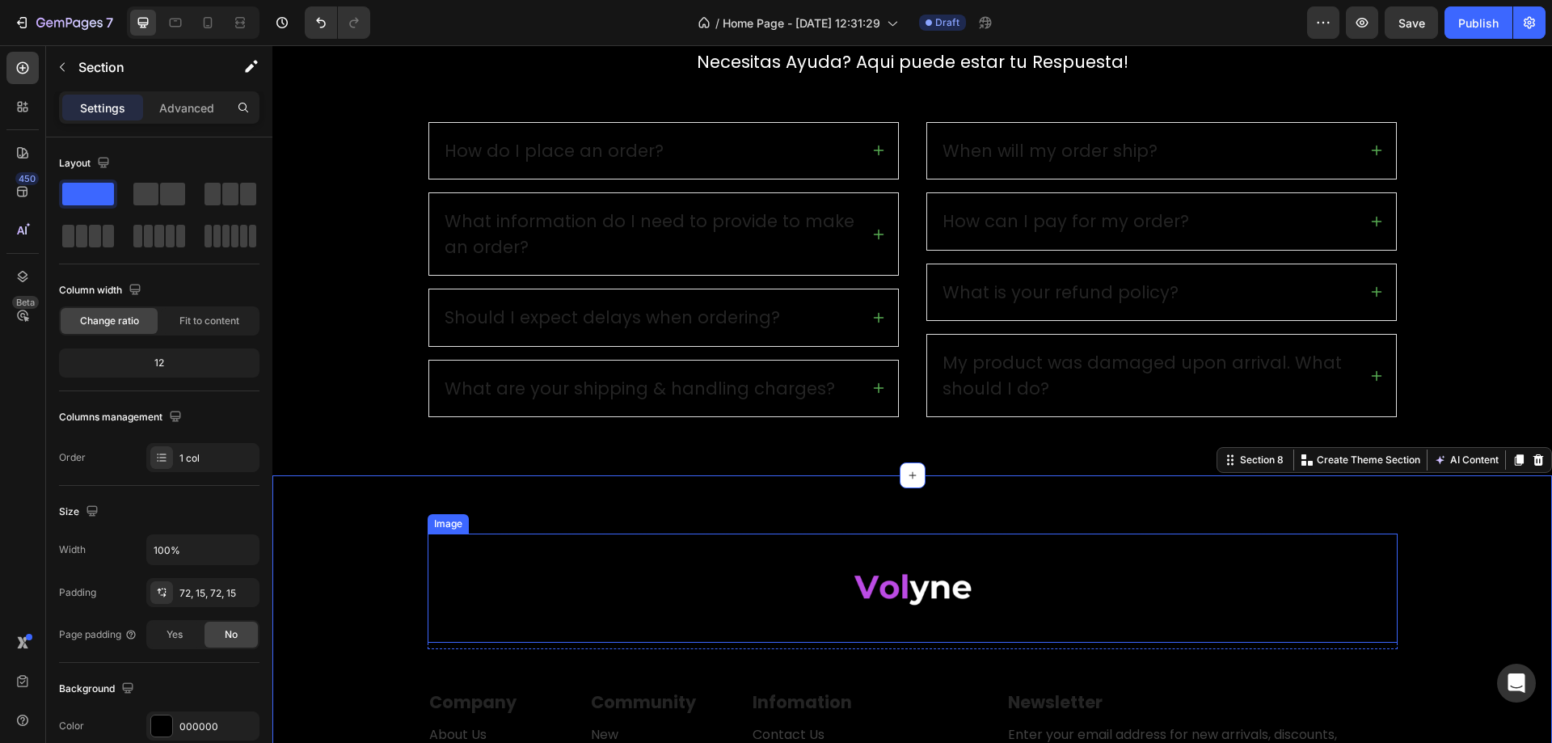
click at [926, 555] on img at bounding box center [913, 588] width 146 height 109
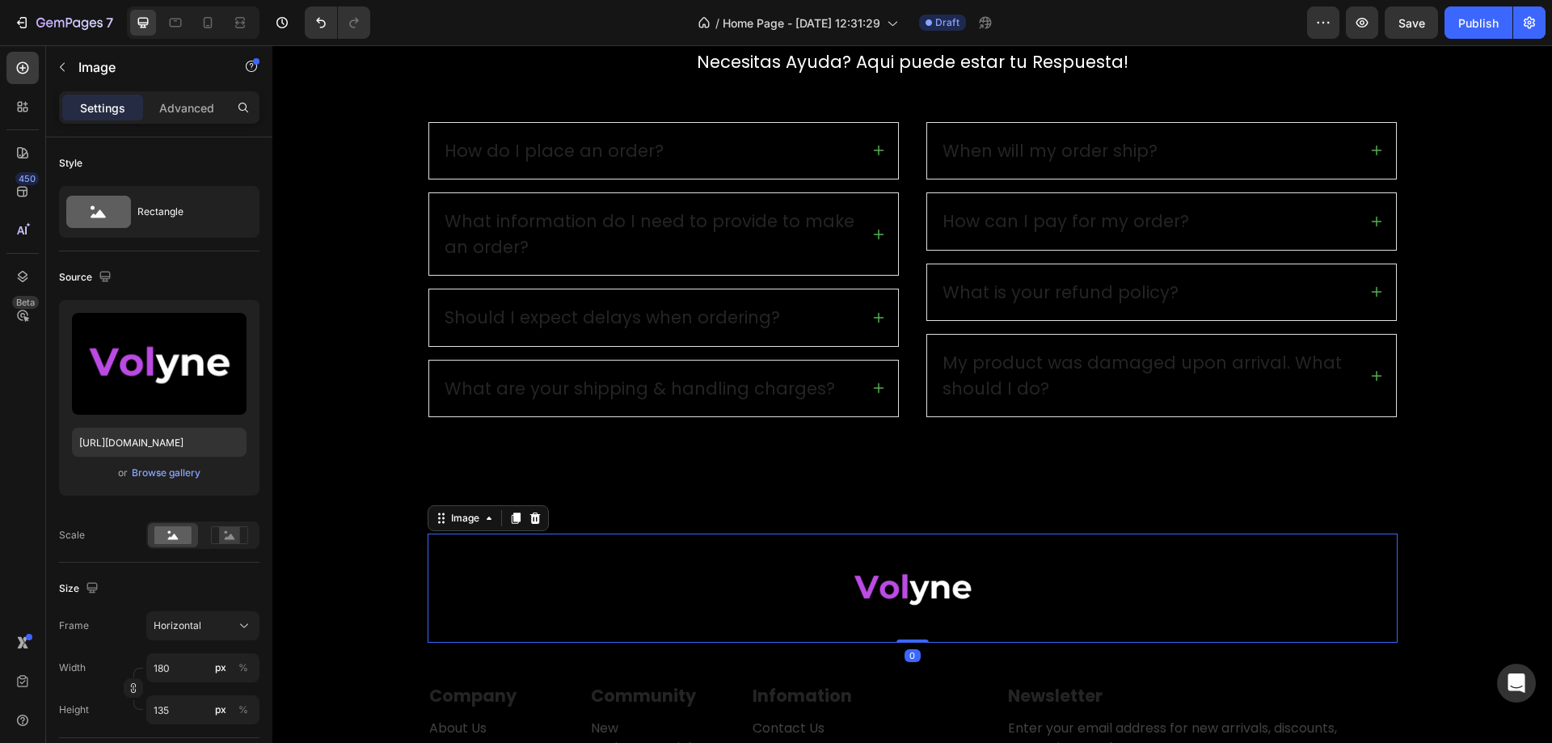
drag, startPoint x: 914, startPoint y: 648, endPoint x: 927, endPoint y: 565, distance: 84.3
click at [927, 565] on div "Image 0" at bounding box center [913, 588] width 970 height 109
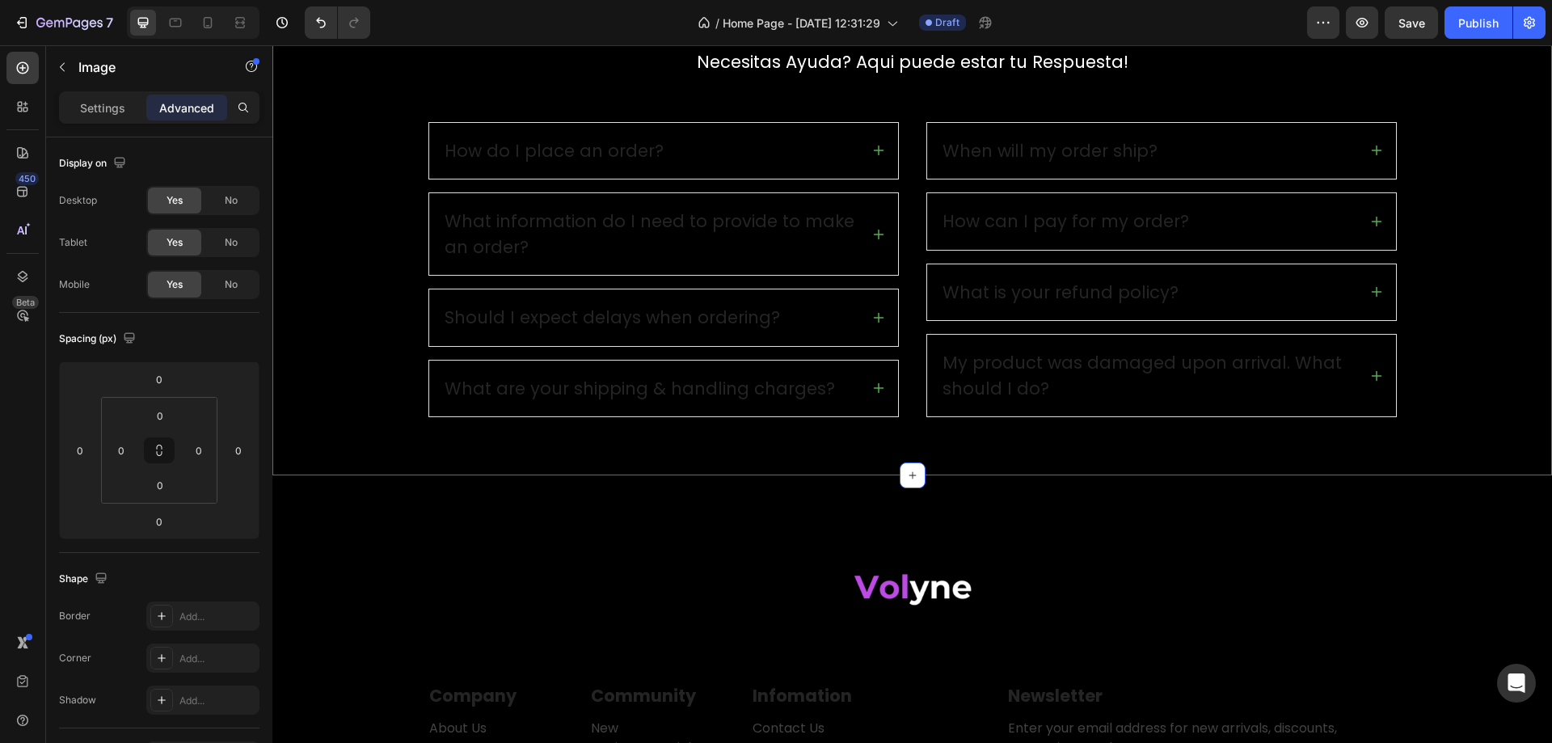
click at [1147, 448] on div "Preguntas Frecuentes Heading Necesitas Ayuda? Aqui puede estar tu Respuesta! Te…" at bounding box center [912, 199] width 1280 height 551
click at [919, 585] on img at bounding box center [913, 588] width 146 height 109
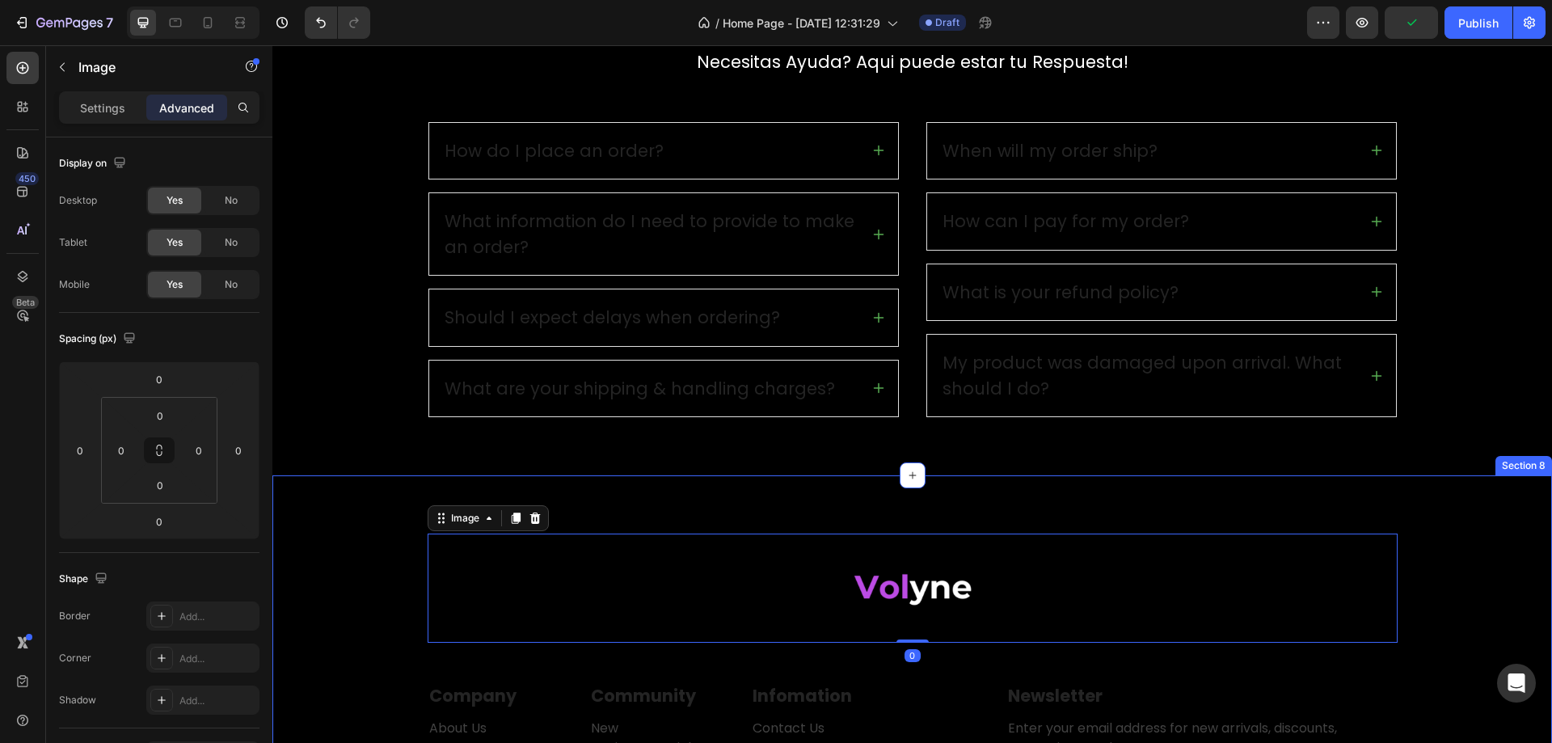
click at [957, 489] on div "Image 0 Row Company Text block About Us Careers Store Locator Blog Reviews Text…" at bounding box center [912, 723] width 1280 height 496
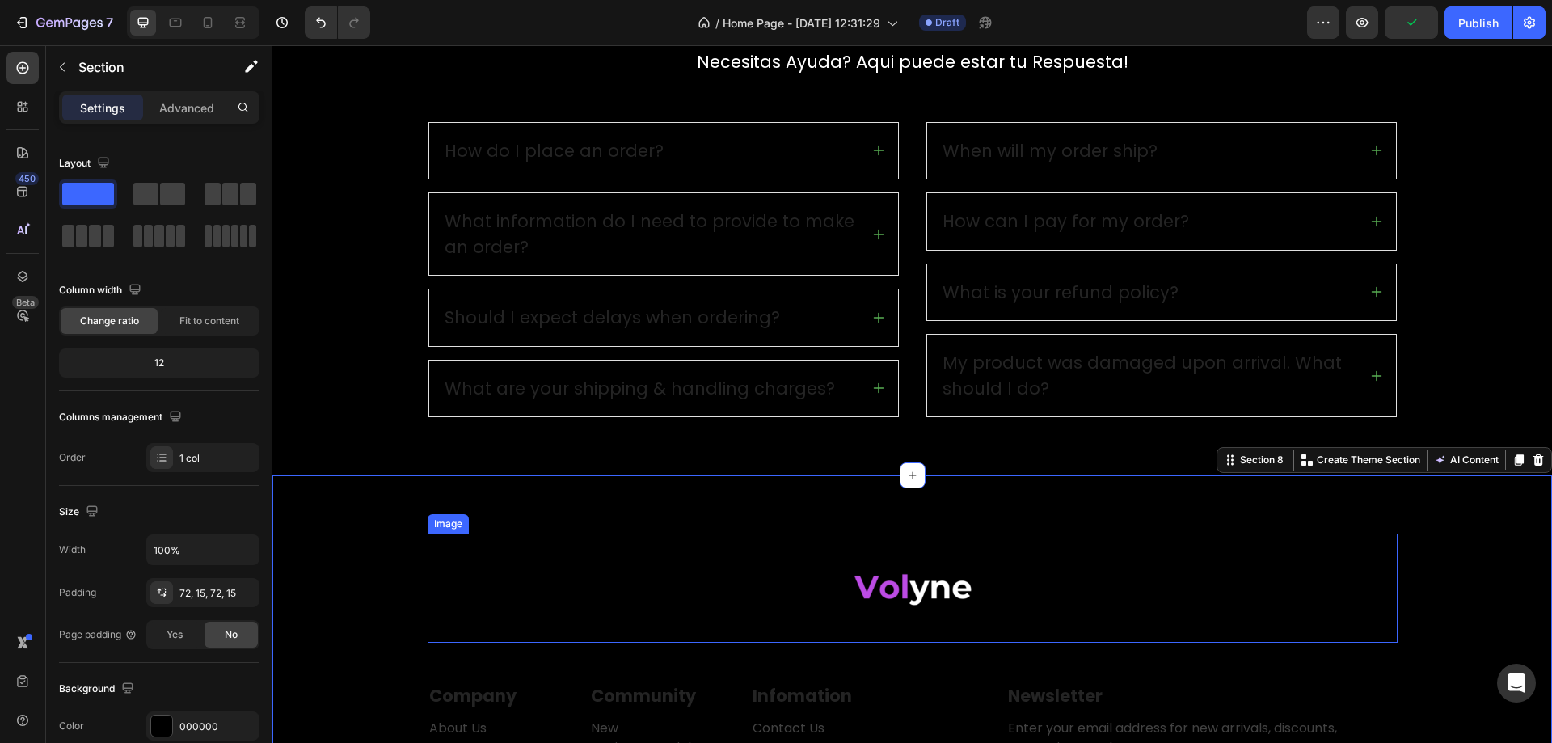
click at [933, 556] on img at bounding box center [913, 588] width 146 height 109
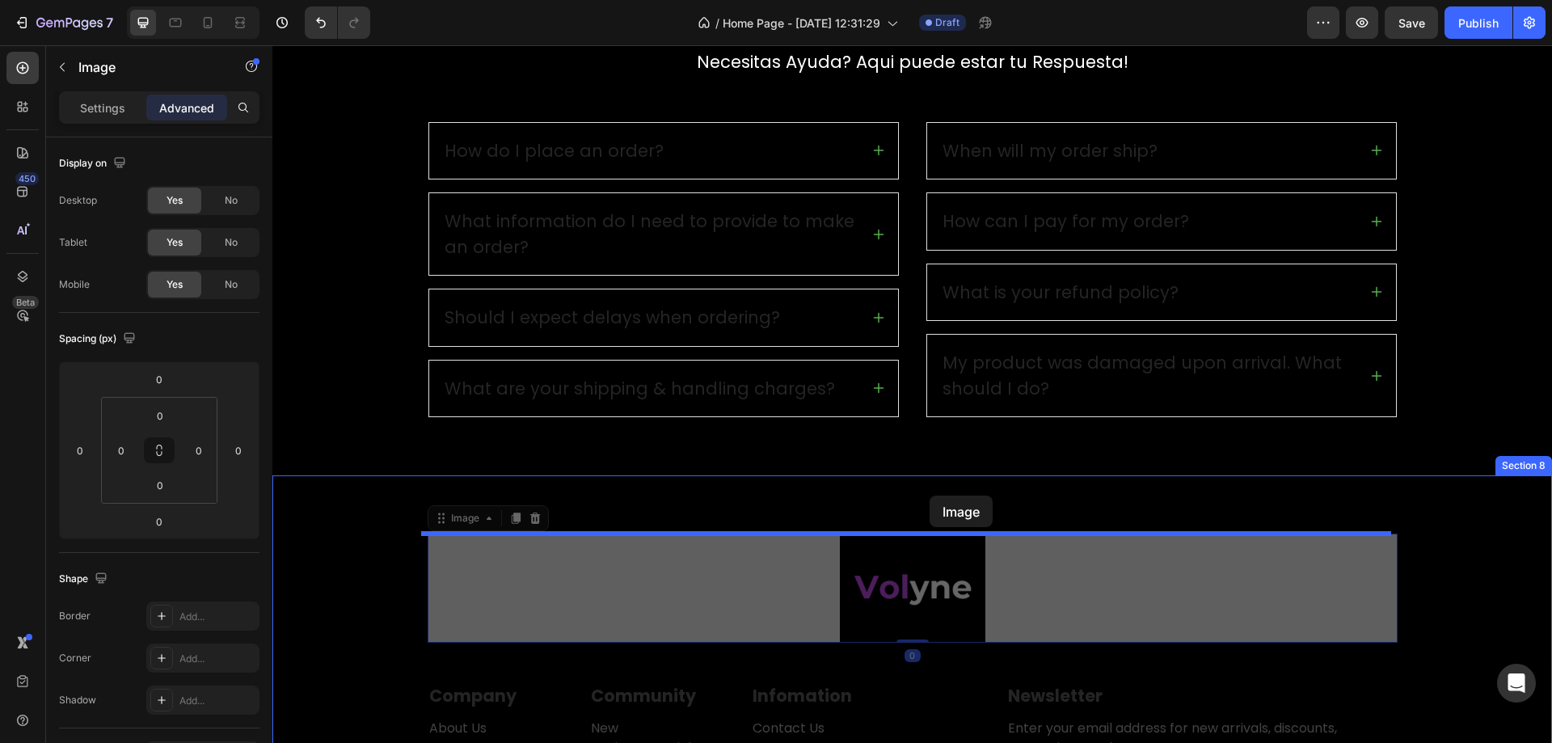
drag, startPoint x: 926, startPoint y: 582, endPoint x: 930, endPoint y: 496, distance: 86.6
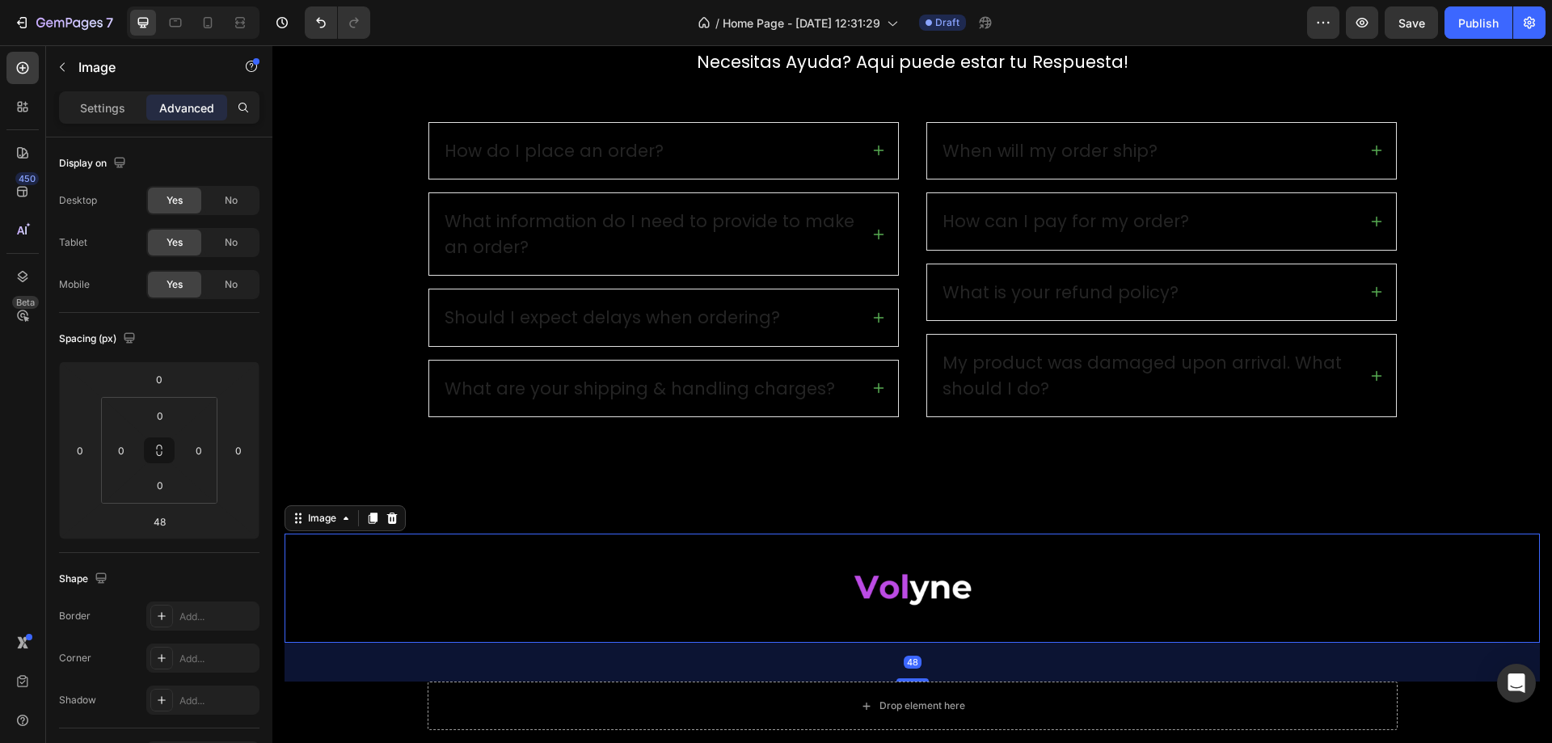
type input "0"
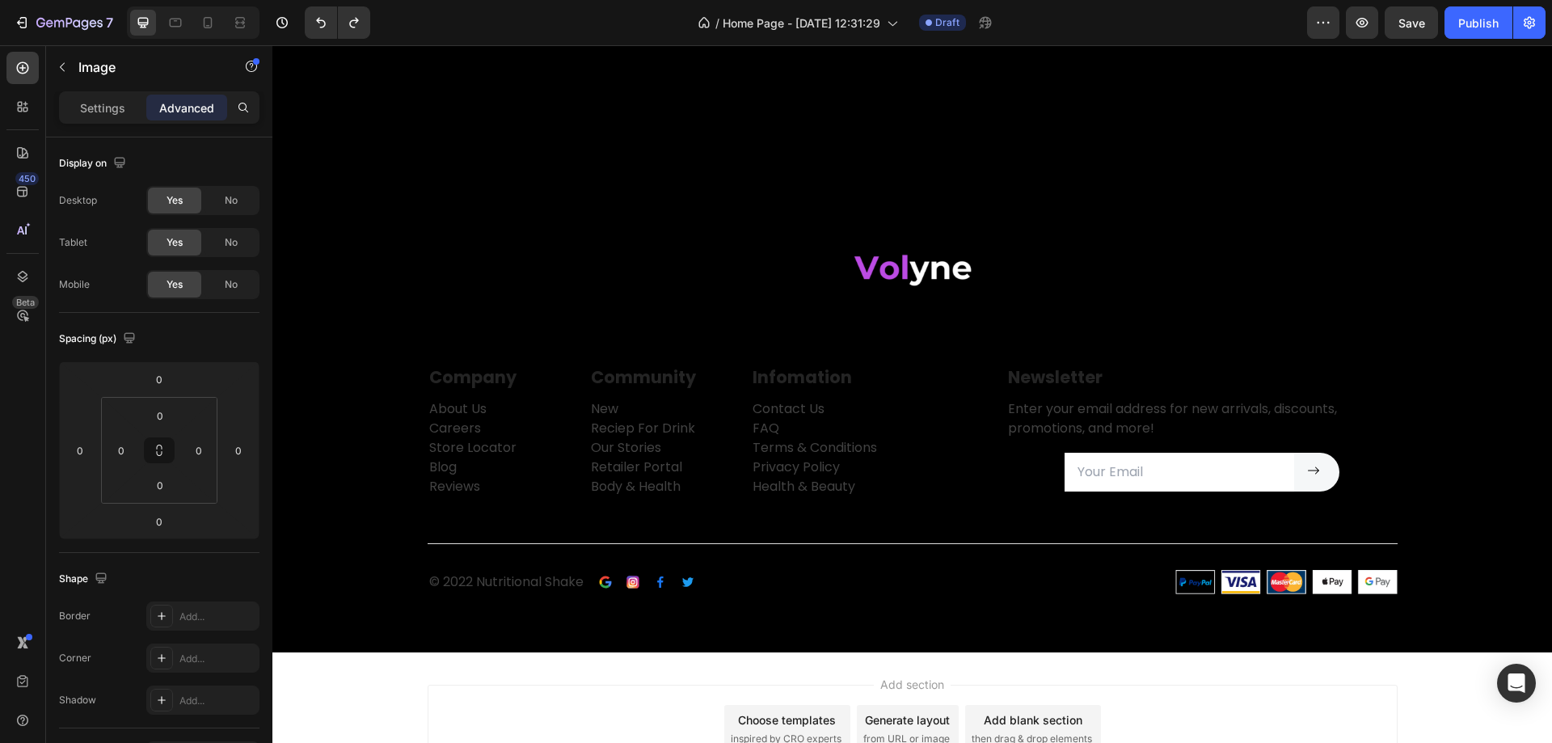
scroll to position [2914, 0]
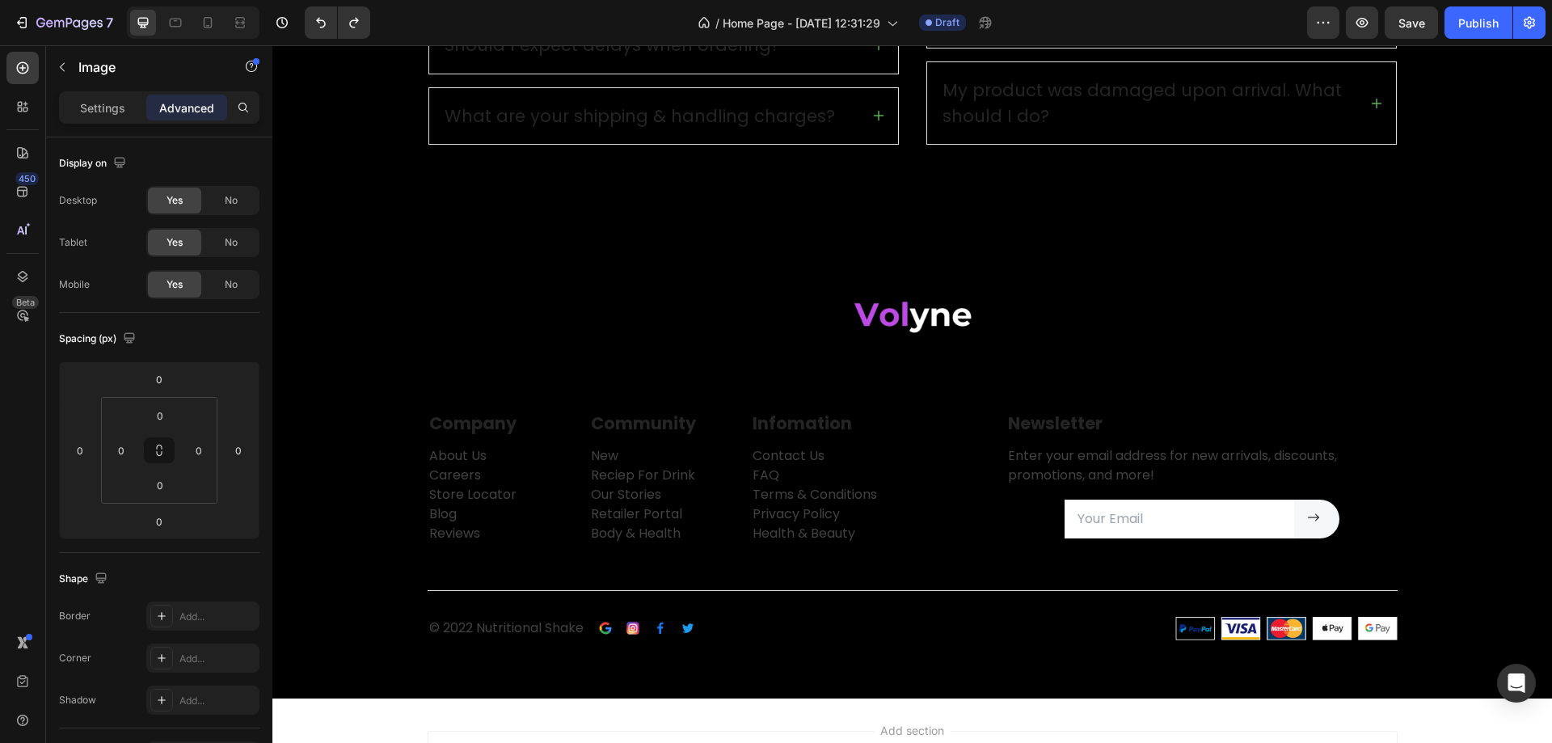
click at [933, 329] on img at bounding box center [913, 315] width 146 height 109
click at [939, 309] on img at bounding box center [913, 315] width 146 height 109
click at [929, 331] on img at bounding box center [913, 315] width 146 height 109
drag, startPoint x: 1007, startPoint y: 359, endPoint x: 1003, endPoint y: 439, distance: 80.1
click at [1007, 360] on div at bounding box center [913, 315] width 970 height 109
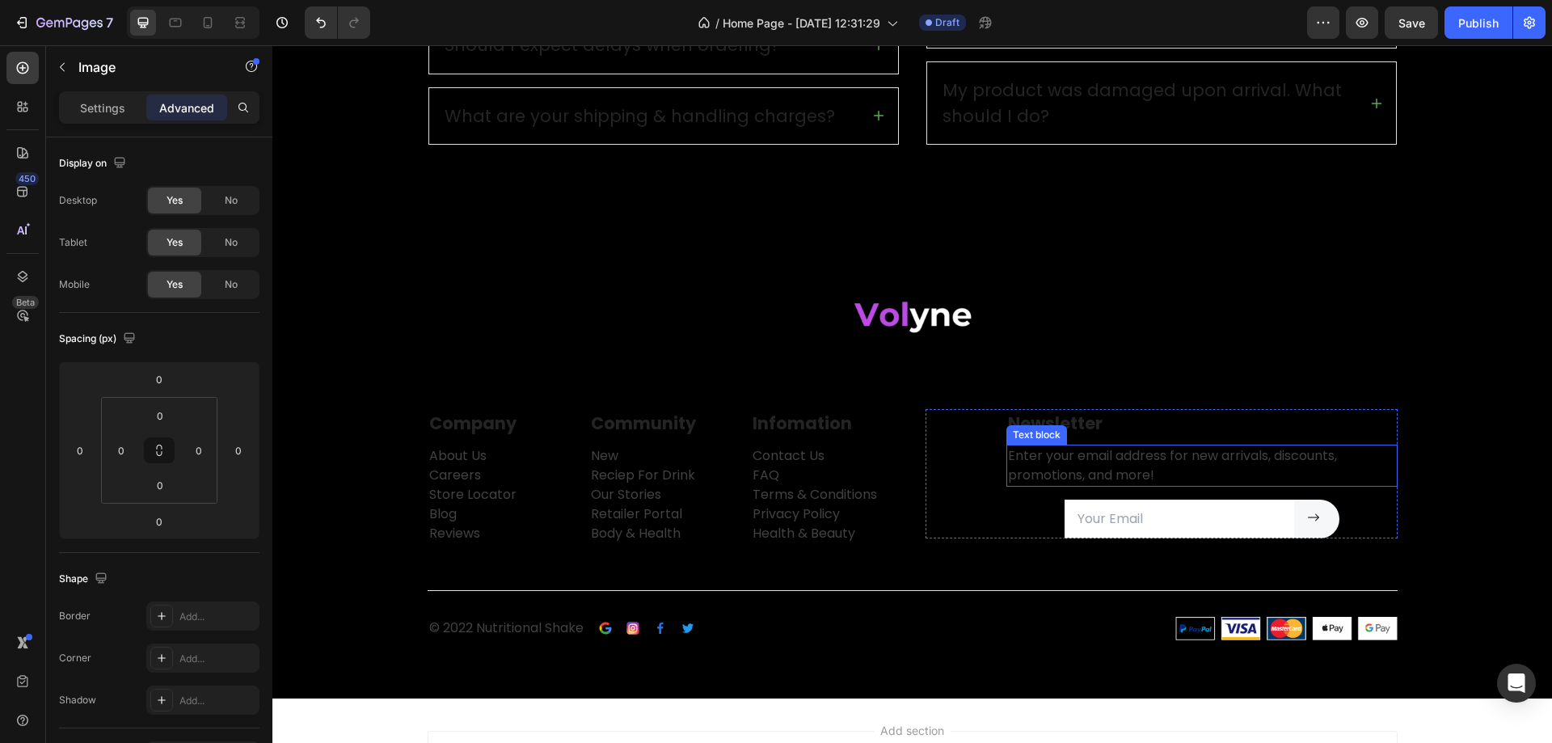
click at [1004, 541] on div "Newsletter Text block Enter your email address for new arrivals, discounts, pro…" at bounding box center [1162, 477] width 472 height 136
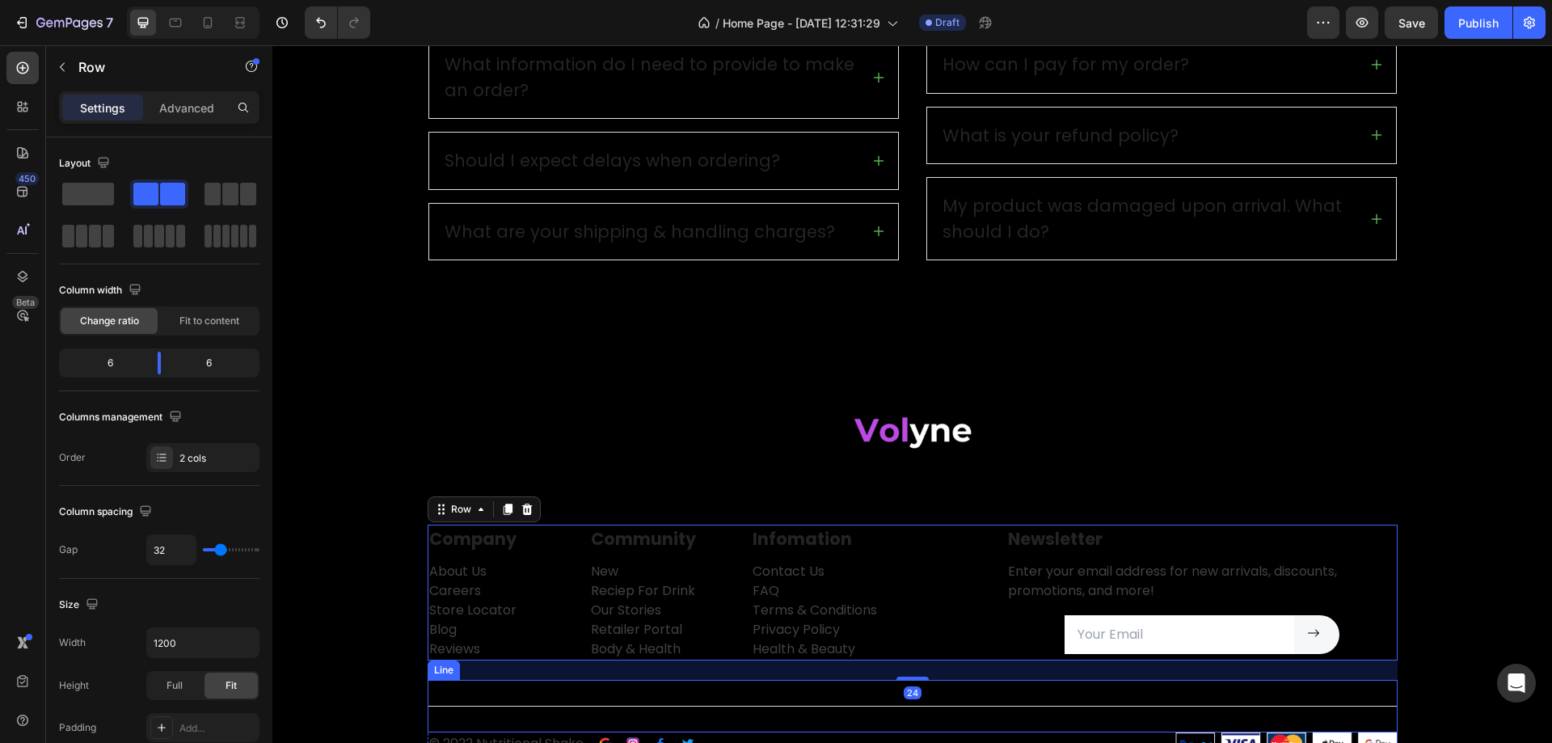
scroll to position [2725, 0]
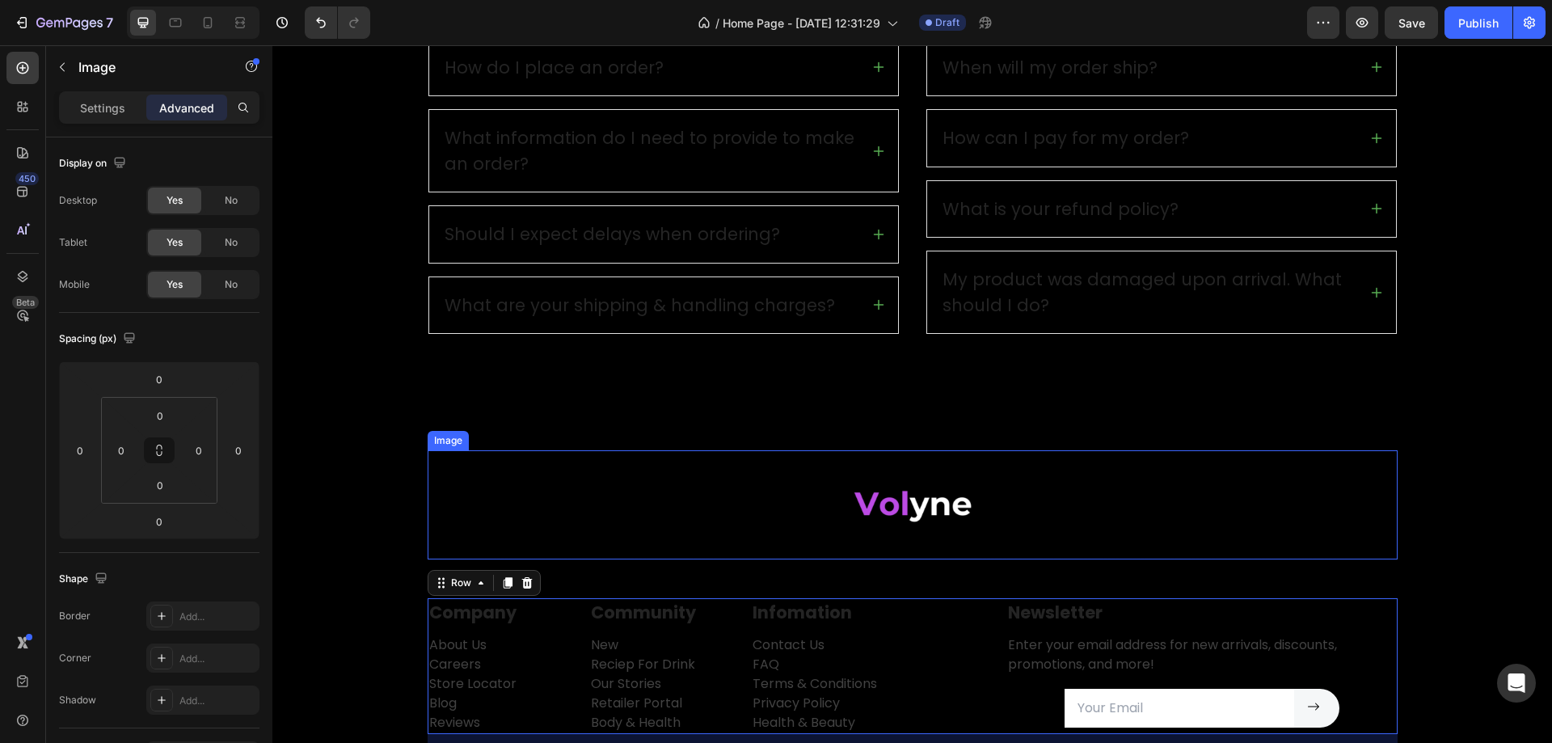
click at [1053, 527] on div at bounding box center [913, 504] width 970 height 109
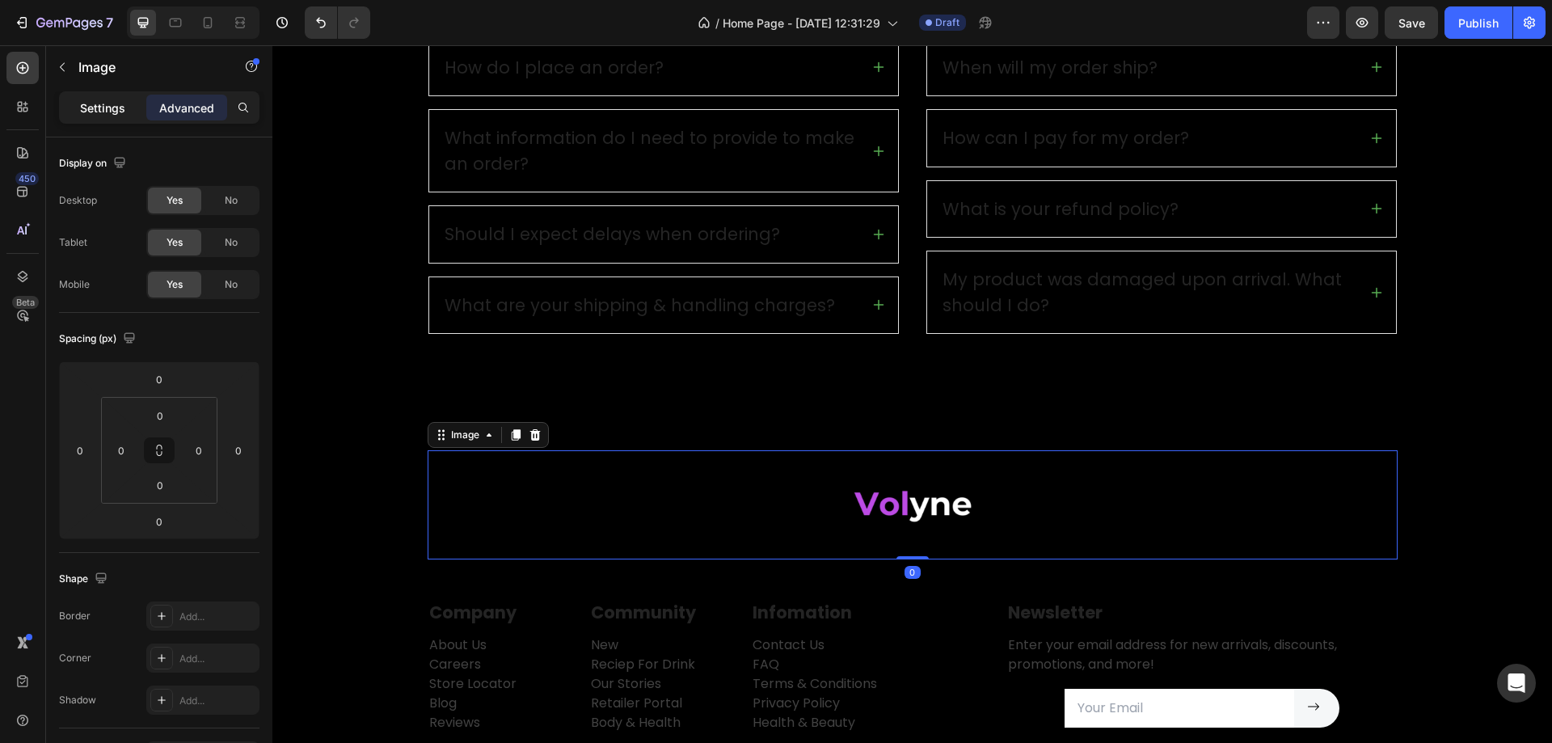
click at [108, 110] on p "Settings" at bounding box center [102, 107] width 45 height 17
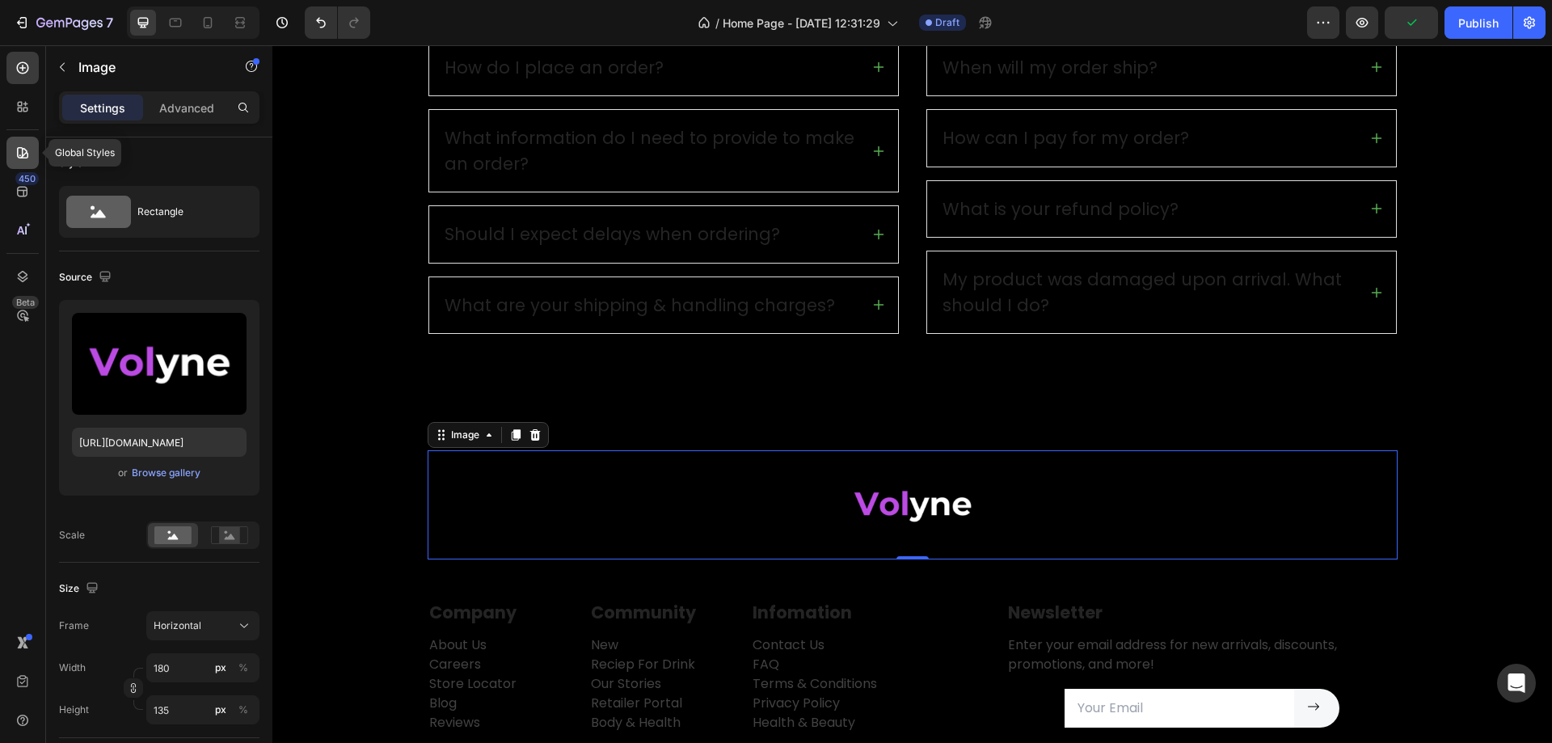
click at [27, 143] on div at bounding box center [22, 153] width 32 height 32
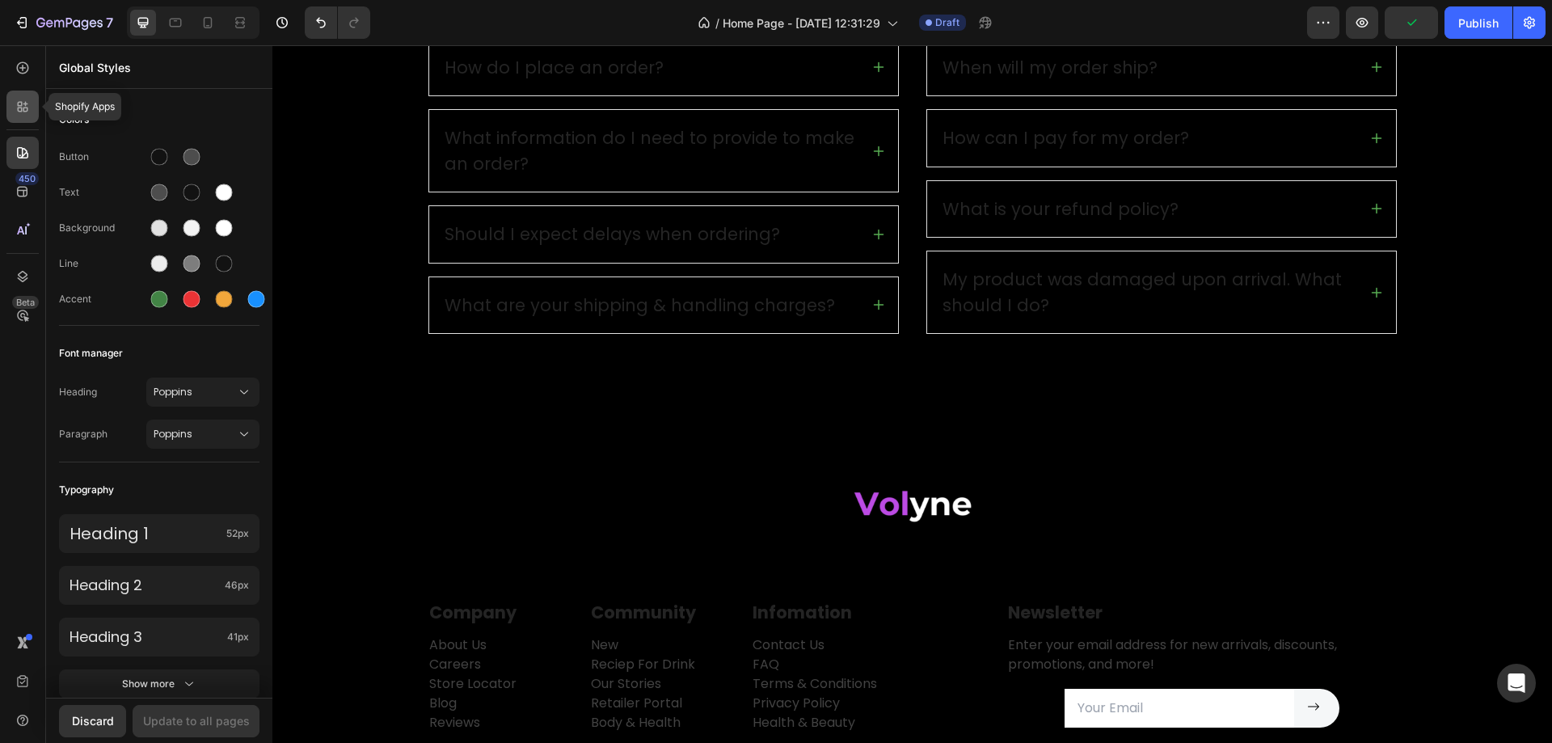
click at [22, 116] on div at bounding box center [22, 107] width 32 height 32
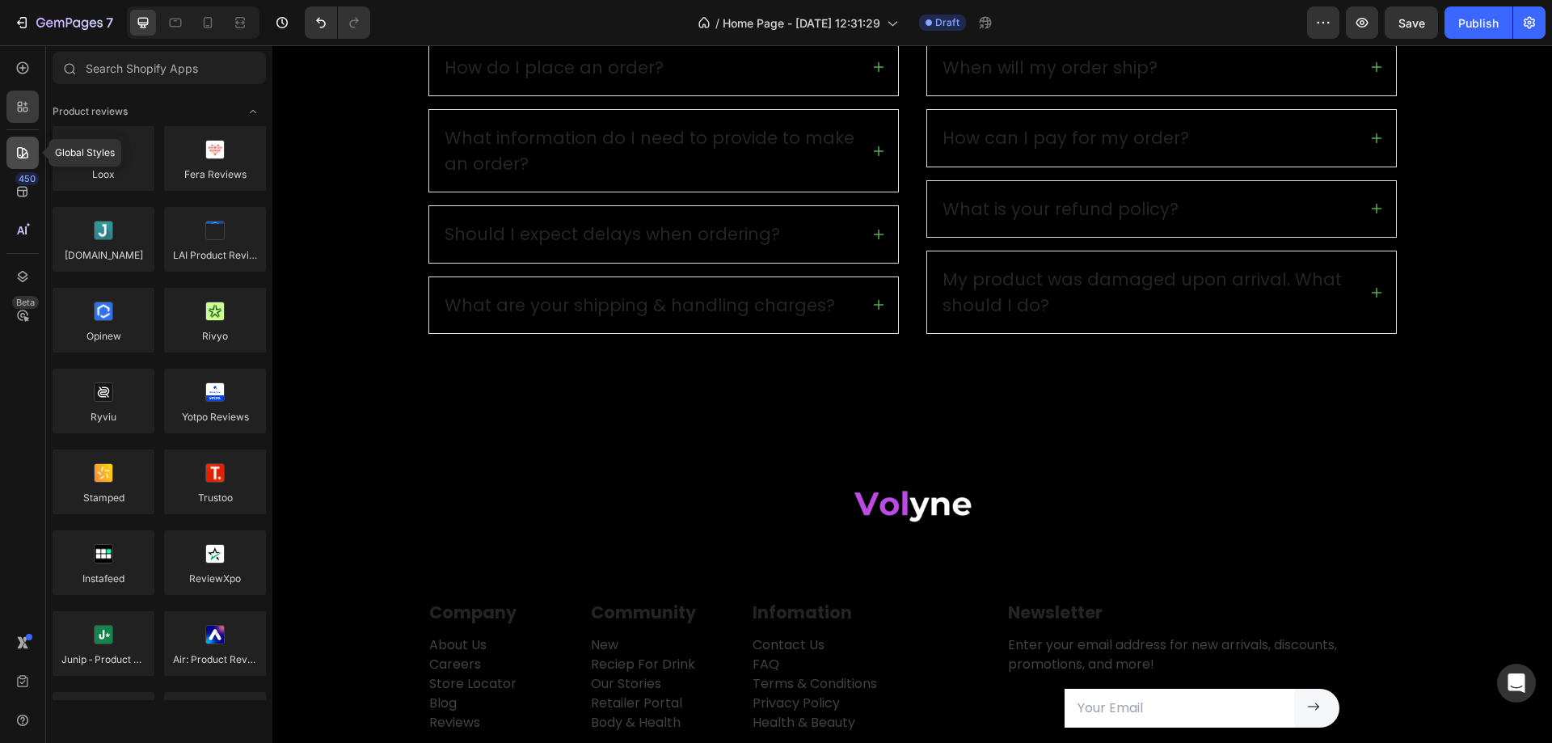
click at [24, 142] on div at bounding box center [22, 153] width 32 height 32
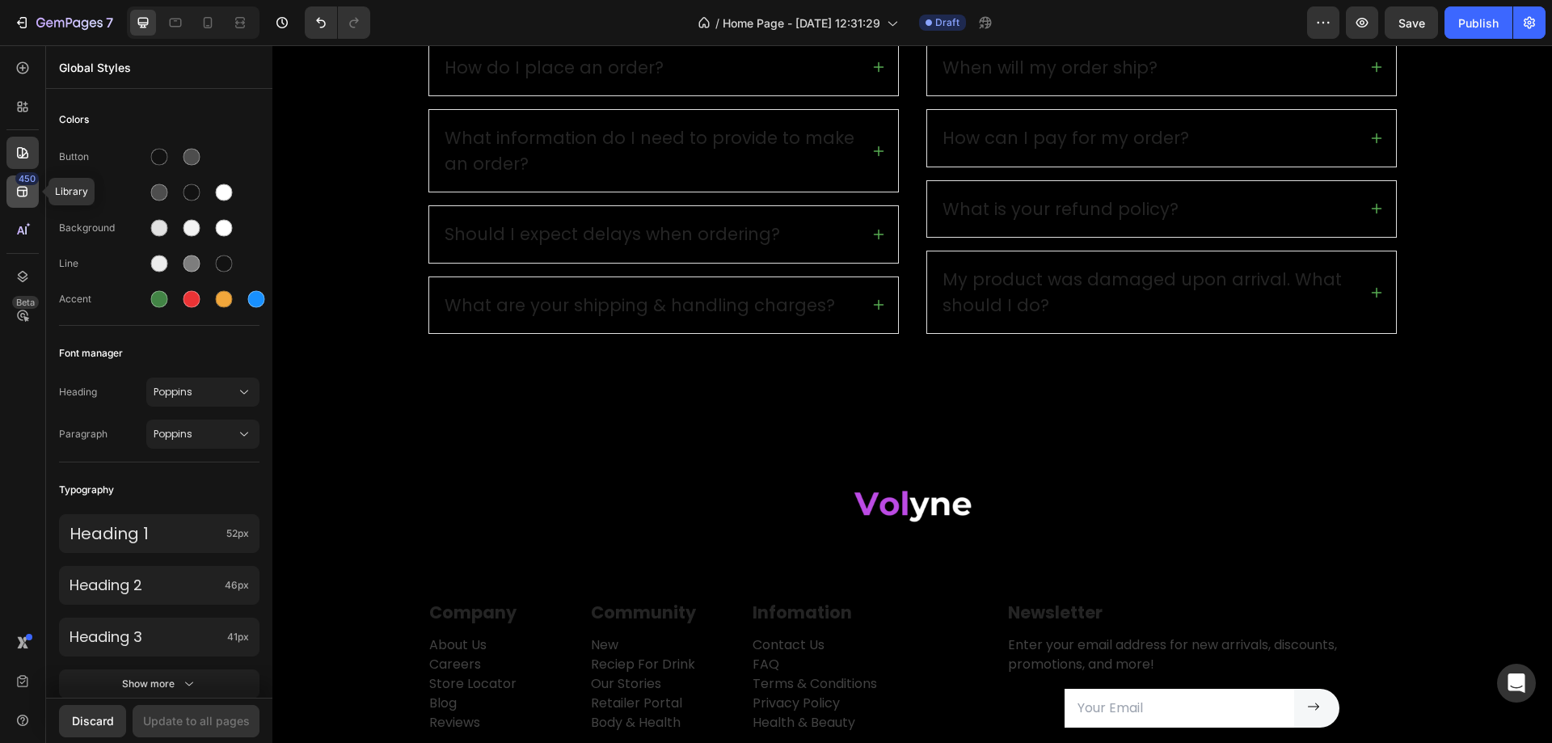
click at [23, 195] on icon at bounding box center [22, 192] width 11 height 11
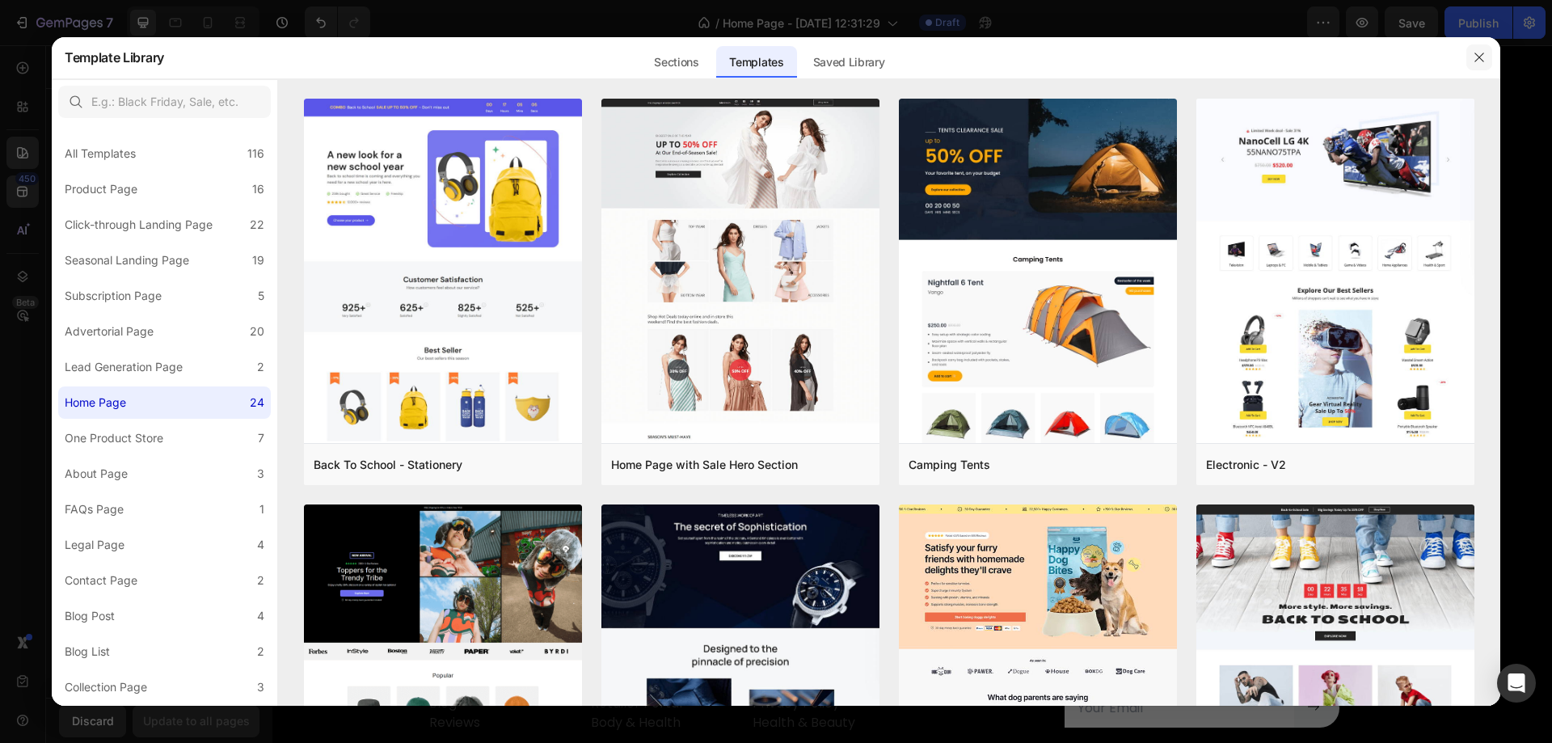
click at [1477, 57] on icon "button" at bounding box center [1479, 57] width 13 height 13
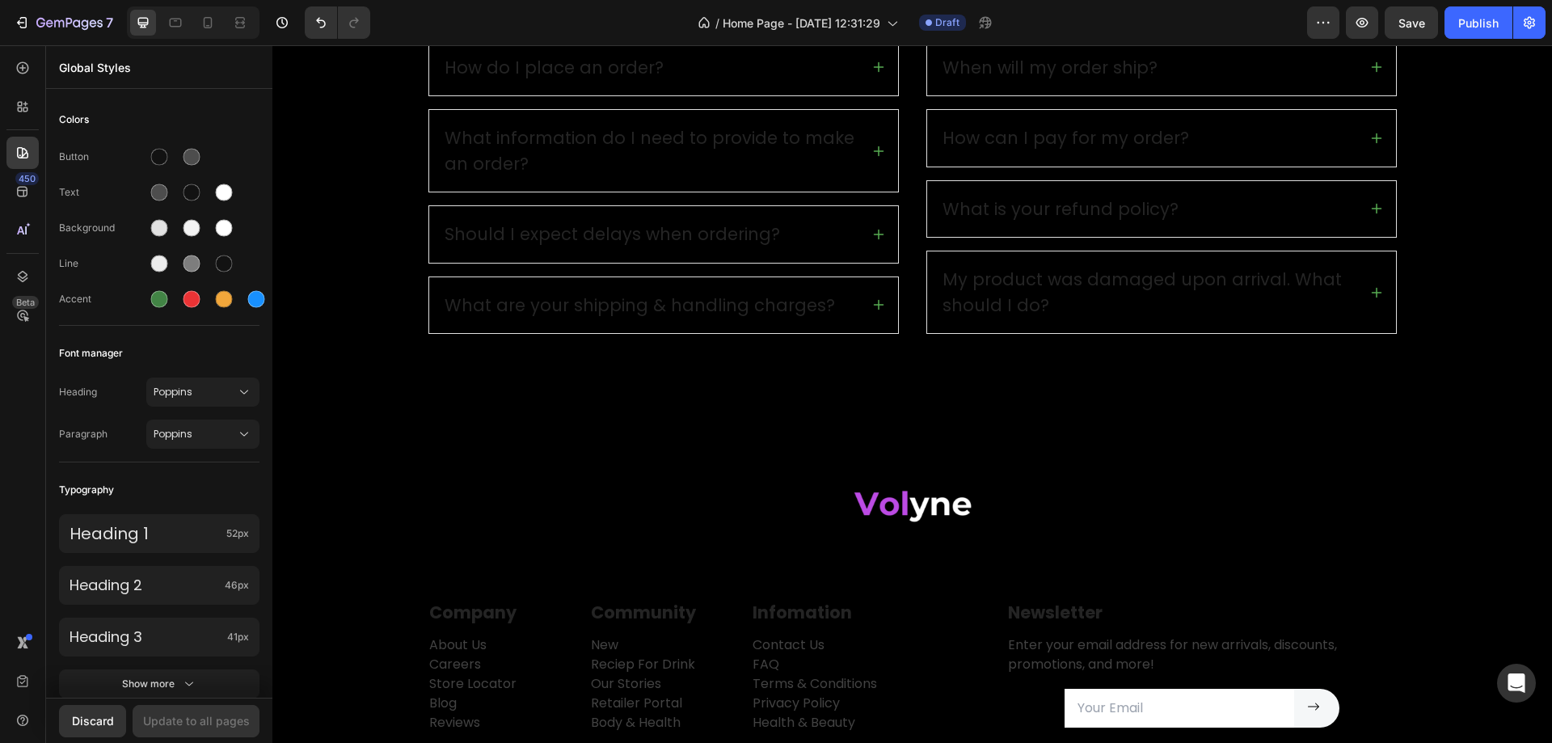
click at [30, 125] on div "450 Beta" at bounding box center [22, 339] width 32 height 575
click at [27, 116] on div at bounding box center [22, 107] width 32 height 32
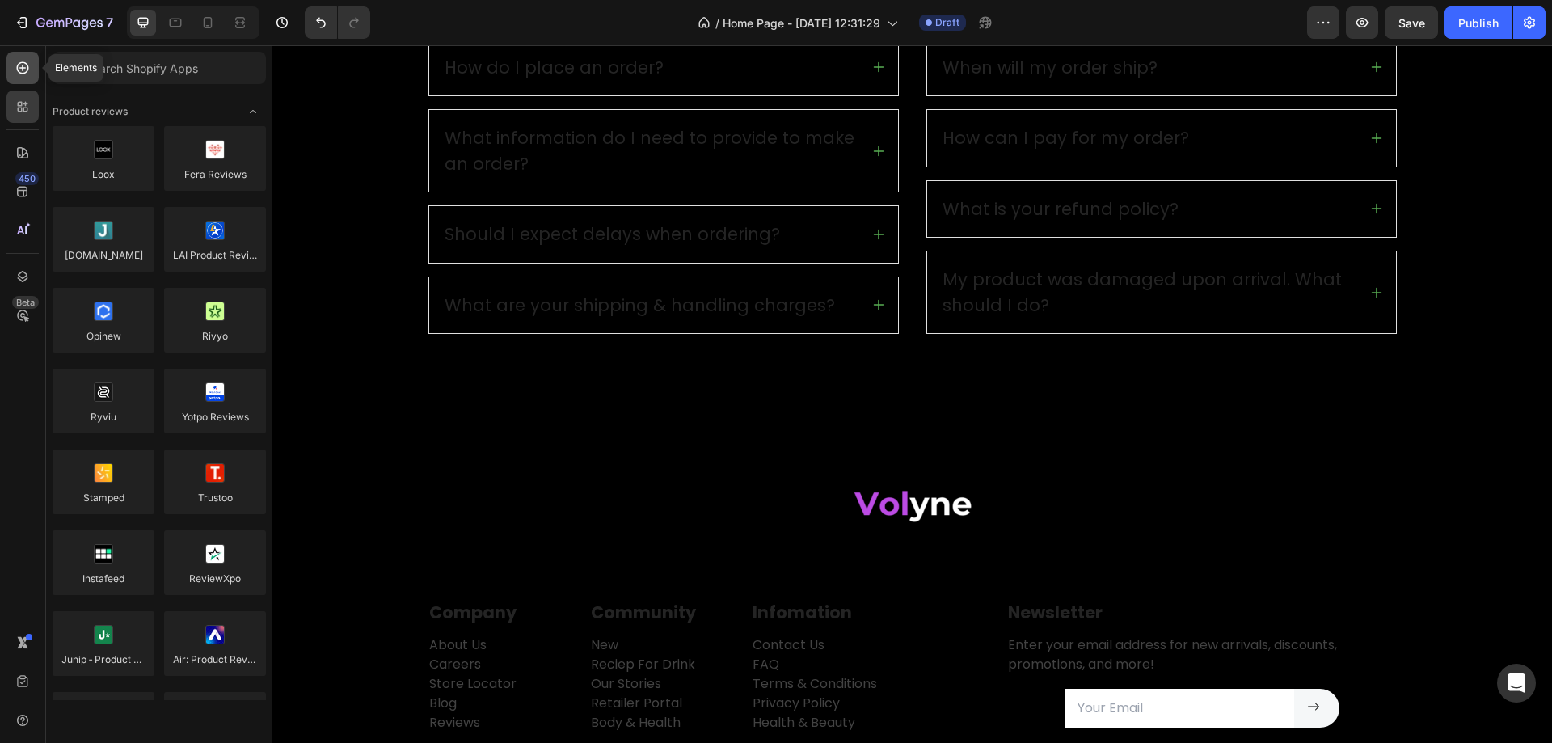
click at [14, 68] on div at bounding box center [22, 68] width 32 height 32
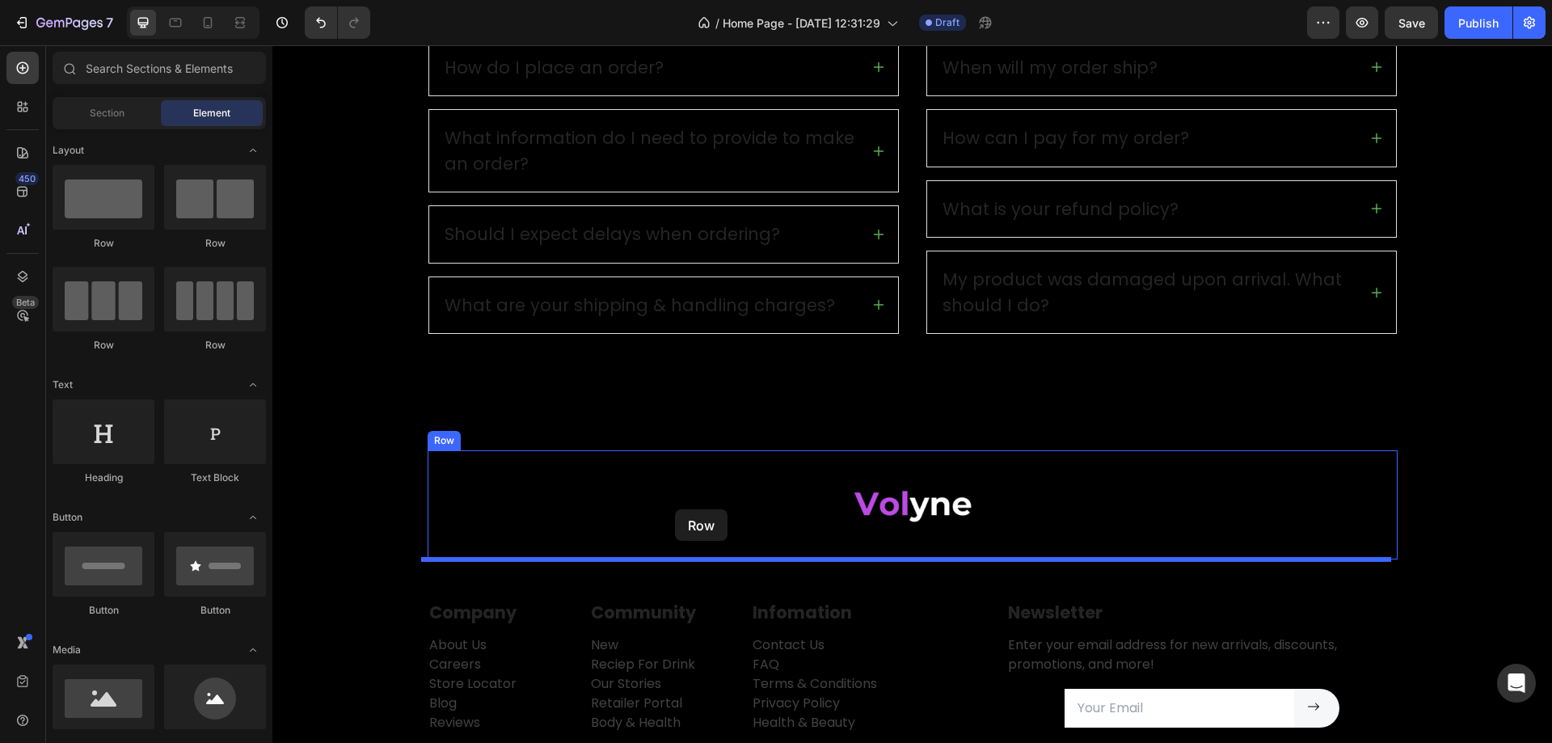
drag, startPoint x: 390, startPoint y: 345, endPoint x: 675, endPoint y: 509, distance: 329.2
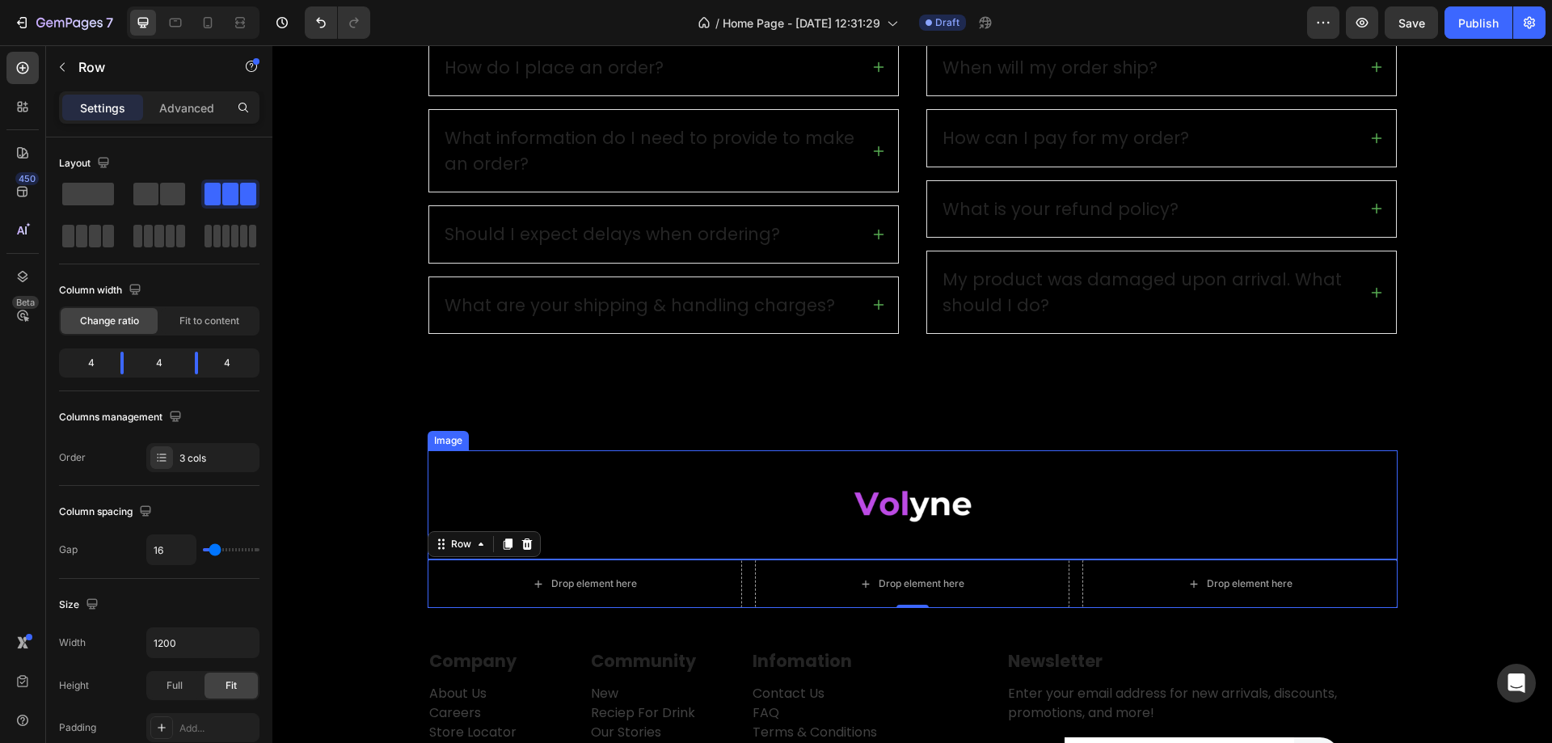
click at [855, 508] on img at bounding box center [913, 504] width 146 height 109
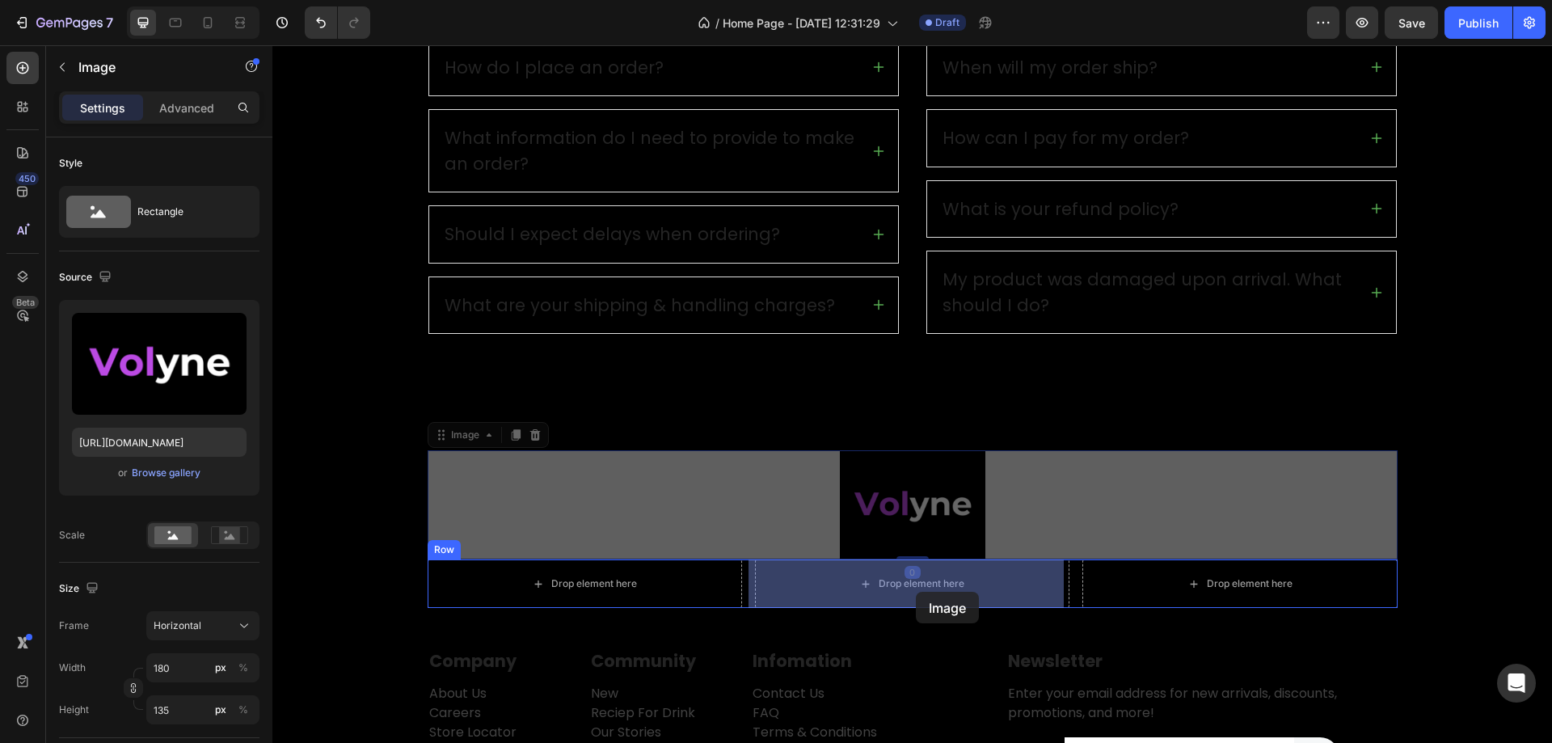
drag, startPoint x: 911, startPoint y: 509, endPoint x: 918, endPoint y: 595, distance: 86.8
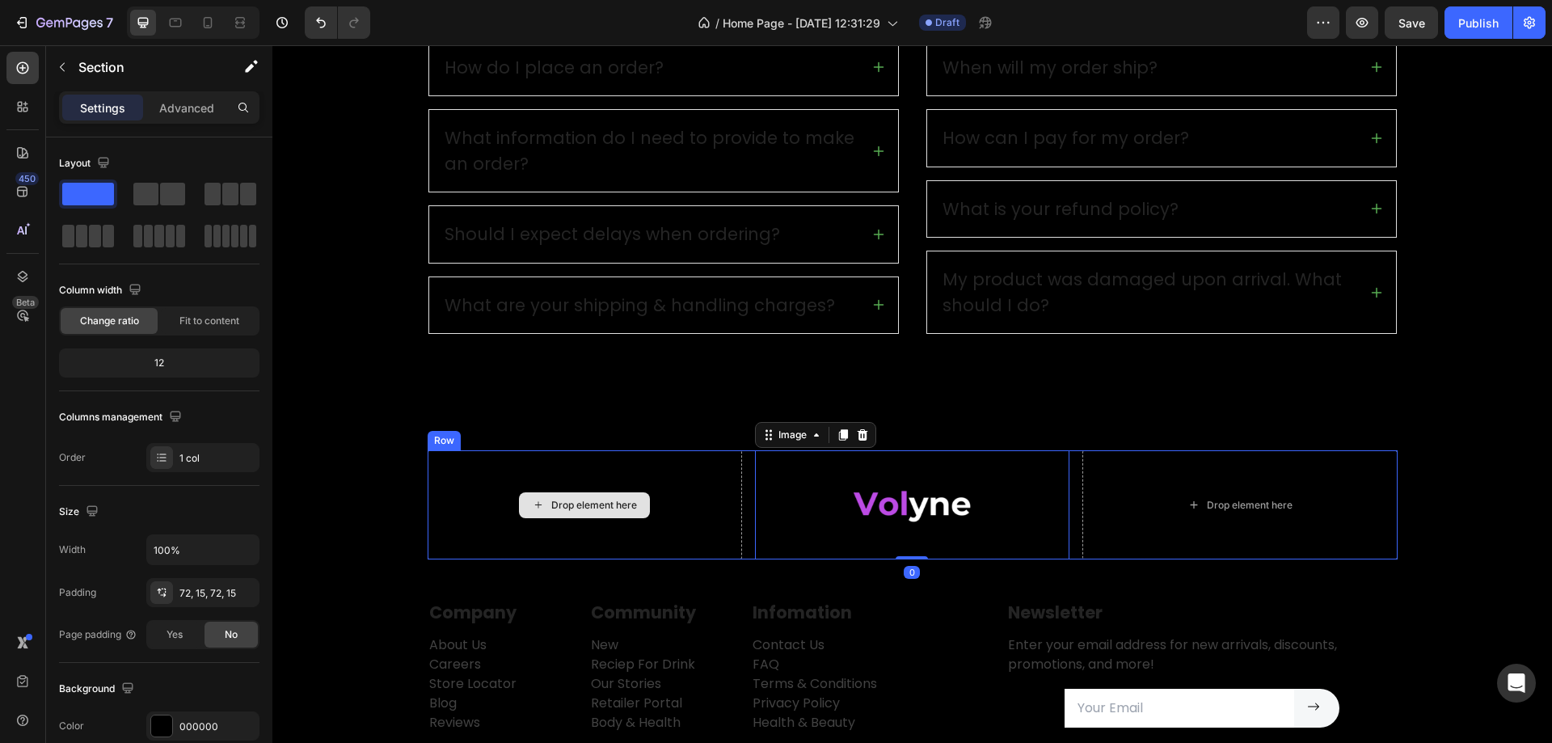
click at [754, 367] on div "Preguntas Frecuentes Heading Necesitas Ayuda? Aqui puede estar tu Respuesta! Te…" at bounding box center [912, 116] width 1280 height 551
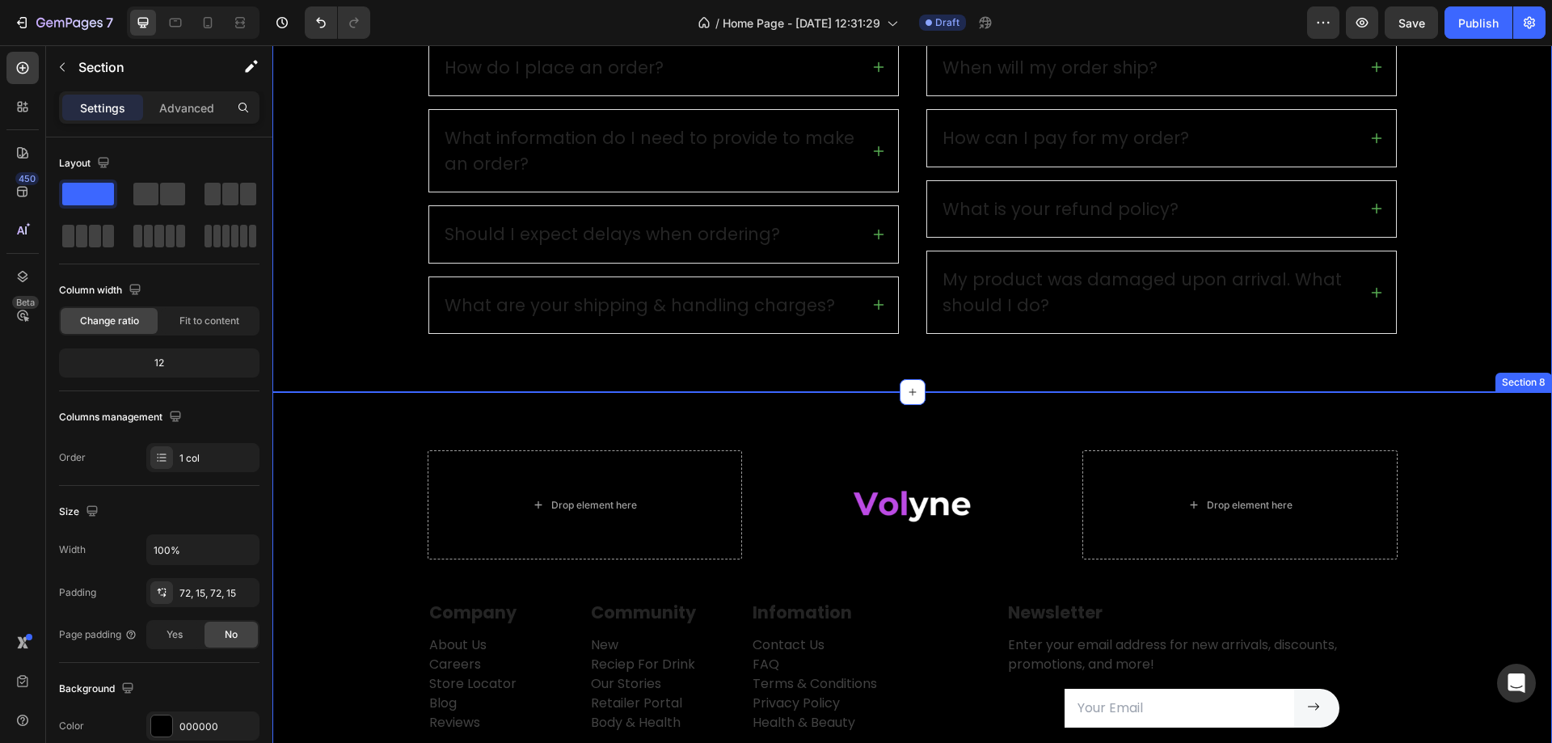
click at [1281, 413] on div "Drop element here Image Drop element here Row Row Company Text block About Us C…" at bounding box center [912, 640] width 1280 height 496
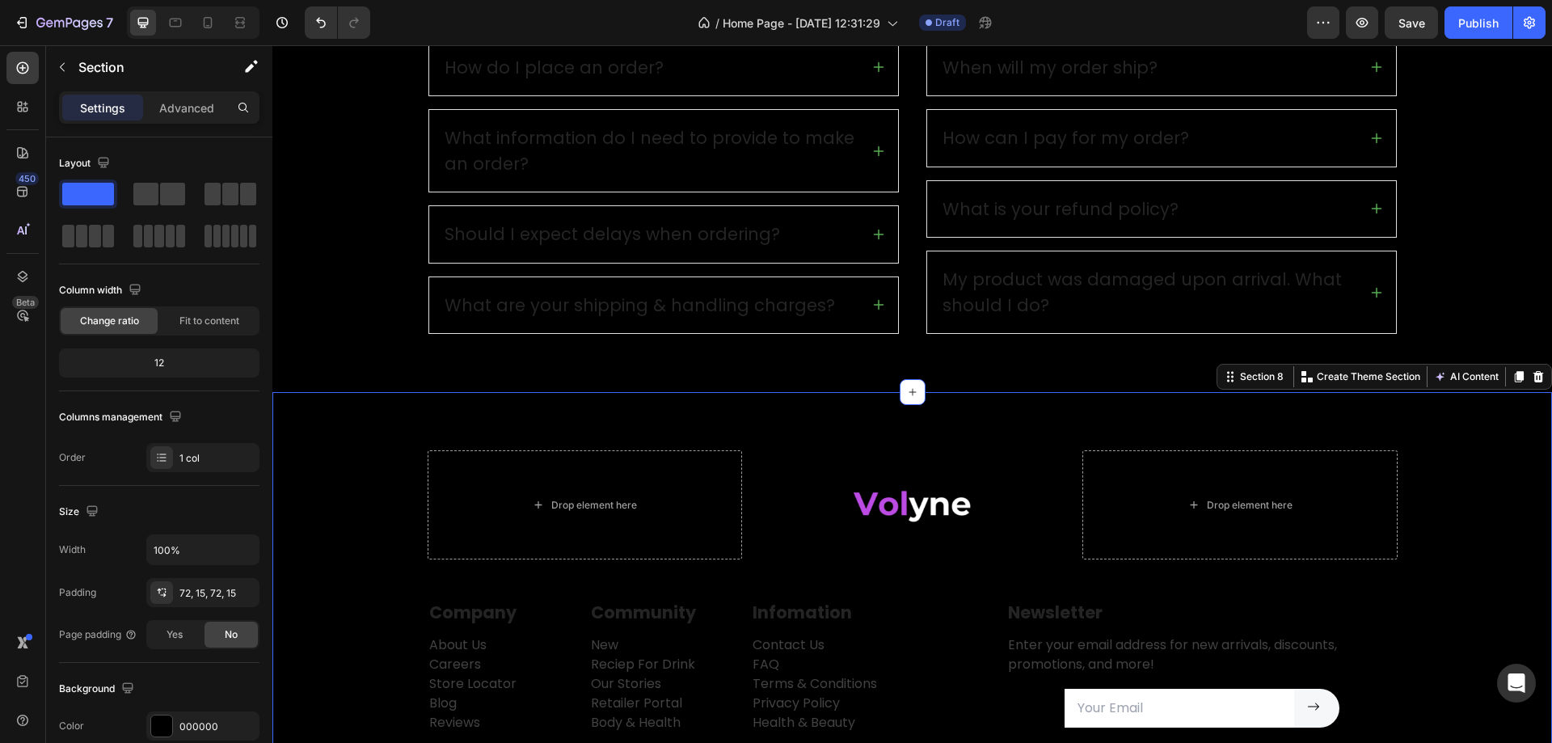
click at [1508, 431] on div "Drop element here Image Drop element here Row Row Company Text block About Us C…" at bounding box center [912, 640] width 1280 height 496
click at [1505, 304] on div "Preguntas Frecuentes Heading Necesitas Ayuda? Aqui puede estar tu Respuesta! Te…" at bounding box center [913, 116] width 1256 height 435
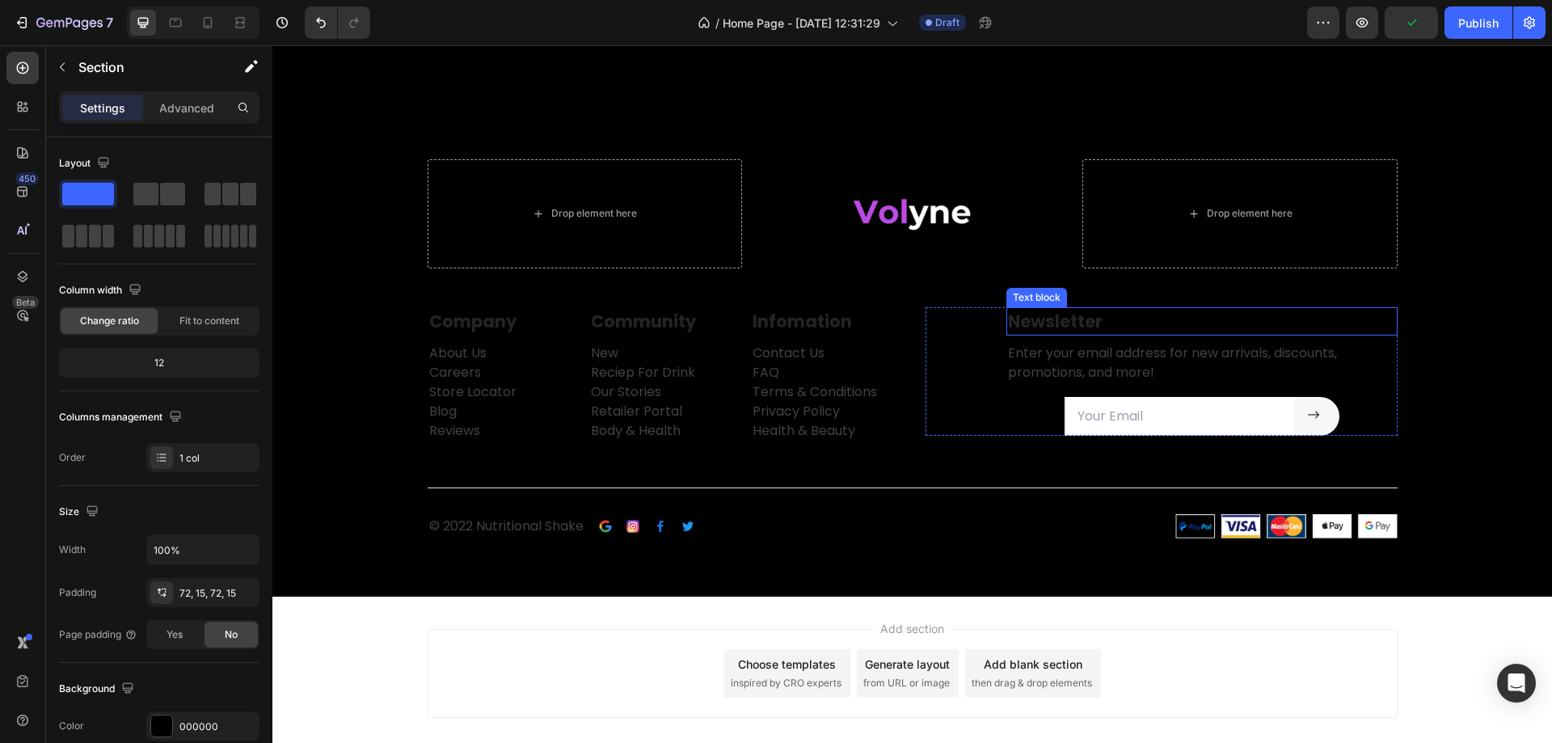
scroll to position [3102, 0]
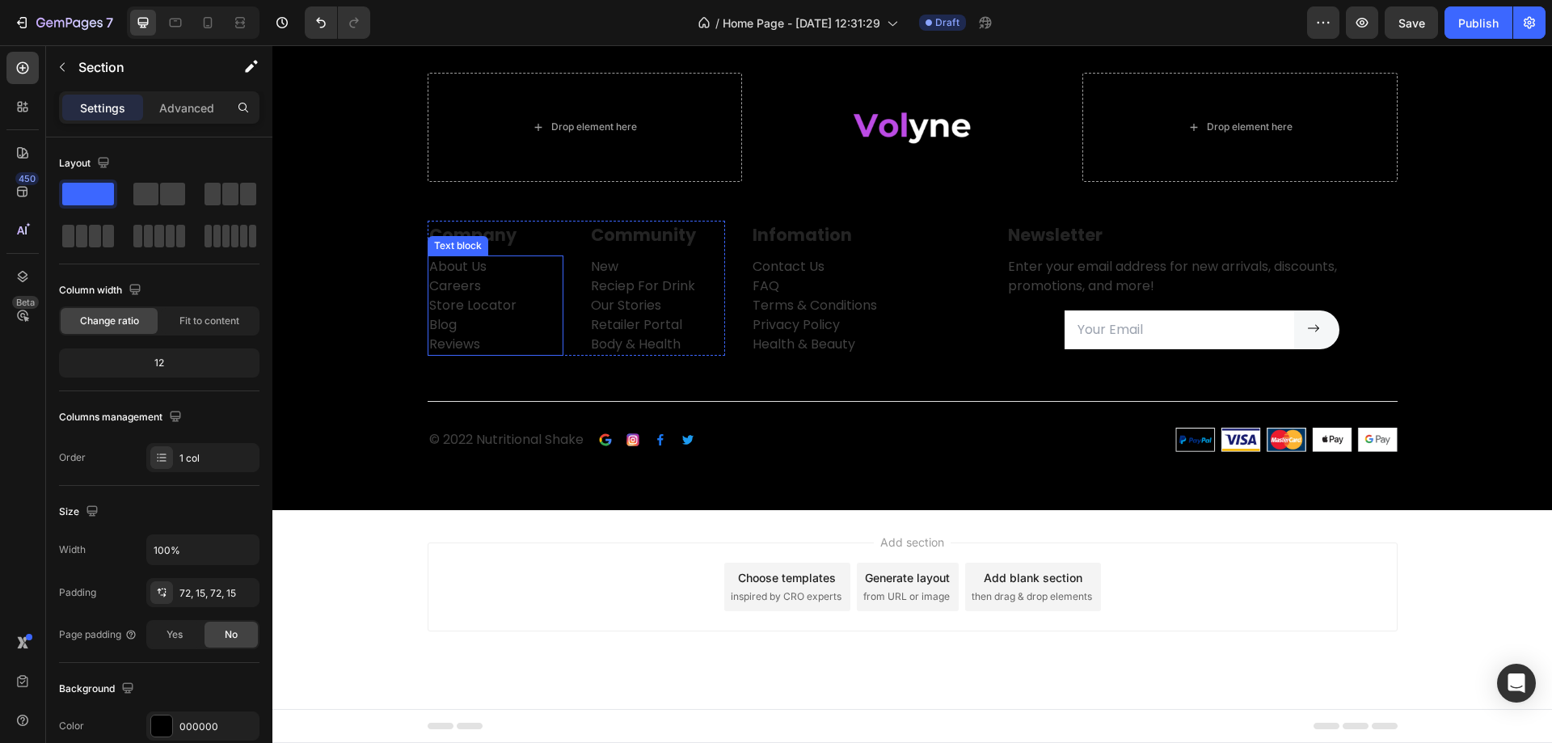
click at [445, 268] on p "About Us Careers Store Locator Blog Reviews" at bounding box center [495, 305] width 133 height 97
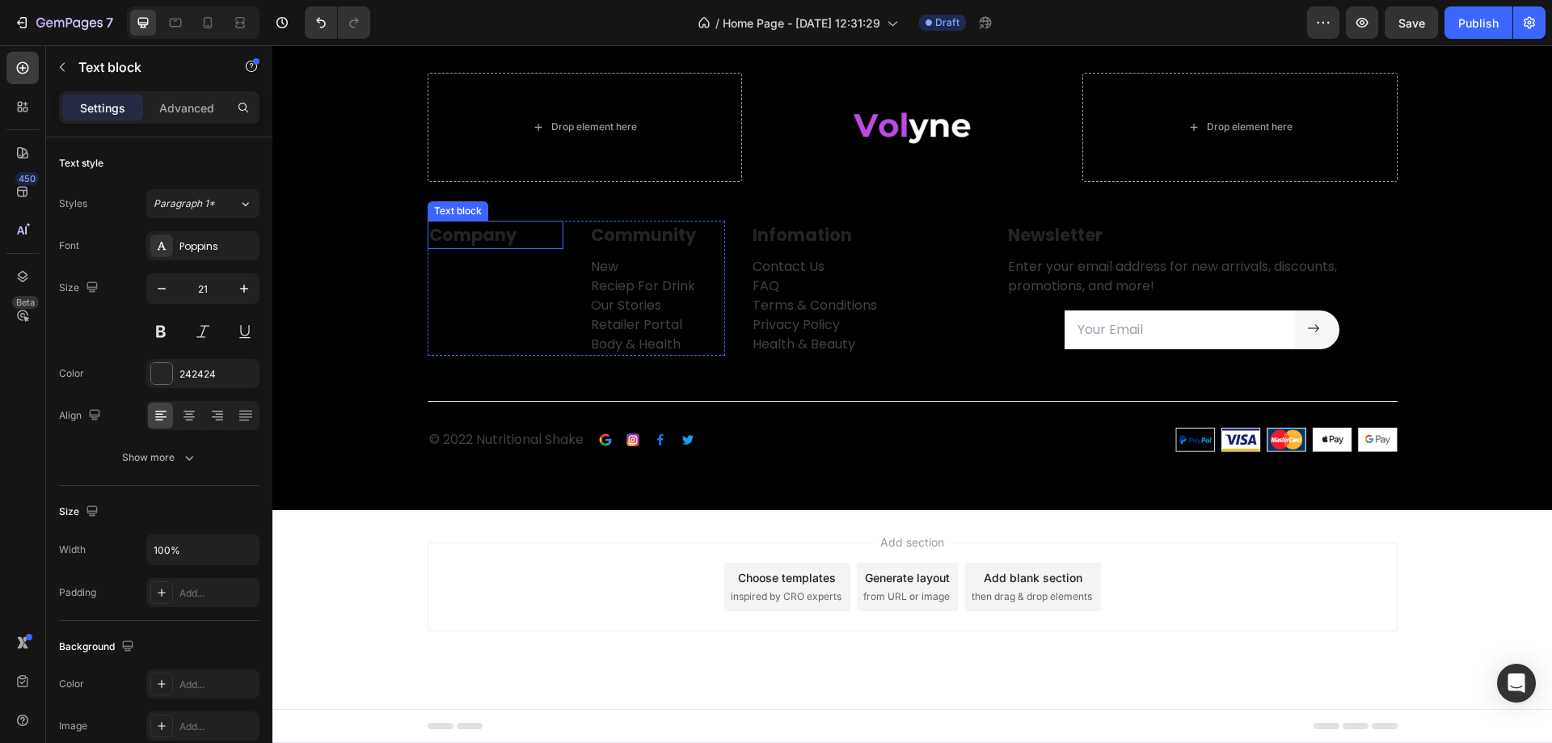
click at [475, 234] on p "Company" at bounding box center [495, 235] width 133 height 26
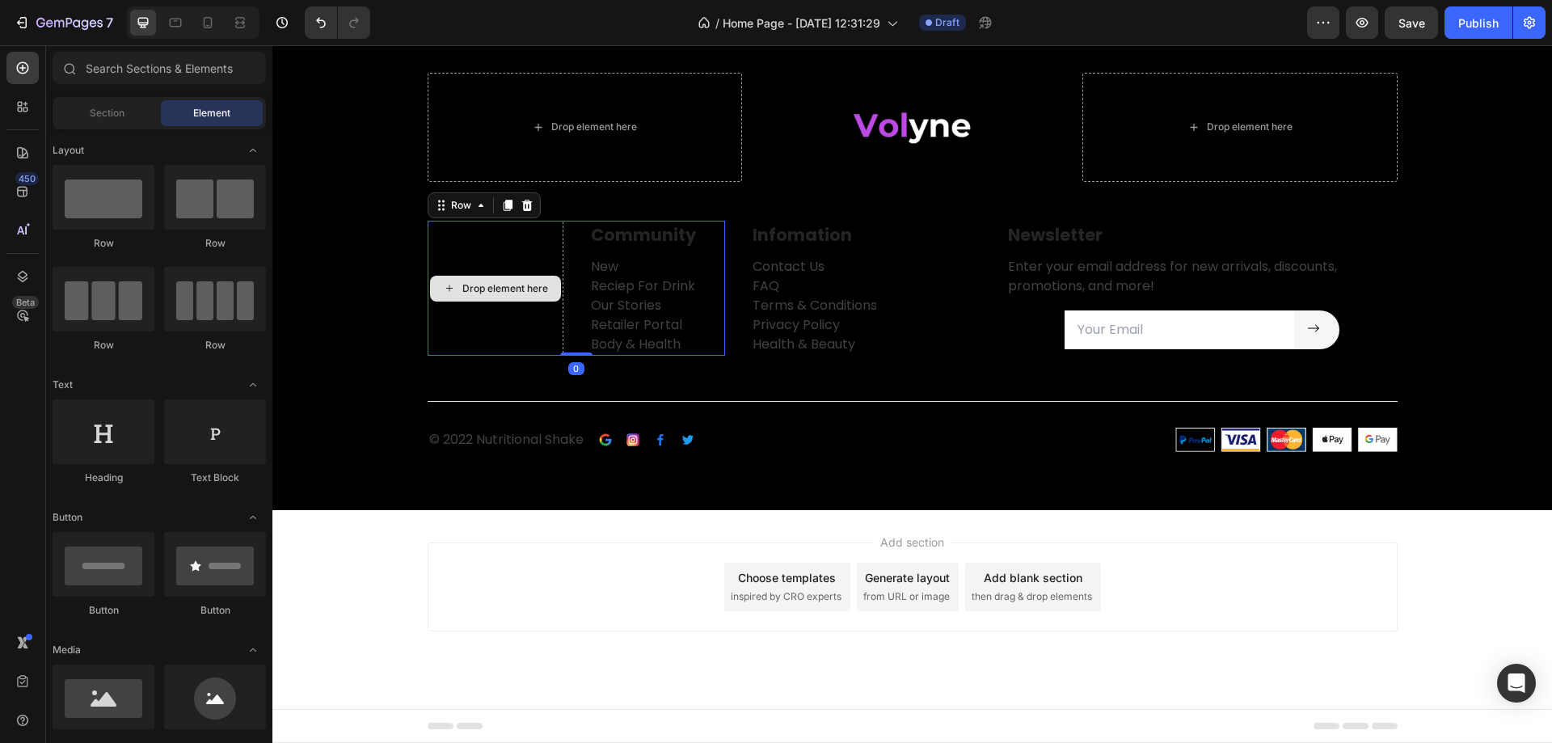
click at [505, 258] on div "Drop element here" at bounding box center [496, 289] width 136 height 136
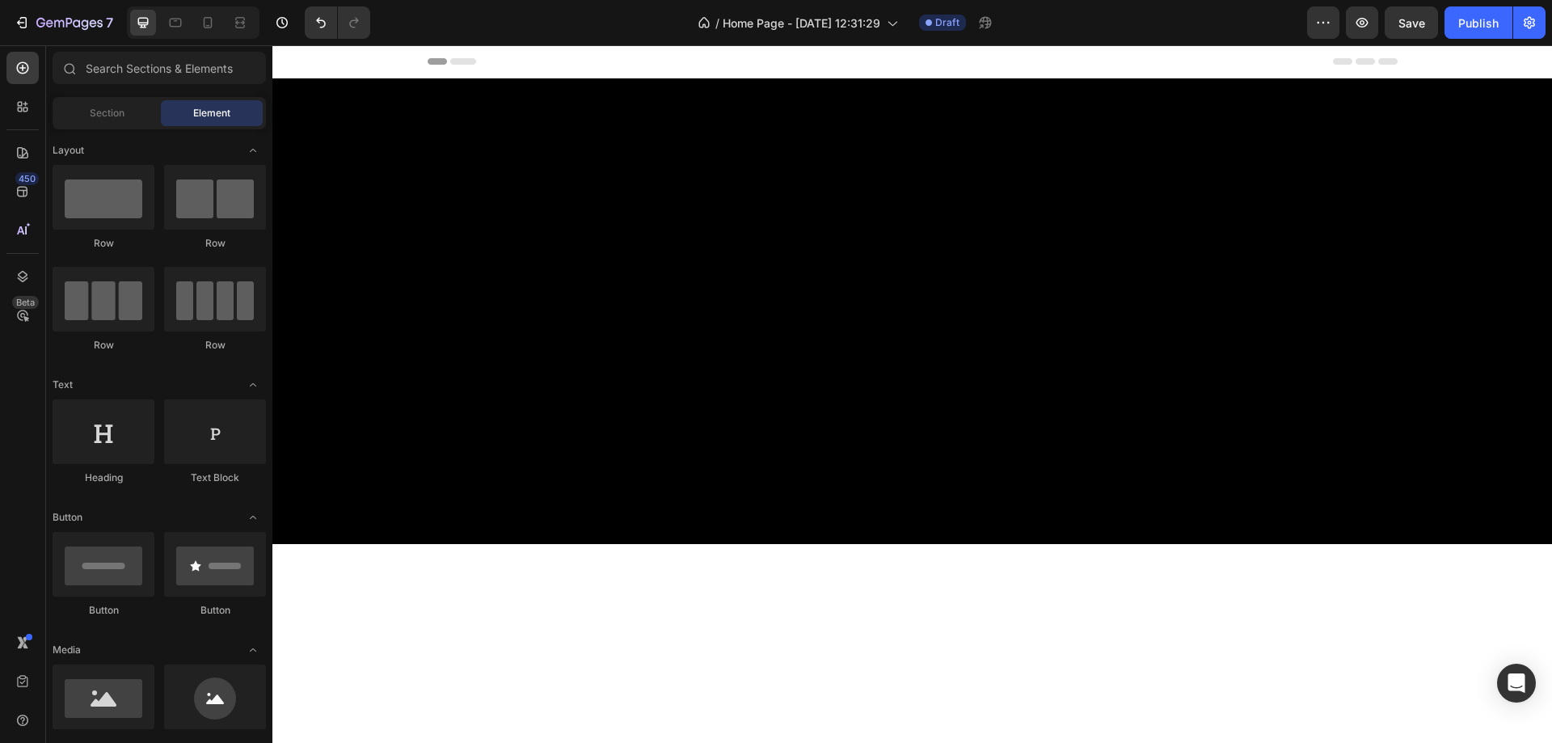
scroll to position [3102, 0]
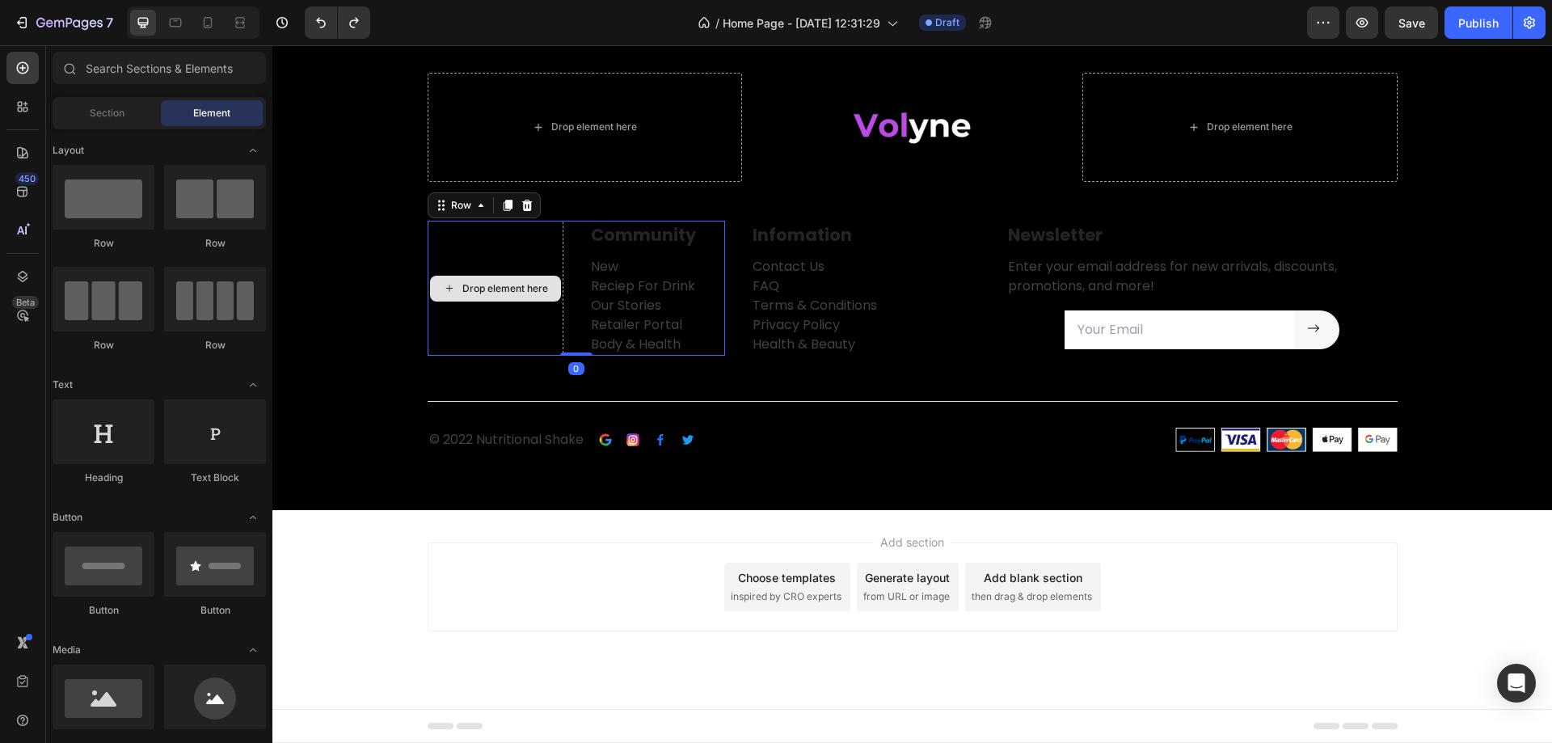
click at [515, 247] on div "Drop element here" at bounding box center [496, 289] width 136 height 136
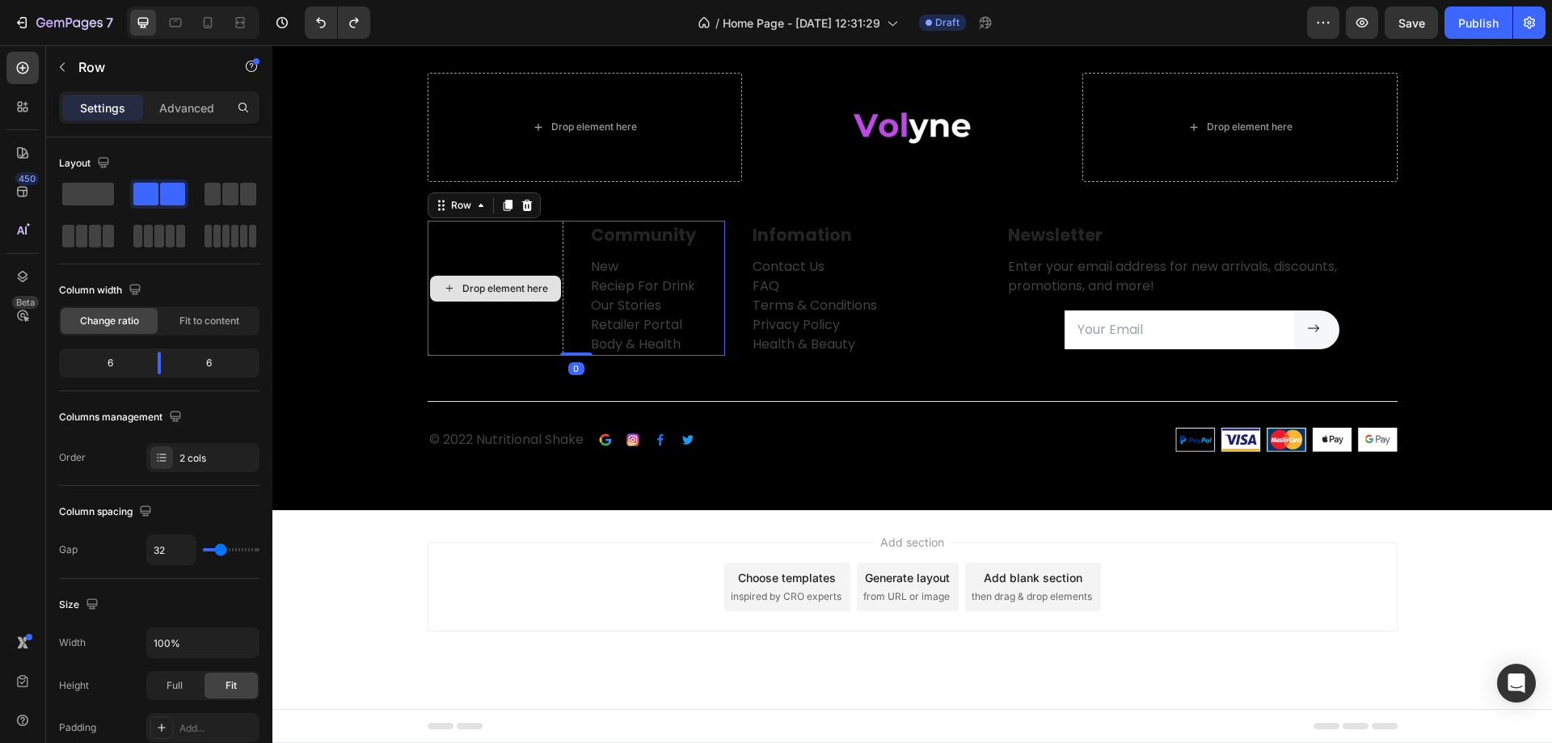
click at [512, 233] on div "Drop element here" at bounding box center [496, 289] width 136 height 136
click at [779, 236] on p "Infomation" at bounding box center [826, 235] width 146 height 26
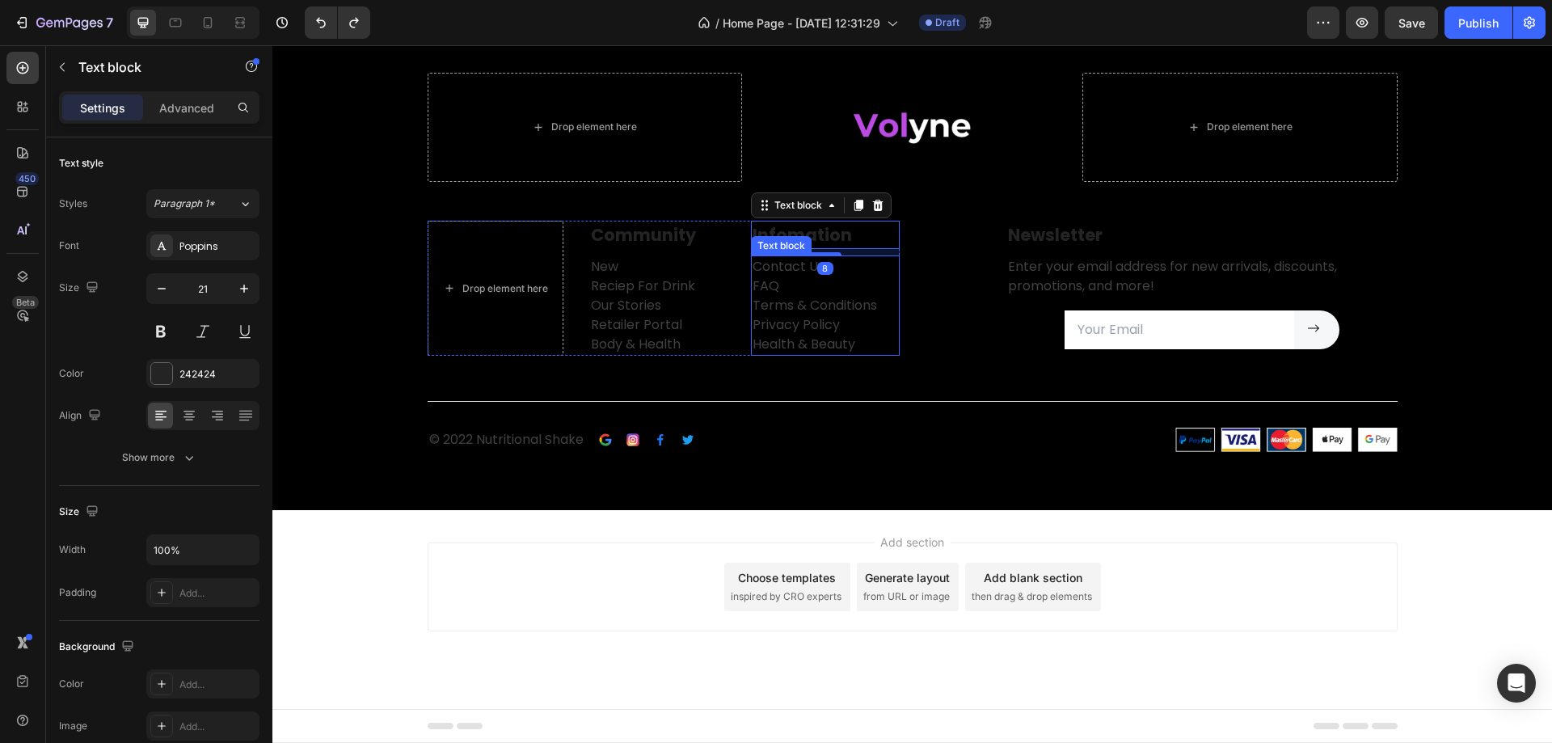
click at [776, 281] on p "Contact Us FAQ Terms & Conditions Privacy Policy Health & Beauty" at bounding box center [826, 305] width 146 height 97
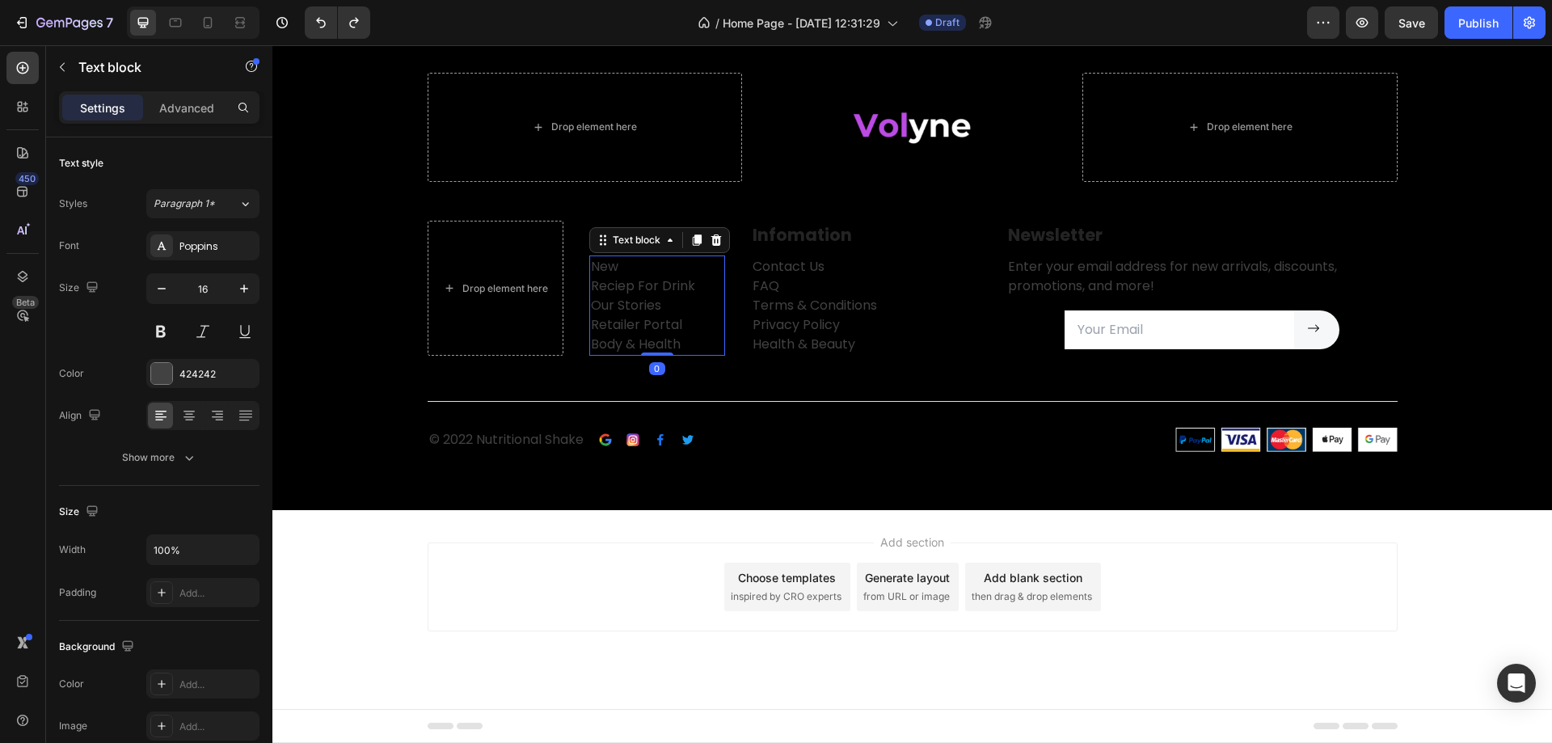
click at [674, 272] on p "New Reciep For Drink Our Stories Retailer Portal Body & Health" at bounding box center [657, 305] width 133 height 97
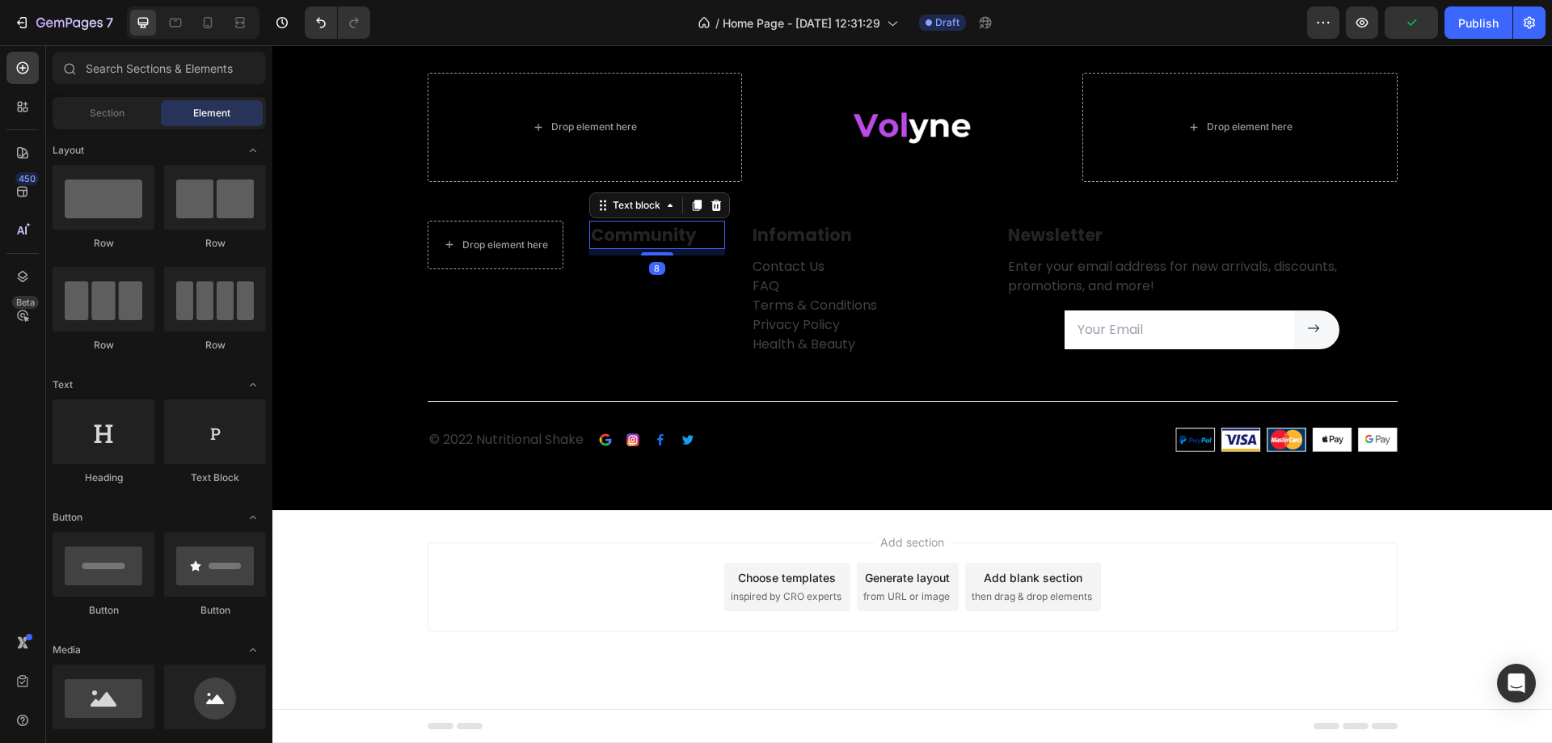
click at [632, 231] on p "Community" at bounding box center [657, 235] width 133 height 26
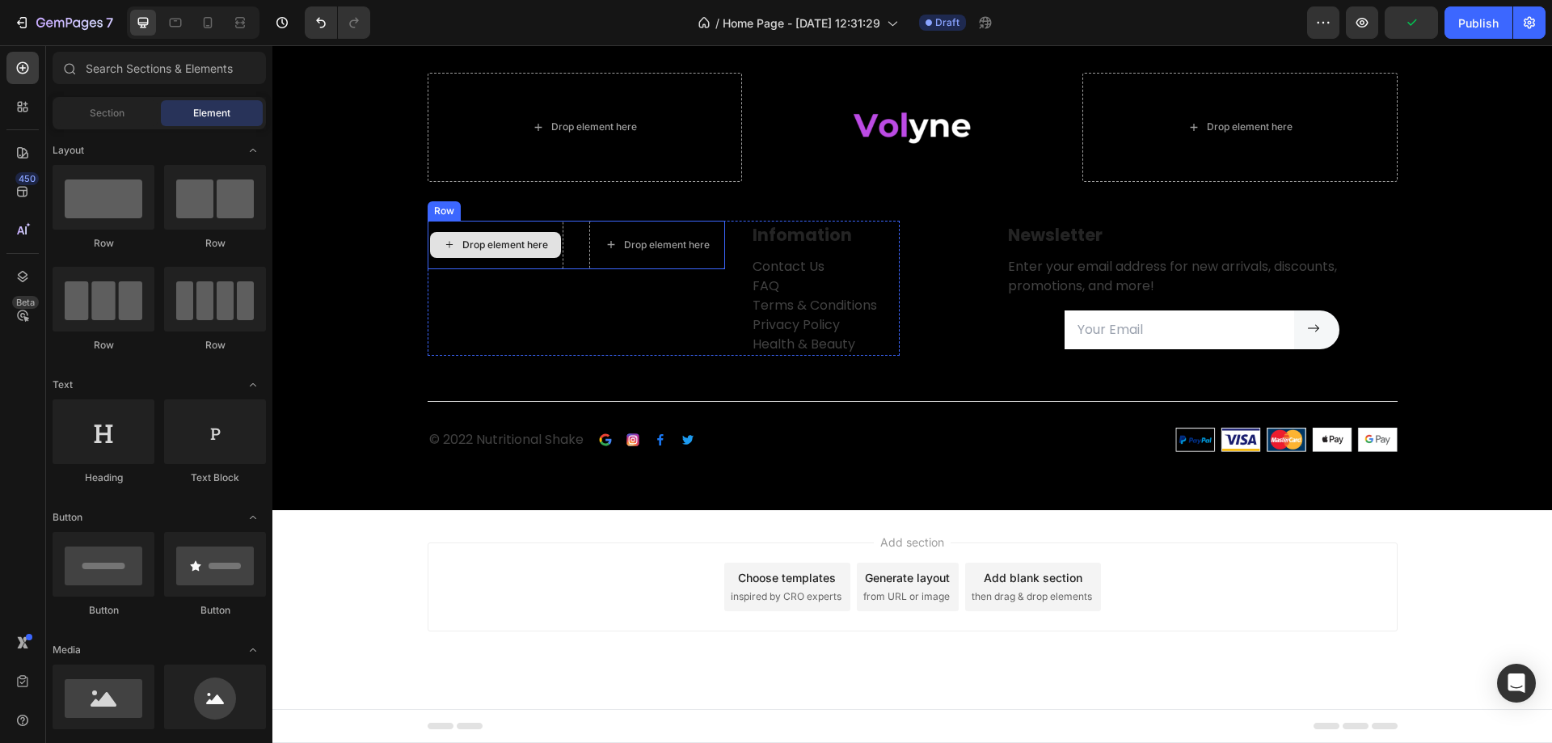
click at [531, 249] on div "Drop element here" at bounding box center [505, 245] width 86 height 13
click at [547, 261] on div "Drop element here" at bounding box center [496, 245] width 136 height 49
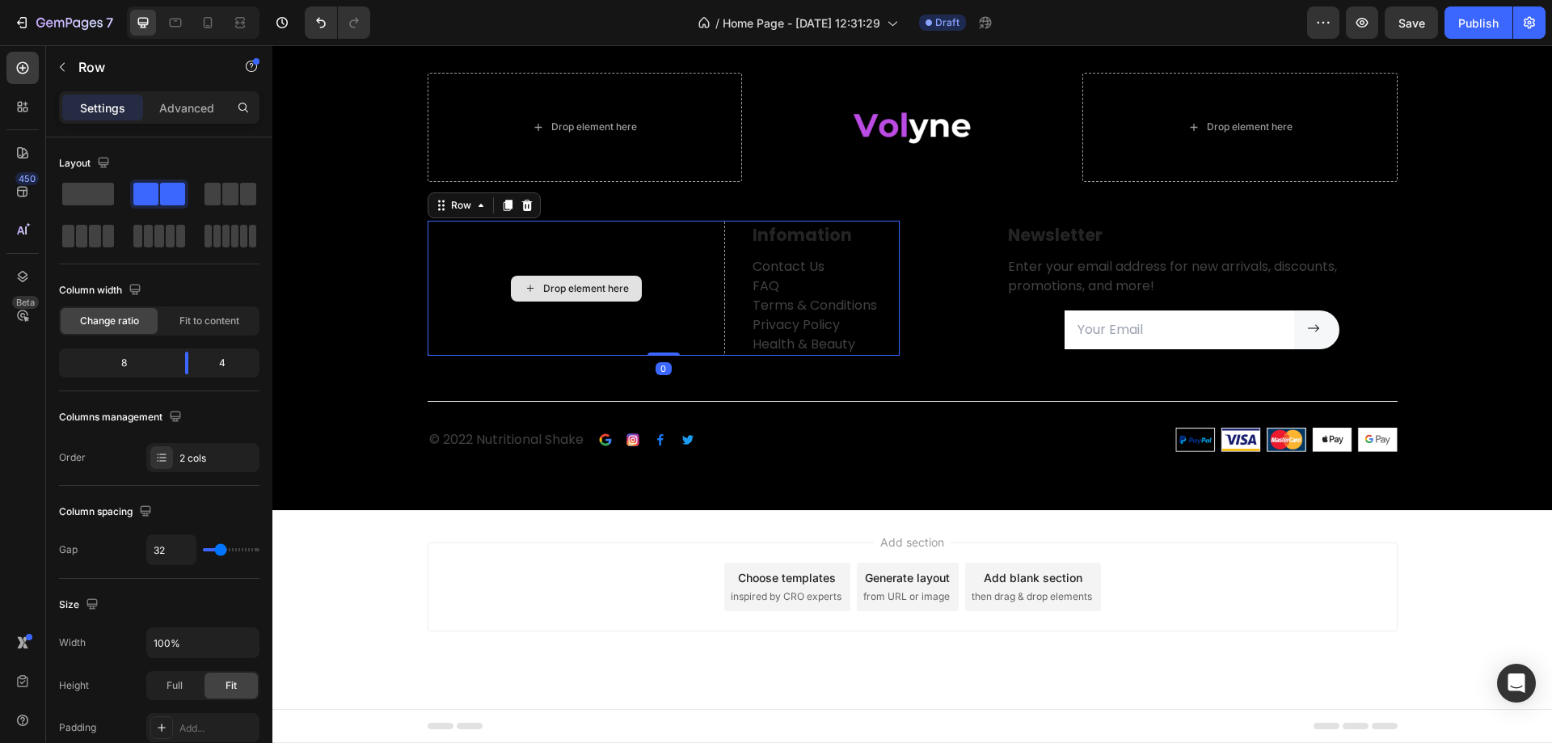
click at [590, 253] on div "Drop element here" at bounding box center [577, 289] width 298 height 136
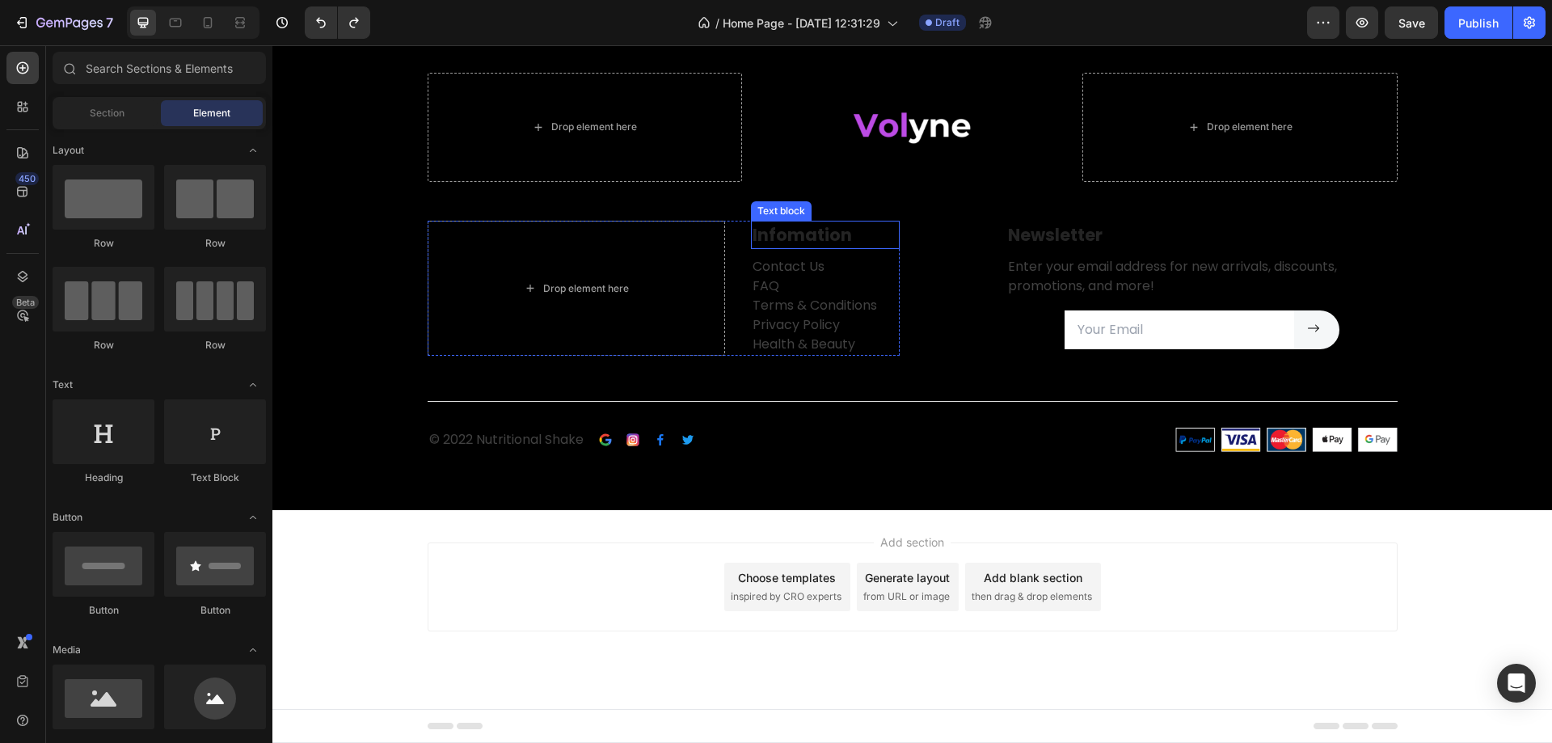
click at [910, 166] on img at bounding box center [912, 127] width 146 height 109
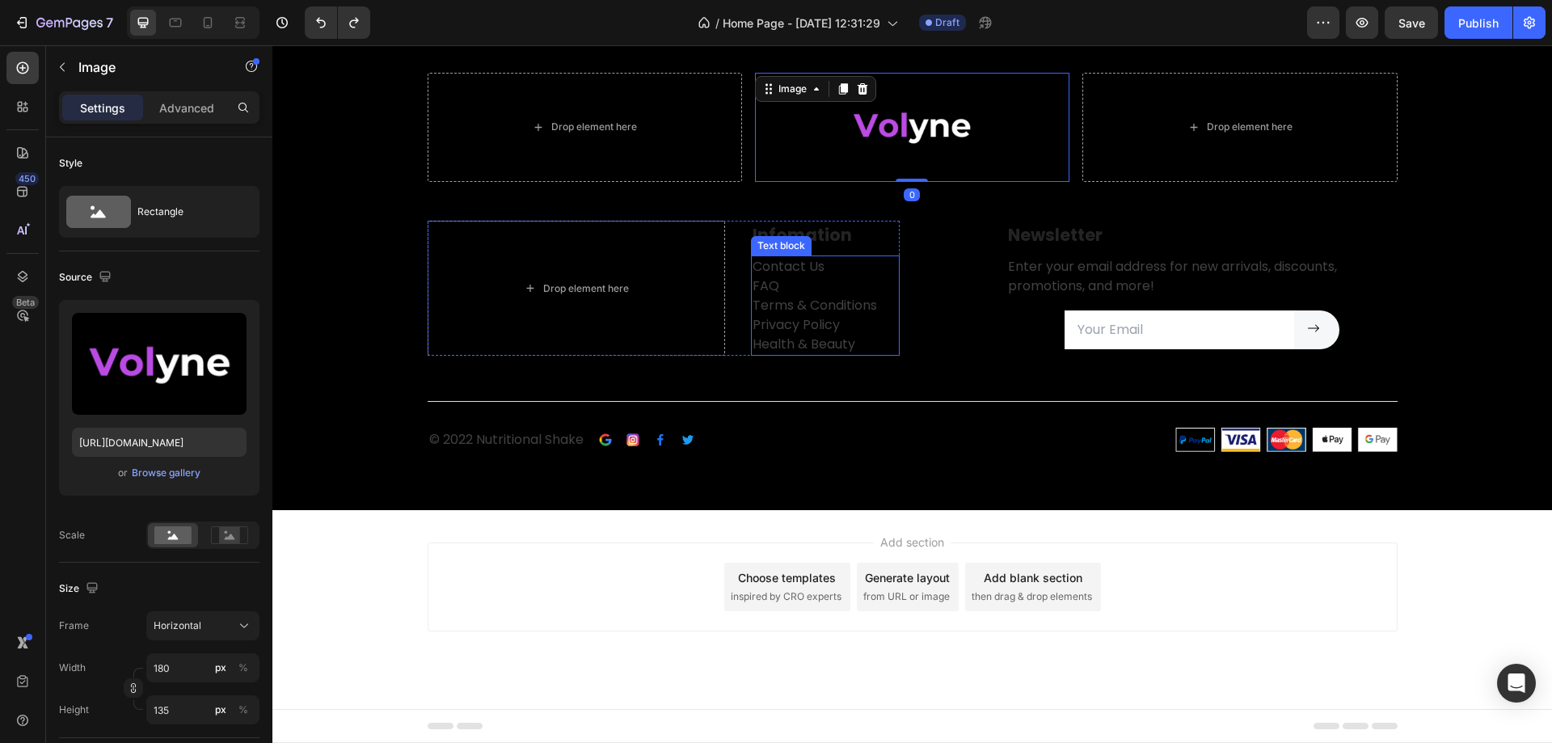
click at [821, 271] on p "Contact Us FAQ Terms & Conditions Privacy Policy Health & Beauty" at bounding box center [826, 305] width 146 height 97
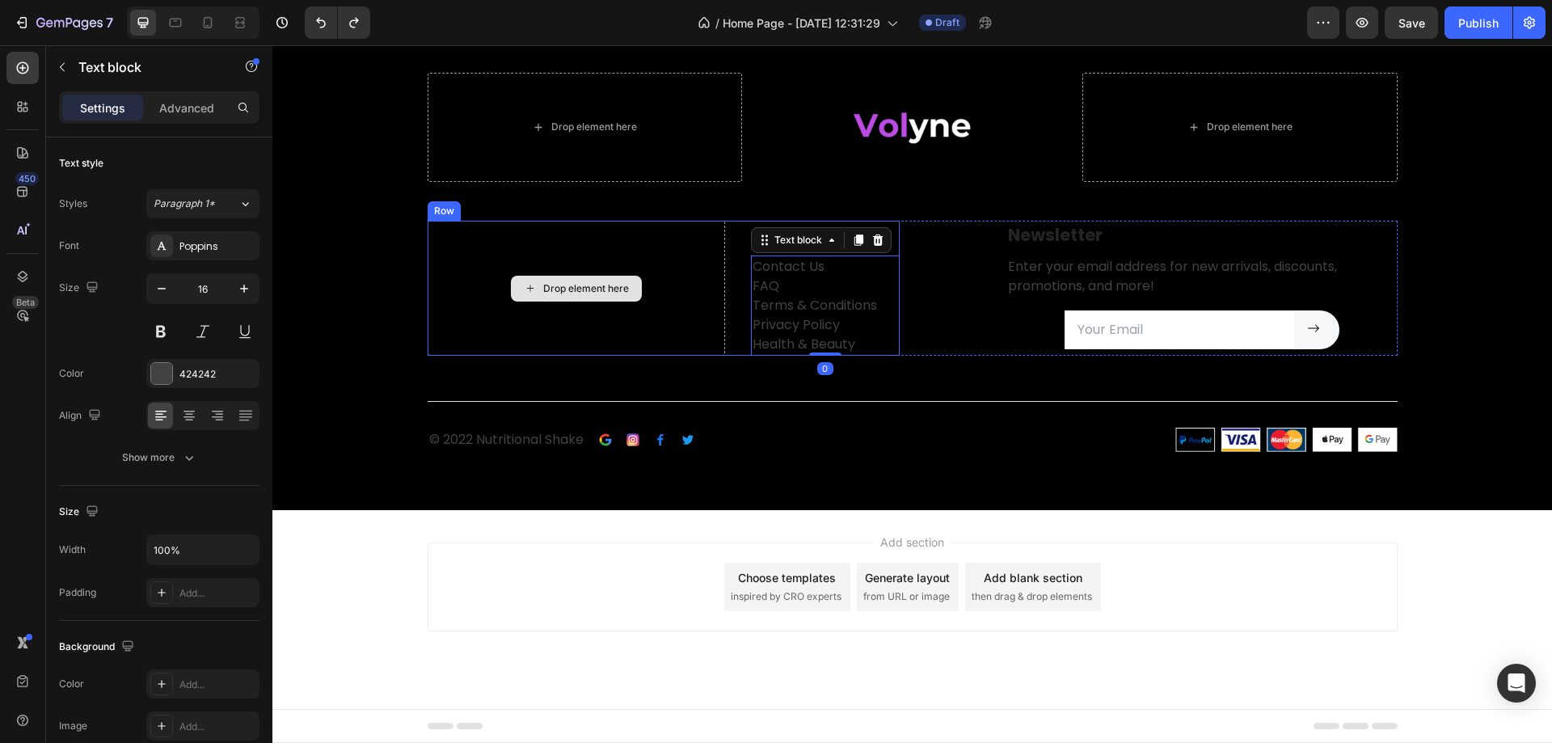
click at [668, 293] on div "Drop element here" at bounding box center [577, 289] width 298 height 136
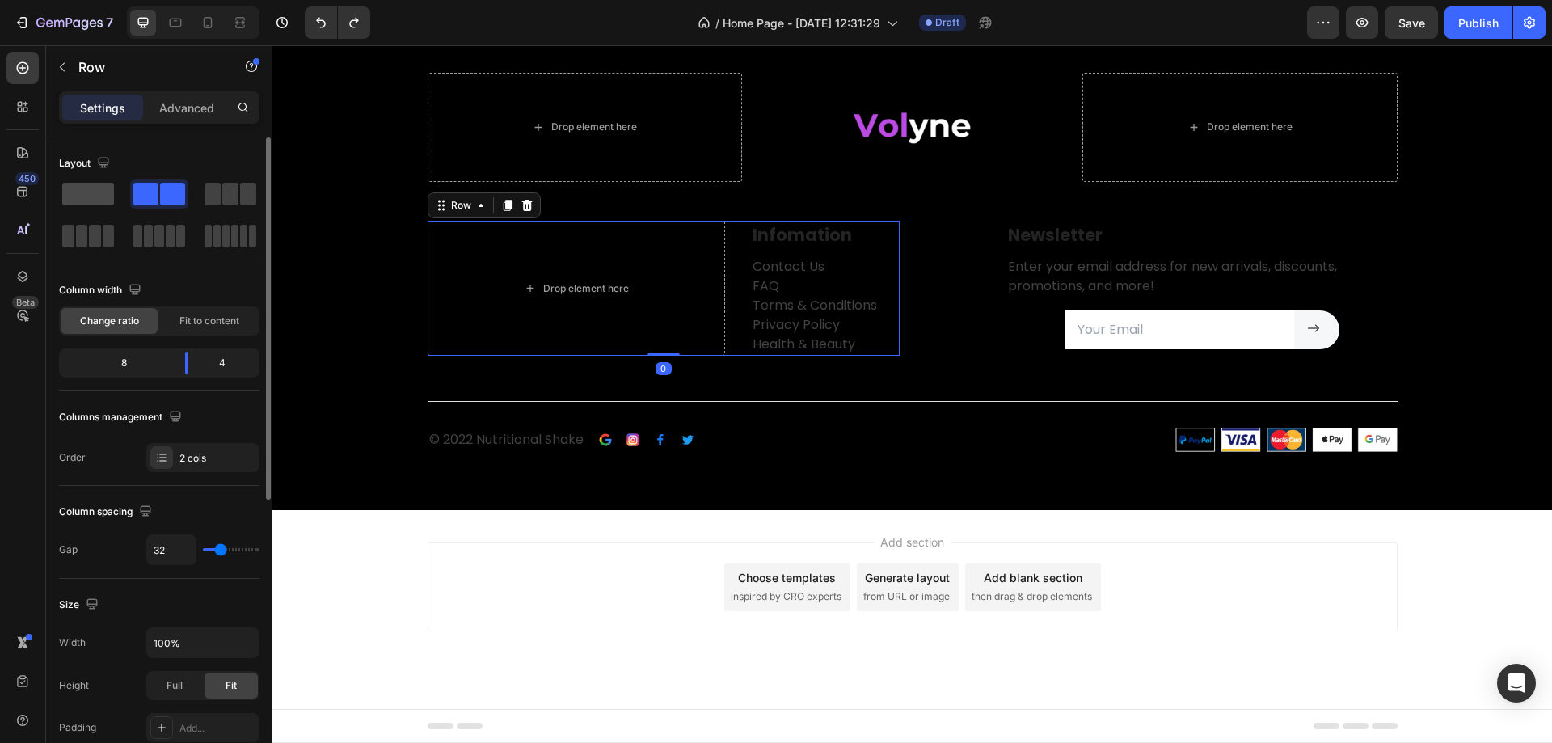
click at [95, 198] on span at bounding box center [88, 194] width 52 height 23
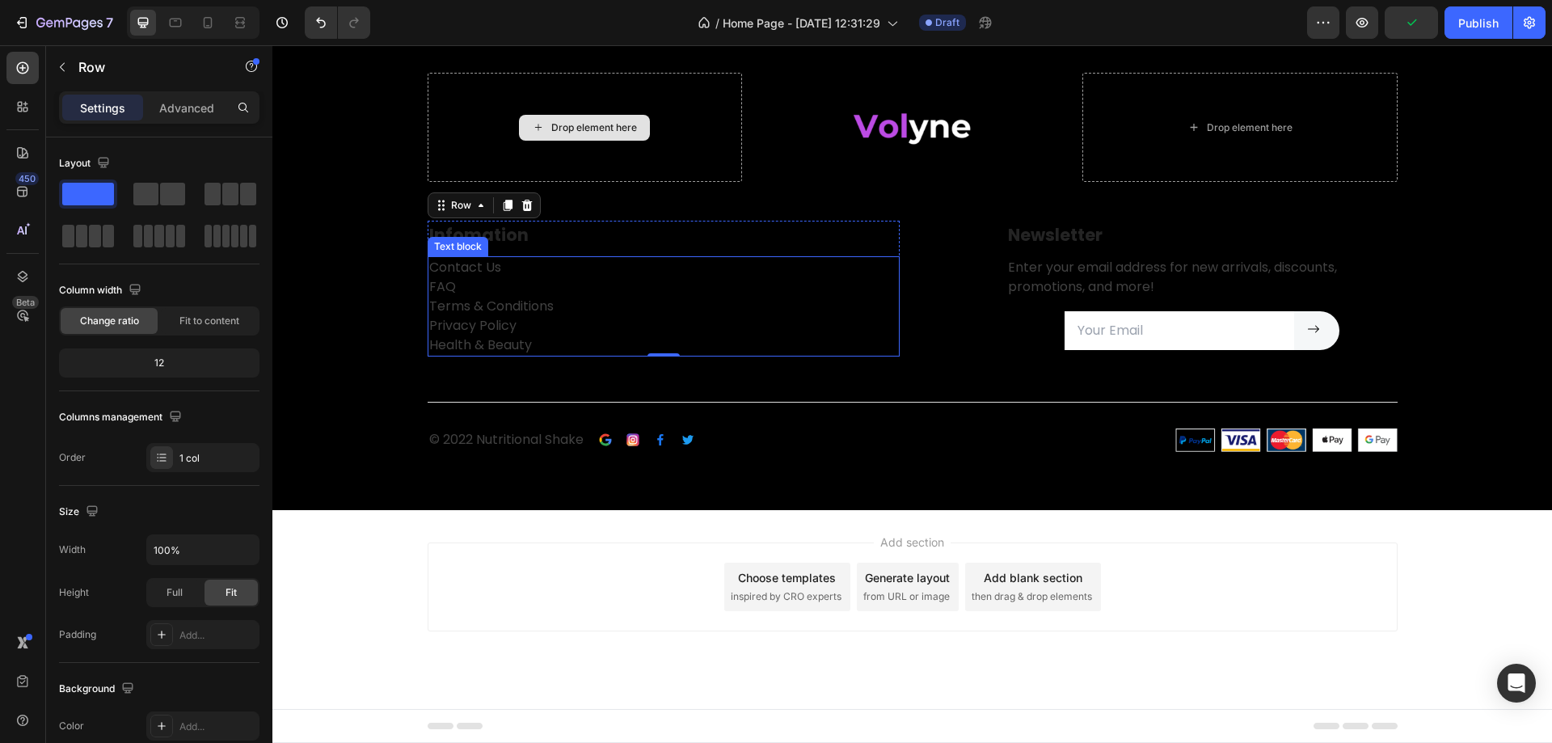
scroll to position [2914, 0]
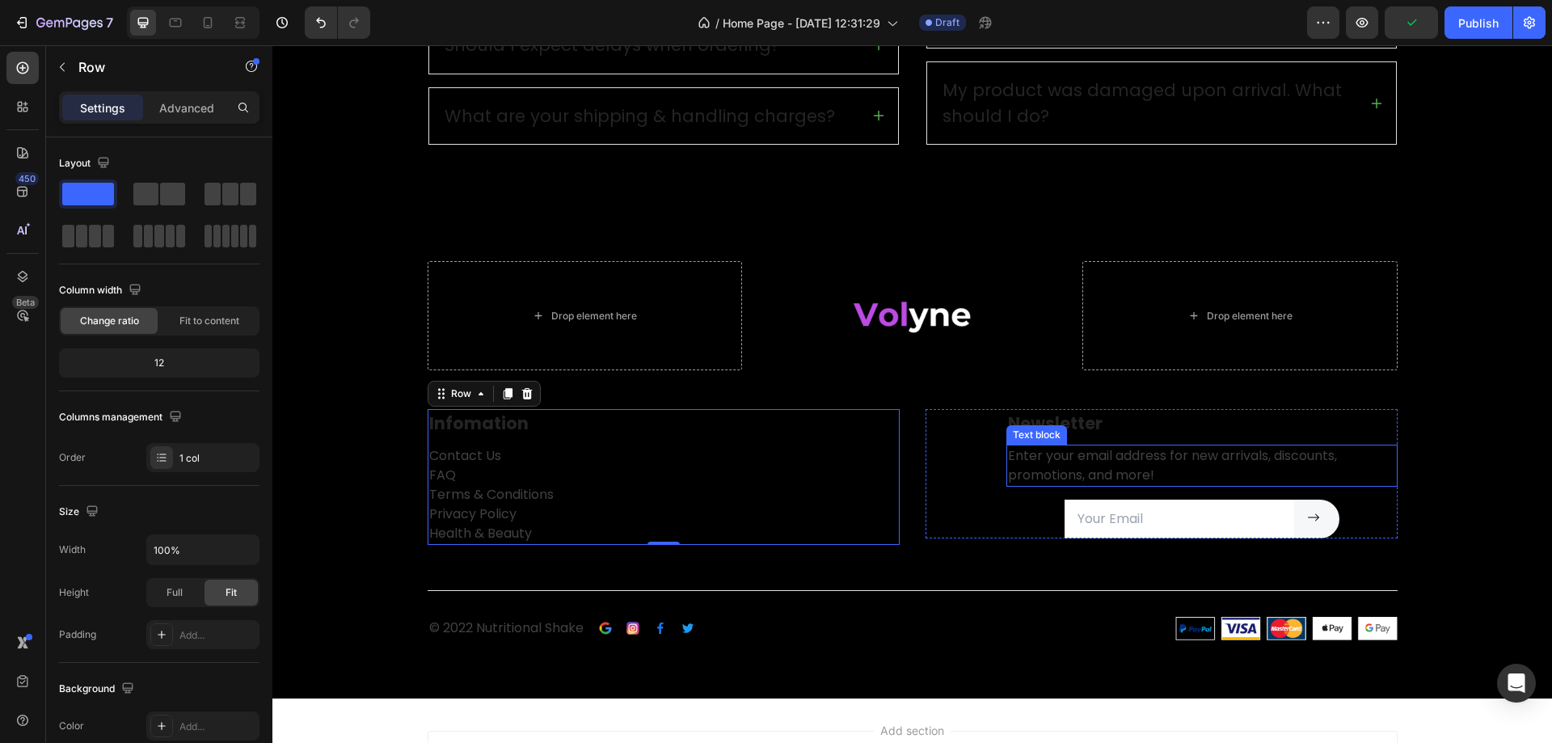
click at [1026, 461] on p "Enter your email address for new arrivals, discounts, promotions, and more!" at bounding box center [1202, 465] width 388 height 39
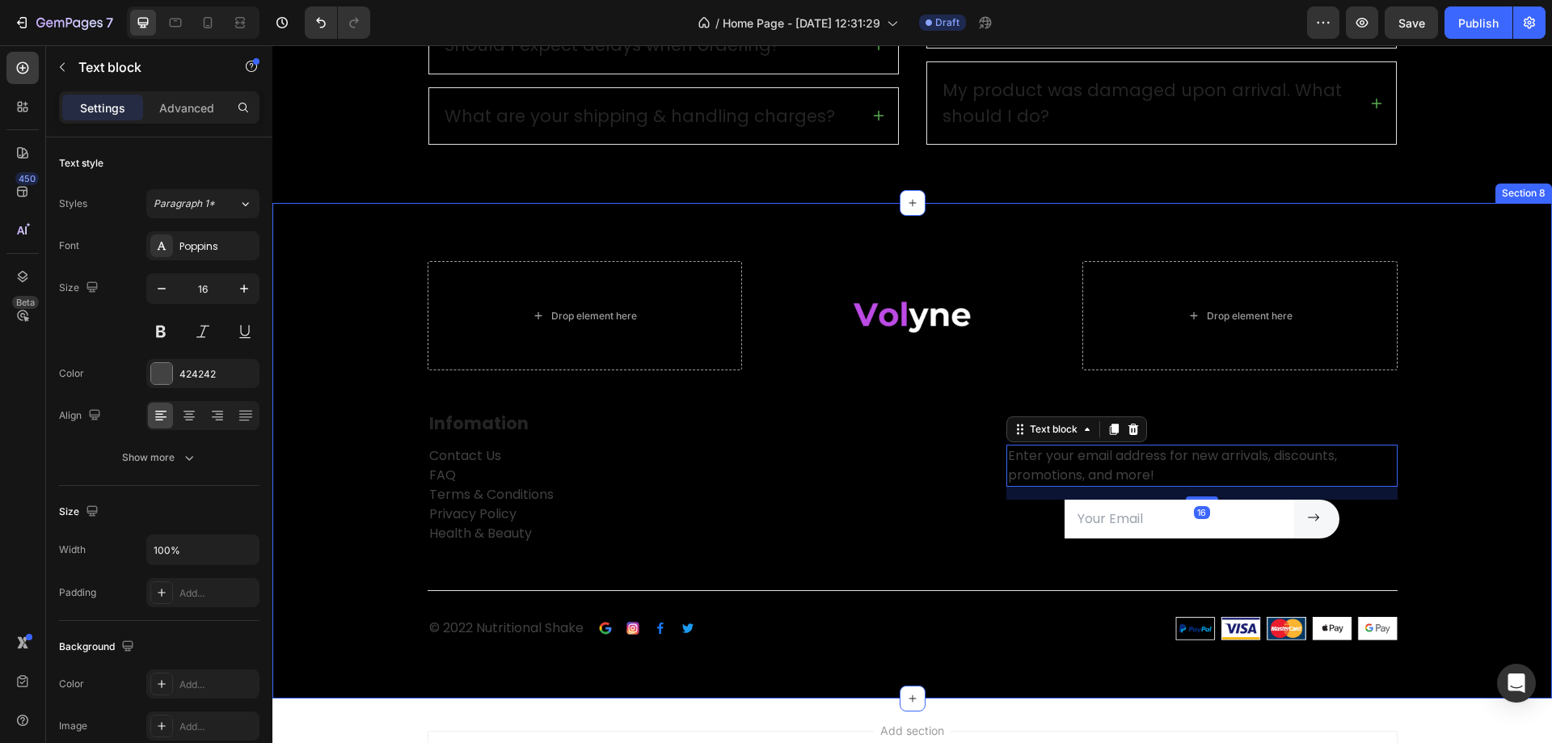
click at [1497, 406] on div "Drop element here Image Drop element here Row Row Infomation Text block Contact…" at bounding box center [913, 450] width 1256 height 379
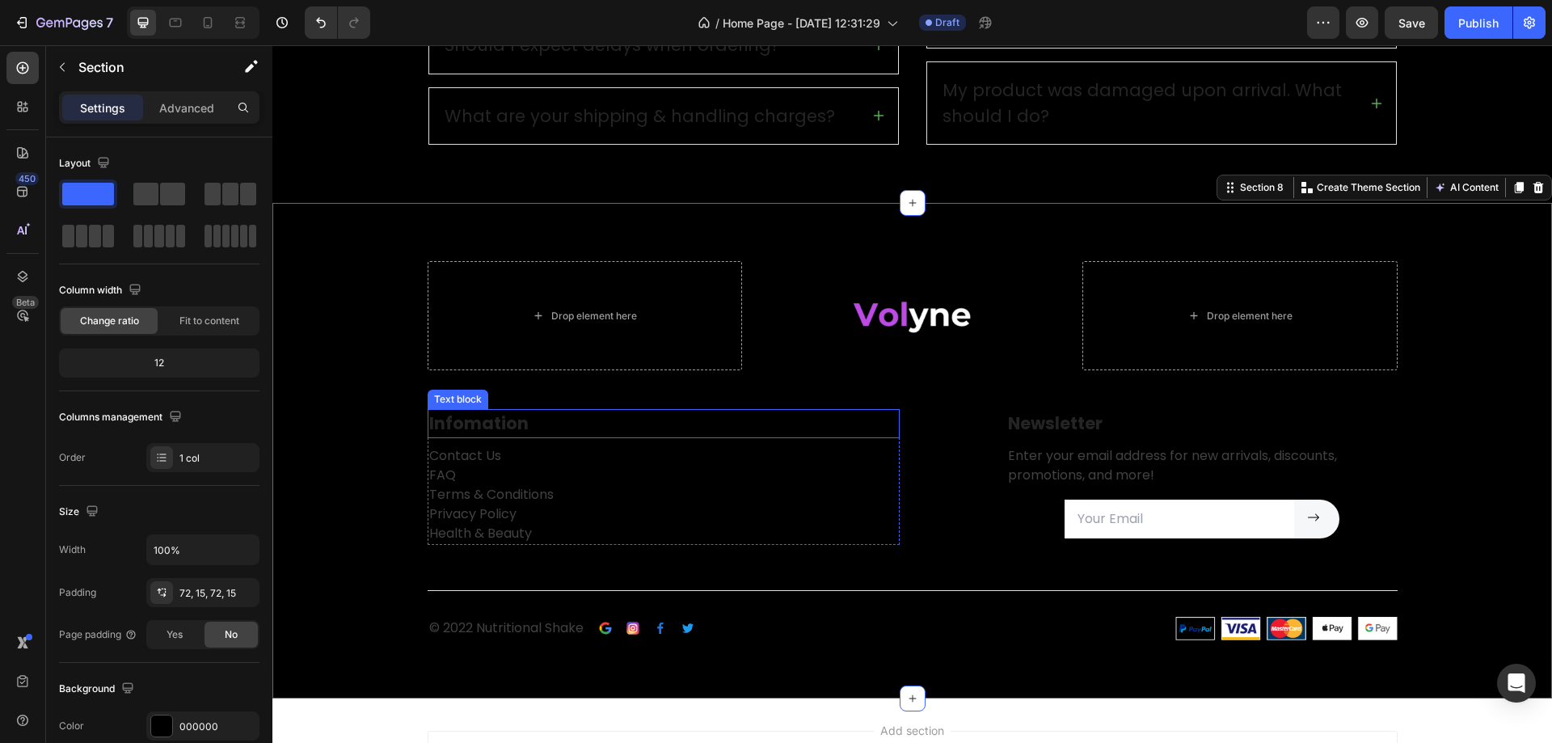
click at [536, 420] on p "Infomation" at bounding box center [663, 424] width 469 height 26
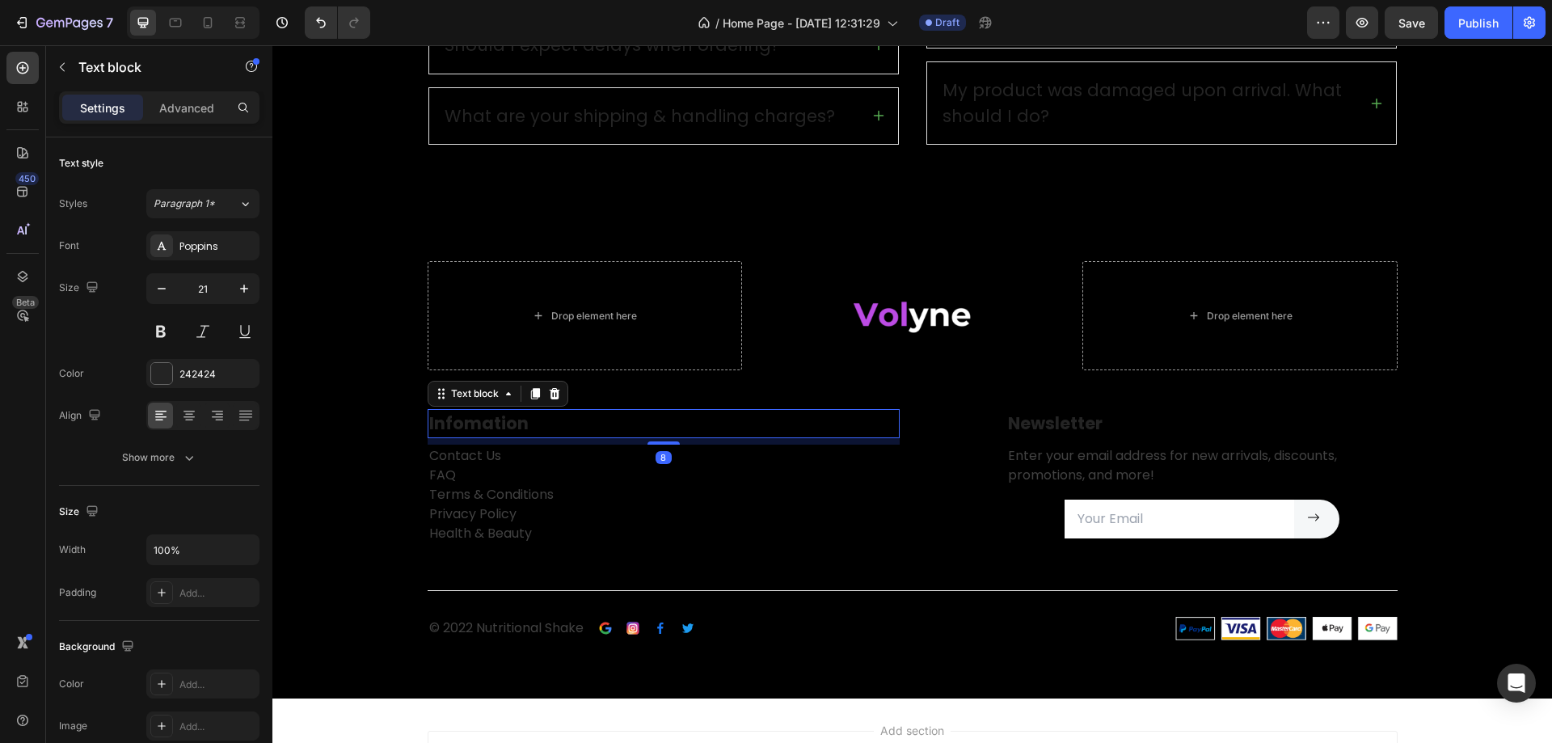
click at [536, 420] on p "Infomation" at bounding box center [663, 424] width 469 height 26
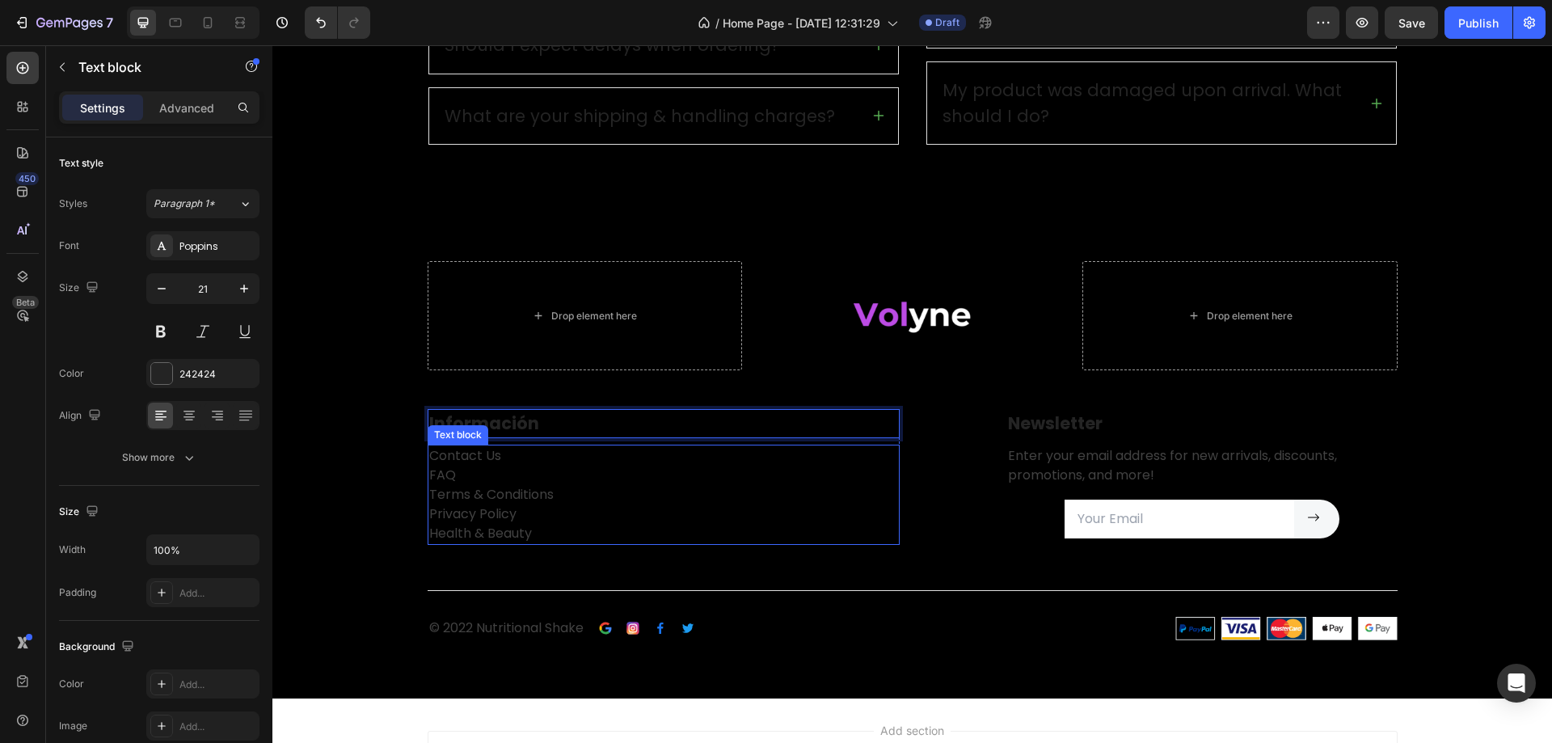
click at [484, 458] on p "Contact Us FAQ Terms & Conditions Privacy Policy Health & Beauty" at bounding box center [663, 494] width 469 height 97
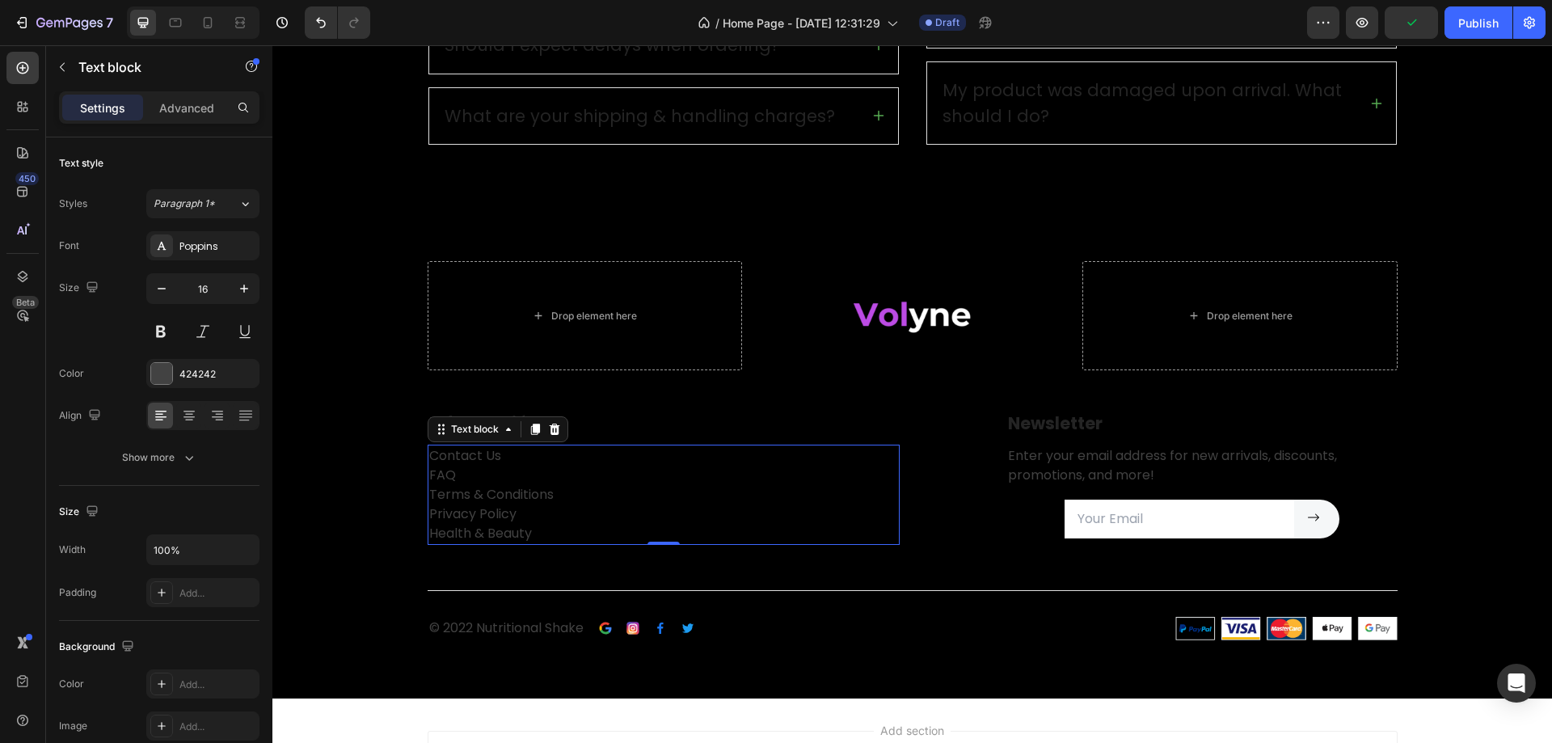
click at [477, 537] on p "Contact Us FAQ Terms & Conditions Privacy Policy Health & Beauty" at bounding box center [663, 494] width 469 height 97
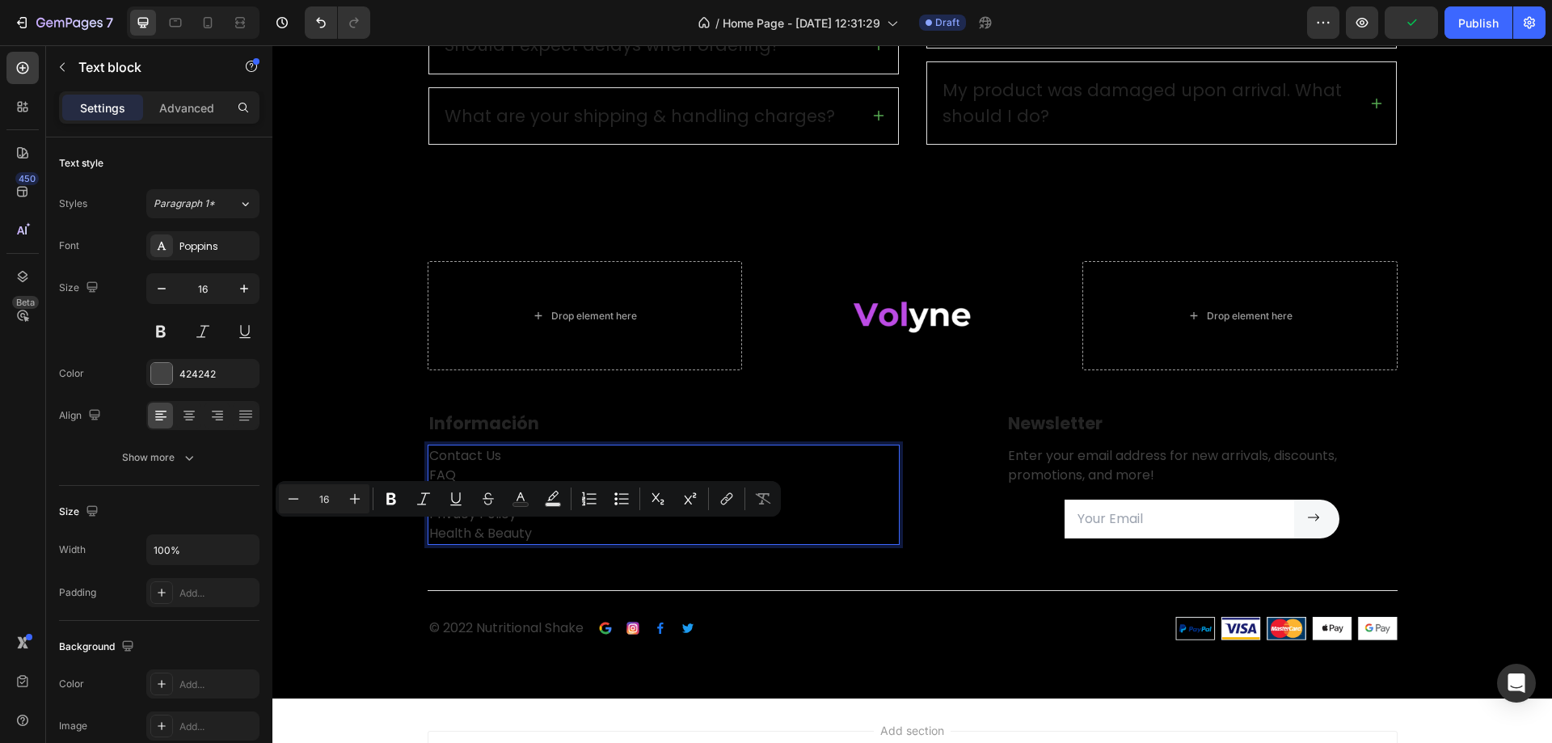
click at [489, 450] on p "Contact Us FAQ Terms & Conditions Privacy Policy Health & Beauty" at bounding box center [663, 494] width 469 height 97
click at [444, 474] on p "Contact Us FAQ Terms & Conditions Privacy Policy Health & Beauty" at bounding box center [663, 494] width 469 height 97
click at [444, 480] on p "Contact Us FAQ Terms & Conditions Privacy Policy Health & Beauty" at bounding box center [663, 494] width 469 height 97
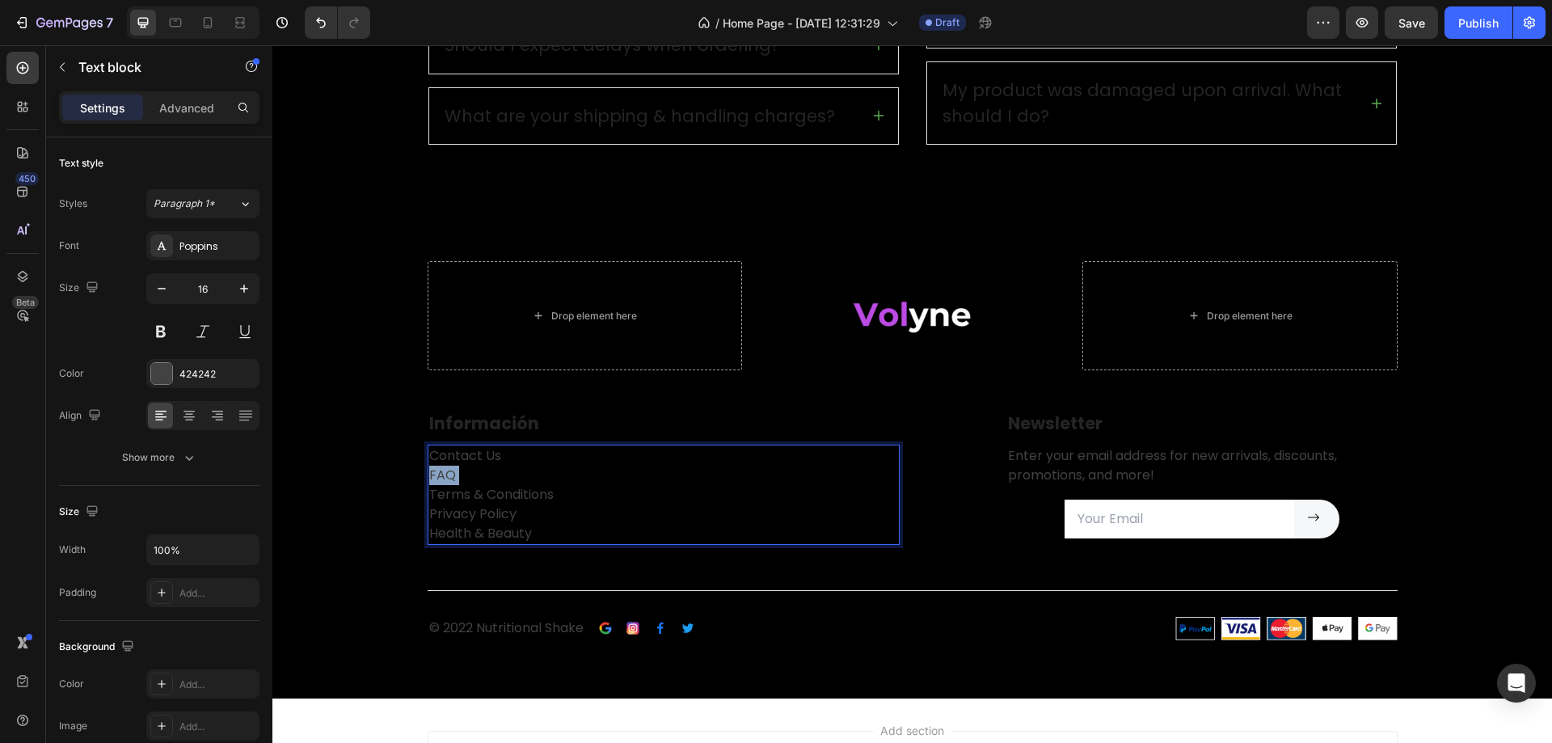
click at [444, 480] on p "Contact Us FAQ Terms & Conditions Privacy Policy Health & Beauty" at bounding box center [663, 494] width 469 height 97
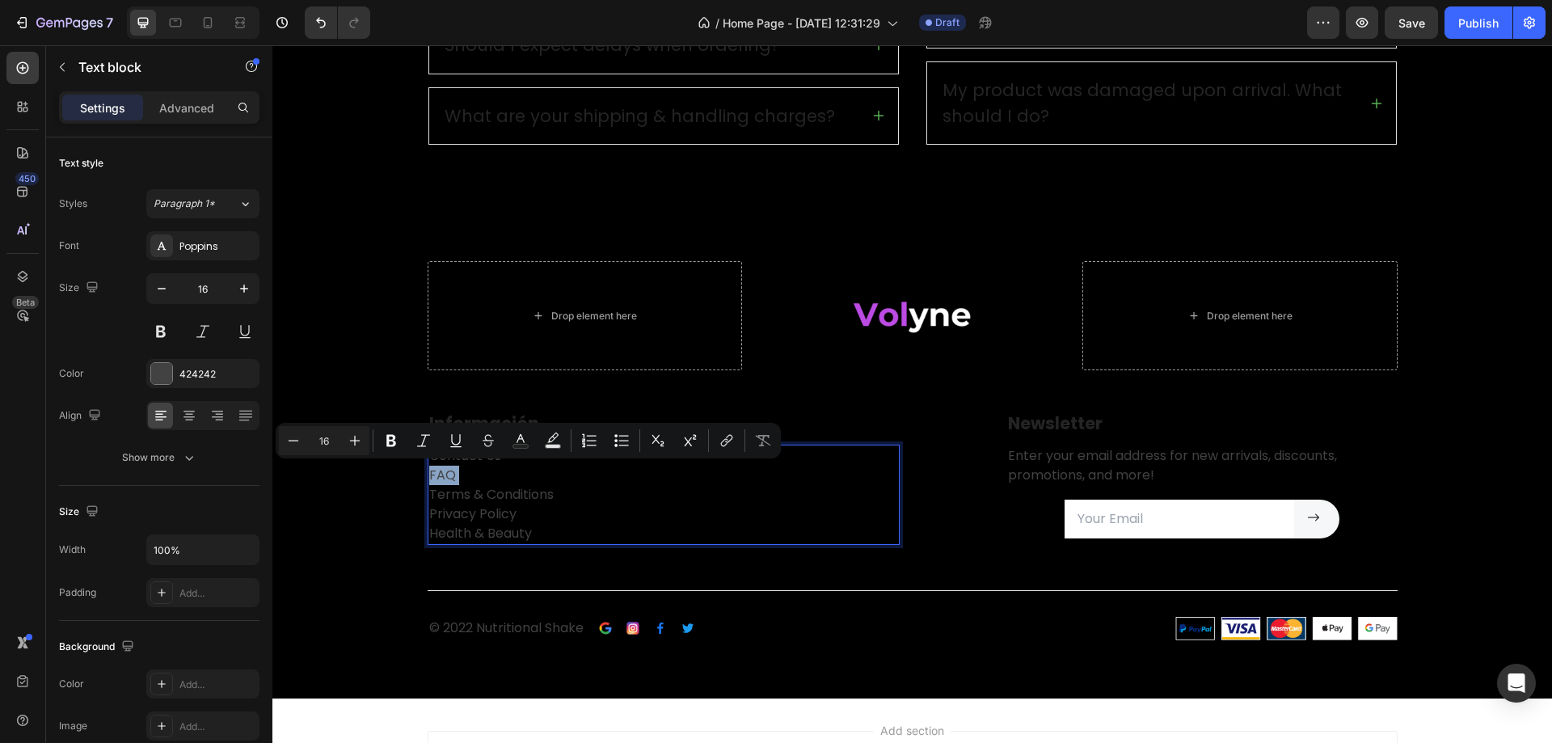
click at [450, 479] on p "Contact Us FAQ Terms & Conditions Privacy Policy Health & Beauty" at bounding box center [663, 494] width 469 height 97
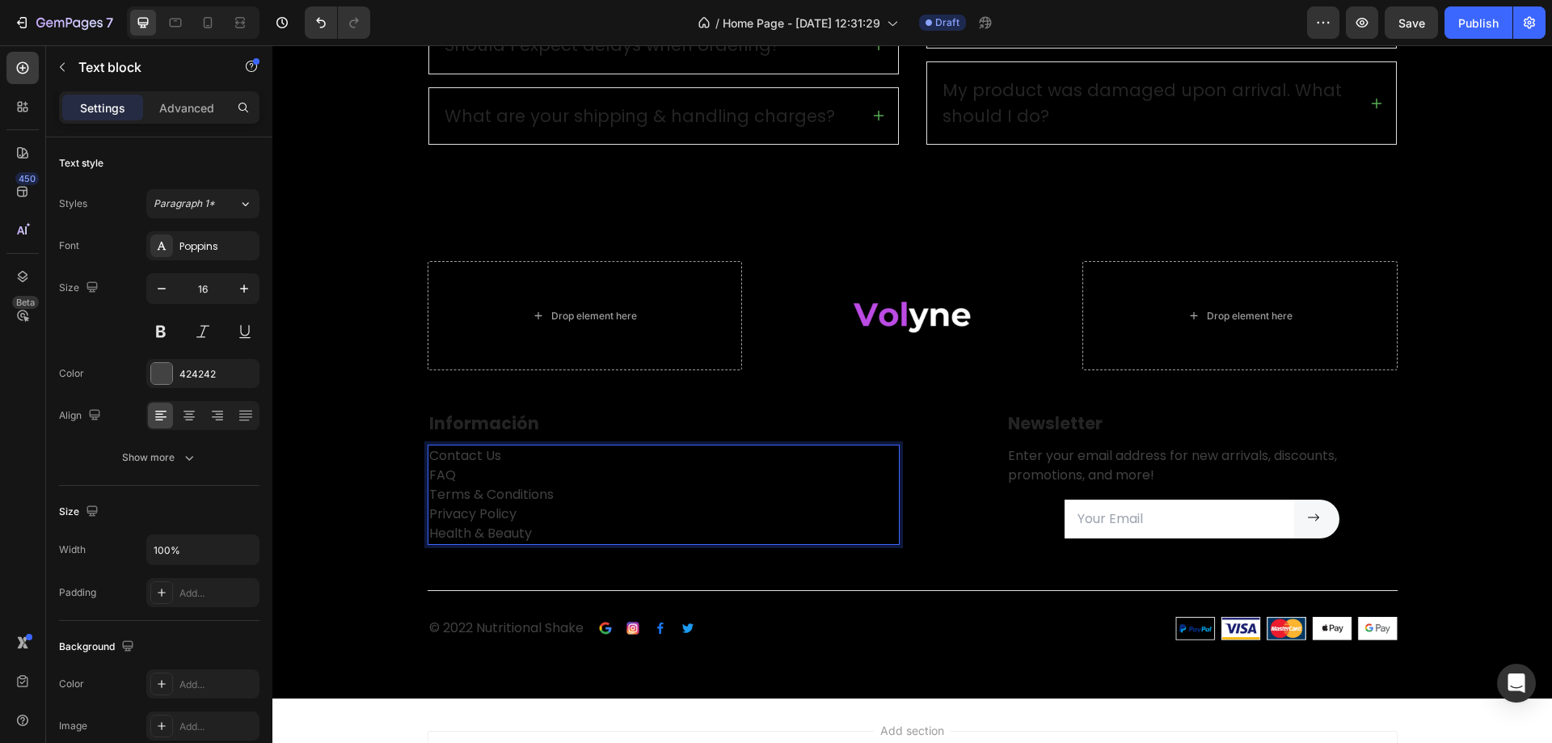
click at [446, 473] on p "Contact Us FAQ Terms & Conditions Privacy Policy Health & Beauty" at bounding box center [663, 494] width 469 height 97
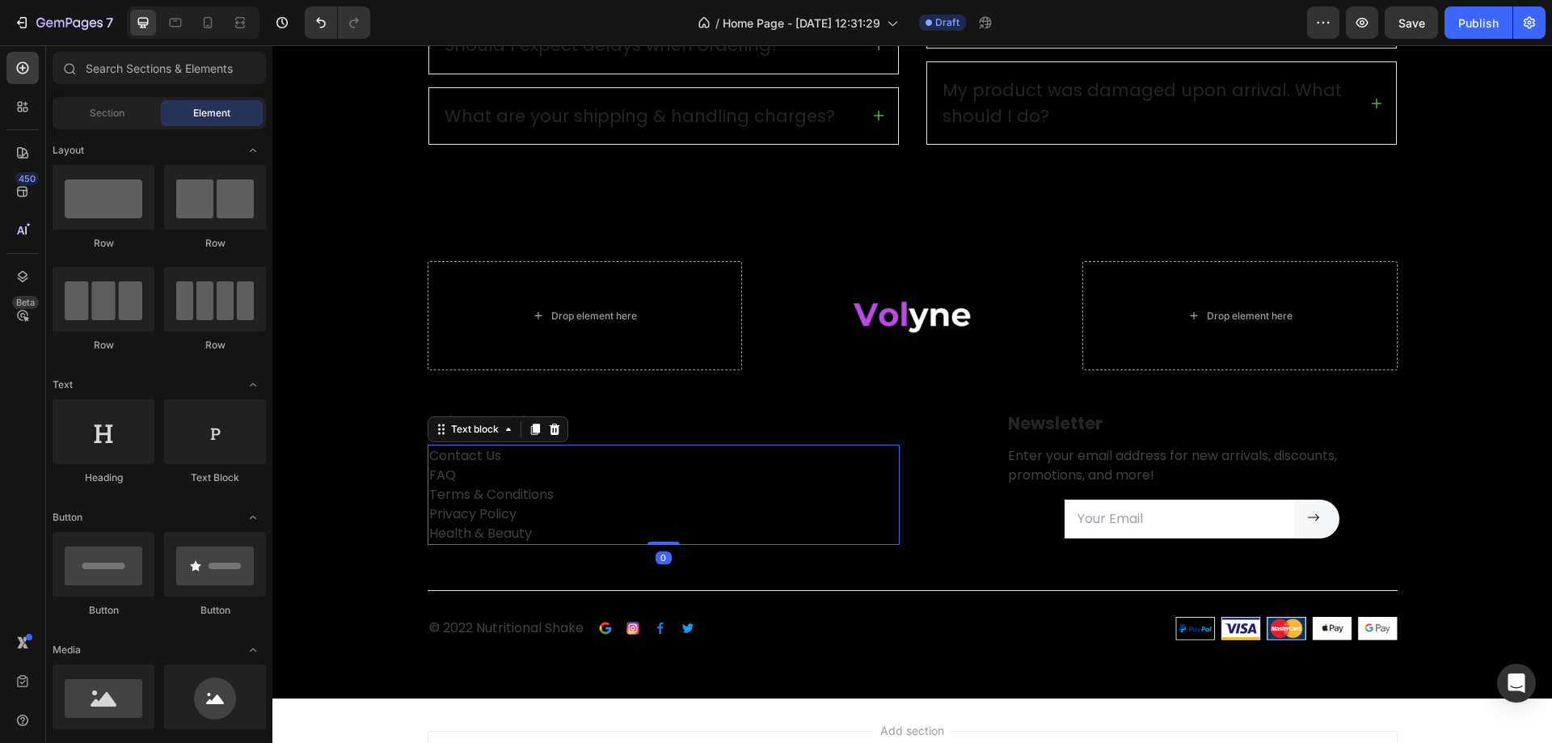
click at [454, 447] on p "Contact Us FAQ Terms & Conditions Privacy Policy Health & Beauty" at bounding box center [663, 494] width 469 height 97
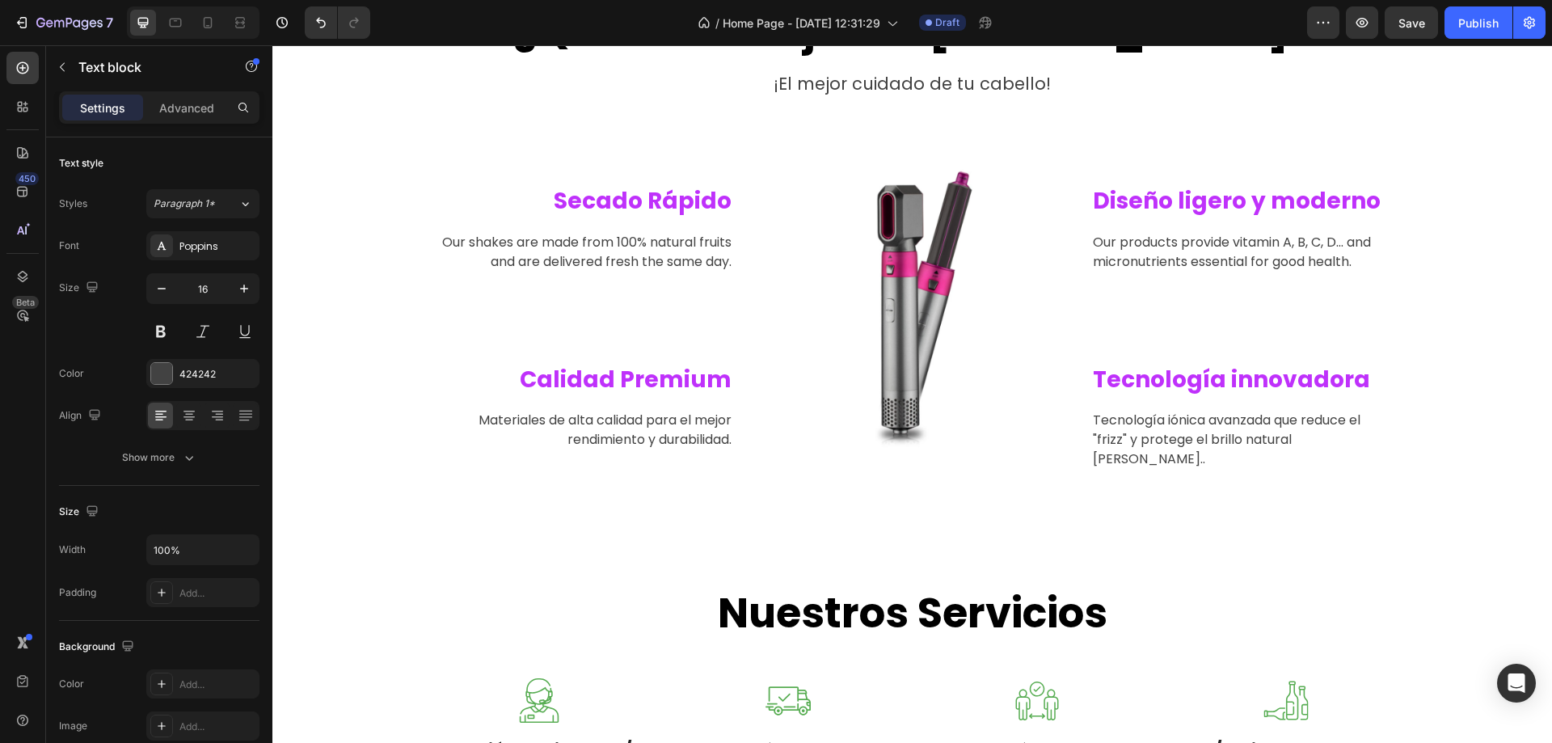
scroll to position [0, 0]
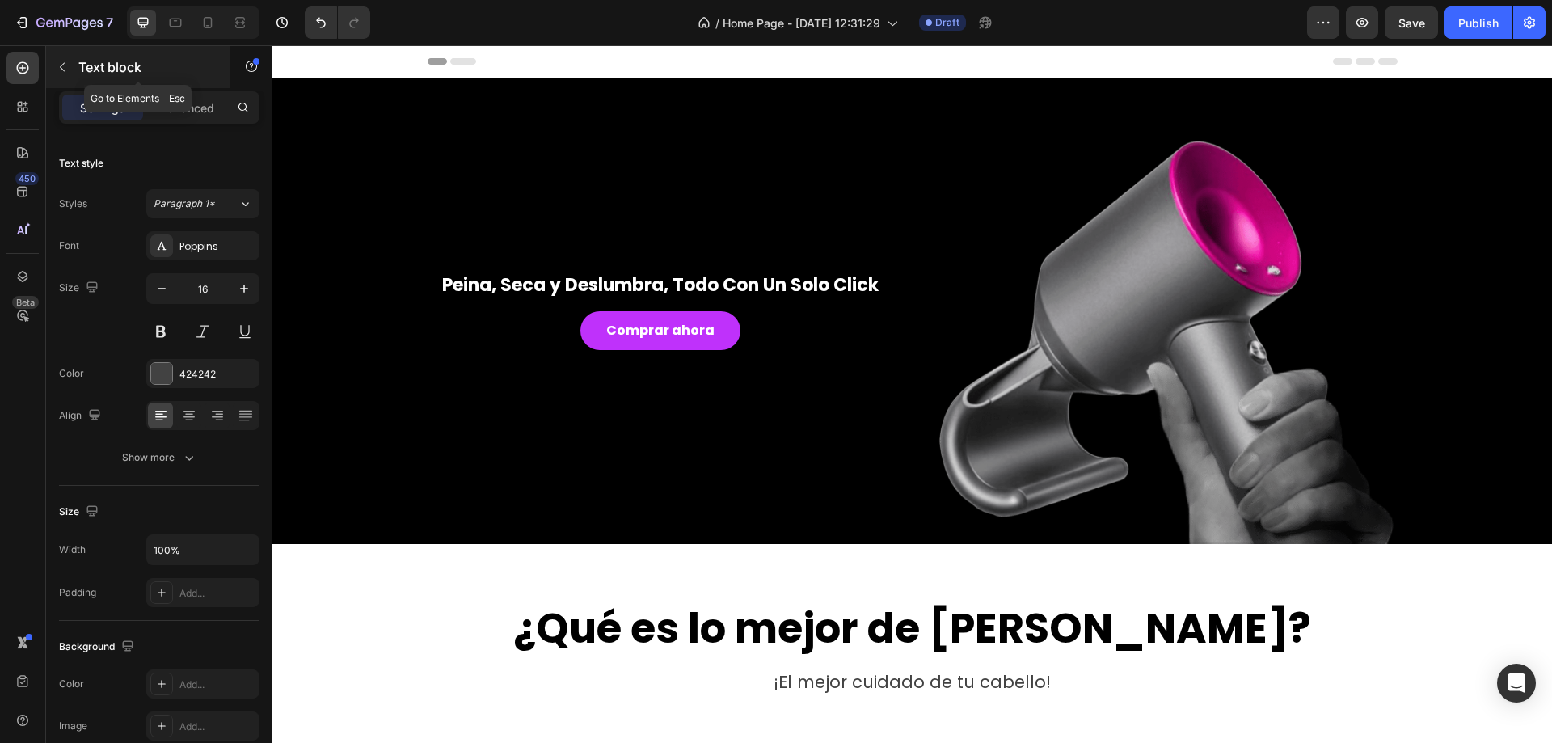
click at [72, 65] on button "button" at bounding box center [62, 67] width 26 height 26
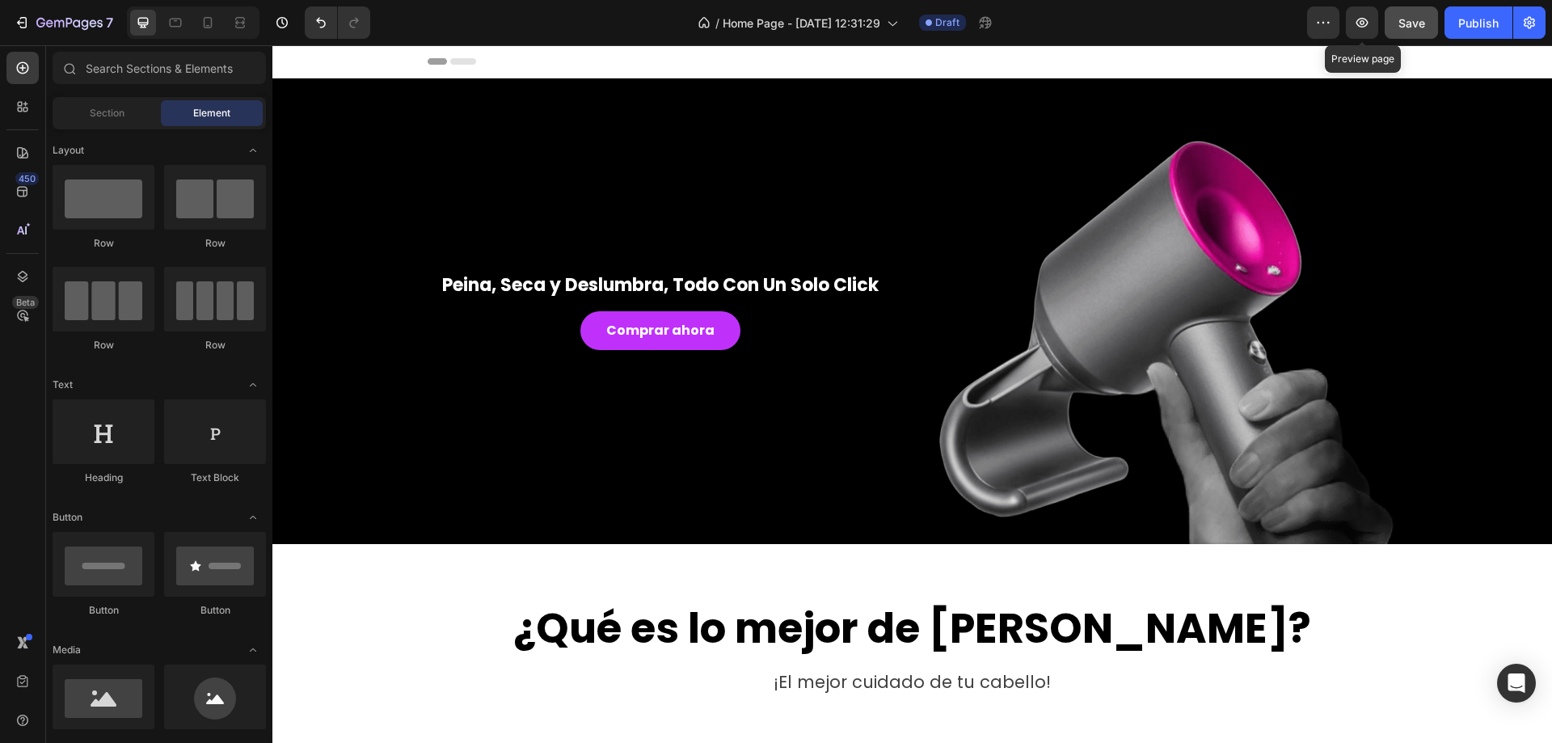
click at [1416, 26] on span "Save" at bounding box center [1412, 23] width 27 height 14
